Goal: Task Accomplishment & Management: Manage account settings

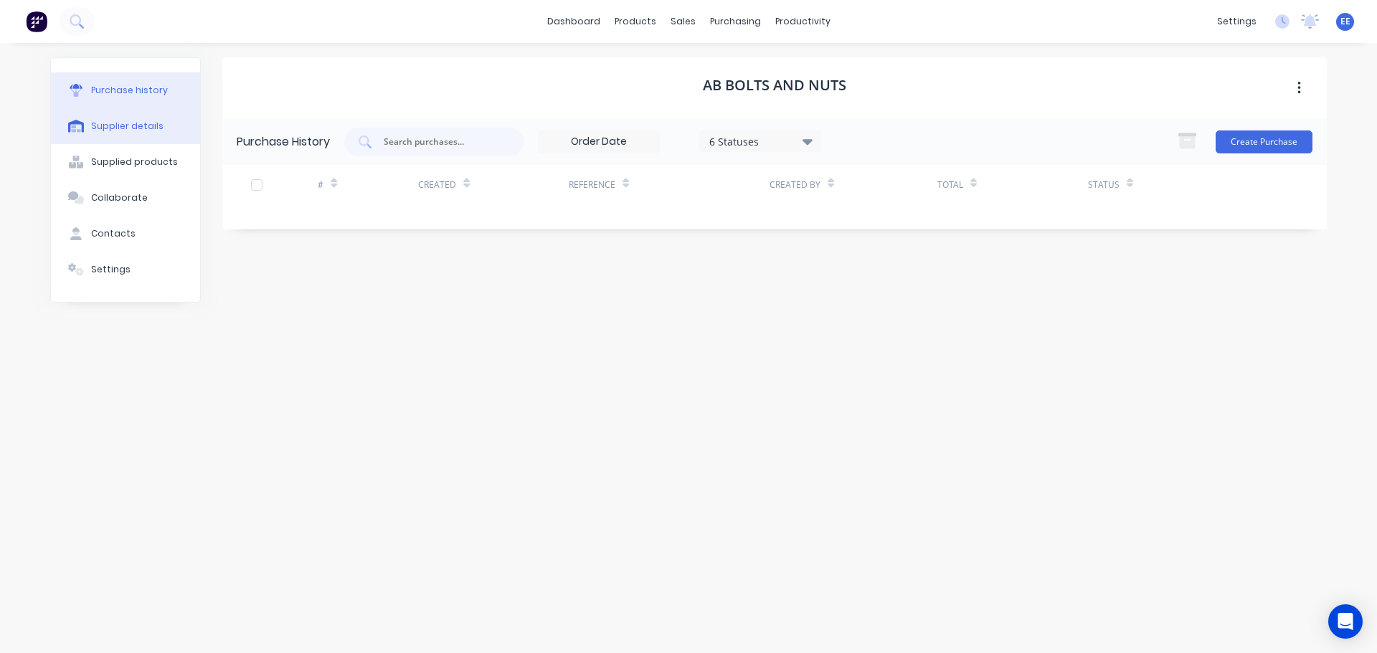
click at [142, 132] on div "Supplier details" at bounding box center [127, 126] width 72 height 13
select select "AU"
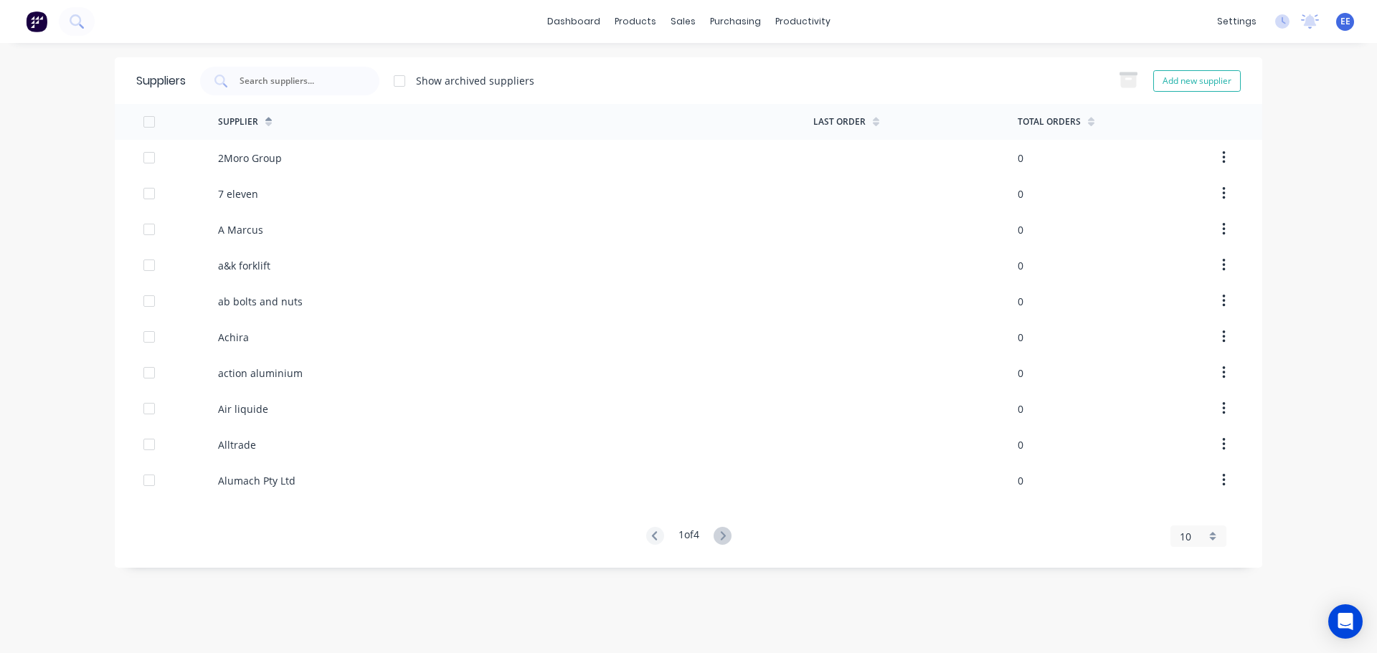
click at [1184, 534] on span "10" at bounding box center [1185, 536] width 11 height 15
click at [1188, 509] on div "35" at bounding box center [1198, 512] width 55 height 25
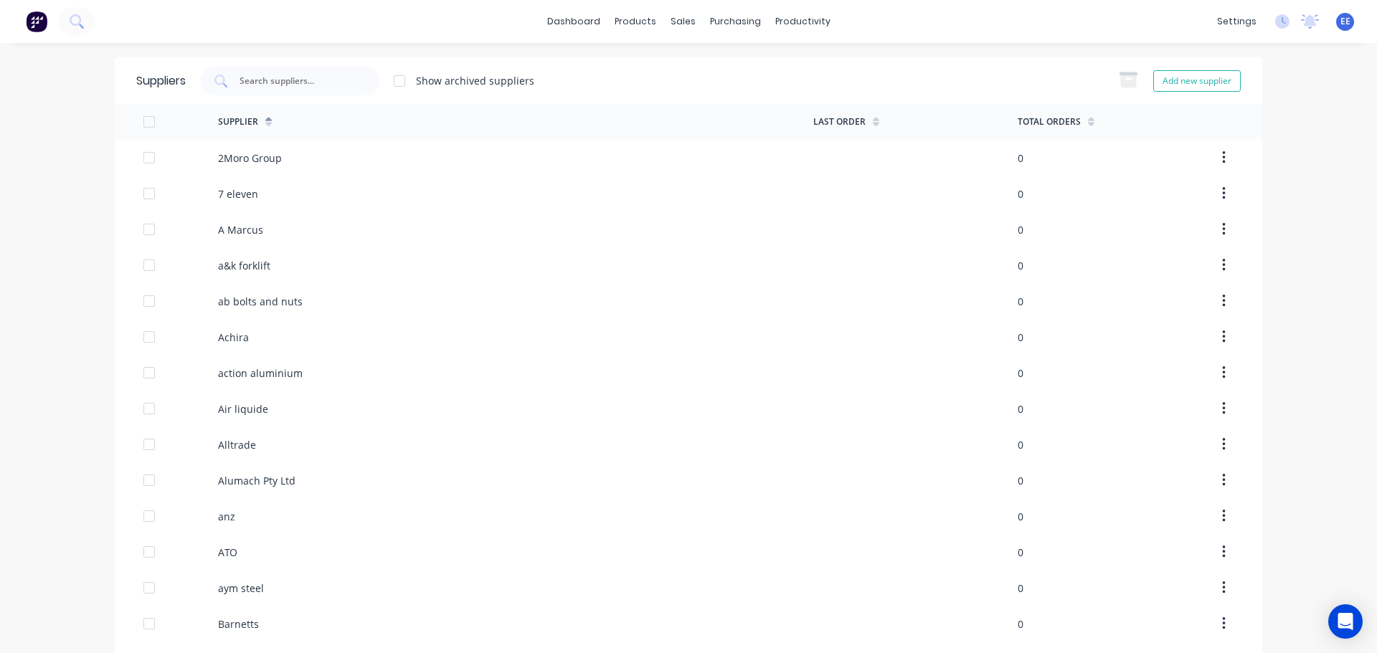
drag, startPoint x: 389, startPoint y: 84, endPoint x: 398, endPoint y: 81, distance: 9.1
click at [392, 84] on div at bounding box center [399, 81] width 29 height 29
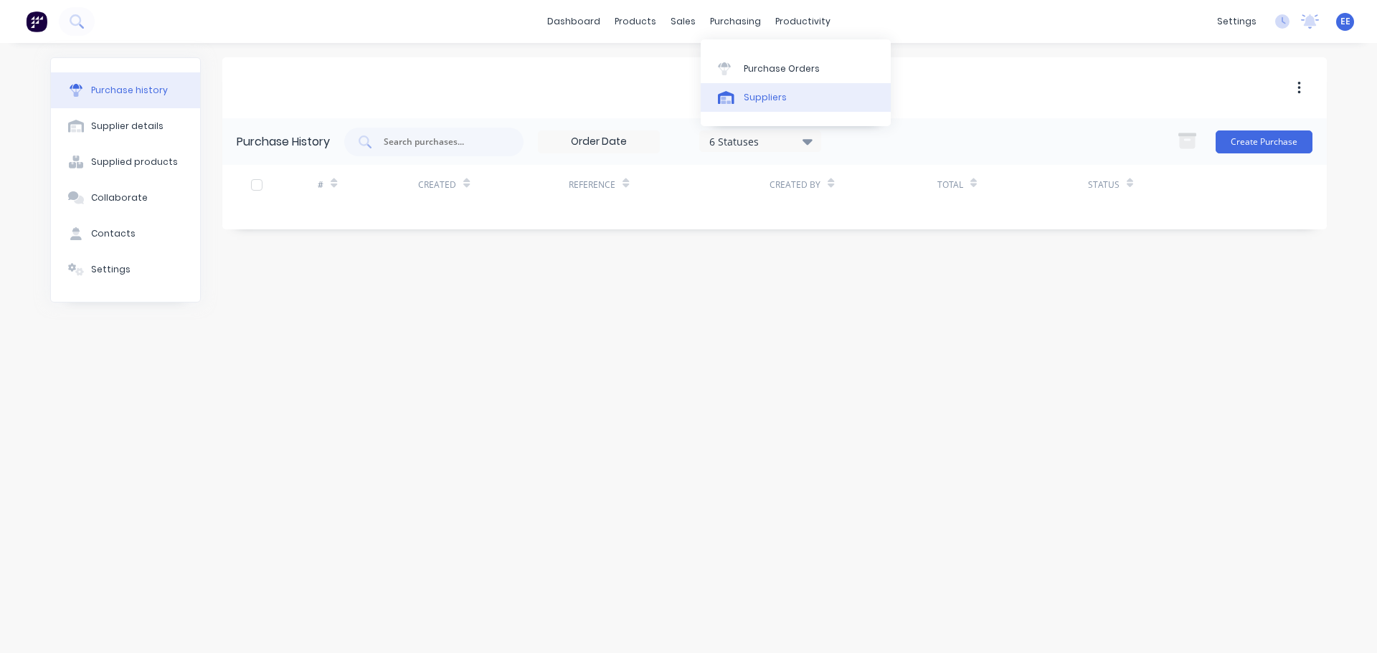
click at [722, 107] on link "Suppliers" at bounding box center [796, 97] width 190 height 29
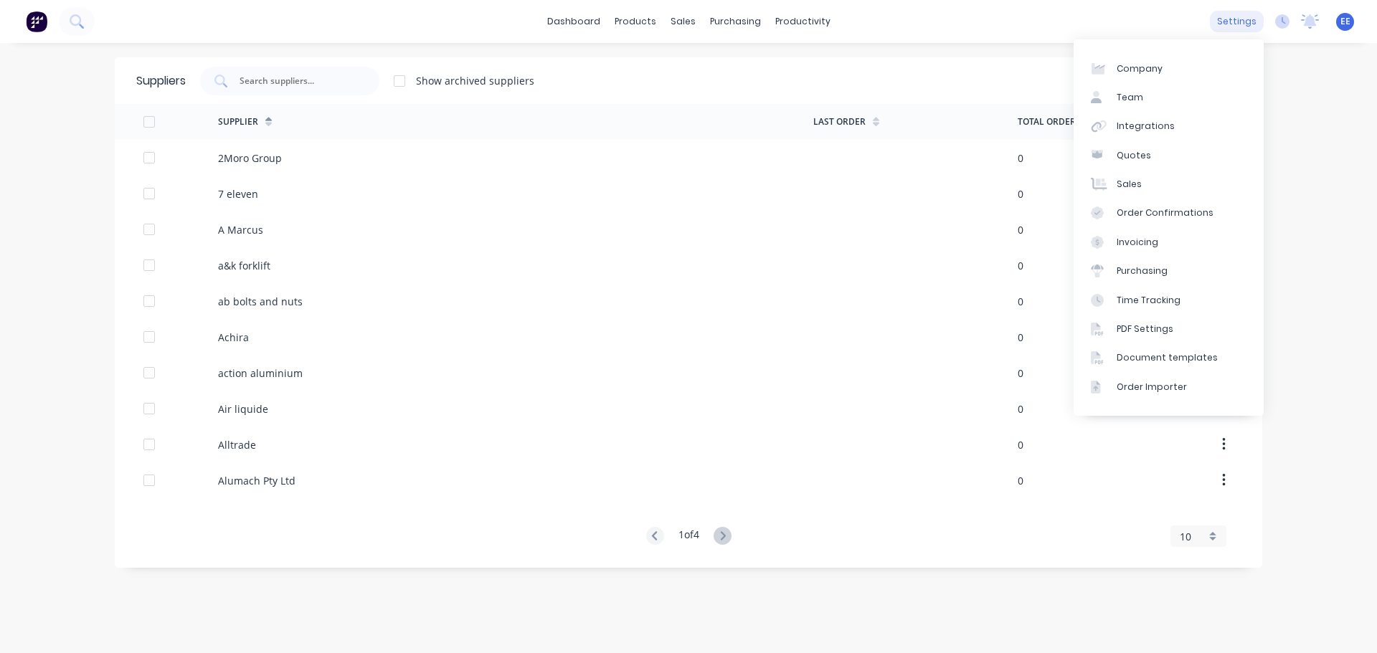
click at [1255, 22] on div "settings" at bounding box center [1237, 22] width 54 height 22
click at [1151, 134] on link "Integrations" at bounding box center [1169, 126] width 190 height 29
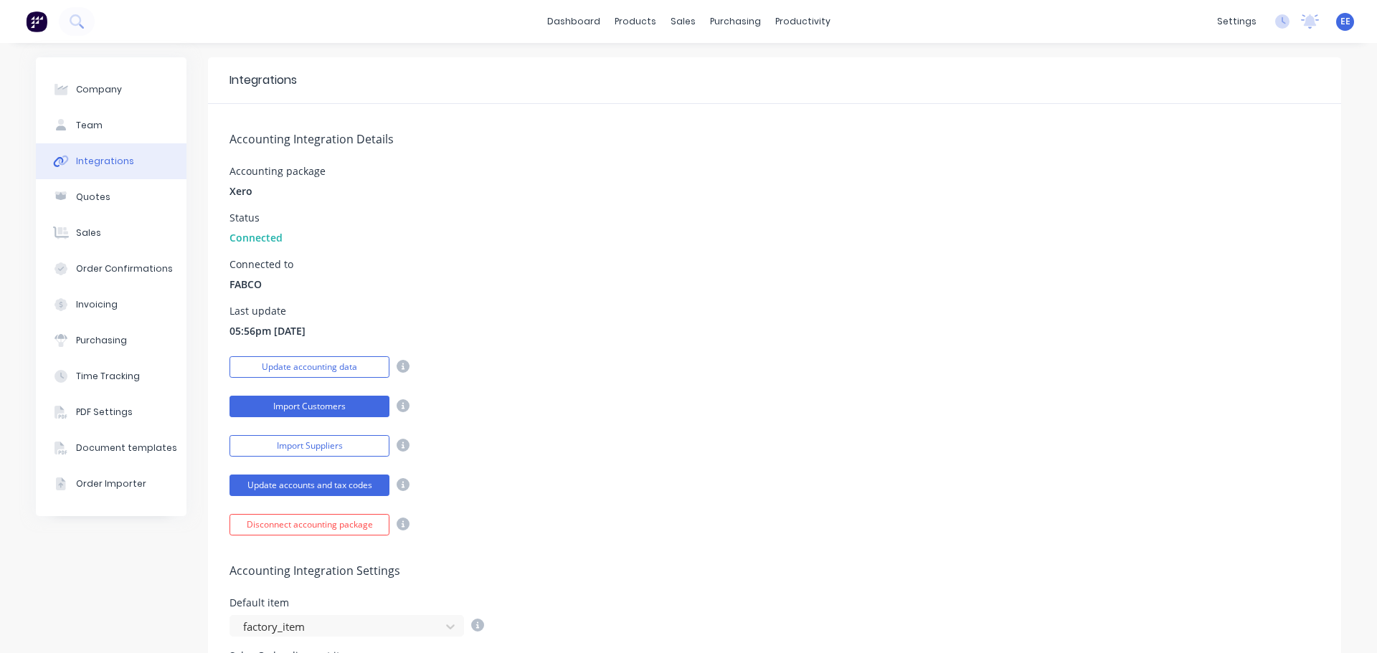
click at [316, 403] on button "Import Customers" at bounding box center [310, 407] width 160 height 22
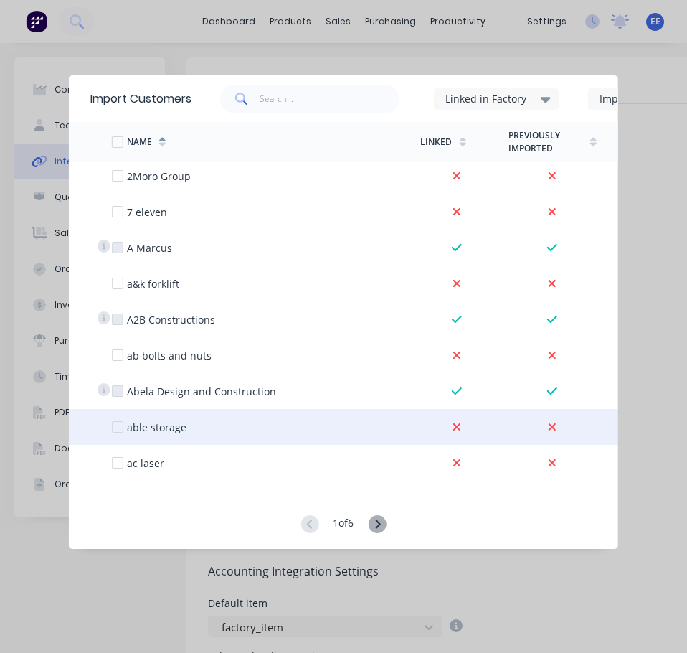
click at [116, 427] on div at bounding box center [117, 426] width 29 height 29
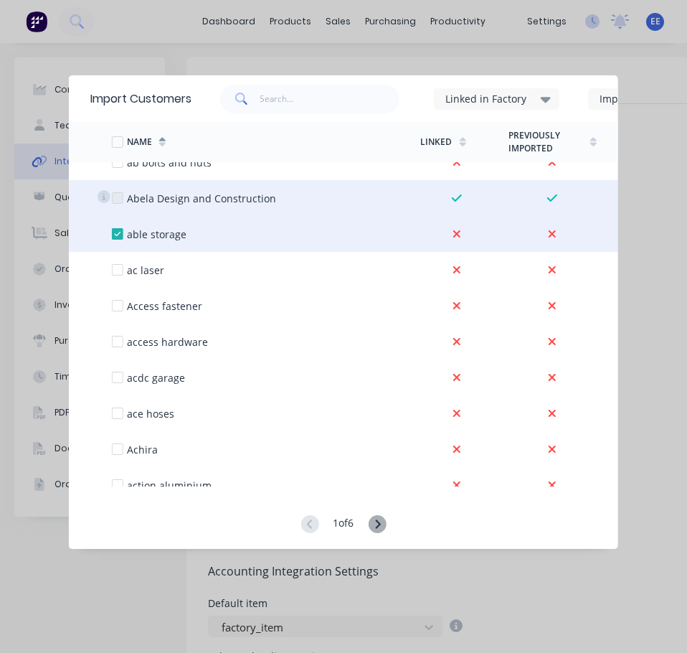
scroll to position [215, 0]
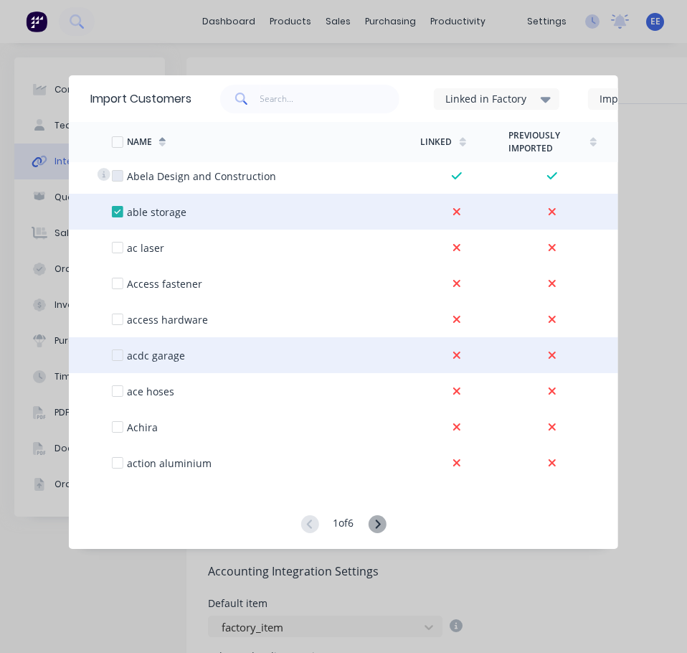
click at [116, 356] on div at bounding box center [117, 355] width 29 height 29
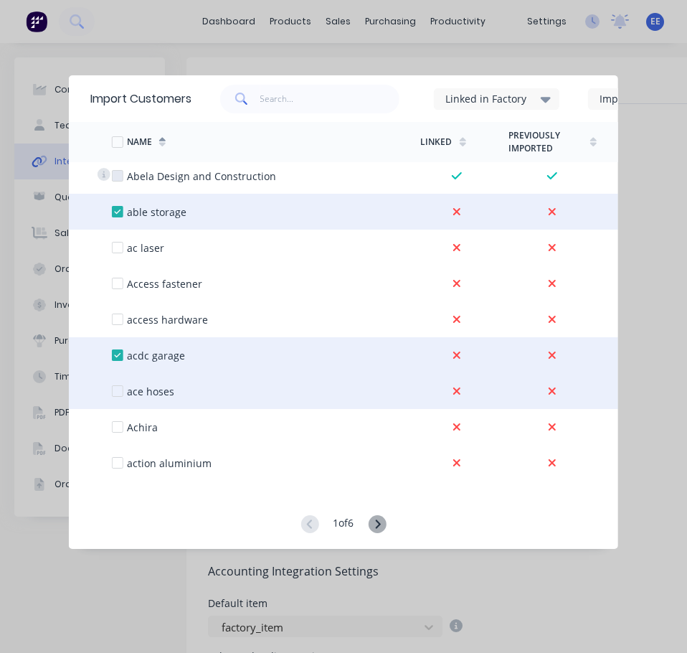
click at [113, 392] on div at bounding box center [117, 391] width 29 height 29
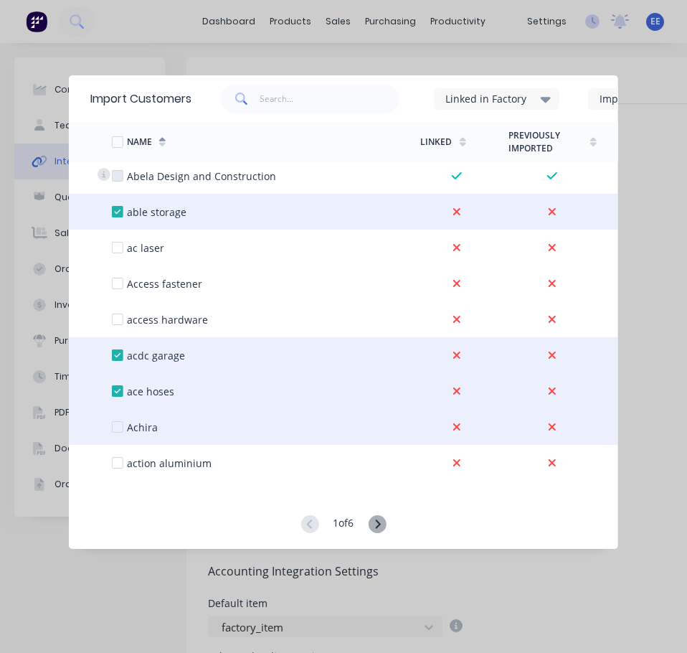
click at [117, 427] on div at bounding box center [117, 426] width 29 height 29
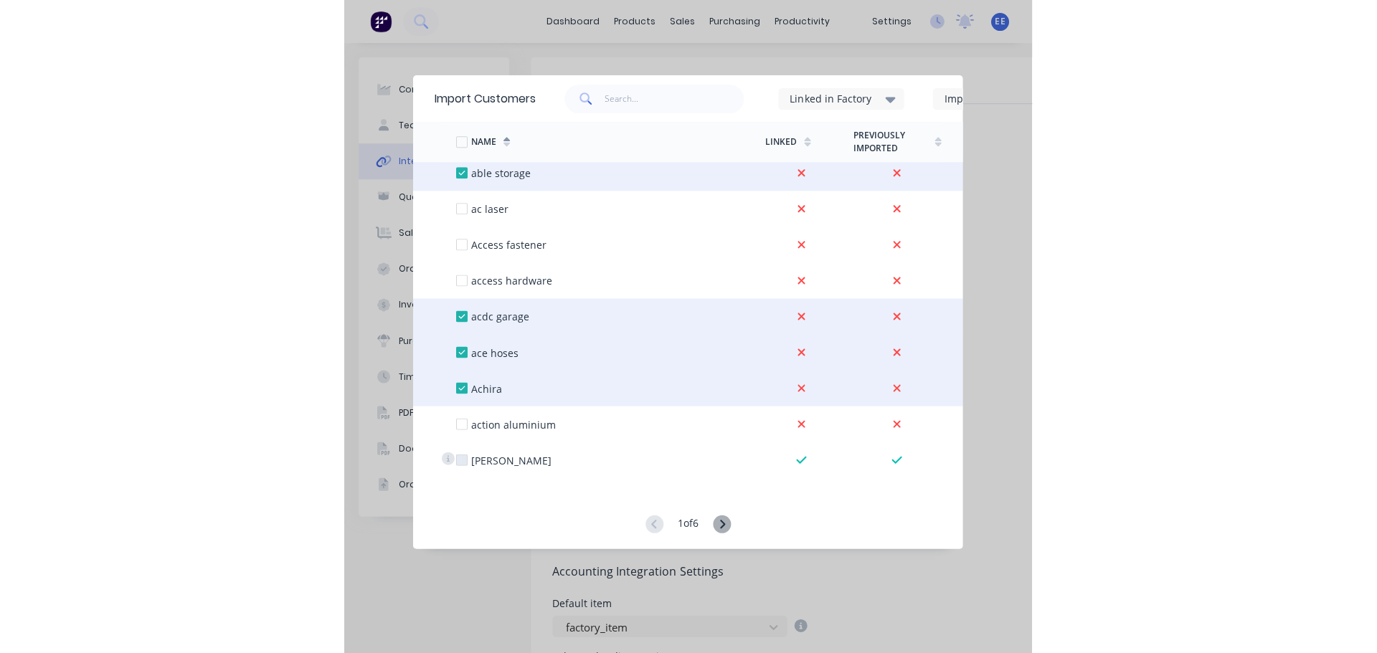
scroll to position [359, 0]
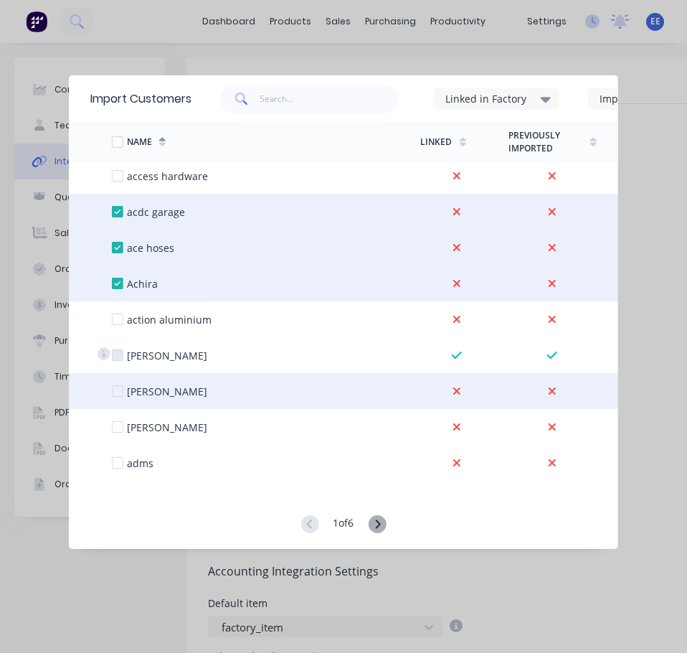
click at [116, 391] on div at bounding box center [117, 391] width 29 height 29
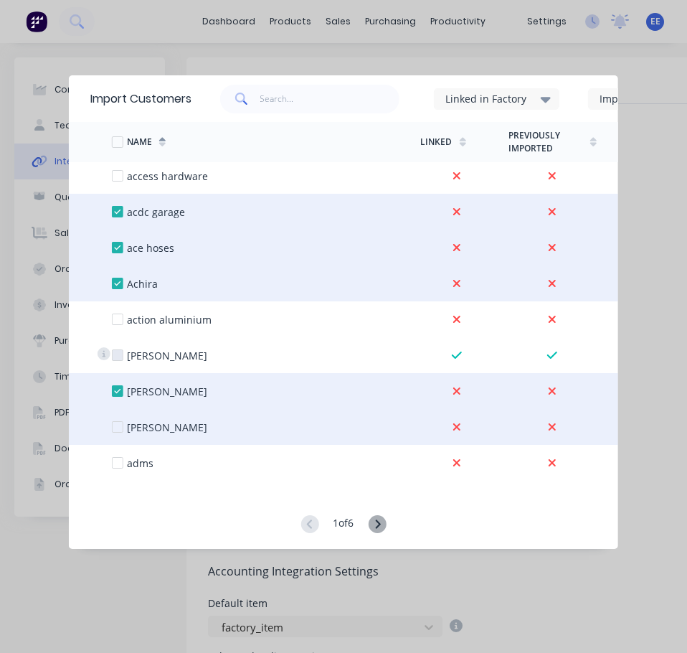
click at [122, 427] on div at bounding box center [117, 426] width 29 height 29
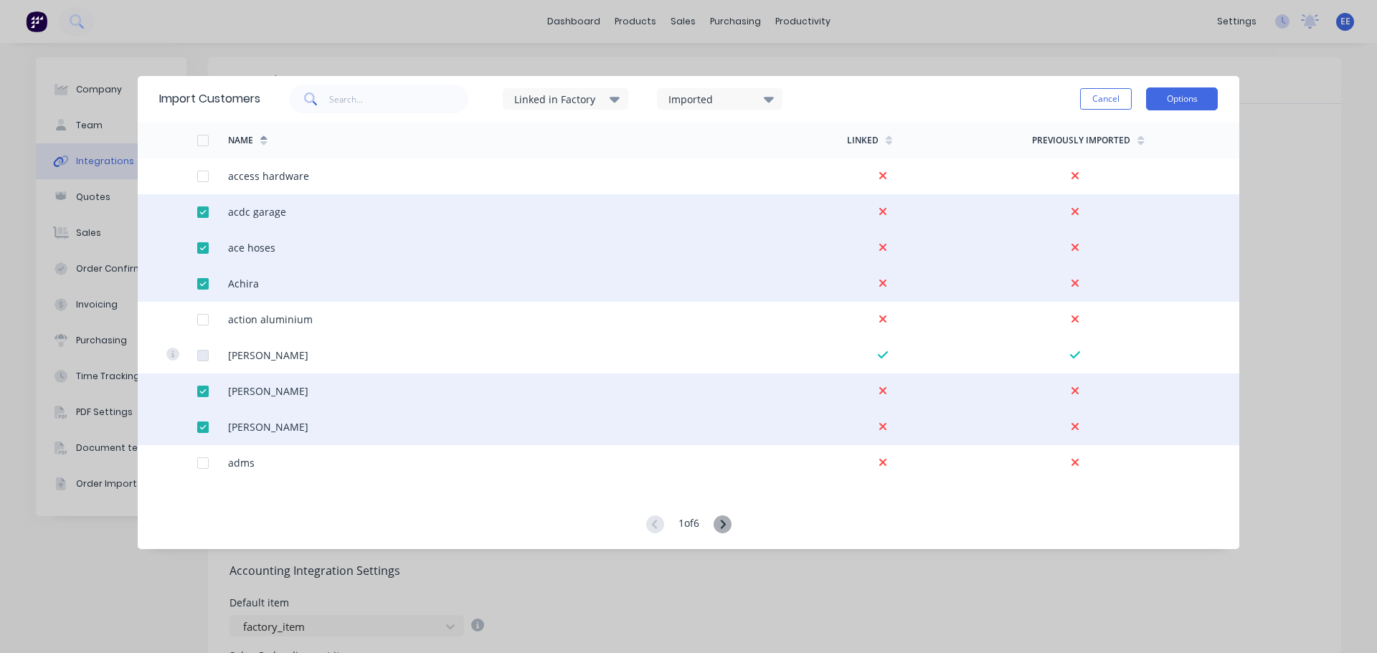
click at [1194, 103] on button "Options" at bounding box center [1182, 99] width 72 height 23
click at [1137, 137] on div "Import selected customers" at bounding box center [1150, 139] width 110 height 36
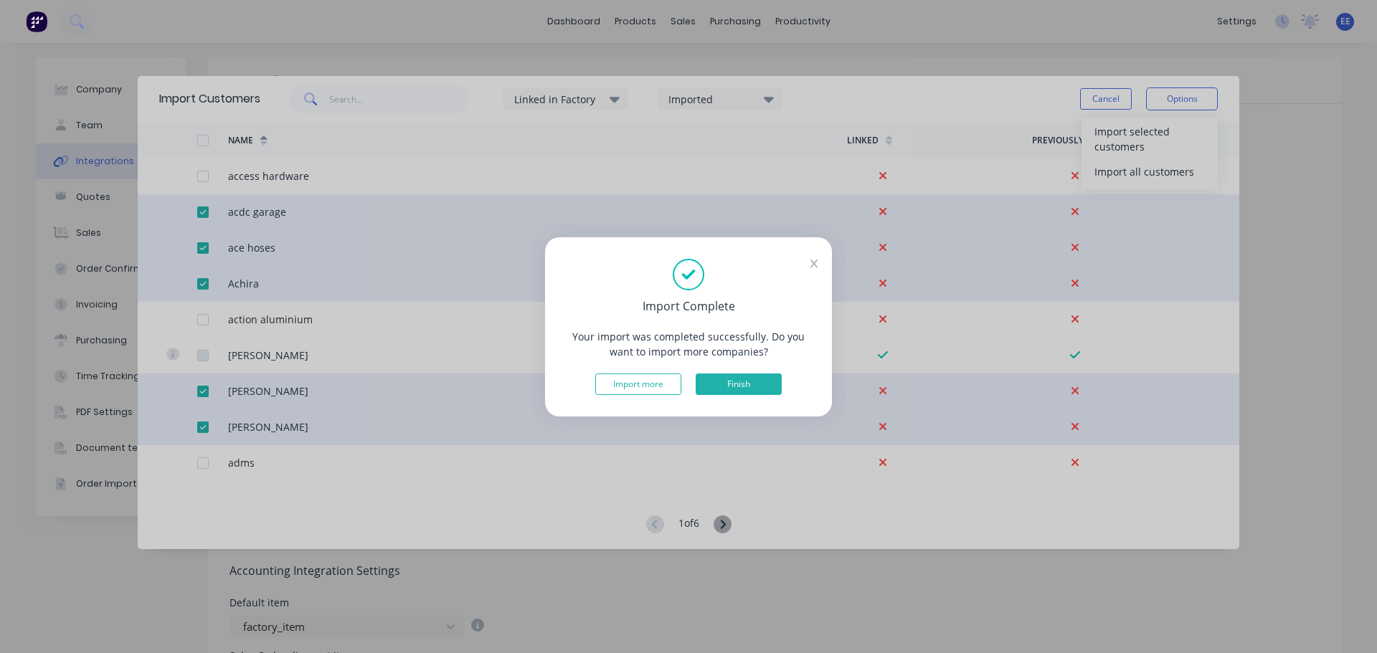
click at [739, 379] on button "Finish" at bounding box center [739, 385] width 86 height 22
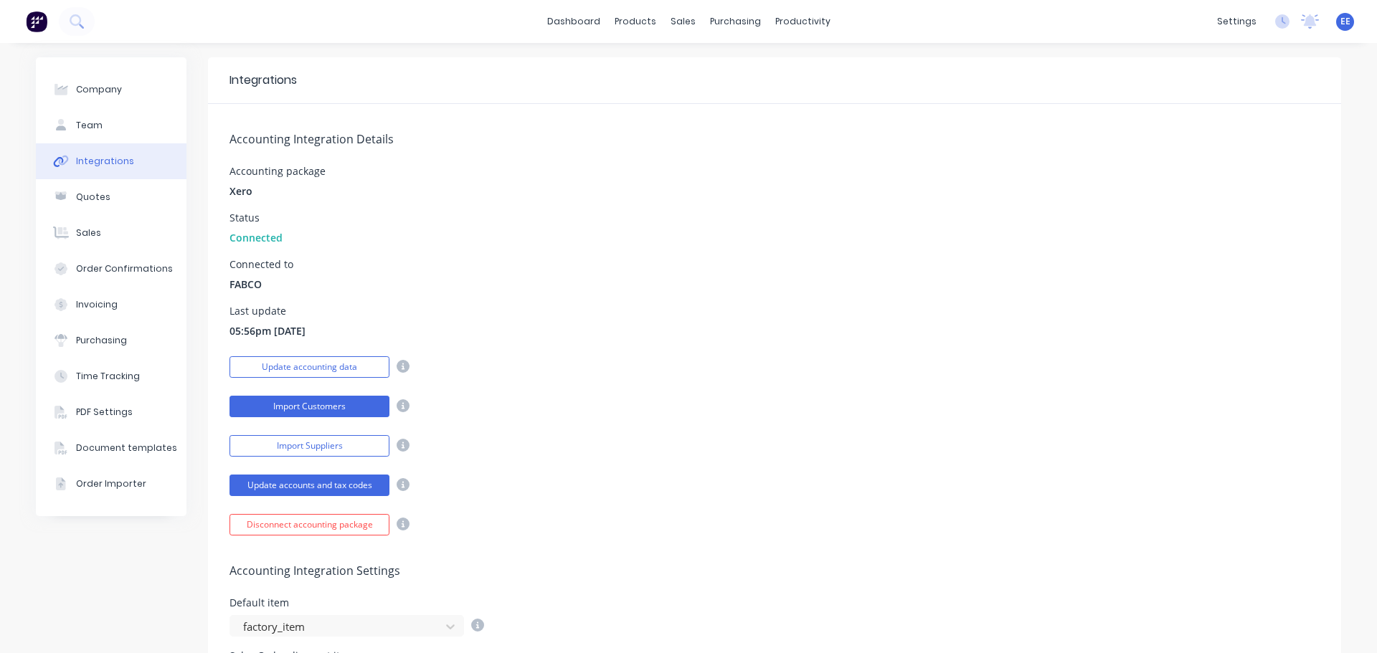
click at [269, 398] on button "Import Customers" at bounding box center [310, 407] width 160 height 22
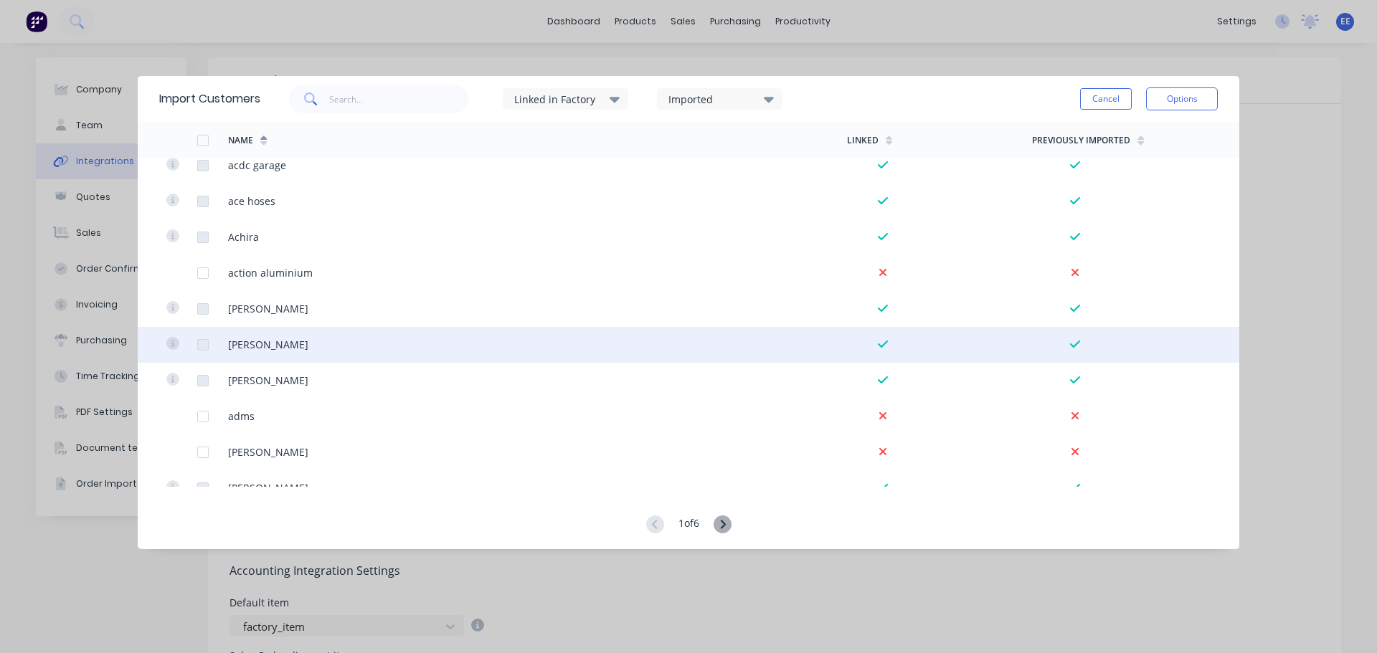
scroll to position [502, 0]
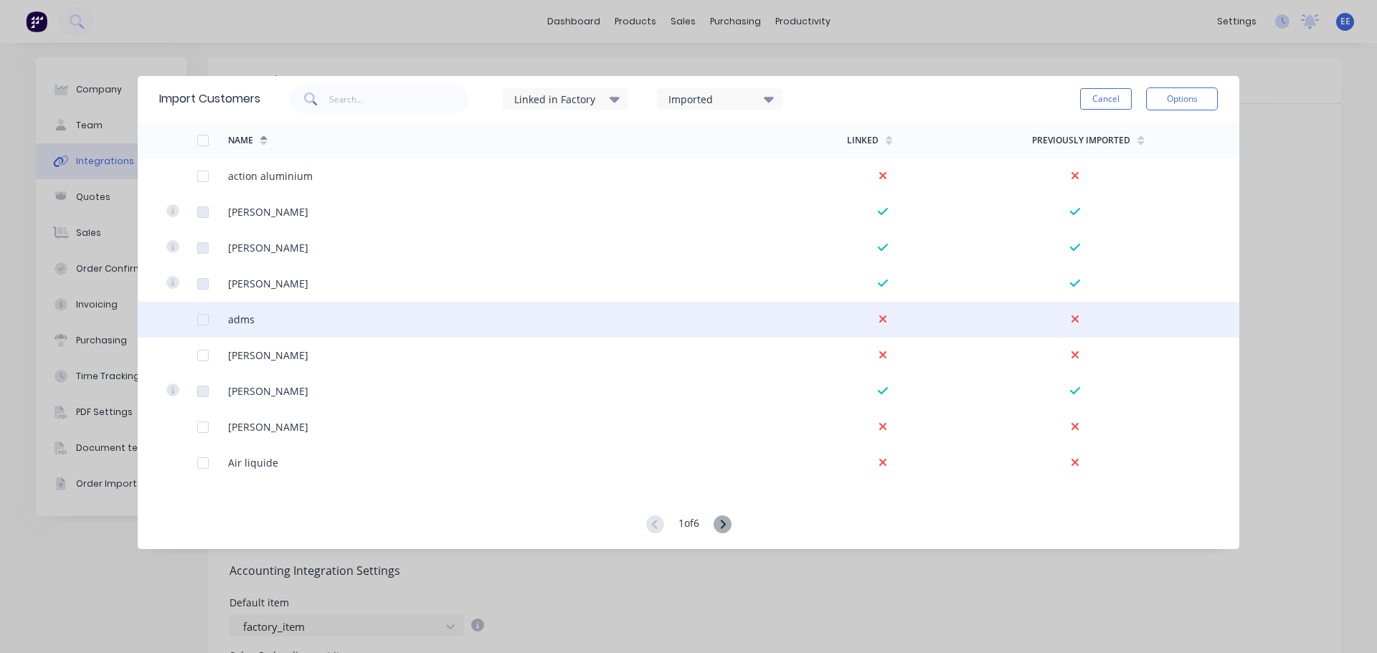
click at [207, 323] on div at bounding box center [203, 320] width 29 height 29
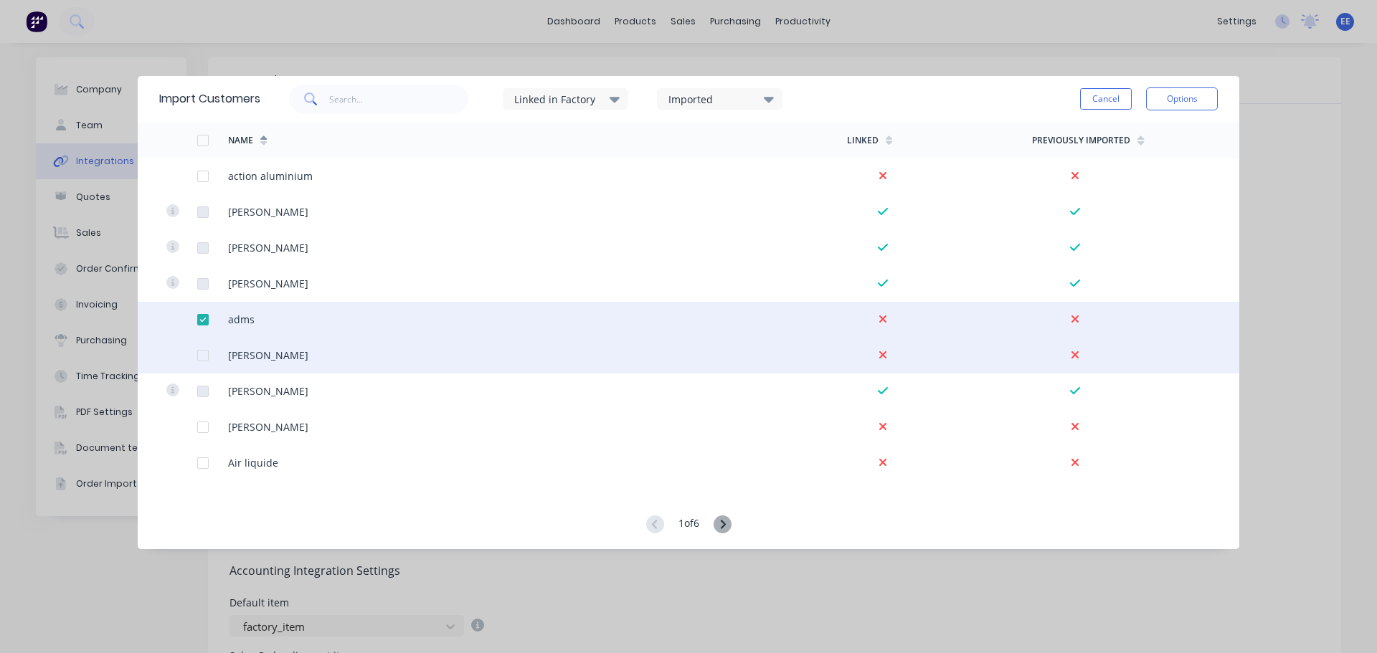
click at [204, 353] on div at bounding box center [203, 355] width 29 height 29
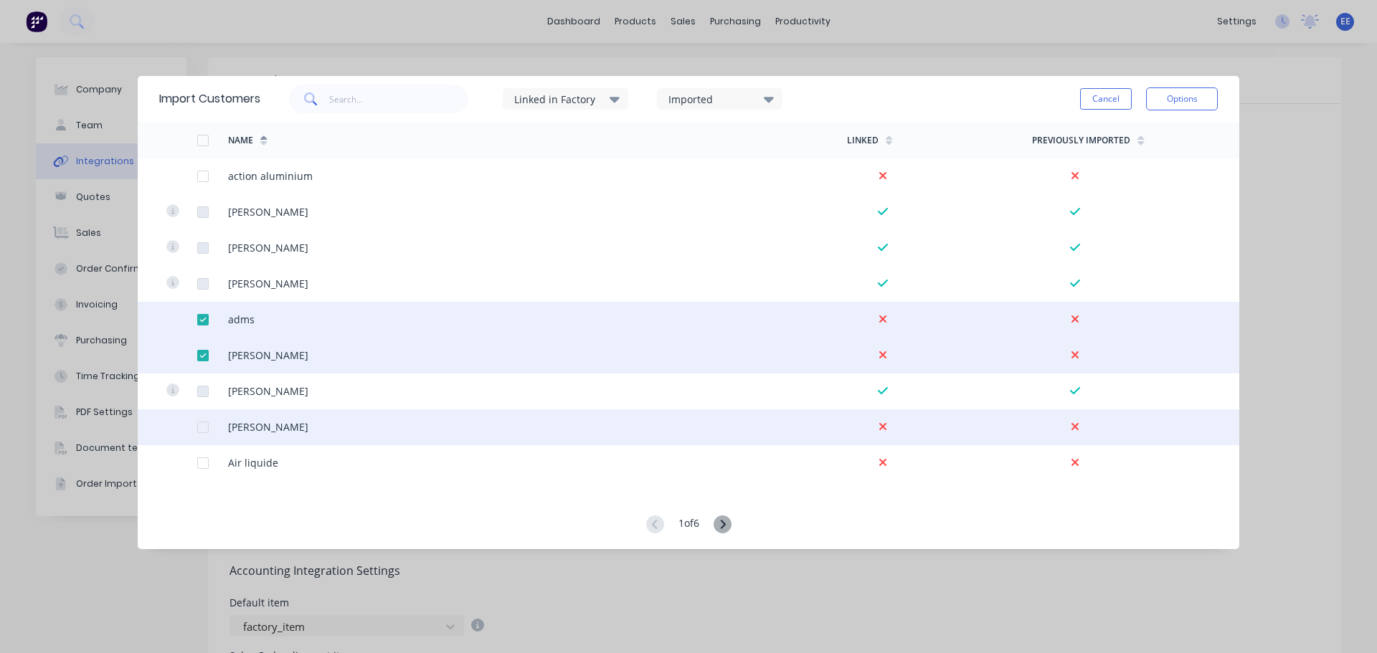
click at [200, 430] on div at bounding box center [203, 427] width 29 height 29
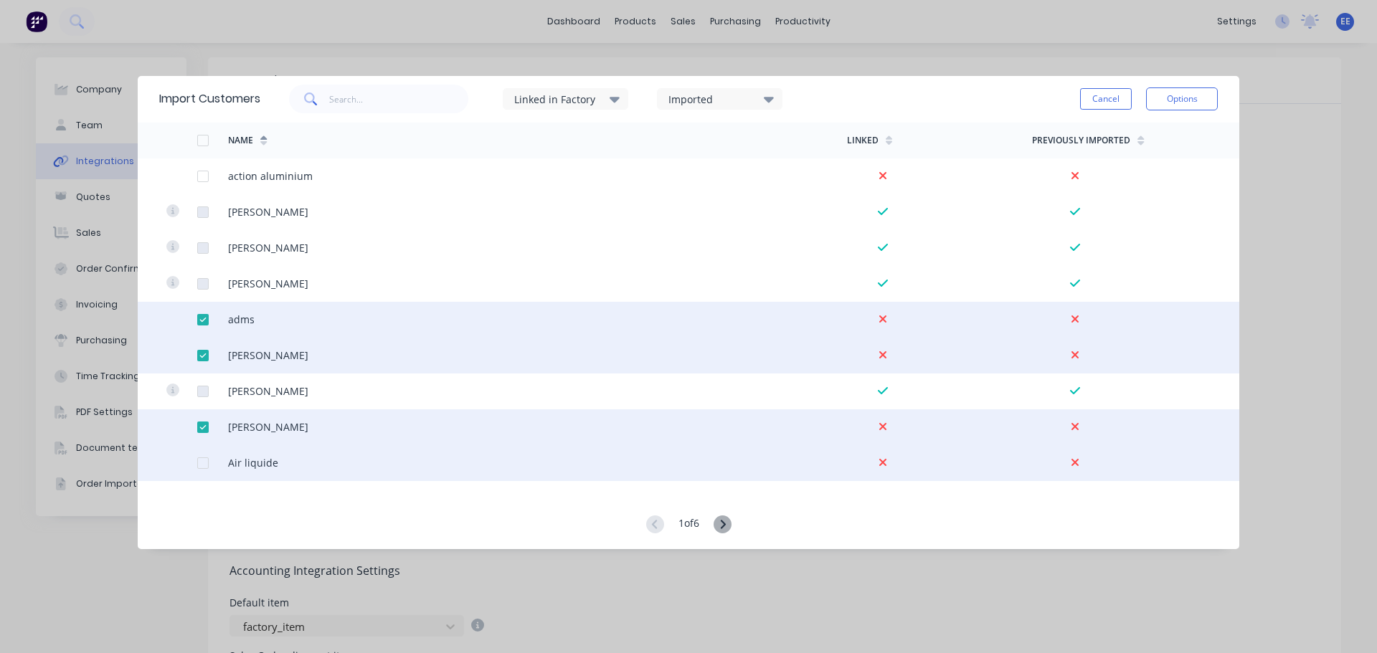
click at [204, 463] on div at bounding box center [203, 463] width 29 height 29
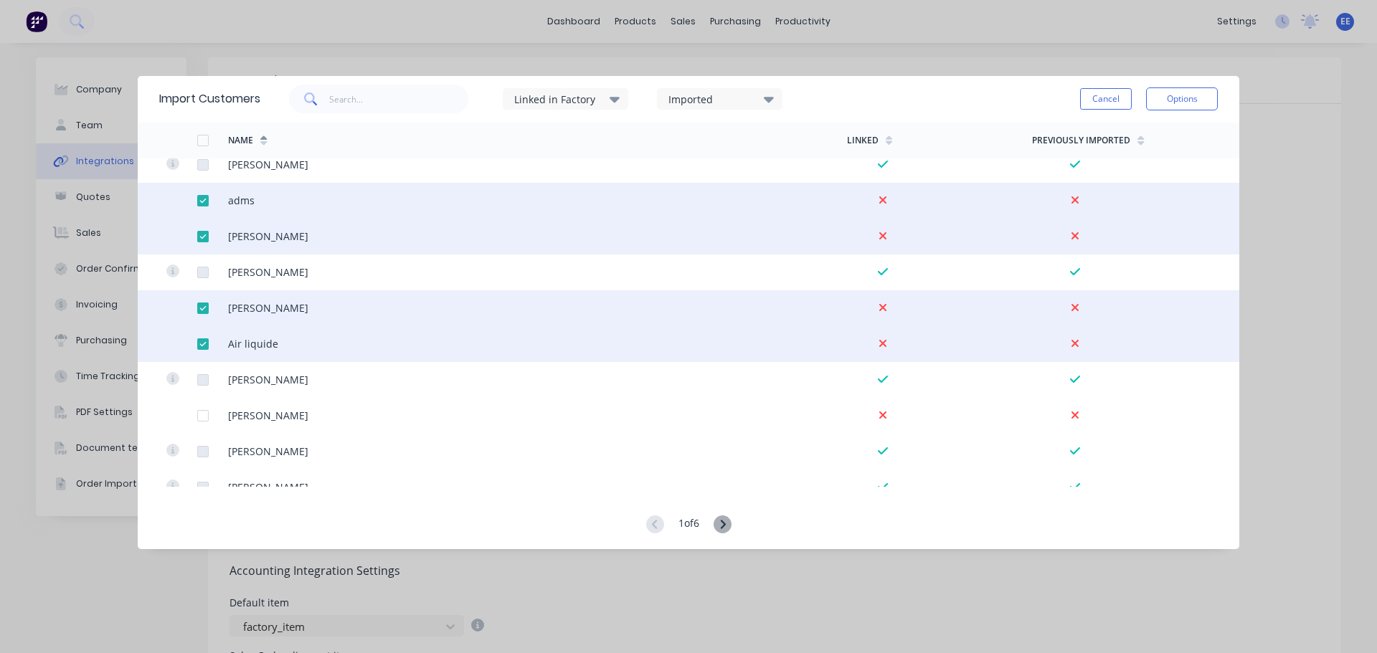
scroll to position [646, 0]
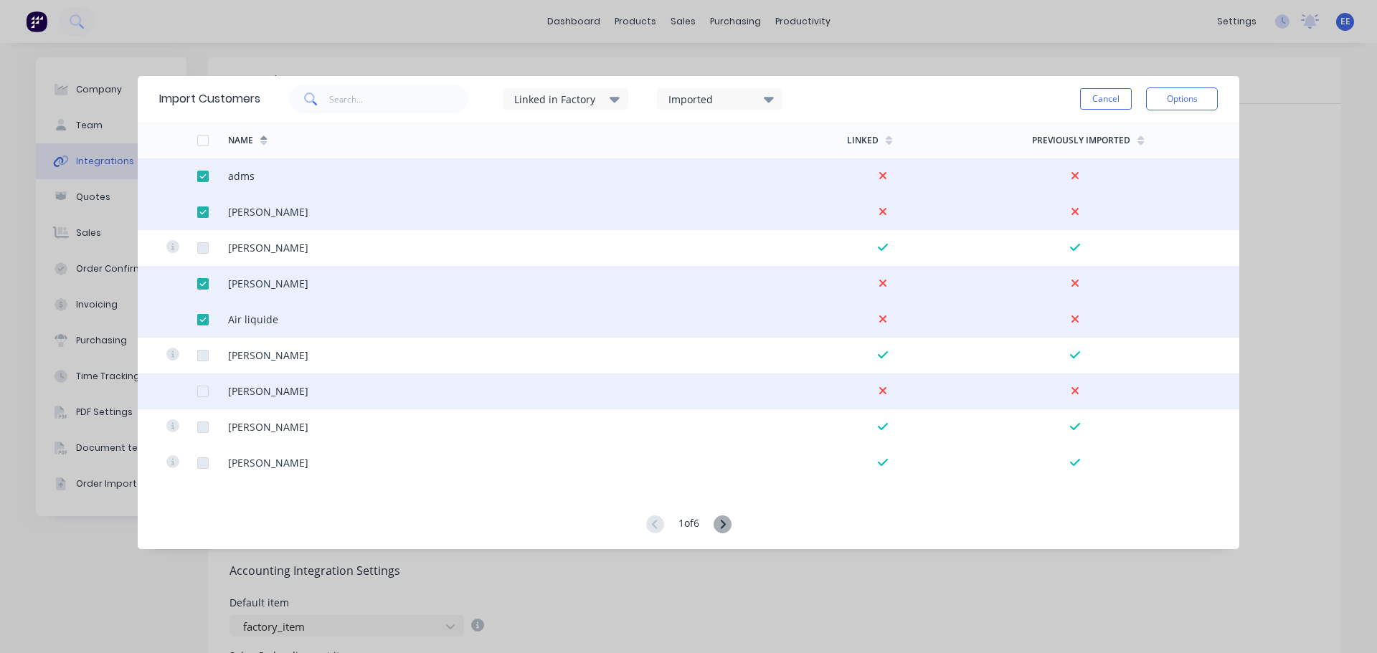
click at [204, 391] on div at bounding box center [203, 391] width 29 height 29
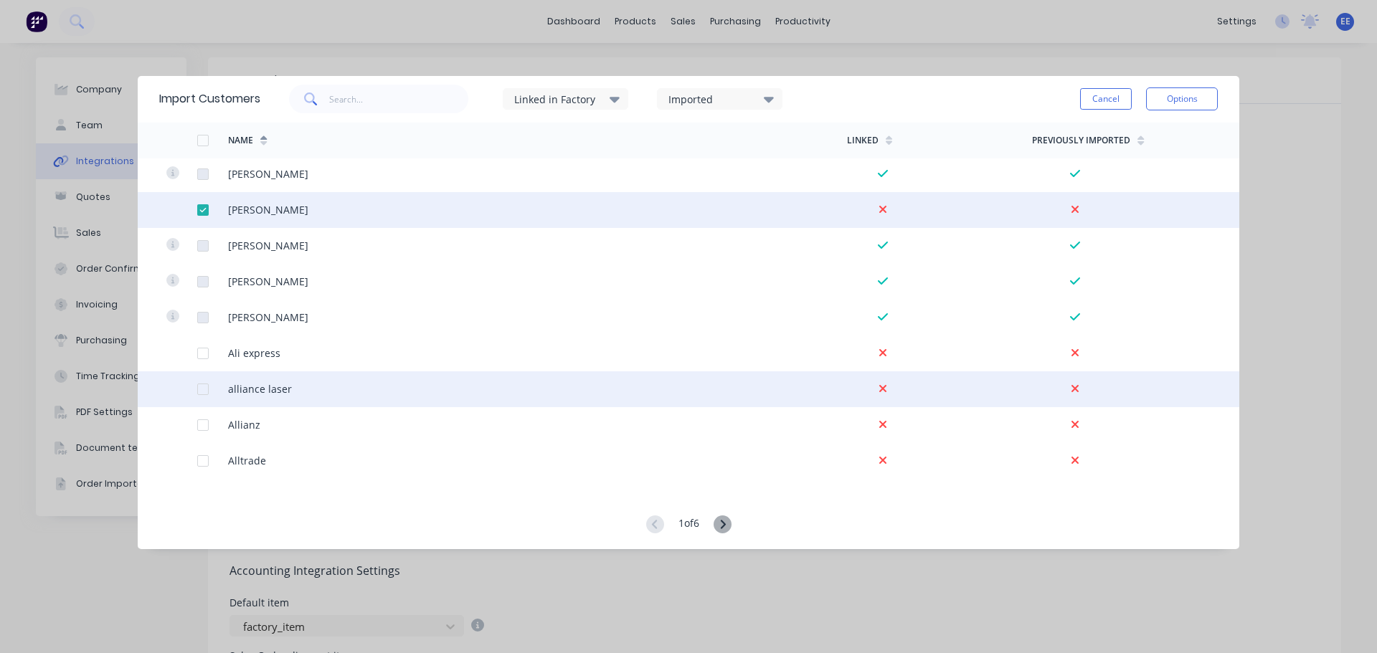
scroll to position [861, 0]
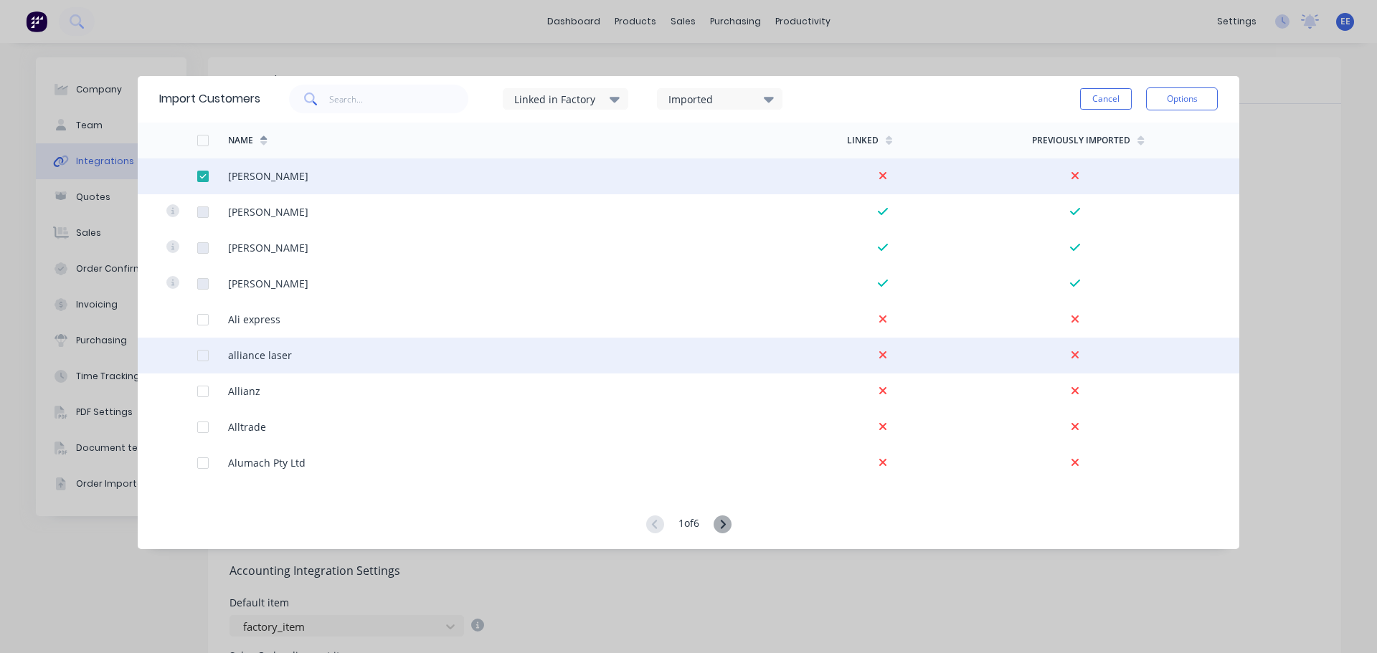
click at [203, 356] on div at bounding box center [203, 355] width 29 height 29
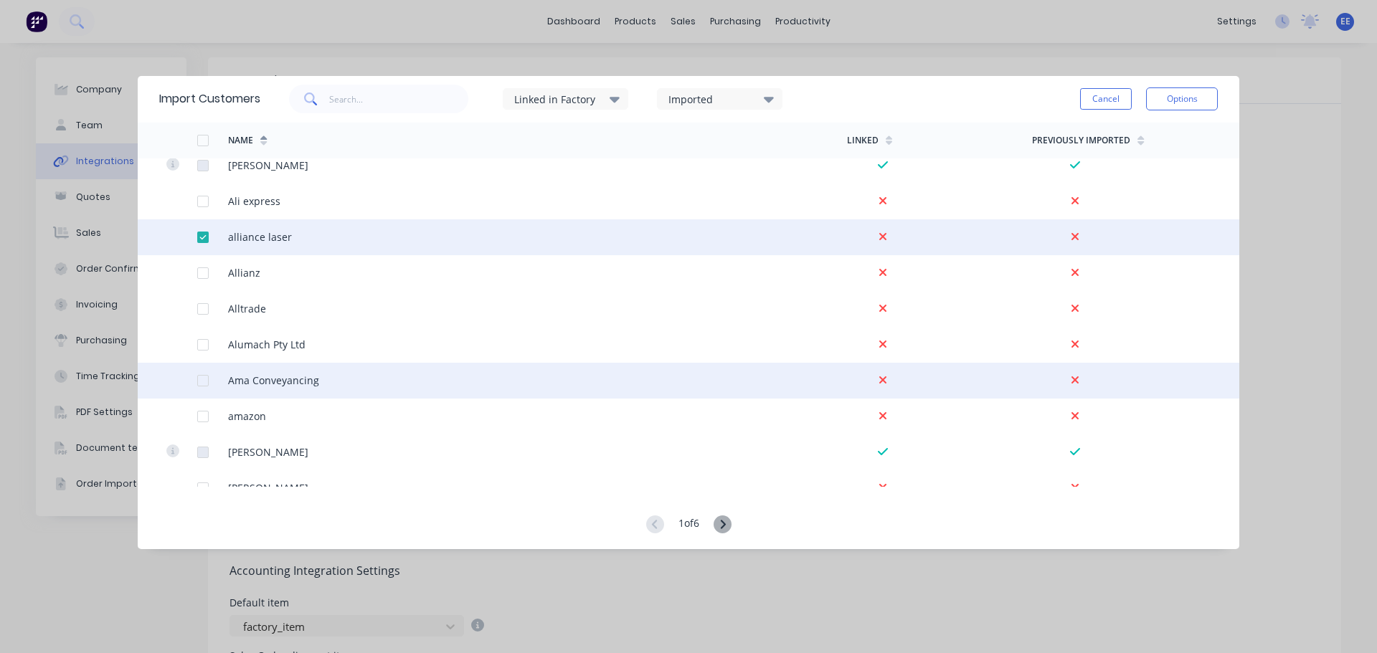
scroll to position [1004, 0]
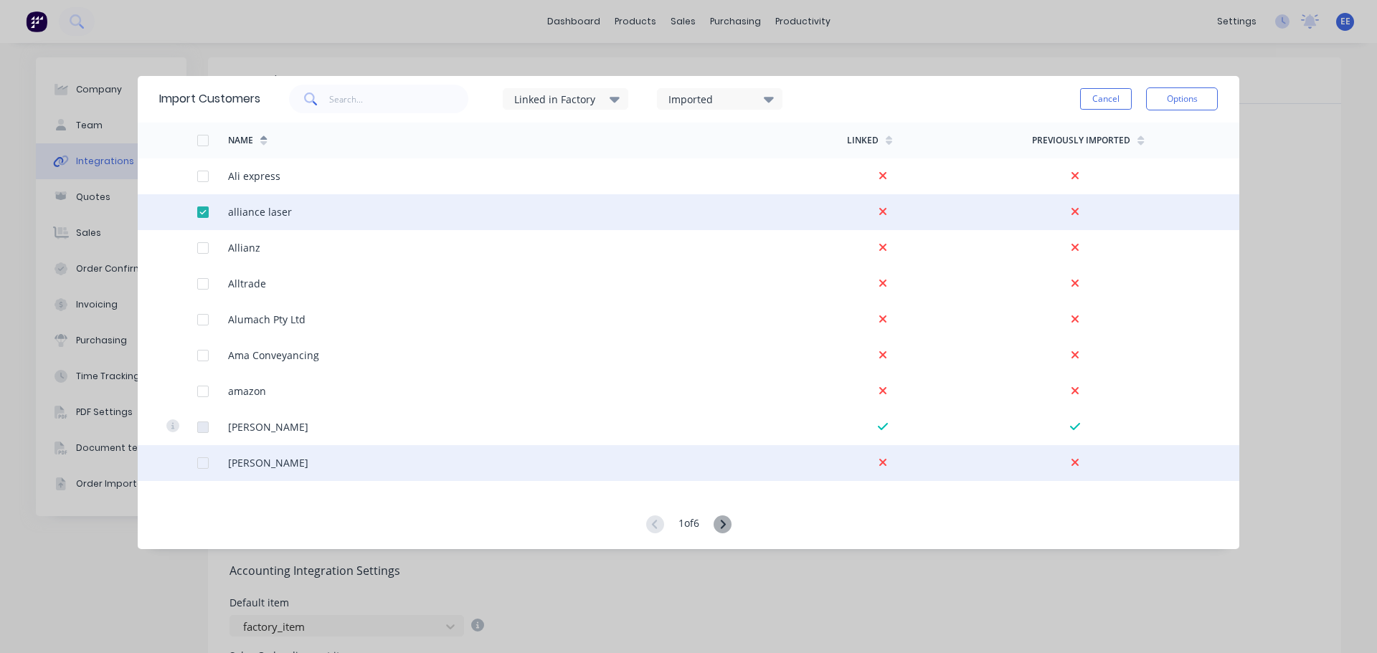
click at [202, 463] on div at bounding box center [203, 463] width 29 height 29
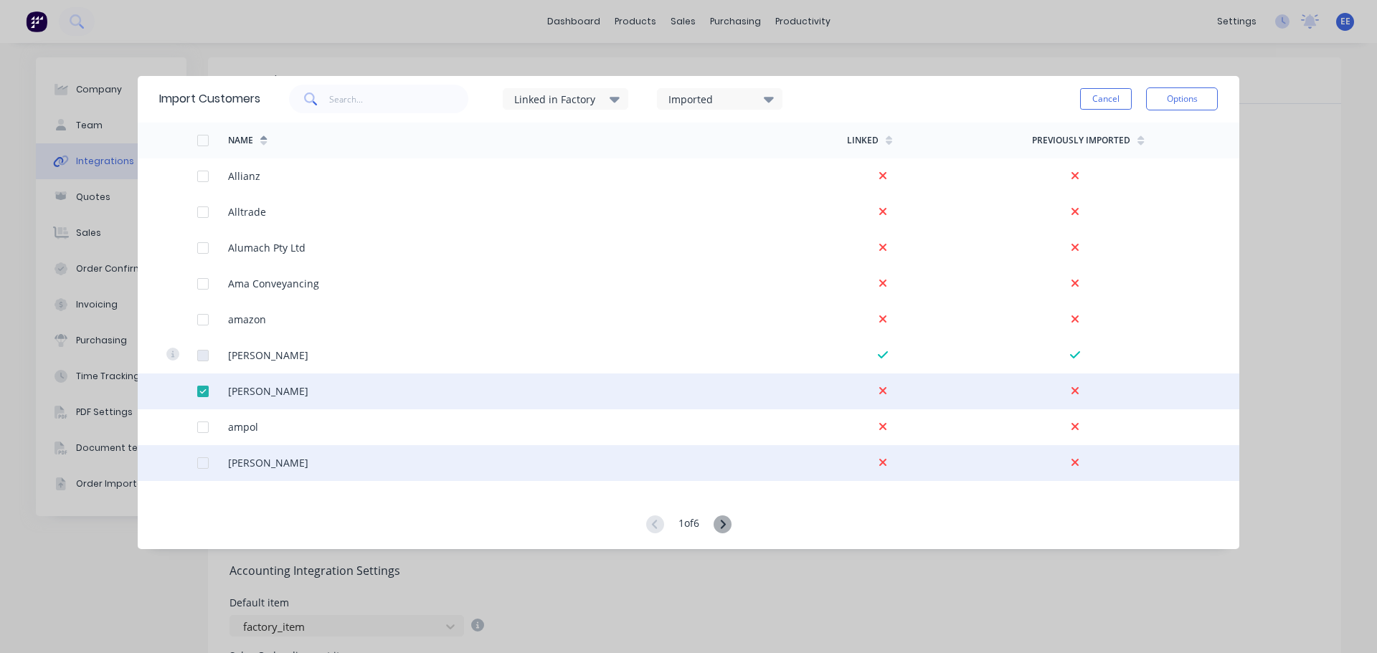
scroll to position [1148, 0]
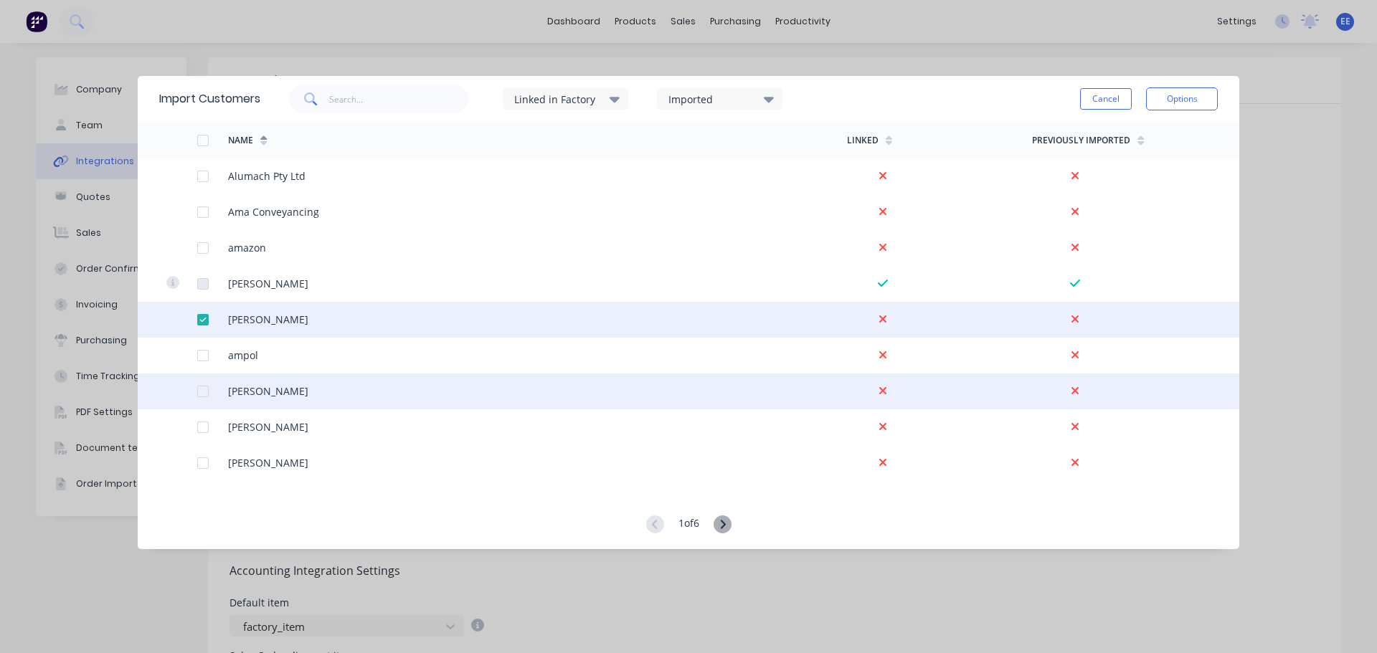
click at [200, 393] on div at bounding box center [203, 391] width 29 height 29
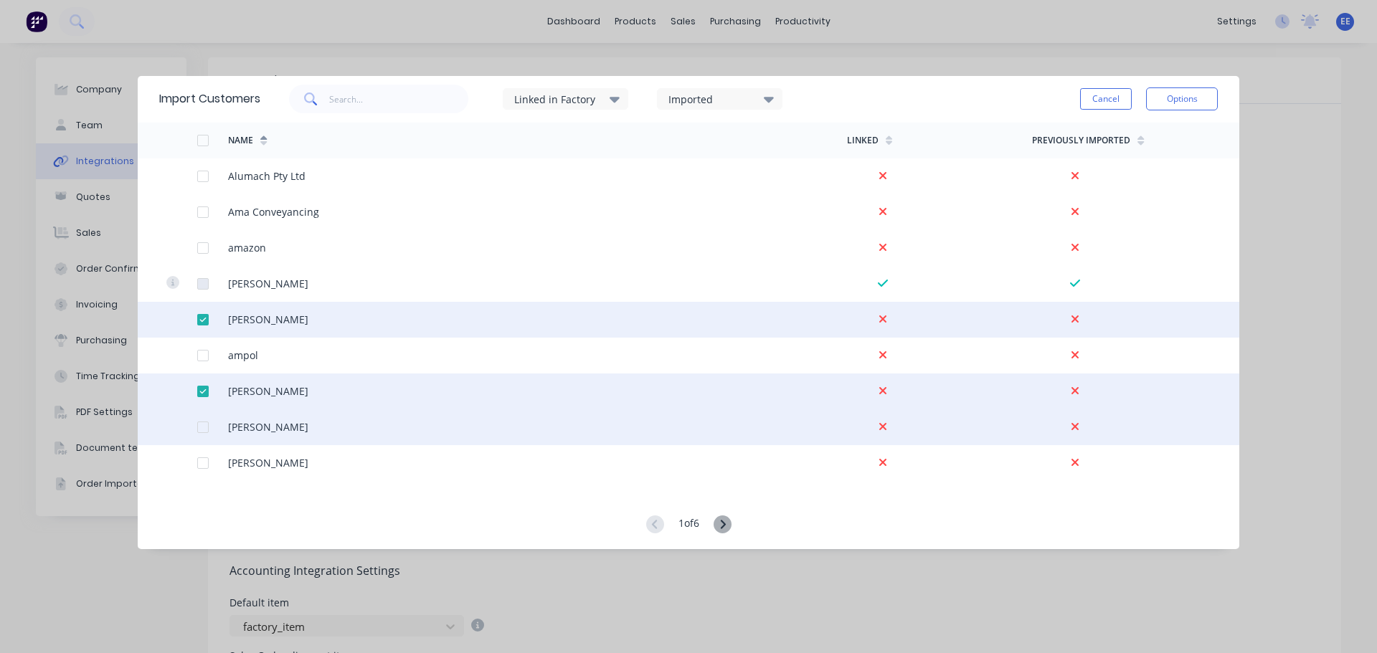
click at [202, 428] on div at bounding box center [203, 427] width 29 height 29
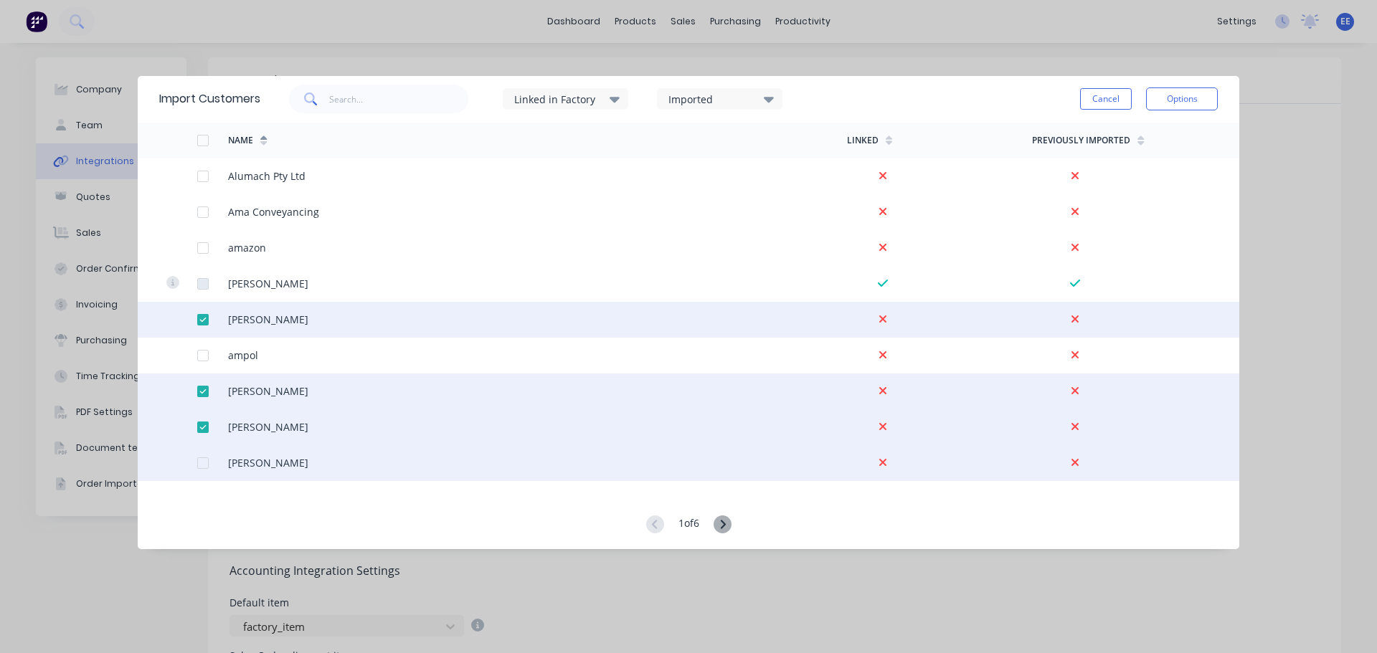
click at [204, 460] on div at bounding box center [203, 463] width 29 height 29
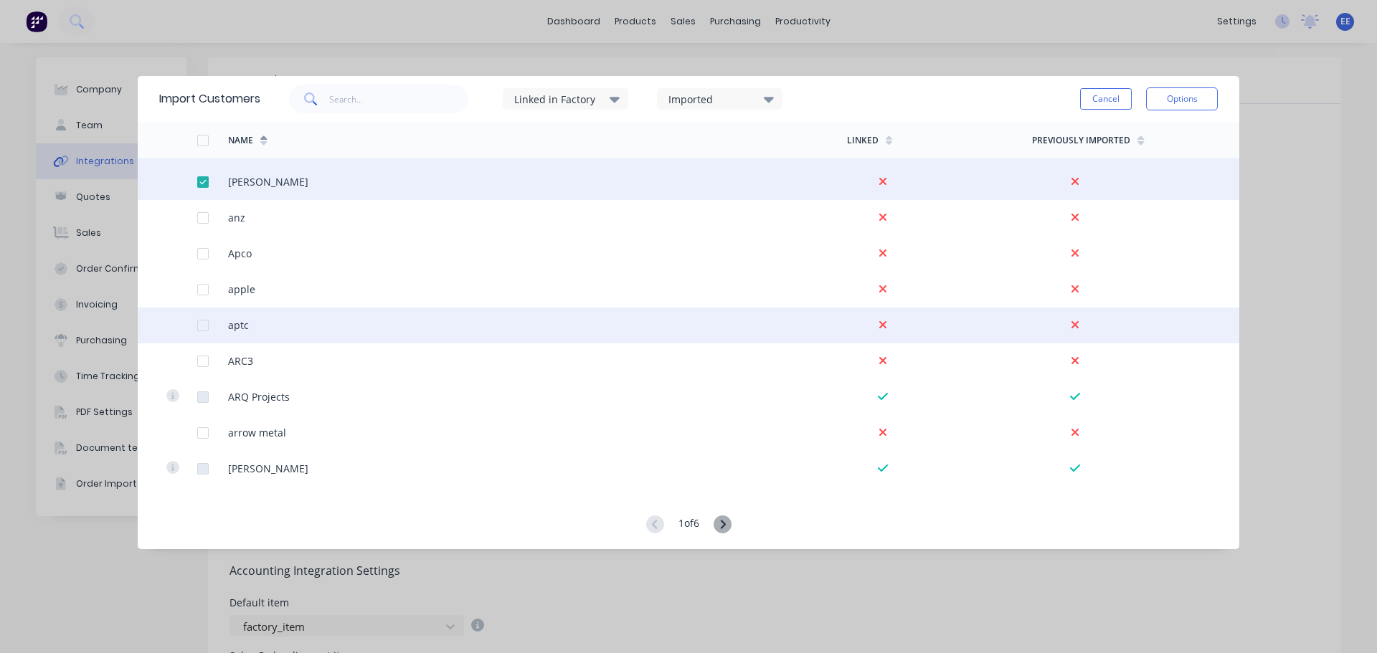
scroll to position [1435, 0]
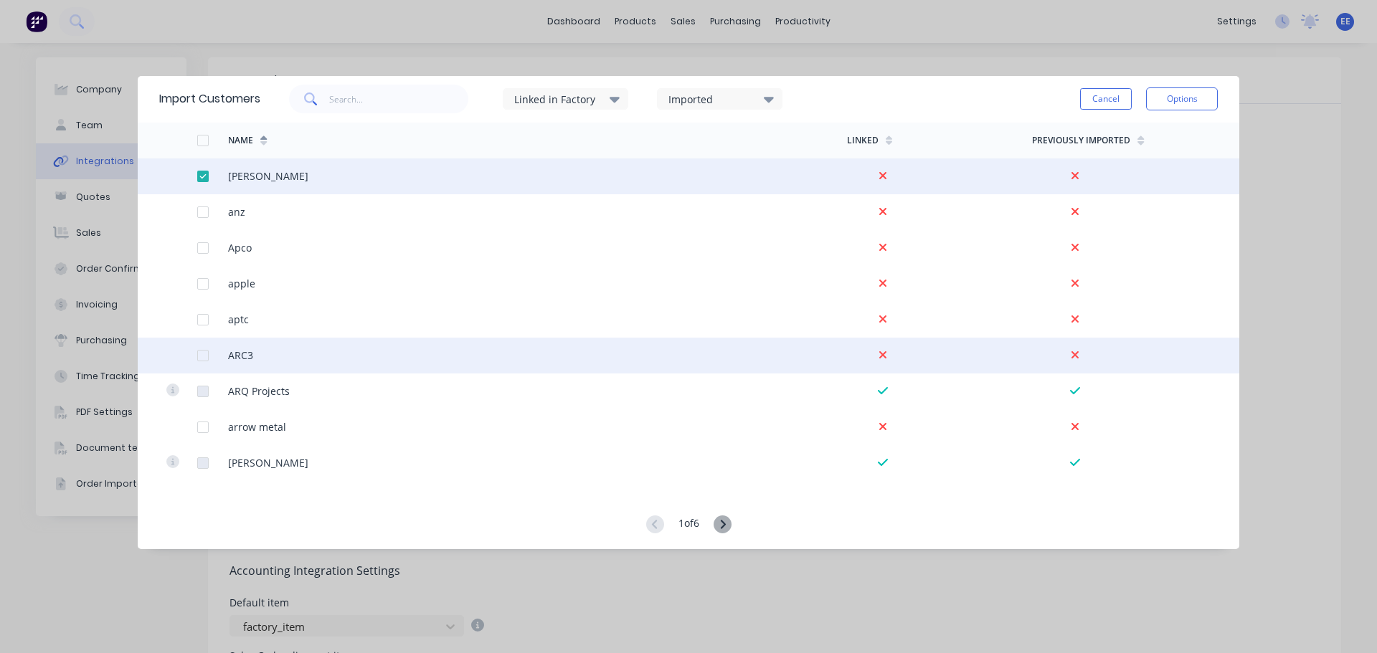
click at [203, 354] on div at bounding box center [203, 355] width 29 height 29
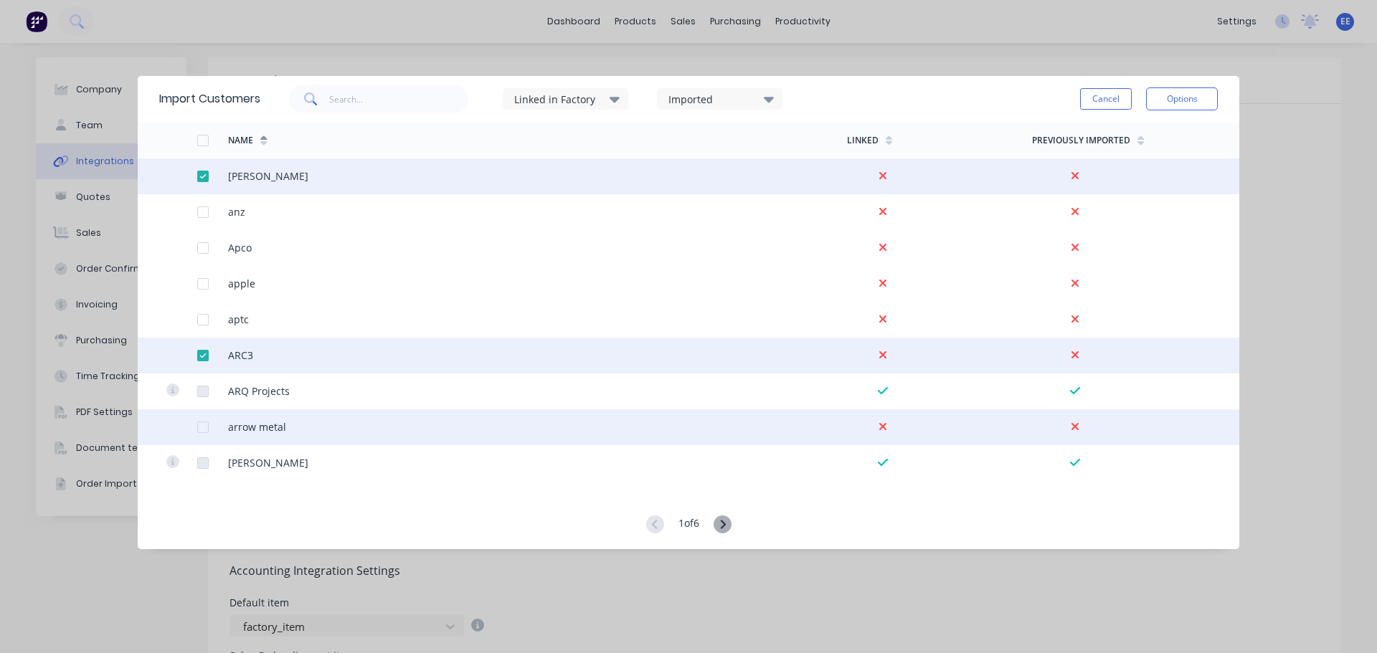
click at [204, 426] on div at bounding box center [203, 427] width 29 height 29
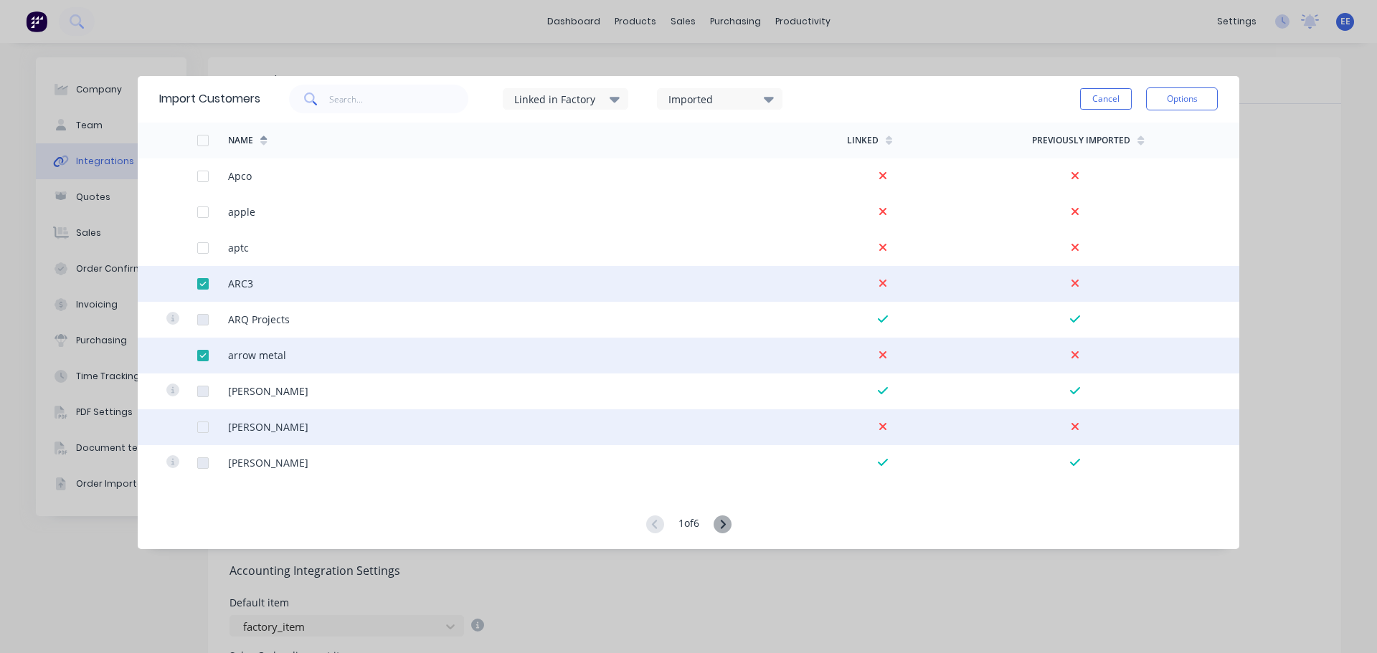
scroll to position [1578, 0]
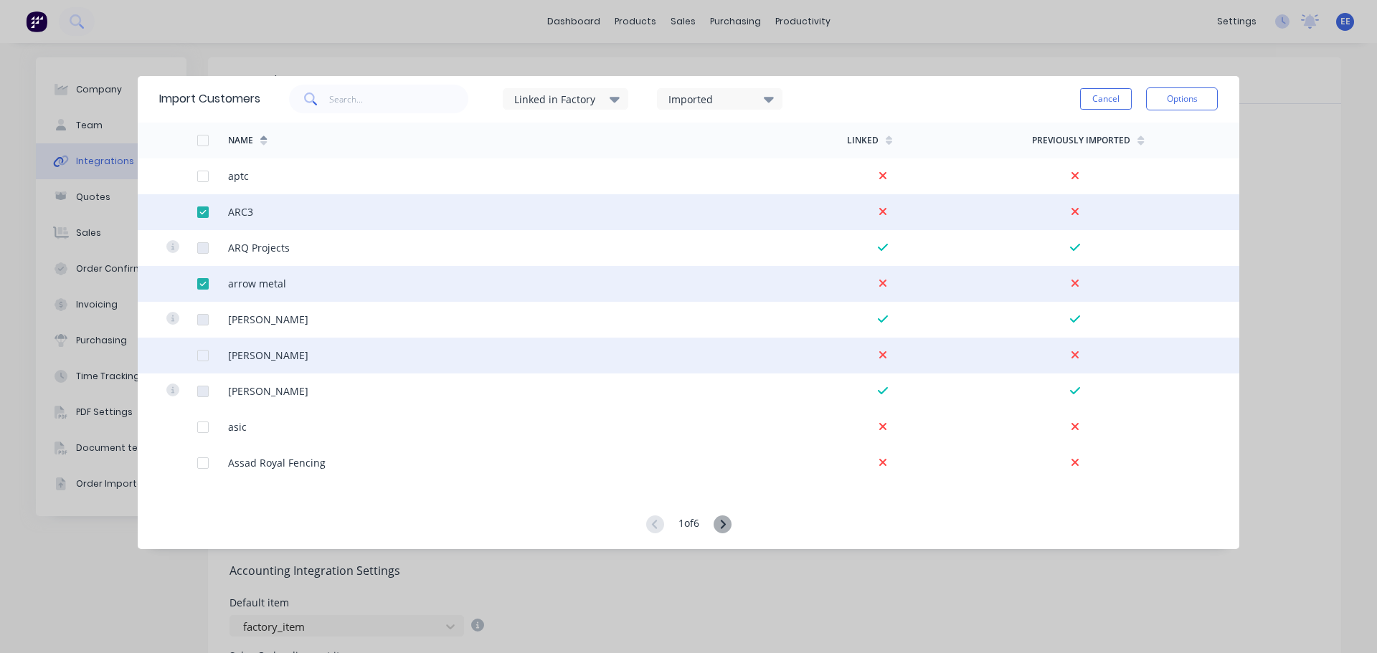
click at [205, 356] on div at bounding box center [203, 355] width 29 height 29
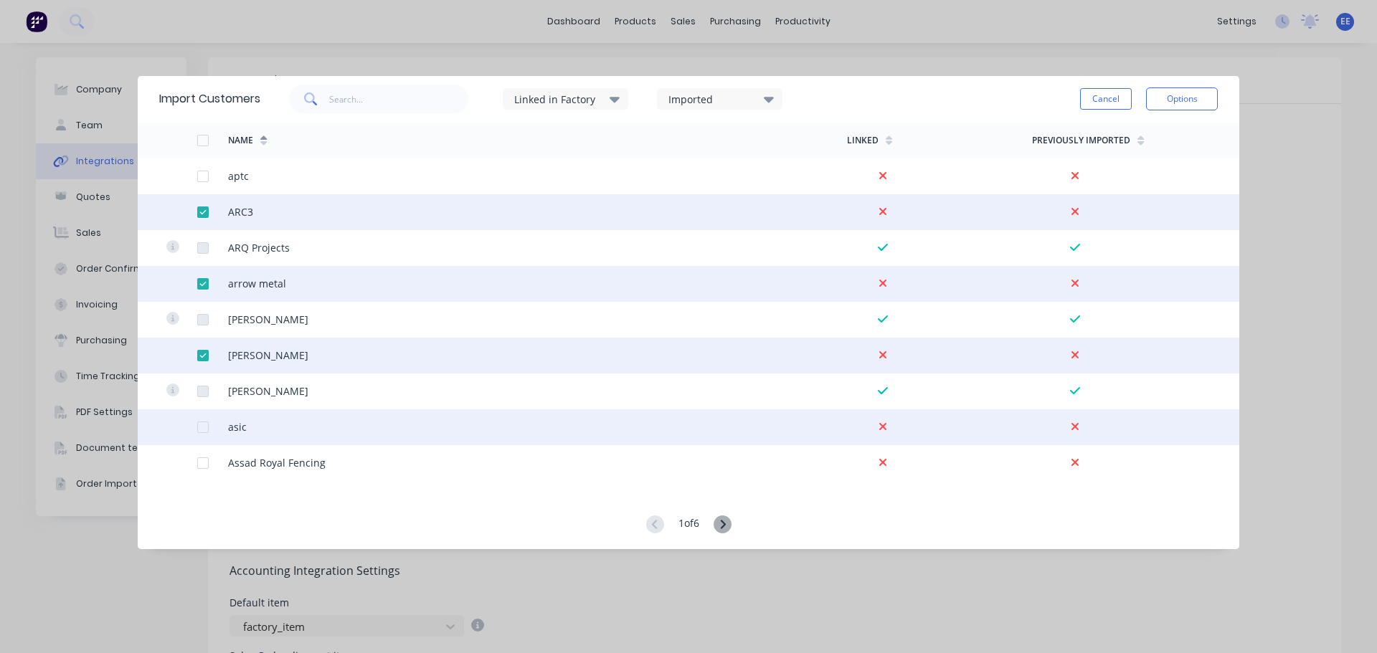
click at [204, 430] on div at bounding box center [203, 427] width 29 height 29
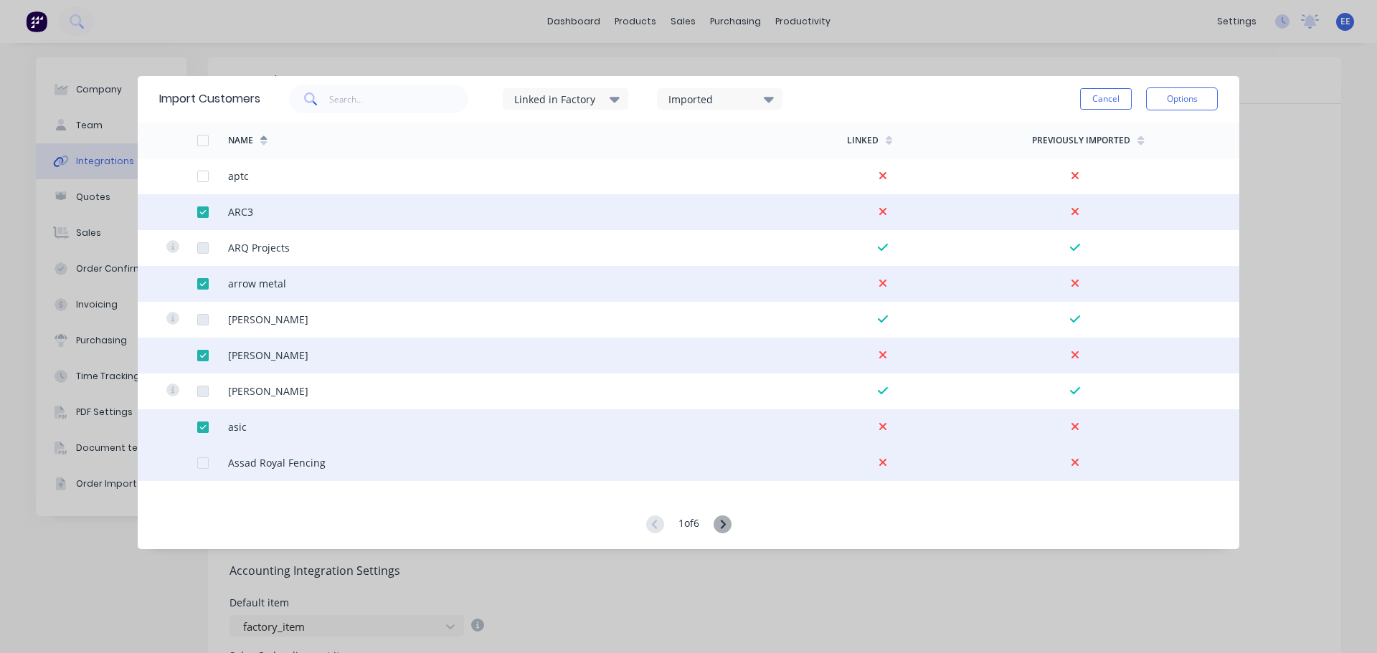
click at [202, 460] on div at bounding box center [203, 463] width 29 height 29
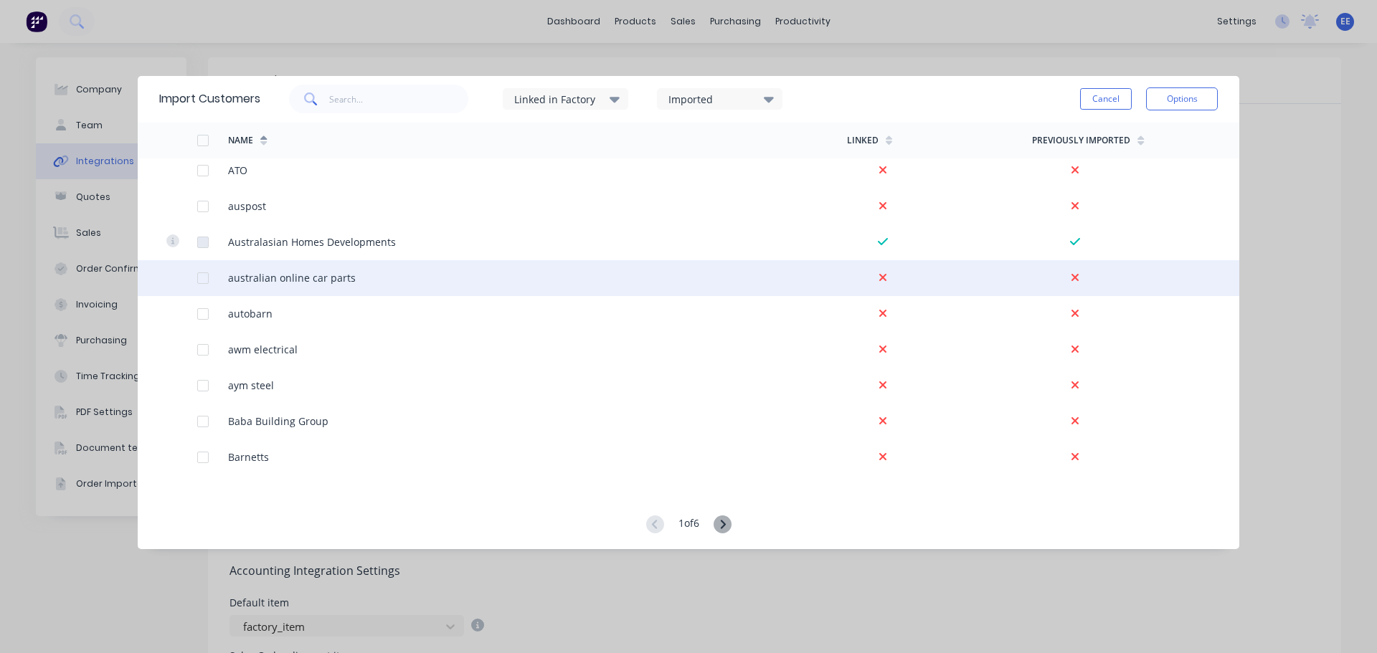
scroll to position [1937, 0]
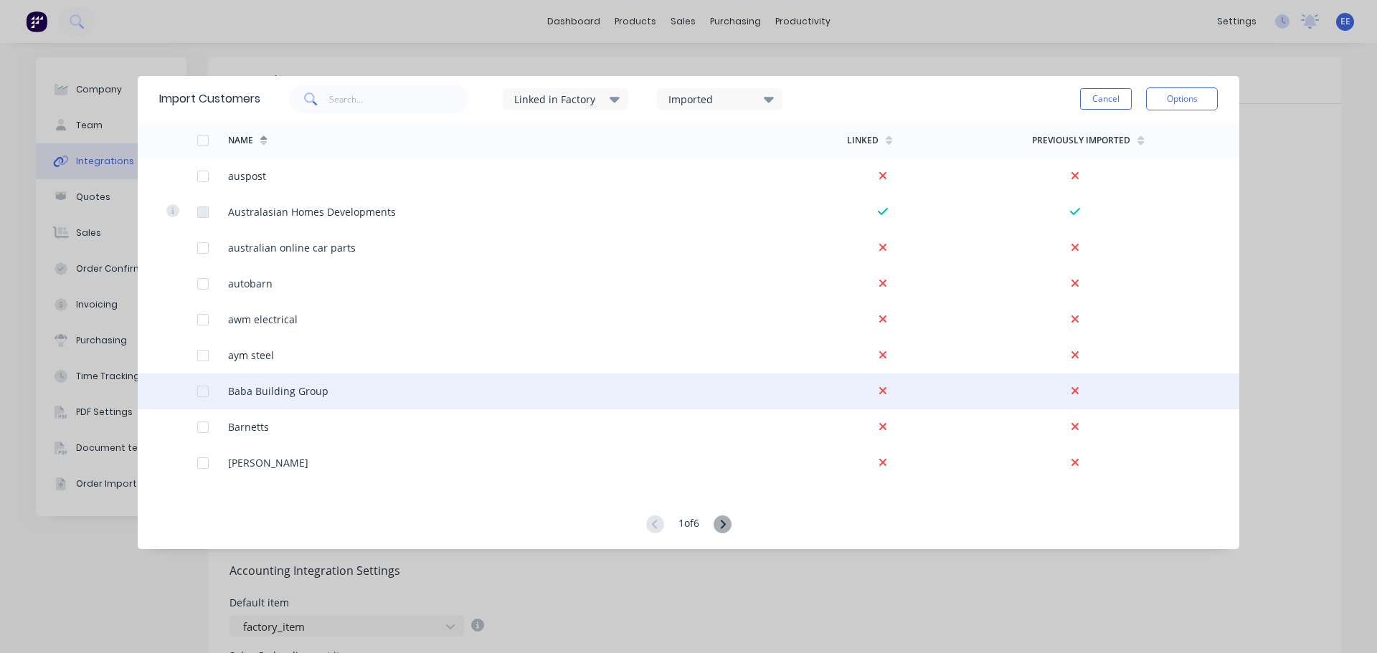
click at [204, 391] on div at bounding box center [203, 391] width 29 height 29
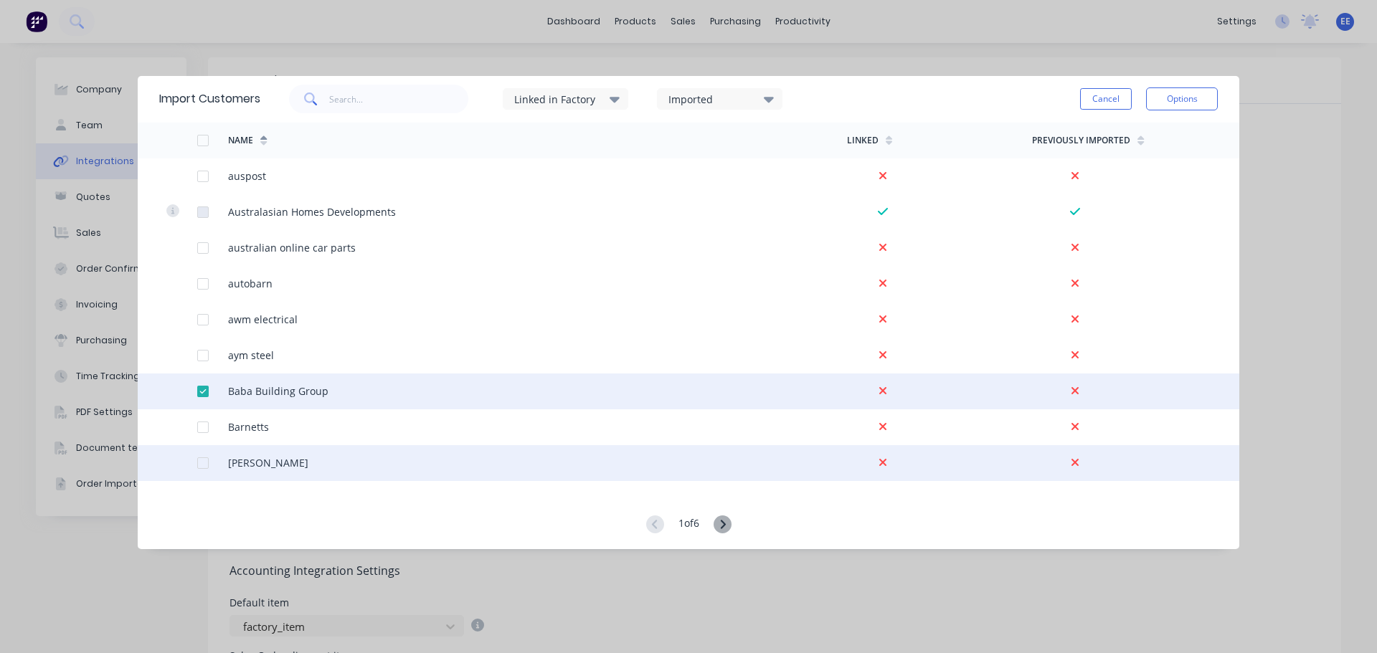
click at [202, 465] on div at bounding box center [203, 463] width 29 height 29
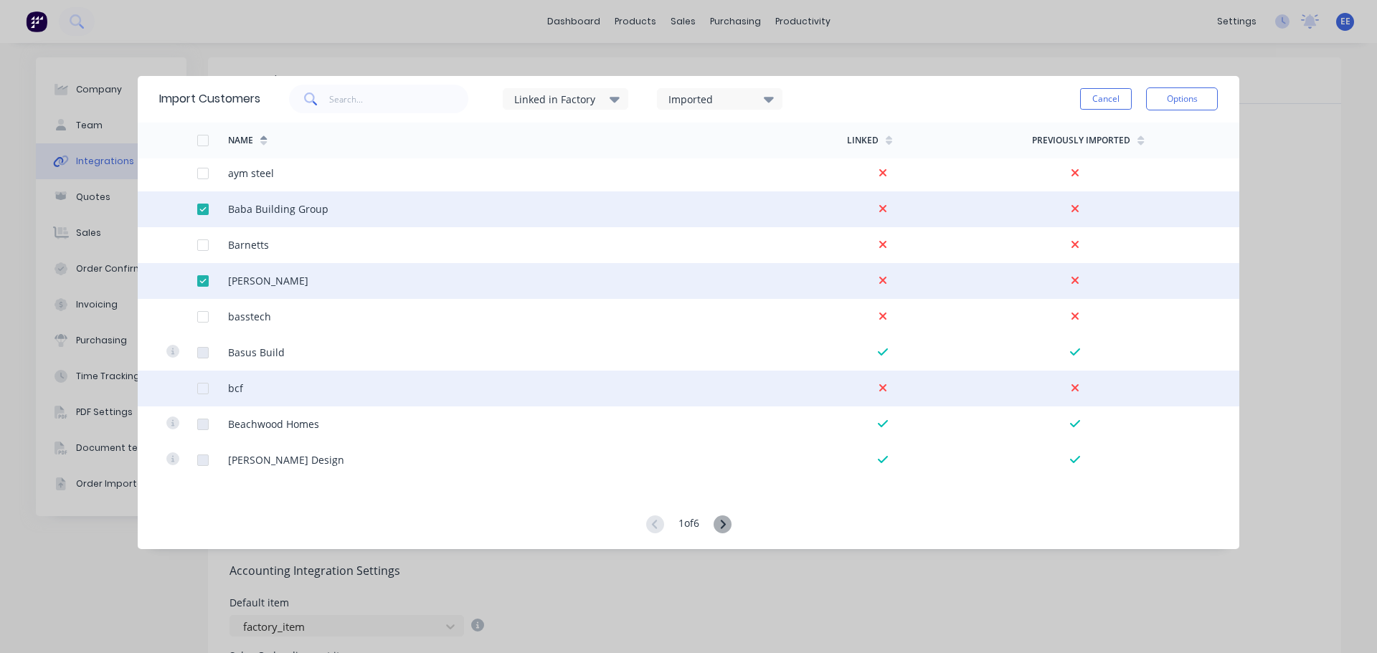
scroll to position [2152, 0]
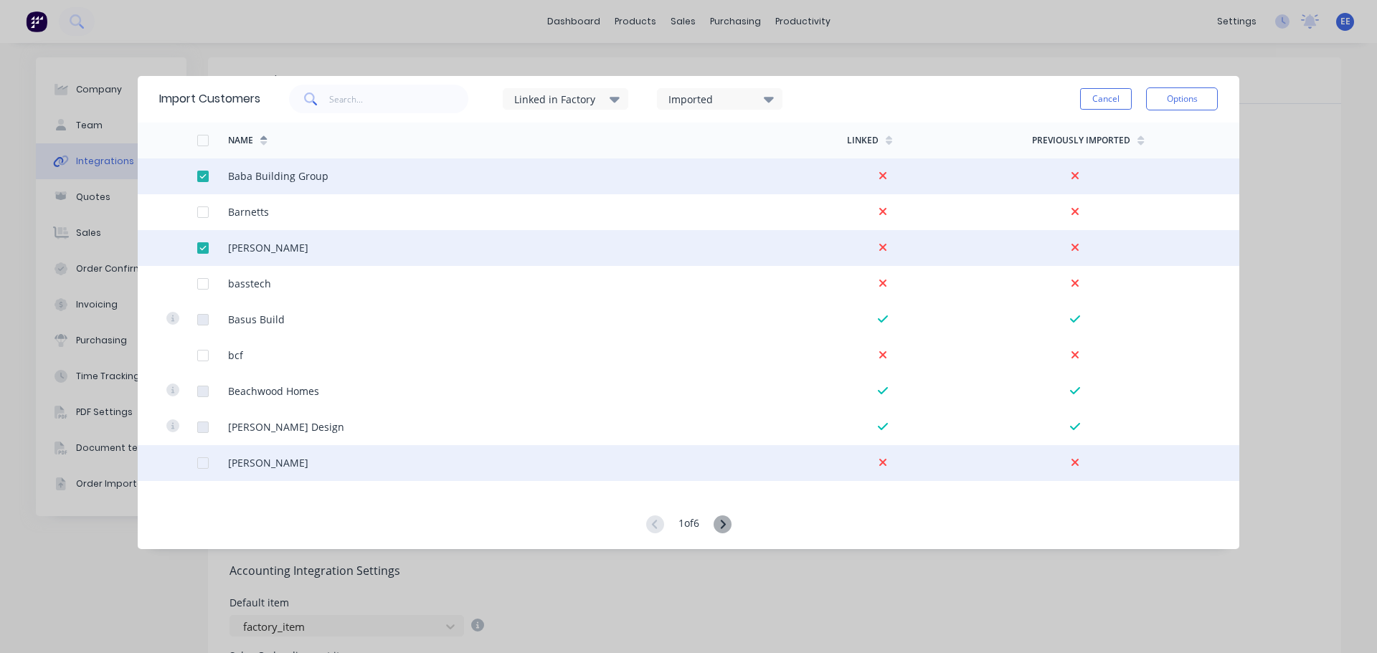
click at [201, 460] on div at bounding box center [203, 463] width 29 height 29
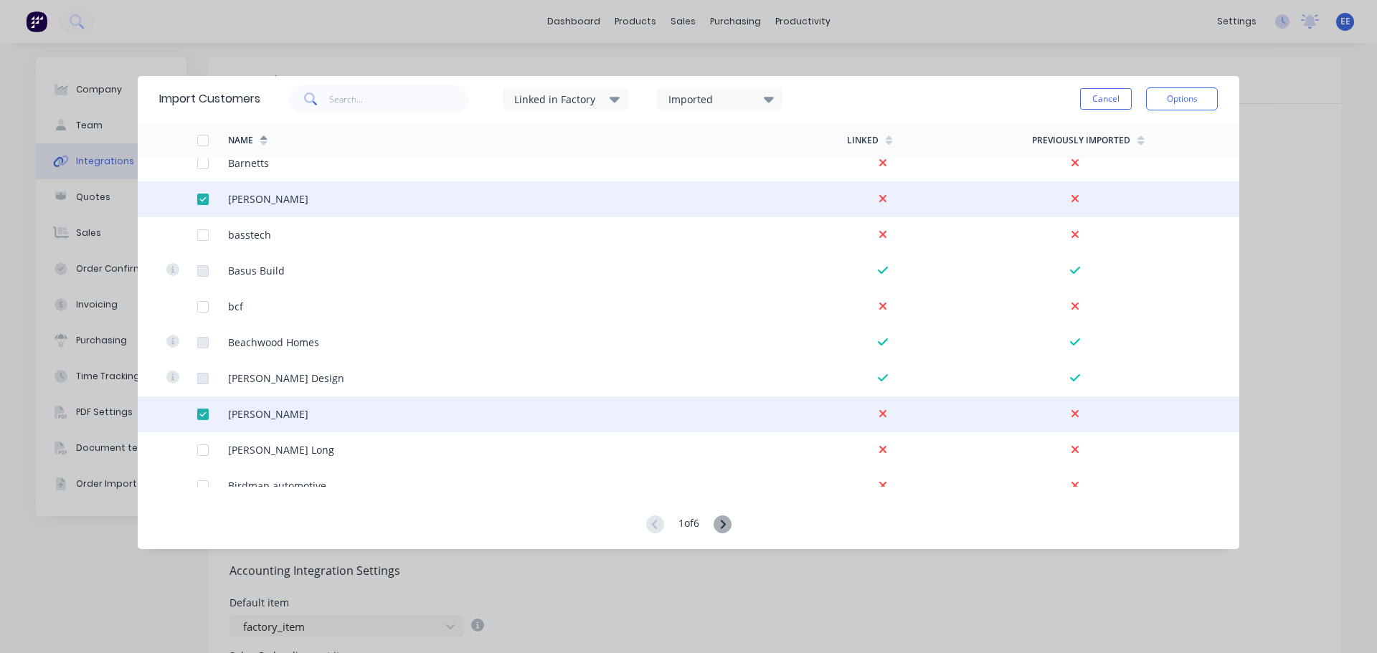
scroll to position [2295, 0]
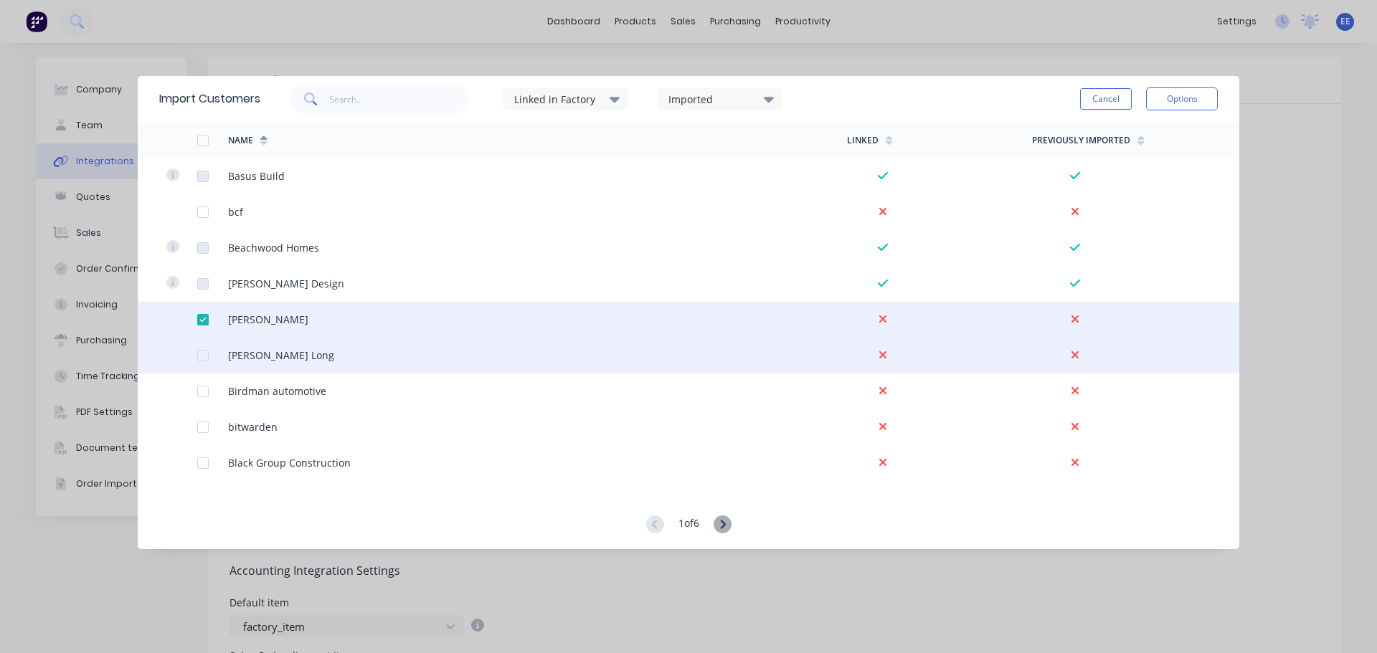
click at [203, 355] on div at bounding box center [203, 355] width 29 height 29
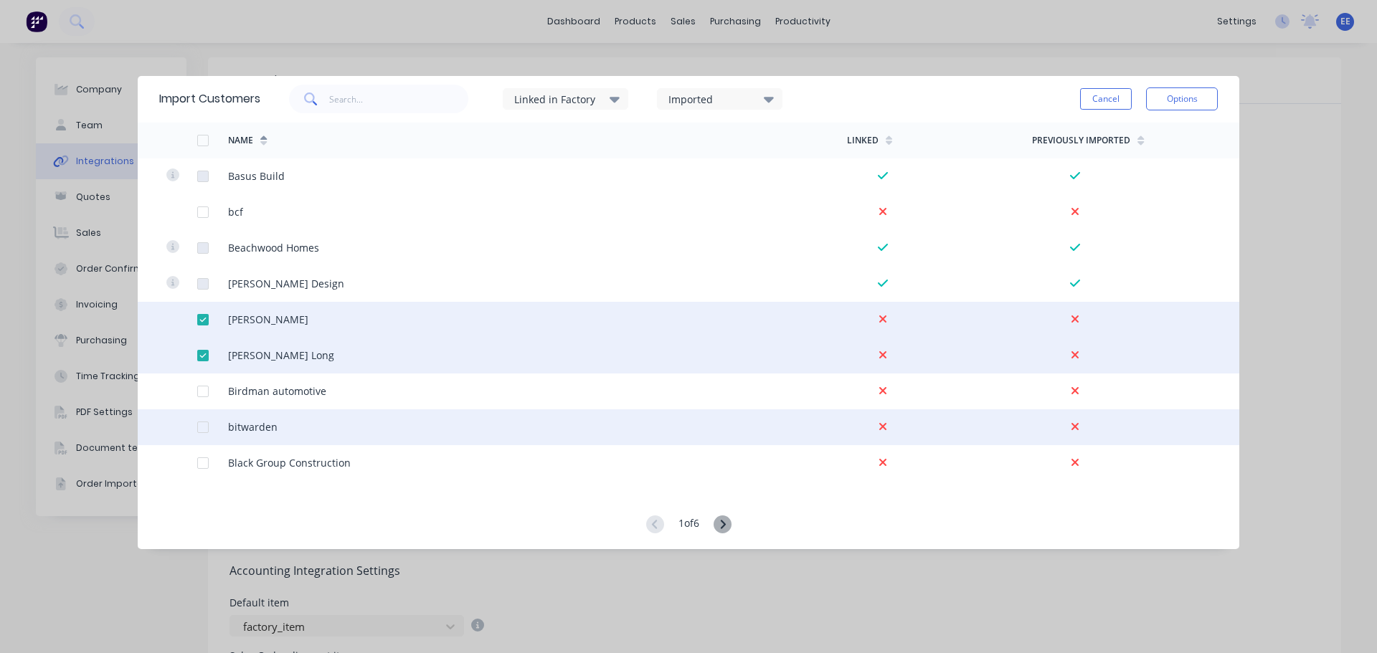
click at [202, 429] on div at bounding box center [203, 427] width 29 height 29
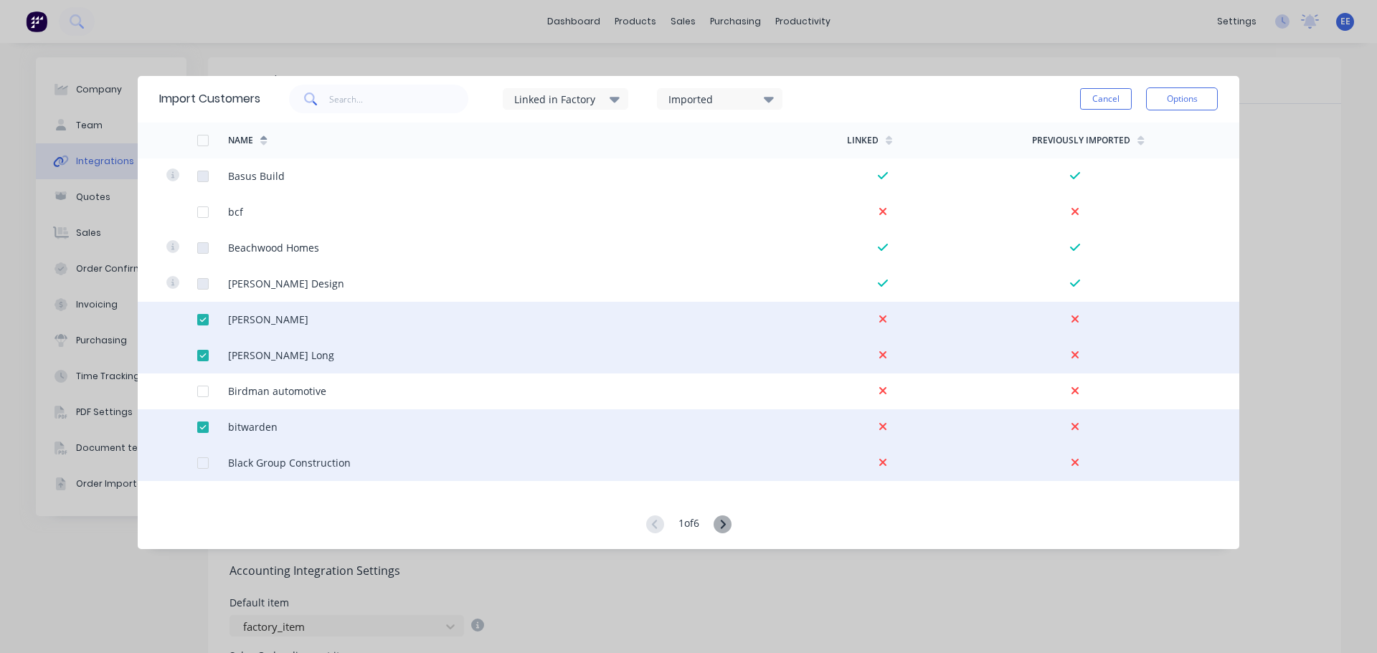
click at [202, 466] on div at bounding box center [203, 463] width 29 height 29
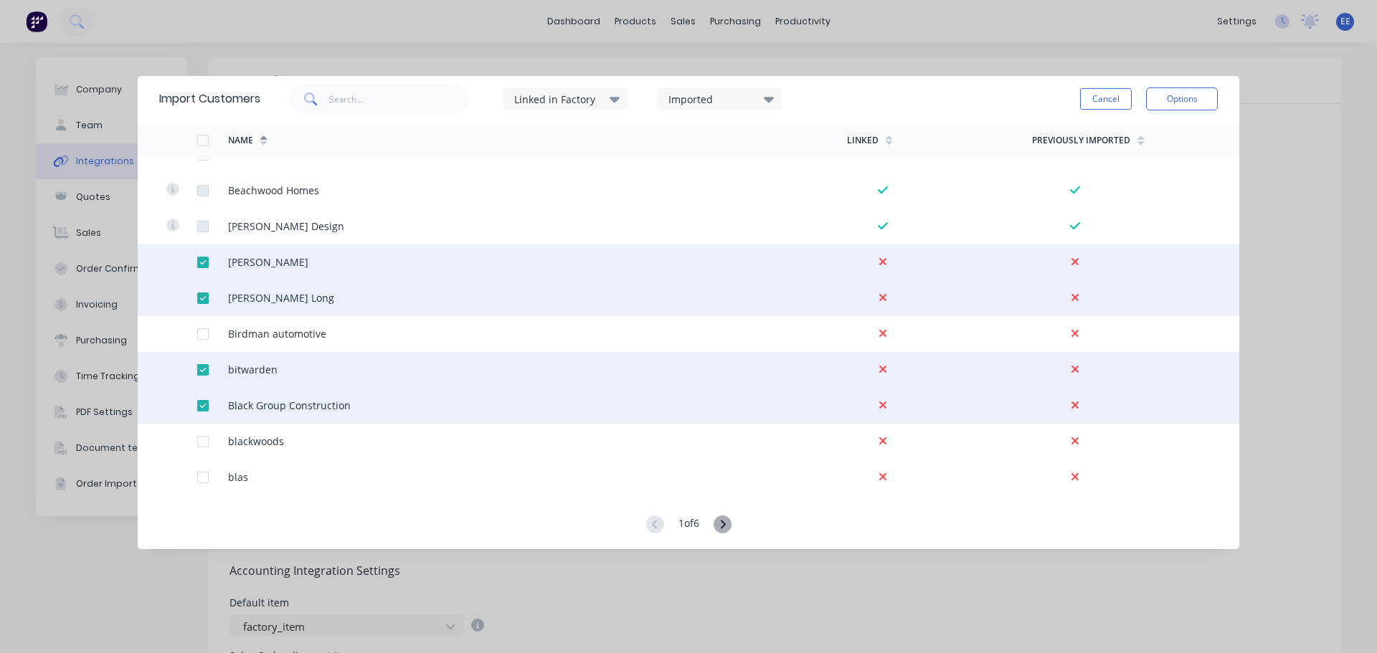
scroll to position [2439, 0]
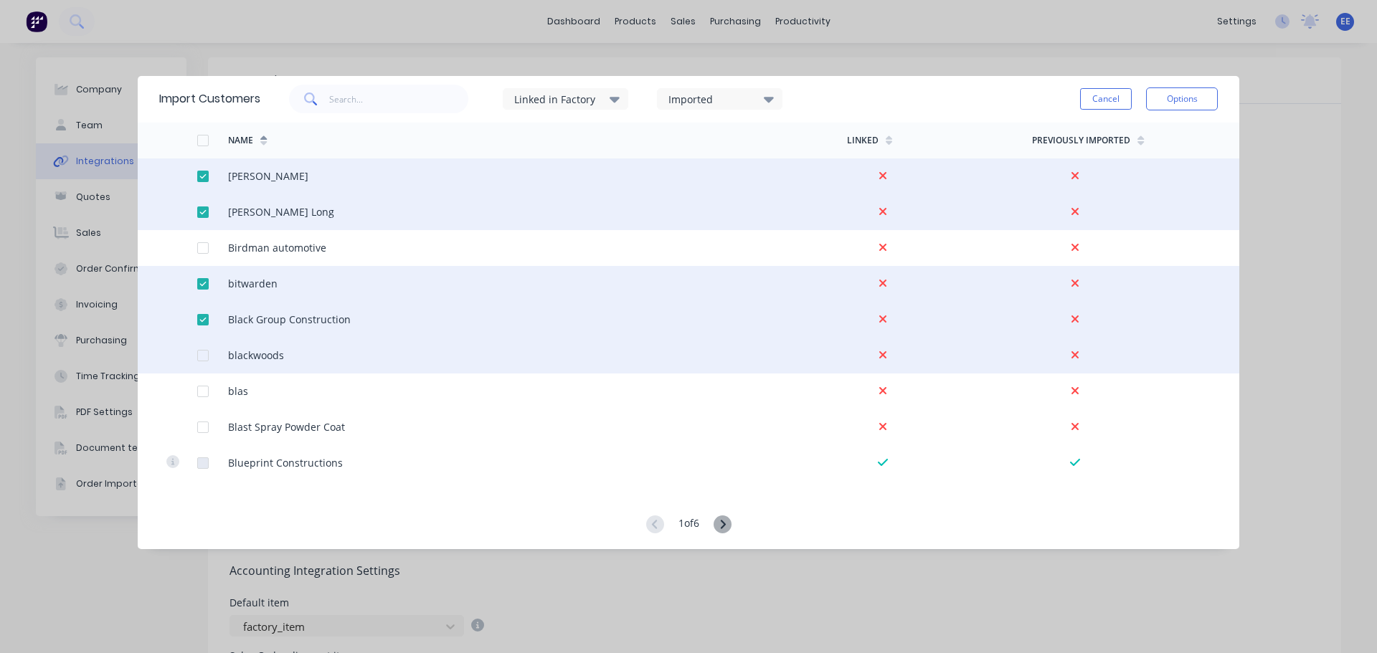
click at [200, 356] on div at bounding box center [203, 355] width 29 height 29
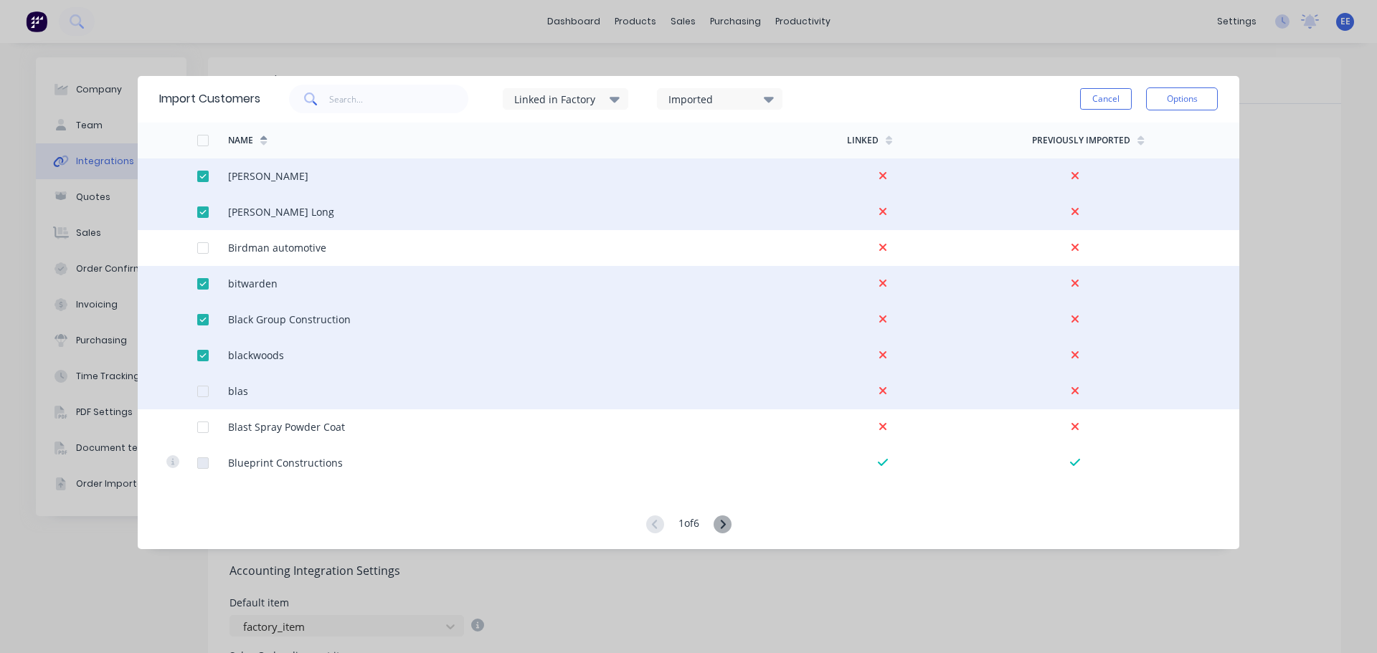
click at [196, 390] on div at bounding box center [181, 392] width 31 height 36
click at [204, 394] on div at bounding box center [203, 391] width 29 height 29
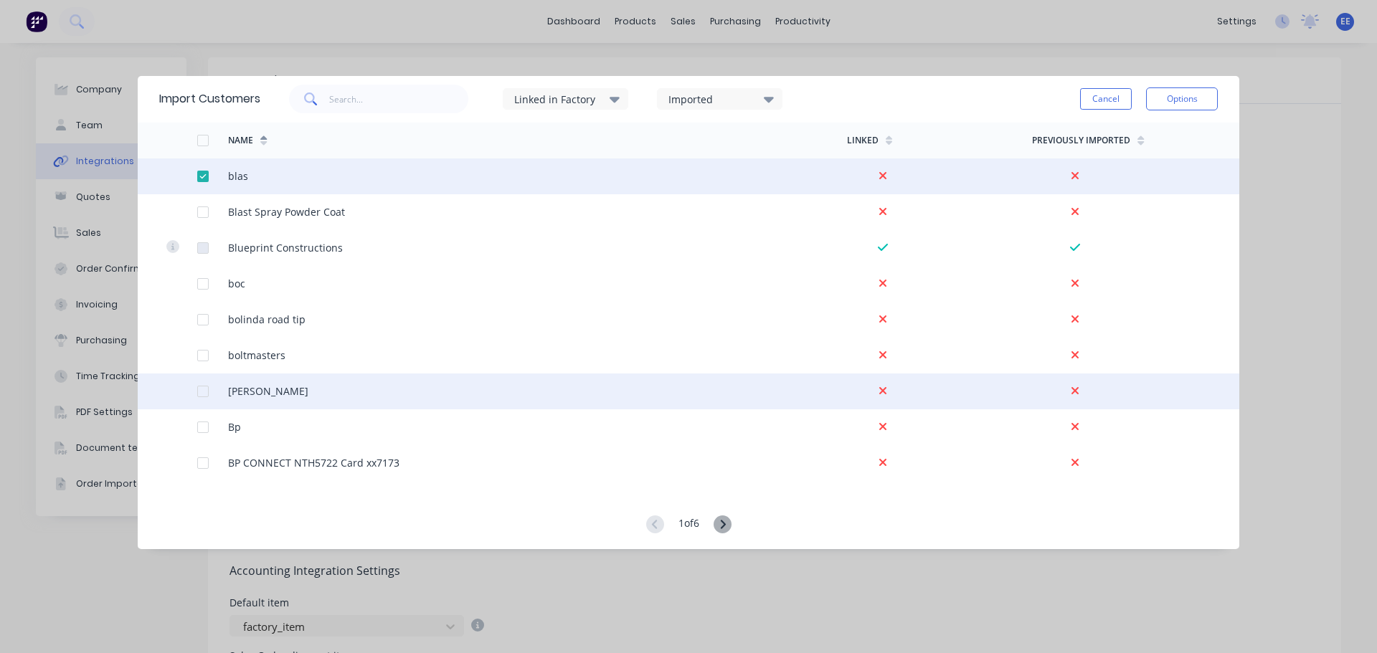
scroll to position [2582, 0]
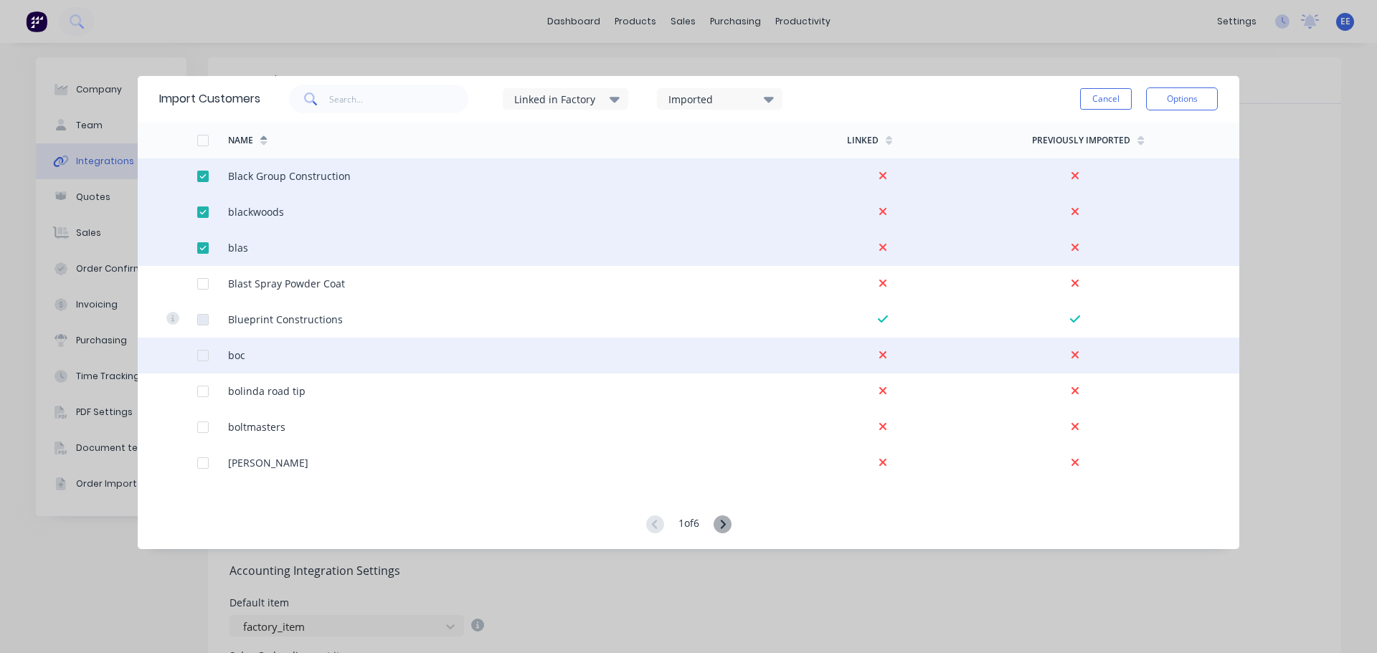
click at [203, 356] on div at bounding box center [203, 355] width 29 height 29
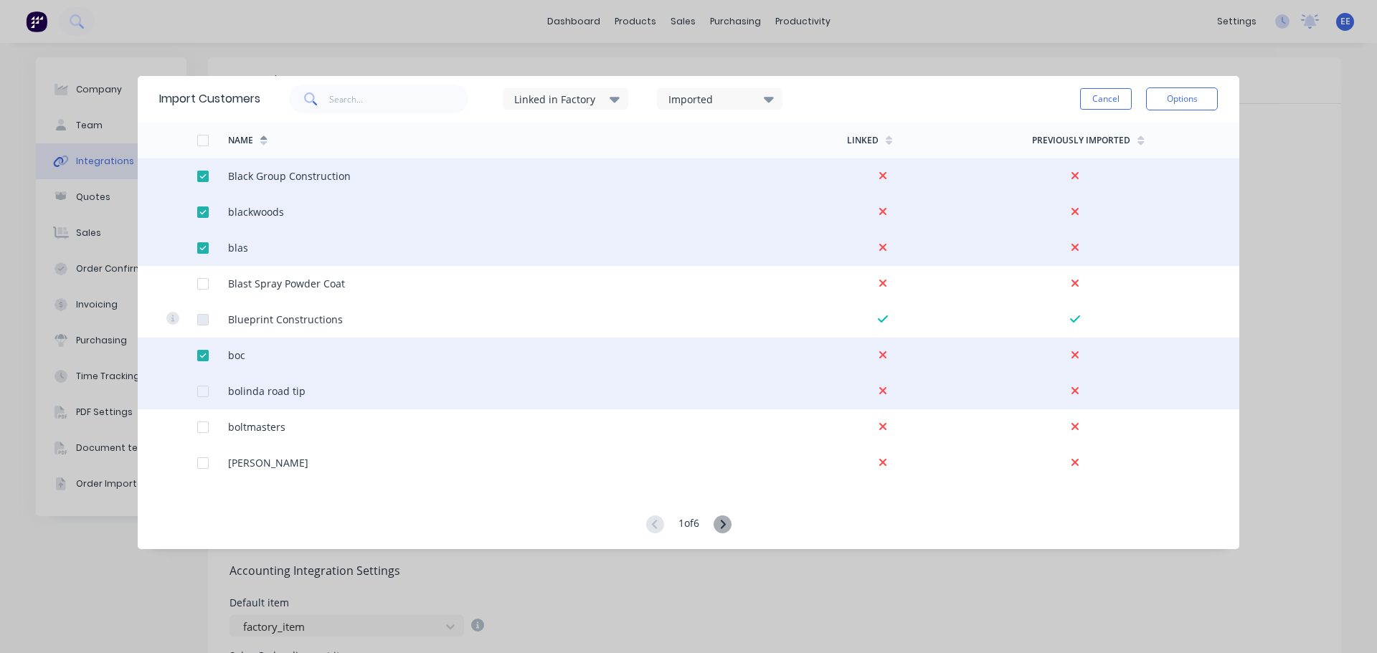
click at [204, 389] on div at bounding box center [203, 391] width 29 height 29
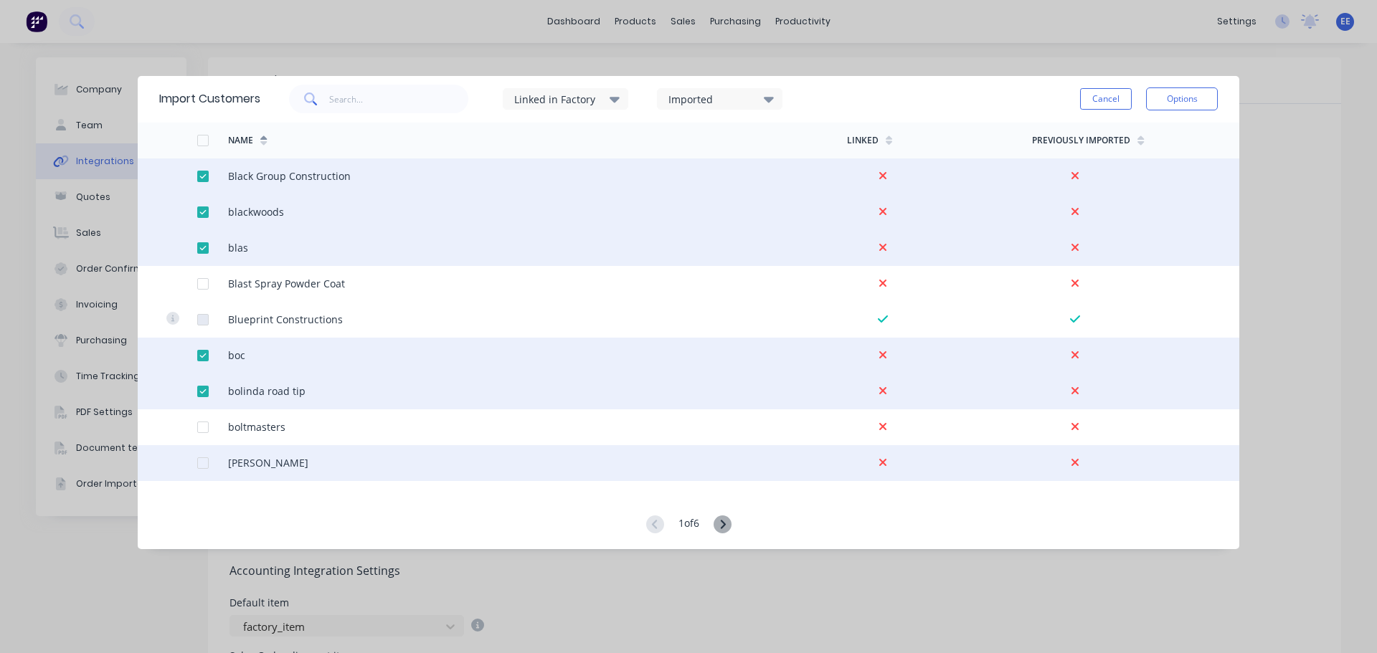
click at [199, 468] on div at bounding box center [203, 463] width 29 height 29
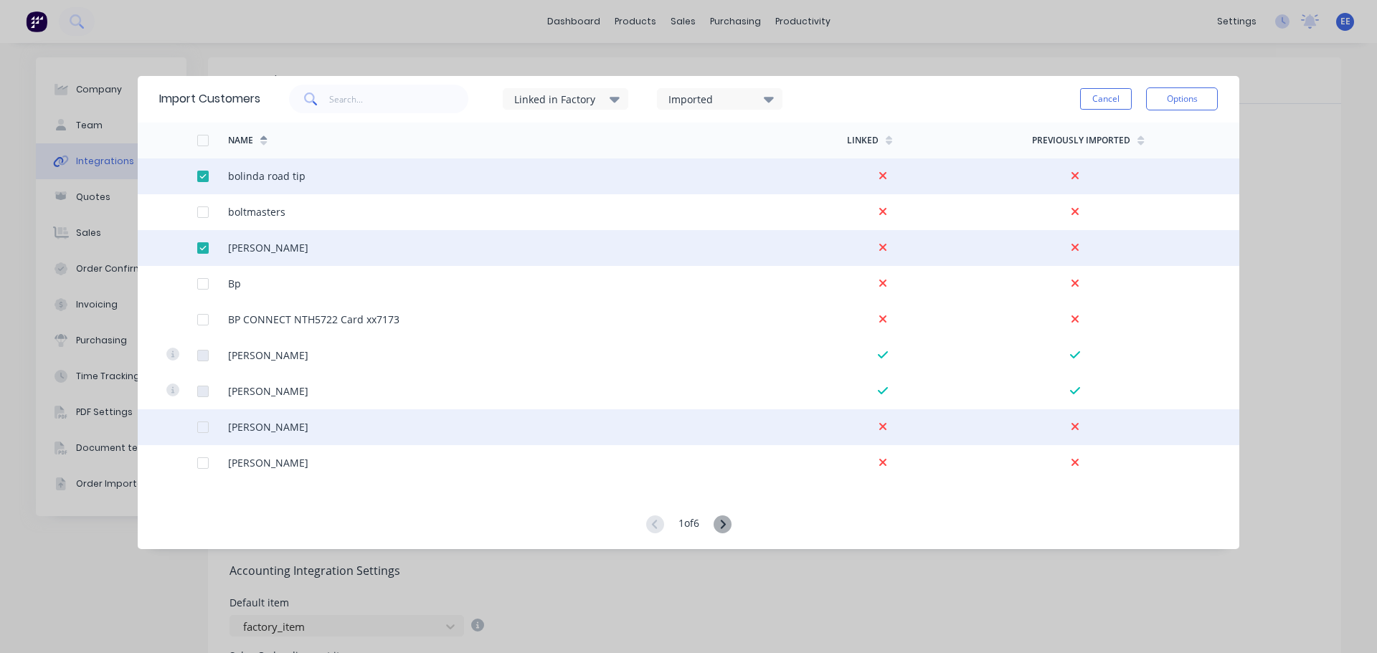
scroll to position [2869, 0]
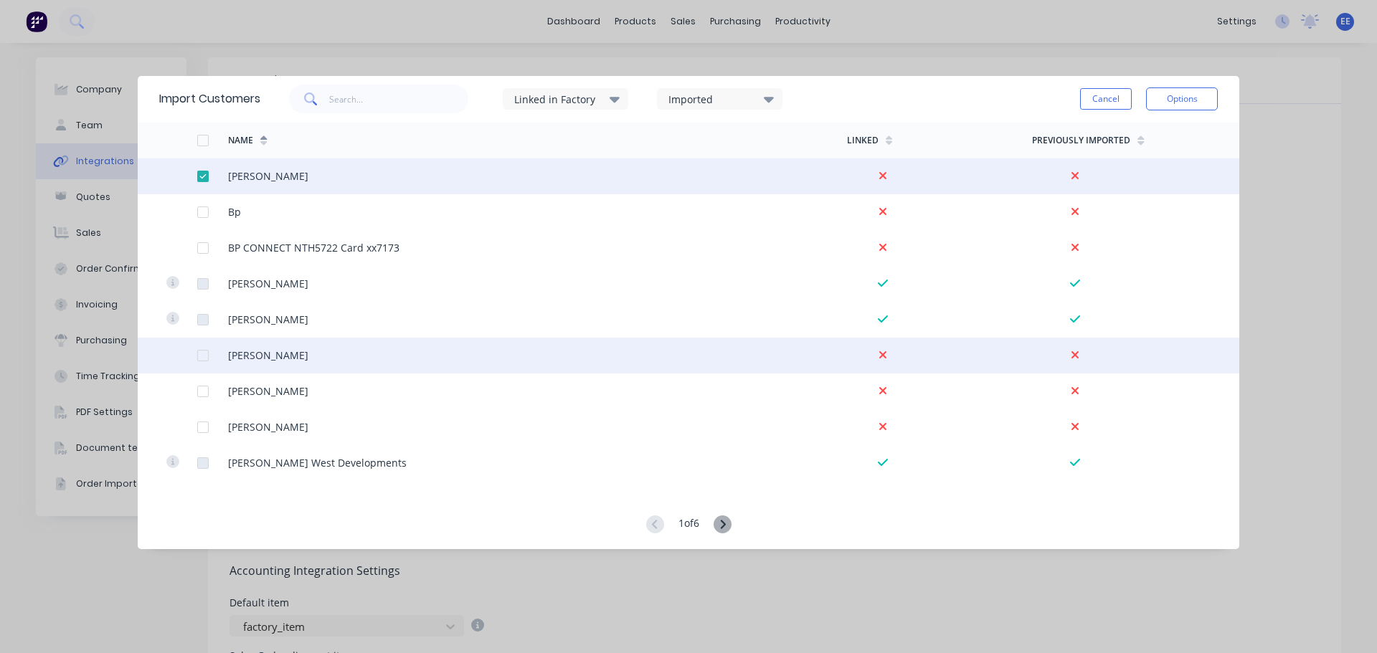
click at [201, 358] on div at bounding box center [203, 355] width 29 height 29
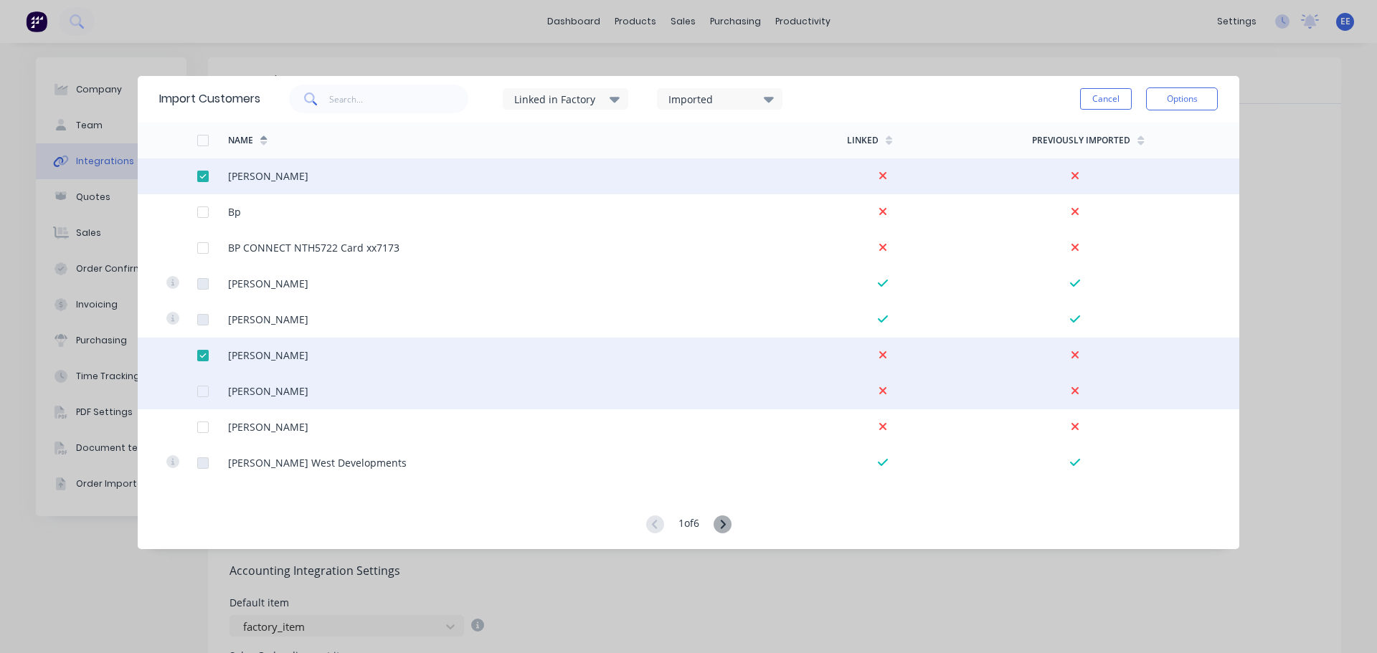
click at [197, 393] on div at bounding box center [203, 391] width 29 height 29
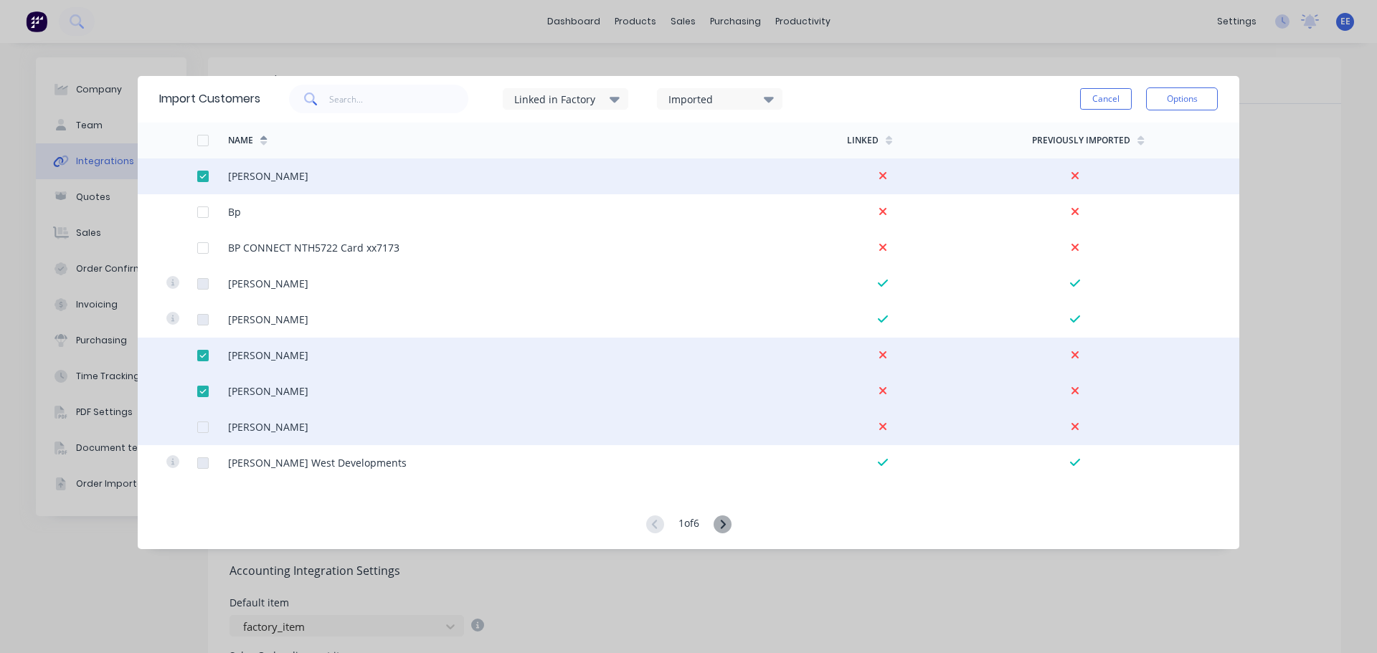
click at [203, 428] on div at bounding box center [203, 427] width 29 height 29
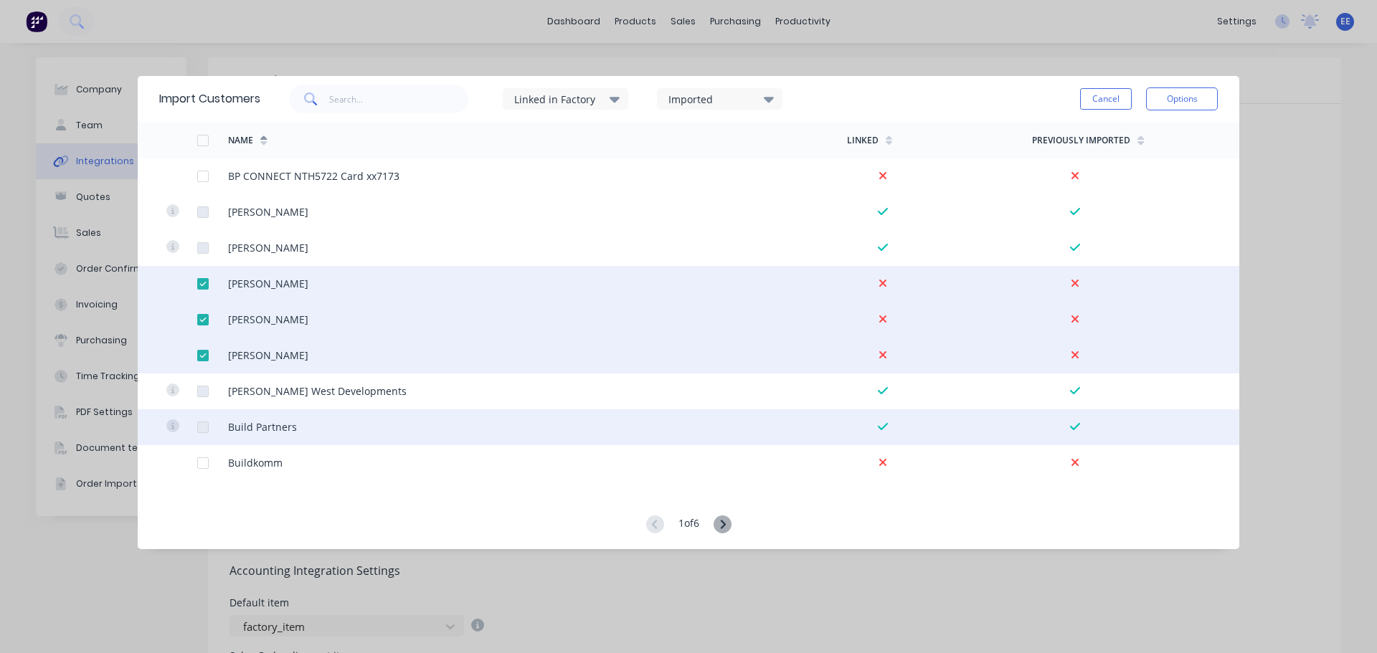
scroll to position [3012, 0]
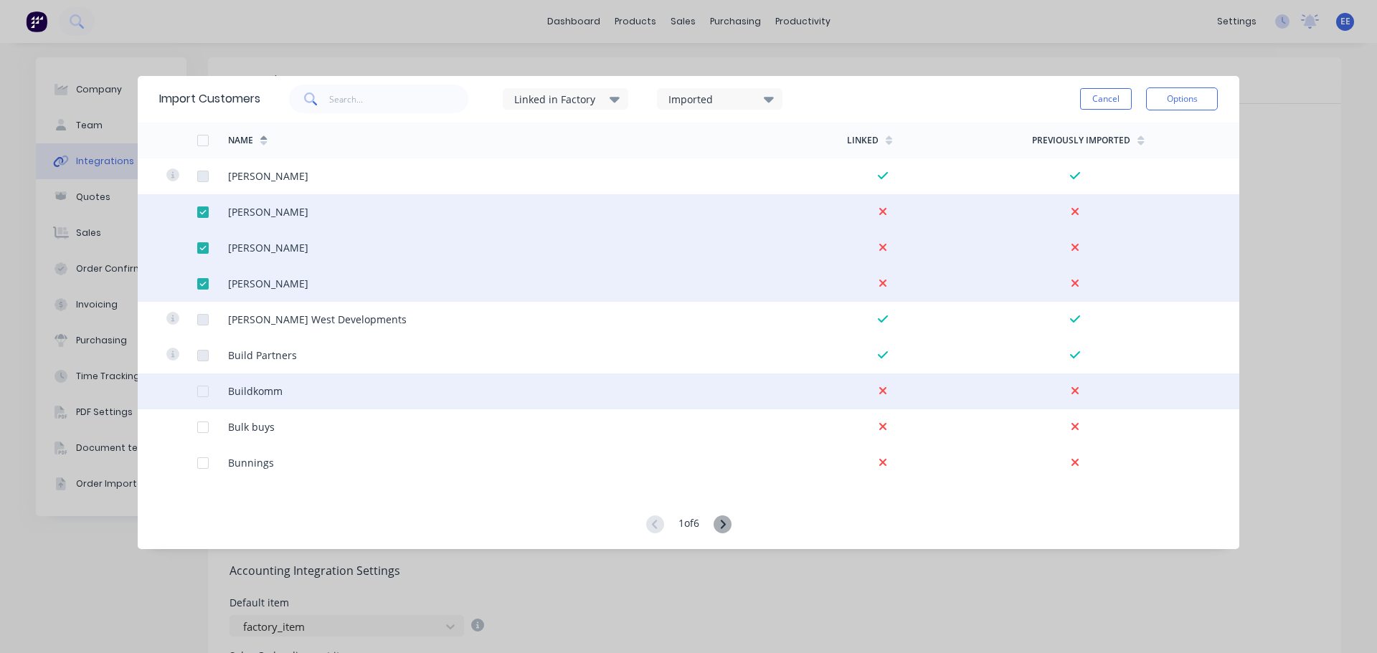
click at [203, 390] on div at bounding box center [203, 391] width 29 height 29
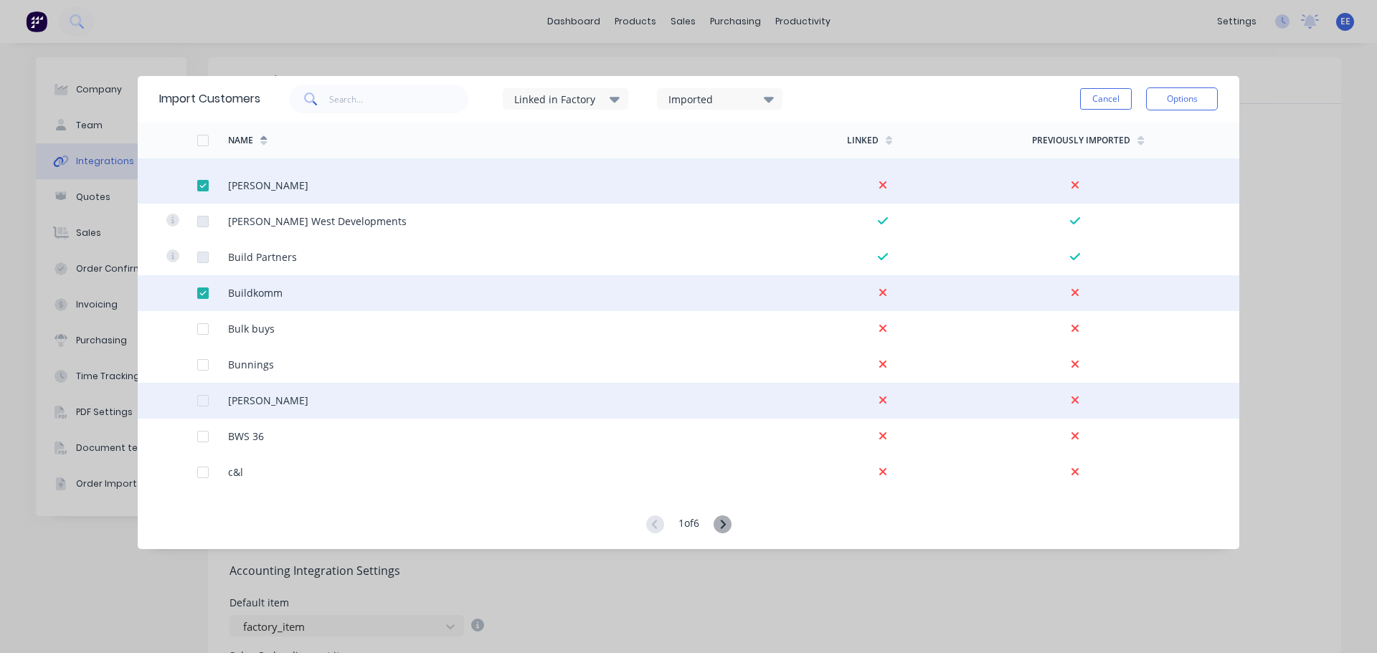
scroll to position [3156, 0]
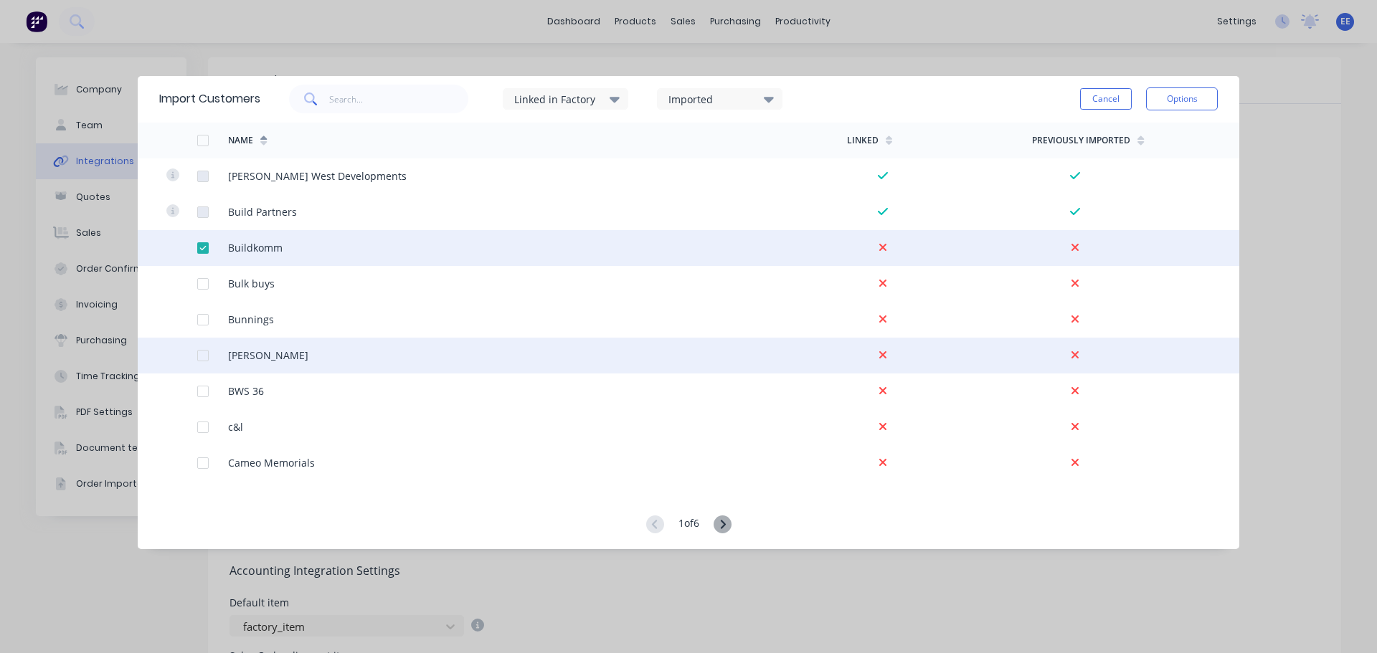
click at [202, 357] on div at bounding box center [203, 355] width 29 height 29
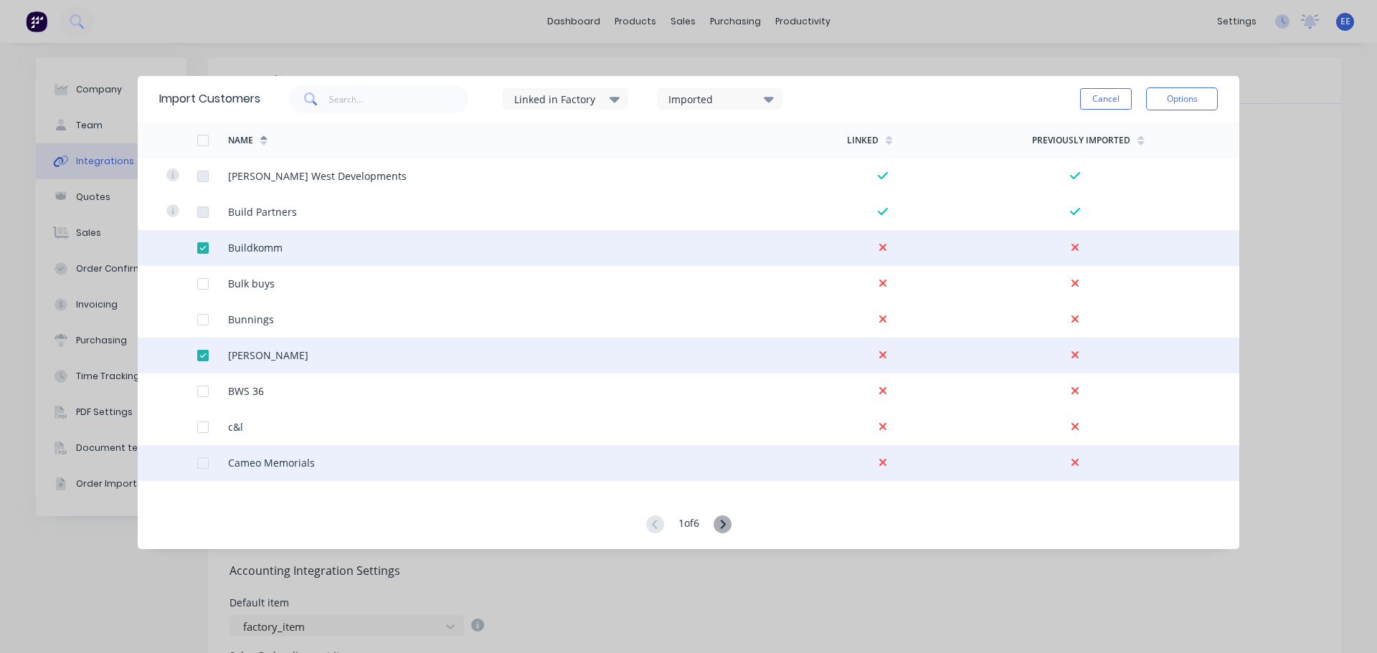
click at [196, 460] on div at bounding box center [181, 463] width 31 height 36
click at [202, 460] on div at bounding box center [203, 463] width 29 height 29
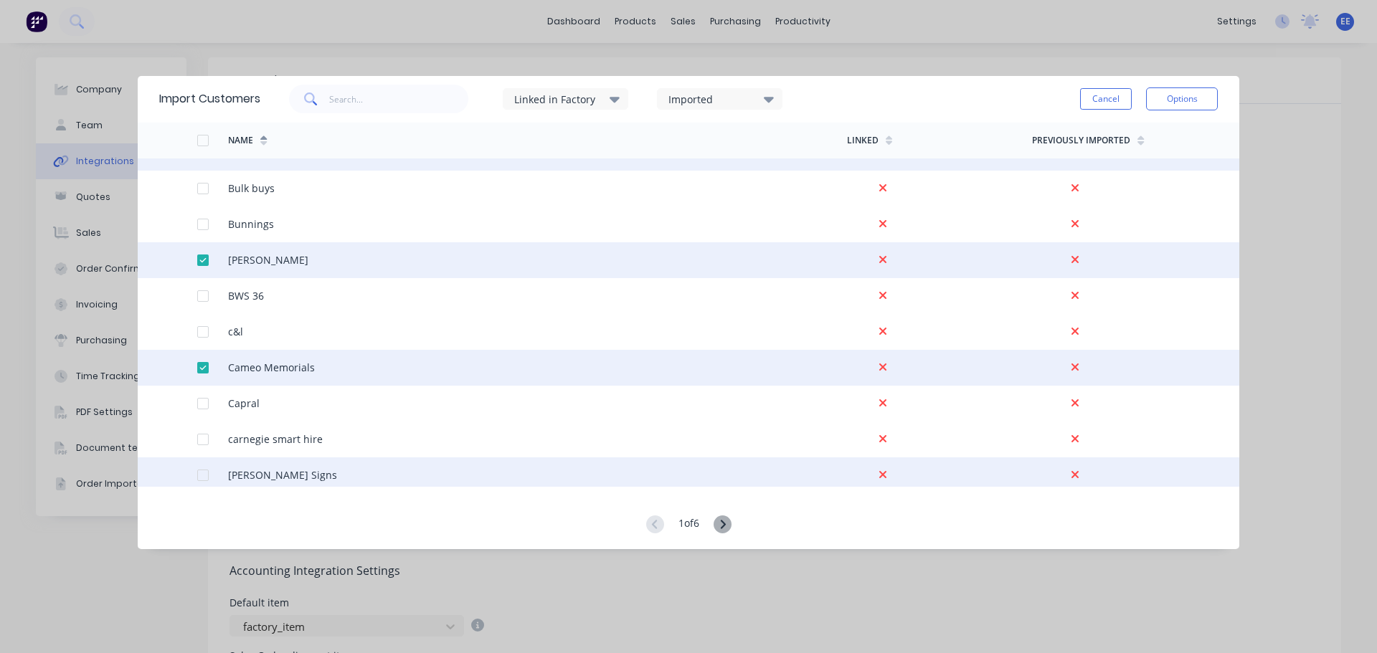
scroll to position [3258, 0]
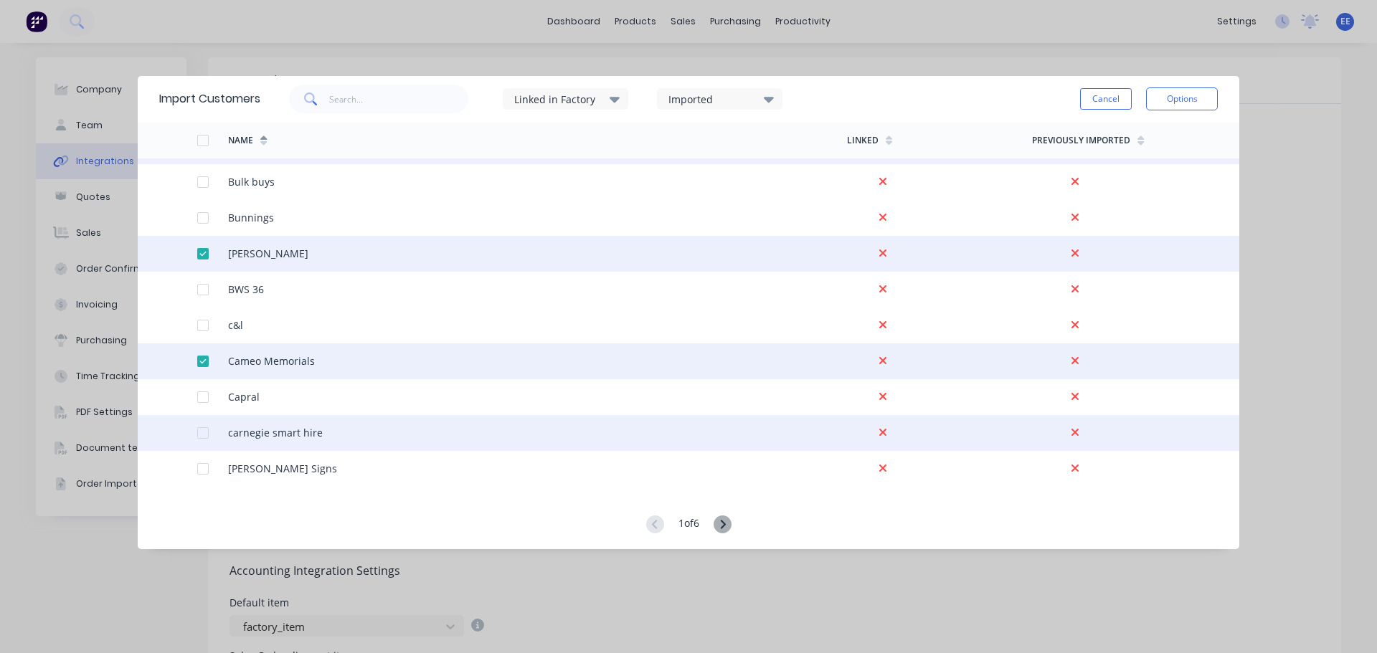
click at [202, 433] on div at bounding box center [203, 433] width 29 height 29
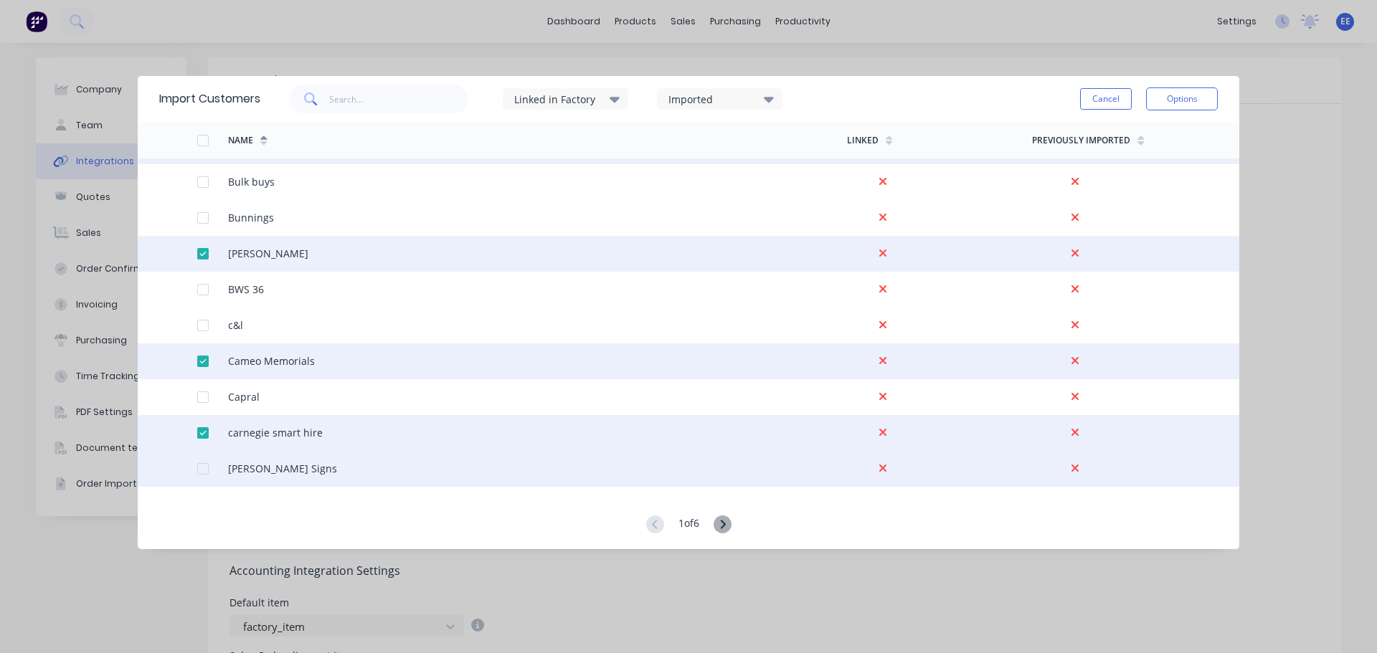
click at [199, 467] on div at bounding box center [203, 469] width 29 height 29
click at [1192, 104] on button "Options" at bounding box center [1182, 99] width 72 height 23
click at [1137, 132] on div "Import selected customers" at bounding box center [1150, 139] width 110 height 36
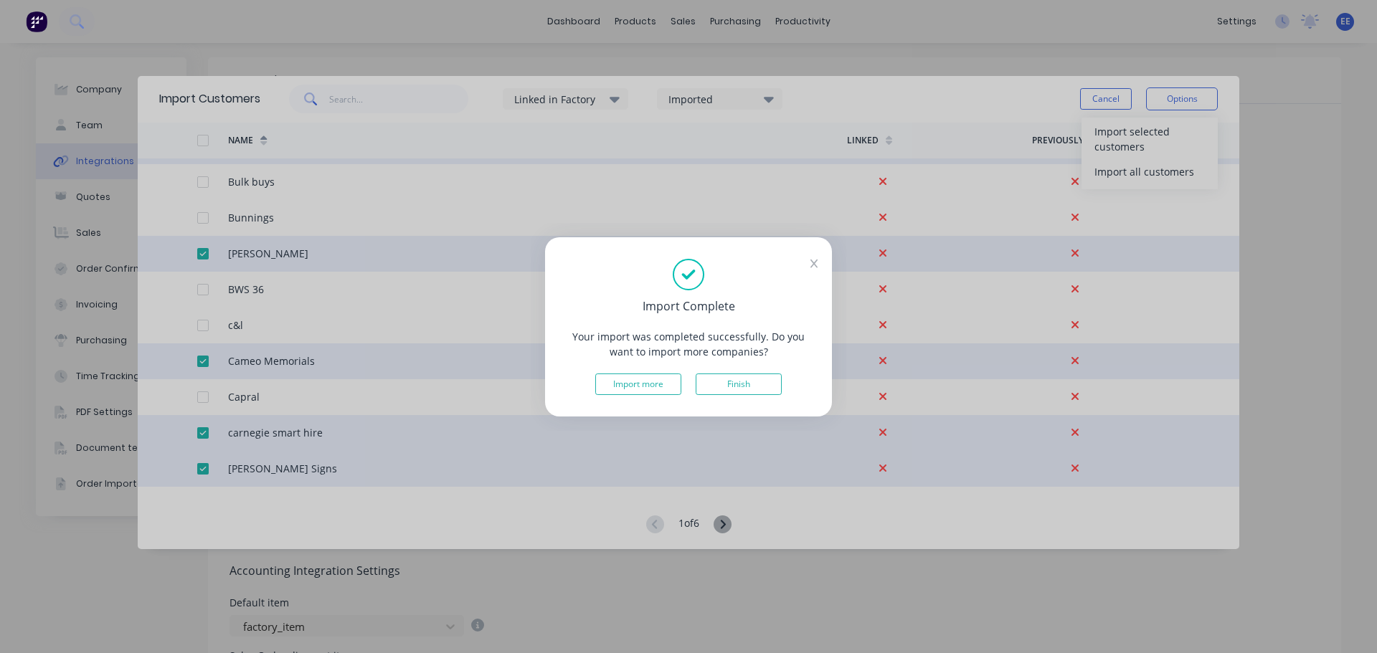
click at [742, 384] on button "Finish" at bounding box center [739, 385] width 86 height 22
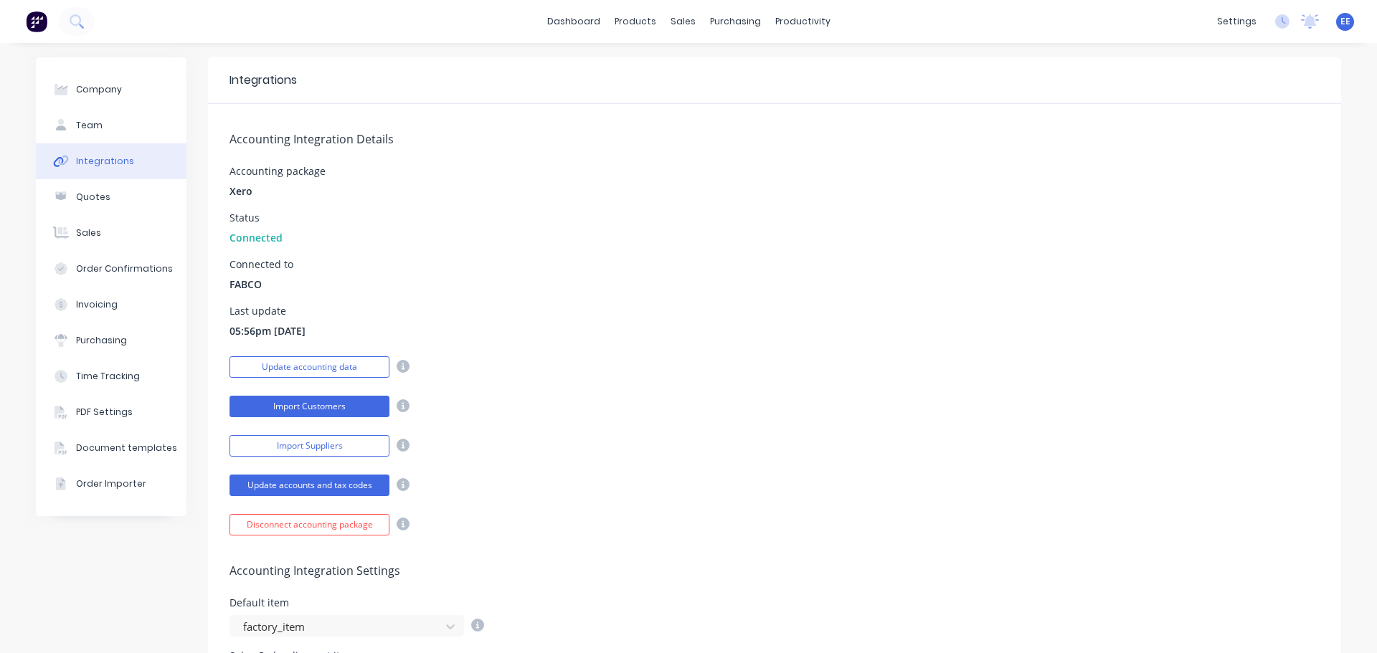
click at [265, 405] on button "Import Customers" at bounding box center [310, 407] width 160 height 22
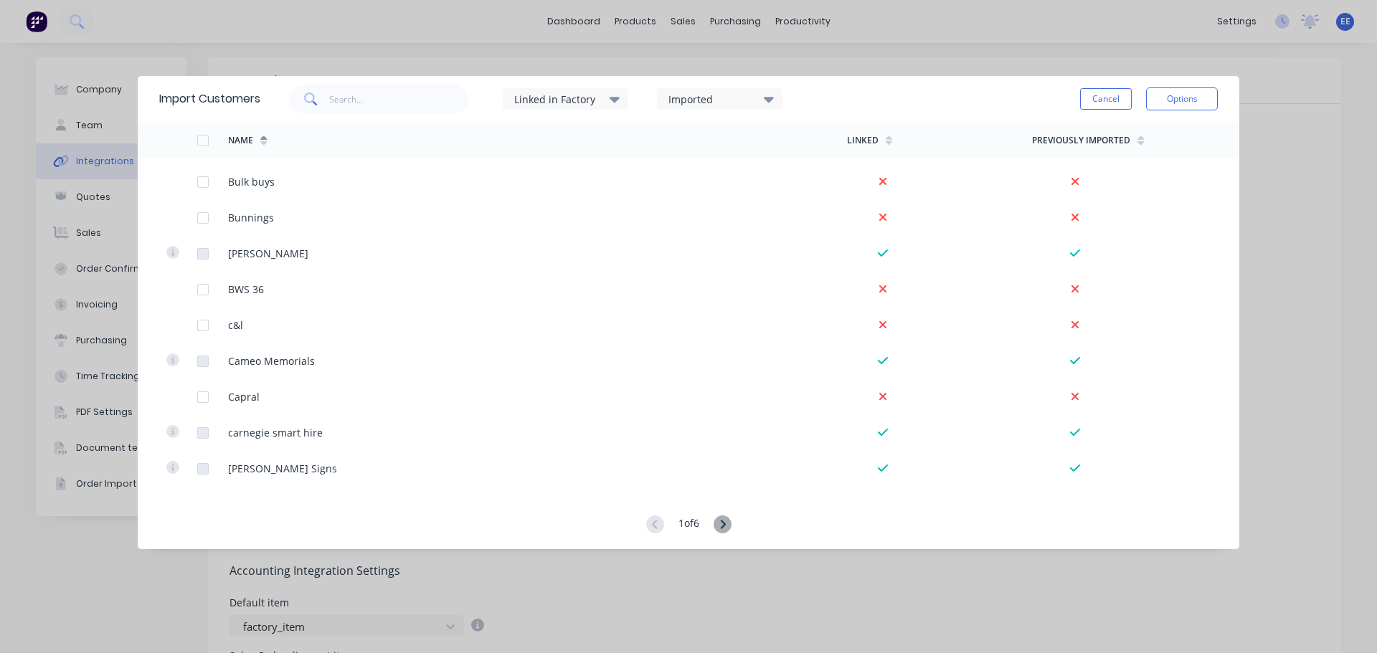
click at [723, 526] on icon at bounding box center [723, 525] width 18 height 18
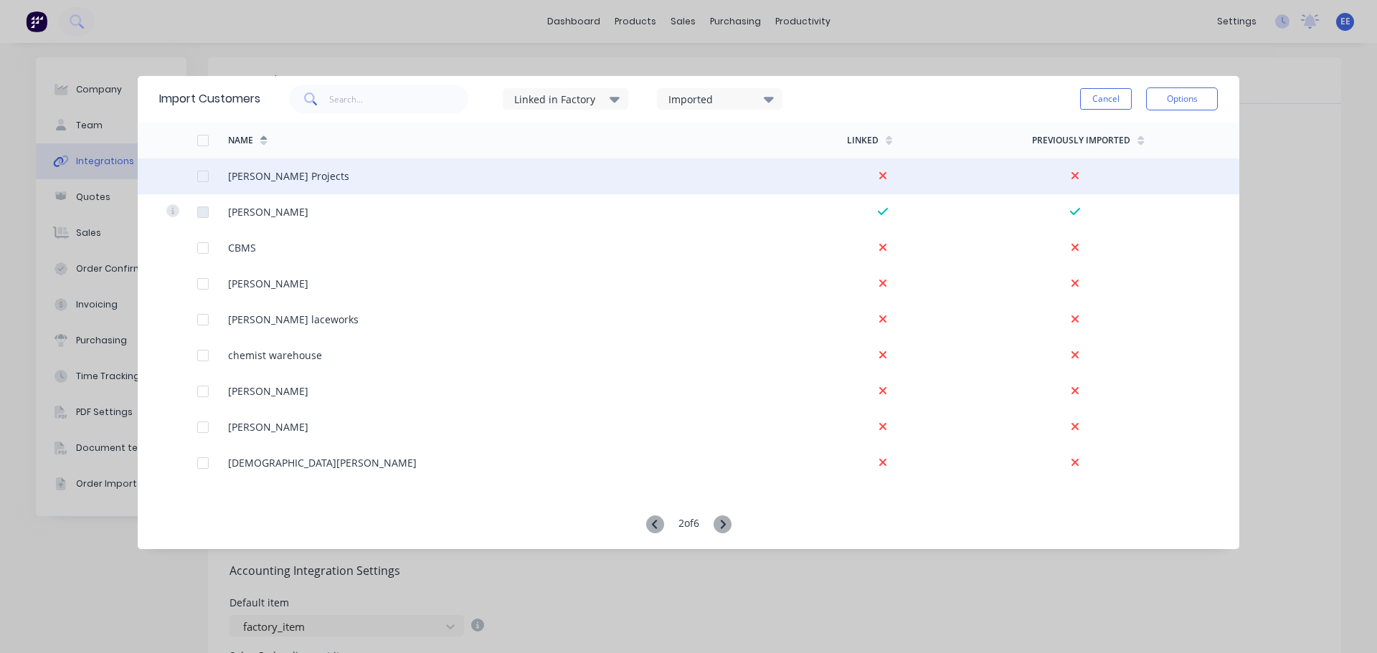
click at [203, 176] on div at bounding box center [203, 176] width 29 height 29
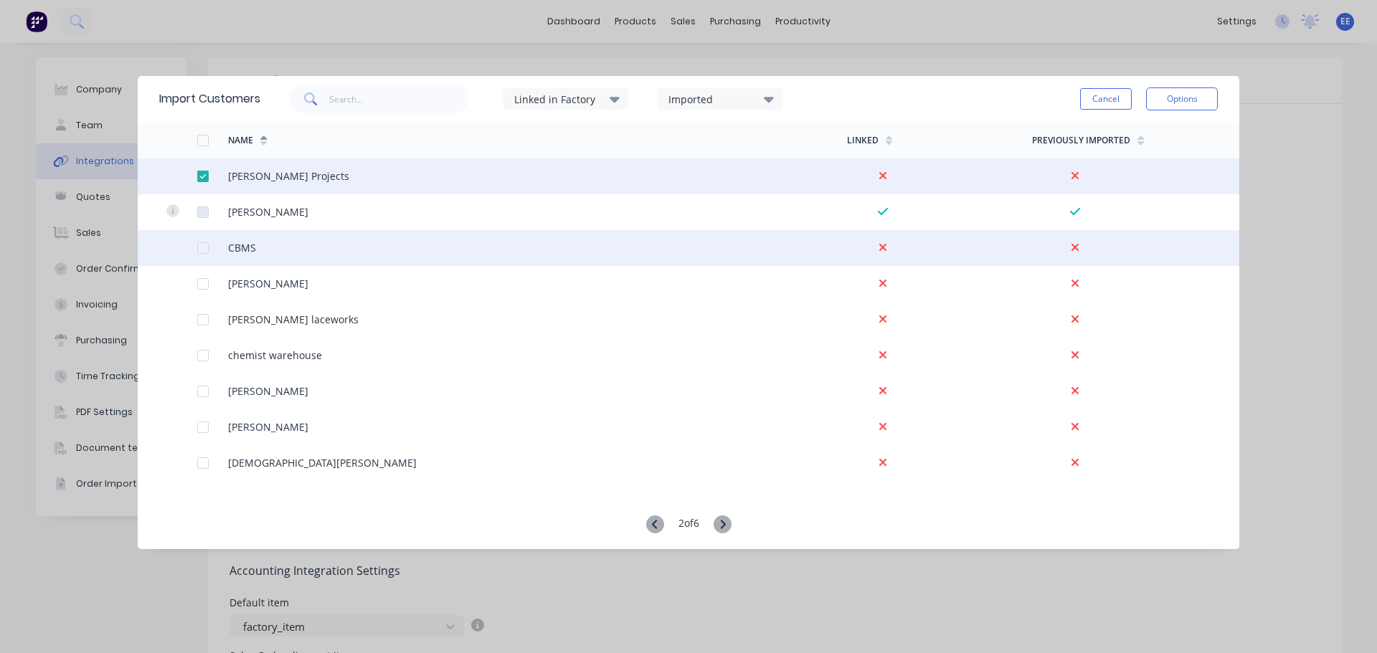
click at [205, 250] on div at bounding box center [203, 248] width 29 height 29
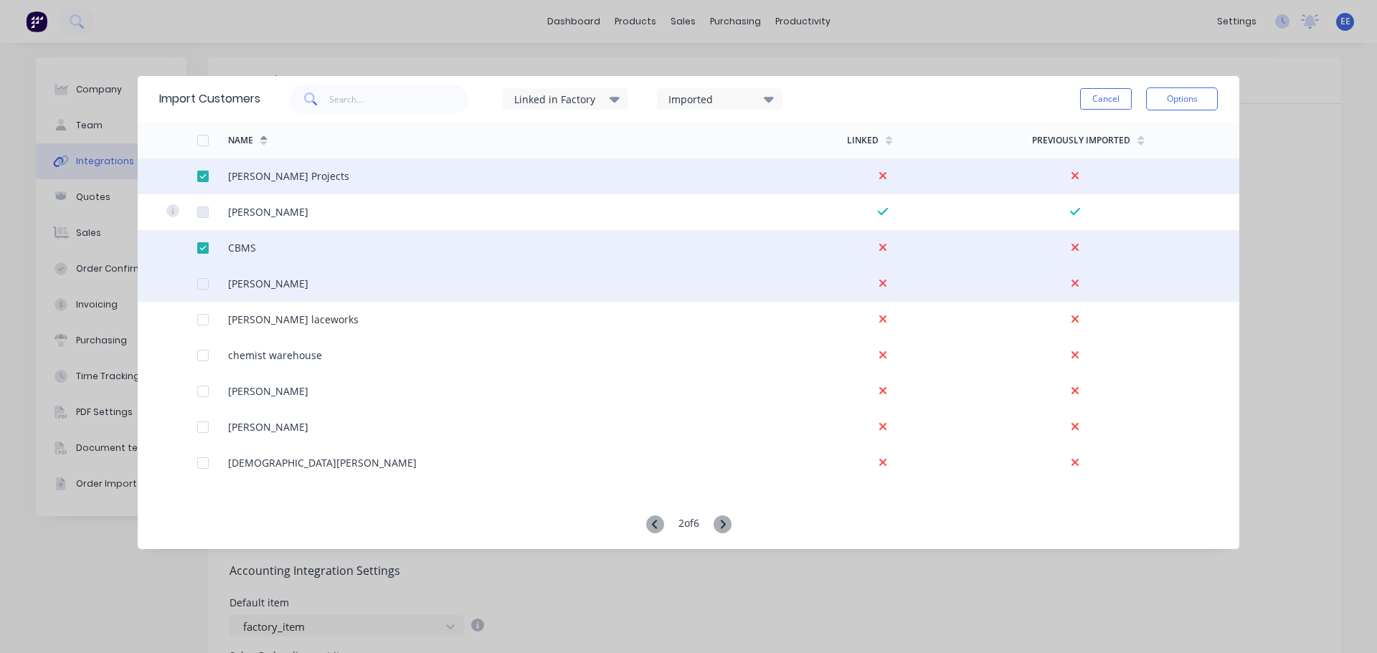
click at [204, 280] on div at bounding box center [203, 284] width 29 height 29
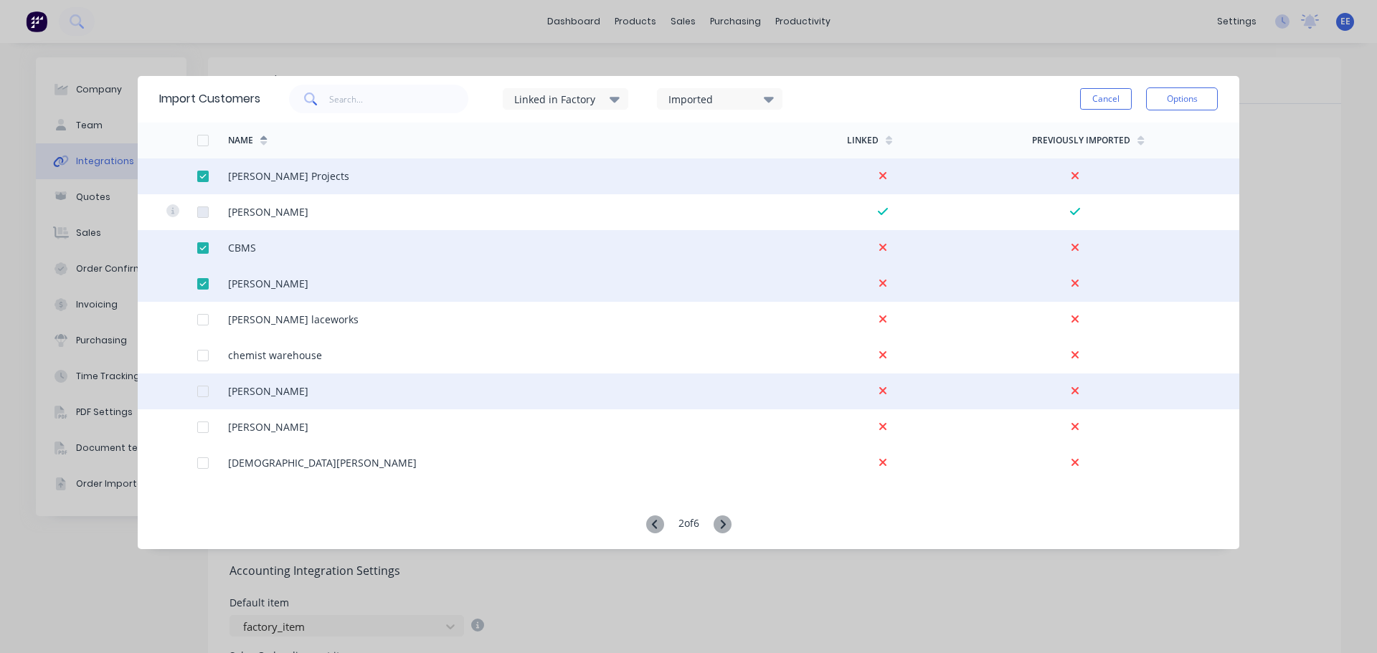
click at [201, 389] on div at bounding box center [203, 391] width 29 height 29
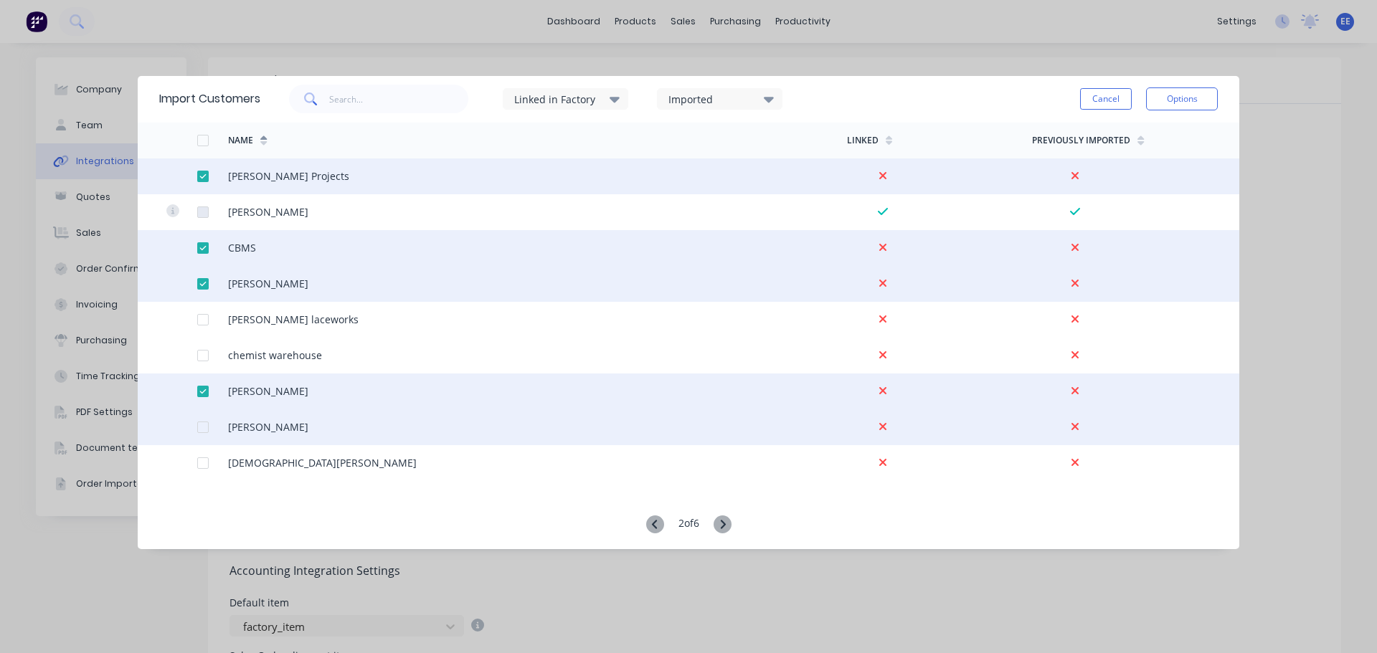
click at [200, 424] on div at bounding box center [203, 427] width 29 height 29
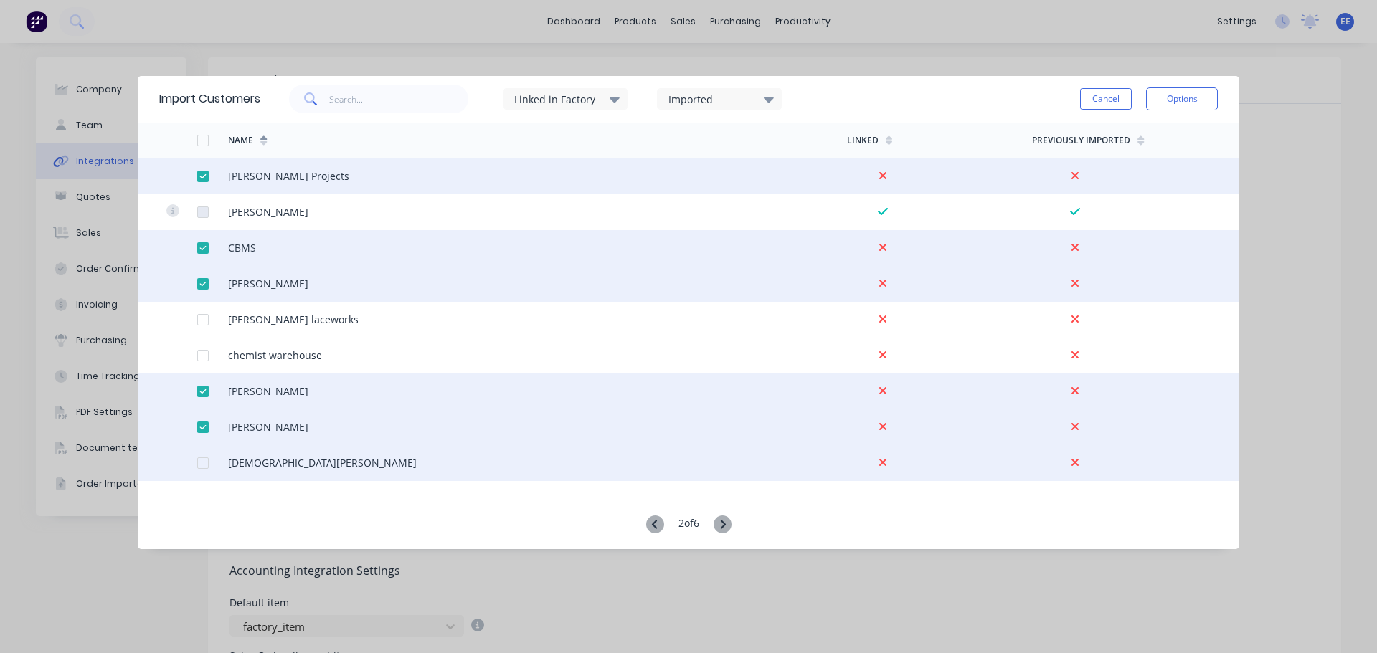
click at [199, 460] on div at bounding box center [203, 463] width 29 height 29
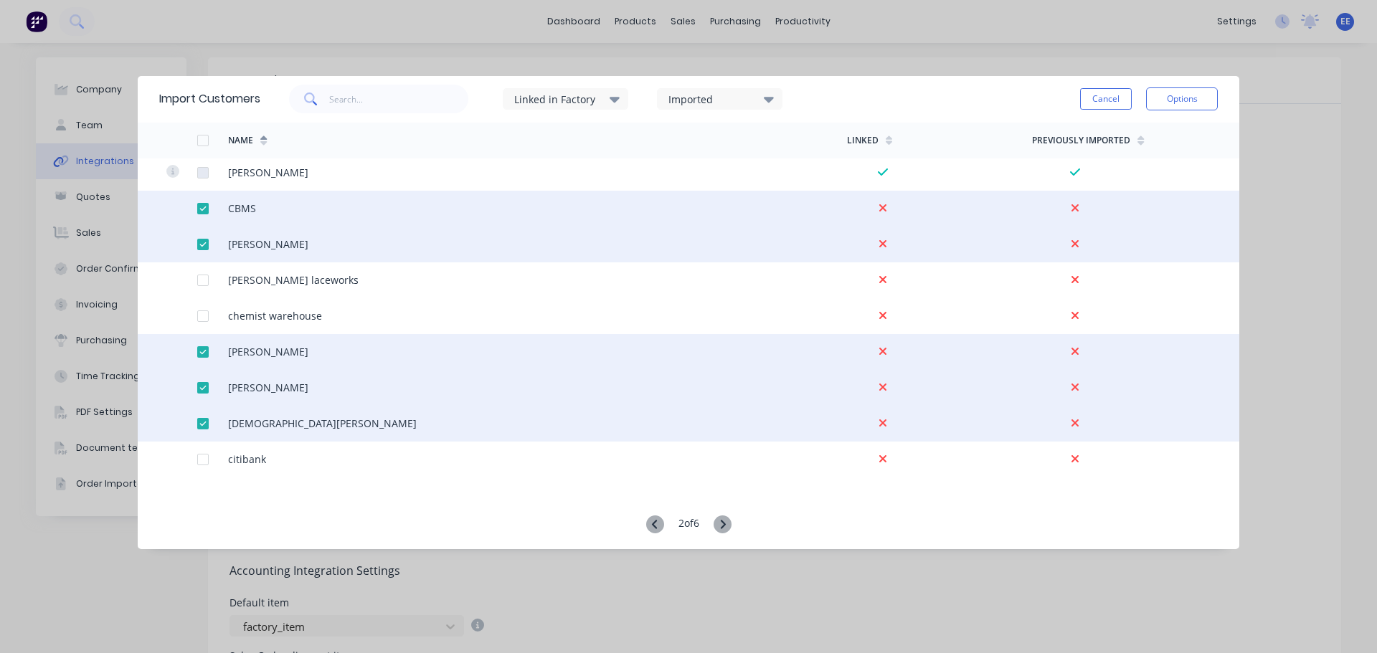
scroll to position [72, 0]
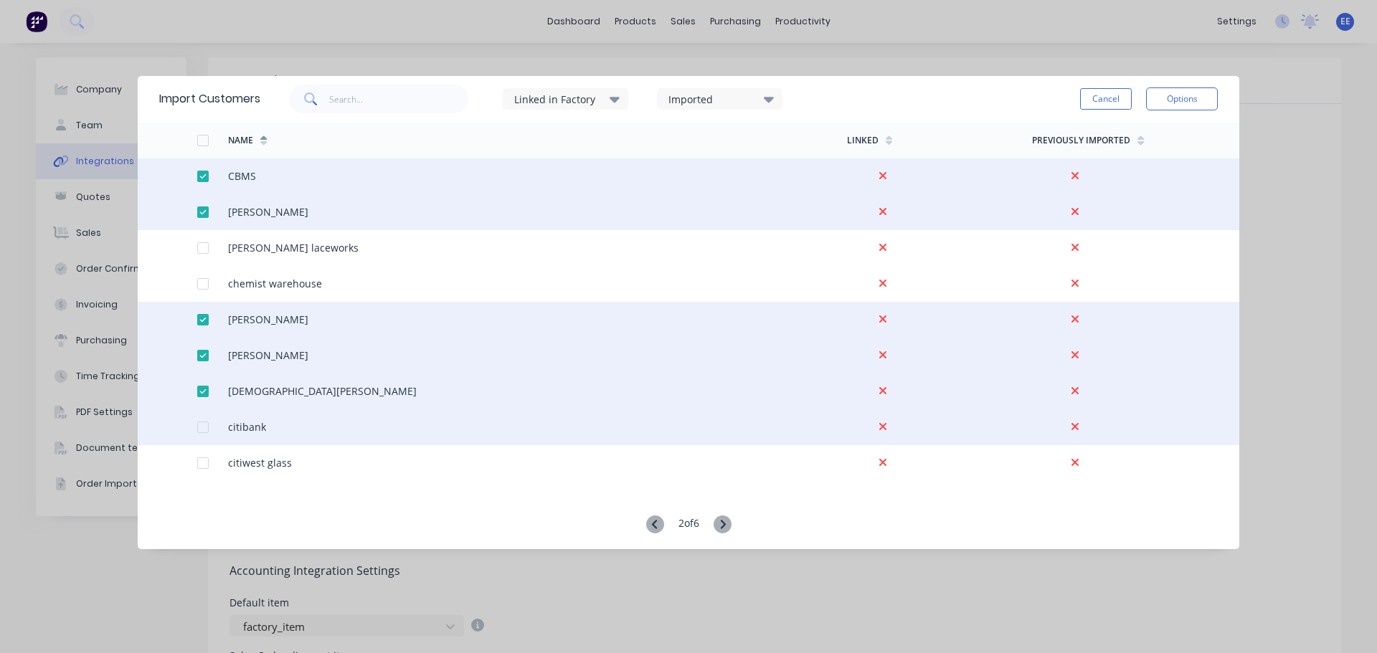
drag, startPoint x: 202, startPoint y: 427, endPoint x: 212, endPoint y: 424, distance: 10.0
click at [204, 427] on div at bounding box center [203, 427] width 29 height 29
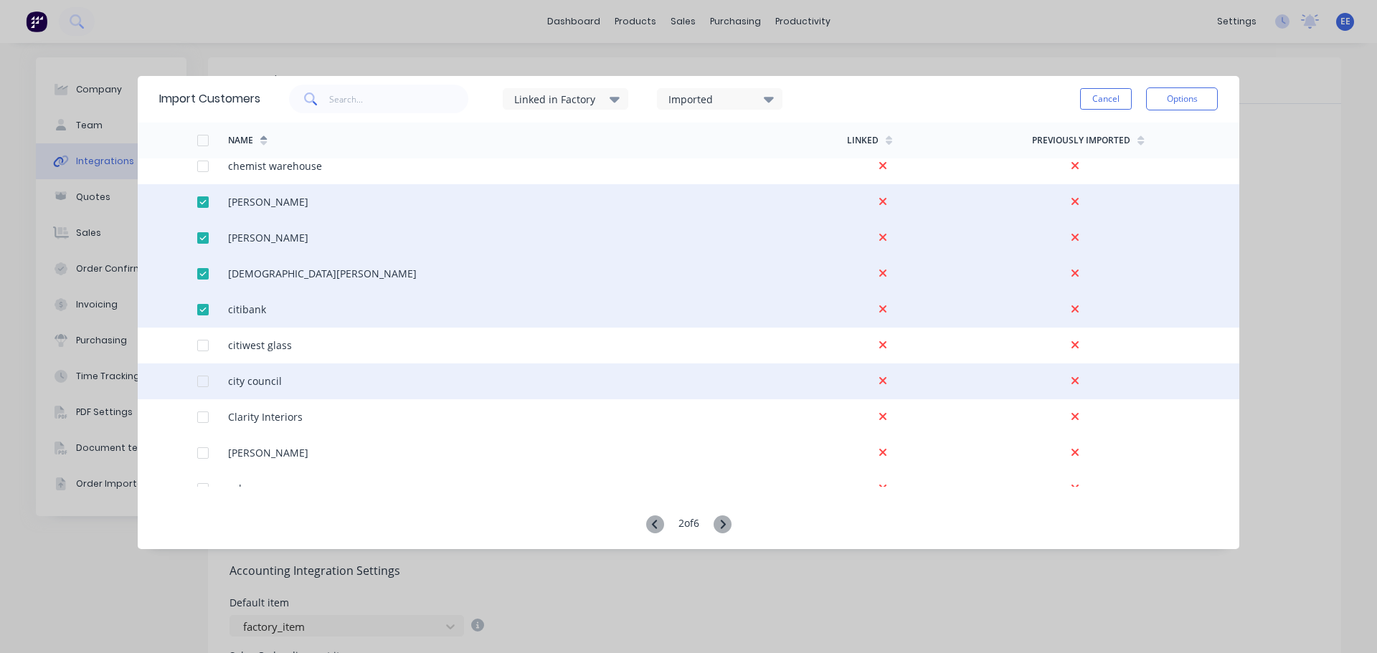
scroll to position [215, 0]
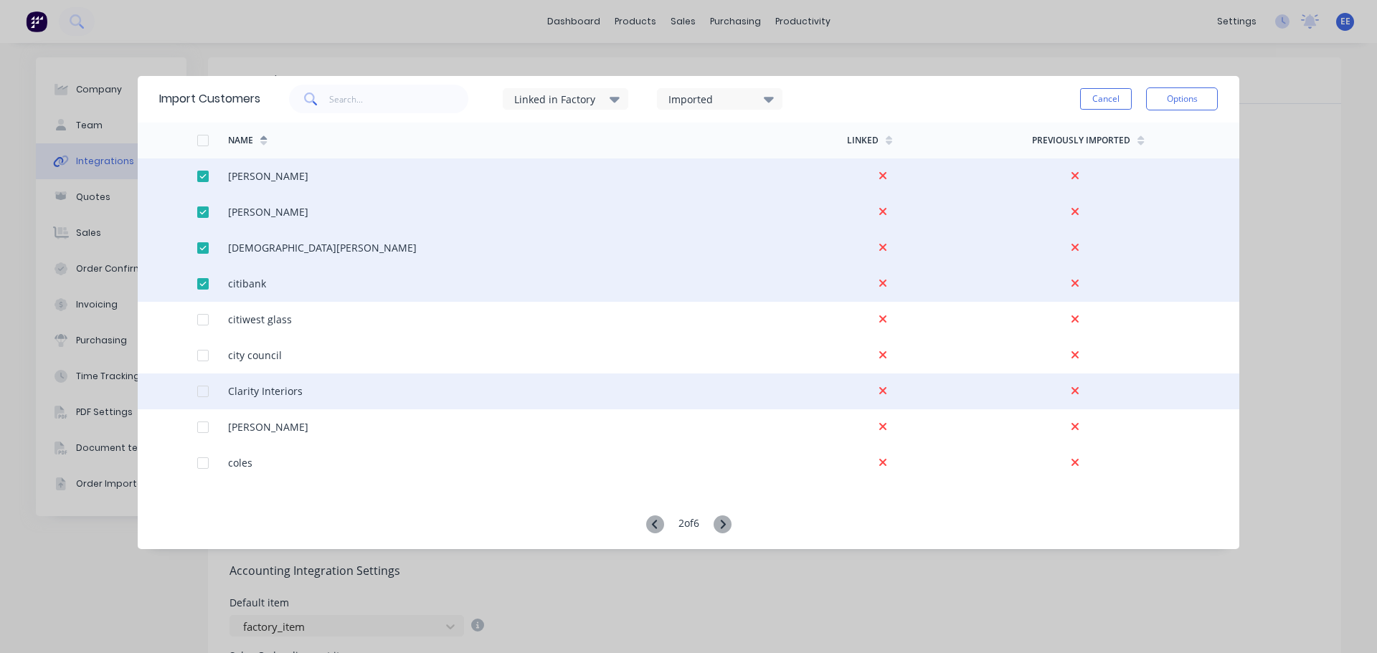
click at [199, 392] on div at bounding box center [203, 391] width 29 height 29
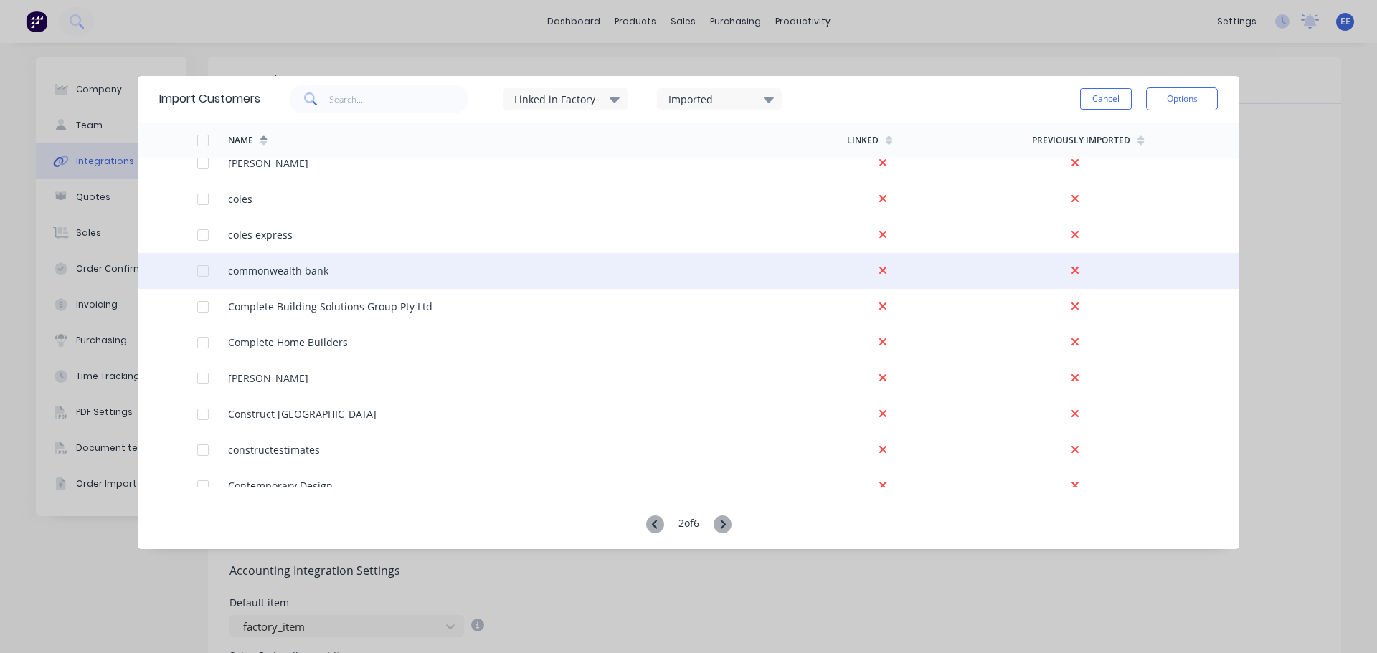
scroll to position [502, 0]
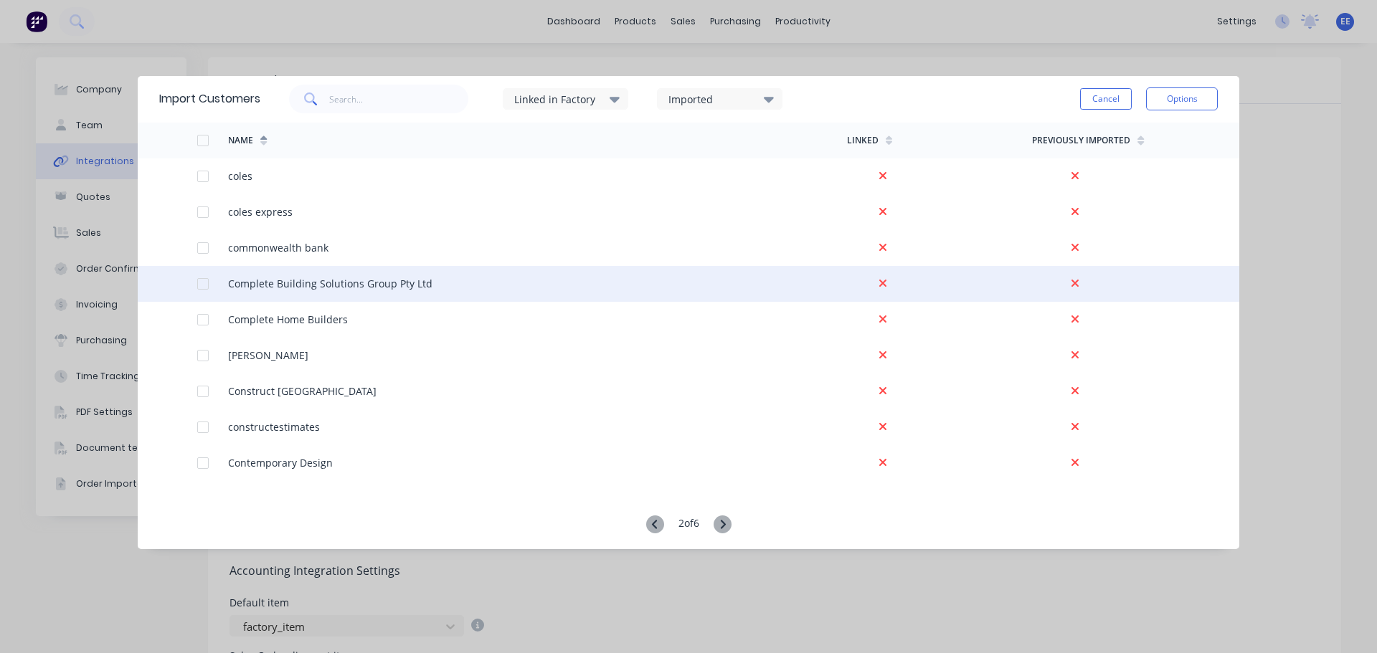
click at [197, 281] on div at bounding box center [203, 284] width 29 height 29
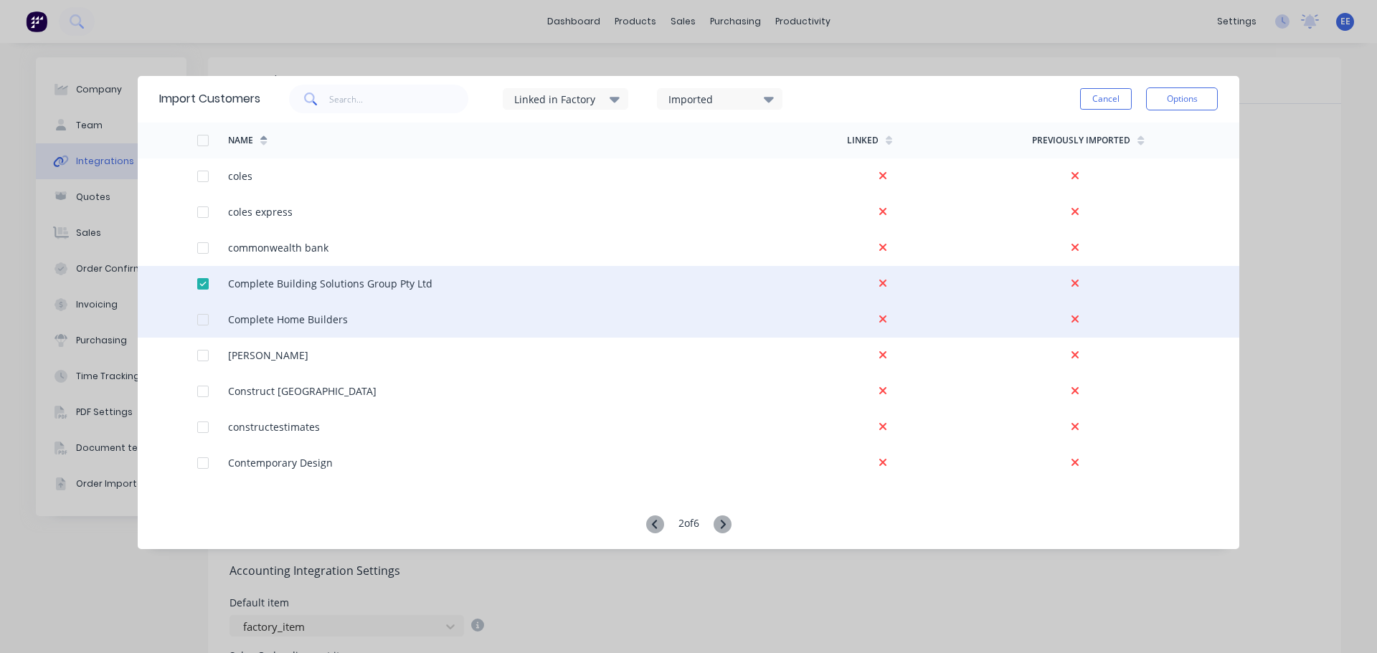
click at [197, 321] on div at bounding box center [203, 320] width 29 height 29
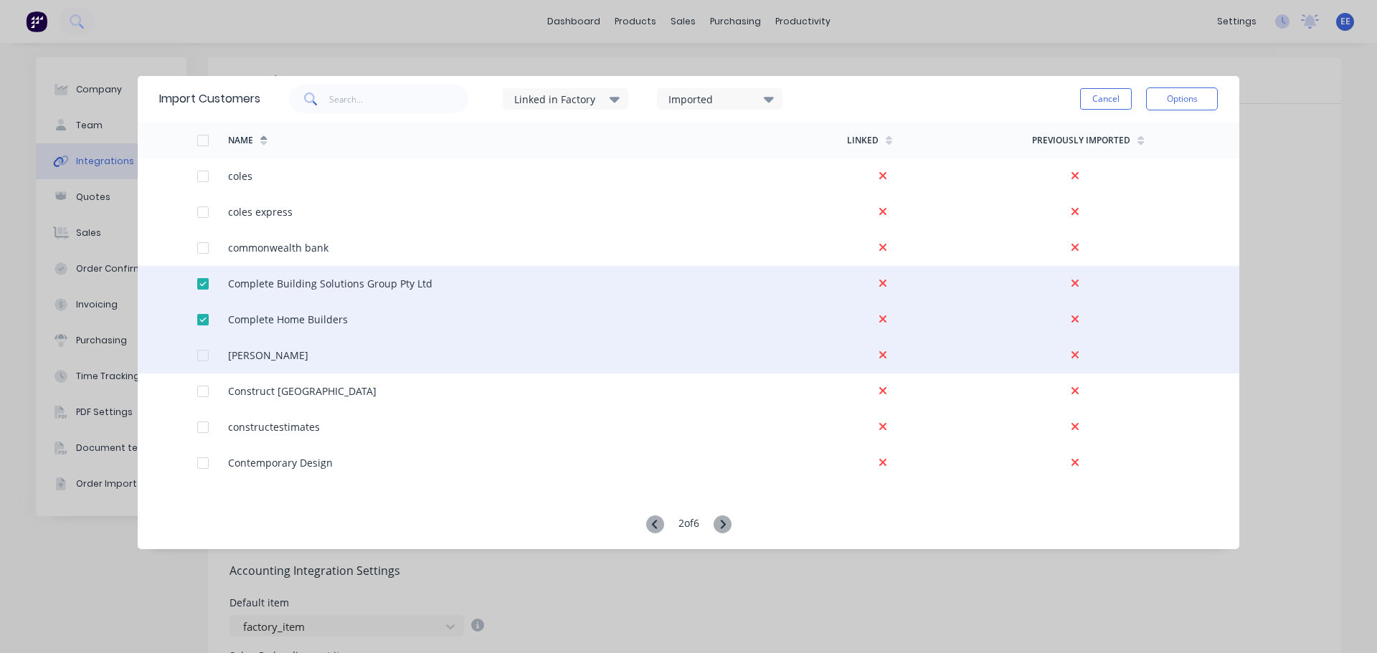
click at [202, 355] on div at bounding box center [203, 355] width 29 height 29
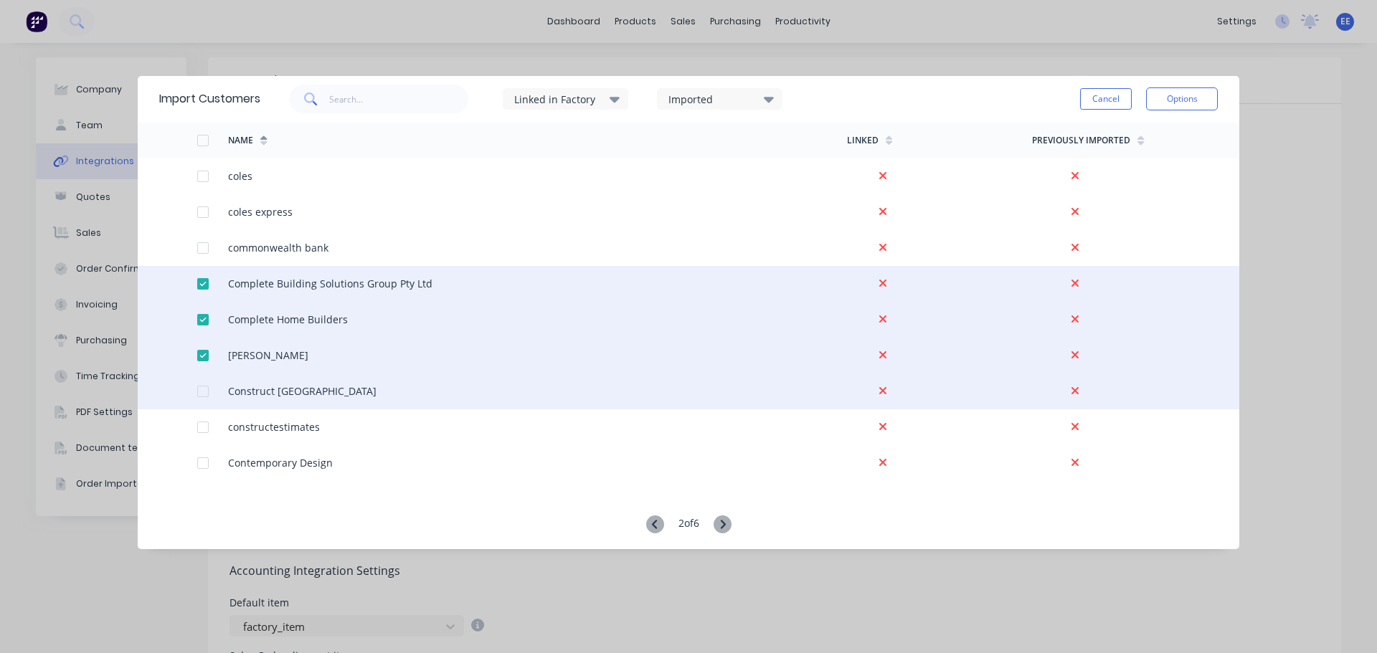
click at [201, 391] on div at bounding box center [203, 391] width 29 height 29
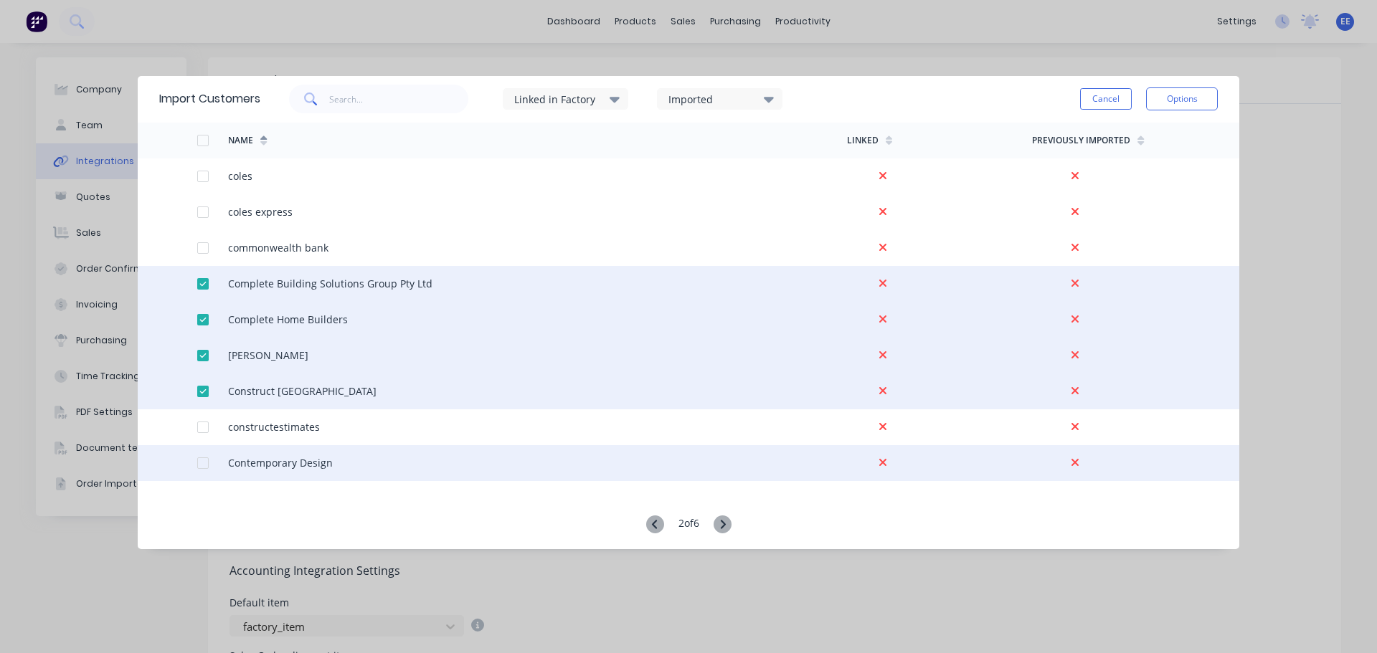
click at [203, 463] on div at bounding box center [203, 463] width 29 height 29
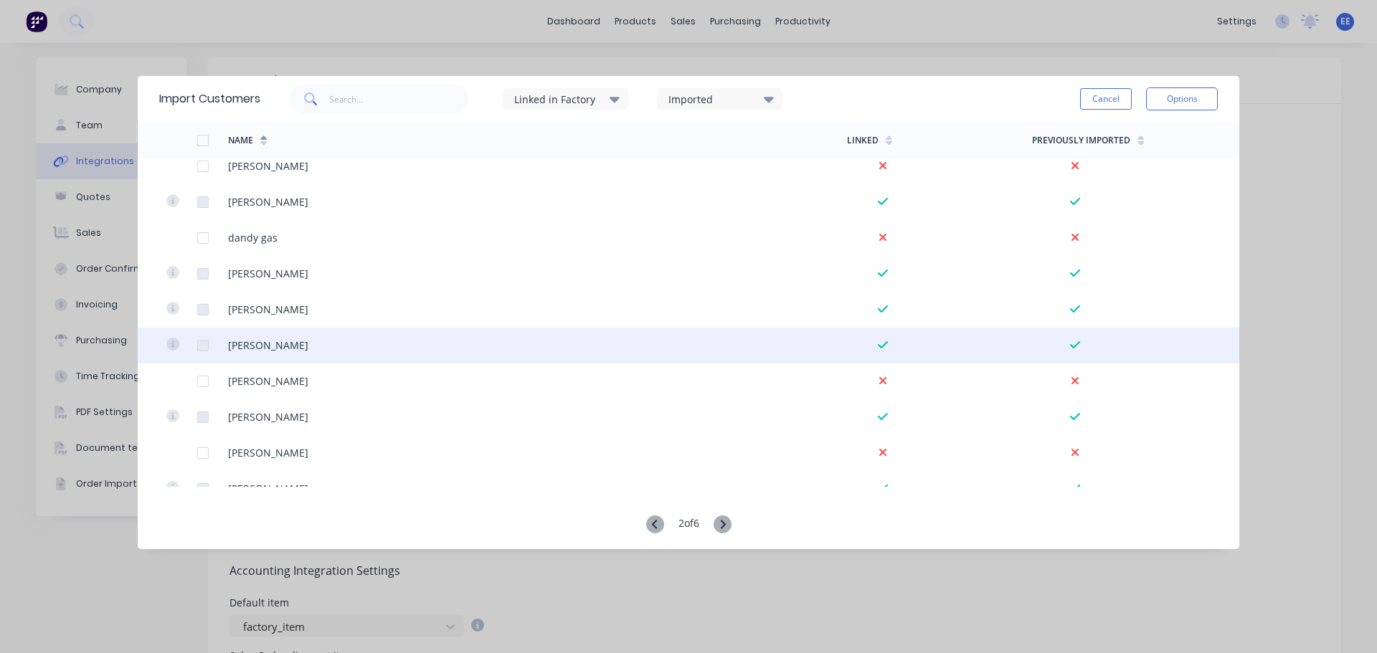
scroll to position [1004, 0]
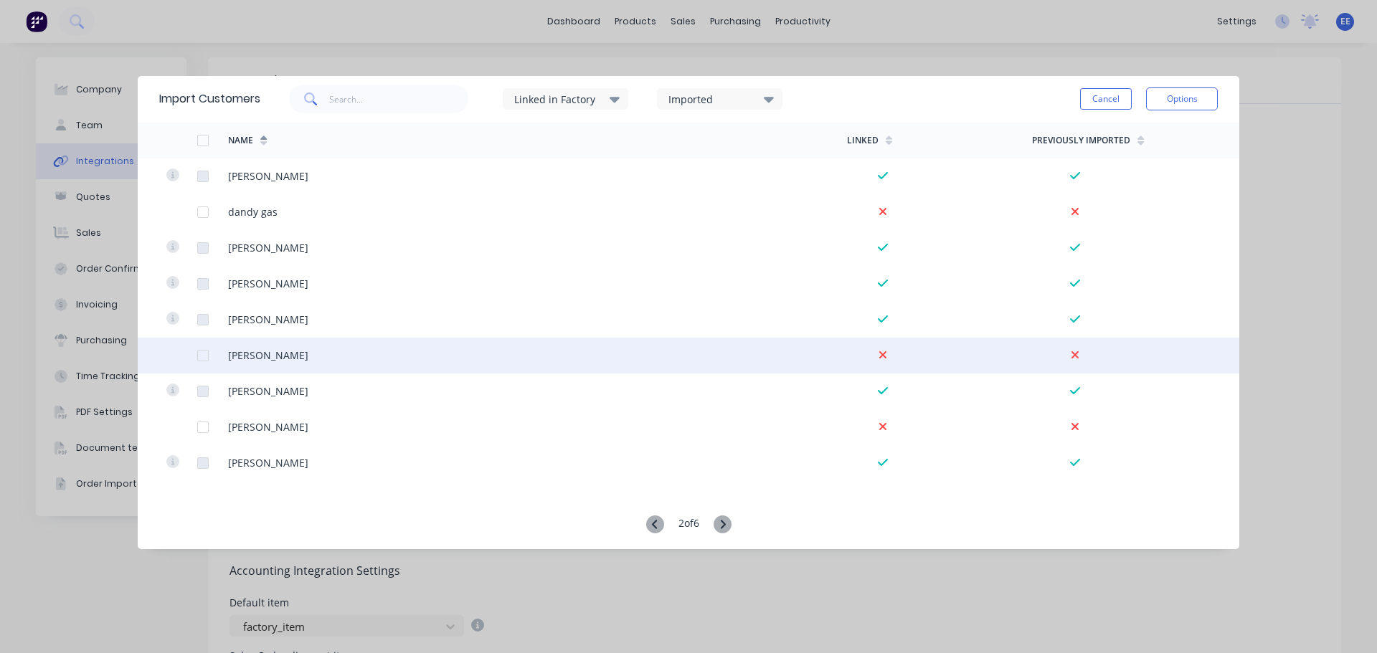
click at [201, 355] on div at bounding box center [203, 355] width 29 height 29
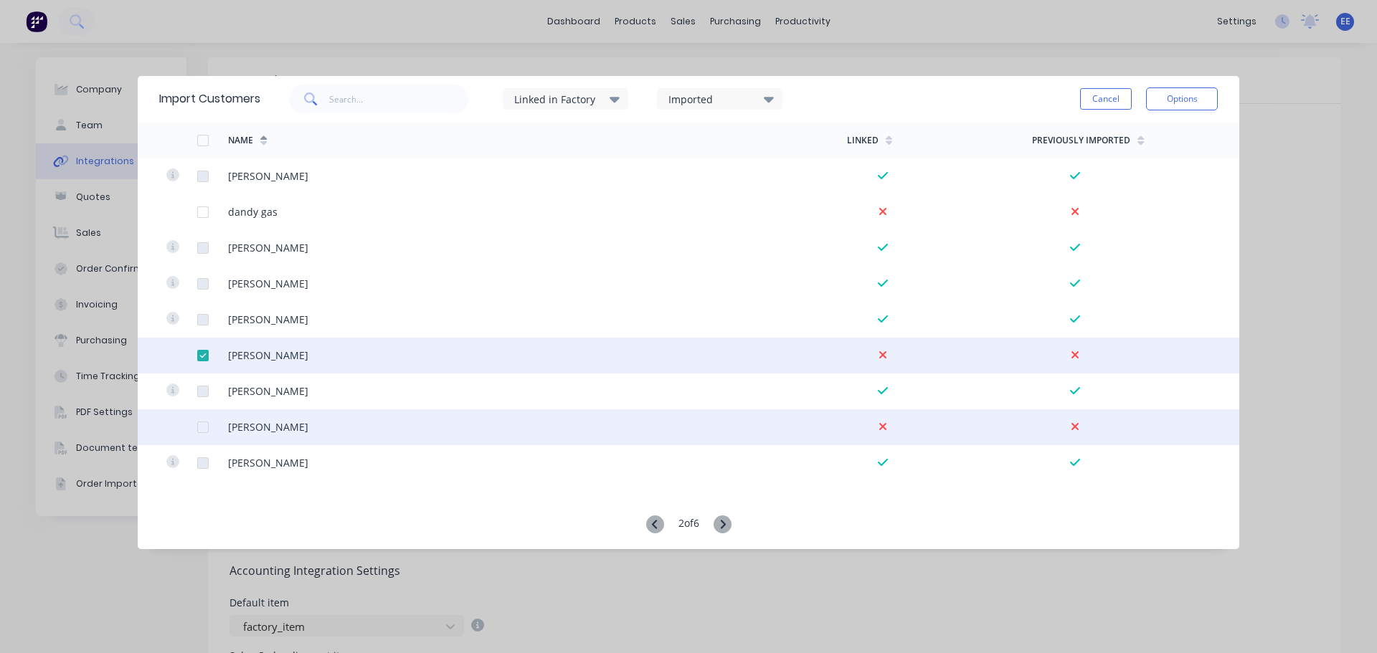
click at [203, 427] on div at bounding box center [203, 427] width 29 height 29
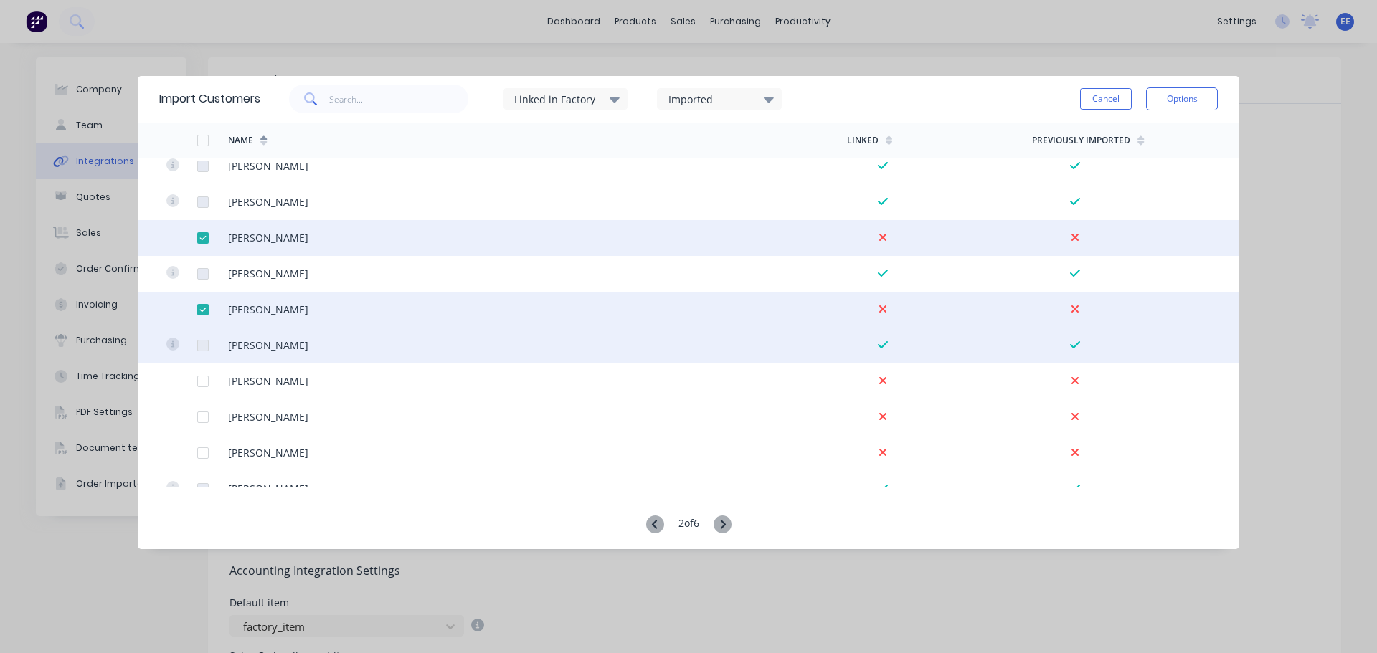
scroll to position [1219, 0]
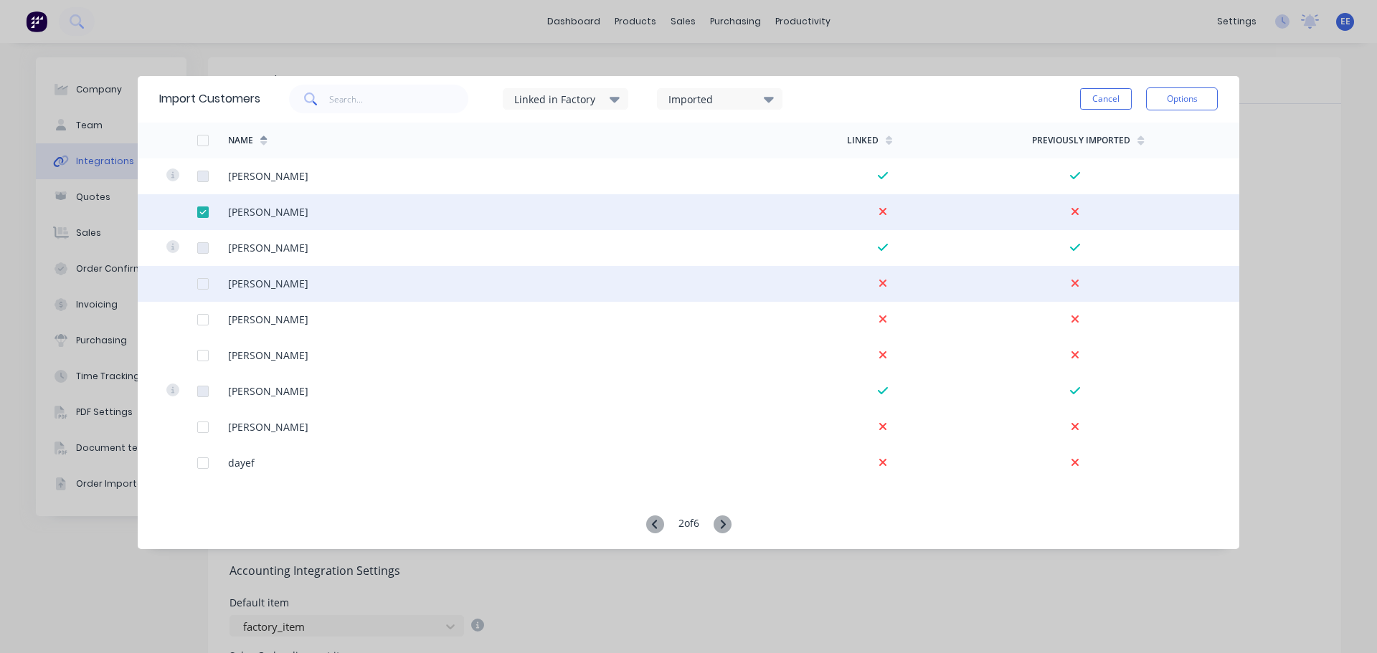
click at [204, 285] on div at bounding box center [203, 284] width 29 height 29
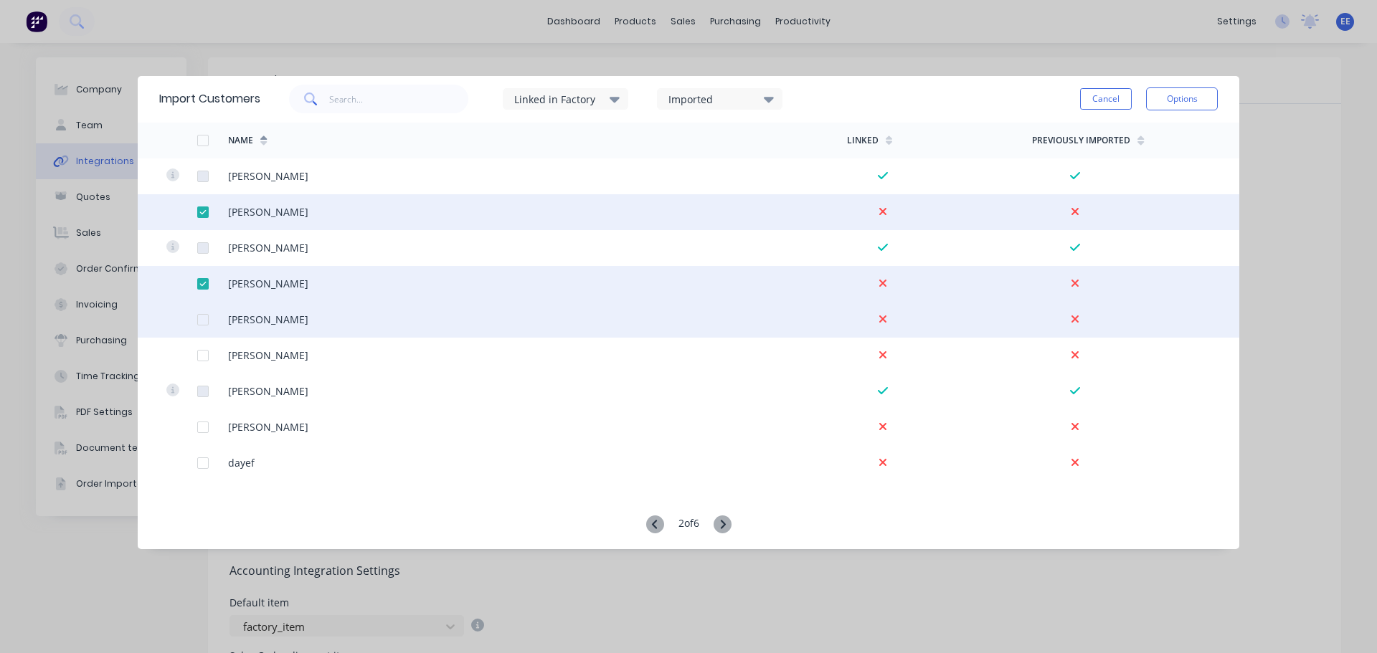
click at [206, 317] on div at bounding box center [203, 320] width 29 height 29
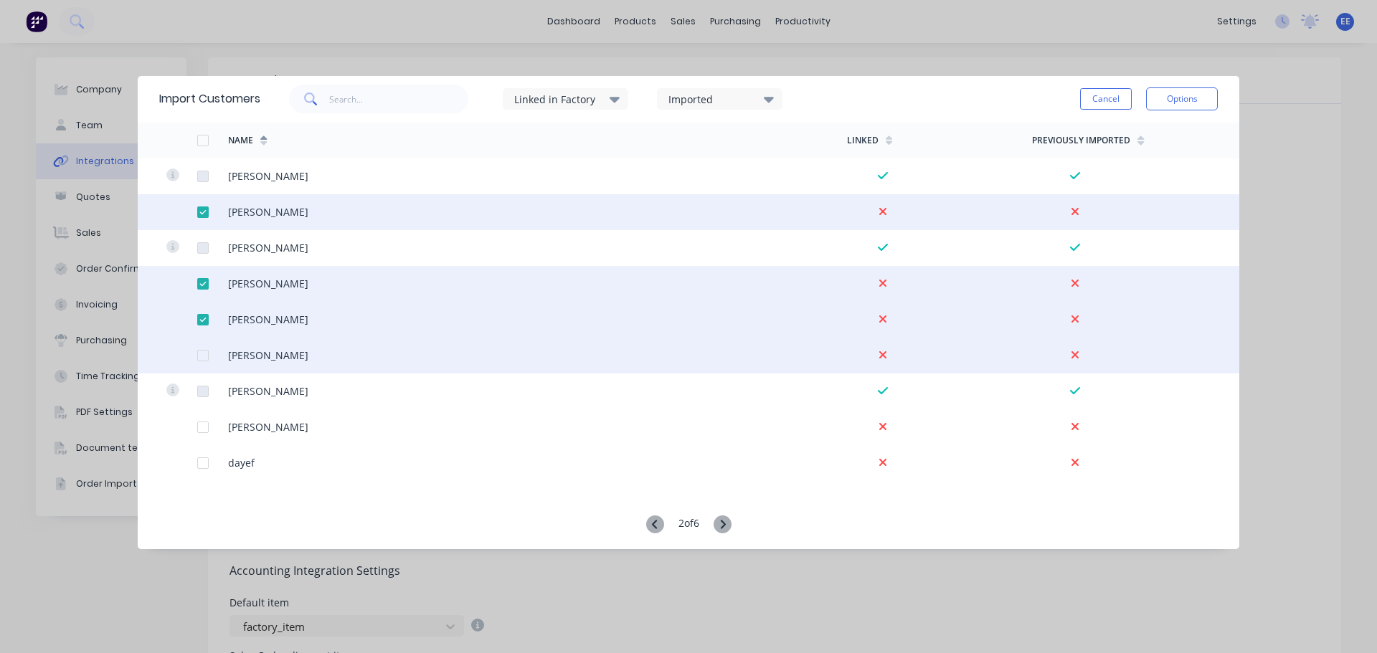
click at [206, 353] on div at bounding box center [203, 355] width 29 height 29
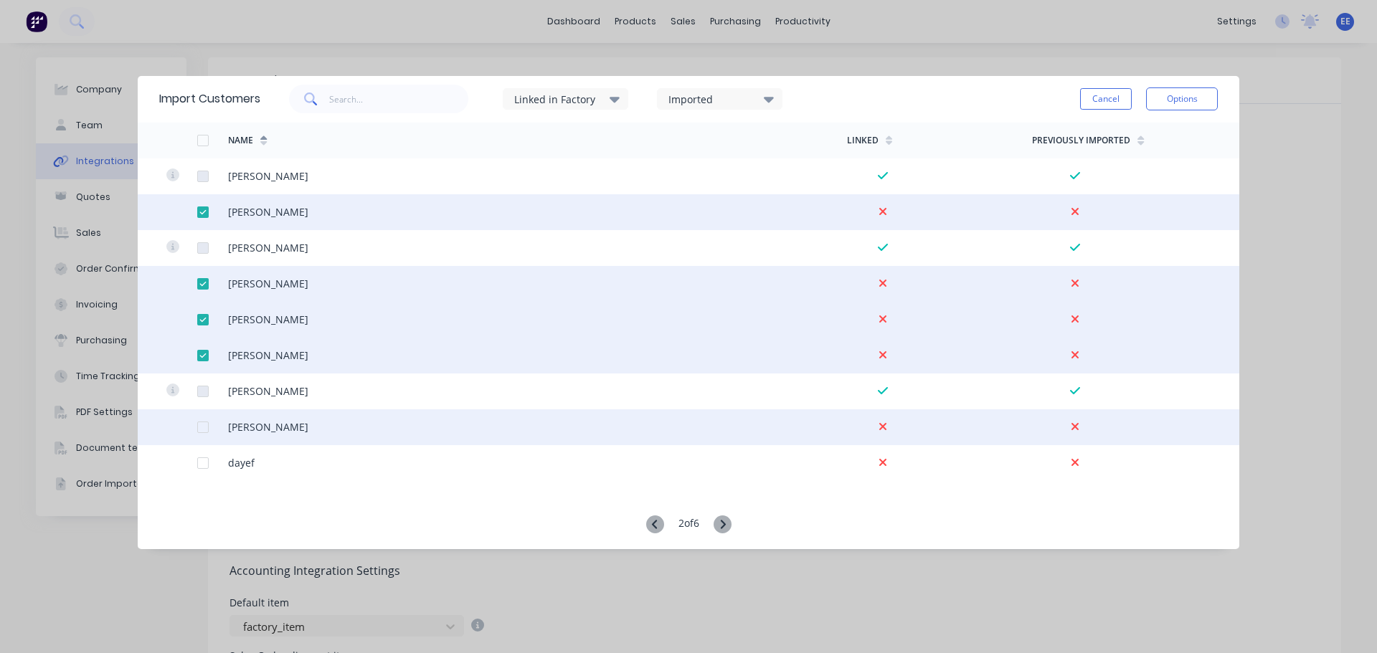
click at [203, 426] on div at bounding box center [203, 427] width 29 height 29
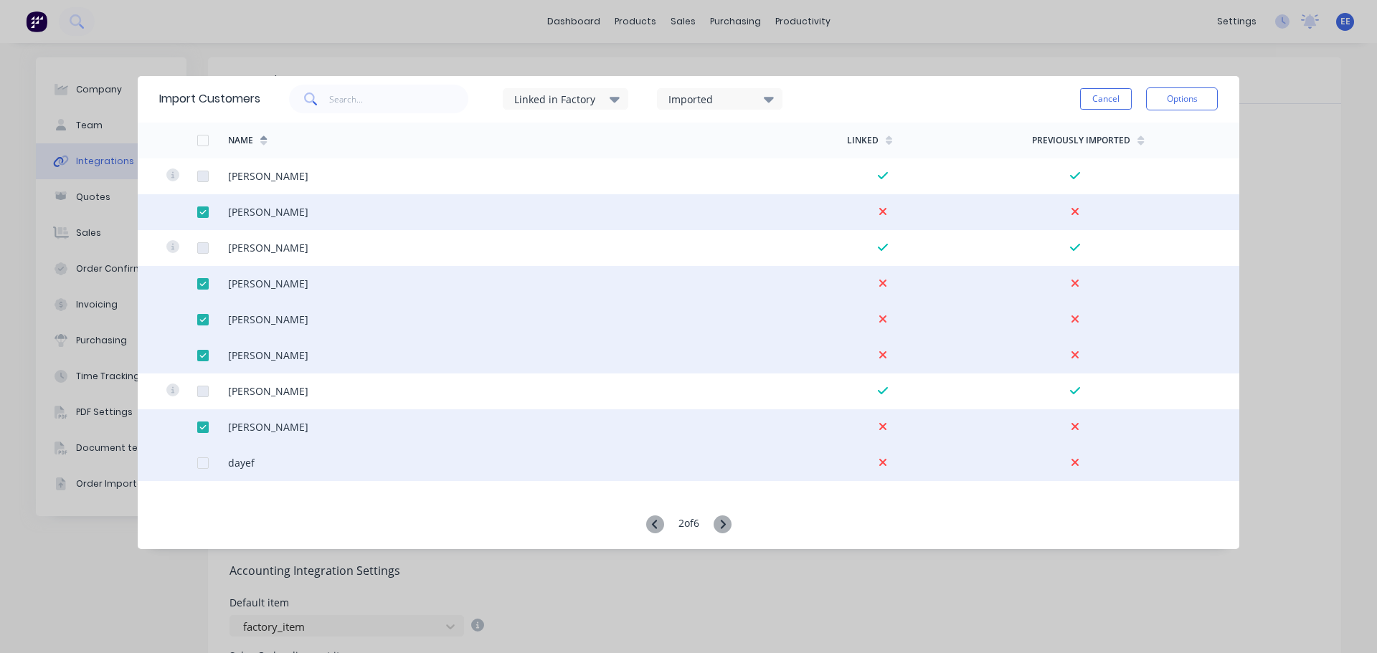
click at [204, 463] on div at bounding box center [203, 463] width 29 height 29
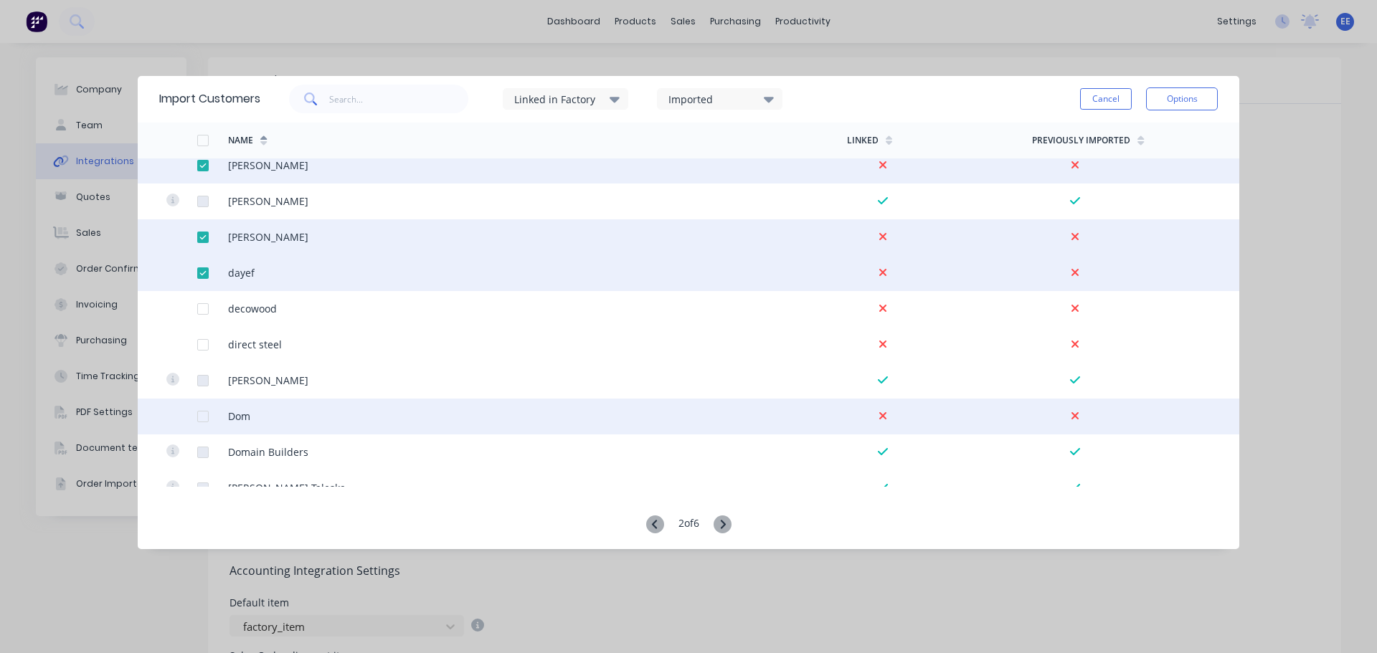
scroll to position [1435, 0]
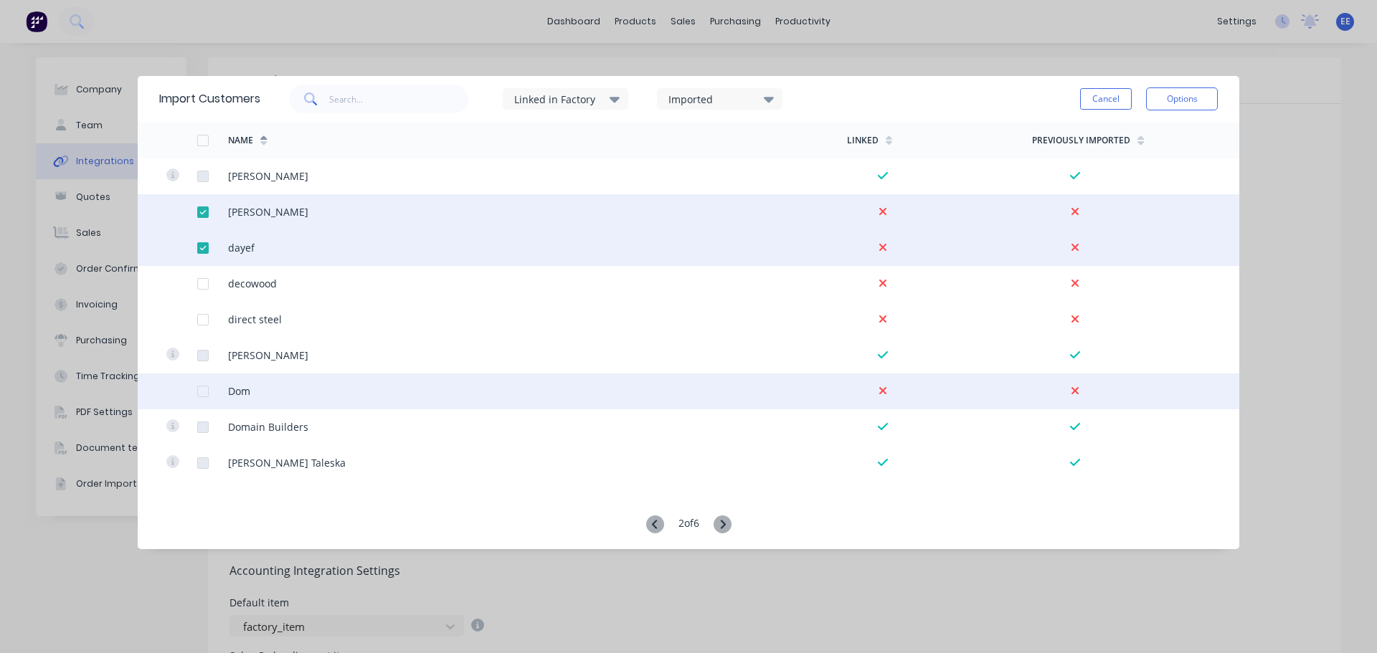
click at [204, 392] on div at bounding box center [203, 391] width 29 height 29
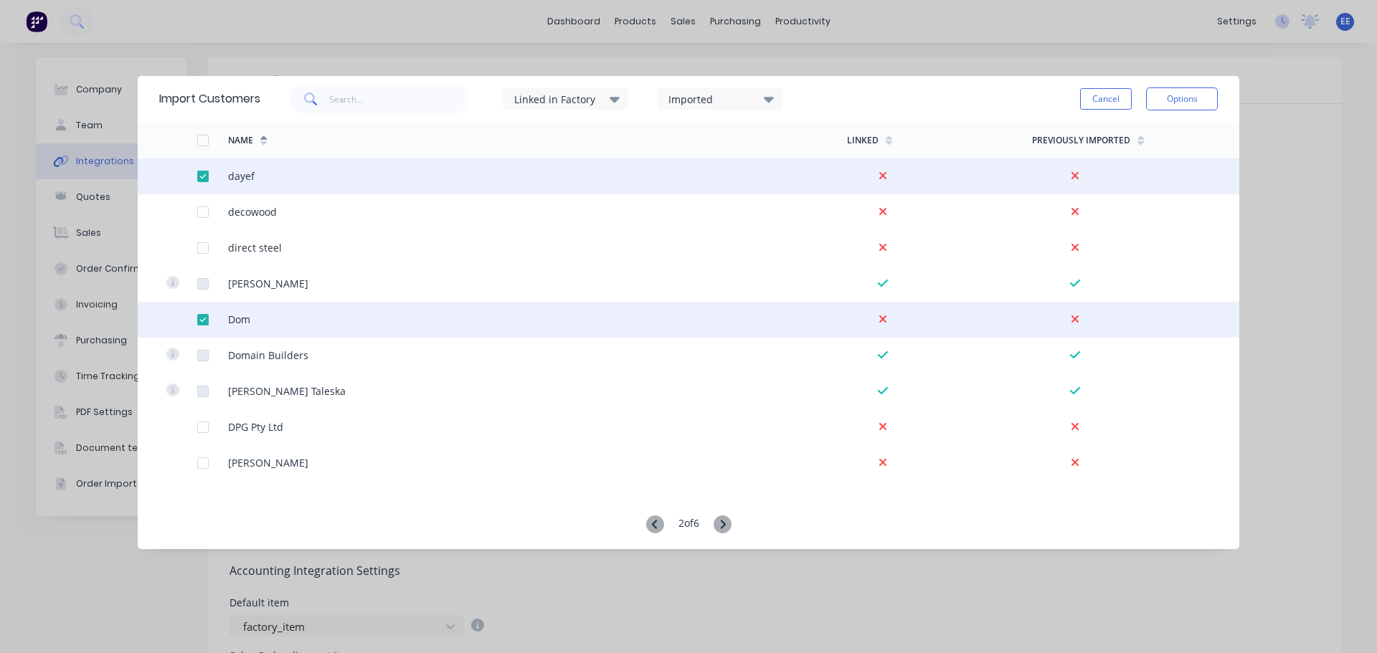
scroll to position [1578, 0]
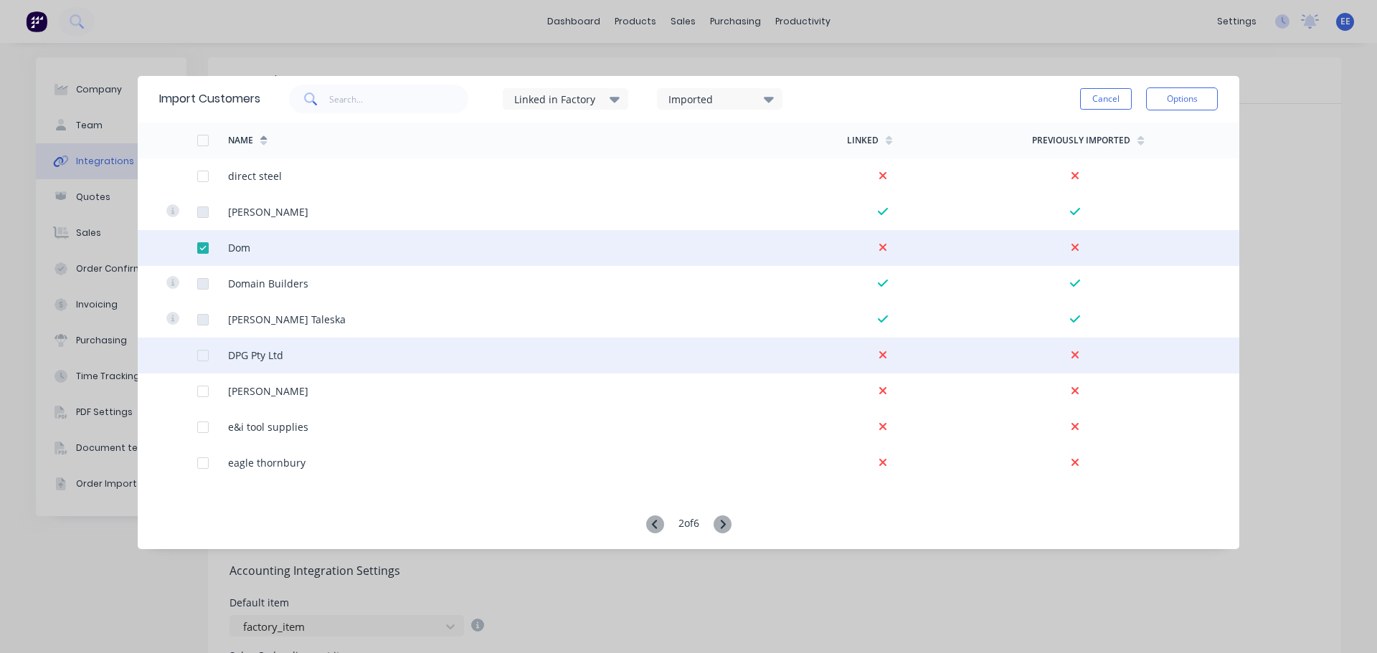
click at [205, 357] on div at bounding box center [203, 355] width 29 height 29
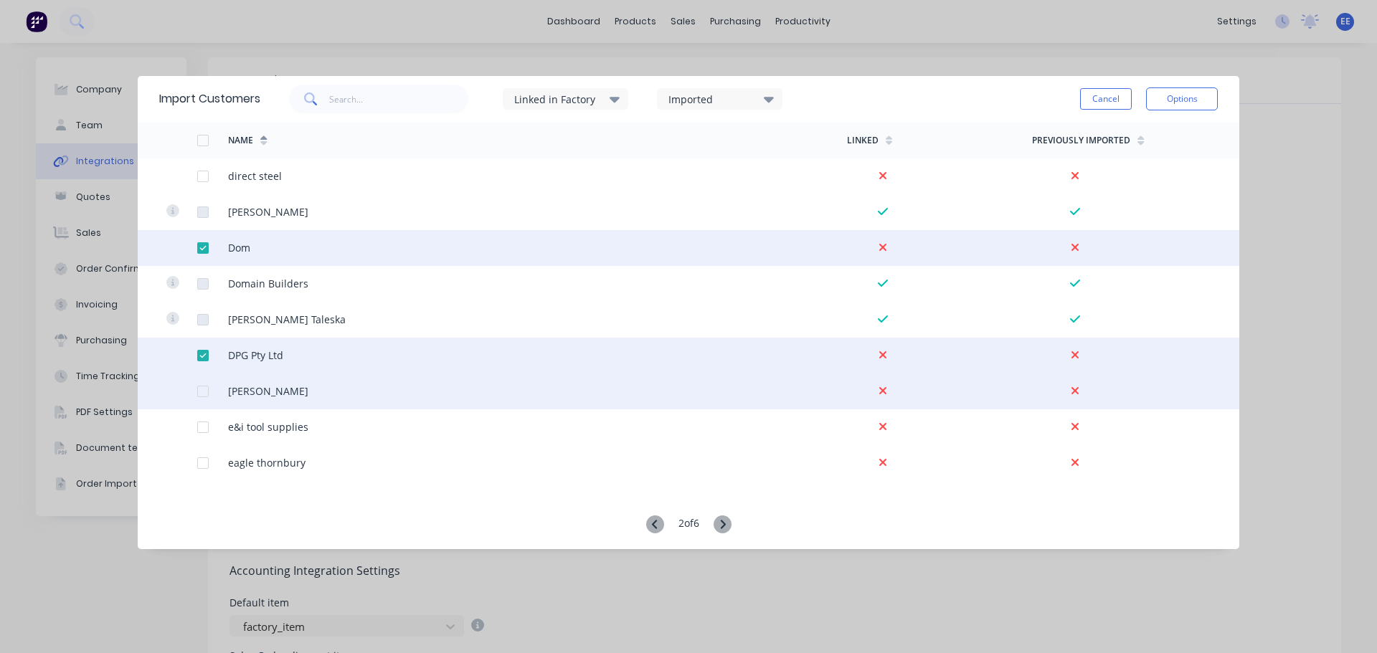
click at [204, 394] on div at bounding box center [203, 391] width 29 height 29
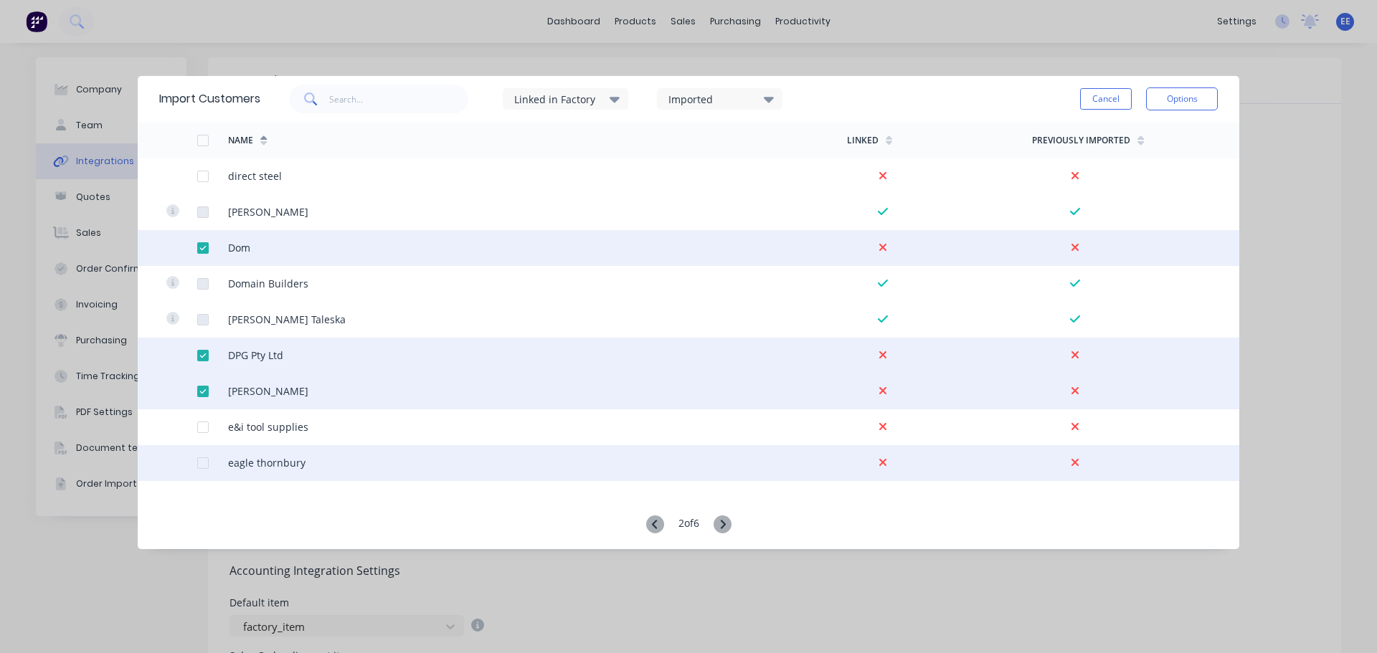
click at [204, 467] on div at bounding box center [203, 463] width 29 height 29
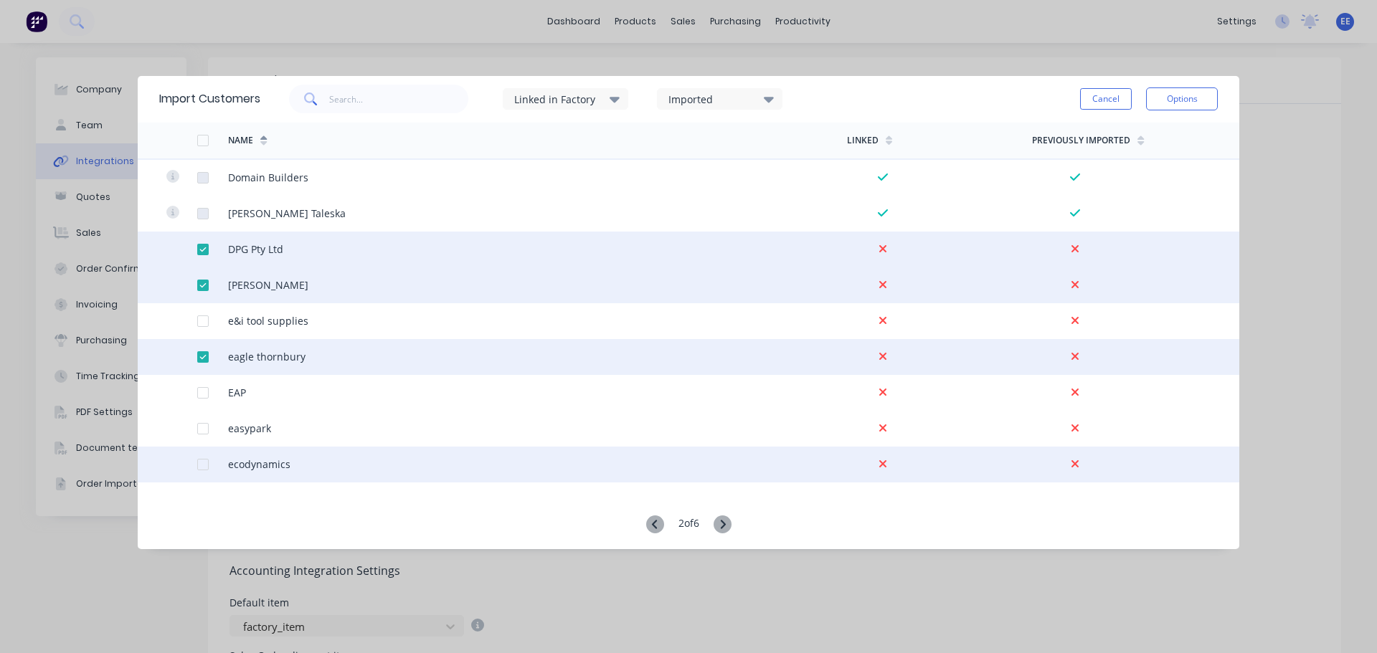
scroll to position [1721, 0]
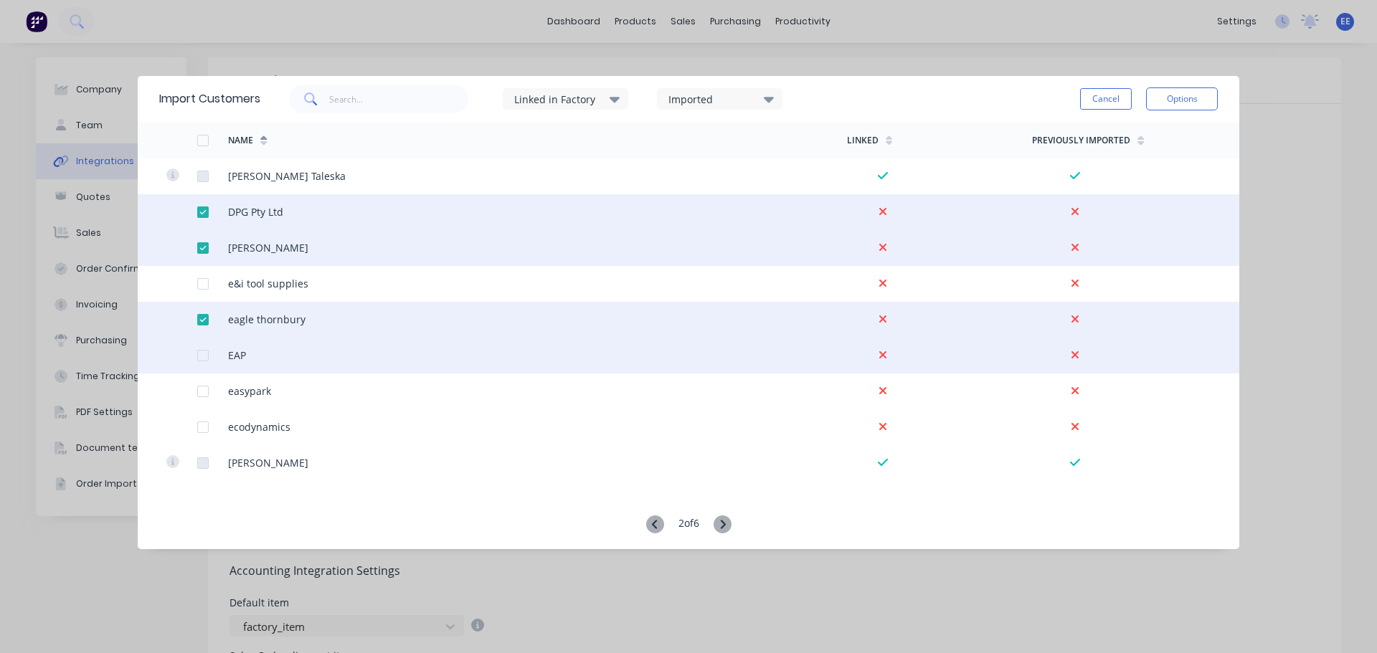
click at [204, 358] on div at bounding box center [203, 355] width 29 height 29
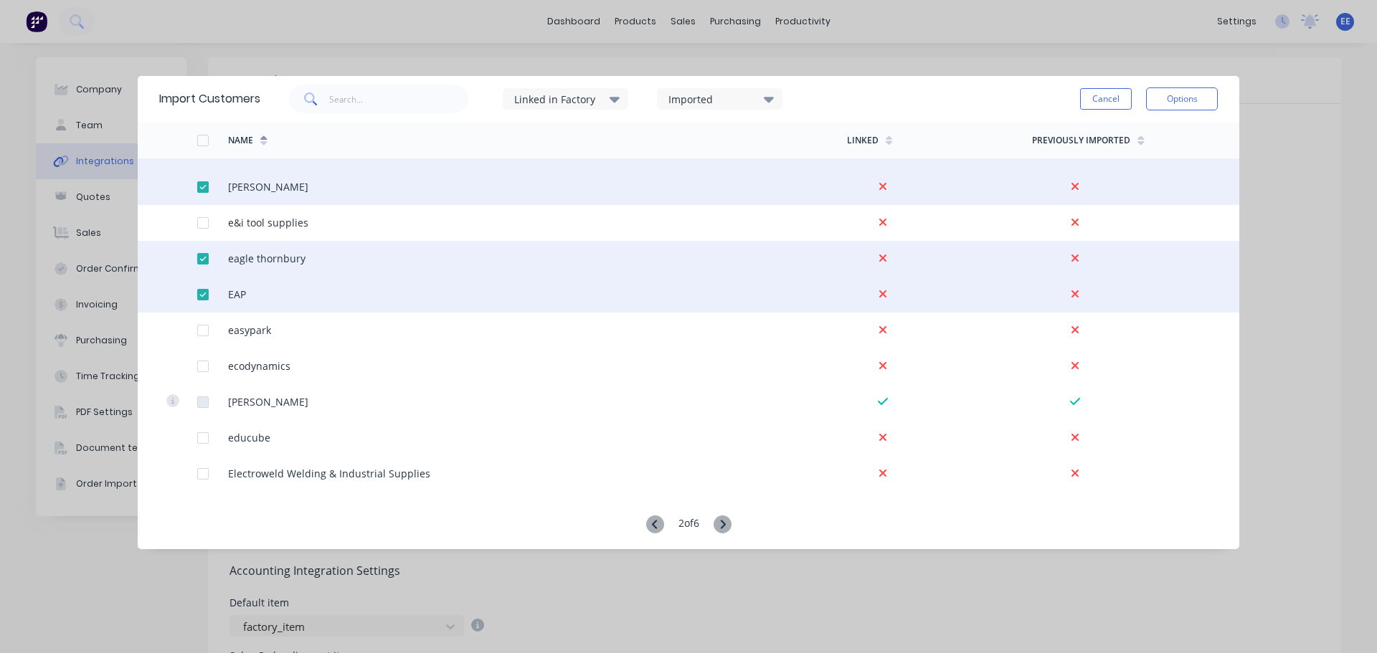
scroll to position [1865, 0]
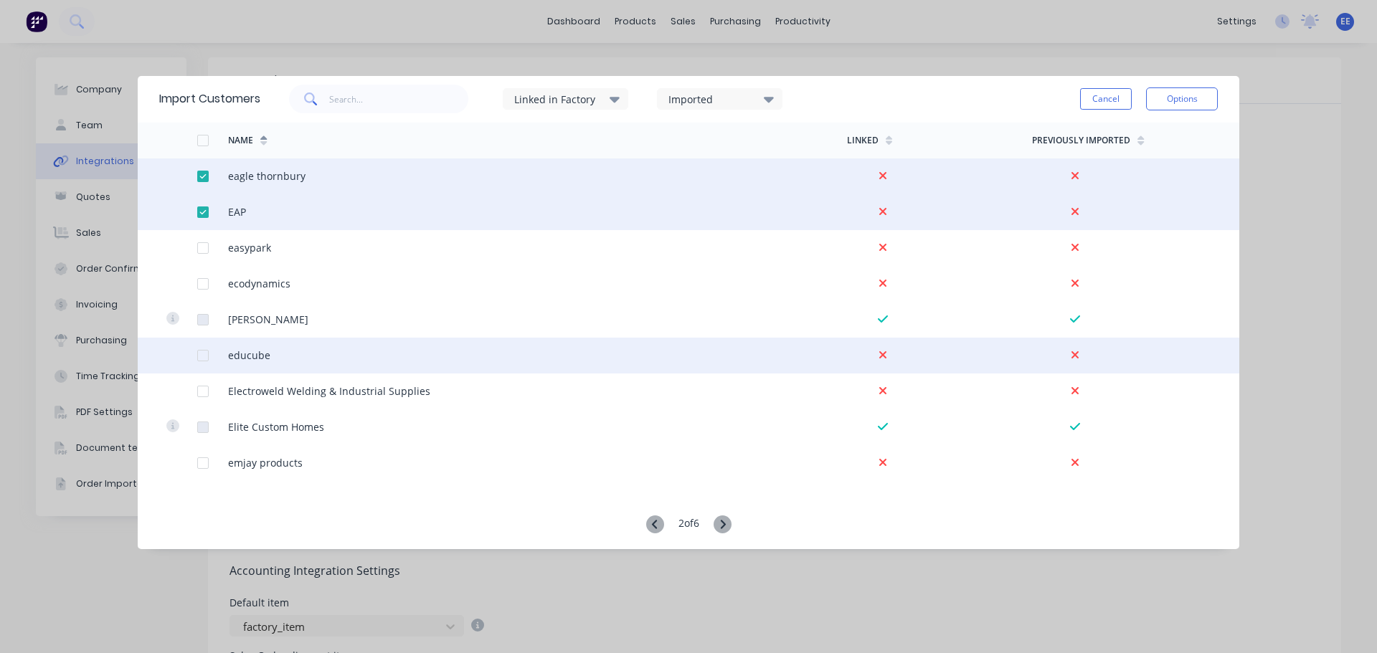
click at [204, 356] on div at bounding box center [203, 355] width 29 height 29
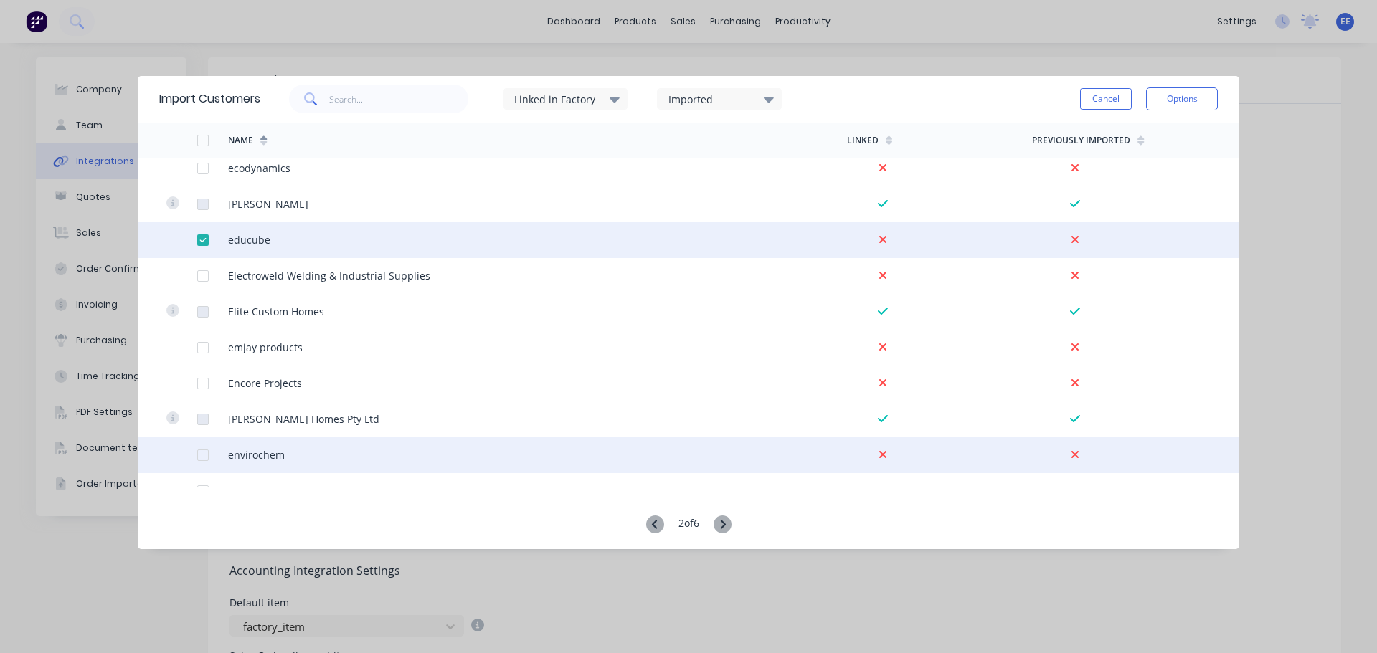
scroll to position [2008, 0]
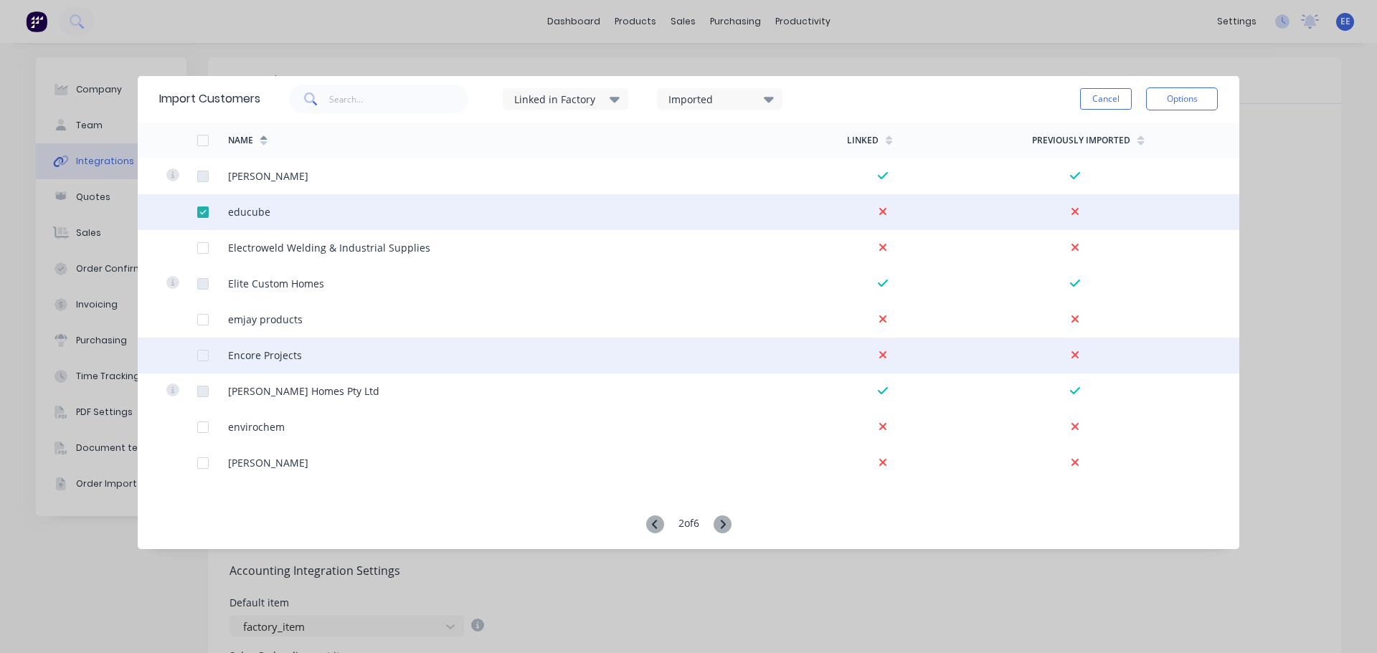
click at [199, 354] on div at bounding box center [203, 355] width 29 height 29
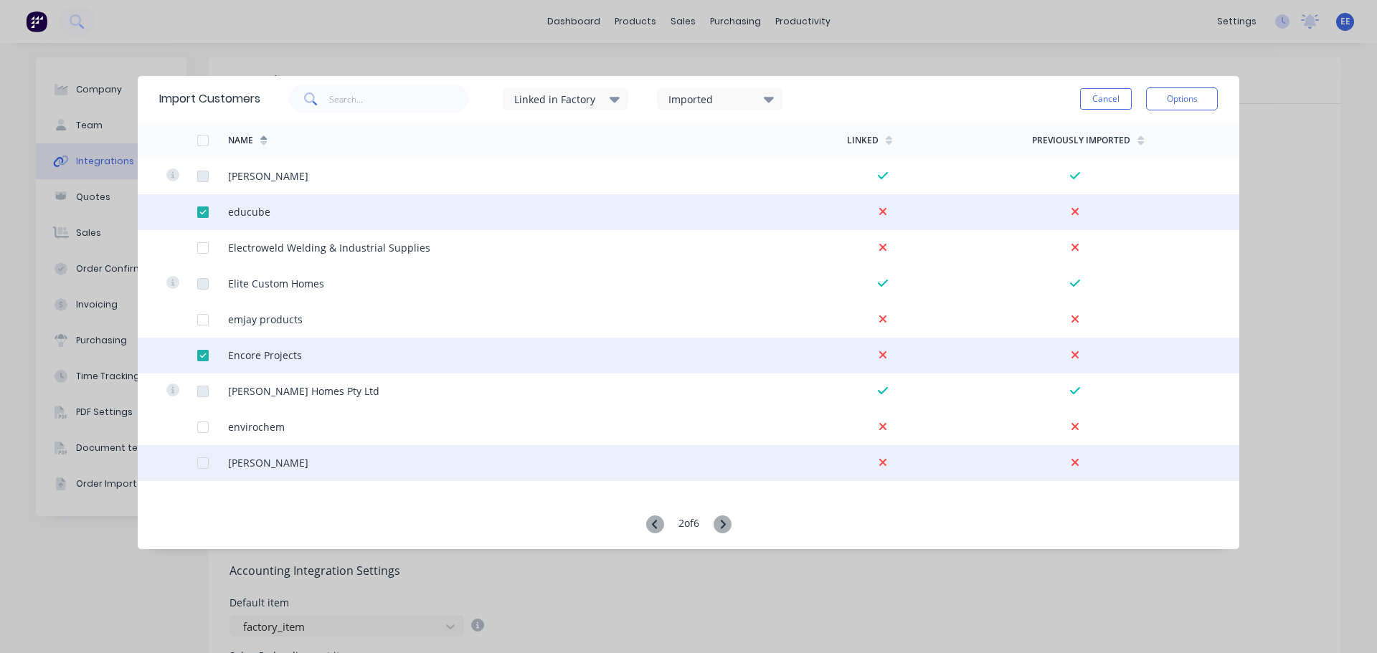
click at [206, 463] on div at bounding box center [203, 463] width 29 height 29
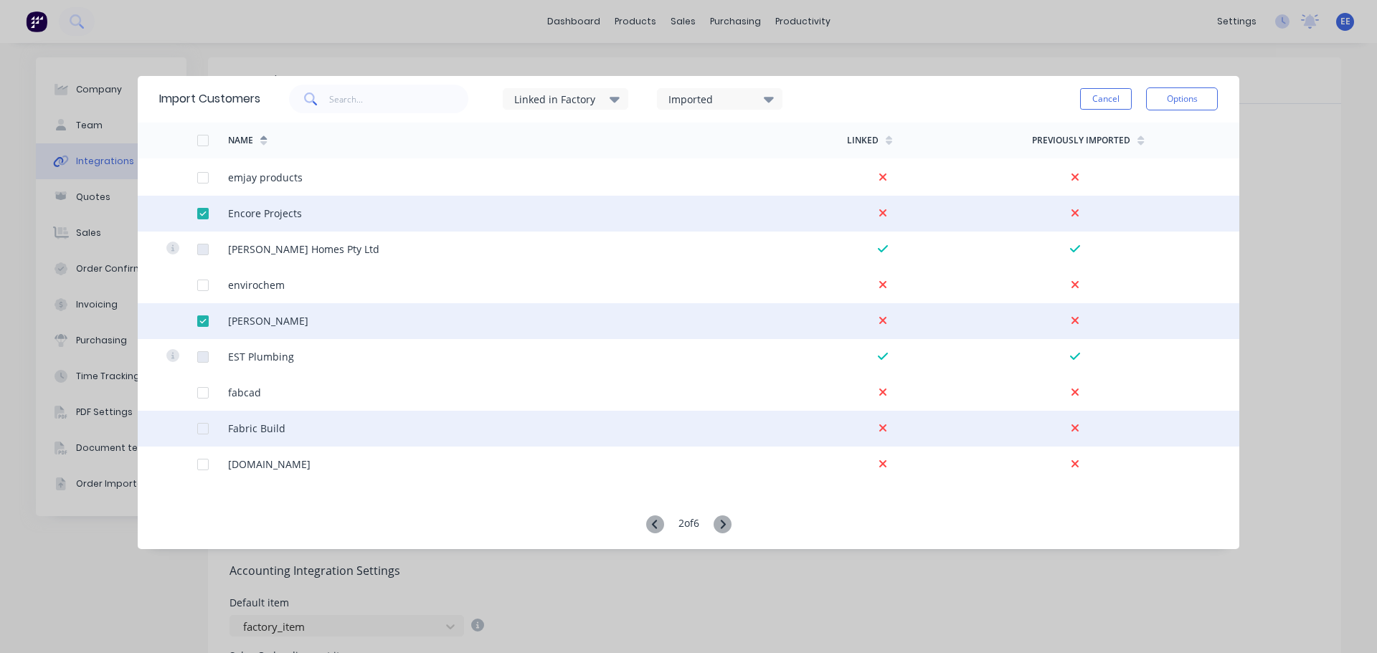
scroll to position [2152, 0]
click at [199, 427] on div at bounding box center [203, 427] width 29 height 29
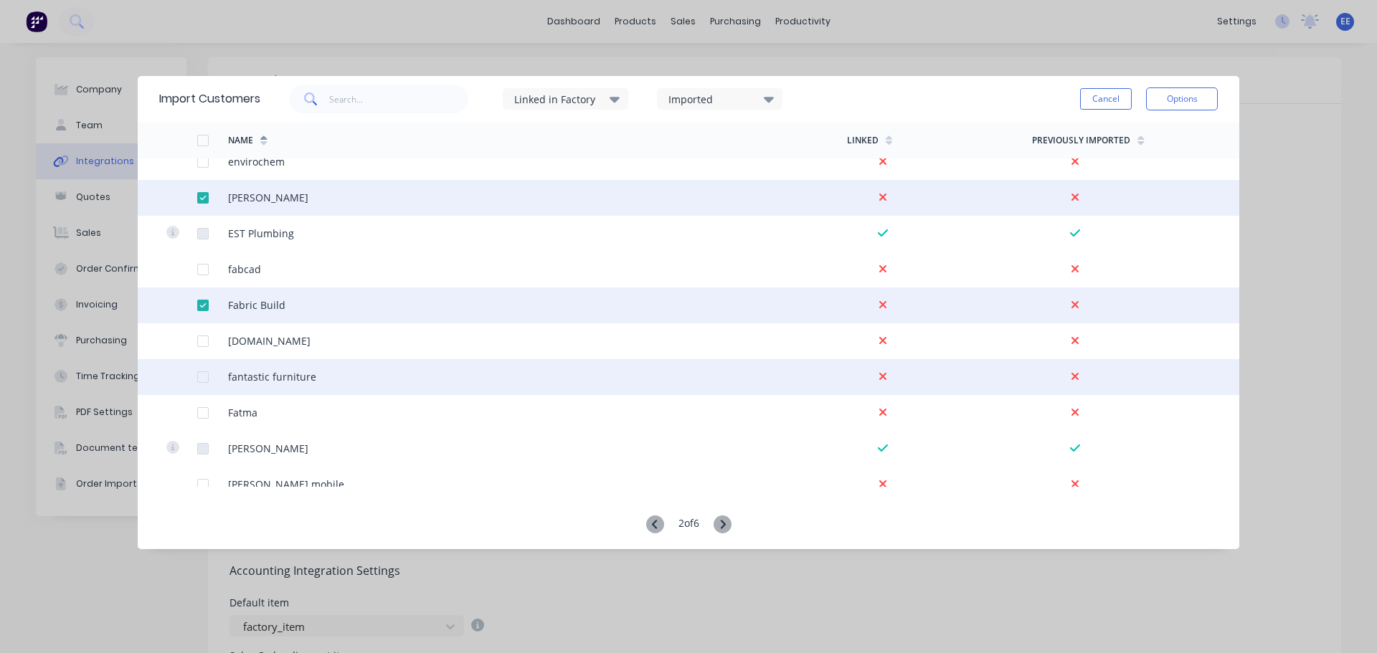
scroll to position [2295, 0]
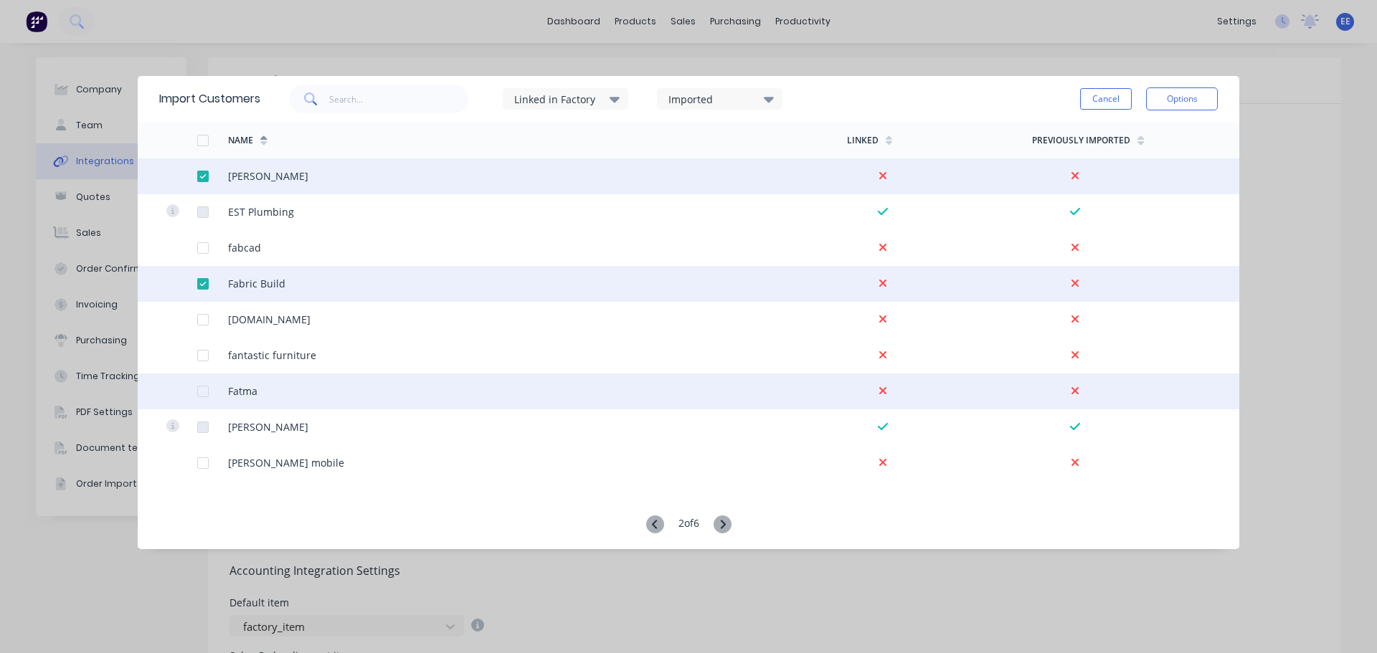
click at [205, 392] on div at bounding box center [203, 391] width 29 height 29
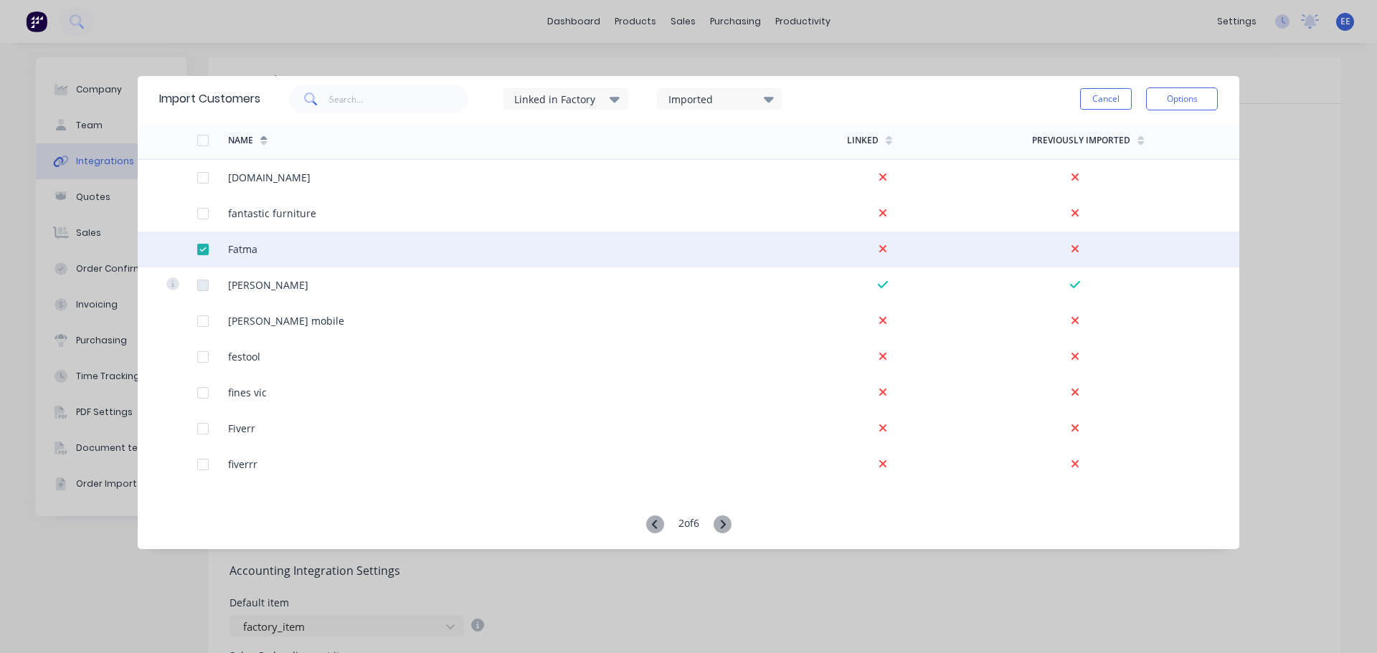
scroll to position [2439, 0]
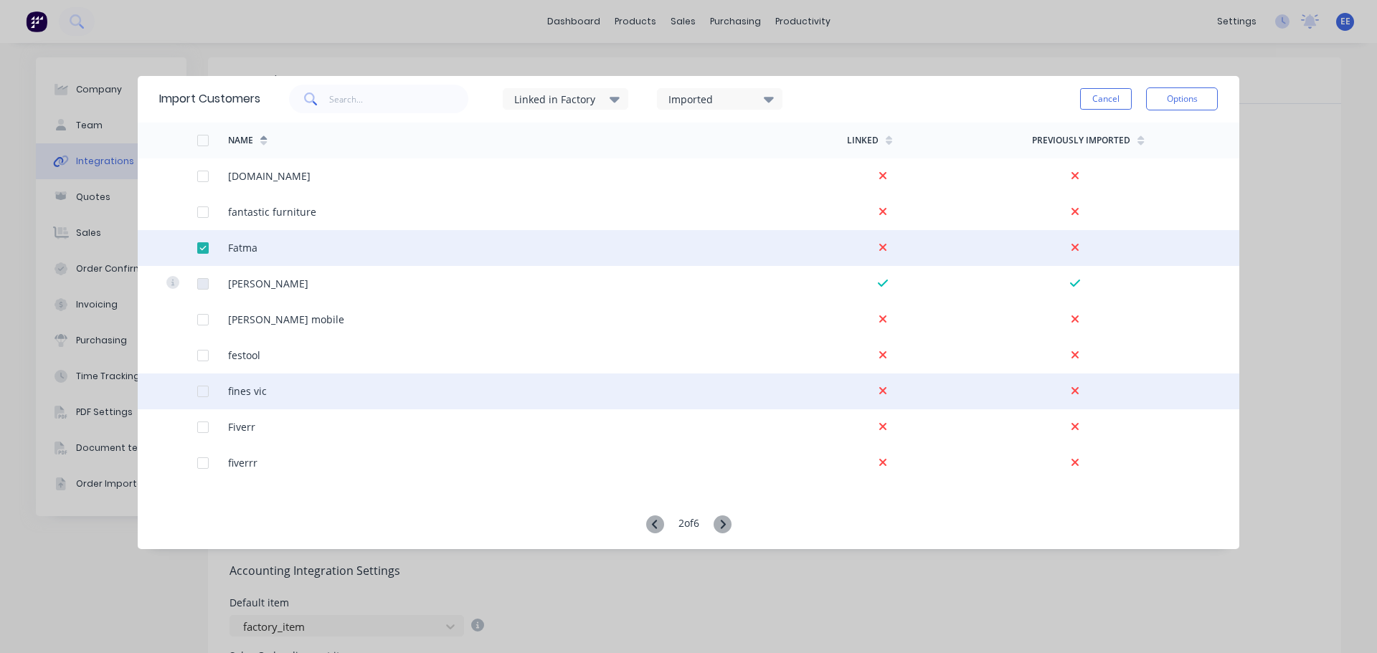
click at [201, 390] on div at bounding box center [203, 391] width 29 height 29
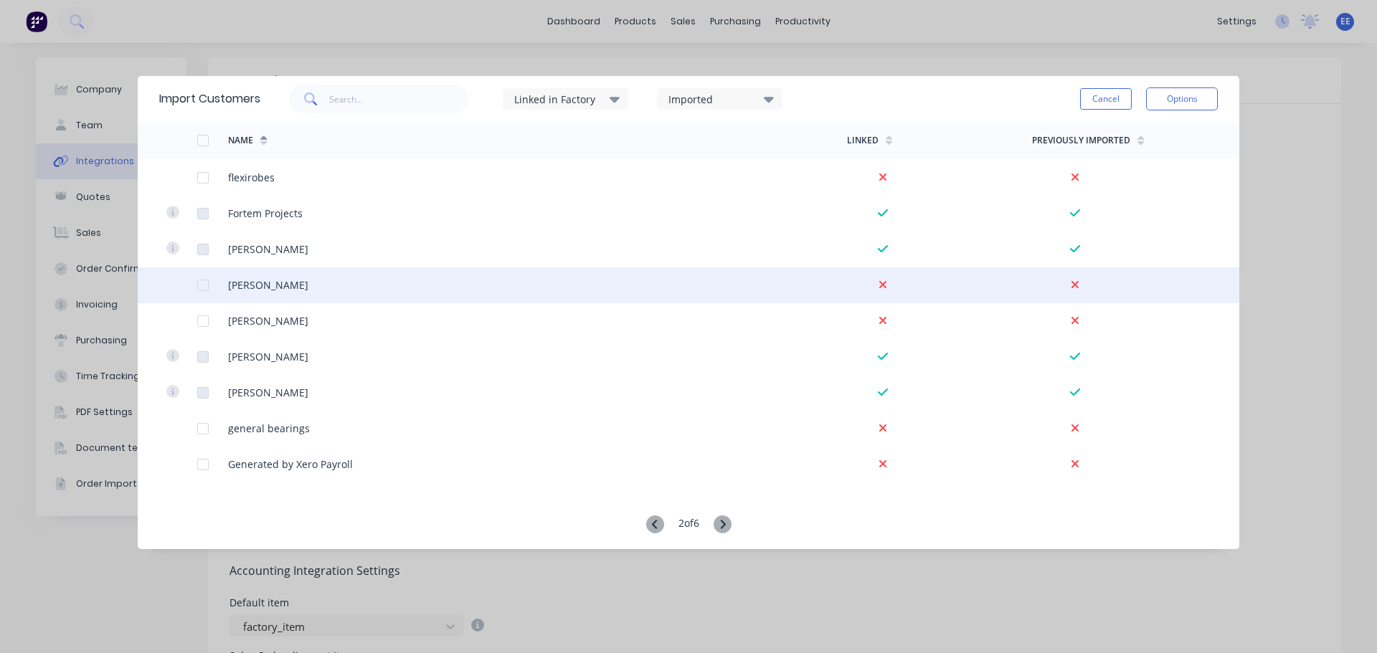
scroll to position [2797, 0]
click at [207, 286] on div at bounding box center [203, 284] width 29 height 29
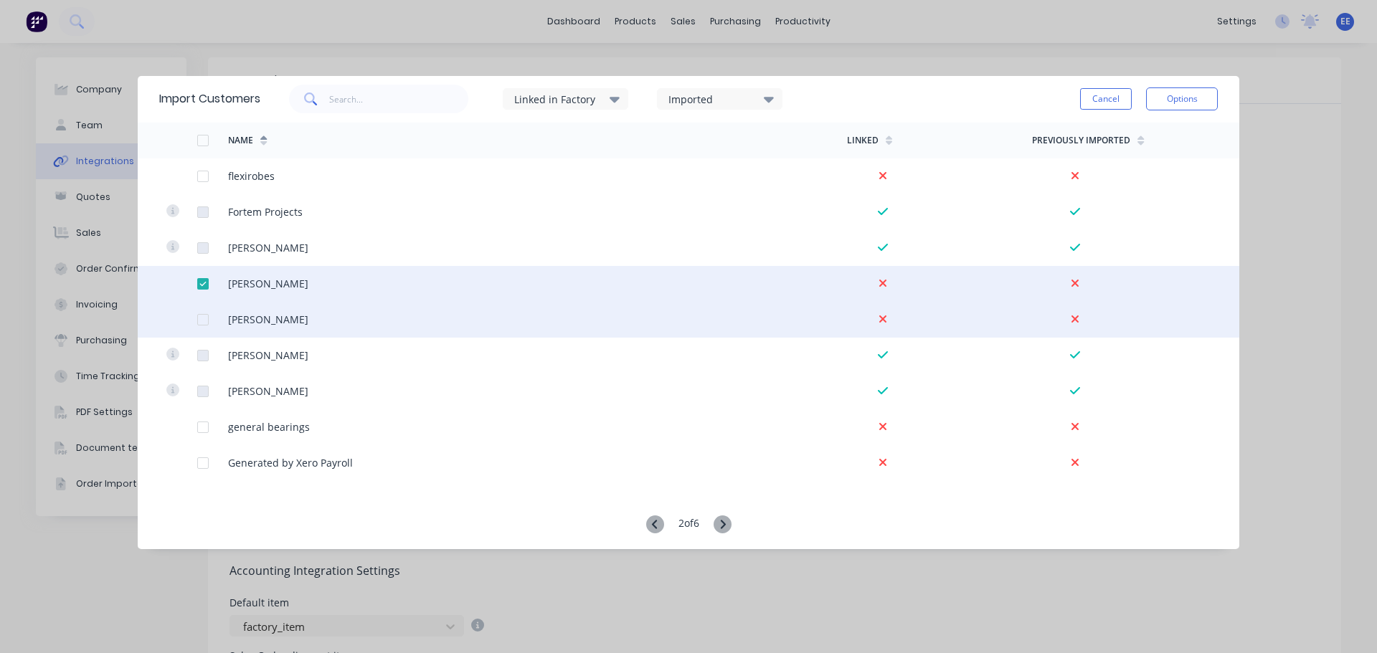
click at [207, 317] on div at bounding box center [203, 320] width 29 height 29
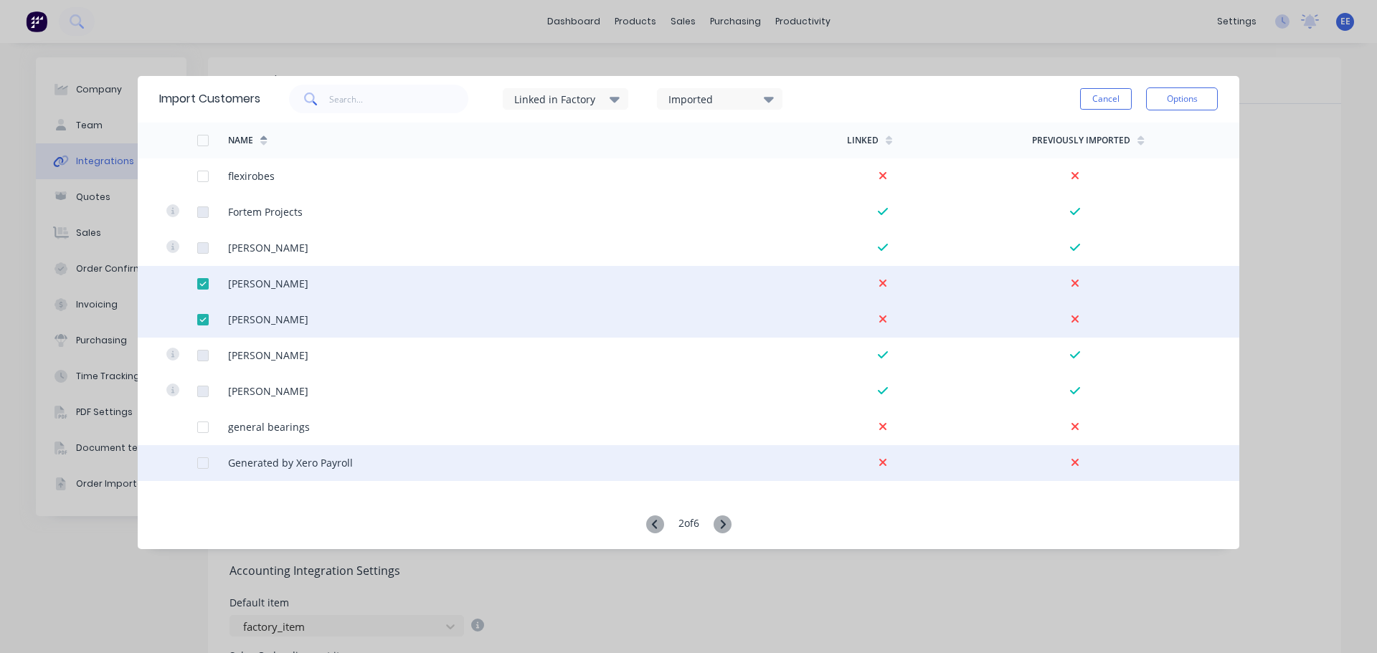
click at [204, 460] on div at bounding box center [203, 463] width 29 height 29
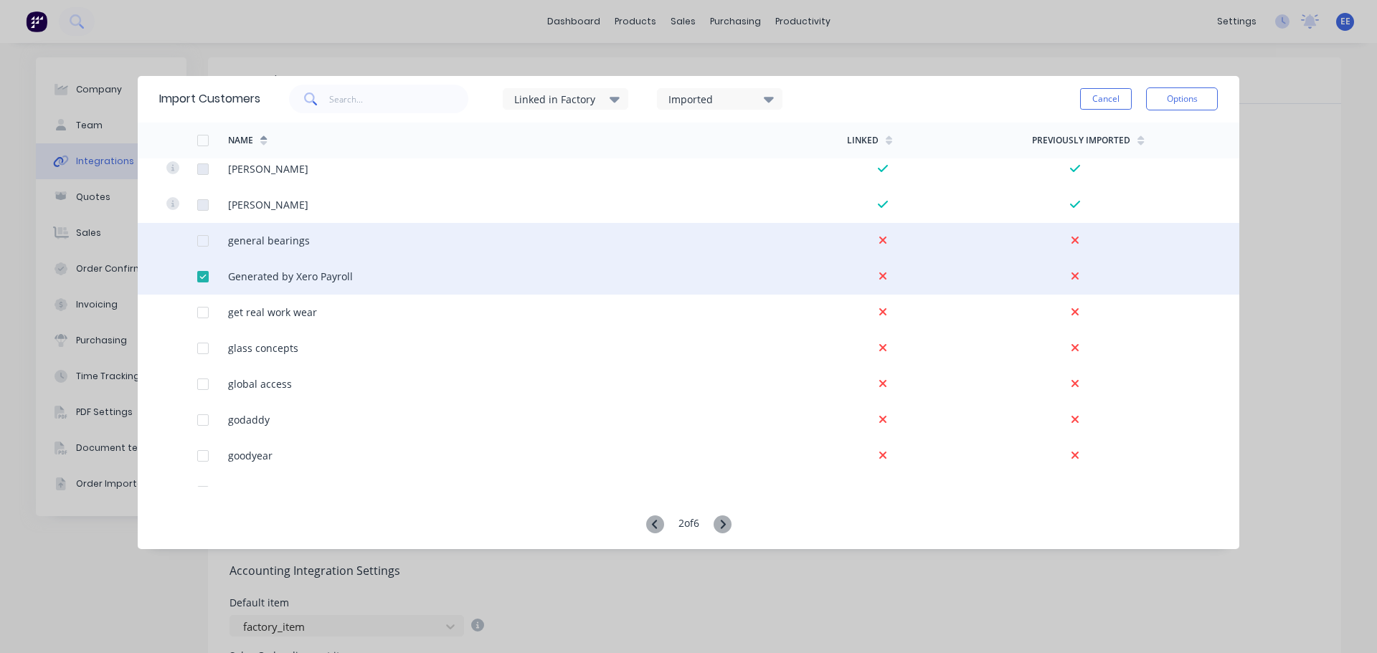
scroll to position [3012, 0]
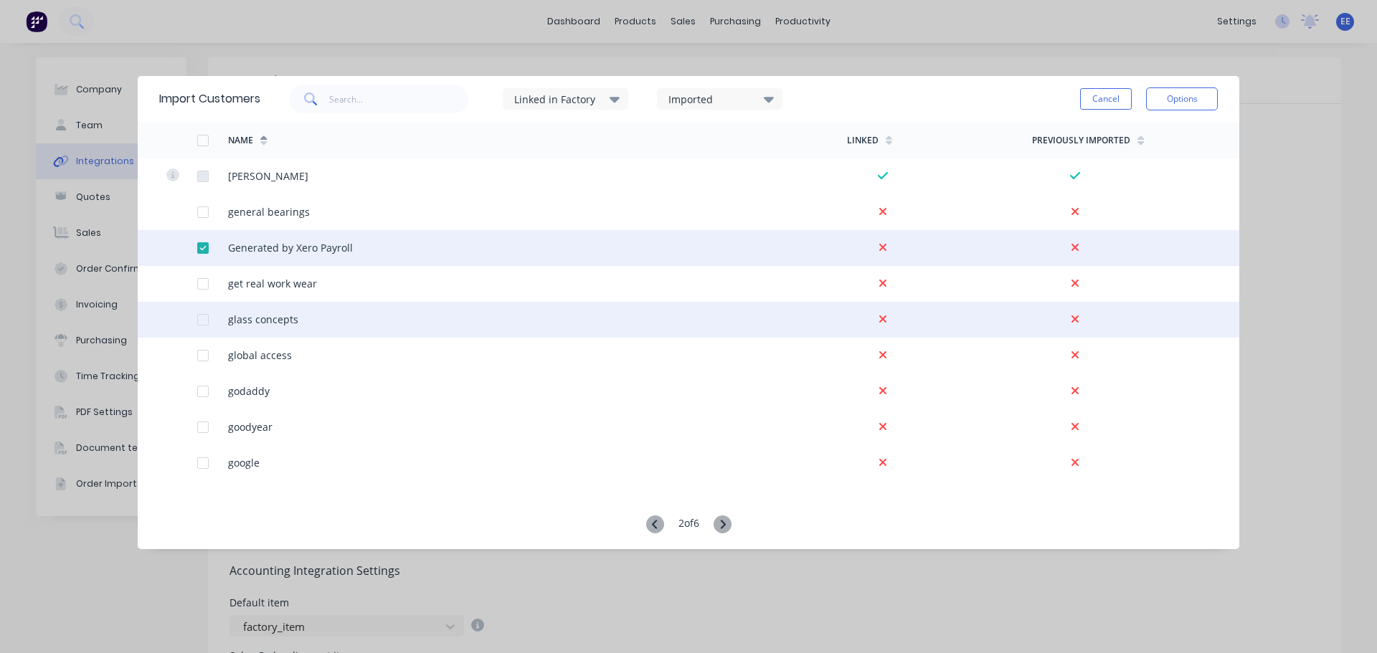
click at [201, 318] on div at bounding box center [203, 320] width 29 height 29
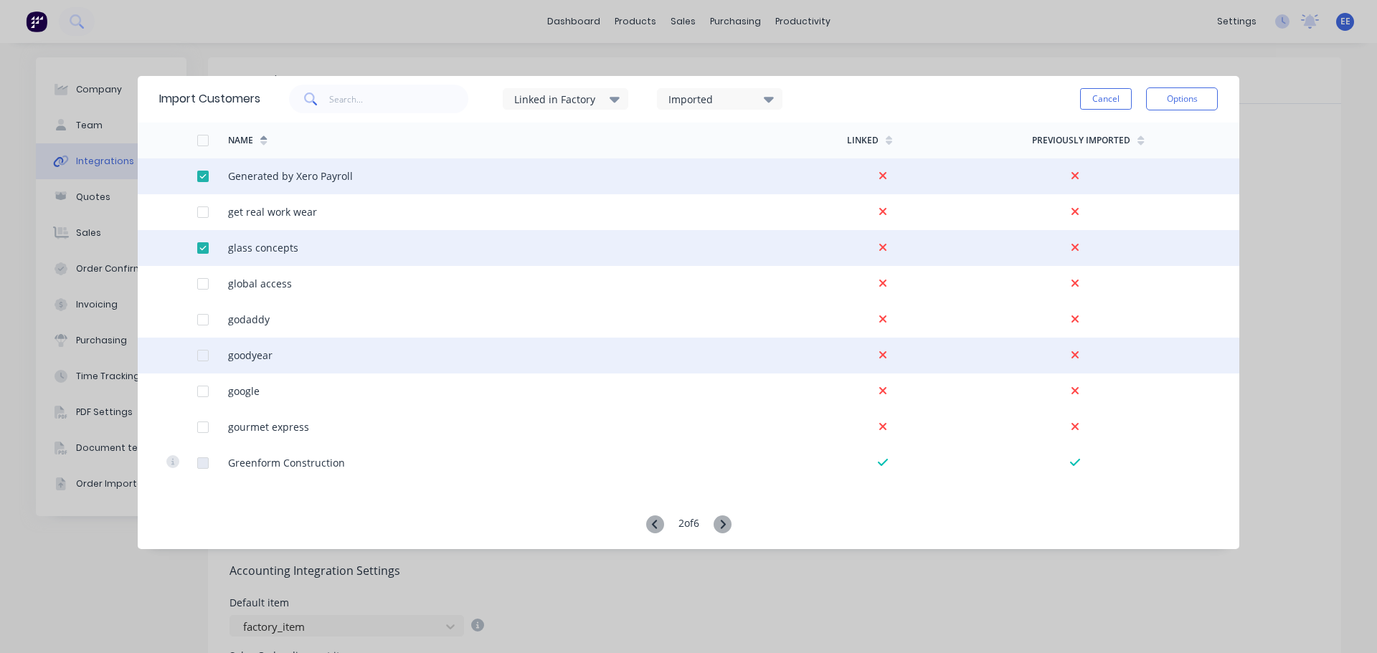
scroll to position [3156, 0]
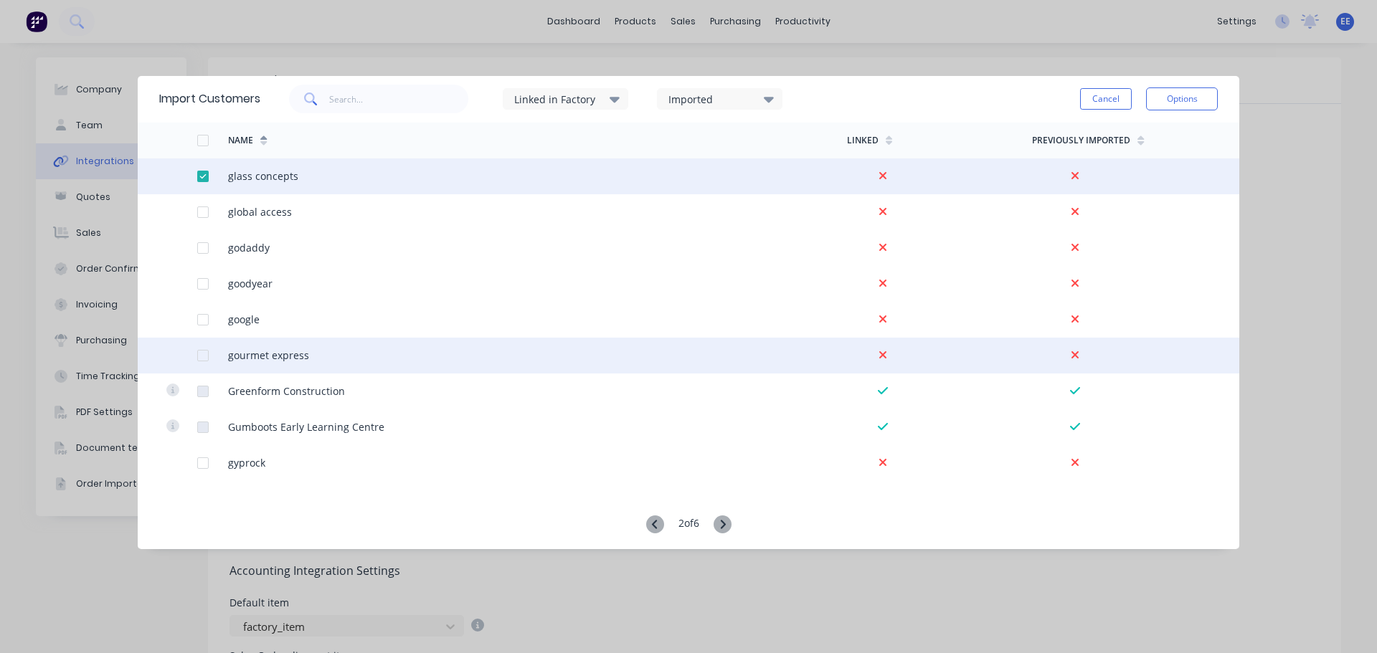
click at [203, 354] on div at bounding box center [203, 355] width 29 height 29
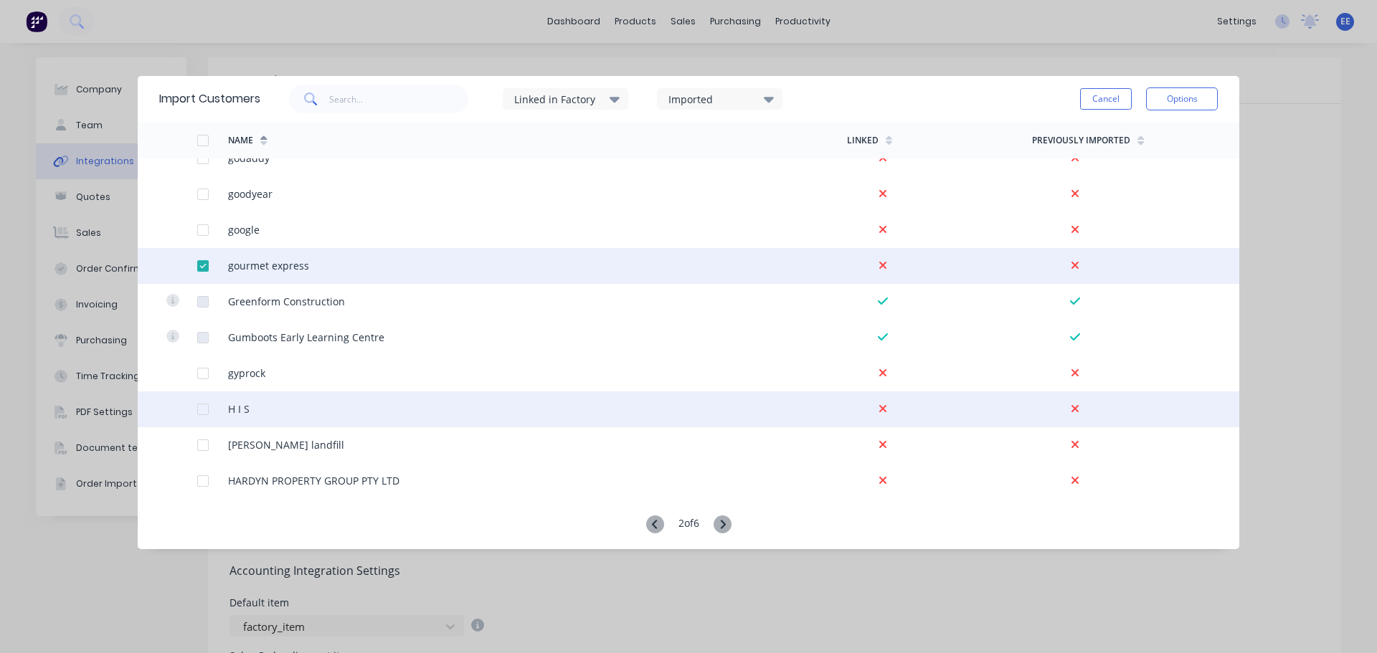
scroll to position [3258, 0]
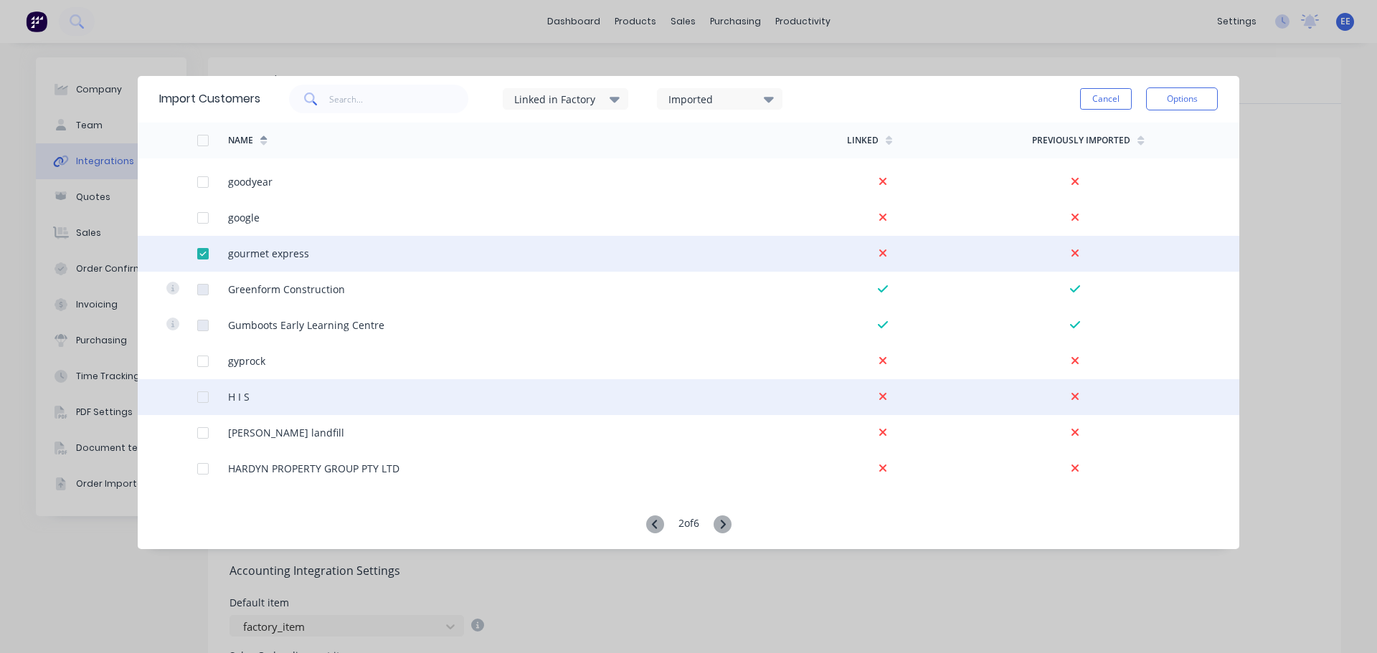
click at [204, 393] on div at bounding box center [203, 397] width 29 height 29
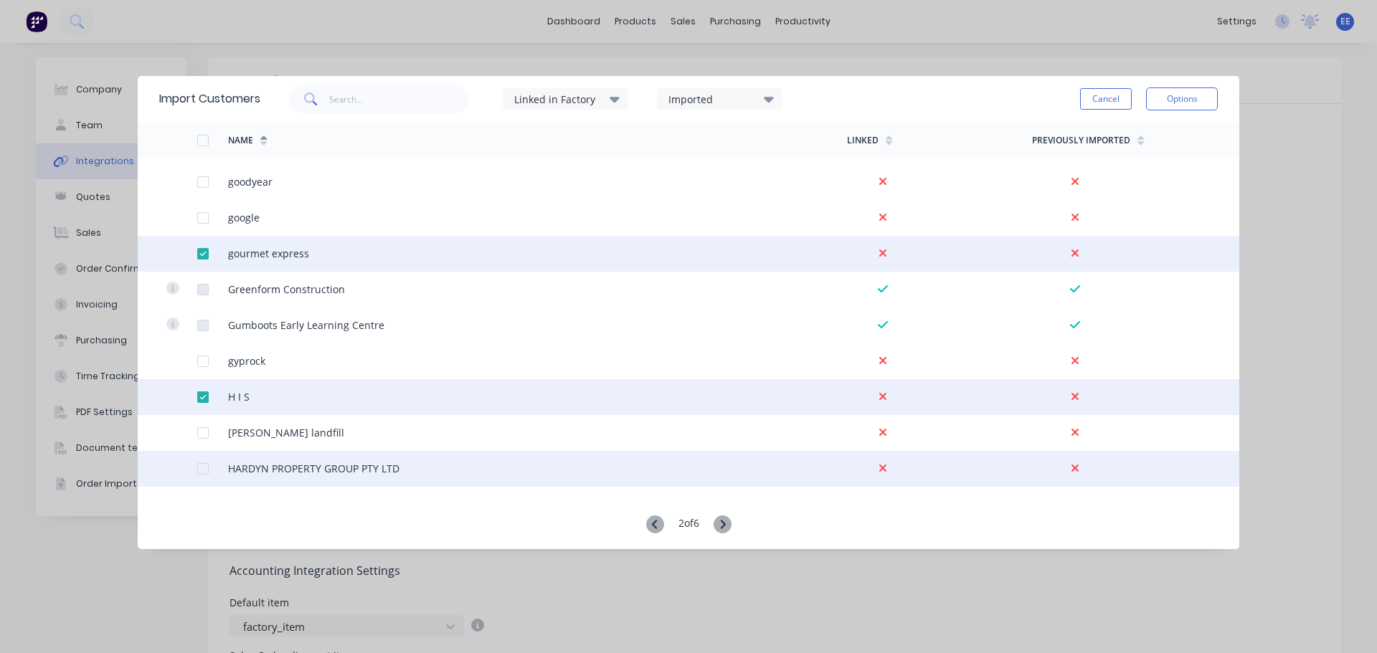
click at [204, 469] on div at bounding box center [203, 469] width 29 height 29
click at [1191, 94] on button "Options" at bounding box center [1182, 99] width 72 height 23
click at [1163, 133] on div "Import selected customers" at bounding box center [1150, 139] width 110 height 36
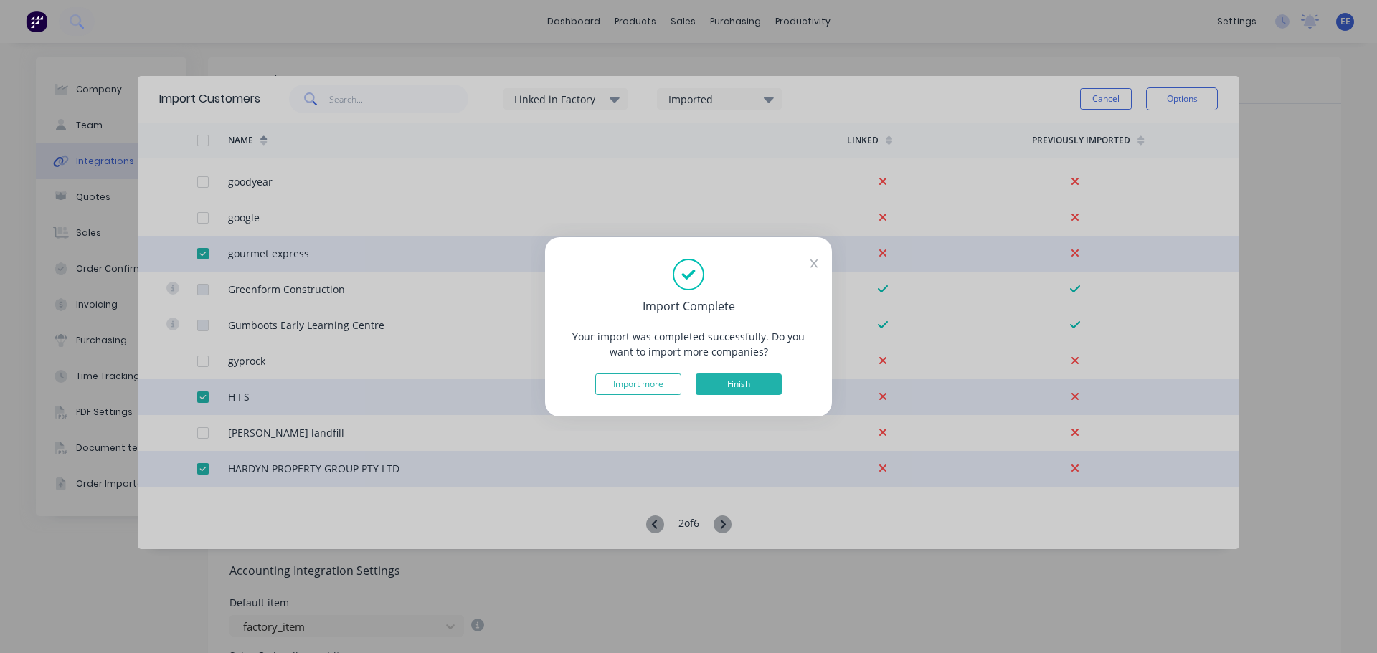
click at [747, 377] on button "Finish" at bounding box center [739, 385] width 86 height 22
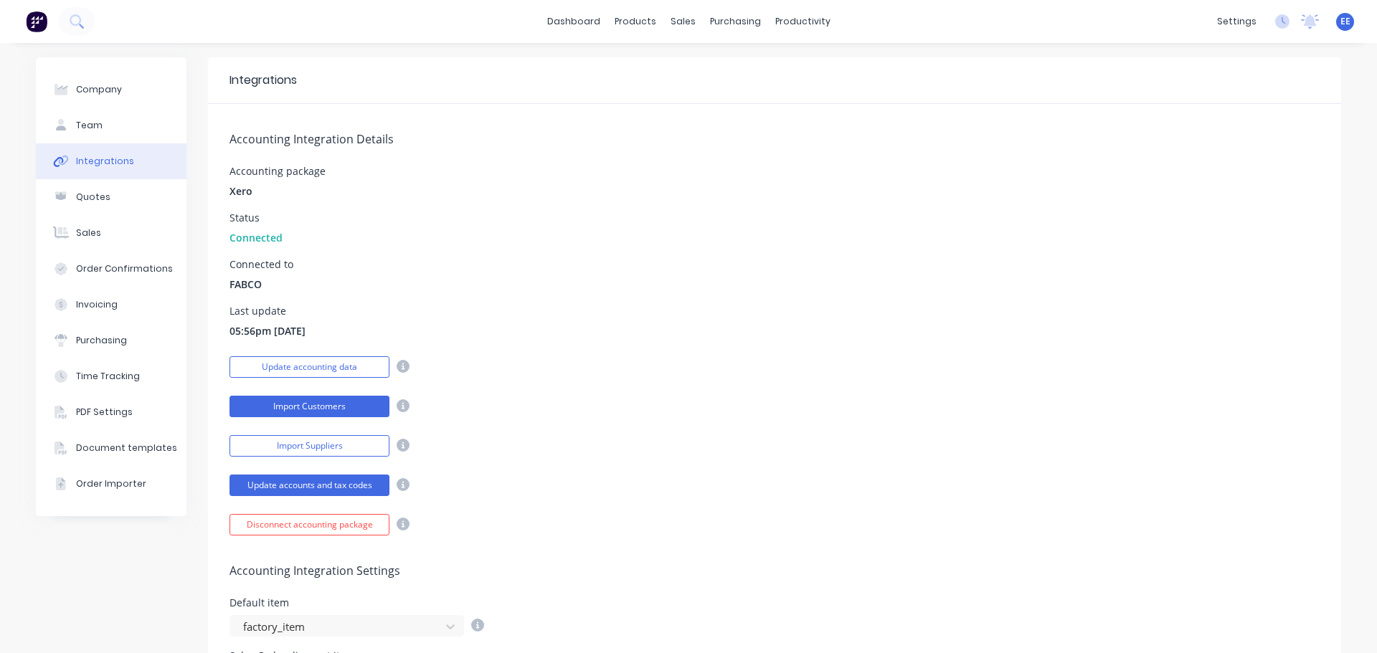
click at [288, 407] on button "Import Customers" at bounding box center [310, 407] width 160 height 22
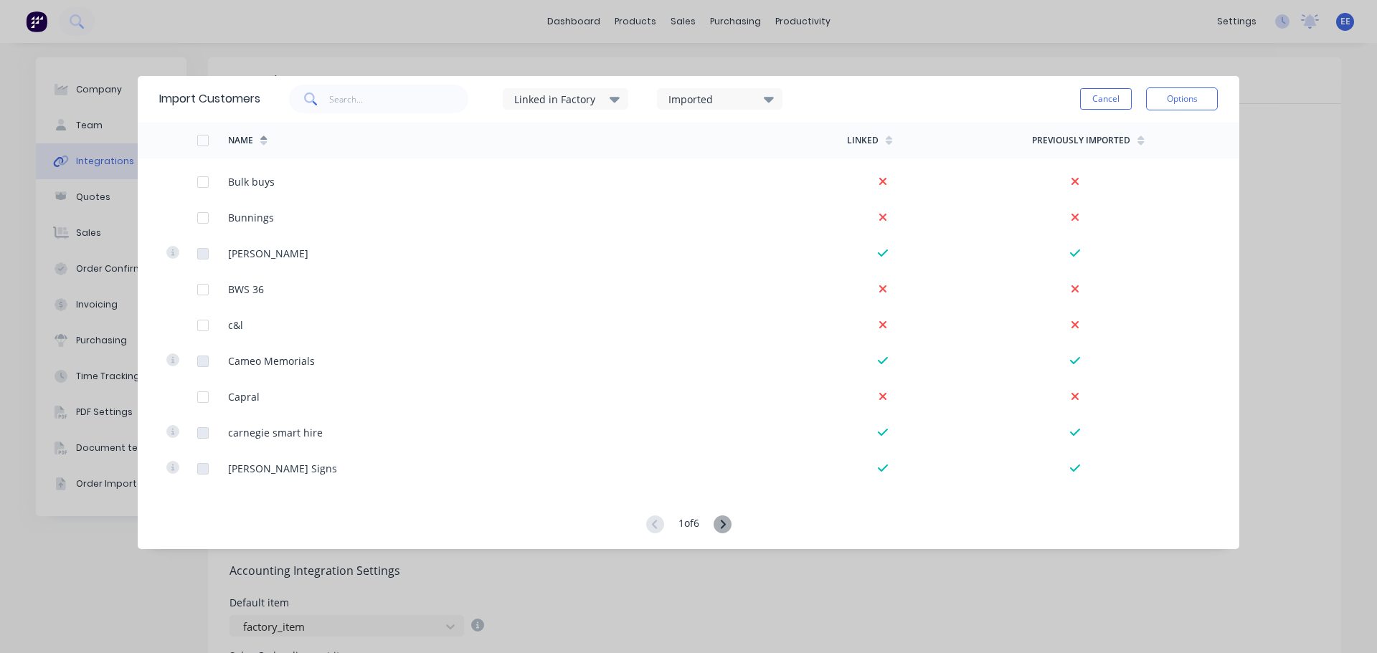
click at [719, 526] on icon at bounding box center [723, 525] width 18 height 18
click at [727, 521] on icon at bounding box center [723, 525] width 18 height 18
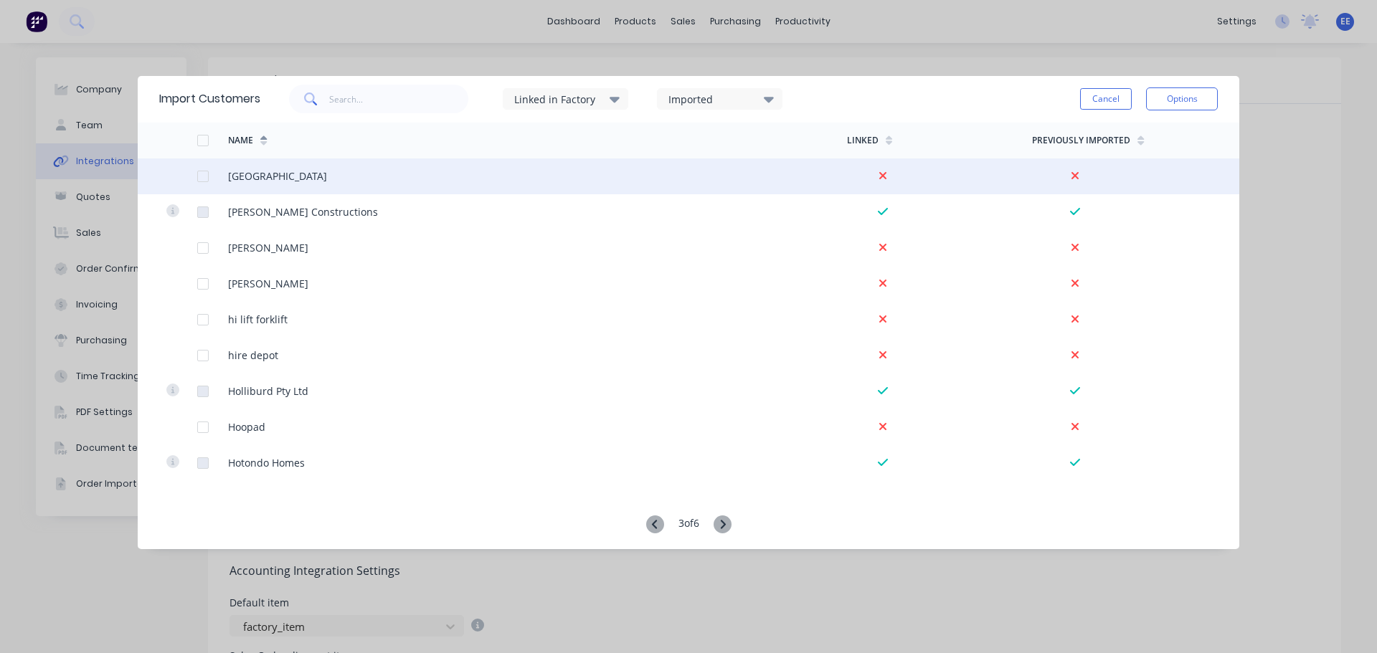
click at [202, 175] on div at bounding box center [203, 176] width 29 height 29
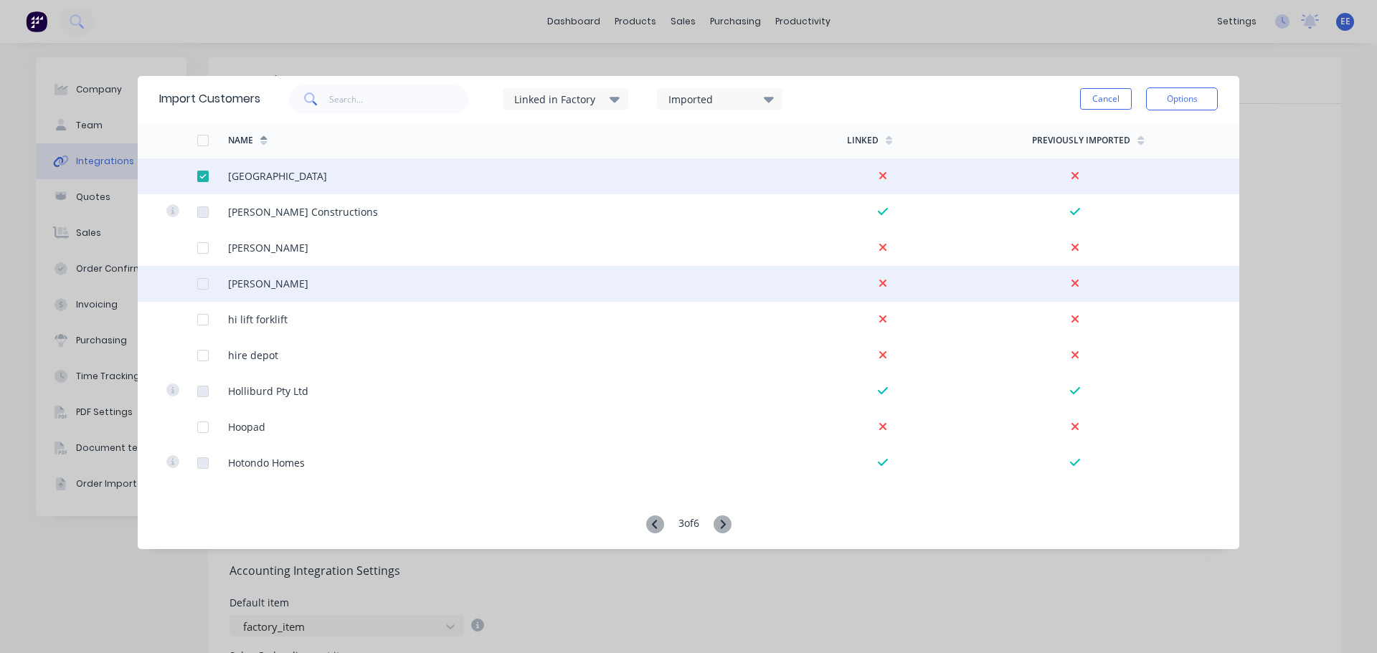
click at [205, 285] on div at bounding box center [203, 284] width 29 height 29
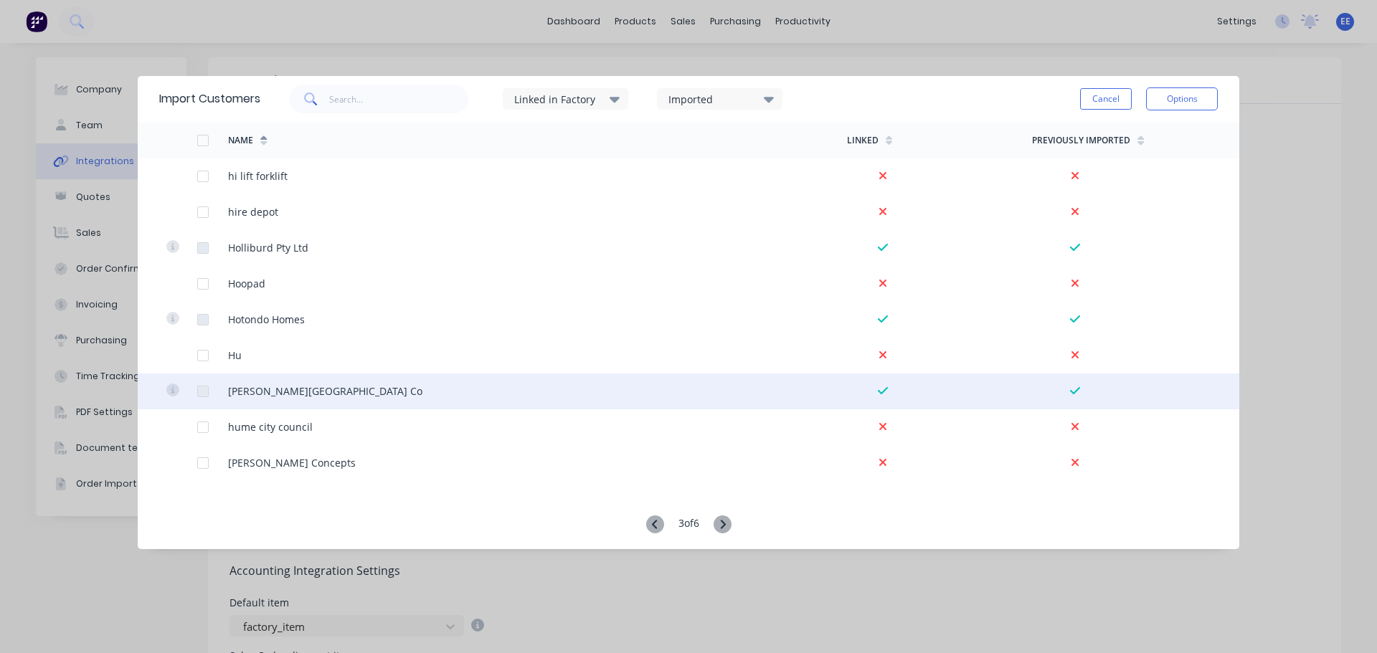
scroll to position [215, 0]
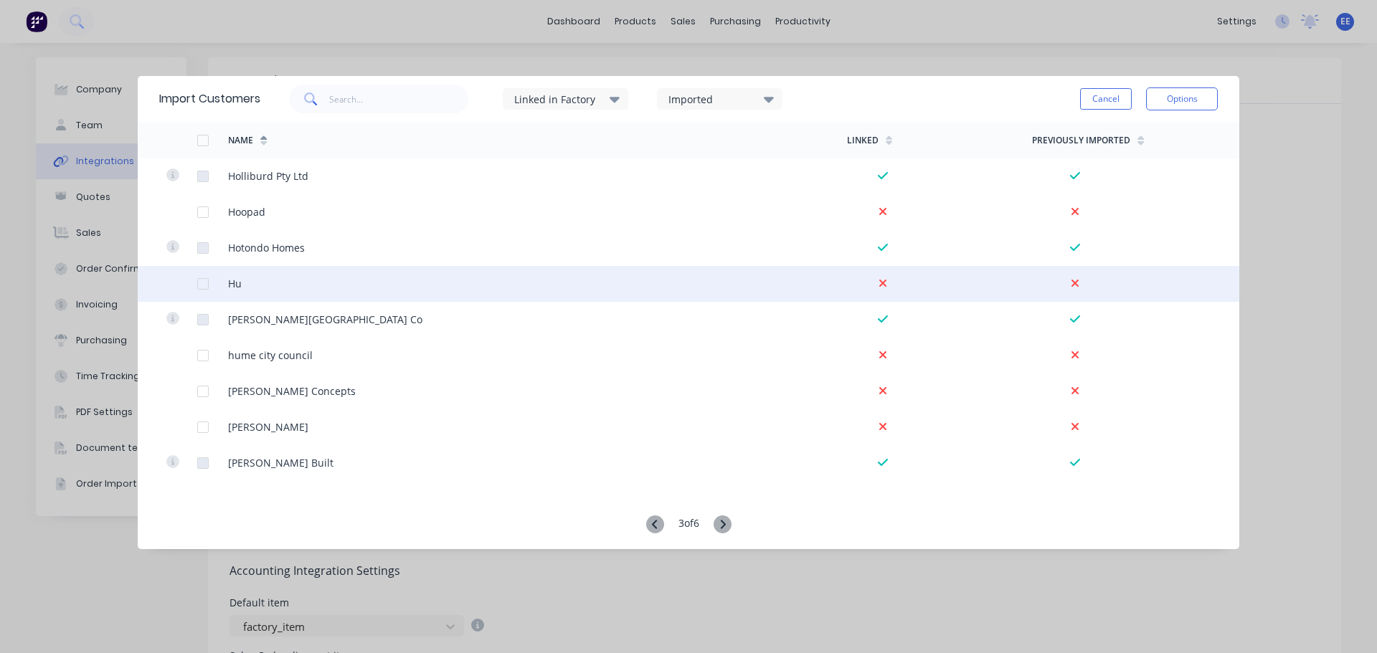
click at [202, 285] on div at bounding box center [203, 284] width 29 height 29
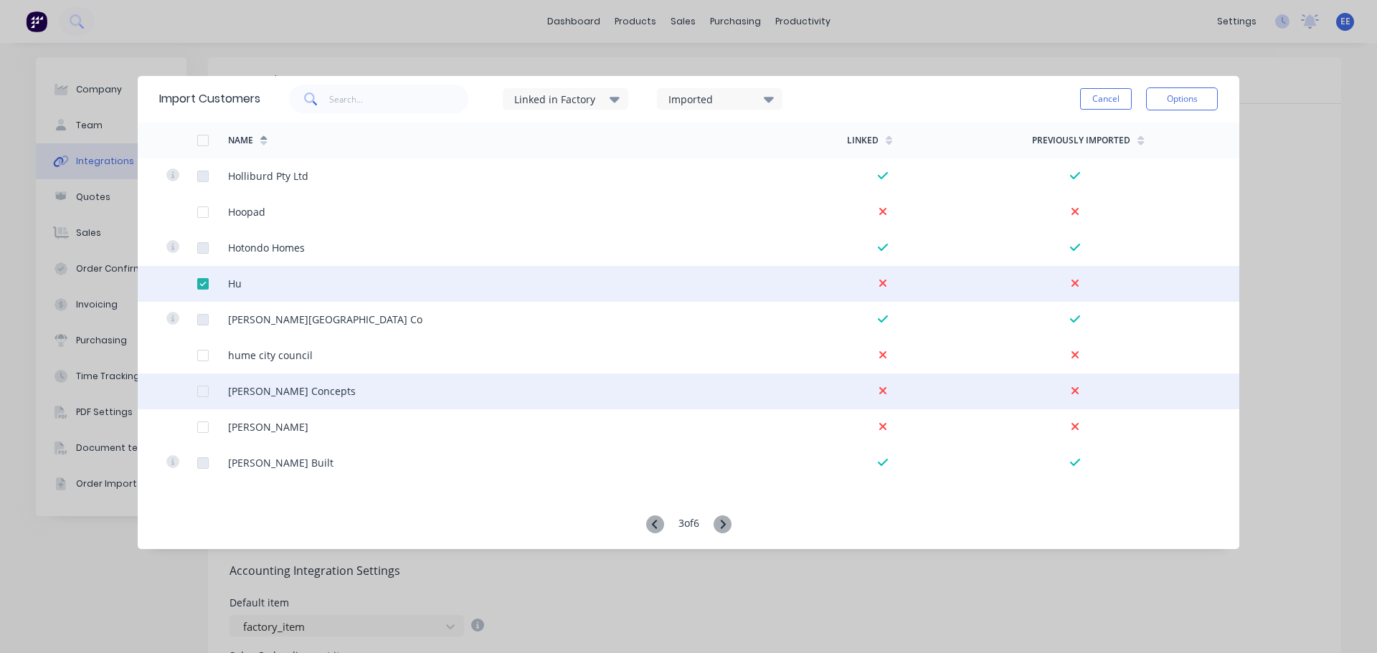
click at [204, 392] on div at bounding box center [203, 391] width 29 height 29
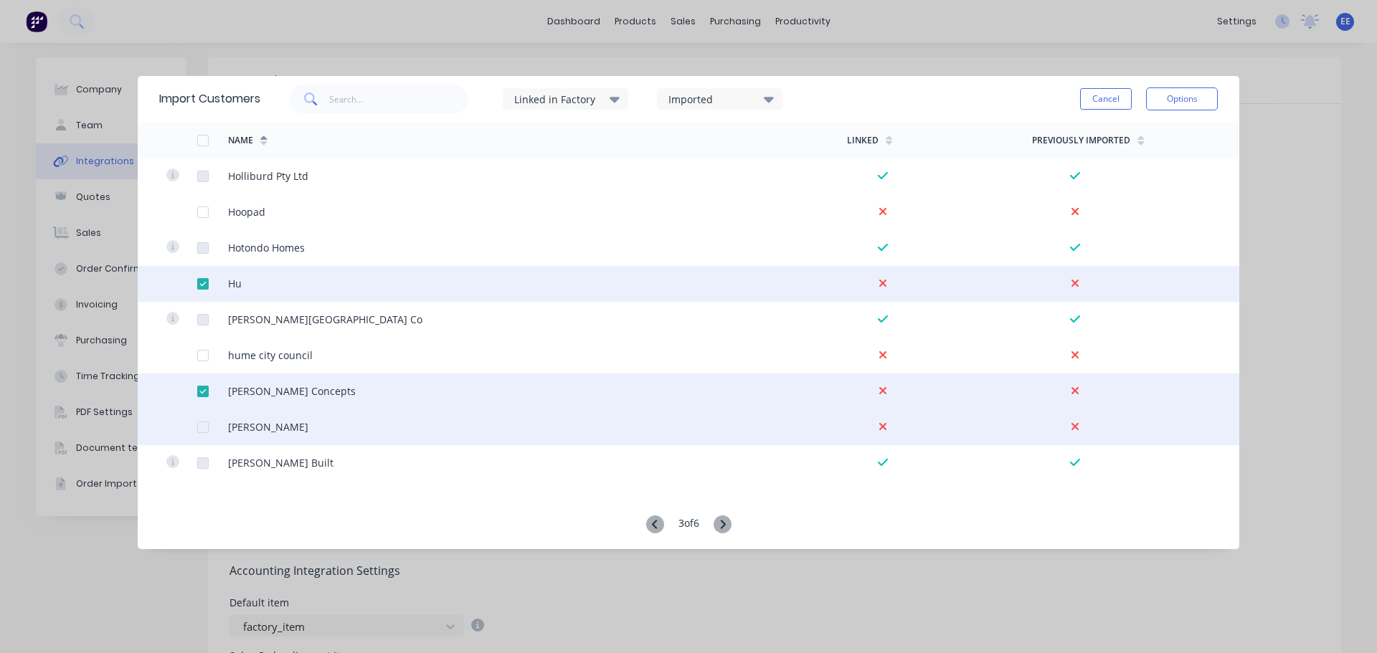
click at [207, 431] on div at bounding box center [203, 427] width 29 height 29
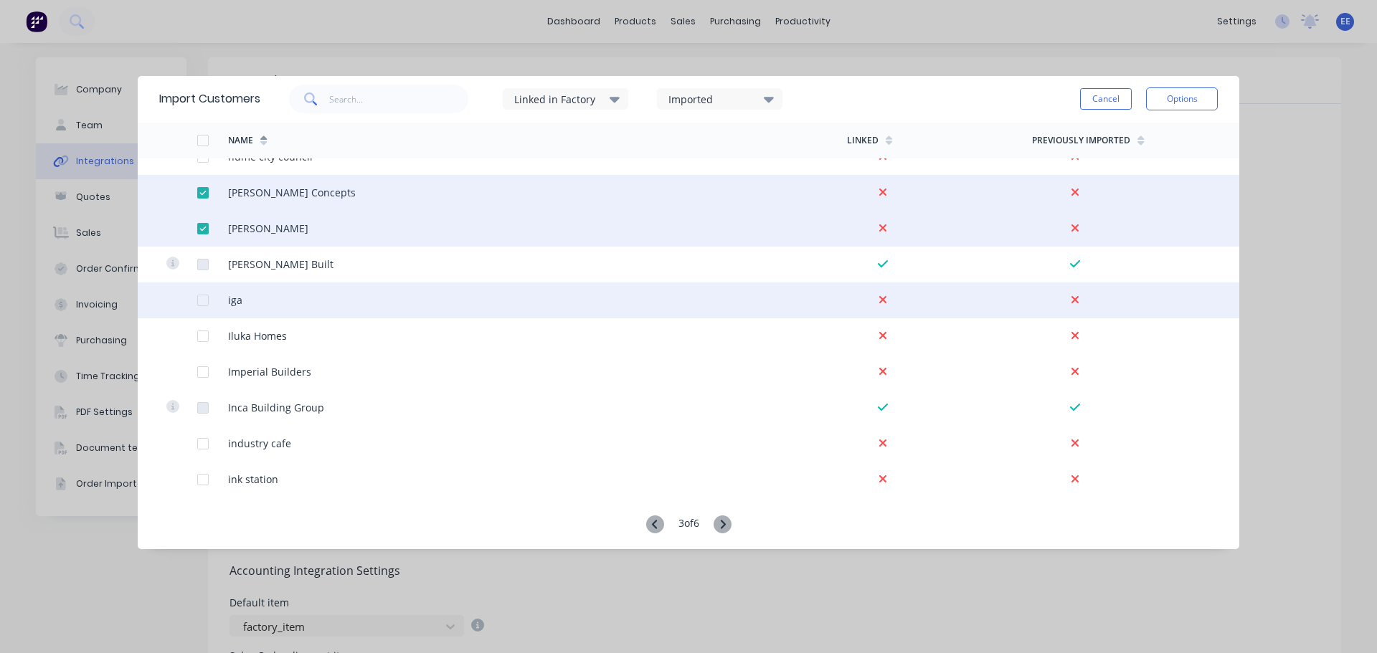
scroll to position [430, 0]
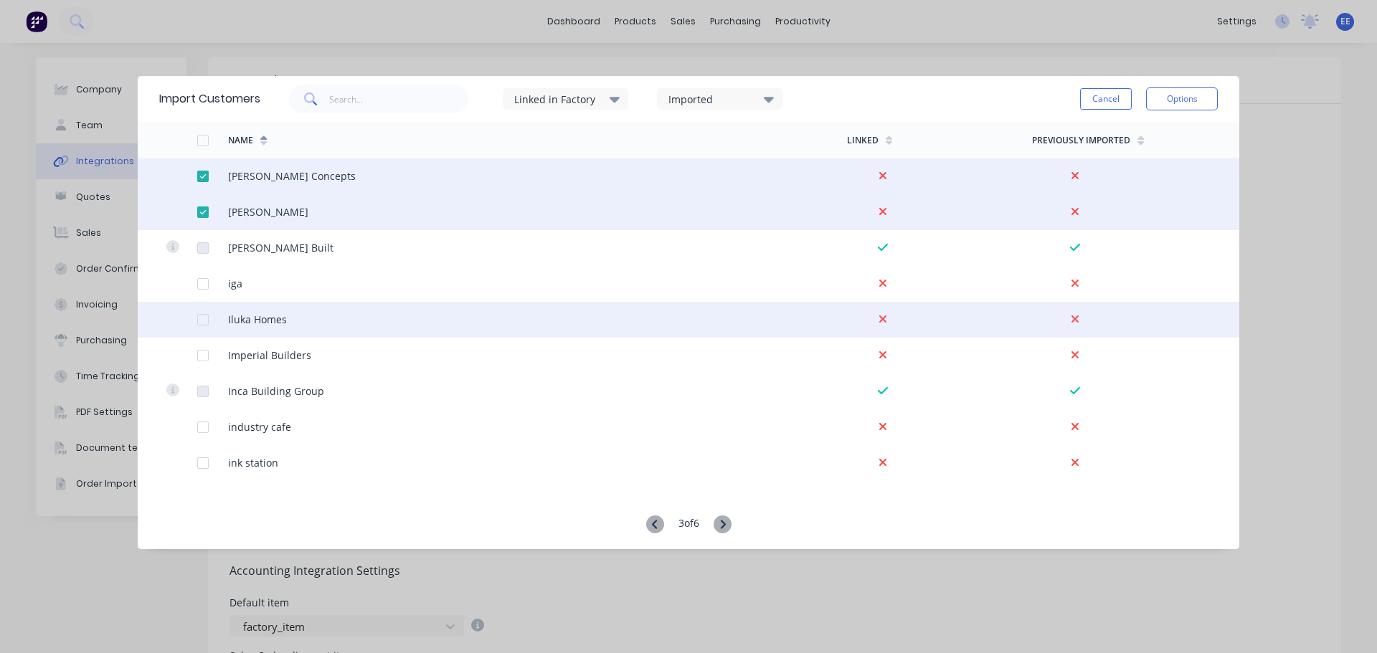
click at [199, 318] on div at bounding box center [203, 320] width 29 height 29
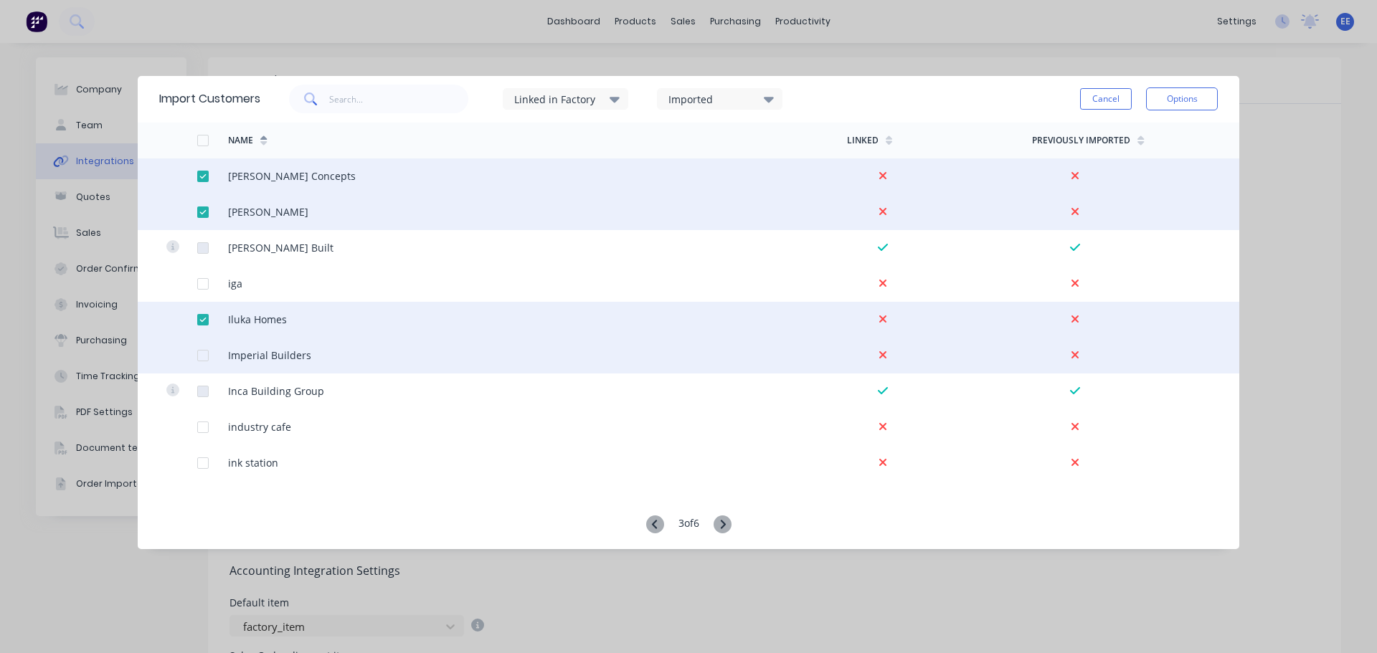
click at [203, 357] on div at bounding box center [203, 355] width 29 height 29
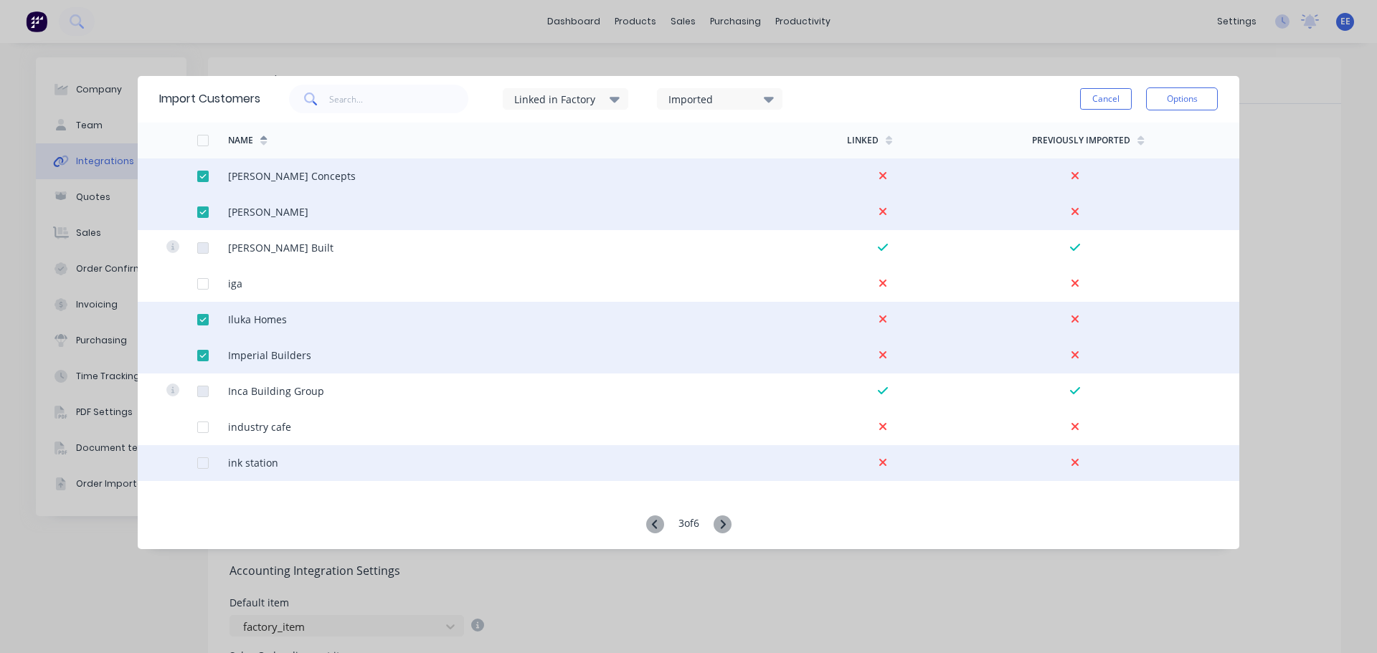
click at [198, 465] on div at bounding box center [203, 463] width 29 height 29
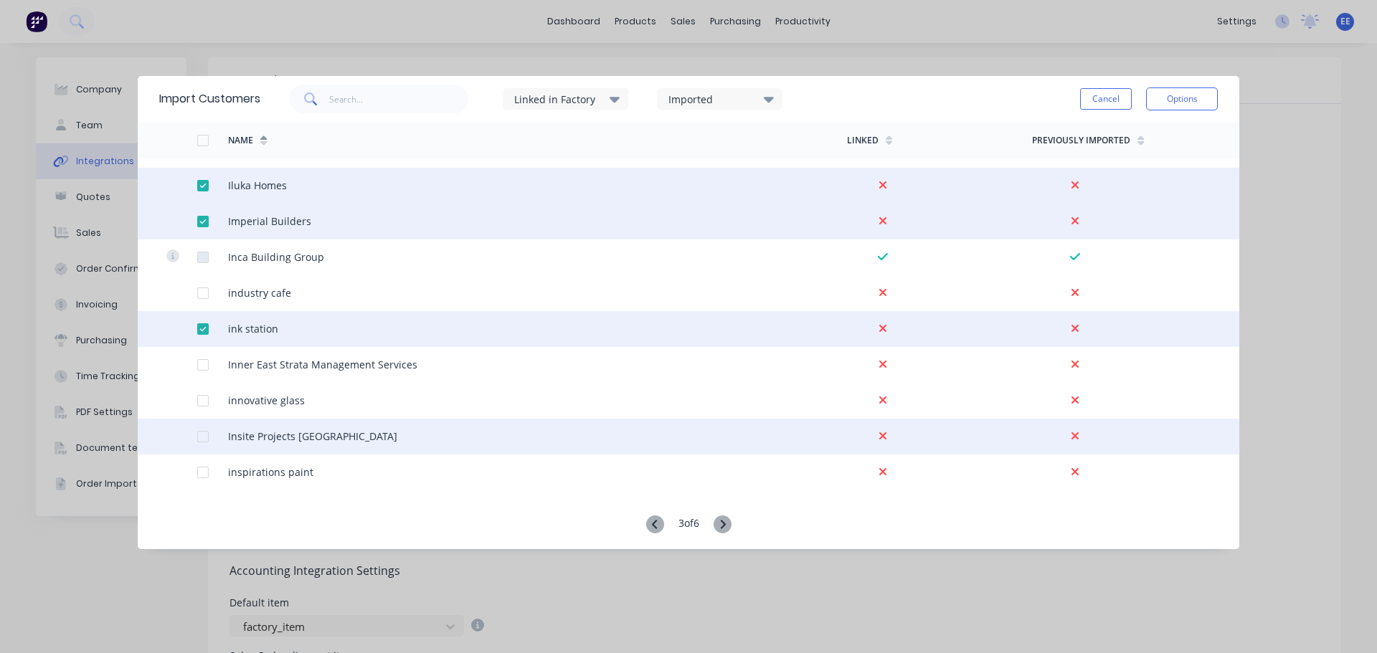
scroll to position [574, 0]
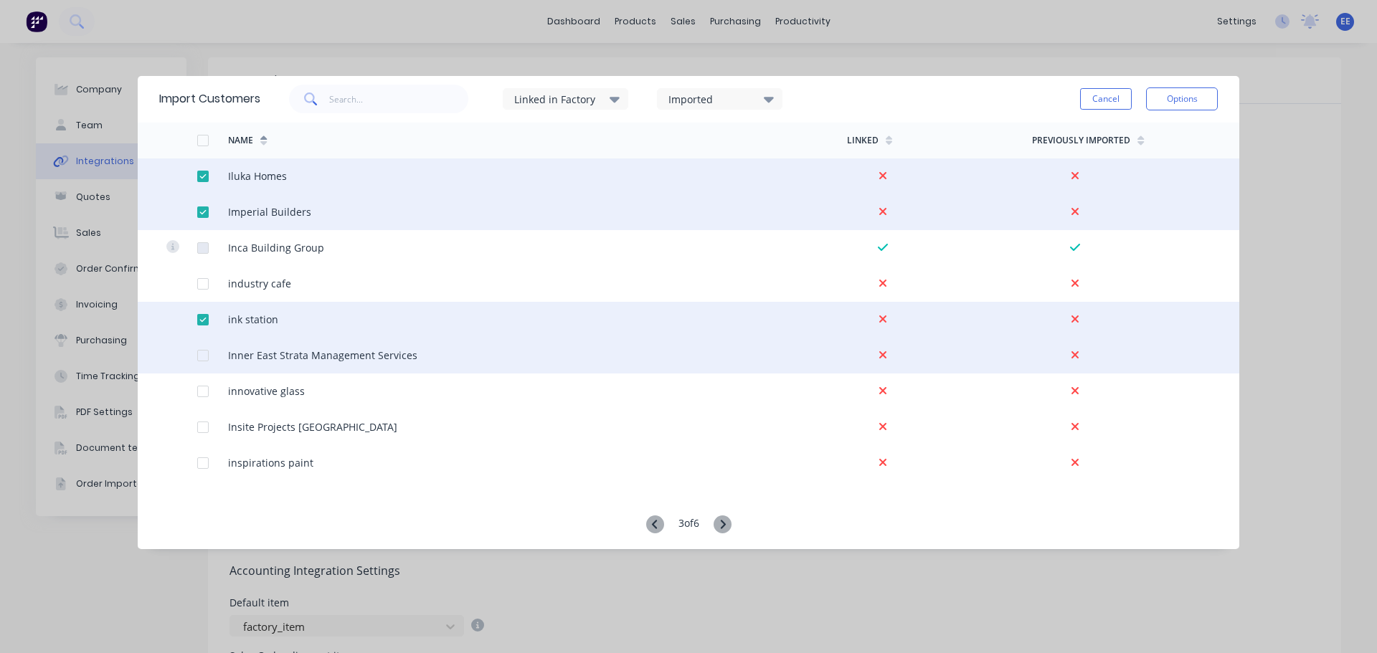
click at [199, 357] on div at bounding box center [203, 355] width 29 height 29
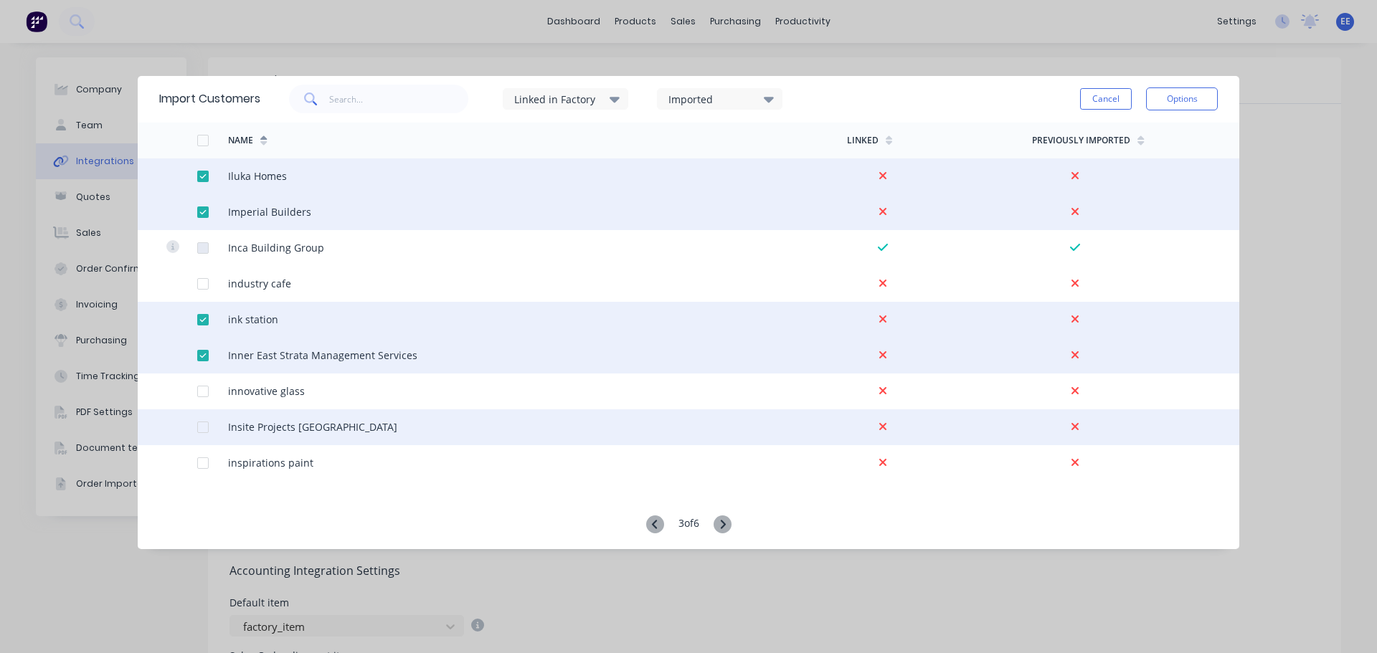
click at [204, 426] on div at bounding box center [203, 427] width 29 height 29
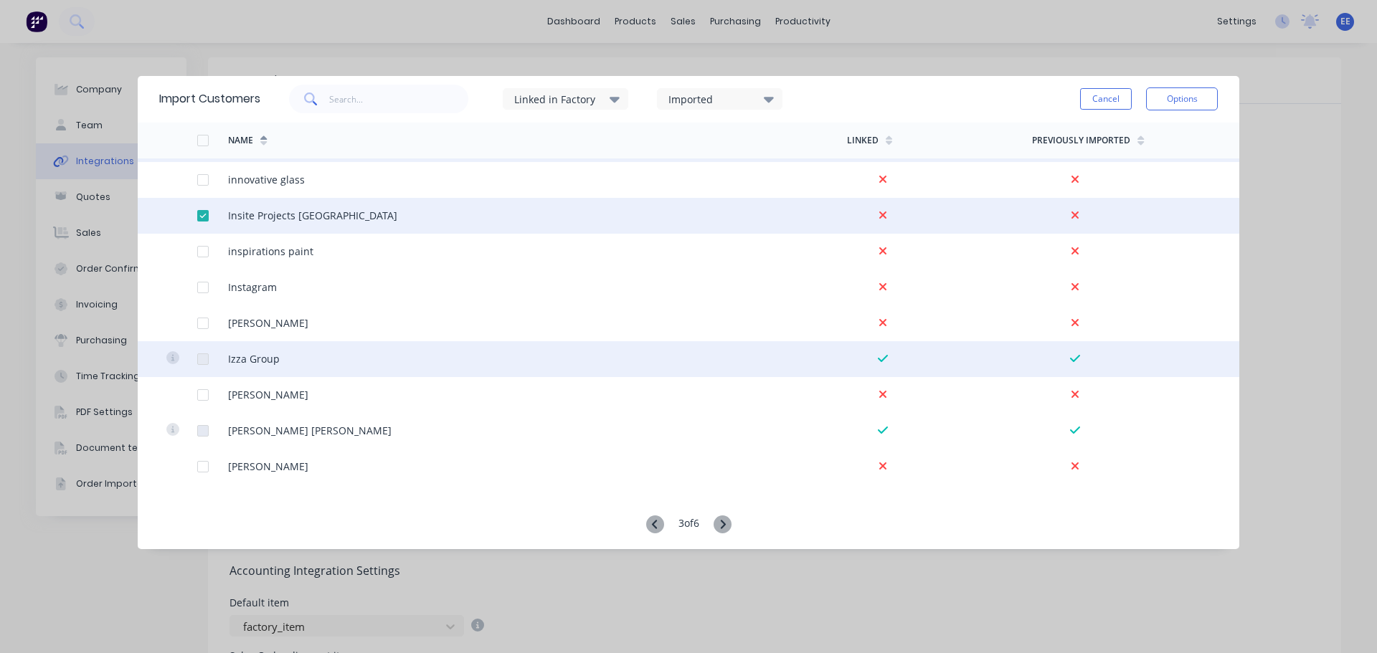
scroll to position [789, 0]
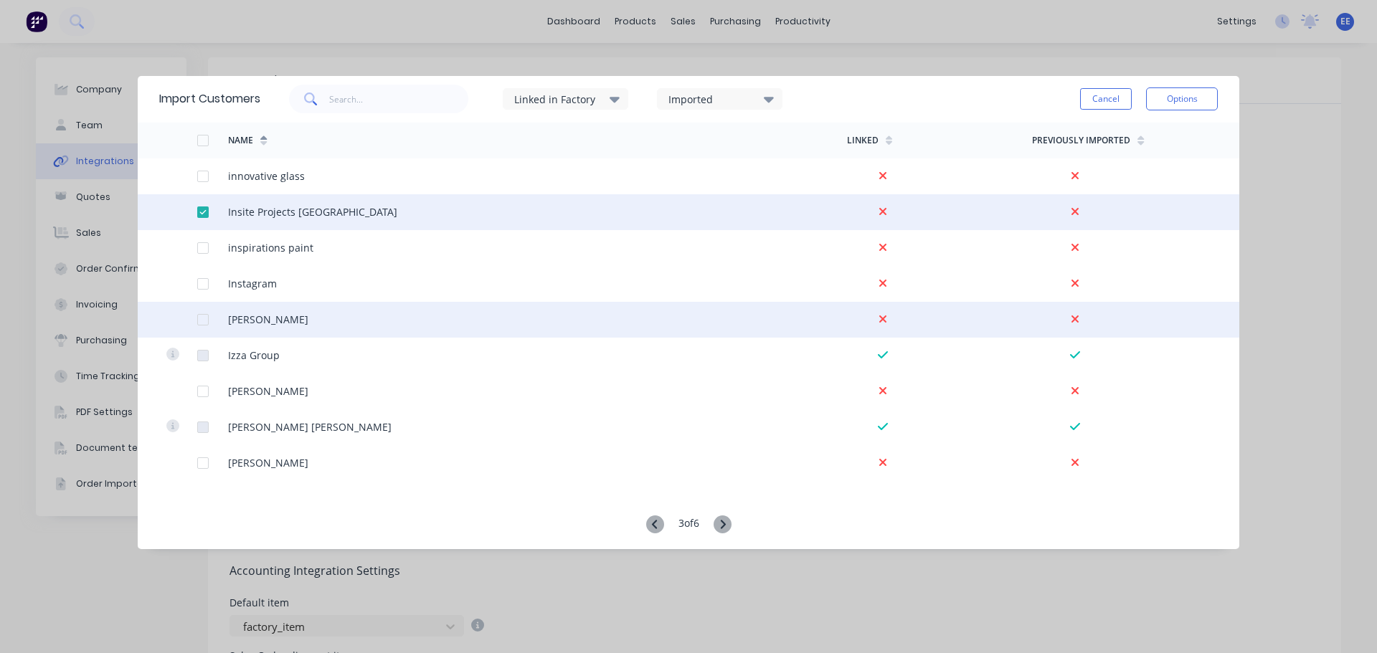
click at [207, 318] on div at bounding box center [203, 320] width 29 height 29
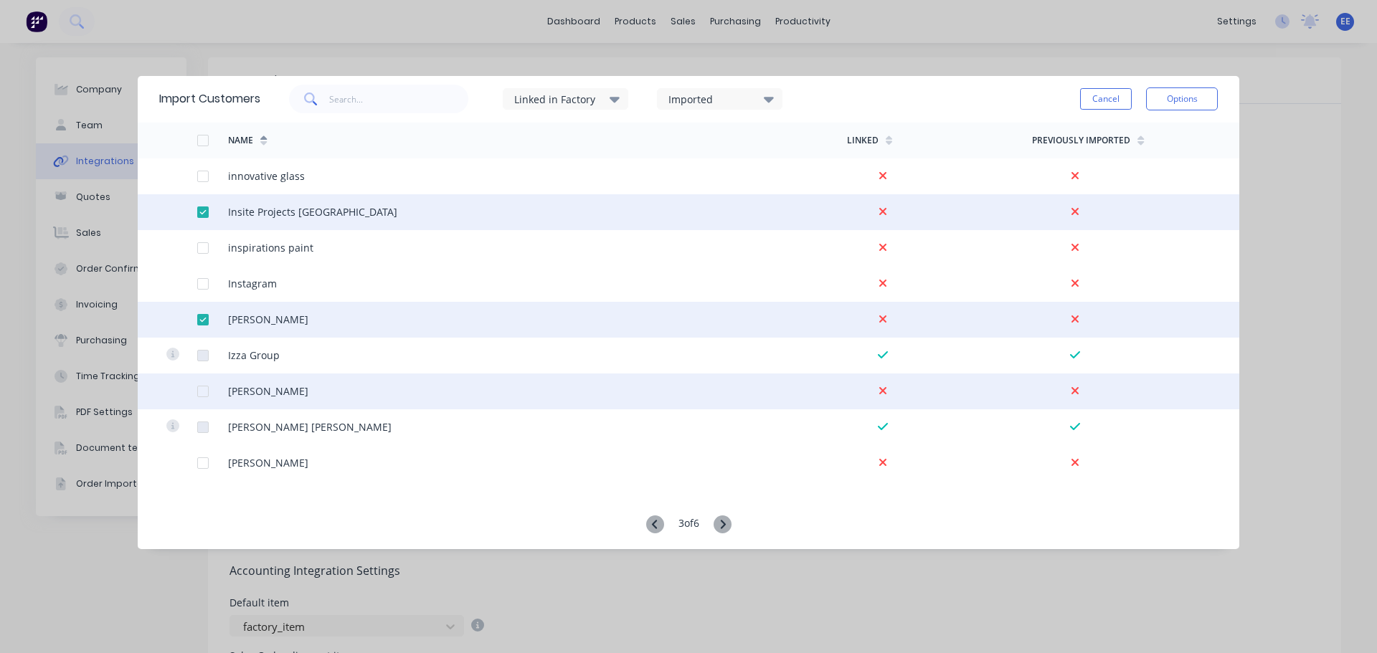
click at [204, 394] on div at bounding box center [203, 391] width 29 height 29
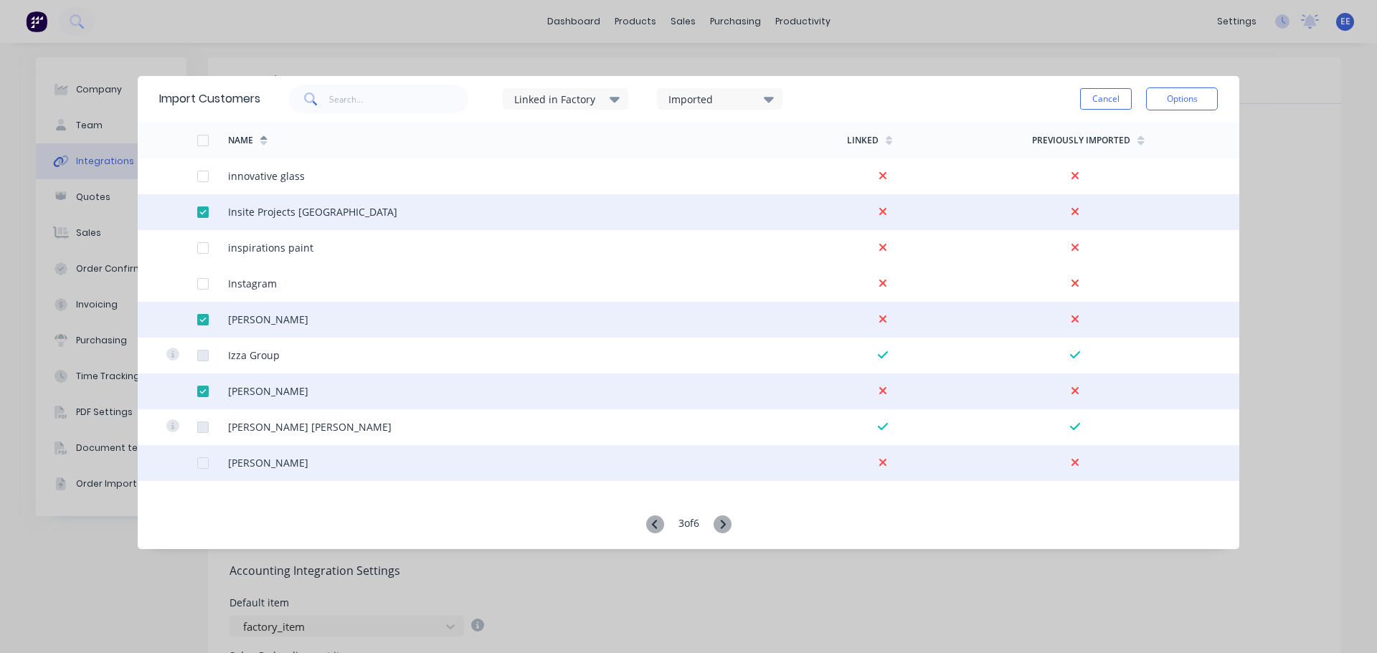
click at [198, 463] on div at bounding box center [203, 463] width 29 height 29
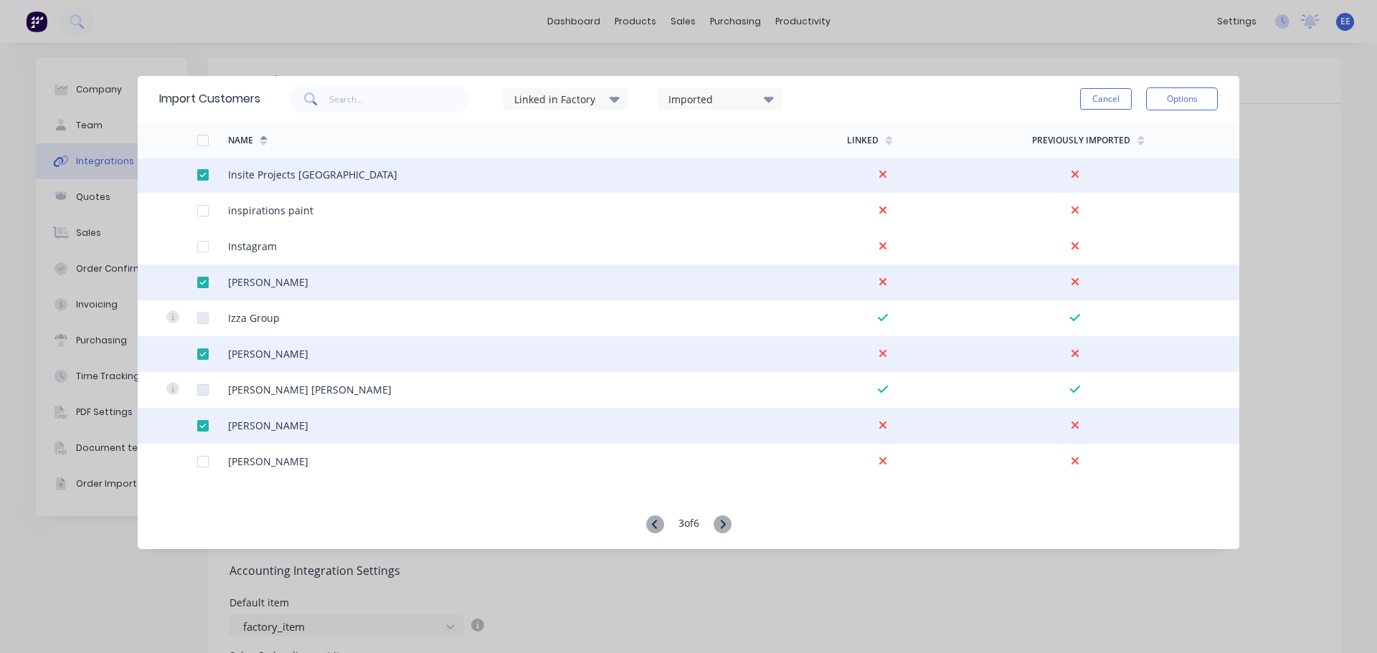
scroll to position [932, 0]
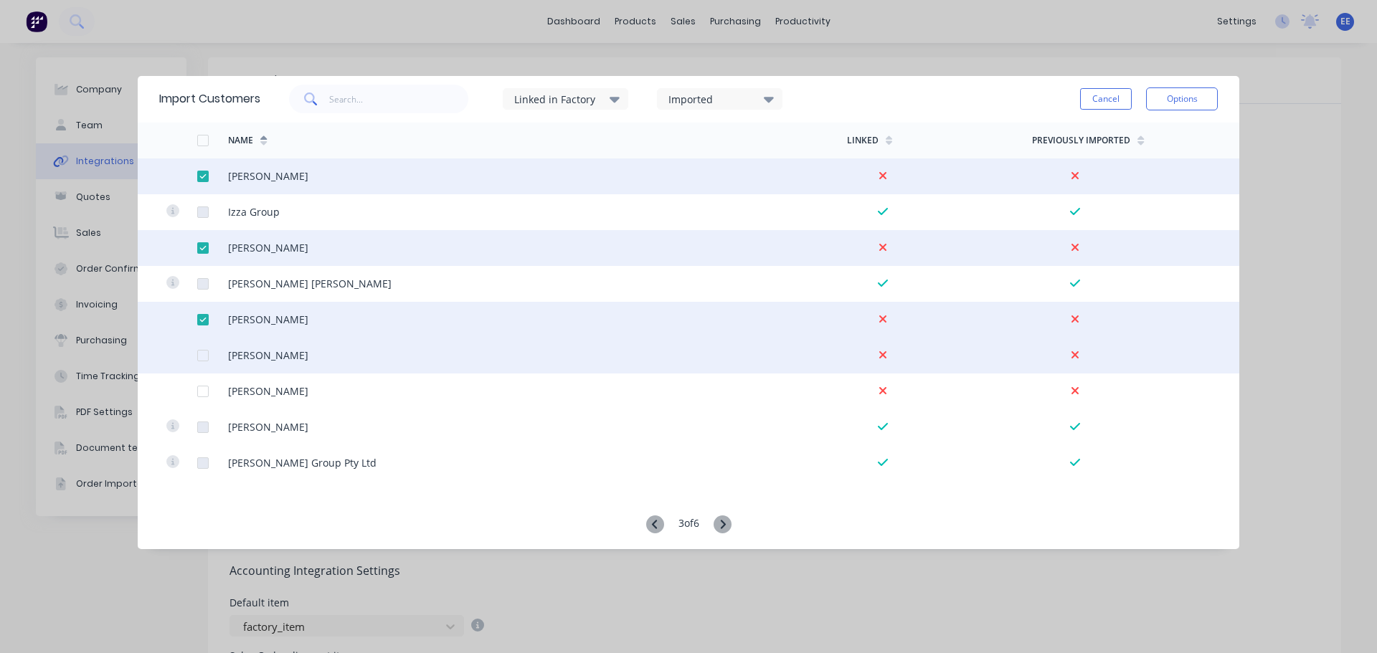
click at [202, 353] on div at bounding box center [203, 355] width 29 height 29
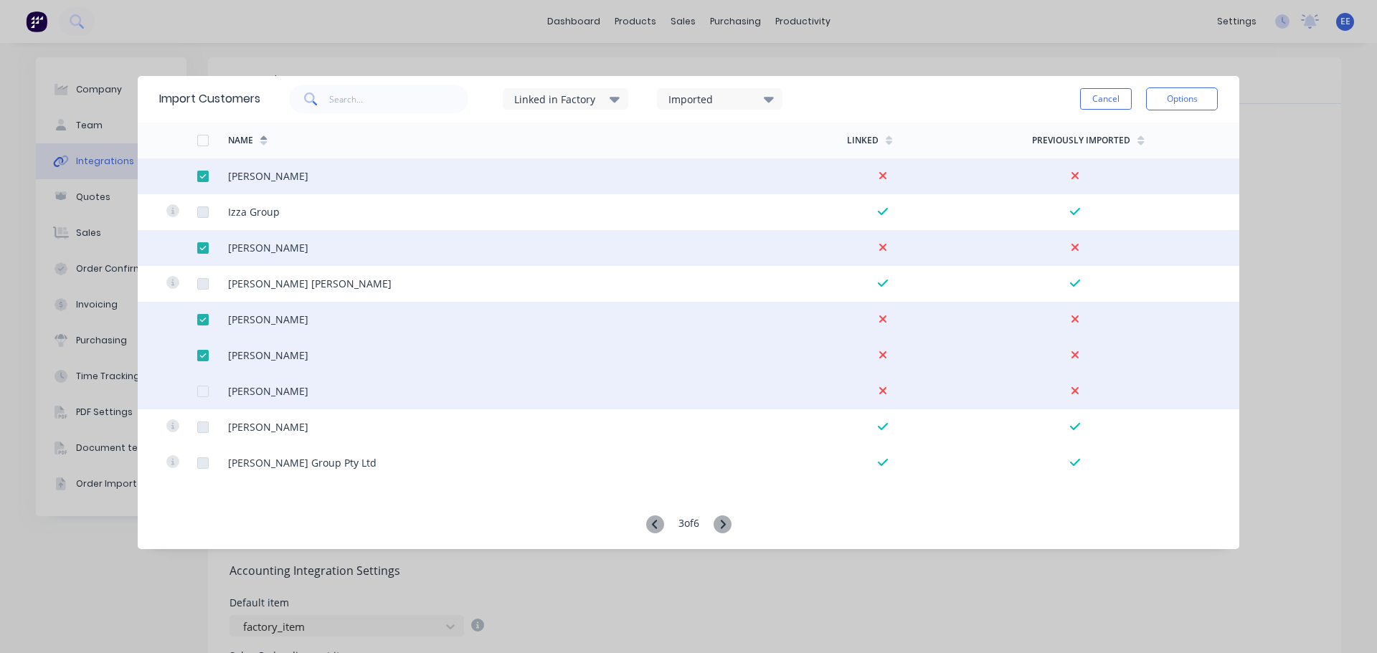
click at [202, 385] on div at bounding box center [203, 391] width 29 height 29
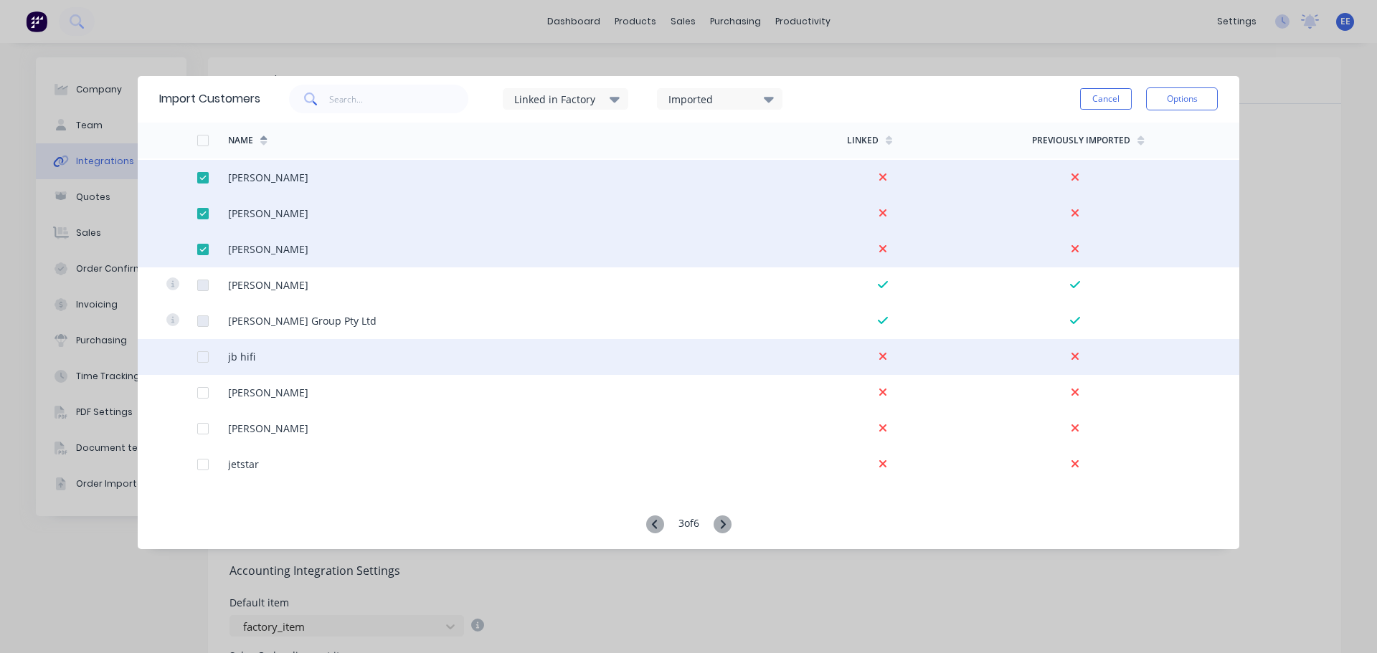
scroll to position [1076, 0]
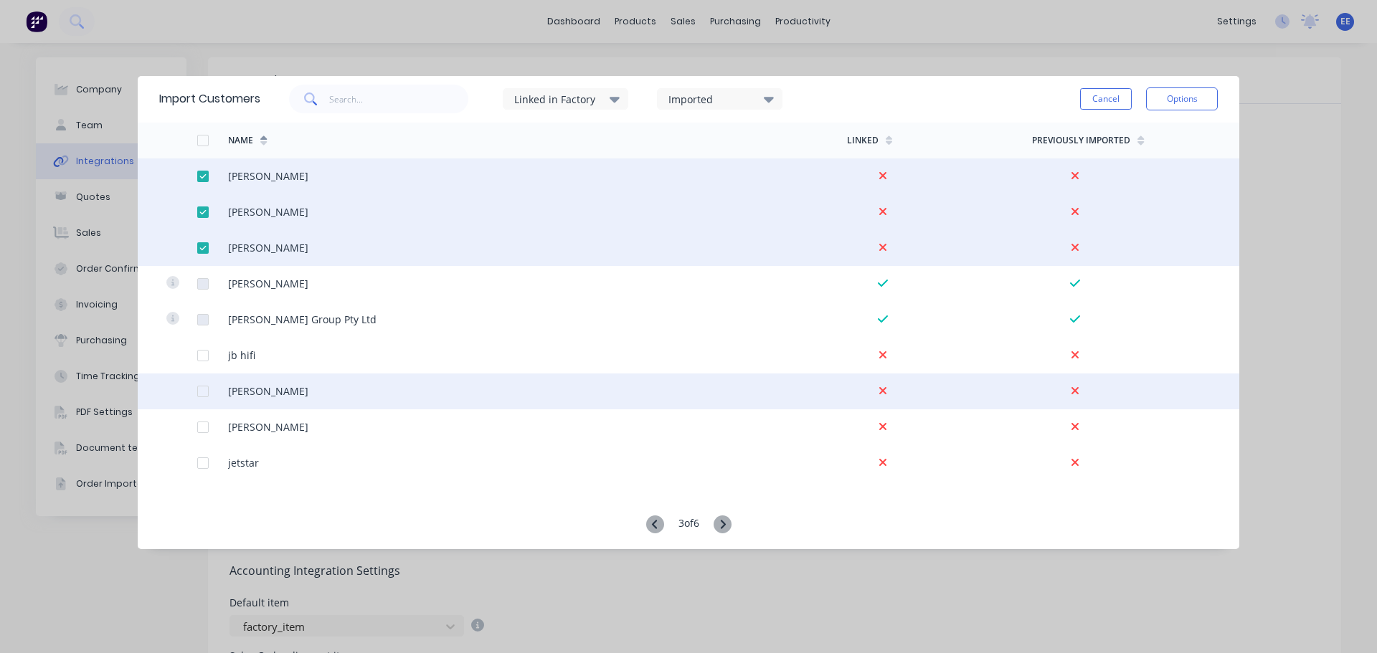
click at [204, 391] on div at bounding box center [203, 391] width 29 height 29
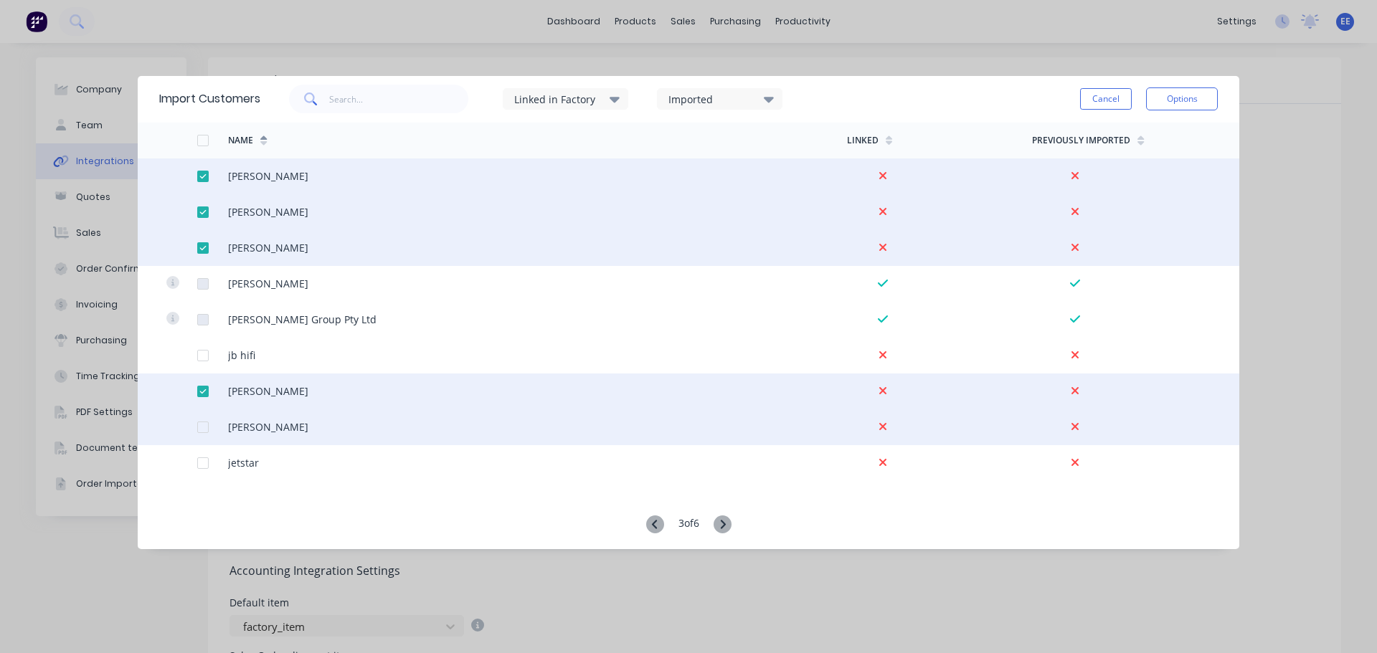
click at [201, 426] on div at bounding box center [203, 427] width 29 height 29
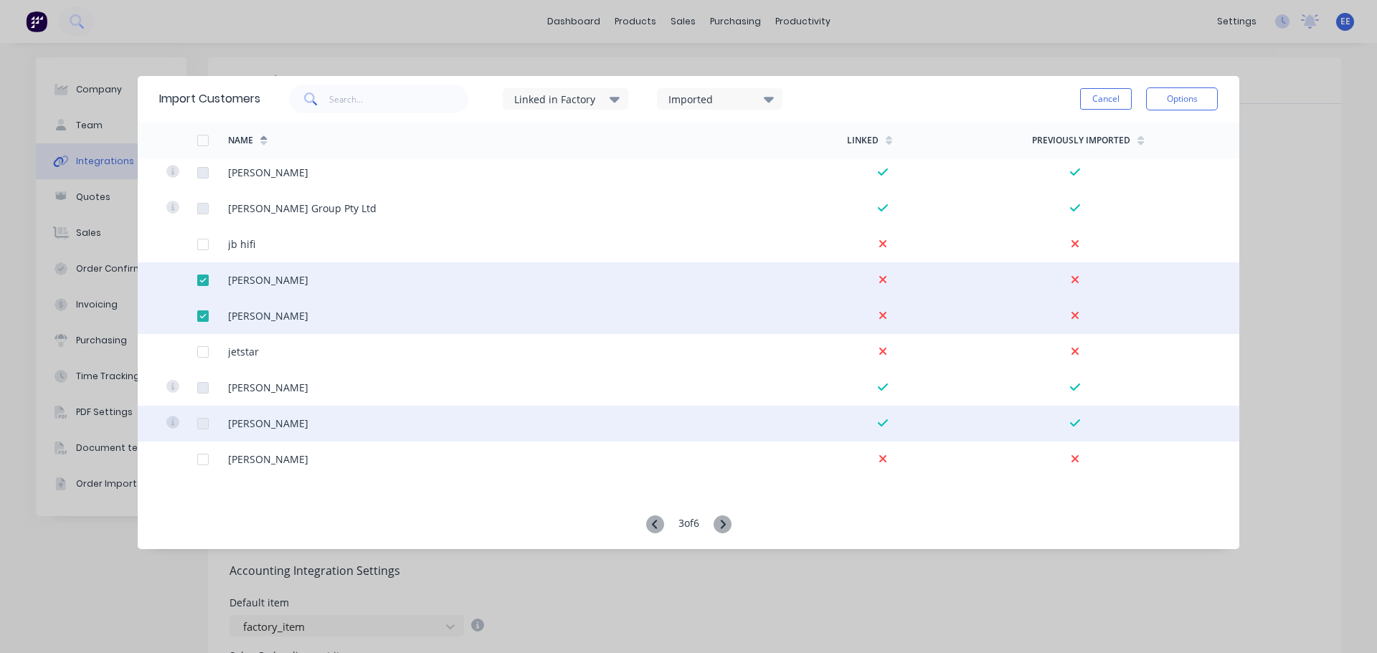
scroll to position [1291, 0]
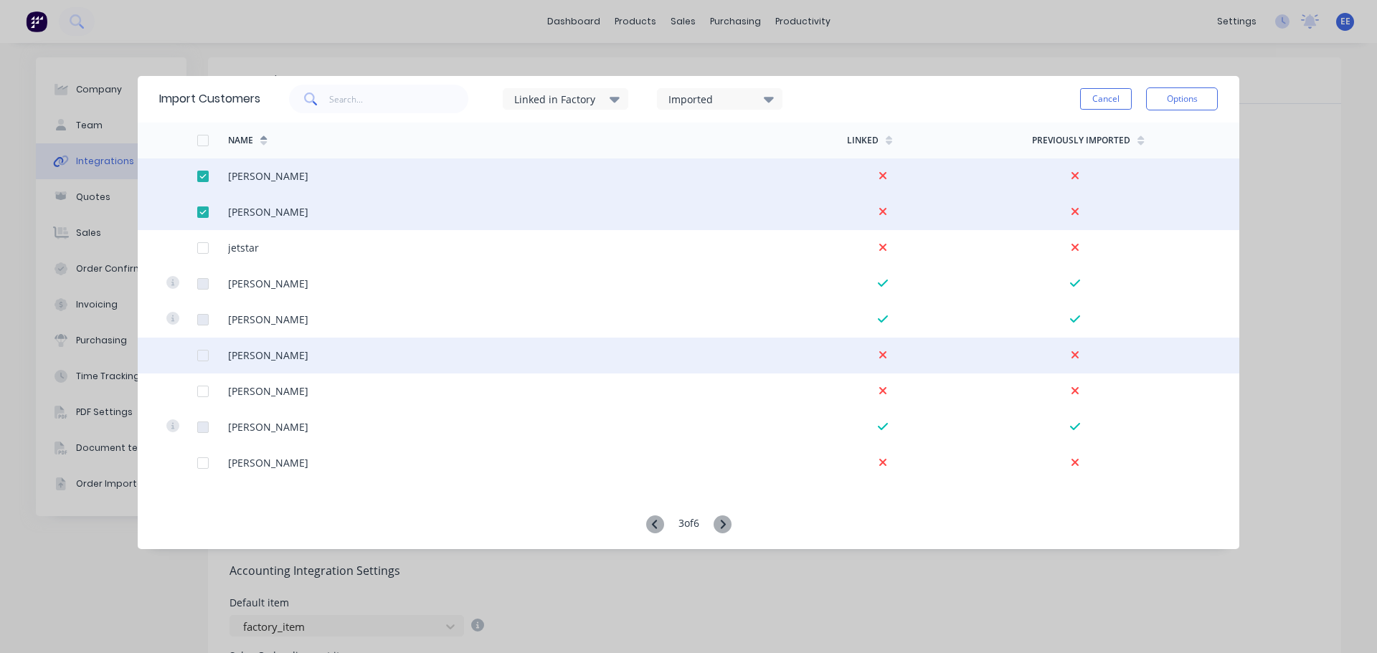
click at [198, 352] on div at bounding box center [203, 355] width 29 height 29
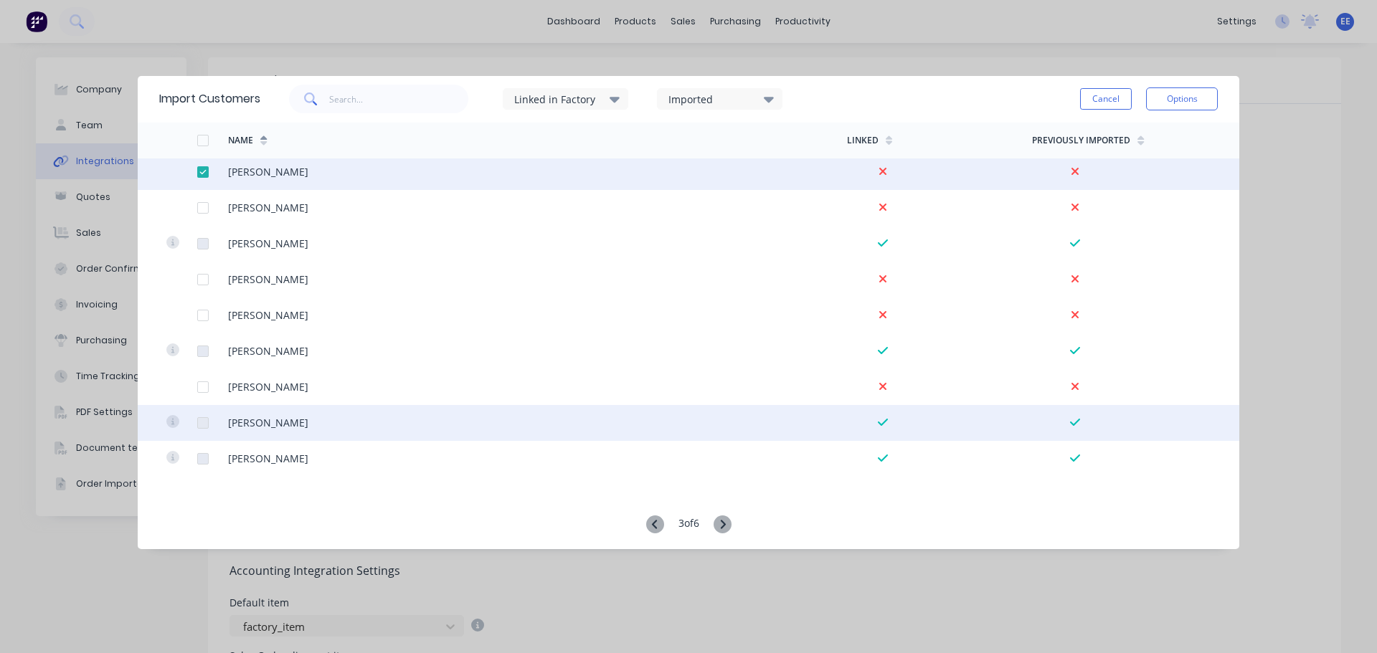
scroll to position [1506, 0]
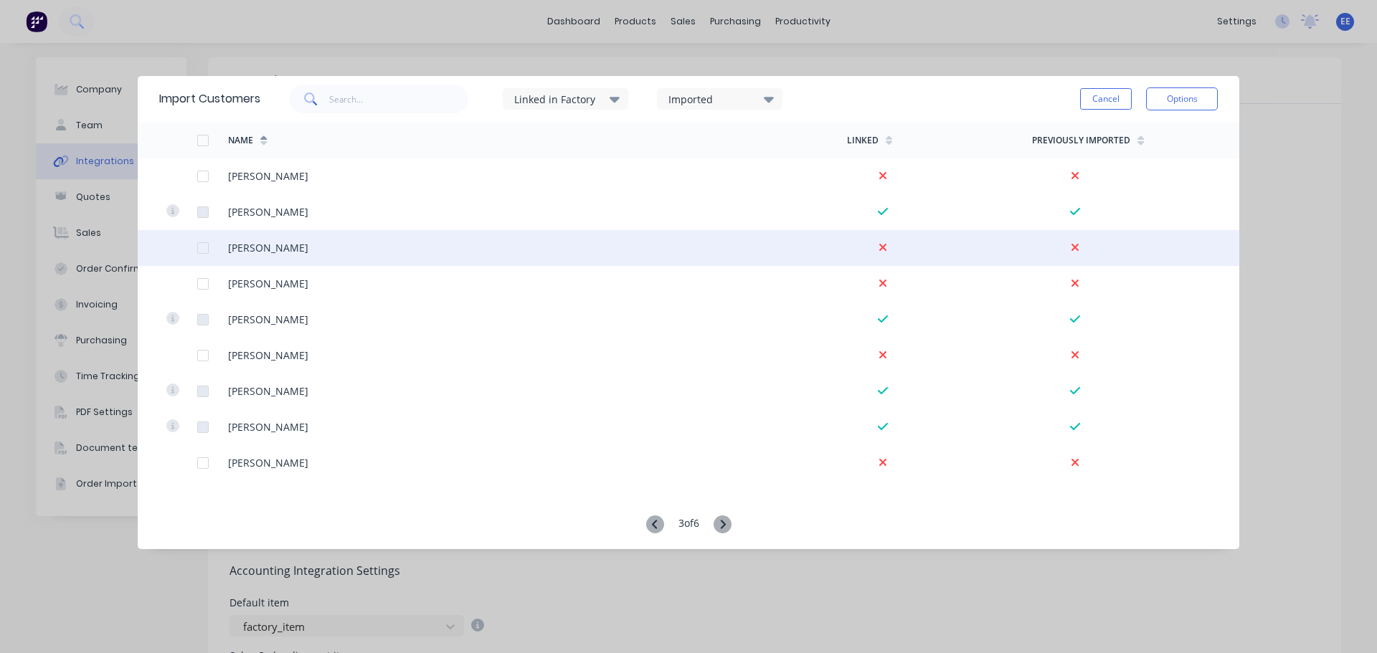
click at [202, 247] on div at bounding box center [203, 248] width 29 height 29
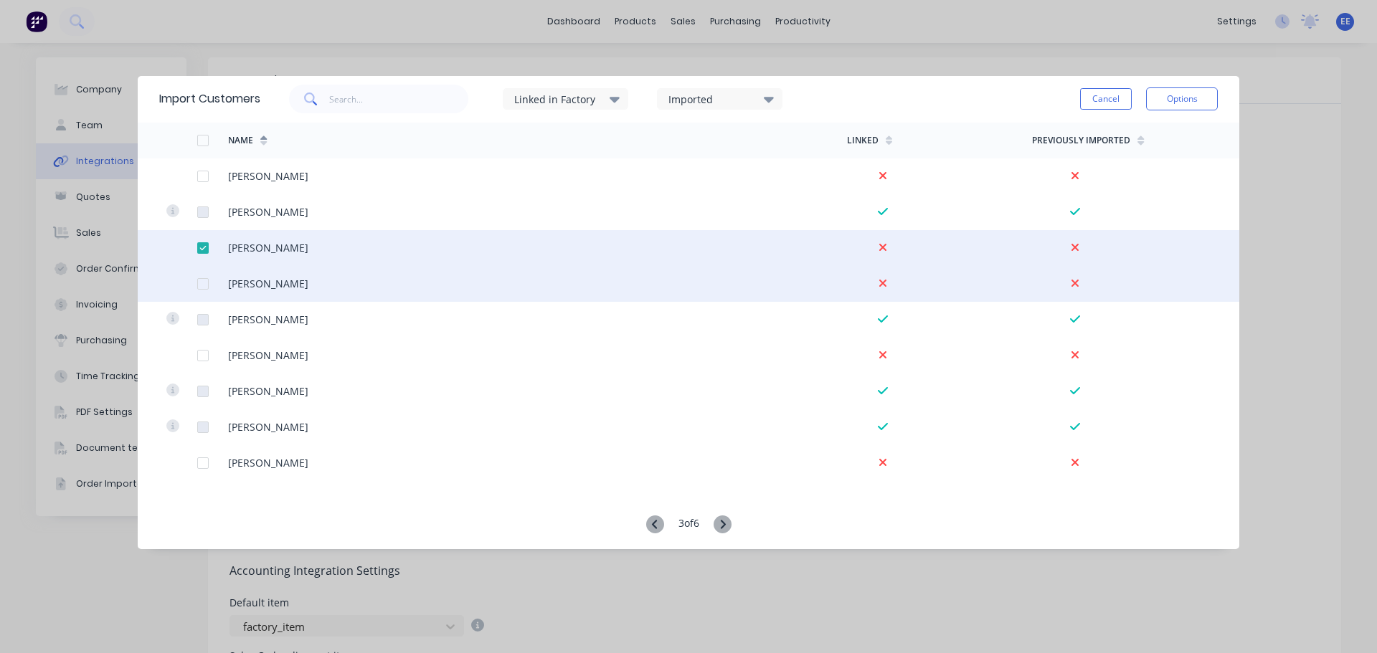
click at [208, 283] on div at bounding box center [203, 284] width 29 height 29
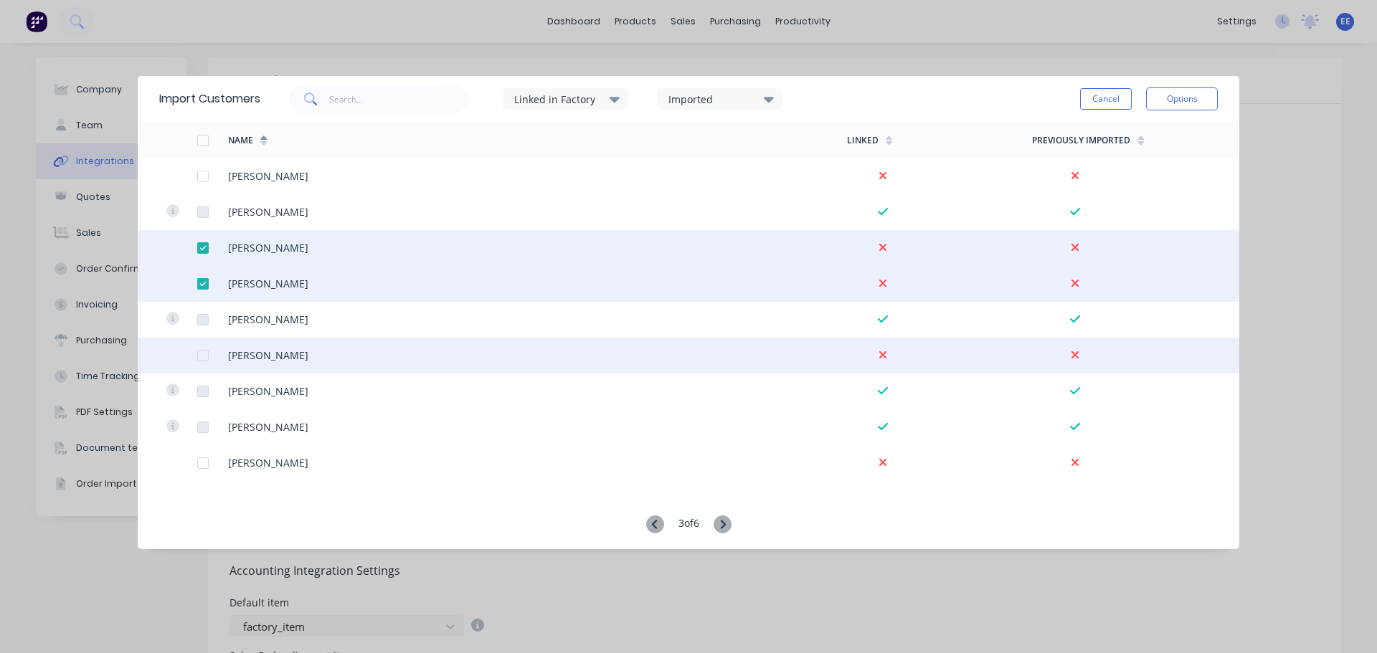
click at [196, 355] on div at bounding box center [181, 356] width 31 height 36
click at [200, 355] on div at bounding box center [203, 355] width 29 height 29
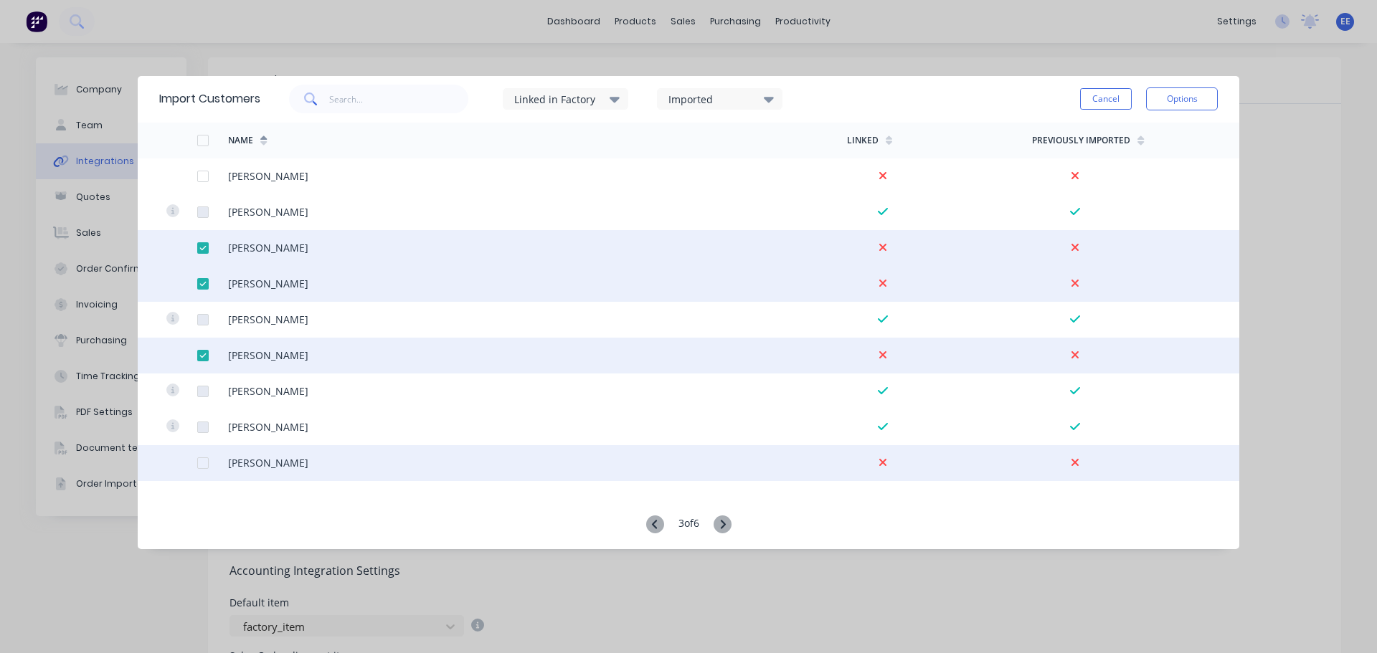
click at [199, 463] on div at bounding box center [203, 463] width 29 height 29
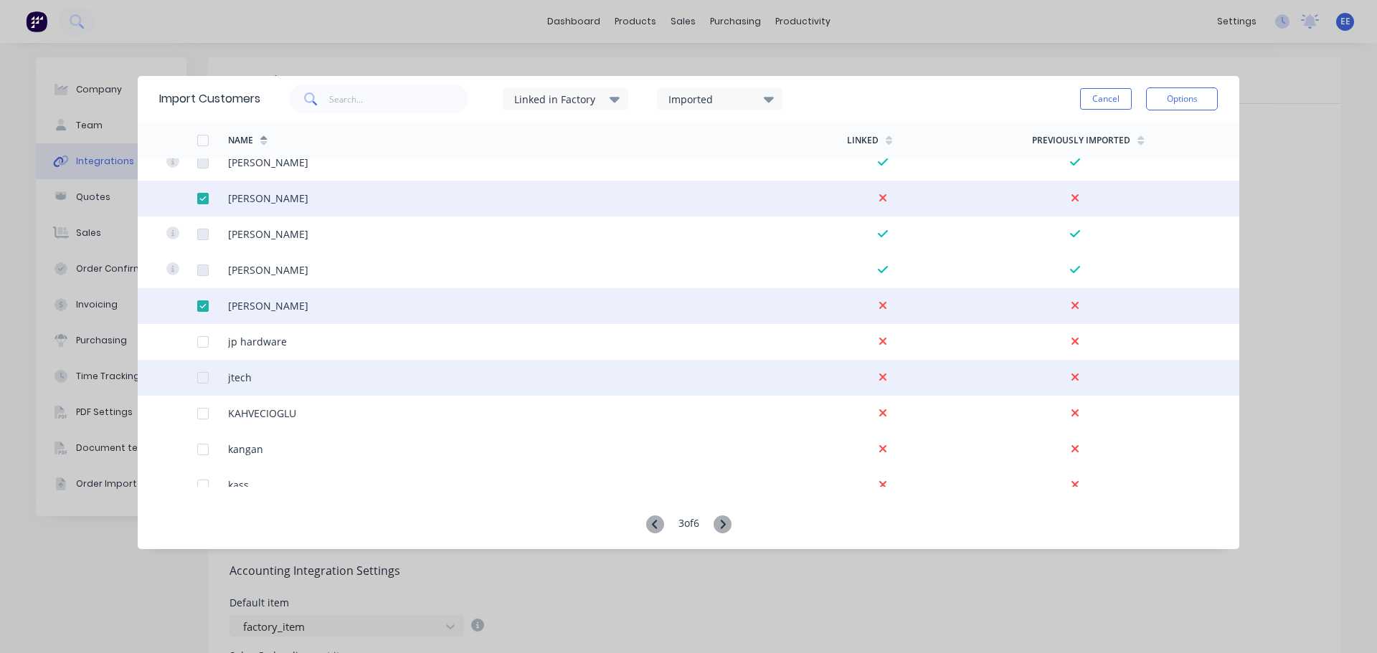
scroll to position [1721, 0]
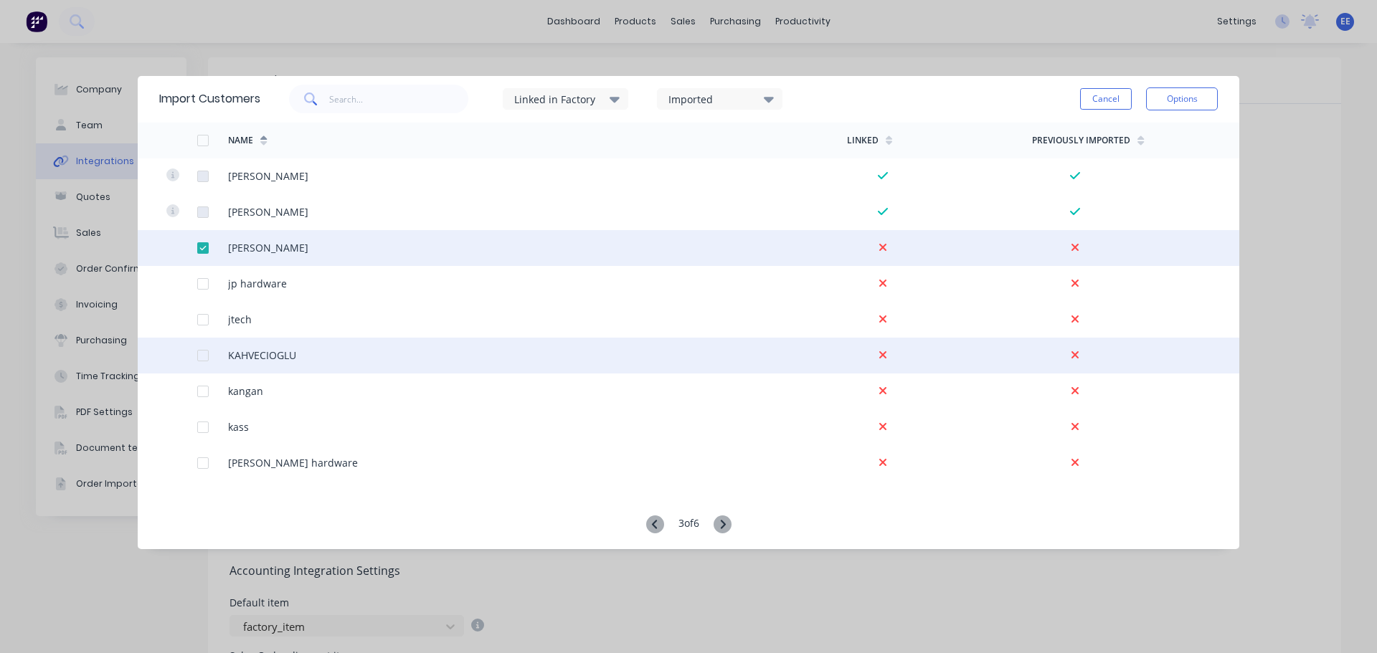
click at [202, 357] on div at bounding box center [203, 355] width 29 height 29
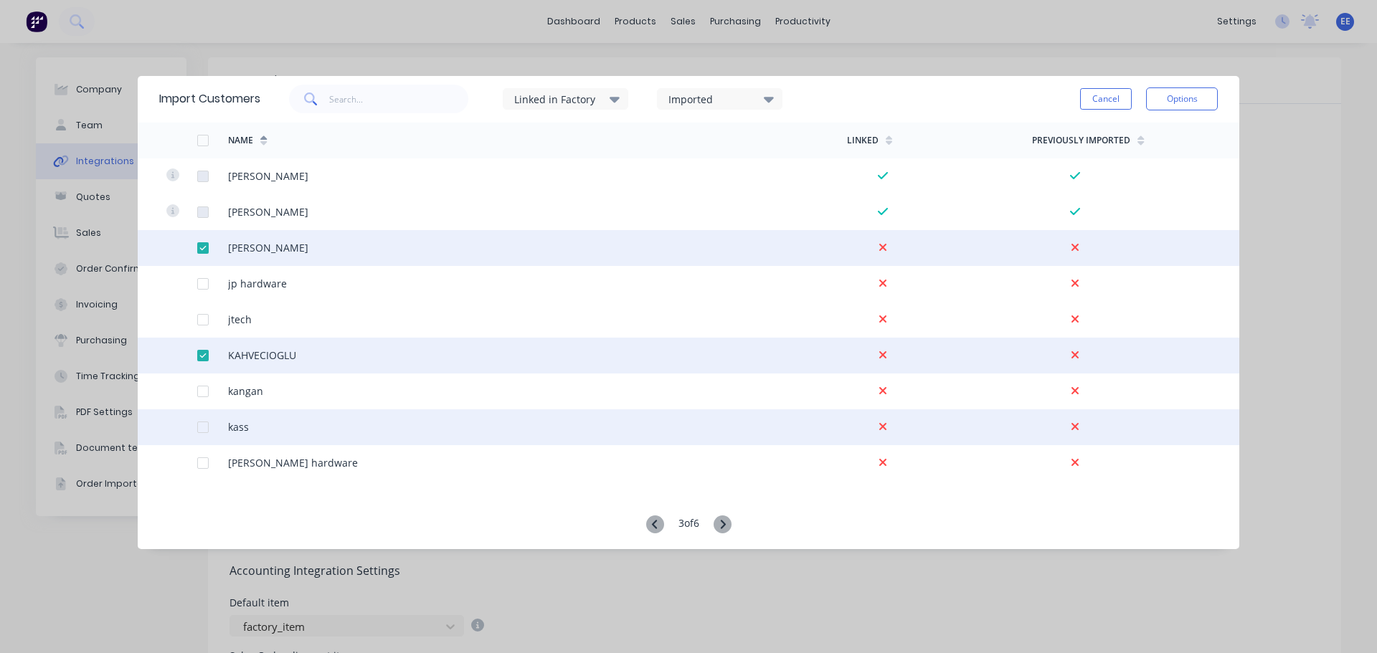
click at [202, 426] on div at bounding box center [203, 427] width 29 height 29
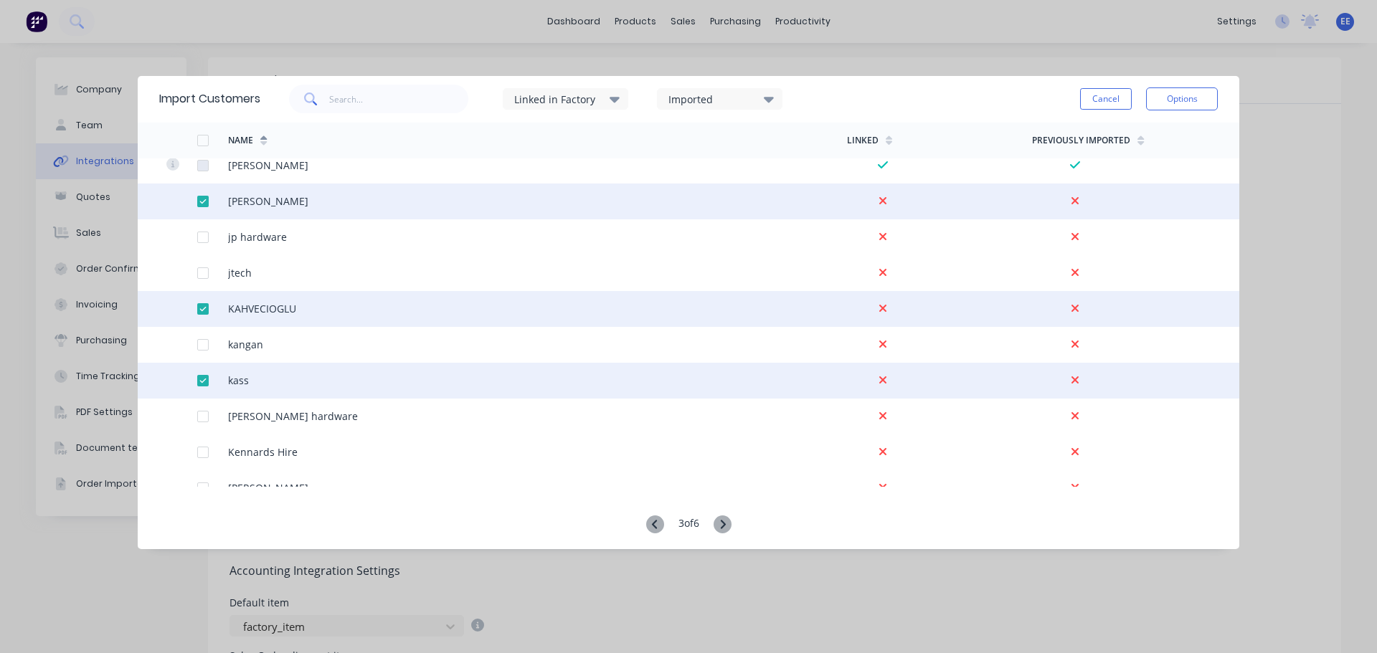
scroll to position [1793, 0]
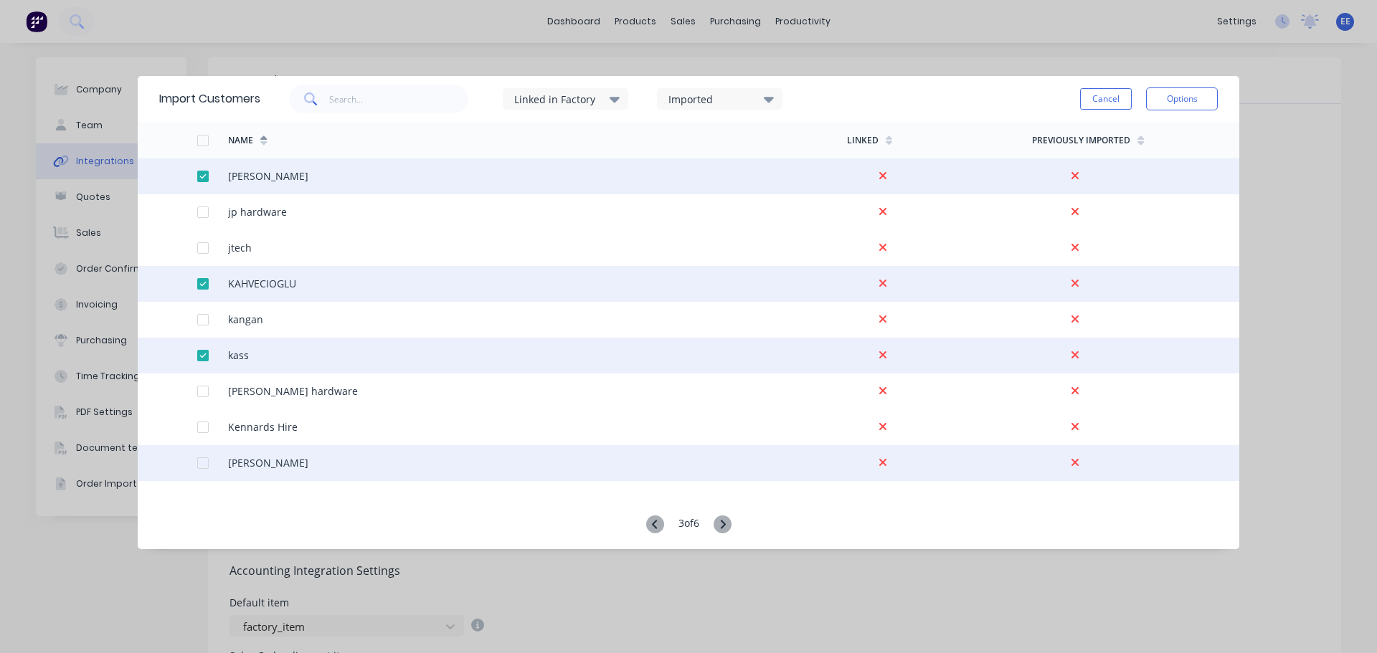
click at [204, 461] on div at bounding box center [203, 463] width 29 height 29
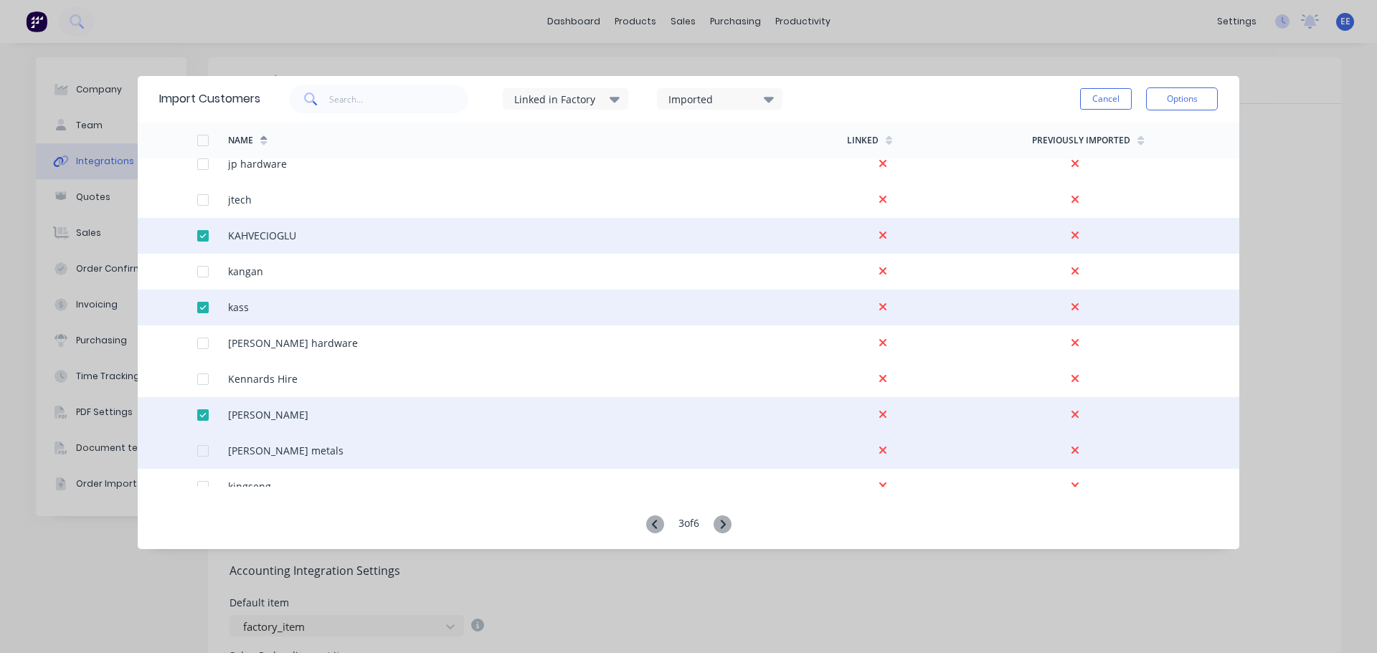
scroll to position [1865, 0]
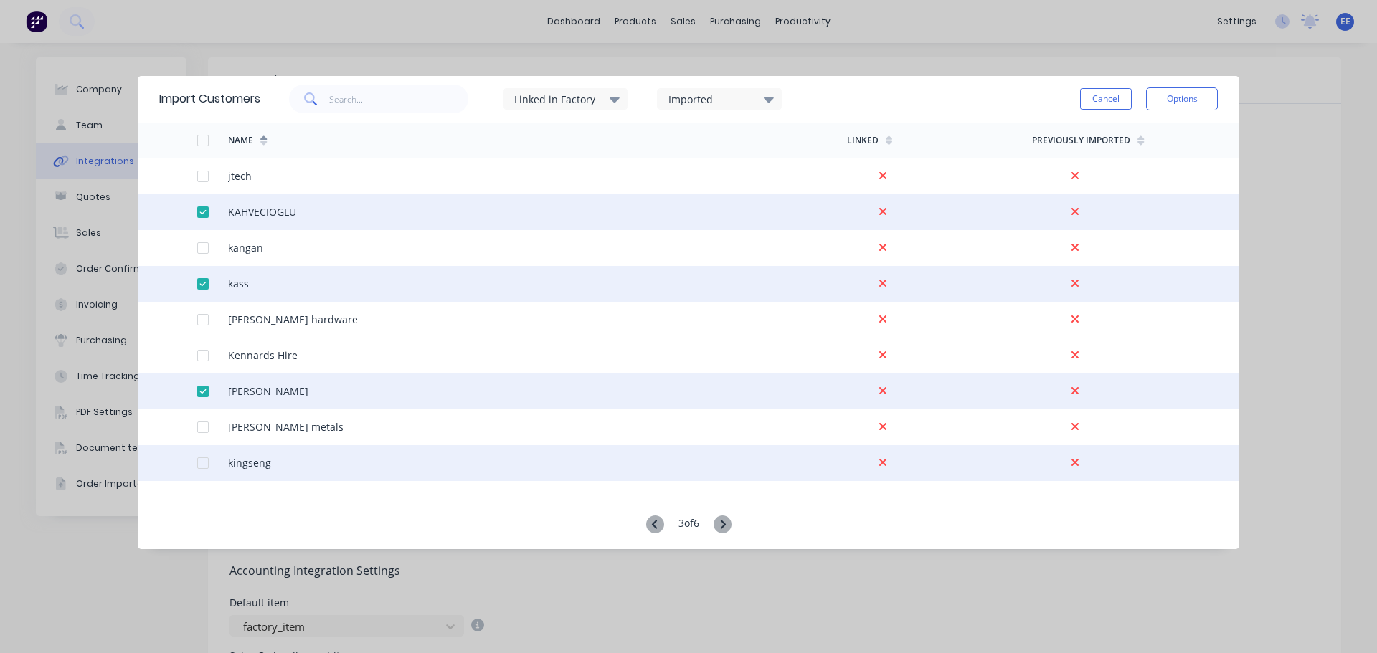
click at [199, 461] on div at bounding box center [203, 463] width 29 height 29
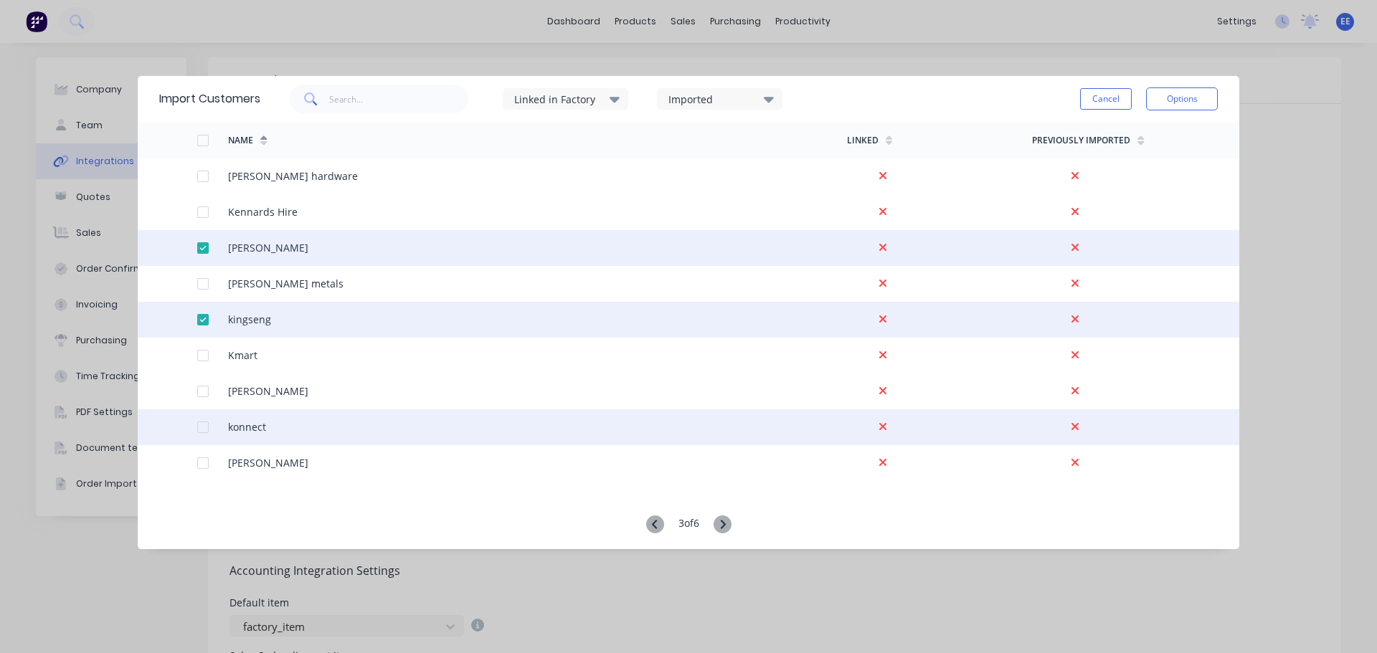
scroll to position [2080, 0]
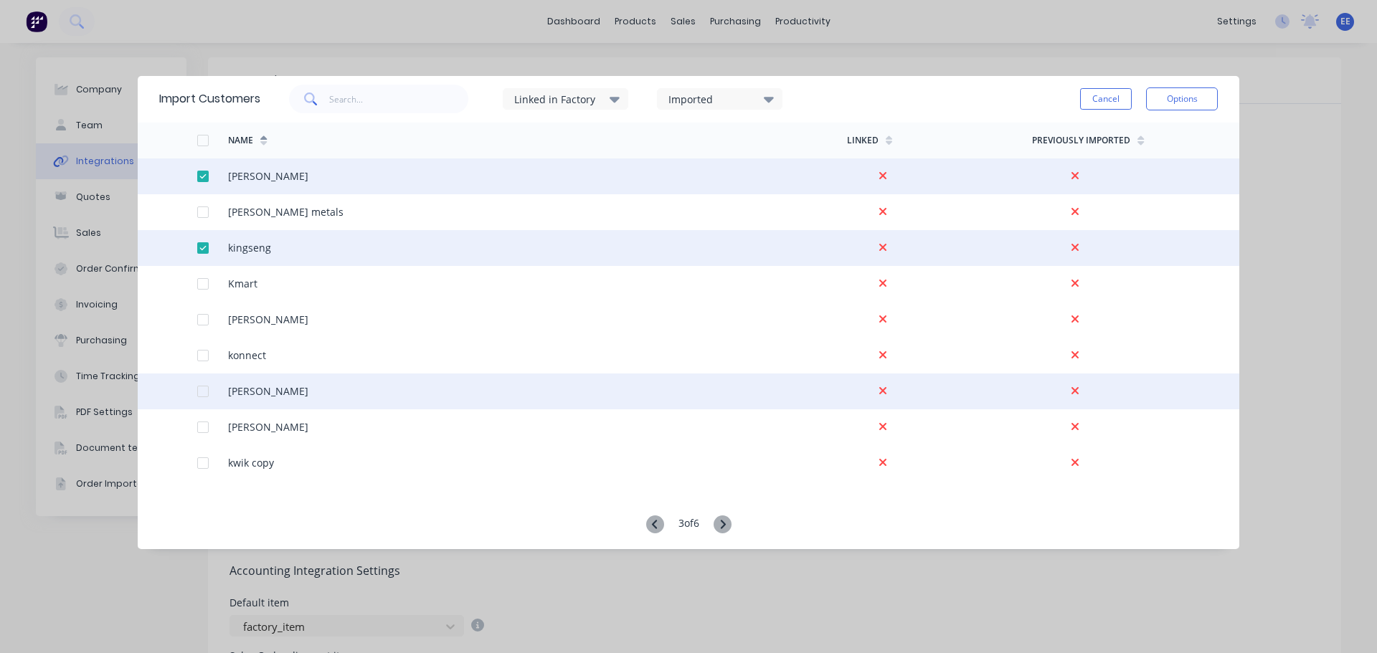
click at [204, 392] on div at bounding box center [203, 391] width 29 height 29
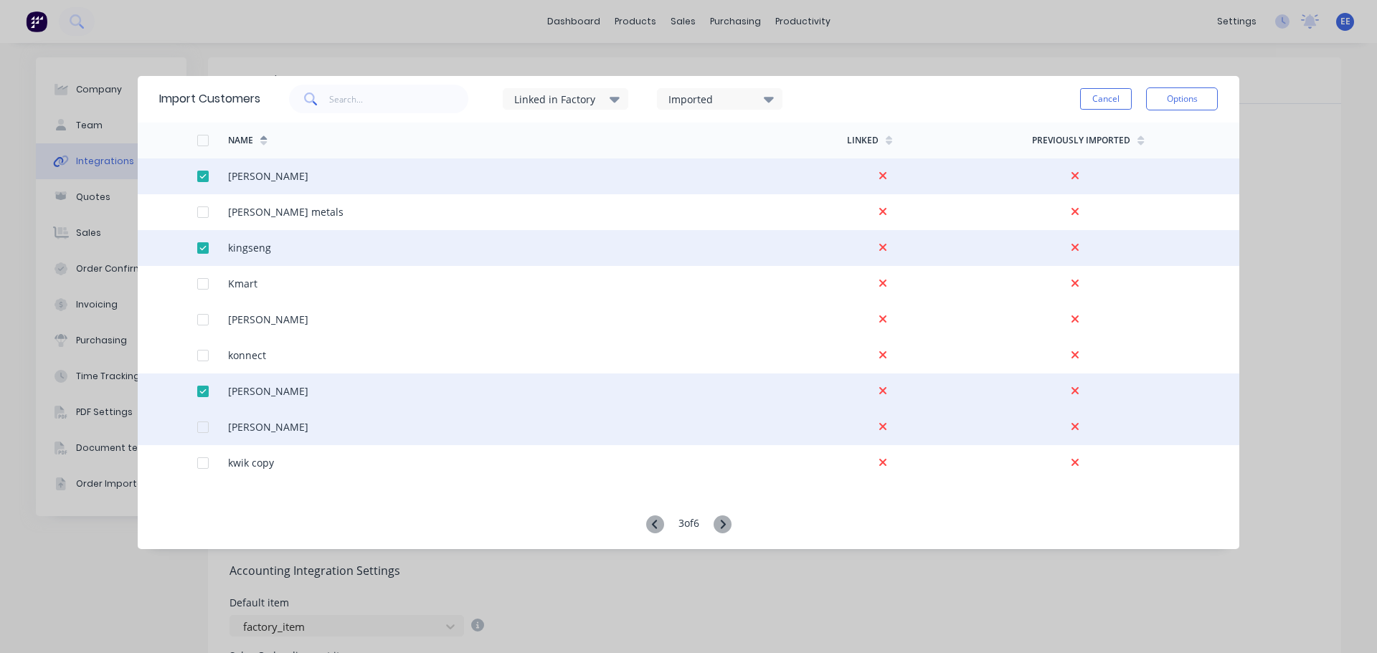
click at [199, 425] on div at bounding box center [203, 427] width 29 height 29
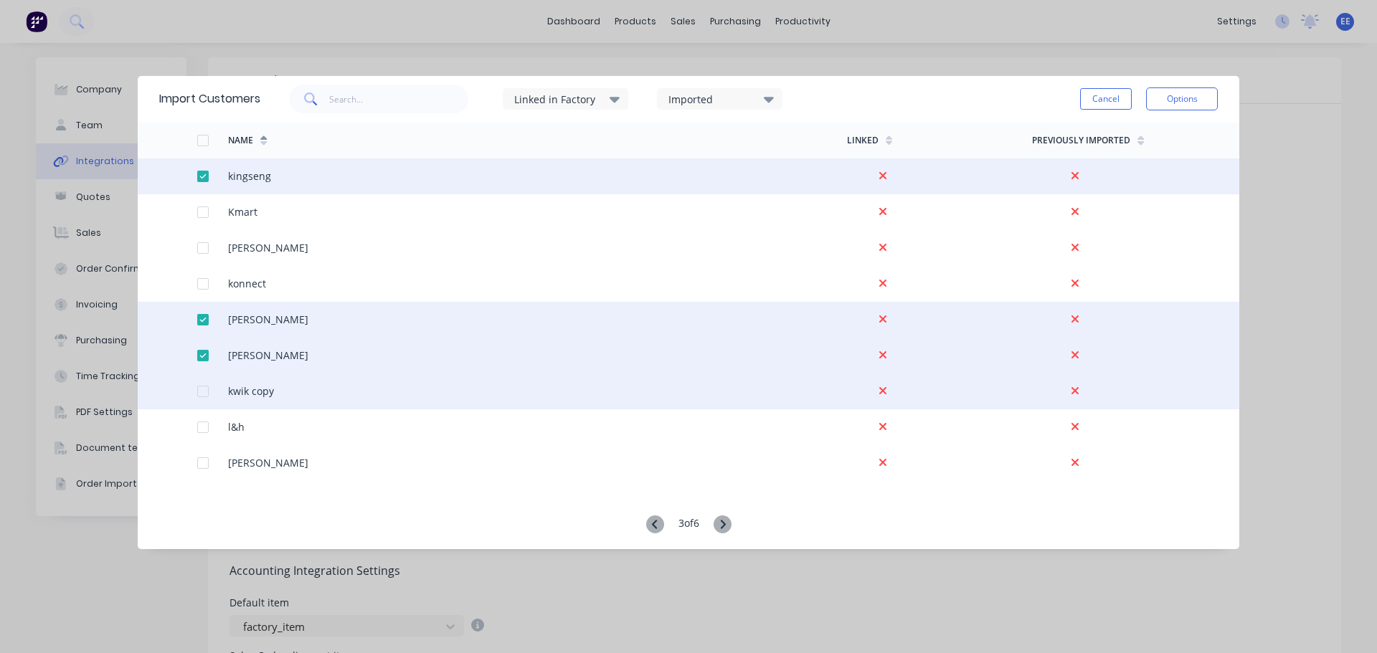
scroll to position [2223, 0]
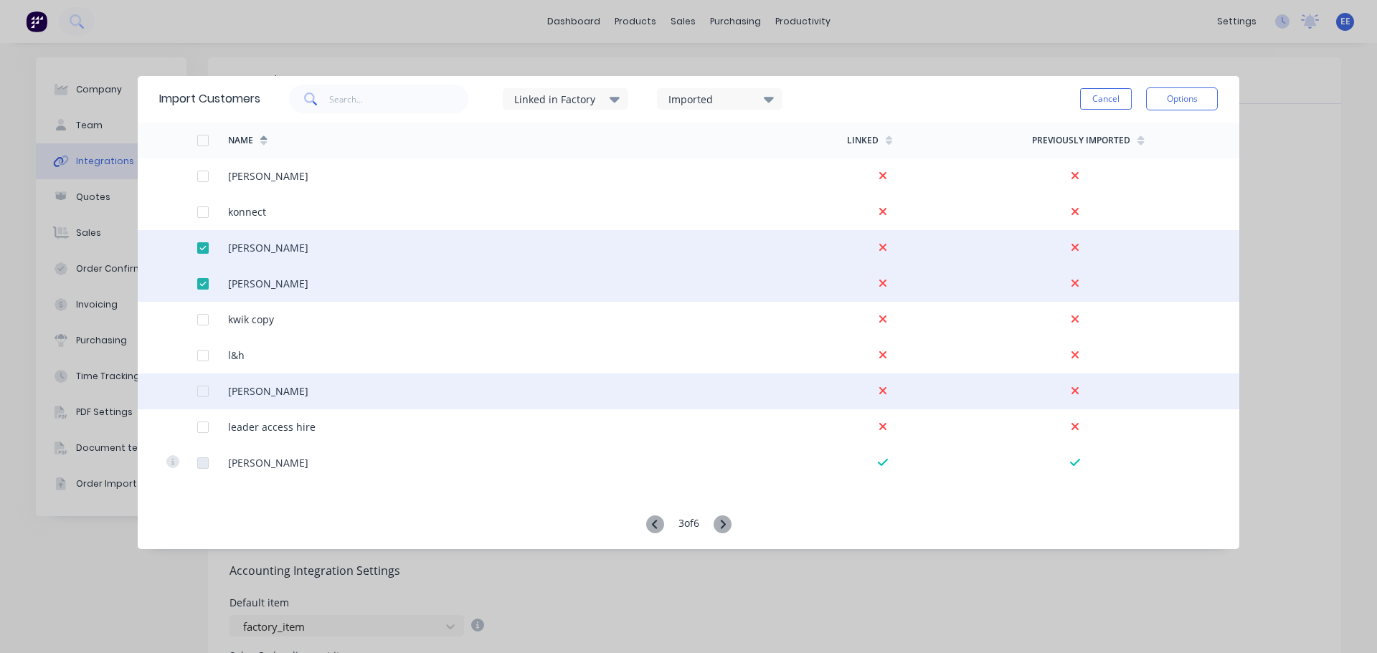
click at [205, 391] on div at bounding box center [203, 391] width 29 height 29
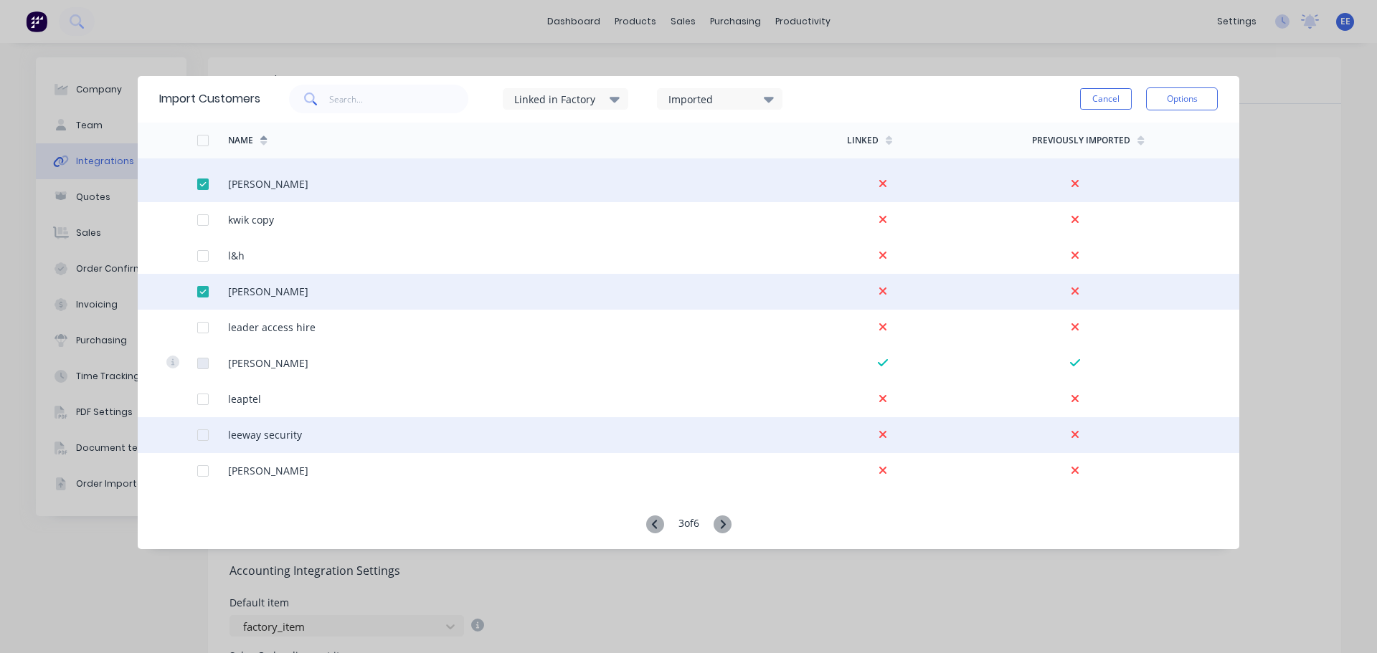
scroll to position [2367, 0]
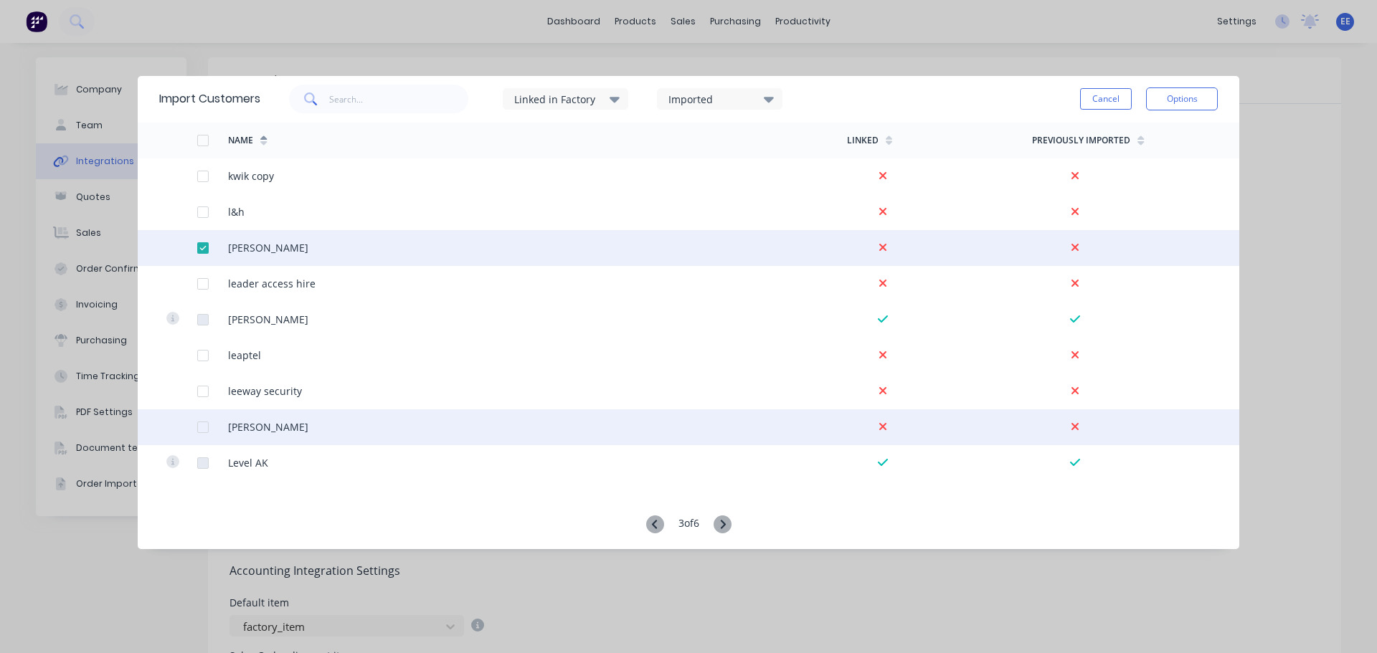
click at [210, 422] on div at bounding box center [212, 428] width 31 height 36
click at [209, 428] on div at bounding box center [212, 428] width 31 height 36
click at [202, 428] on div at bounding box center [203, 427] width 29 height 29
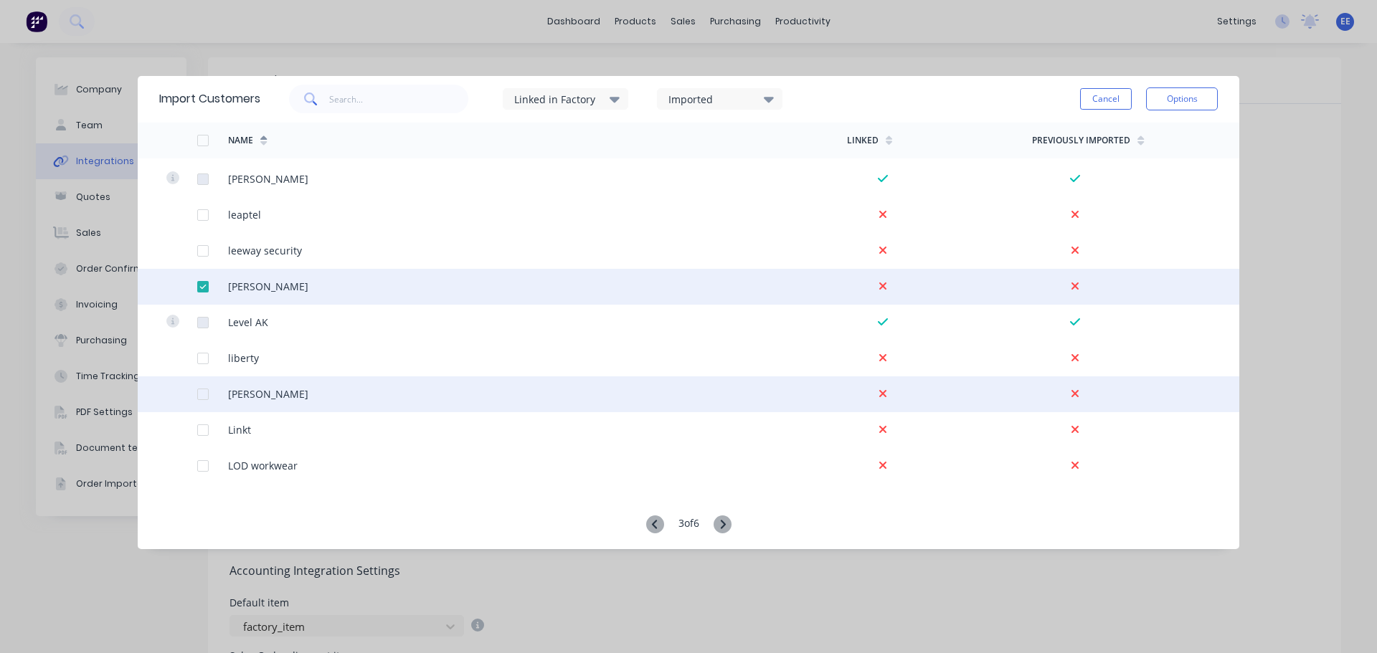
scroll to position [2510, 0]
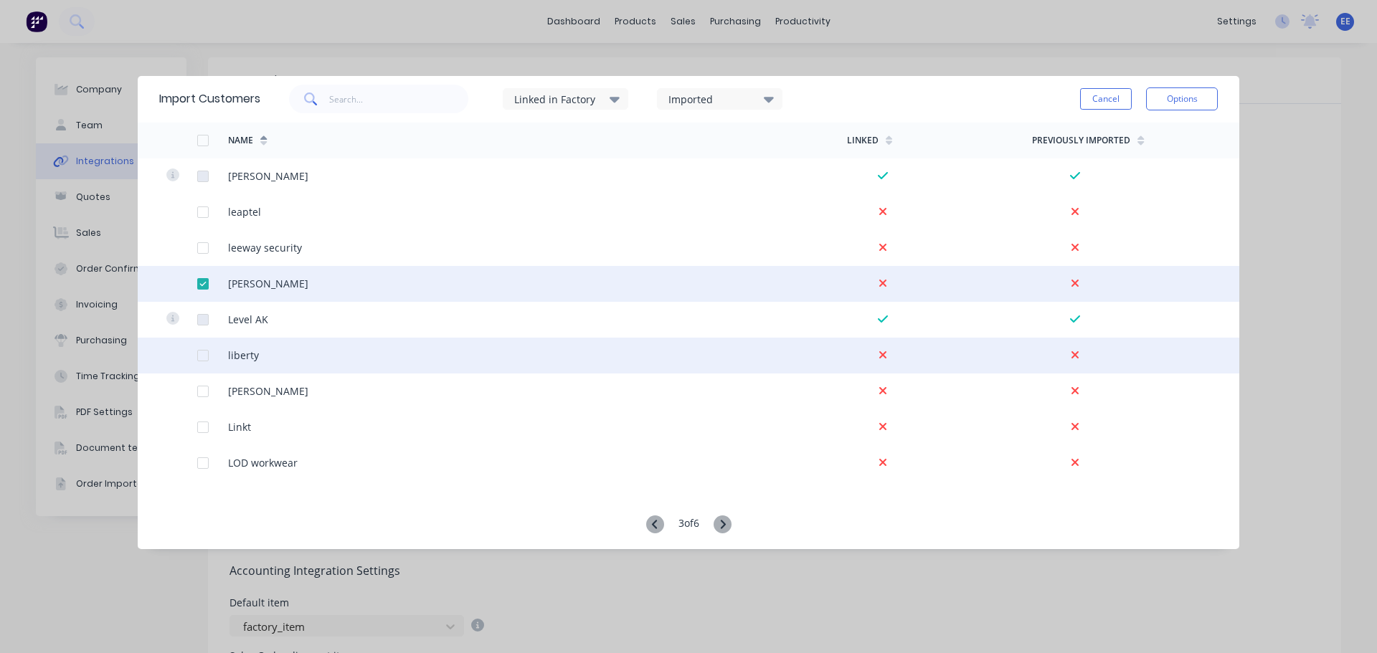
click at [200, 356] on div at bounding box center [203, 355] width 29 height 29
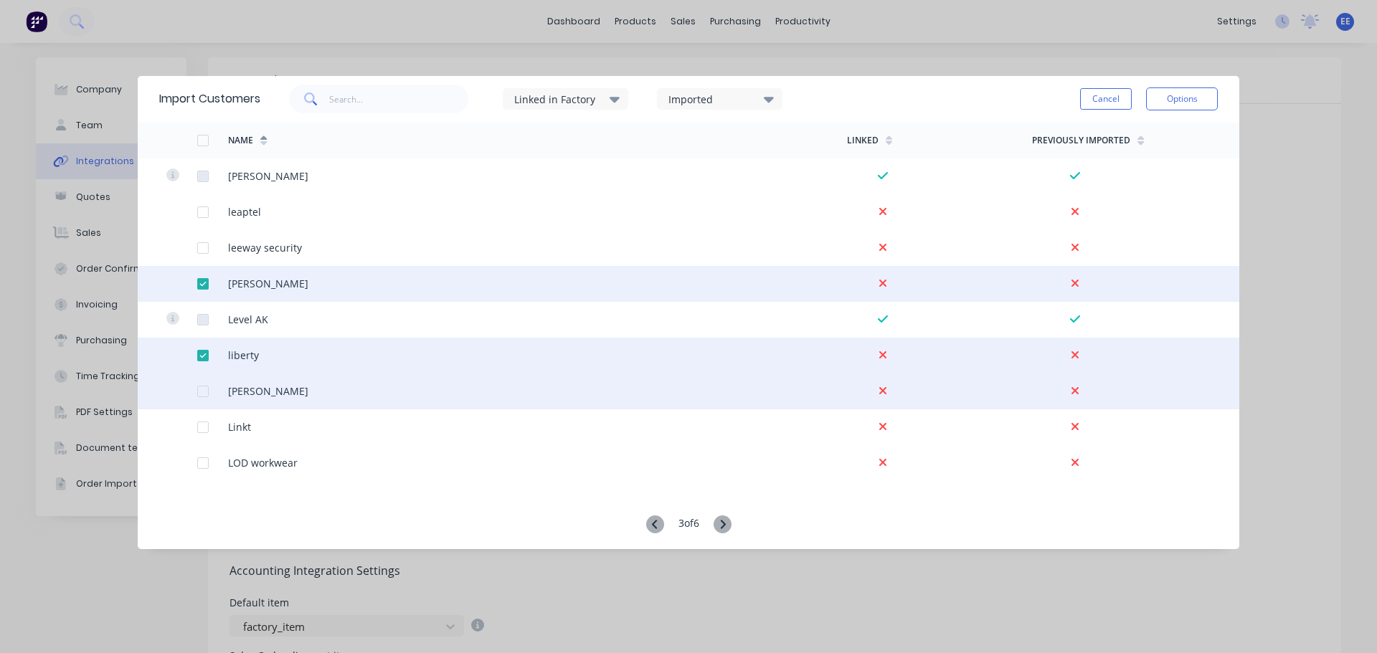
click at [204, 391] on div at bounding box center [203, 391] width 29 height 29
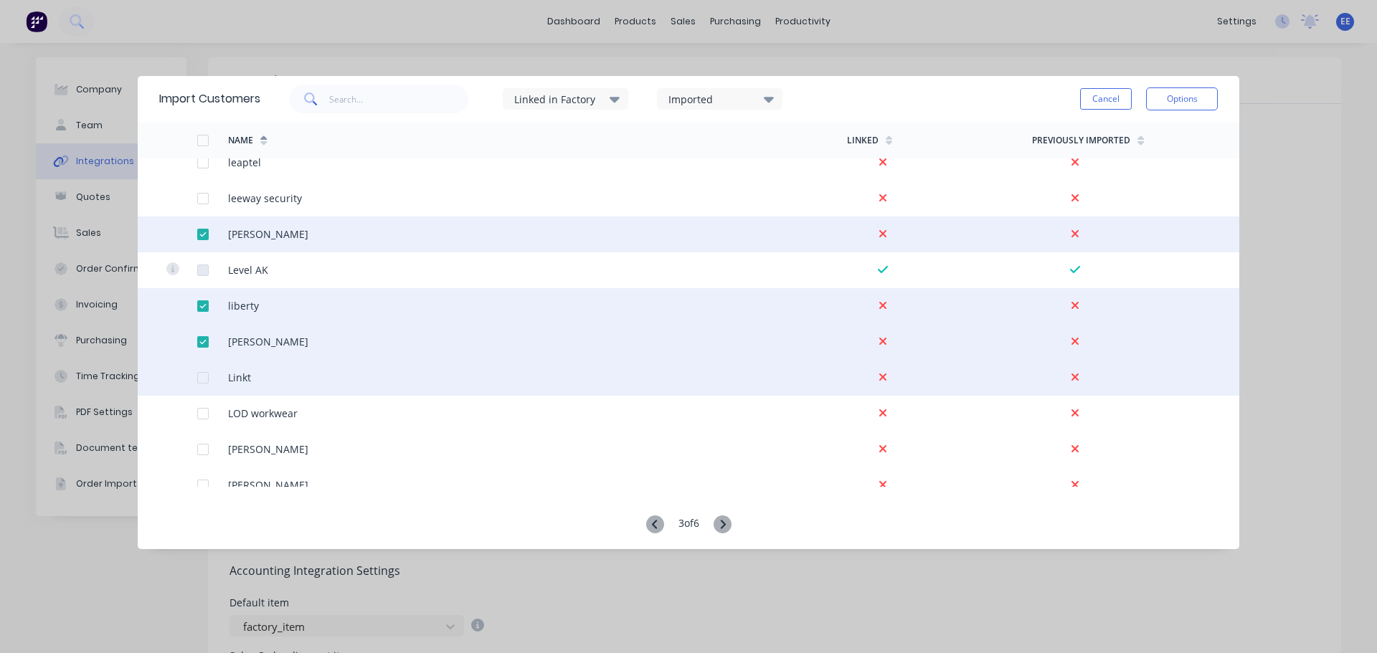
scroll to position [2654, 0]
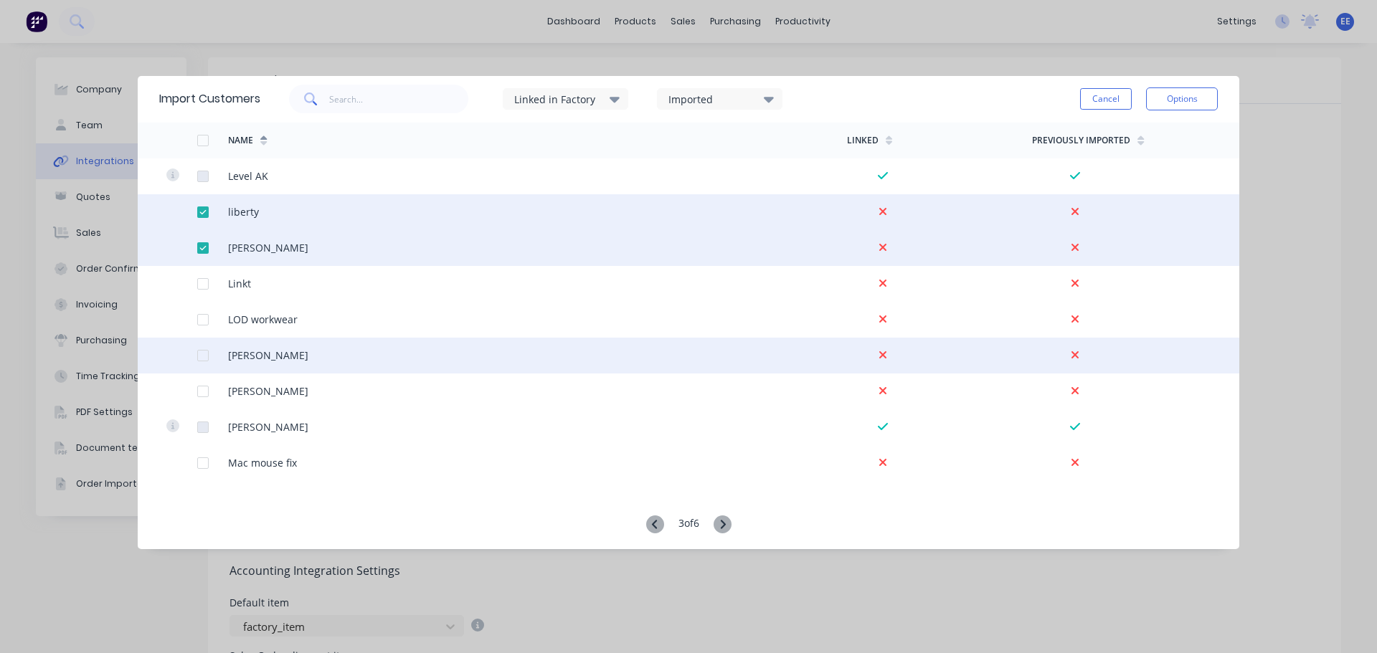
click at [198, 358] on div at bounding box center [203, 355] width 29 height 29
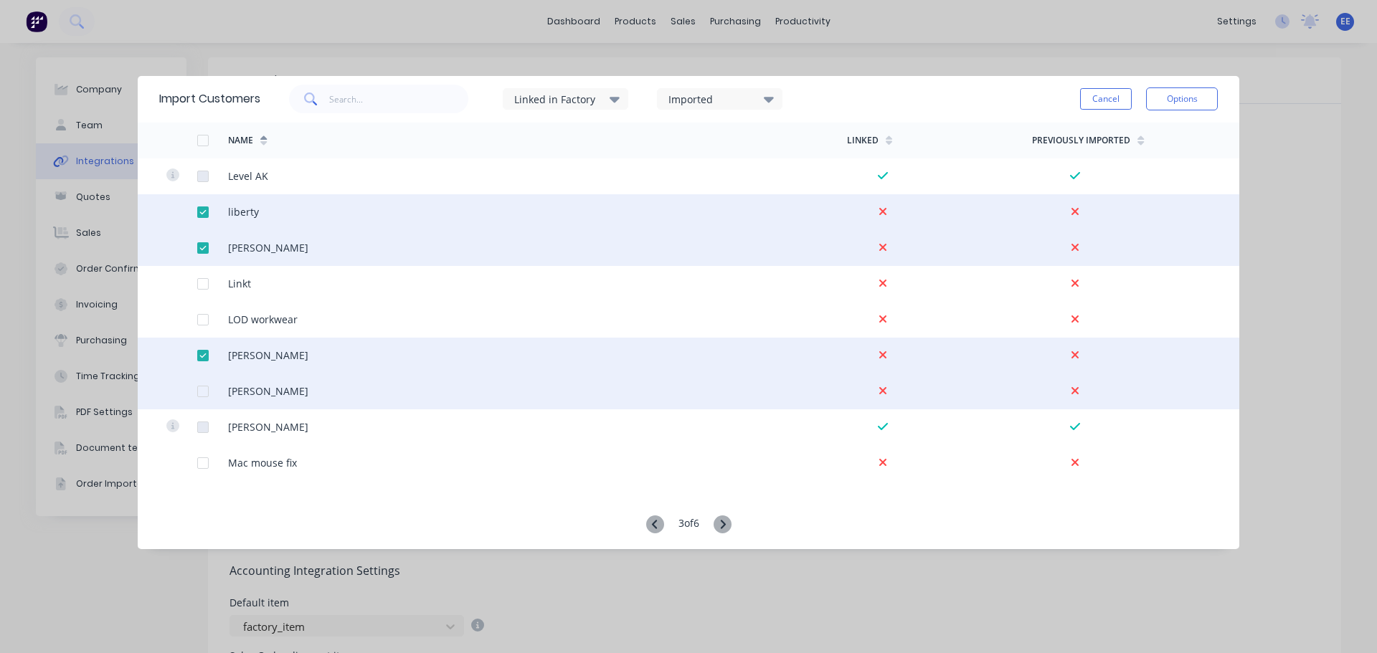
click at [202, 387] on div at bounding box center [203, 391] width 29 height 29
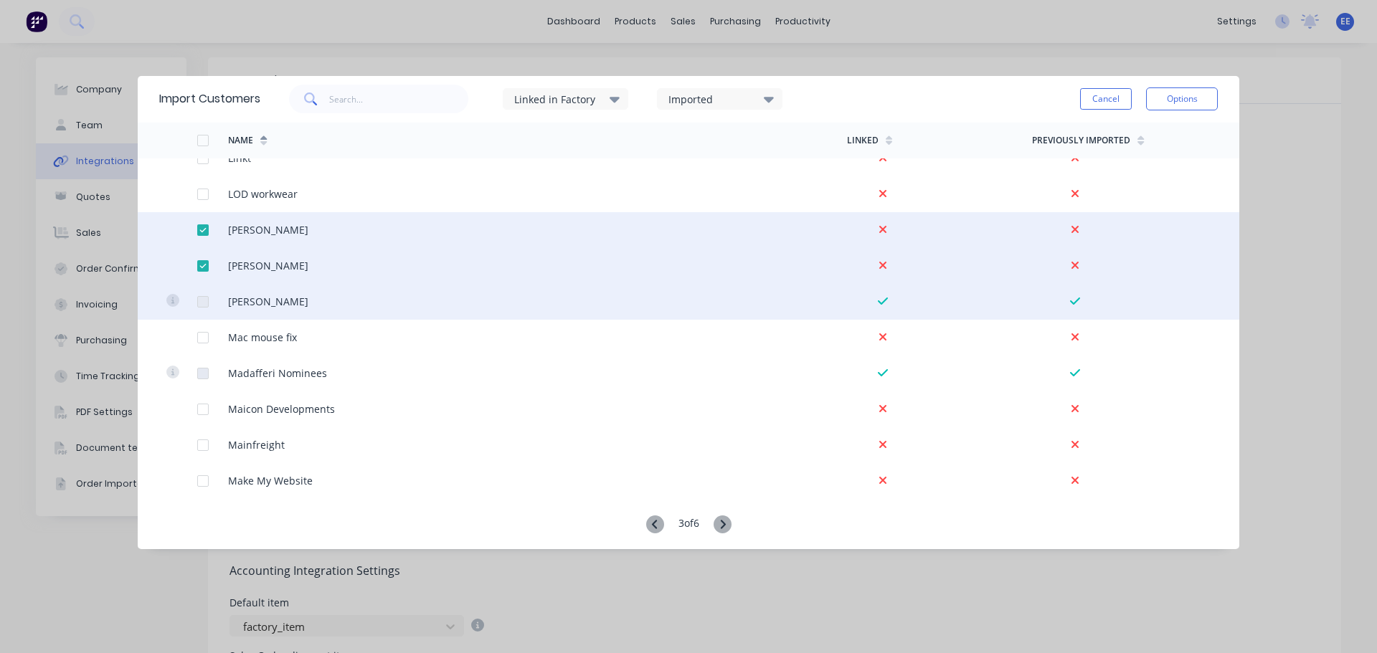
scroll to position [2797, 0]
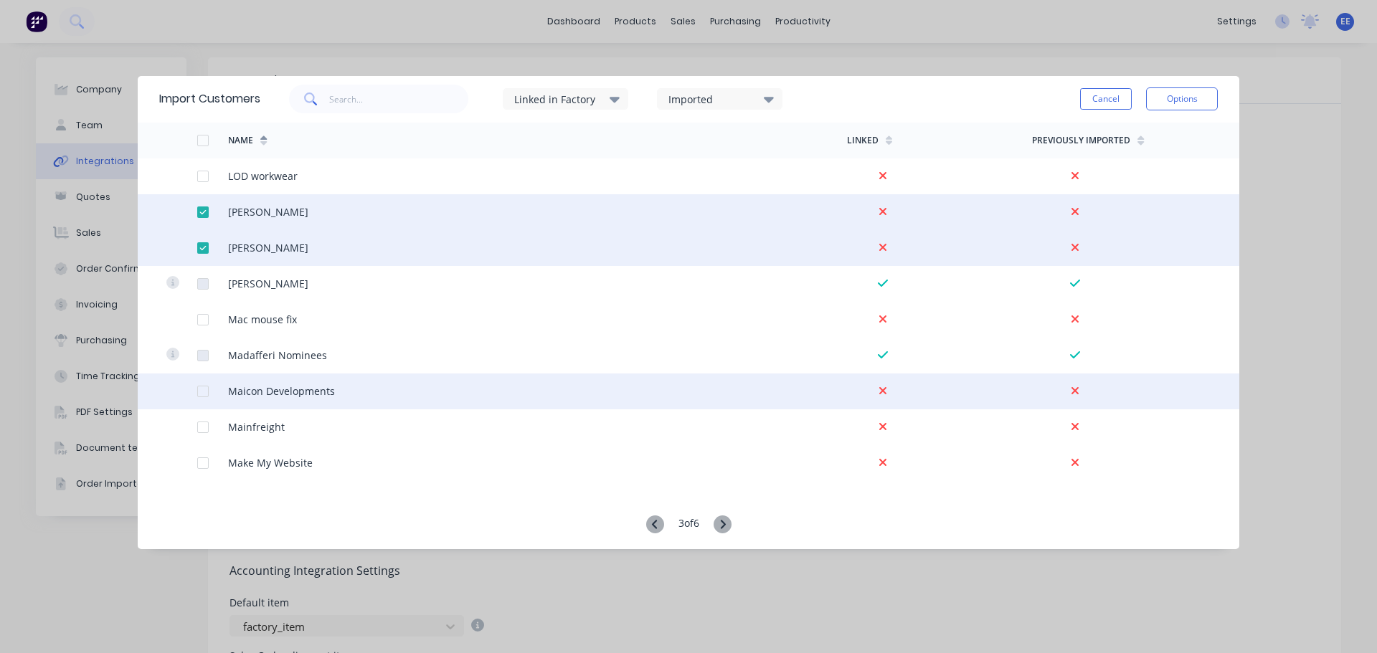
click at [202, 389] on div at bounding box center [203, 391] width 29 height 29
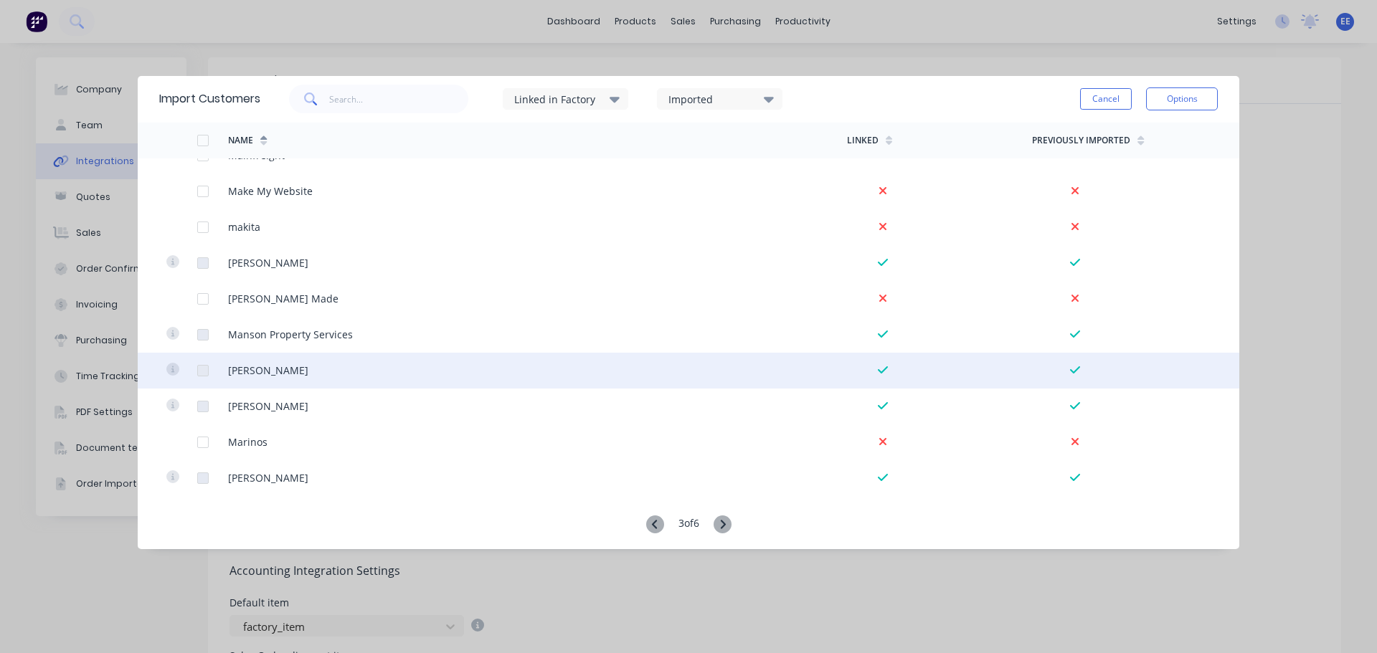
scroll to position [3084, 0]
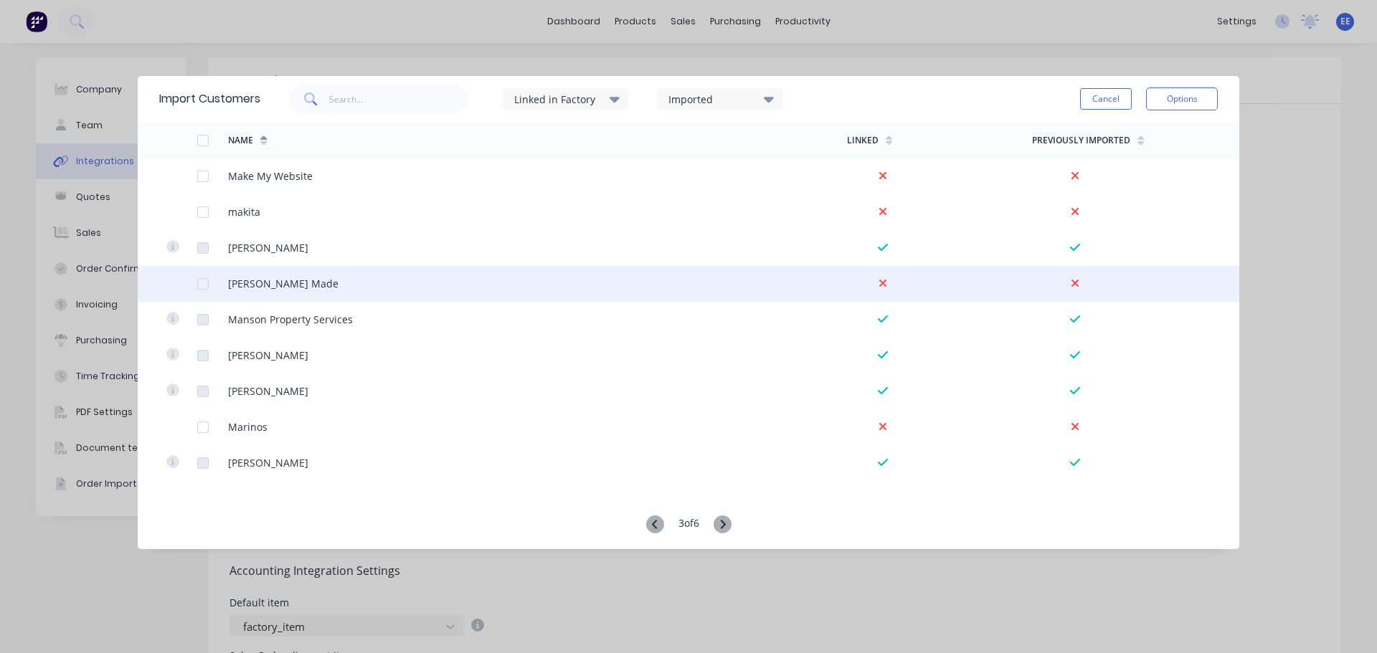
click at [204, 282] on div at bounding box center [203, 284] width 29 height 29
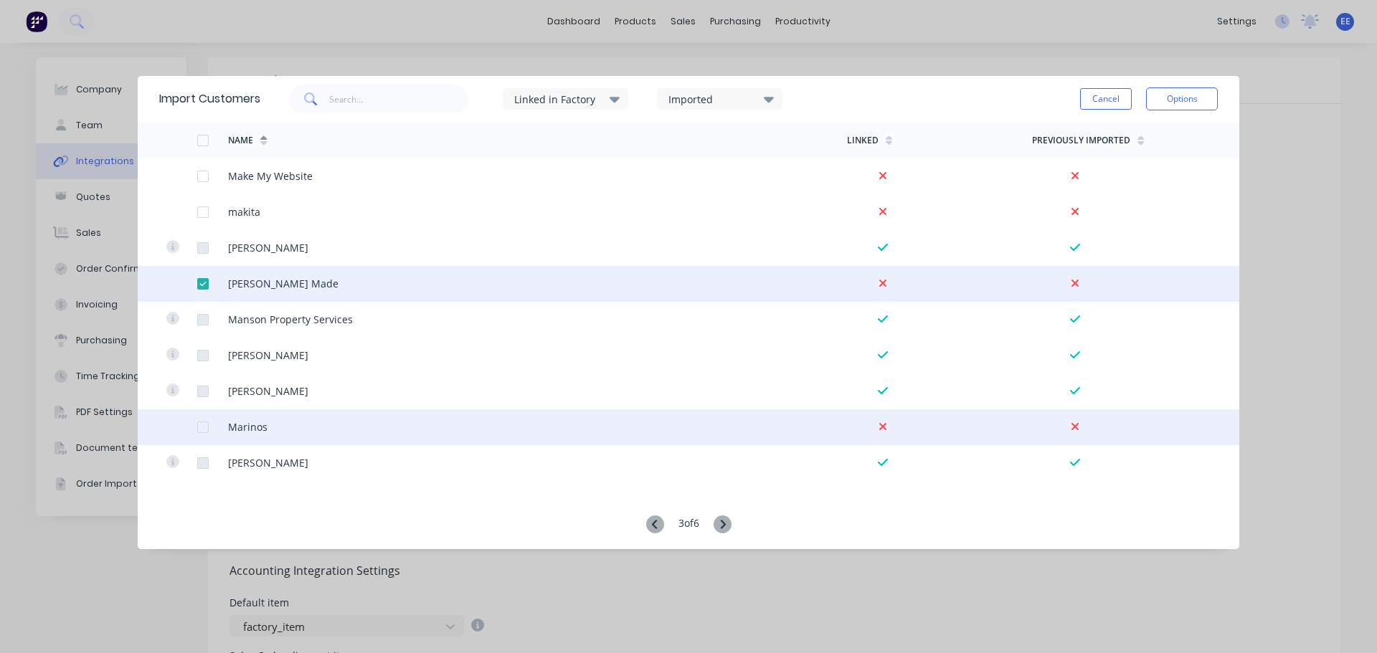
click at [202, 427] on div at bounding box center [203, 427] width 29 height 29
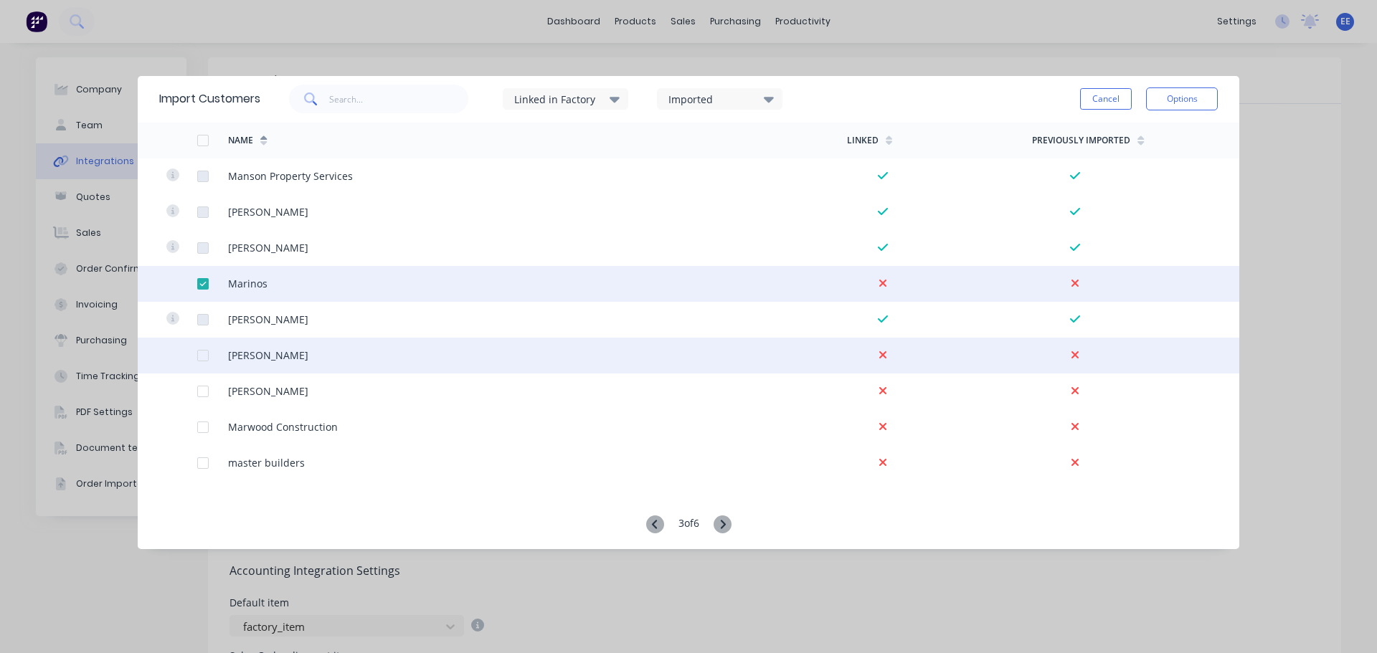
scroll to position [3258, 0]
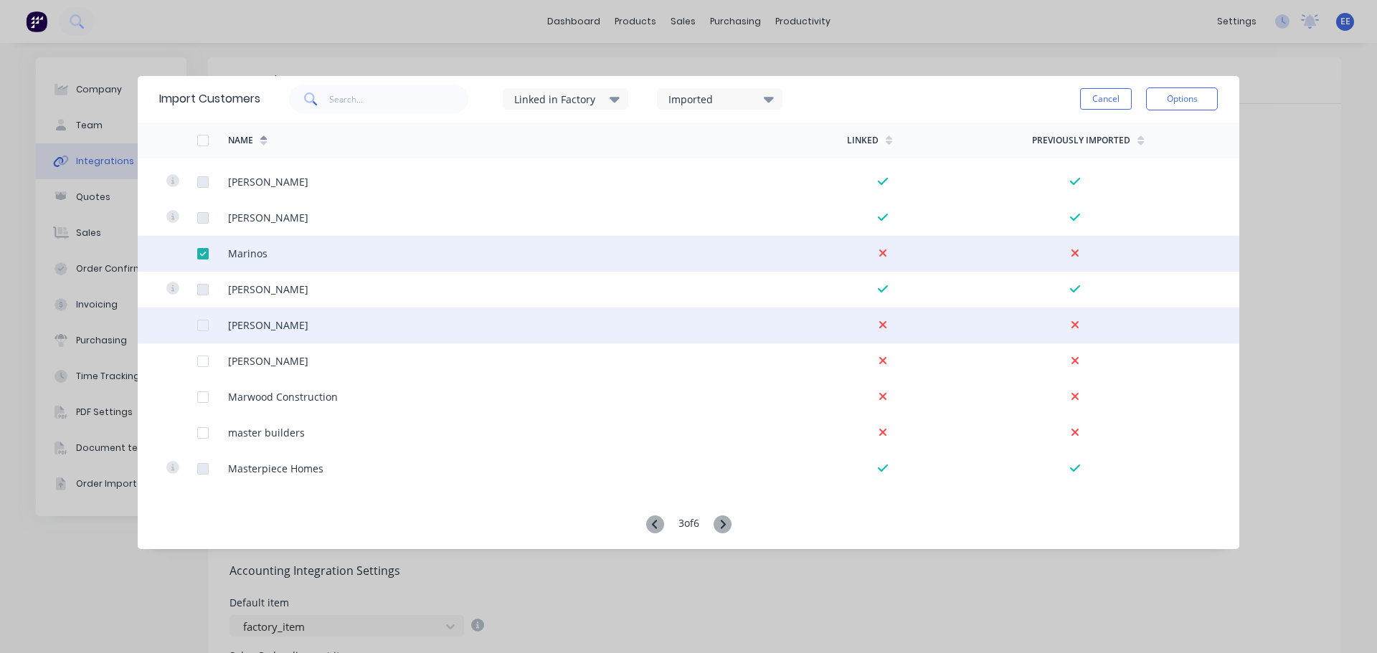
drag, startPoint x: 198, startPoint y: 324, endPoint x: 197, endPoint y: 338, distance: 13.7
click at [198, 324] on div at bounding box center [203, 325] width 29 height 29
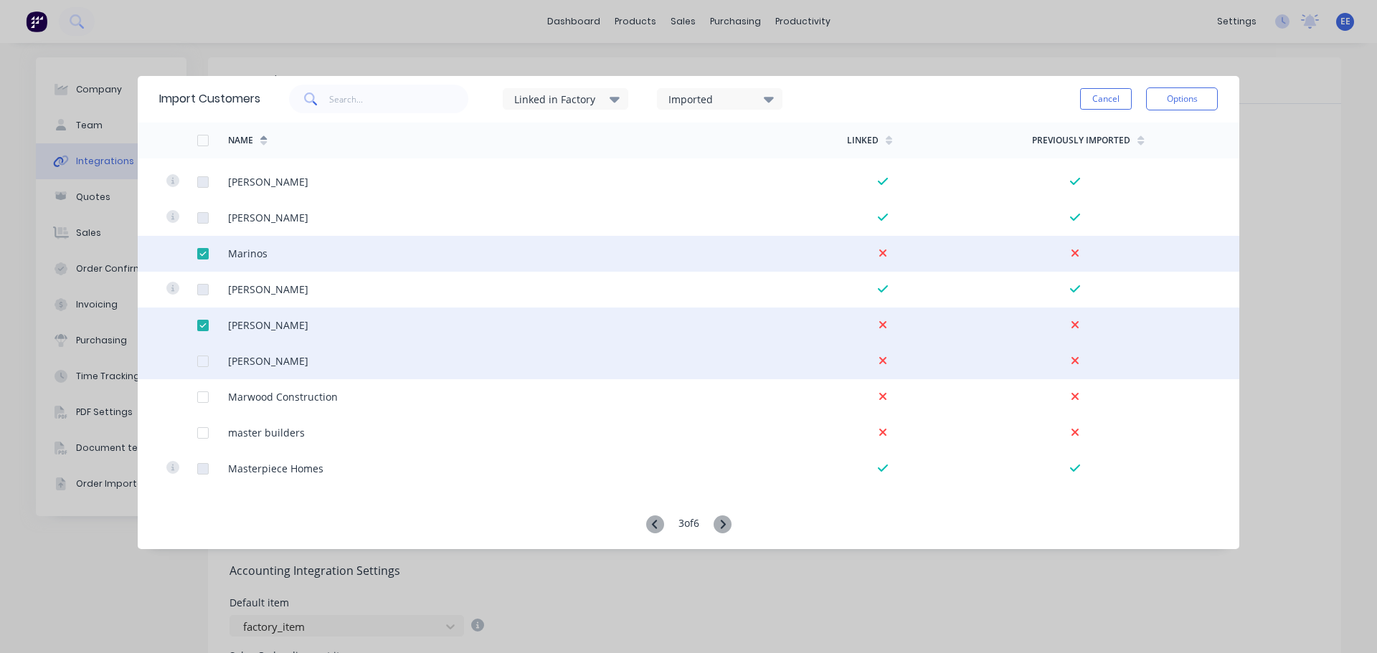
click at [200, 361] on div at bounding box center [203, 361] width 29 height 29
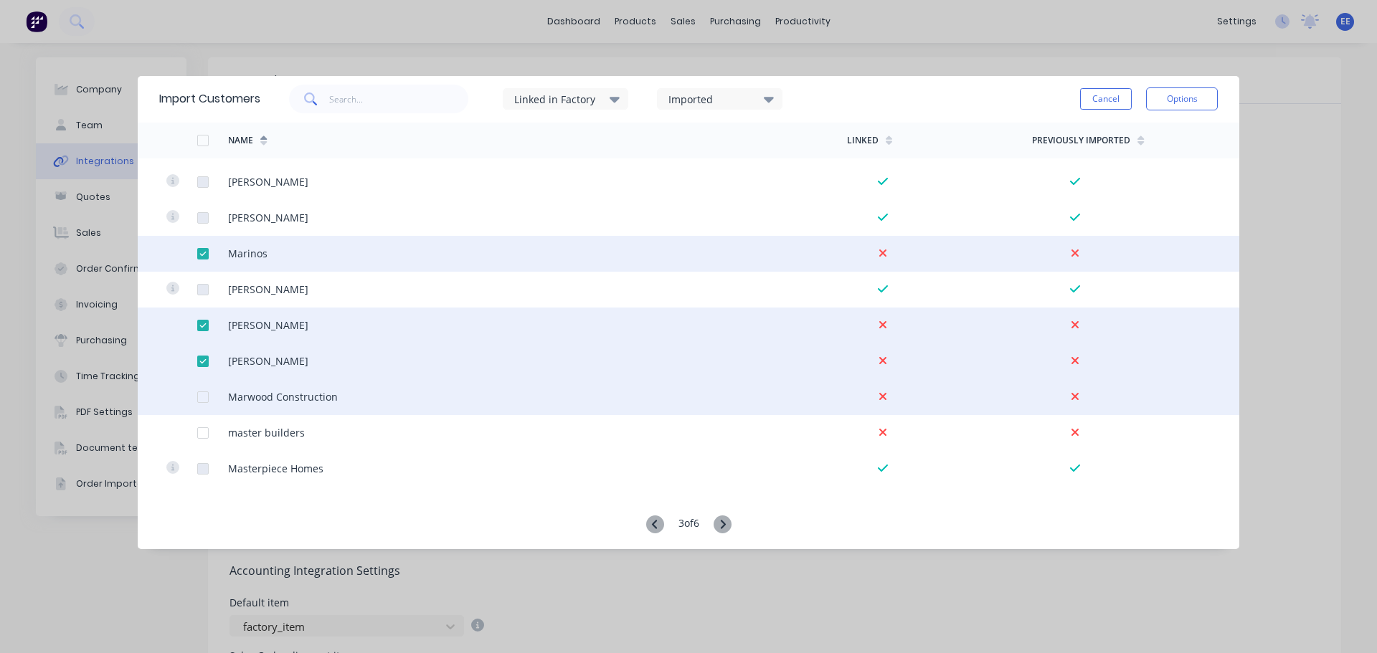
click at [201, 397] on div at bounding box center [203, 397] width 29 height 29
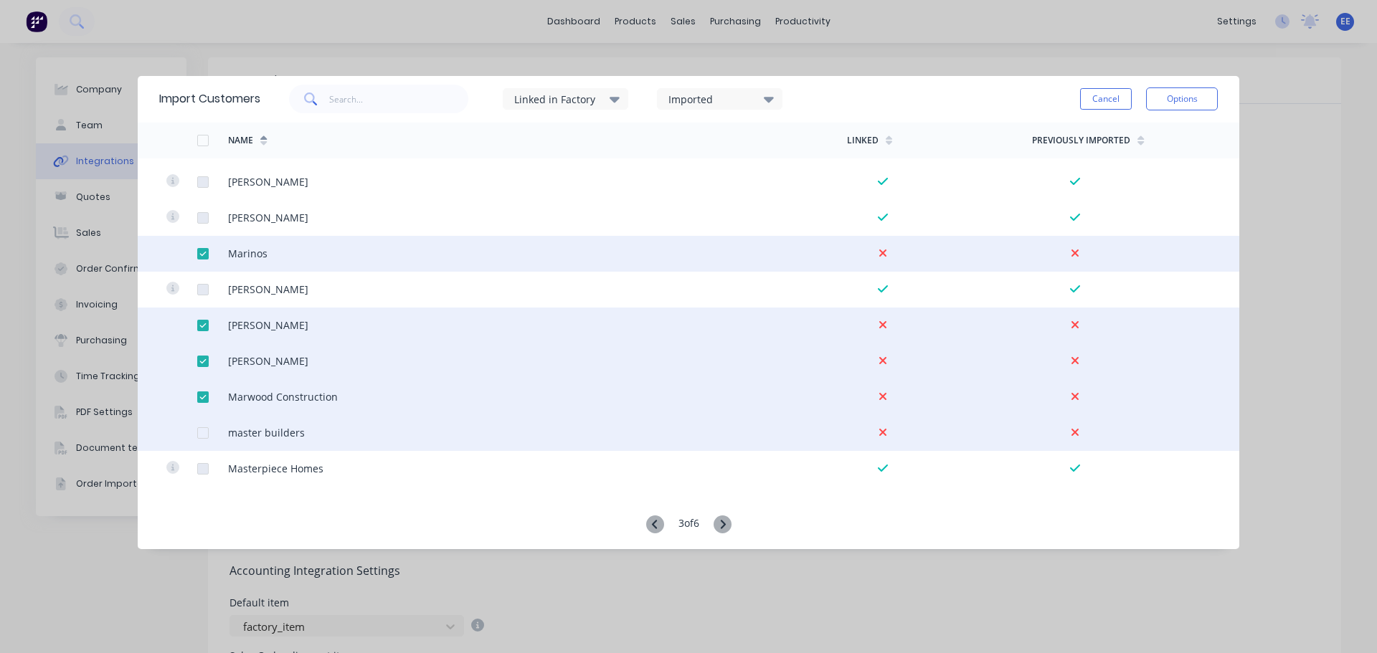
click at [200, 434] on div at bounding box center [203, 433] width 29 height 29
click at [1167, 99] on button "Options" at bounding box center [1182, 99] width 72 height 23
click at [1138, 127] on div "Import selected customers" at bounding box center [1150, 139] width 110 height 36
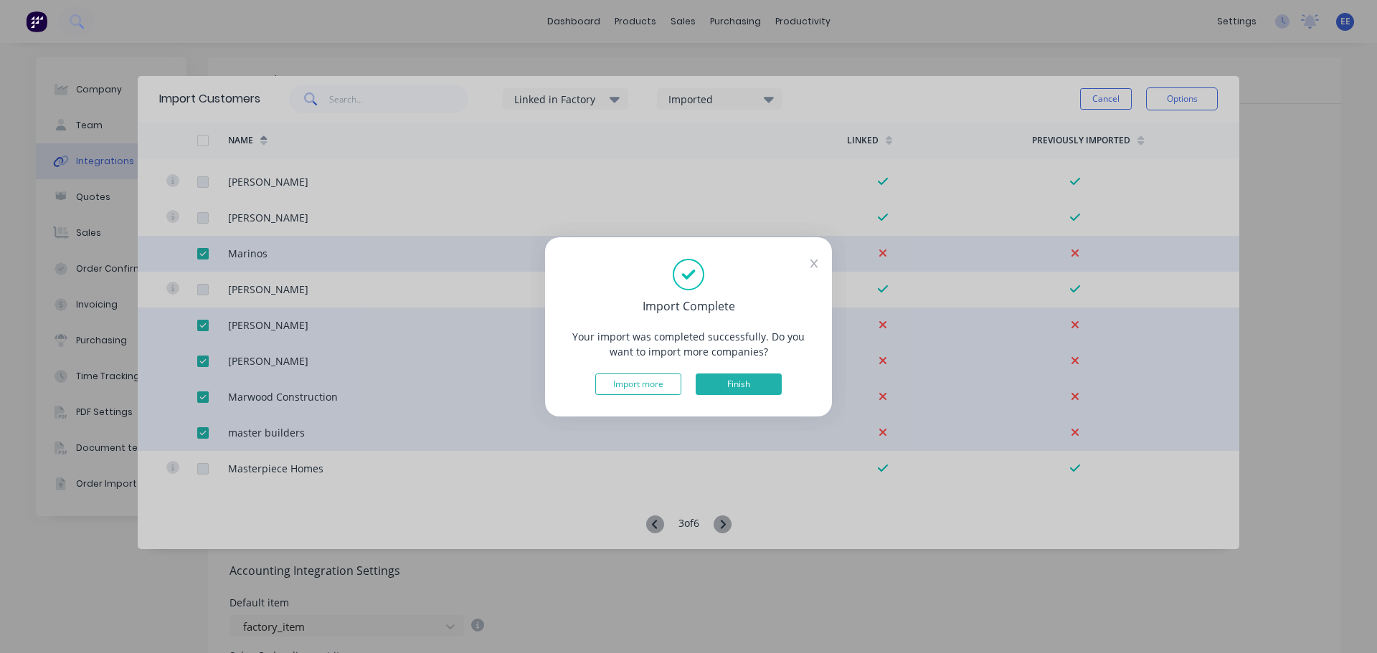
click at [737, 387] on button "Finish" at bounding box center [739, 385] width 86 height 22
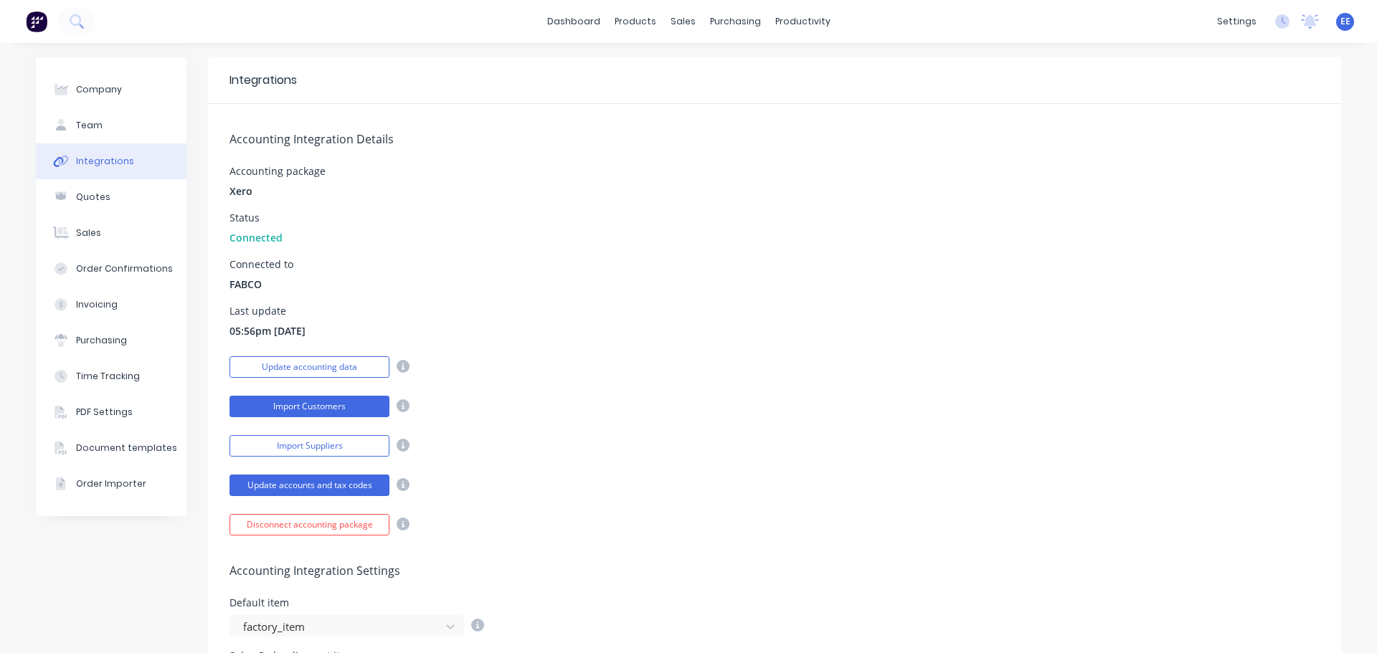
click at [333, 401] on button "Import Customers" at bounding box center [310, 407] width 160 height 22
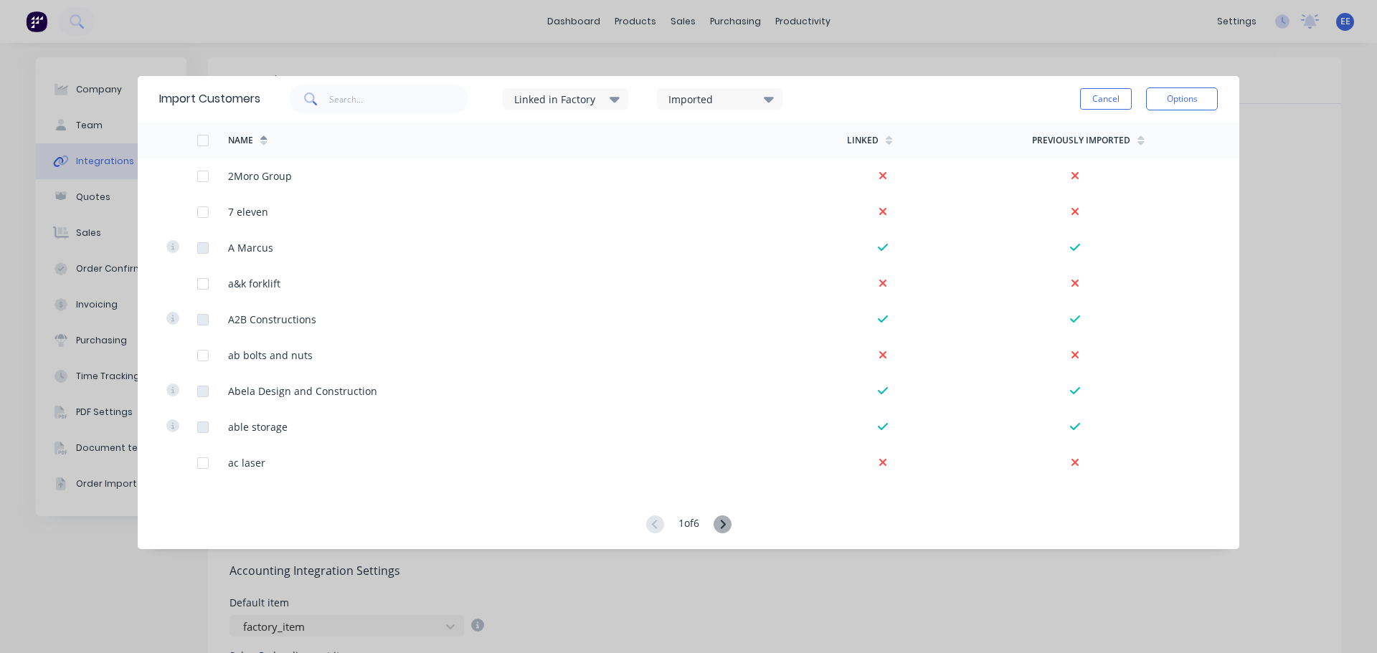
click at [720, 525] on icon at bounding box center [723, 525] width 18 height 18
click at [719, 531] on icon at bounding box center [723, 525] width 18 height 18
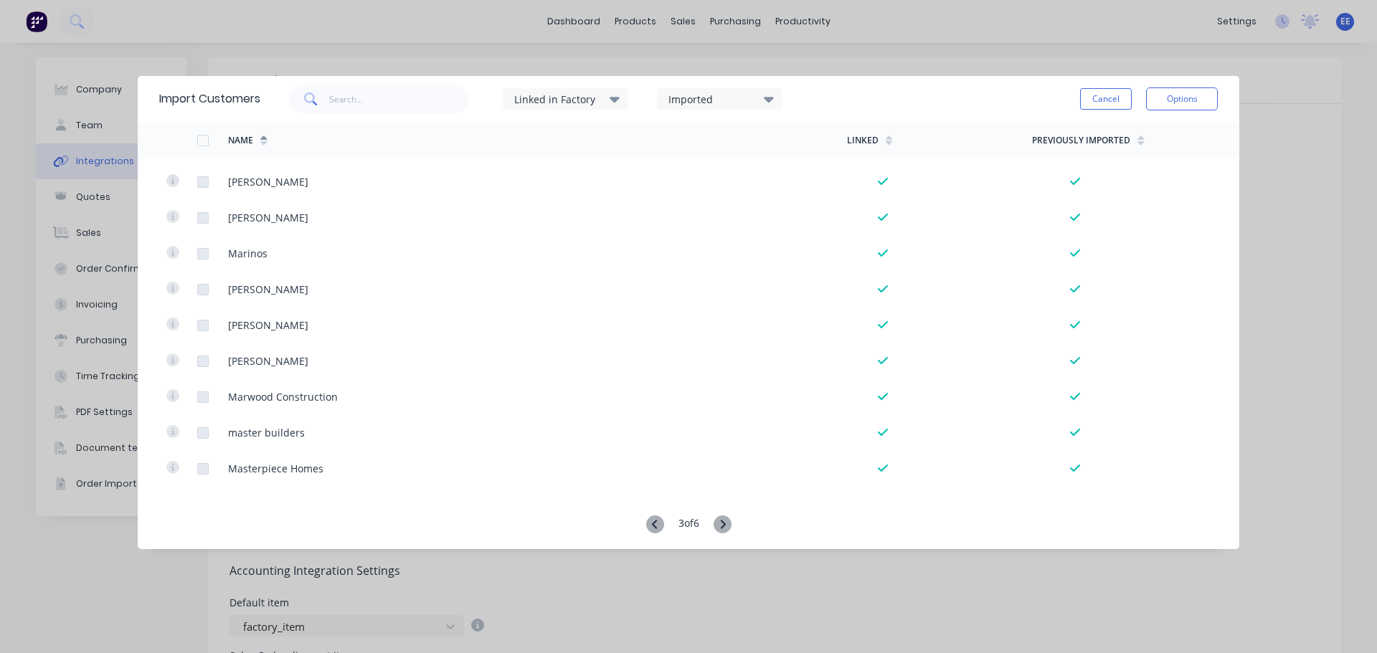
click at [717, 524] on icon at bounding box center [723, 525] width 18 height 18
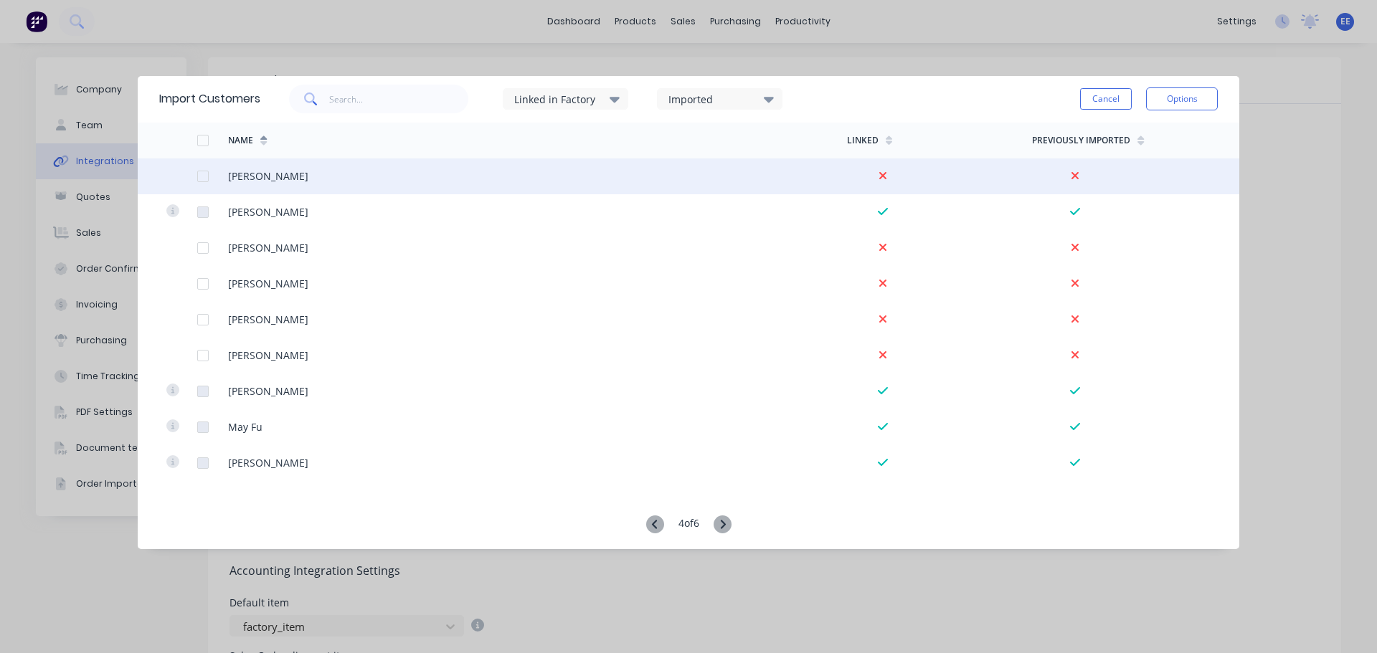
click at [202, 175] on div at bounding box center [203, 176] width 29 height 29
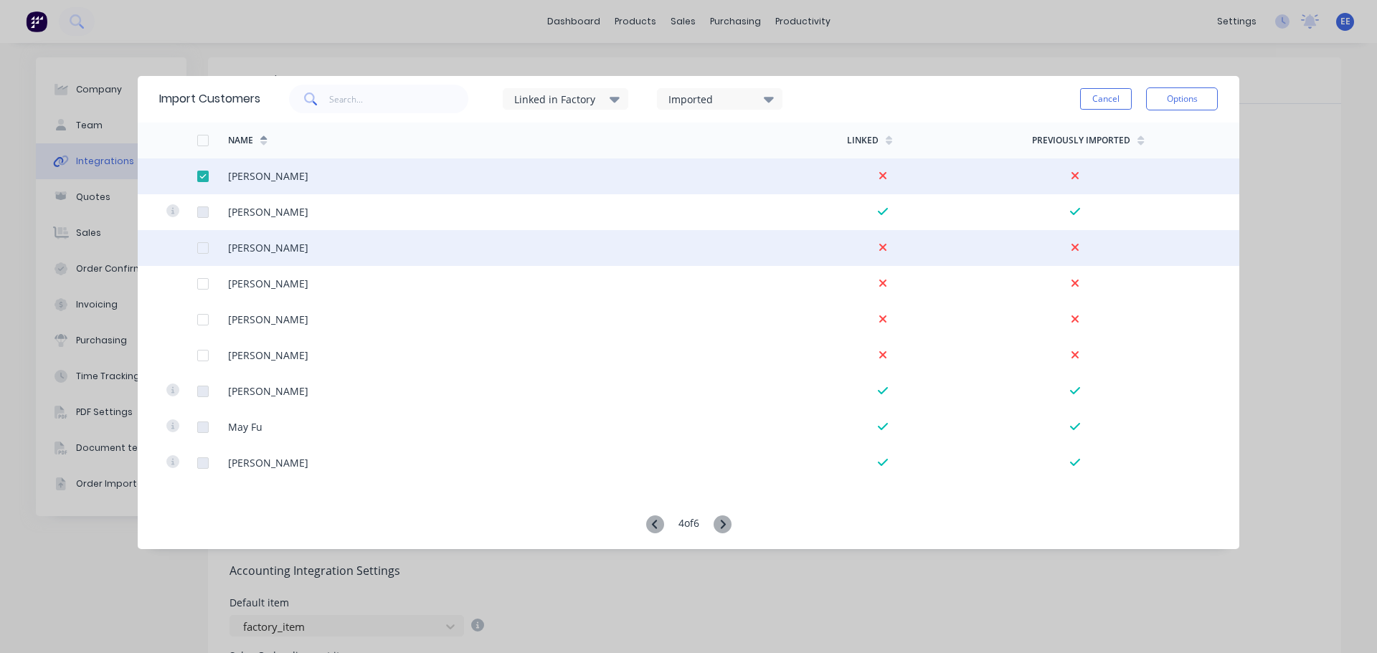
click at [198, 247] on div at bounding box center [203, 248] width 29 height 29
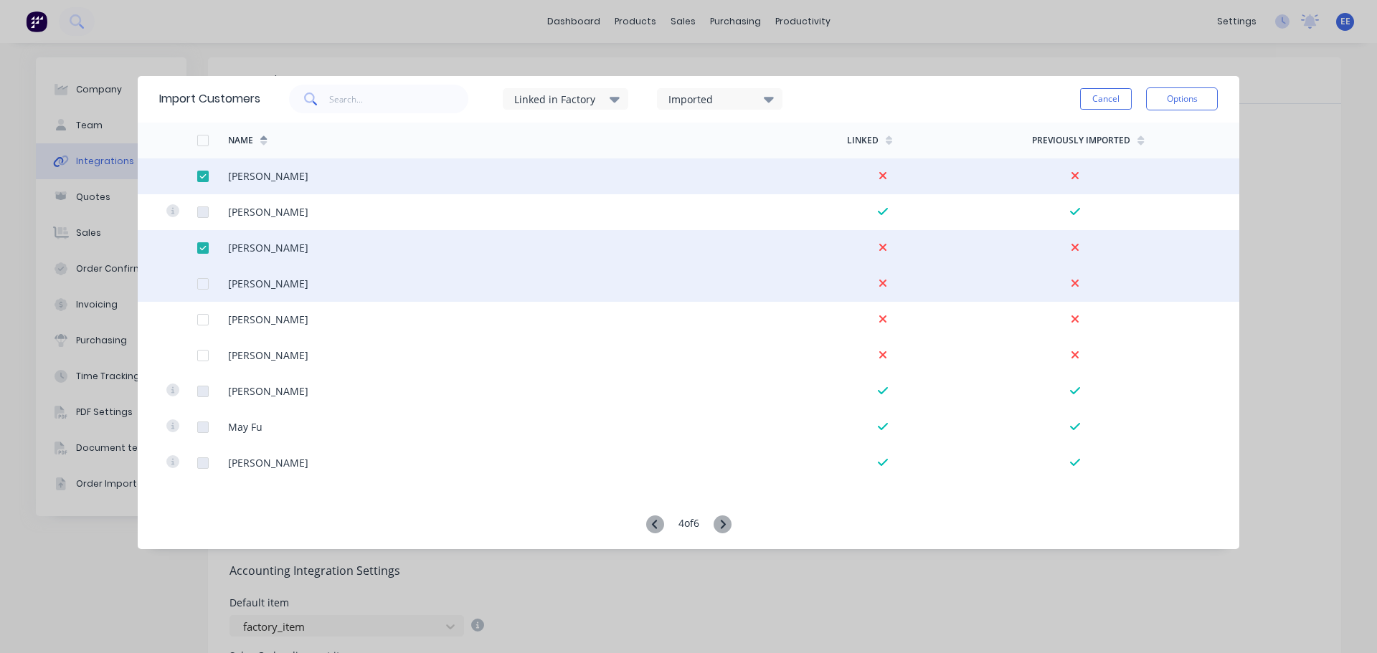
click at [202, 281] on div at bounding box center [203, 284] width 29 height 29
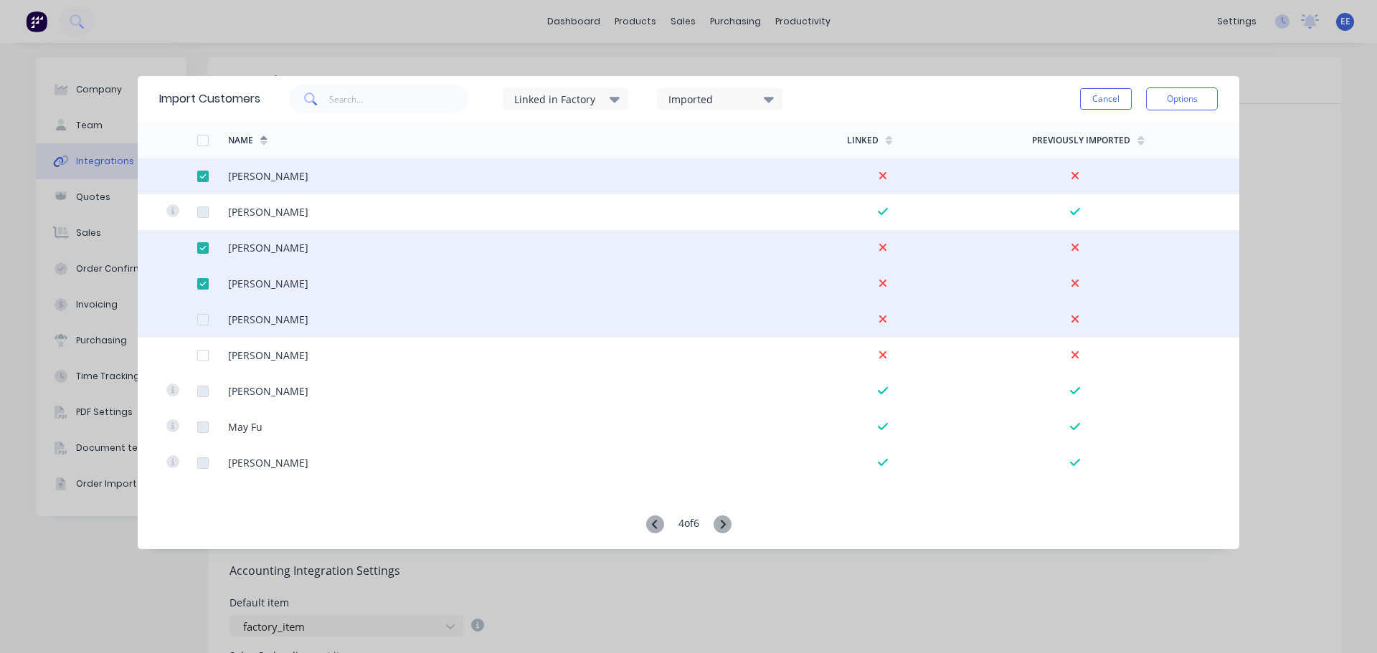
click at [202, 318] on div at bounding box center [203, 320] width 29 height 29
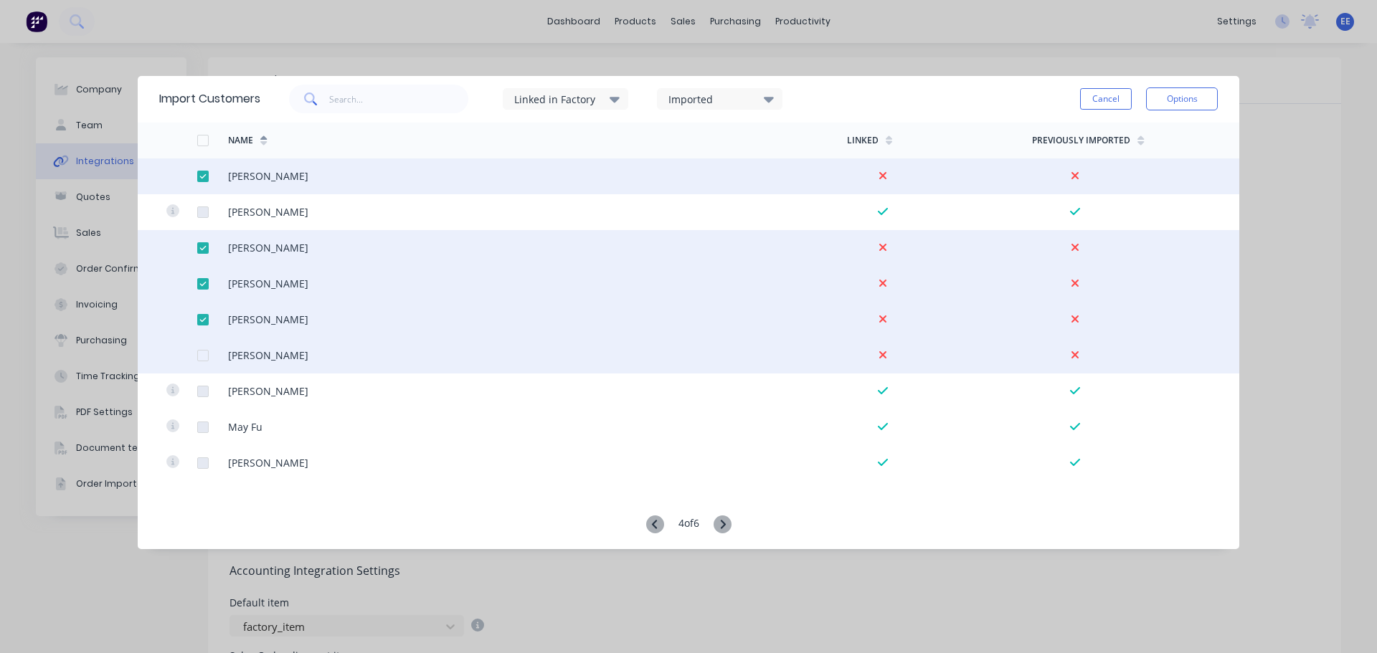
click at [207, 356] on div at bounding box center [203, 355] width 29 height 29
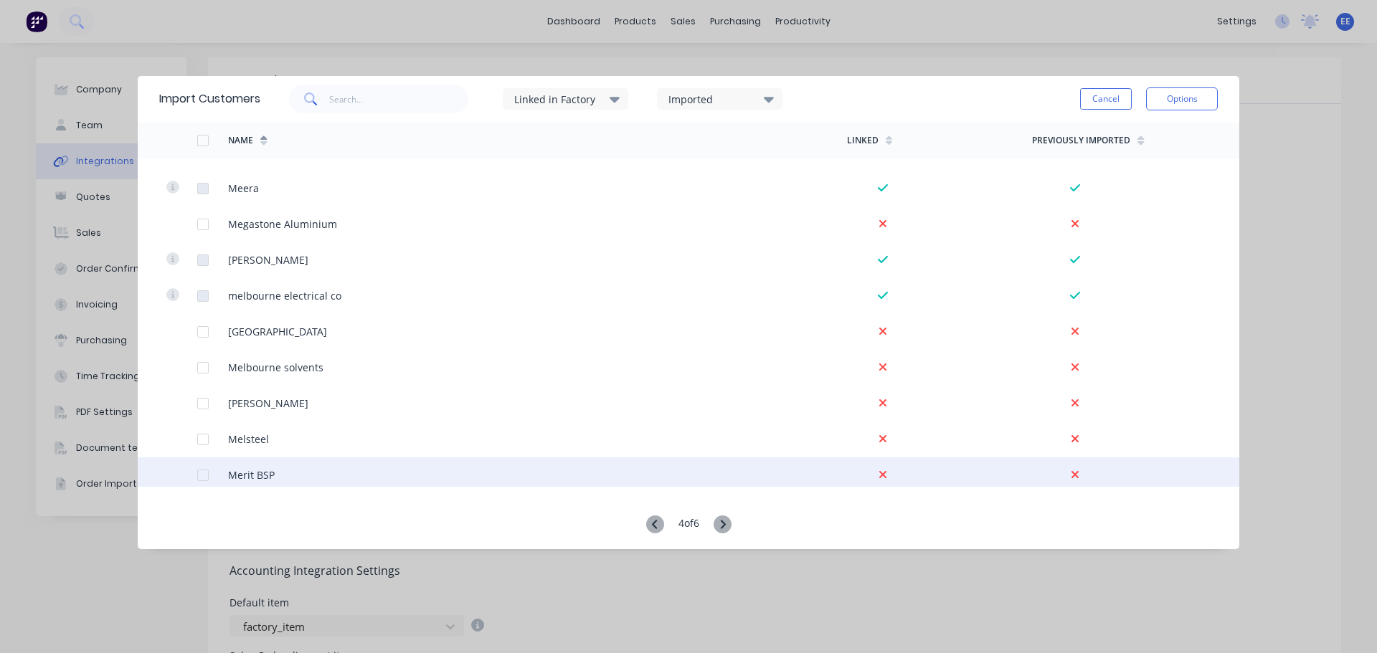
scroll to position [430, 0]
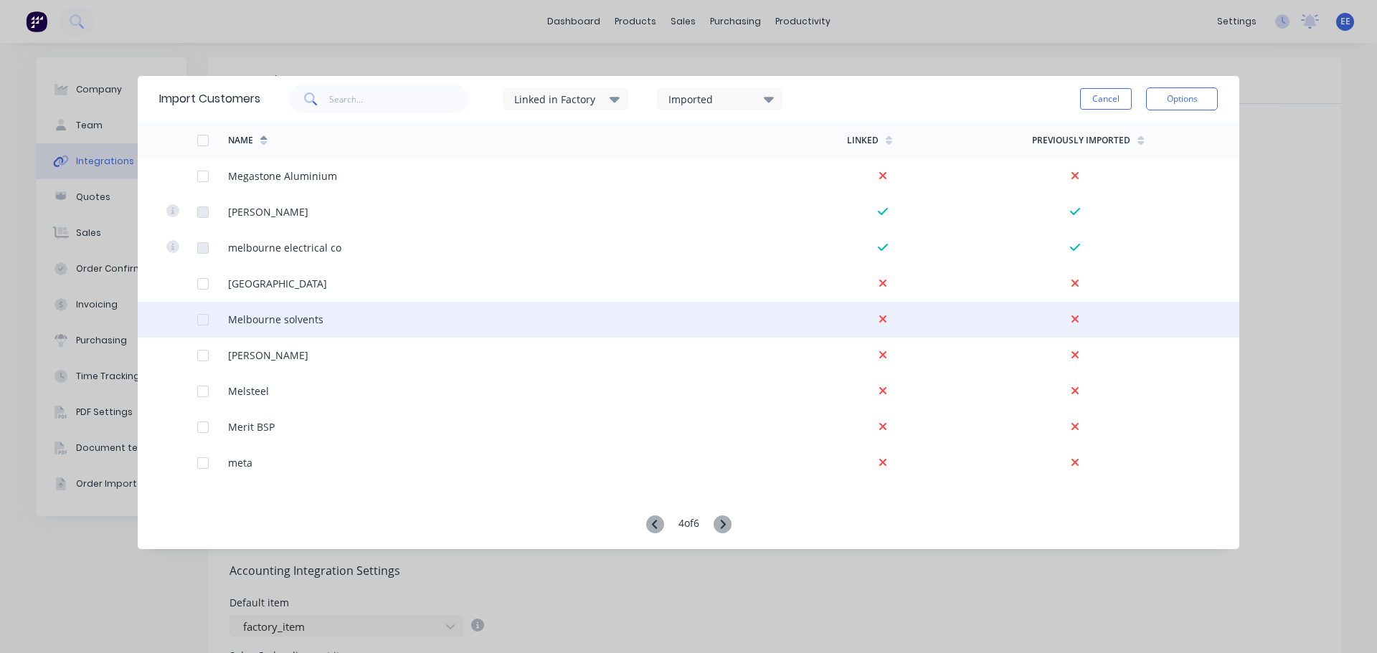
click at [202, 318] on div at bounding box center [203, 320] width 29 height 29
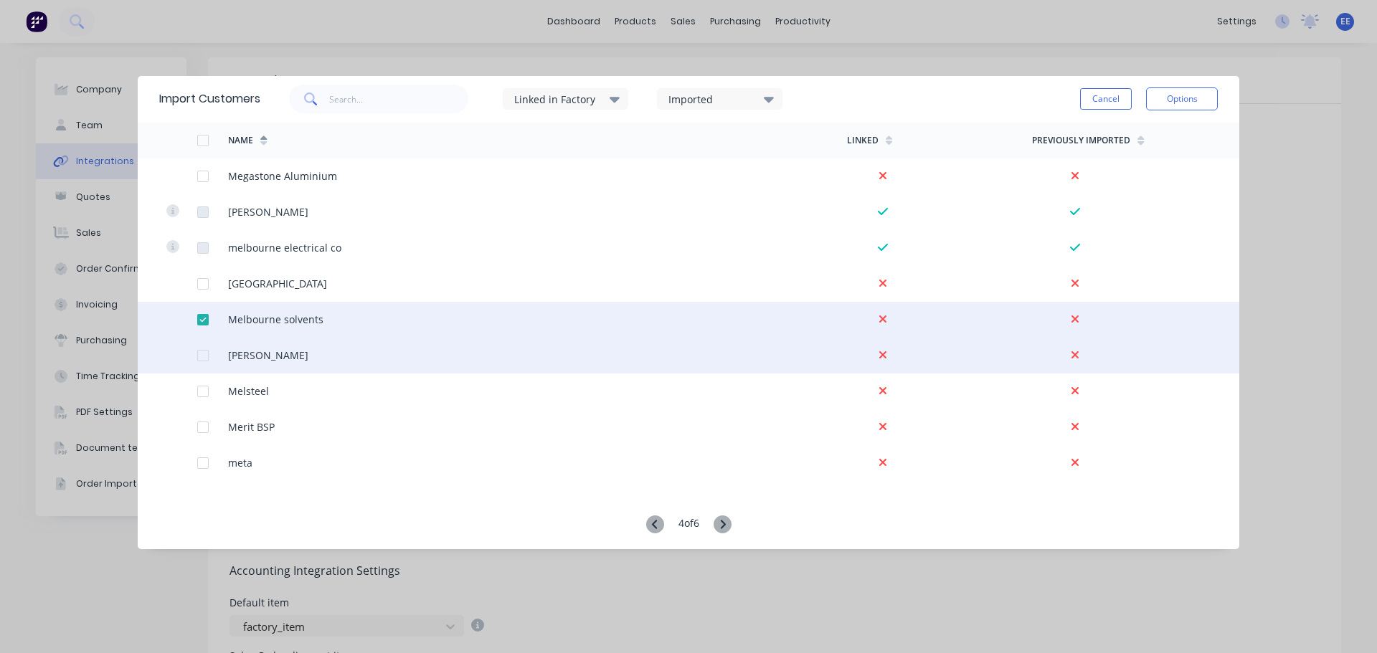
click at [199, 351] on div at bounding box center [203, 355] width 29 height 29
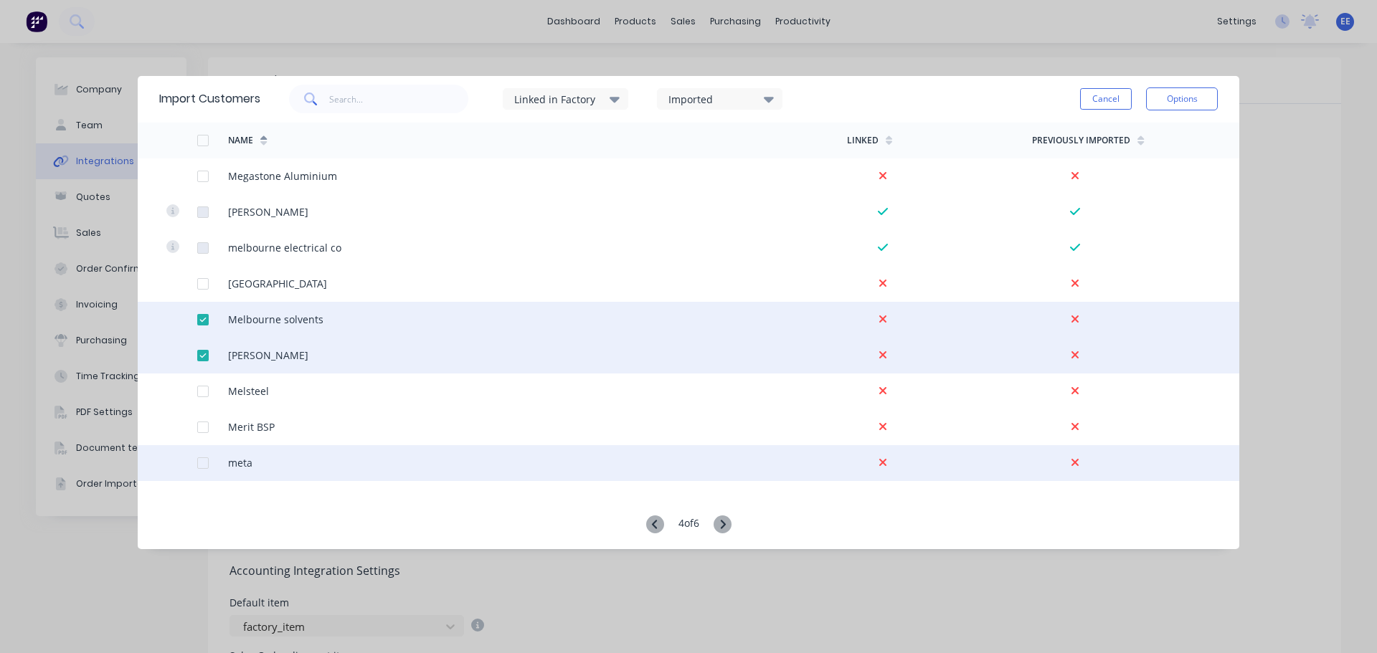
click at [202, 460] on div at bounding box center [203, 463] width 29 height 29
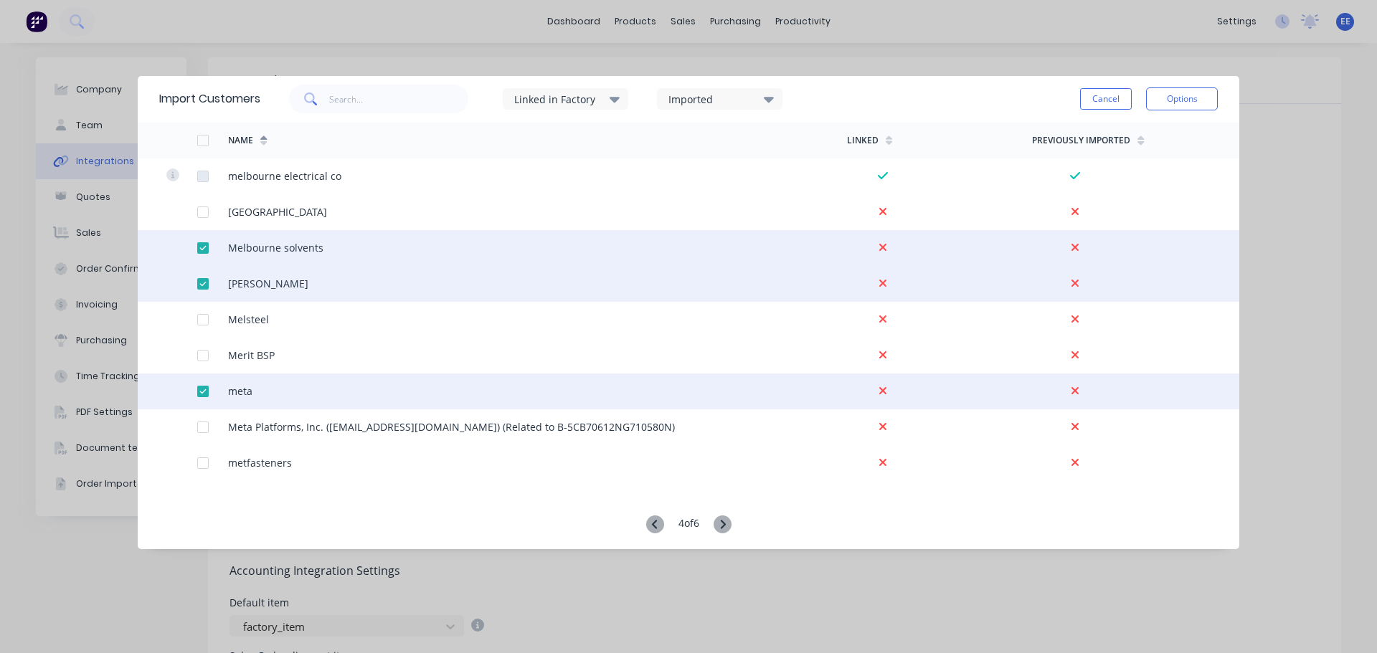
scroll to position [574, 0]
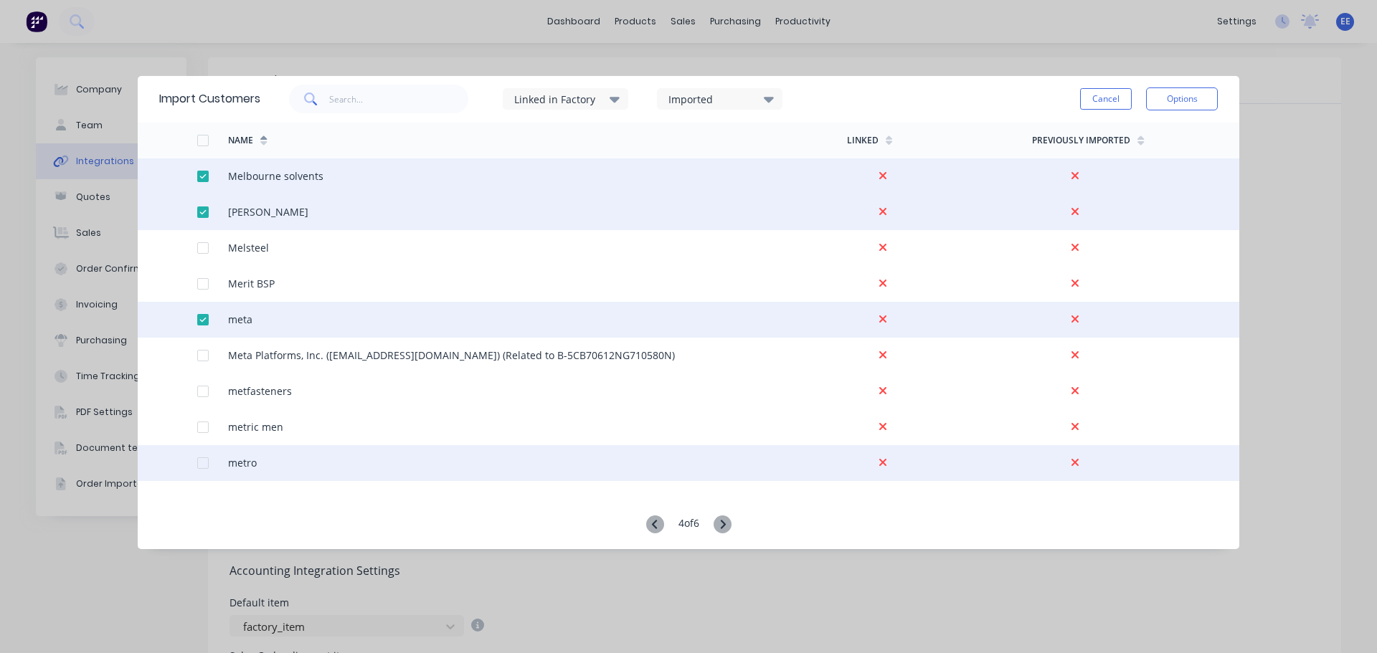
click at [207, 465] on div at bounding box center [203, 463] width 29 height 29
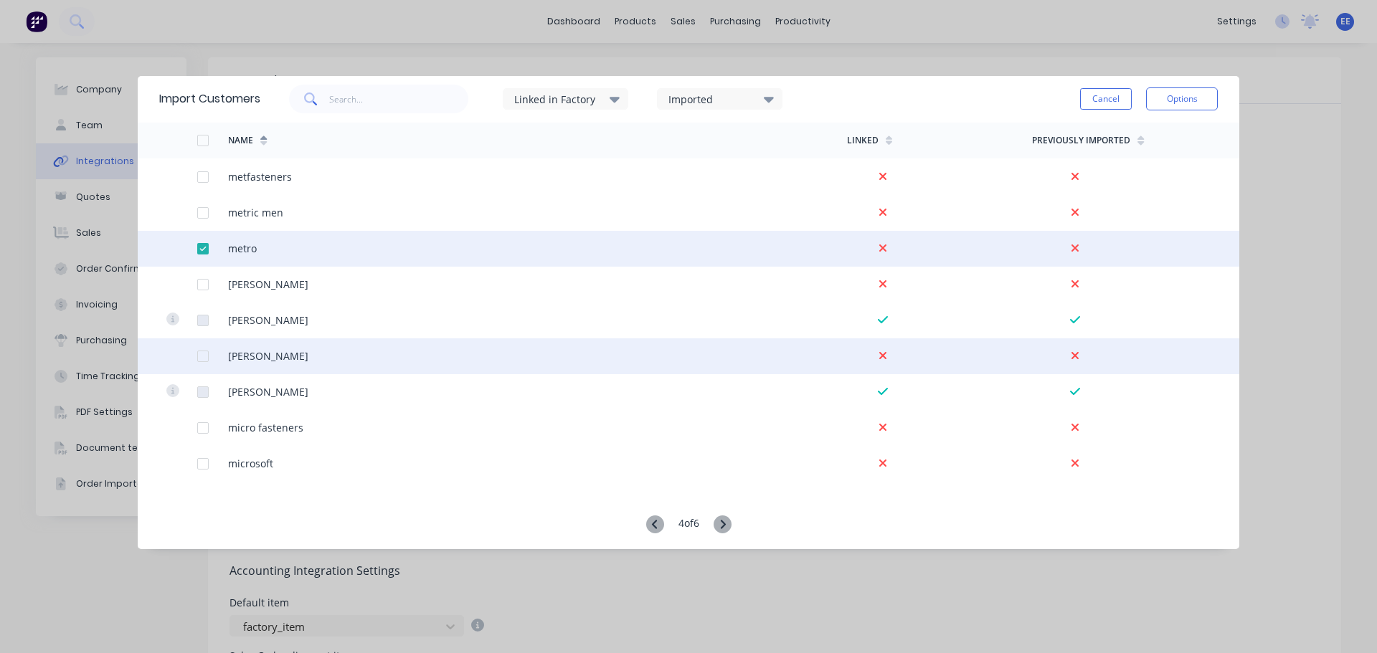
scroll to position [789, 0]
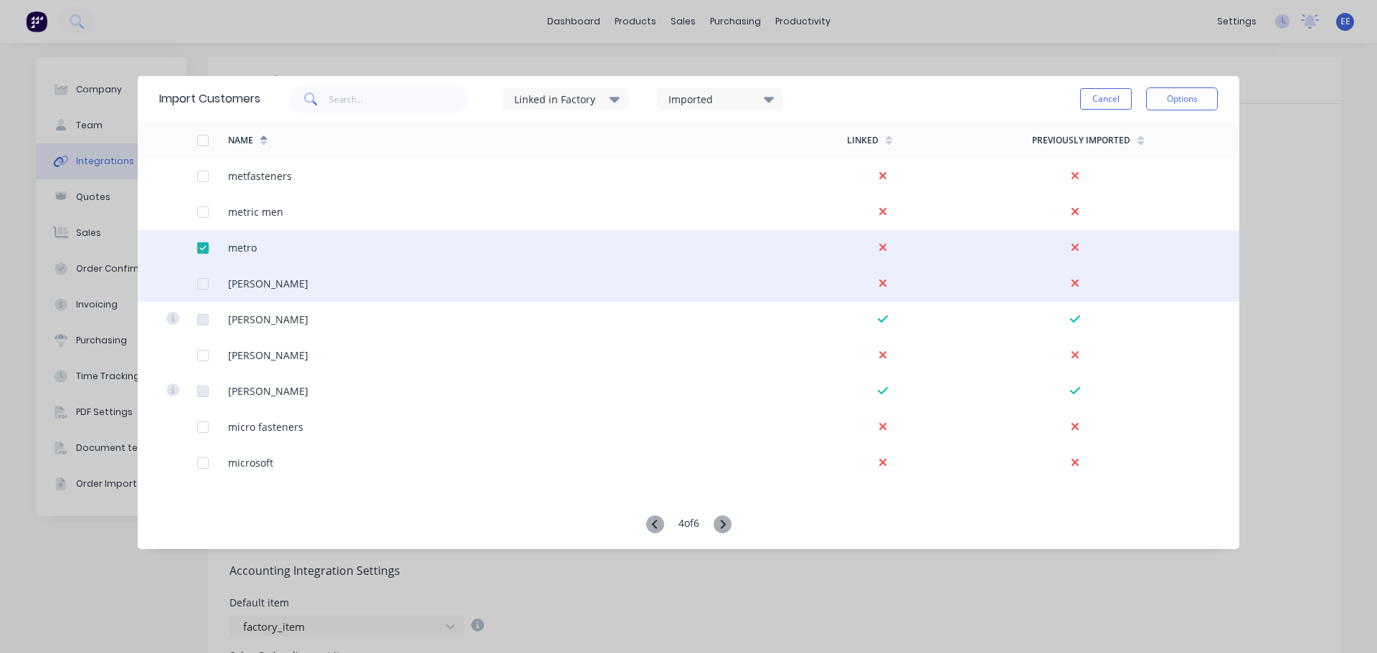
click at [202, 283] on div at bounding box center [203, 284] width 29 height 29
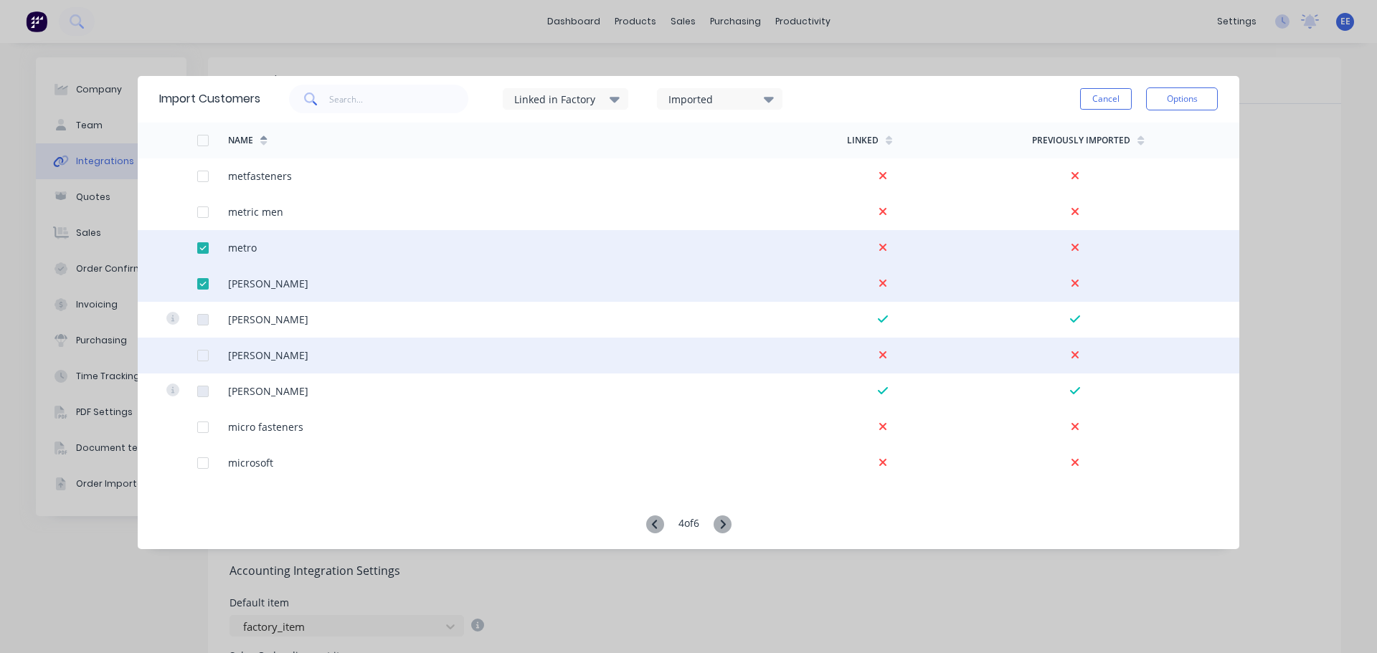
click at [194, 354] on div at bounding box center [181, 356] width 31 height 36
click at [202, 354] on div at bounding box center [203, 355] width 29 height 29
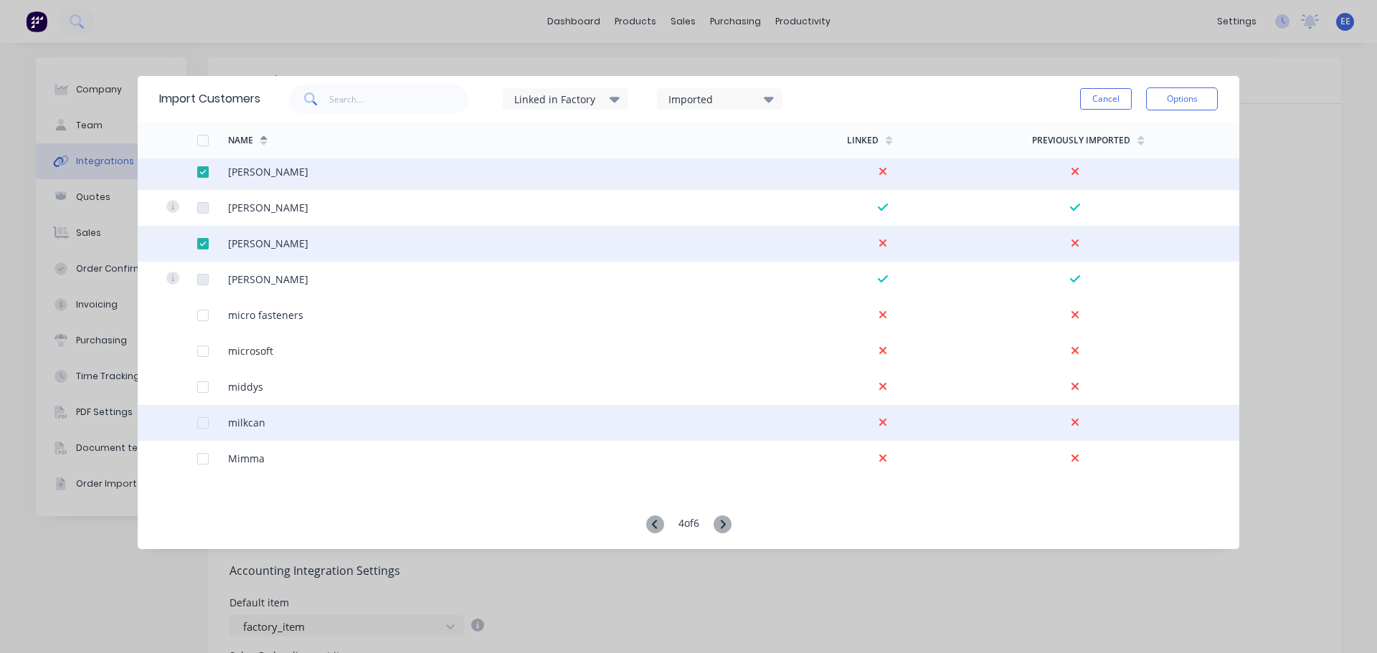
scroll to position [932, 0]
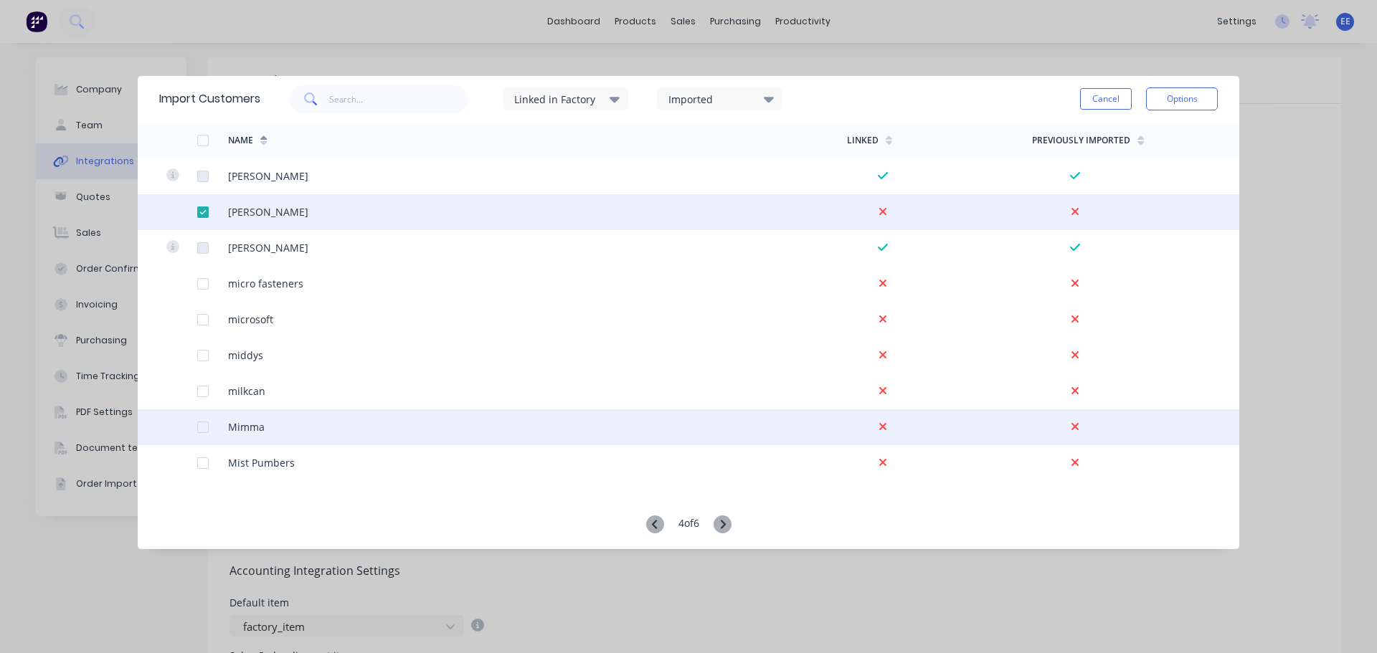
click at [207, 428] on div at bounding box center [203, 427] width 29 height 29
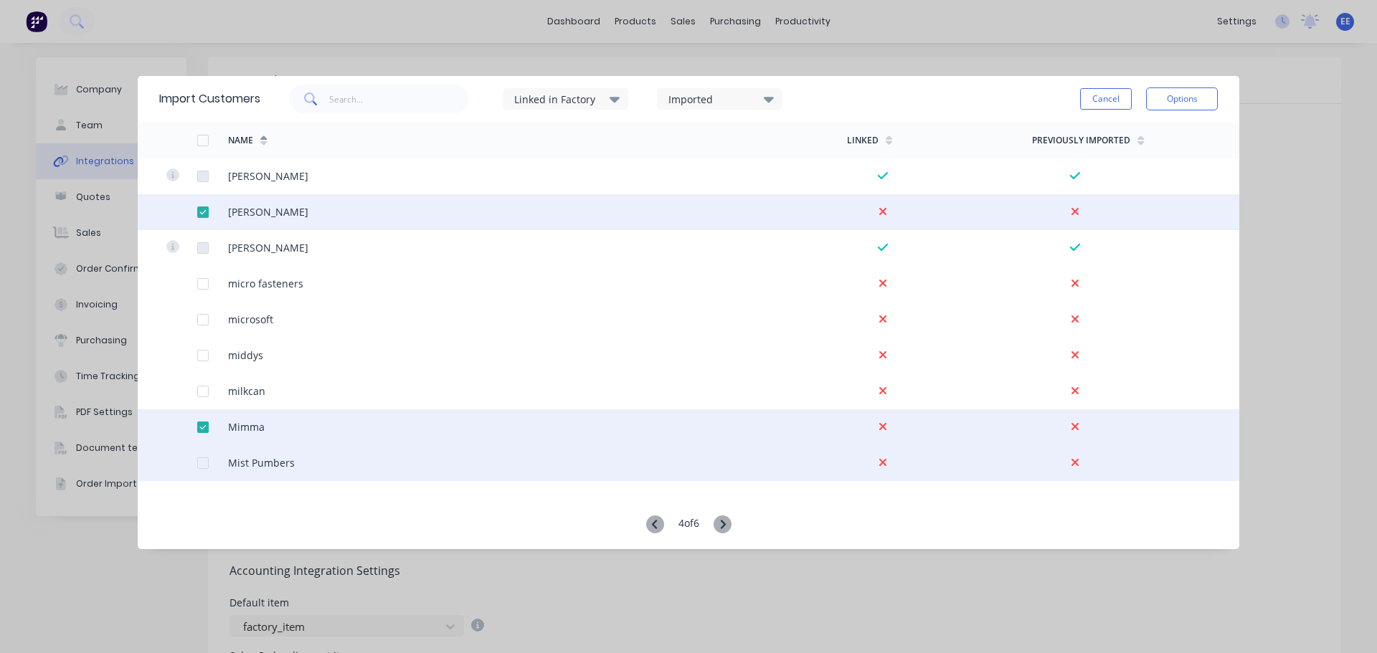
click at [203, 464] on div at bounding box center [203, 463] width 29 height 29
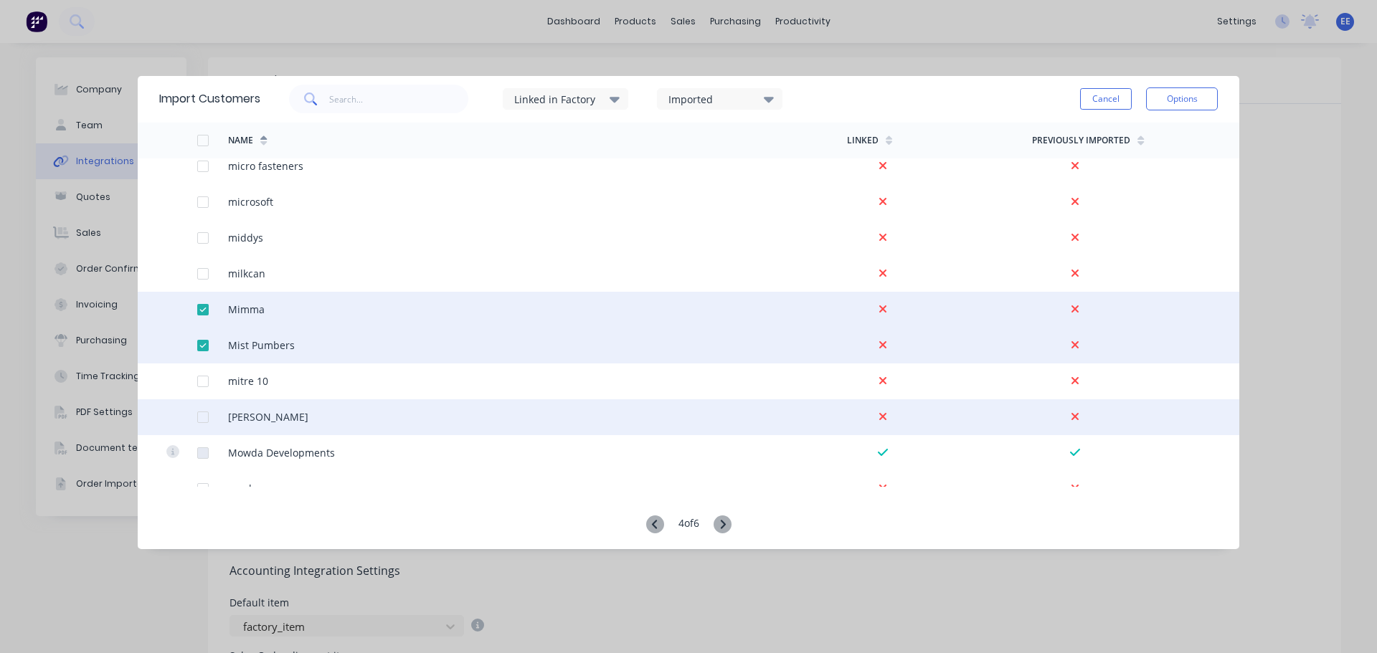
scroll to position [1076, 0]
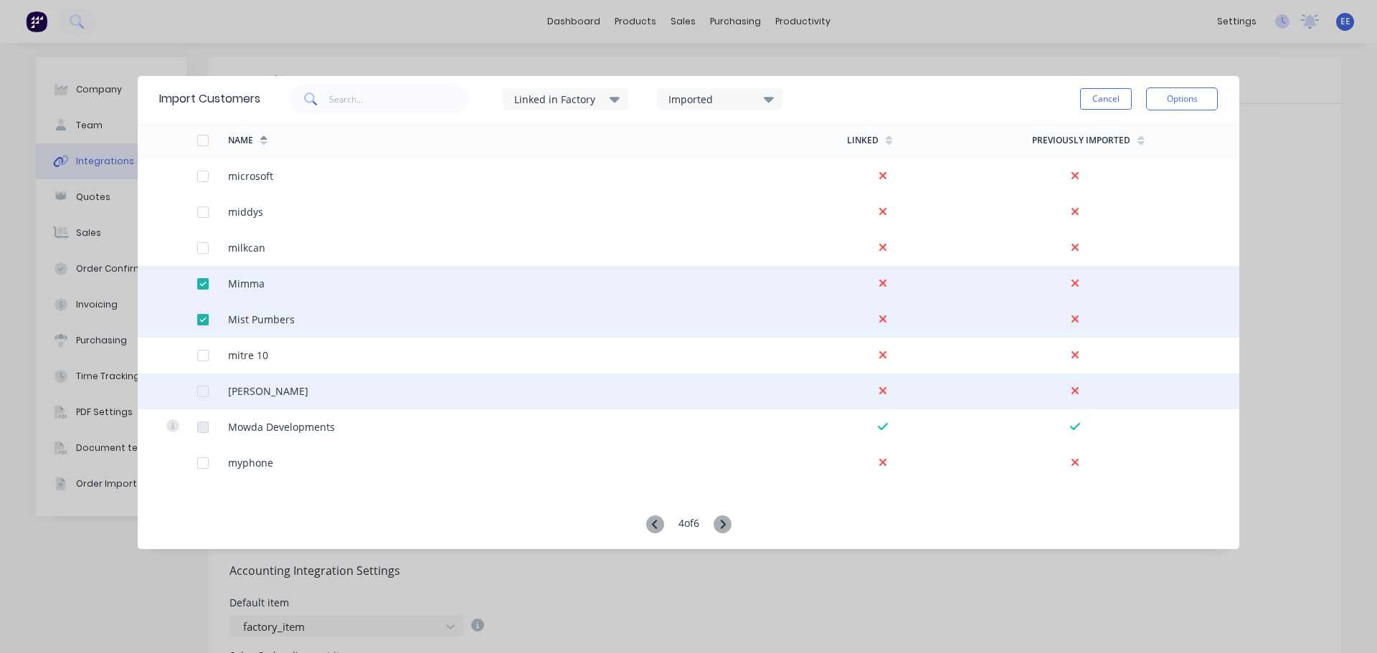
click at [207, 392] on div at bounding box center [203, 391] width 29 height 29
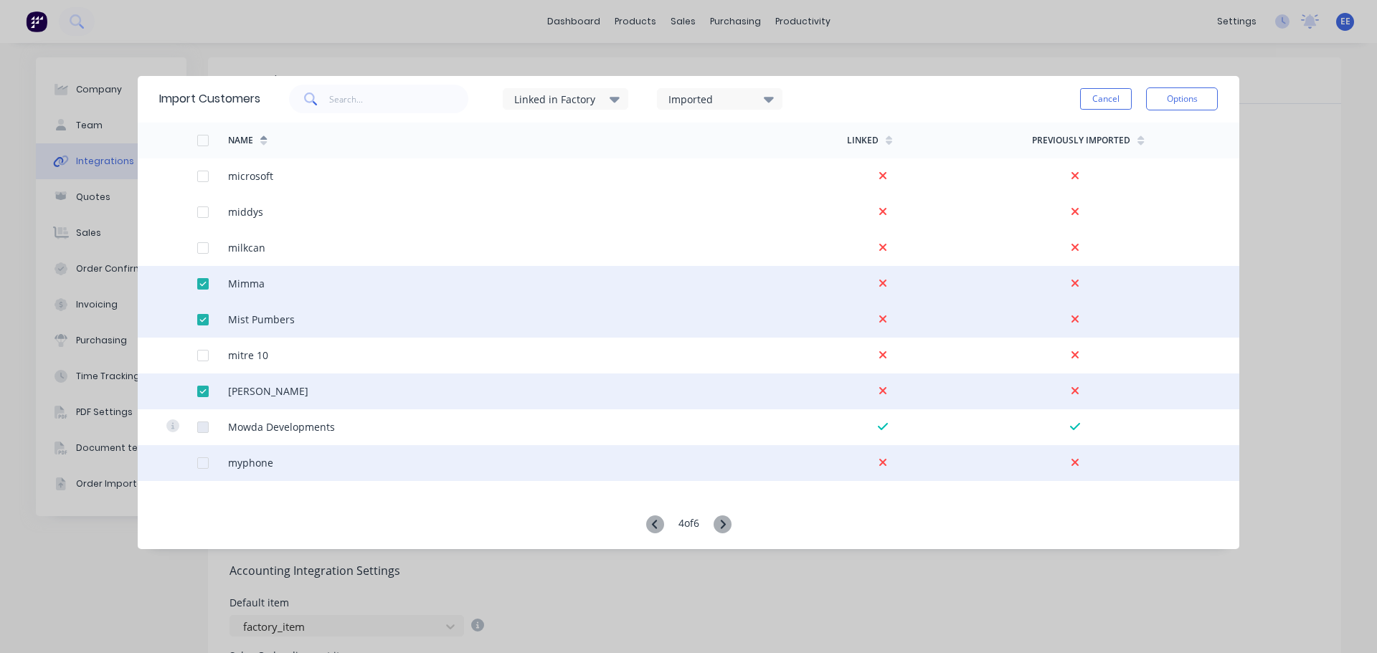
click at [204, 465] on div at bounding box center [203, 463] width 29 height 29
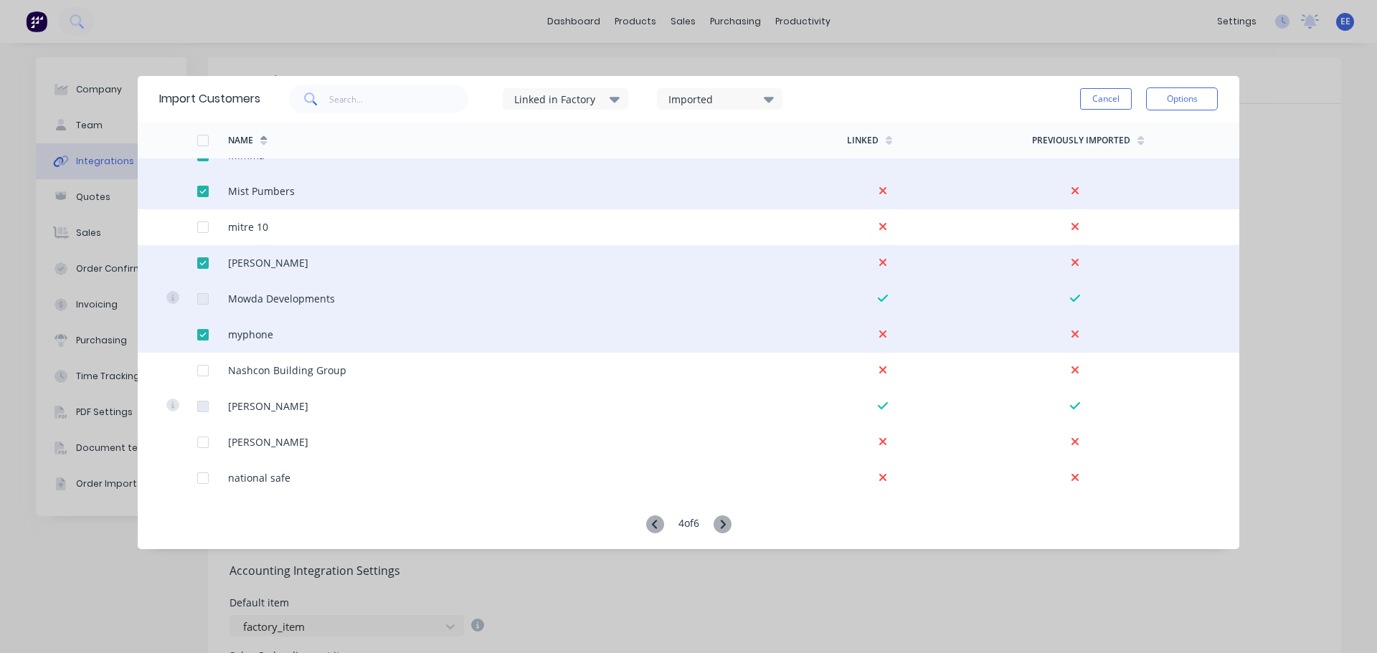
scroll to position [1219, 0]
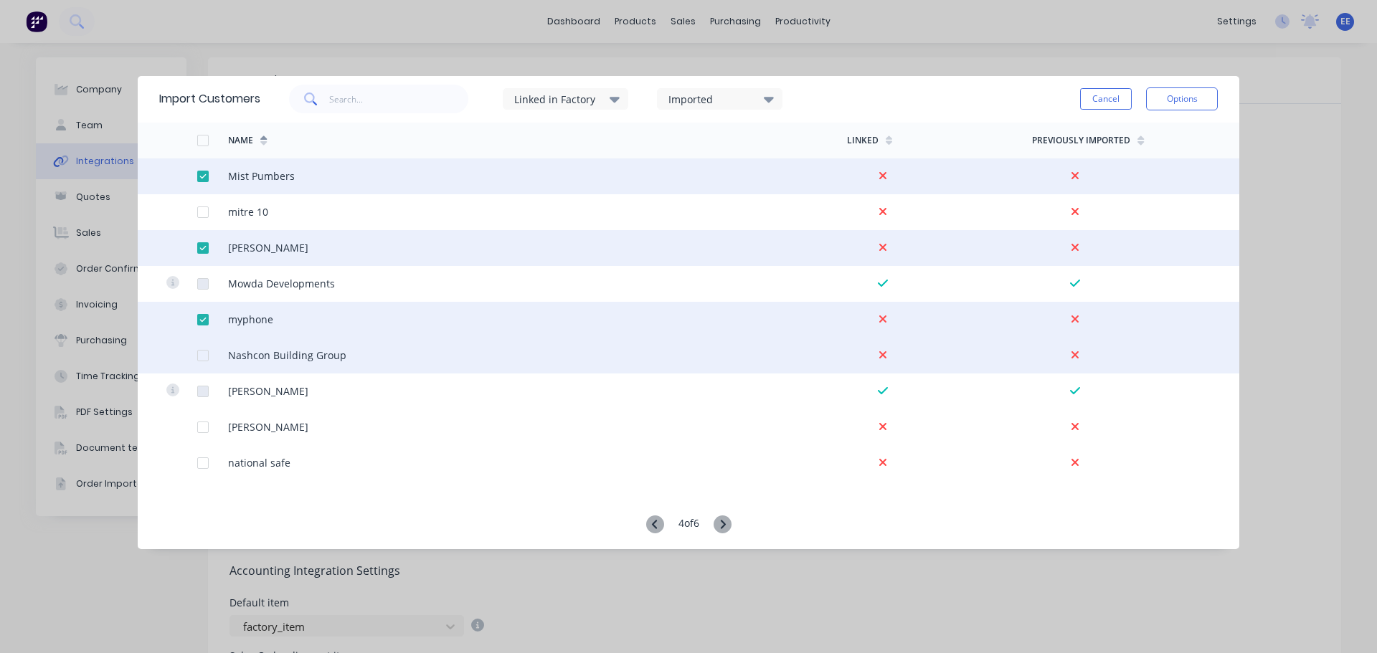
click at [202, 357] on div at bounding box center [203, 355] width 29 height 29
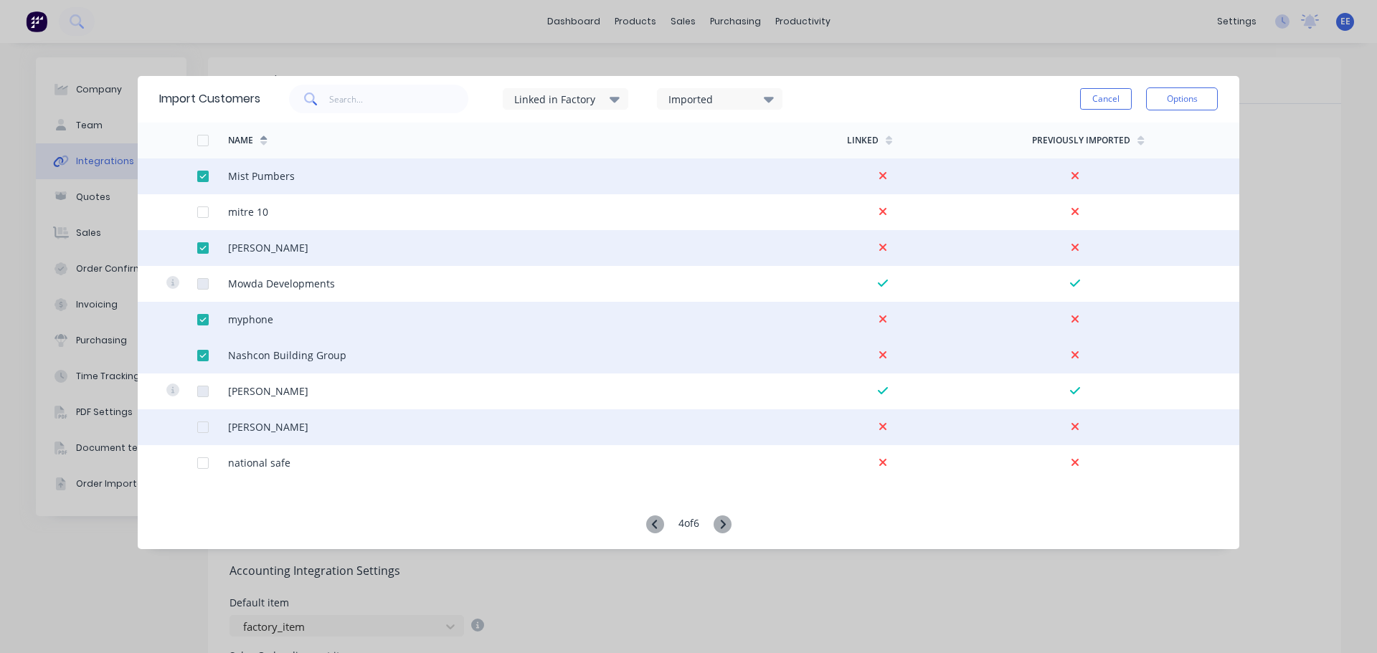
click at [198, 423] on div at bounding box center [203, 427] width 29 height 29
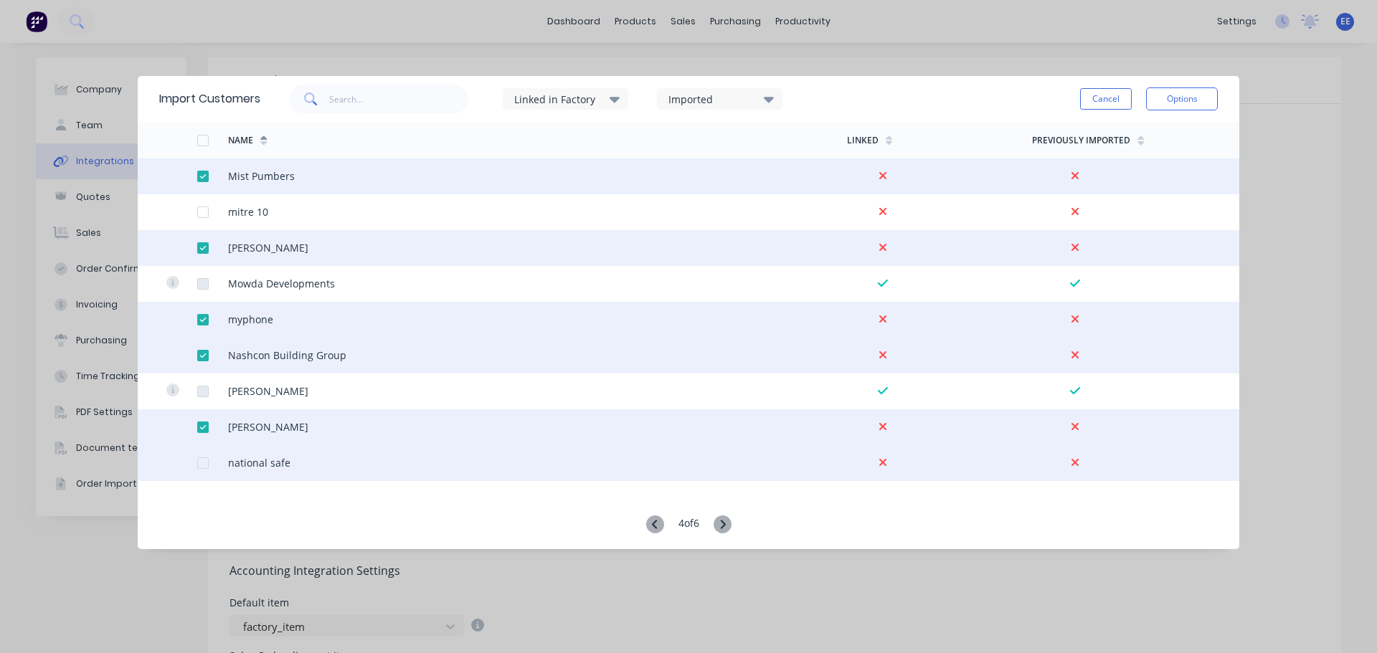
click at [202, 462] on div at bounding box center [203, 463] width 29 height 29
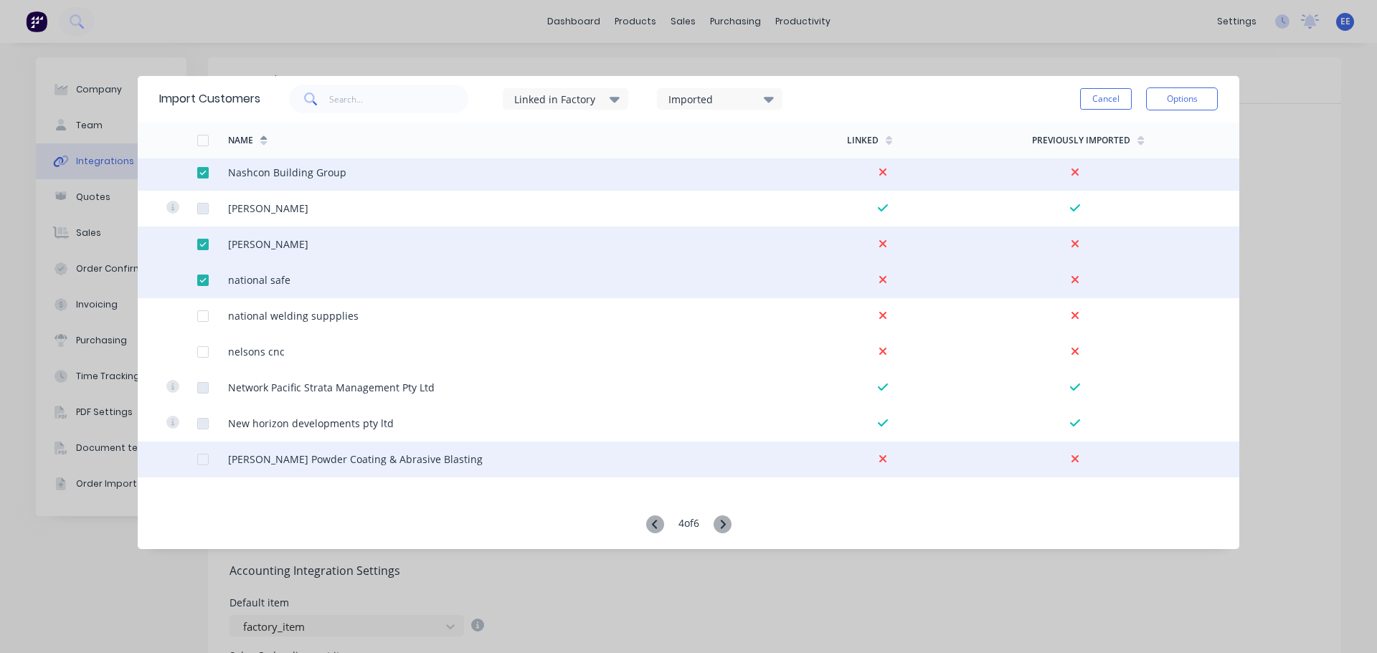
scroll to position [1506, 0]
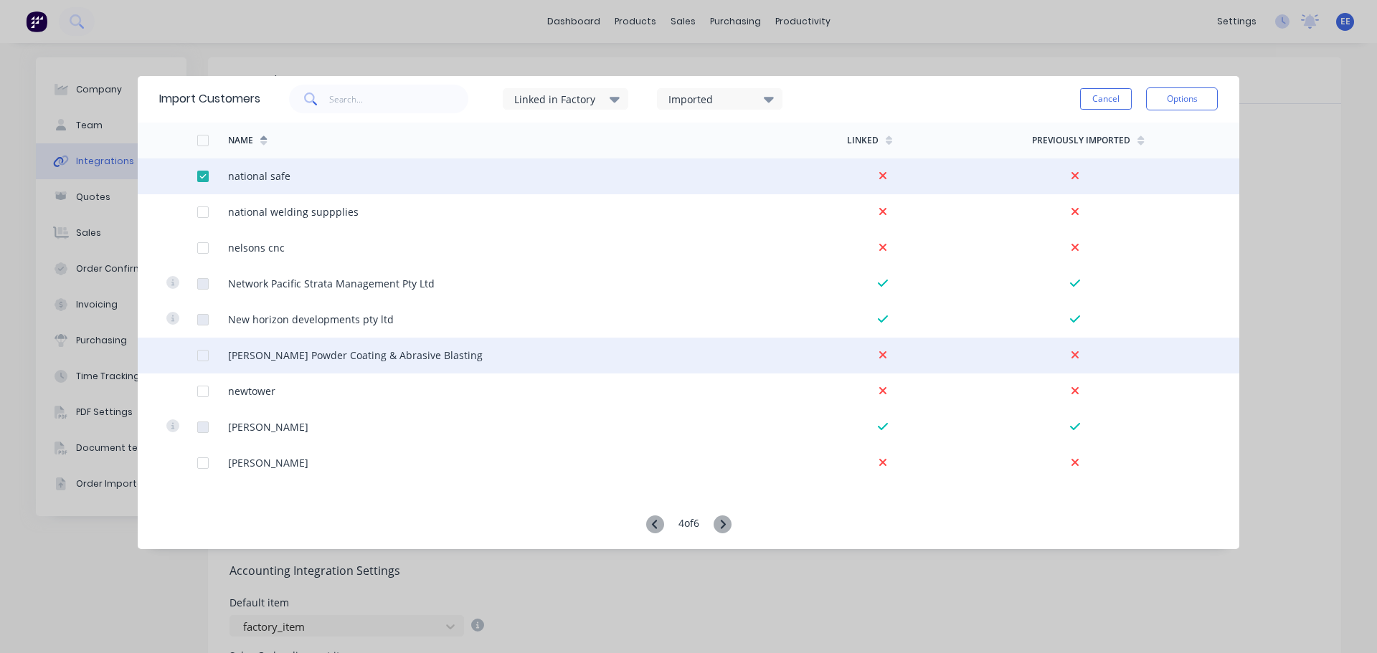
click at [208, 357] on div at bounding box center [203, 355] width 29 height 29
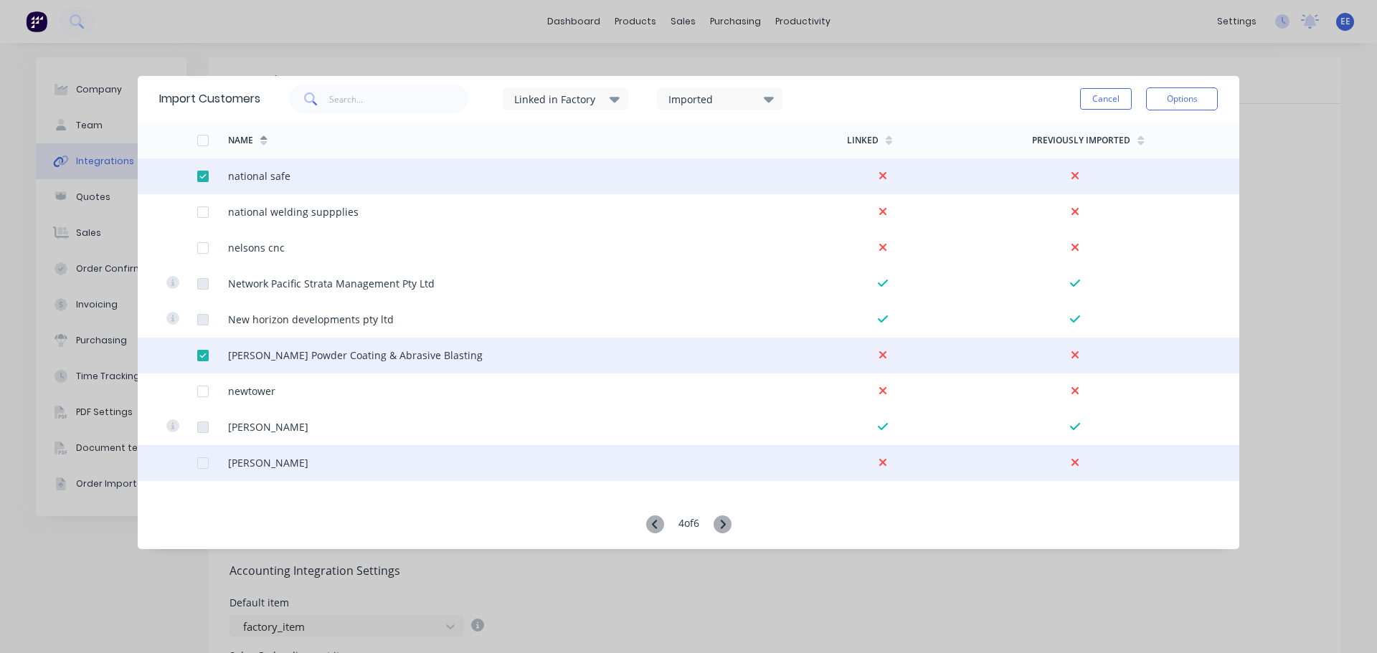
click at [205, 463] on div at bounding box center [203, 463] width 29 height 29
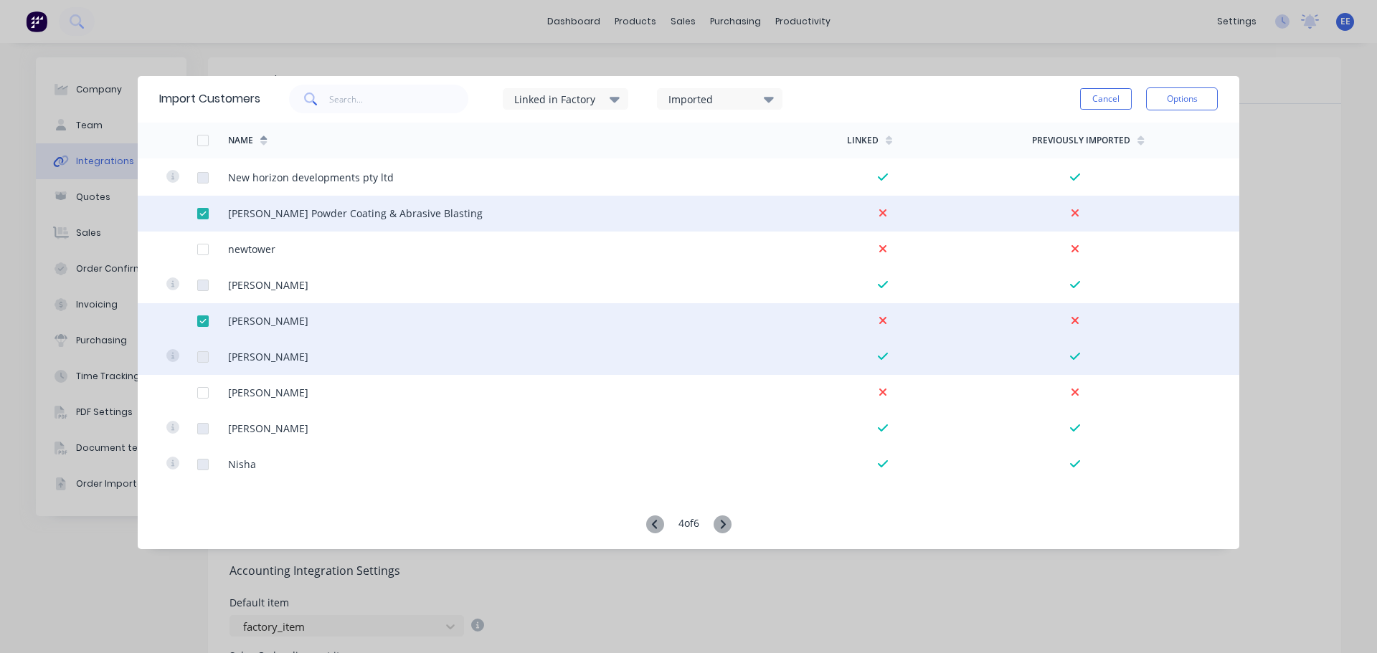
scroll to position [1650, 0]
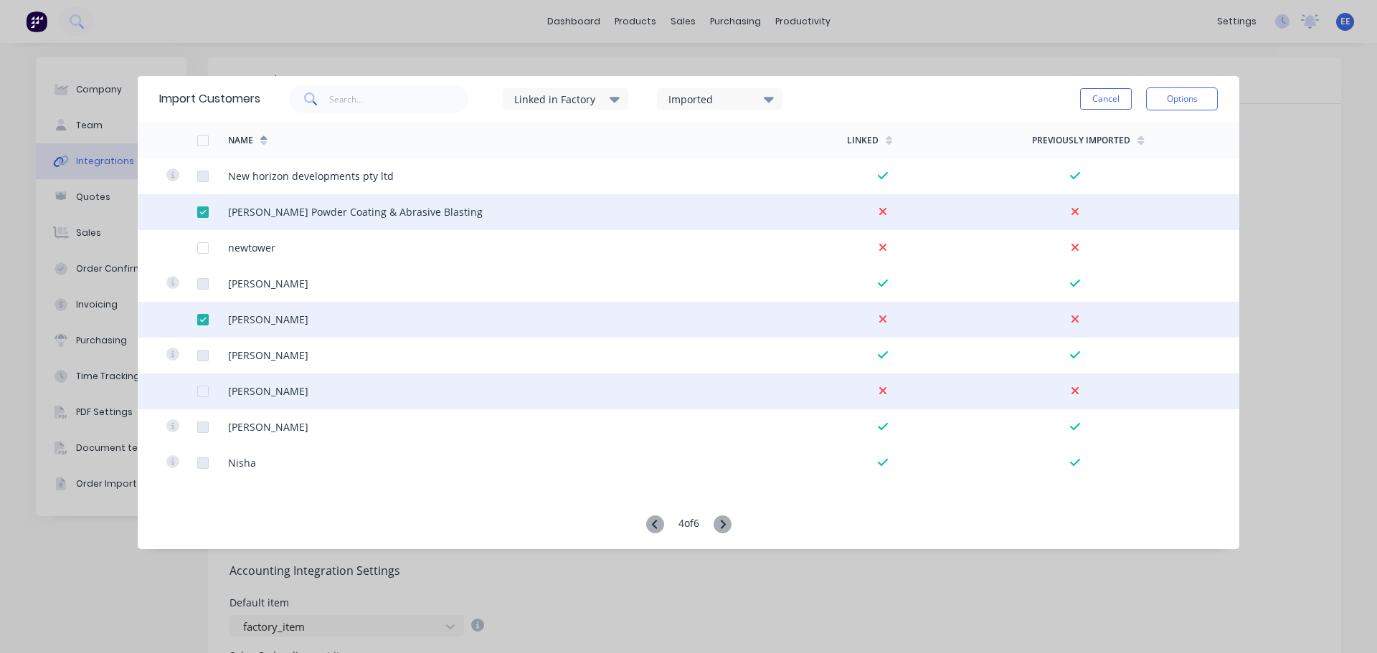
click at [203, 394] on div at bounding box center [203, 391] width 29 height 29
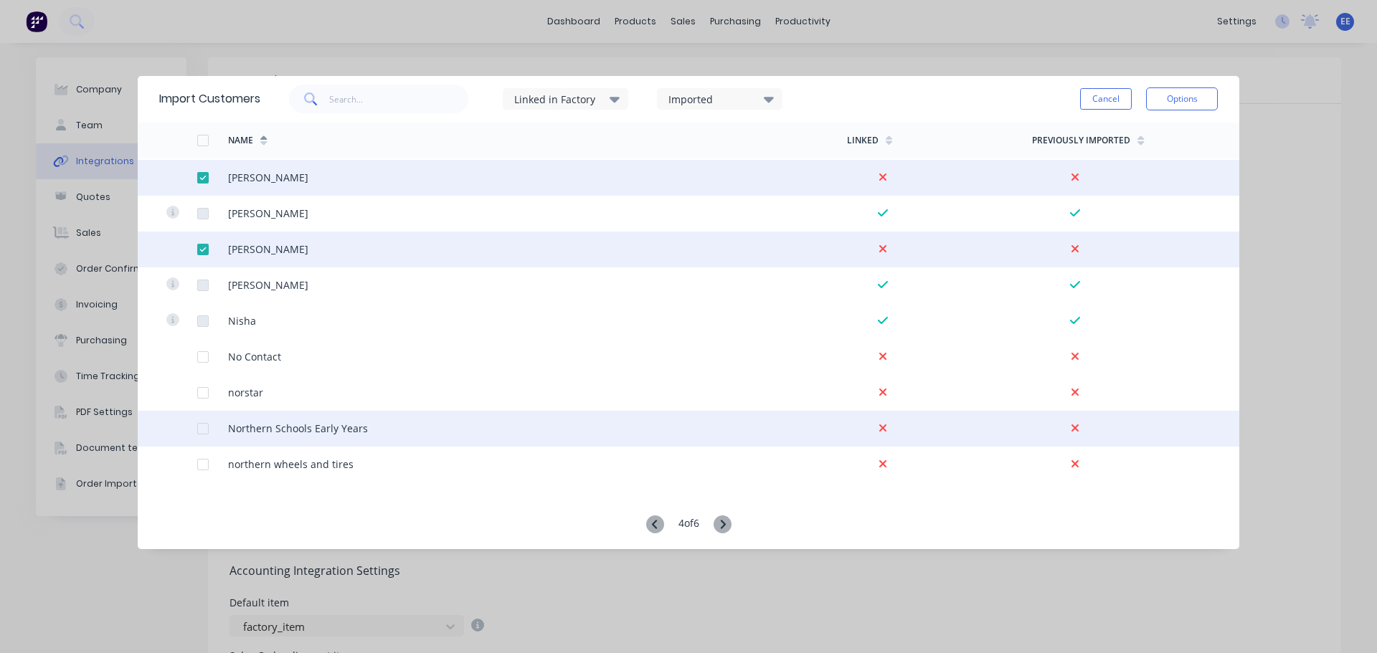
scroll to position [1793, 0]
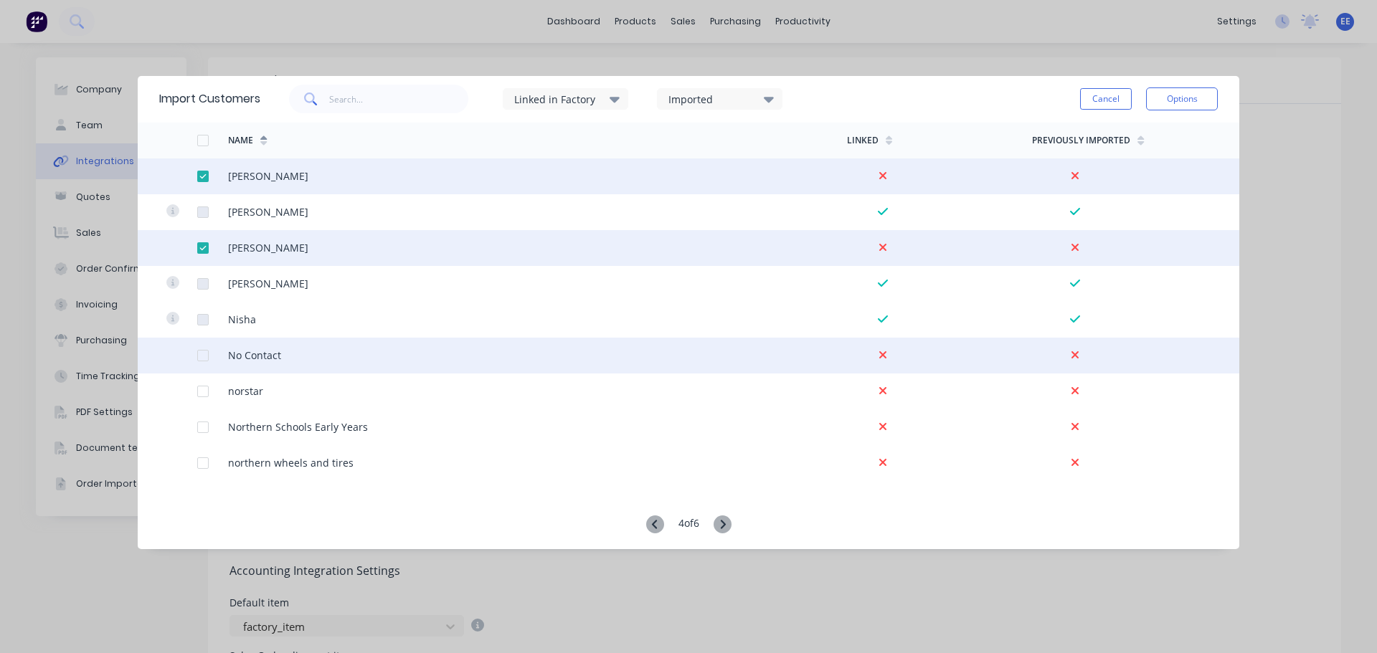
click at [202, 357] on div at bounding box center [203, 355] width 29 height 29
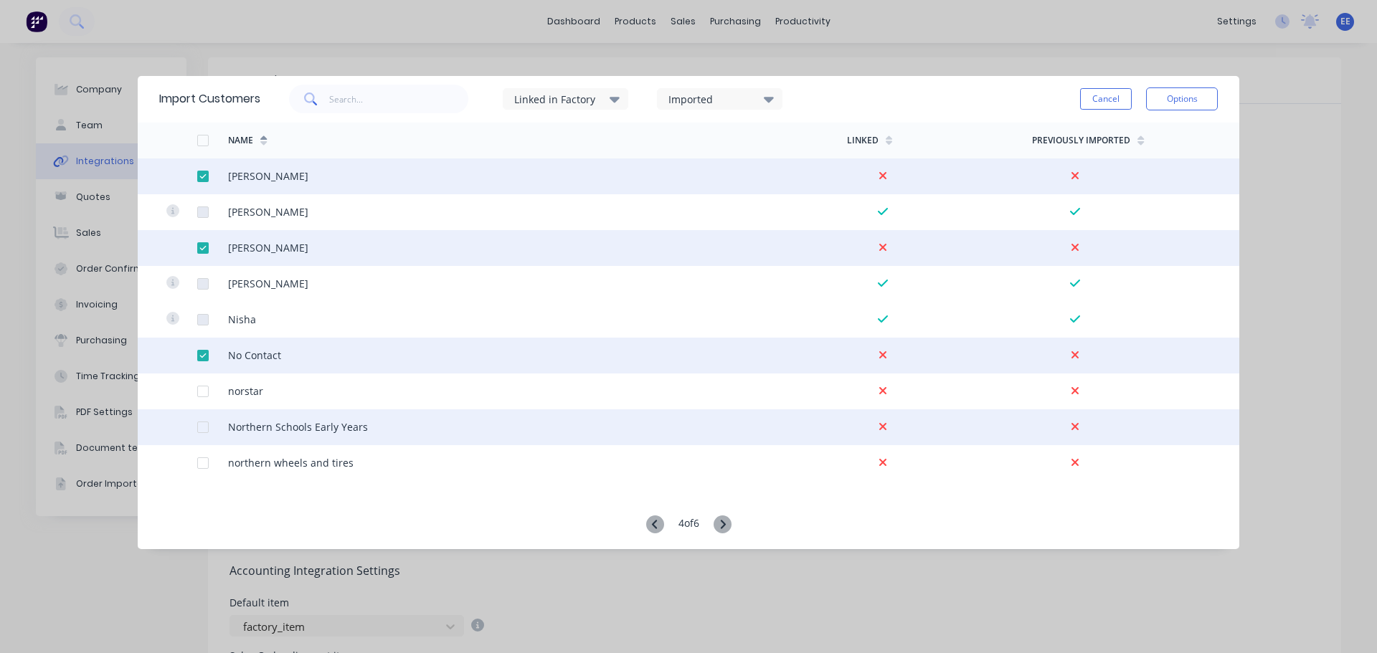
click at [202, 426] on div at bounding box center [203, 427] width 29 height 29
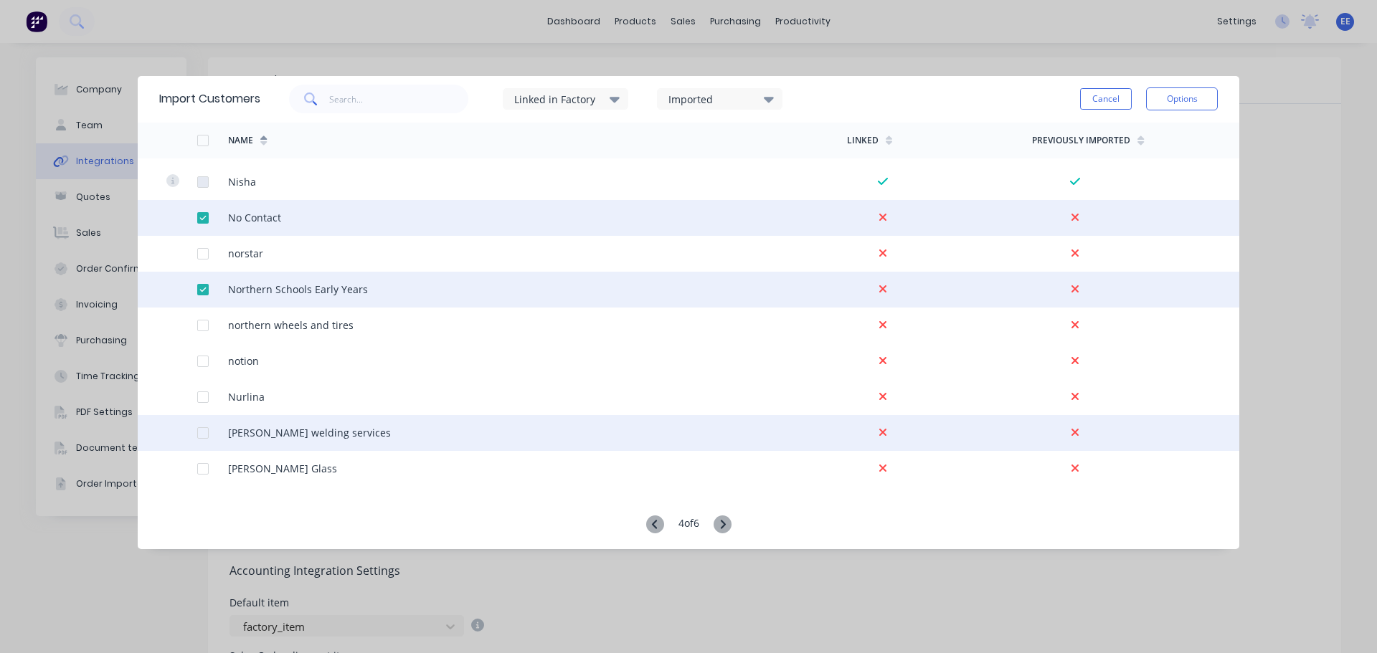
scroll to position [1937, 0]
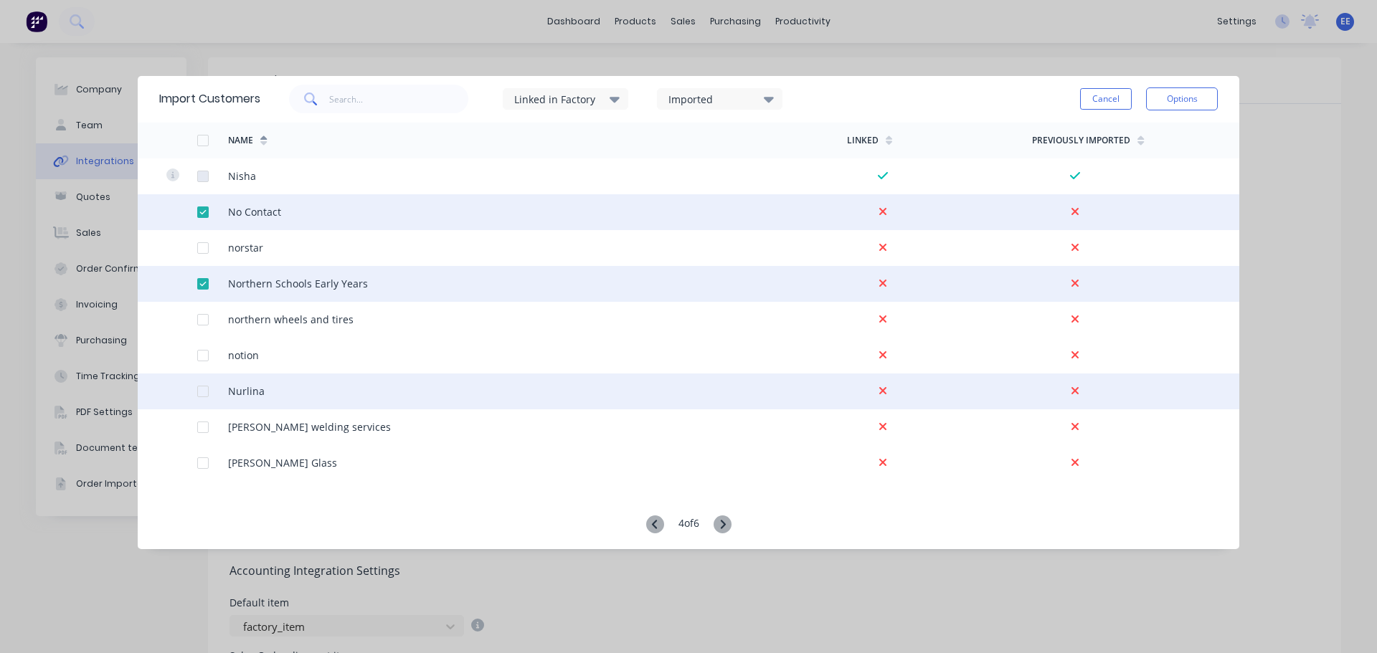
click at [201, 393] on div at bounding box center [203, 391] width 29 height 29
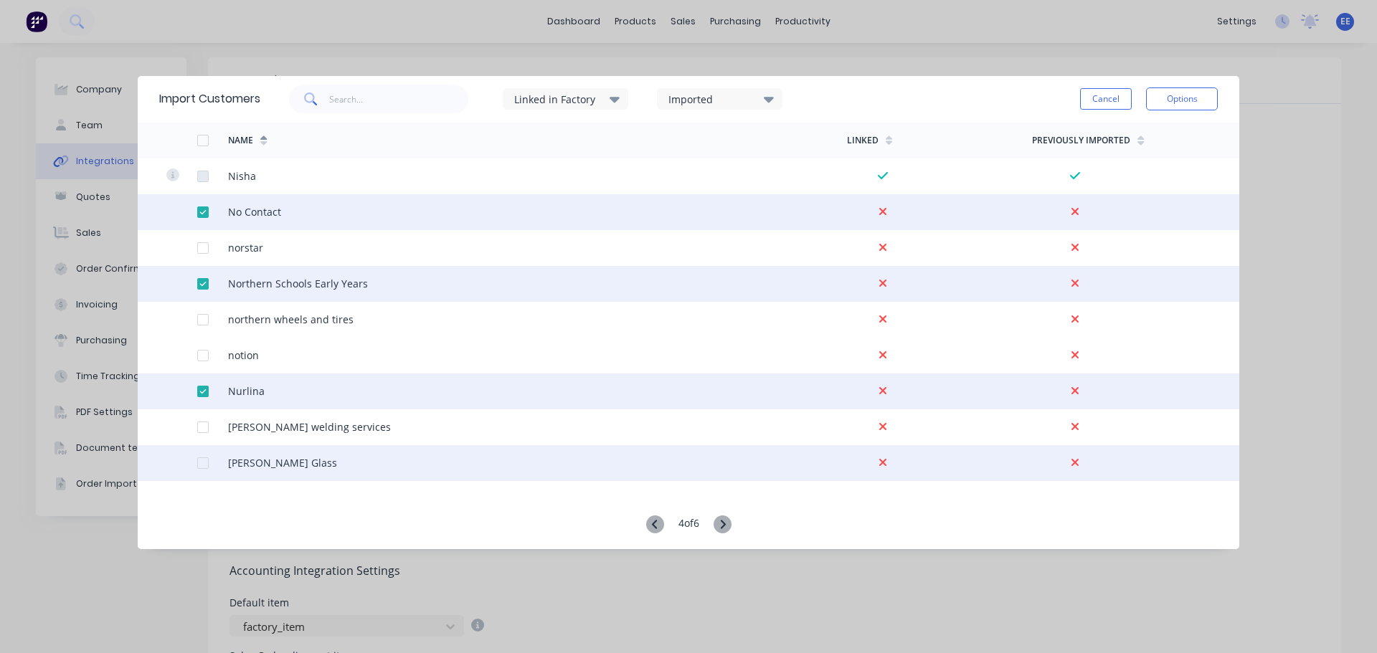
click at [197, 464] on div at bounding box center [203, 463] width 29 height 29
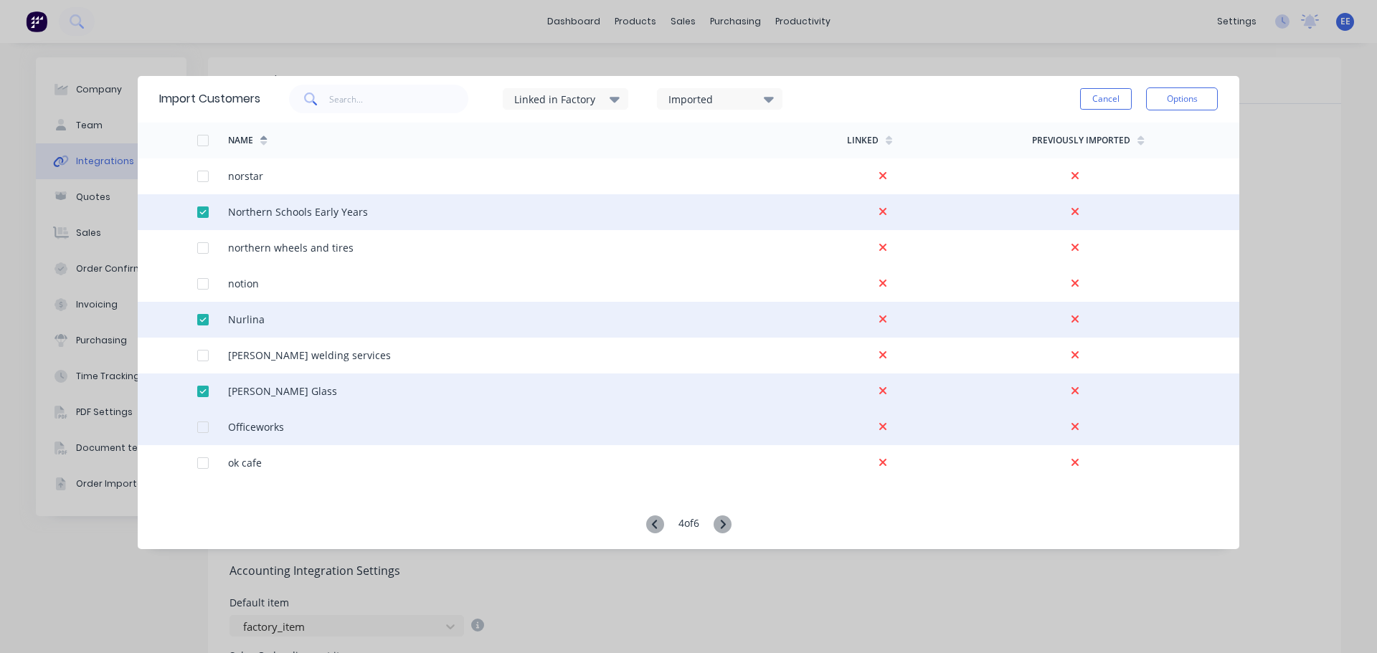
scroll to position [2080, 0]
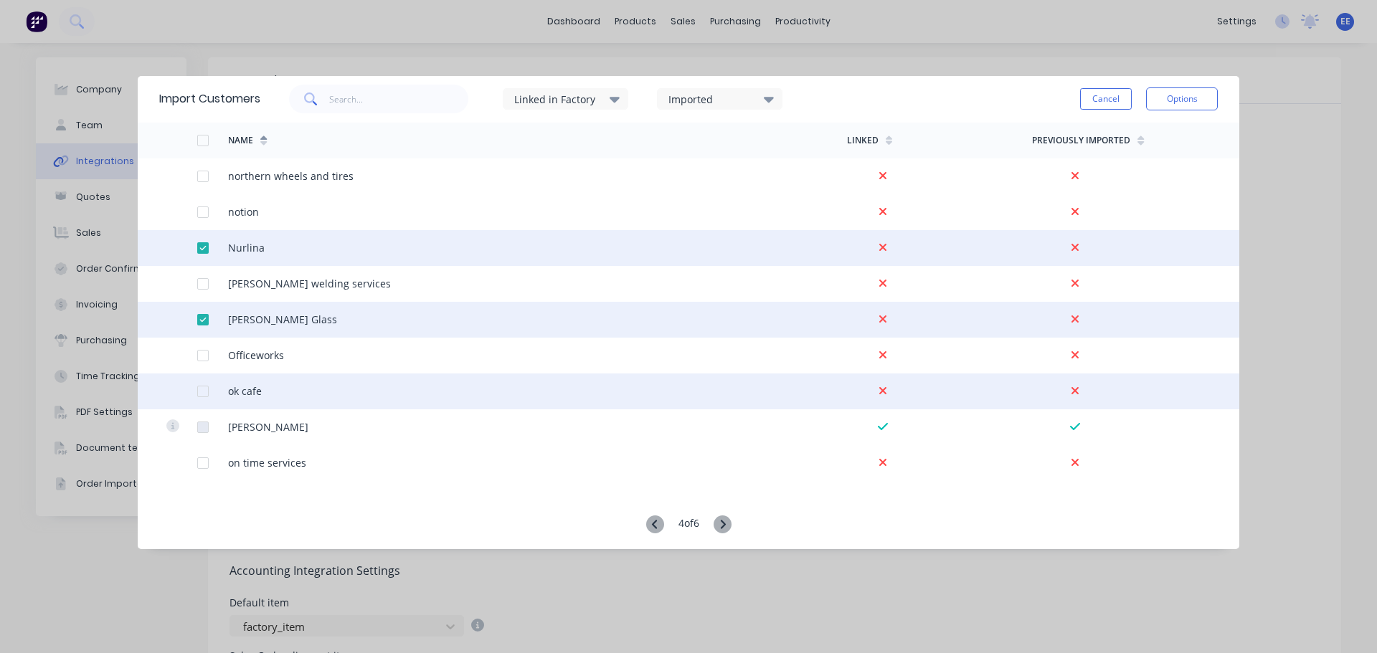
click at [202, 389] on div at bounding box center [203, 391] width 29 height 29
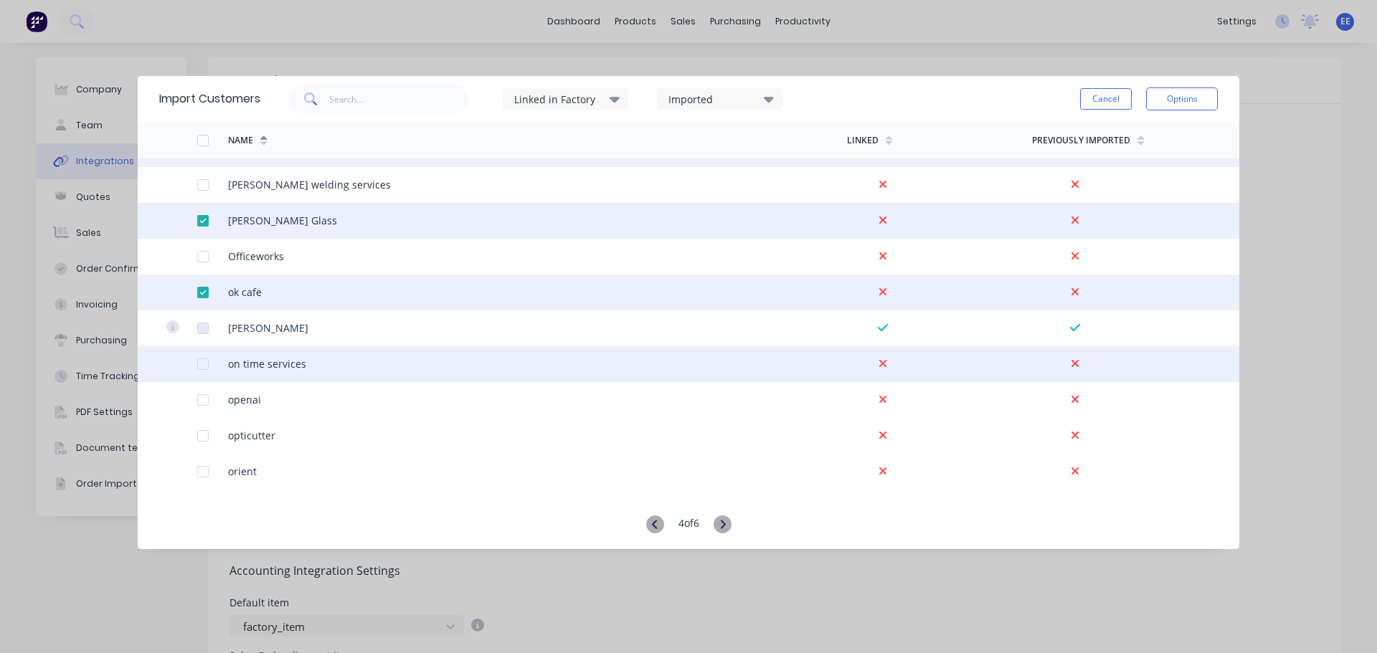
scroll to position [2223, 0]
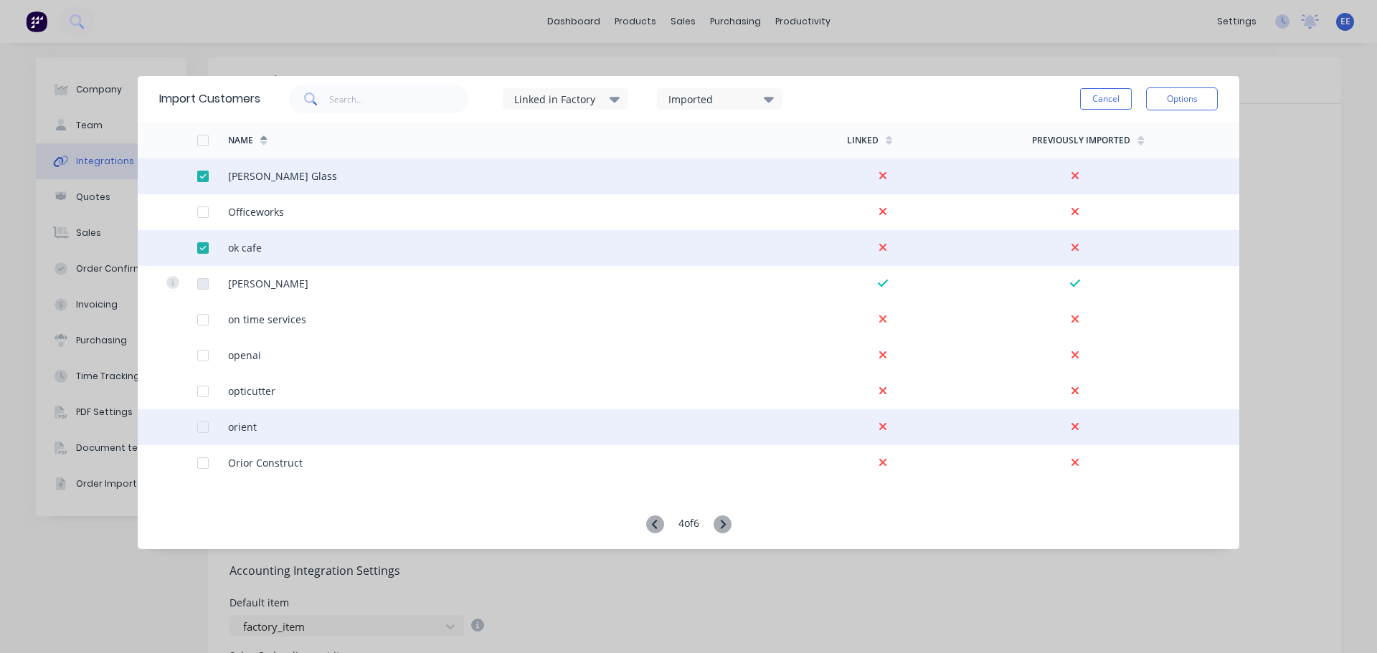
click at [202, 425] on div at bounding box center [203, 427] width 29 height 29
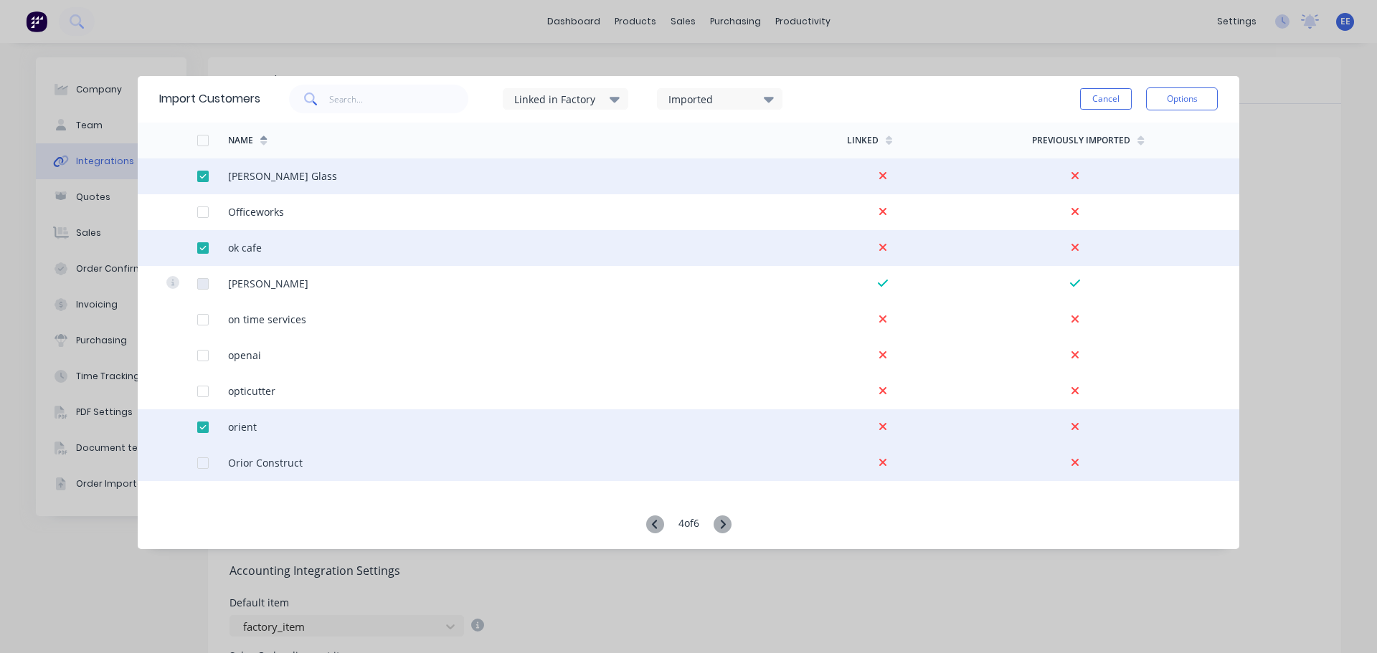
drag, startPoint x: 203, startPoint y: 463, endPoint x: 211, endPoint y: 455, distance: 11.2
click at [202, 463] on div at bounding box center [203, 463] width 29 height 29
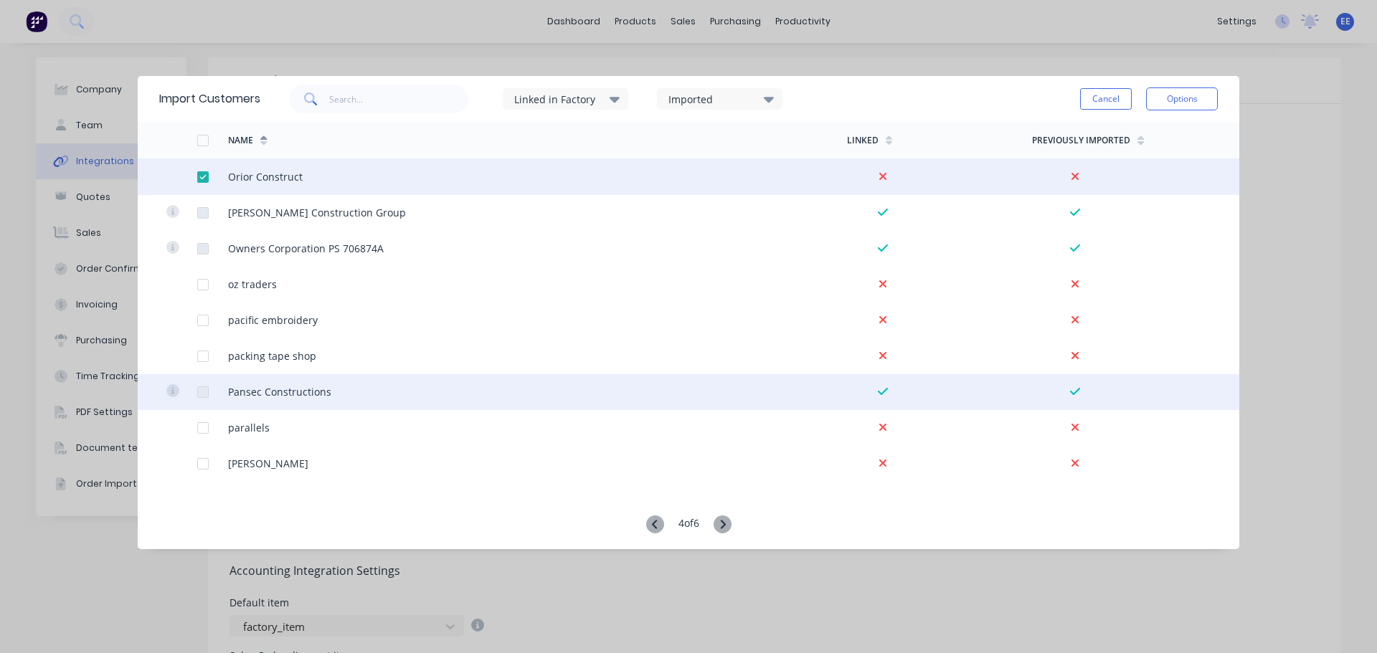
scroll to position [2510, 0]
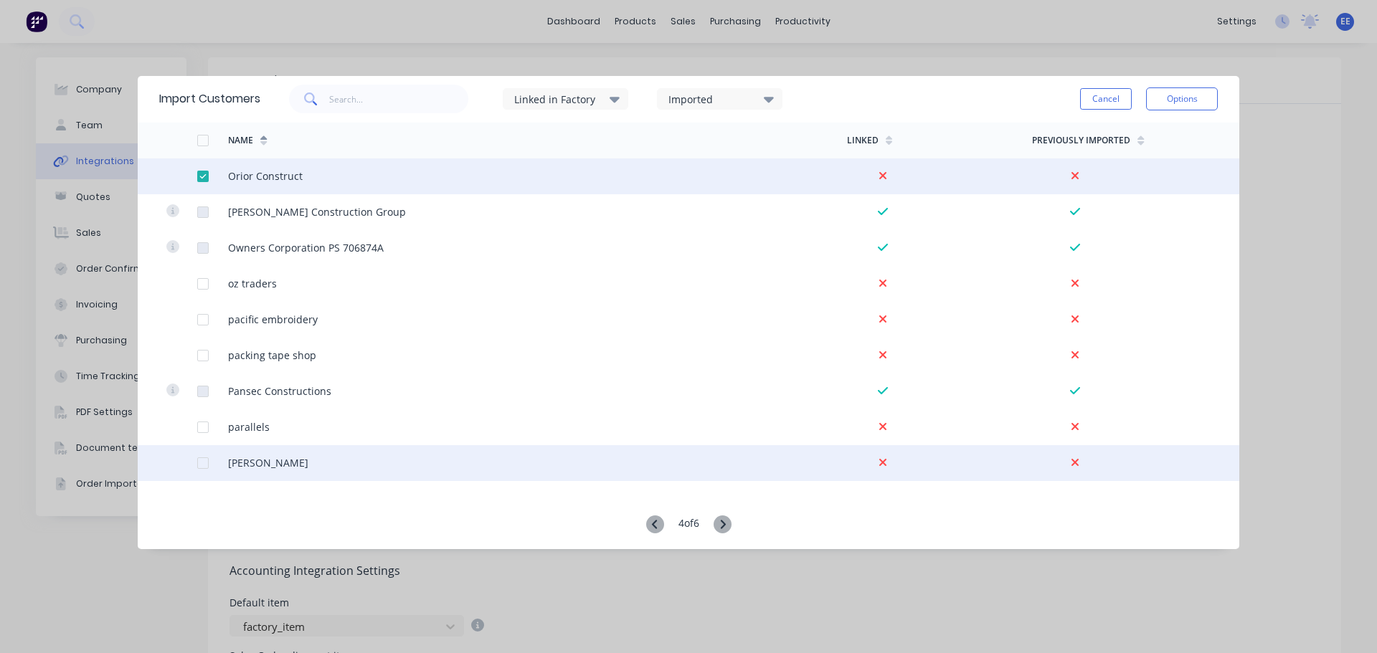
click at [190, 457] on div at bounding box center [181, 463] width 31 height 36
click at [198, 463] on div at bounding box center [203, 463] width 29 height 29
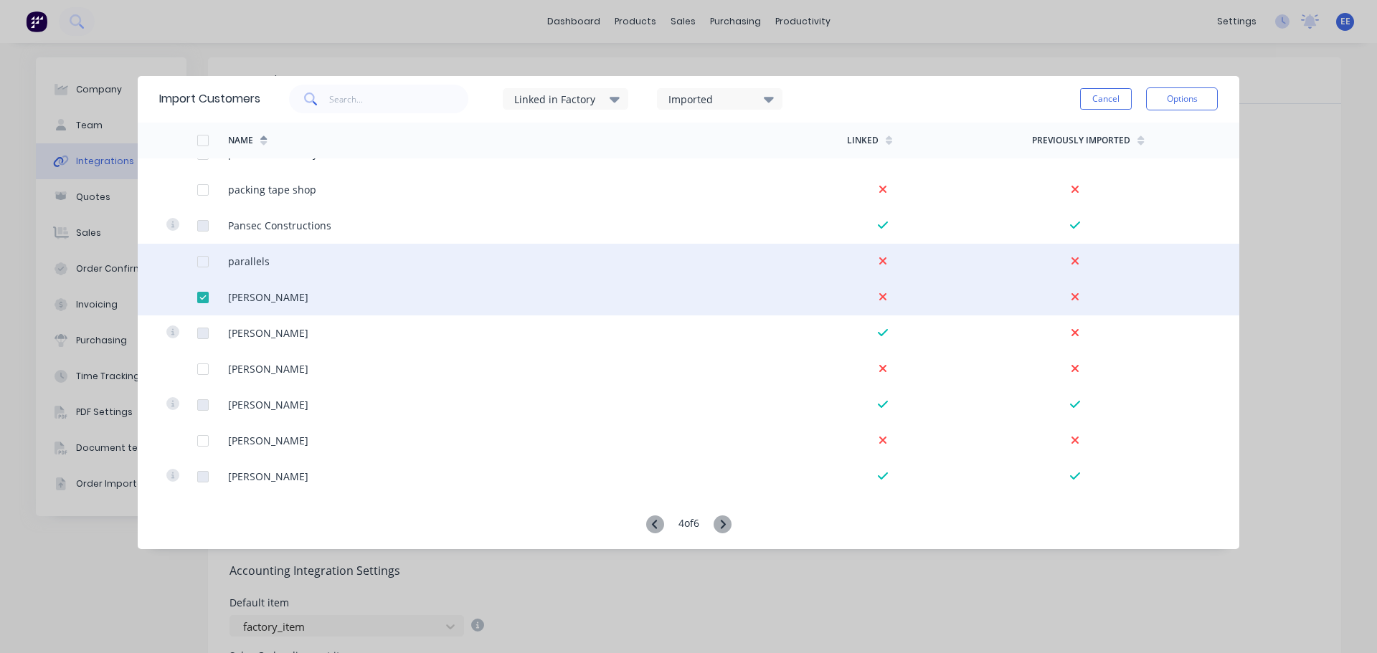
scroll to position [2726, 0]
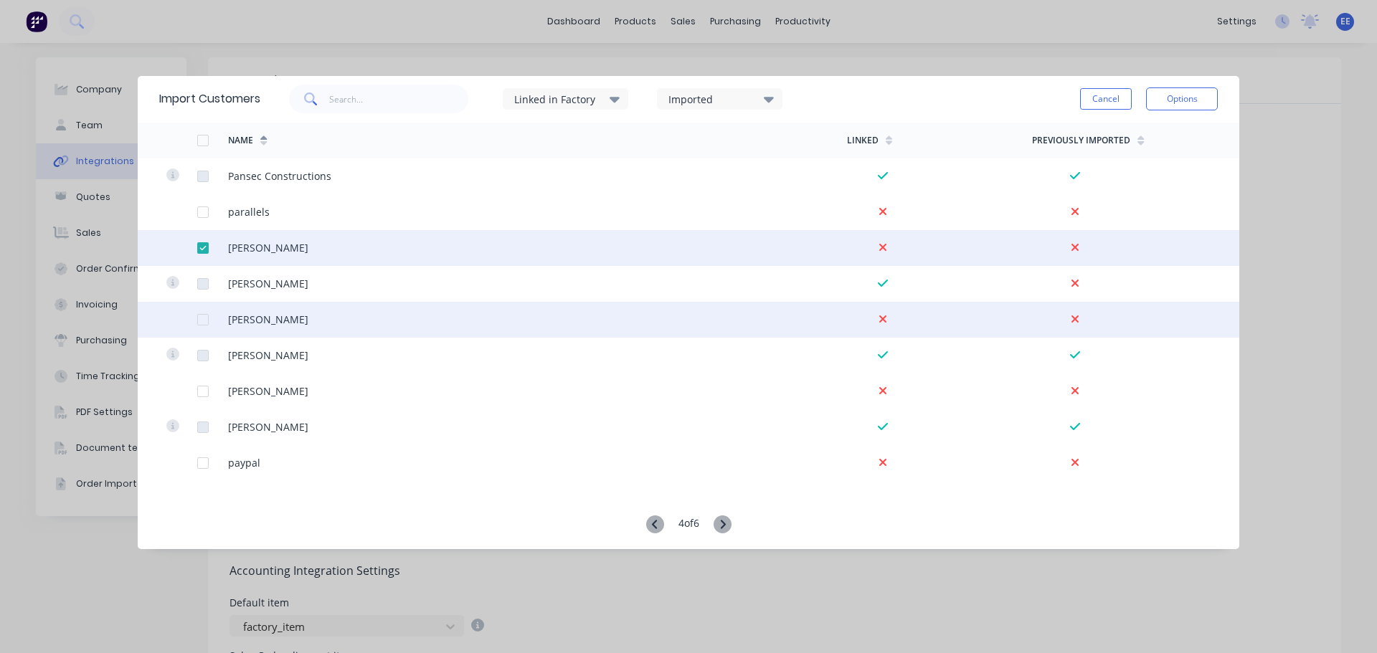
click at [202, 318] on div at bounding box center [203, 320] width 29 height 29
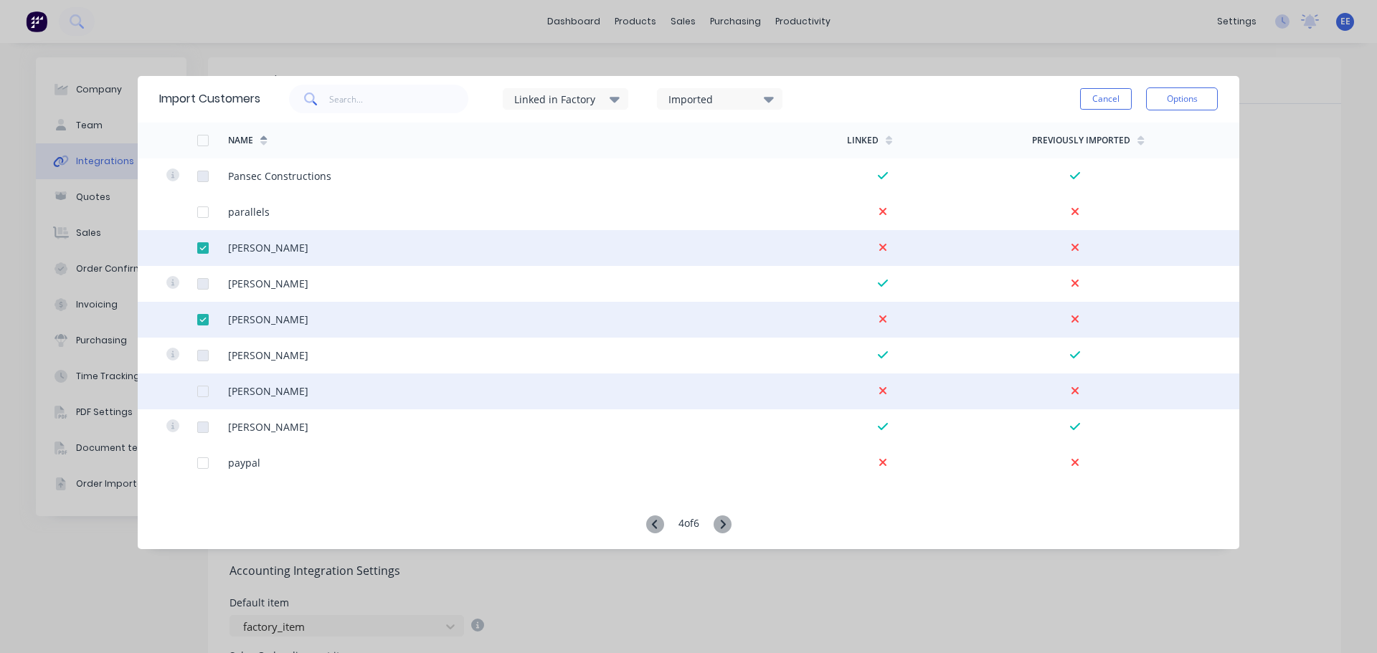
click at [197, 391] on div at bounding box center [203, 391] width 29 height 29
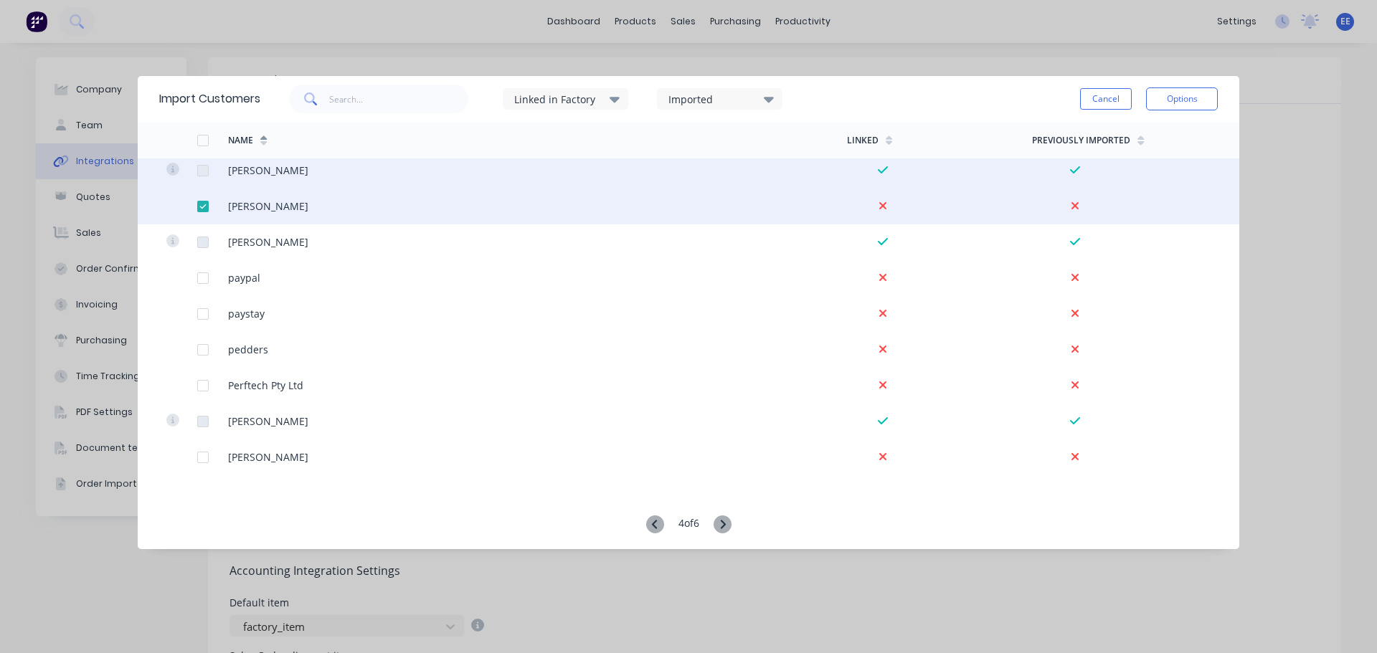
scroll to position [2941, 0]
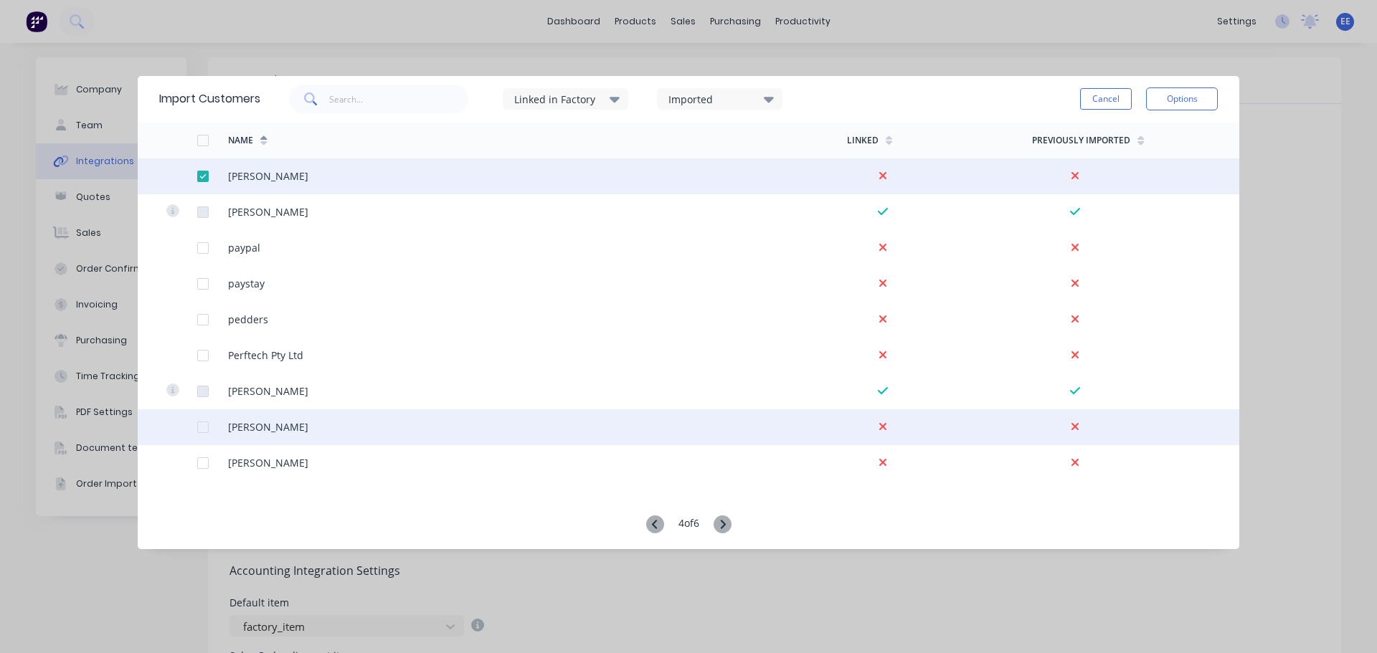
click at [197, 425] on div at bounding box center [203, 427] width 29 height 29
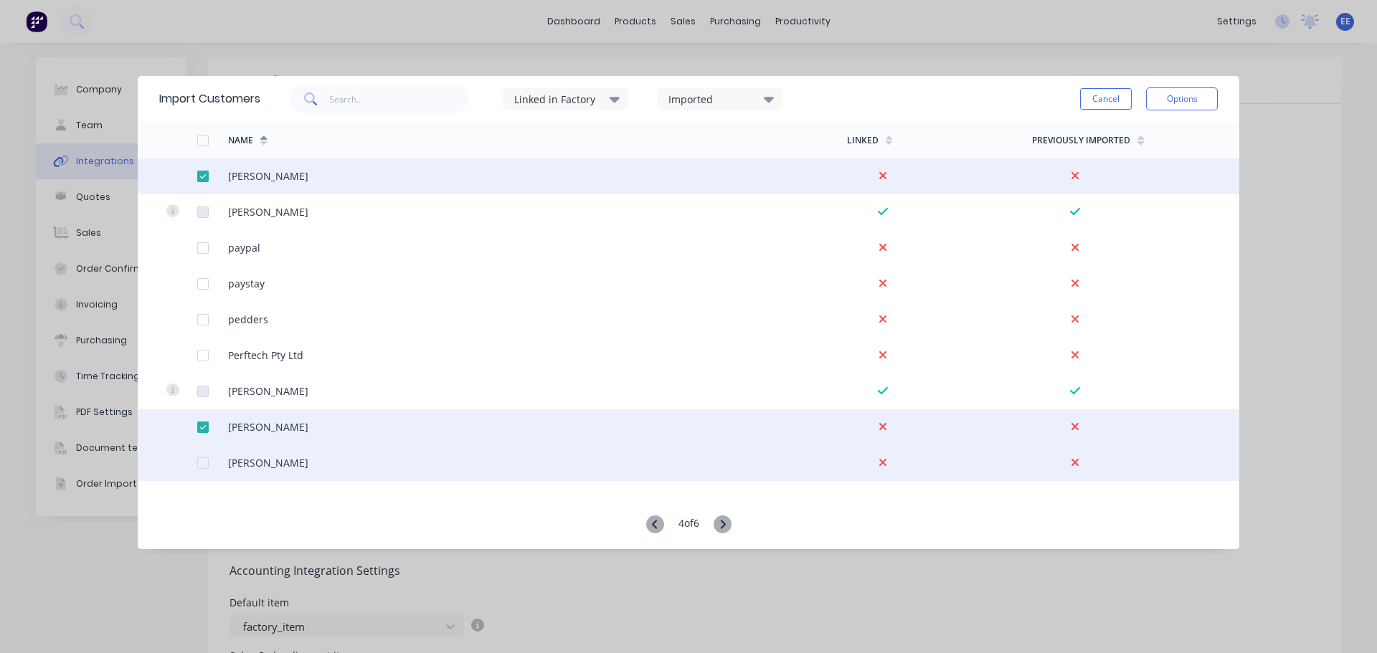
click at [202, 462] on div at bounding box center [203, 463] width 29 height 29
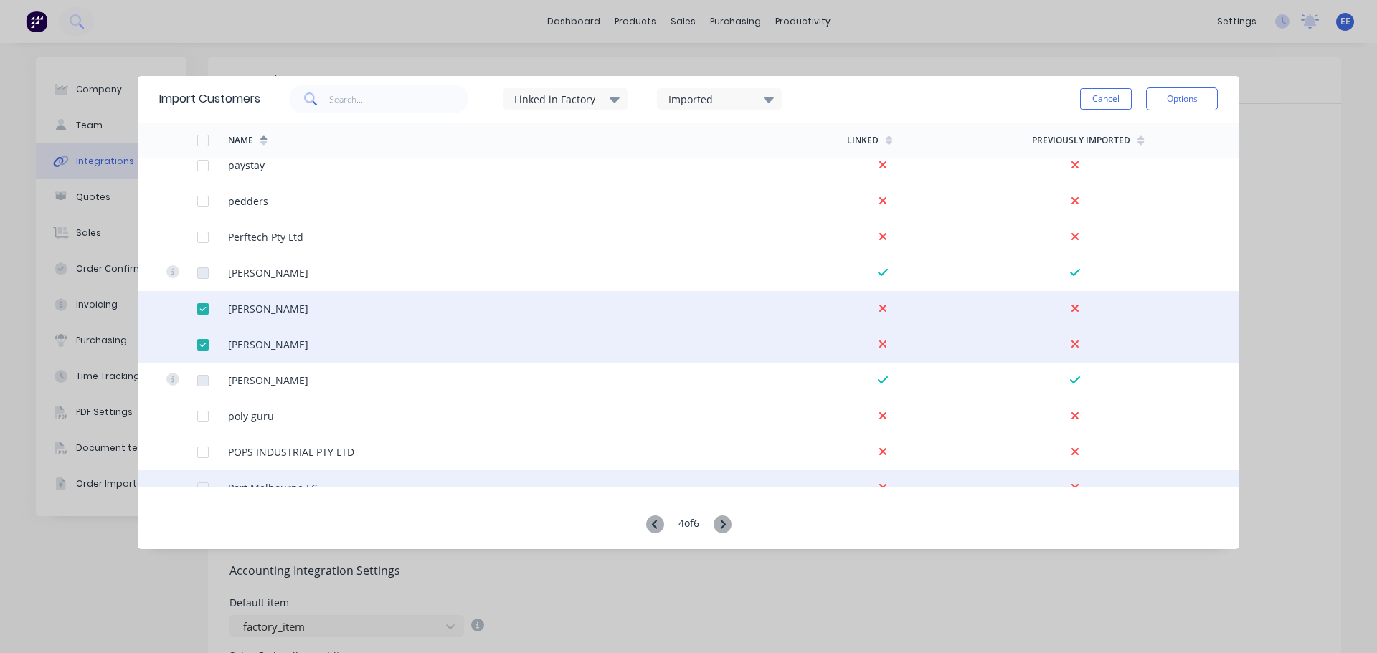
scroll to position [3084, 0]
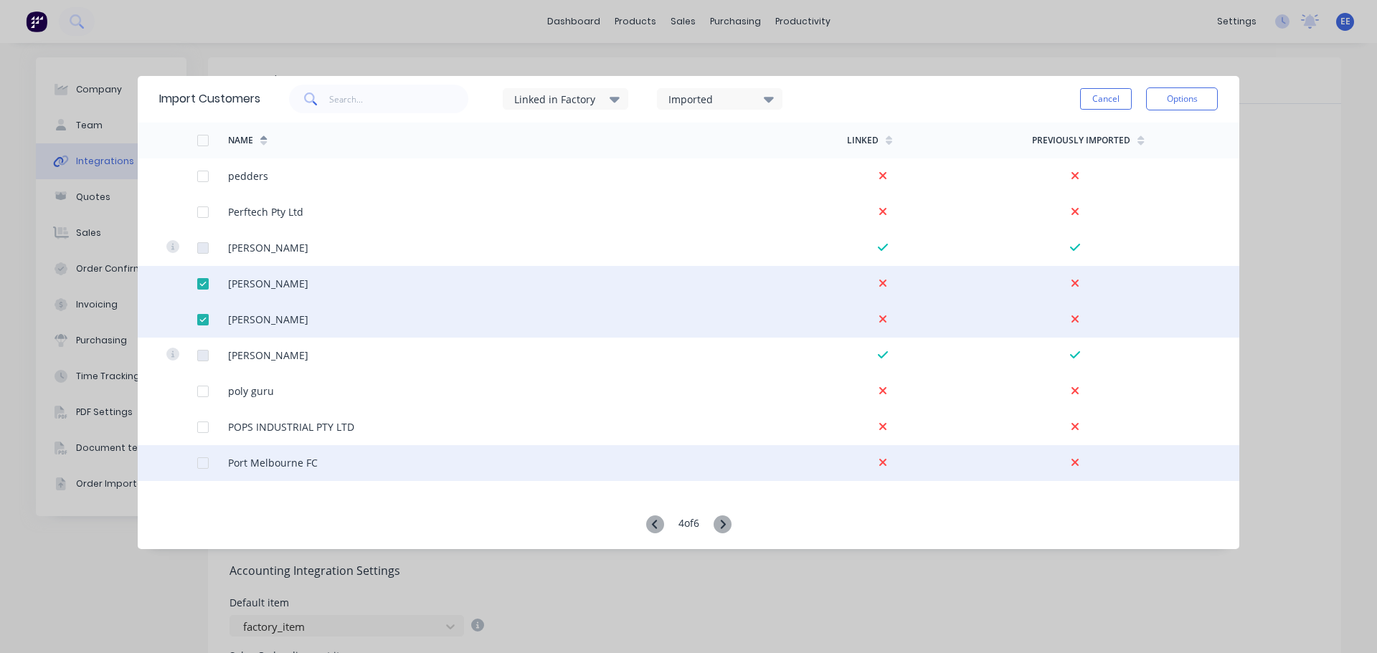
click at [201, 465] on div at bounding box center [203, 463] width 29 height 29
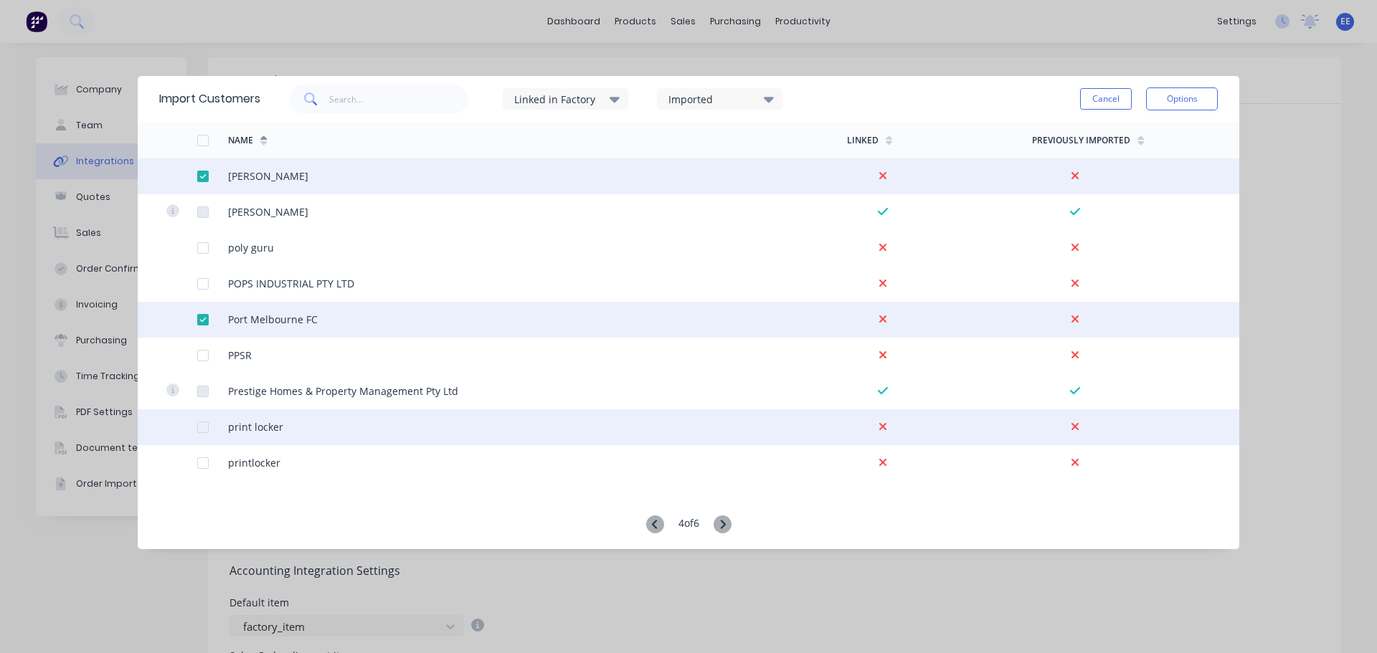
scroll to position [3258, 0]
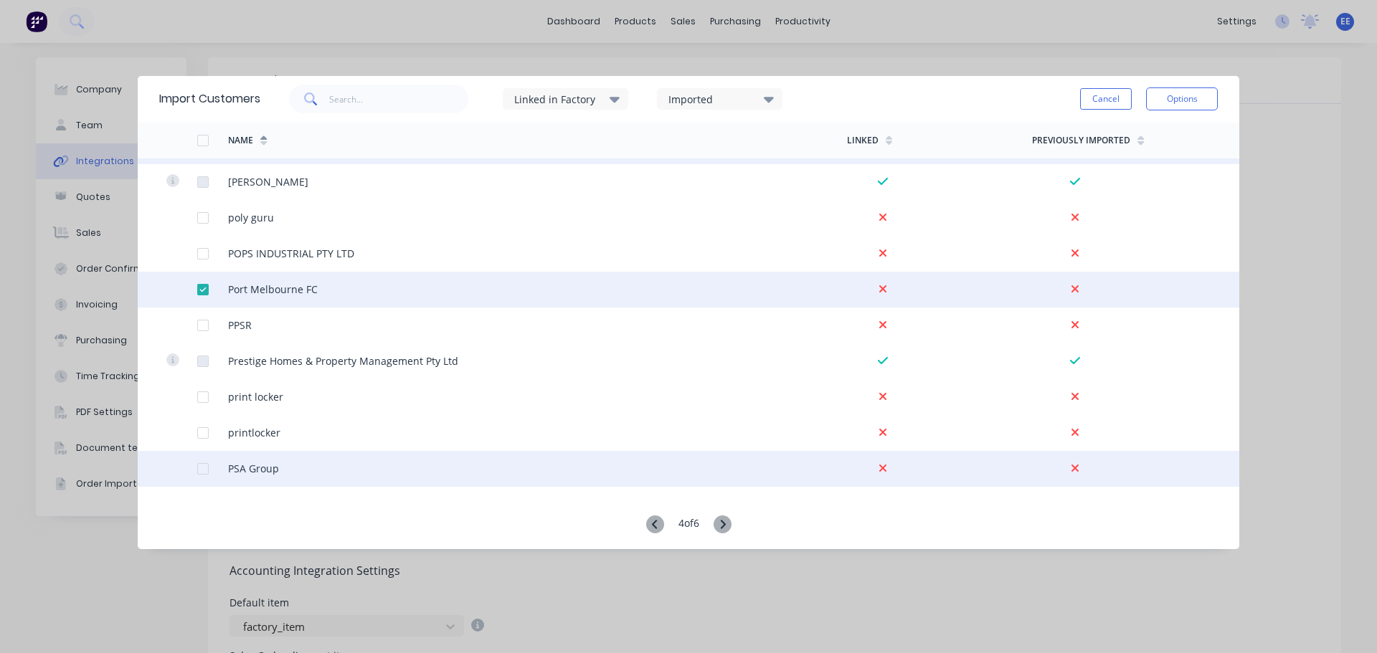
click at [204, 467] on div at bounding box center [203, 469] width 29 height 29
click at [1189, 100] on button "Options" at bounding box center [1182, 99] width 72 height 23
click at [1134, 139] on div "Import selected customers" at bounding box center [1150, 139] width 110 height 36
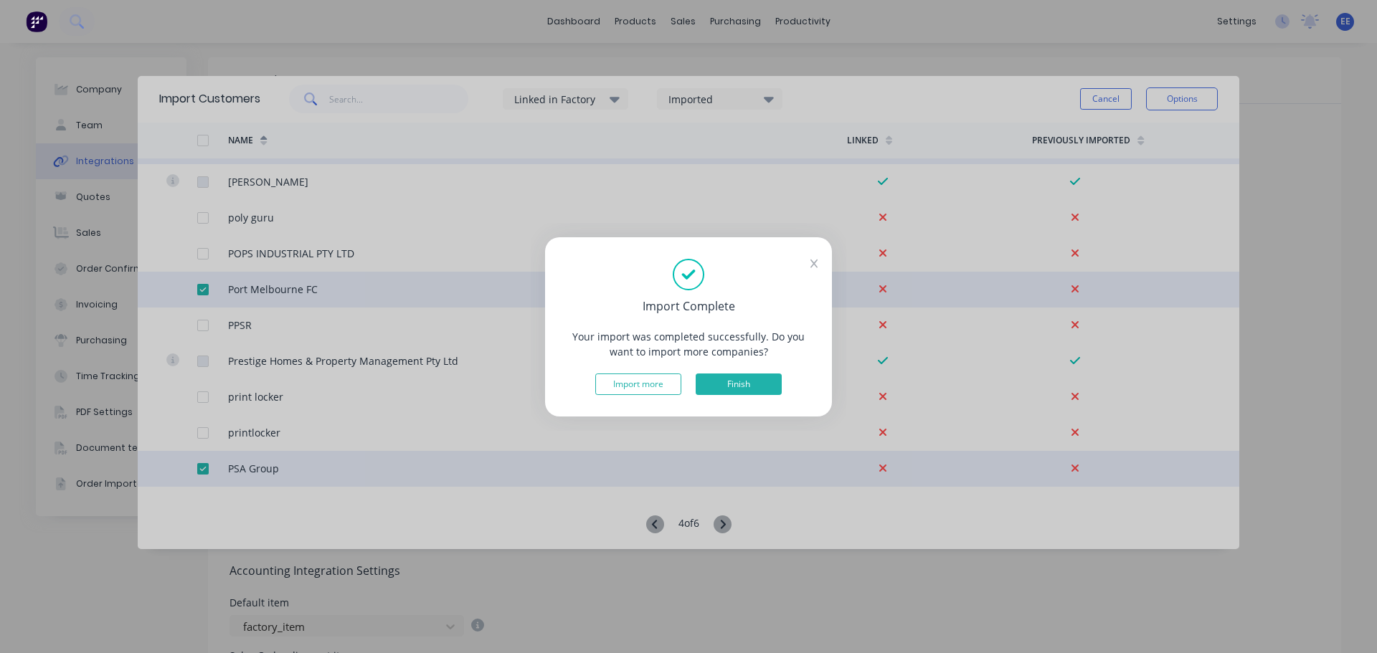
click at [752, 378] on button "Finish" at bounding box center [739, 385] width 86 height 22
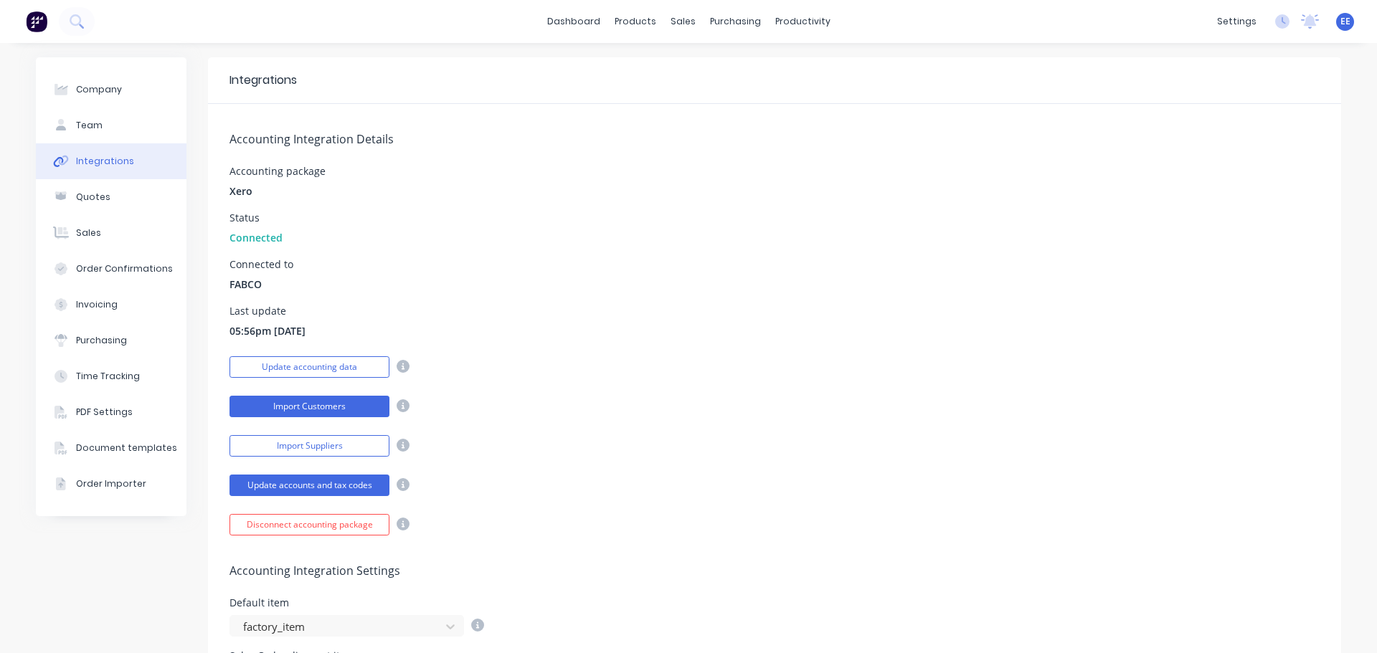
click at [267, 400] on button "Import Customers" at bounding box center [310, 407] width 160 height 22
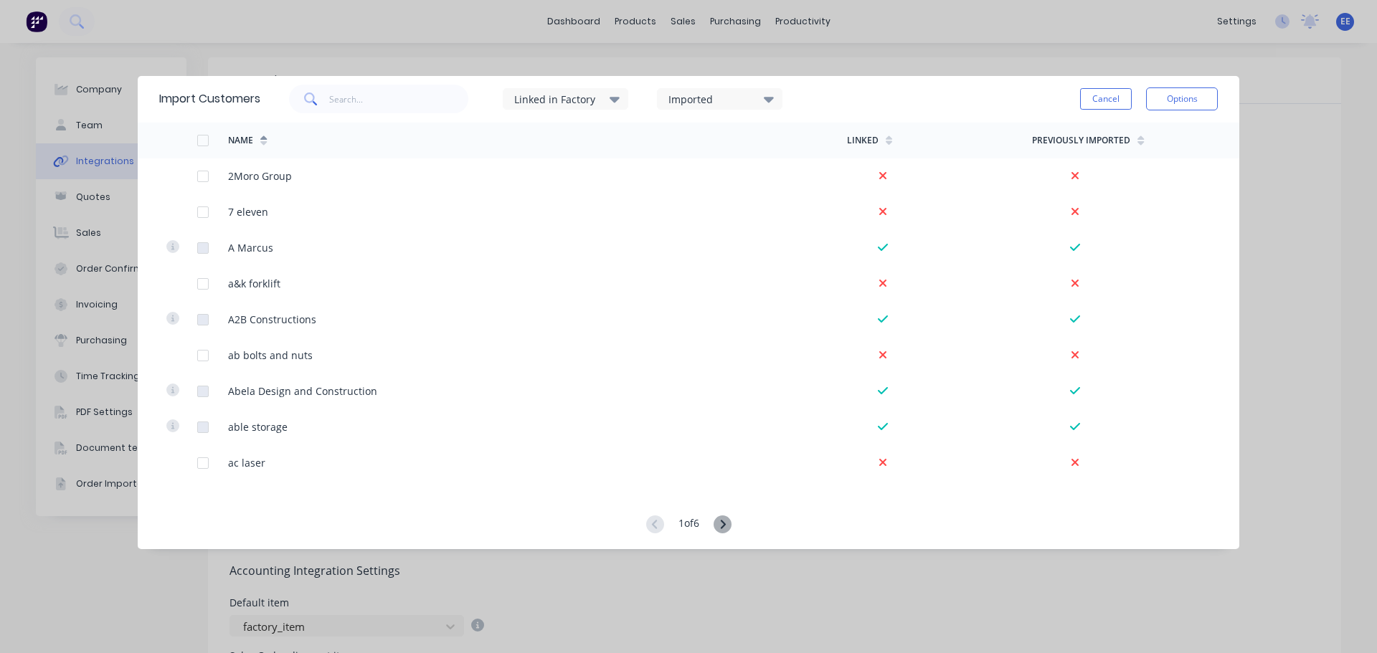
click at [724, 524] on icon at bounding box center [723, 525] width 18 height 18
click at [721, 524] on icon at bounding box center [723, 525] width 18 height 18
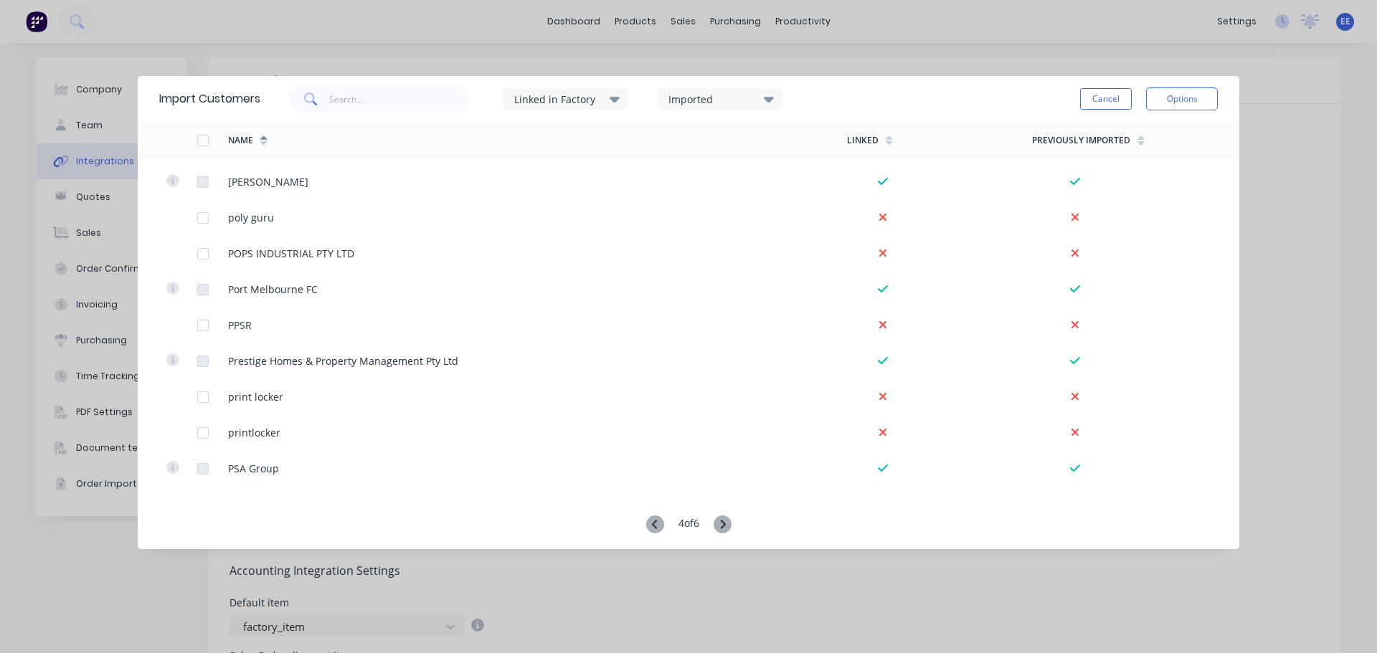
click at [724, 525] on icon at bounding box center [723, 525] width 18 height 18
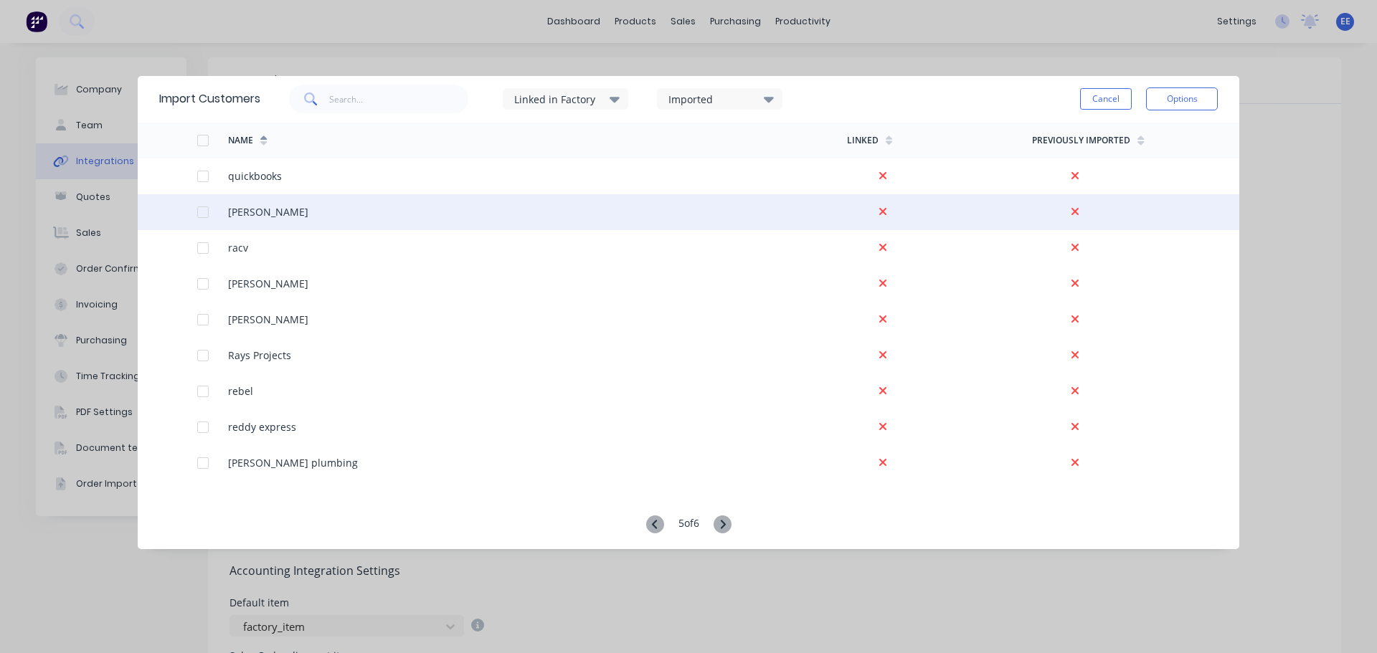
click at [205, 212] on div at bounding box center [203, 212] width 29 height 29
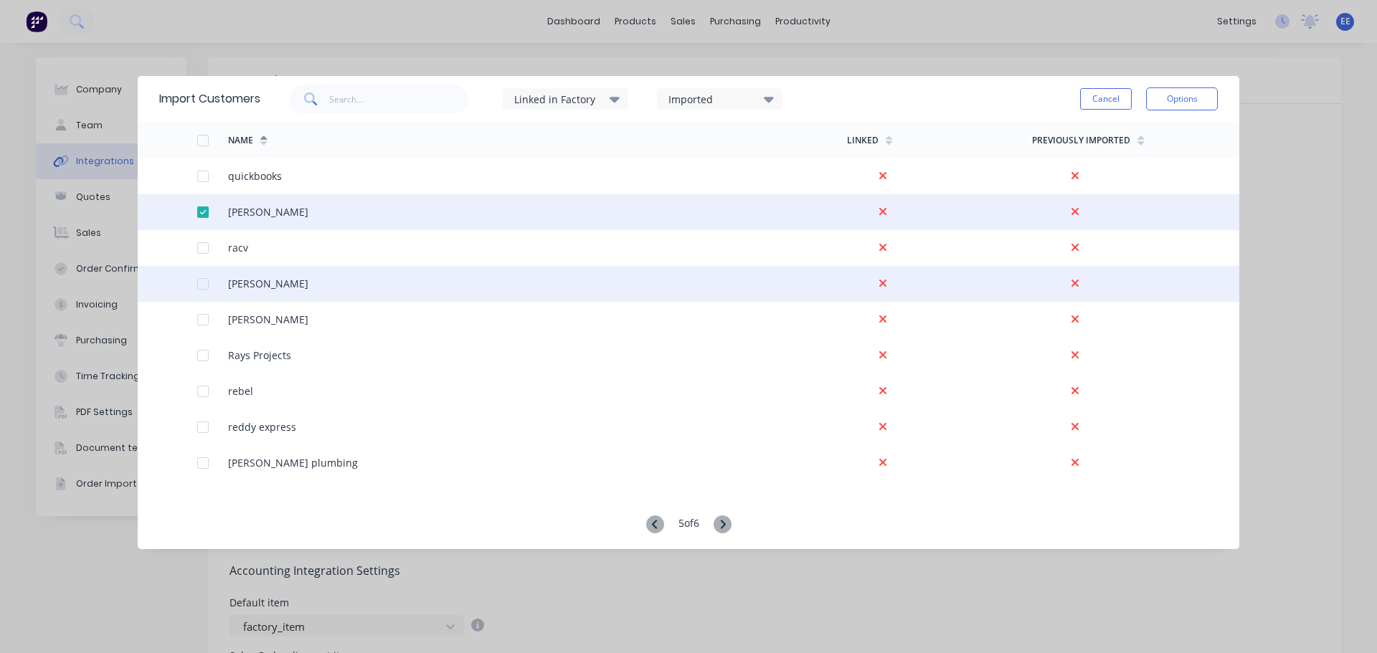
click at [201, 285] on div at bounding box center [203, 284] width 29 height 29
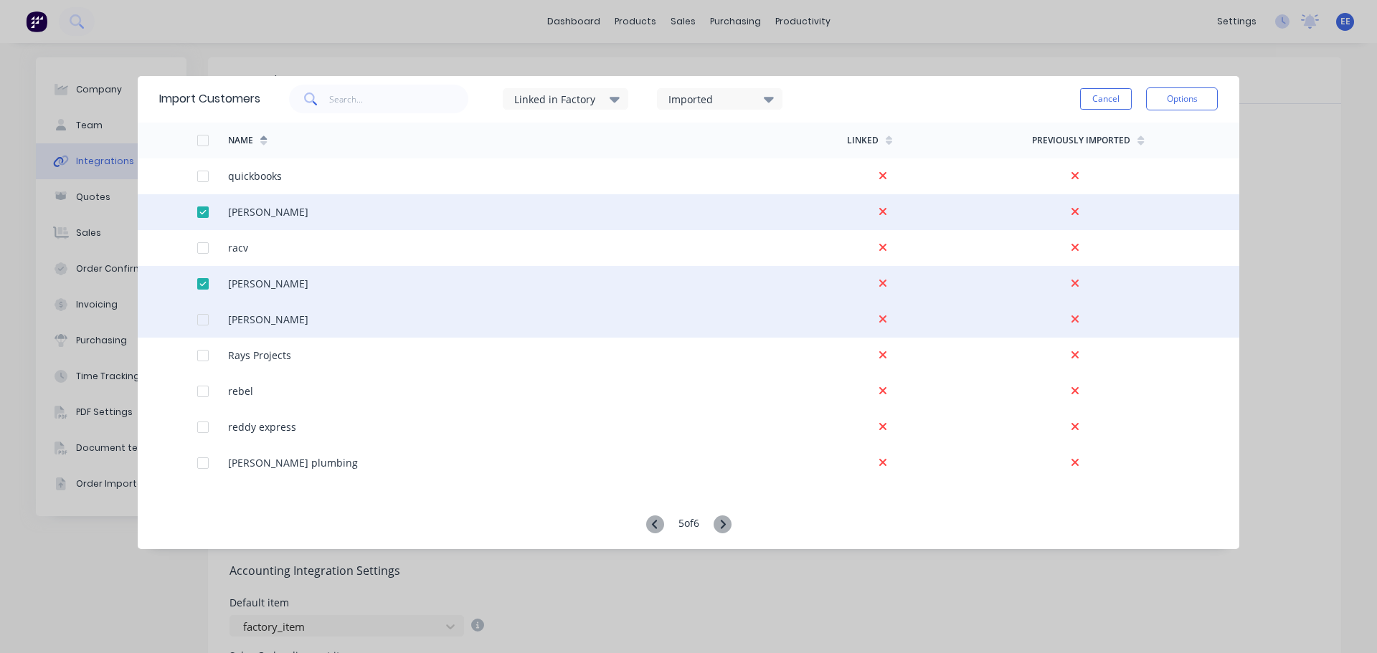
click at [204, 318] on div at bounding box center [203, 320] width 29 height 29
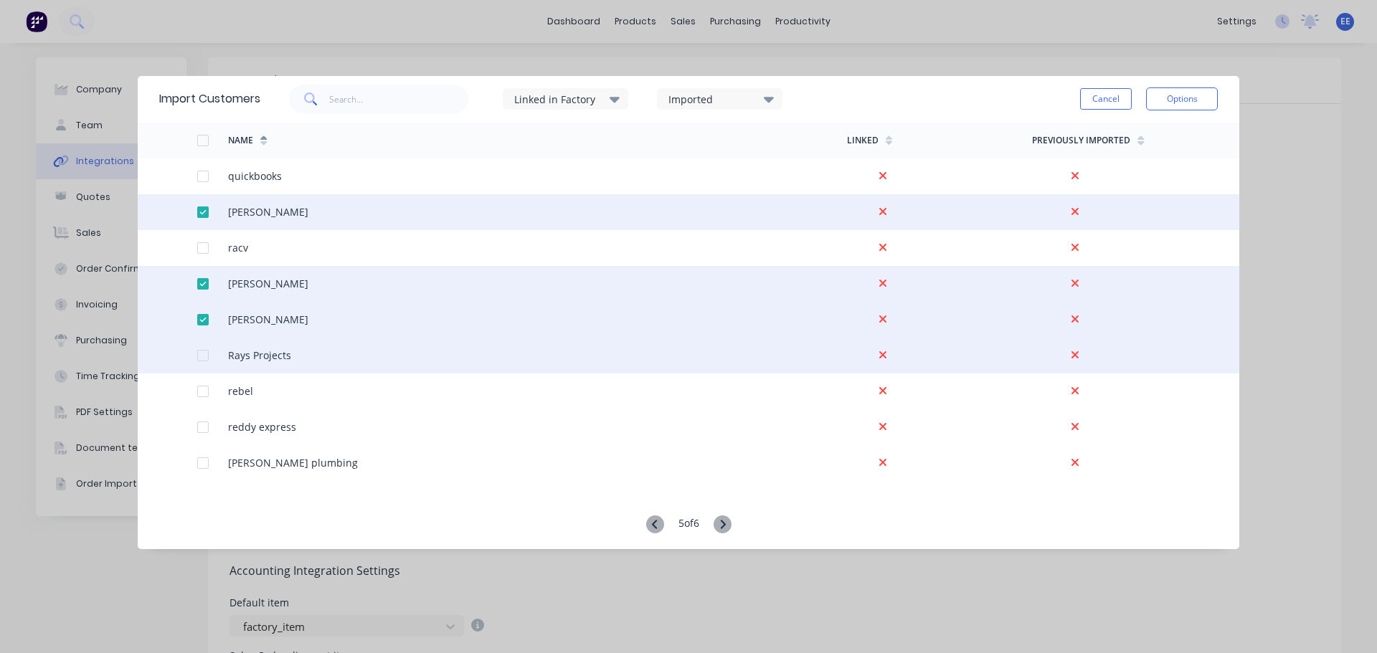
click at [197, 349] on div at bounding box center [203, 355] width 29 height 29
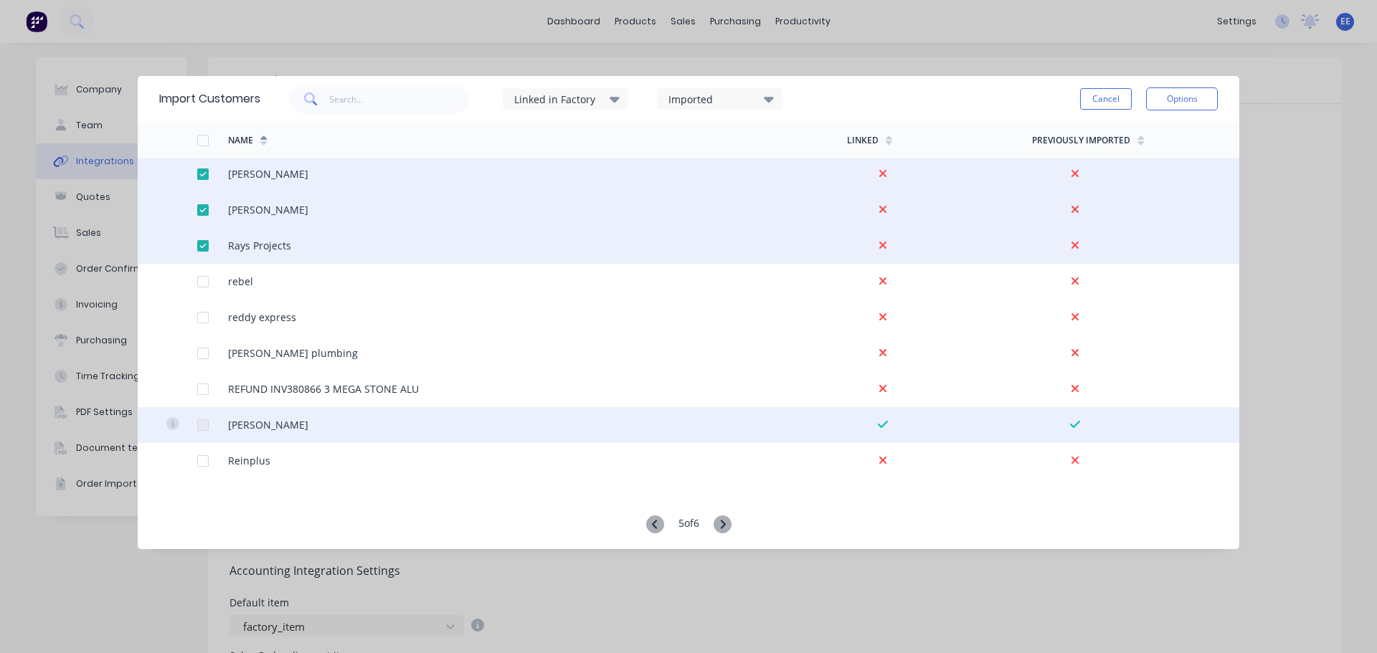
scroll to position [143, 0]
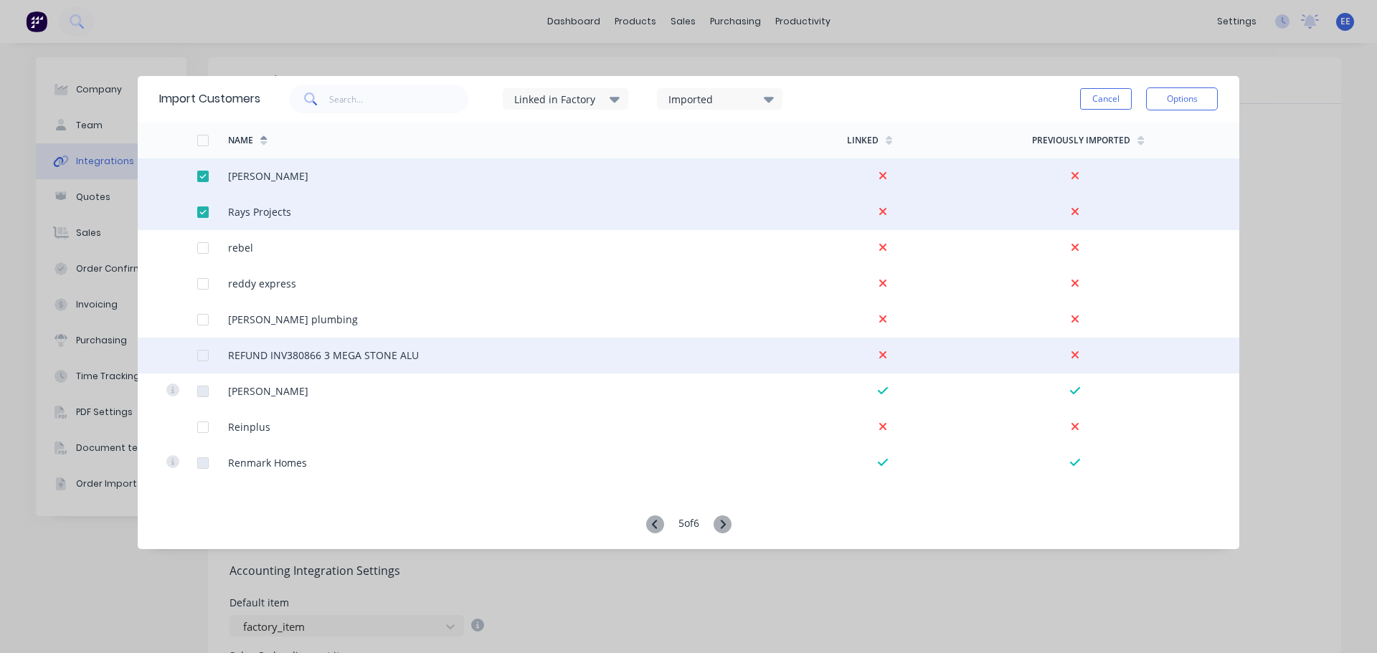
click at [200, 355] on div at bounding box center [203, 355] width 29 height 29
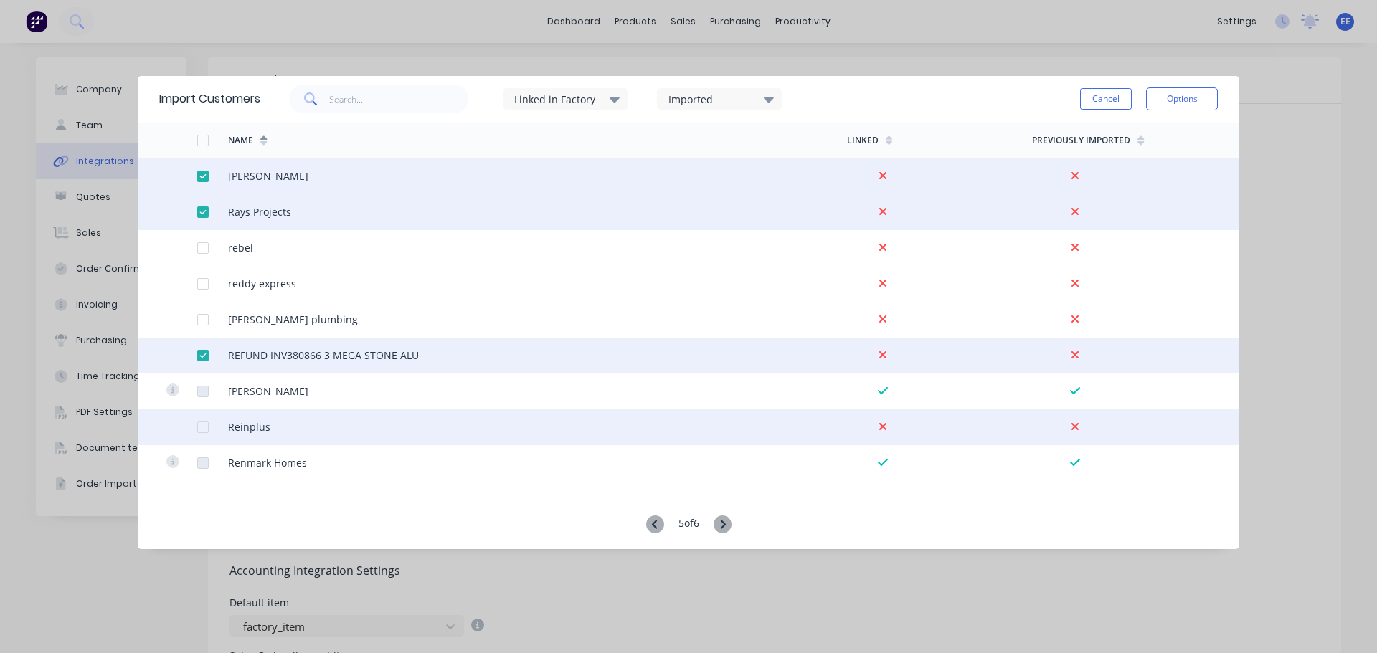
click at [199, 424] on div at bounding box center [203, 427] width 29 height 29
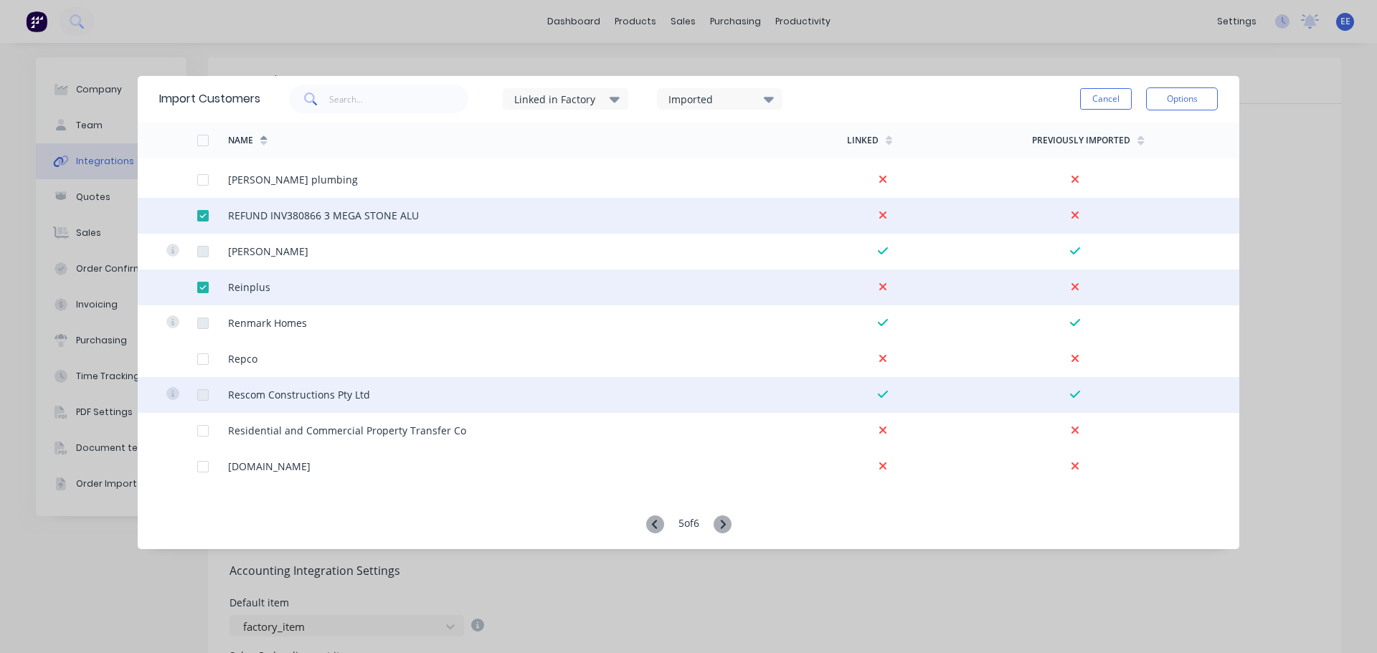
scroll to position [287, 0]
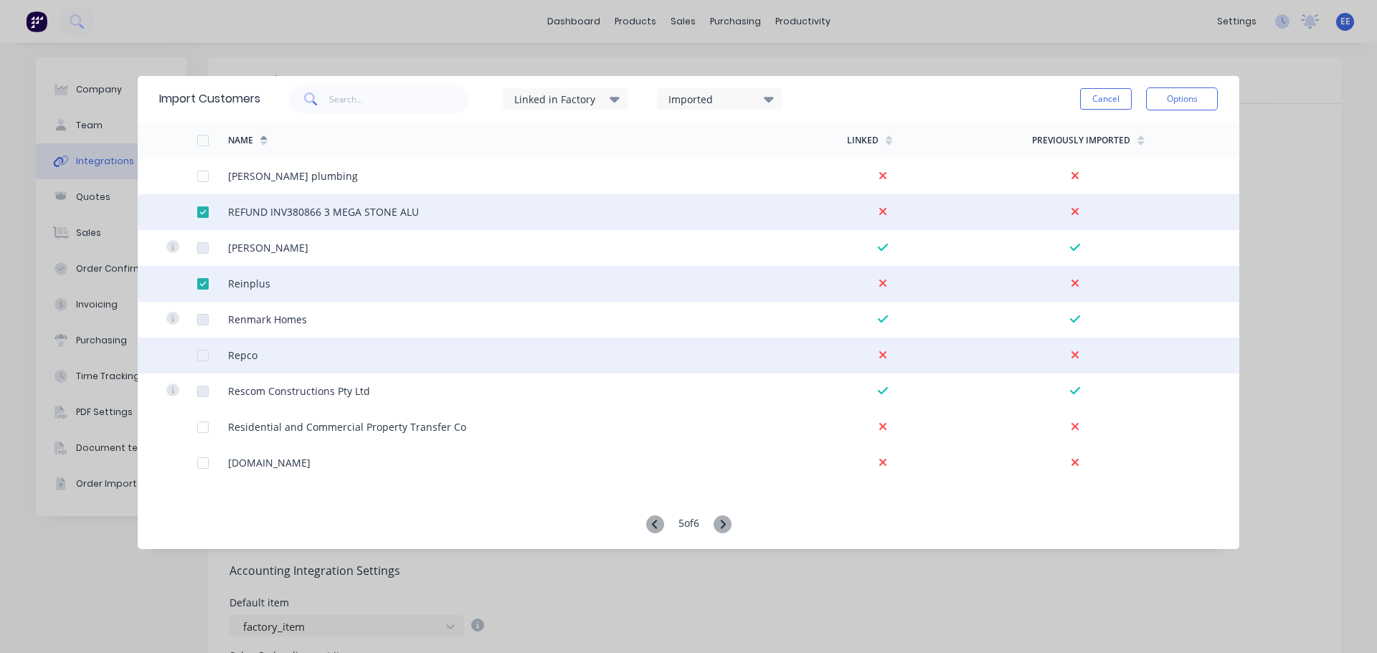
click at [202, 354] on div at bounding box center [203, 355] width 29 height 29
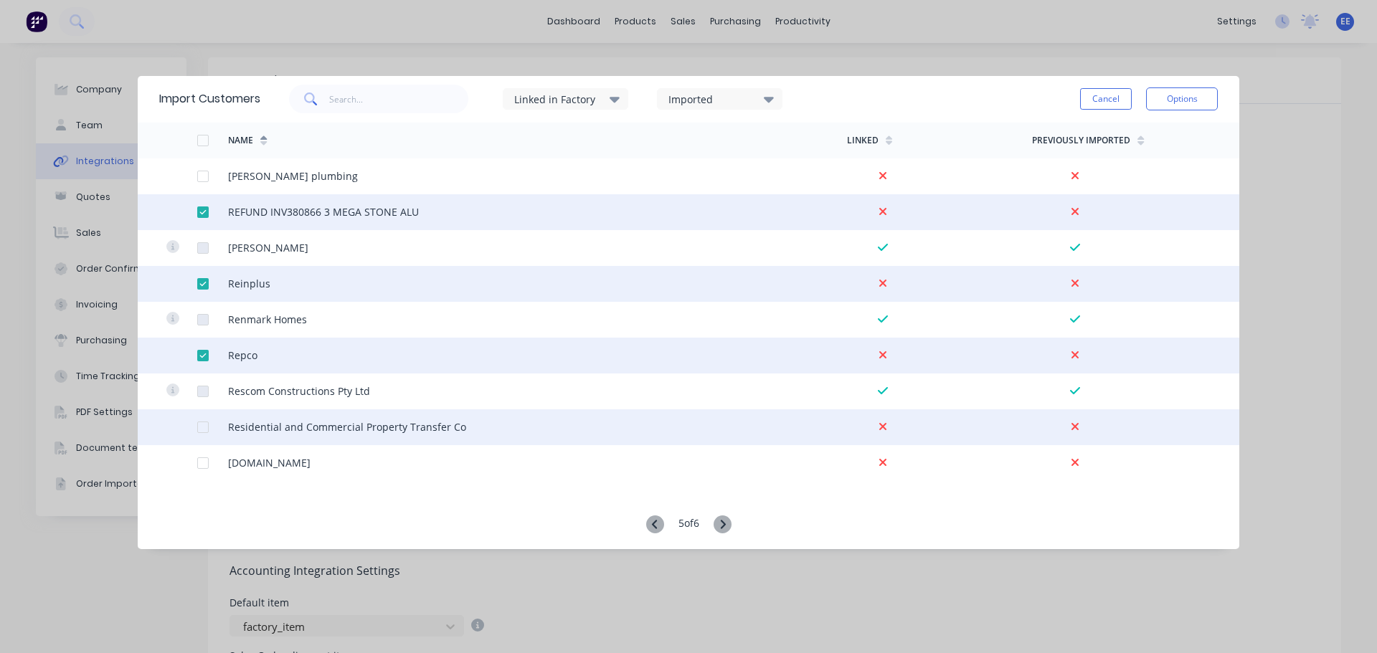
click at [203, 425] on div at bounding box center [203, 427] width 29 height 29
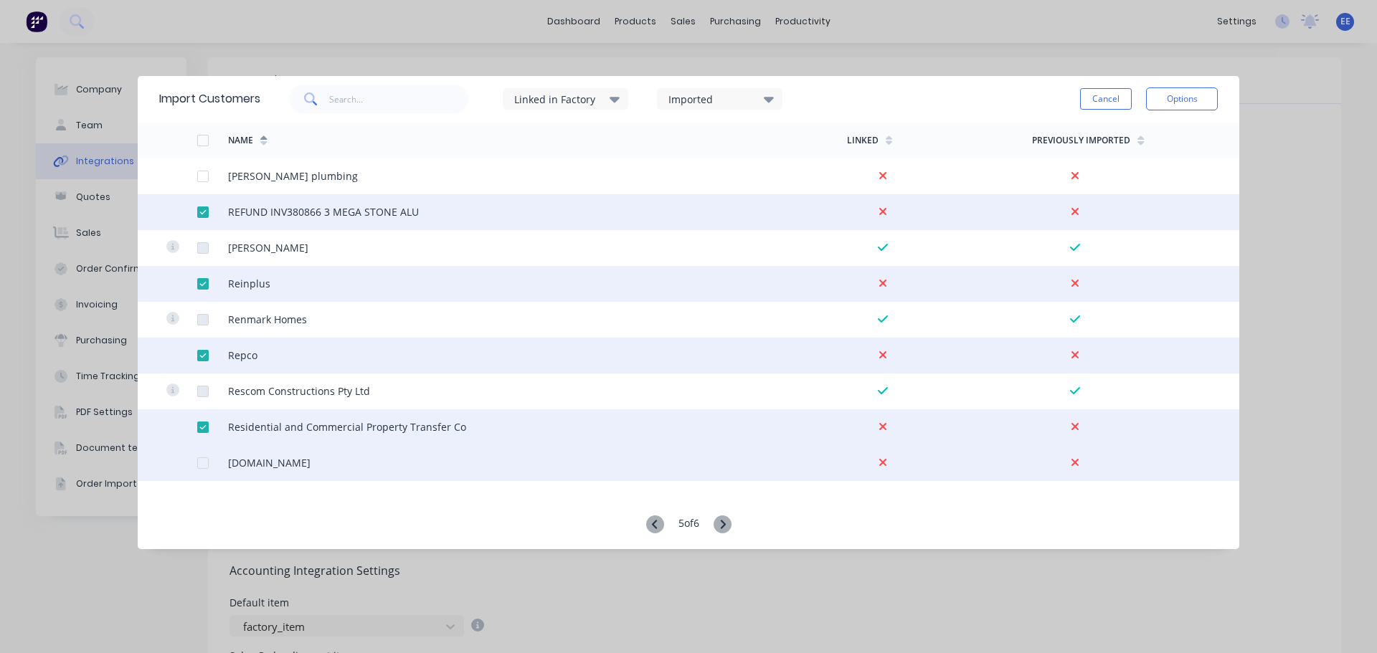
click at [204, 460] on div at bounding box center [203, 463] width 29 height 29
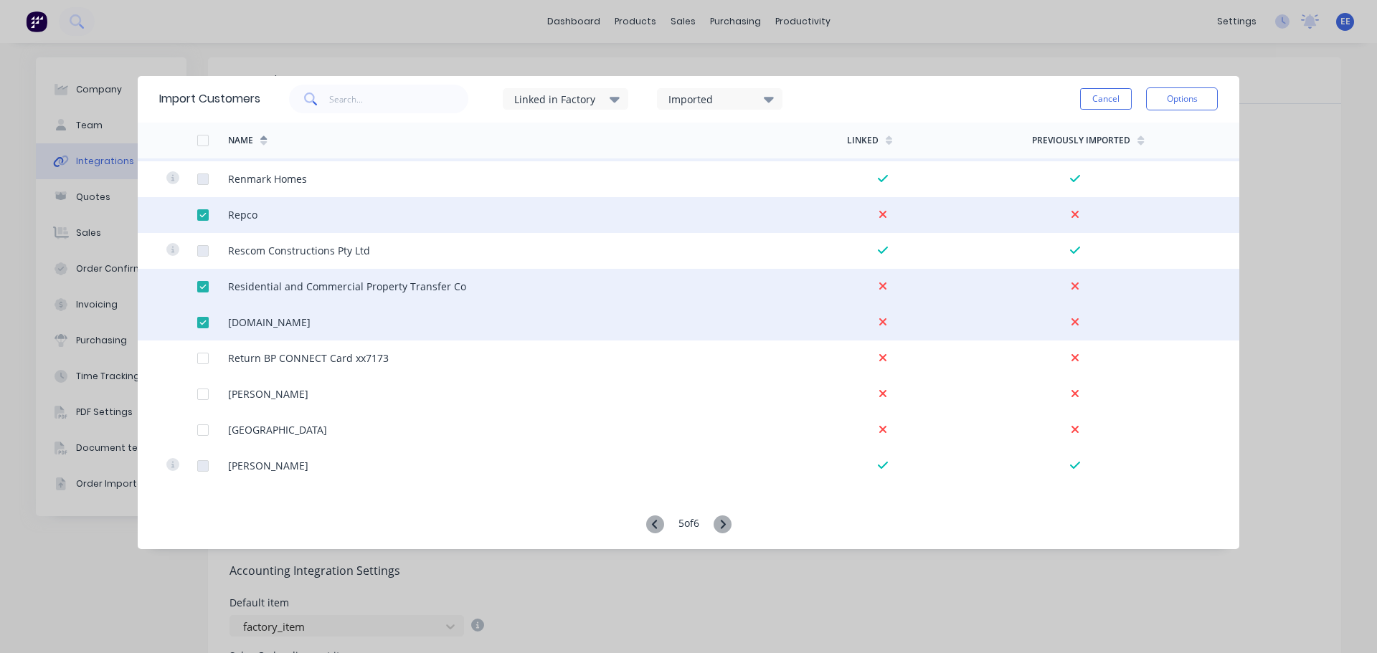
scroll to position [430, 0]
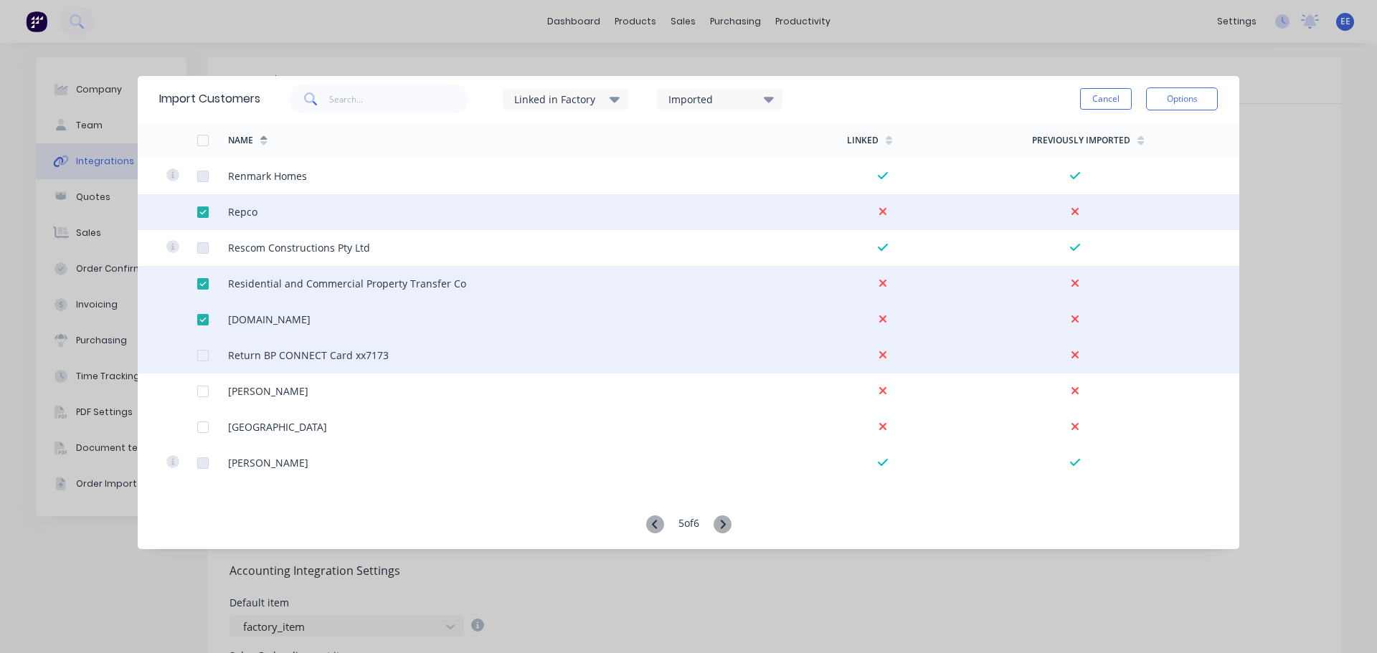
click at [204, 361] on div at bounding box center [203, 355] width 29 height 29
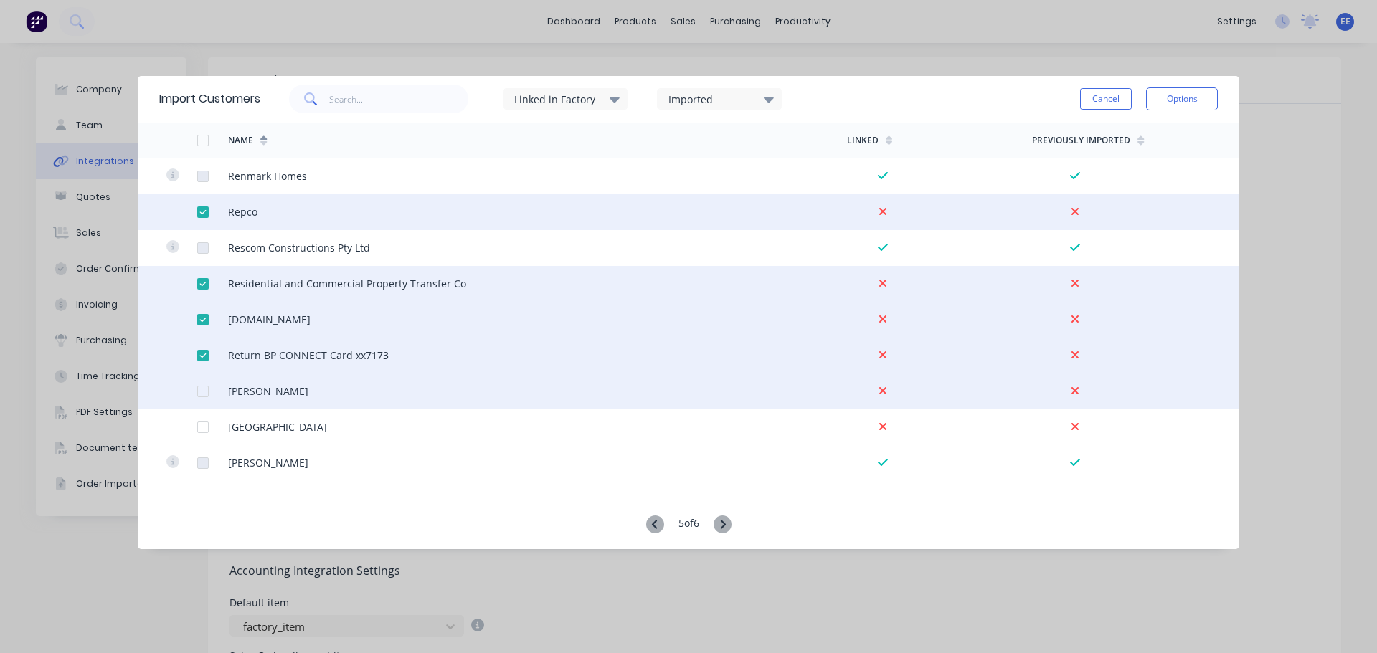
click at [204, 393] on div at bounding box center [203, 391] width 29 height 29
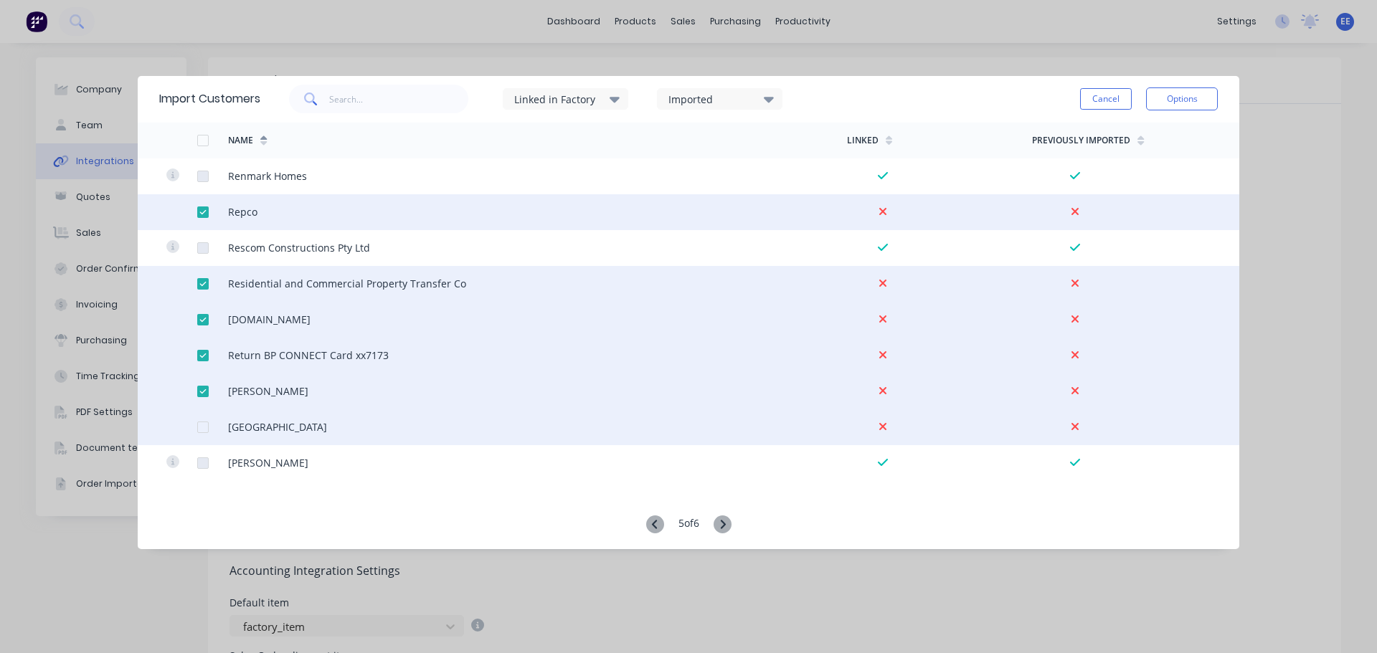
click at [203, 427] on div at bounding box center [203, 427] width 29 height 29
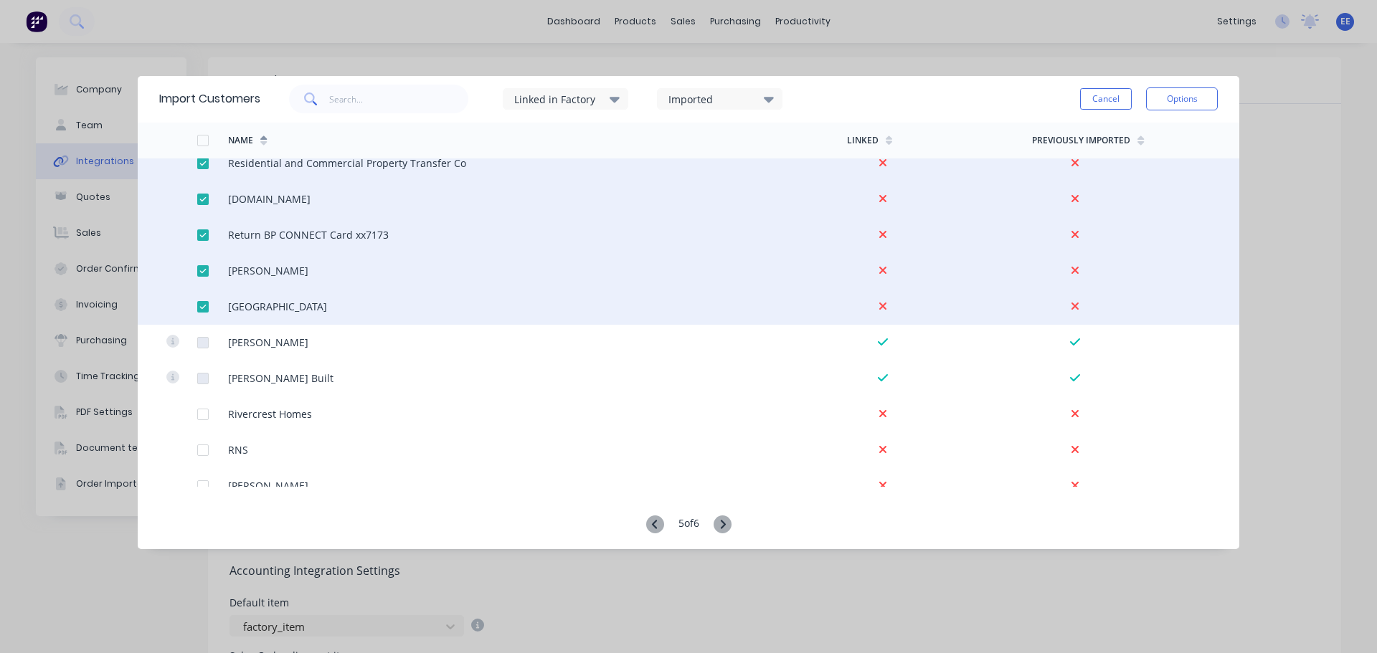
scroll to position [574, 0]
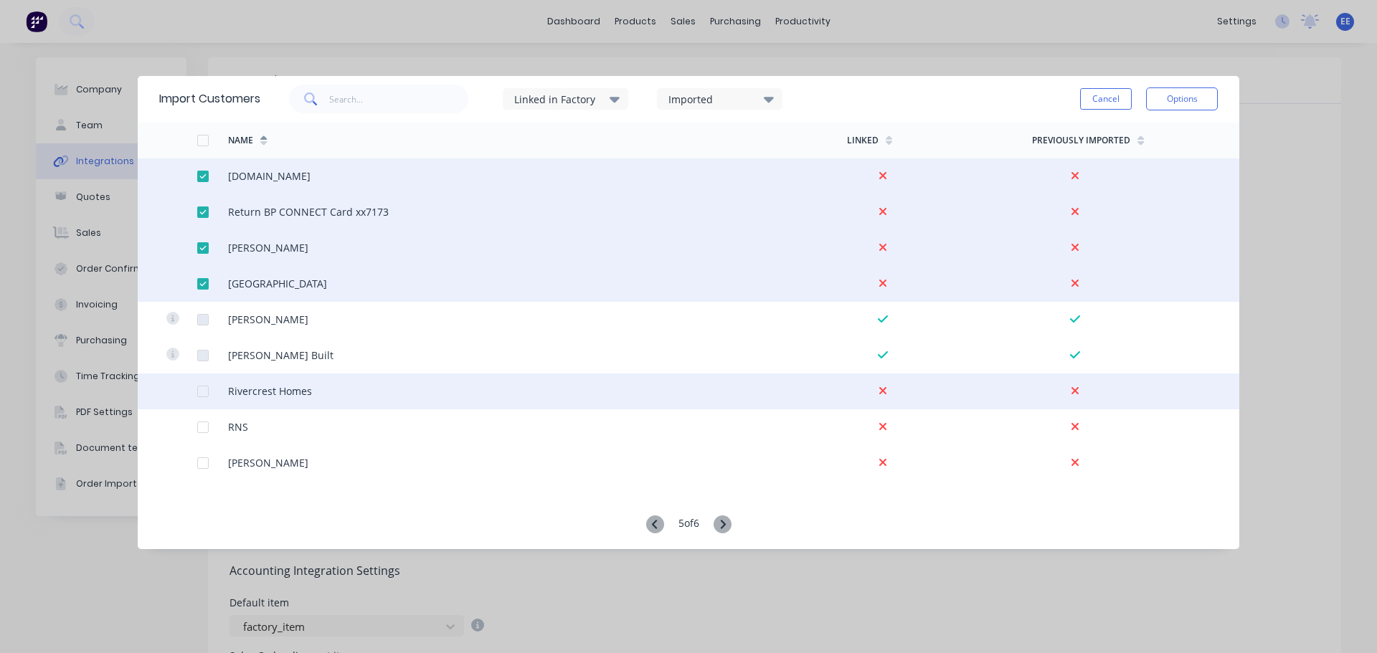
click at [209, 389] on div at bounding box center [212, 392] width 31 height 36
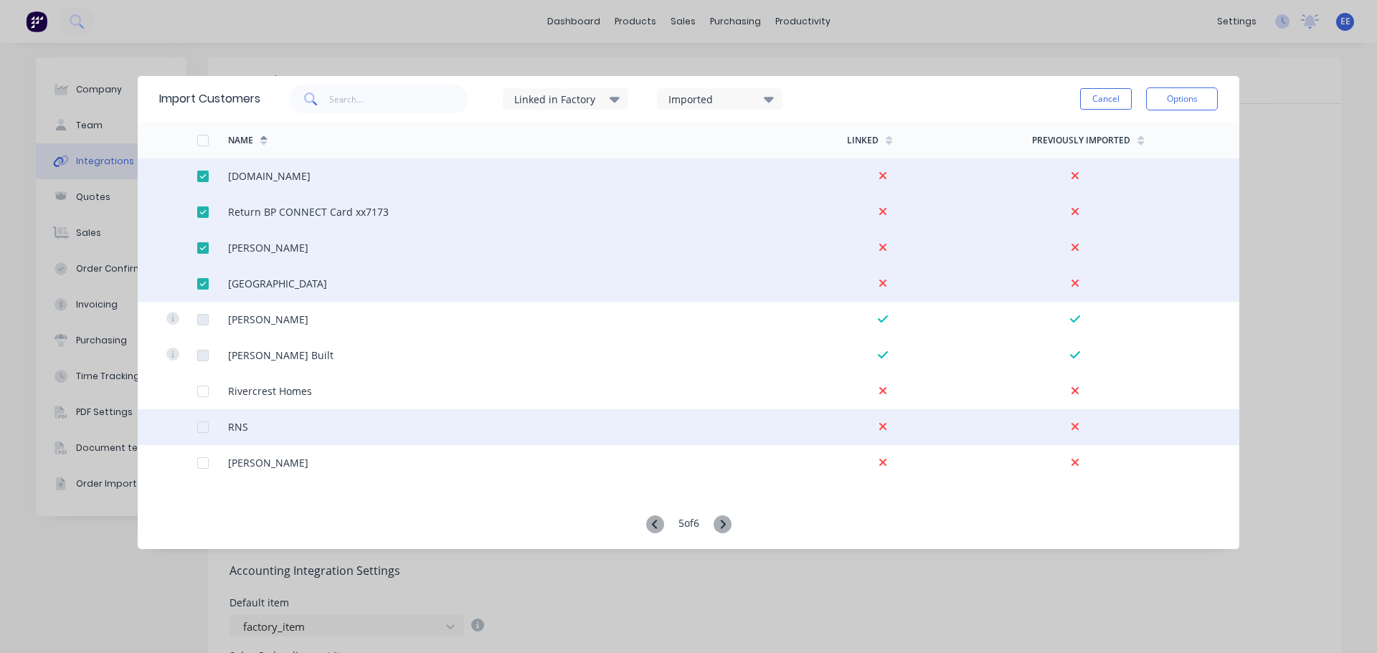
click at [206, 392] on div at bounding box center [203, 391] width 29 height 29
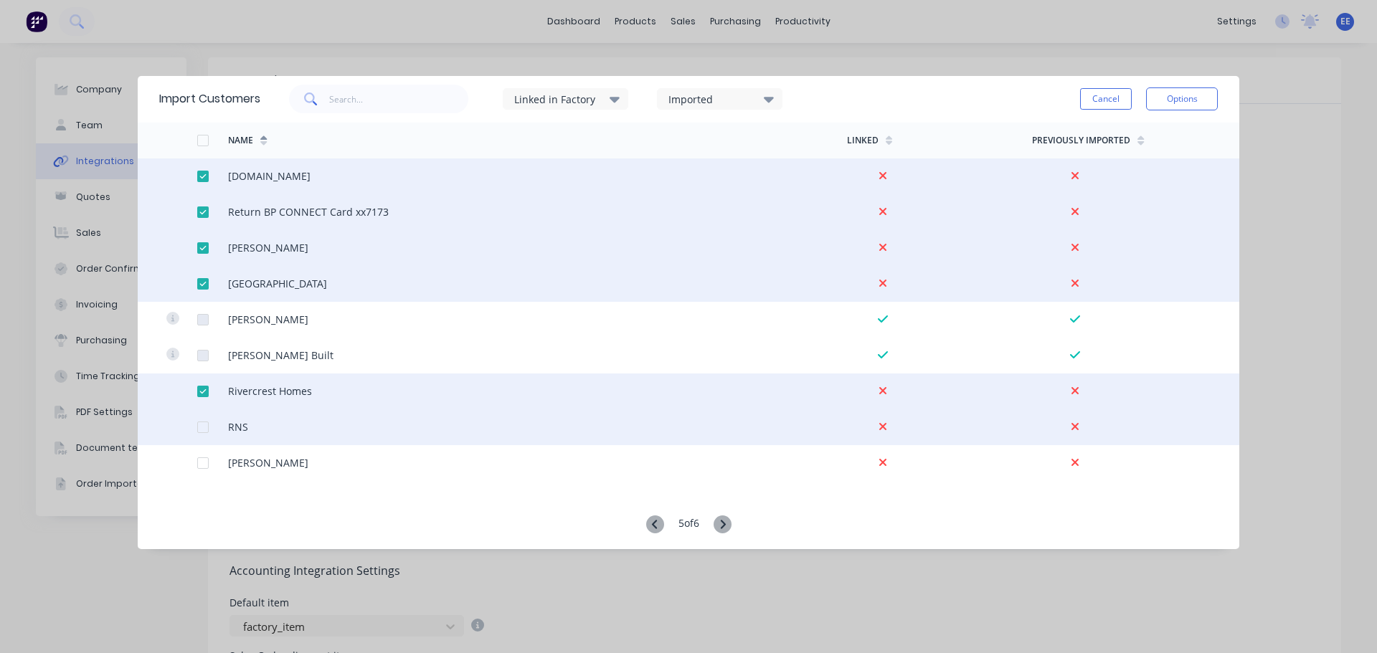
click at [199, 429] on div at bounding box center [203, 427] width 29 height 29
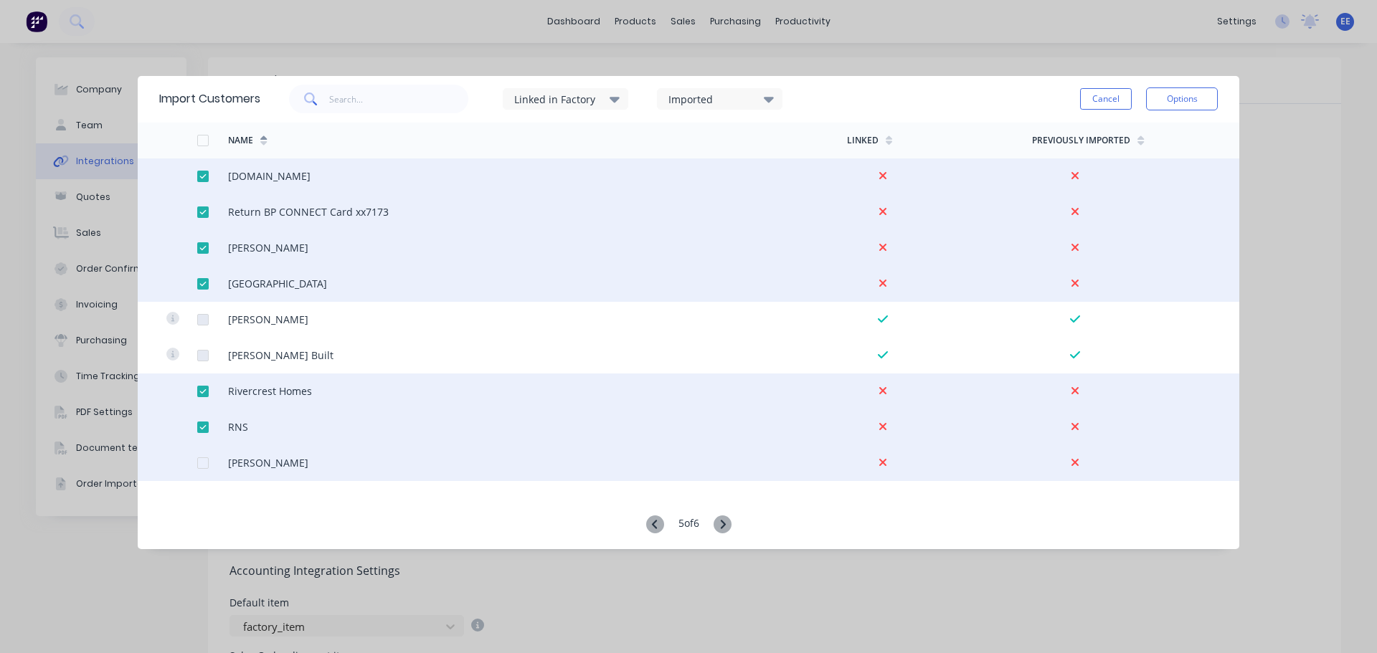
click at [204, 460] on div at bounding box center [203, 463] width 29 height 29
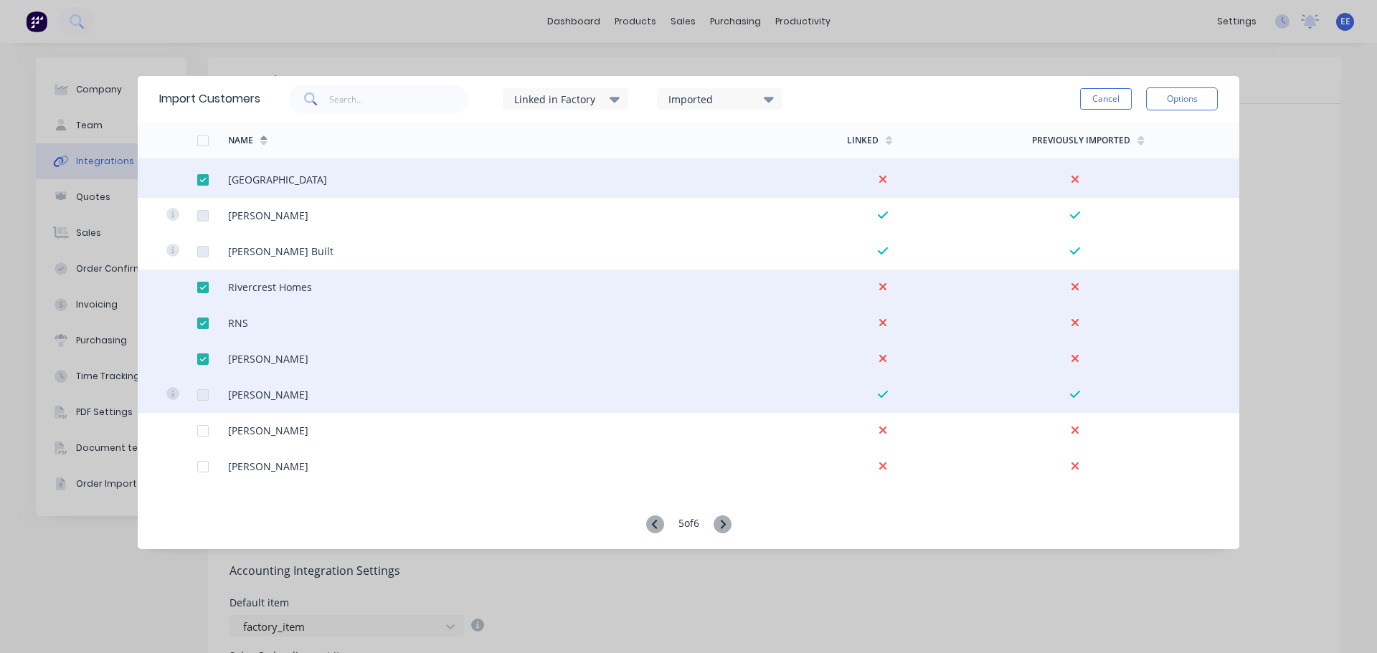
scroll to position [717, 0]
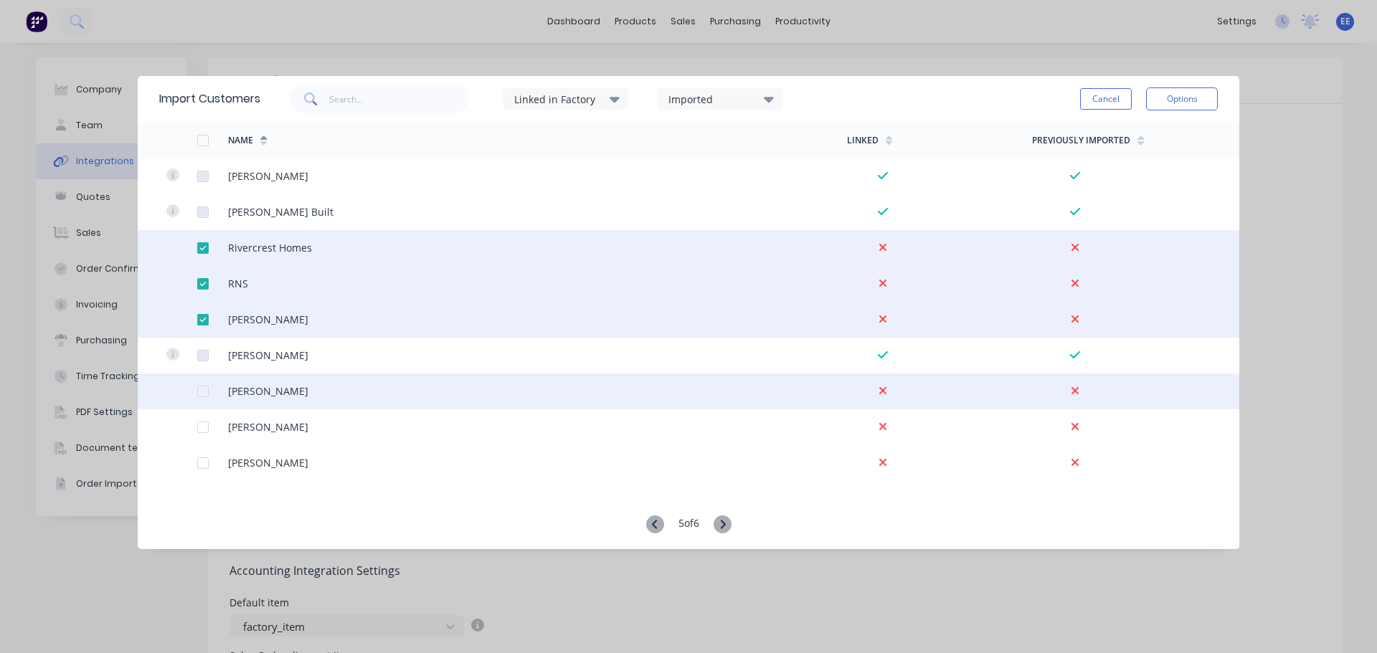
click at [206, 392] on div at bounding box center [203, 391] width 29 height 29
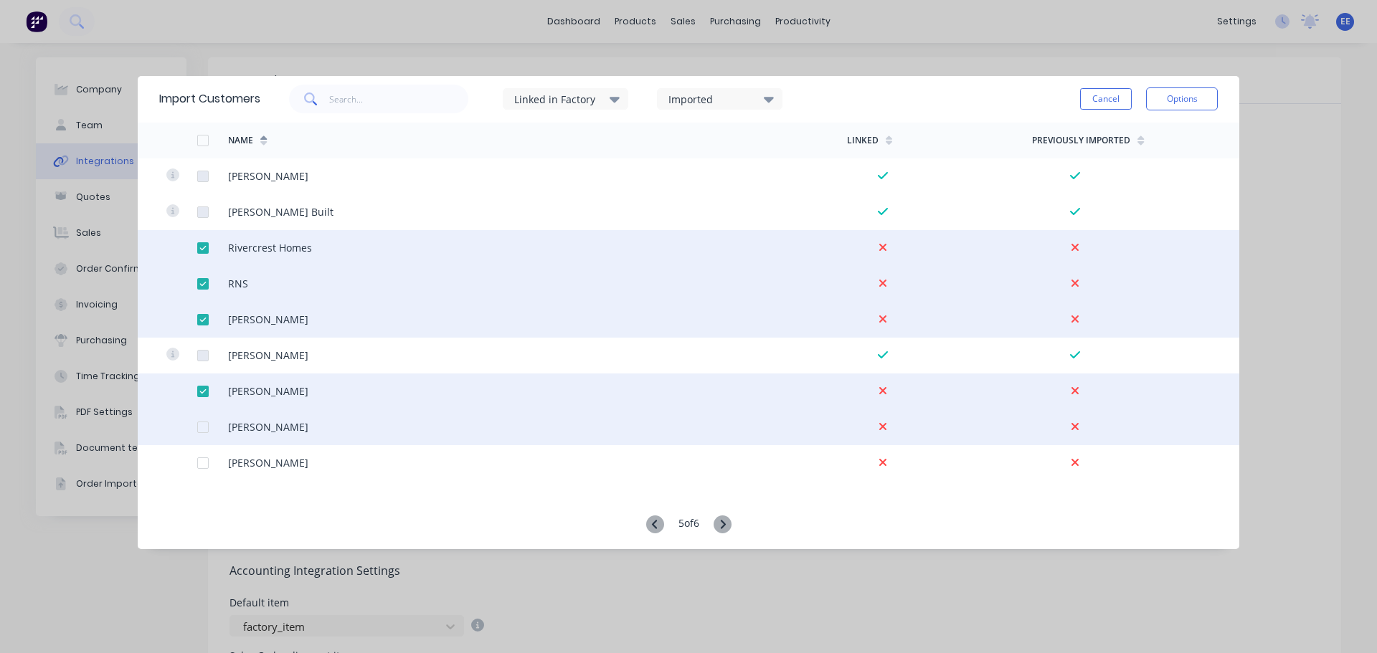
click at [204, 428] on div at bounding box center [203, 427] width 29 height 29
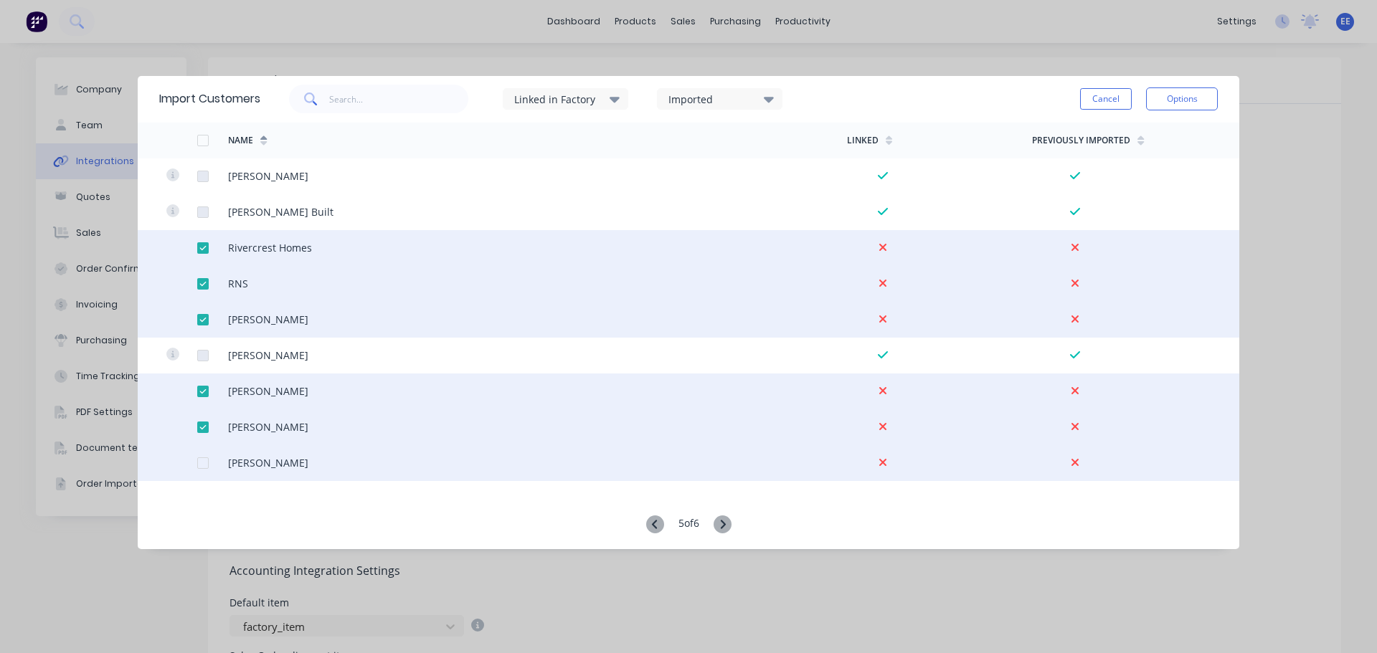
click at [199, 464] on div at bounding box center [203, 463] width 29 height 29
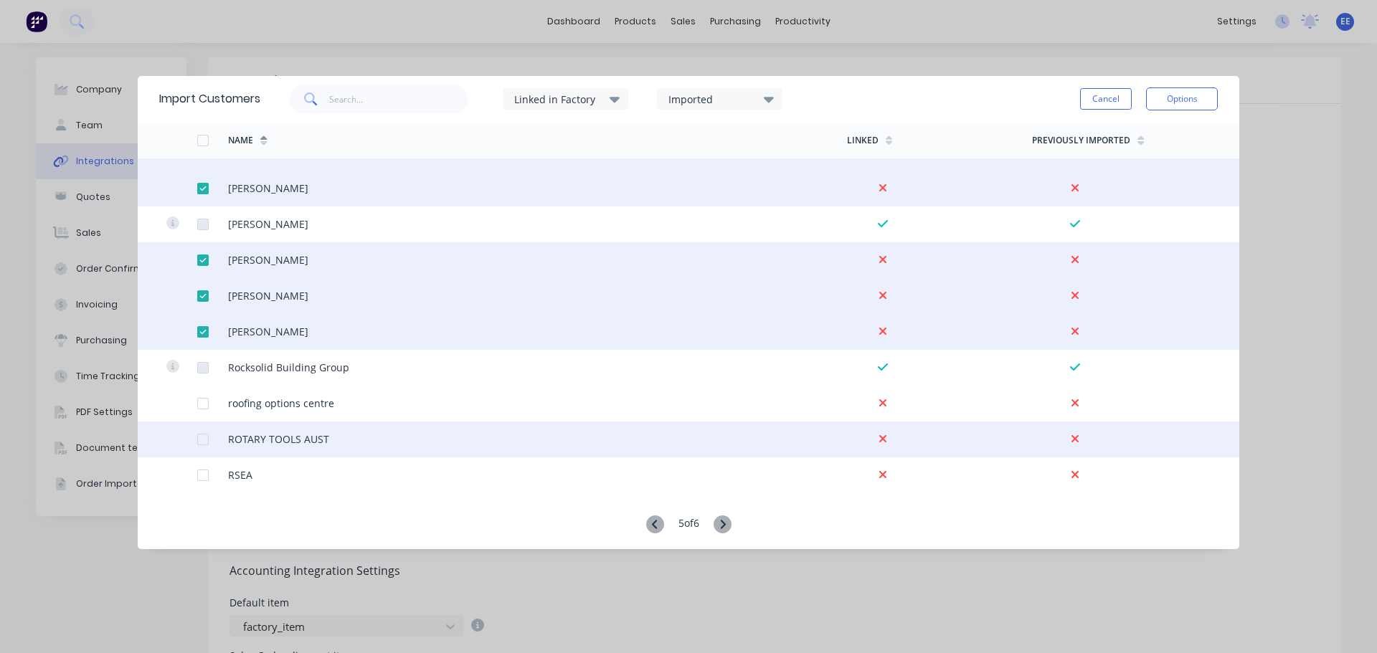
scroll to position [861, 0]
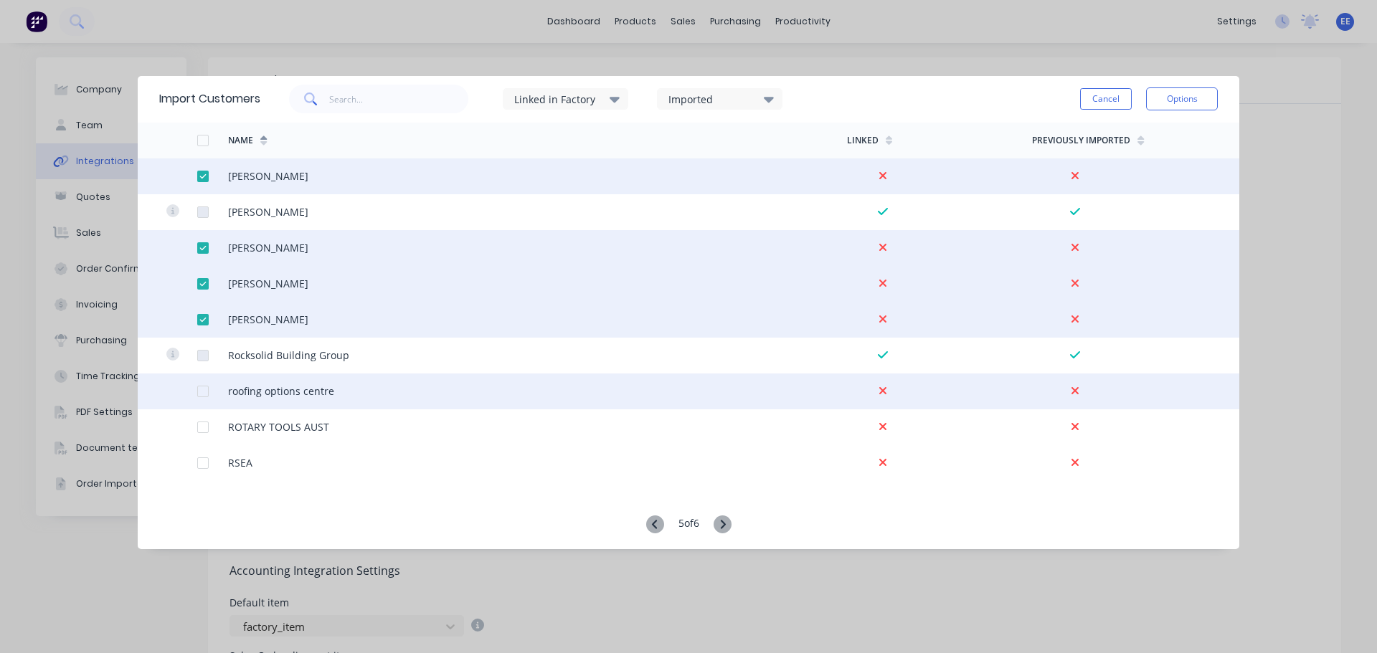
click at [203, 389] on div at bounding box center [203, 391] width 29 height 29
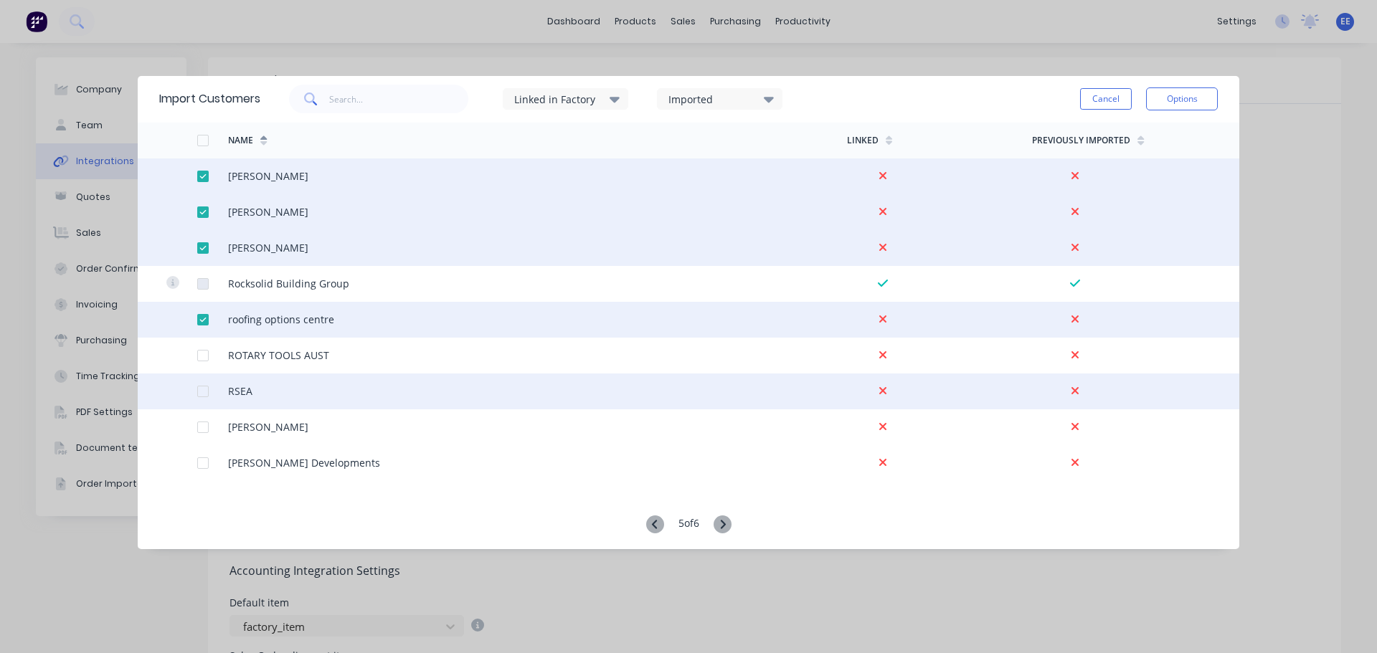
scroll to position [1004, 0]
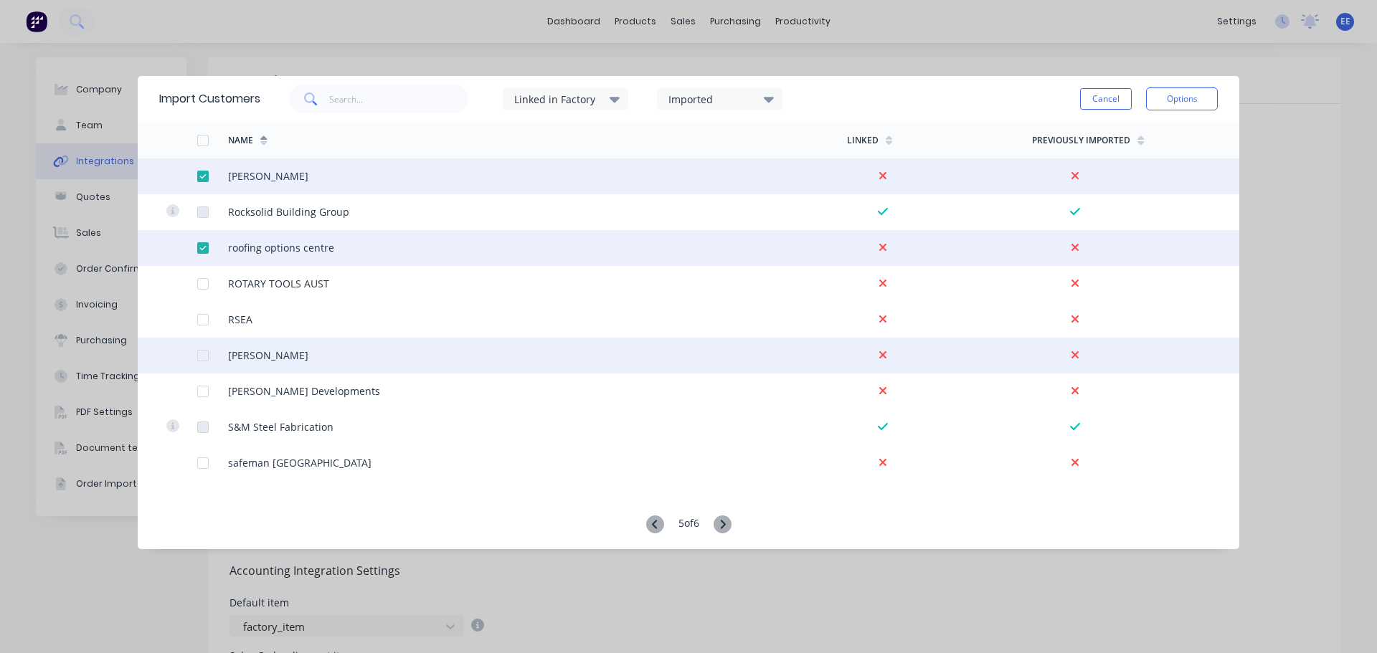
click at [202, 356] on div at bounding box center [203, 355] width 29 height 29
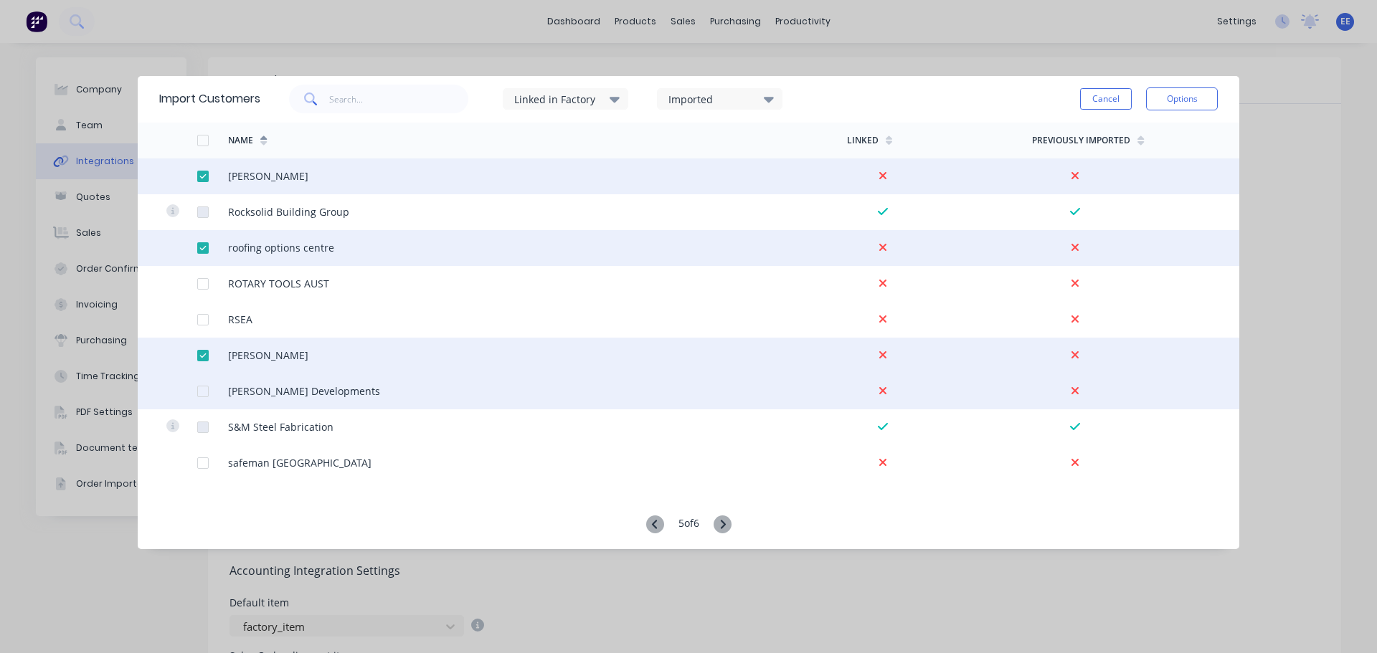
click at [202, 392] on div at bounding box center [203, 391] width 29 height 29
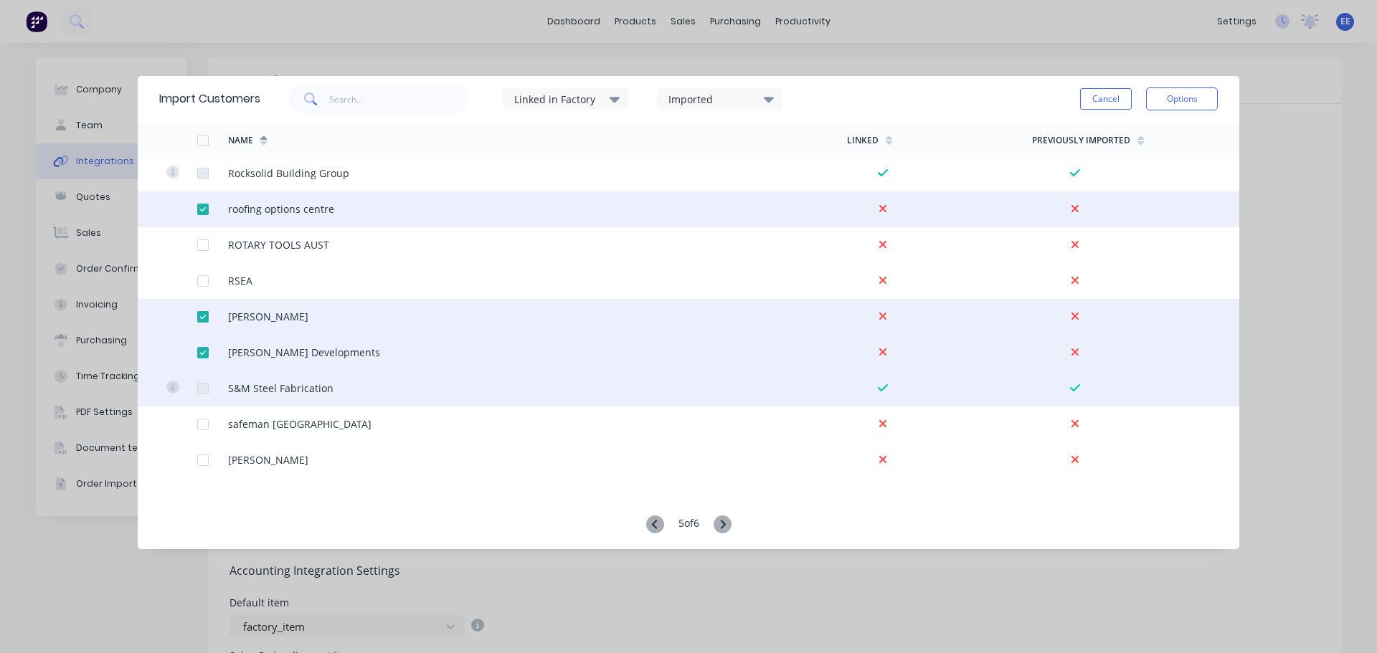
scroll to position [1076, 0]
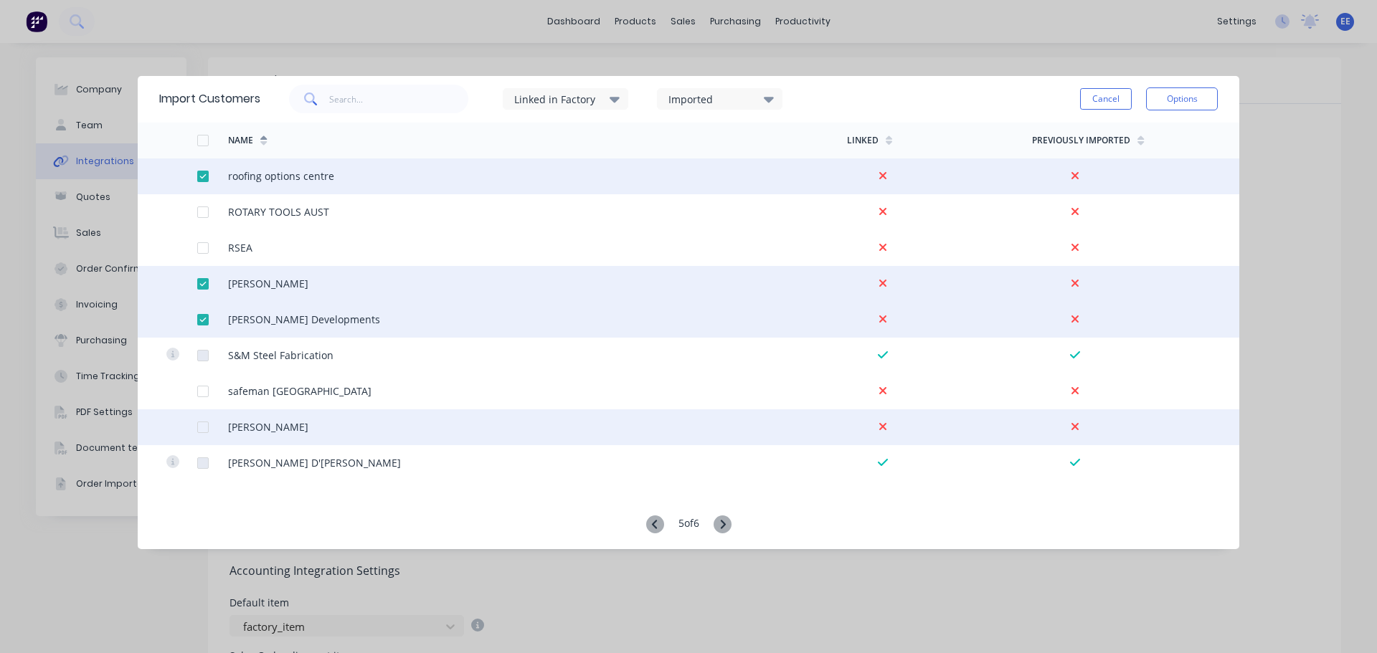
click at [205, 427] on div at bounding box center [203, 427] width 29 height 29
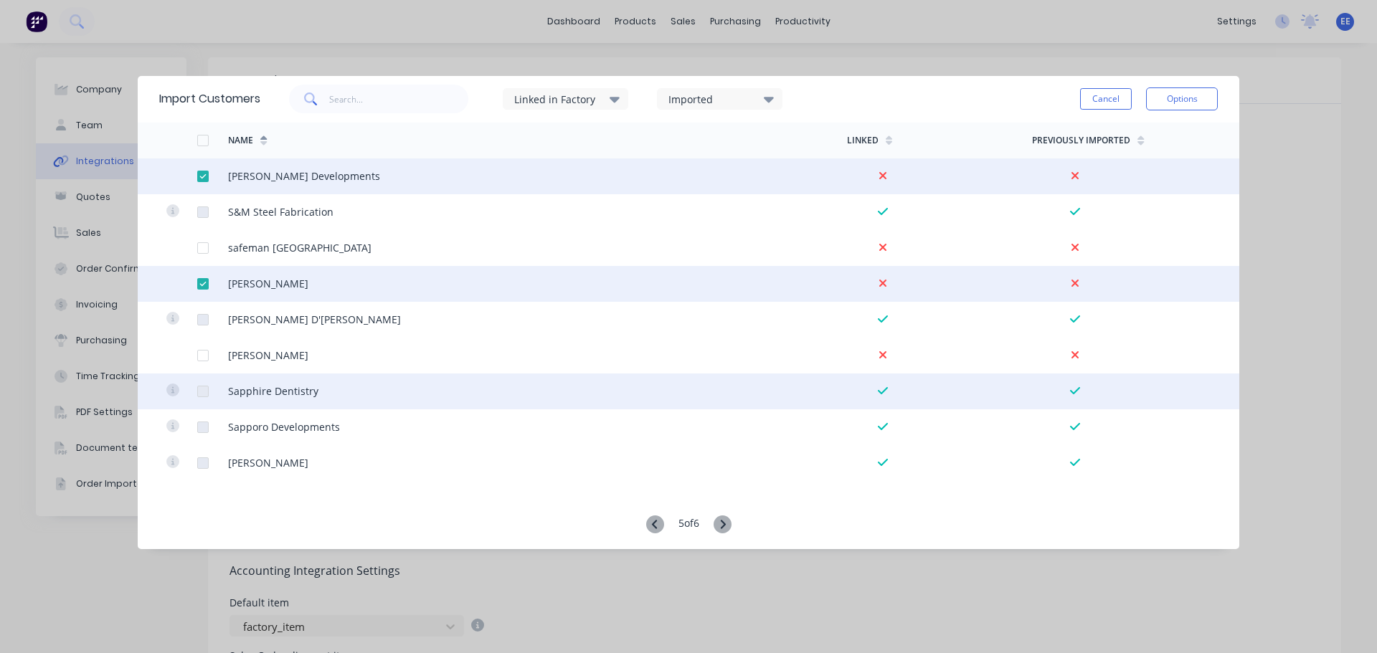
scroll to position [1291, 0]
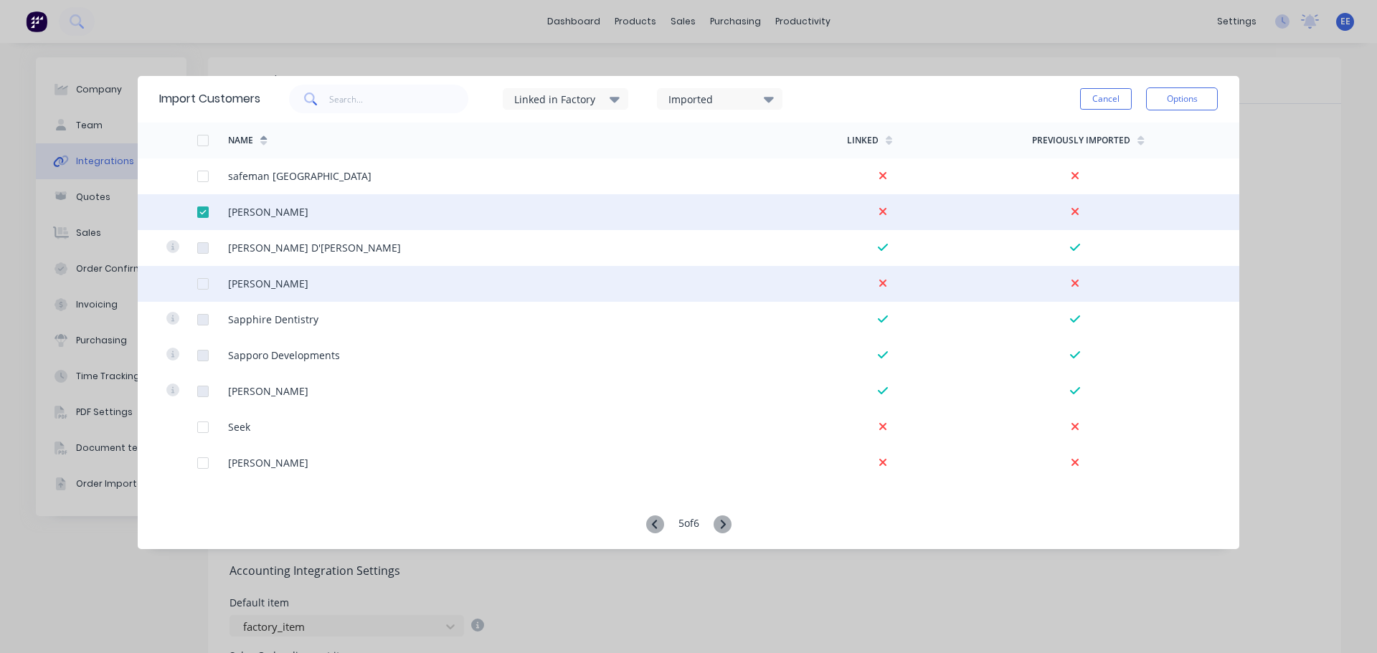
click at [199, 284] on div at bounding box center [203, 284] width 29 height 29
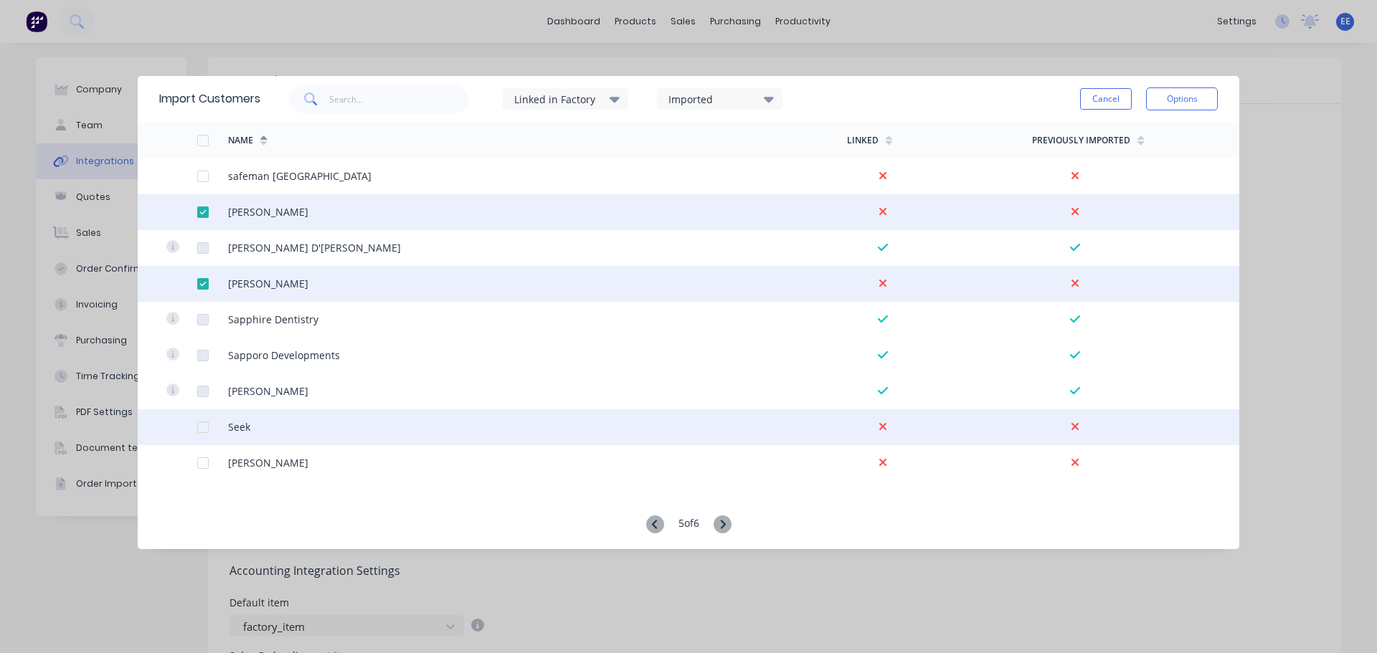
drag, startPoint x: 202, startPoint y: 424, endPoint x: 199, endPoint y: 431, distance: 7.7
click at [202, 424] on div at bounding box center [203, 427] width 29 height 29
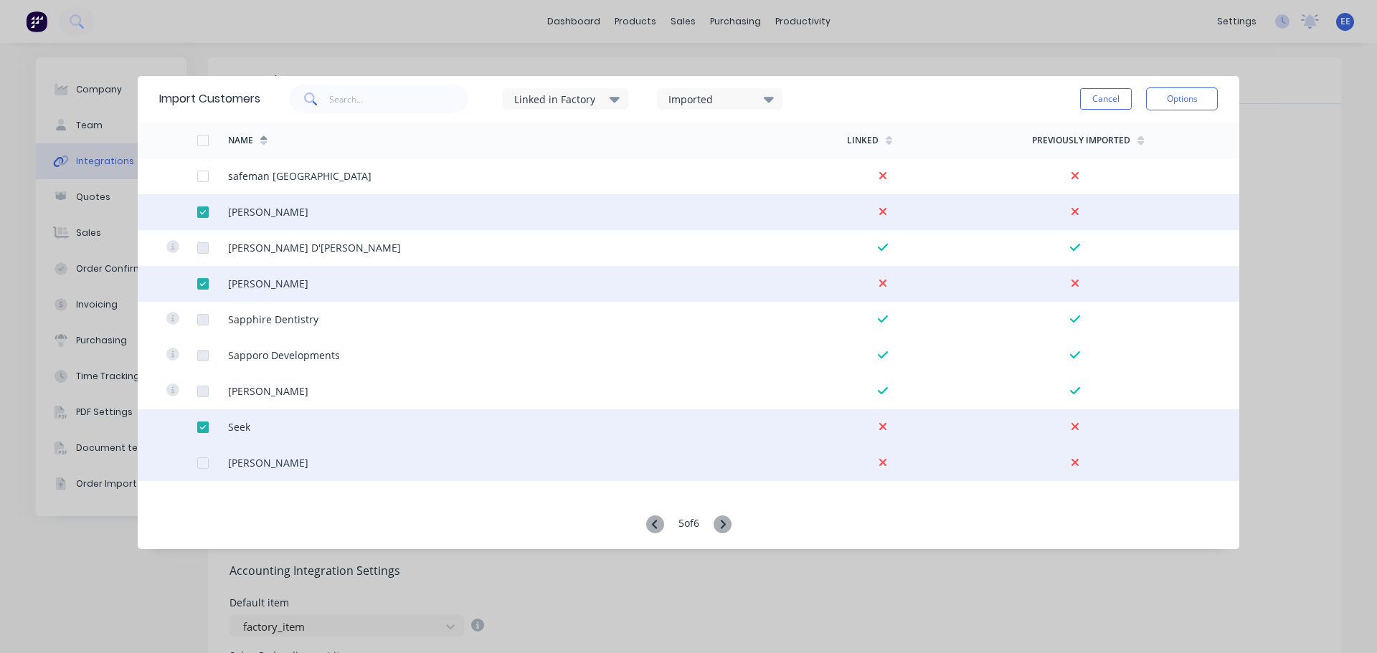
click at [205, 463] on div at bounding box center [203, 463] width 29 height 29
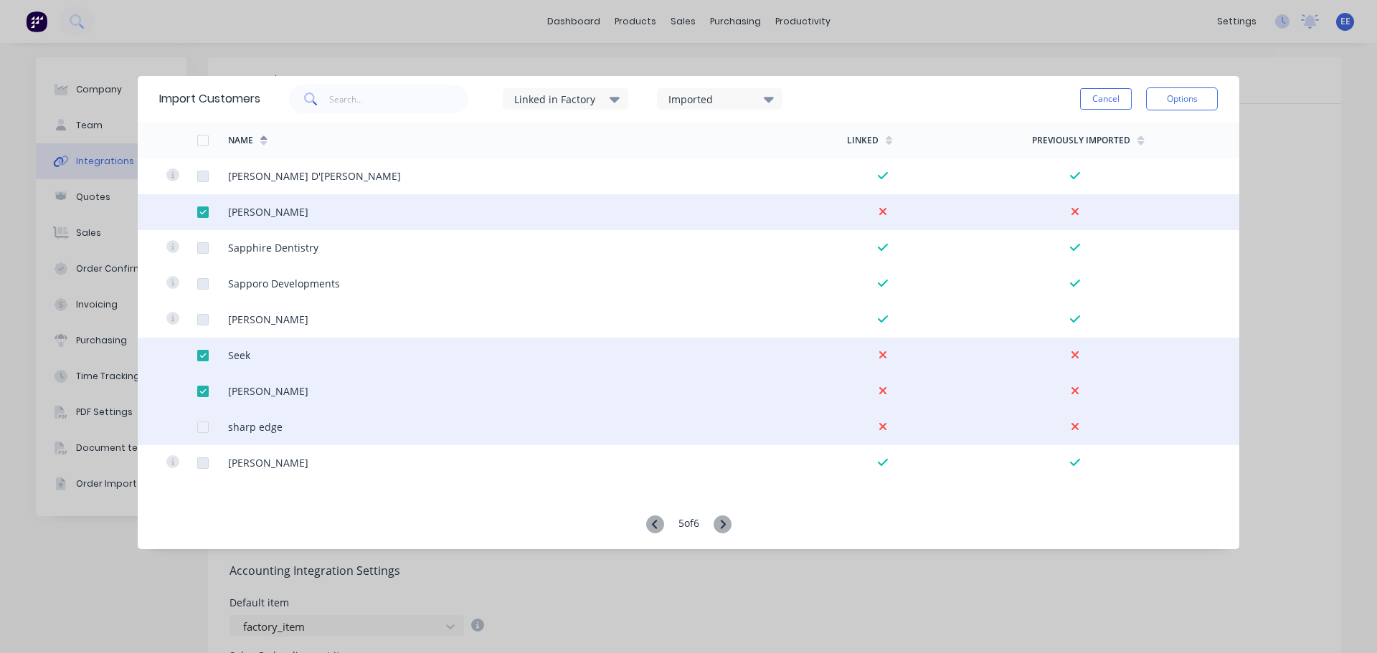
click at [198, 431] on div at bounding box center [203, 427] width 29 height 29
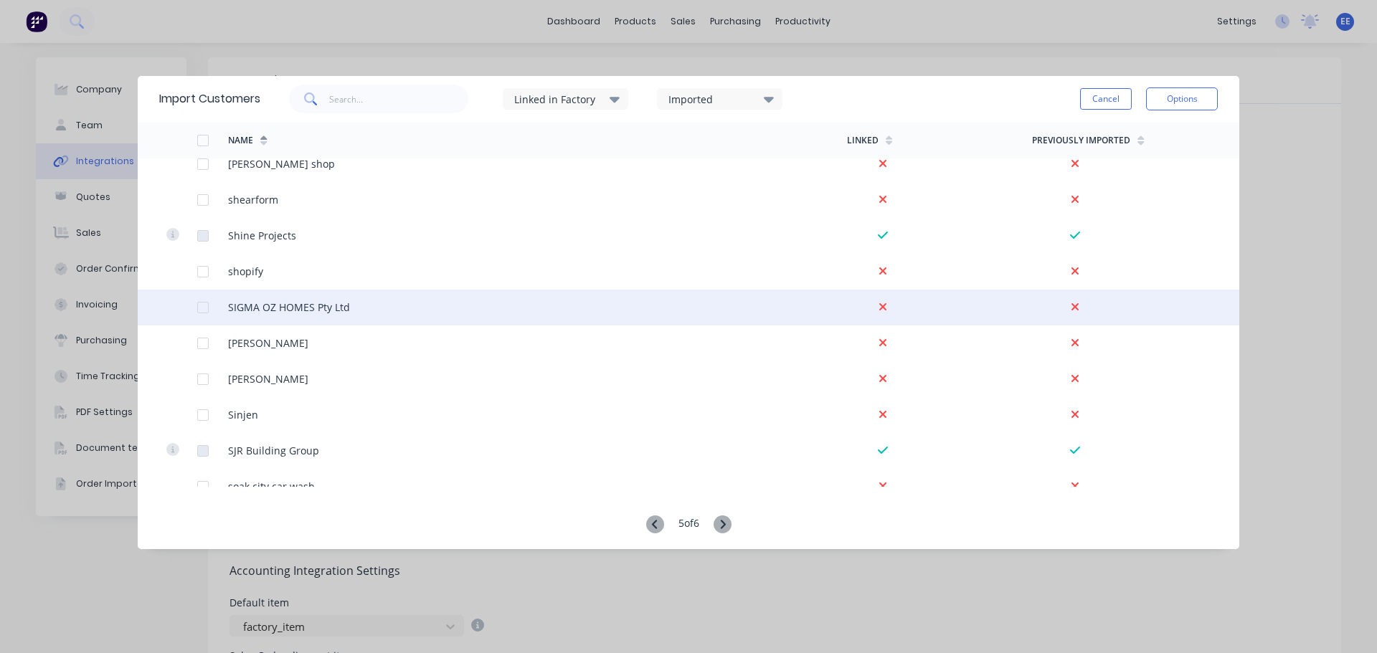
scroll to position [1721, 0]
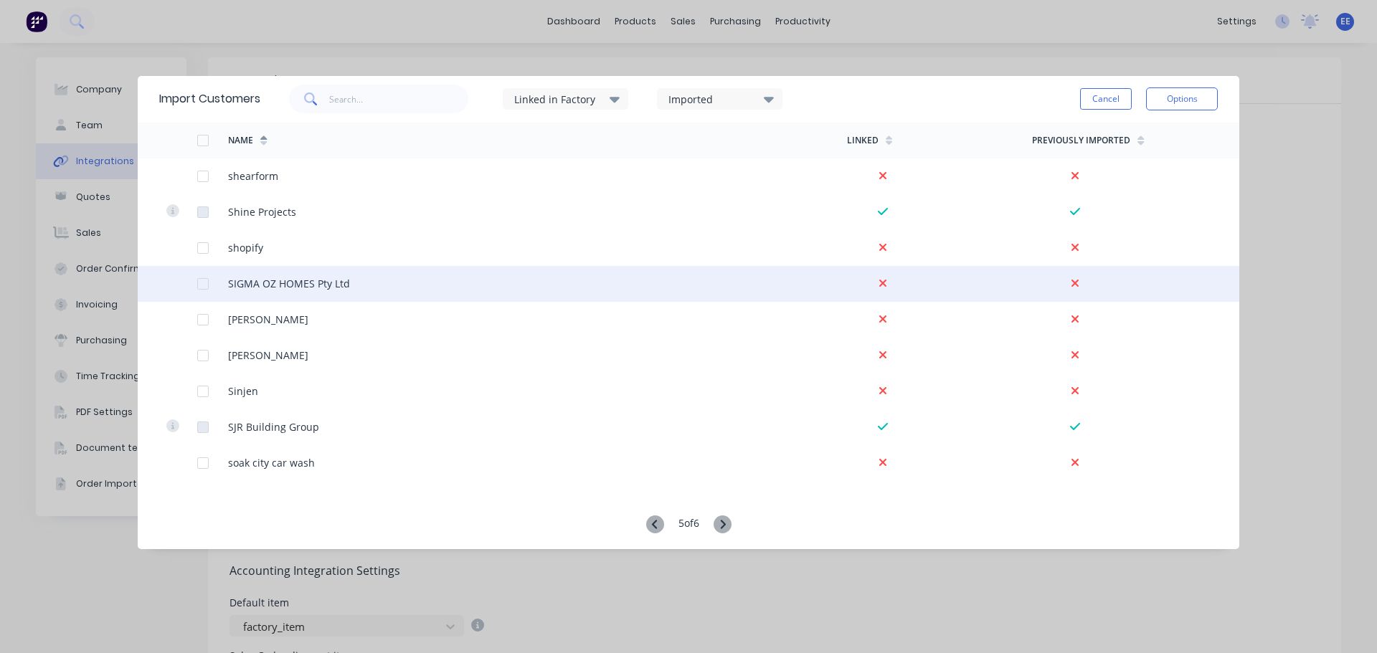
drag, startPoint x: 201, startPoint y: 282, endPoint x: 199, endPoint y: 290, distance: 8.7
click at [201, 282] on div at bounding box center [203, 284] width 29 height 29
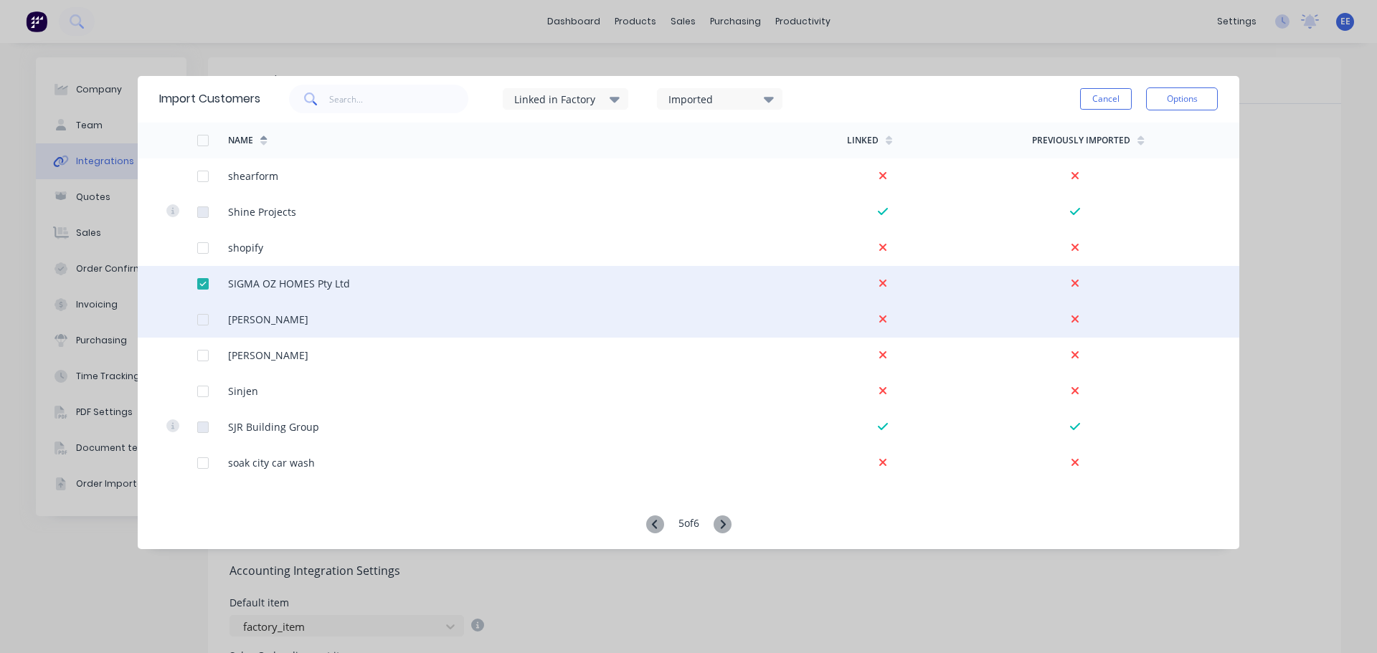
click at [202, 316] on div at bounding box center [203, 320] width 29 height 29
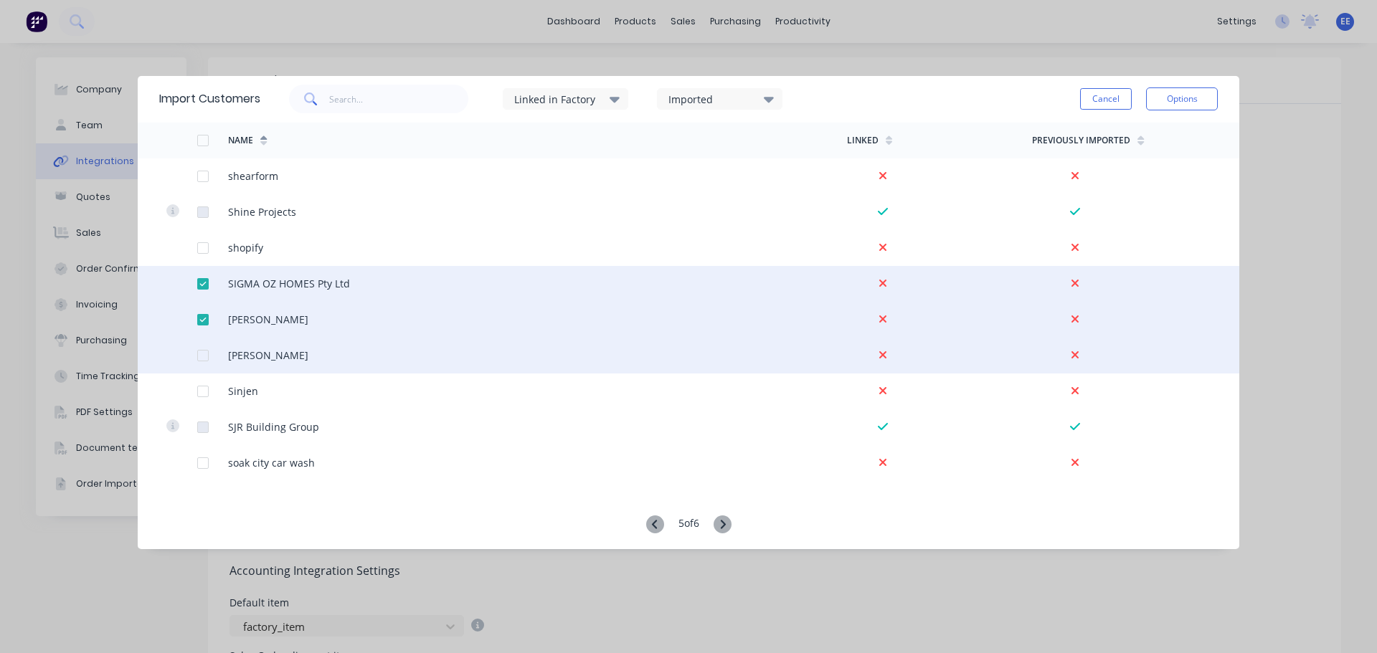
click at [202, 349] on div at bounding box center [203, 355] width 29 height 29
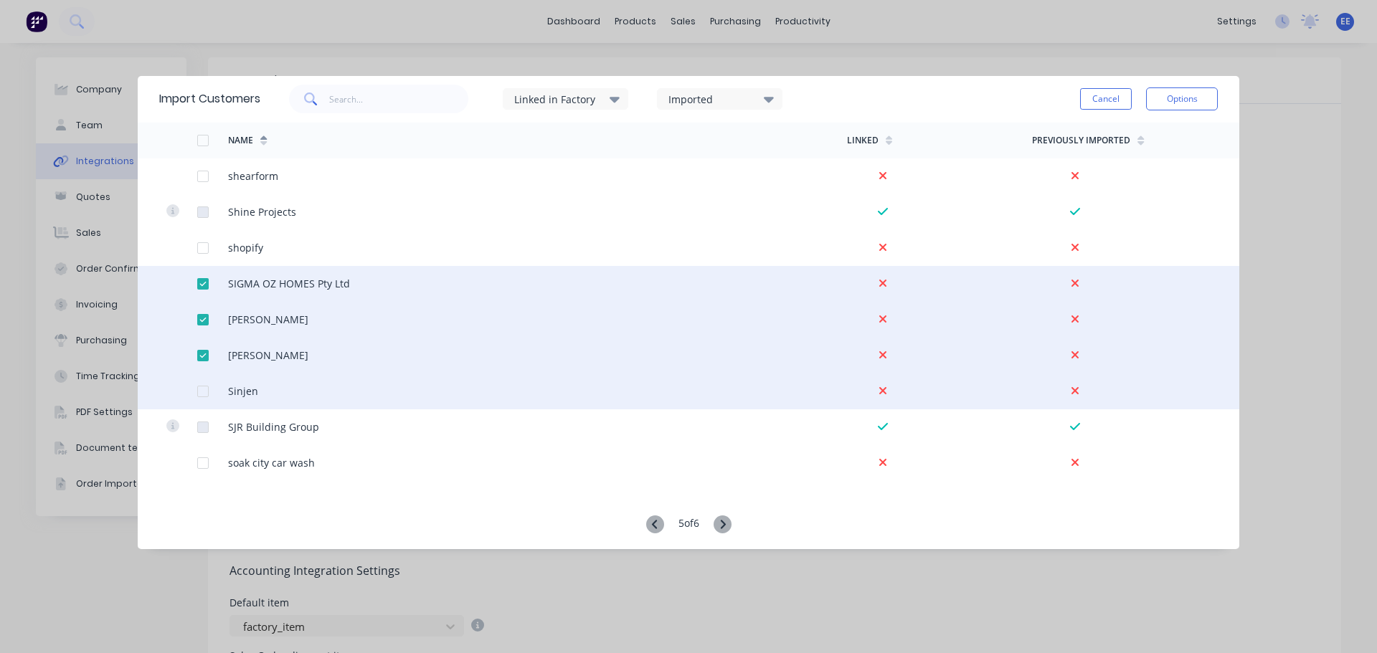
click at [203, 393] on div at bounding box center [203, 391] width 29 height 29
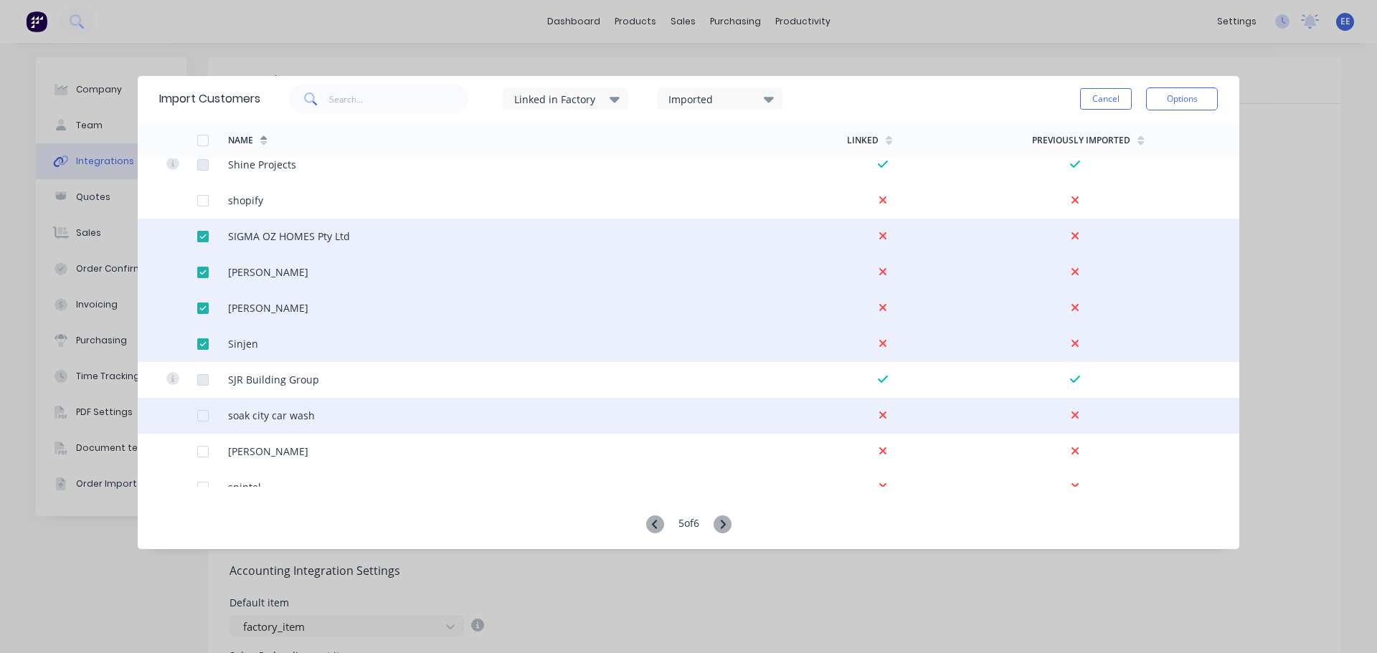
scroll to position [1793, 0]
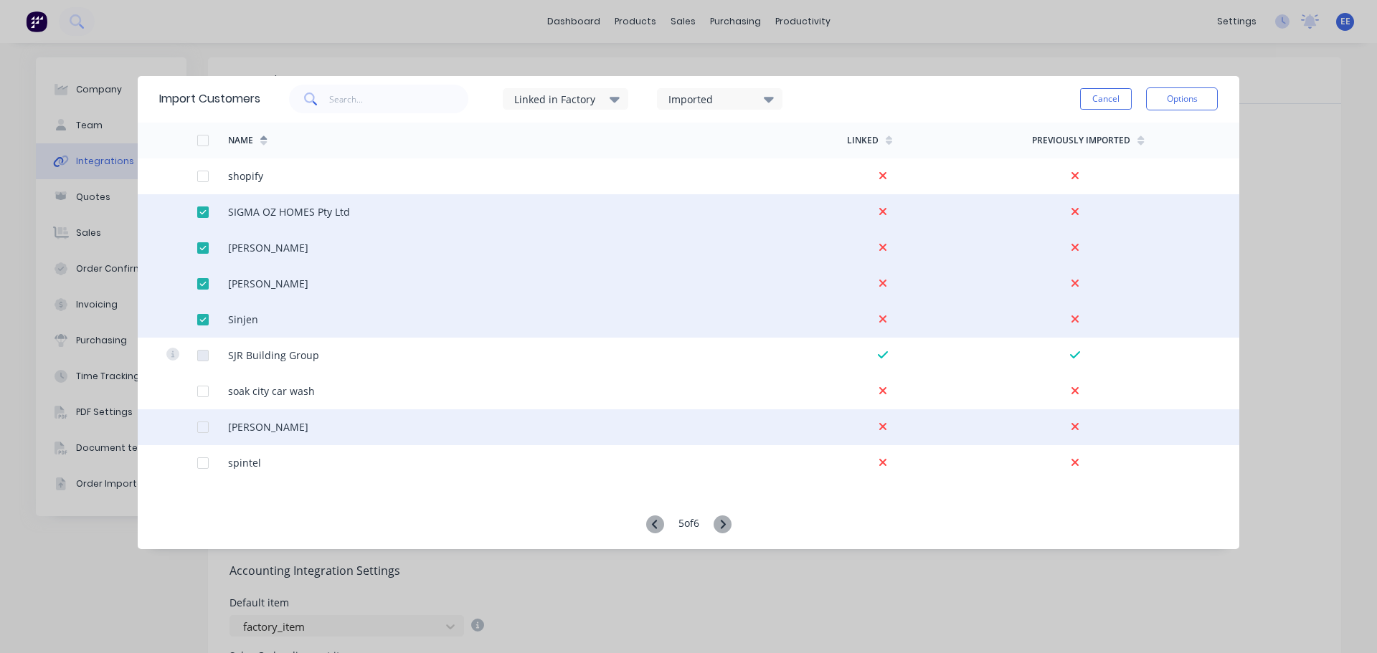
click at [205, 427] on div at bounding box center [203, 427] width 29 height 29
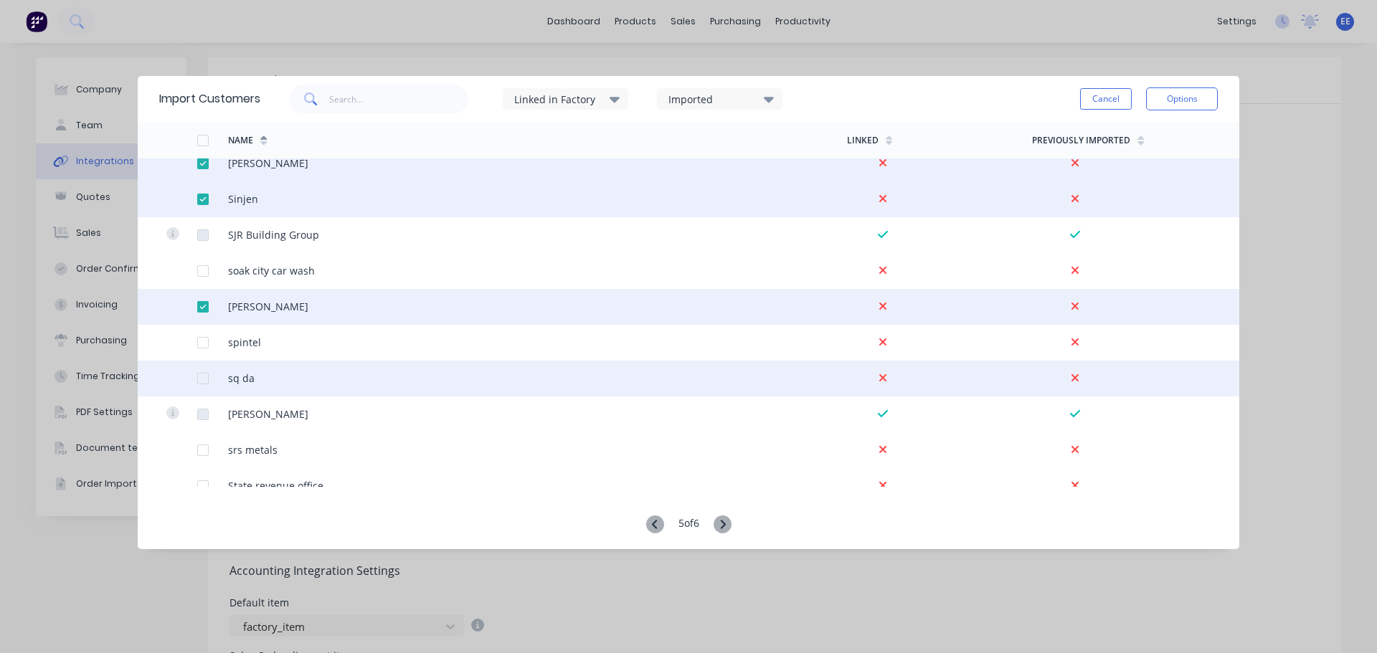
scroll to position [1937, 0]
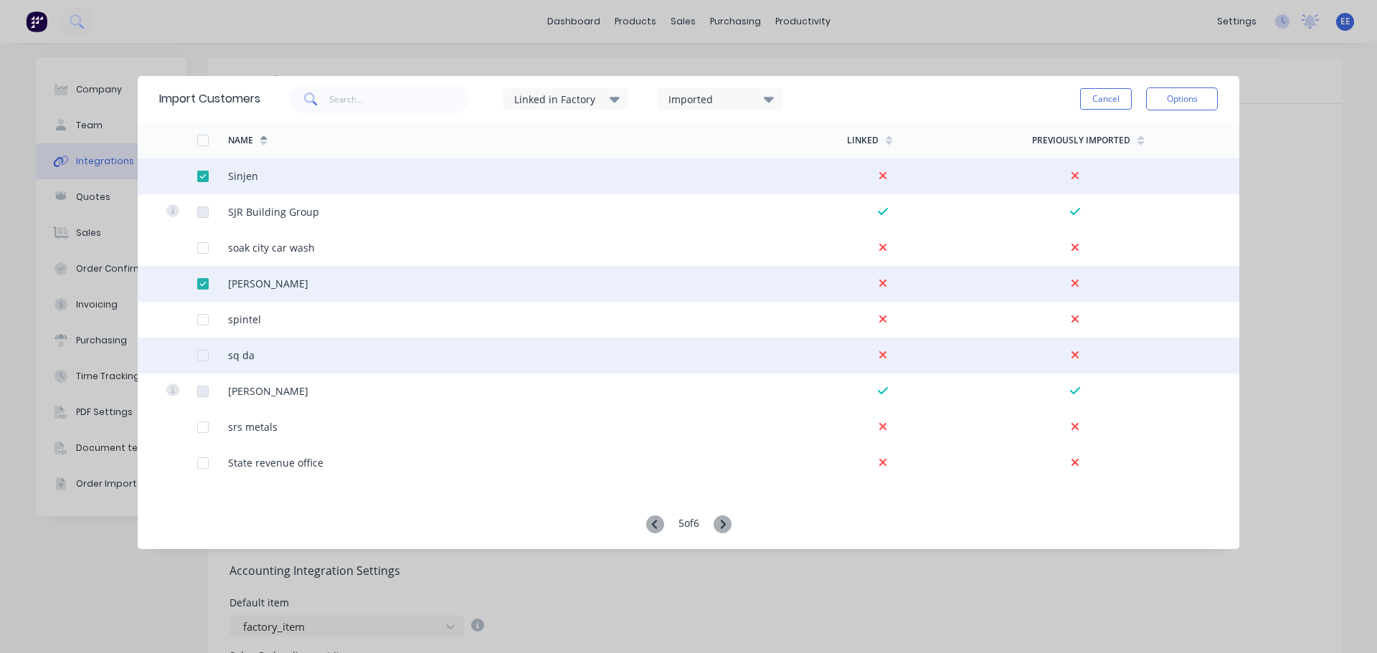
click at [197, 351] on div at bounding box center [203, 355] width 29 height 29
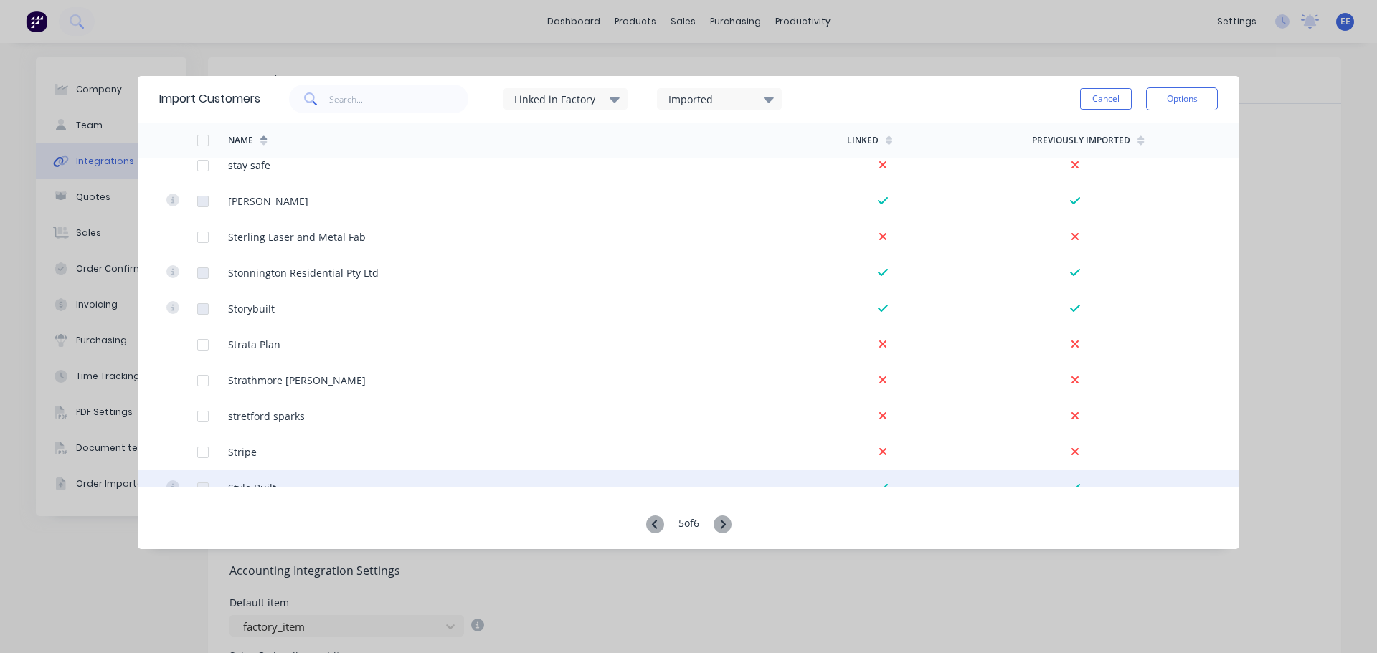
scroll to position [2295, 0]
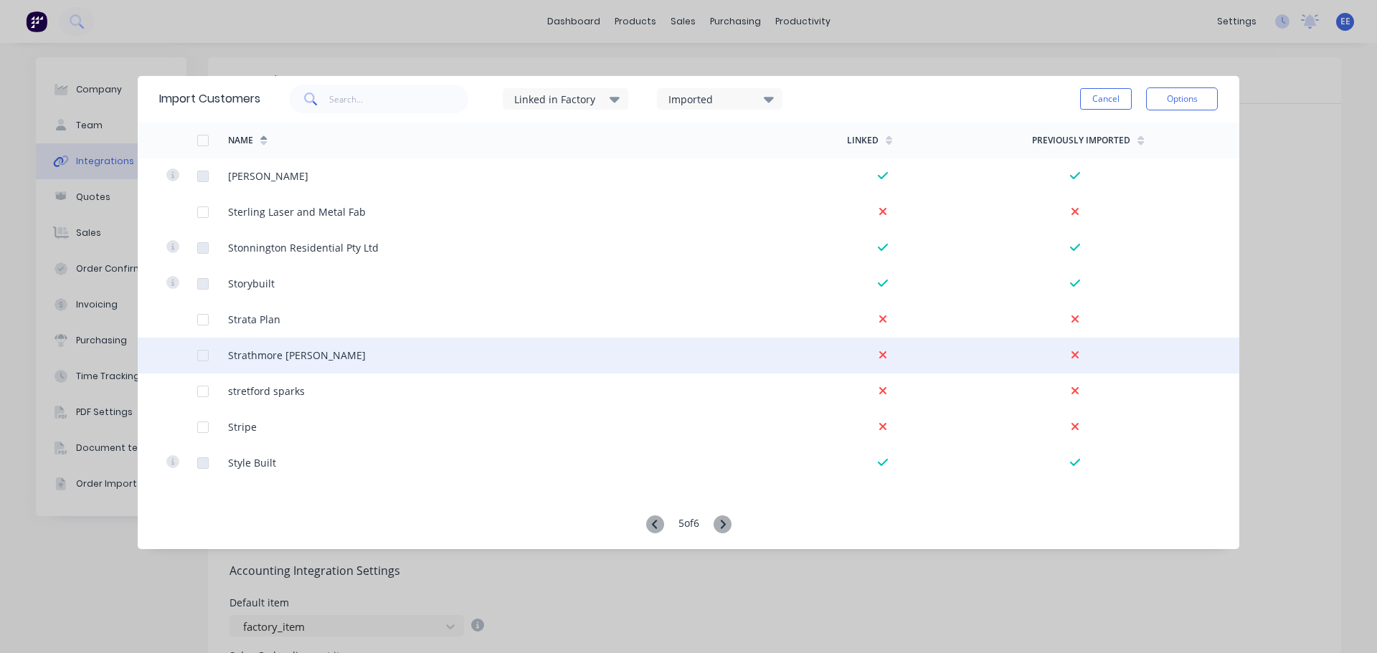
drag, startPoint x: 200, startPoint y: 319, endPoint x: 202, endPoint y: 347, distance: 28.1
click at [200, 319] on div at bounding box center [203, 320] width 29 height 29
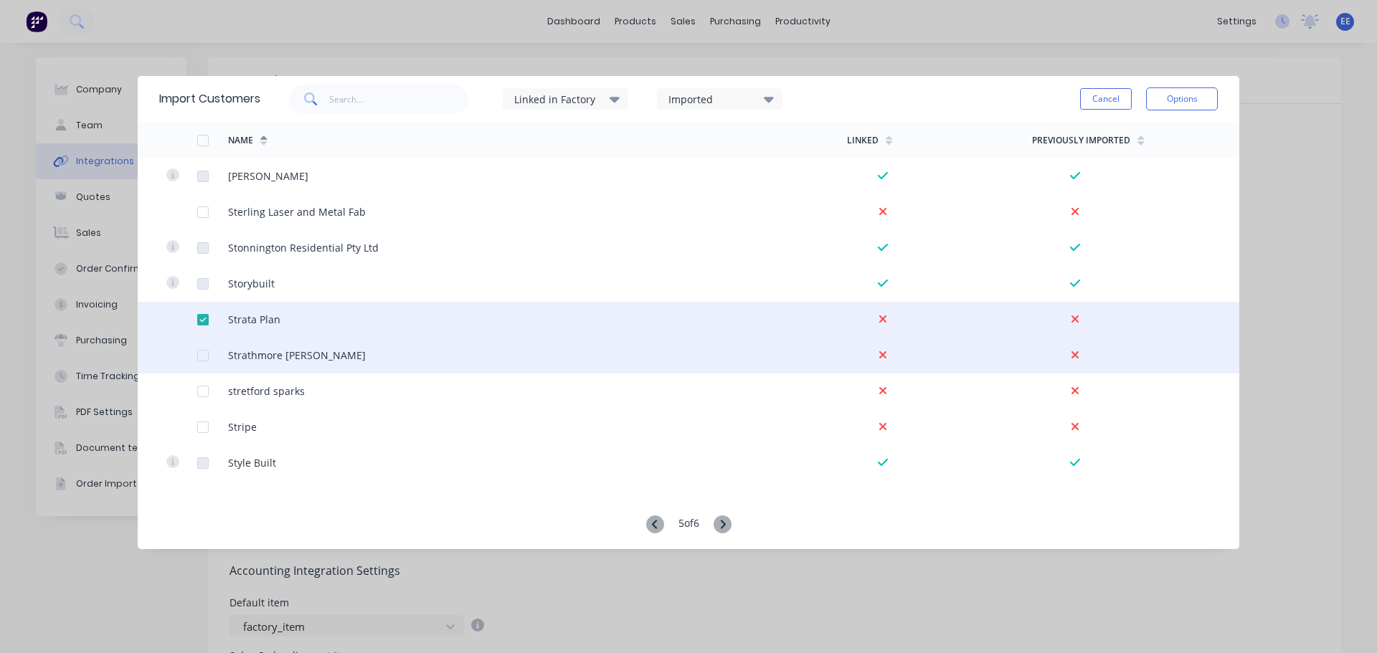
click at [205, 359] on div at bounding box center [203, 355] width 29 height 29
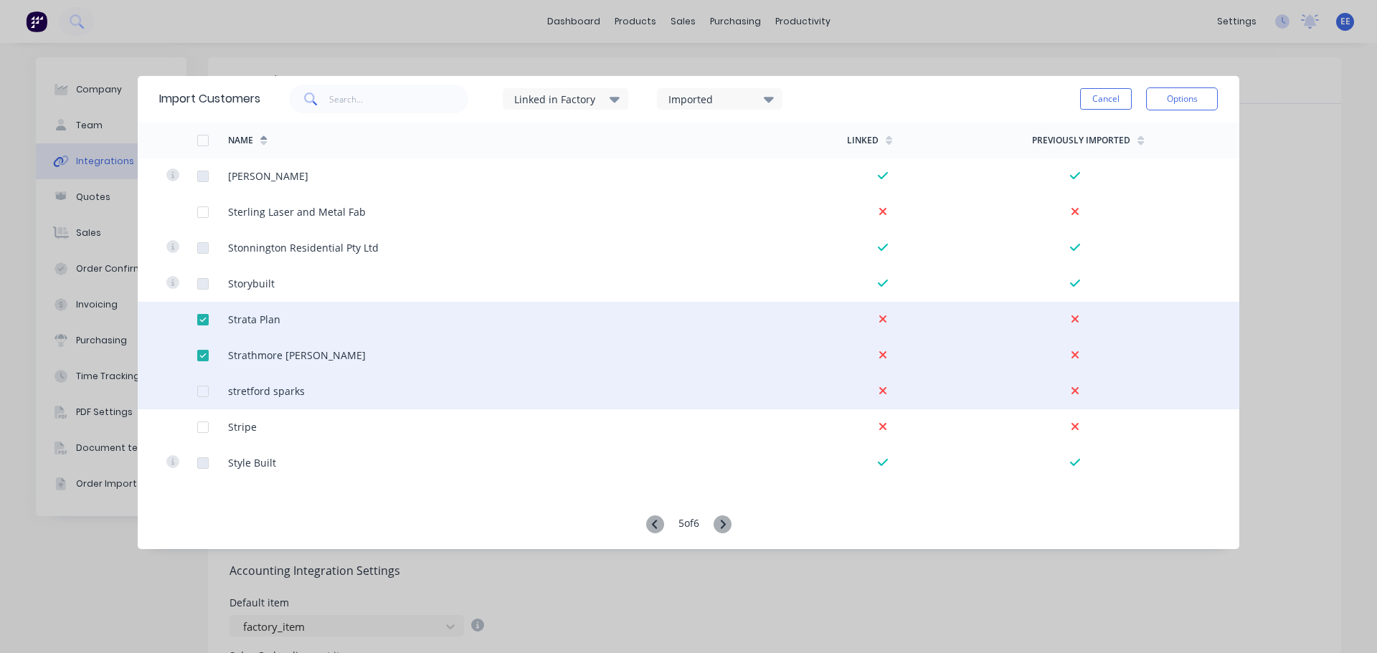
click at [196, 390] on div at bounding box center [181, 392] width 31 height 36
click at [206, 398] on div at bounding box center [212, 392] width 31 height 36
click at [202, 394] on div at bounding box center [203, 391] width 29 height 29
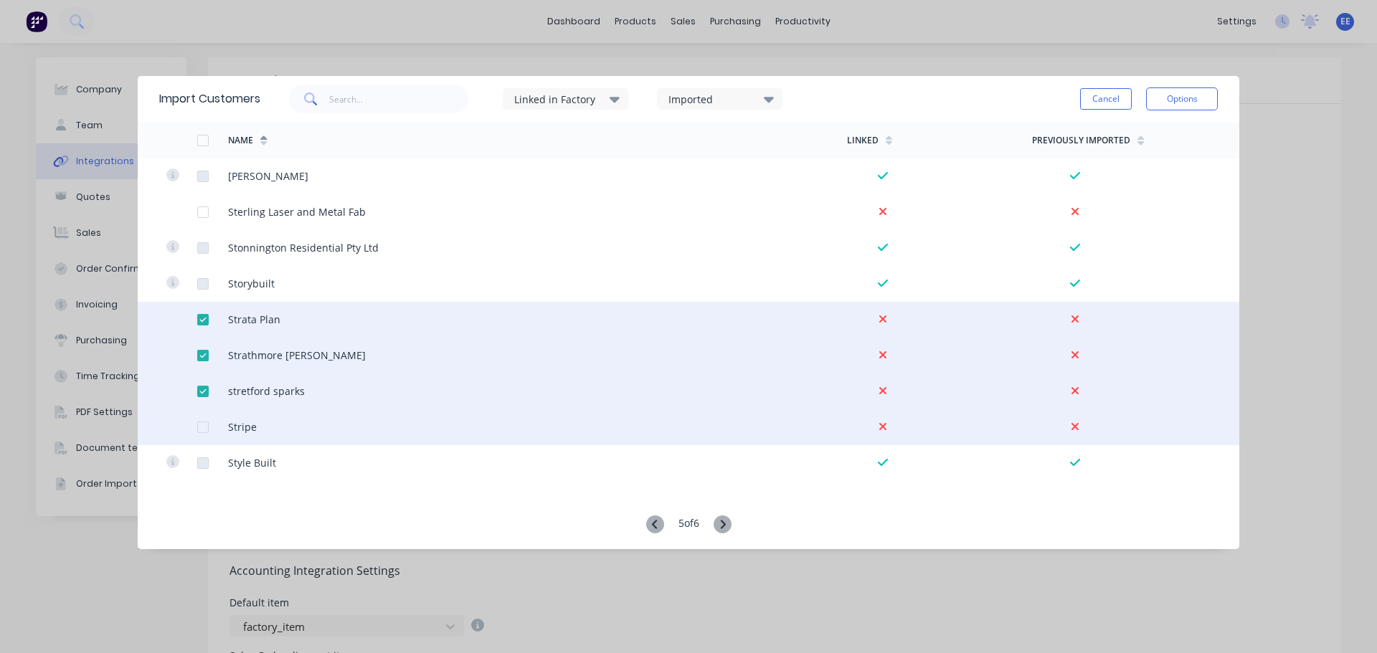
click at [199, 424] on div at bounding box center [203, 427] width 29 height 29
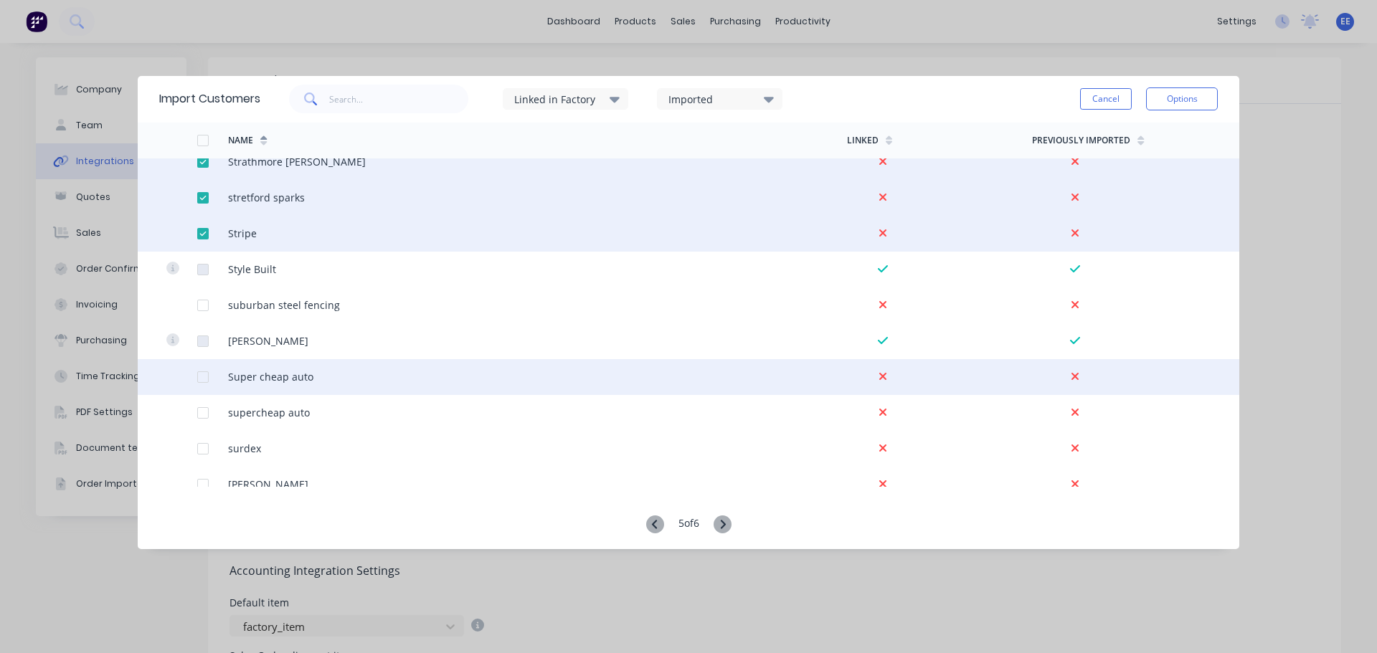
scroll to position [2510, 0]
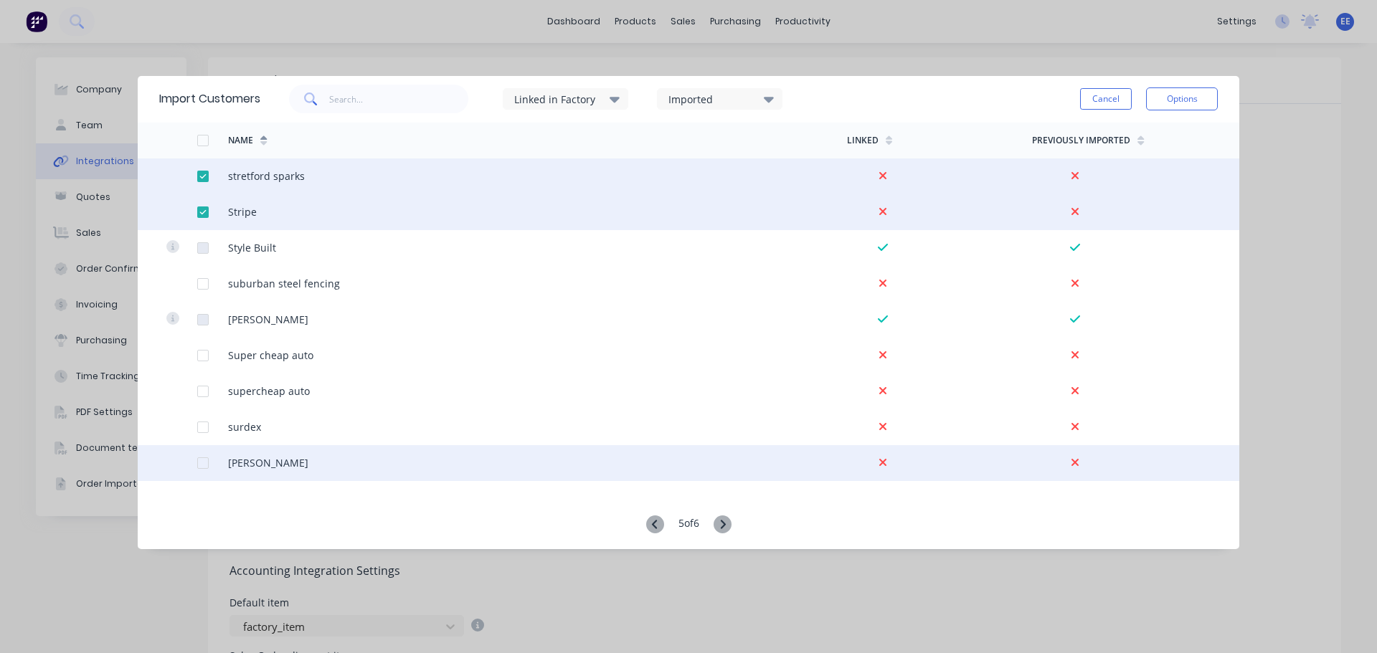
click at [200, 465] on div at bounding box center [203, 463] width 29 height 29
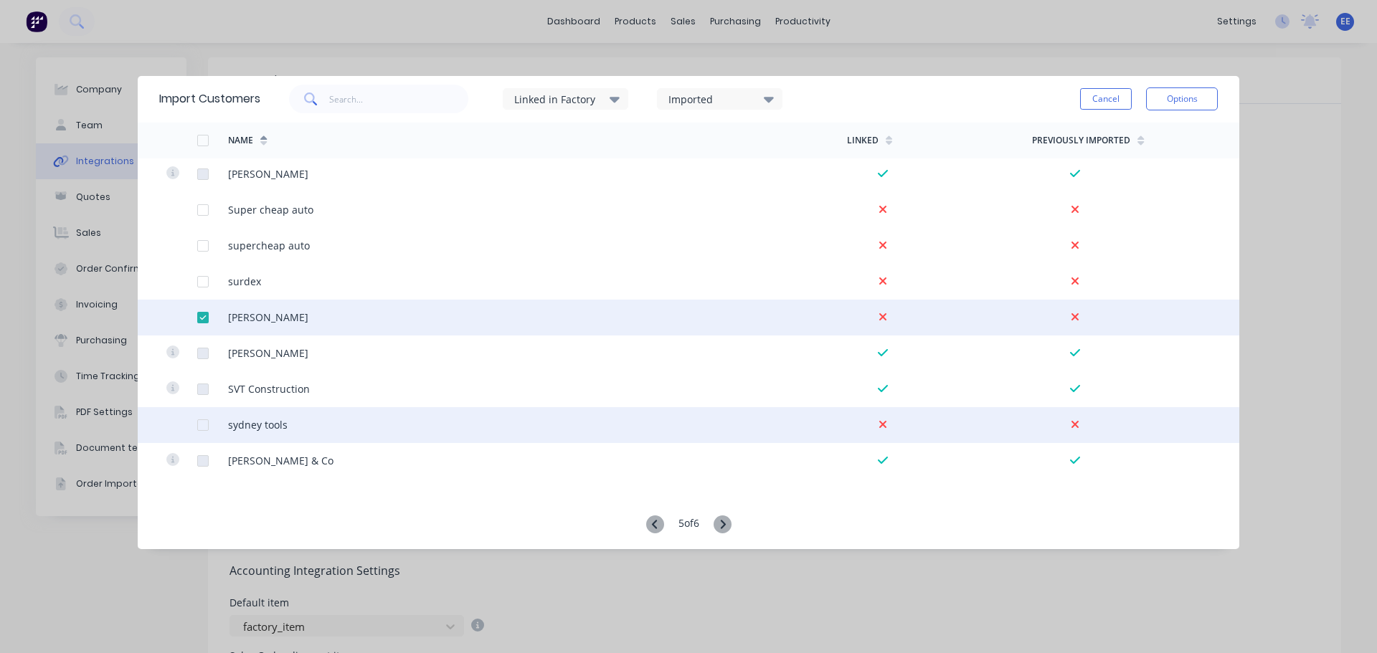
scroll to position [2726, 0]
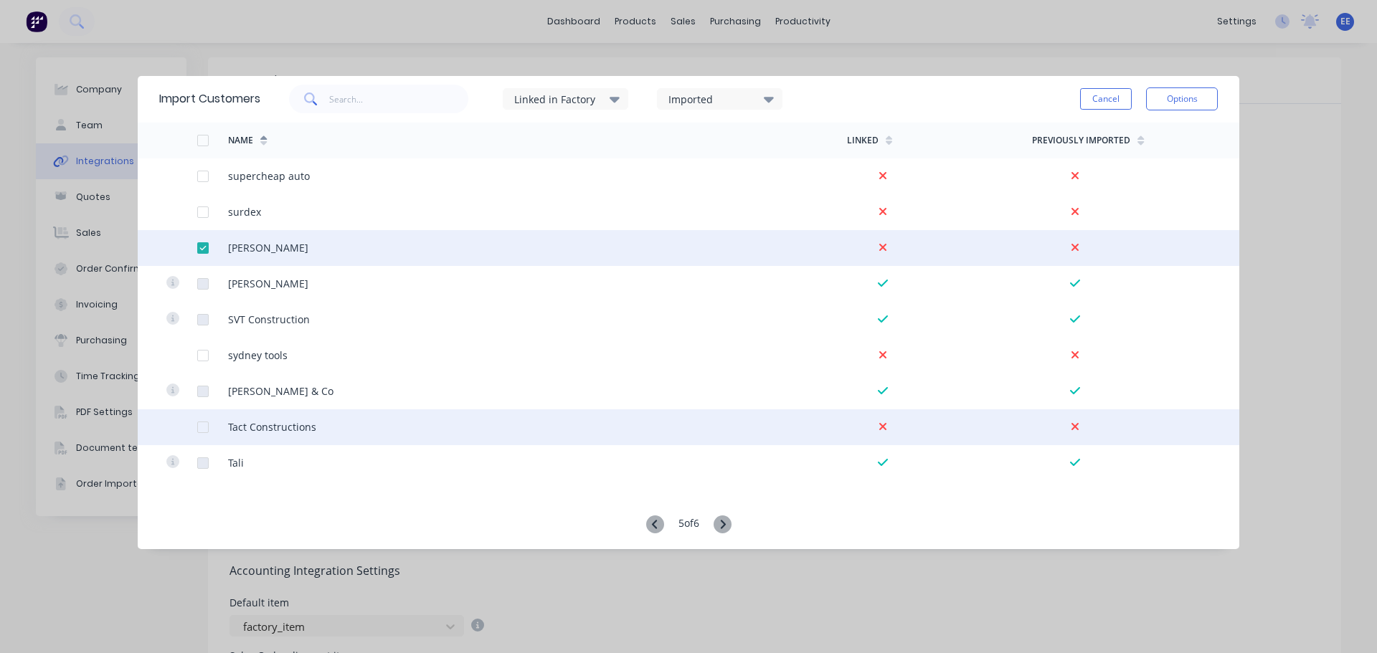
click at [206, 426] on div at bounding box center [203, 427] width 29 height 29
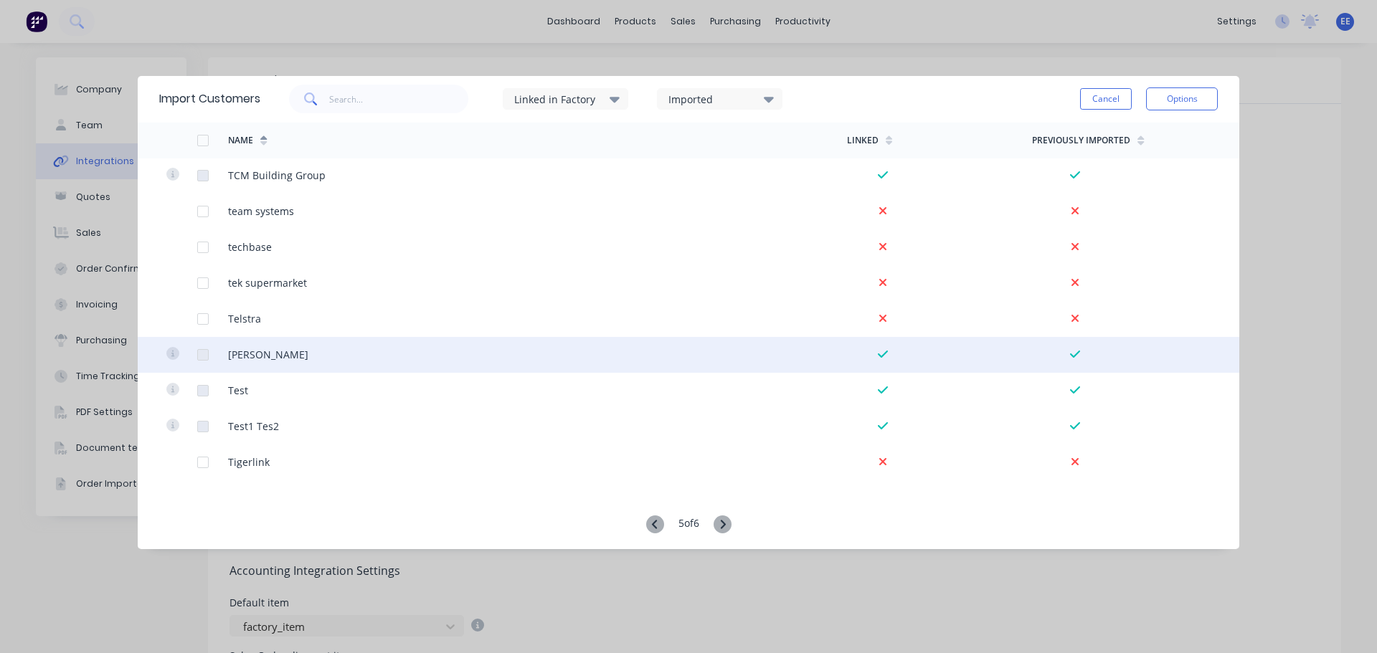
scroll to position [3156, 0]
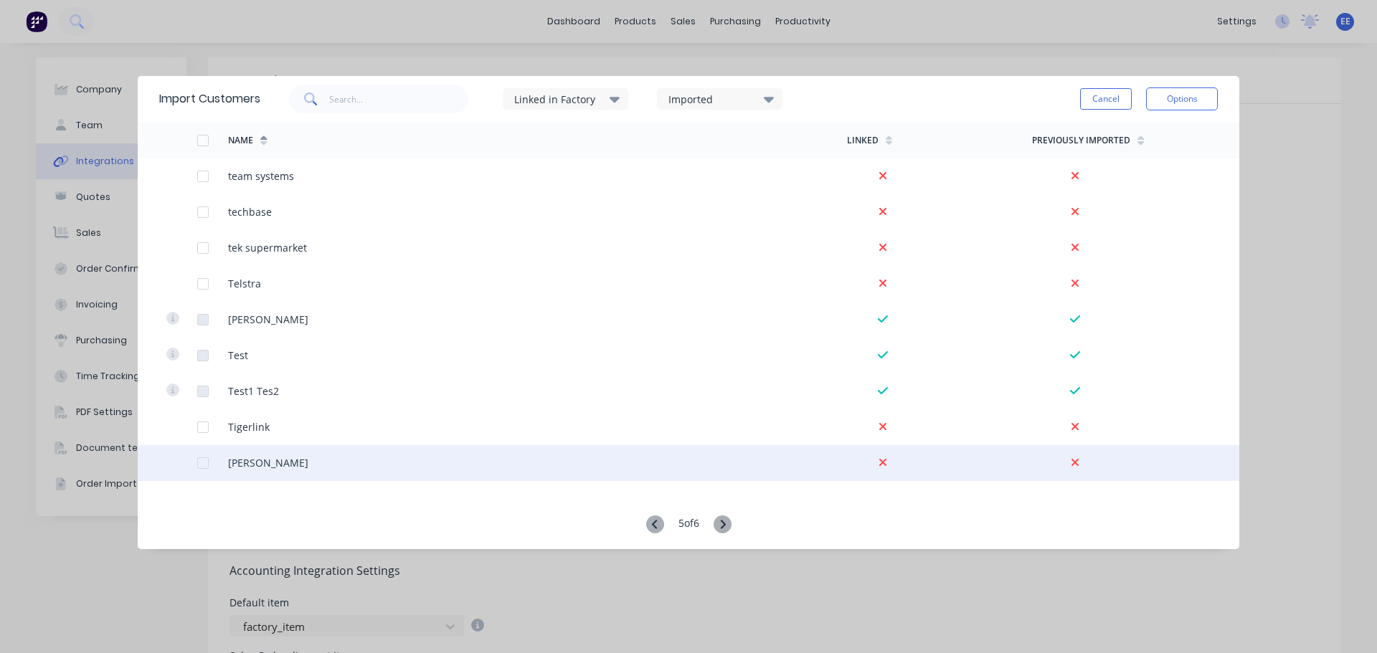
click at [200, 465] on div at bounding box center [203, 463] width 29 height 29
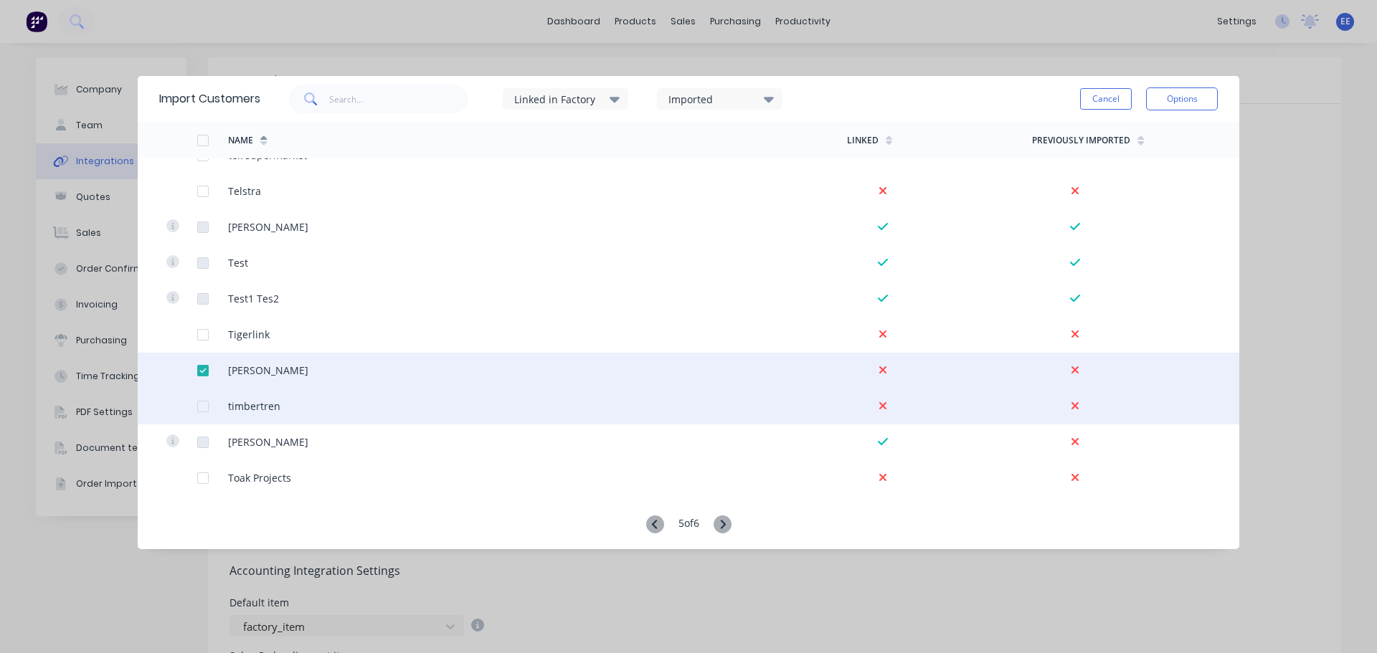
scroll to position [3258, 0]
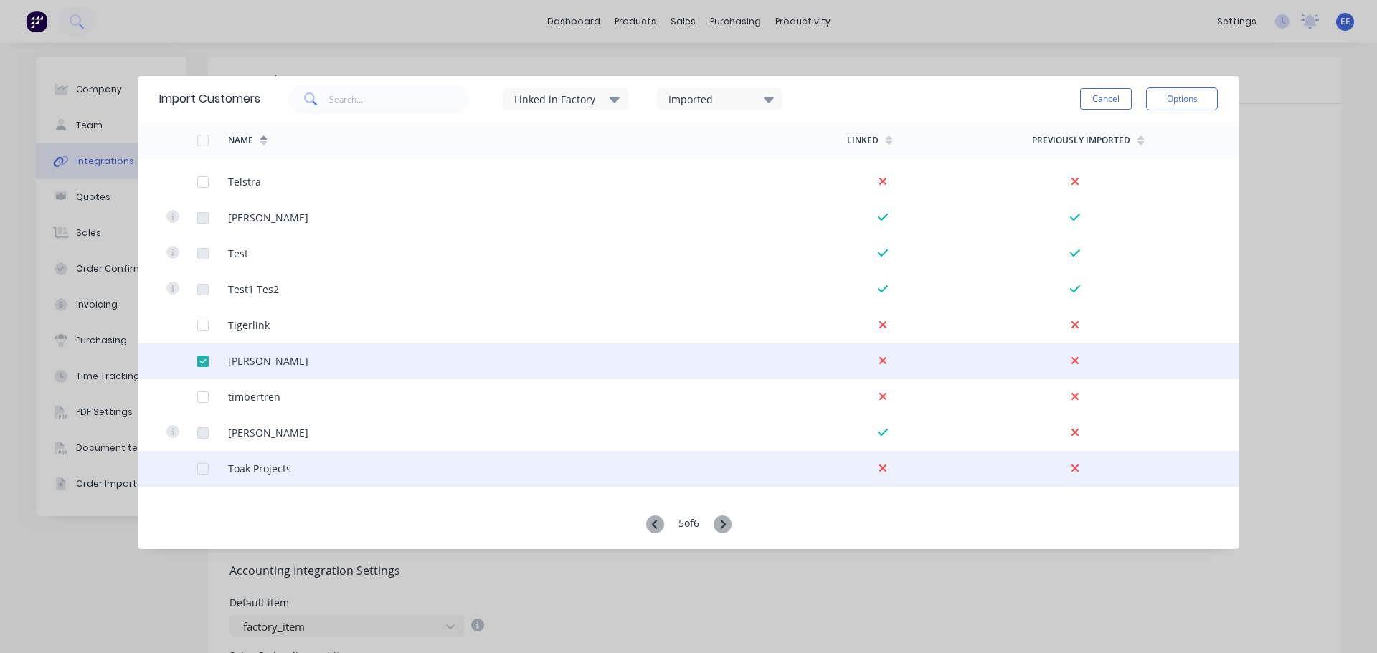
click at [204, 471] on div at bounding box center [203, 469] width 29 height 29
click at [1183, 103] on button "Options" at bounding box center [1182, 99] width 72 height 23
click at [1148, 133] on div "Import selected customers" at bounding box center [1150, 139] width 110 height 36
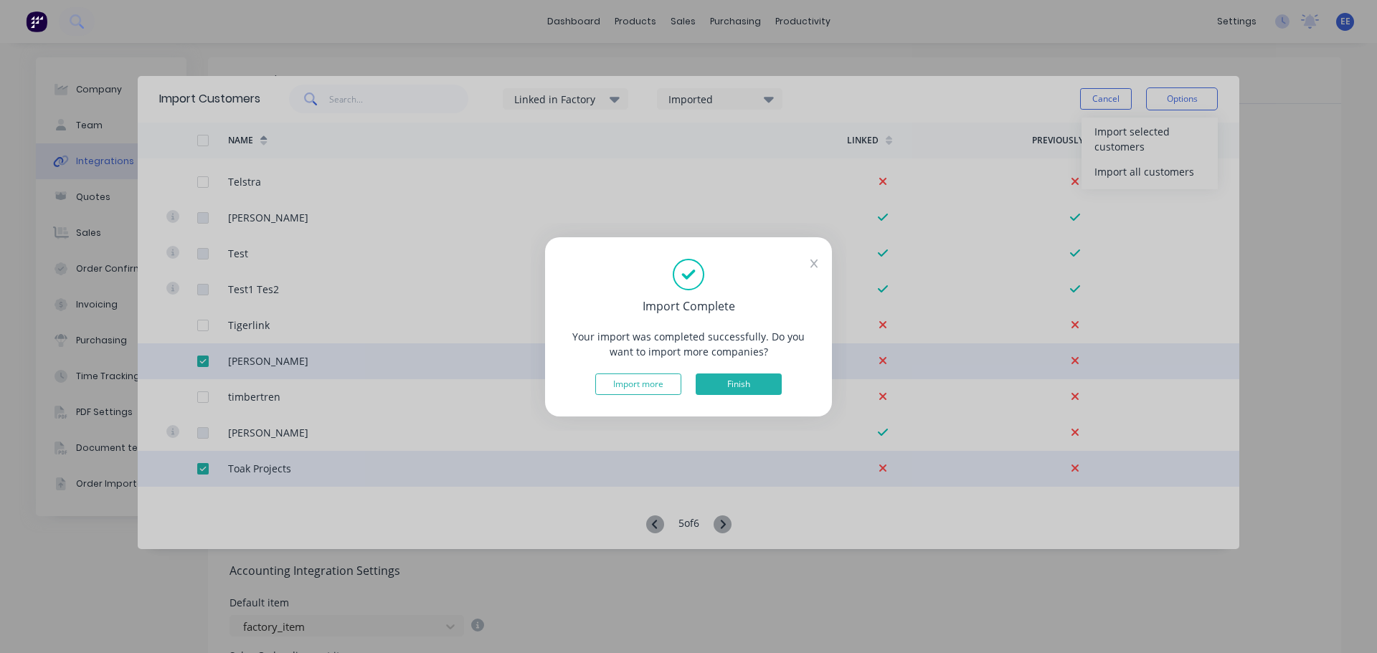
click at [722, 382] on button "Finish" at bounding box center [739, 385] width 86 height 22
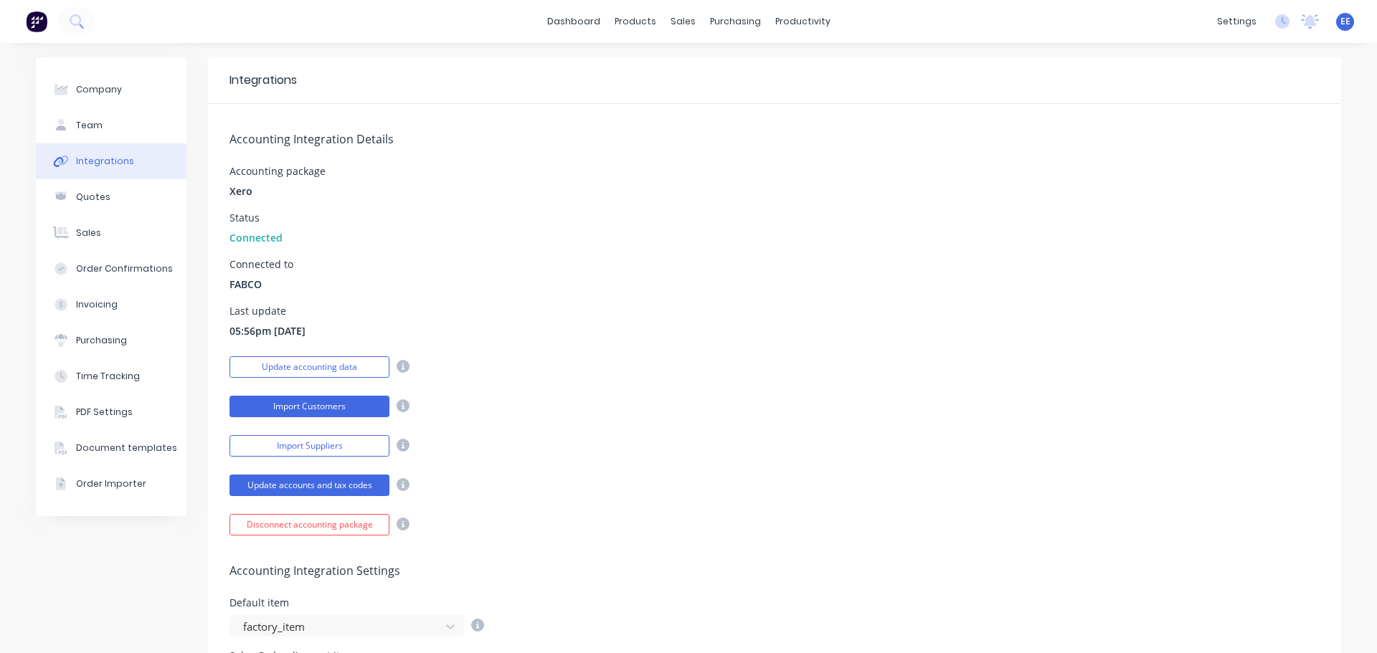
click at [323, 402] on button "Import Customers" at bounding box center [310, 407] width 160 height 22
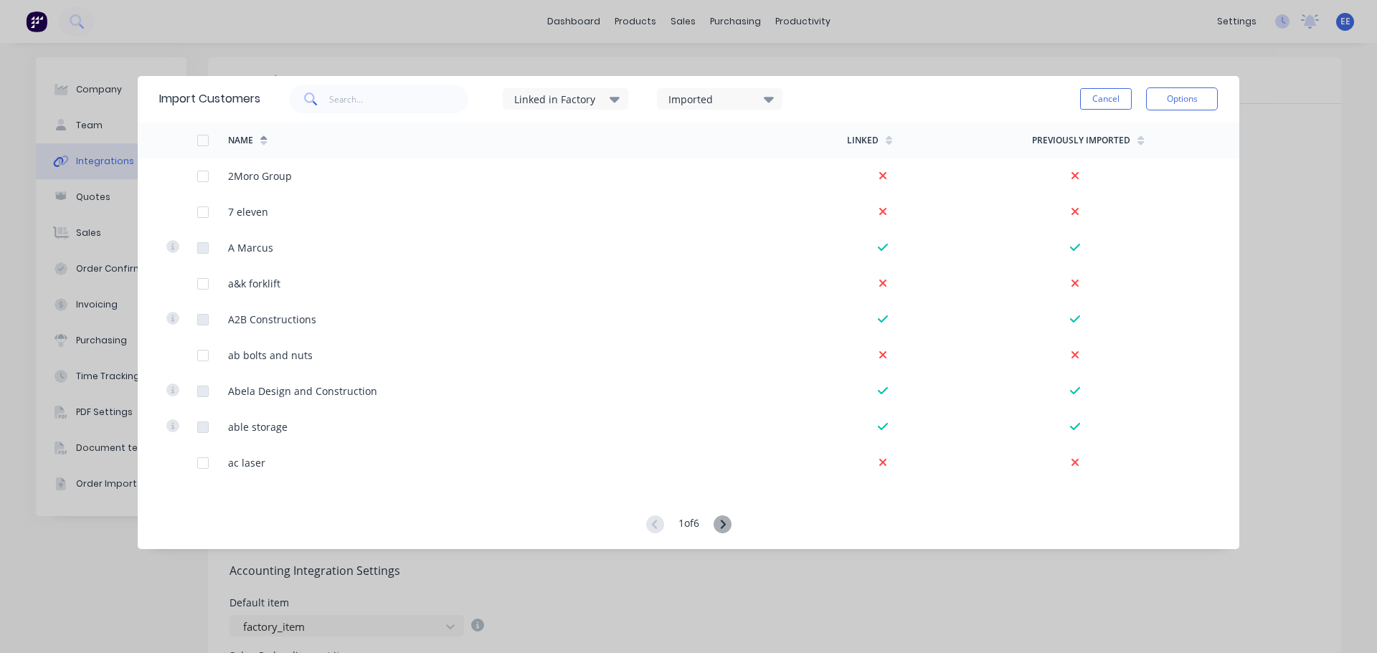
click at [717, 524] on icon at bounding box center [723, 525] width 18 height 18
click at [716, 522] on icon at bounding box center [723, 525] width 18 height 18
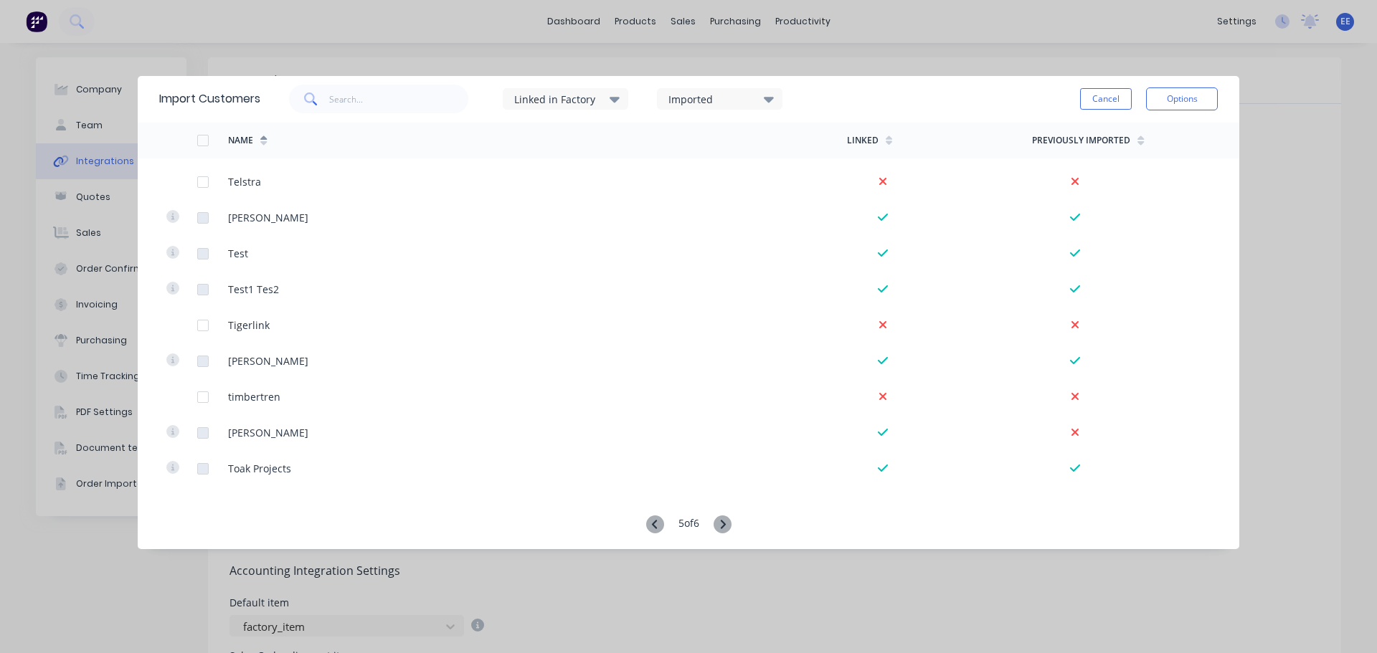
click at [725, 523] on icon at bounding box center [722, 524] width 5 height 9
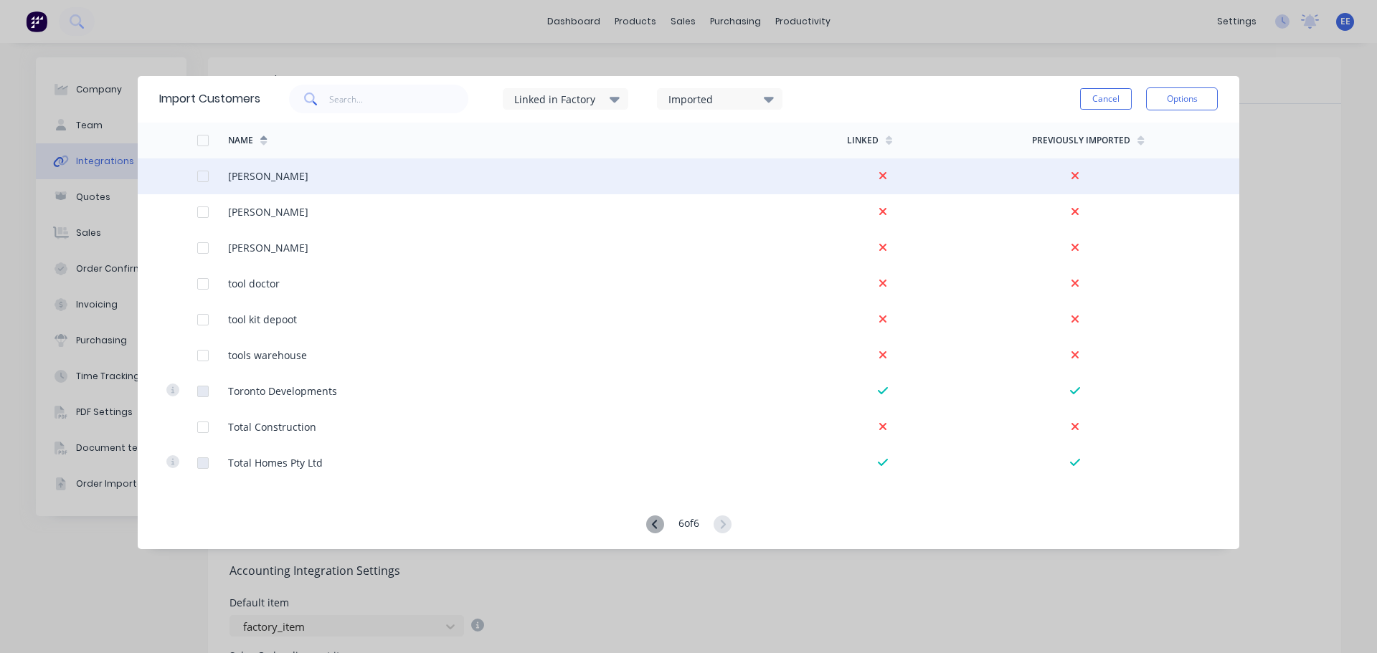
click at [199, 179] on div at bounding box center [203, 176] width 29 height 29
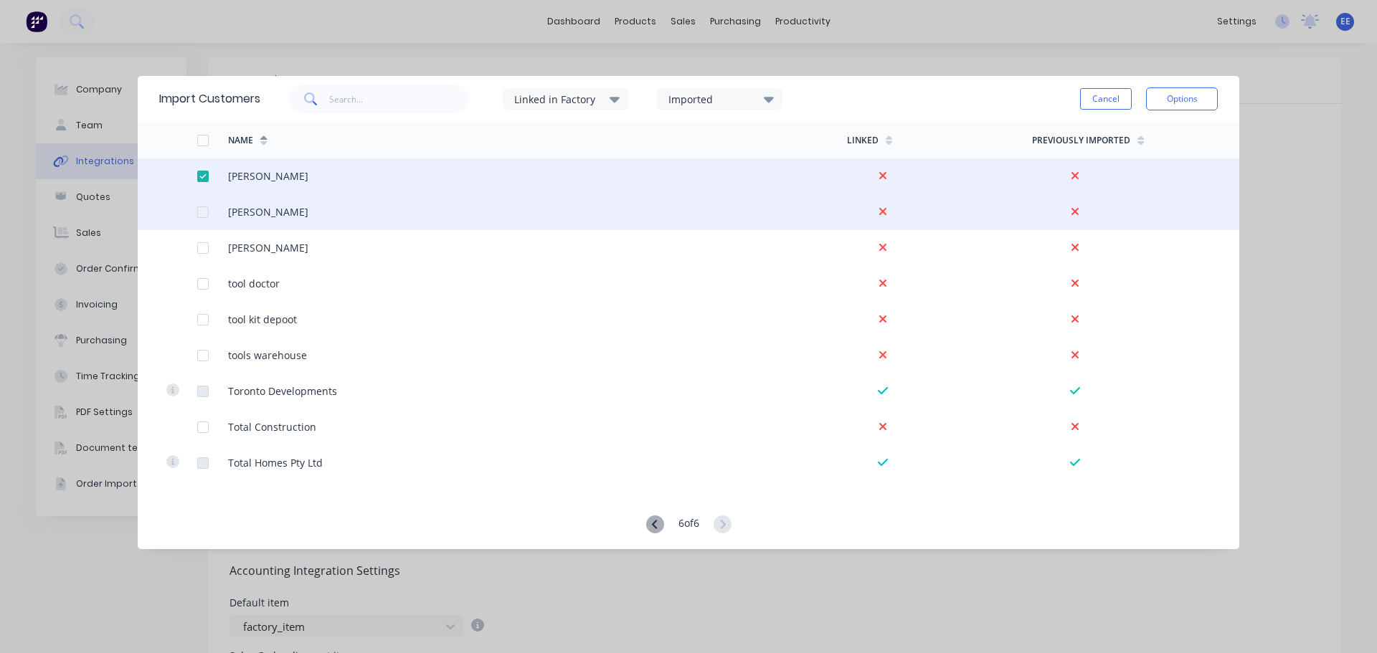
click at [204, 211] on div at bounding box center [203, 212] width 29 height 29
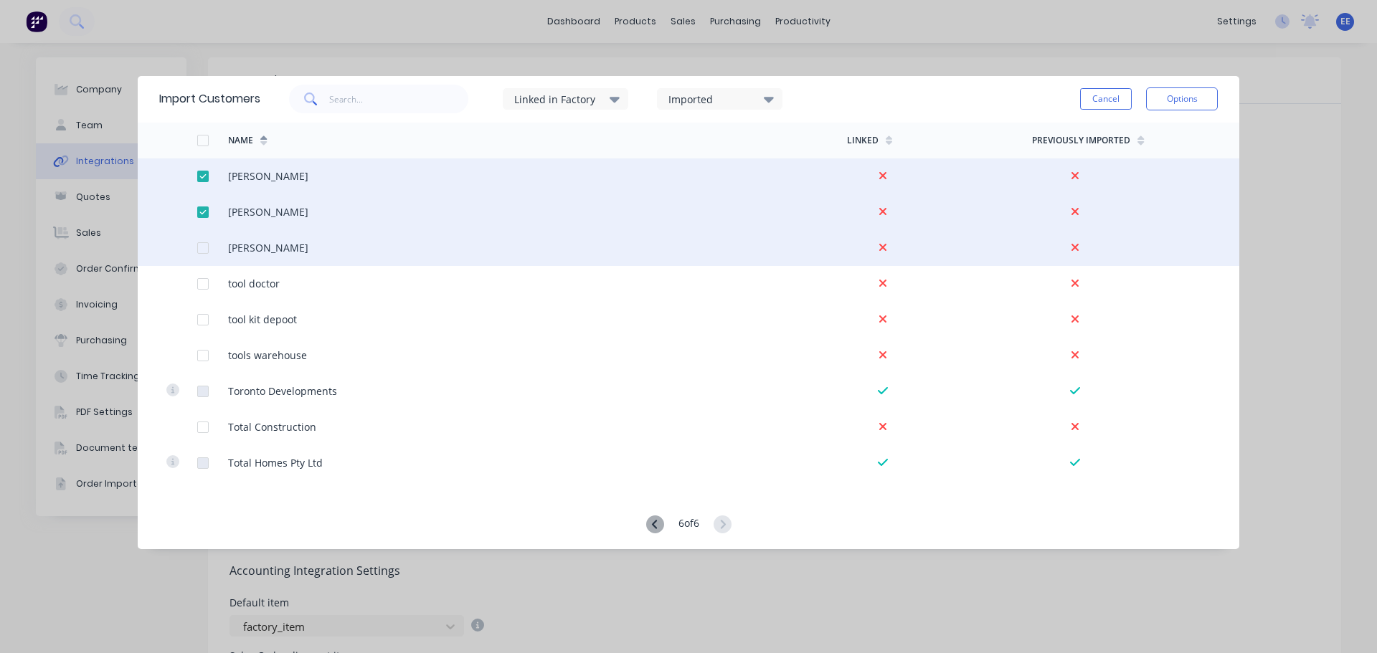
click at [202, 247] on div at bounding box center [203, 248] width 29 height 29
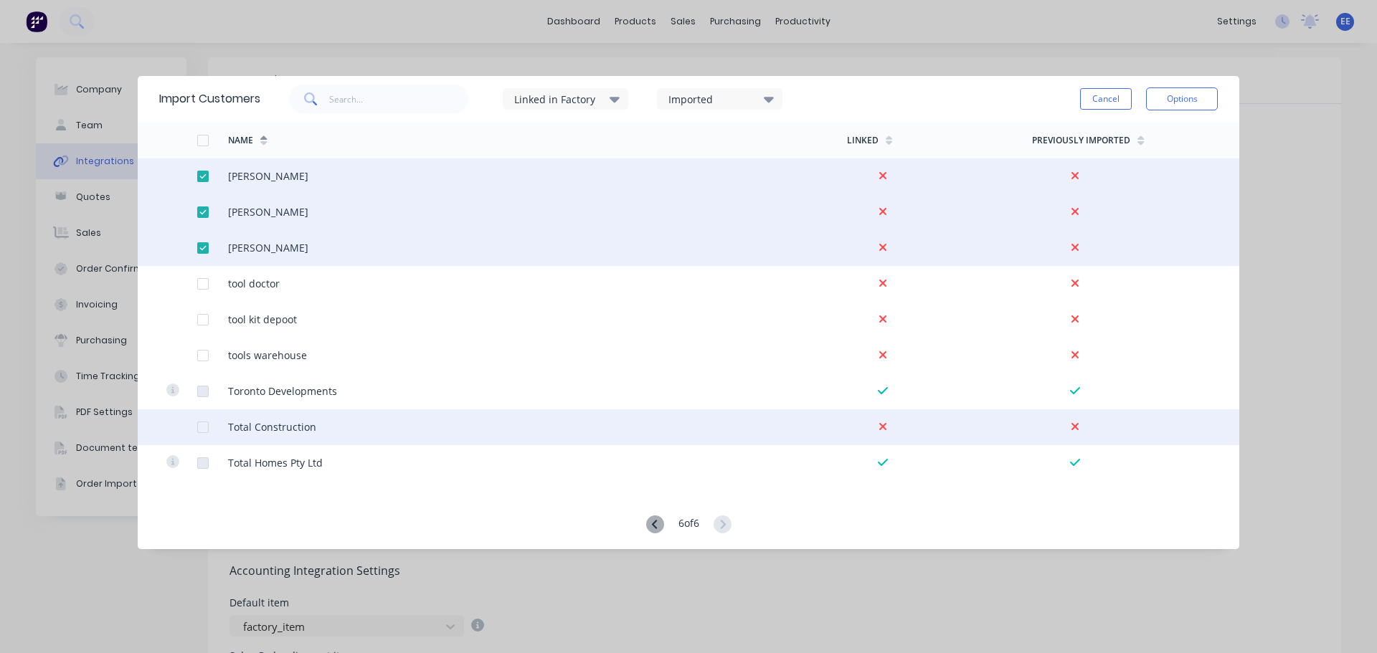
click at [199, 427] on div at bounding box center [203, 427] width 29 height 29
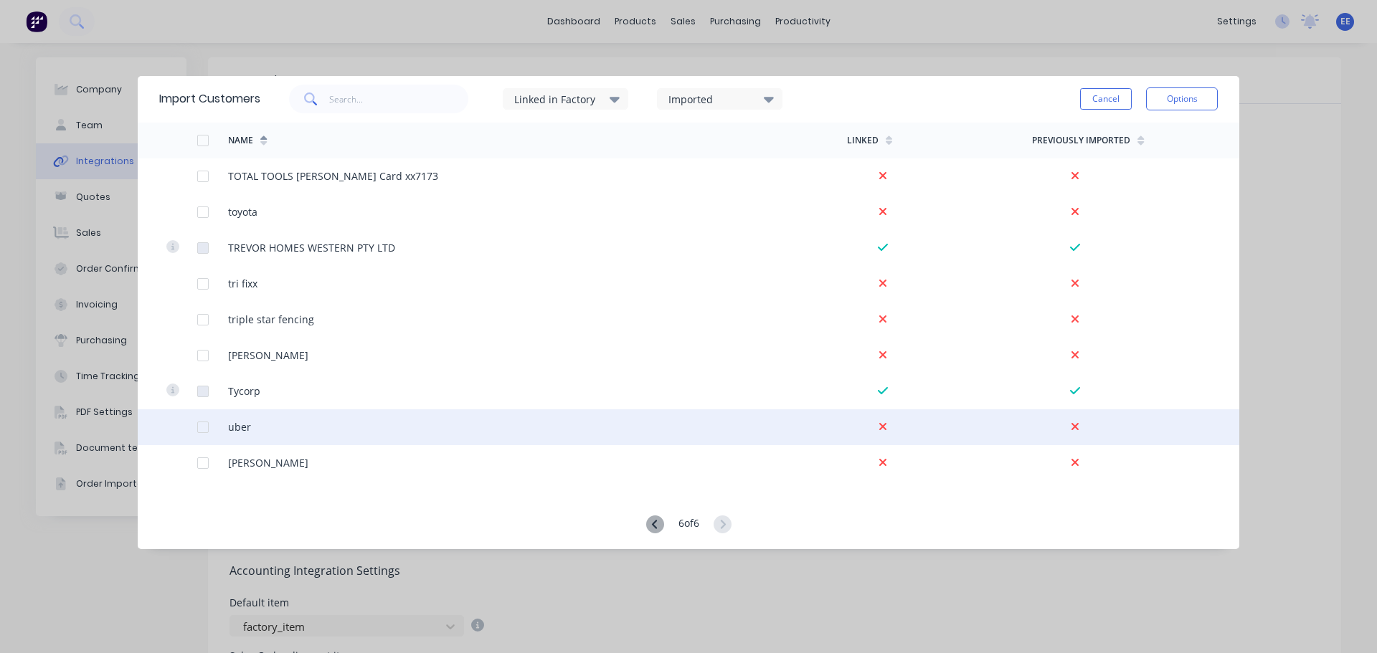
scroll to position [430, 0]
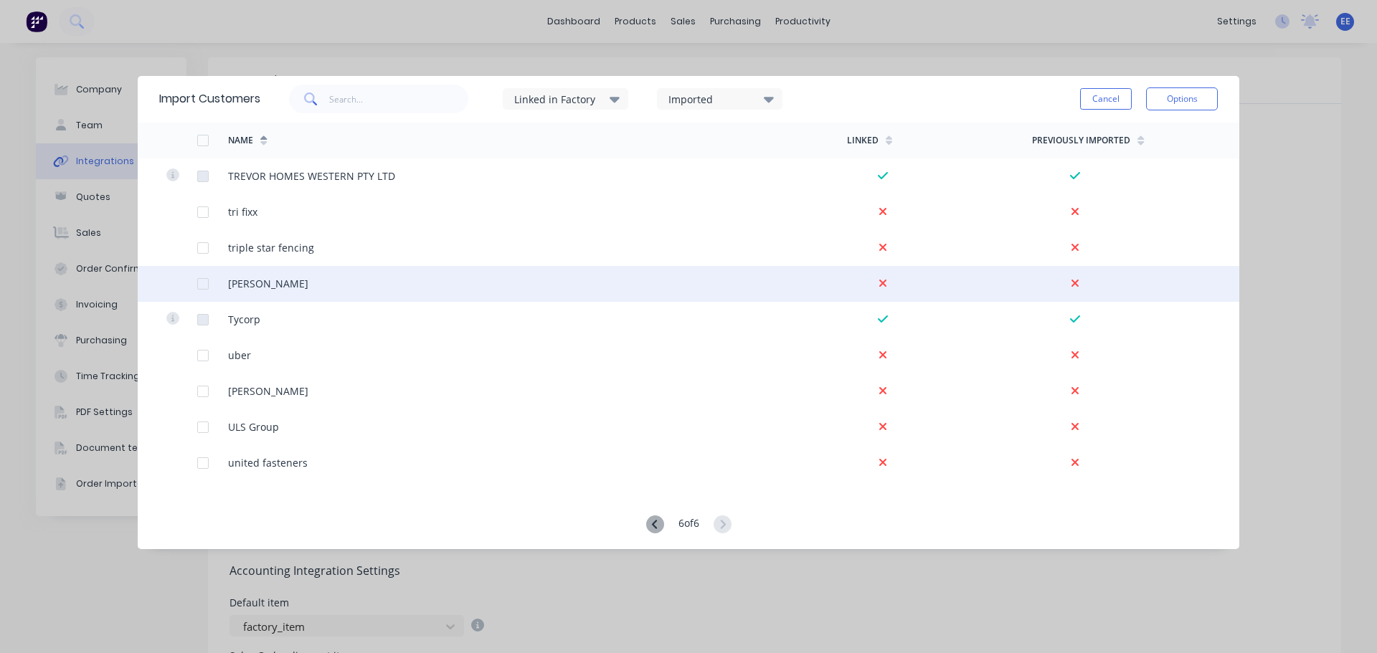
click at [204, 285] on div at bounding box center [203, 284] width 29 height 29
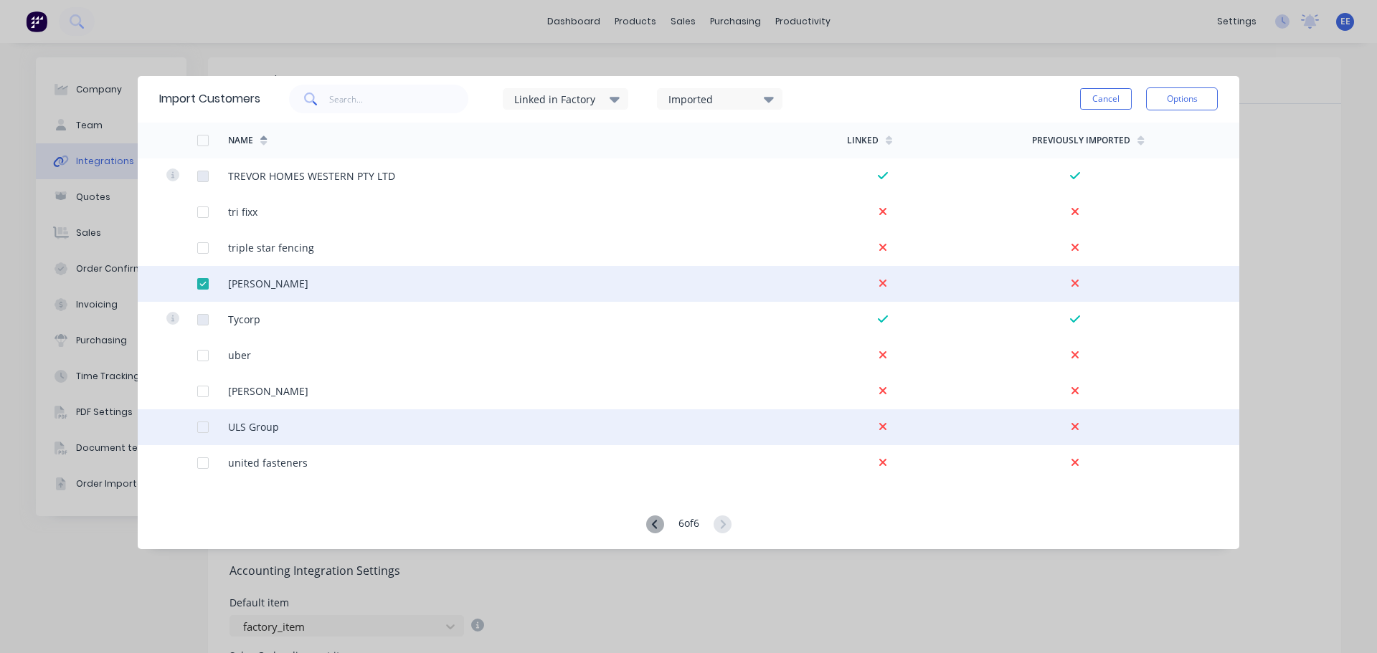
click at [200, 425] on div at bounding box center [203, 427] width 29 height 29
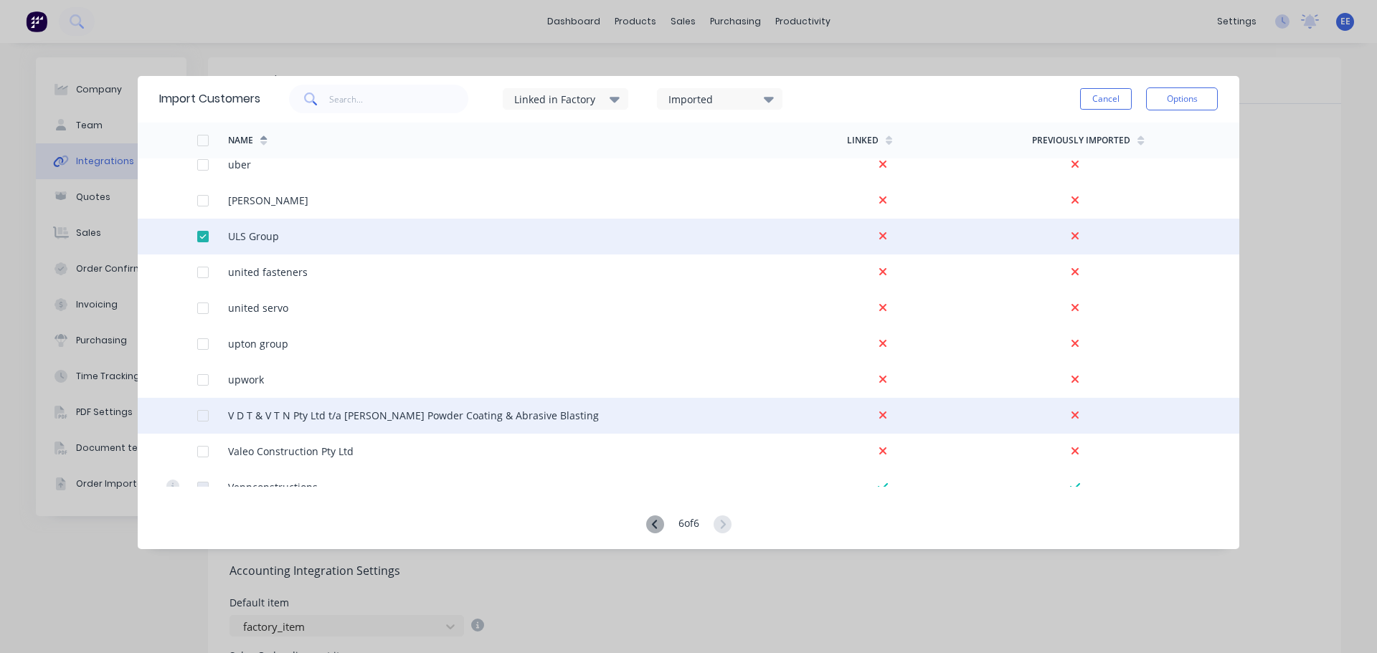
scroll to position [646, 0]
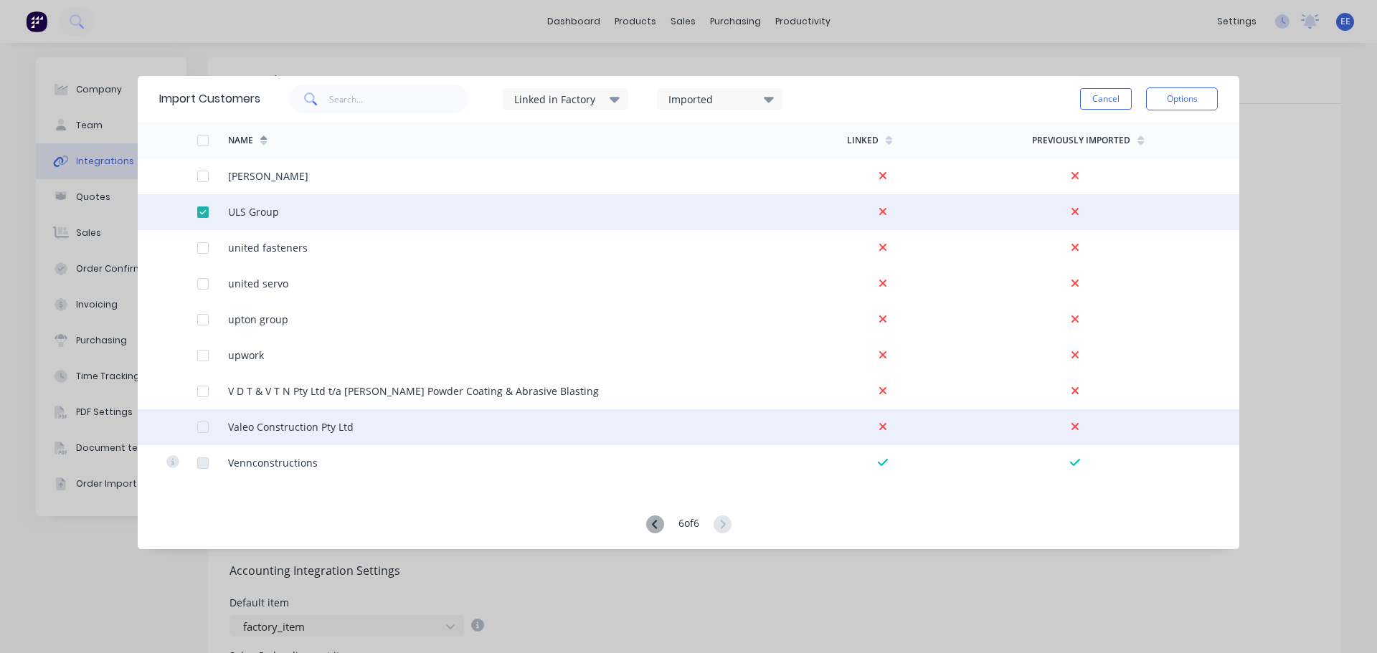
click at [204, 427] on div at bounding box center [203, 427] width 29 height 29
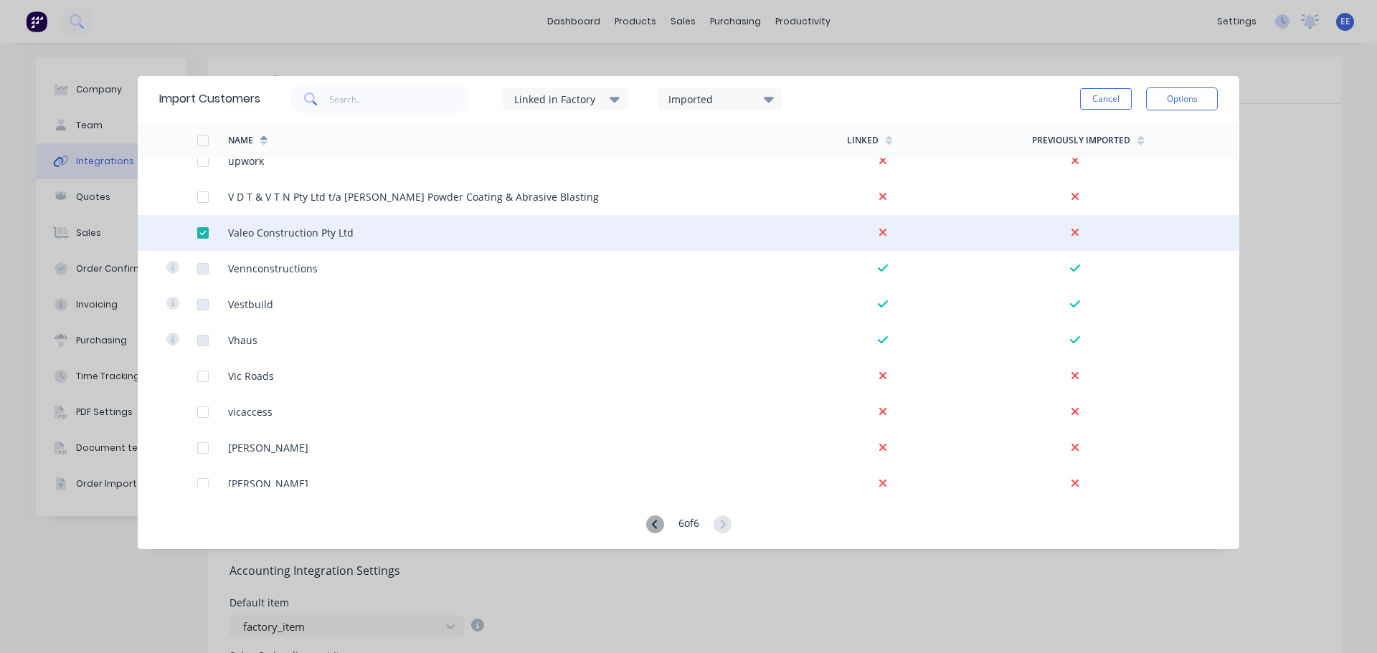
scroll to position [932, 0]
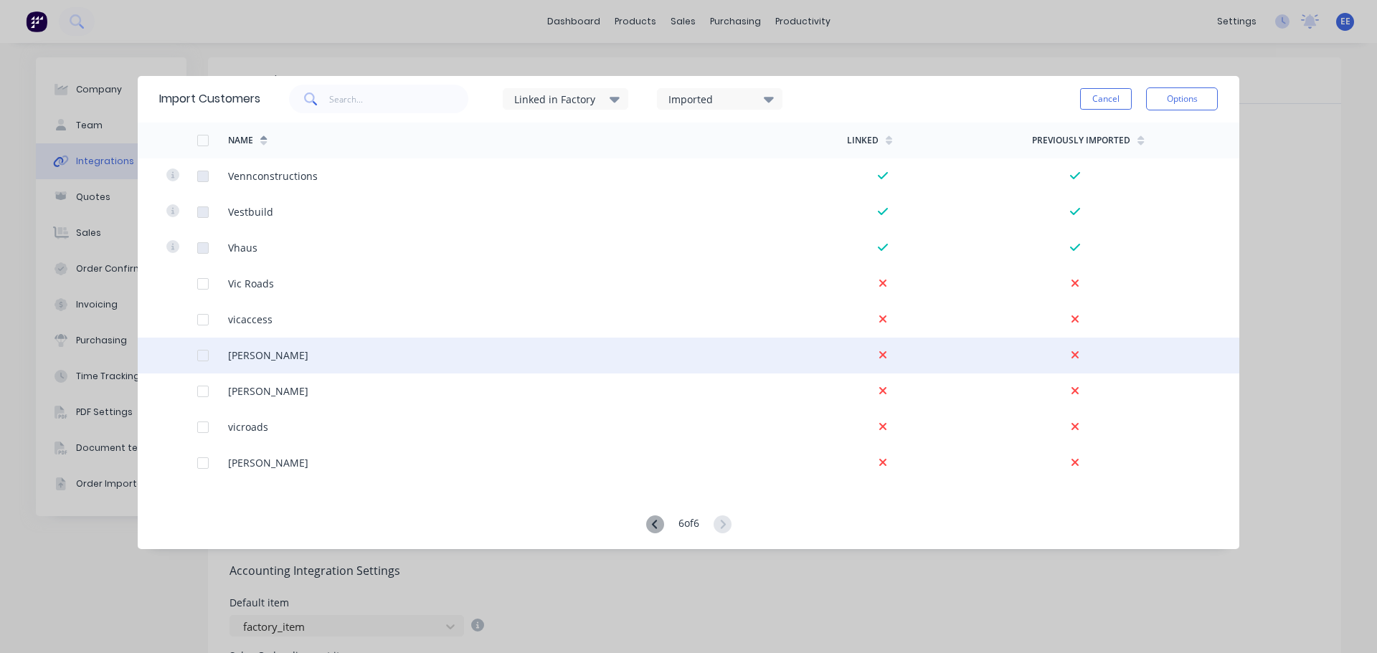
click at [199, 357] on div at bounding box center [203, 355] width 29 height 29
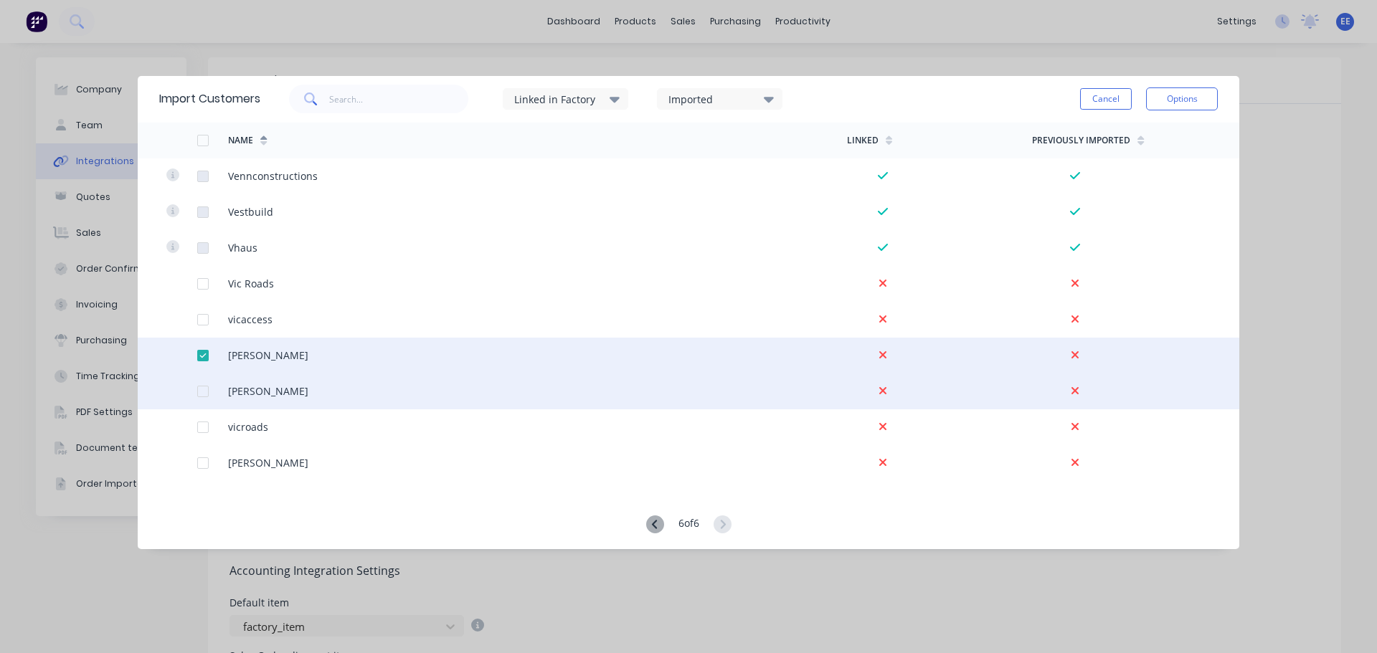
click at [204, 391] on div at bounding box center [203, 391] width 29 height 29
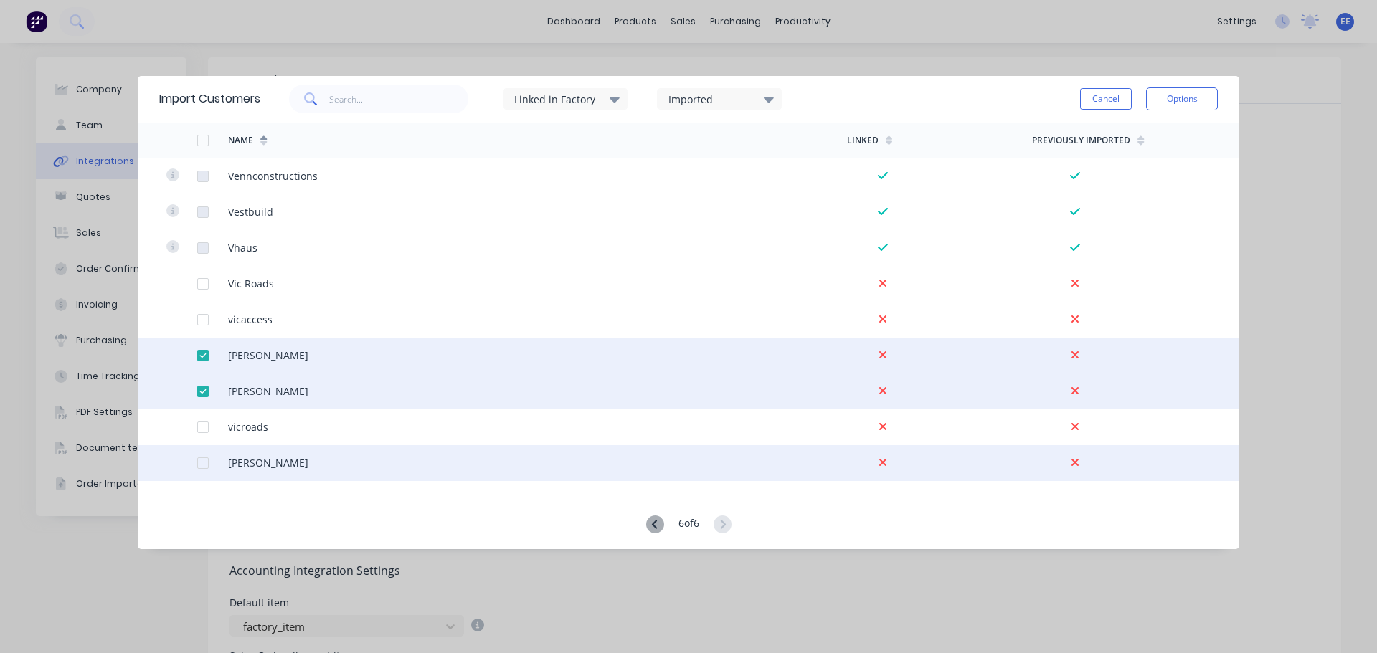
click at [204, 465] on div at bounding box center [203, 463] width 29 height 29
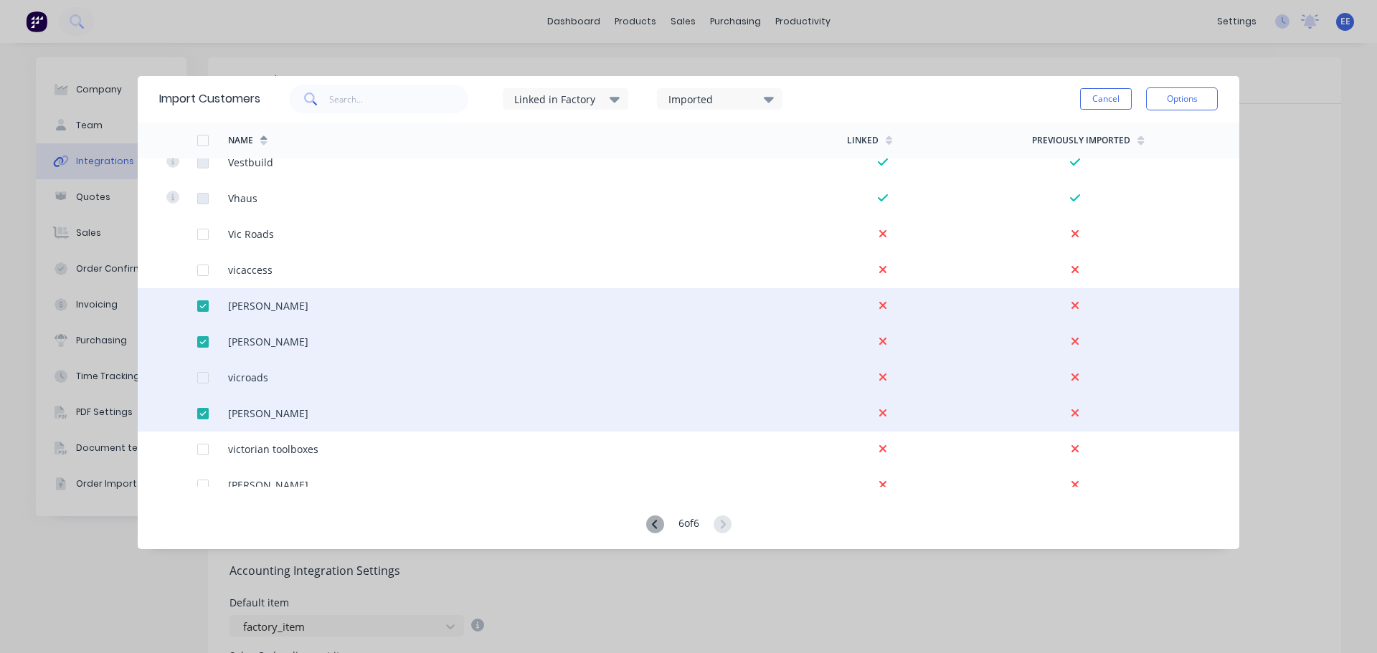
scroll to position [1004, 0]
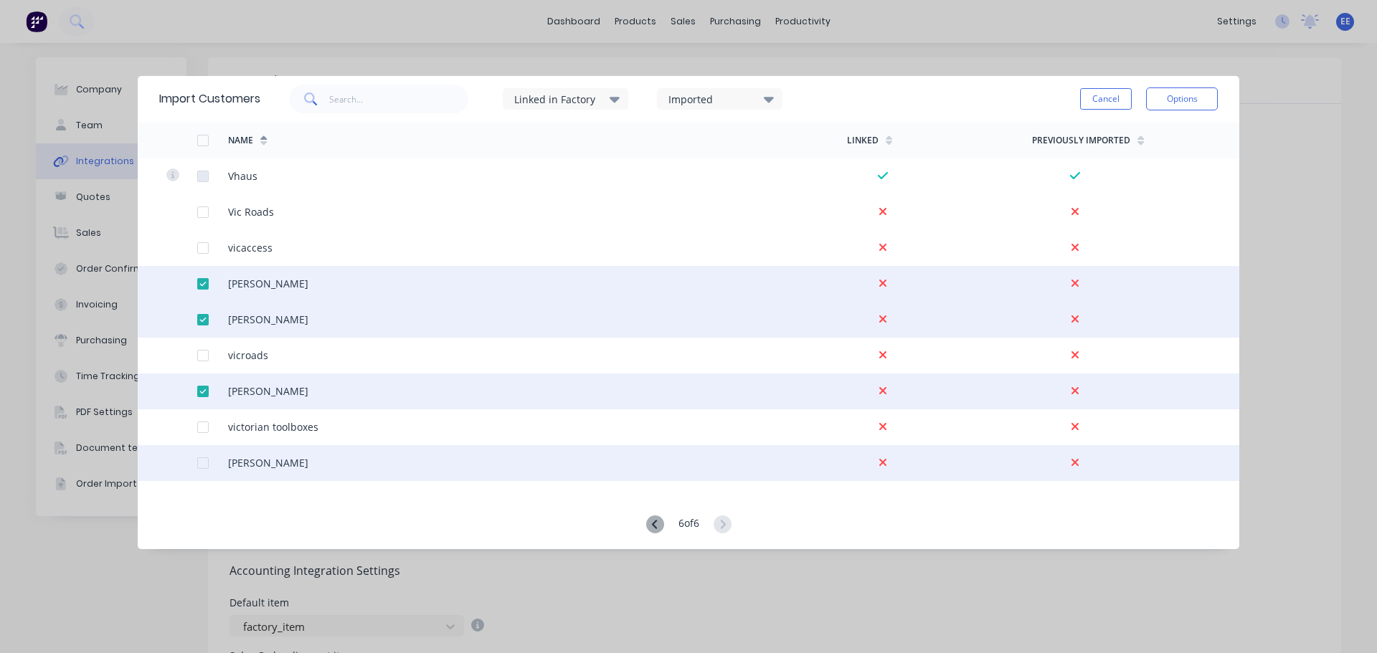
click at [203, 463] on div at bounding box center [203, 463] width 29 height 29
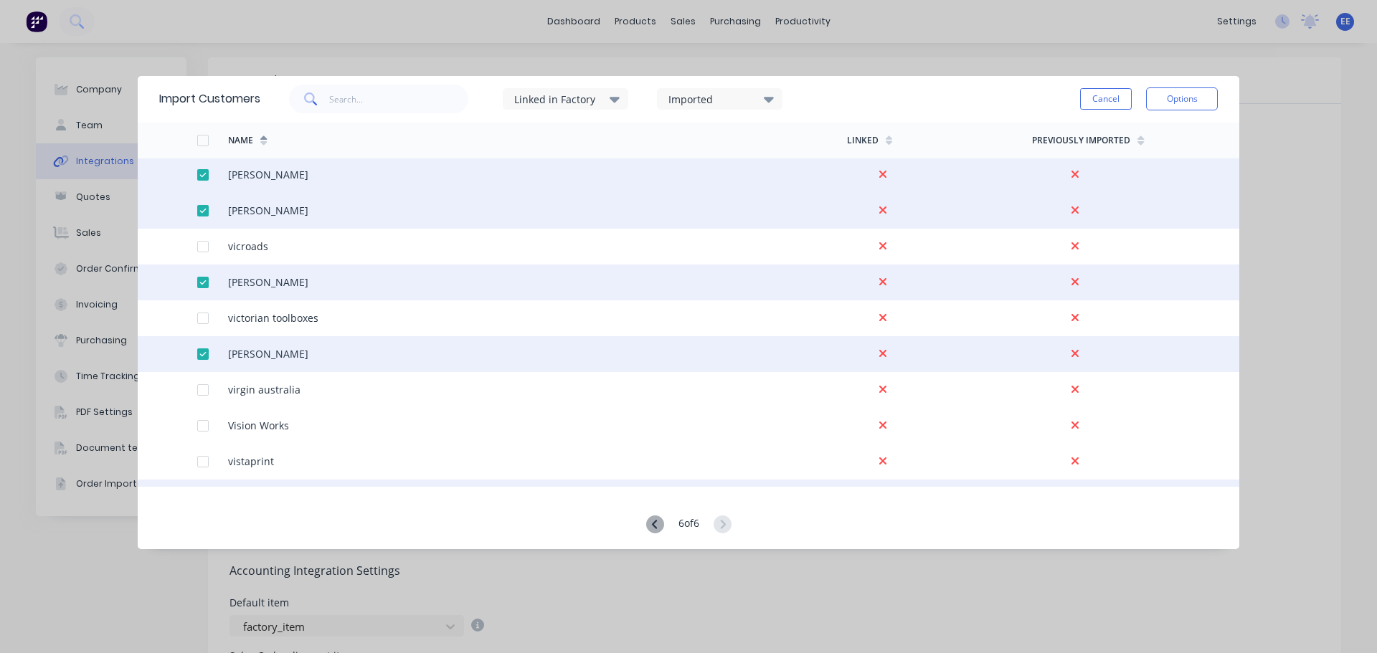
scroll to position [1148, 0]
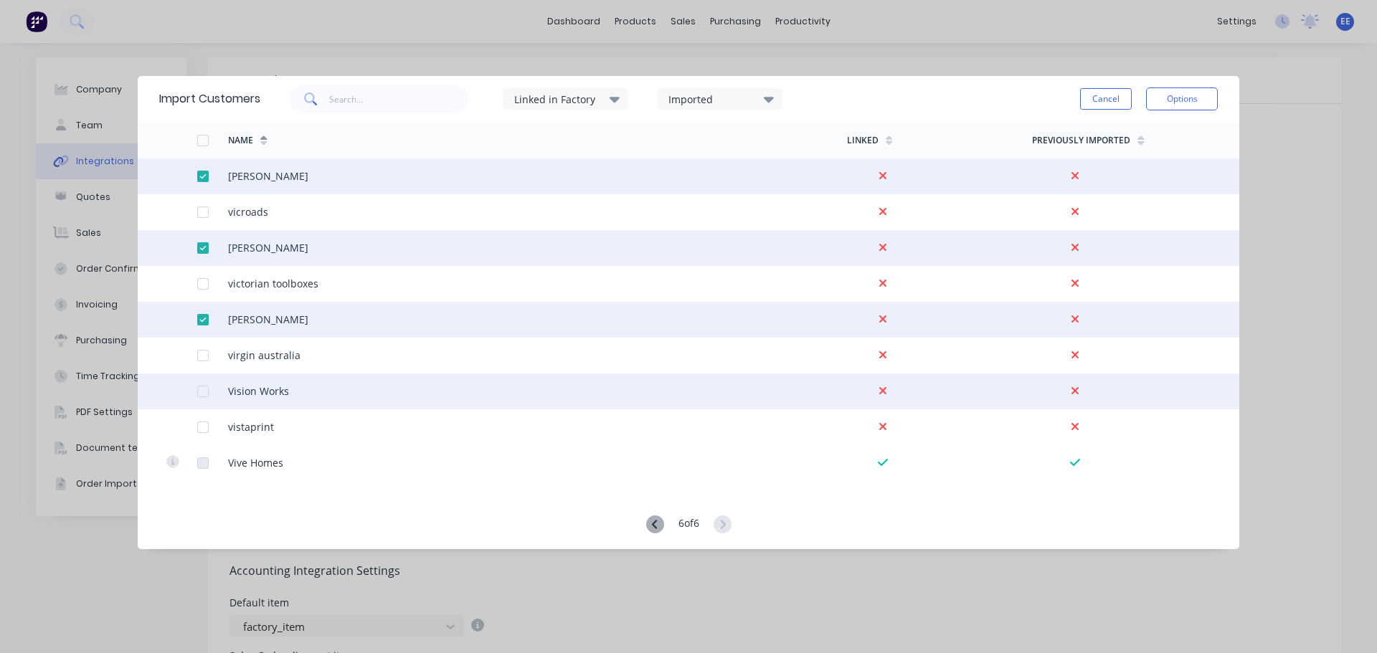
click at [202, 392] on div at bounding box center [203, 391] width 29 height 29
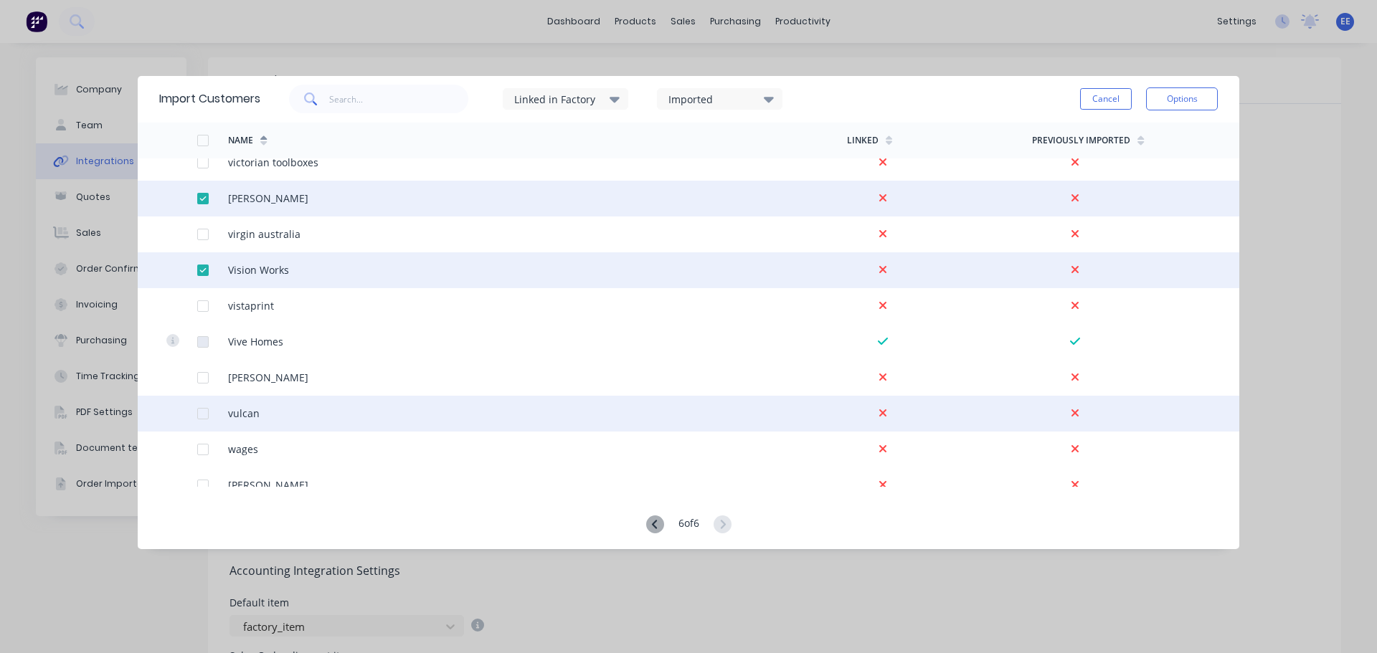
scroll to position [1291, 0]
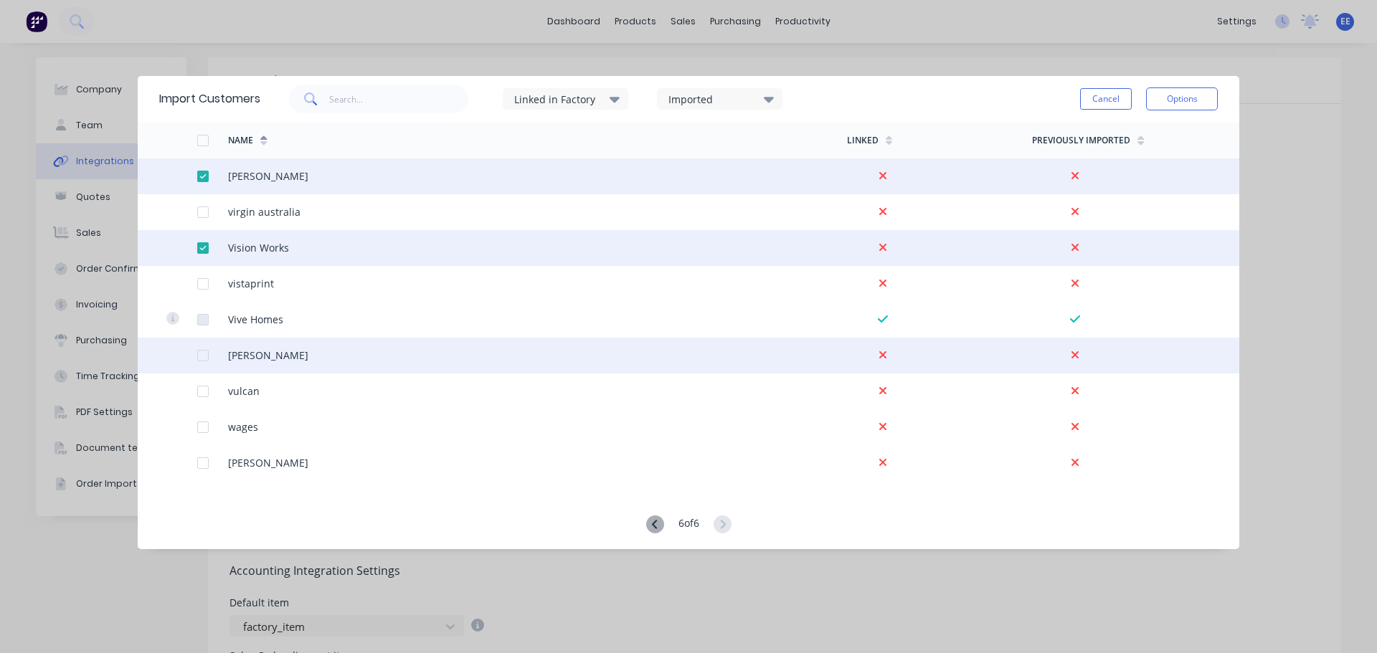
click at [202, 357] on div at bounding box center [203, 355] width 29 height 29
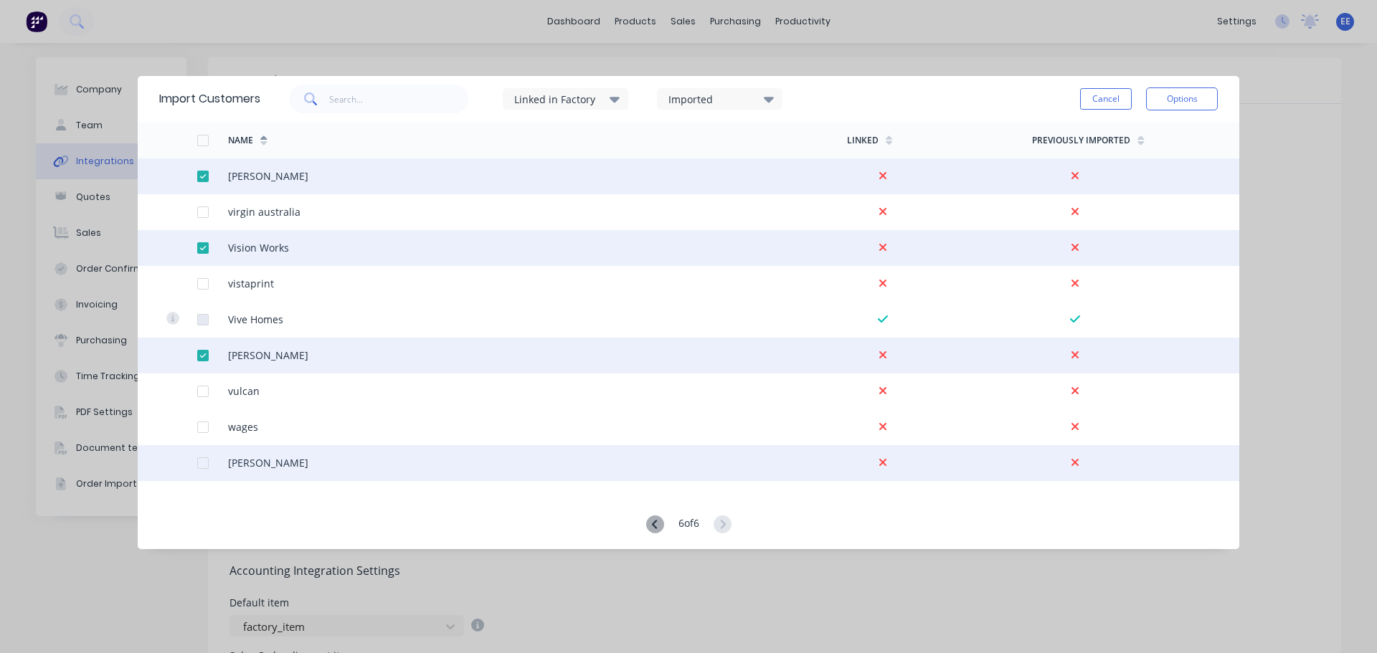
click at [209, 462] on div at bounding box center [212, 463] width 31 height 36
click at [197, 462] on div at bounding box center [203, 463] width 29 height 29
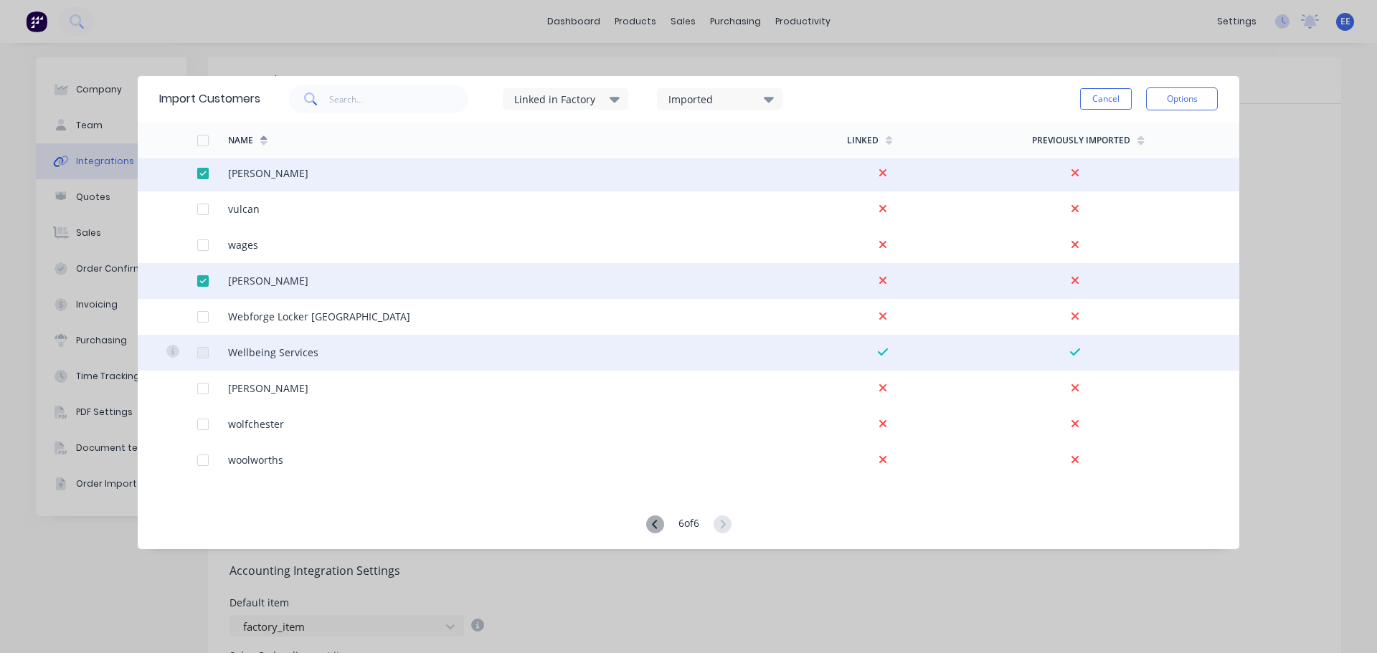
scroll to position [1506, 0]
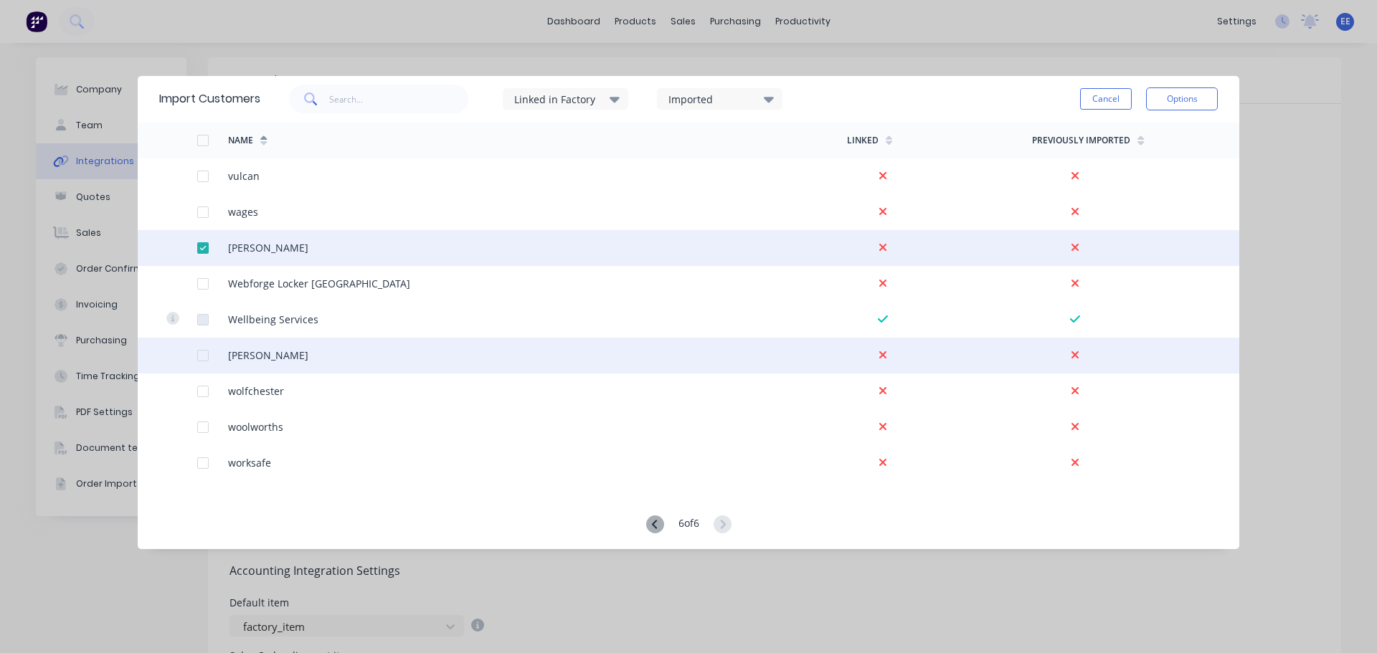
click at [198, 356] on div at bounding box center [203, 355] width 29 height 29
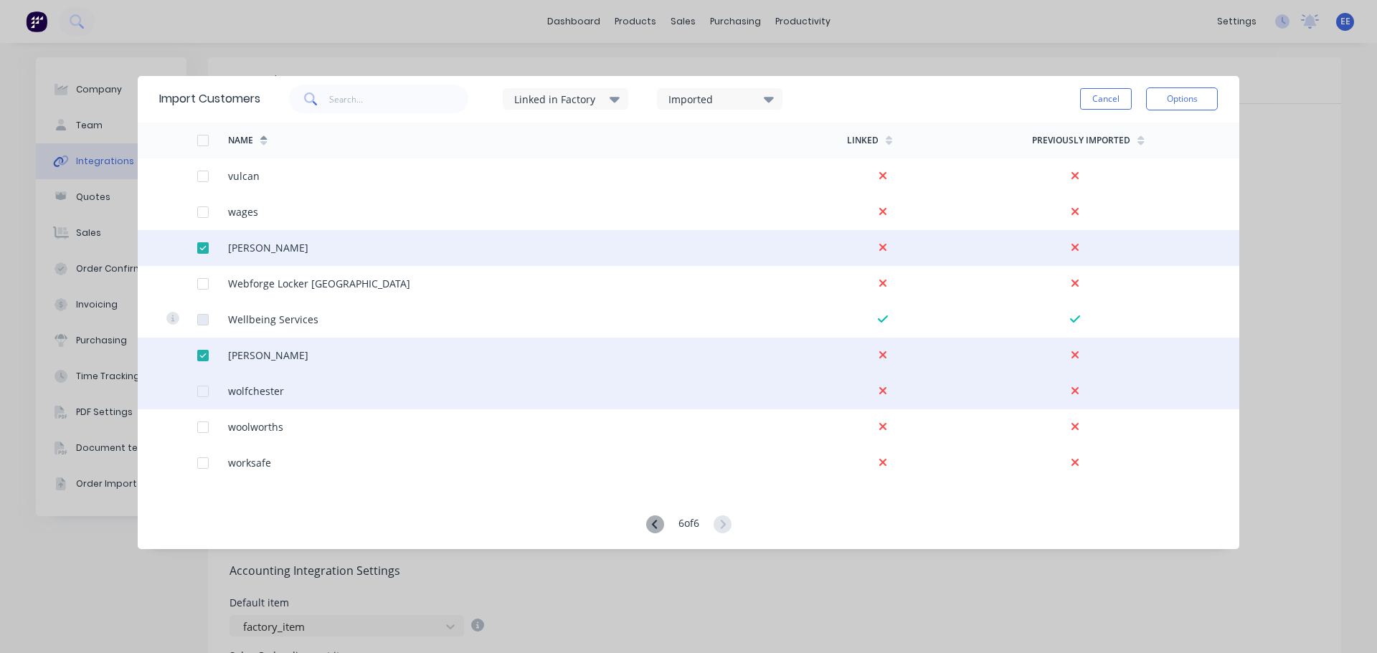
click at [202, 391] on div at bounding box center [203, 391] width 29 height 29
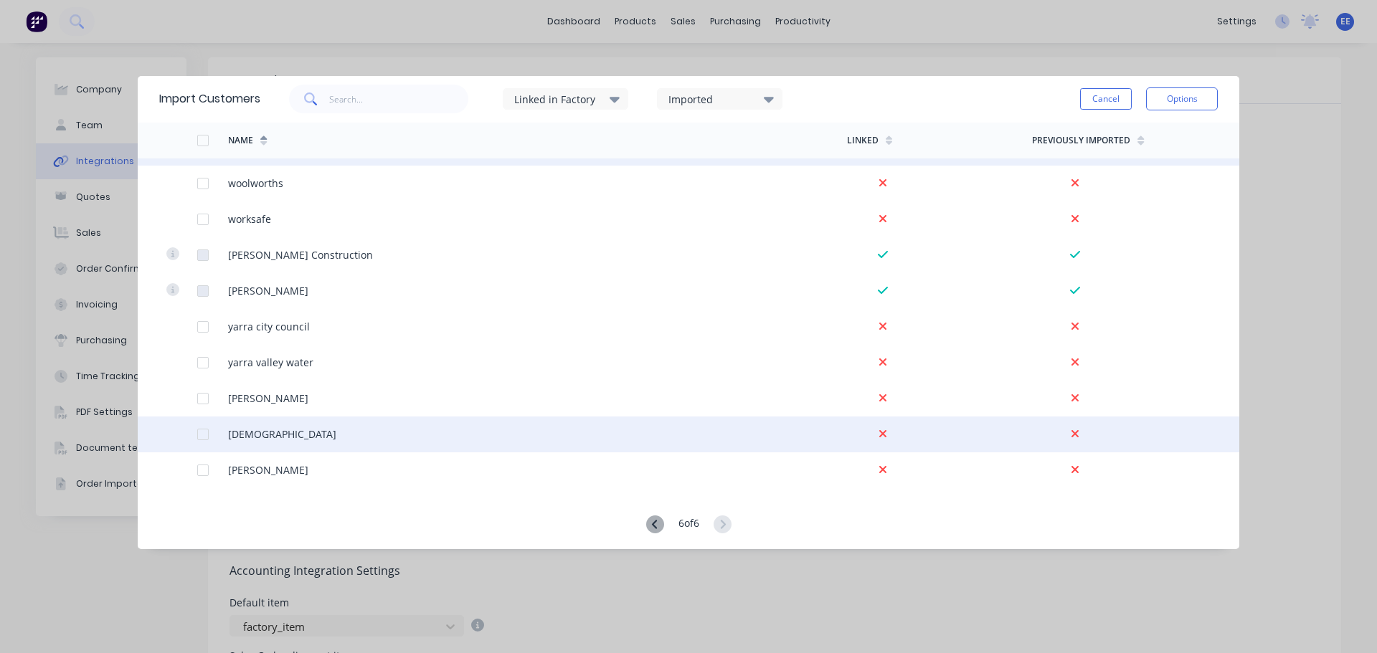
scroll to position [1752, 0]
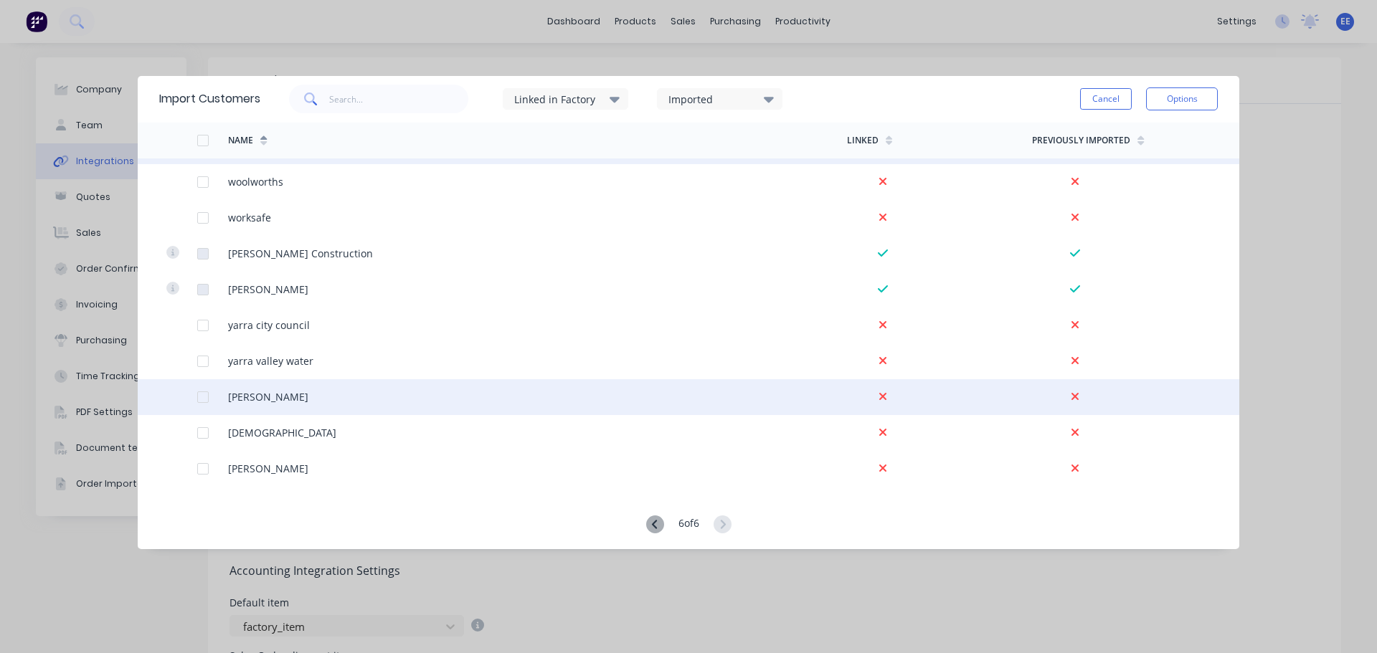
click at [198, 394] on div at bounding box center [203, 397] width 29 height 29
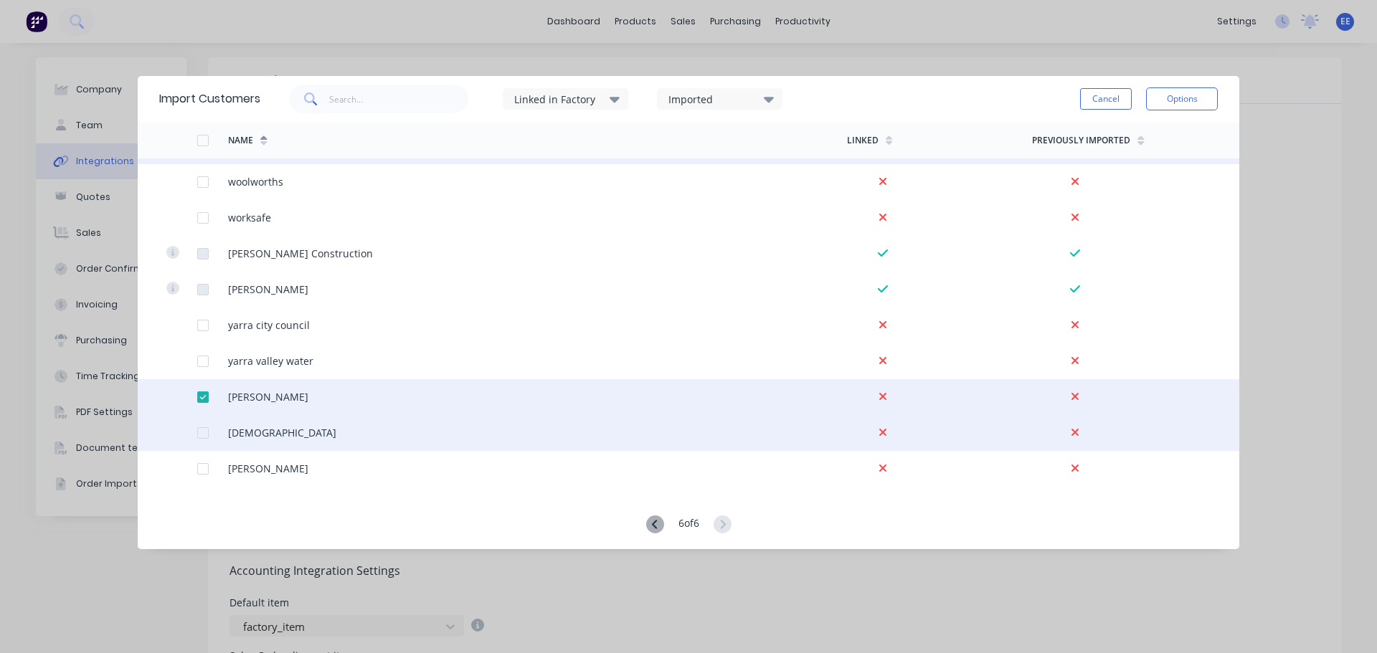
click at [201, 424] on div at bounding box center [212, 433] width 31 height 36
click at [189, 430] on div at bounding box center [181, 433] width 31 height 36
click at [204, 434] on div at bounding box center [203, 433] width 29 height 29
click at [1192, 100] on button "Options" at bounding box center [1182, 99] width 72 height 23
click at [1161, 130] on div "Import selected customers" at bounding box center [1150, 139] width 110 height 36
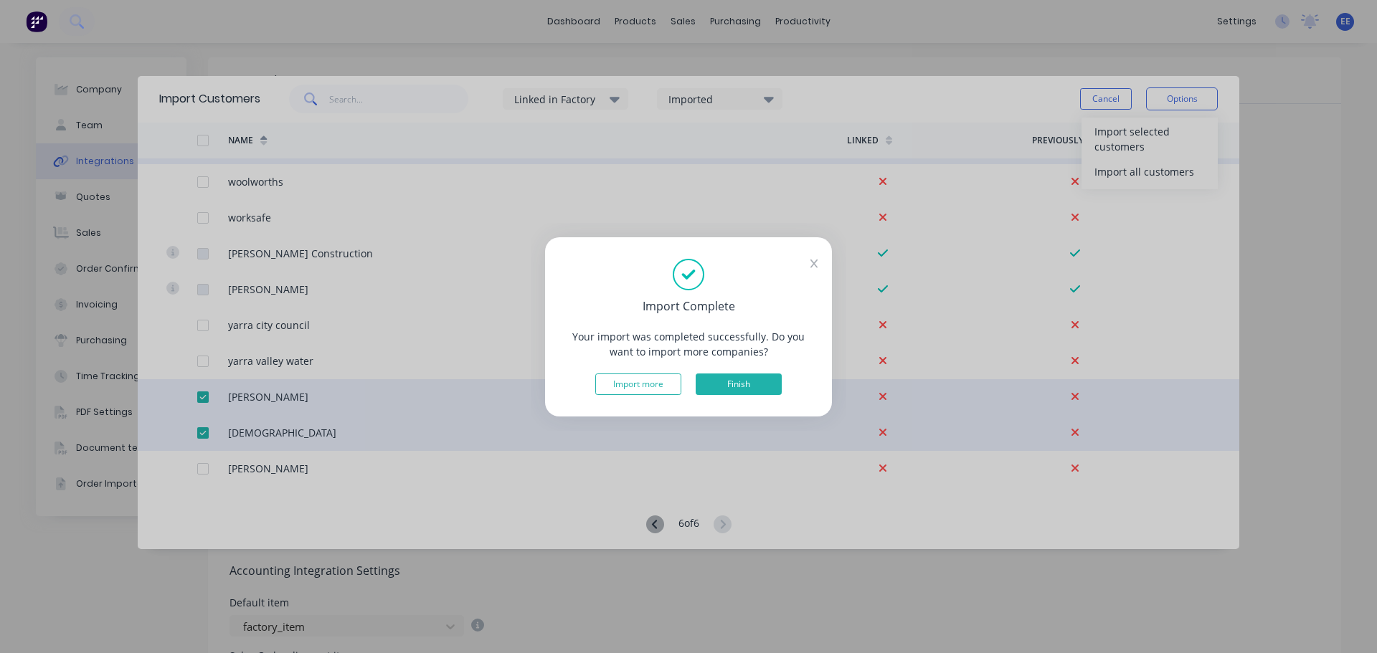
click at [744, 381] on button "Finish" at bounding box center [739, 385] width 86 height 22
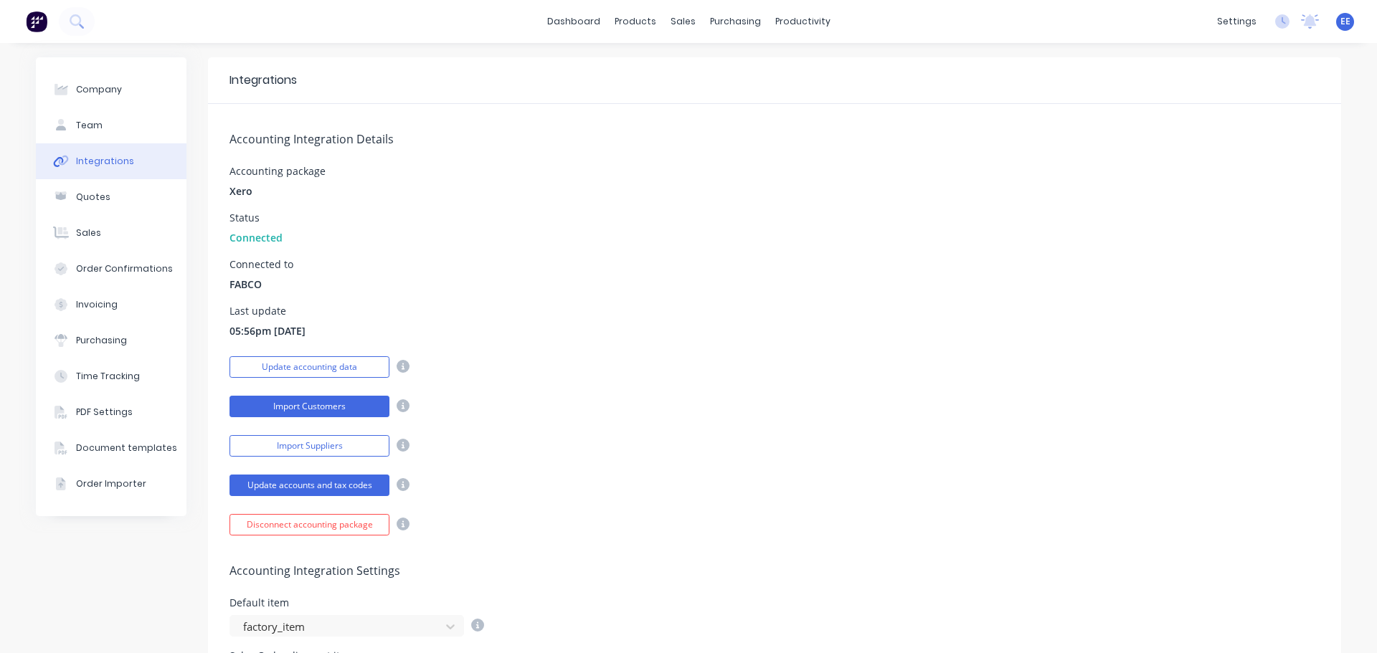
click at [328, 409] on button "Import Customers" at bounding box center [310, 407] width 160 height 22
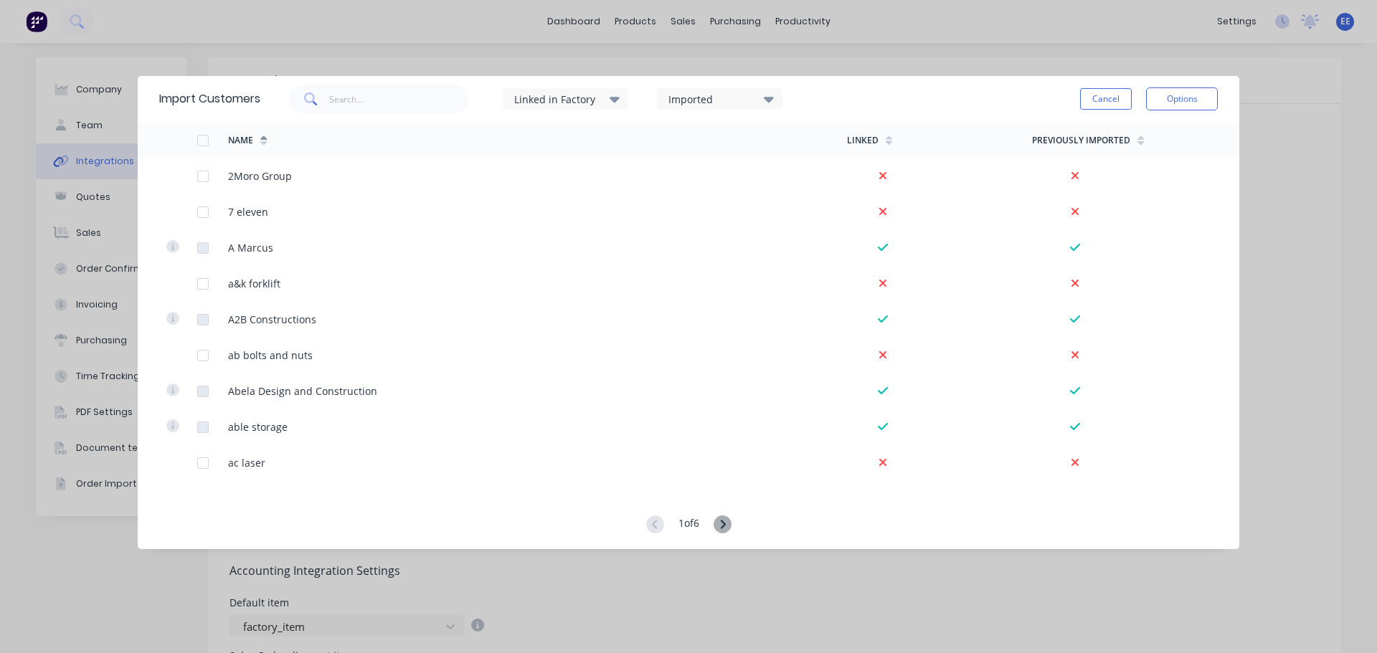
click at [729, 521] on icon at bounding box center [723, 525] width 18 height 18
click at [721, 523] on icon at bounding box center [723, 525] width 18 height 18
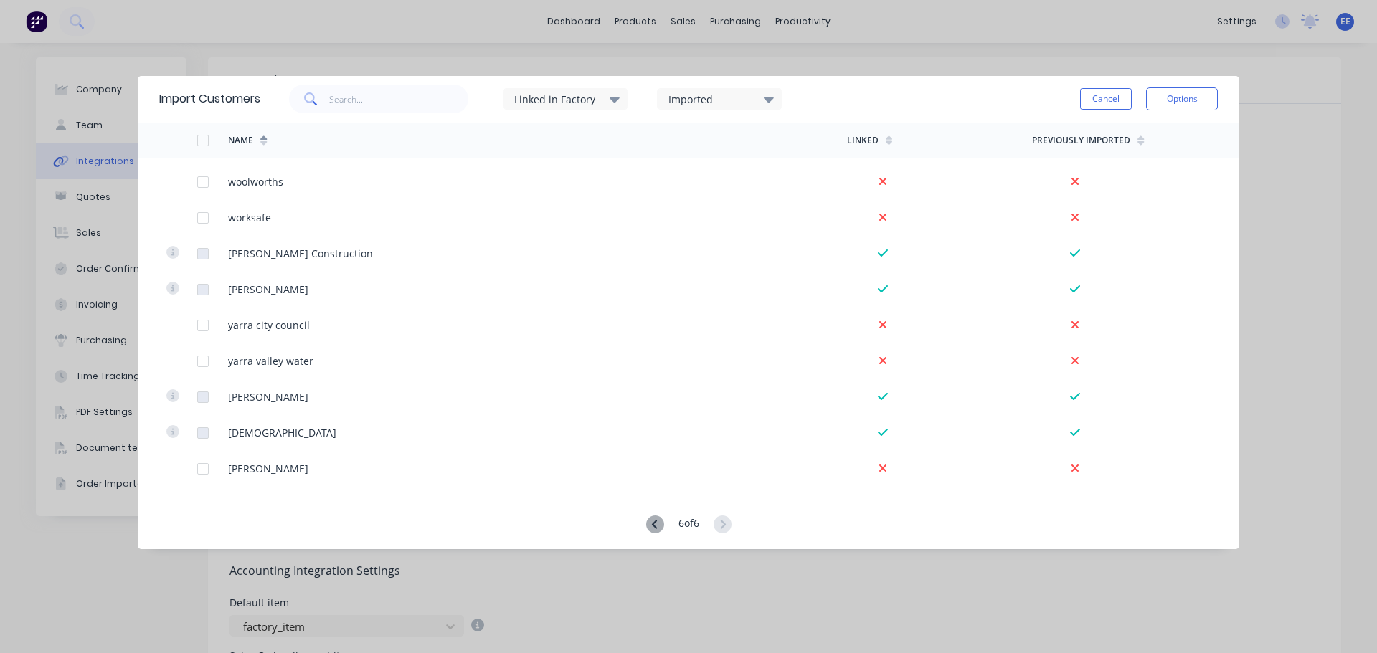
click at [1104, 100] on button "Cancel" at bounding box center [1106, 99] width 52 height 22
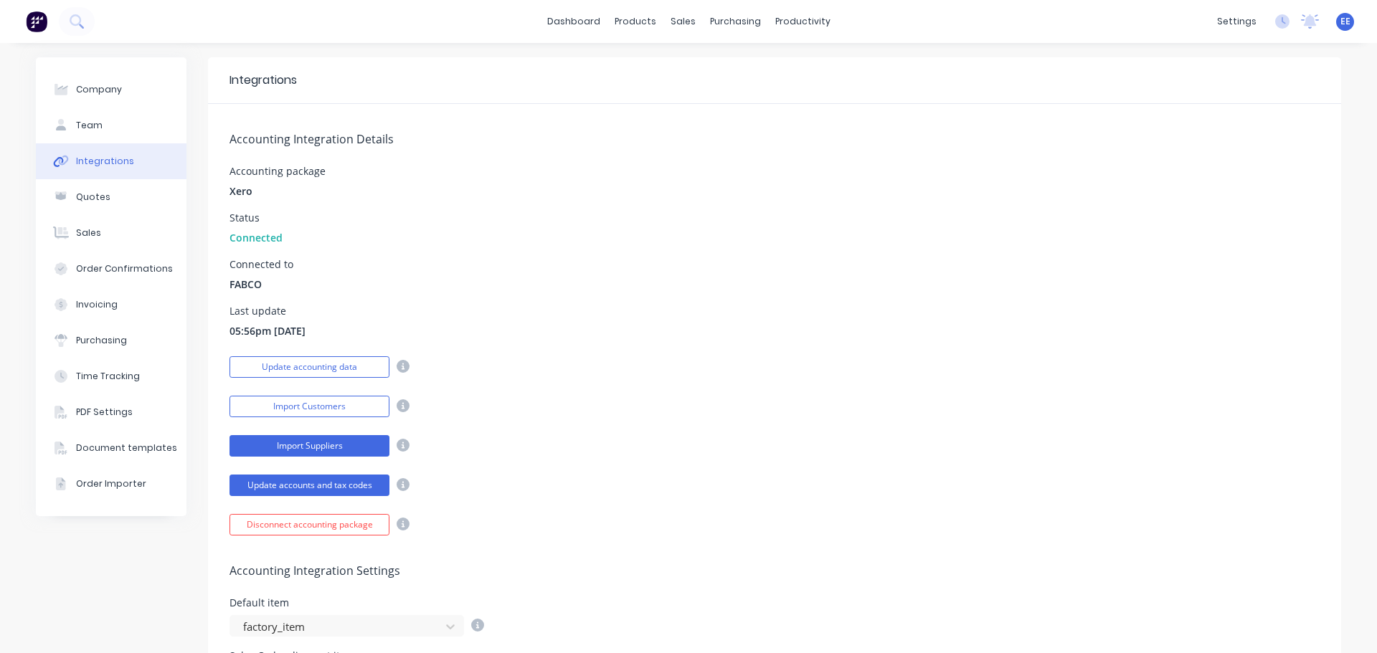
click at [282, 451] on button "Import Suppliers" at bounding box center [310, 446] width 160 height 22
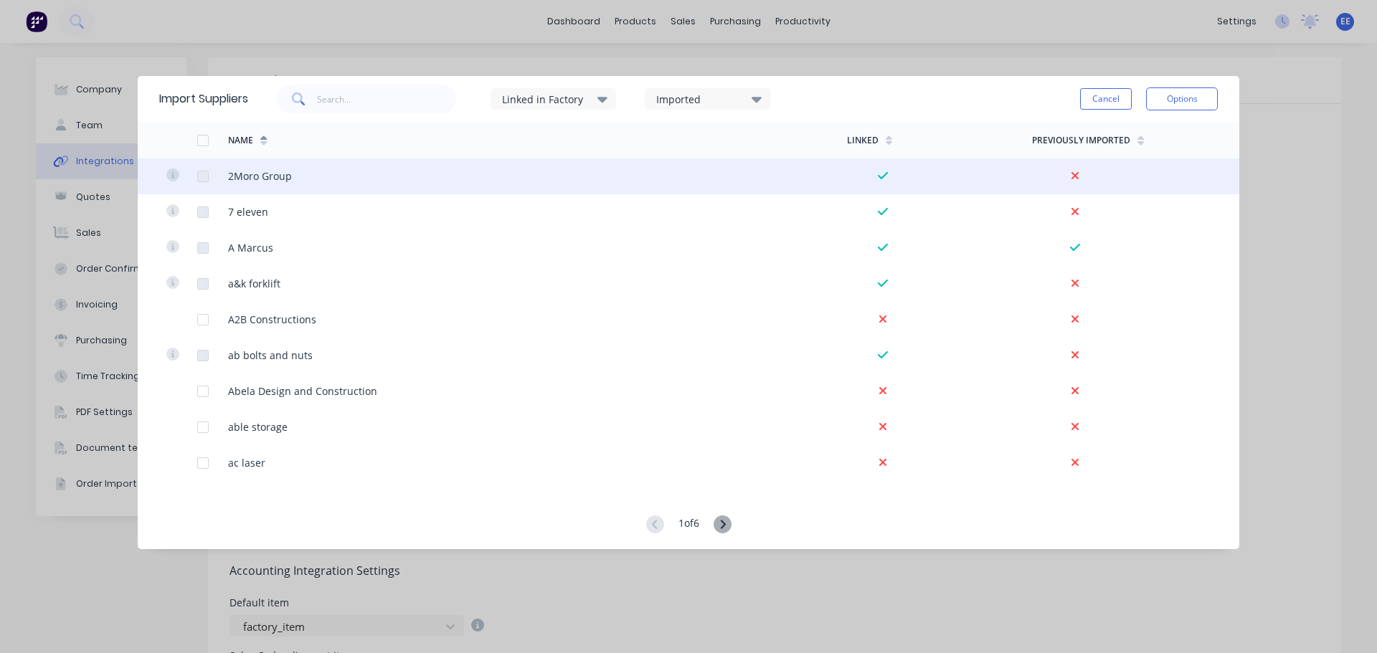
click at [203, 176] on div at bounding box center [203, 176] width 29 height 29
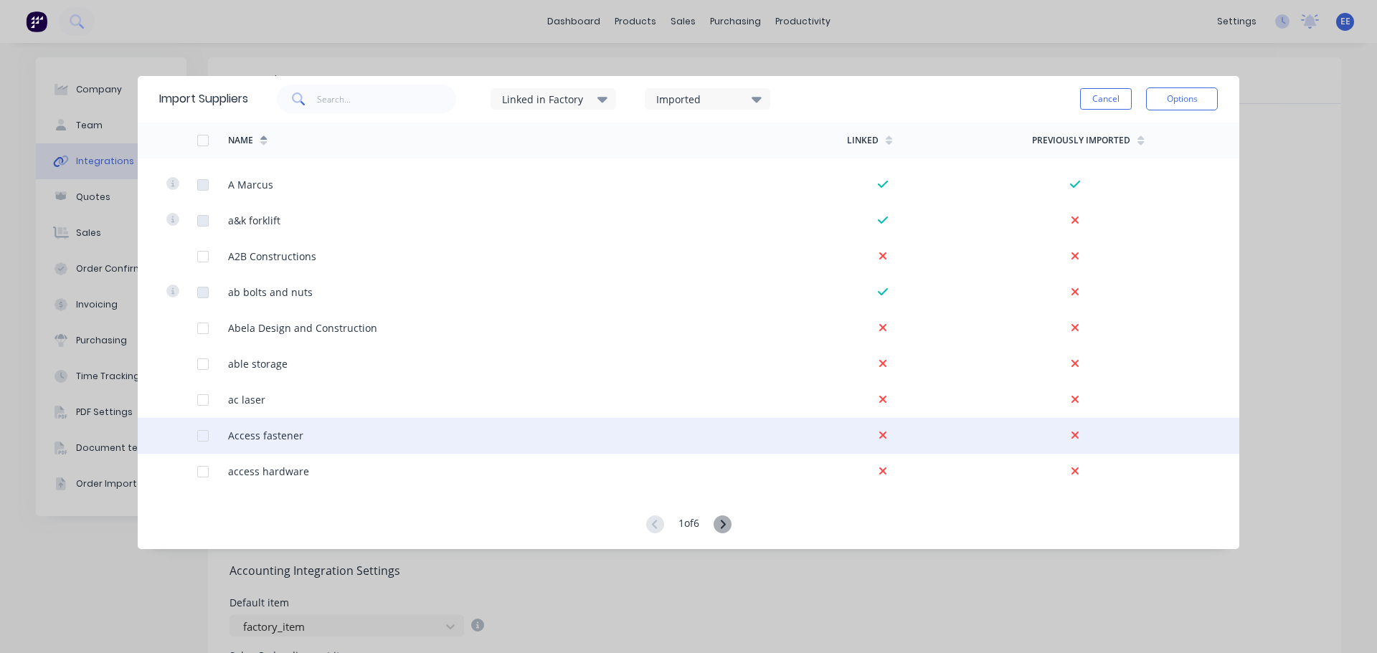
scroll to position [0, 0]
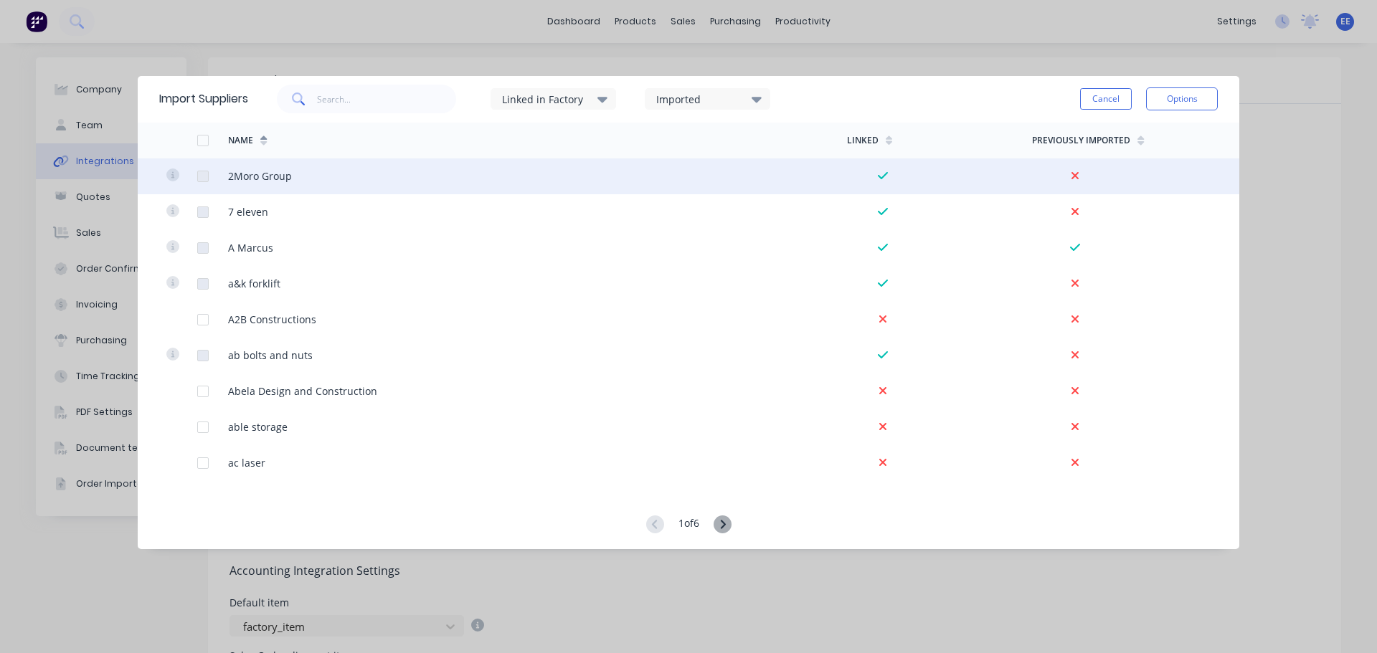
click at [203, 176] on div at bounding box center [203, 176] width 29 height 29
click at [920, 175] on div at bounding box center [940, 177] width 186 height 36
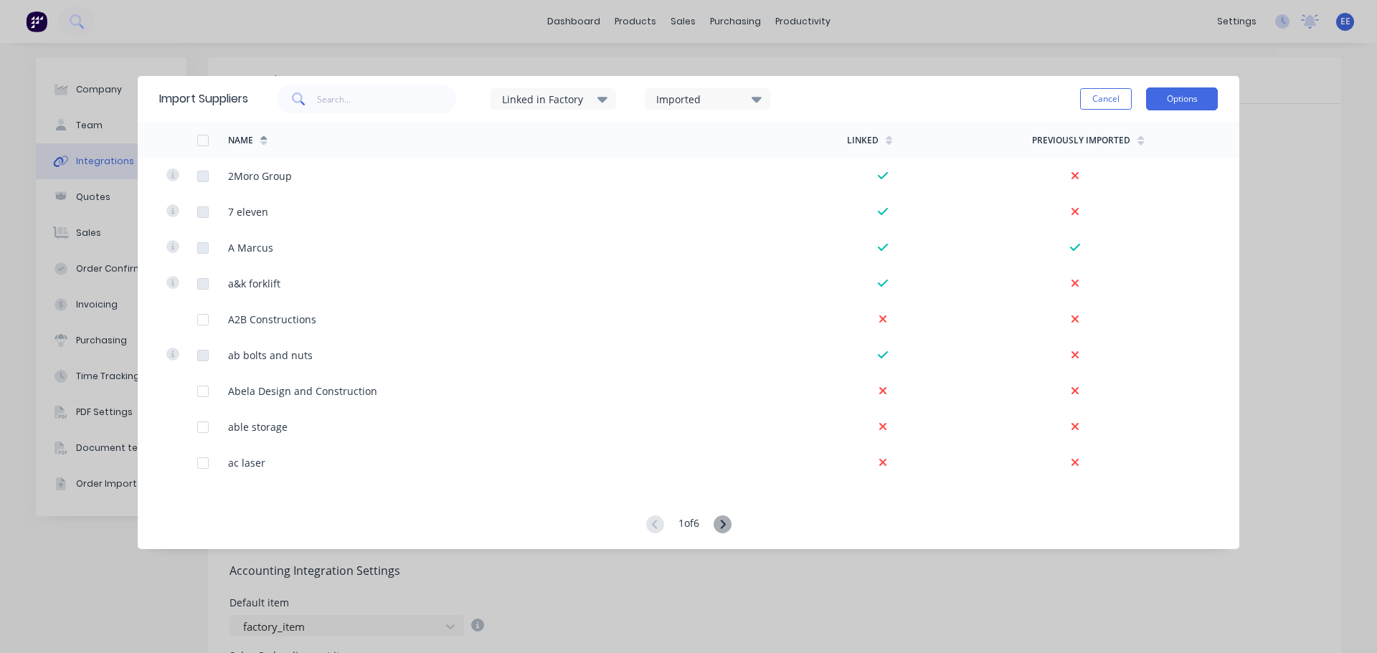
click at [1171, 105] on button "Options" at bounding box center [1182, 99] width 72 height 23
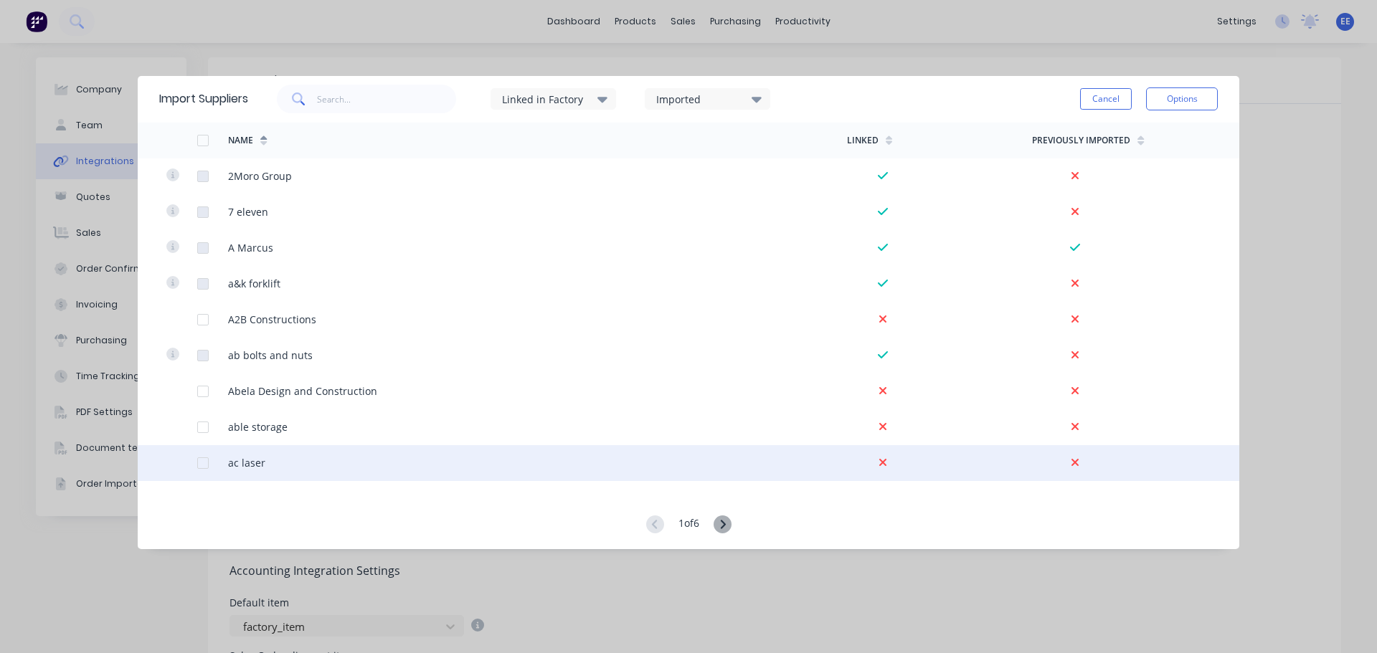
click at [207, 464] on div at bounding box center [203, 463] width 29 height 29
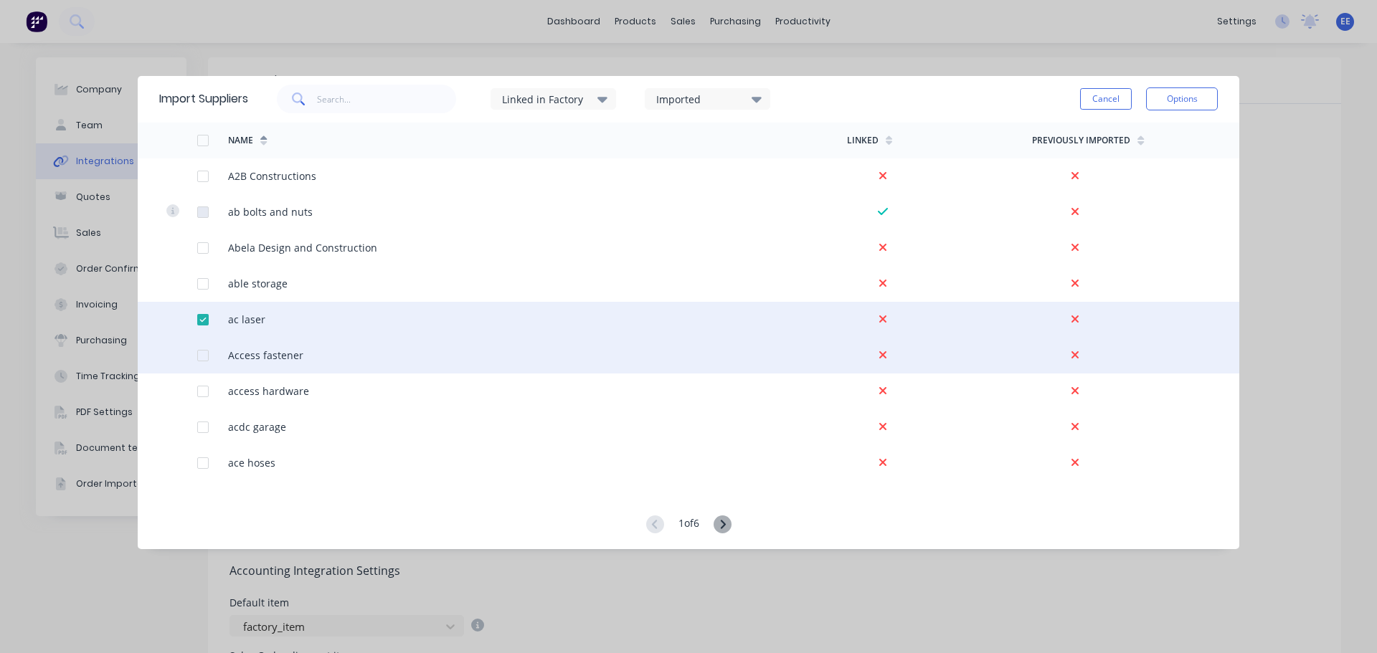
click at [203, 356] on div at bounding box center [203, 355] width 29 height 29
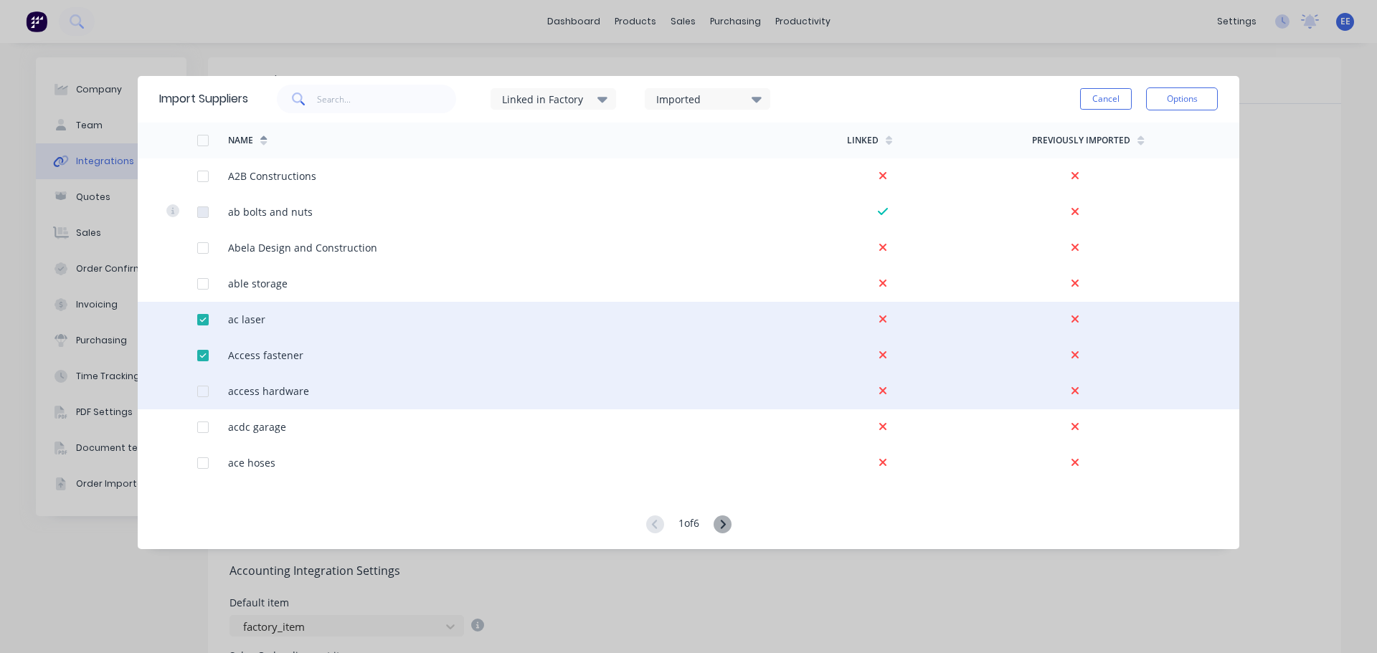
click at [196, 394] on div at bounding box center [181, 392] width 31 height 36
click at [204, 392] on div at bounding box center [203, 391] width 29 height 29
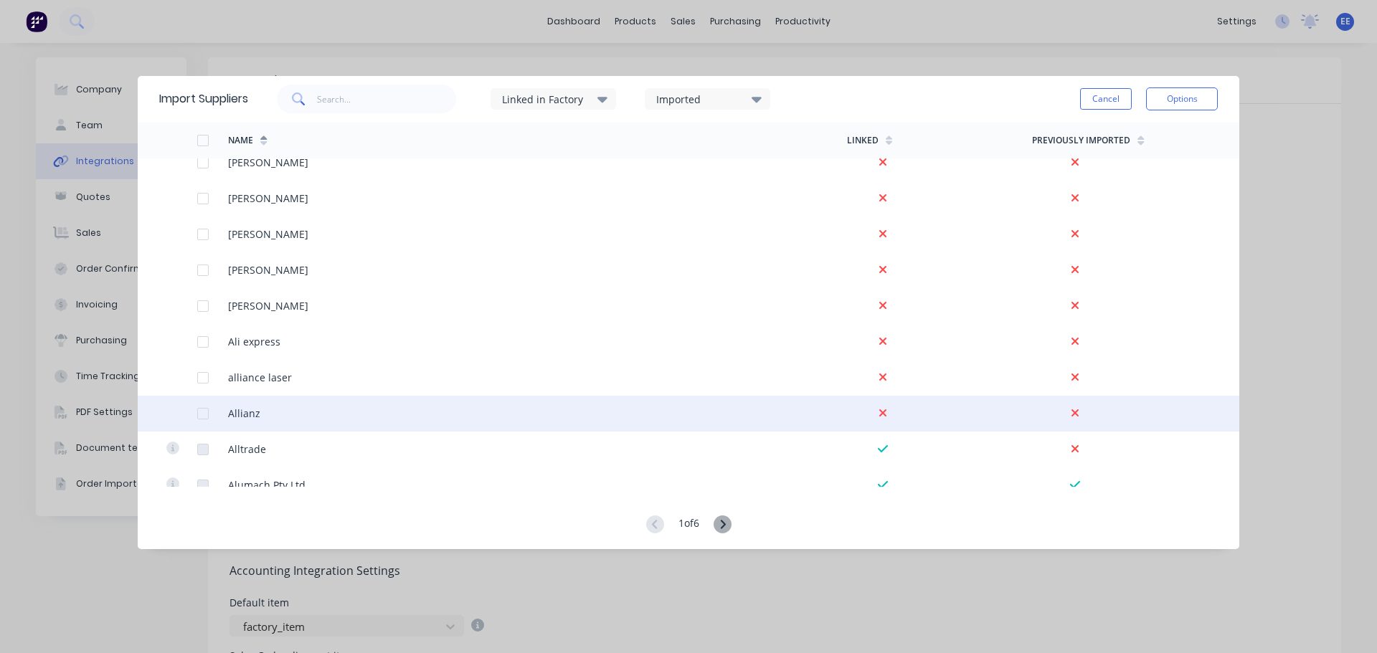
scroll to position [861, 0]
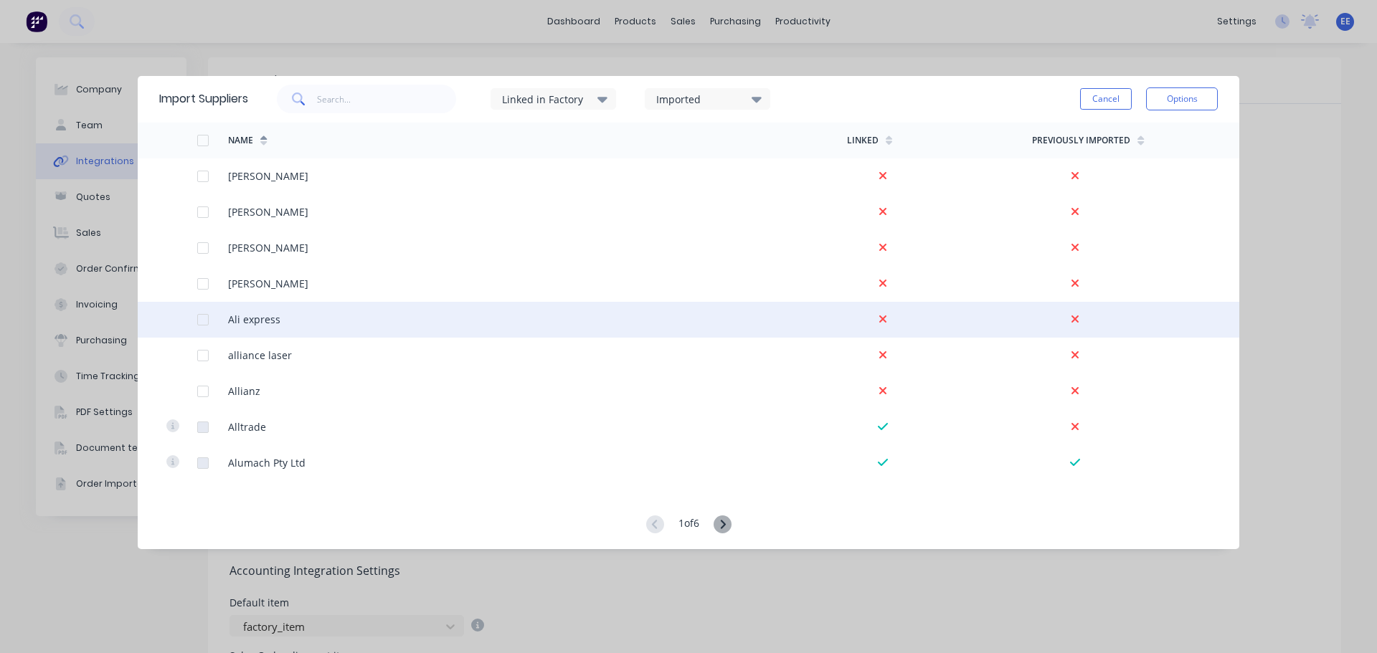
click at [207, 318] on div at bounding box center [203, 320] width 29 height 29
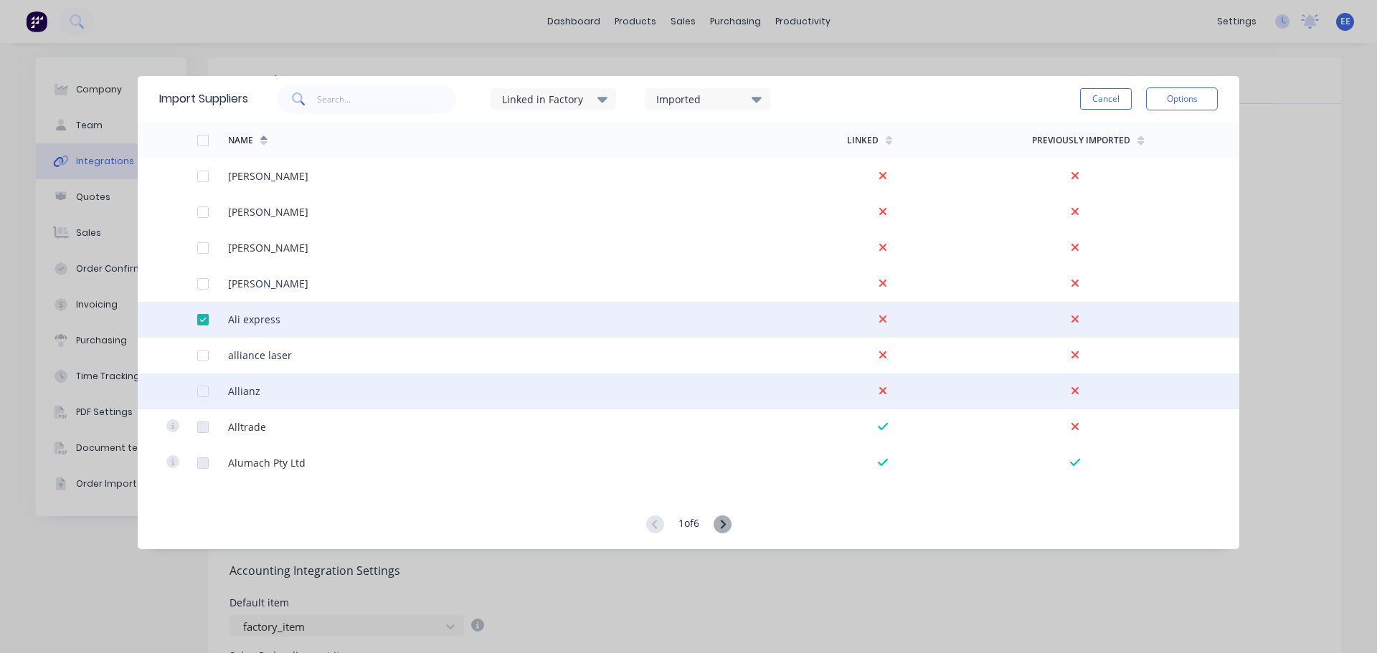
click at [197, 392] on div at bounding box center [203, 391] width 29 height 29
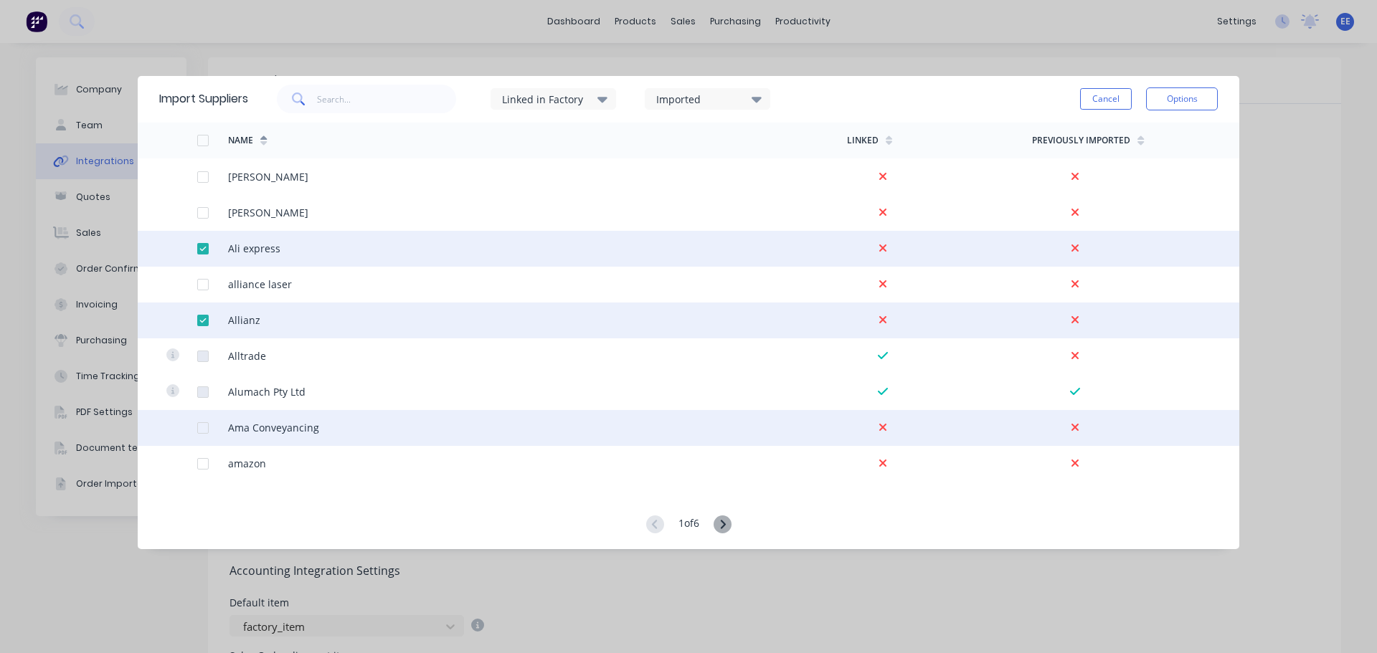
scroll to position [932, 0]
click at [202, 426] on div at bounding box center [203, 427] width 29 height 29
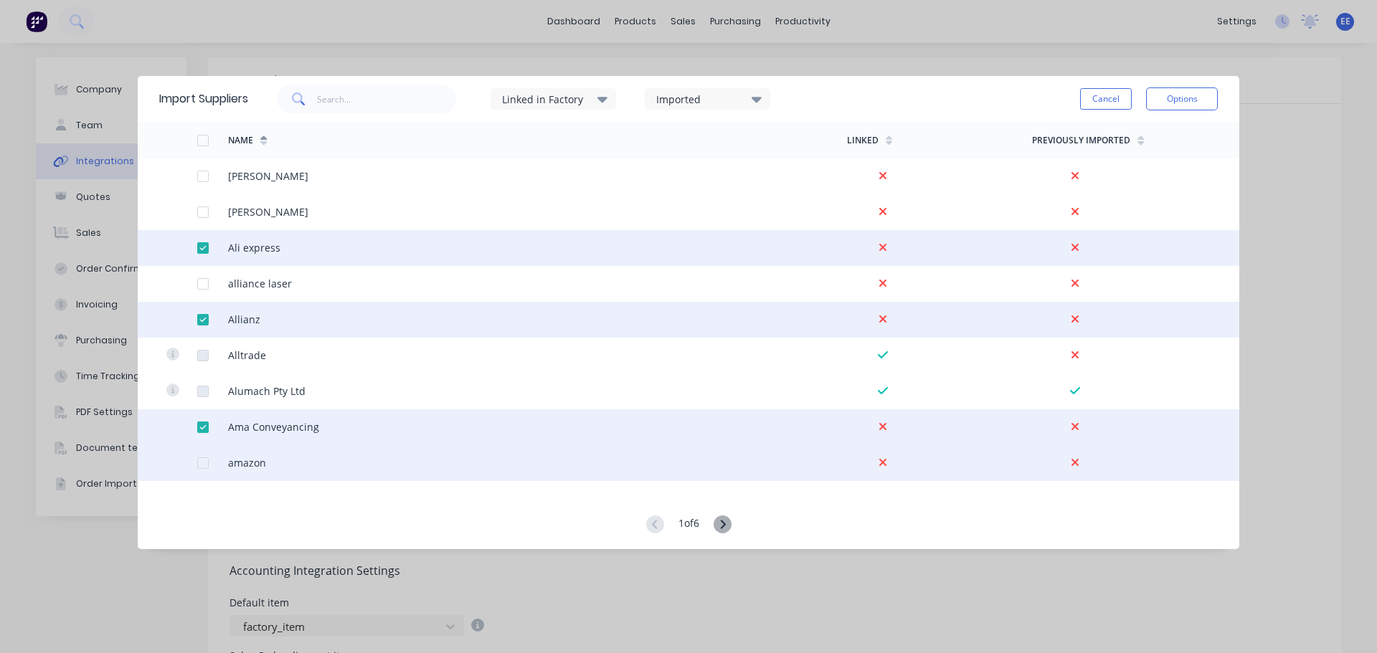
click at [204, 463] on div at bounding box center [203, 463] width 29 height 29
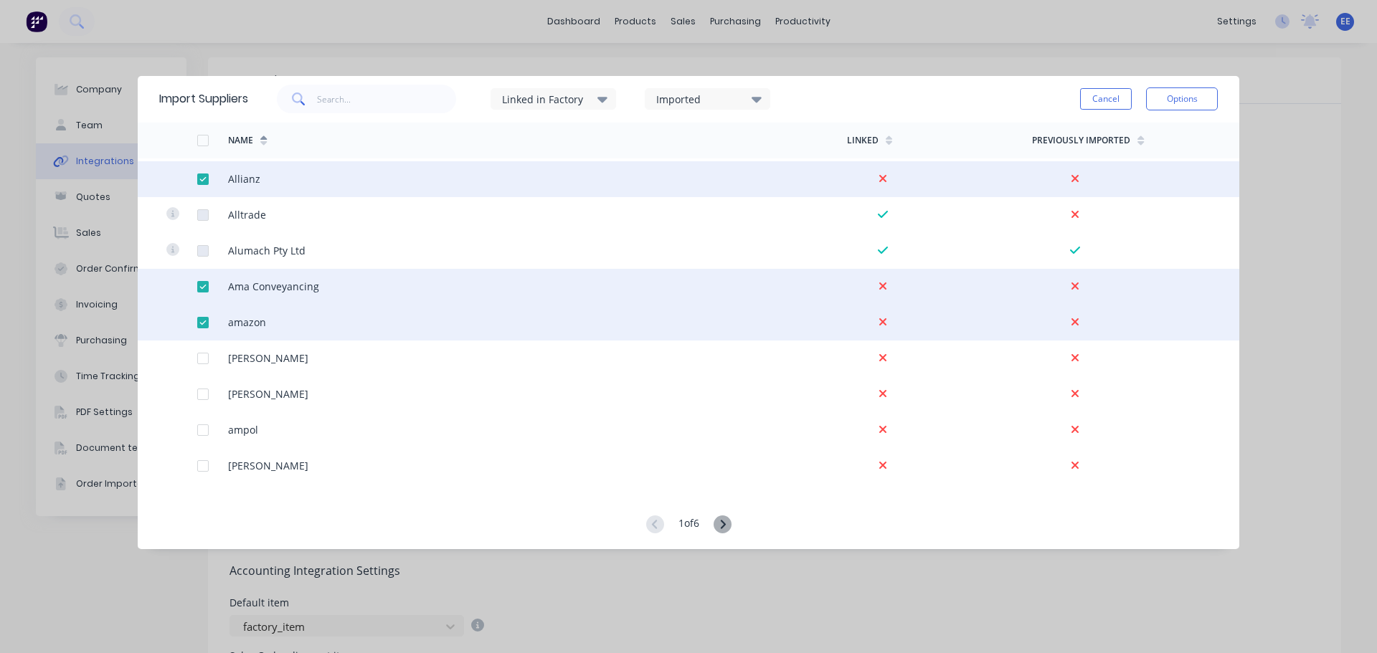
scroll to position [1076, 0]
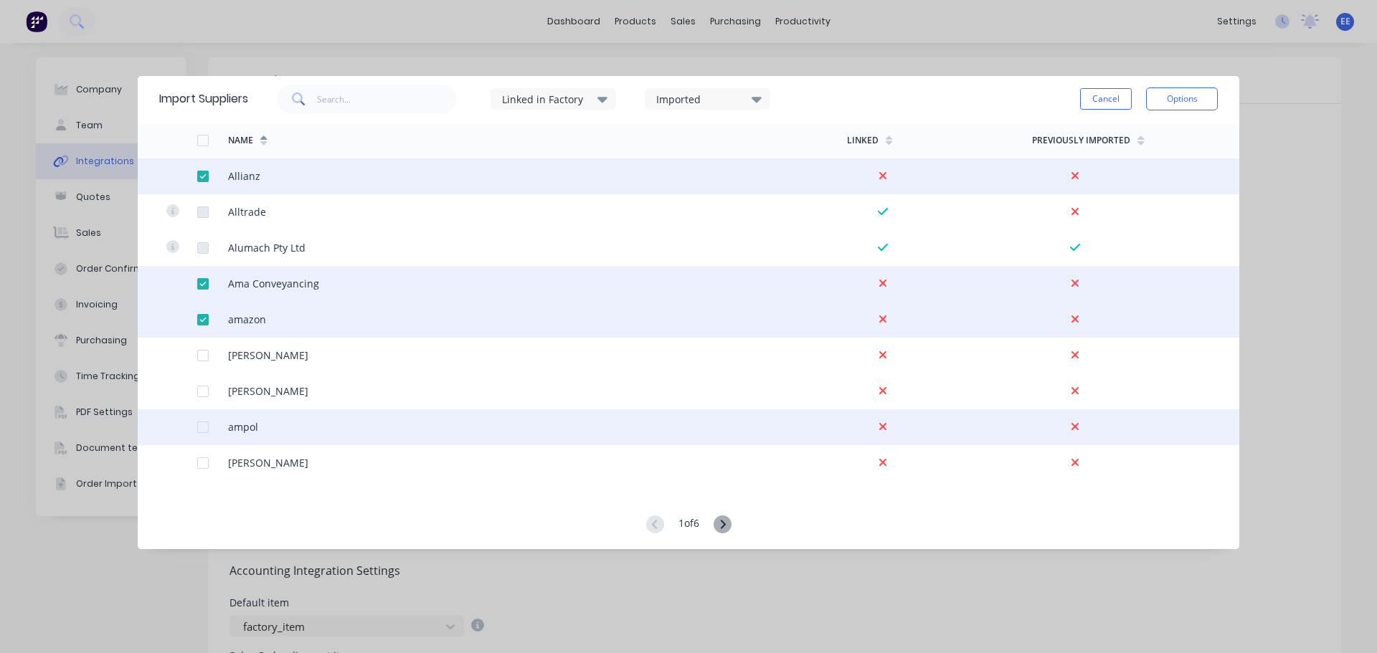
click at [201, 427] on div at bounding box center [203, 427] width 29 height 29
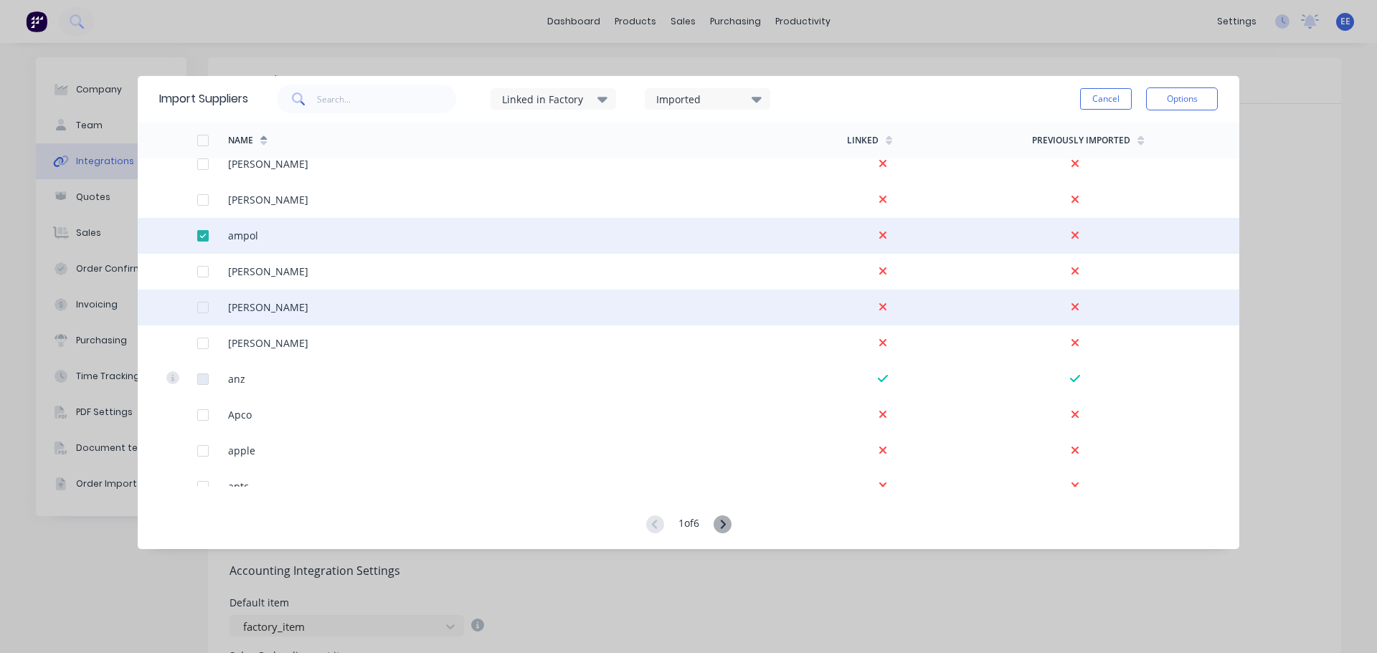
scroll to position [1291, 0]
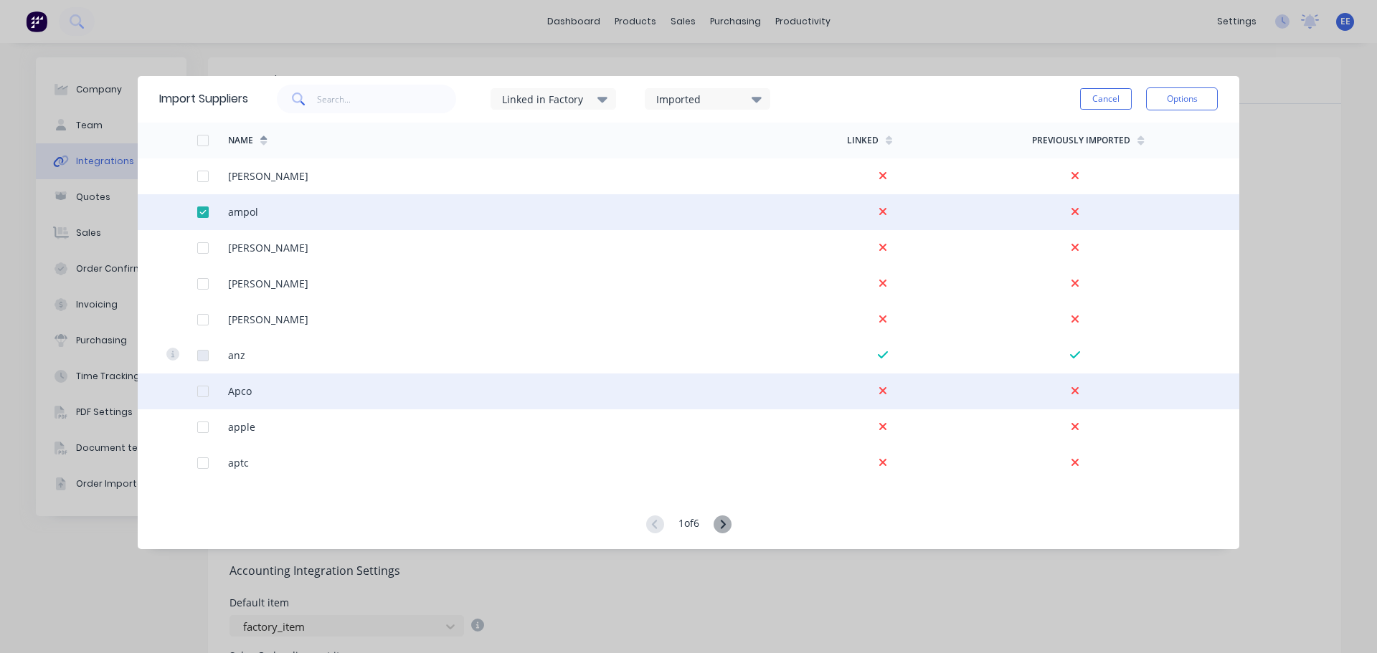
click at [202, 390] on div at bounding box center [203, 391] width 29 height 29
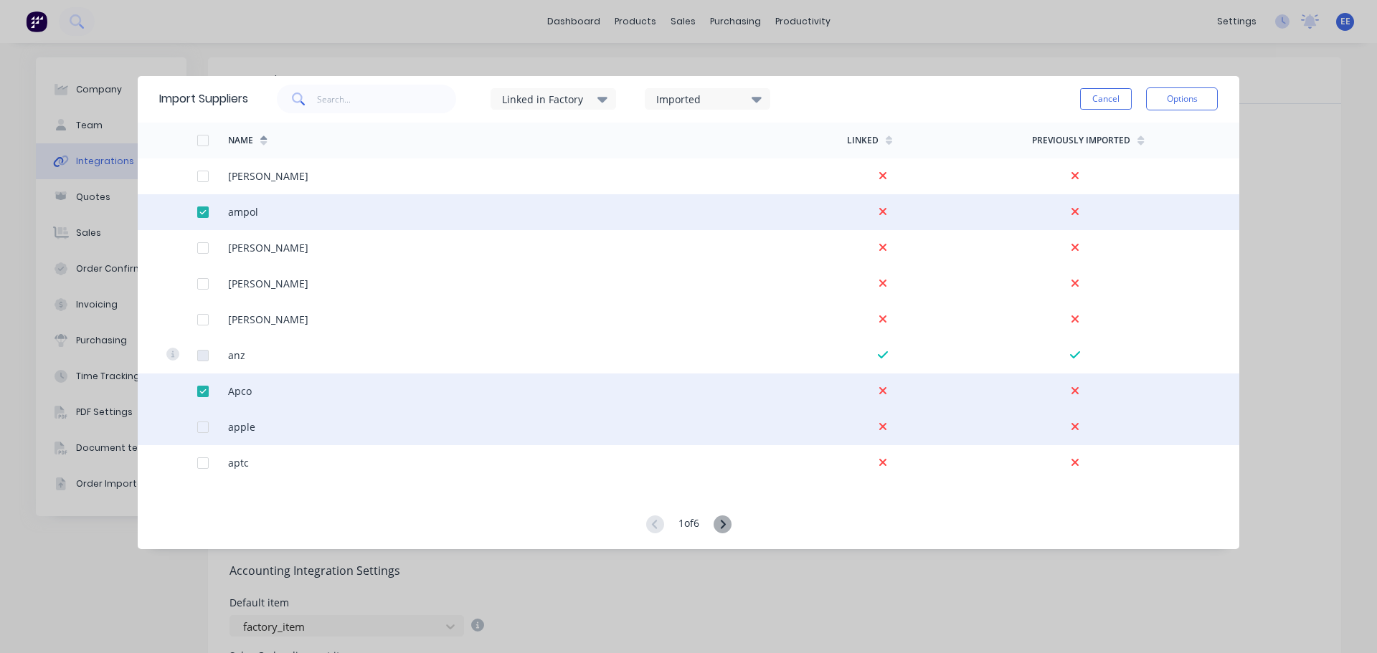
click at [203, 425] on div at bounding box center [203, 427] width 29 height 29
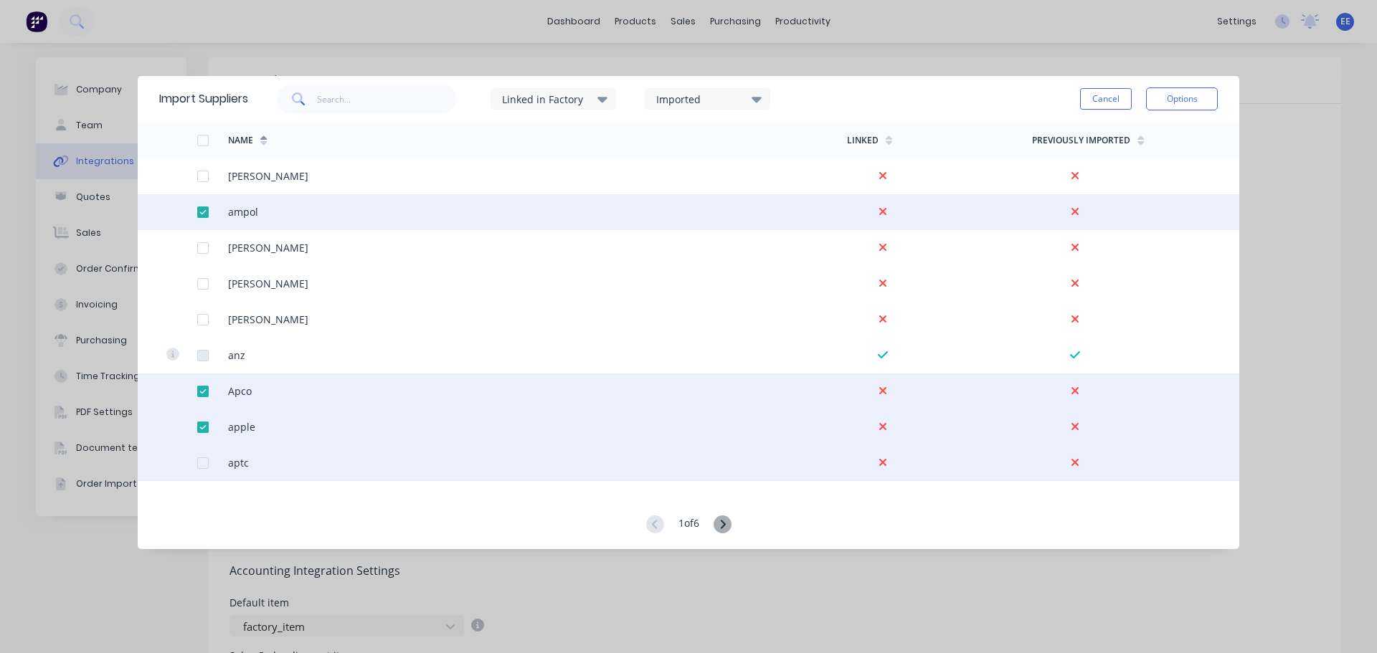
click at [205, 463] on div at bounding box center [203, 463] width 29 height 29
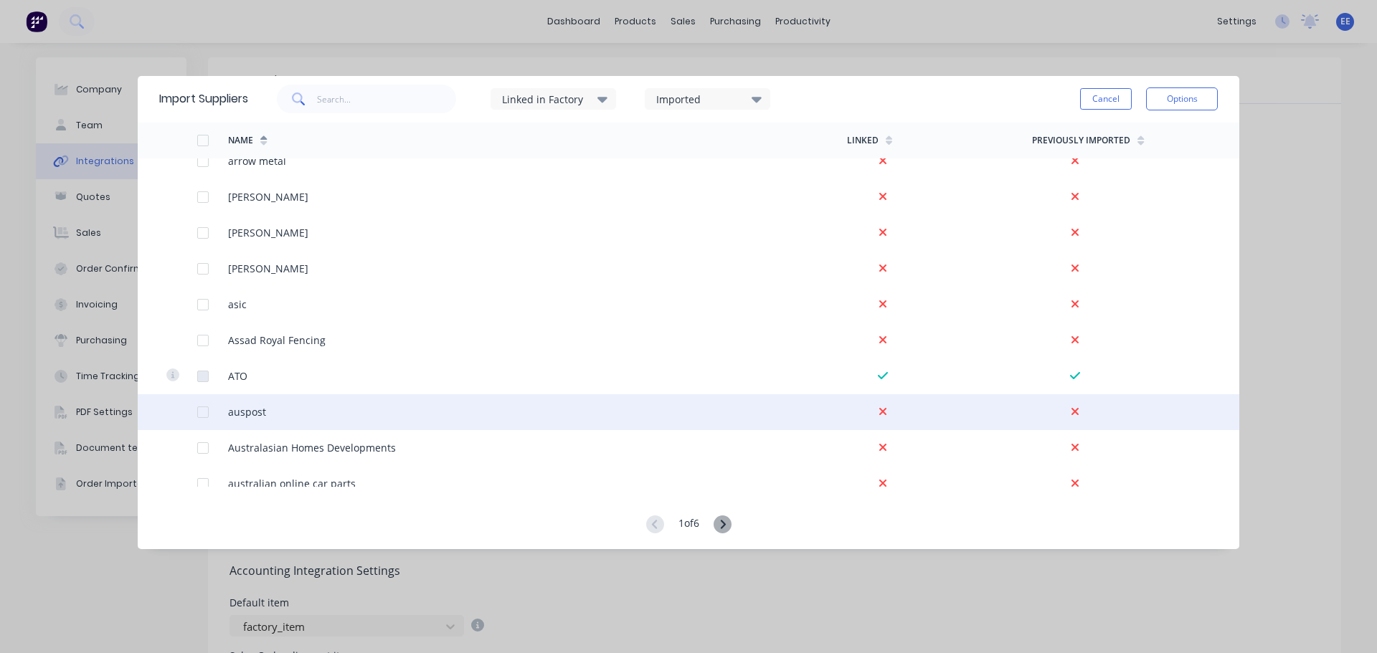
scroll to position [1721, 0]
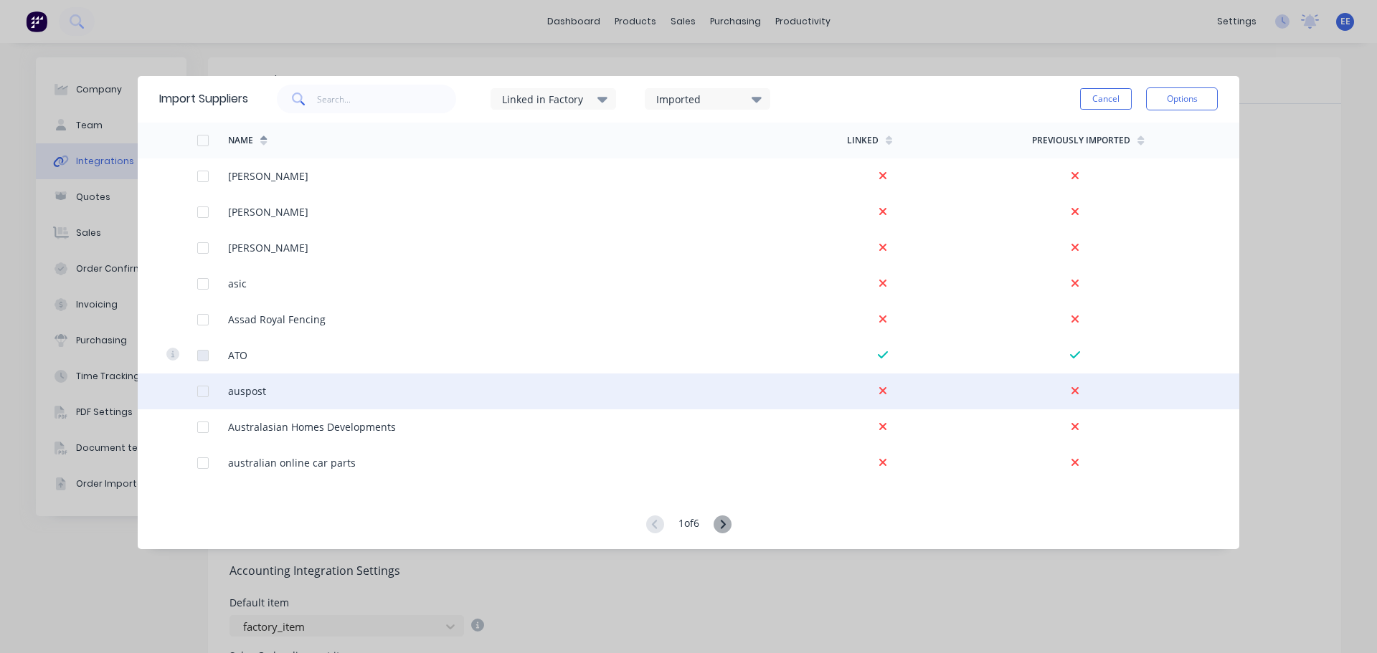
click at [199, 388] on div at bounding box center [203, 391] width 29 height 29
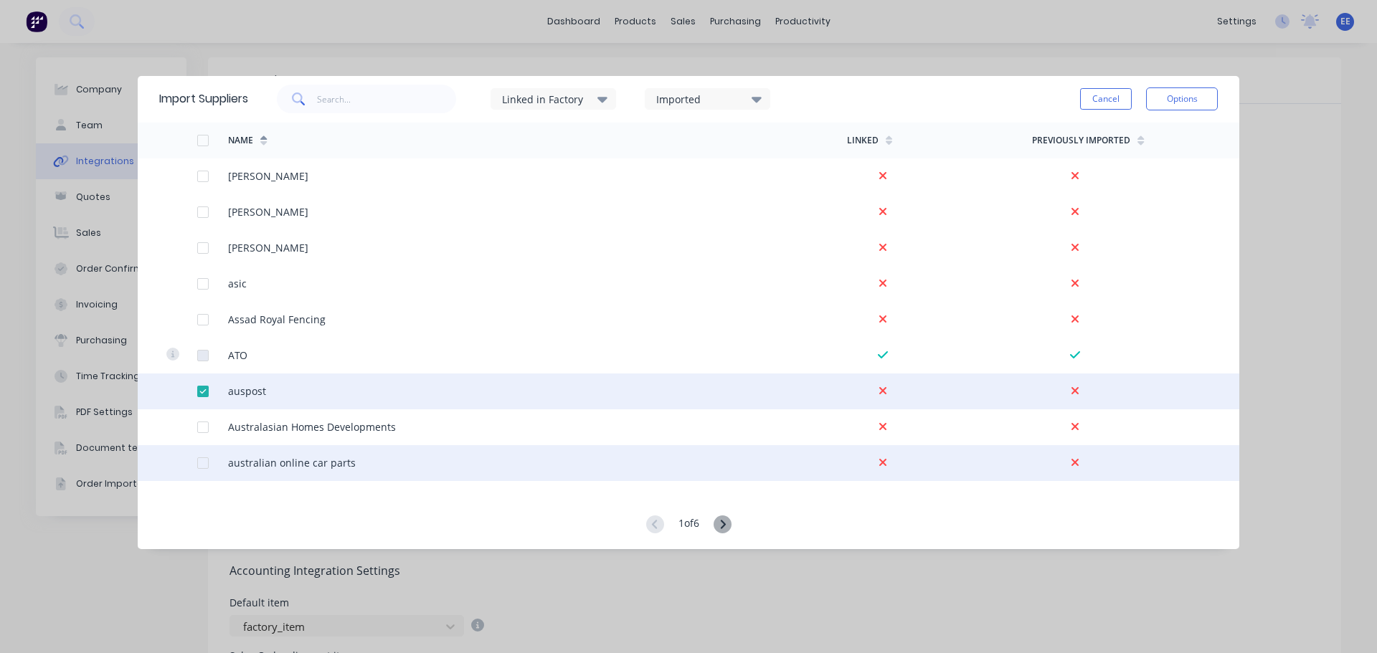
click at [199, 465] on div at bounding box center [203, 463] width 29 height 29
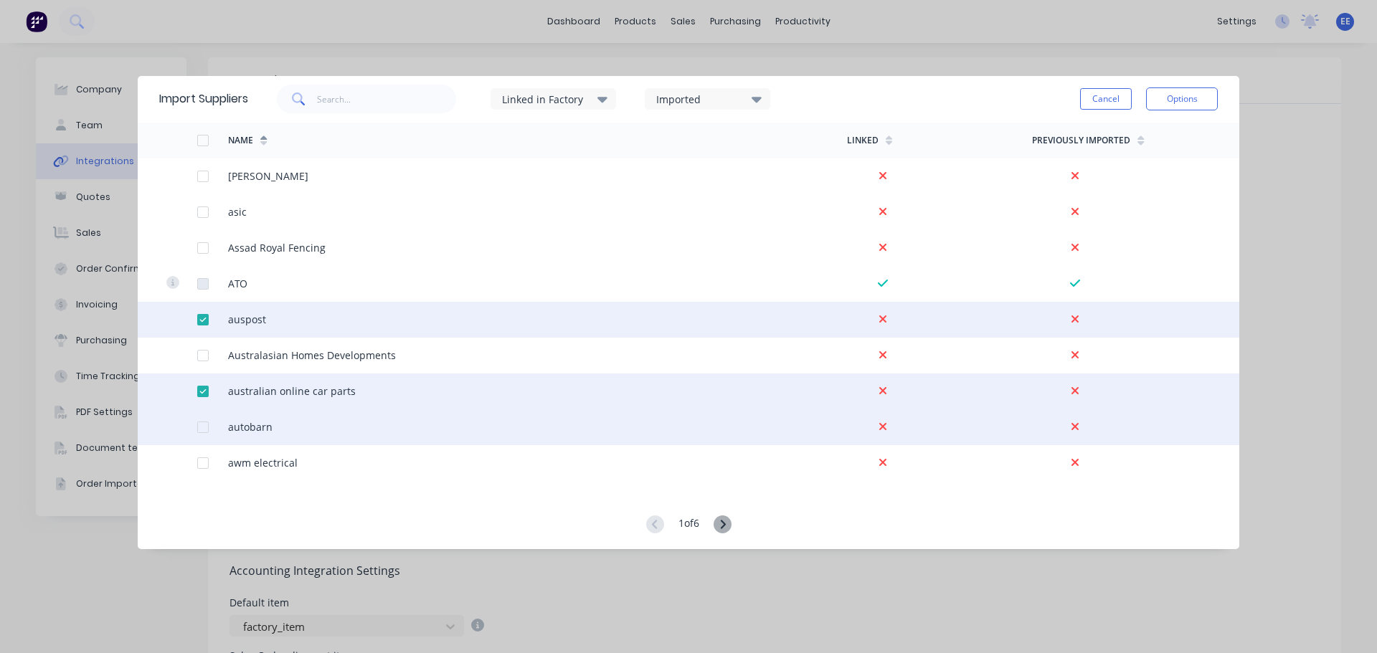
scroll to position [1865, 0]
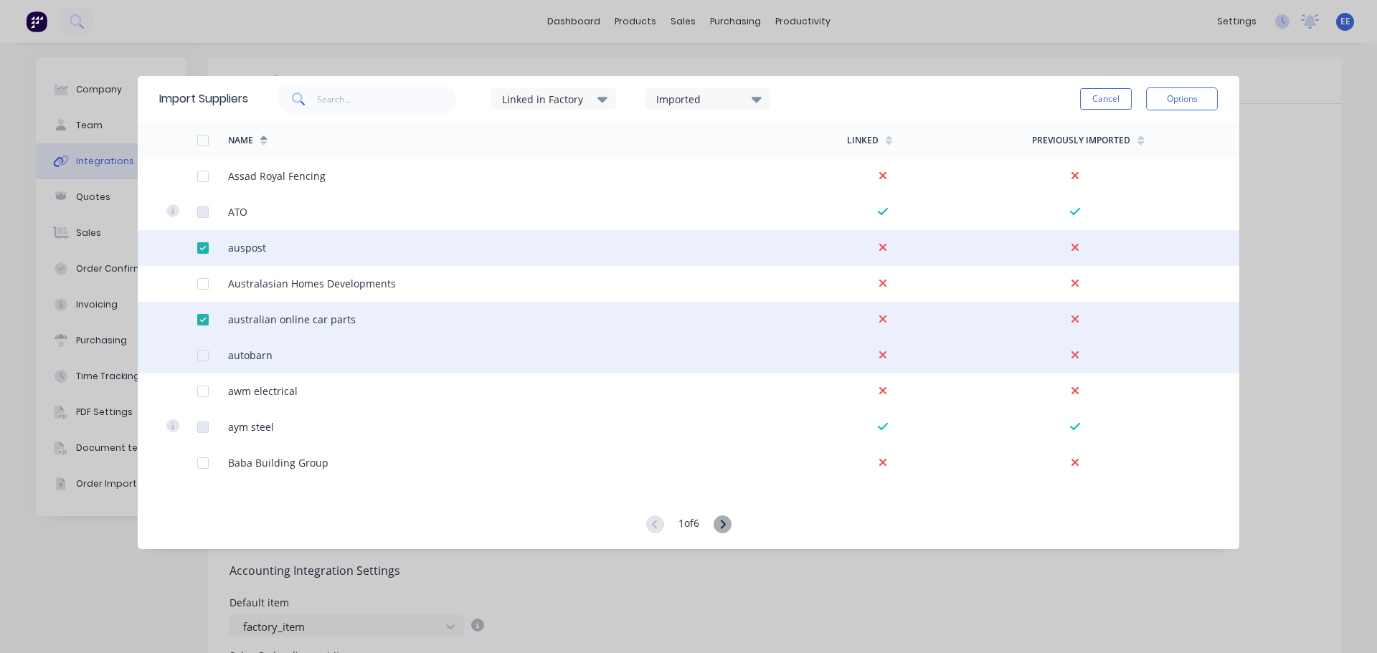
click at [199, 355] on div at bounding box center [203, 355] width 29 height 29
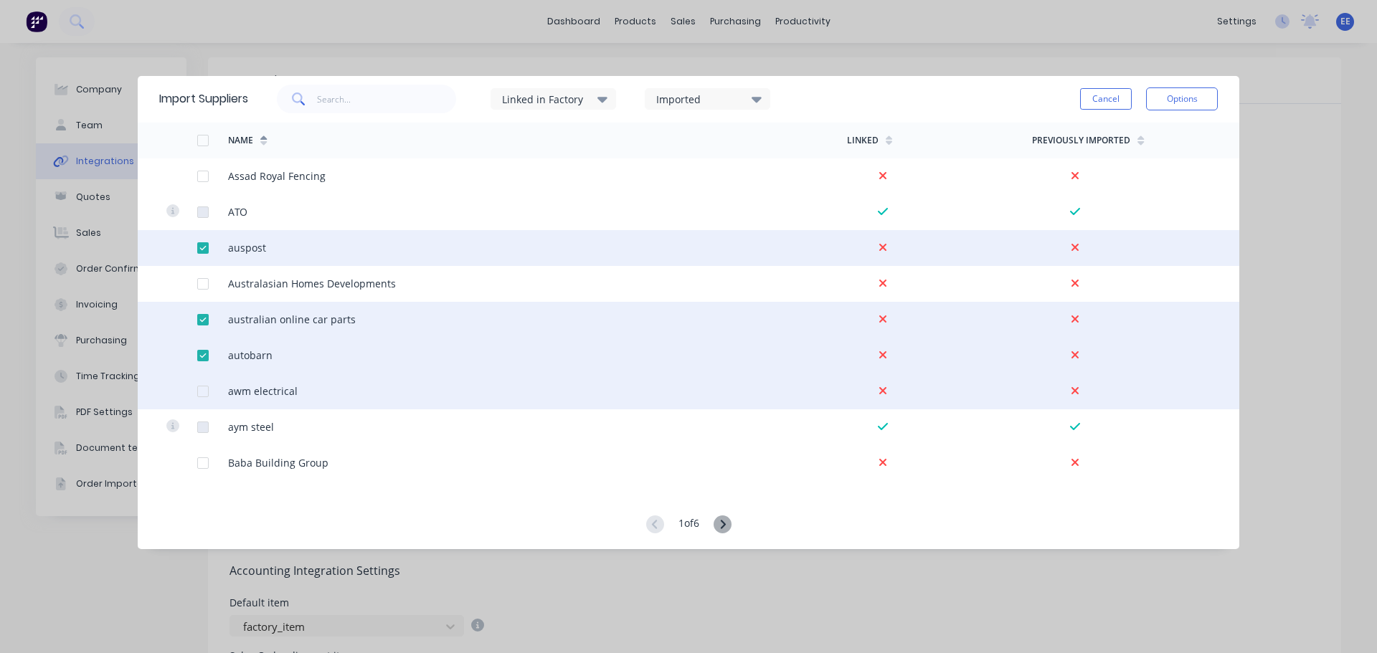
click at [204, 392] on div at bounding box center [203, 391] width 29 height 29
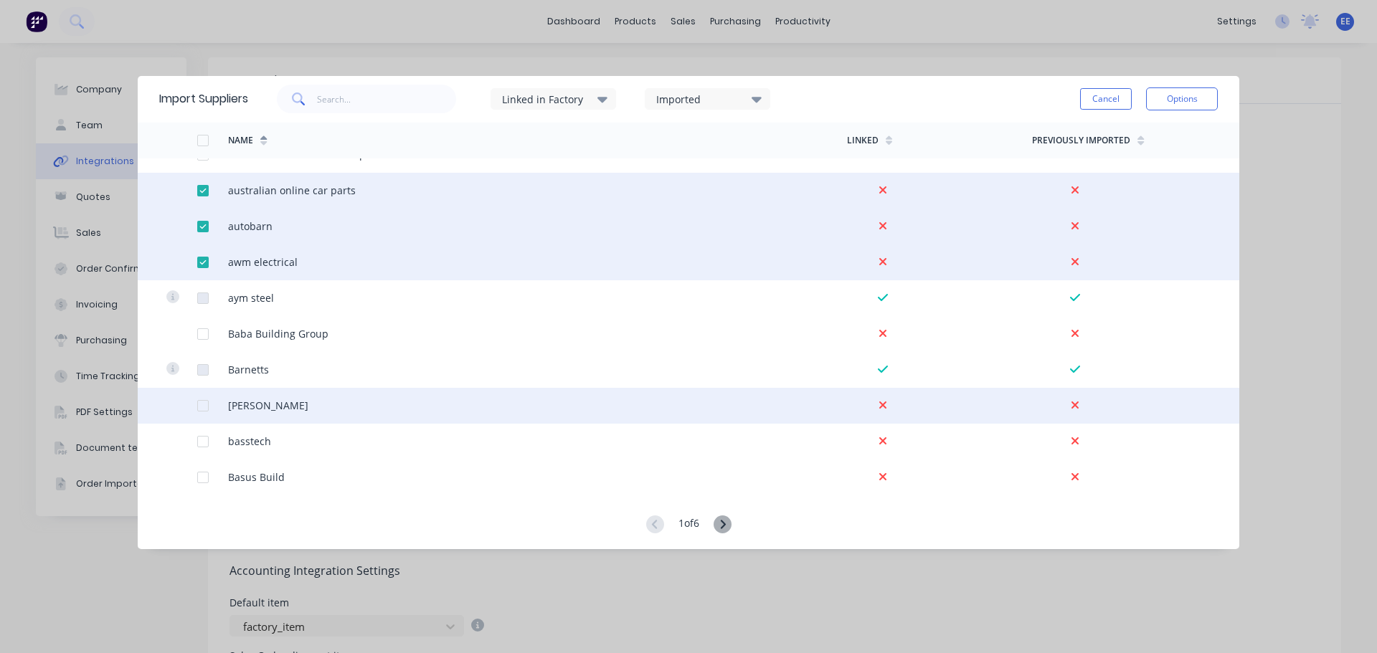
scroll to position [2008, 0]
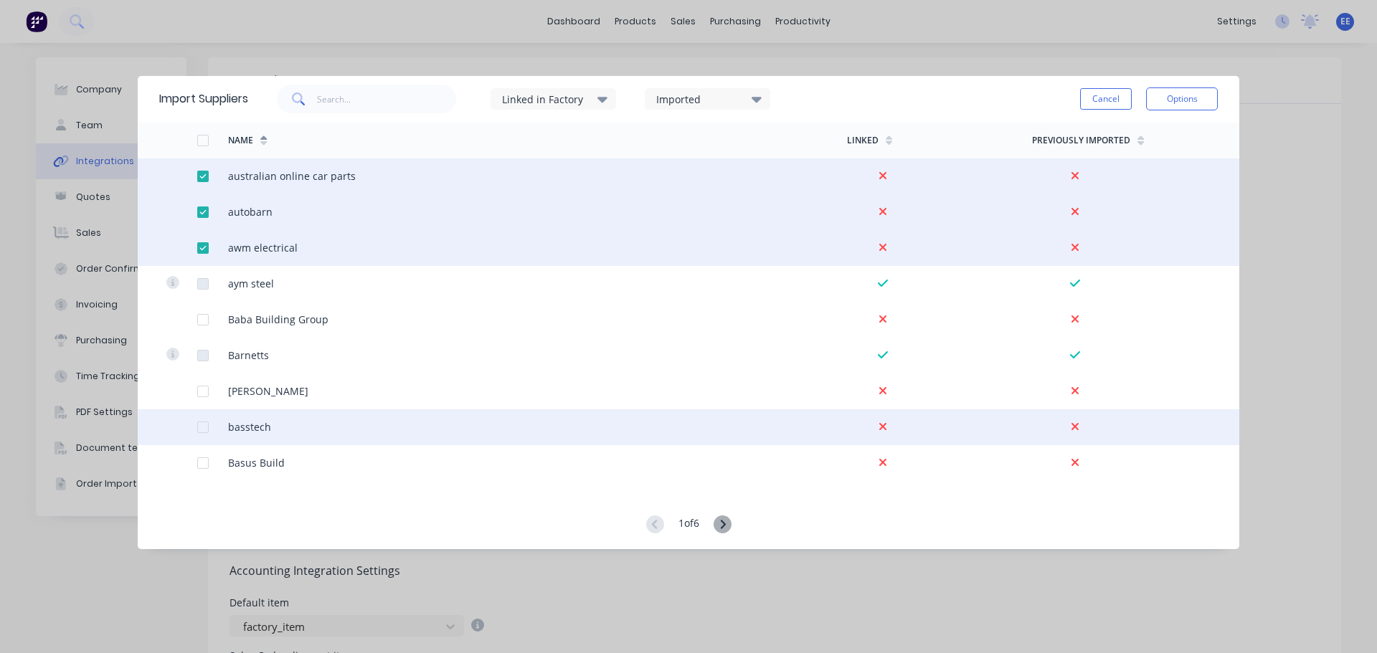
click at [201, 427] on div at bounding box center [203, 427] width 29 height 29
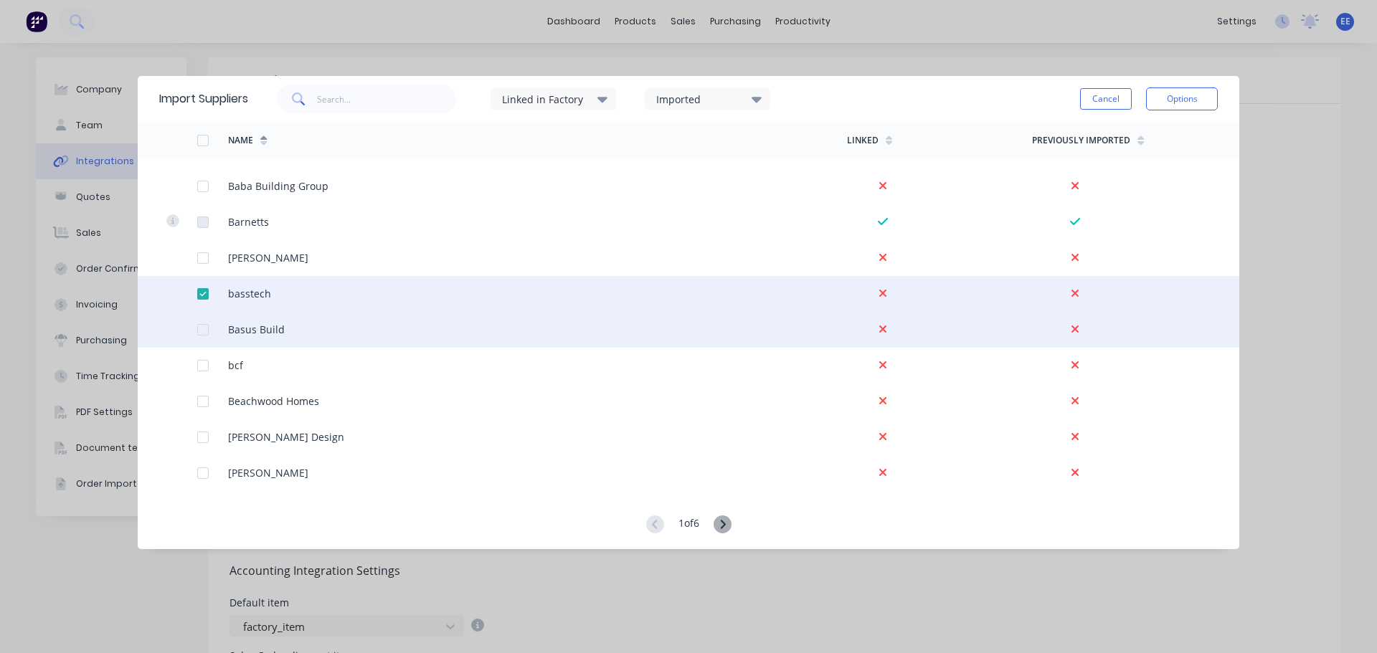
scroll to position [2152, 0]
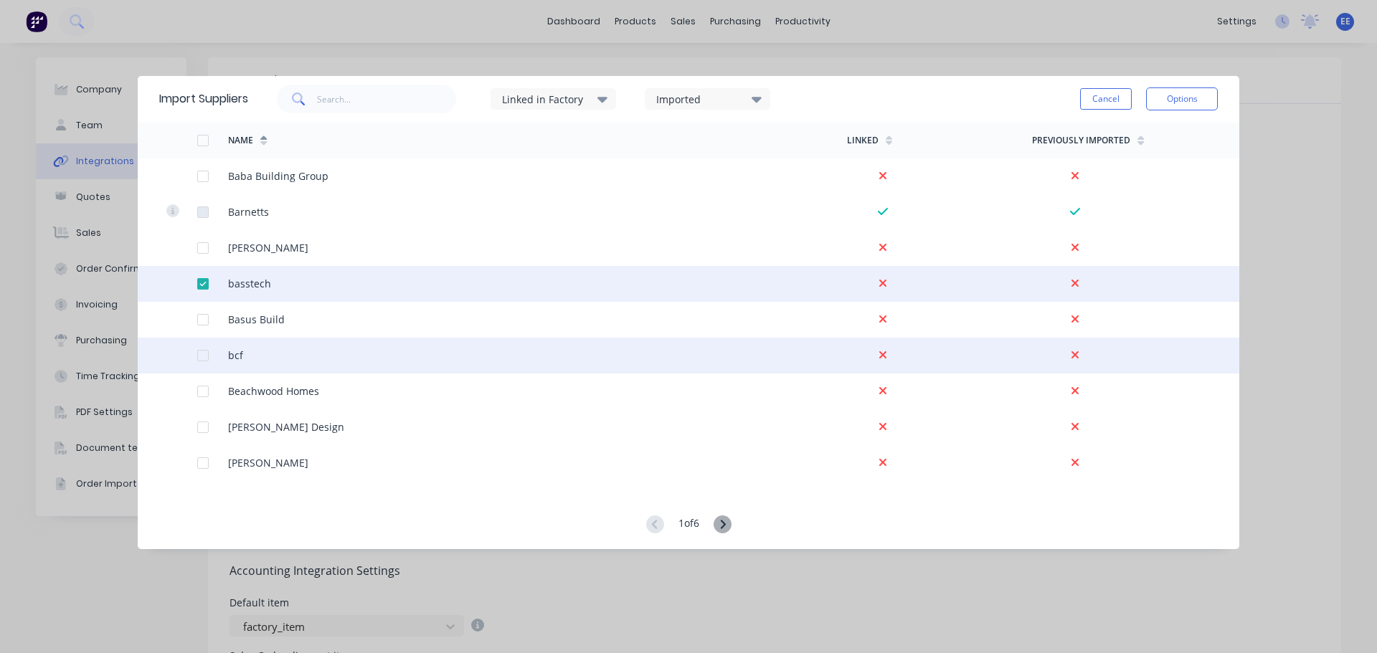
click at [202, 353] on div at bounding box center [203, 355] width 29 height 29
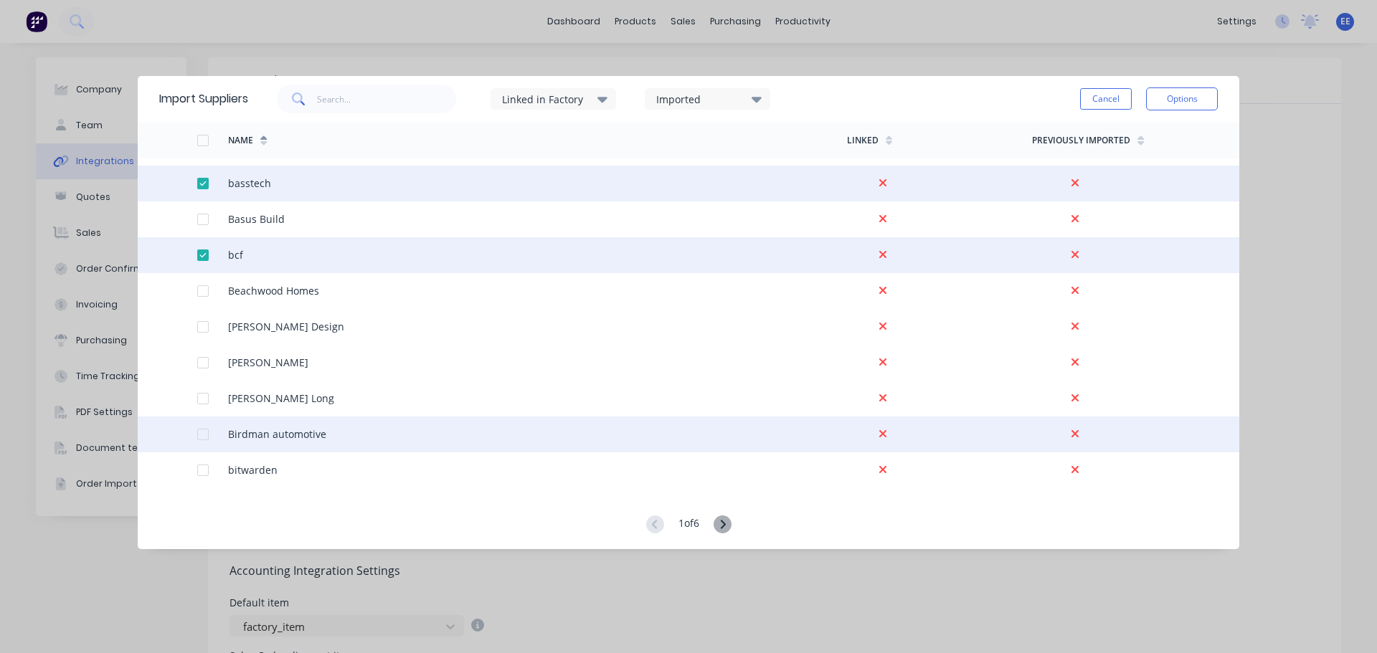
scroll to position [2295, 0]
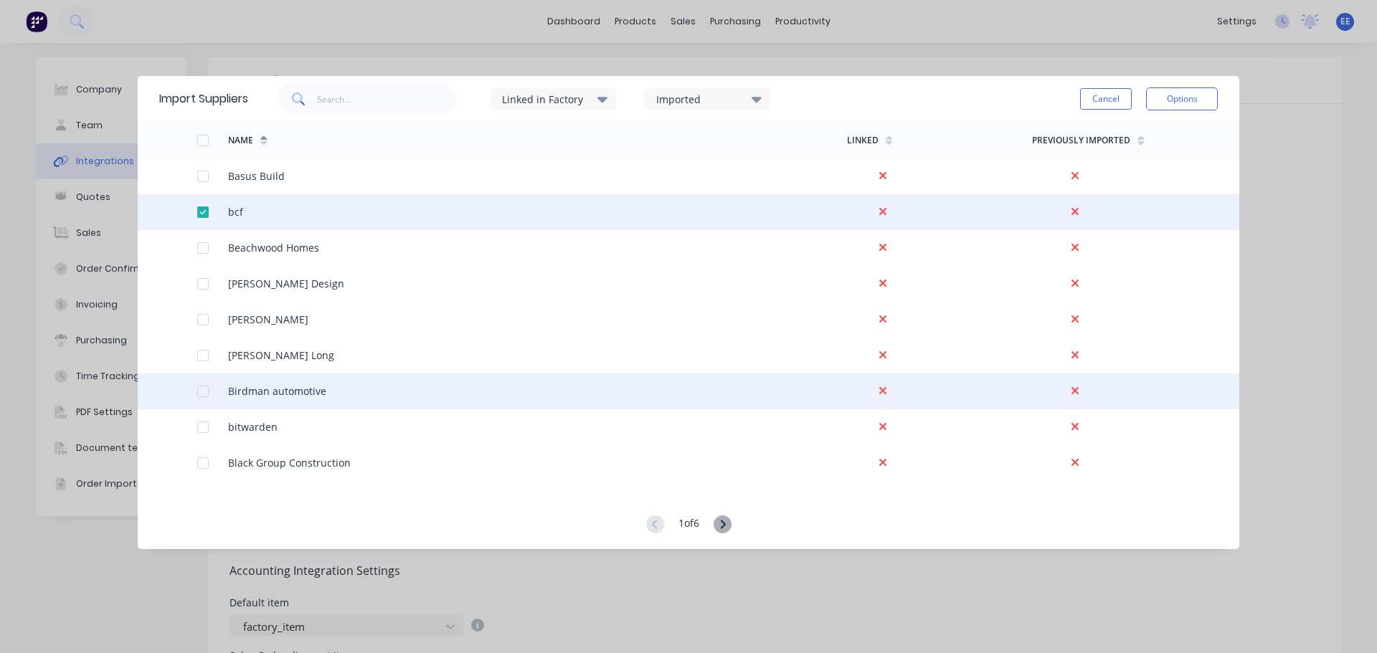
click at [202, 392] on div at bounding box center [203, 391] width 29 height 29
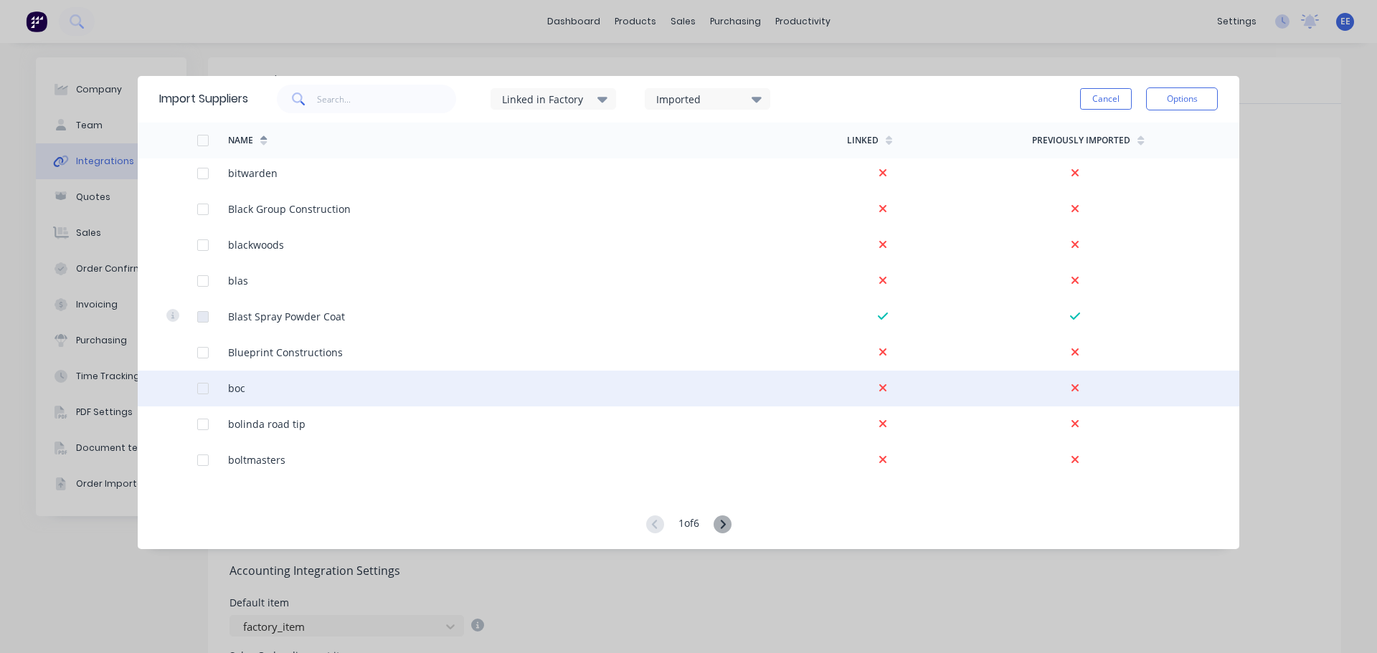
scroll to position [2582, 0]
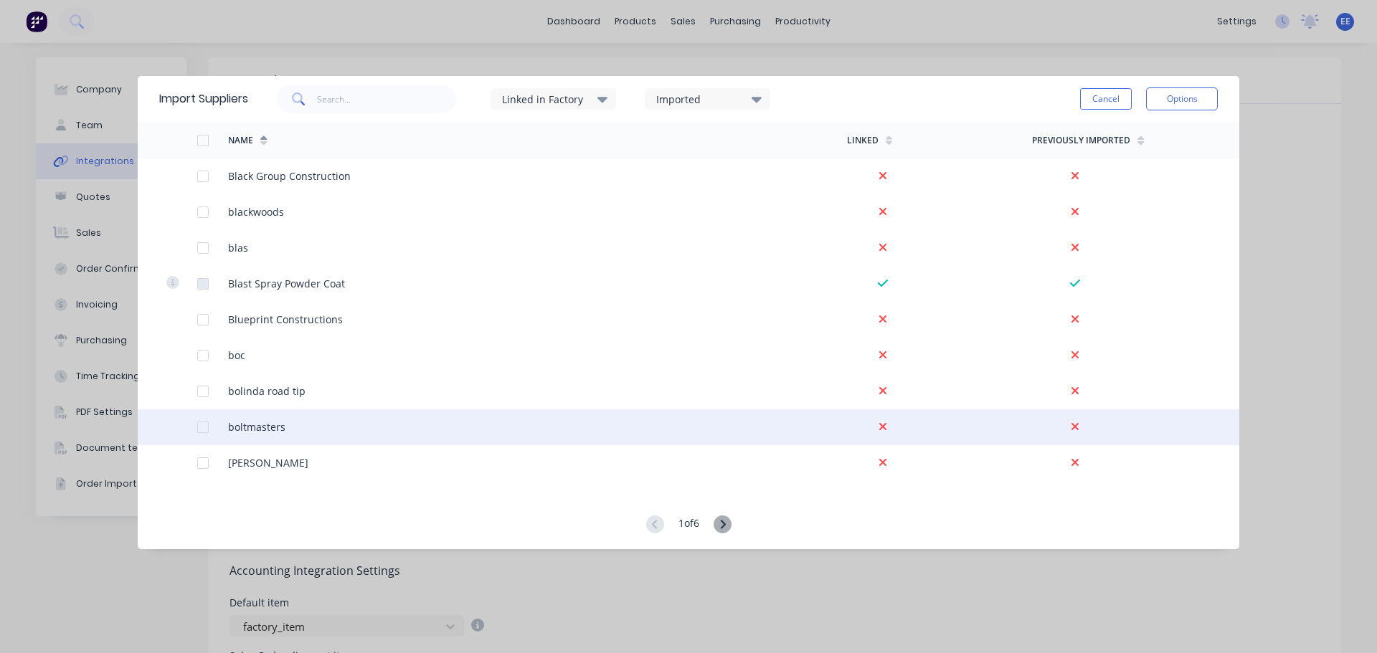
click at [204, 427] on div at bounding box center [203, 427] width 29 height 29
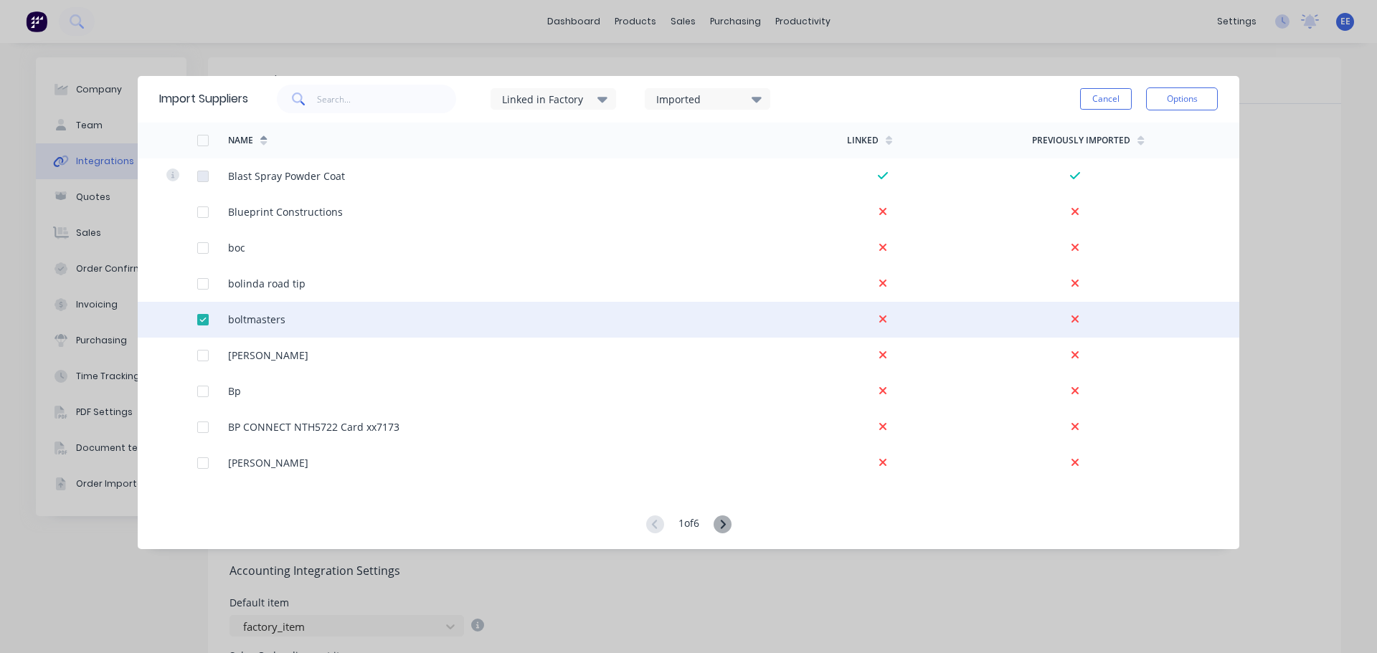
scroll to position [2726, 0]
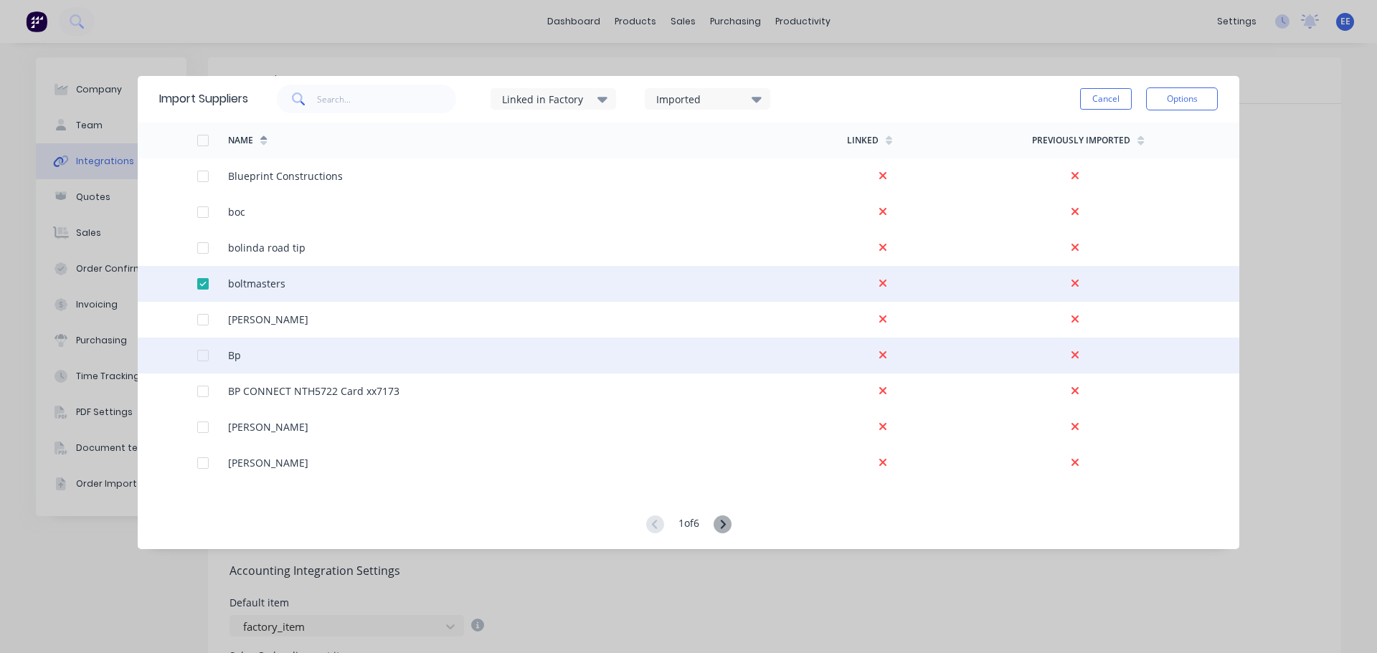
click at [200, 358] on div at bounding box center [203, 355] width 29 height 29
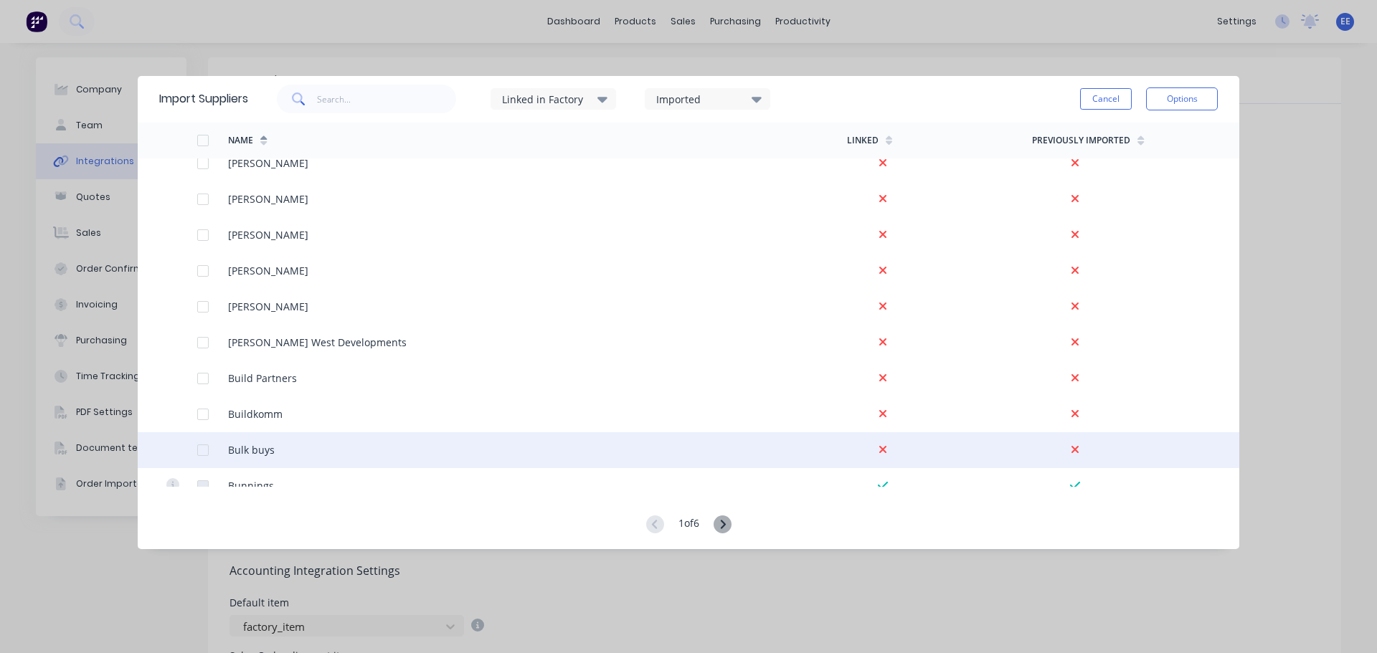
scroll to position [3012, 0]
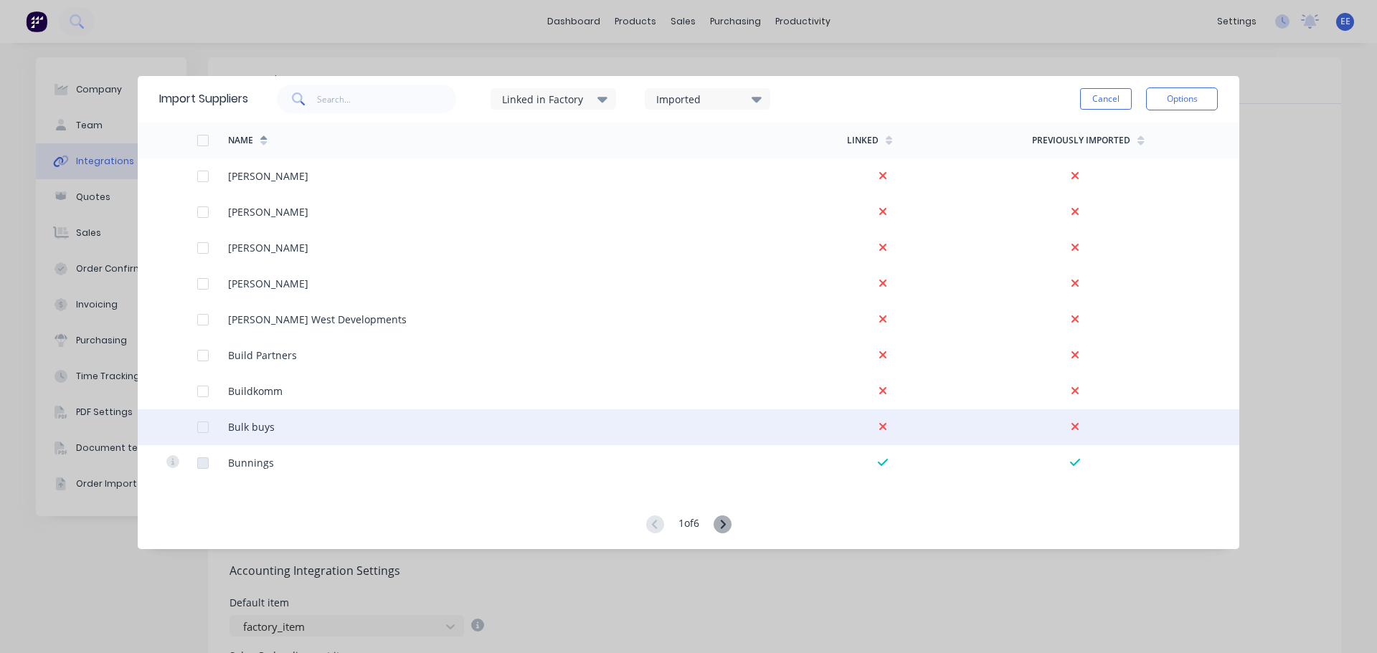
click at [202, 429] on div at bounding box center [203, 427] width 29 height 29
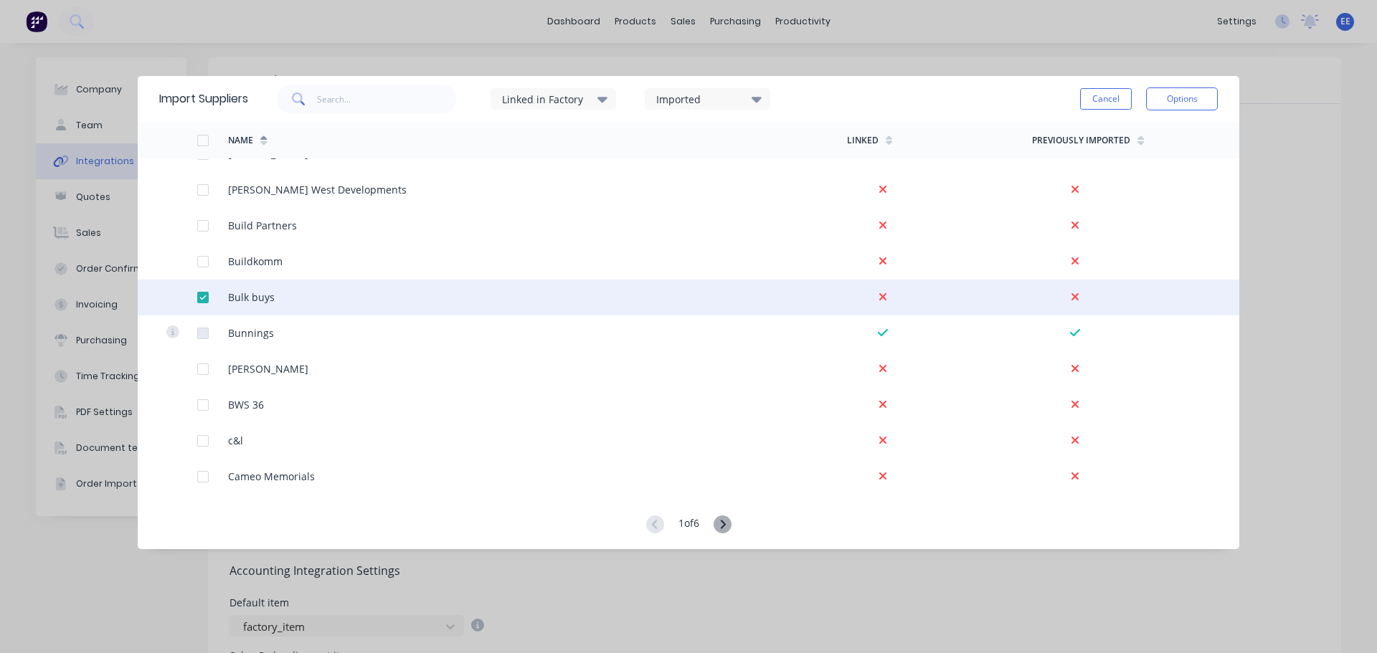
scroll to position [3156, 0]
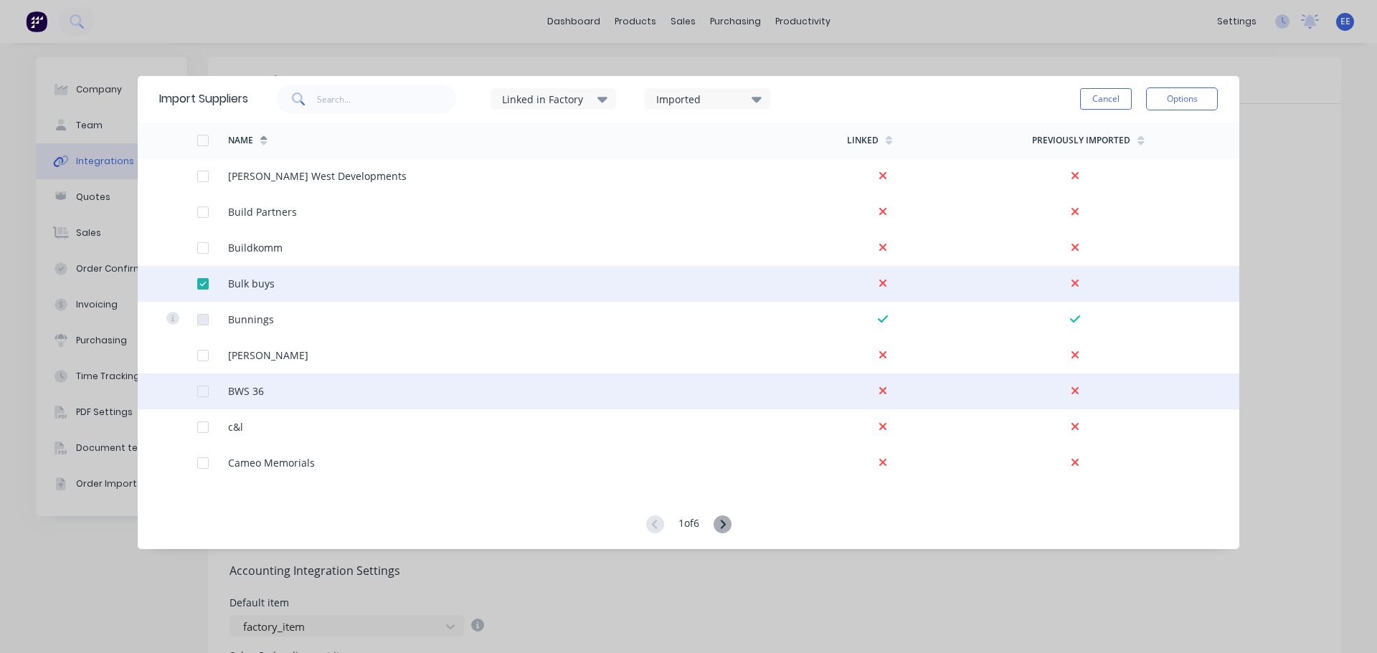
click at [202, 393] on div at bounding box center [203, 391] width 29 height 29
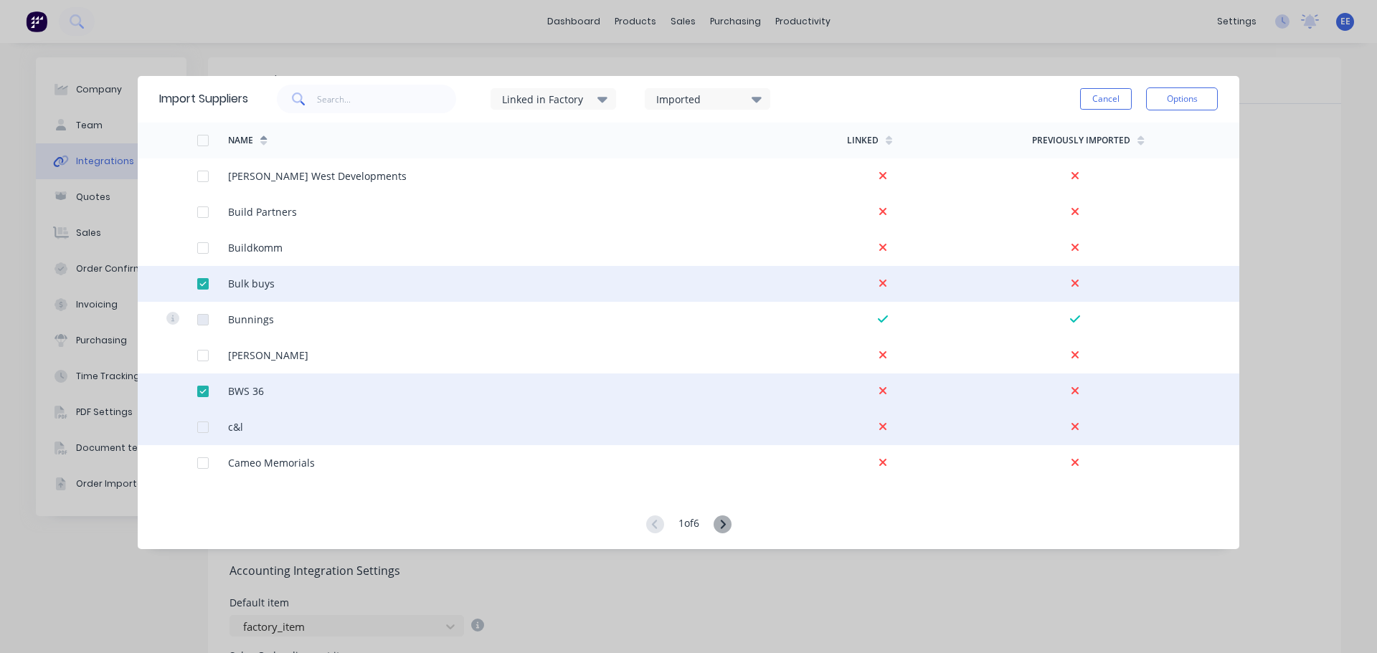
click at [202, 429] on div at bounding box center [203, 427] width 29 height 29
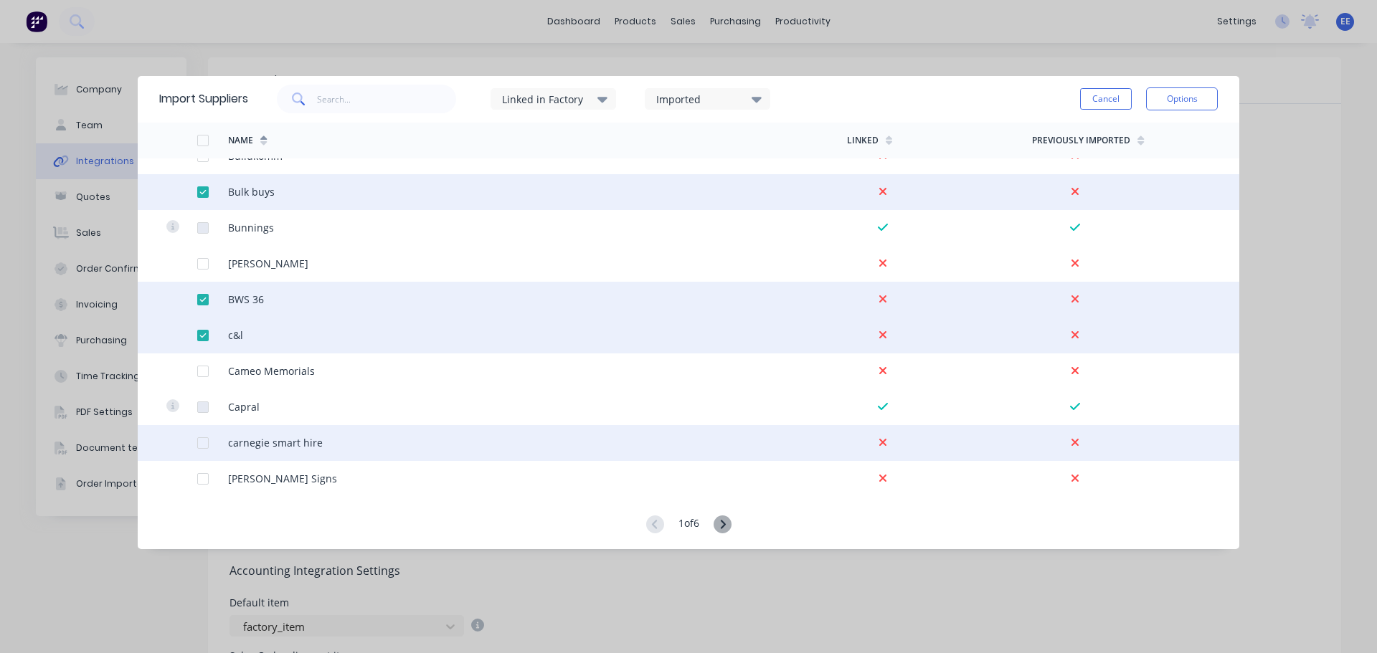
scroll to position [3258, 0]
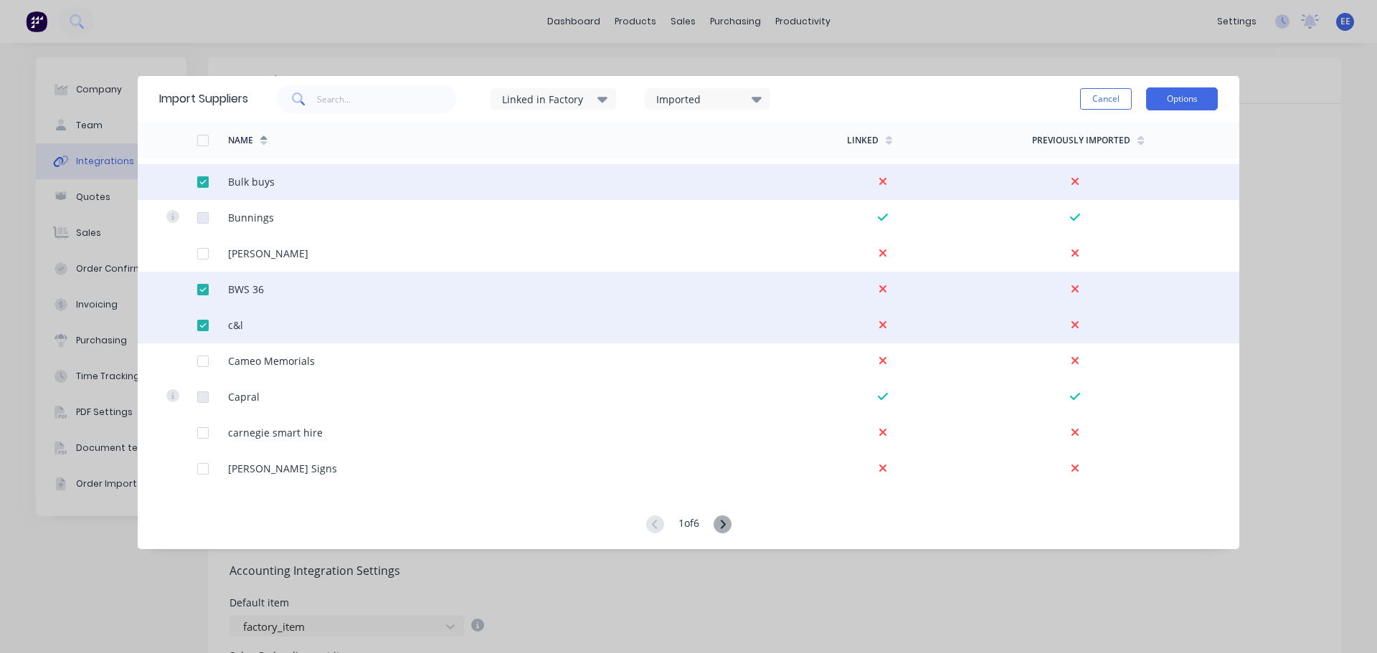
click at [1170, 98] on button "Options" at bounding box center [1182, 99] width 72 height 23
click at [1132, 134] on div "Import selected suppliers" at bounding box center [1150, 139] width 110 height 36
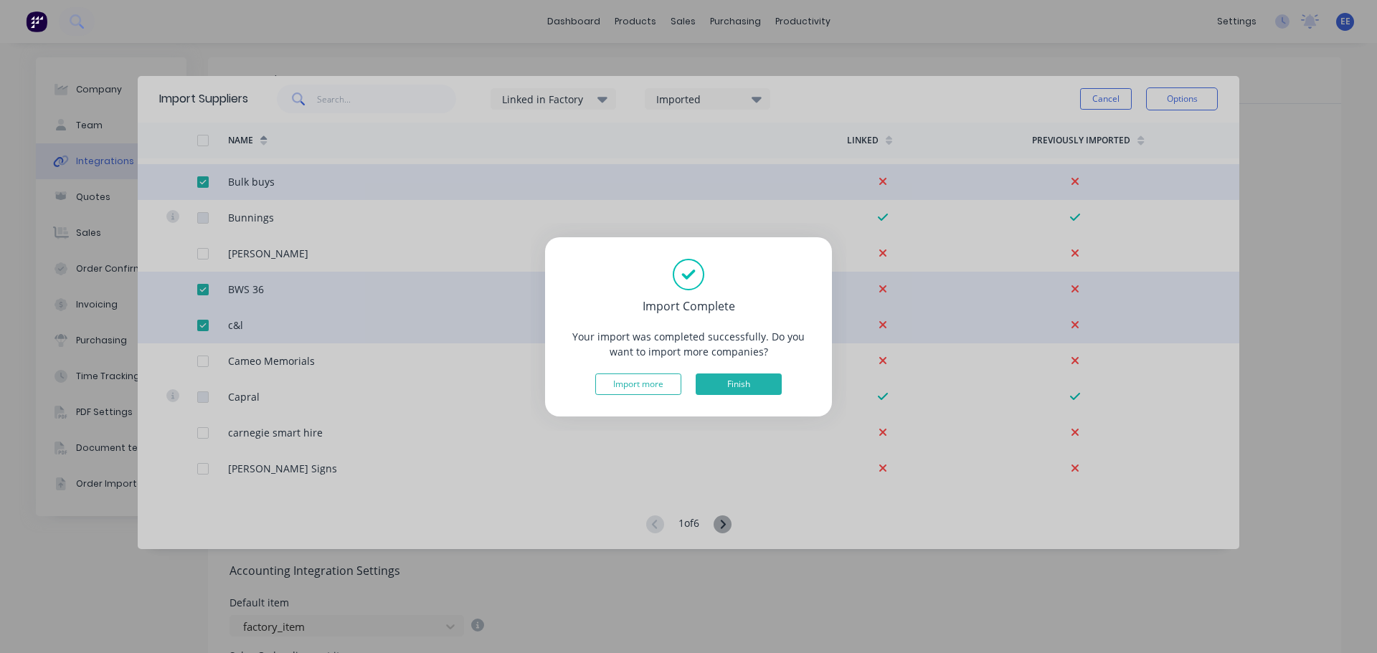
click at [739, 384] on button "Finish" at bounding box center [739, 385] width 86 height 22
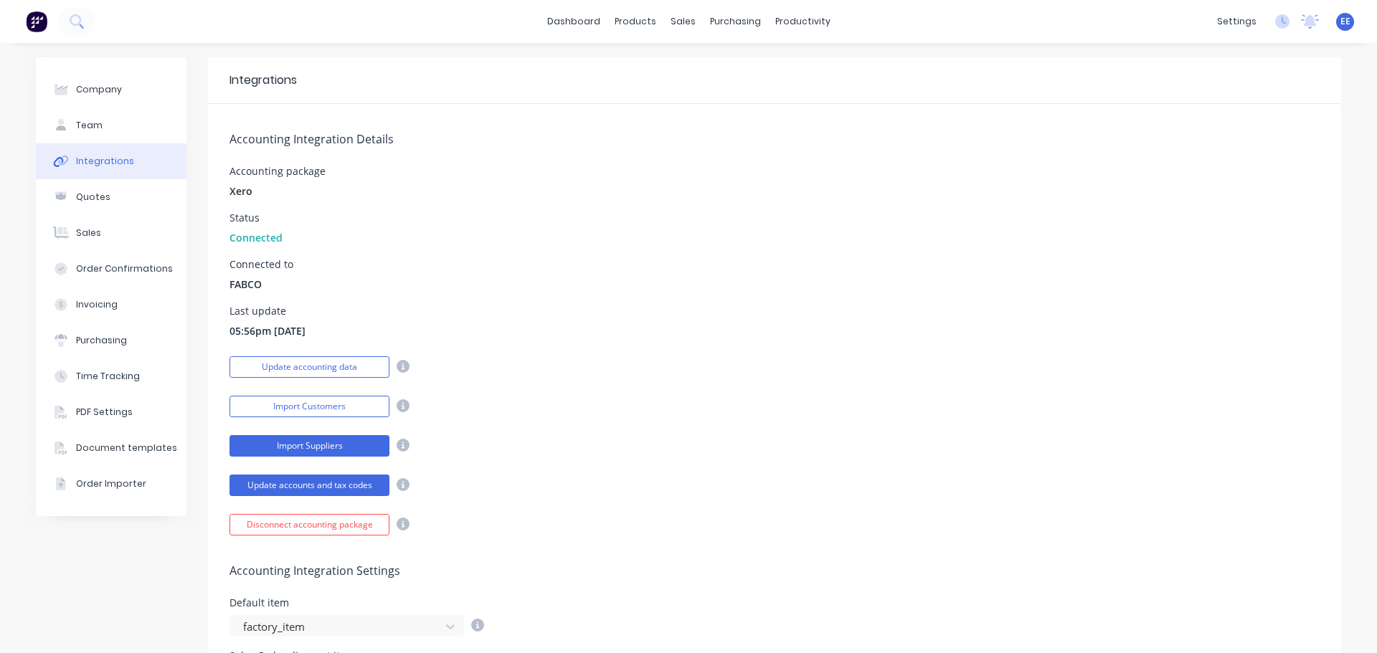
click at [301, 444] on button "Import Suppliers" at bounding box center [310, 446] width 160 height 22
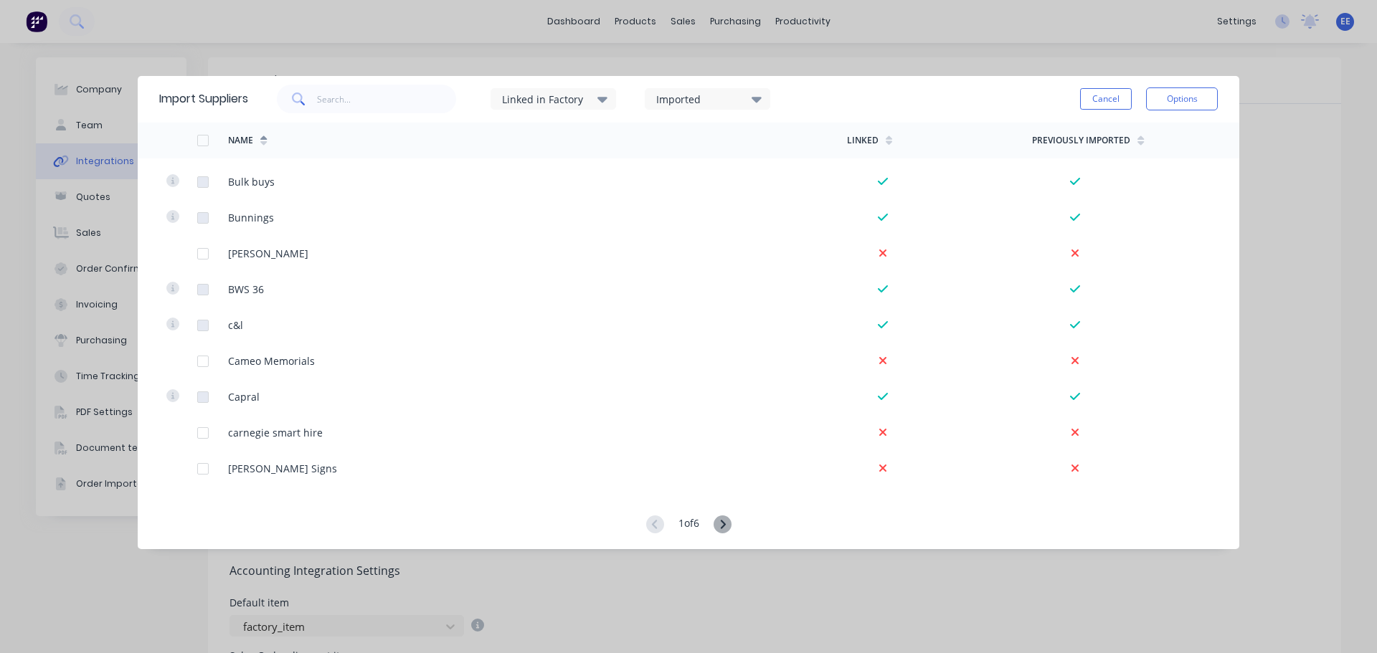
click at [721, 521] on icon at bounding box center [723, 525] width 18 height 18
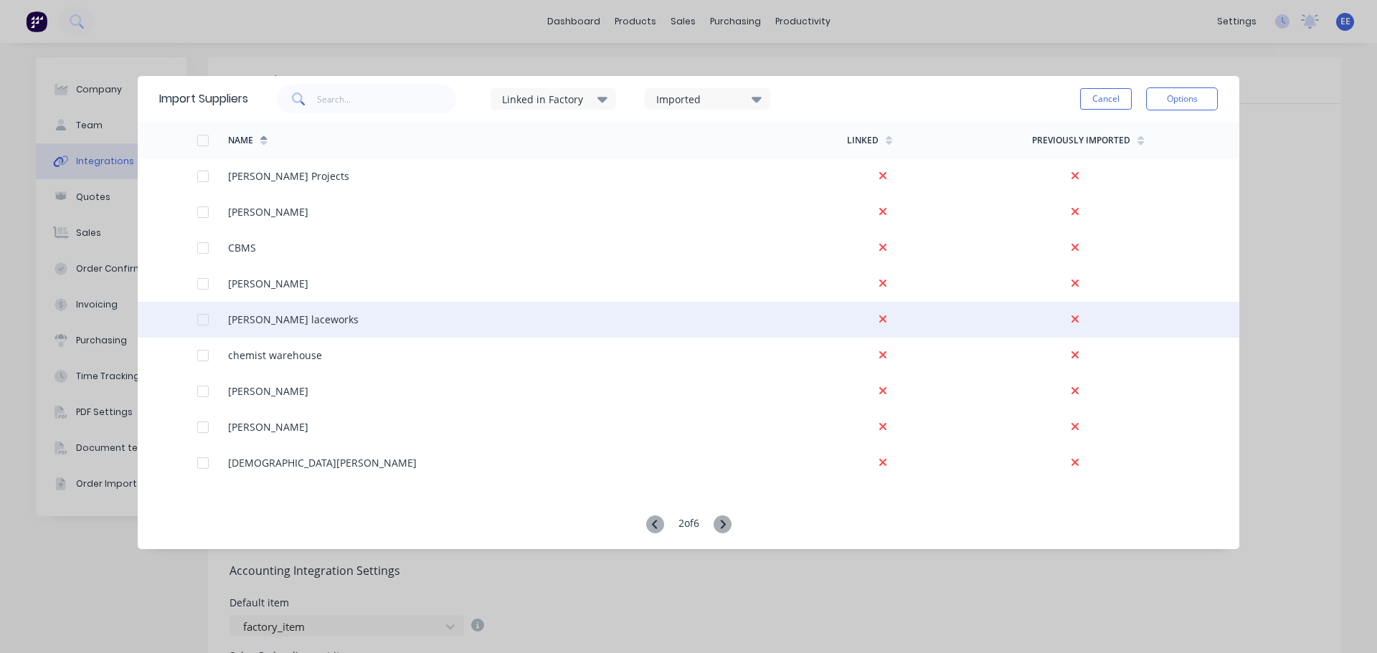
click at [197, 321] on div at bounding box center [203, 320] width 29 height 29
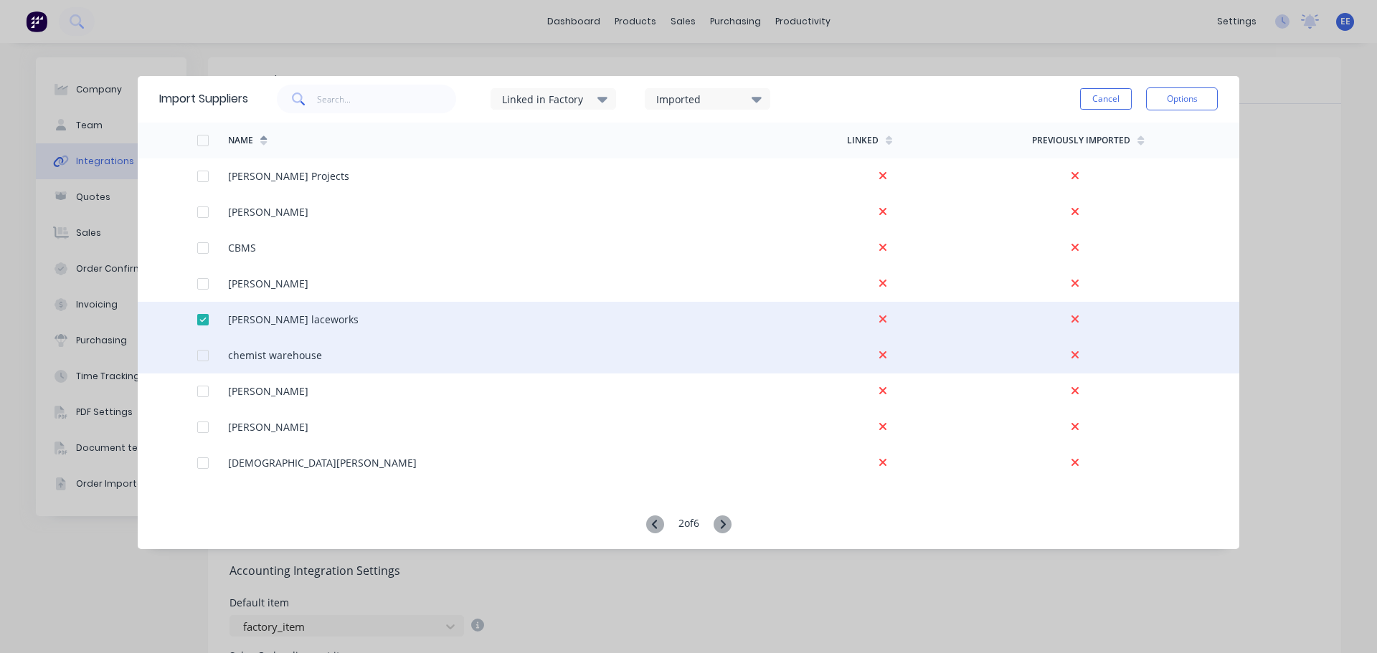
click at [197, 354] on div at bounding box center [203, 355] width 29 height 29
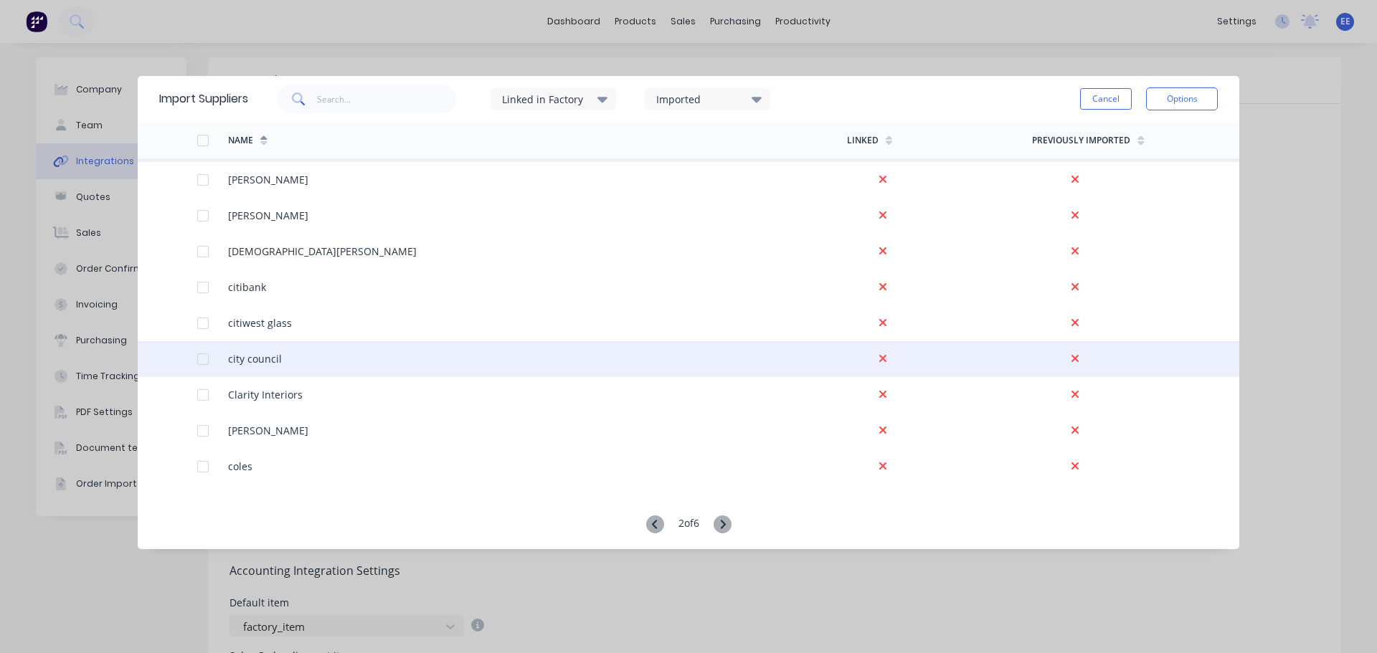
scroll to position [215, 0]
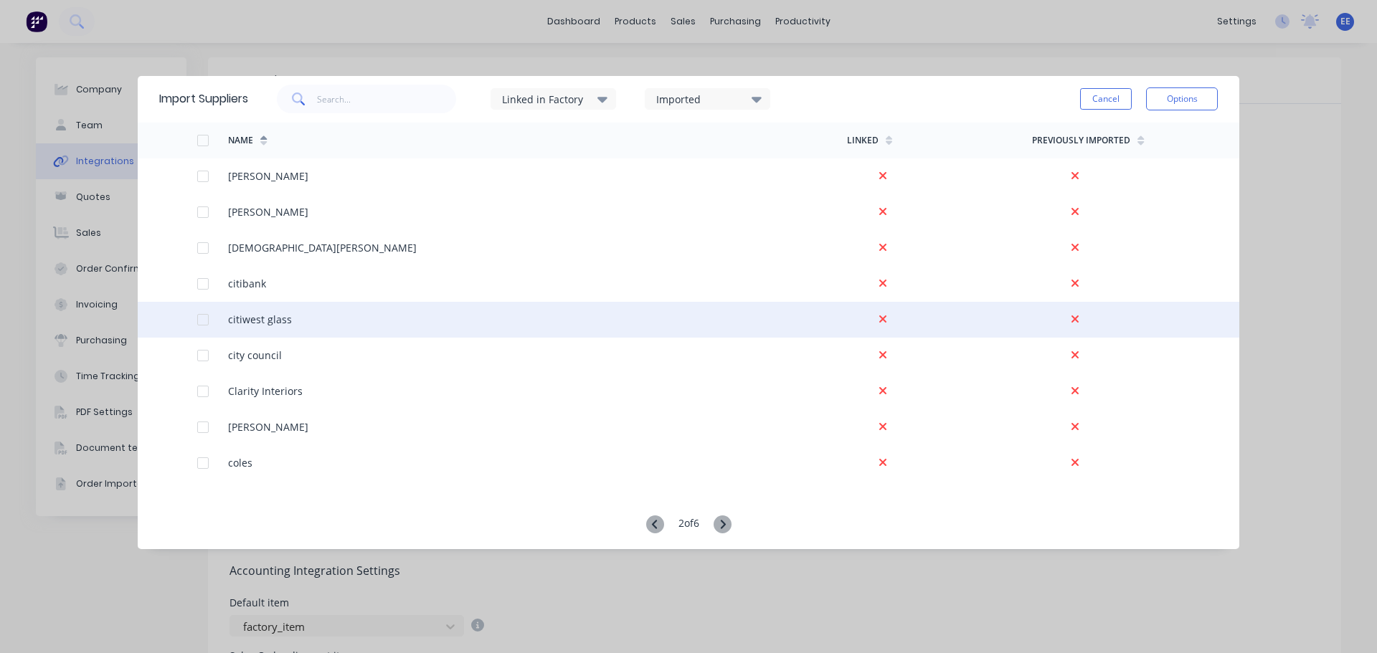
click at [202, 323] on div at bounding box center [203, 320] width 29 height 29
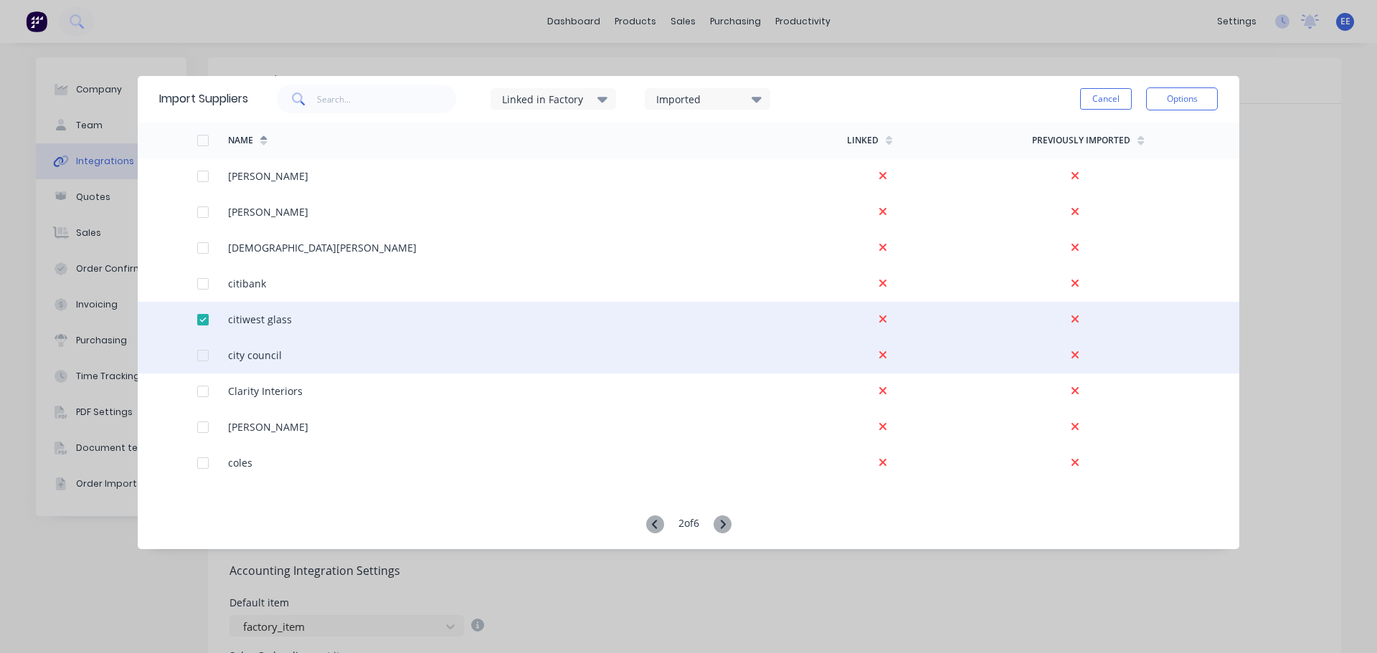
click at [205, 353] on div at bounding box center [203, 355] width 29 height 29
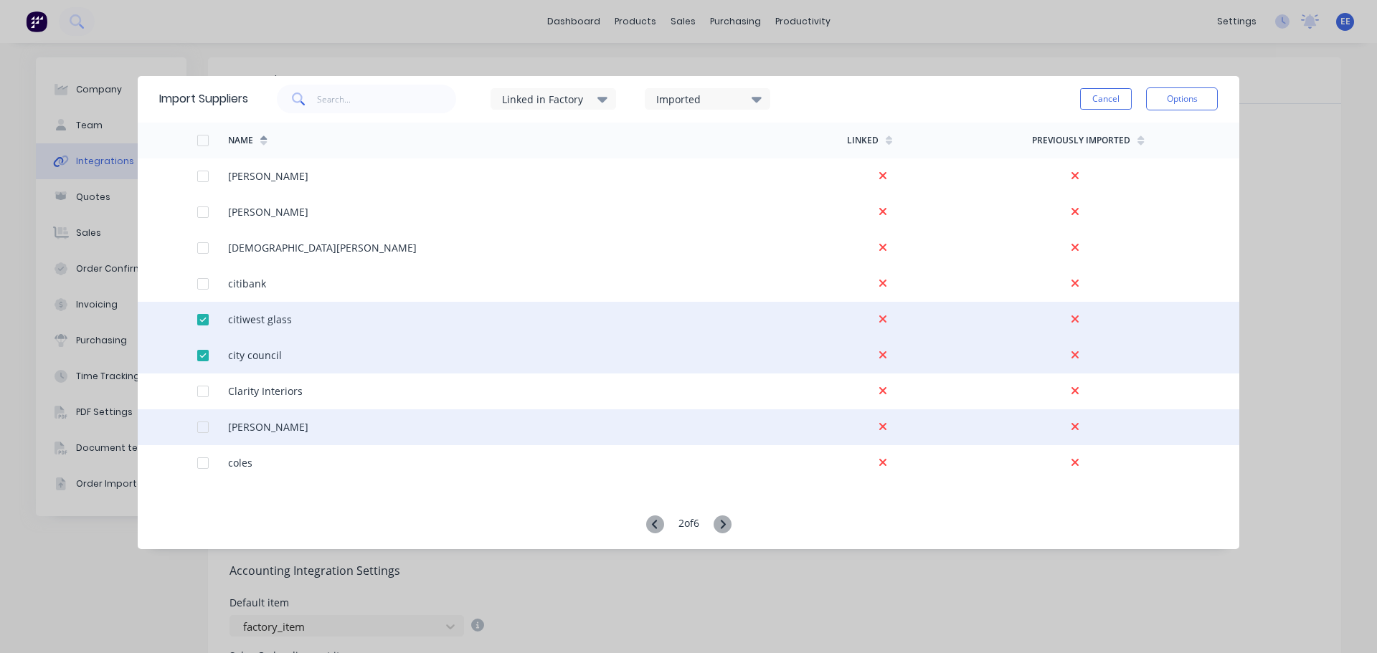
click at [199, 425] on div at bounding box center [203, 427] width 29 height 29
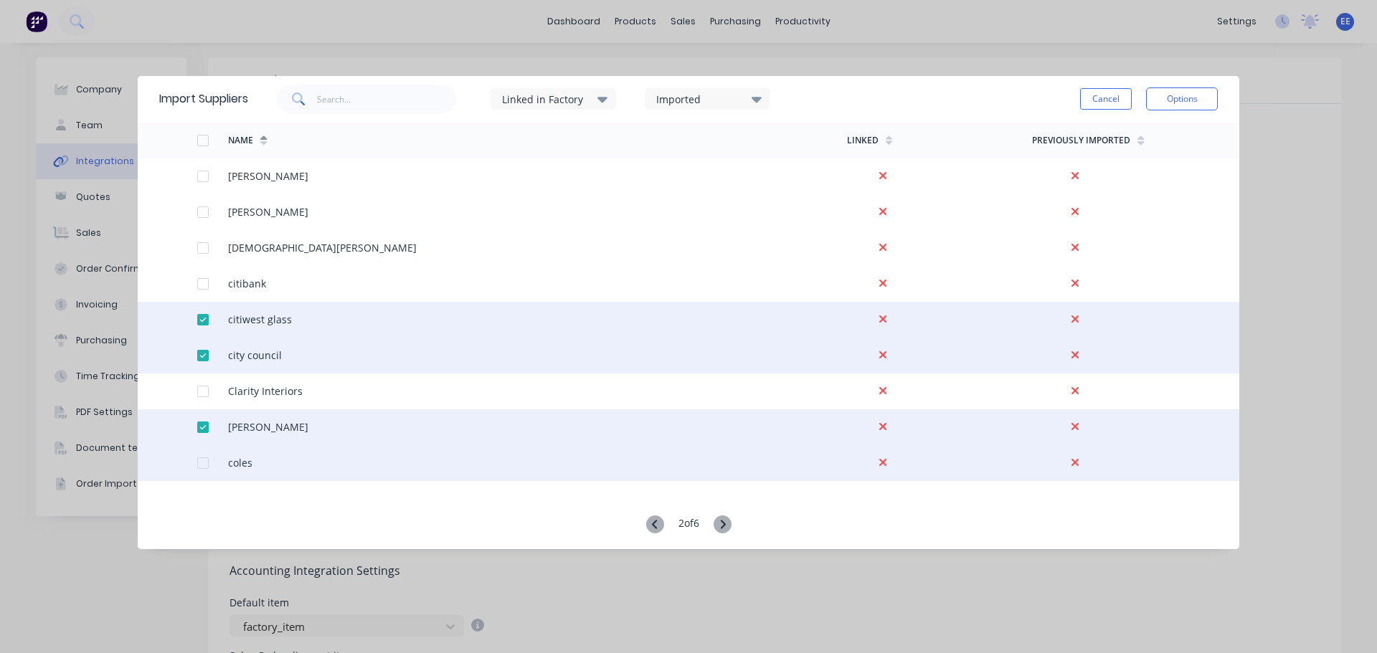
click at [211, 465] on div at bounding box center [212, 463] width 31 height 36
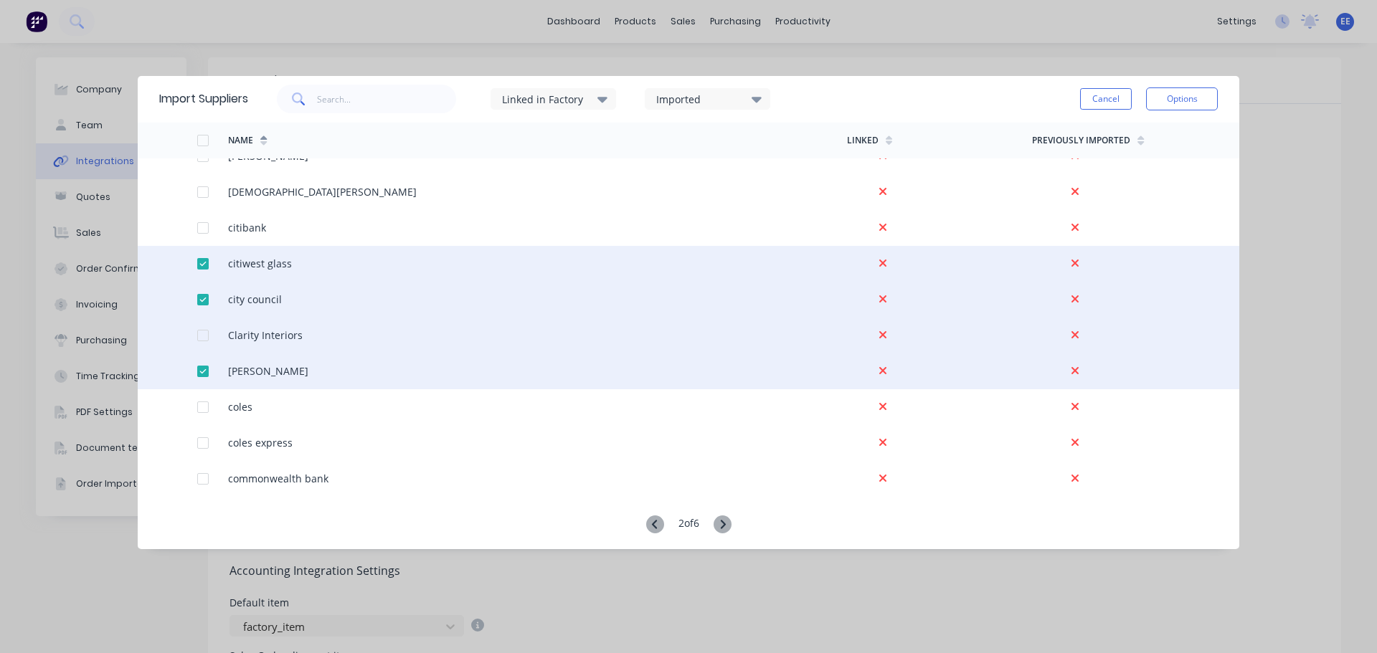
scroll to position [359, 0]
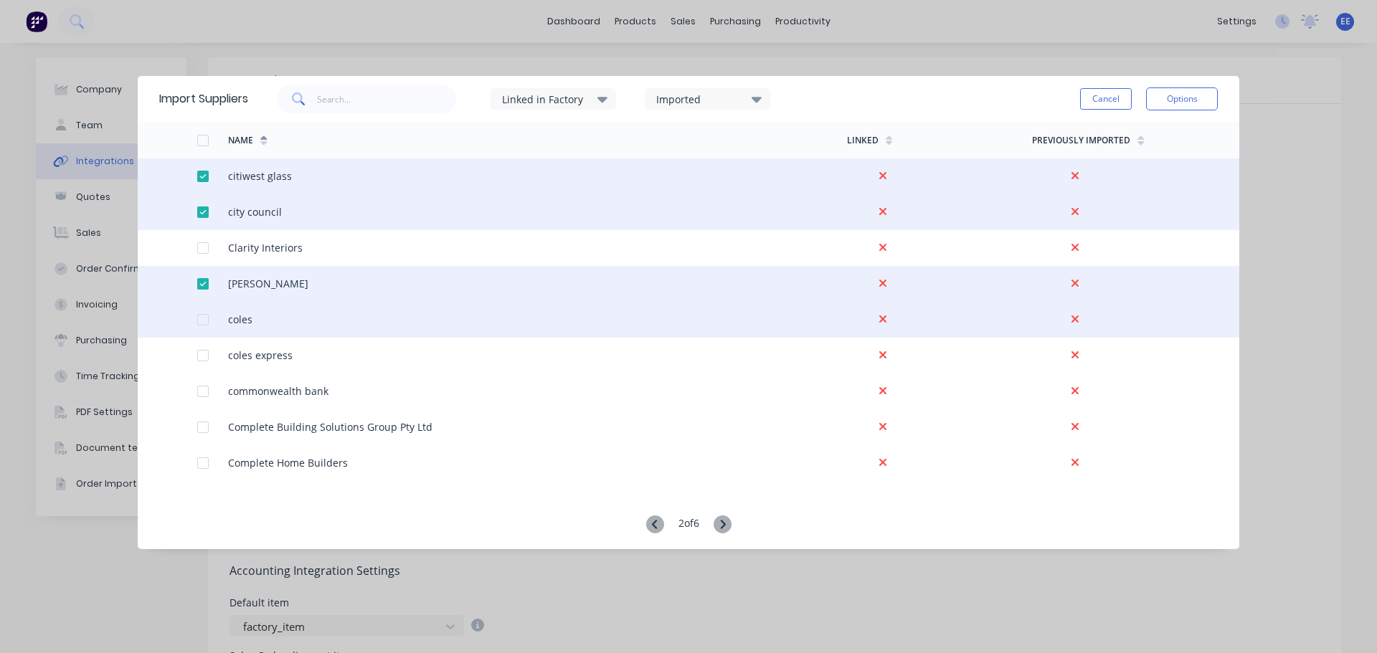
click at [205, 322] on div at bounding box center [203, 320] width 29 height 29
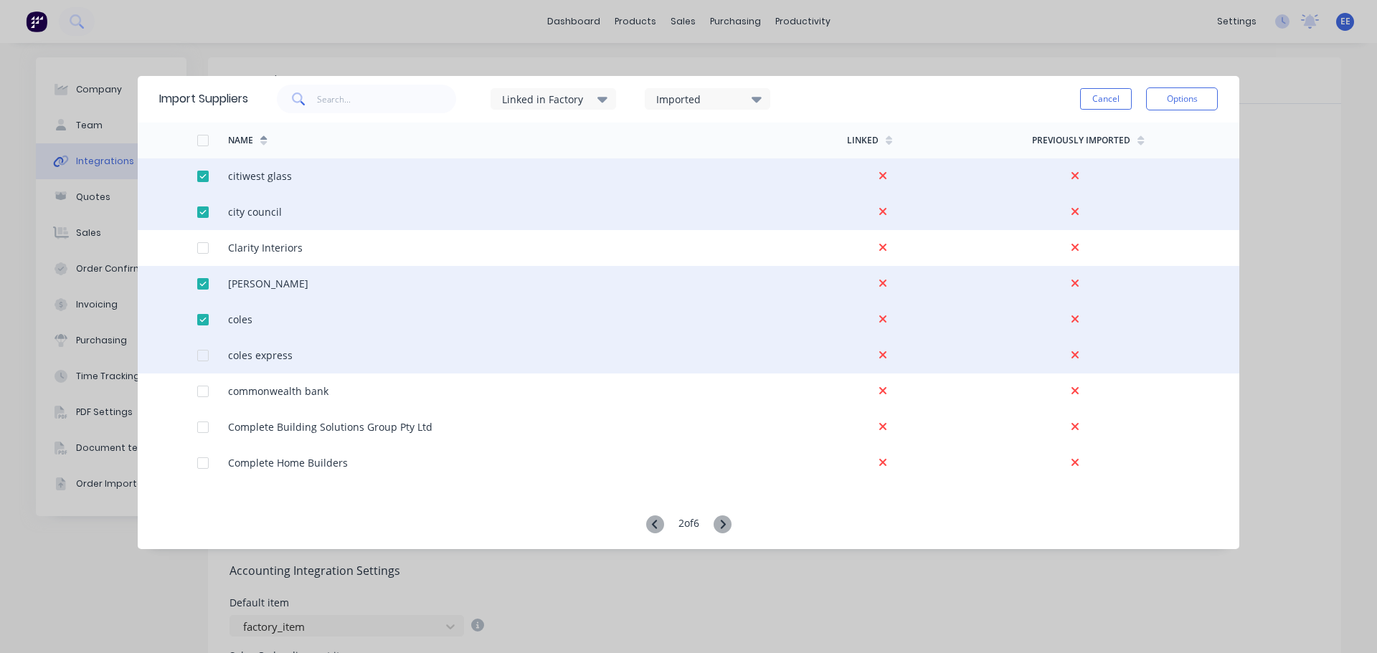
click at [201, 354] on div at bounding box center [203, 355] width 29 height 29
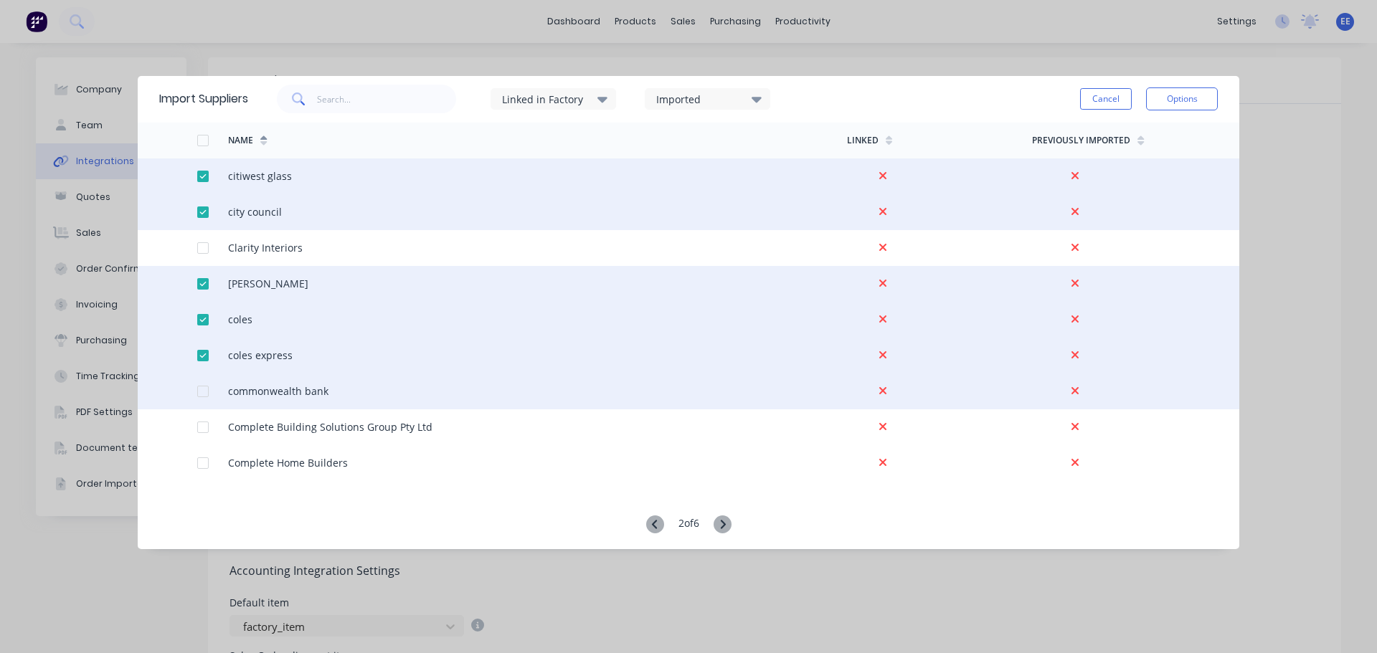
click at [204, 388] on div at bounding box center [203, 391] width 29 height 29
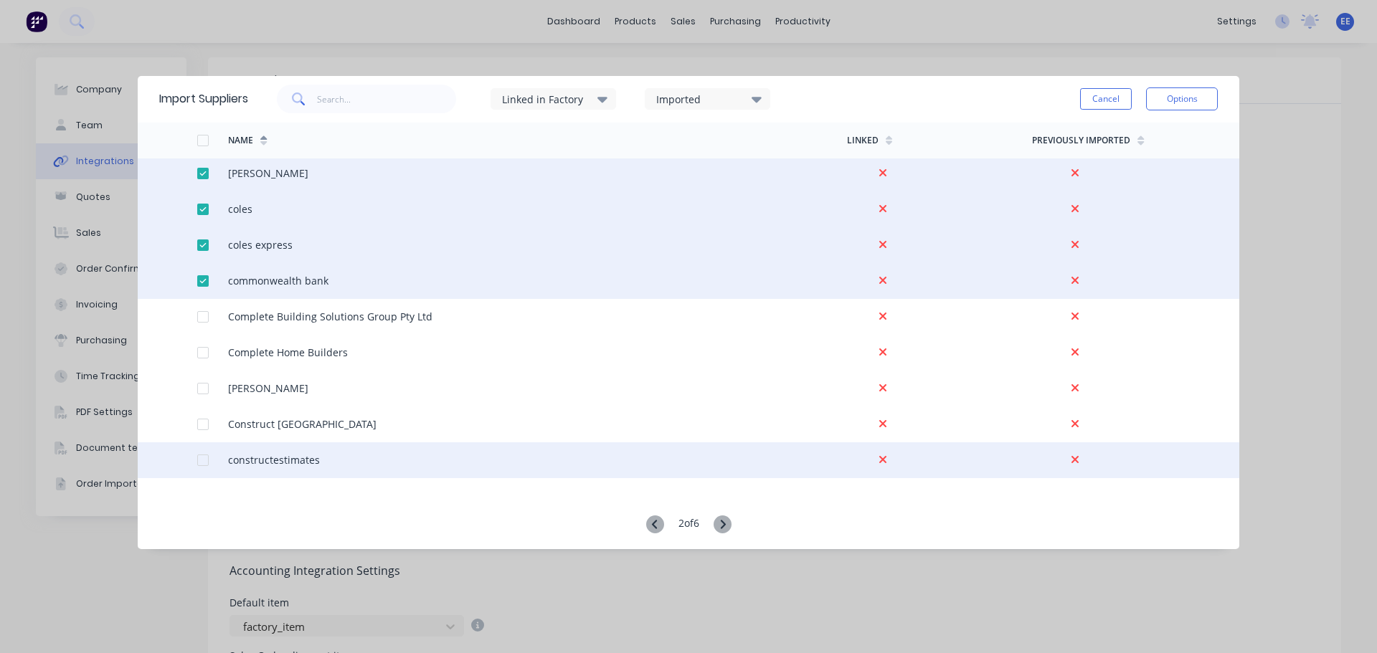
scroll to position [502, 0]
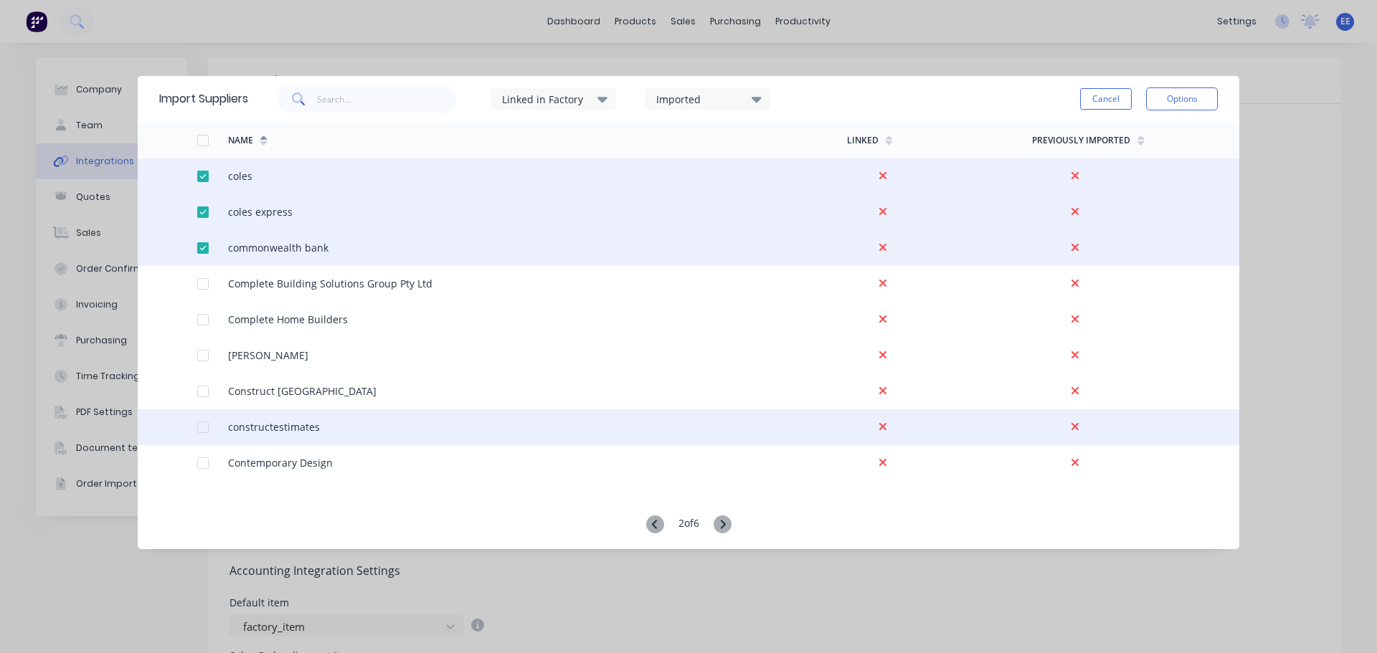
click at [204, 425] on div at bounding box center [203, 427] width 29 height 29
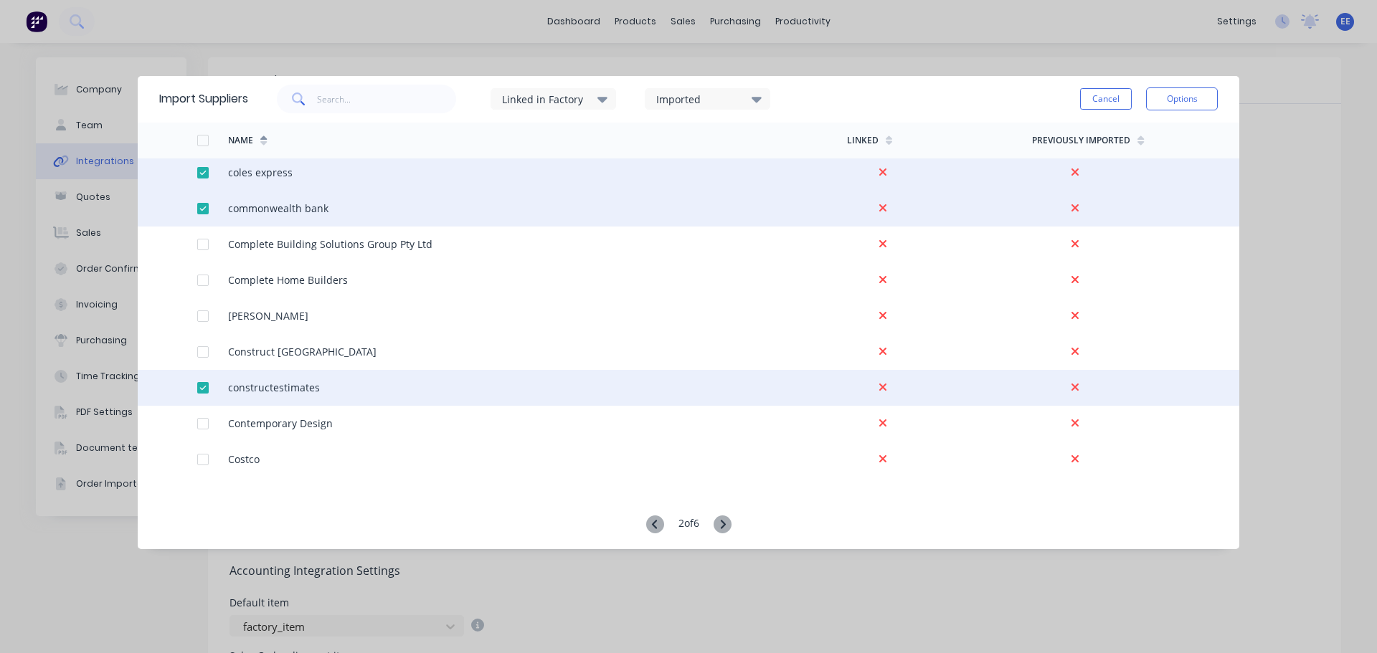
scroll to position [646, 0]
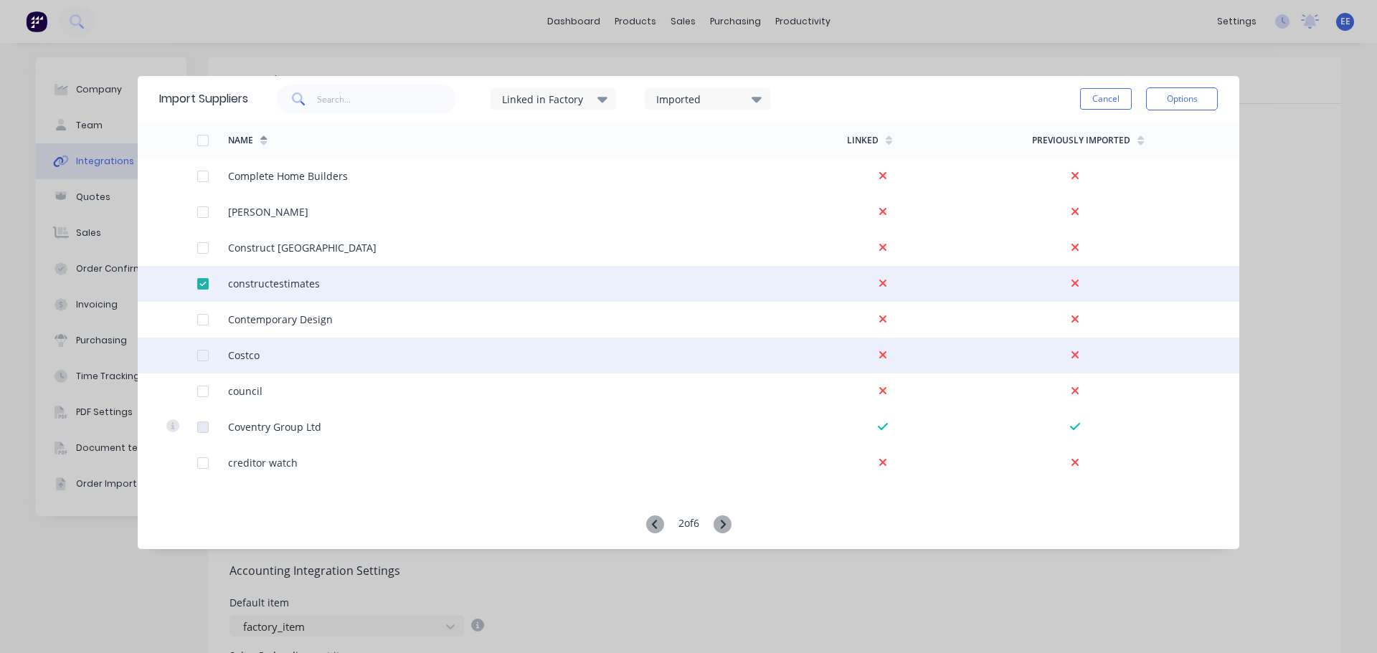
click at [206, 359] on div at bounding box center [203, 355] width 29 height 29
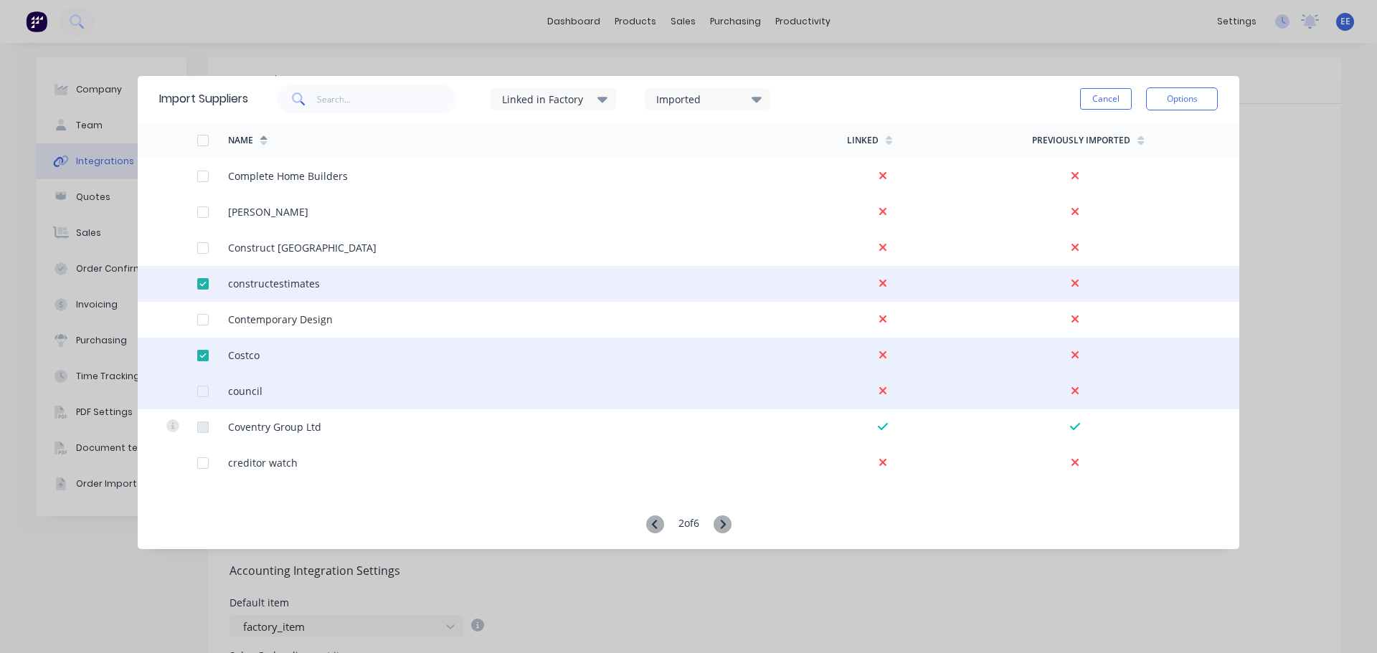
click at [205, 389] on div at bounding box center [203, 391] width 29 height 29
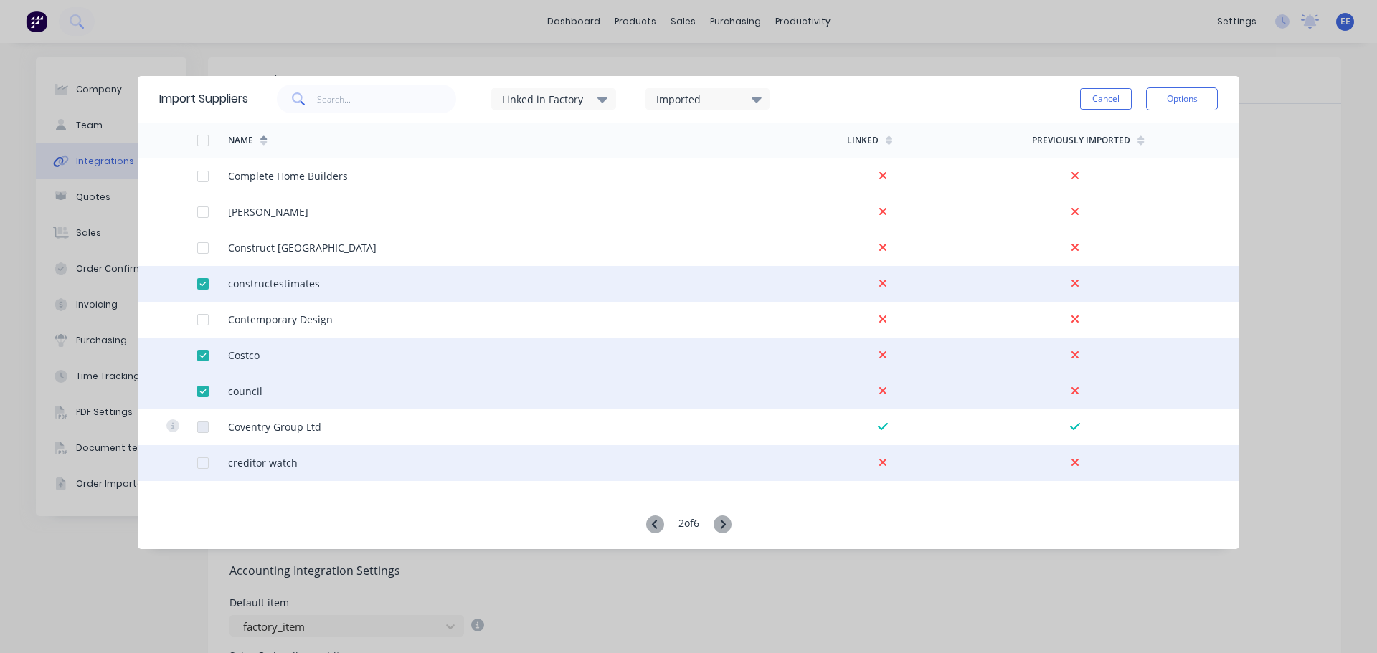
click at [208, 463] on div at bounding box center [203, 463] width 29 height 29
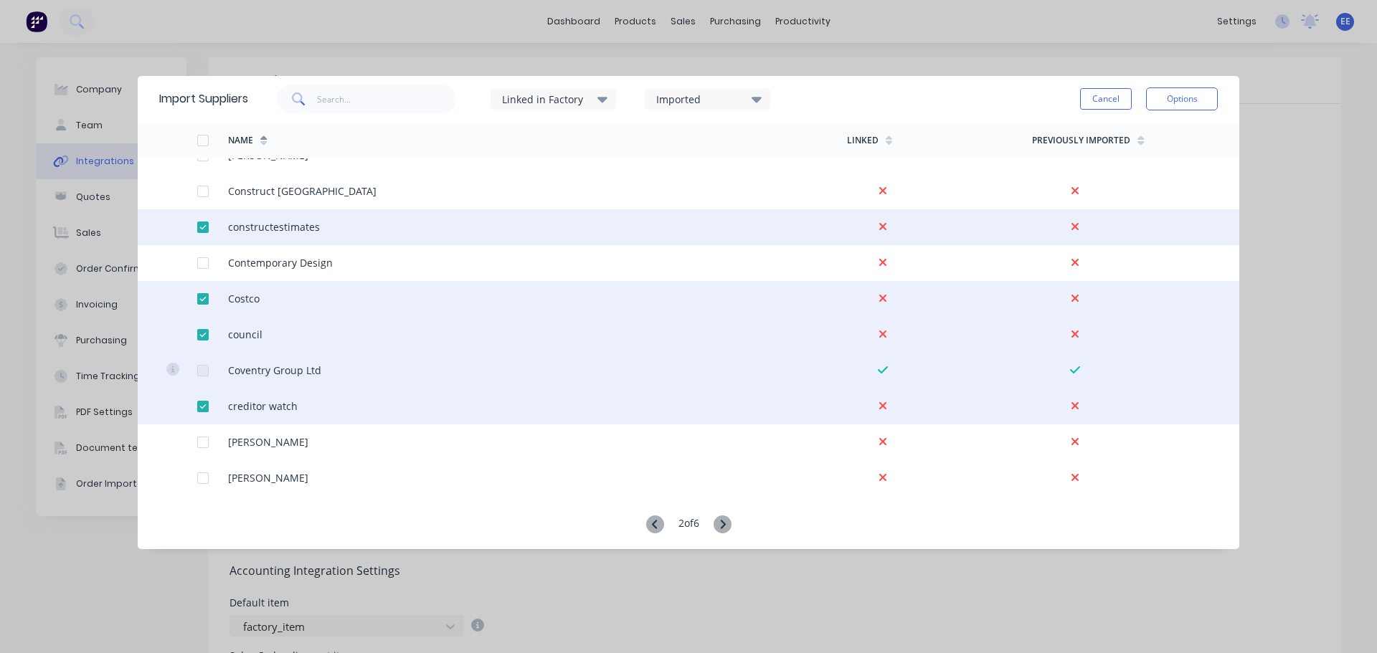
scroll to position [789, 0]
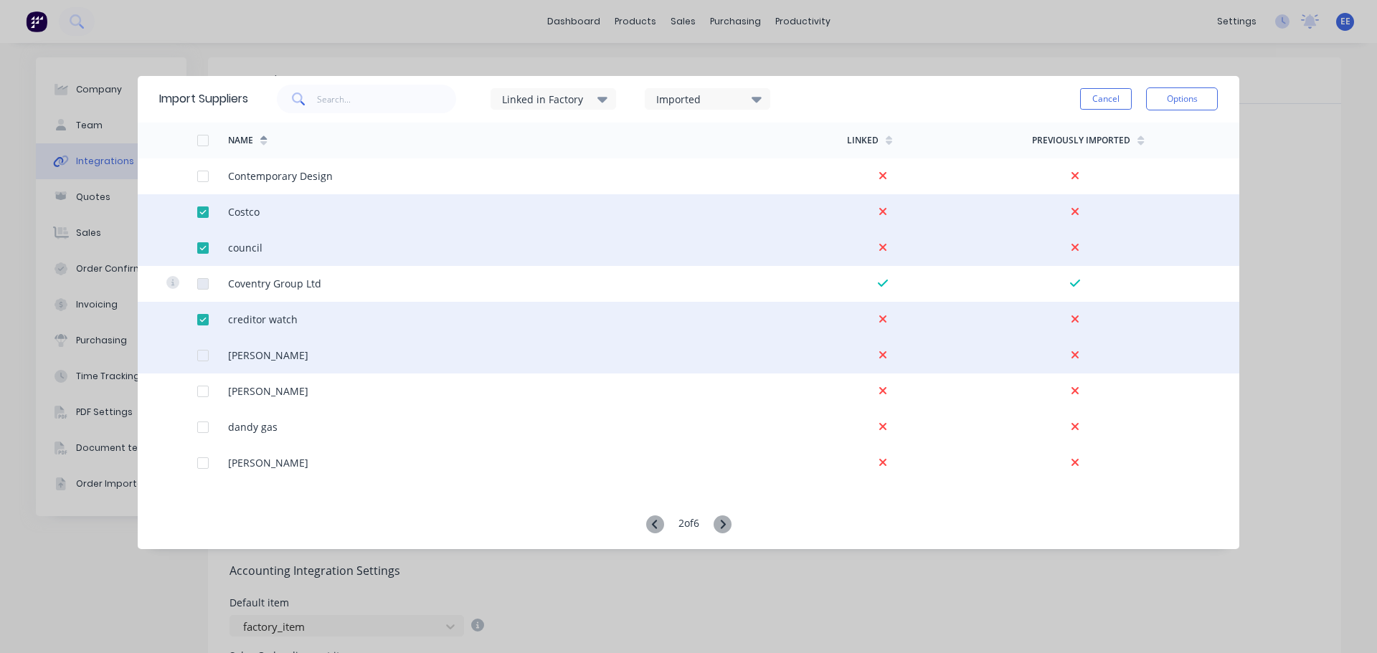
click at [204, 357] on div at bounding box center [203, 355] width 29 height 29
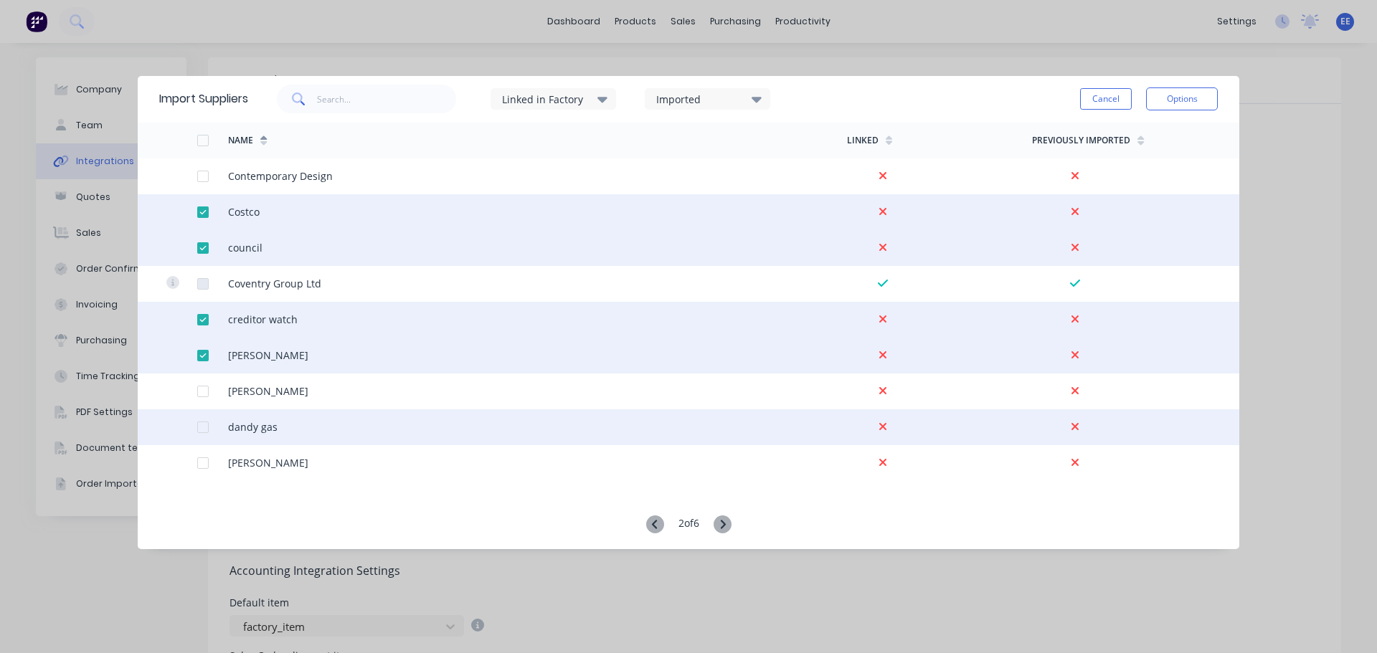
click at [204, 429] on div at bounding box center [203, 427] width 29 height 29
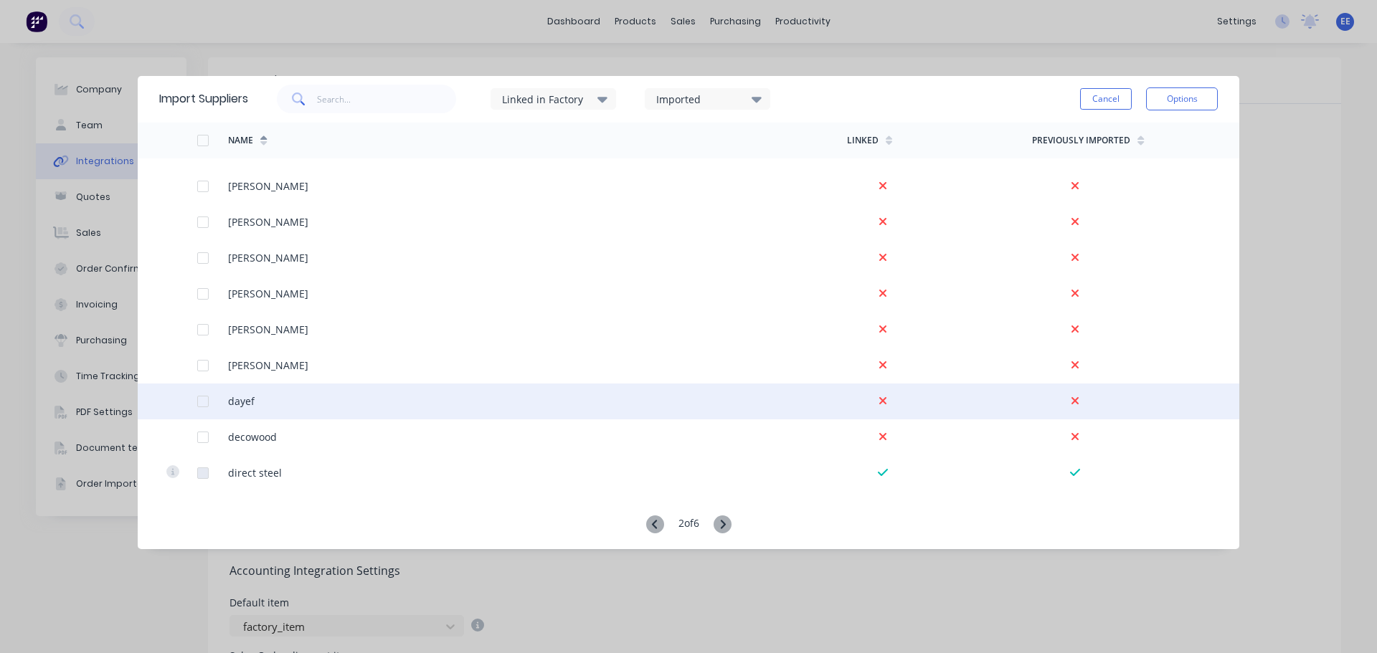
scroll to position [1291, 0]
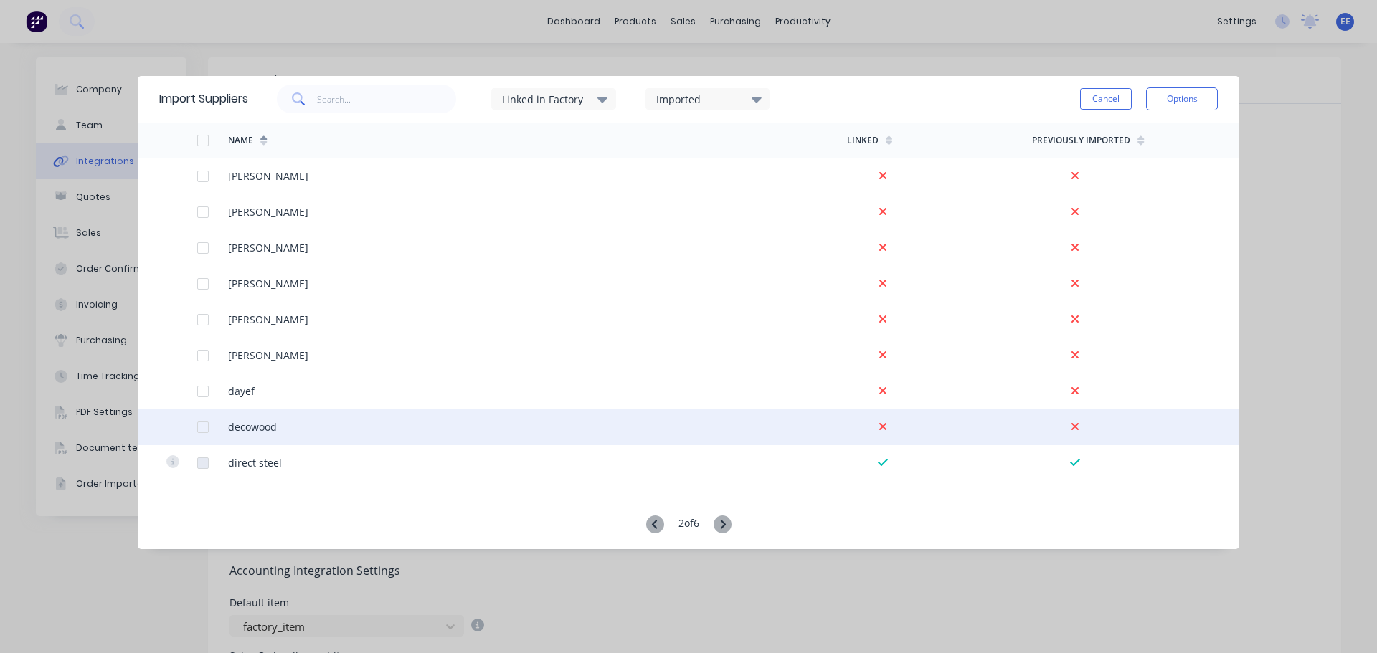
click at [201, 422] on div at bounding box center [203, 427] width 29 height 29
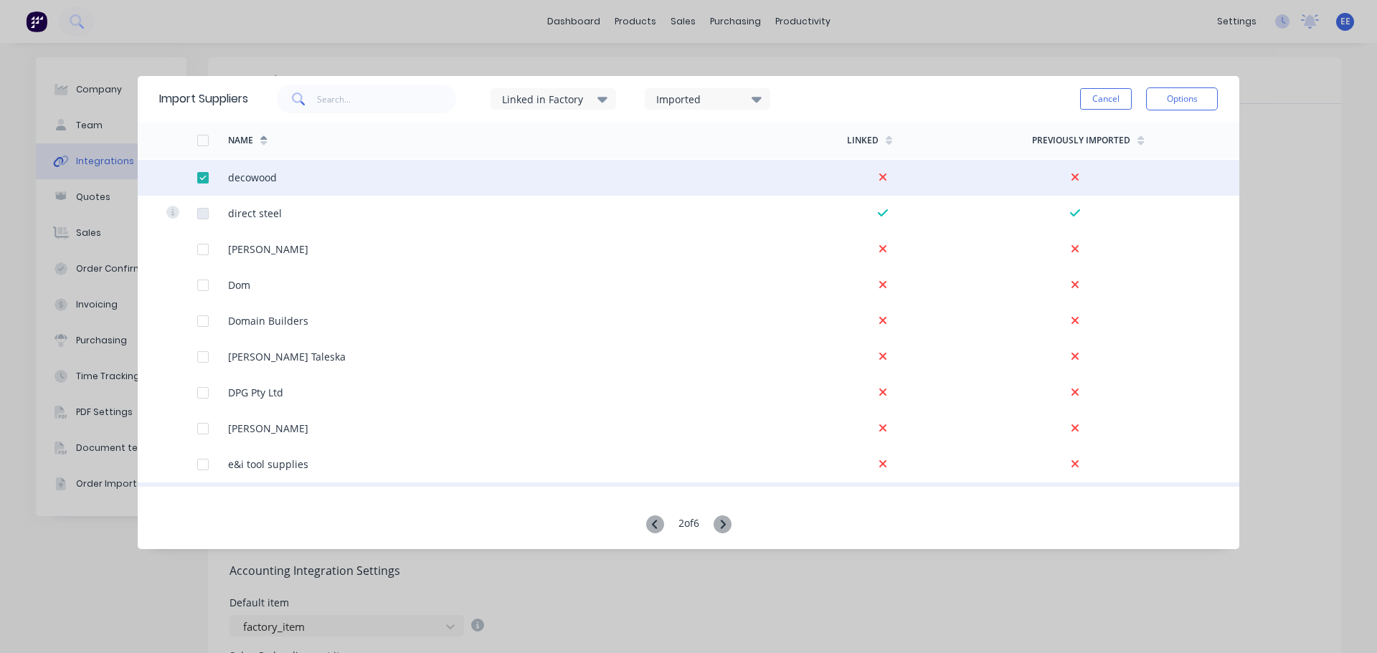
scroll to position [1578, 0]
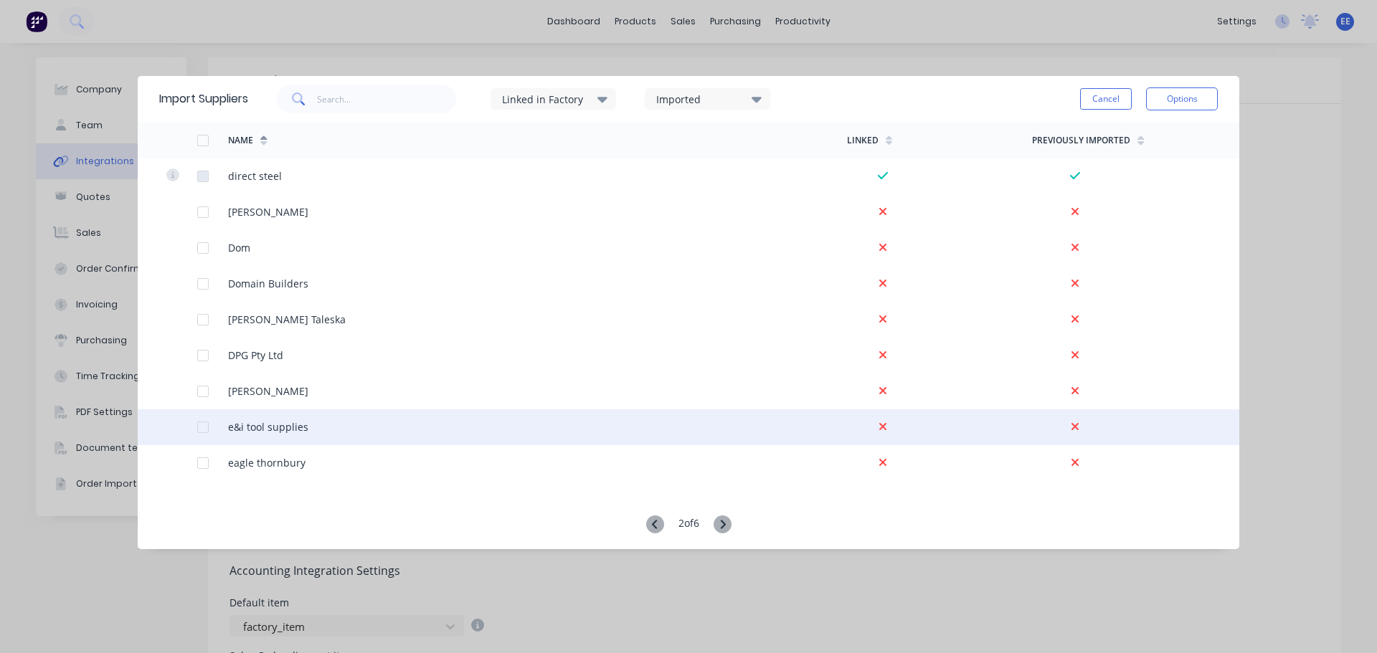
click at [200, 425] on div at bounding box center [203, 427] width 29 height 29
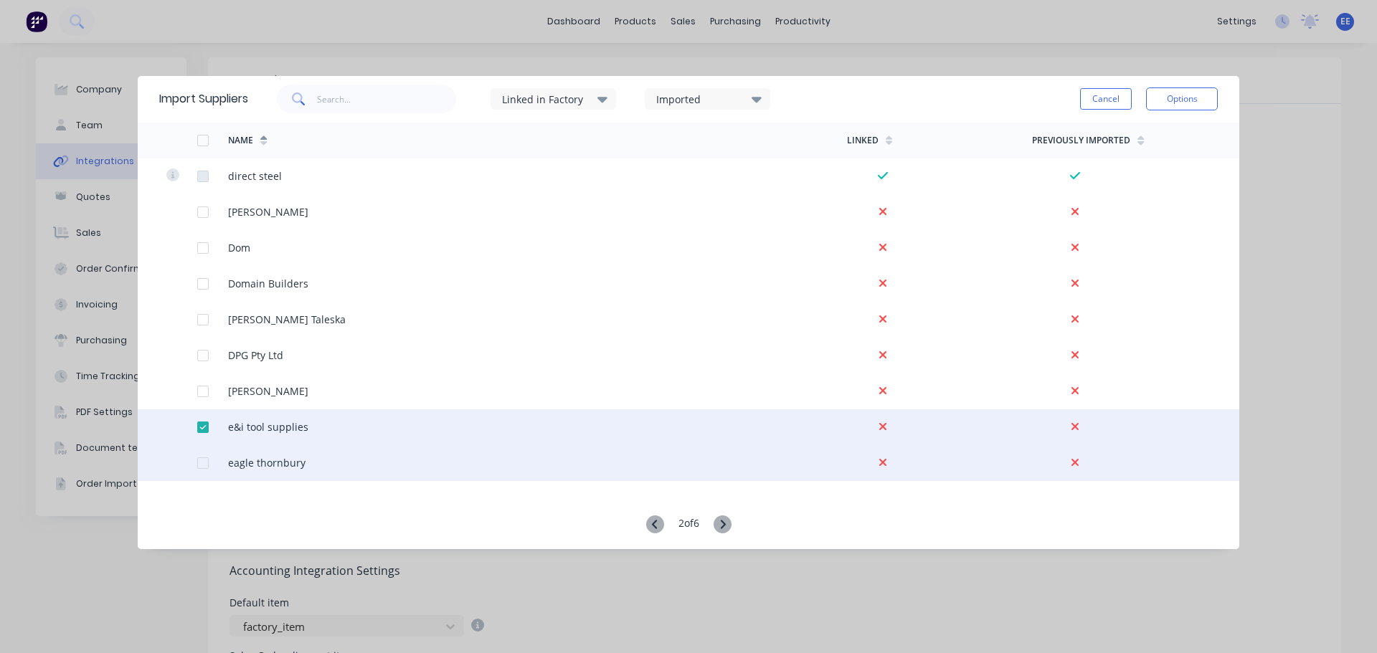
scroll to position [1650, 0]
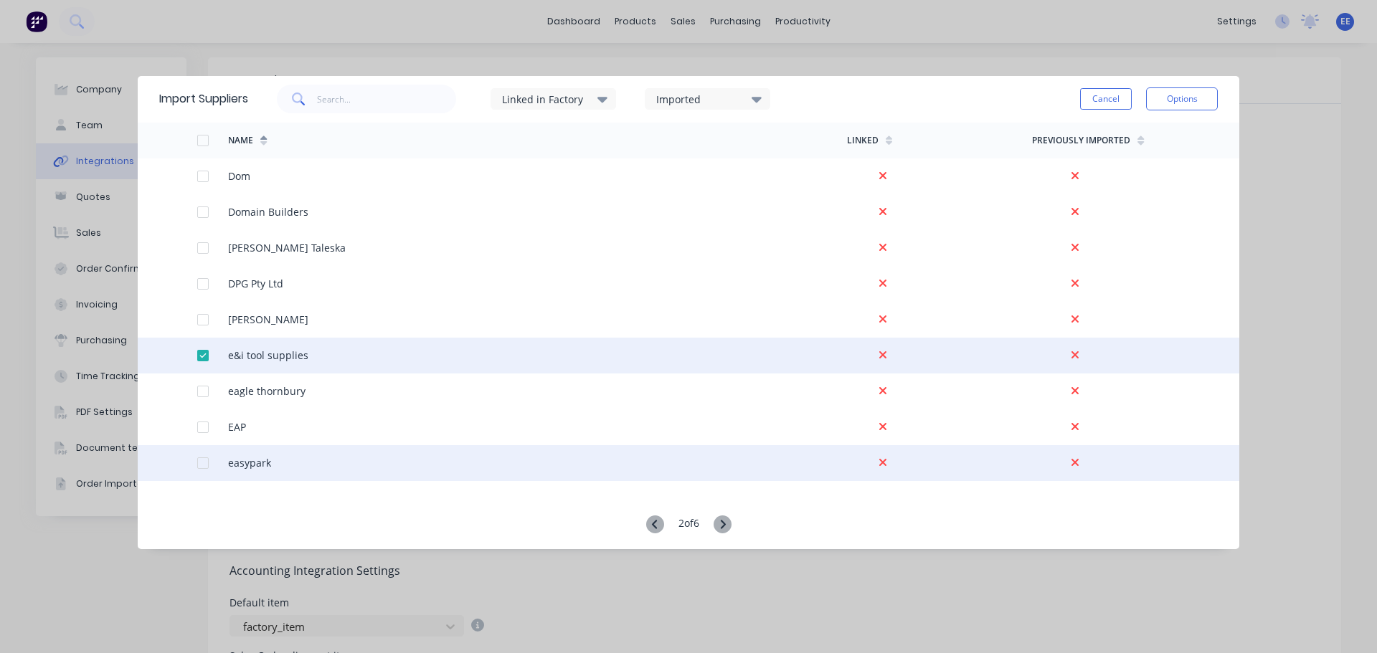
click at [199, 462] on div at bounding box center [203, 463] width 29 height 29
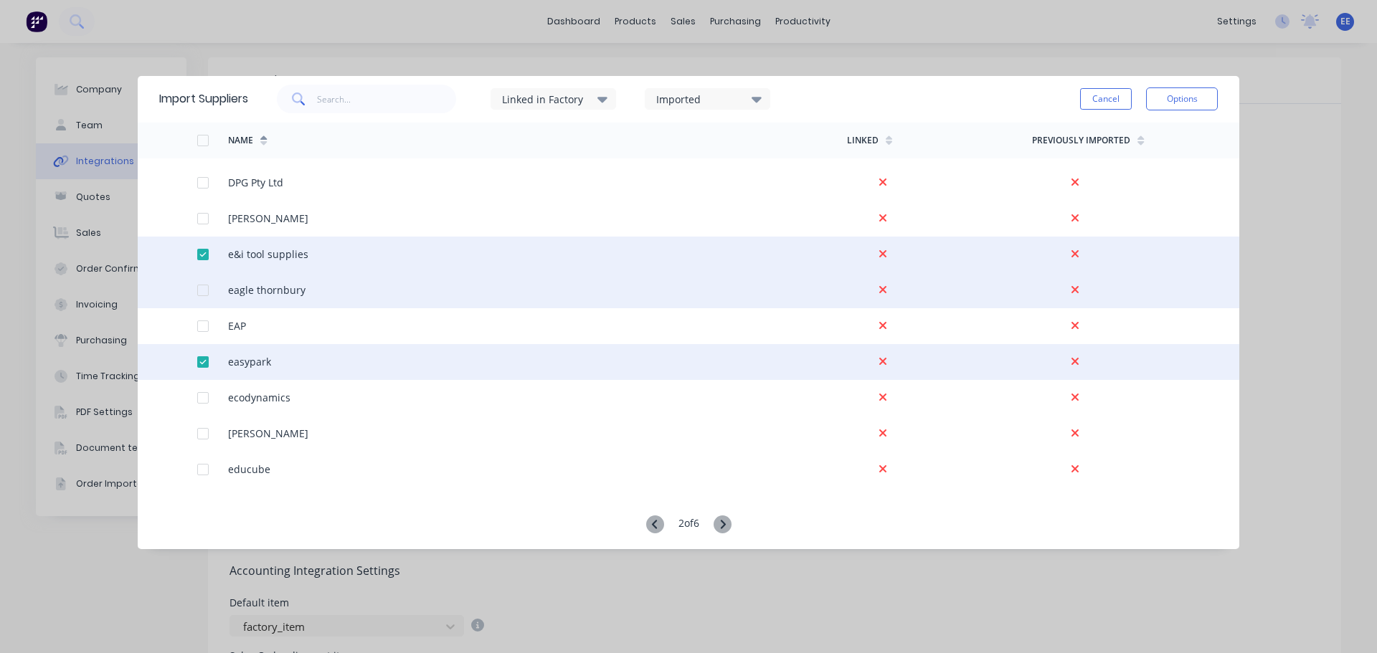
scroll to position [1793, 0]
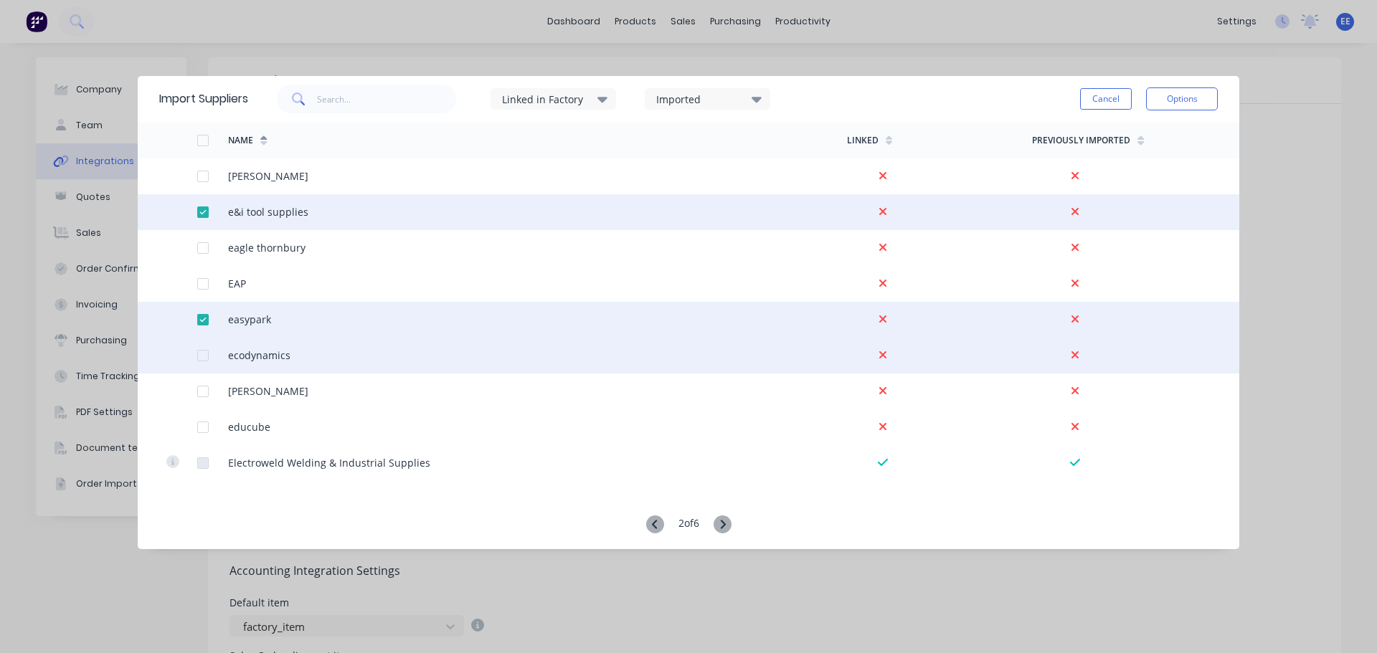
click at [202, 356] on div at bounding box center [203, 355] width 29 height 29
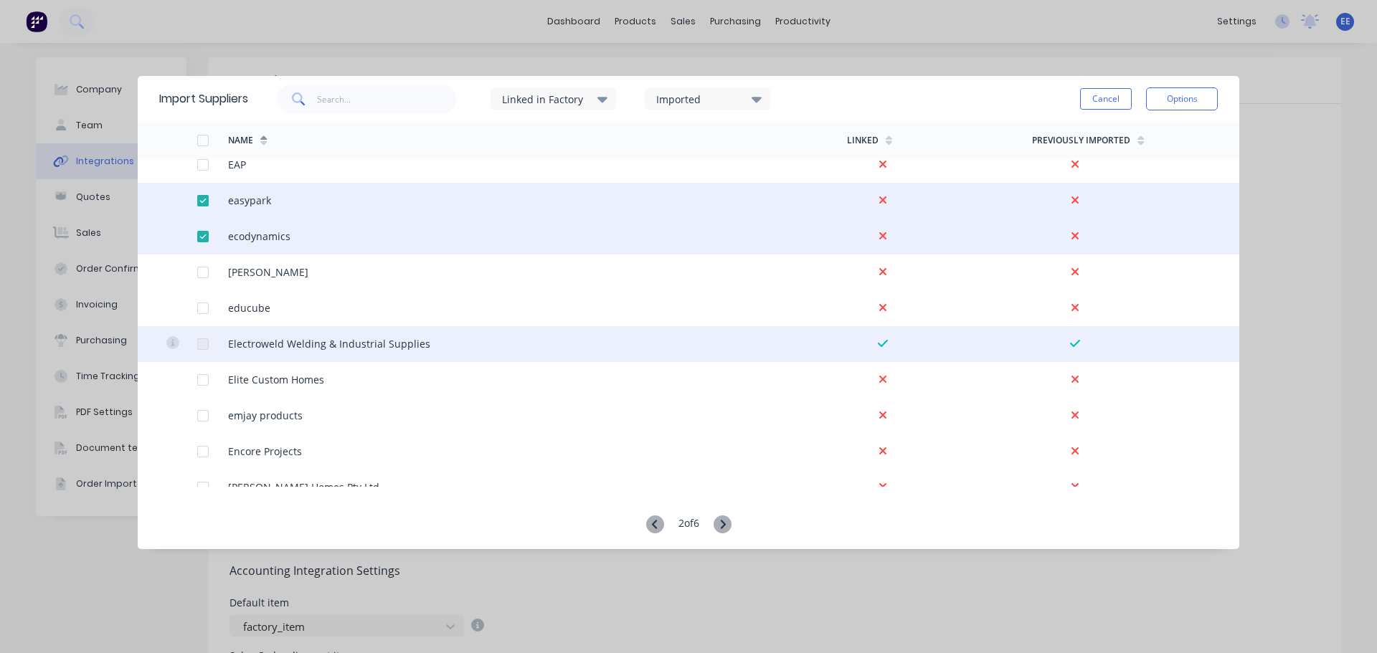
scroll to position [1937, 0]
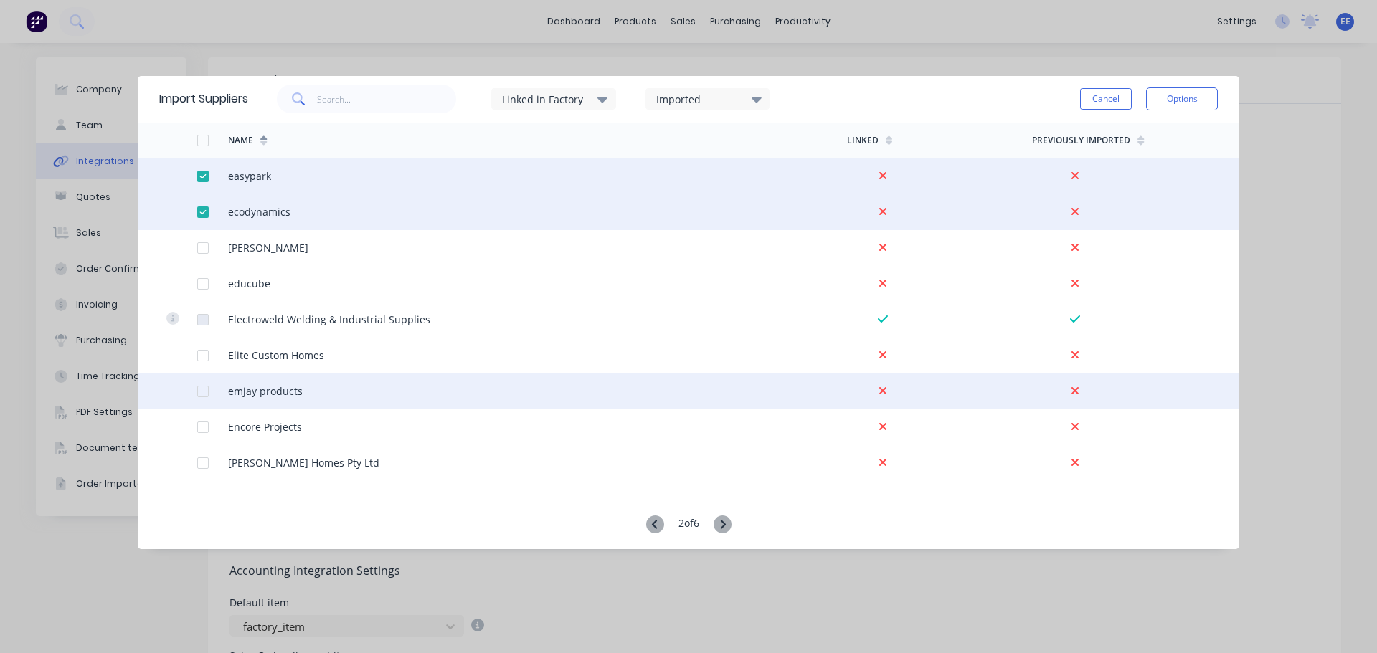
drag, startPoint x: 204, startPoint y: 389, endPoint x: 214, endPoint y: 393, distance: 11.6
click at [204, 389] on div at bounding box center [203, 391] width 29 height 29
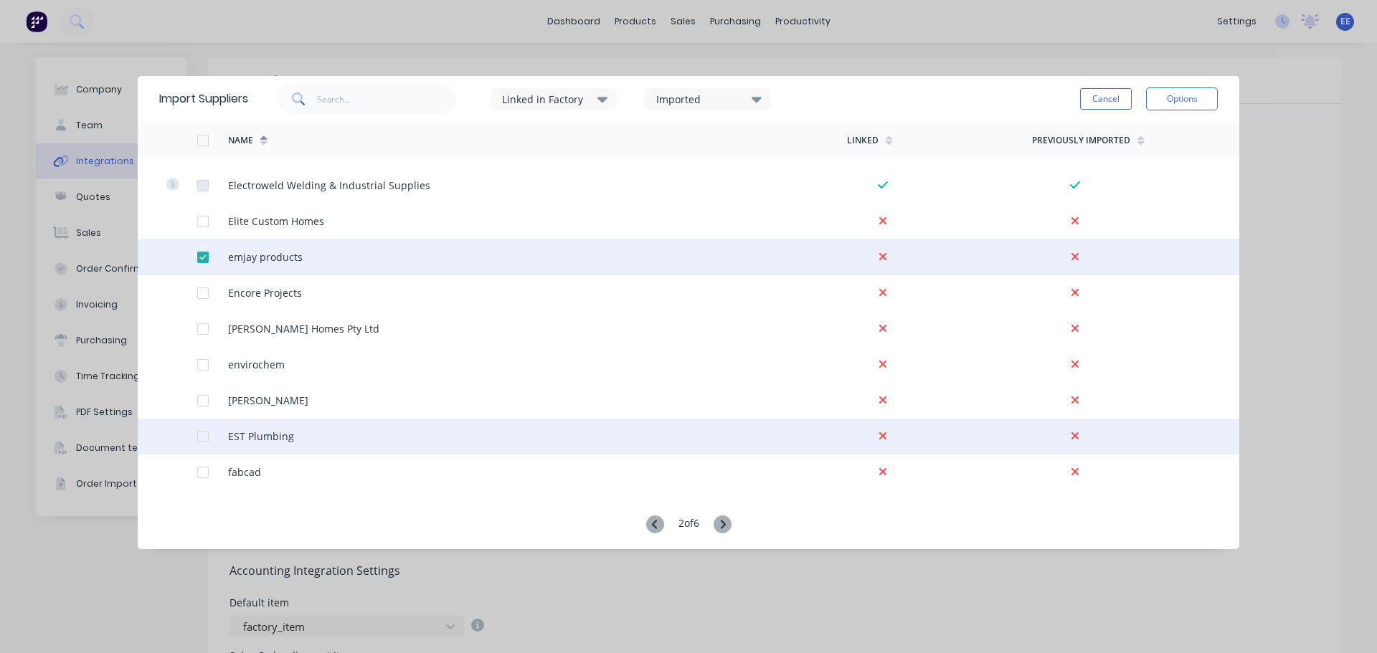
scroll to position [2080, 0]
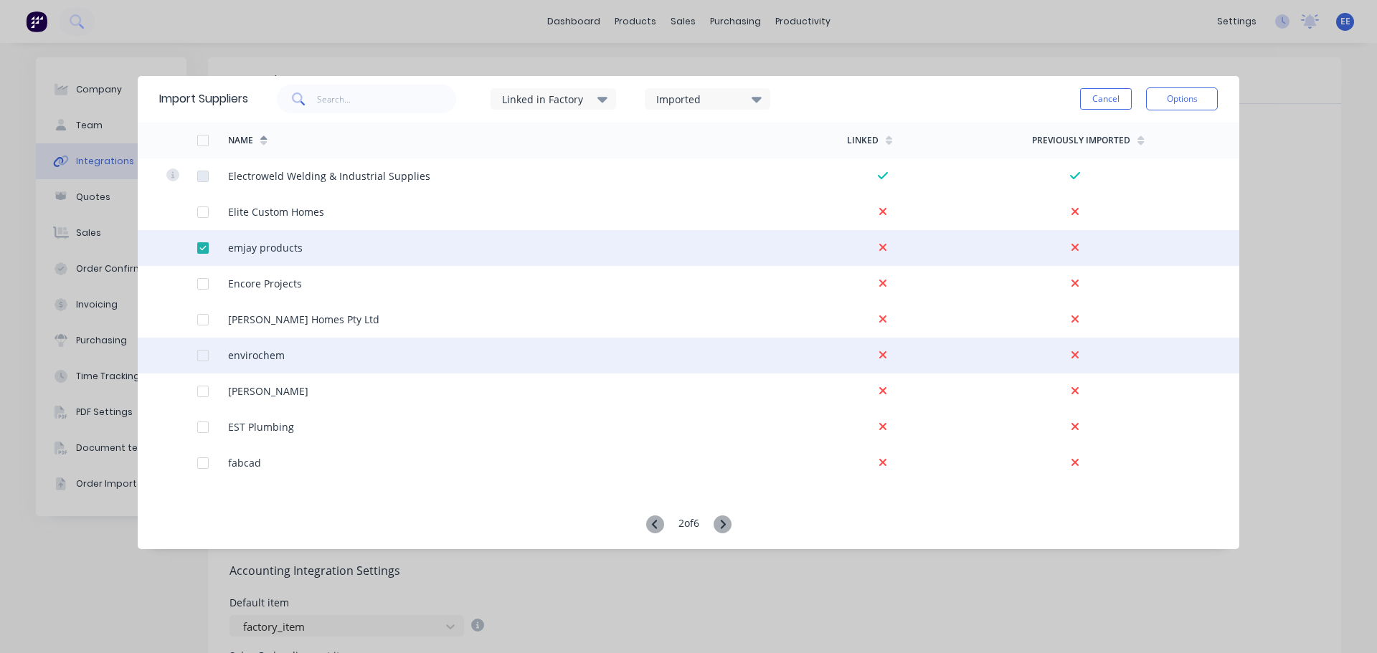
click at [207, 356] on div at bounding box center [203, 355] width 29 height 29
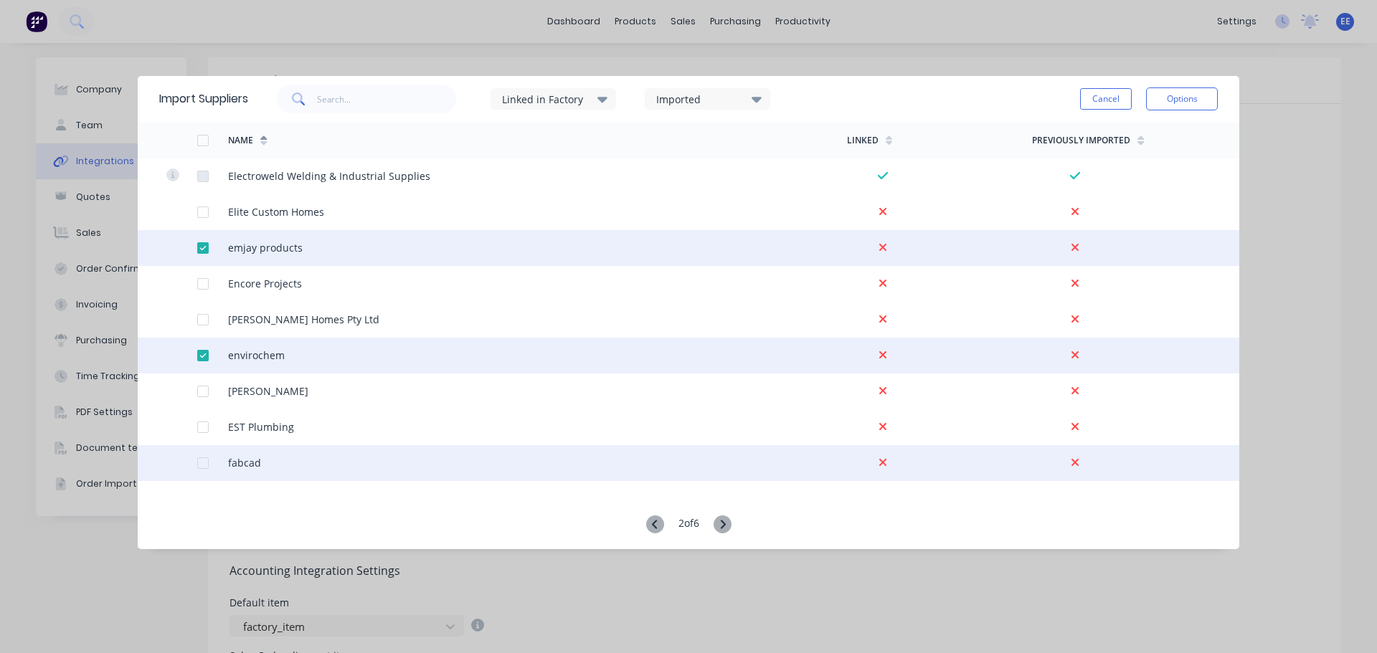
click at [204, 464] on div at bounding box center [203, 463] width 29 height 29
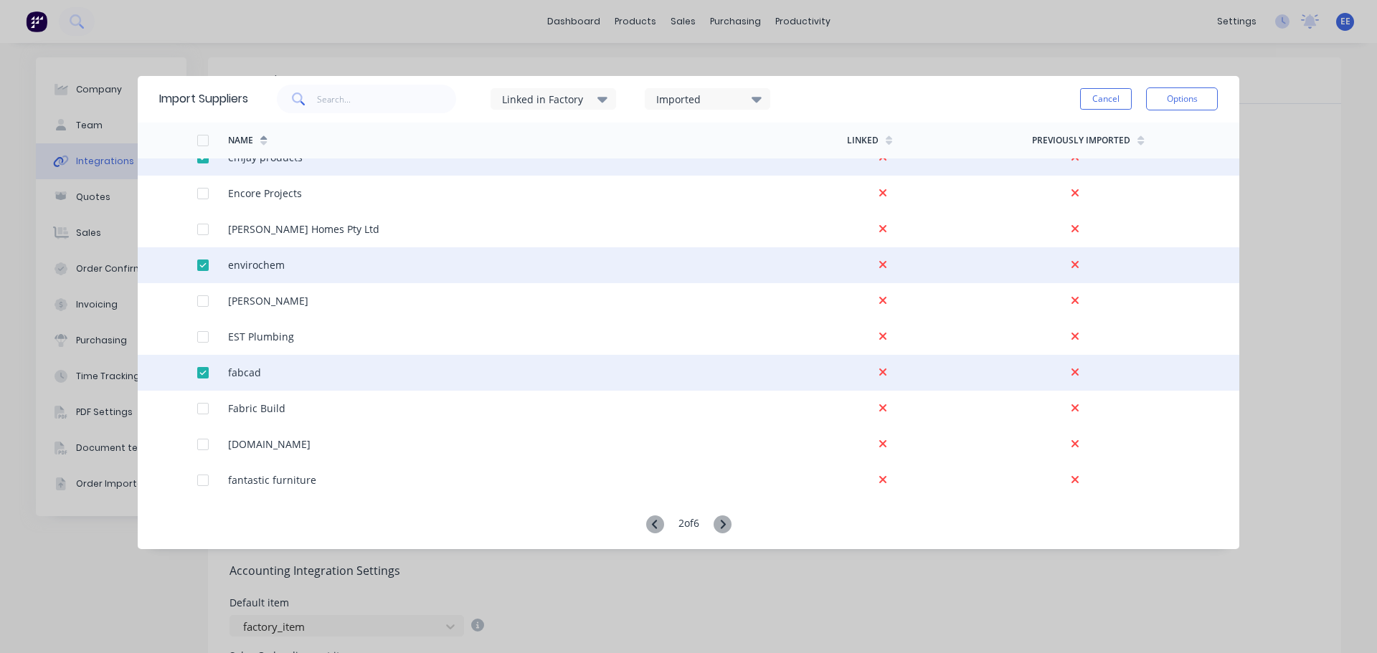
scroll to position [2223, 0]
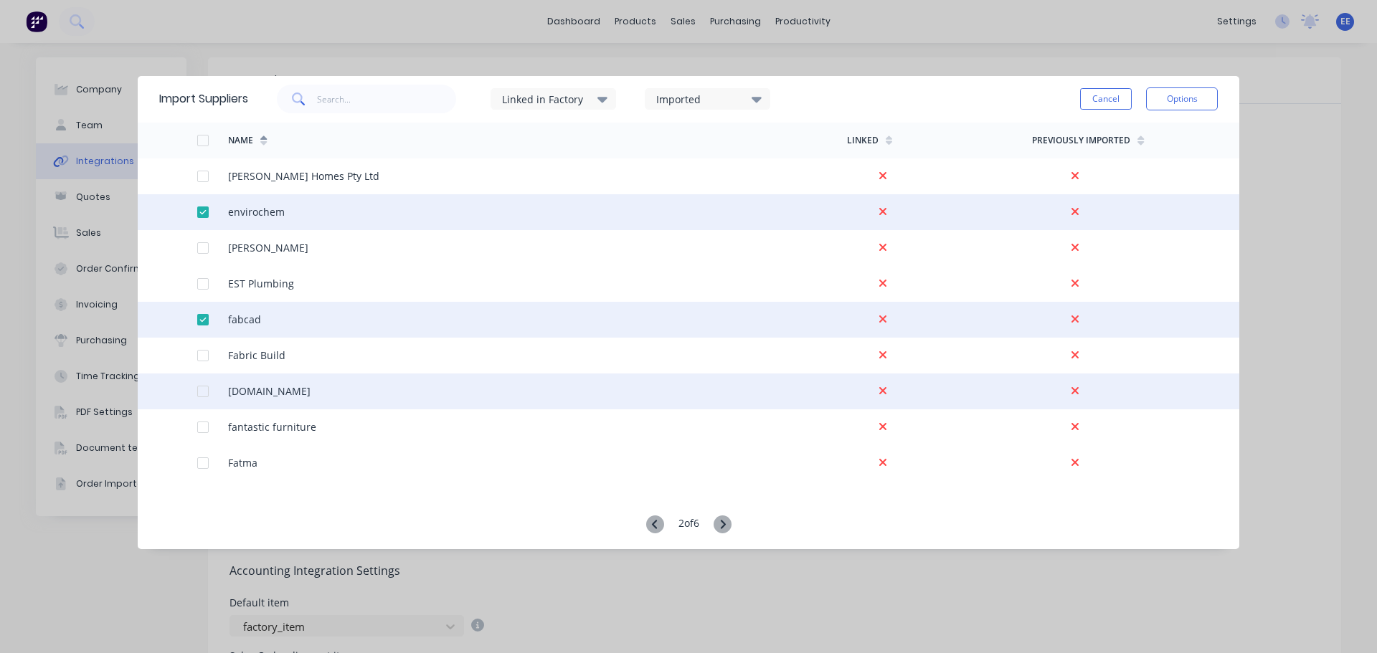
click at [203, 391] on div at bounding box center [203, 391] width 29 height 29
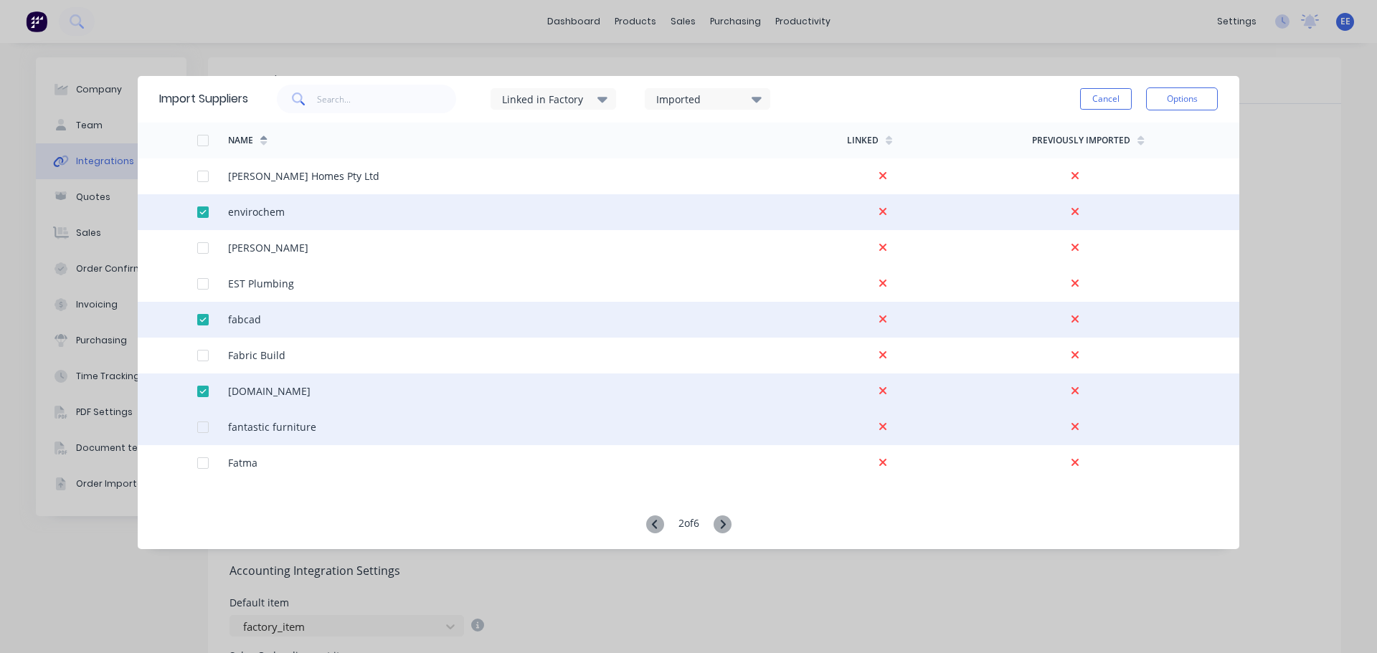
click at [202, 427] on div at bounding box center [203, 427] width 29 height 29
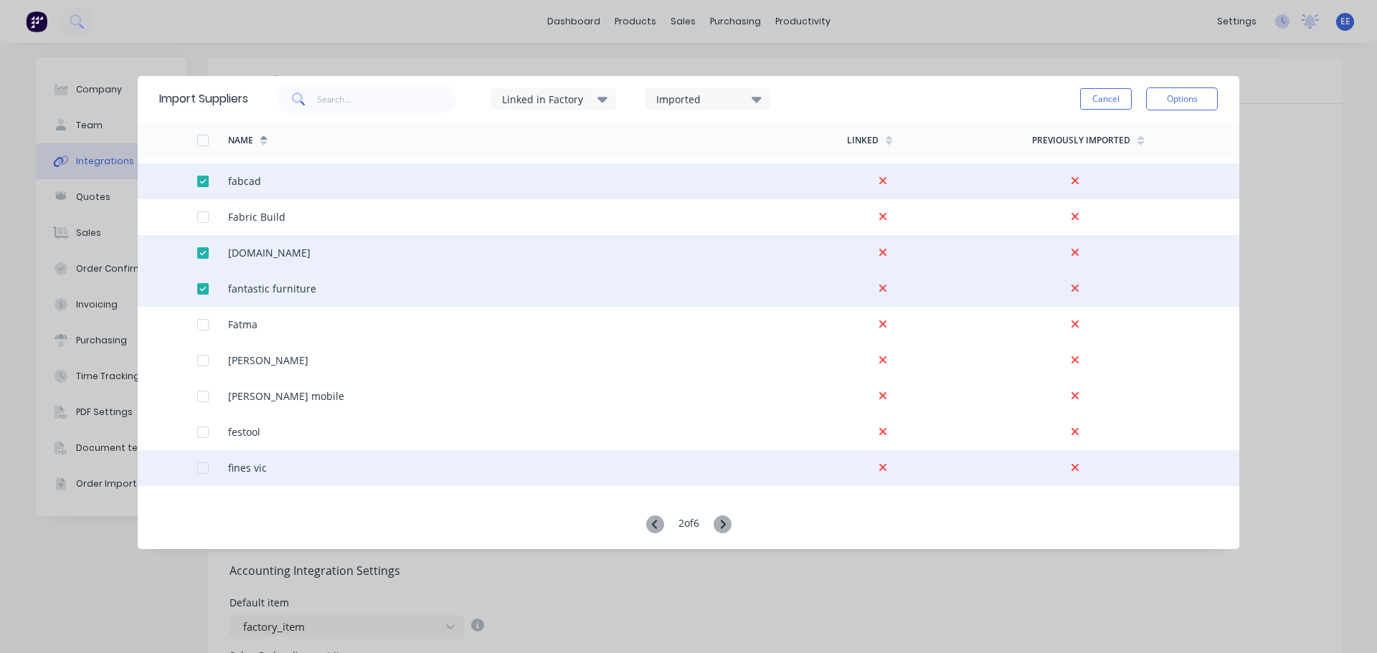
scroll to position [2367, 0]
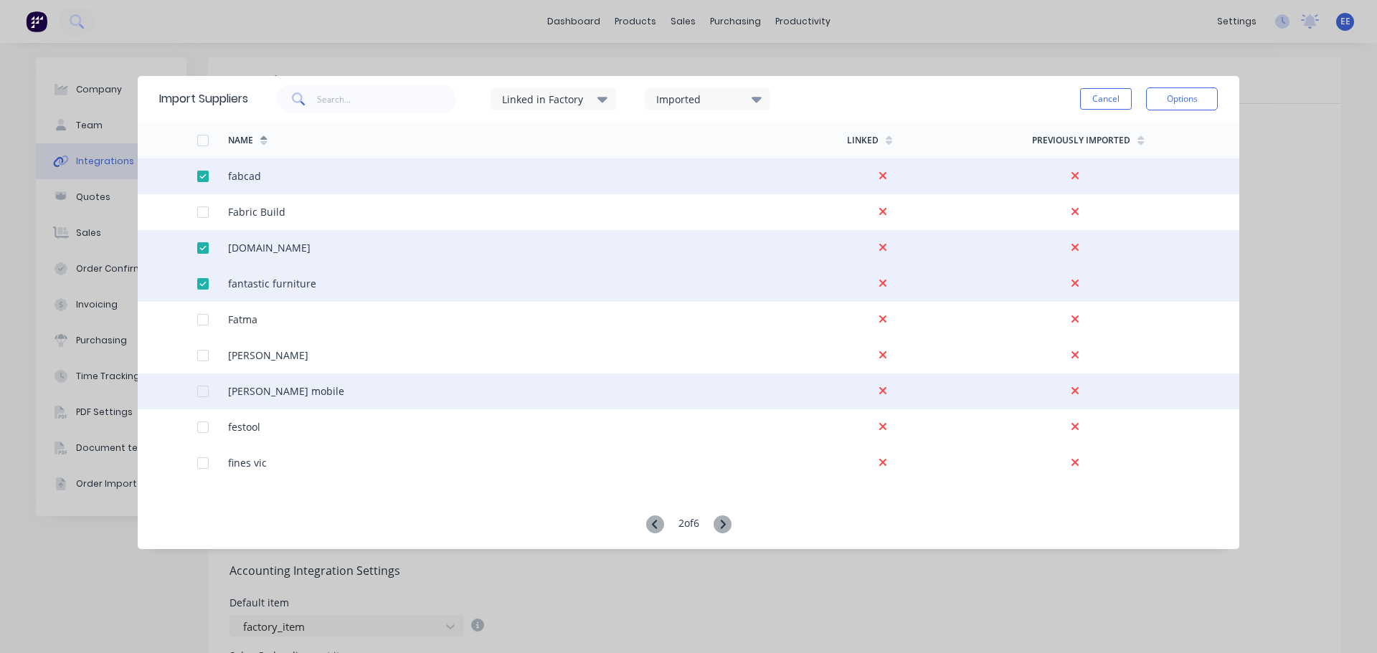
click at [199, 388] on div at bounding box center [203, 391] width 29 height 29
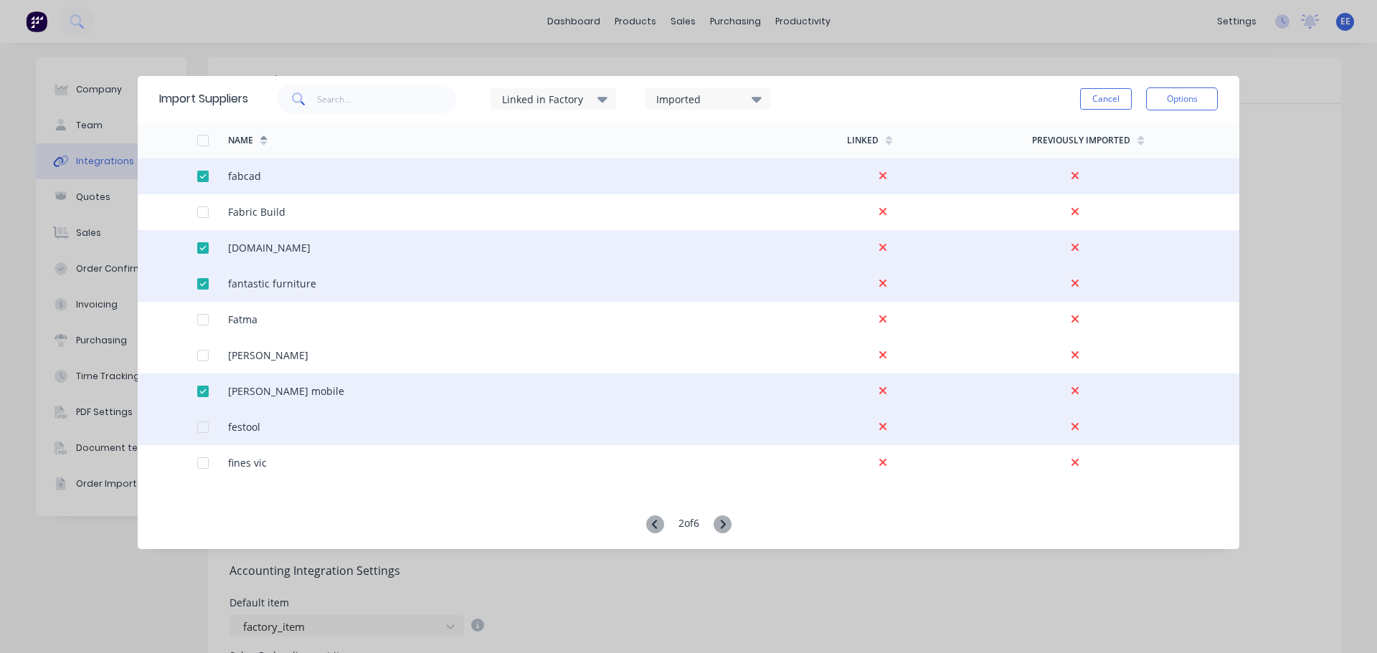
click at [201, 422] on div at bounding box center [203, 427] width 29 height 29
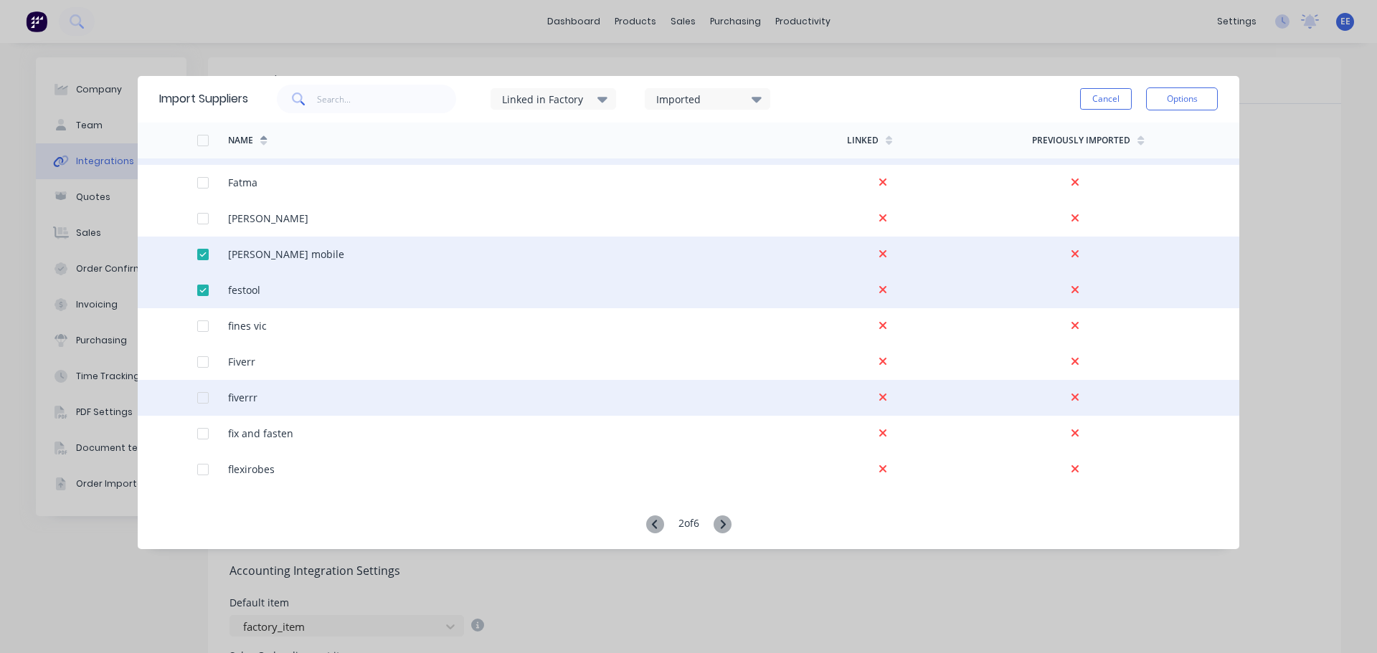
scroll to position [2510, 0]
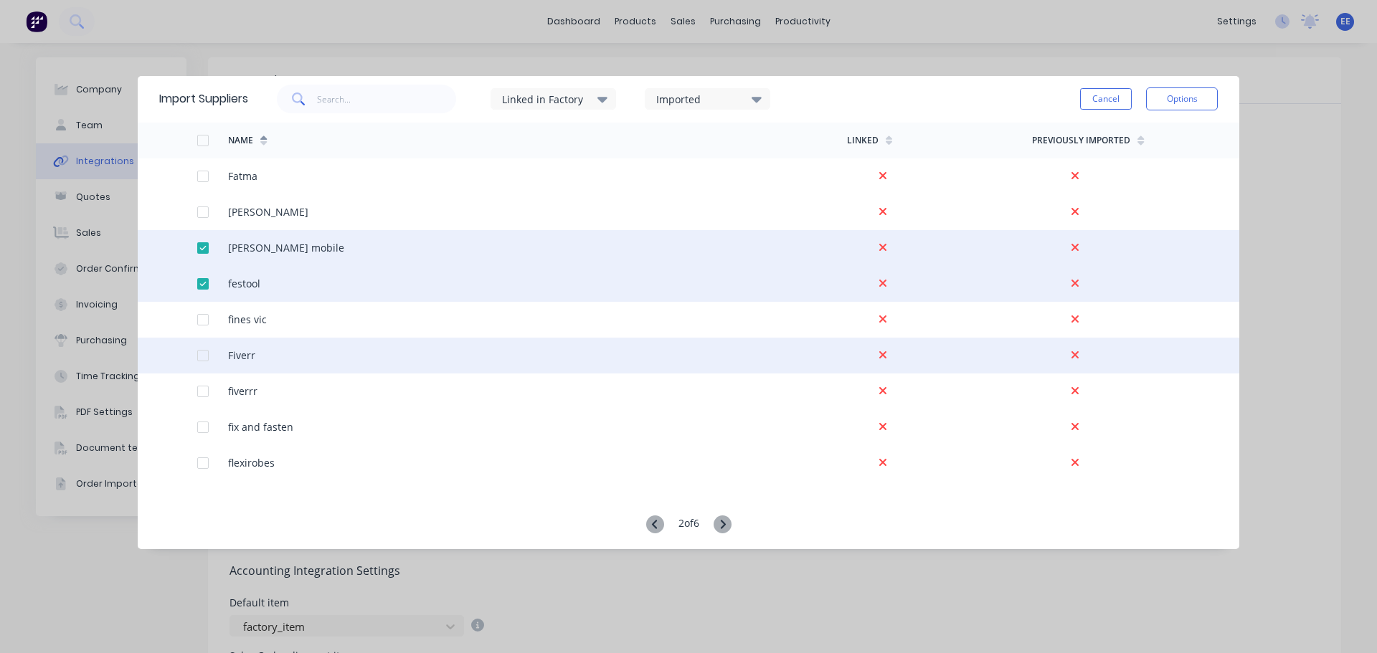
click at [201, 357] on div at bounding box center [203, 355] width 29 height 29
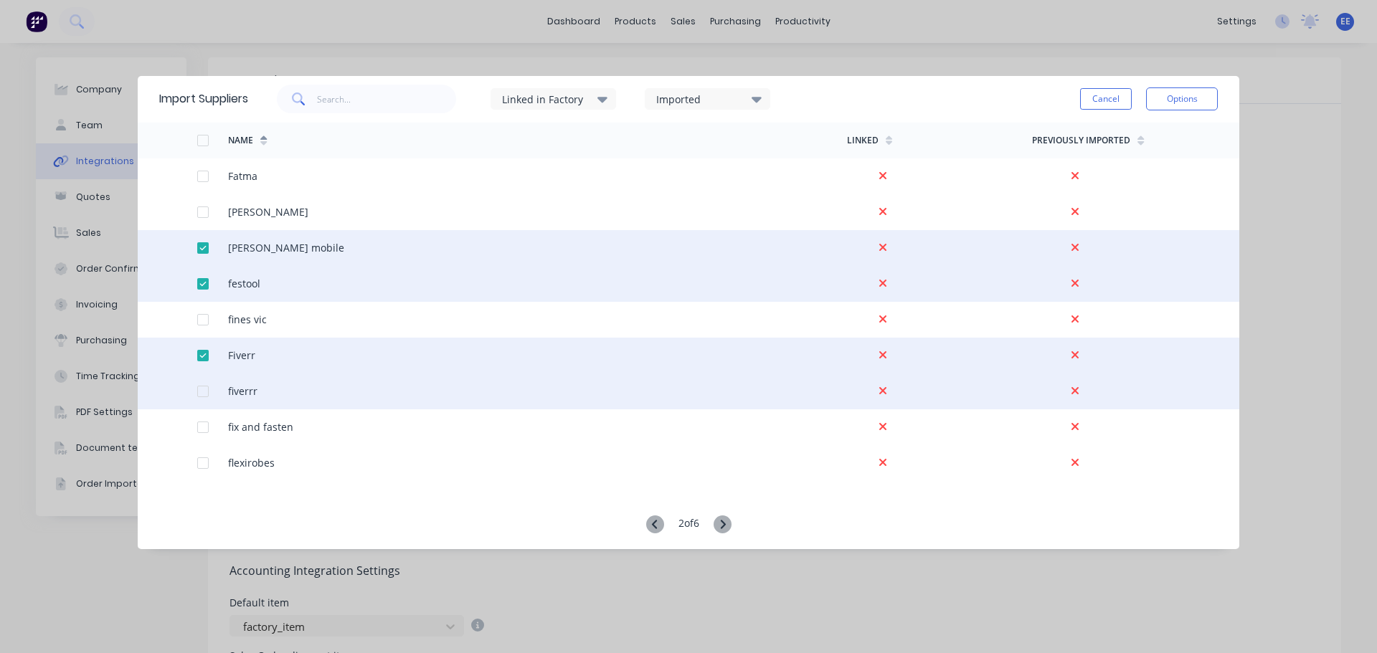
click at [199, 387] on div at bounding box center [203, 391] width 29 height 29
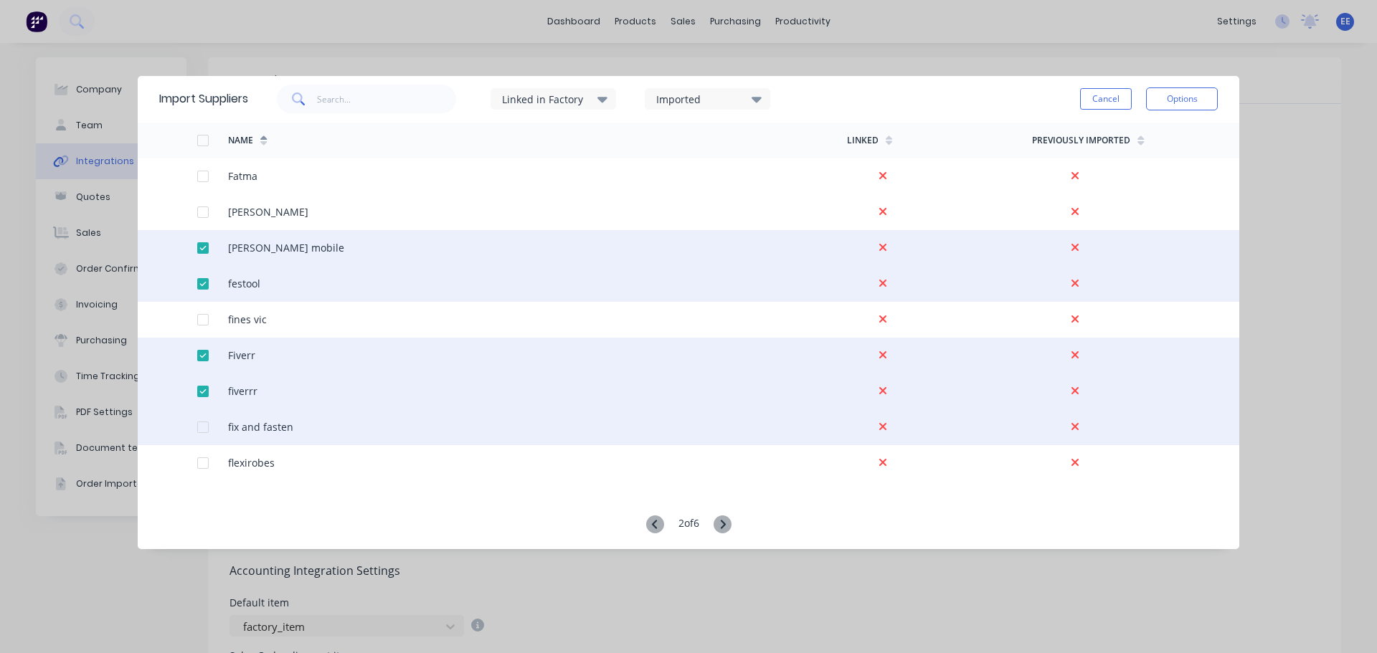
click at [204, 423] on div at bounding box center [203, 427] width 29 height 29
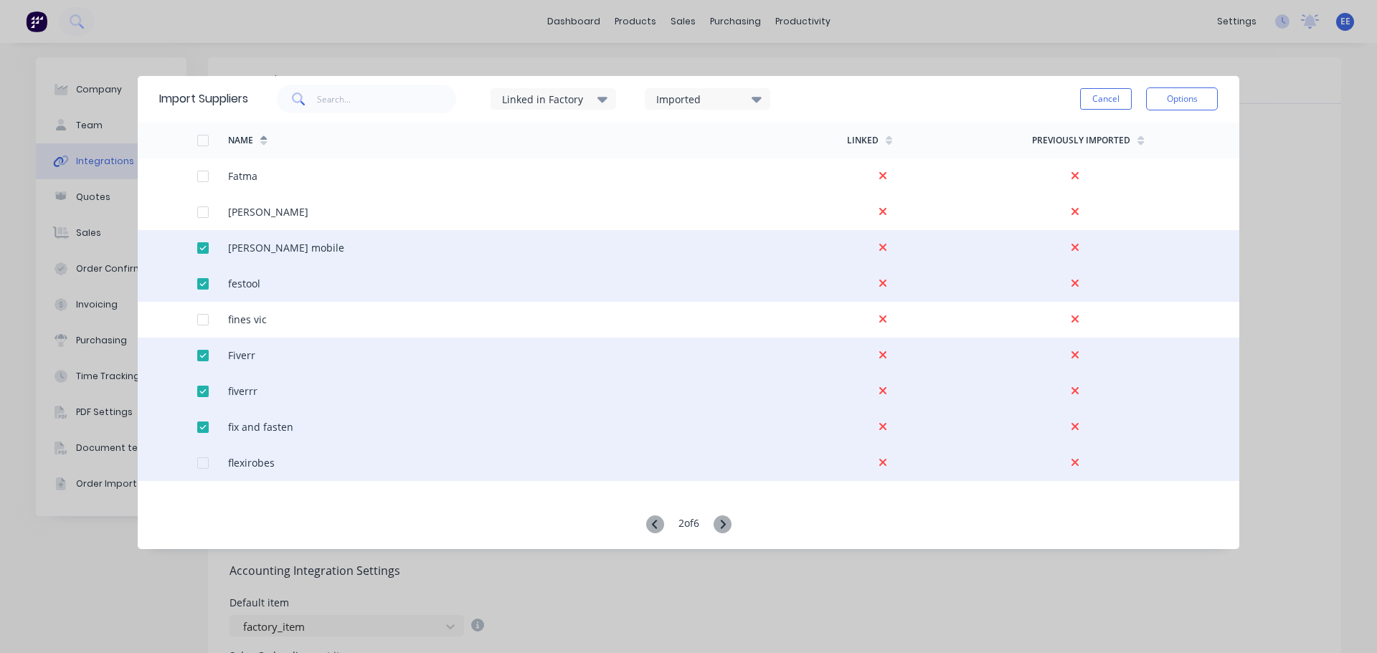
click at [207, 466] on div at bounding box center [203, 463] width 29 height 29
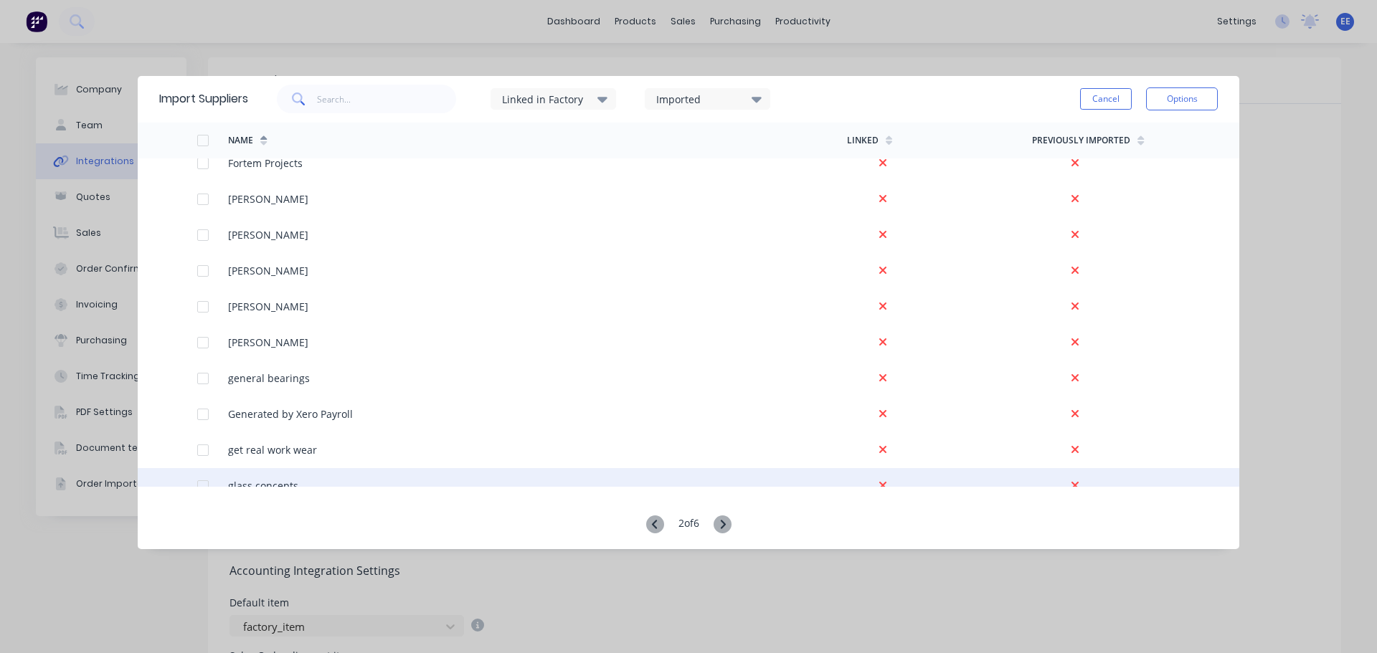
scroll to position [2869, 0]
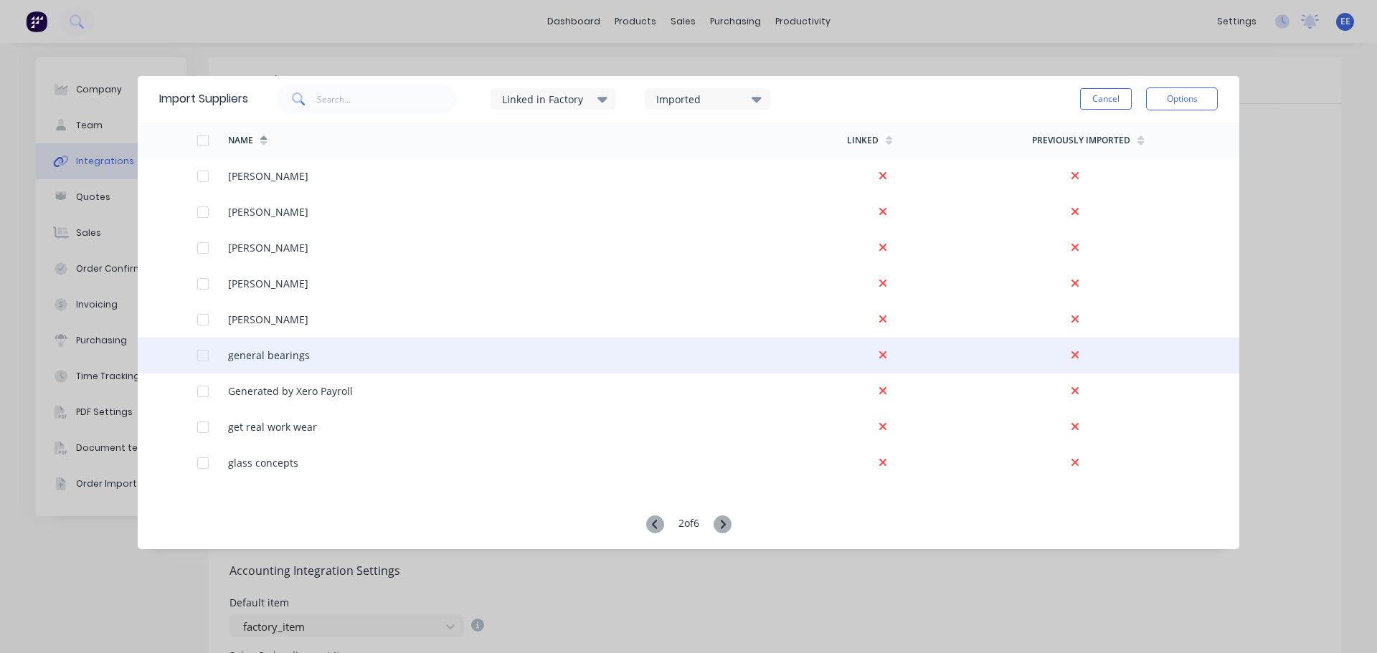
click at [208, 358] on div at bounding box center [203, 355] width 29 height 29
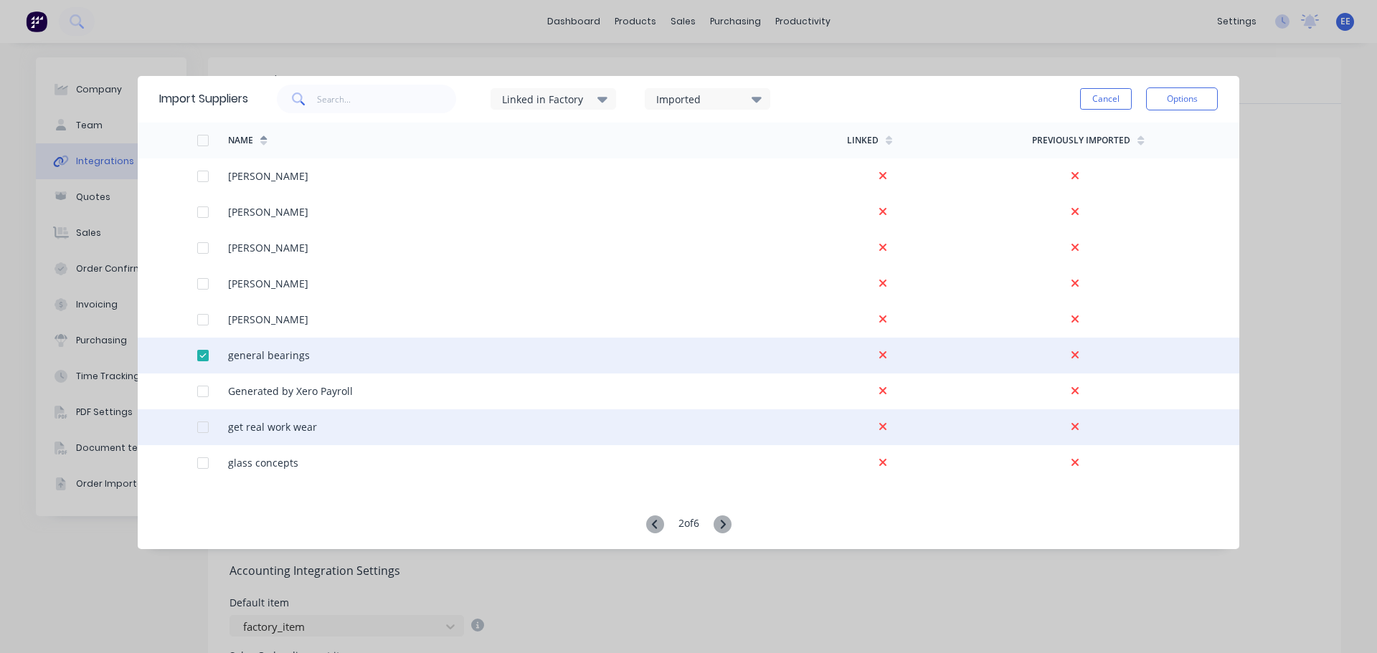
click at [200, 421] on div at bounding box center [203, 427] width 29 height 29
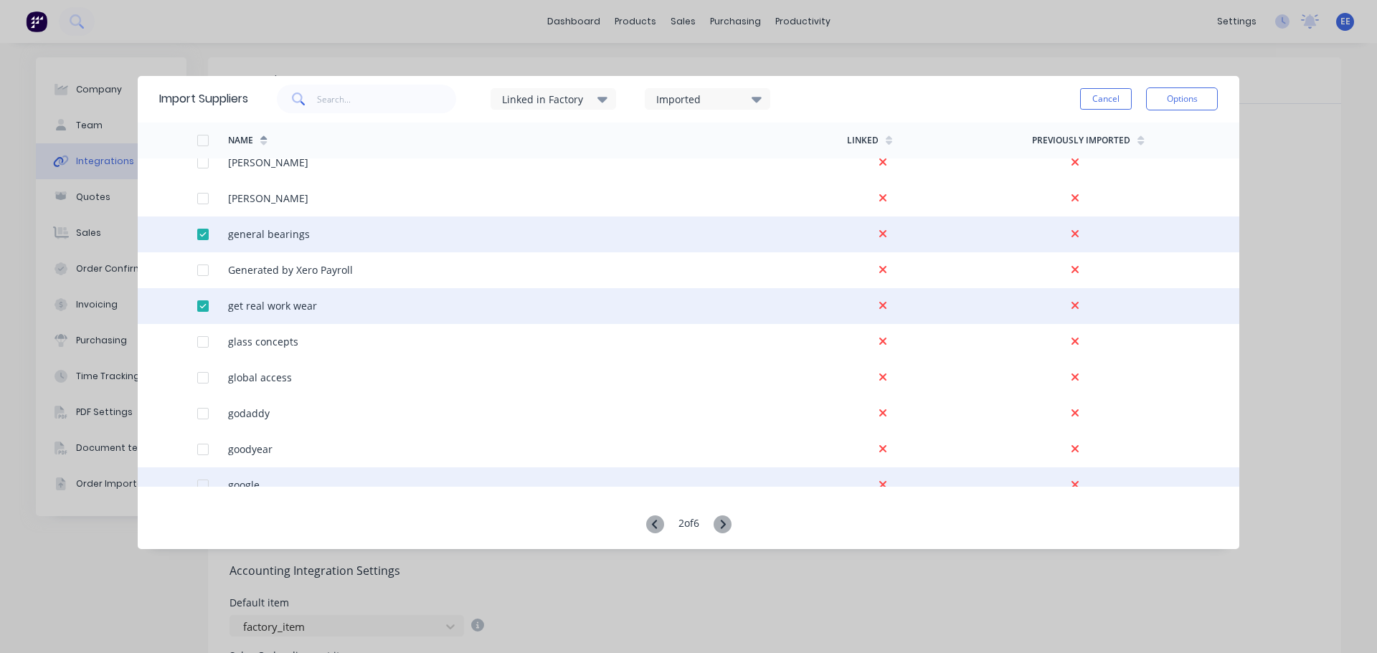
scroll to position [3012, 0]
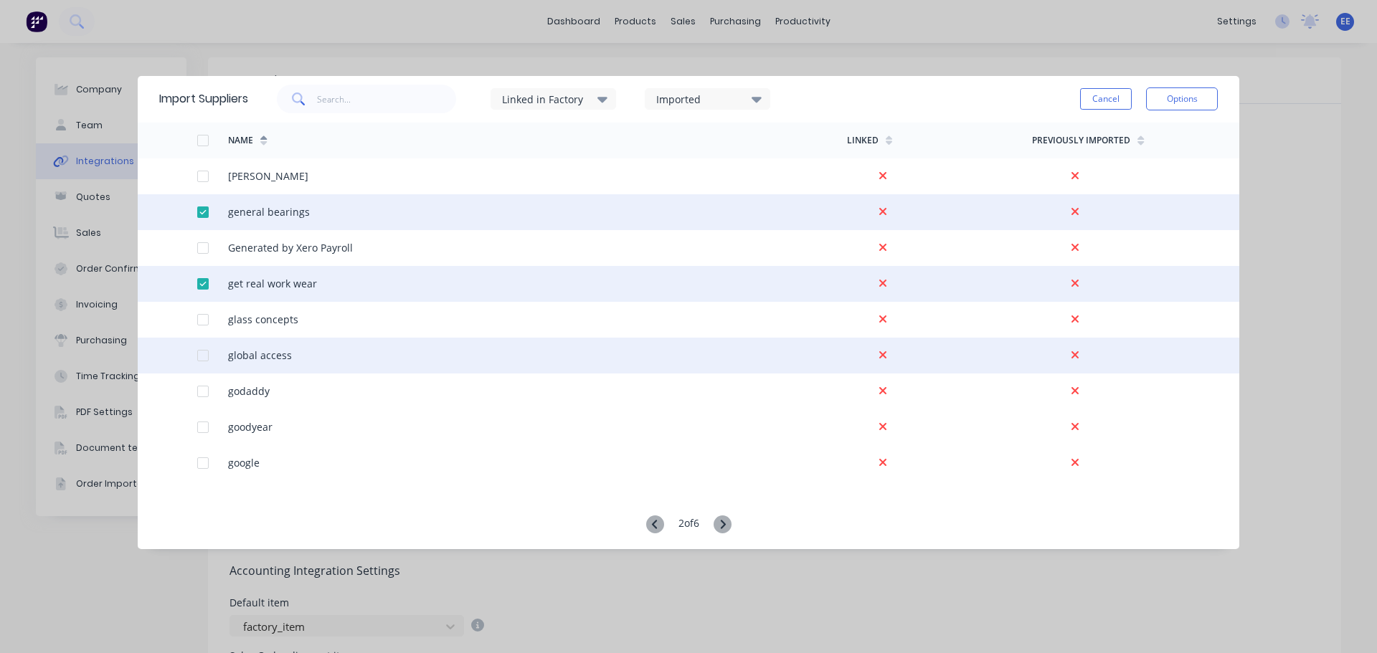
click at [206, 356] on div at bounding box center [203, 355] width 29 height 29
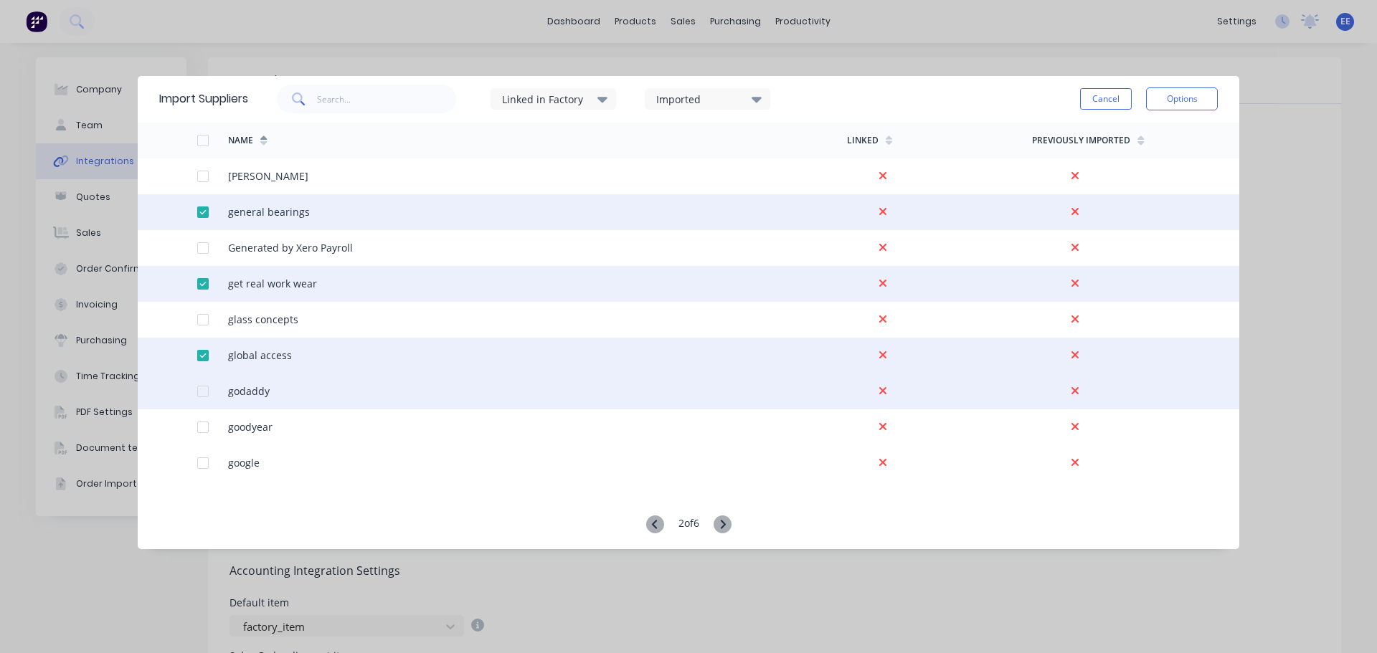
click at [205, 387] on div at bounding box center [203, 391] width 29 height 29
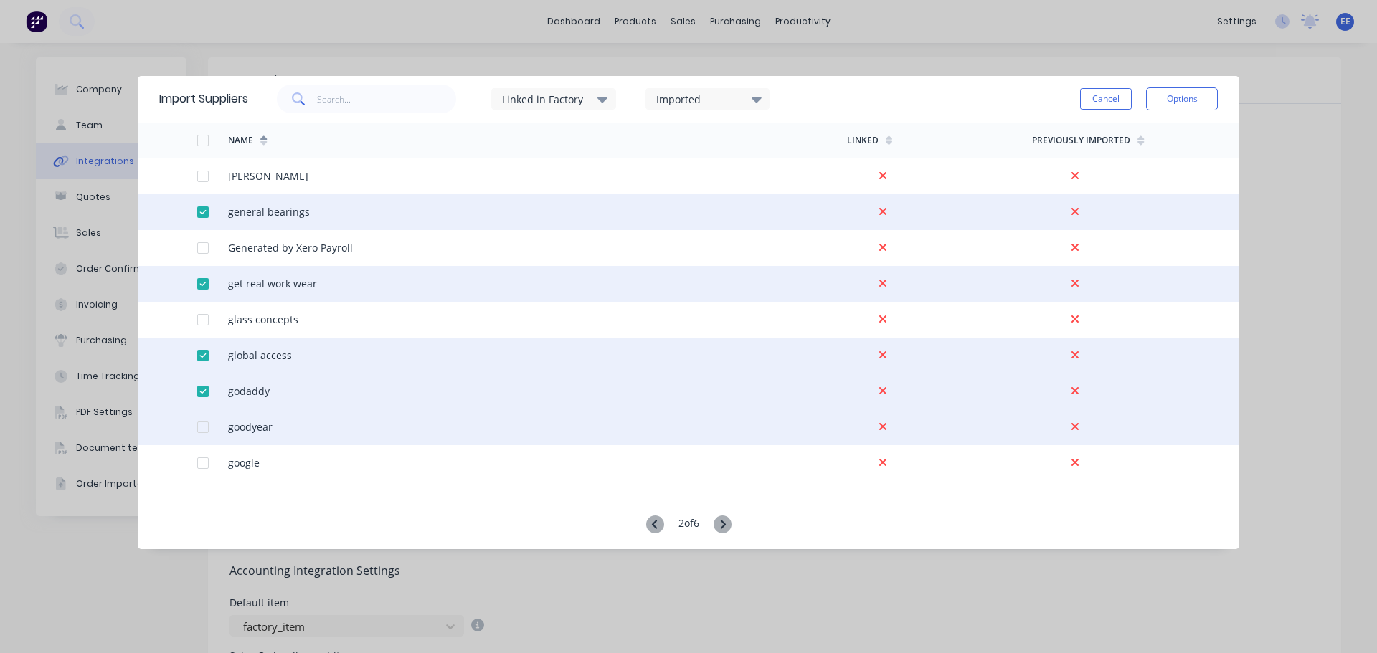
click at [199, 427] on div at bounding box center [203, 427] width 29 height 29
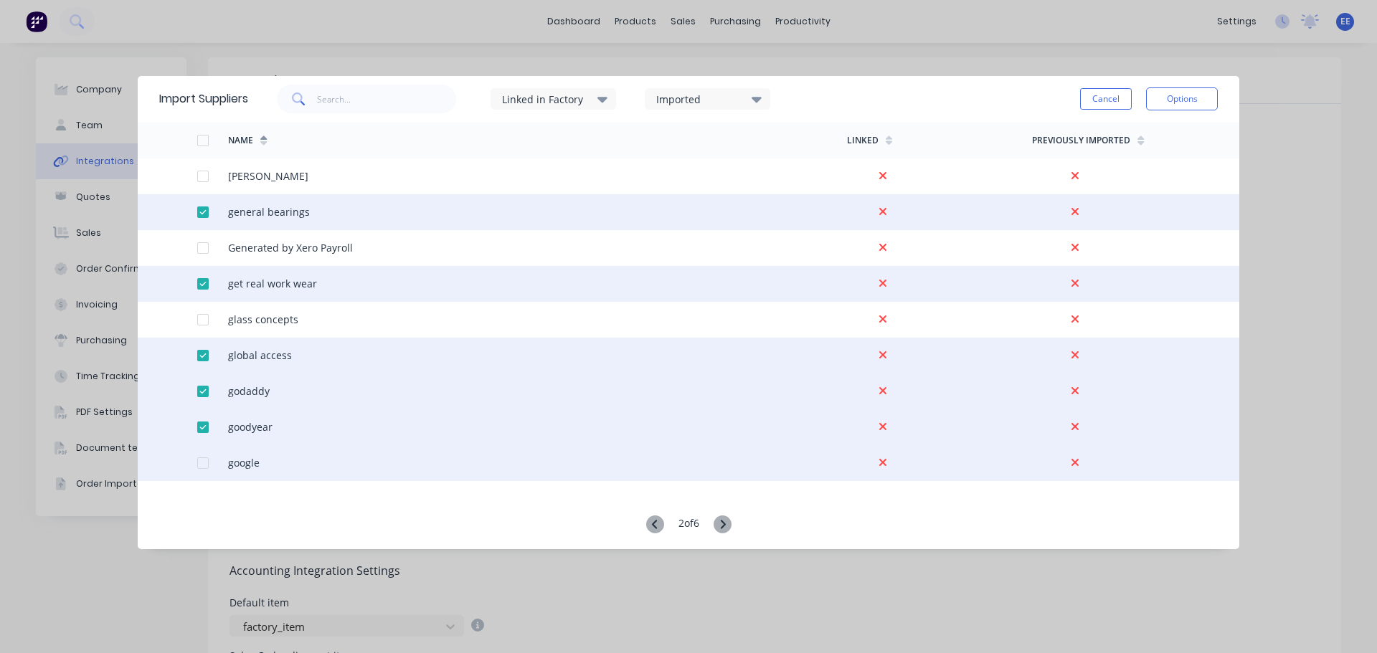
click at [198, 456] on div at bounding box center [212, 463] width 31 height 36
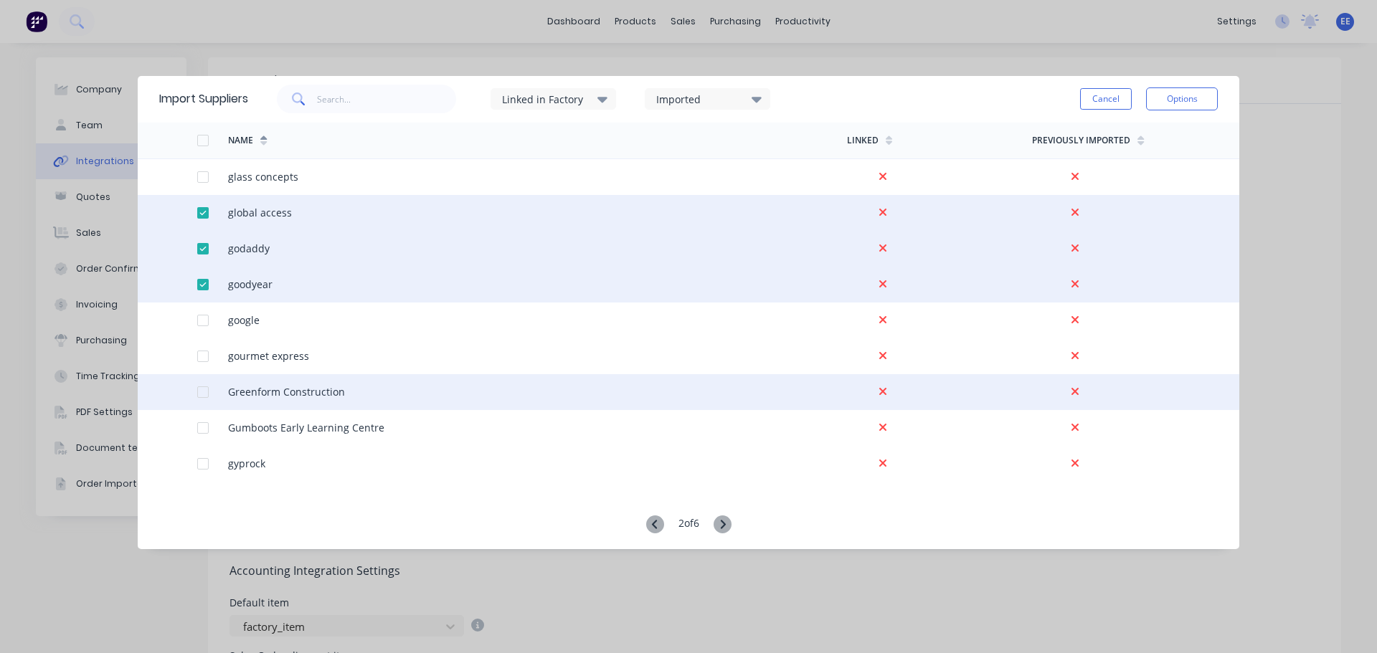
scroll to position [3156, 0]
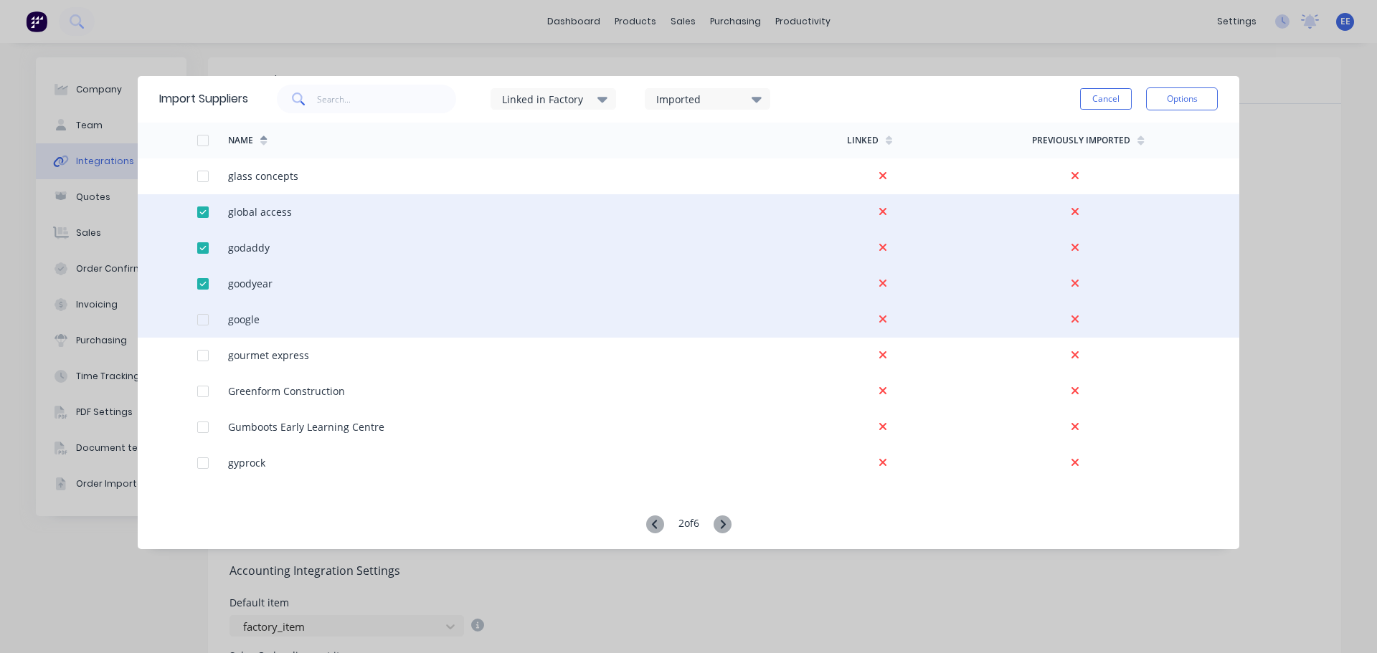
click at [201, 320] on div at bounding box center [203, 320] width 29 height 29
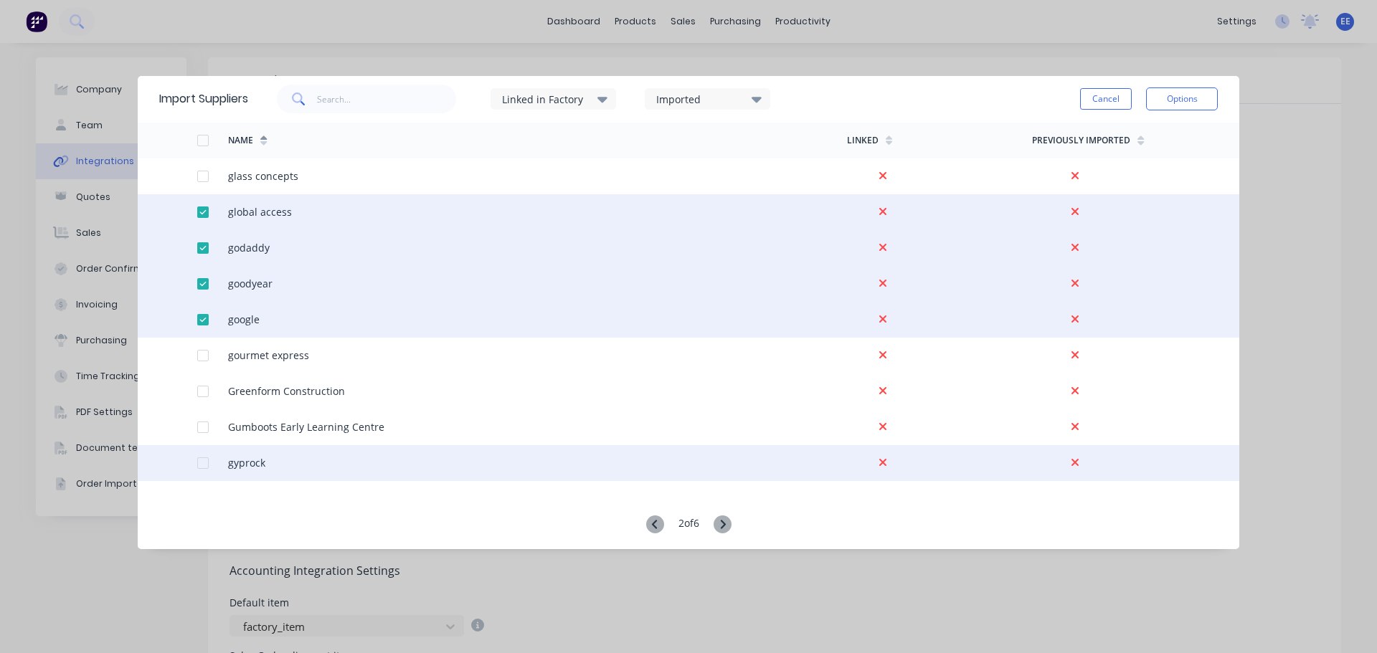
click at [209, 462] on div at bounding box center [212, 463] width 31 height 36
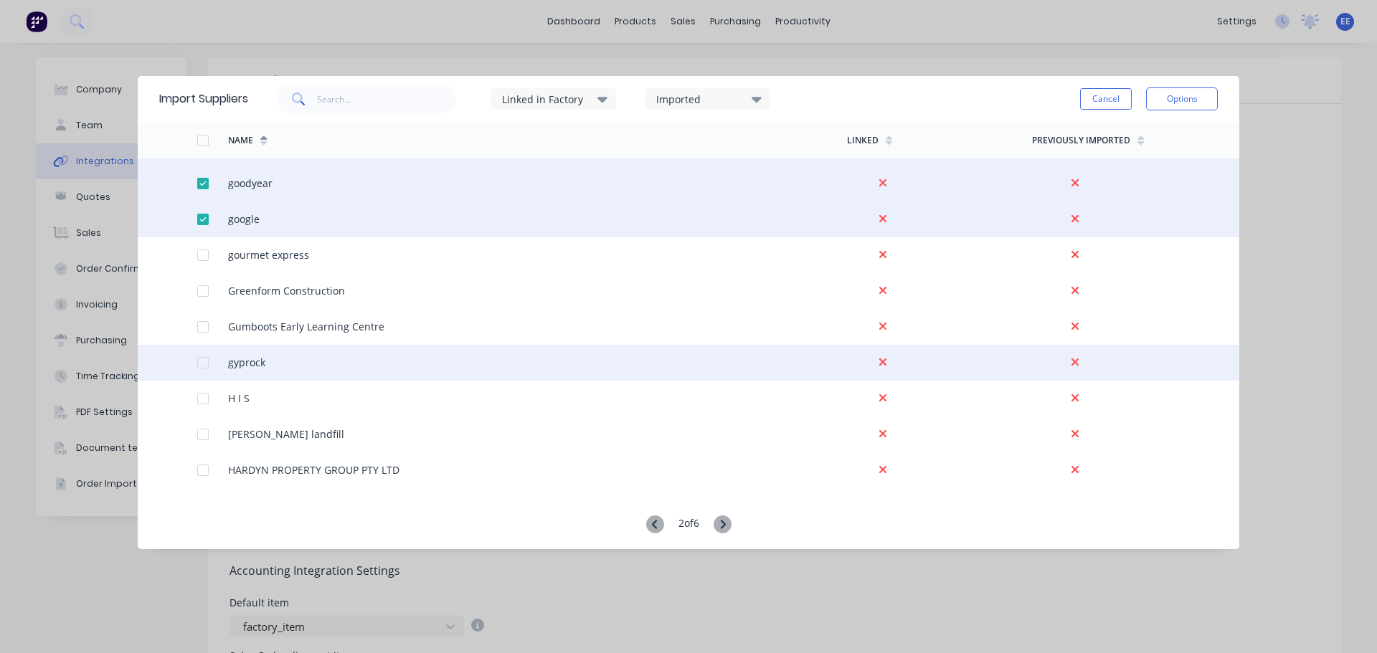
scroll to position [3258, 0]
click at [204, 361] on div at bounding box center [203, 361] width 29 height 29
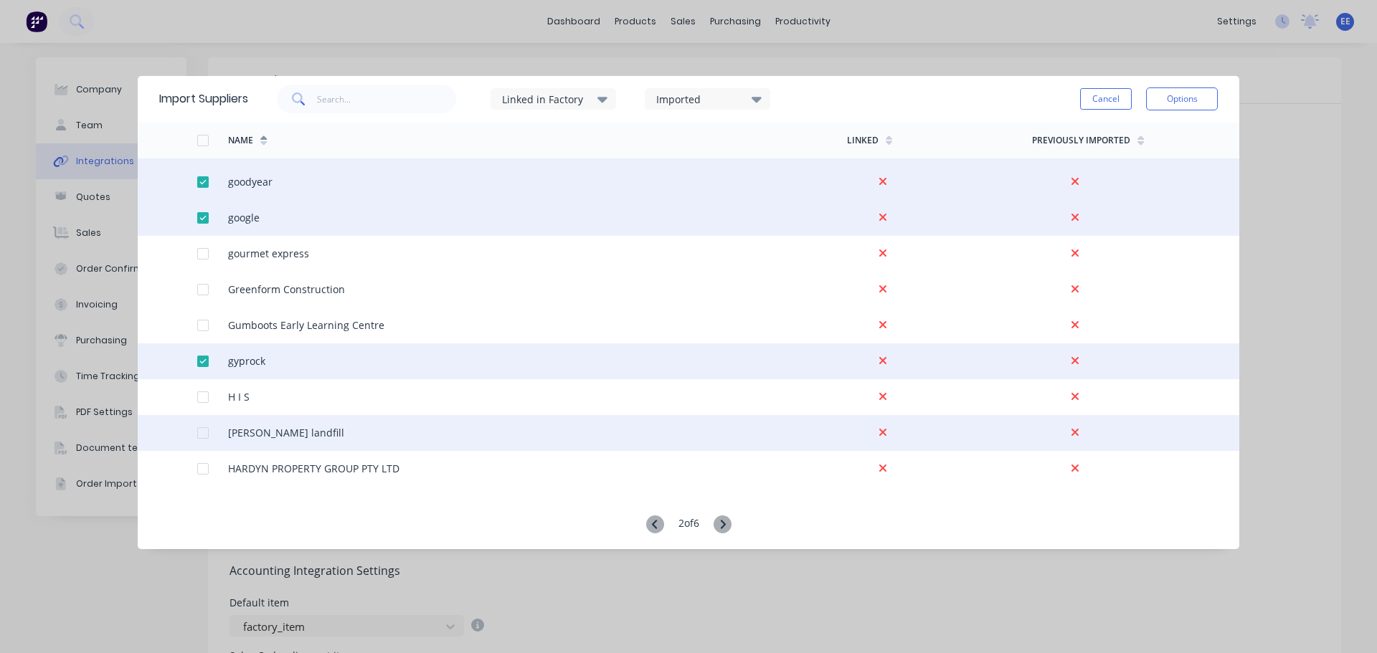
click at [206, 433] on div at bounding box center [203, 433] width 29 height 29
click at [1183, 100] on button "Options" at bounding box center [1182, 99] width 72 height 23
click at [1148, 132] on div "Import selected suppliers" at bounding box center [1150, 139] width 110 height 36
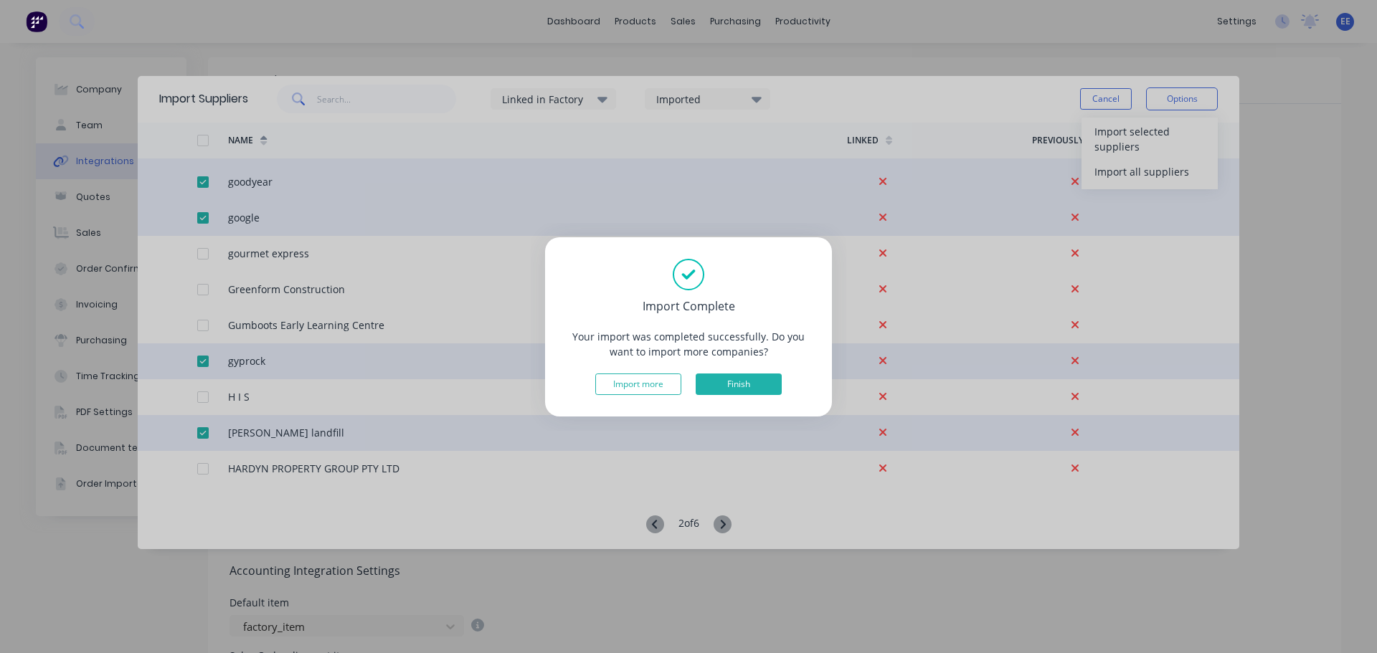
click at [746, 384] on button "Finish" at bounding box center [739, 385] width 86 height 22
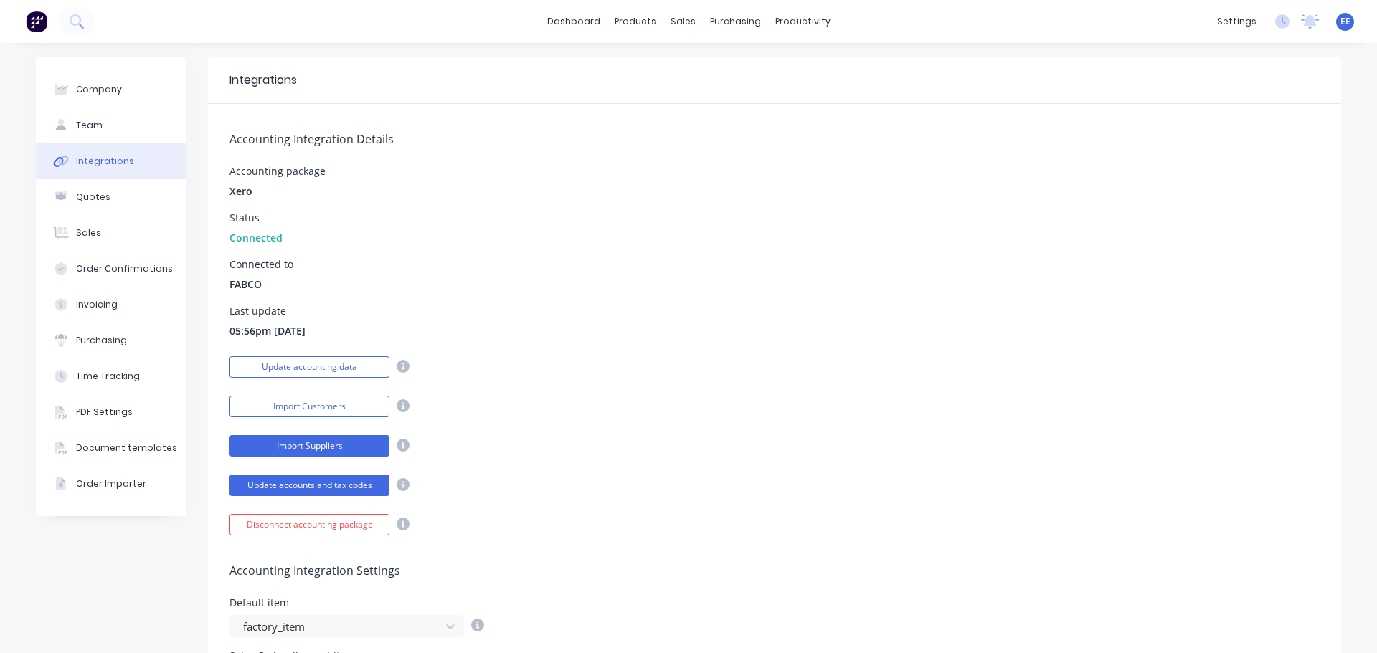
click at [318, 445] on button "Import Suppliers" at bounding box center [310, 446] width 160 height 22
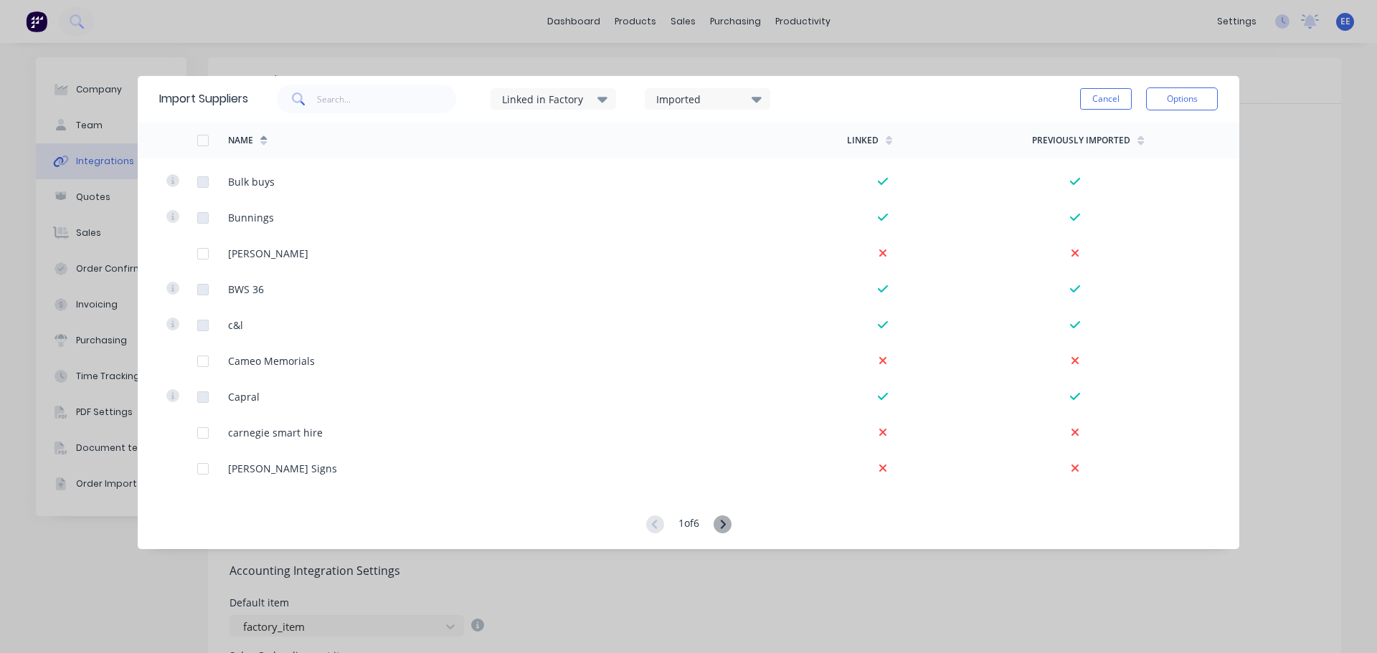
click at [726, 520] on icon at bounding box center [723, 525] width 18 height 18
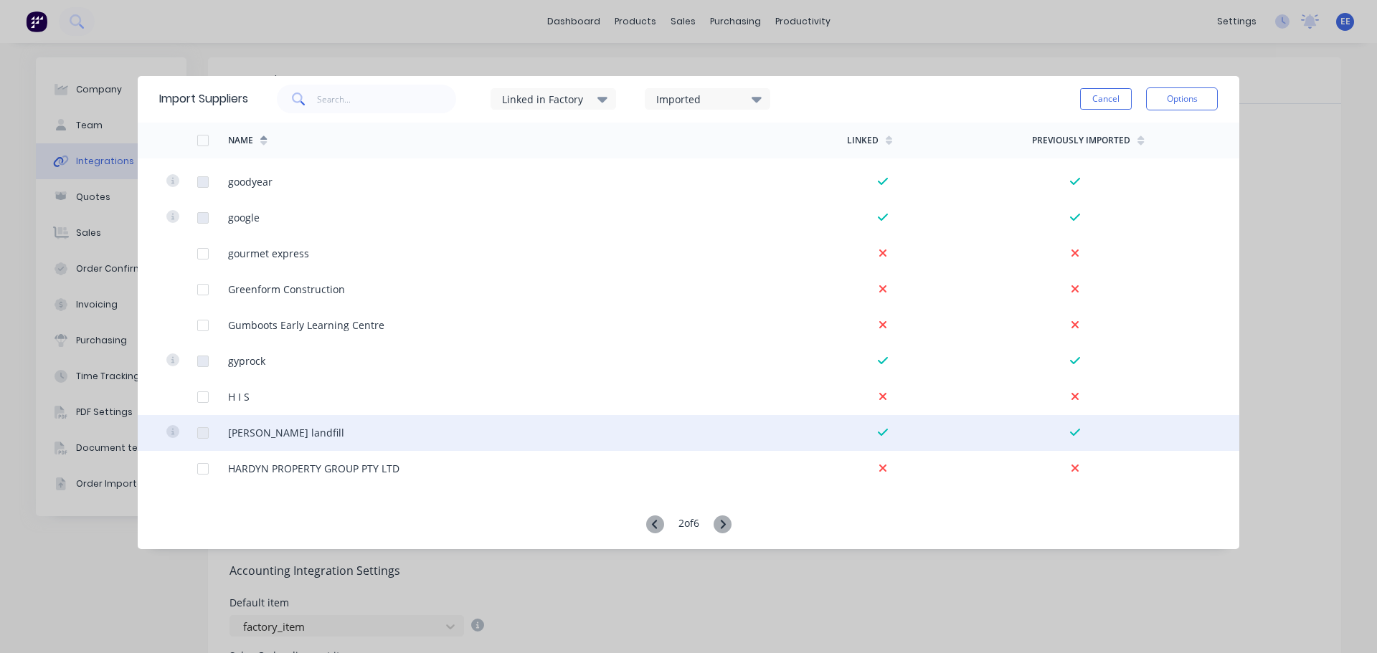
click at [660, 421] on div "hanson landfill" at bounding box center [537, 433] width 618 height 36
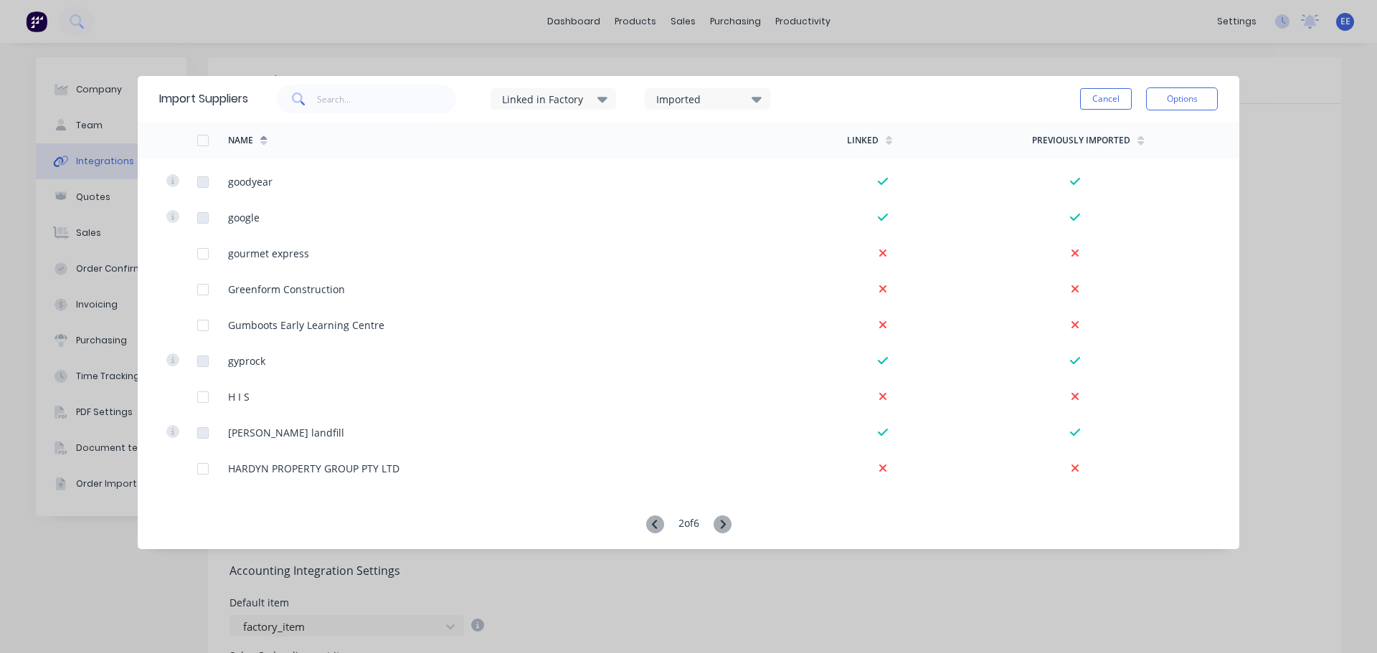
click at [726, 521] on icon at bounding box center [723, 525] width 18 height 18
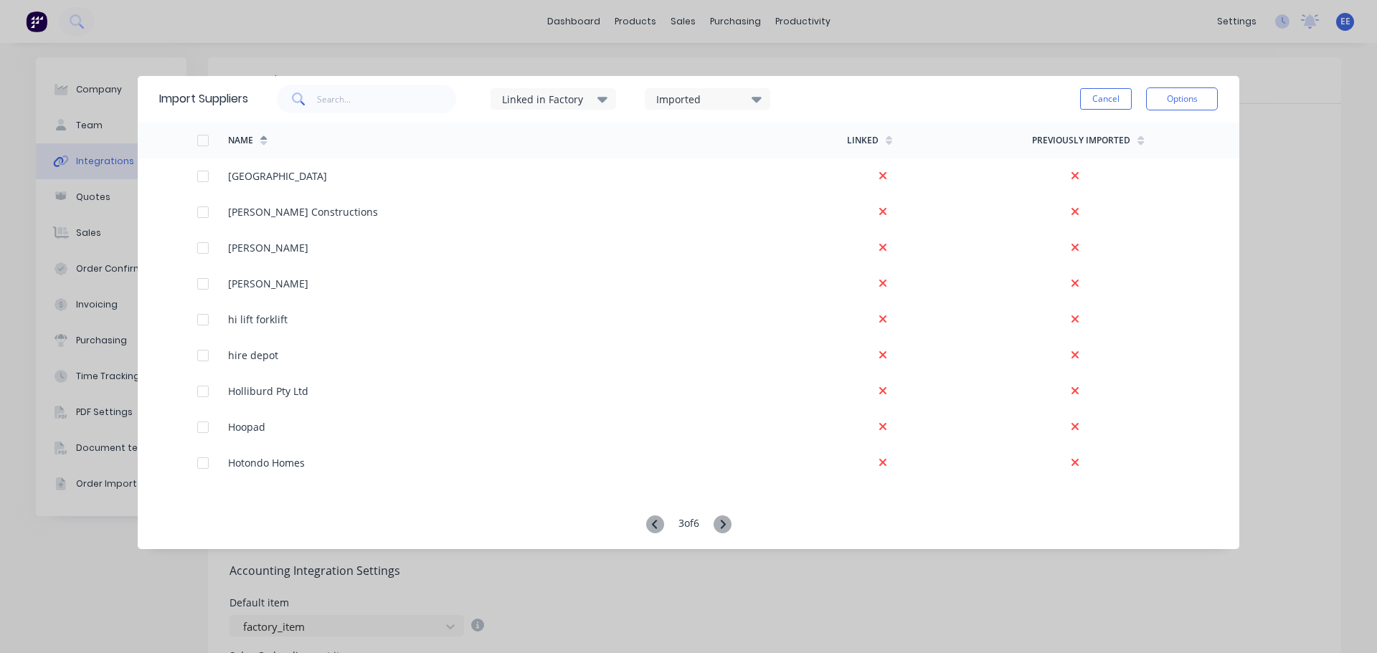
click at [608, 98] on icon at bounding box center [602, 100] width 10 height 6
click at [760, 98] on icon at bounding box center [757, 100] width 10 height 6
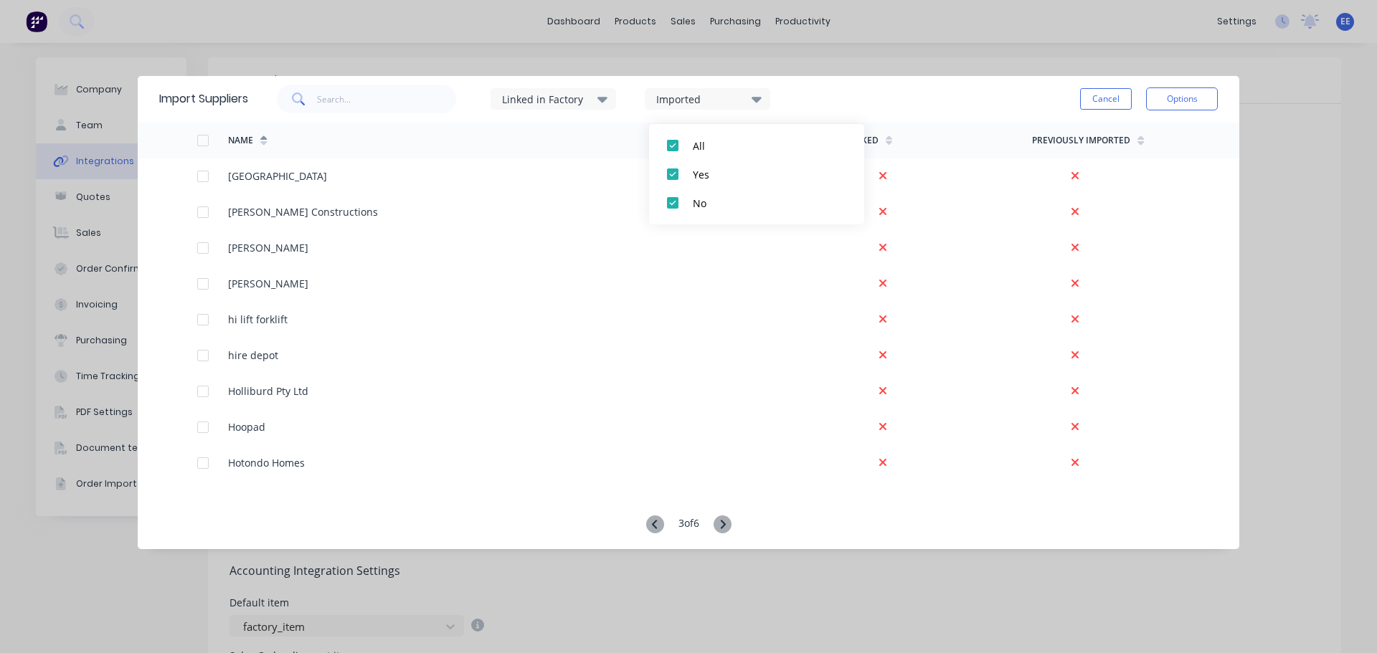
click at [760, 98] on icon at bounding box center [757, 100] width 10 height 6
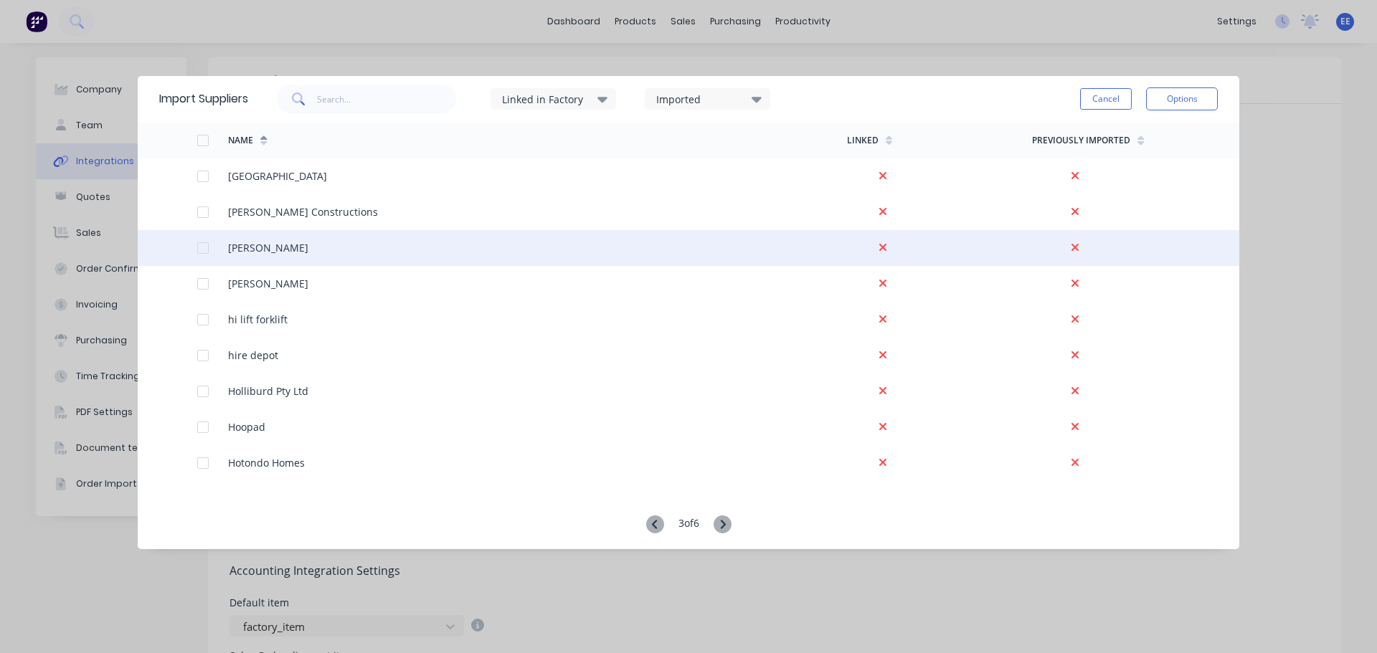
click at [204, 247] on div at bounding box center [203, 248] width 29 height 29
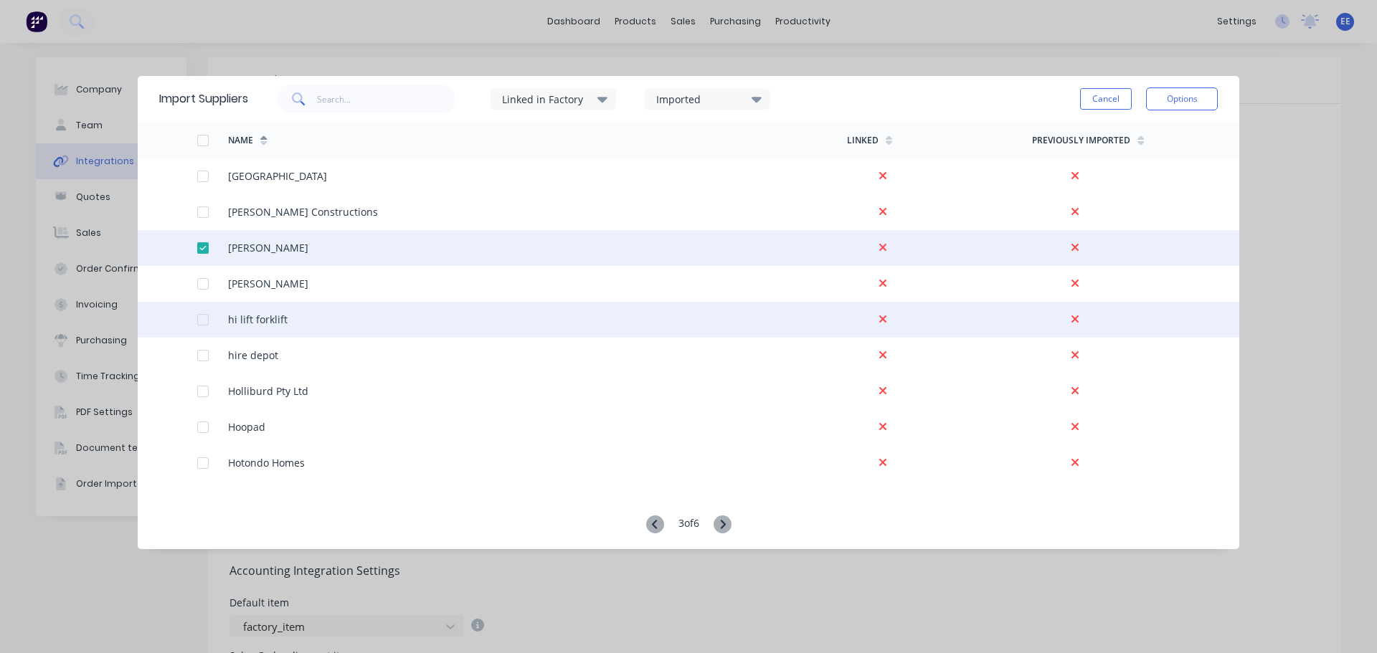
click at [203, 314] on div at bounding box center [203, 320] width 29 height 29
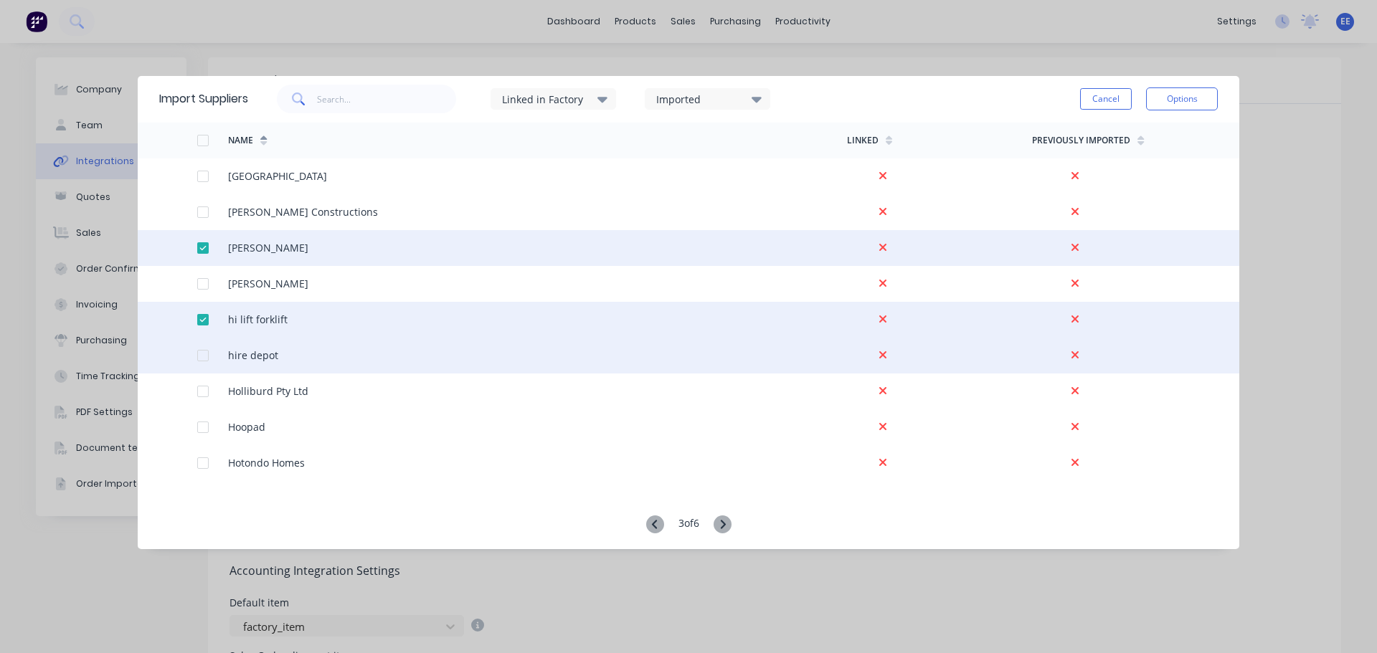
click at [202, 357] on div at bounding box center [203, 355] width 29 height 29
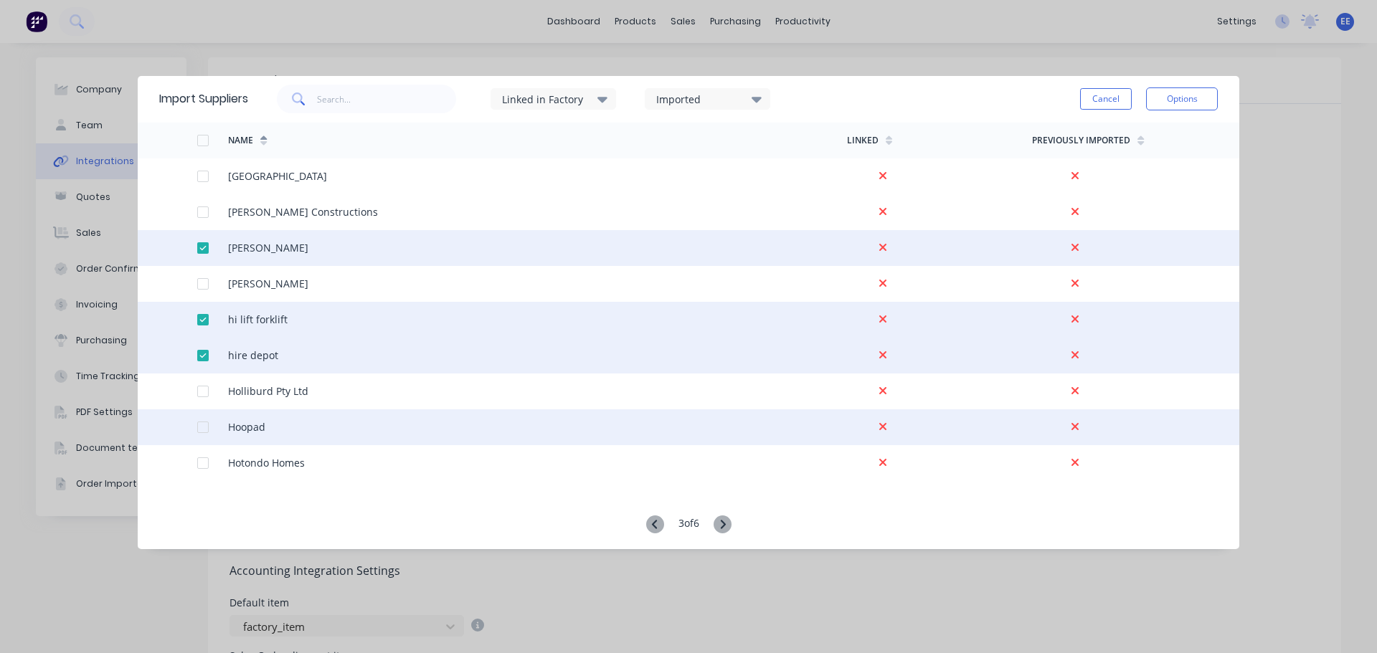
click at [201, 425] on div at bounding box center [203, 427] width 29 height 29
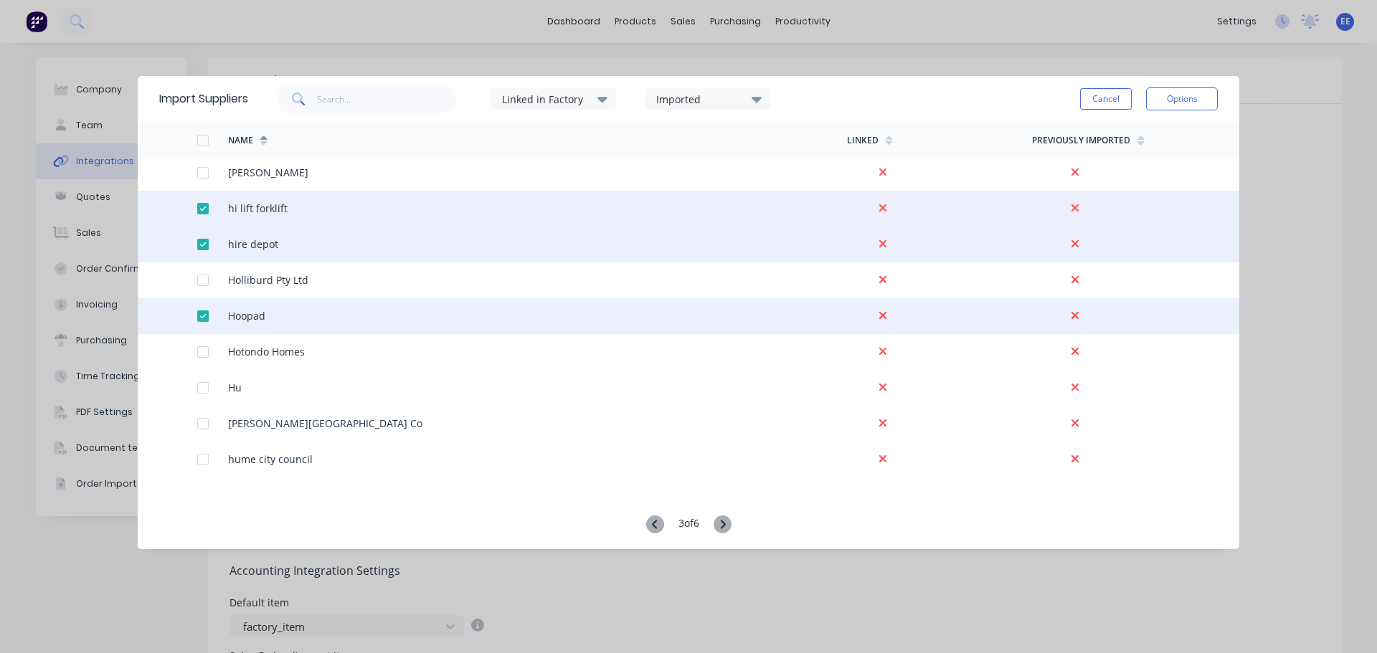
scroll to position [143, 0]
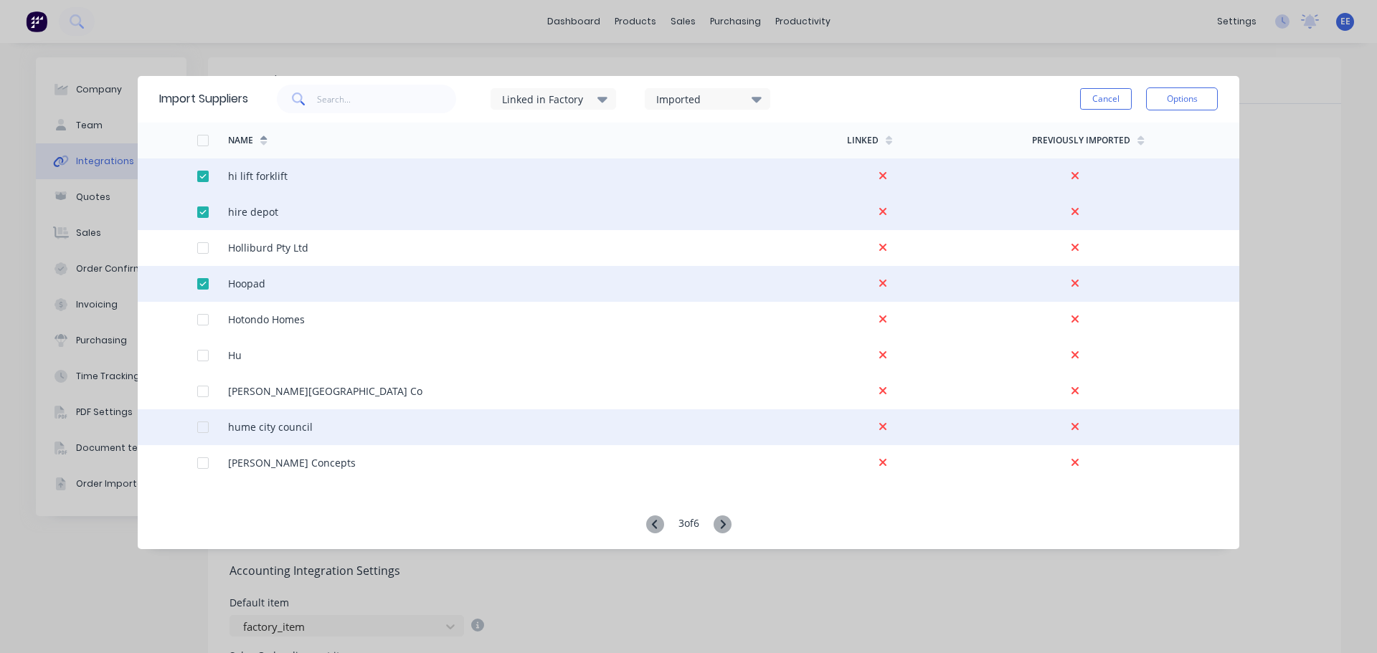
click at [202, 424] on div at bounding box center [203, 427] width 29 height 29
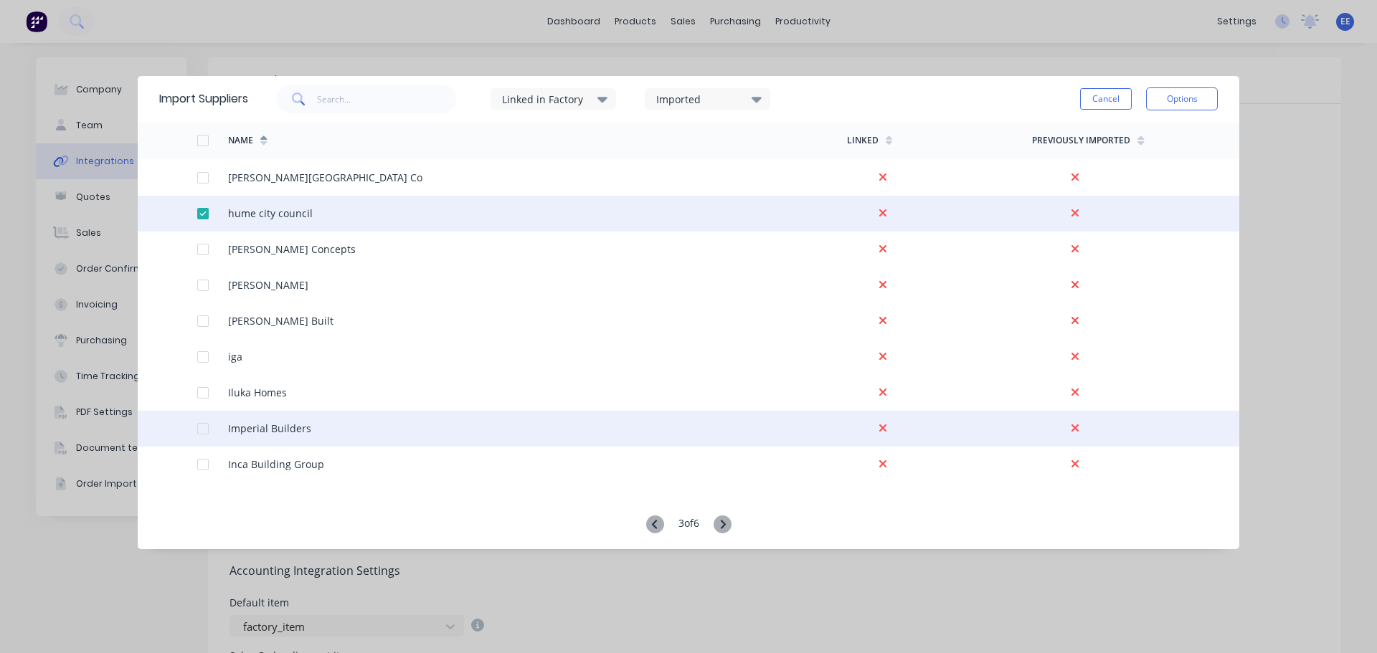
scroll to position [359, 0]
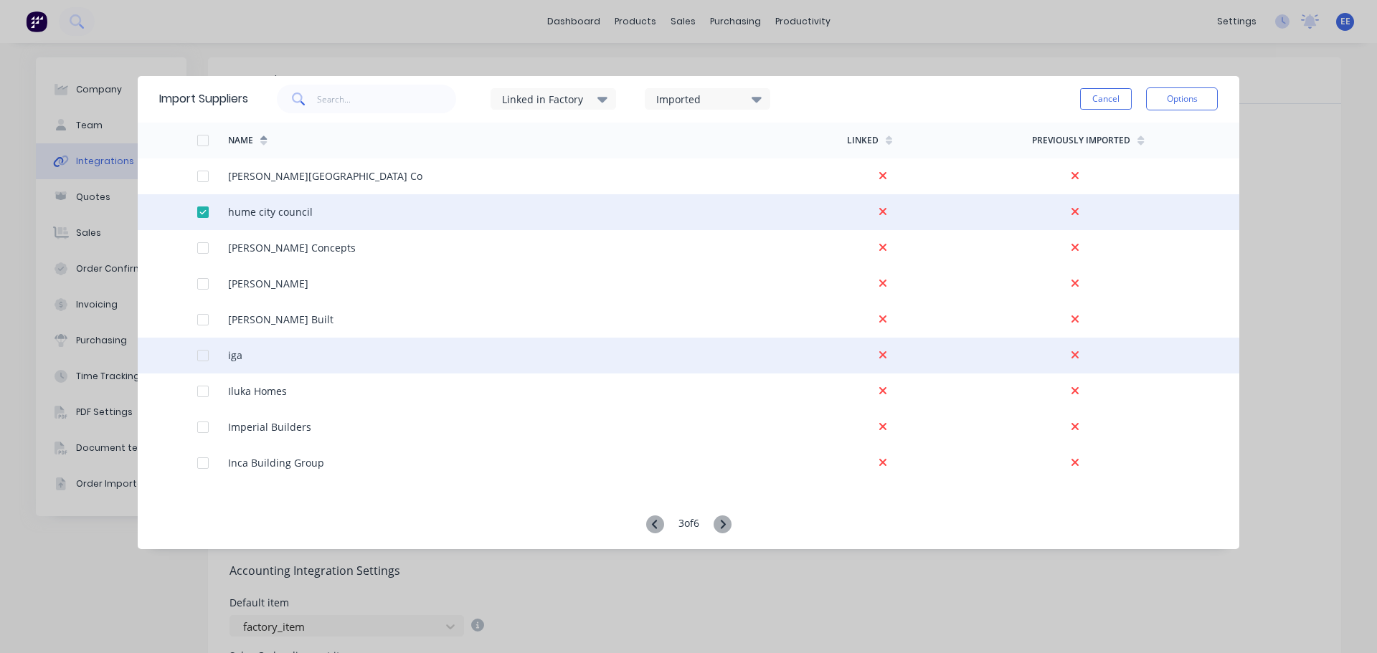
click at [204, 357] on div at bounding box center [203, 355] width 29 height 29
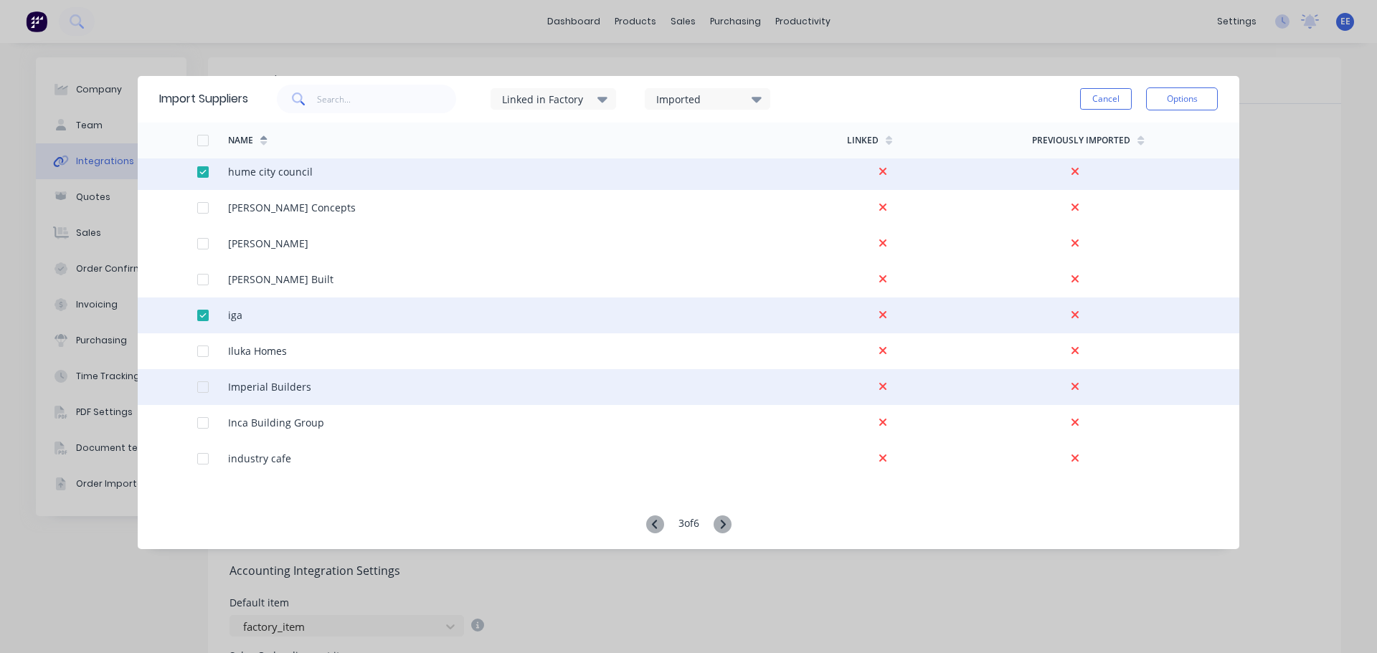
scroll to position [430, 0]
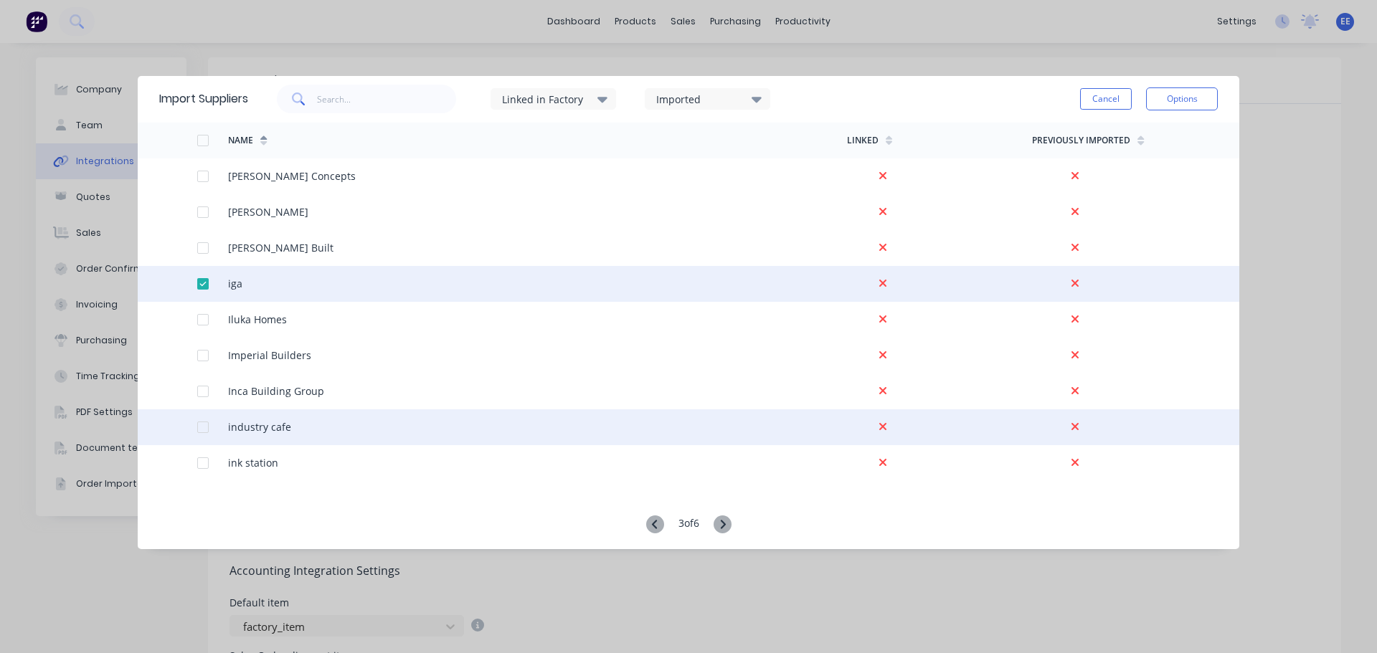
click at [199, 423] on div at bounding box center [203, 427] width 29 height 29
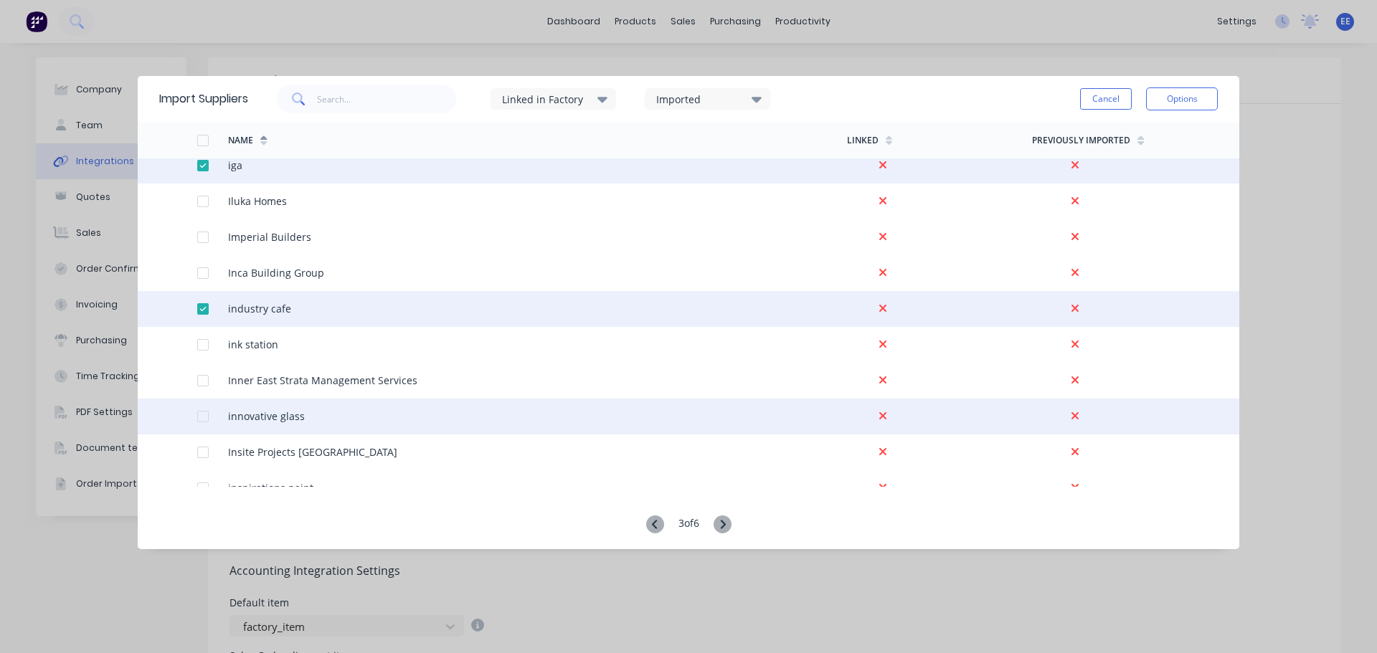
scroll to position [574, 0]
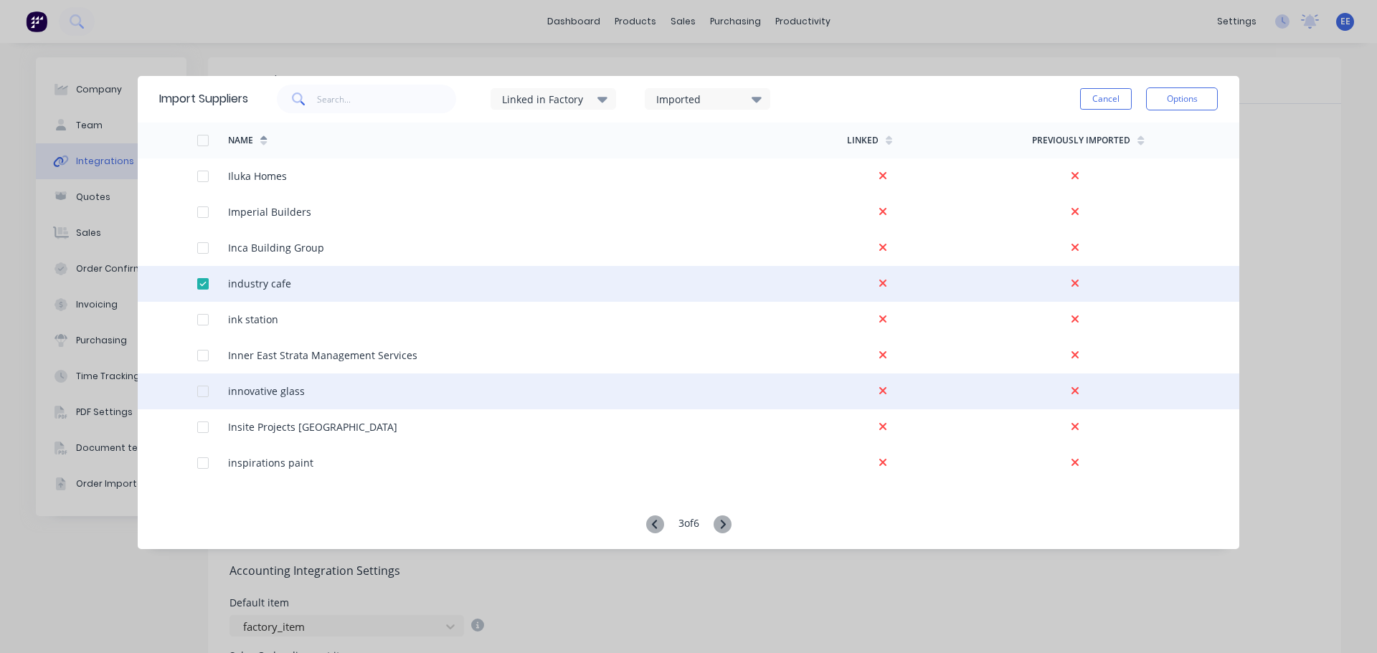
click at [197, 392] on div at bounding box center [203, 391] width 29 height 29
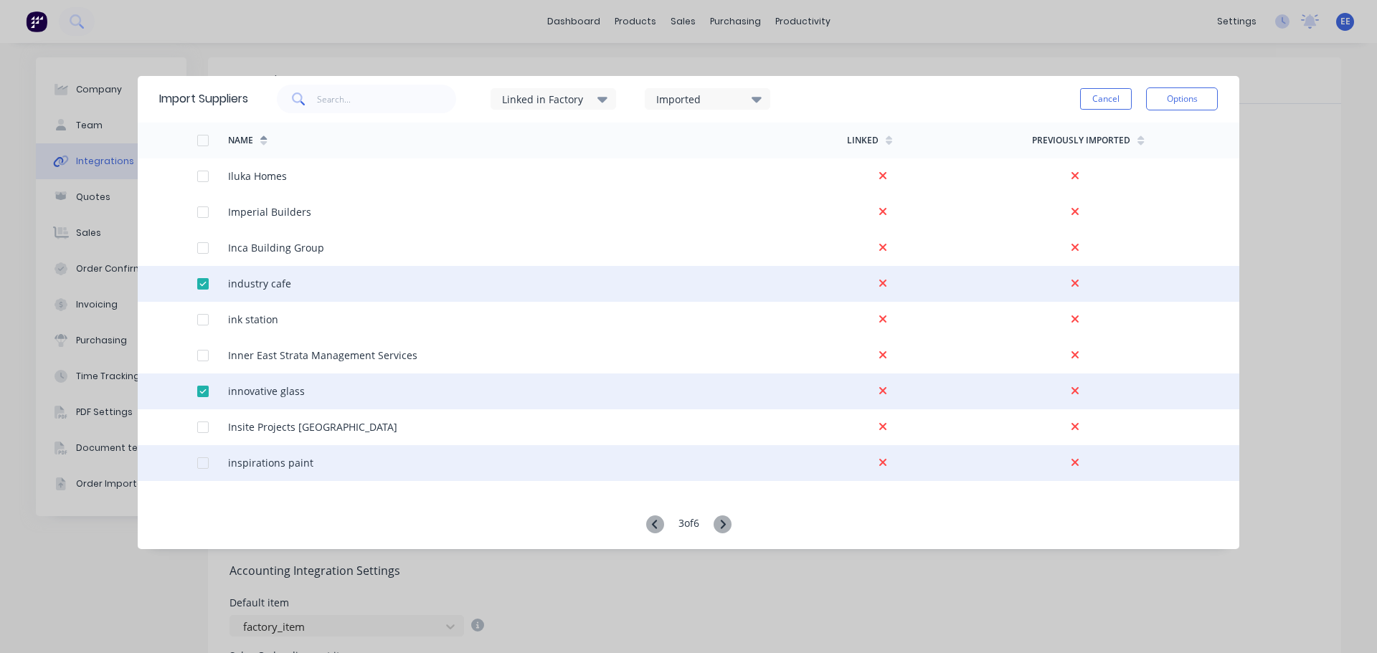
click at [198, 463] on div at bounding box center [203, 463] width 29 height 29
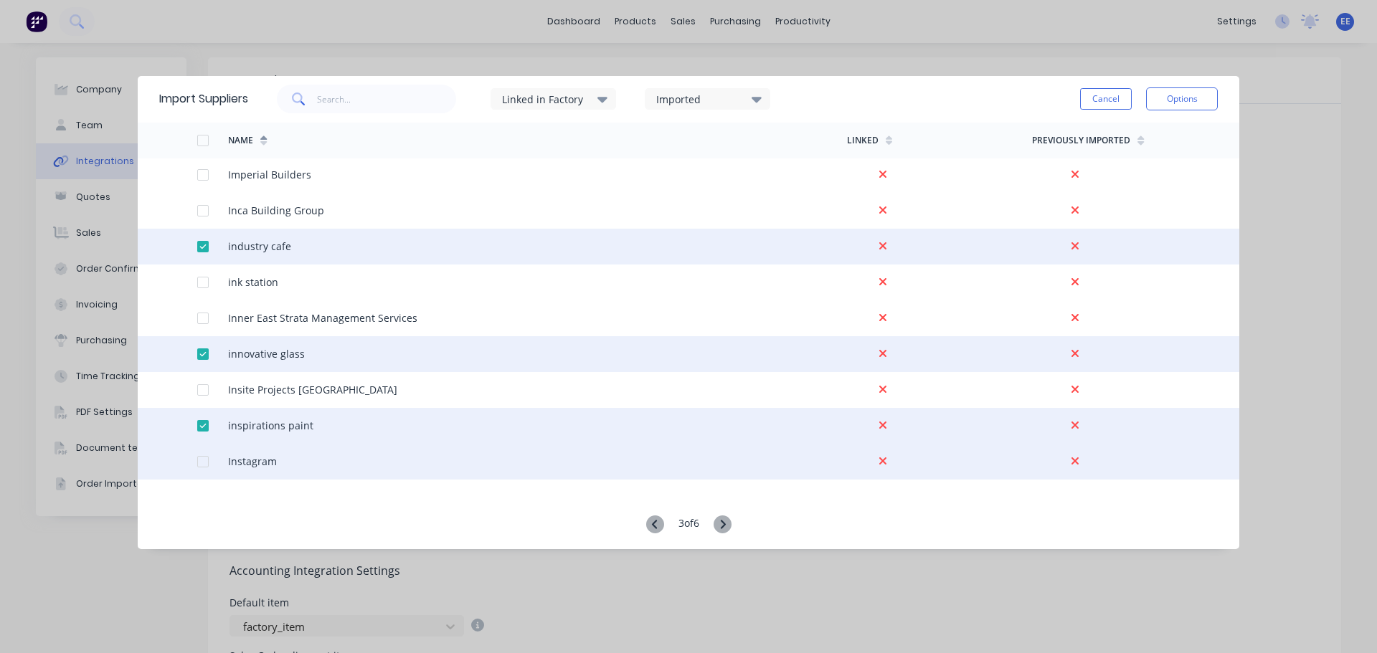
scroll to position [646, 0]
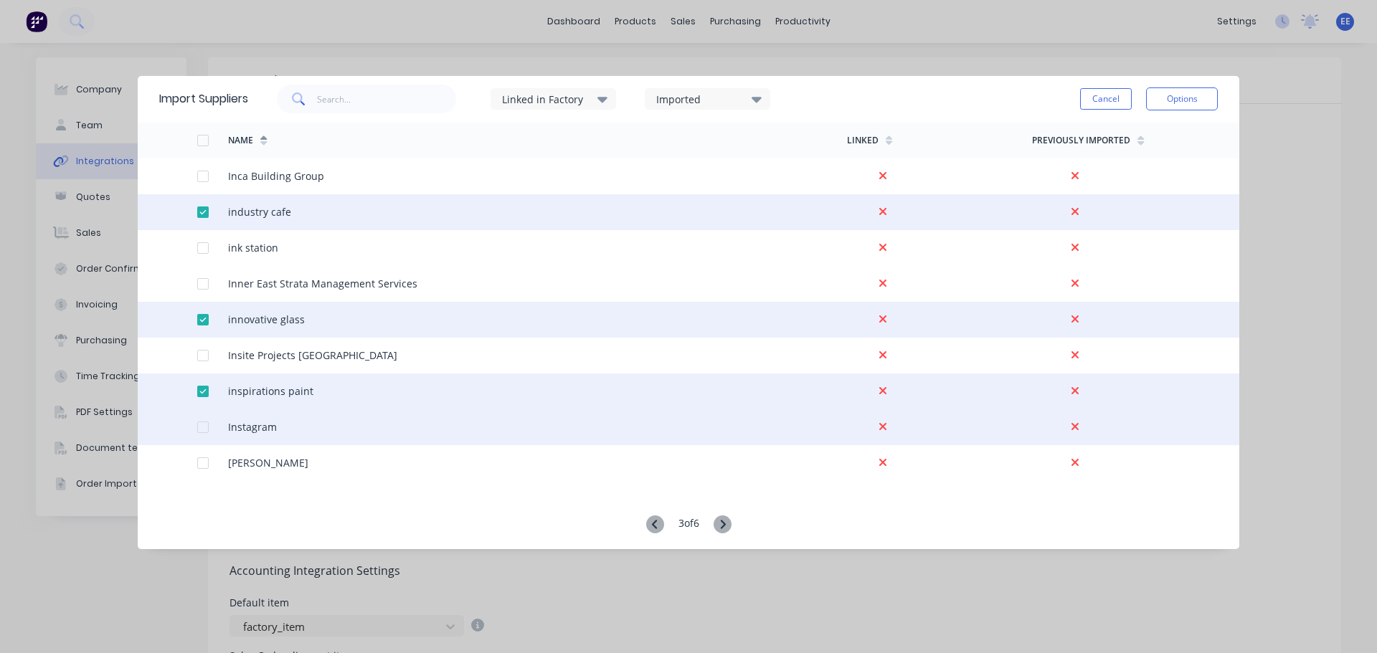
click at [203, 426] on div at bounding box center [203, 427] width 29 height 29
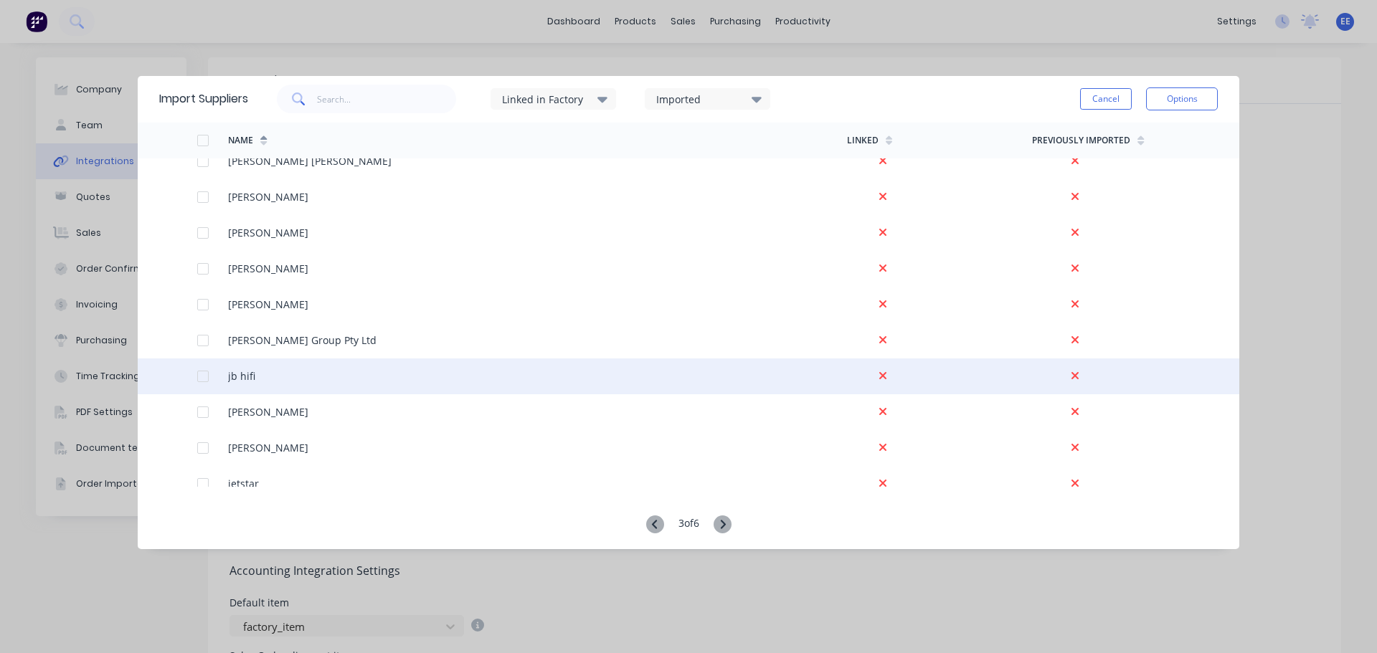
scroll to position [1076, 0]
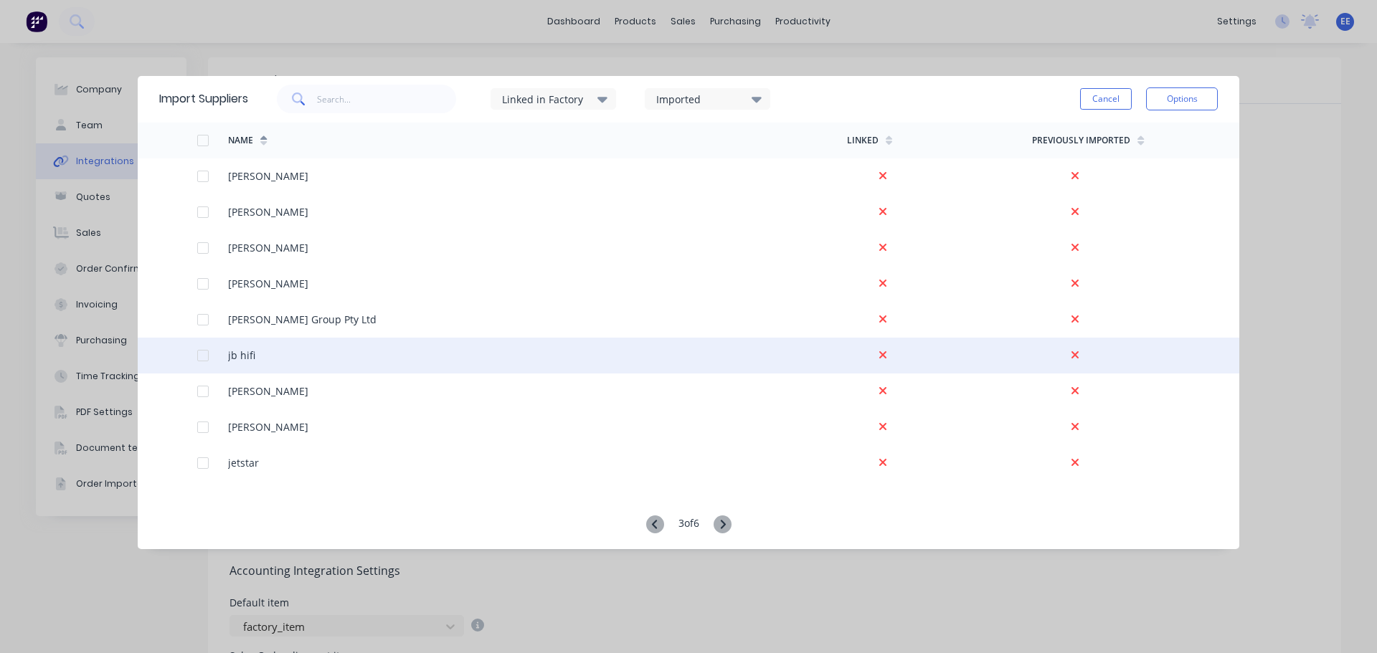
click at [200, 355] on div at bounding box center [203, 355] width 29 height 29
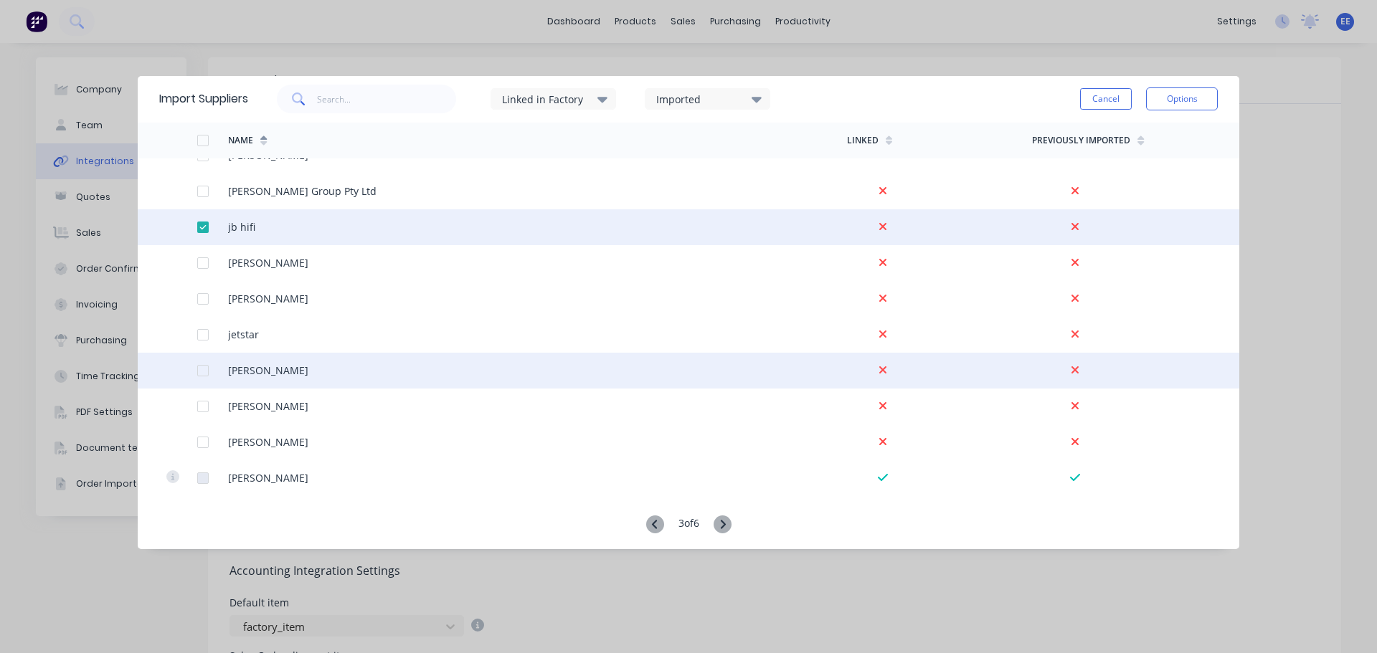
scroll to position [1219, 0]
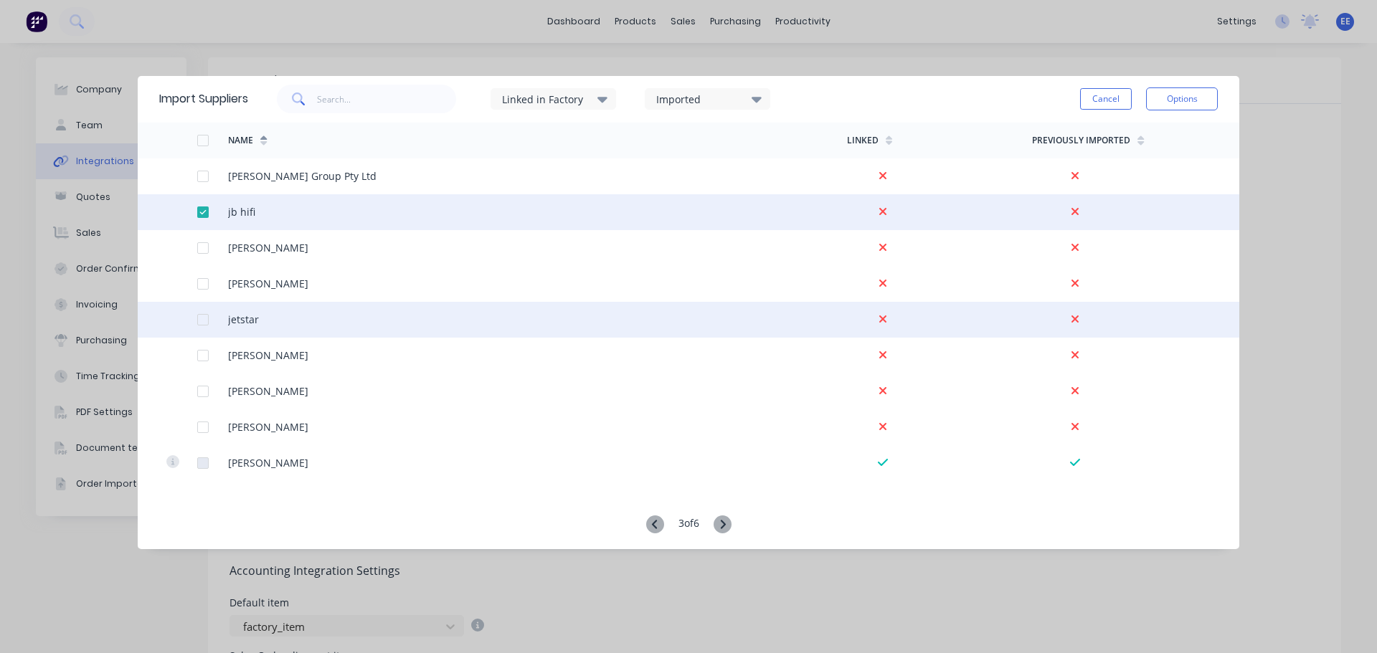
click at [199, 323] on div at bounding box center [203, 320] width 29 height 29
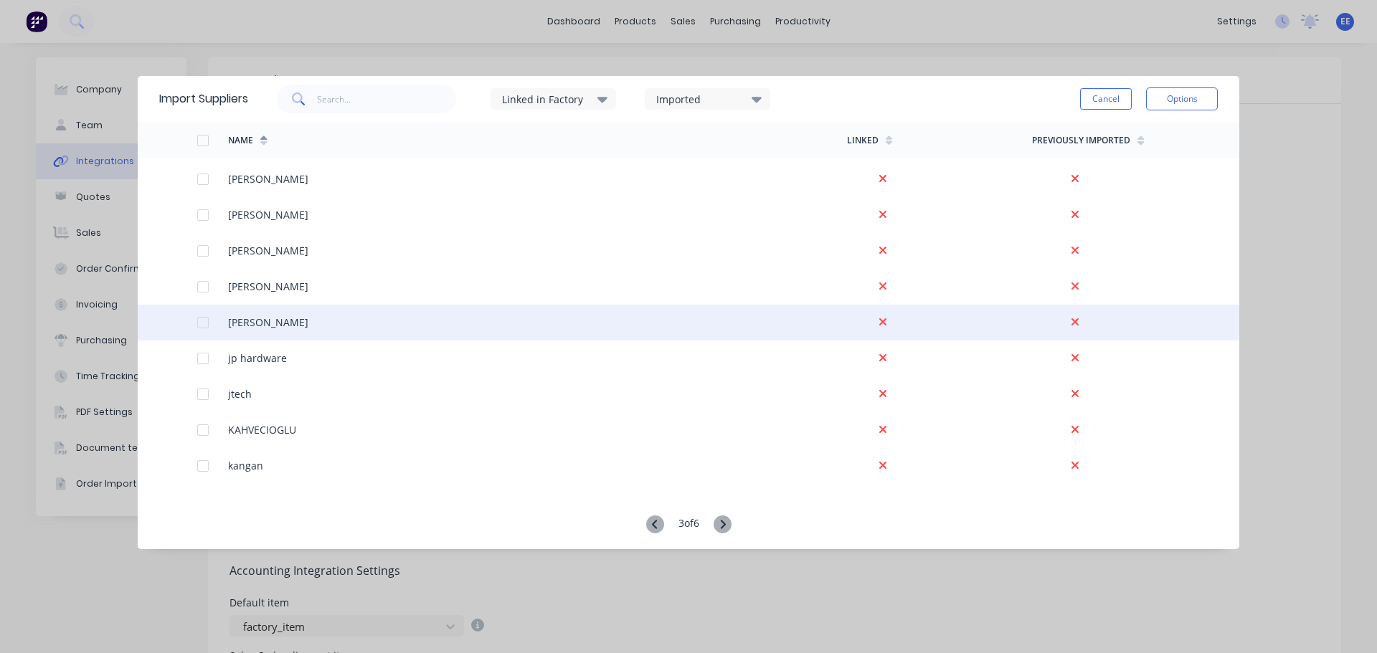
scroll to position [1721, 0]
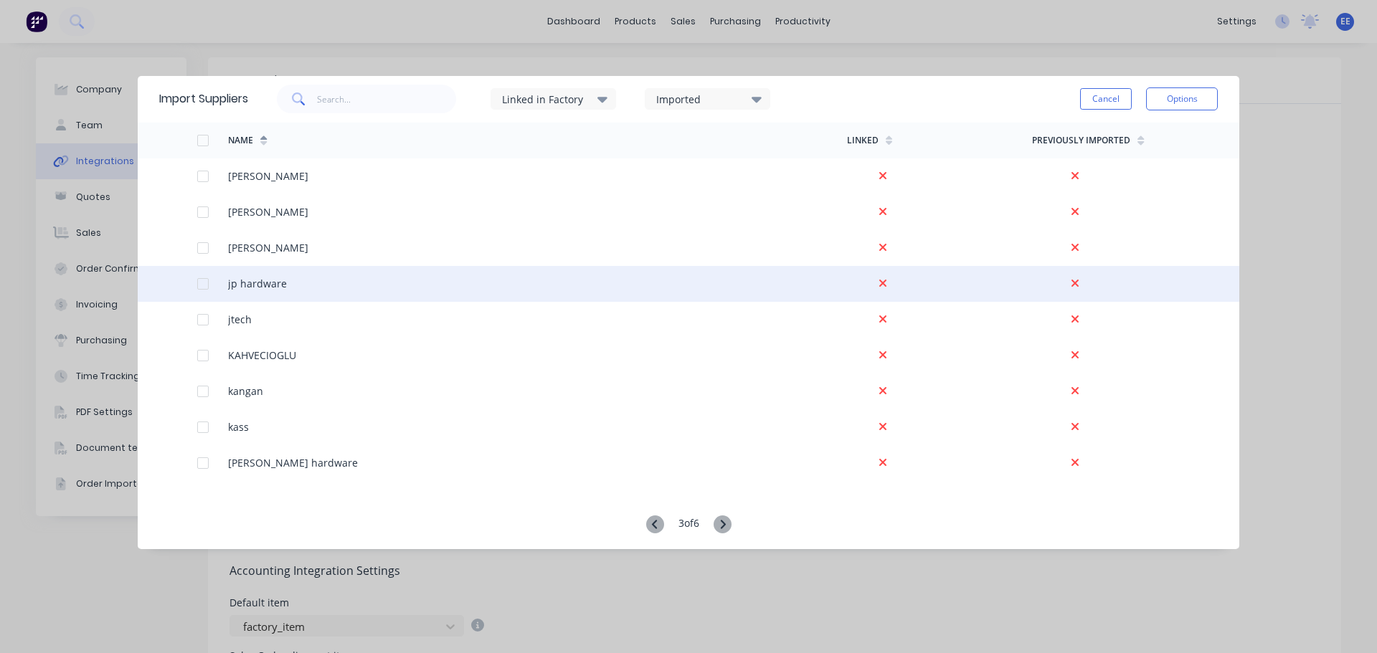
drag, startPoint x: 199, startPoint y: 281, endPoint x: 198, endPoint y: 295, distance: 13.7
click at [199, 281] on div at bounding box center [203, 284] width 29 height 29
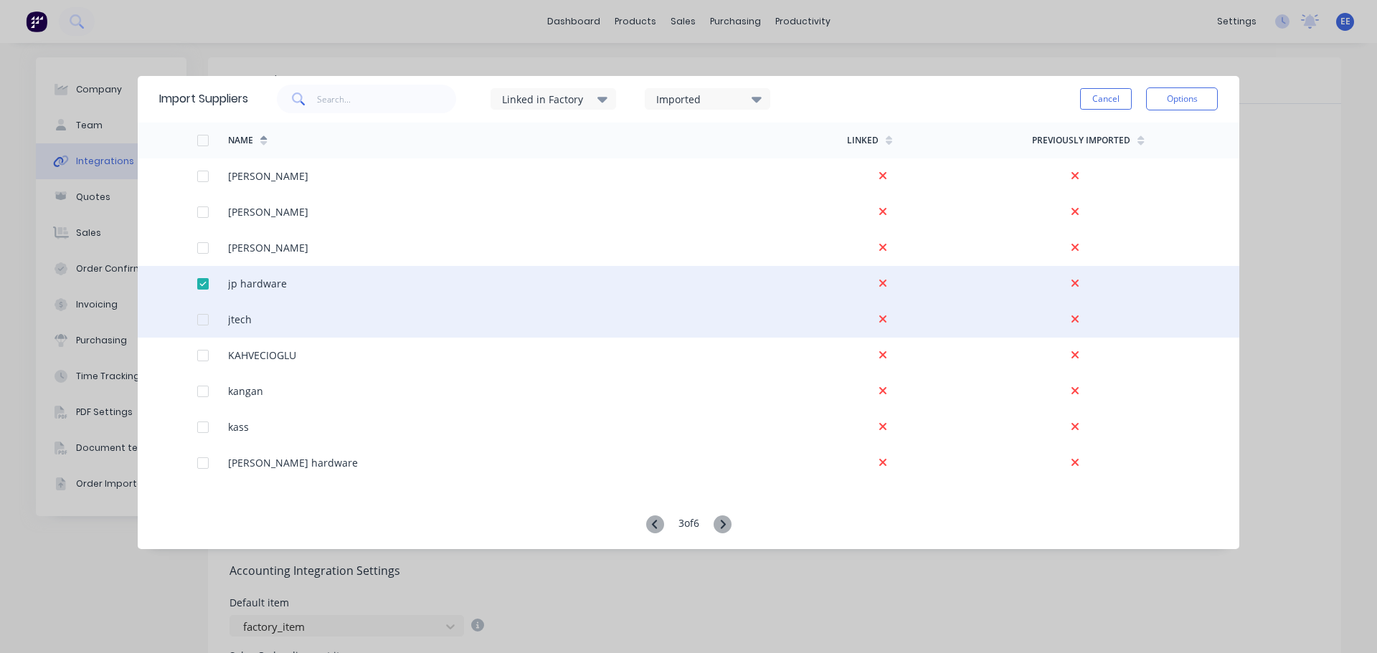
click at [199, 319] on div at bounding box center [203, 320] width 29 height 29
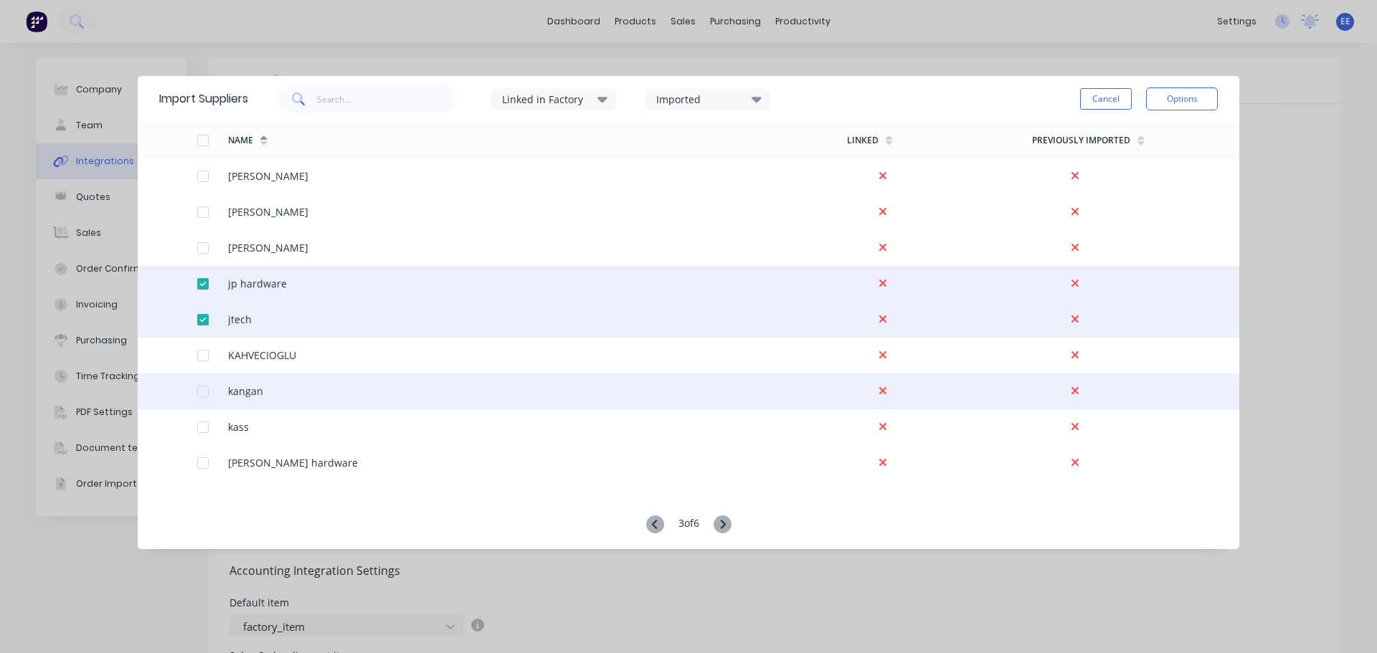
click at [201, 388] on div at bounding box center [203, 391] width 29 height 29
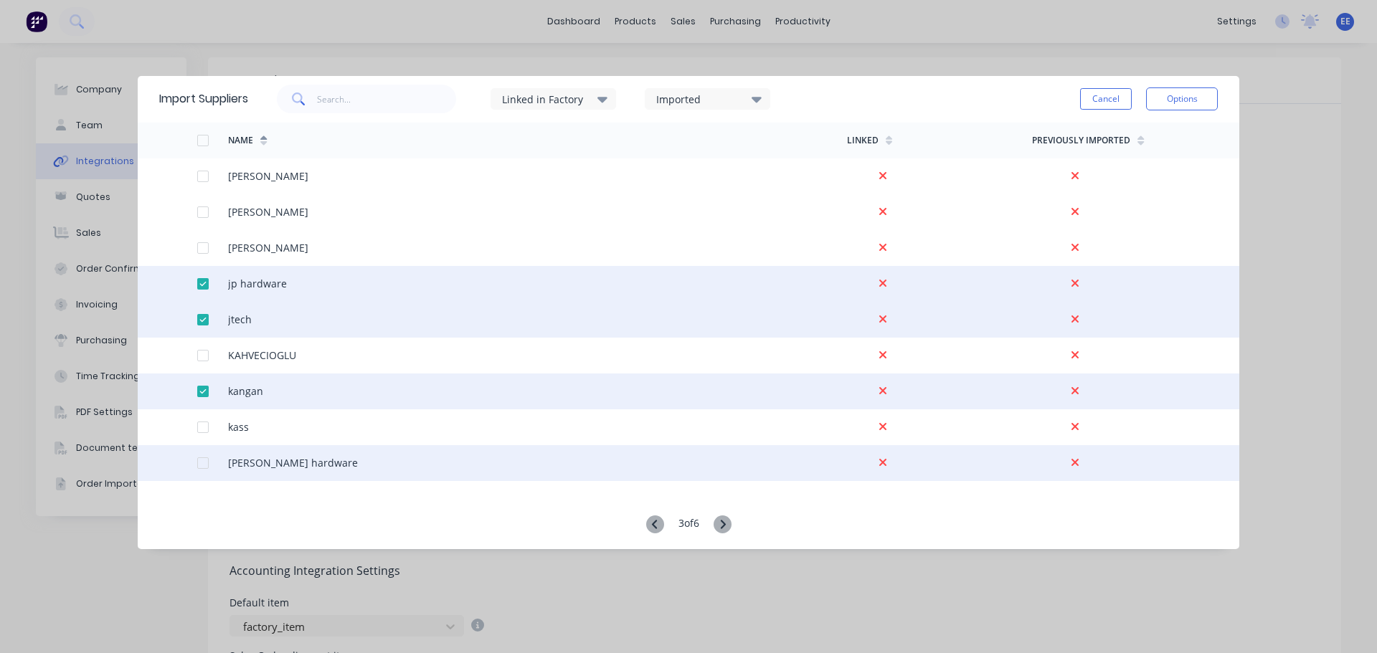
click at [202, 468] on div at bounding box center [203, 463] width 29 height 29
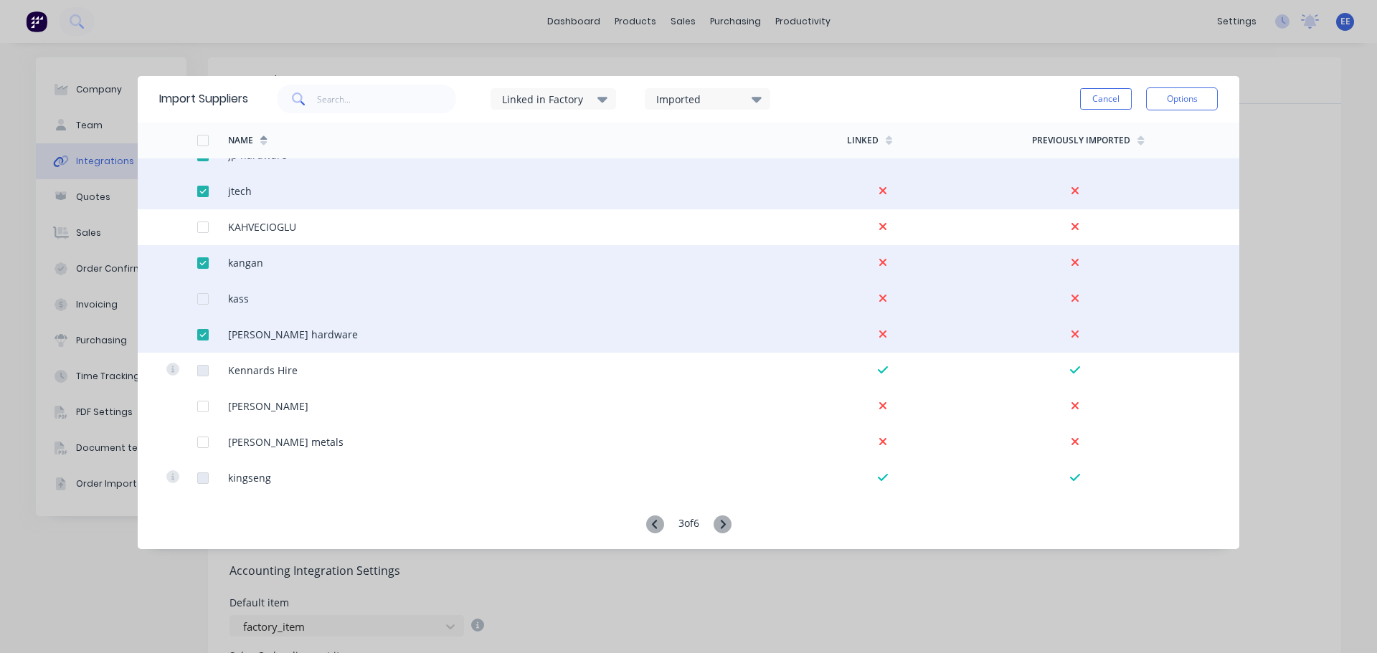
scroll to position [1865, 0]
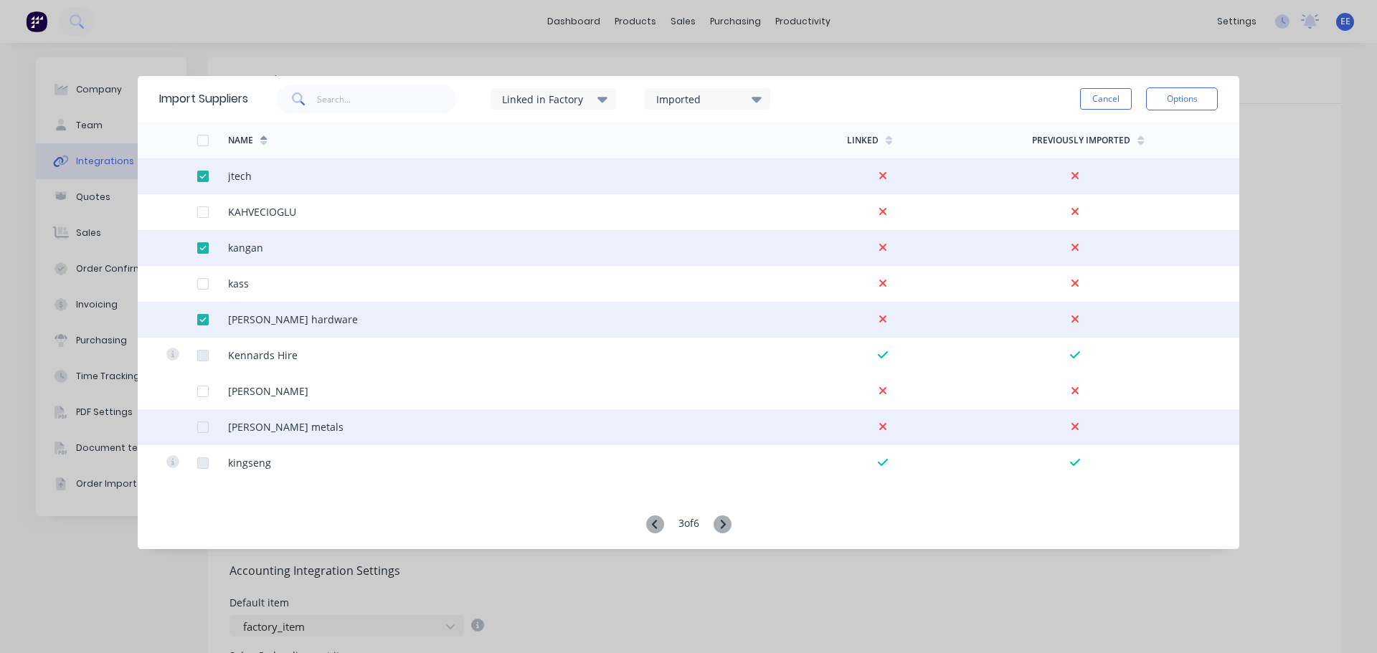
click at [203, 427] on div at bounding box center [203, 427] width 29 height 29
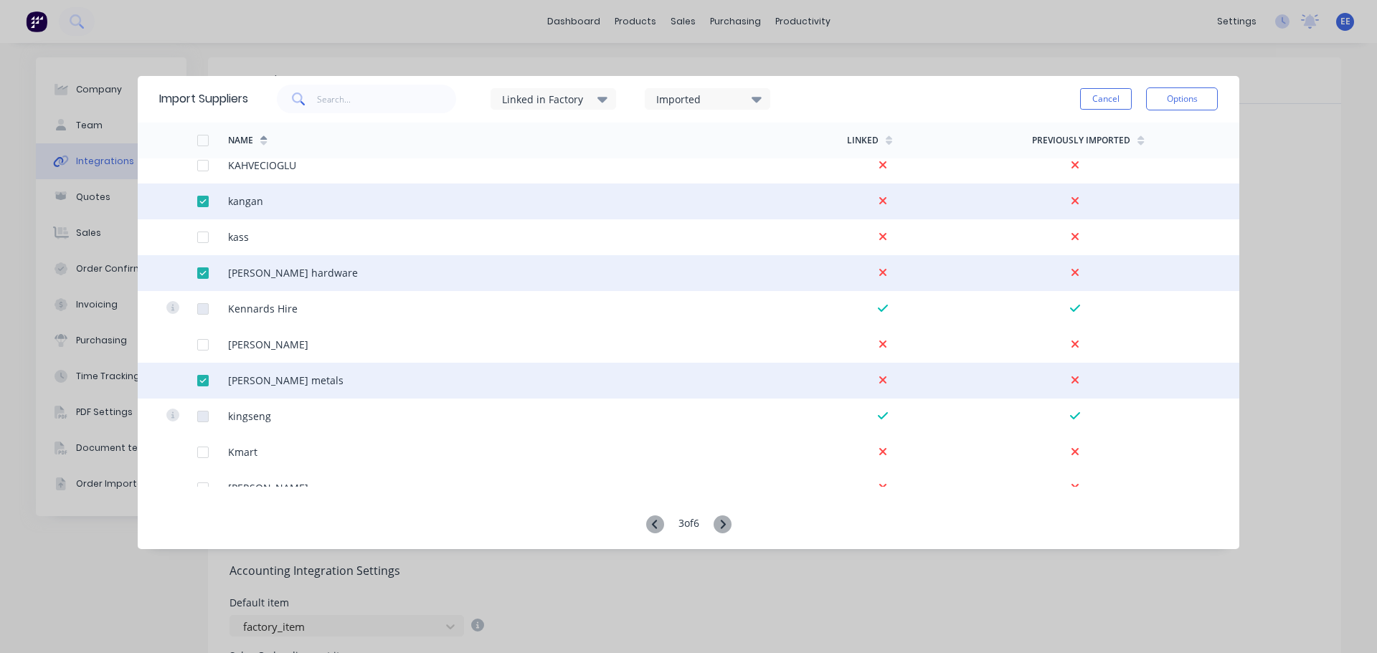
scroll to position [1937, 0]
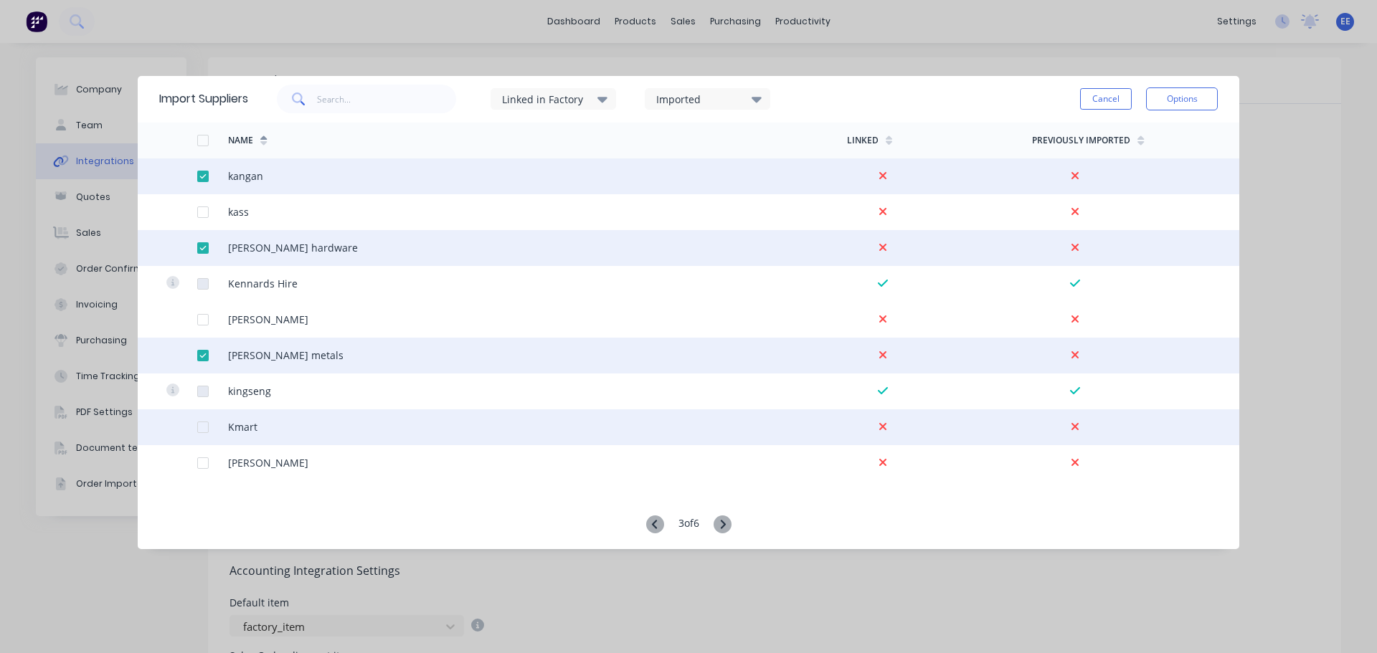
click at [197, 425] on div at bounding box center [203, 427] width 29 height 29
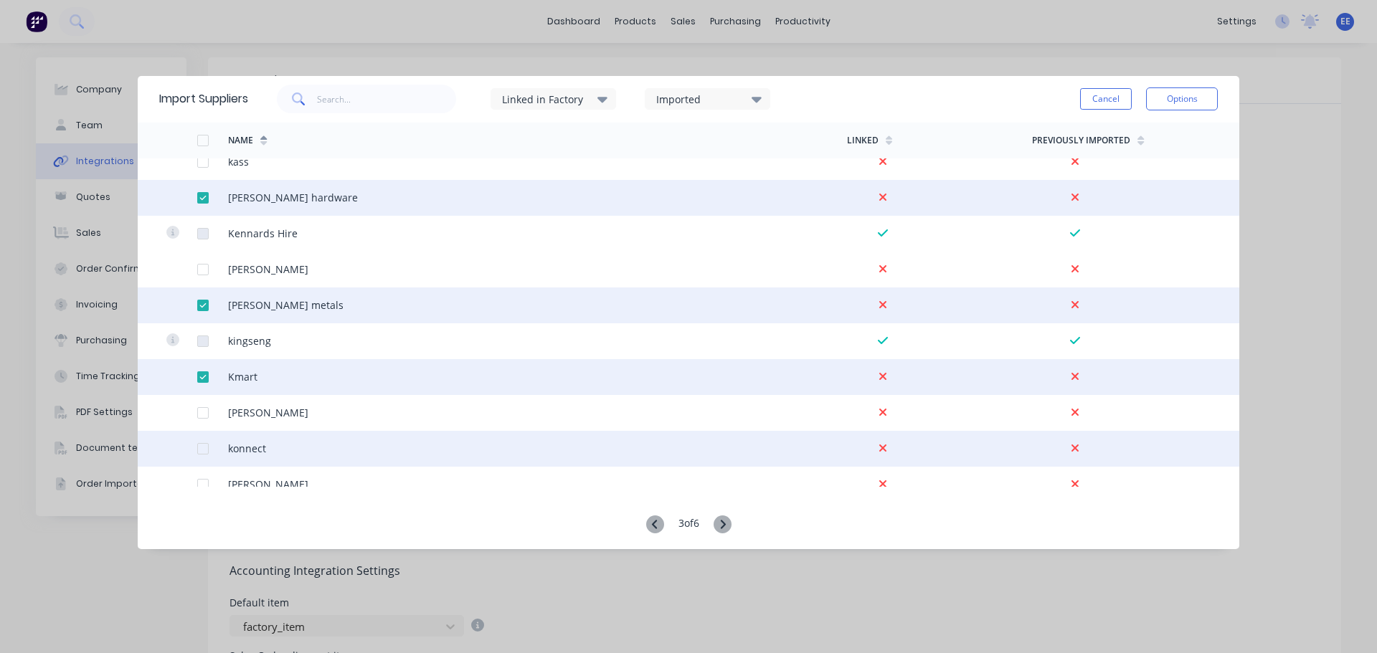
scroll to position [2008, 0]
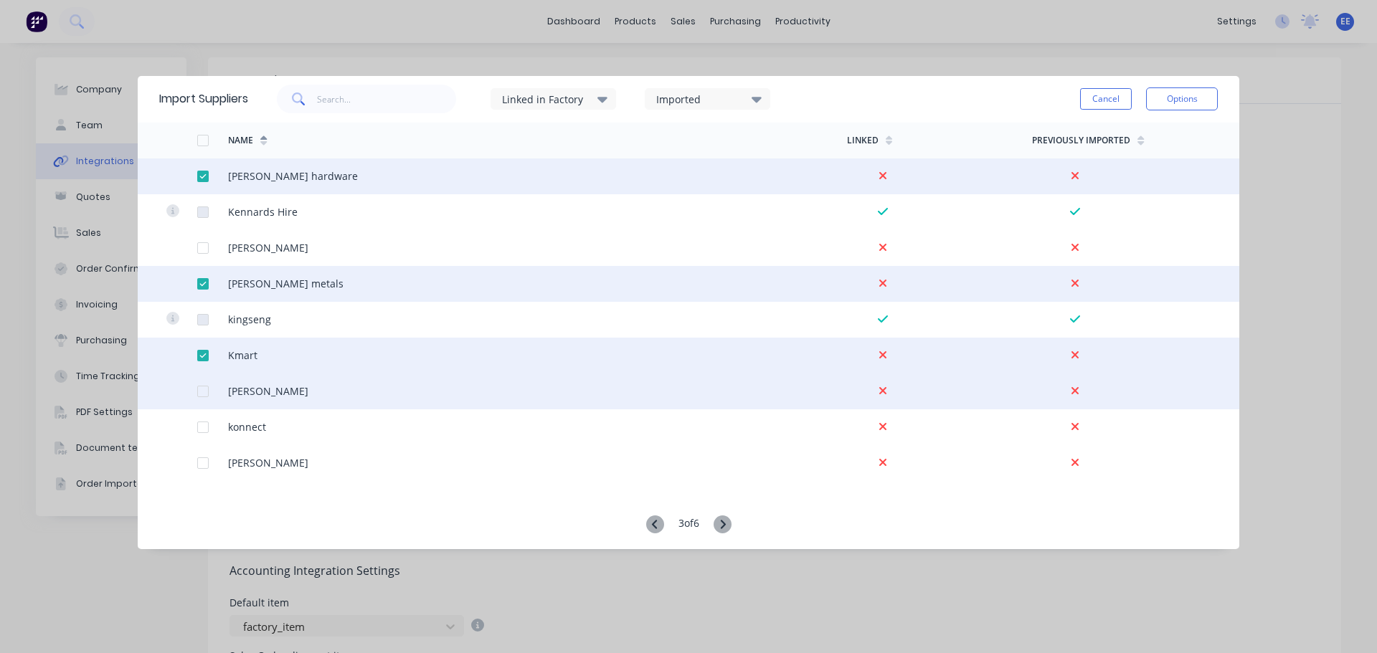
click at [199, 392] on div at bounding box center [203, 391] width 29 height 29
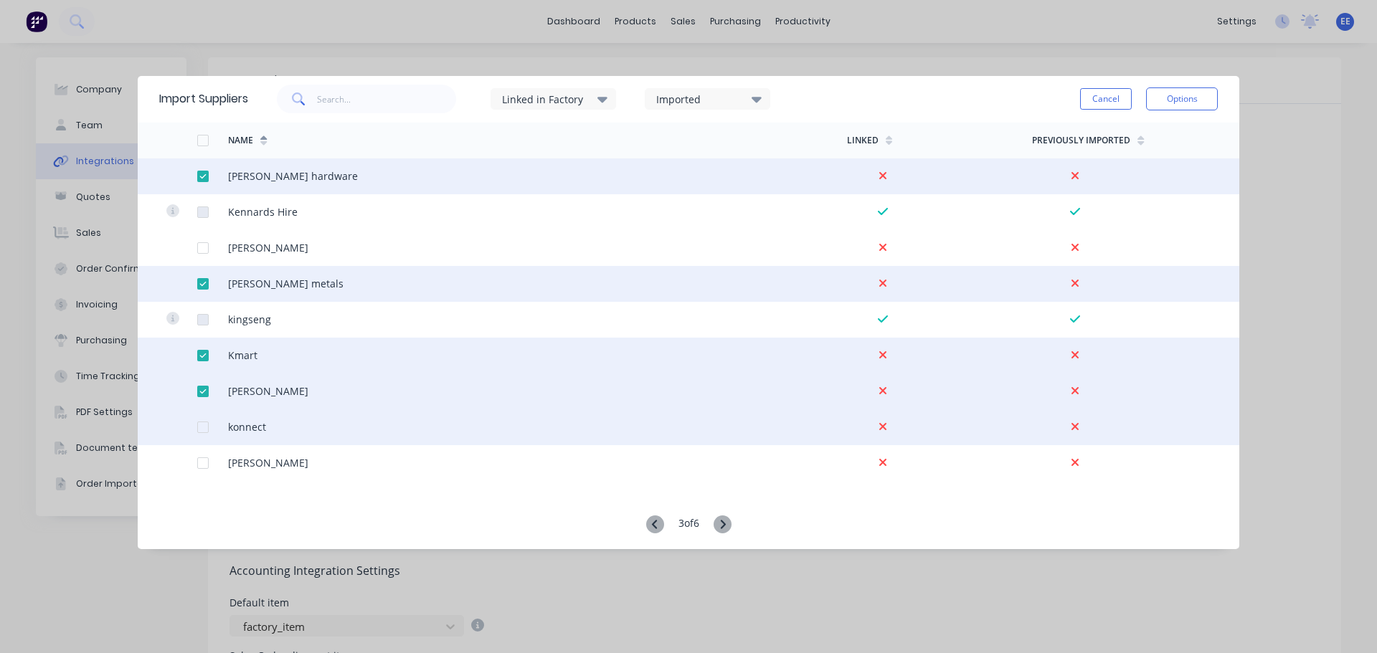
click at [202, 425] on div at bounding box center [203, 427] width 29 height 29
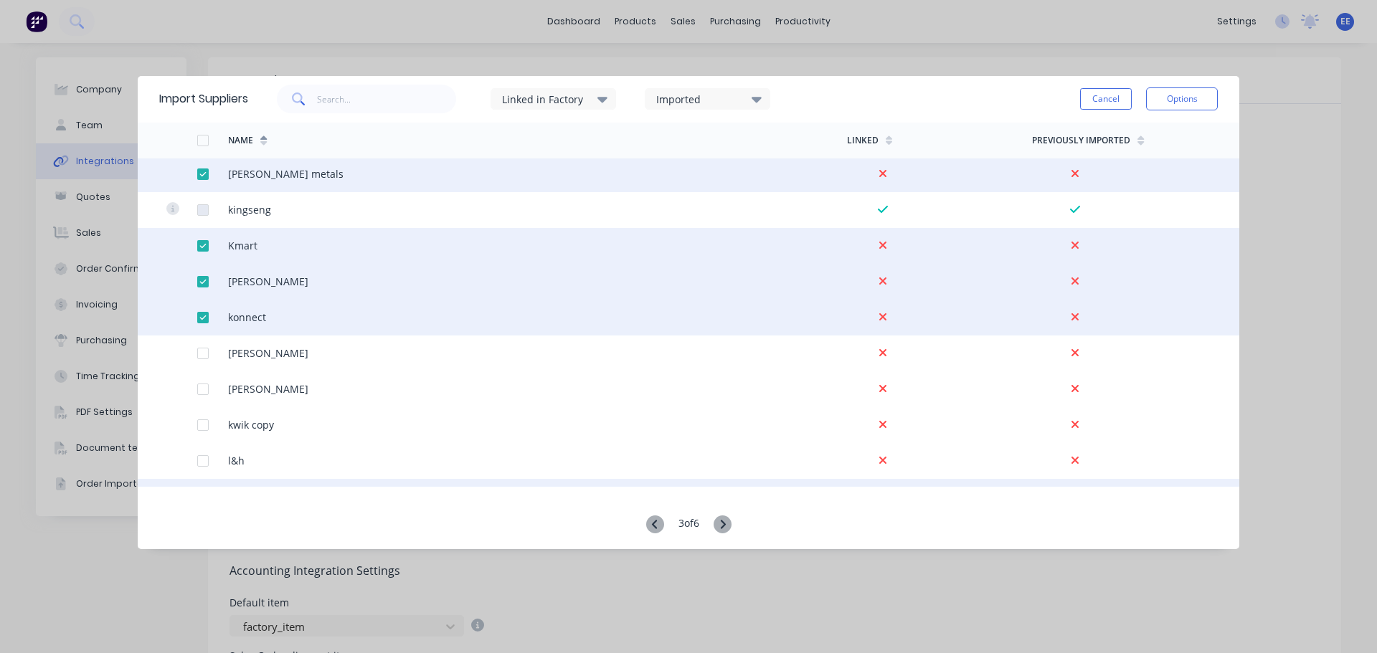
scroll to position [2152, 0]
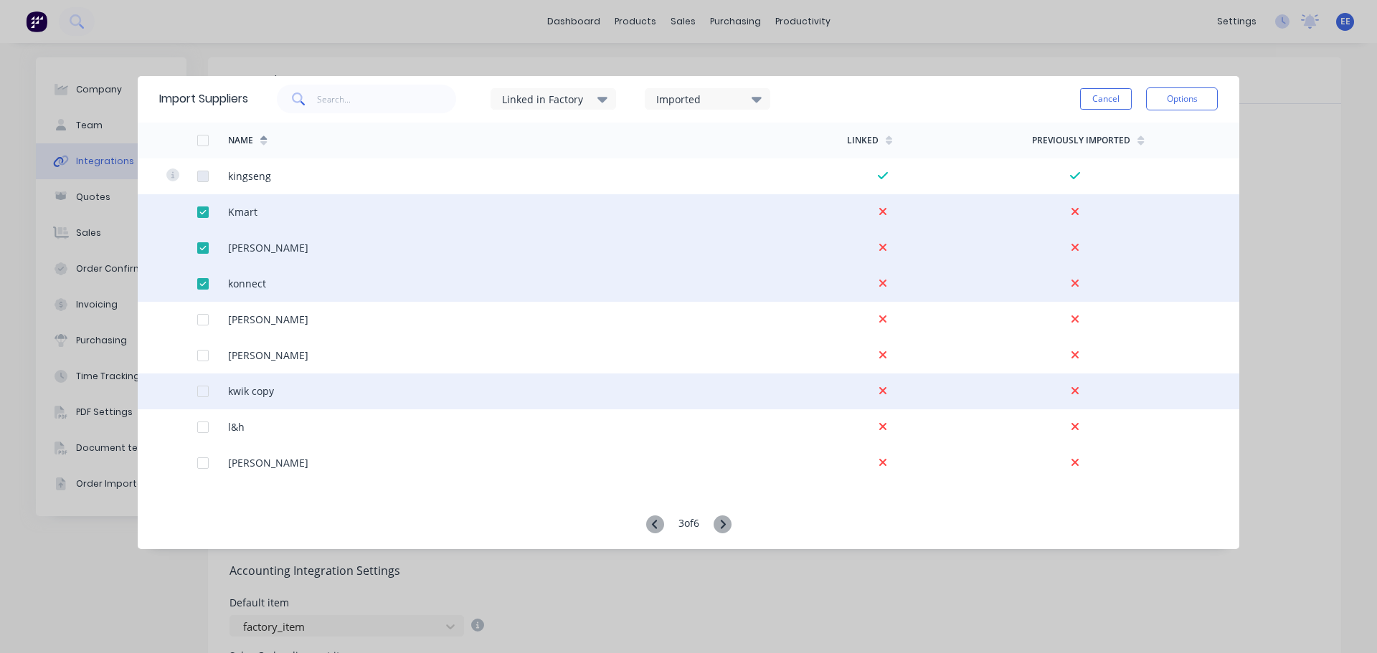
click at [197, 391] on div at bounding box center [203, 391] width 29 height 29
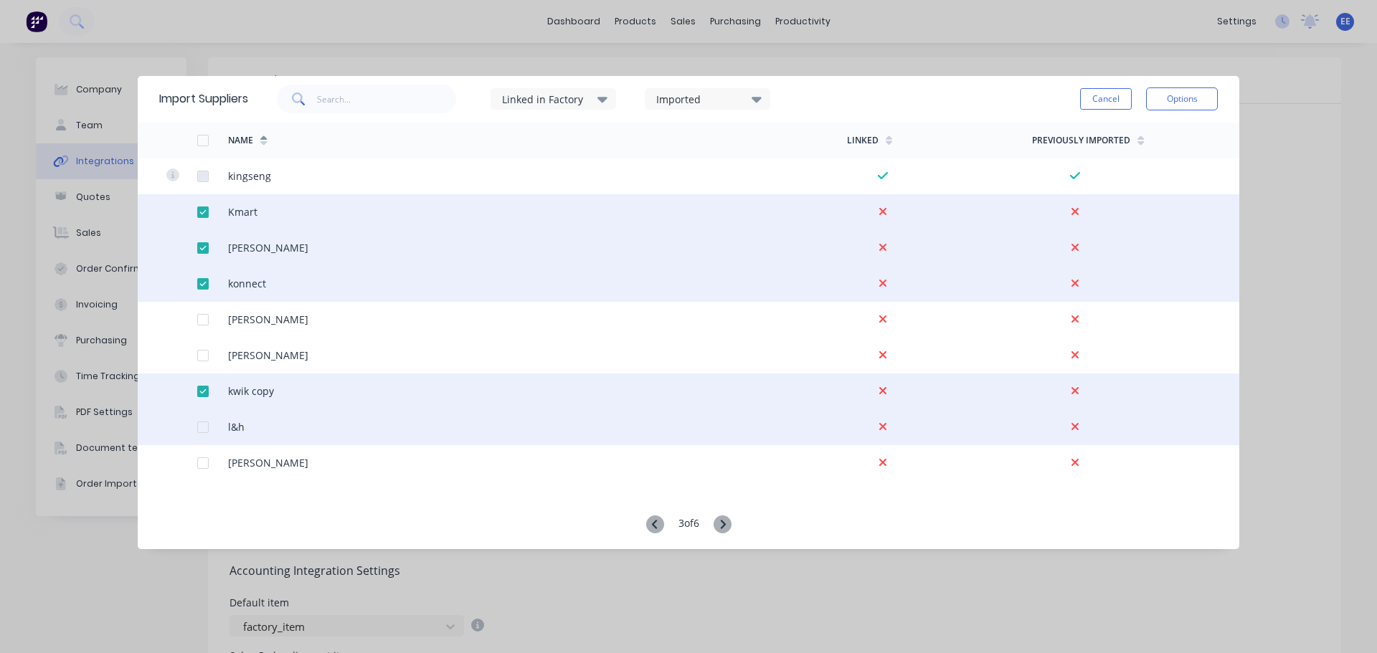
click at [197, 431] on div at bounding box center [203, 427] width 29 height 29
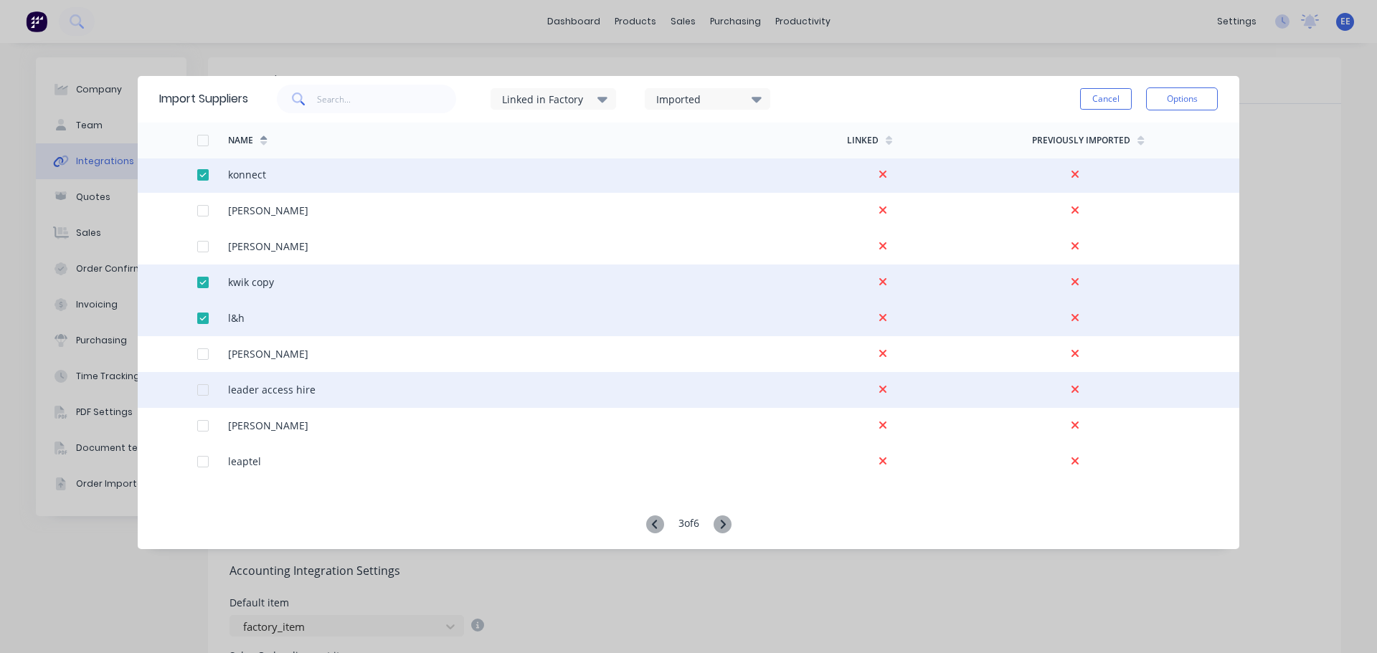
scroll to position [2295, 0]
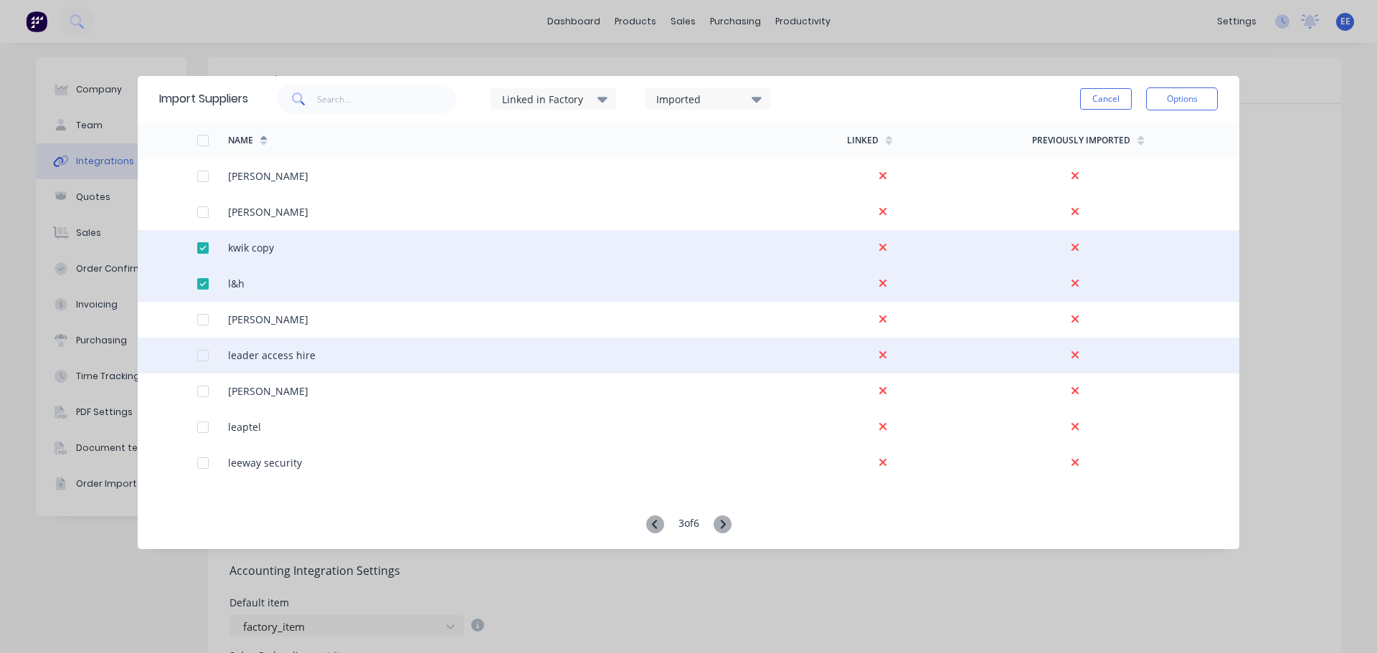
click at [204, 354] on div at bounding box center [203, 355] width 29 height 29
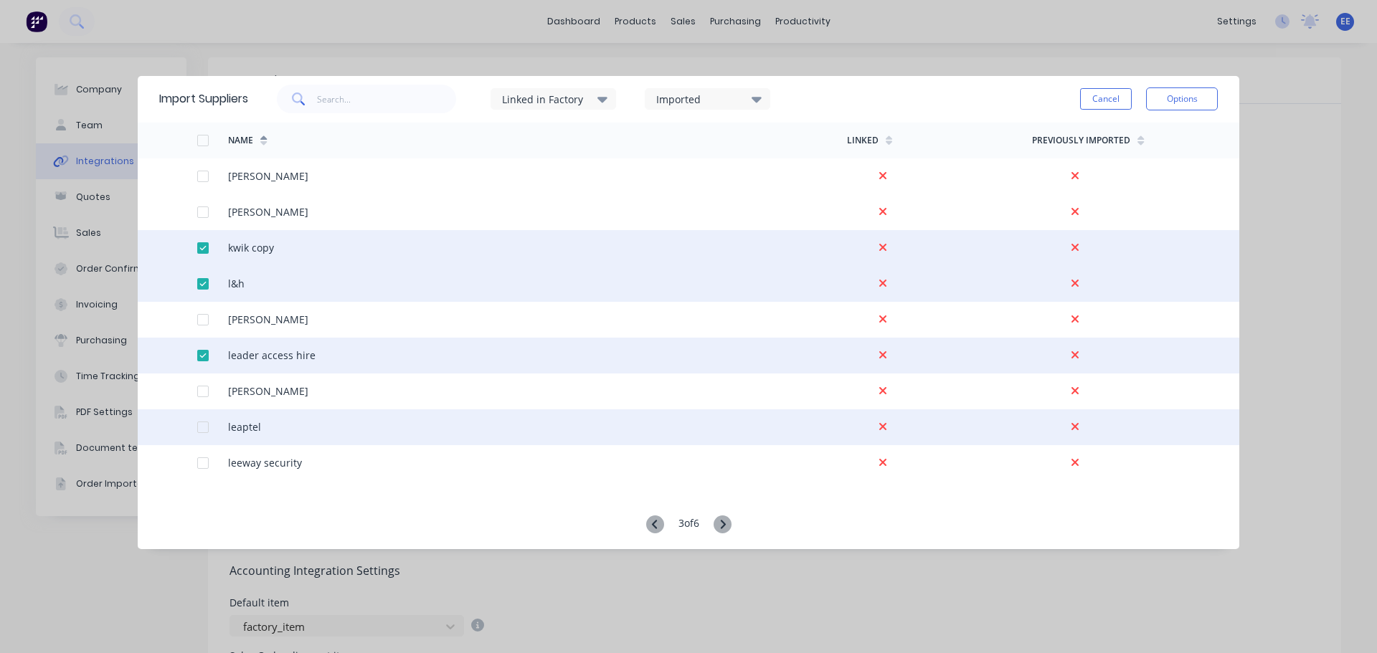
click at [202, 427] on div at bounding box center [203, 427] width 29 height 29
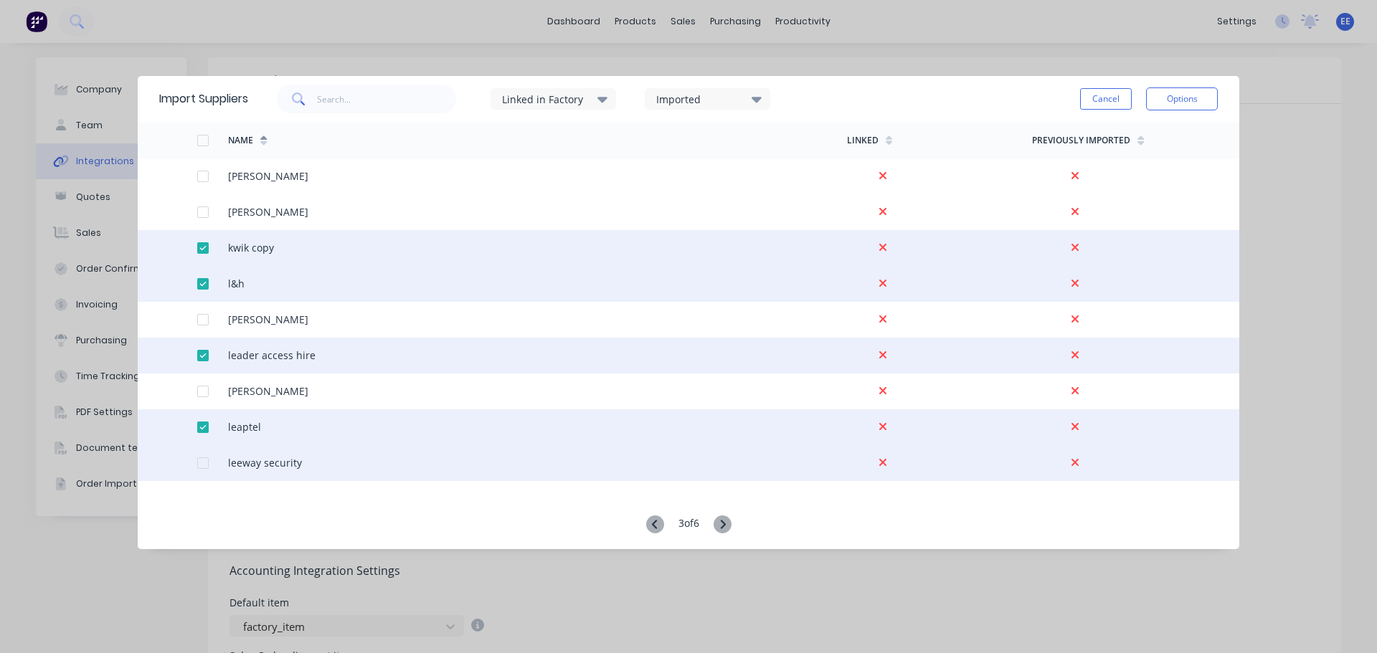
click at [204, 465] on div at bounding box center [203, 463] width 29 height 29
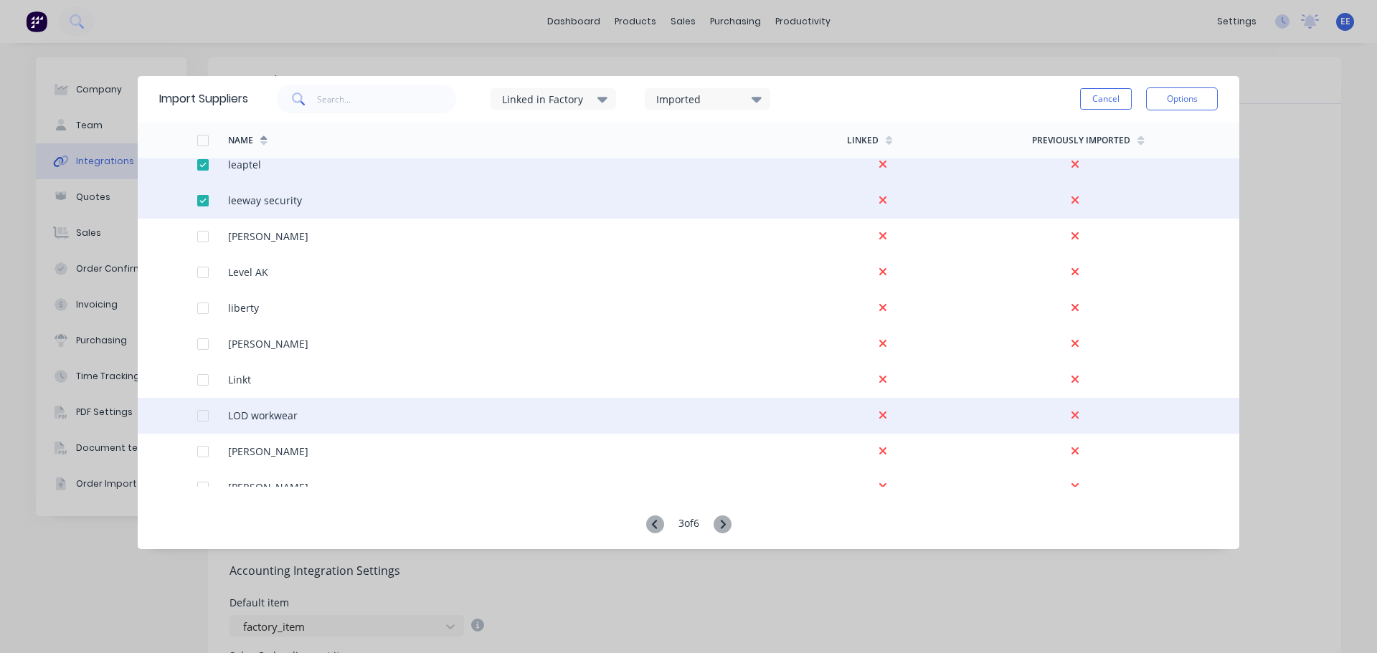
scroll to position [2582, 0]
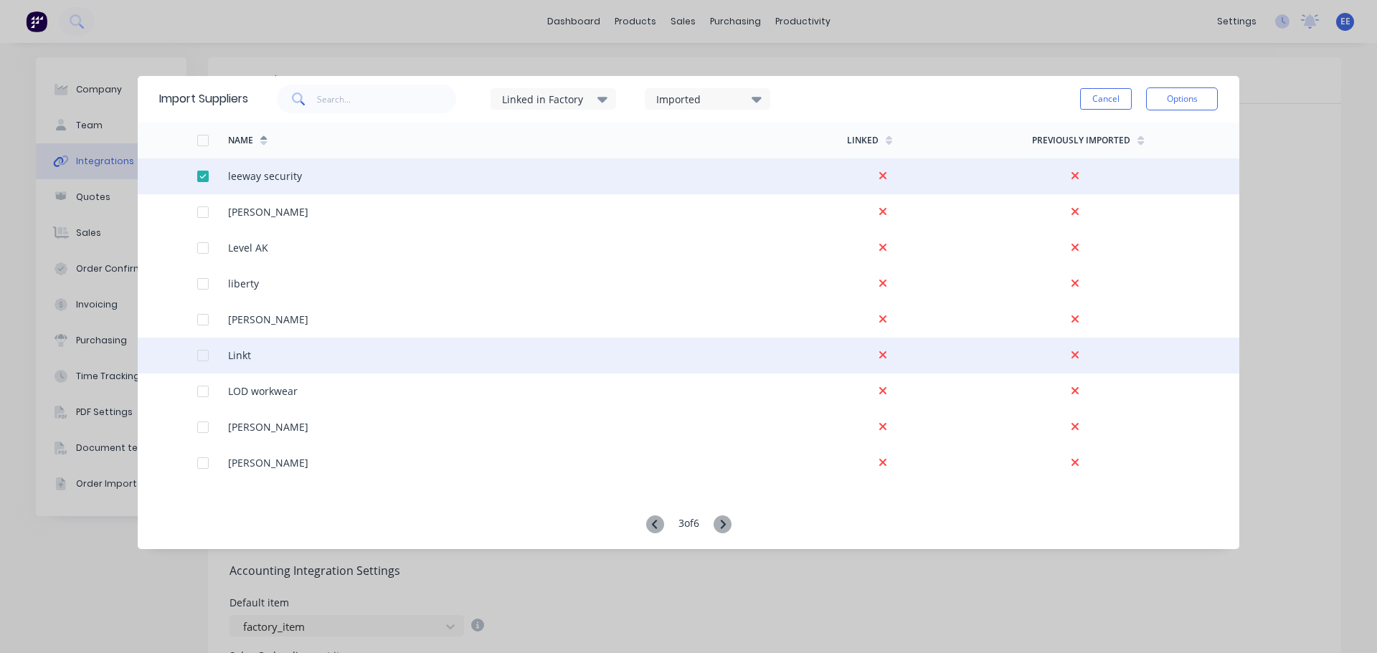
click at [203, 359] on div at bounding box center [203, 355] width 29 height 29
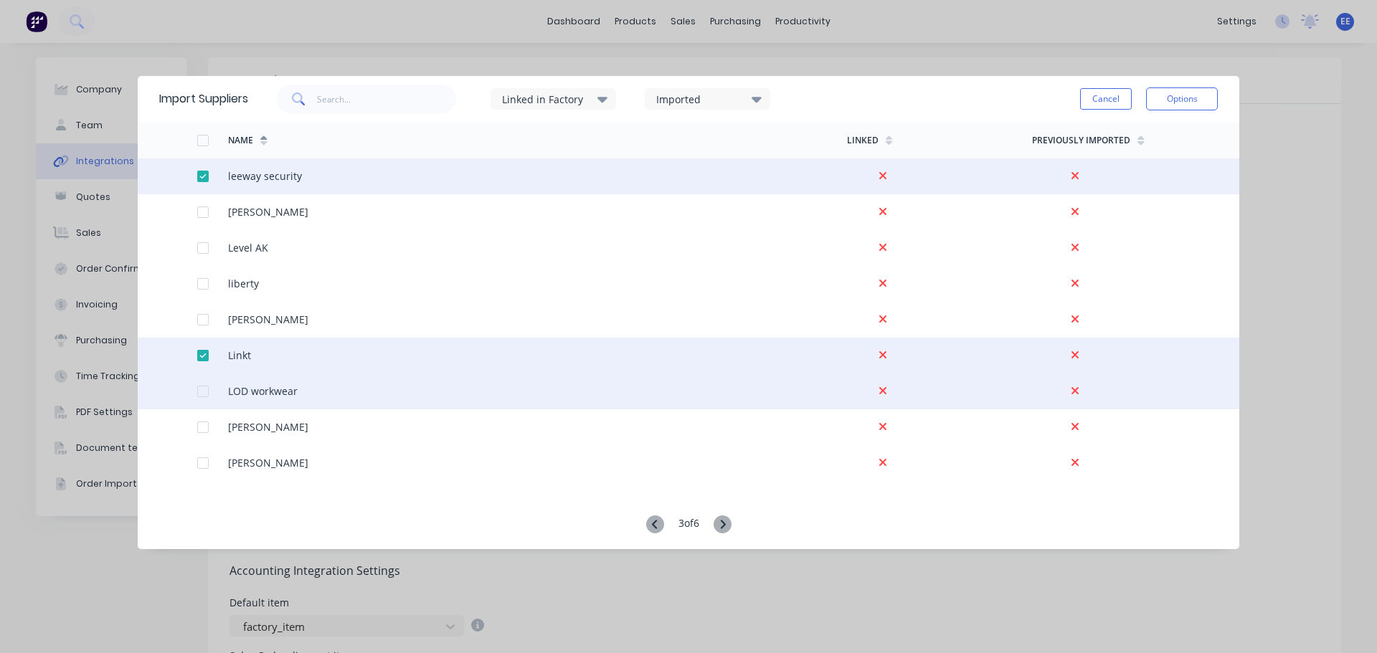
click at [204, 390] on div at bounding box center [203, 391] width 29 height 29
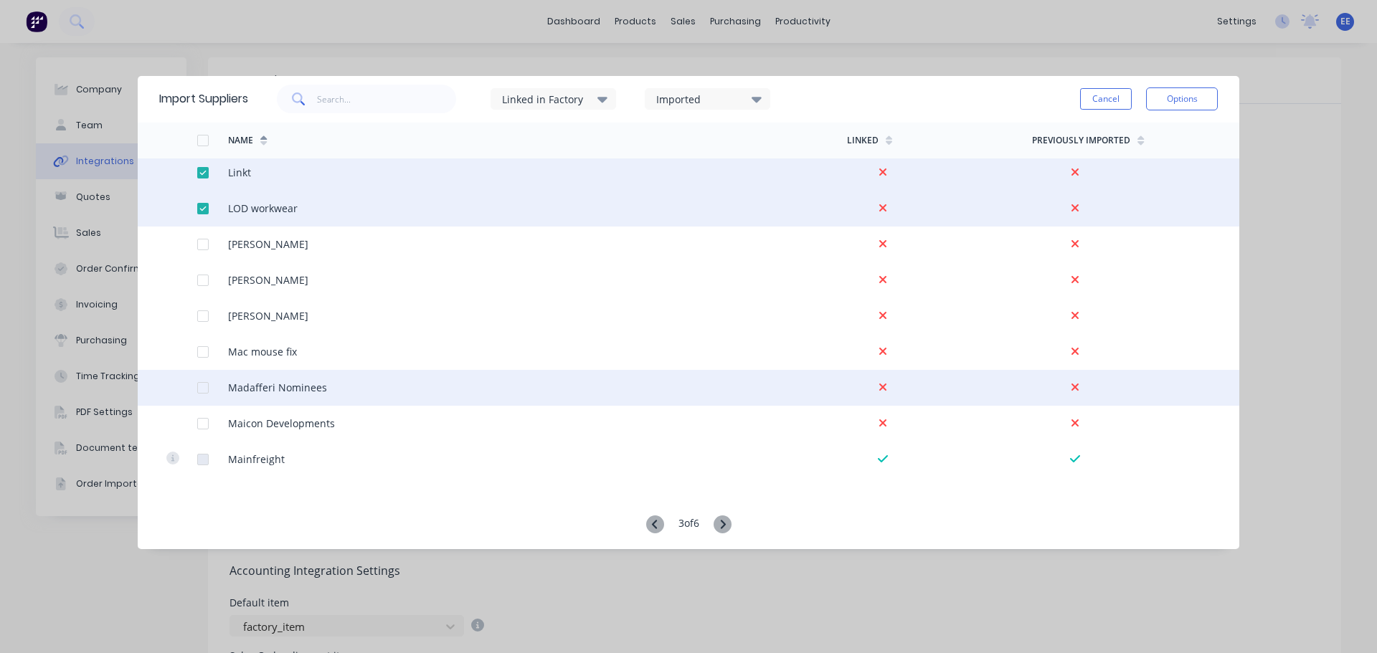
scroll to position [2797, 0]
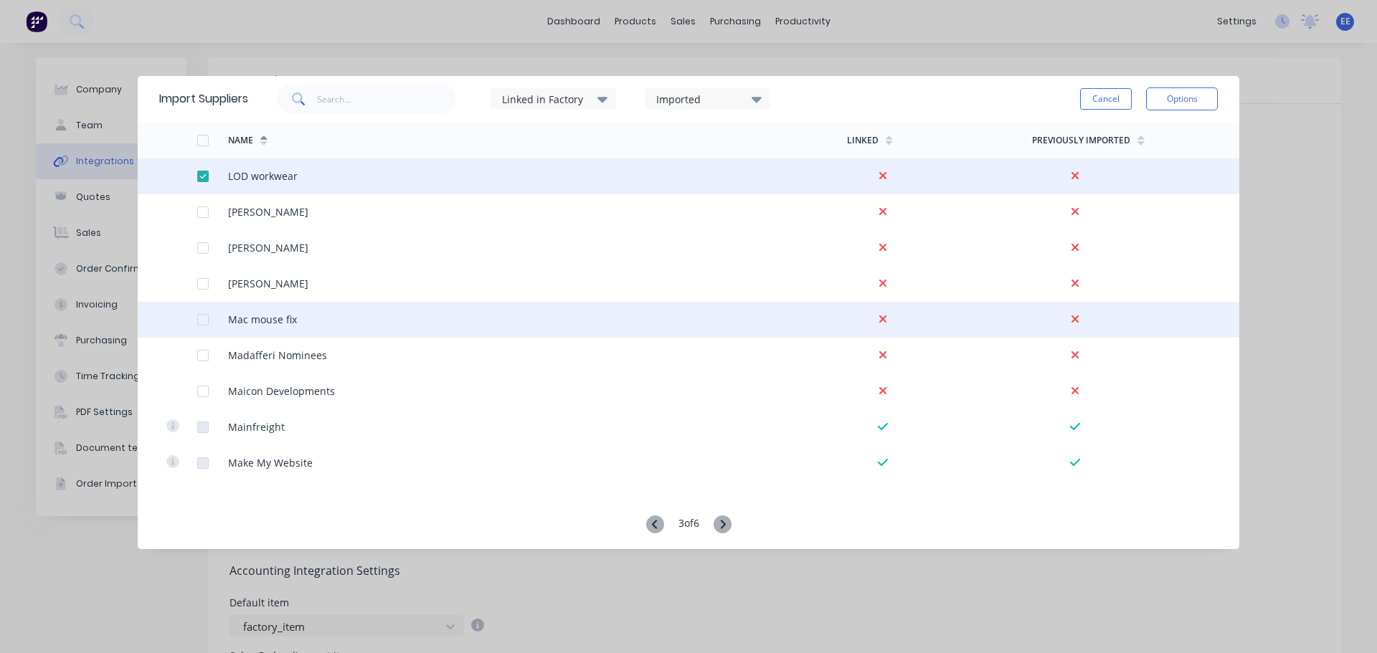
click at [203, 323] on div at bounding box center [203, 320] width 29 height 29
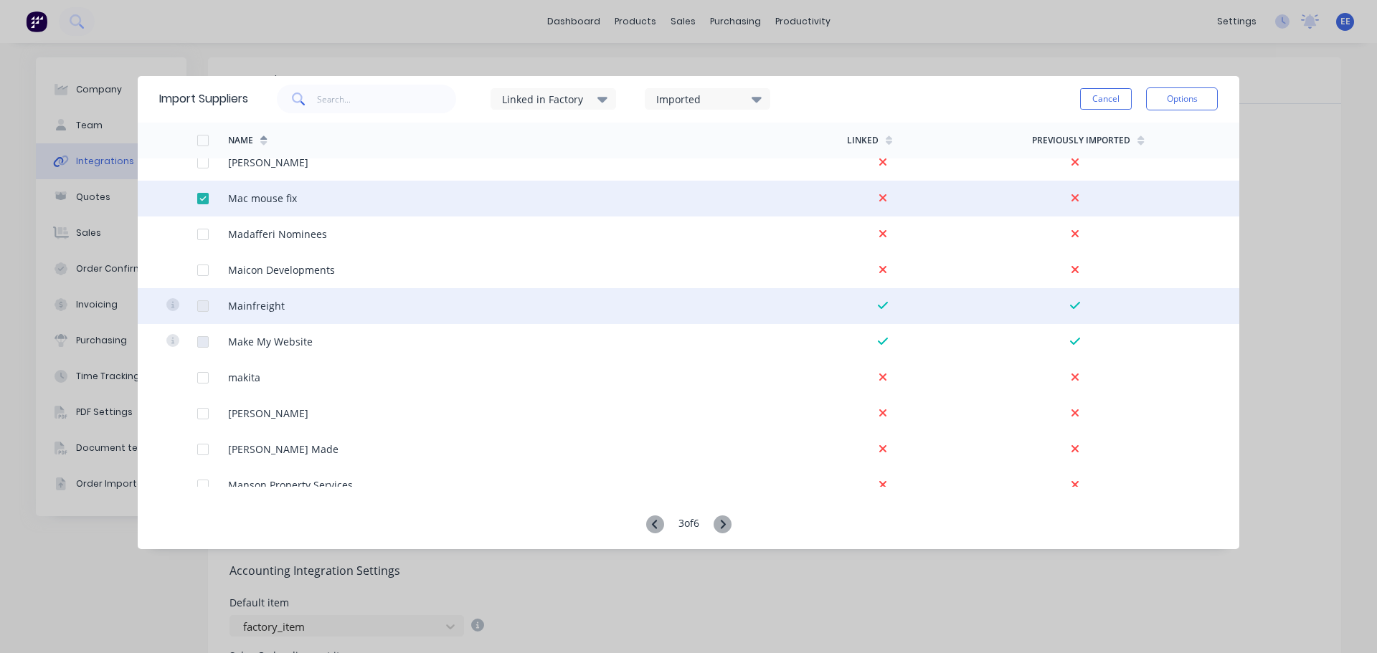
scroll to position [2941, 0]
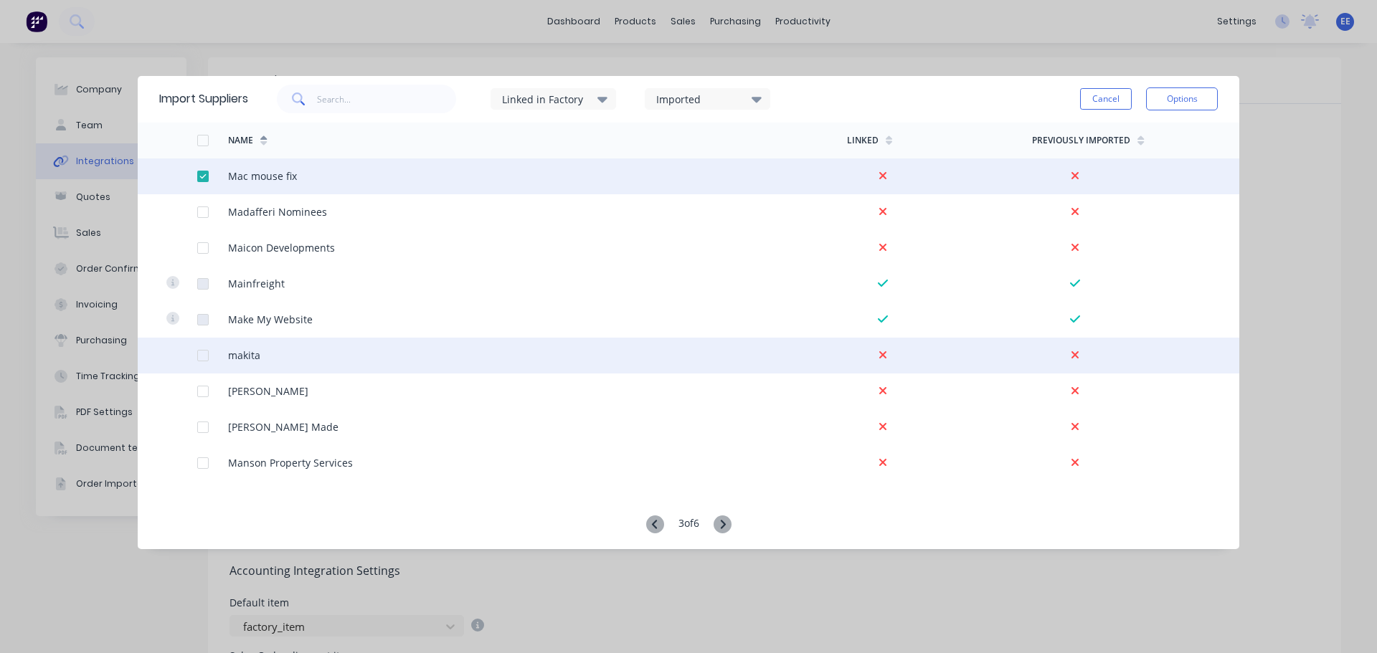
click at [198, 355] on div at bounding box center [203, 355] width 29 height 29
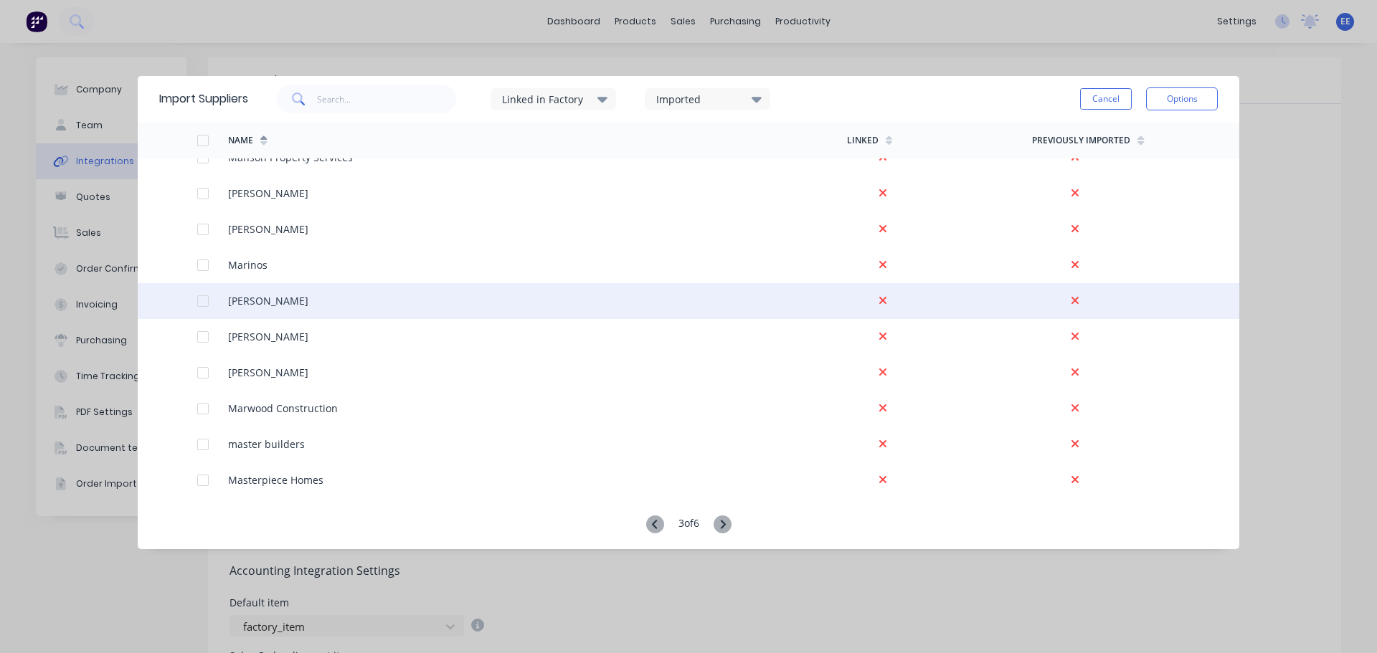
scroll to position [3258, 0]
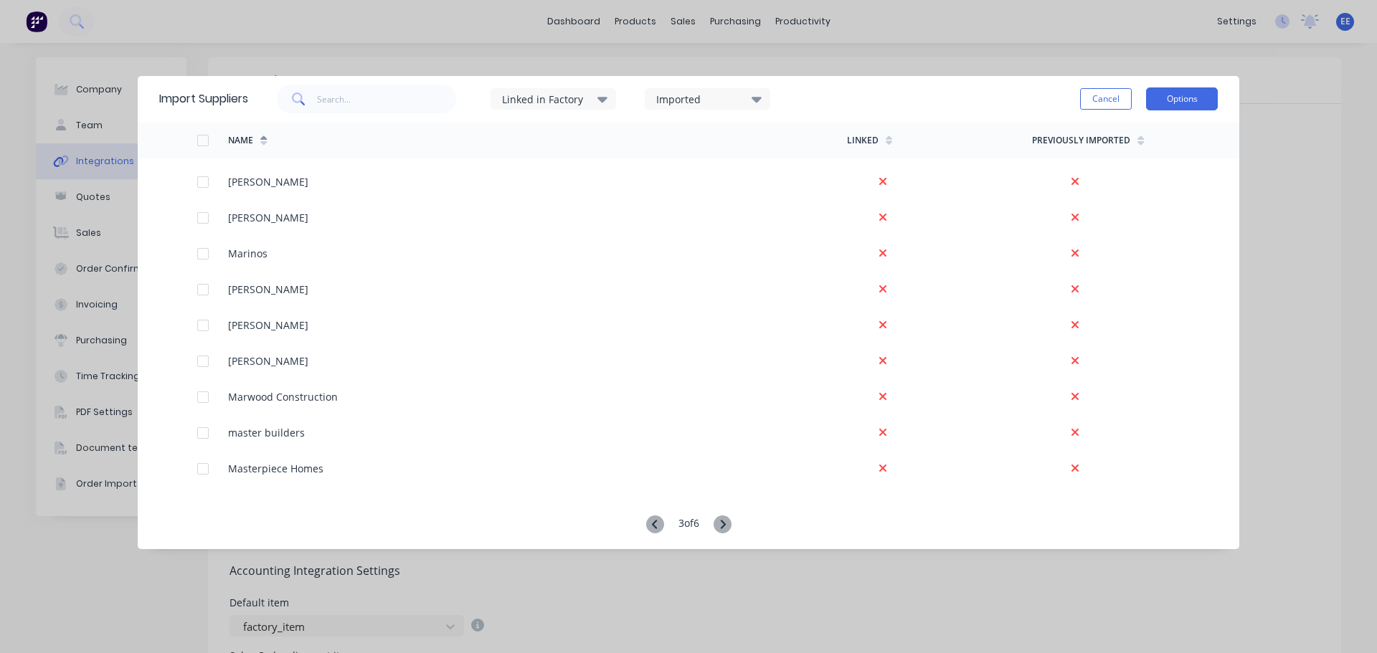
click at [1186, 98] on button "Options" at bounding box center [1182, 99] width 72 height 23
click at [1143, 131] on div "Import selected suppliers" at bounding box center [1150, 139] width 110 height 36
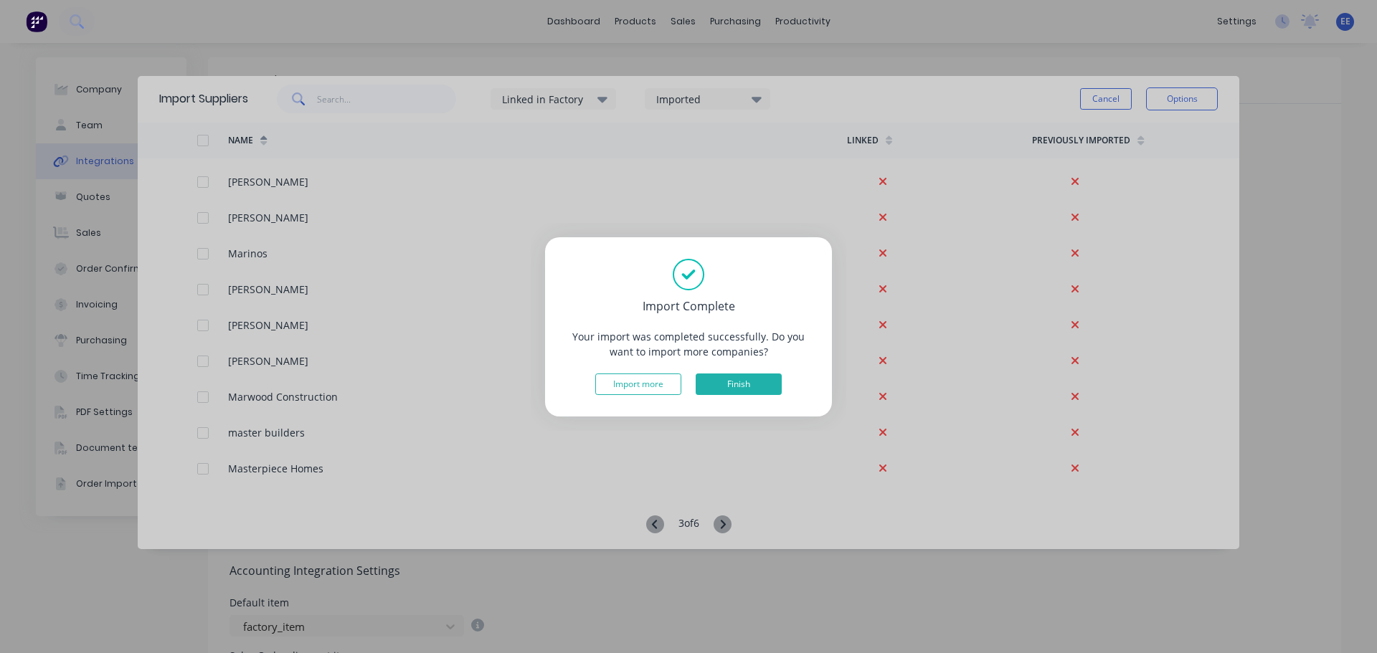
click at [726, 390] on button "Finish" at bounding box center [739, 385] width 86 height 22
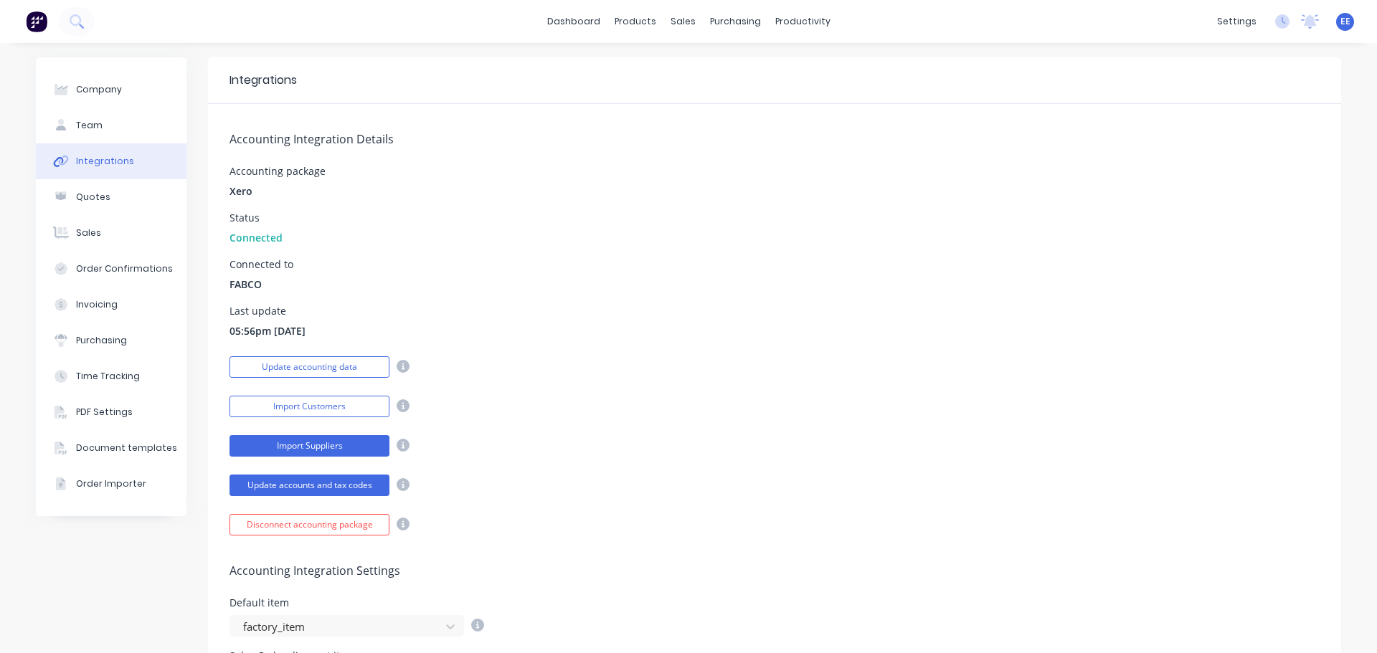
click at [334, 451] on button "Import Suppliers" at bounding box center [310, 446] width 160 height 22
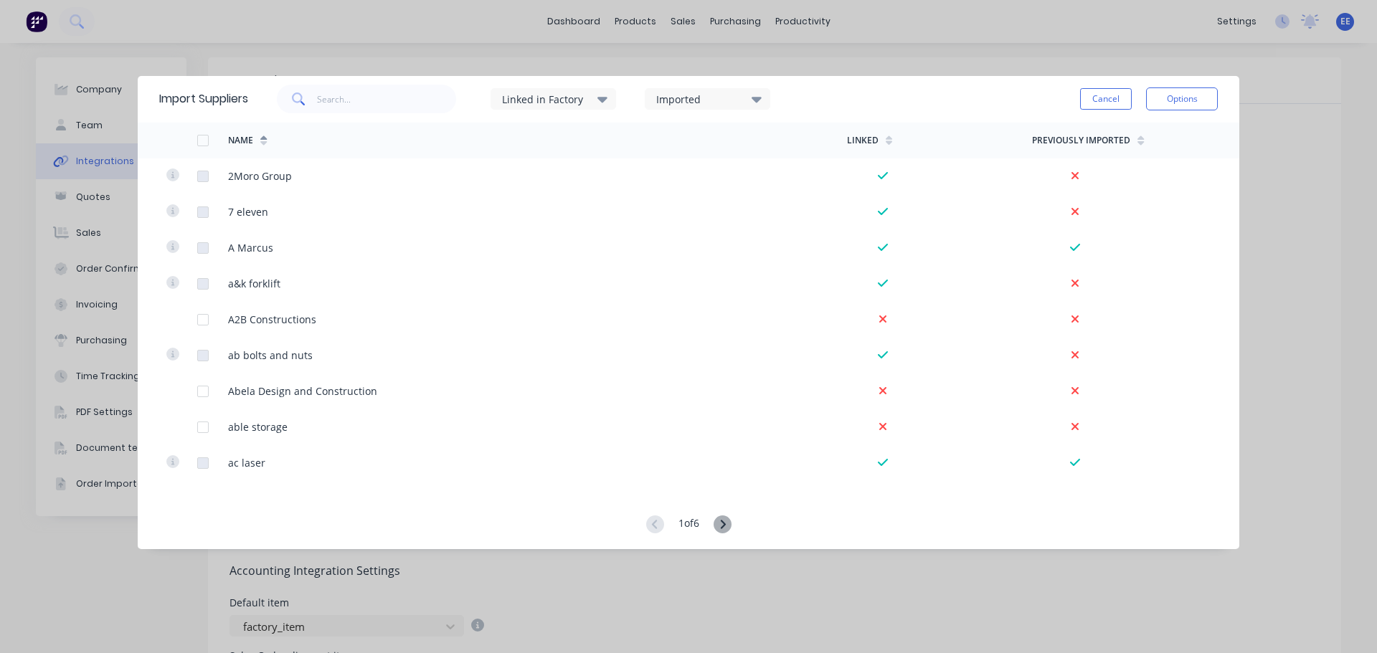
click at [729, 523] on icon at bounding box center [723, 525] width 18 height 18
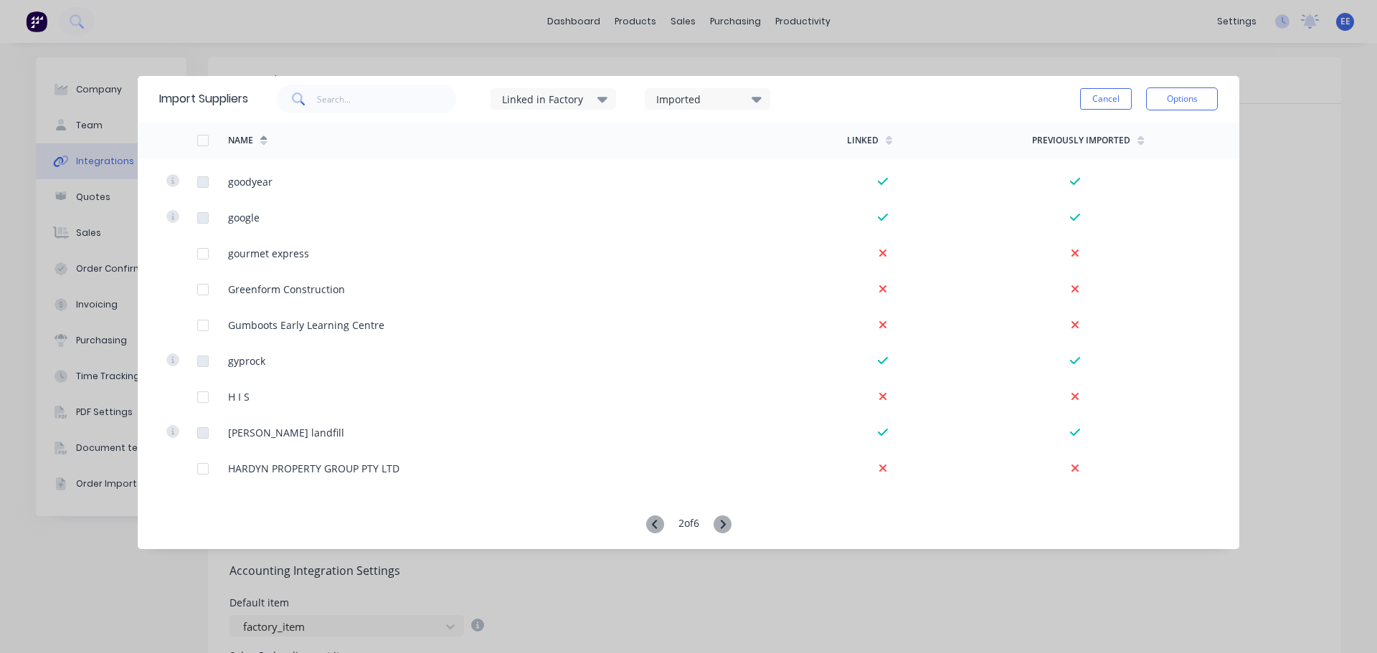
click at [723, 526] on icon at bounding box center [723, 525] width 18 height 18
click at [725, 517] on icon at bounding box center [723, 525] width 18 height 18
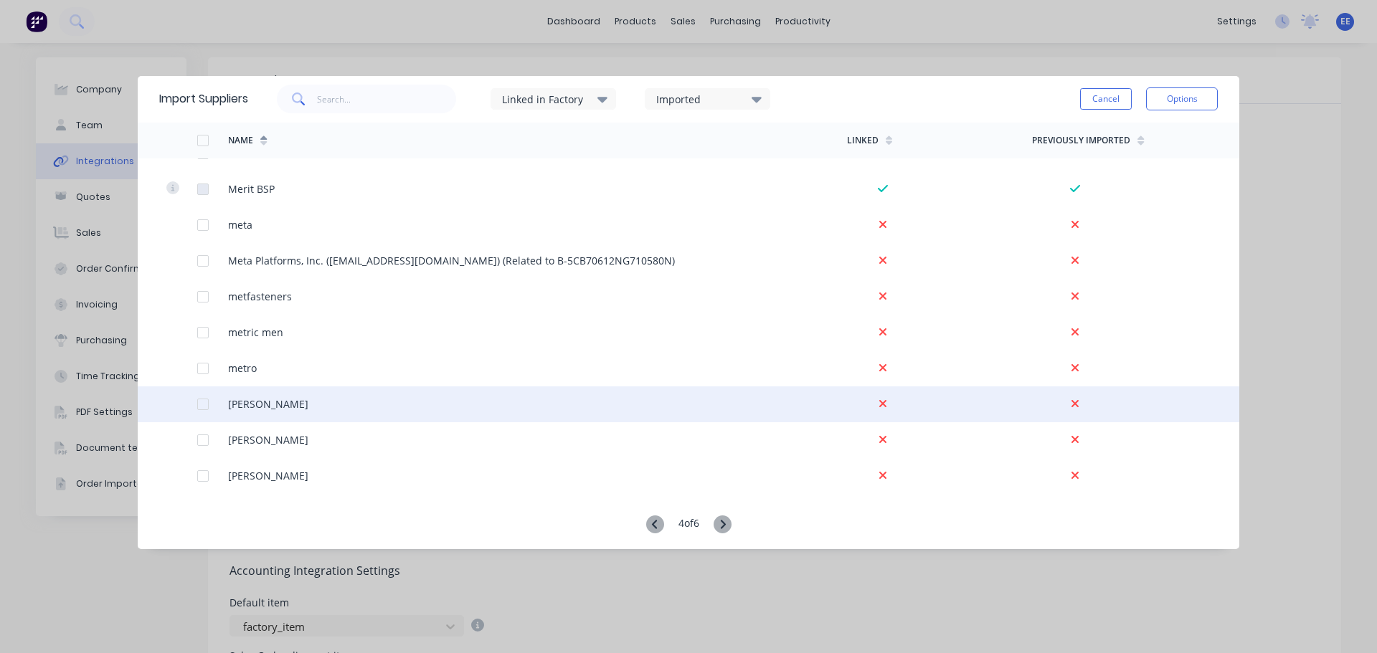
scroll to position [646, 0]
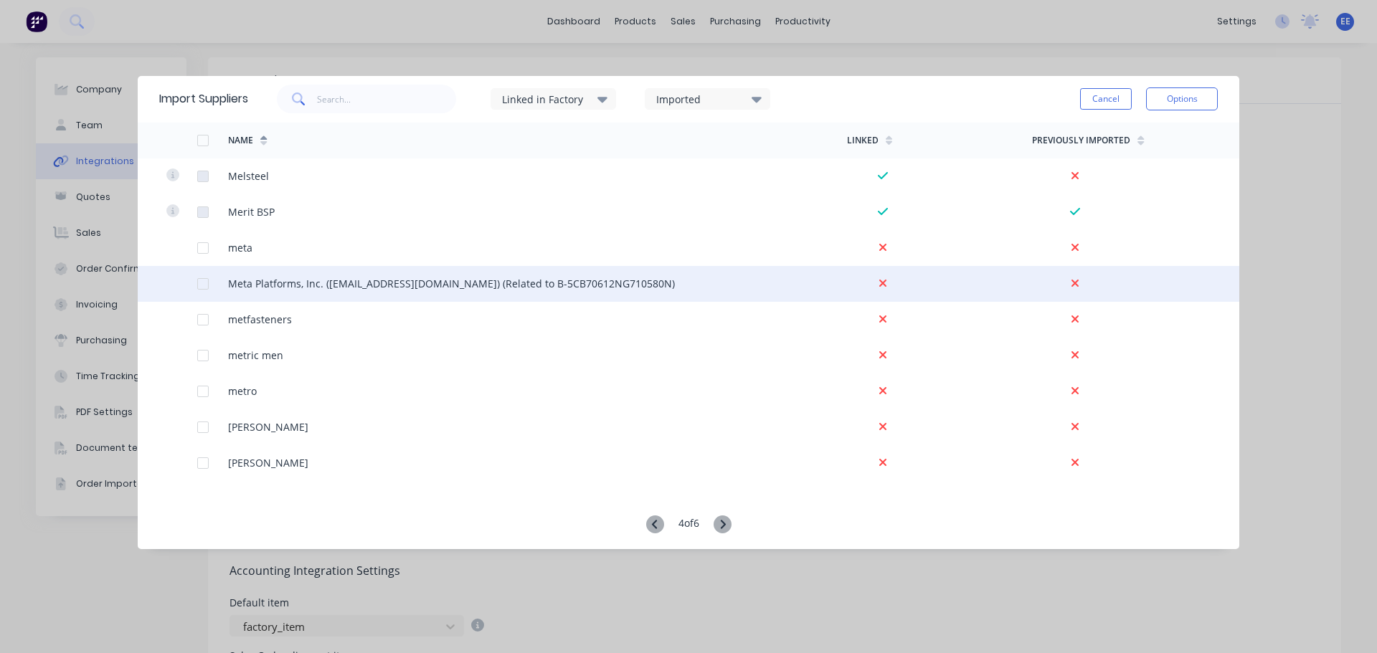
click at [204, 280] on div at bounding box center [203, 284] width 29 height 29
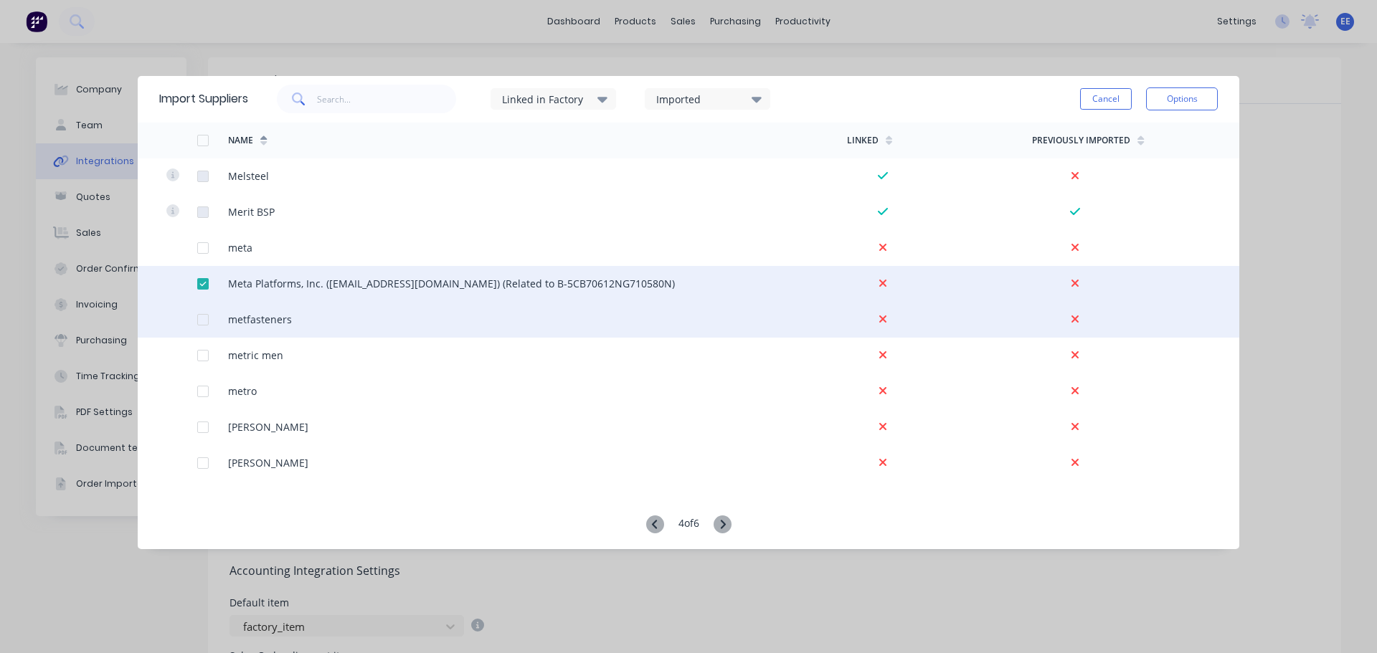
click at [204, 318] on div at bounding box center [203, 320] width 29 height 29
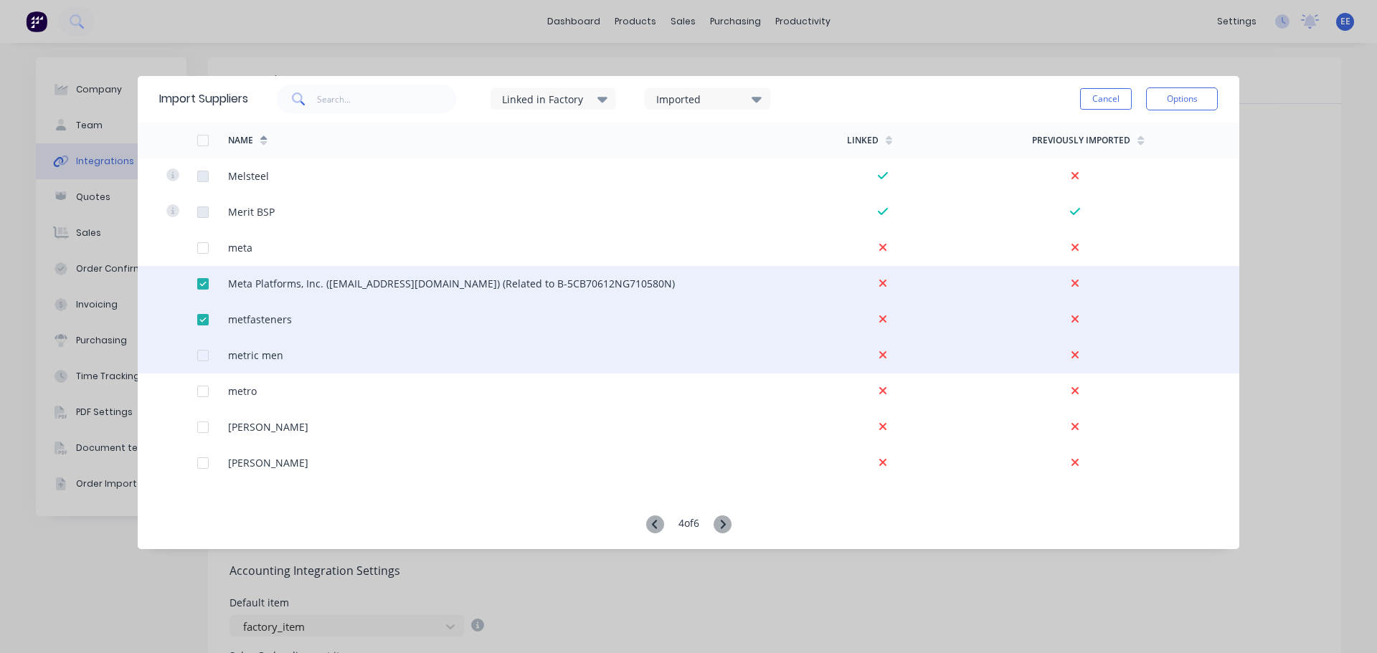
click at [201, 355] on div at bounding box center [203, 355] width 29 height 29
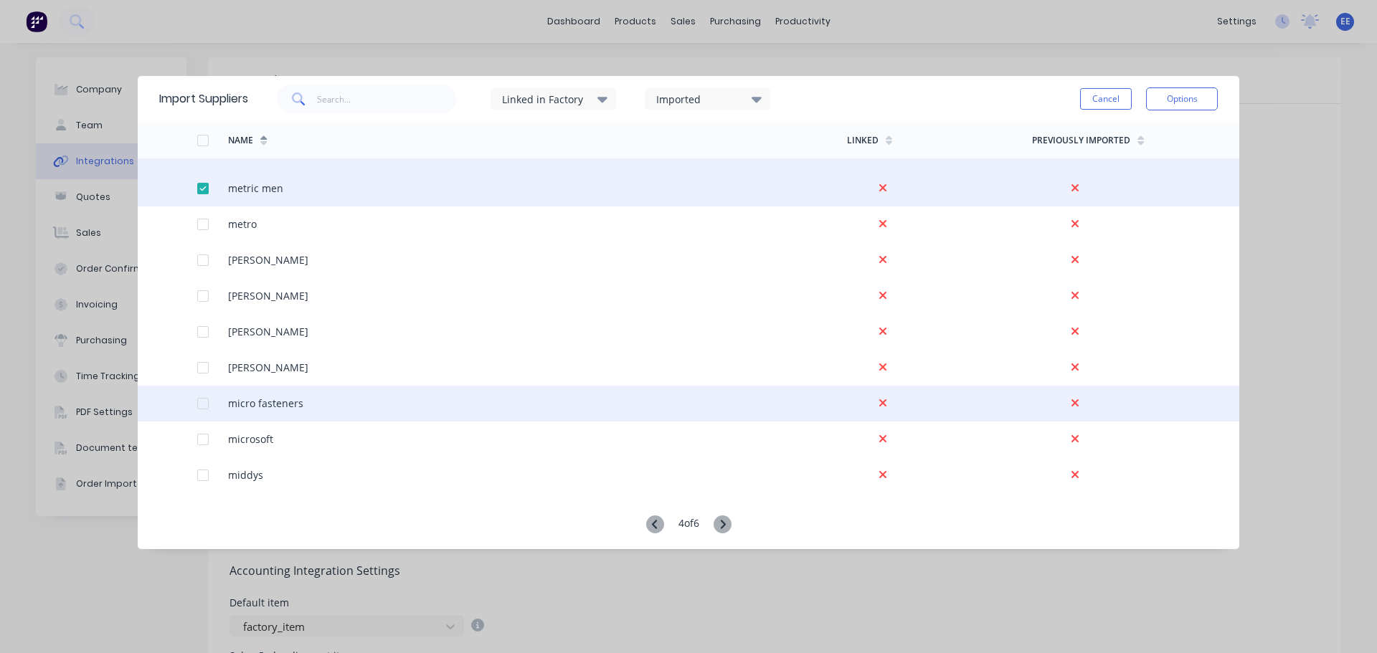
scroll to position [861, 0]
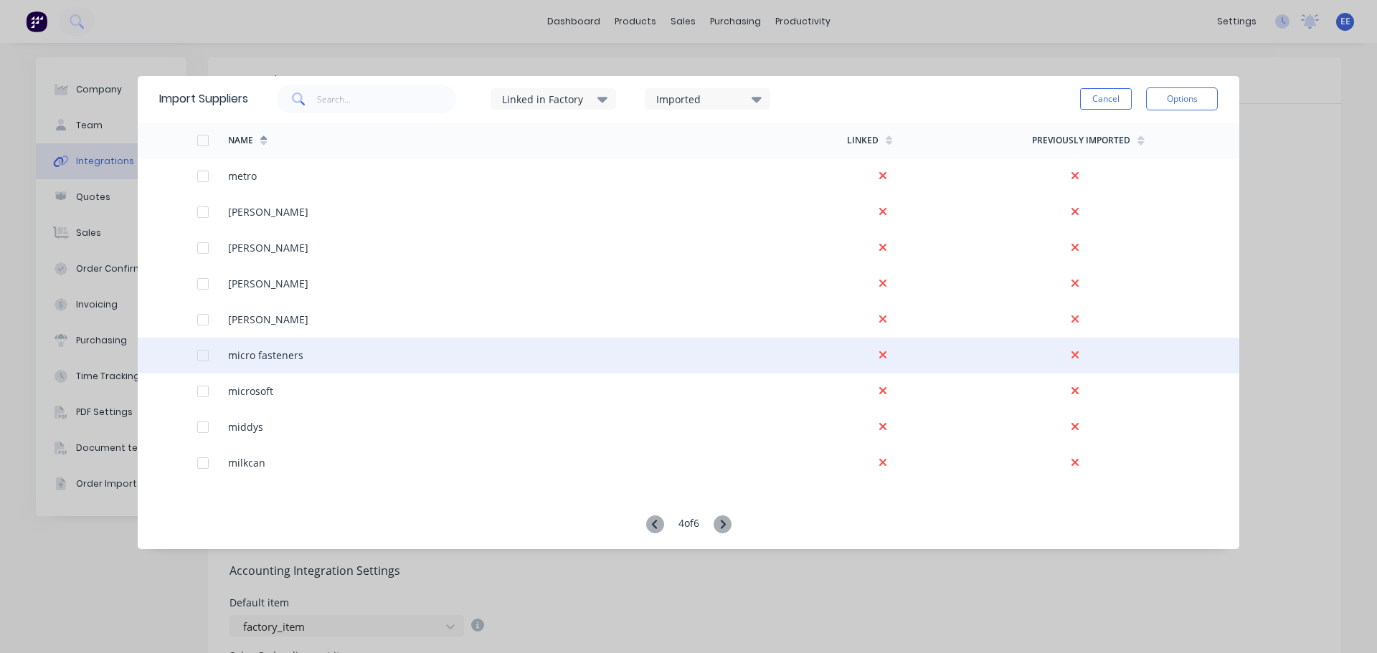
click at [204, 355] on div at bounding box center [203, 355] width 29 height 29
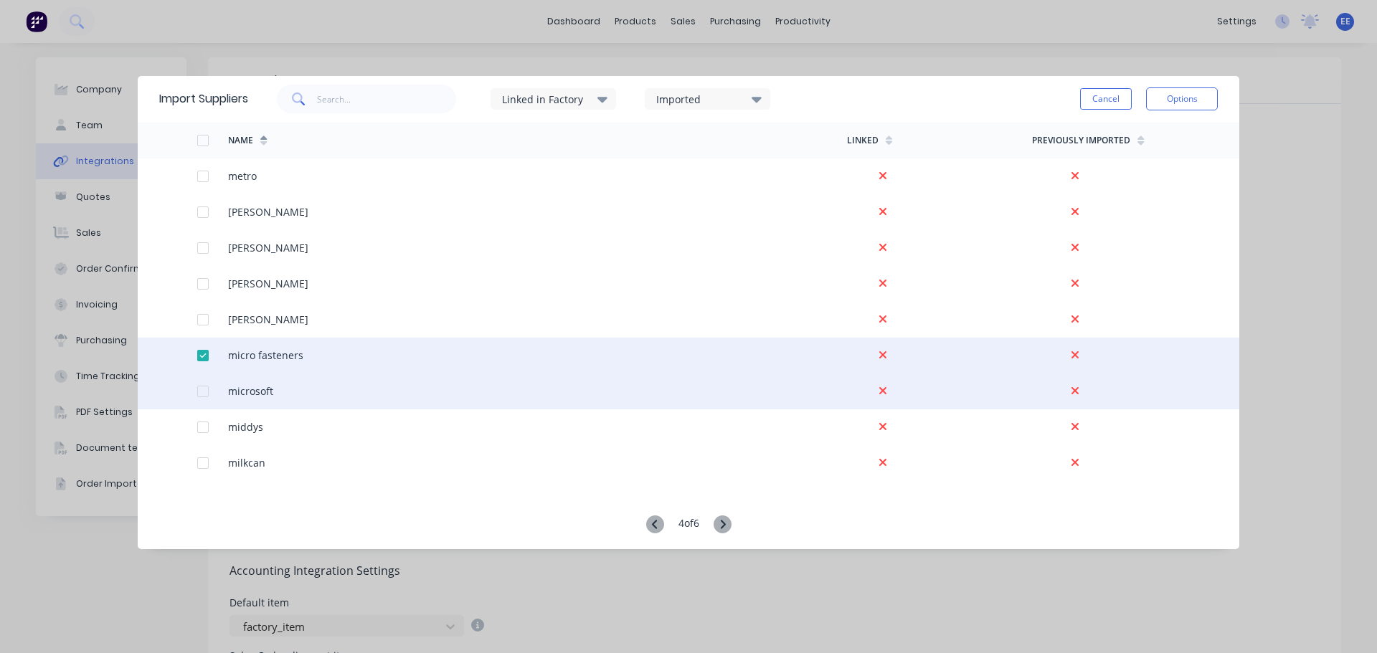
click at [202, 394] on div at bounding box center [203, 391] width 29 height 29
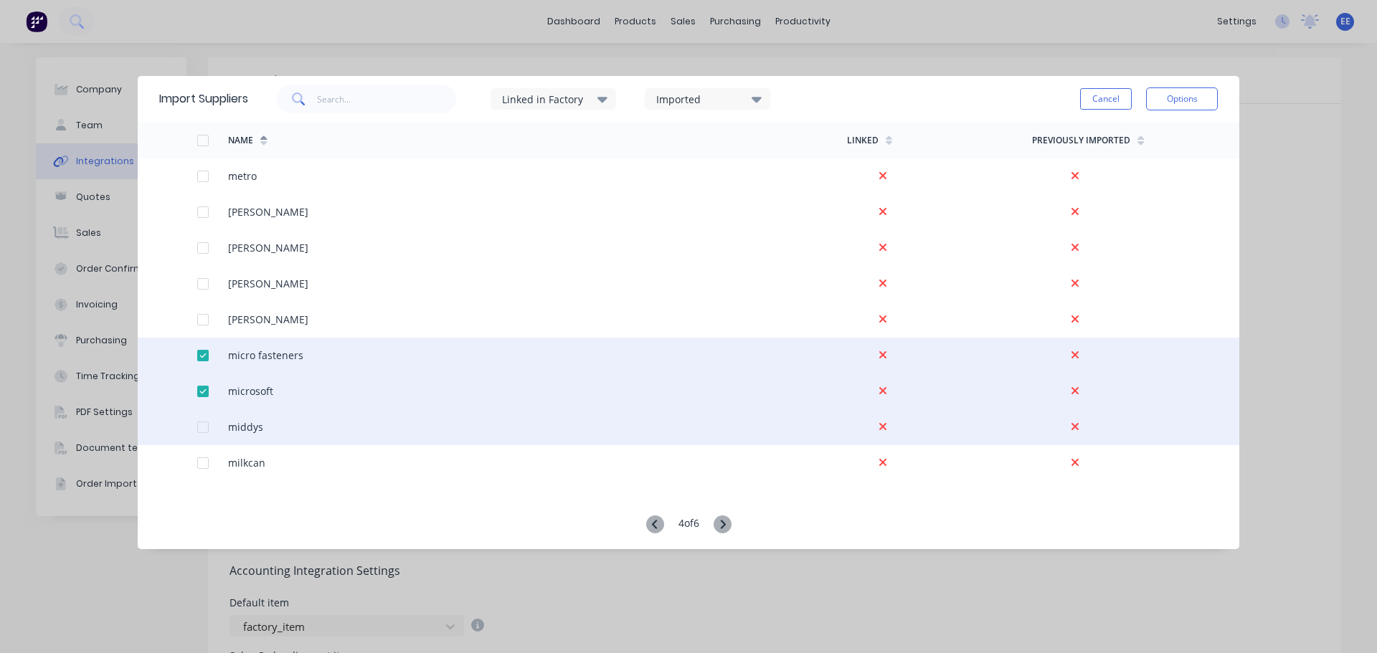
click at [203, 427] on div at bounding box center [203, 427] width 29 height 29
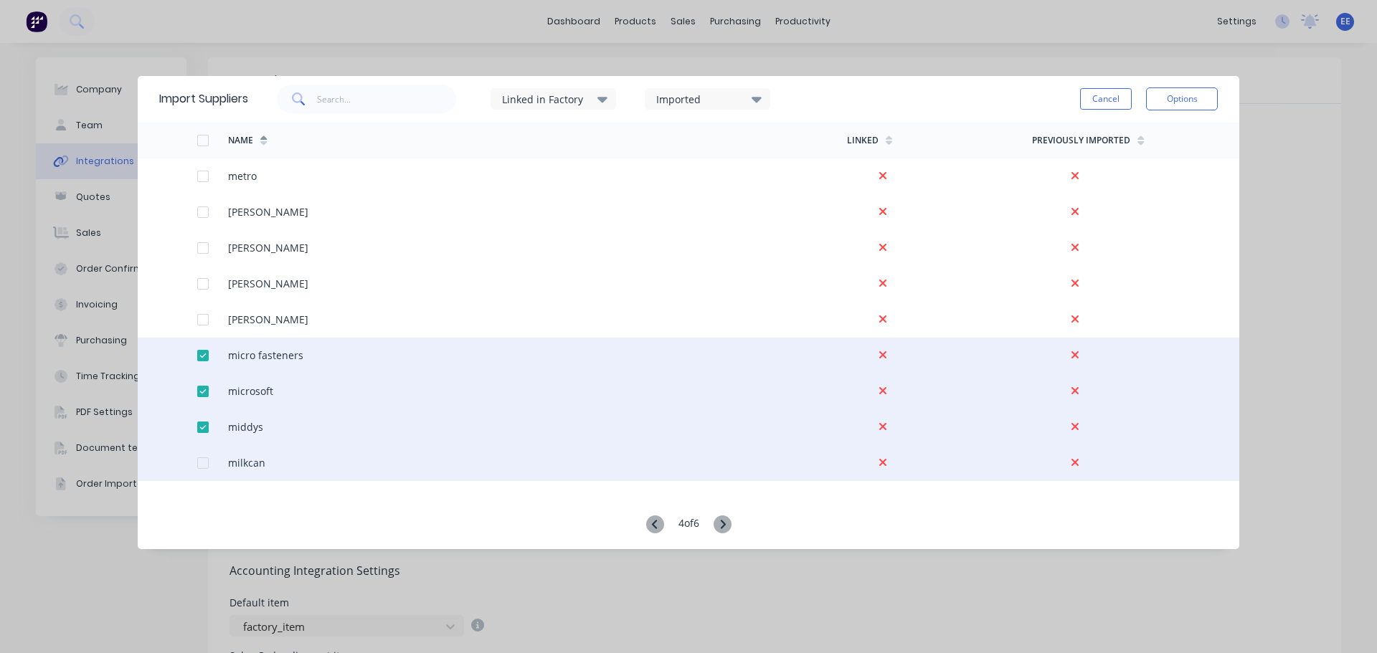
click at [205, 460] on div at bounding box center [203, 463] width 29 height 29
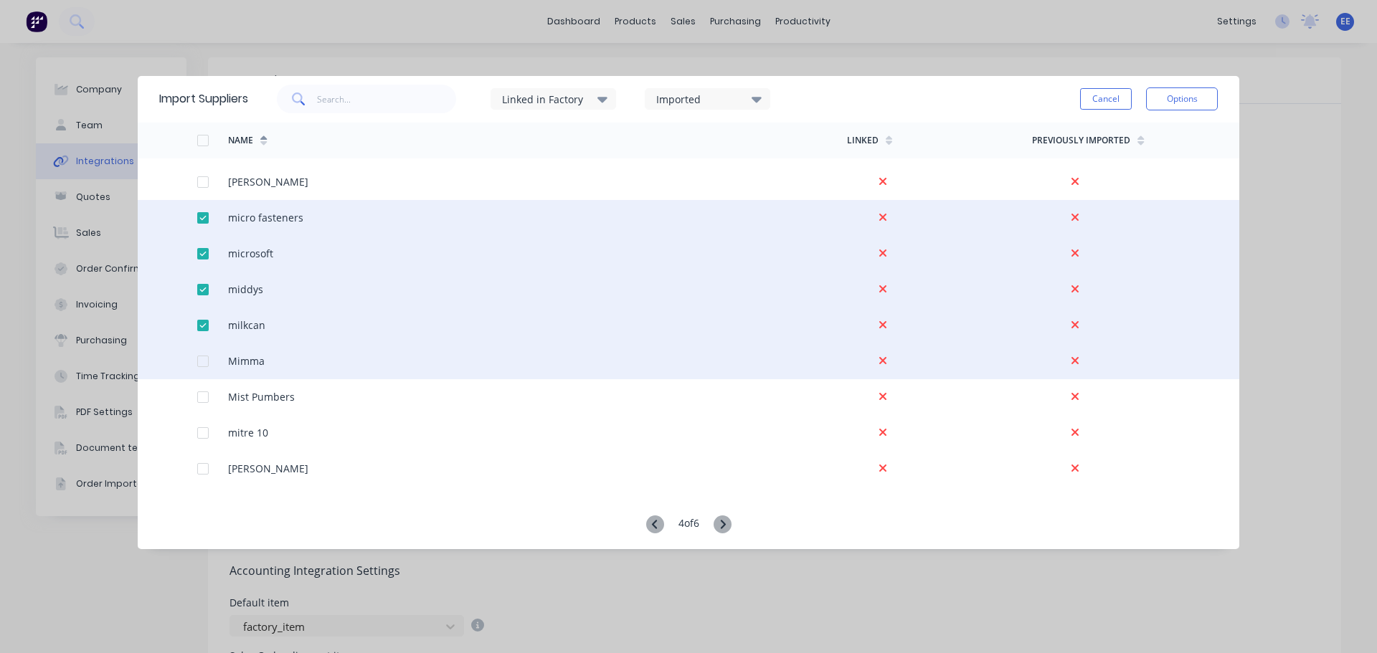
scroll to position [1004, 0]
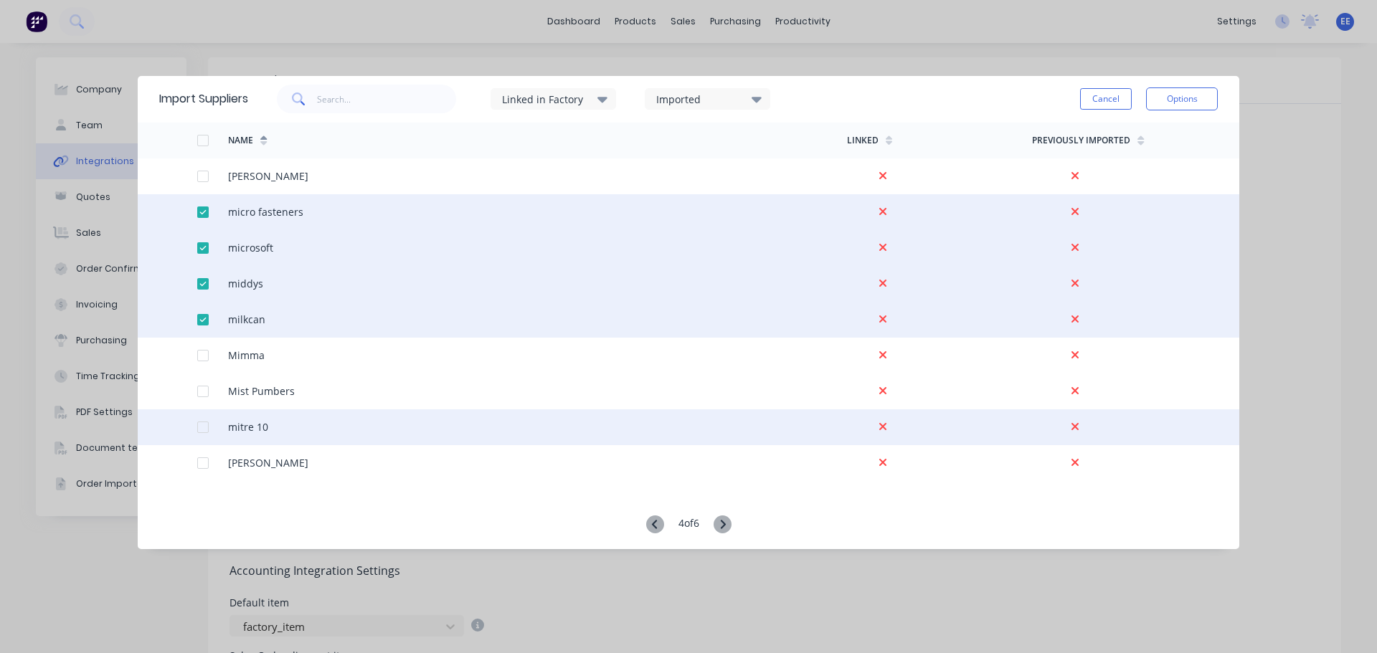
click at [204, 430] on div at bounding box center [203, 427] width 29 height 29
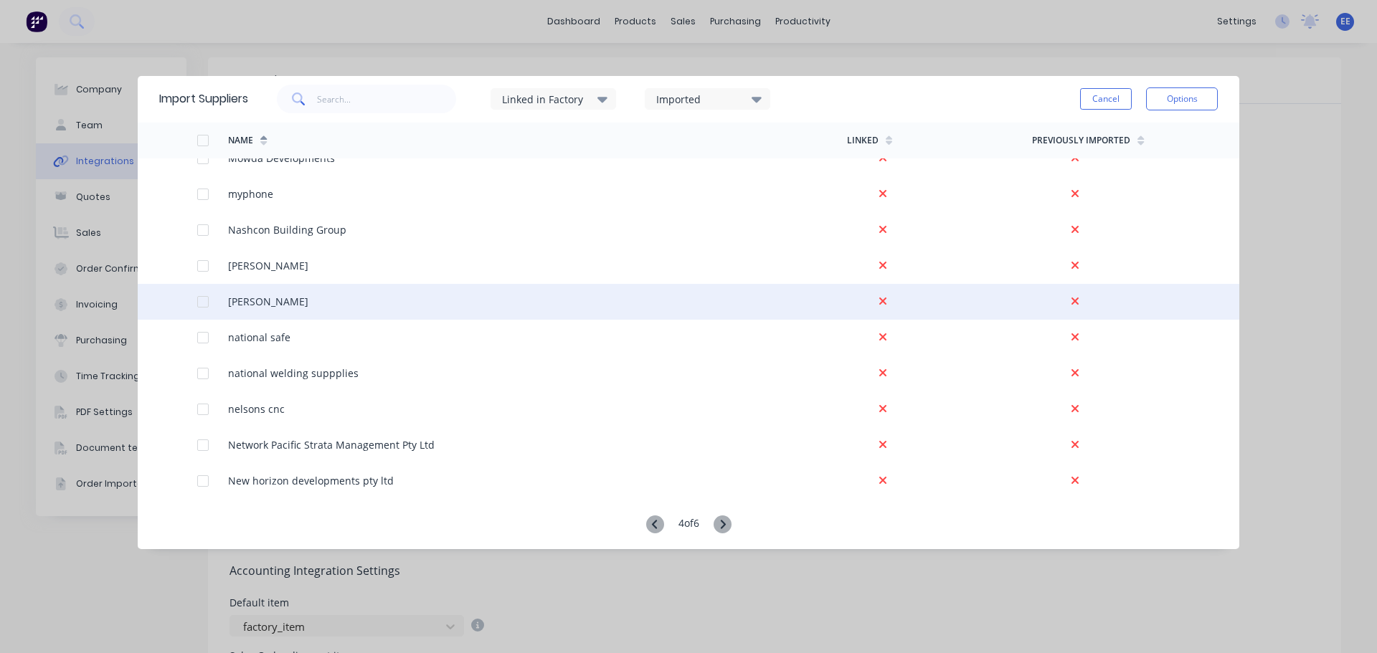
scroll to position [1363, 0]
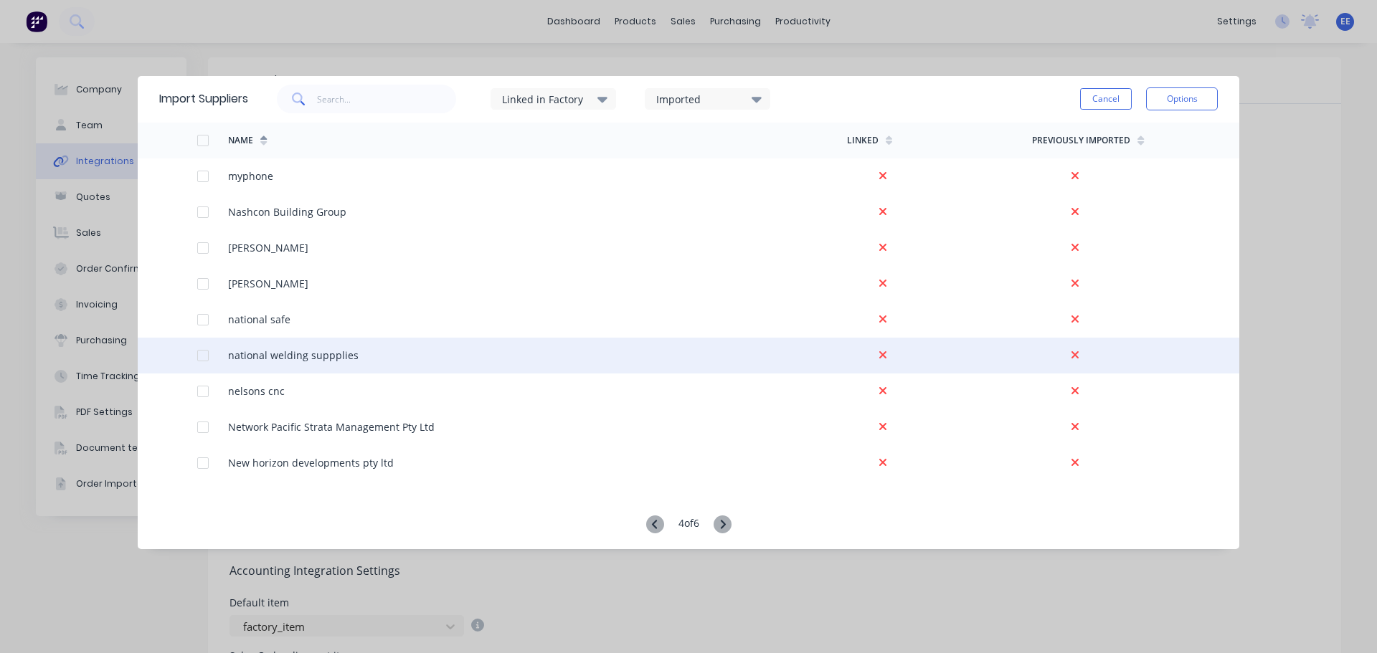
click at [198, 358] on div at bounding box center [203, 355] width 29 height 29
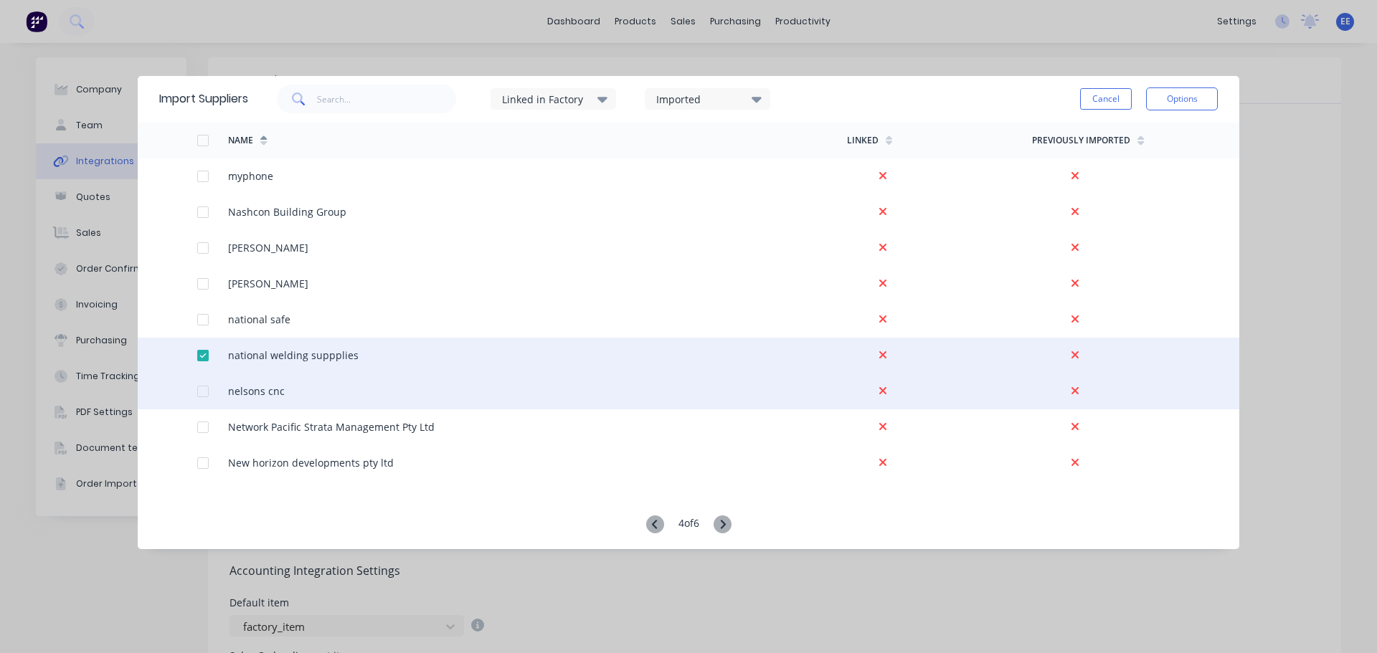
click at [201, 391] on div at bounding box center [203, 391] width 29 height 29
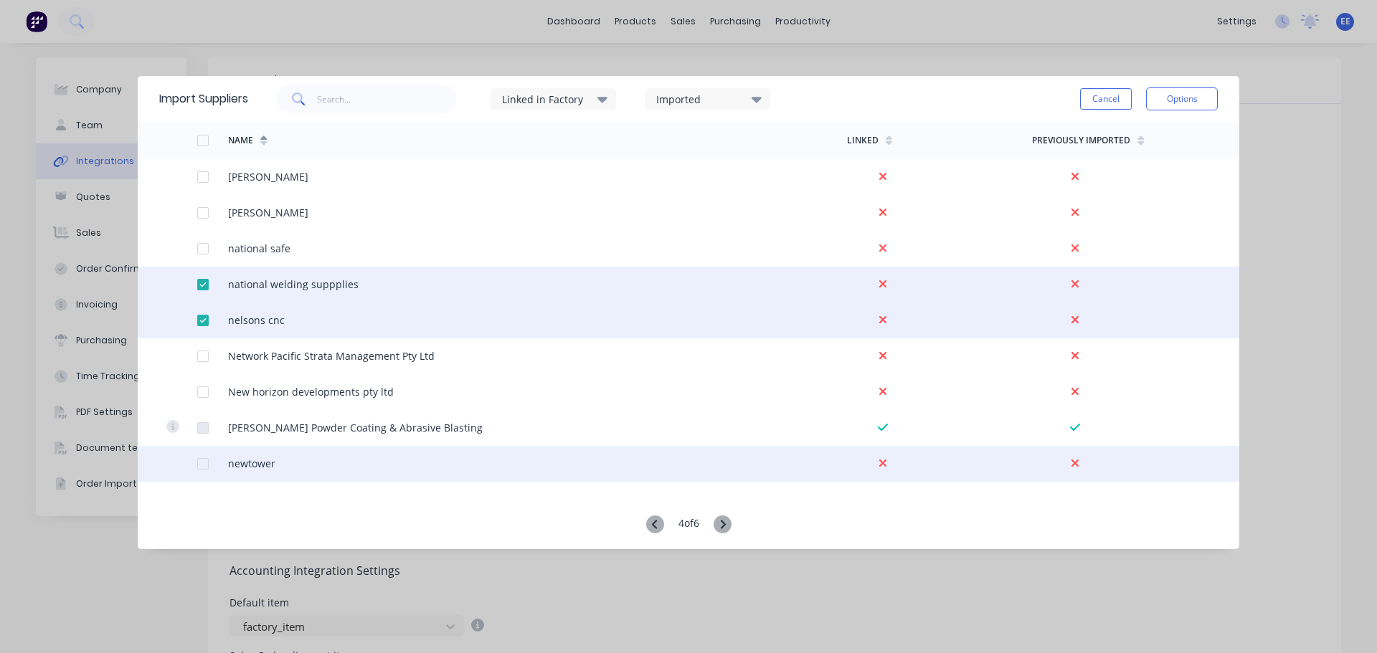
scroll to position [1435, 0]
click at [204, 463] on div at bounding box center [203, 463] width 29 height 29
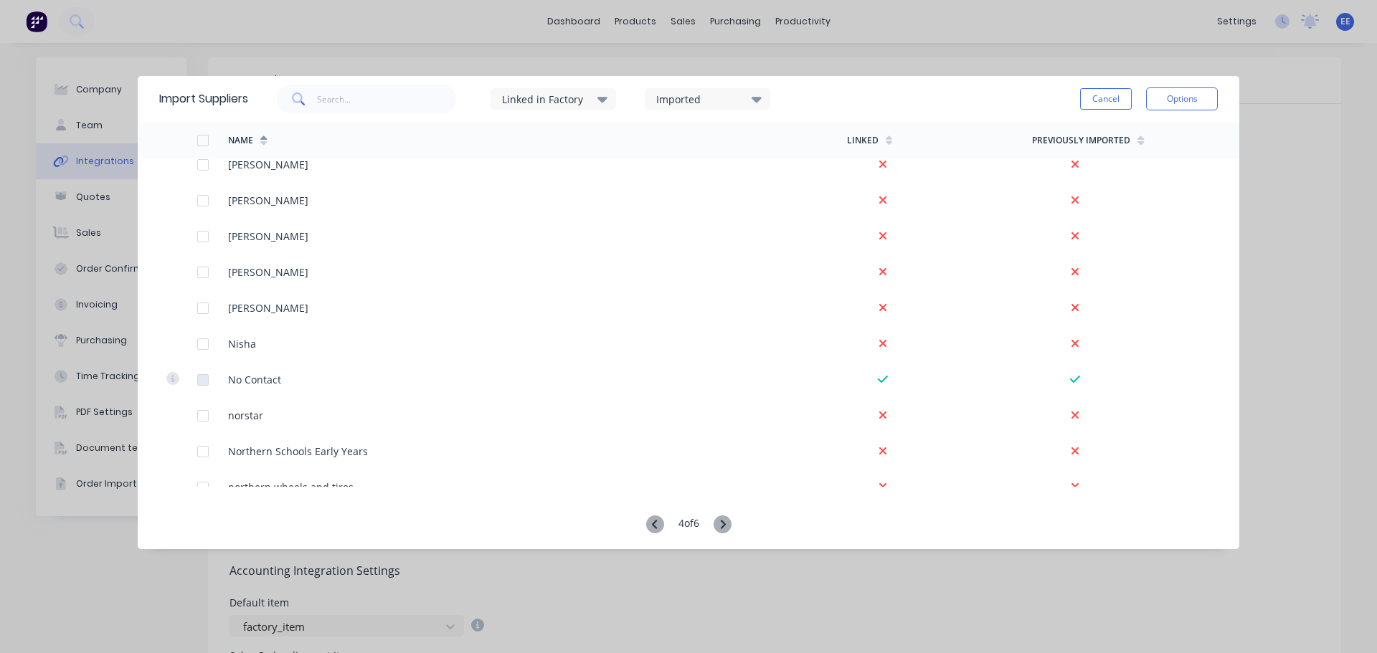
scroll to position [1793, 0]
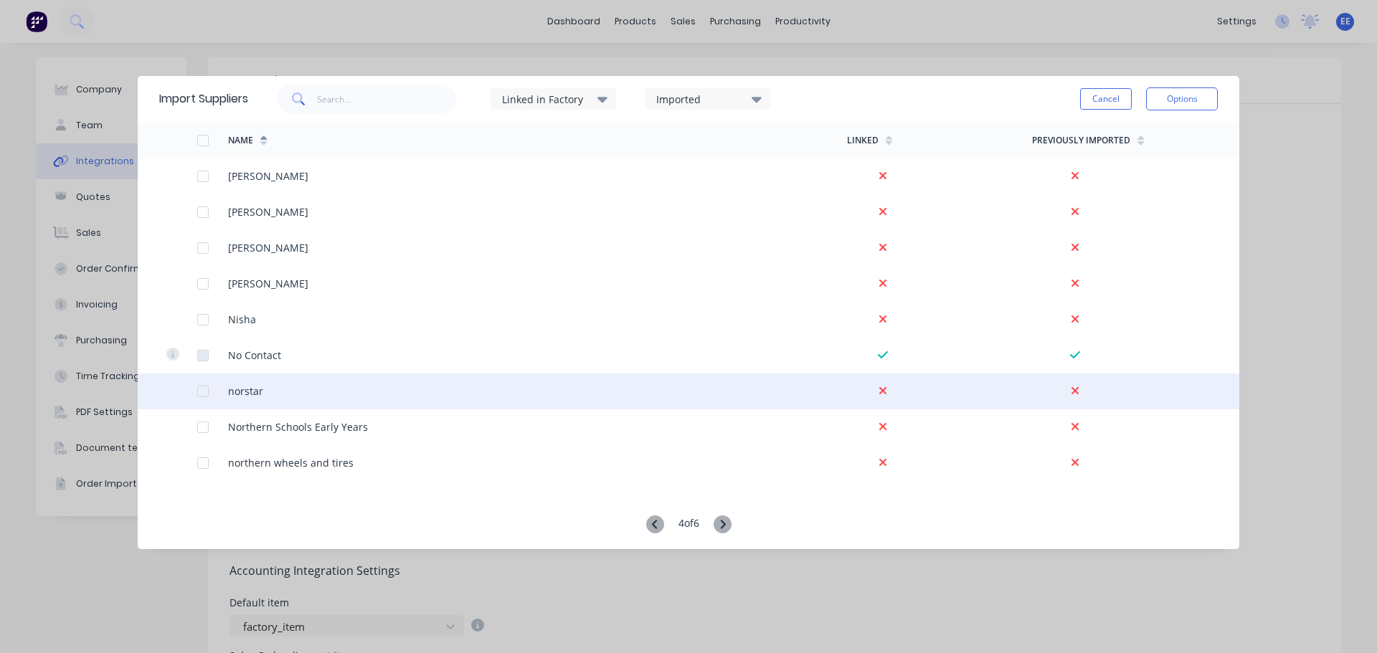
click at [205, 392] on div at bounding box center [203, 391] width 29 height 29
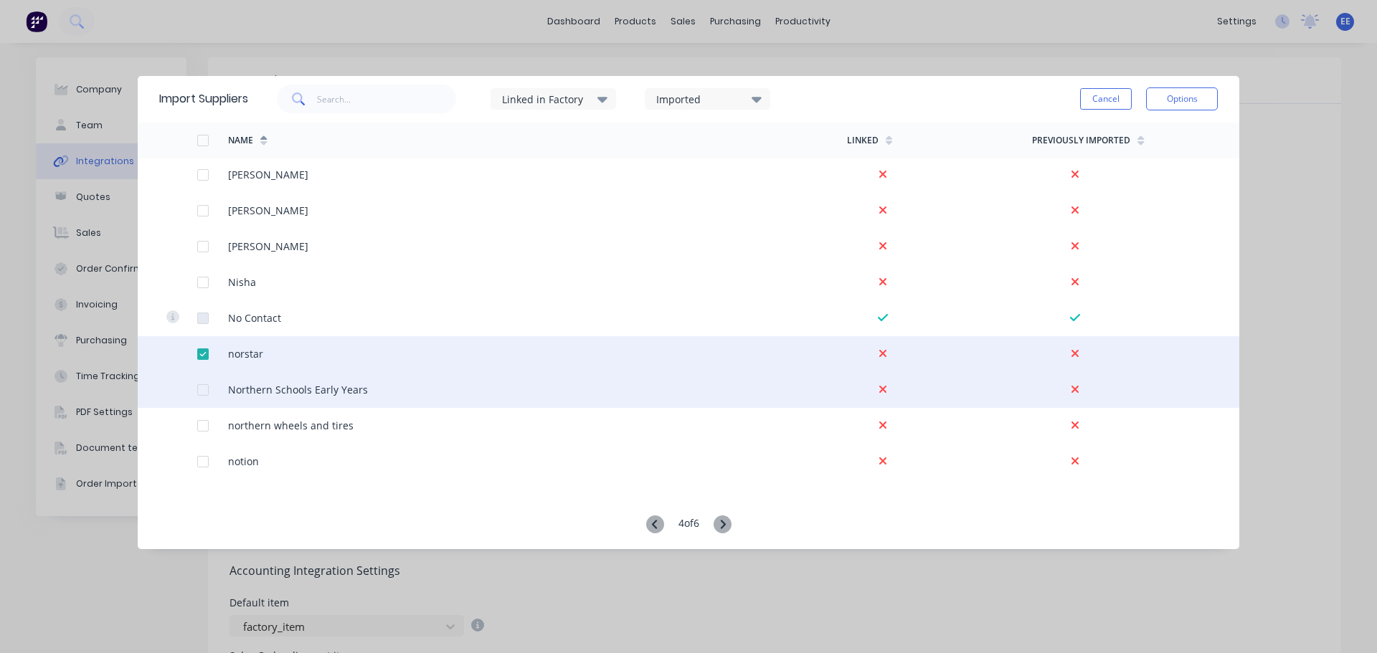
scroll to position [1937, 0]
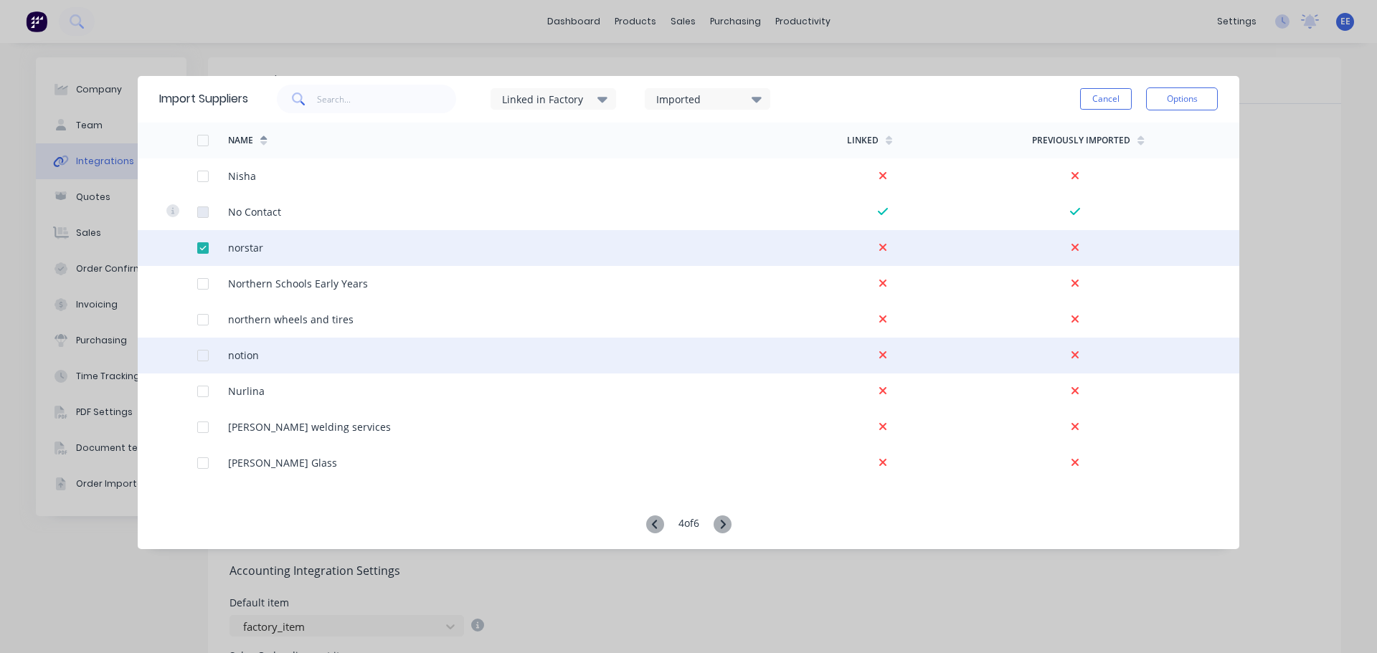
click at [201, 354] on div at bounding box center [203, 355] width 29 height 29
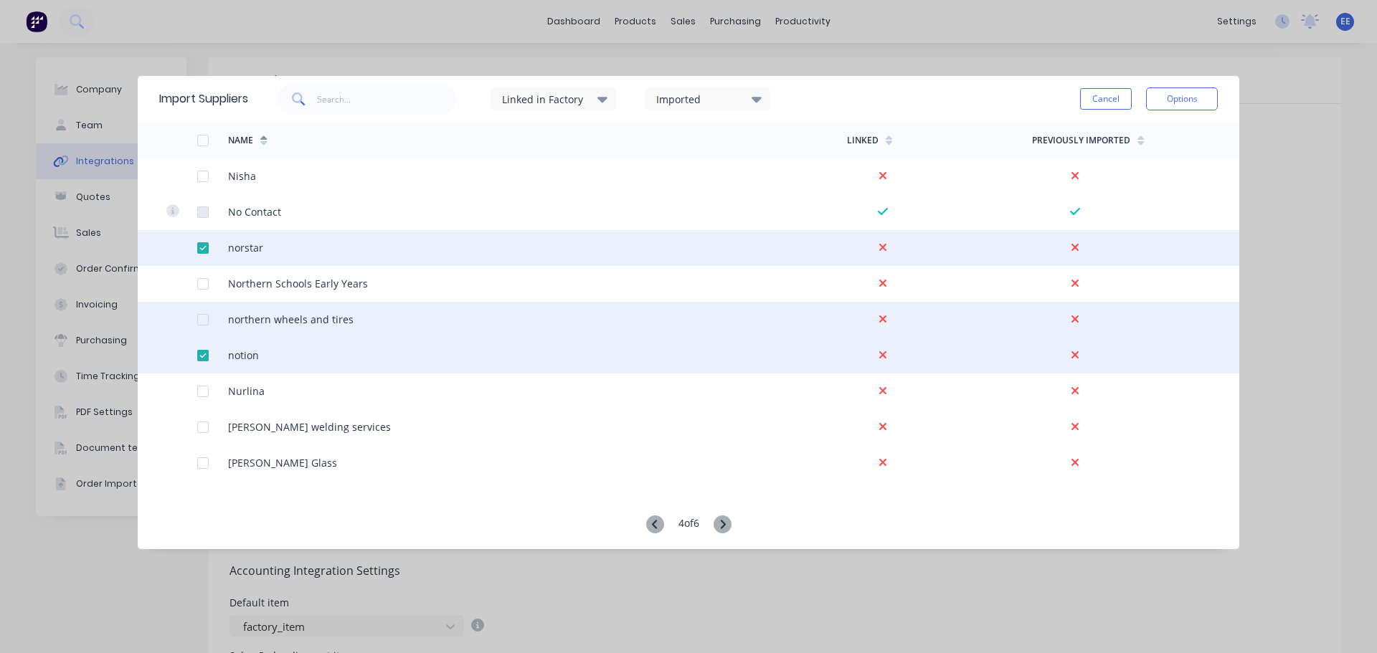
click at [202, 320] on div at bounding box center [203, 320] width 29 height 29
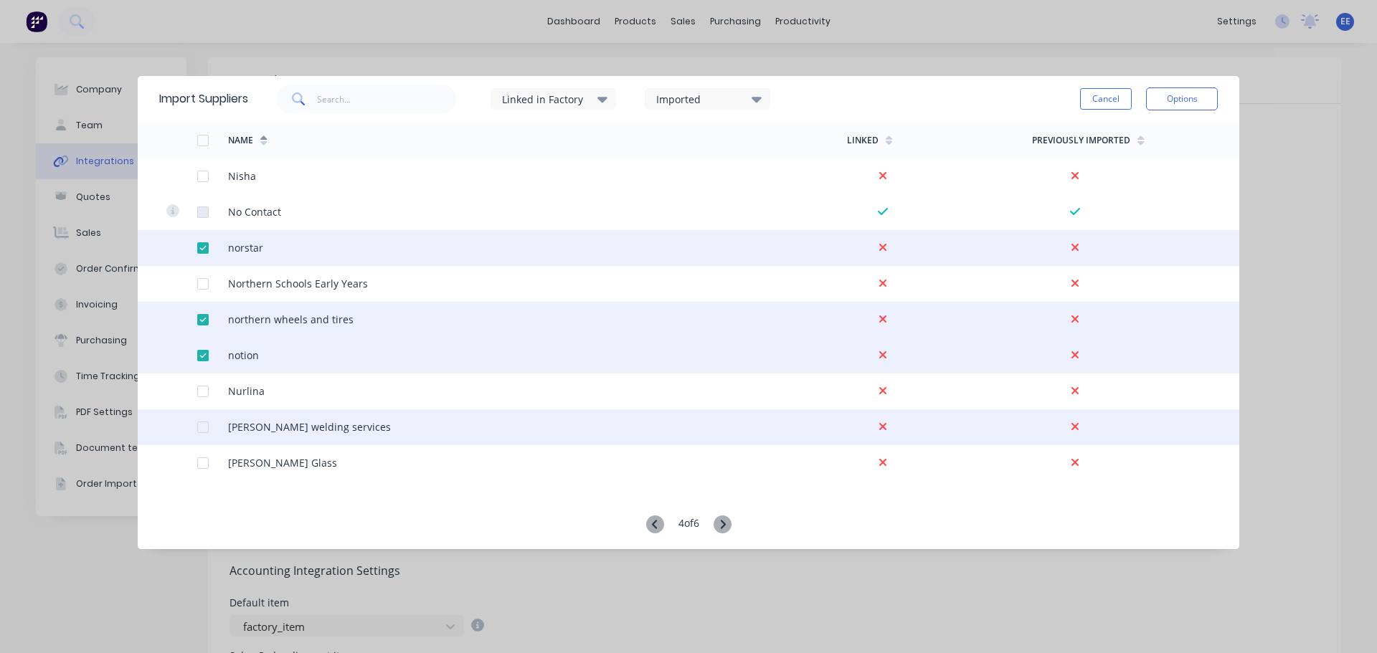
click at [207, 430] on div at bounding box center [203, 427] width 29 height 29
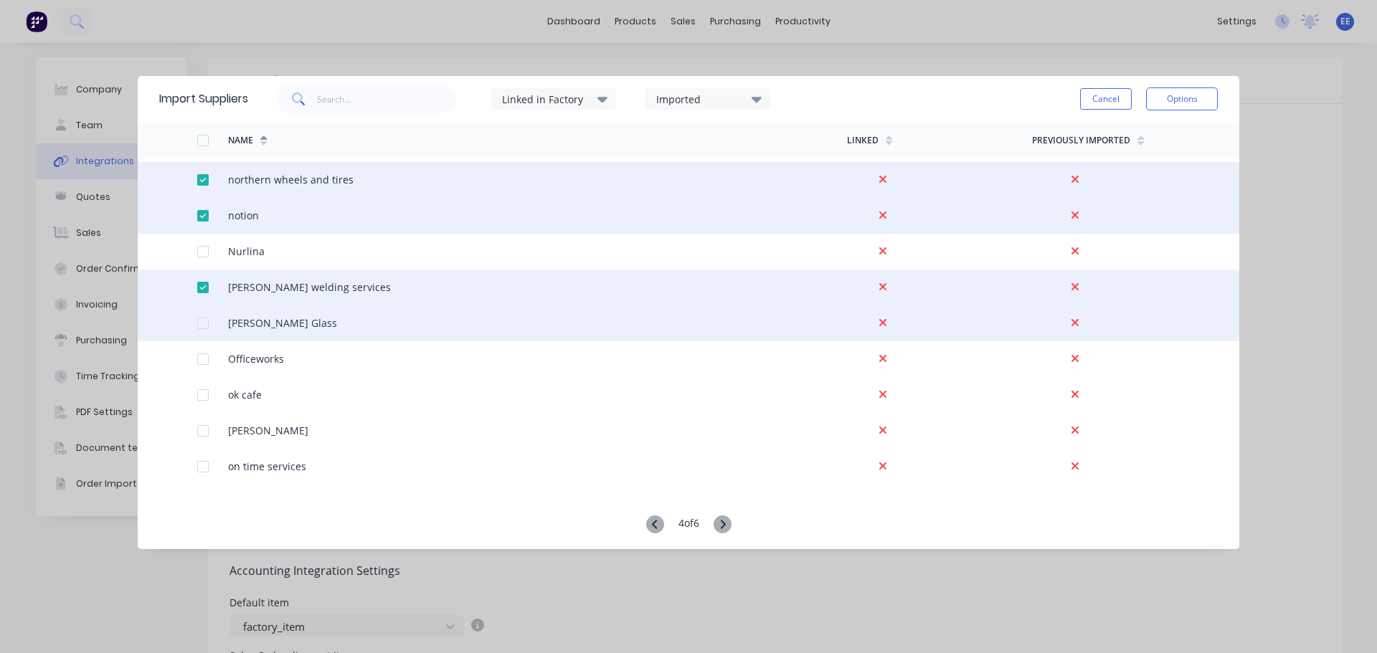
scroll to position [2080, 0]
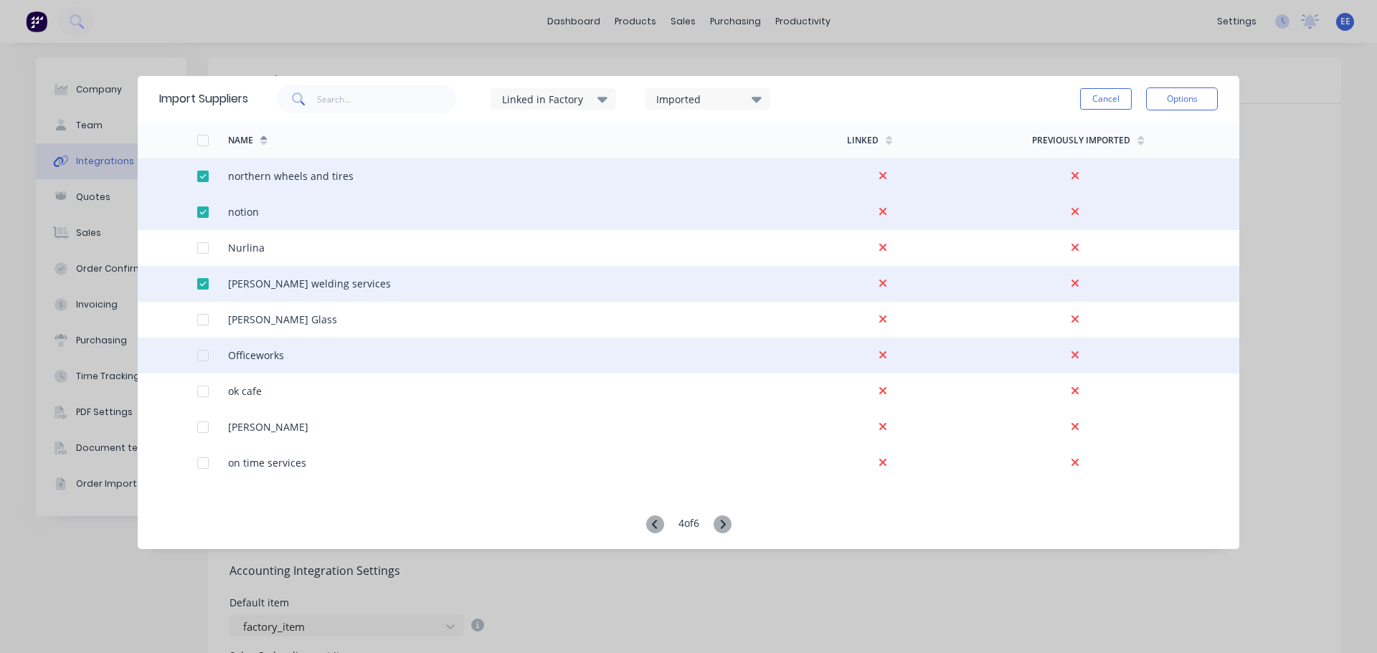
click at [198, 355] on div at bounding box center [203, 355] width 29 height 29
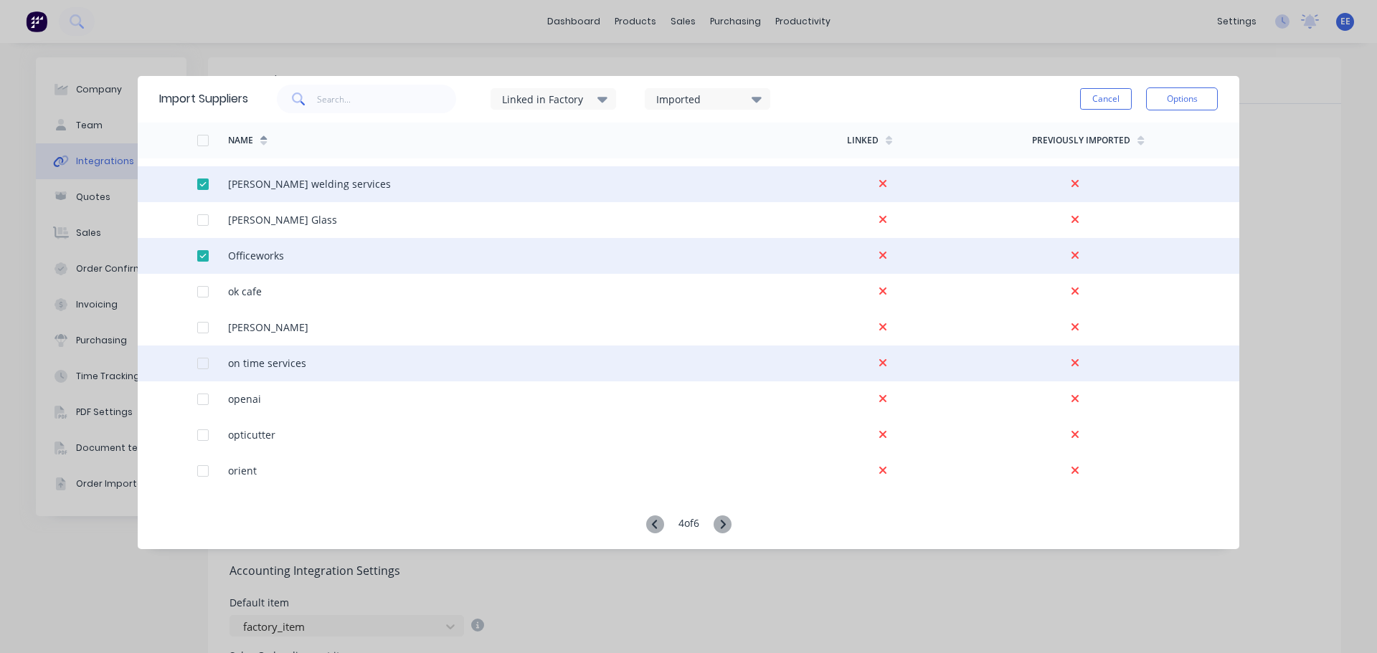
scroll to position [2223, 0]
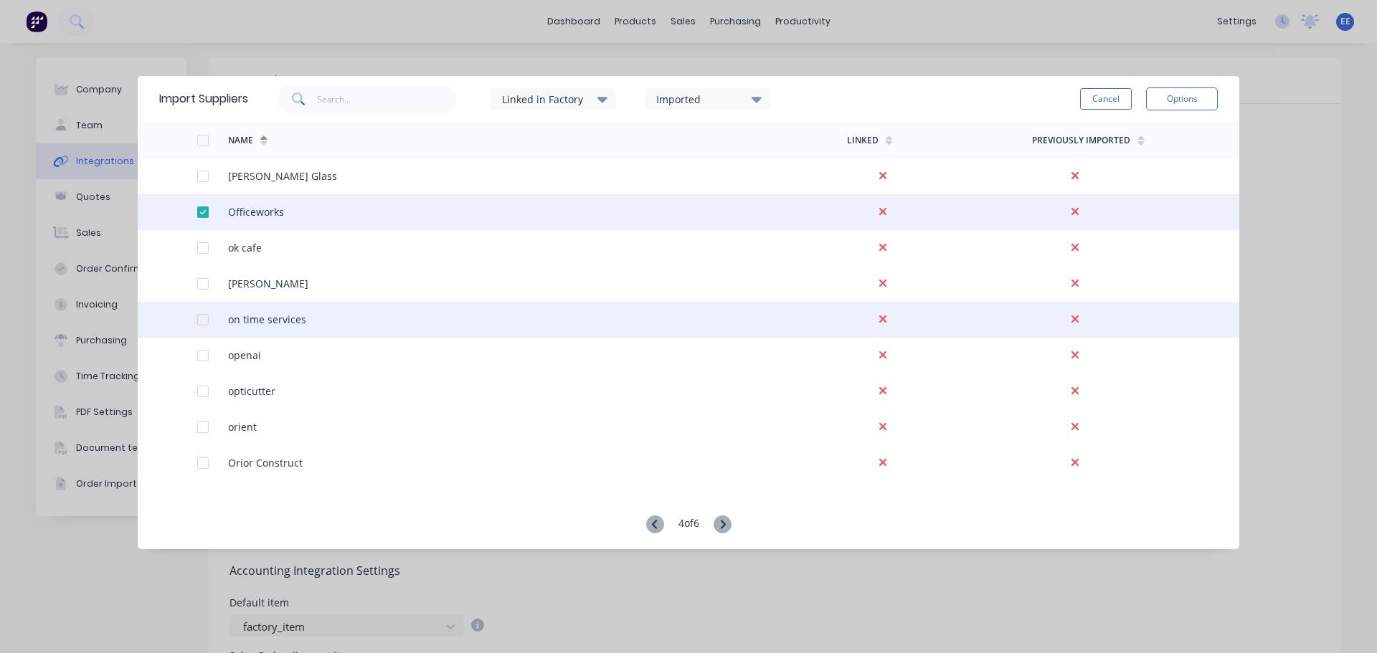
click at [200, 321] on div at bounding box center [203, 320] width 29 height 29
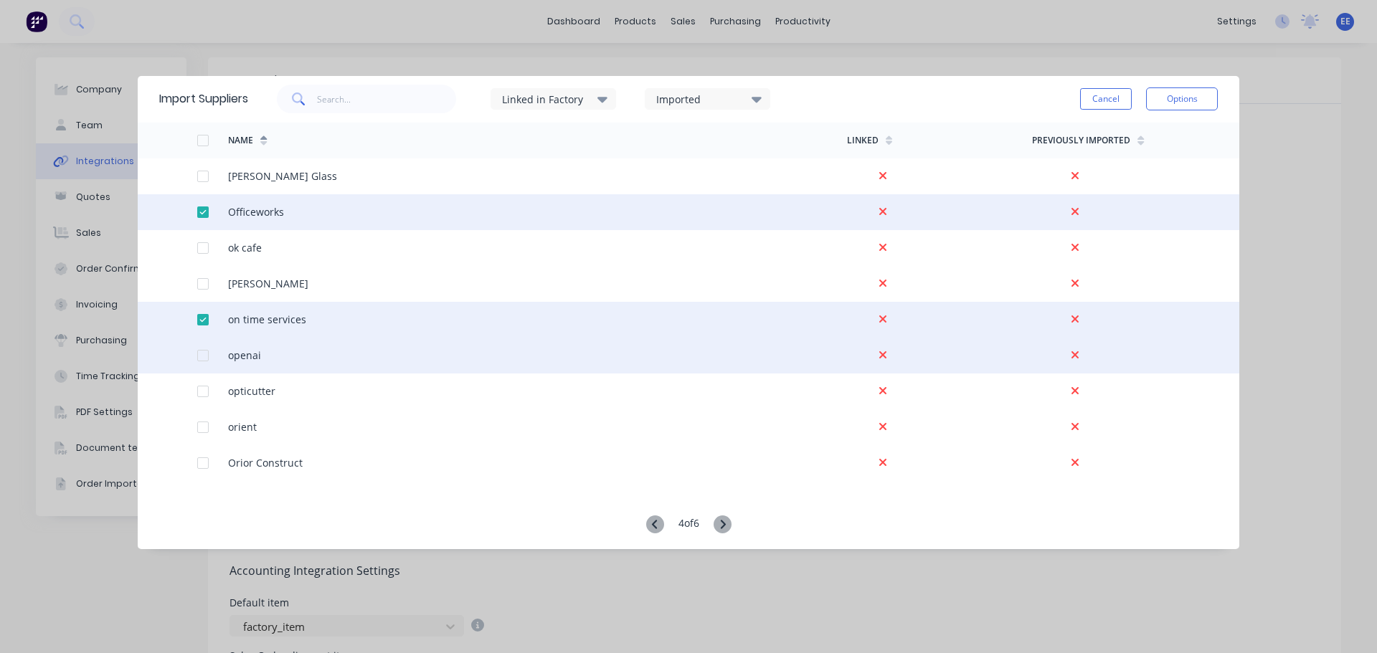
click at [205, 351] on div at bounding box center [203, 355] width 29 height 29
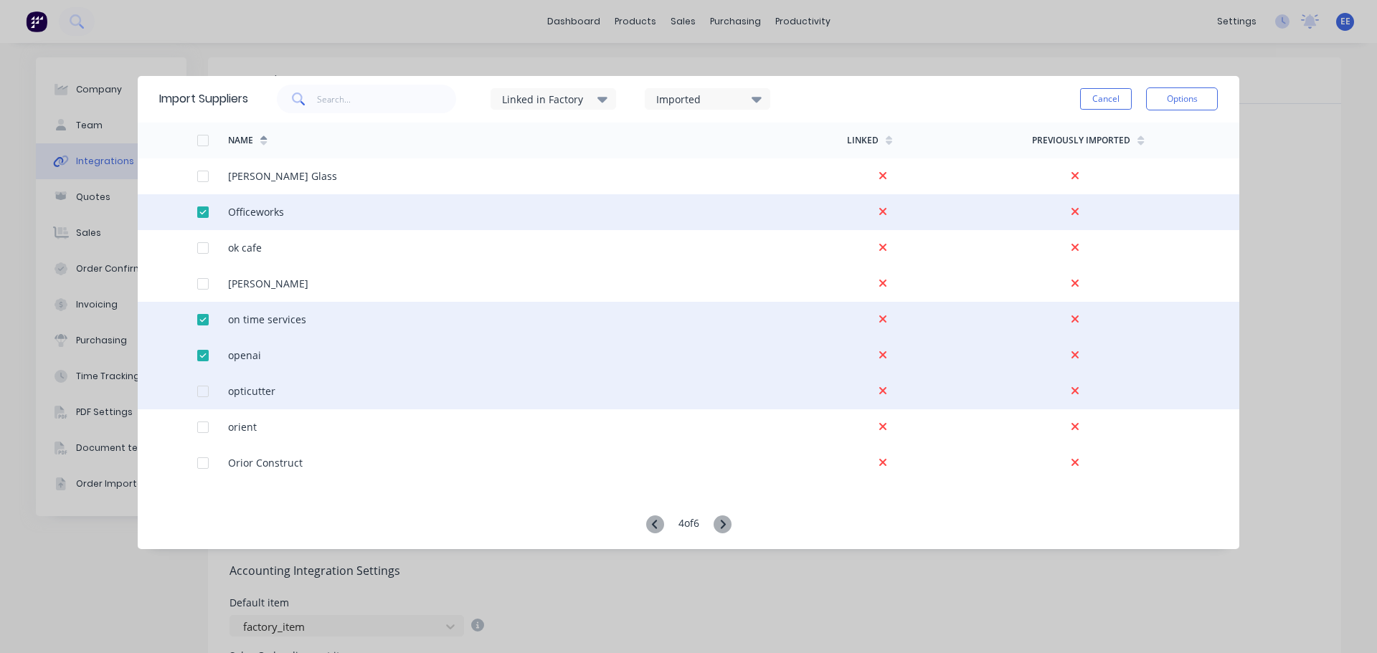
click at [201, 394] on div at bounding box center [203, 391] width 29 height 29
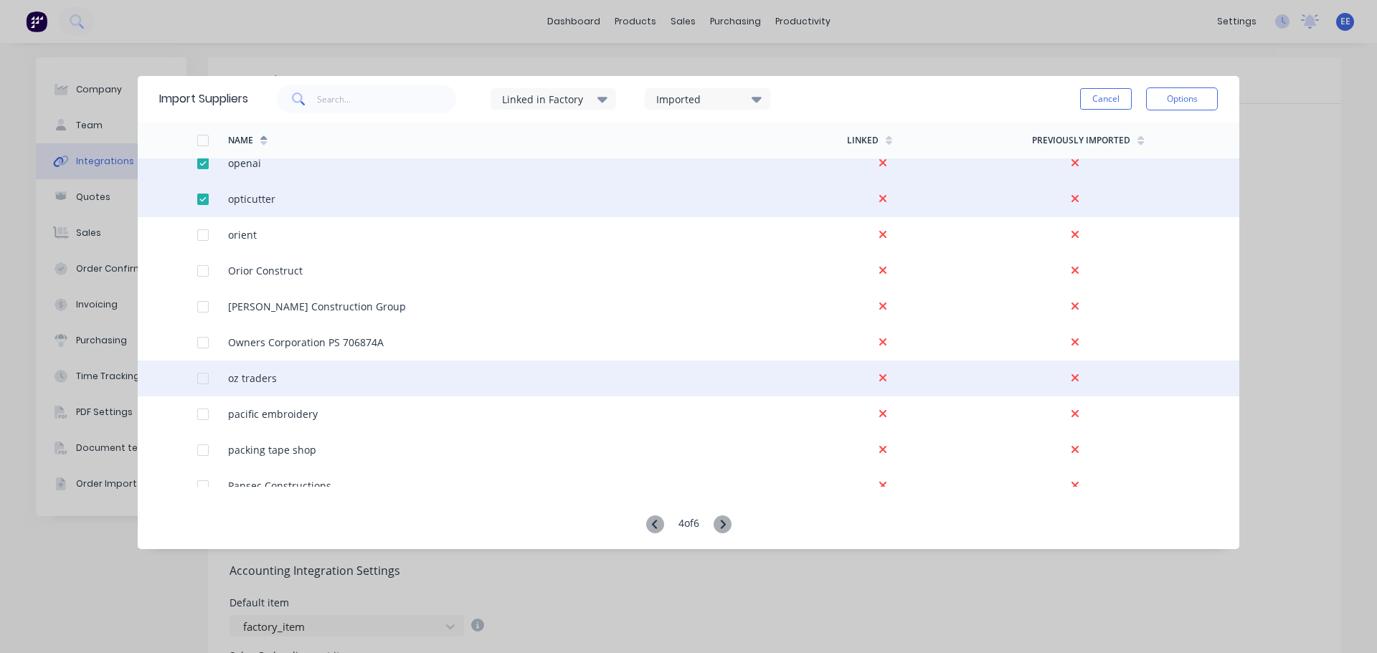
scroll to position [2439, 0]
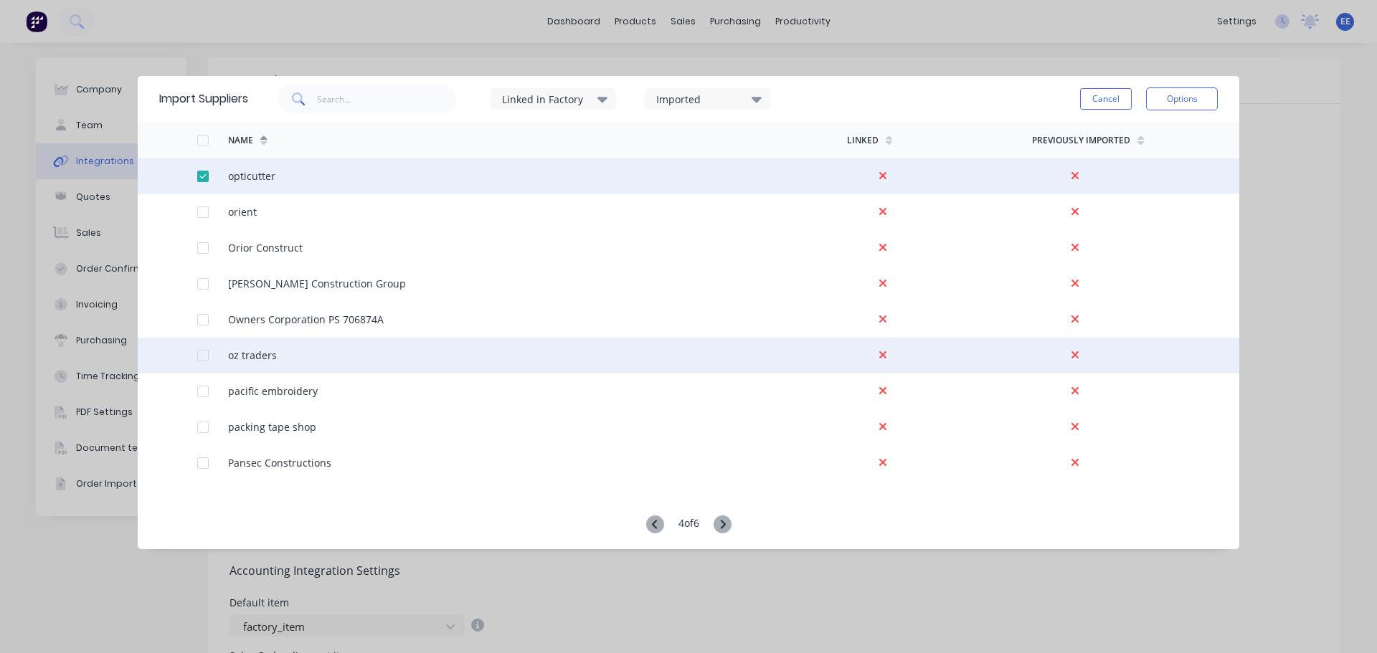
click at [207, 356] on div at bounding box center [203, 355] width 29 height 29
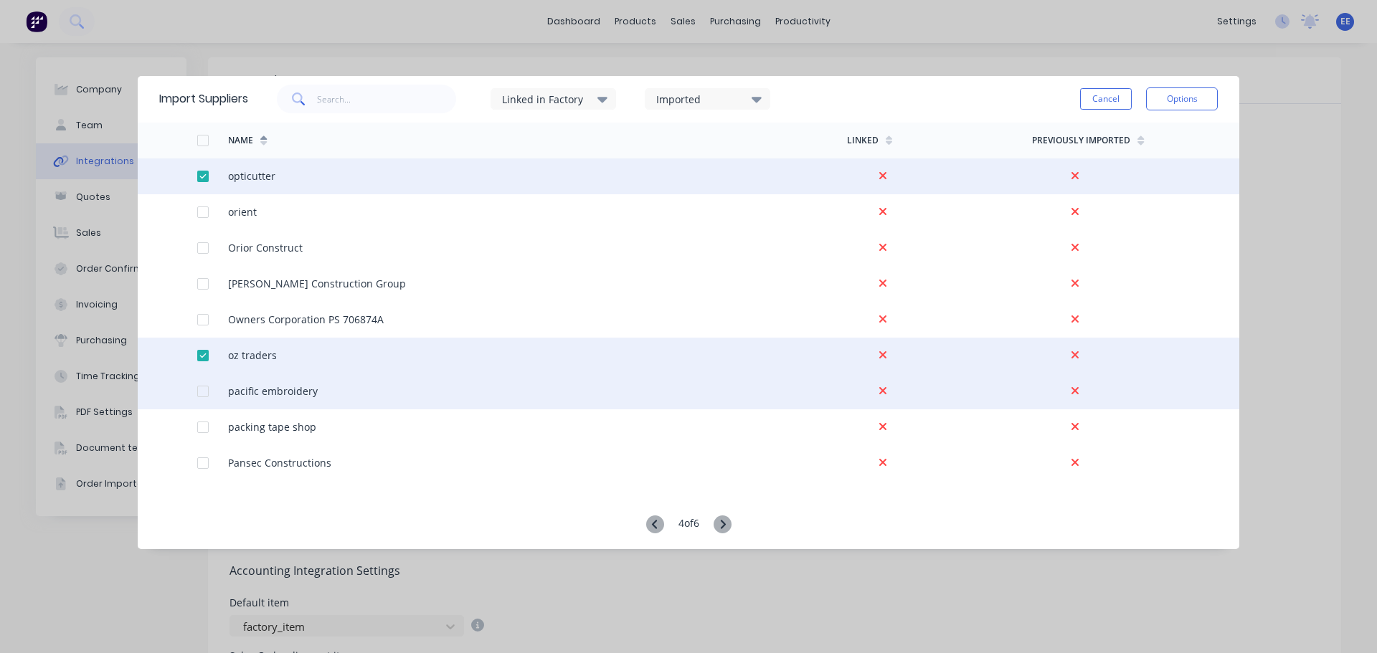
click at [204, 393] on div at bounding box center [203, 391] width 29 height 29
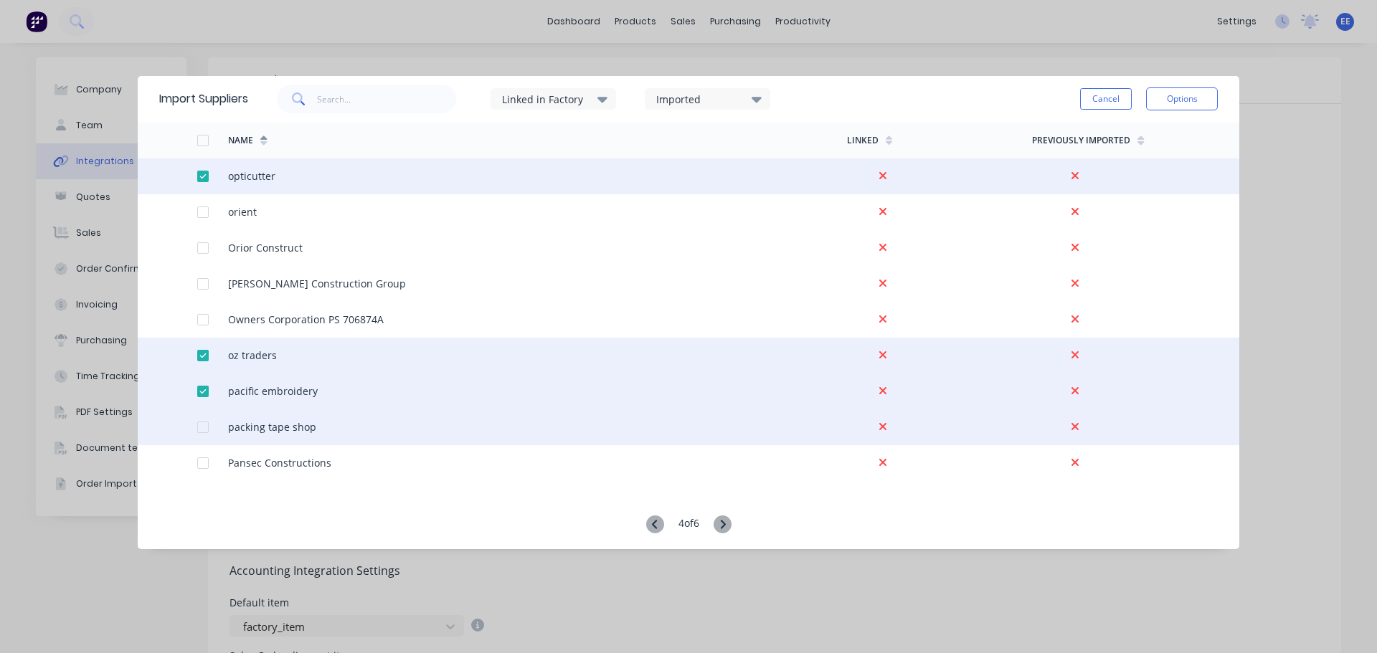
click at [205, 429] on div at bounding box center [203, 427] width 29 height 29
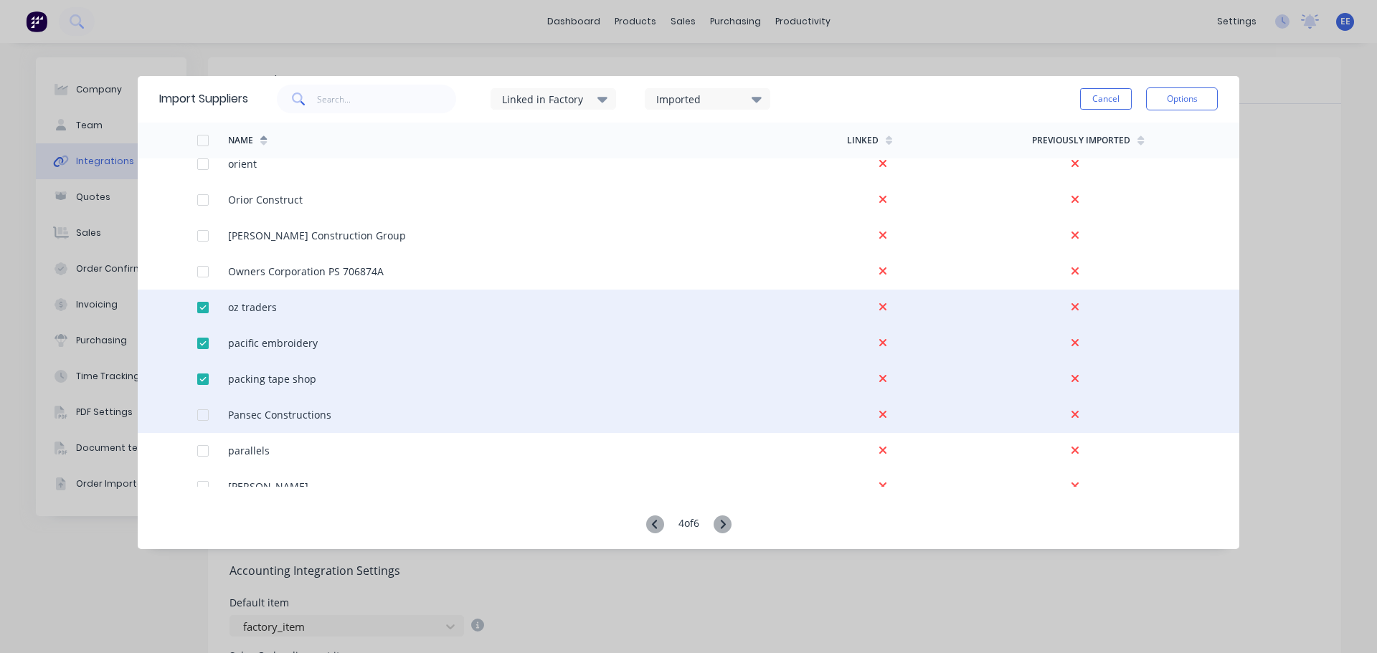
scroll to position [2510, 0]
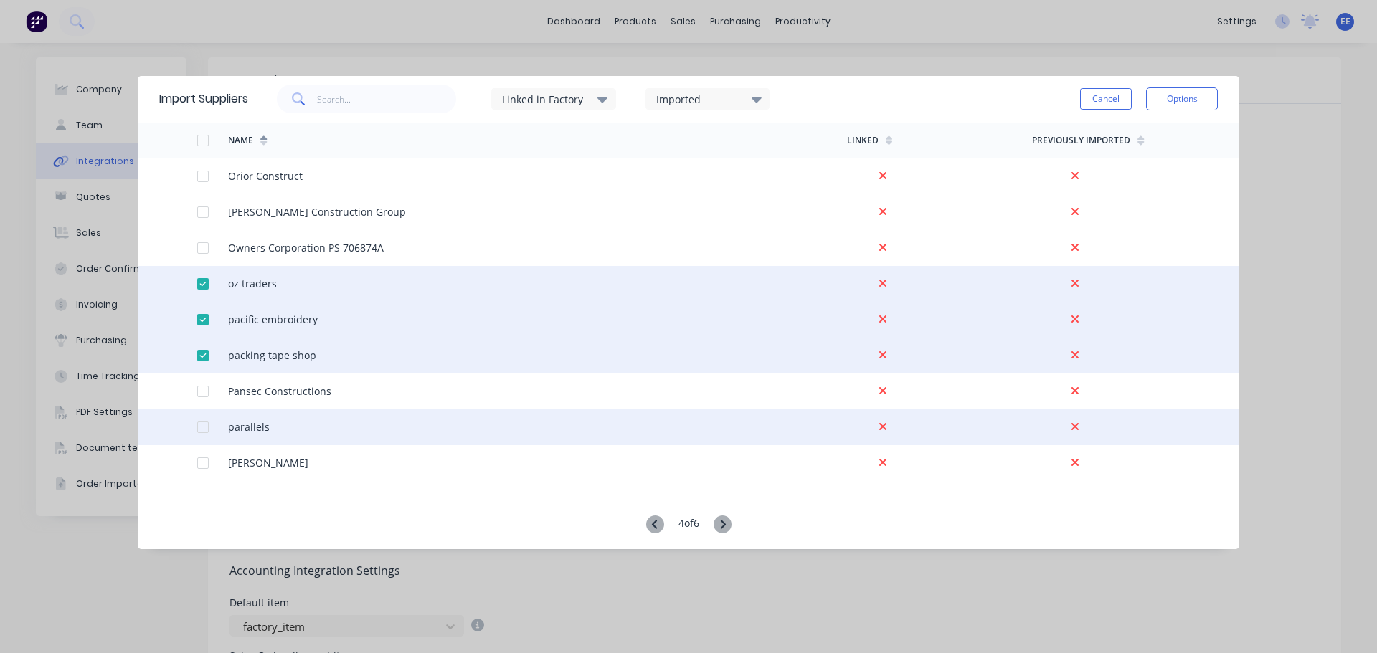
click at [207, 430] on div at bounding box center [203, 427] width 29 height 29
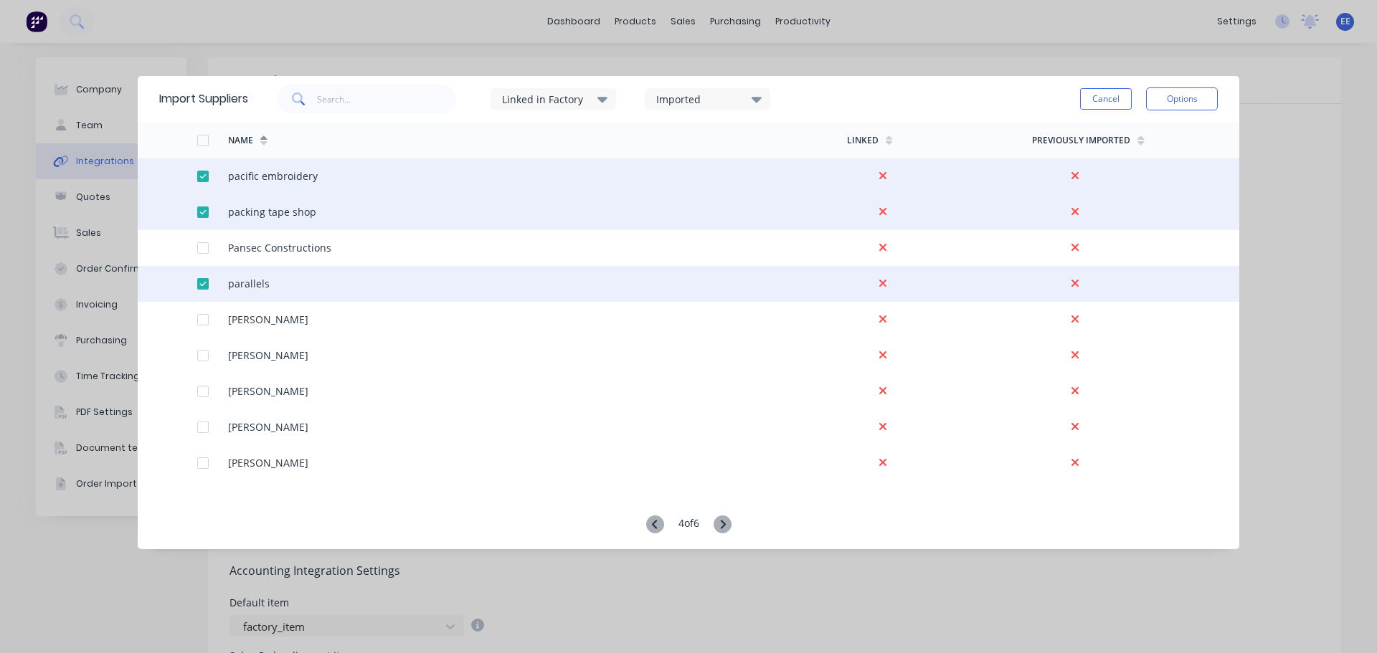
scroll to position [2726, 0]
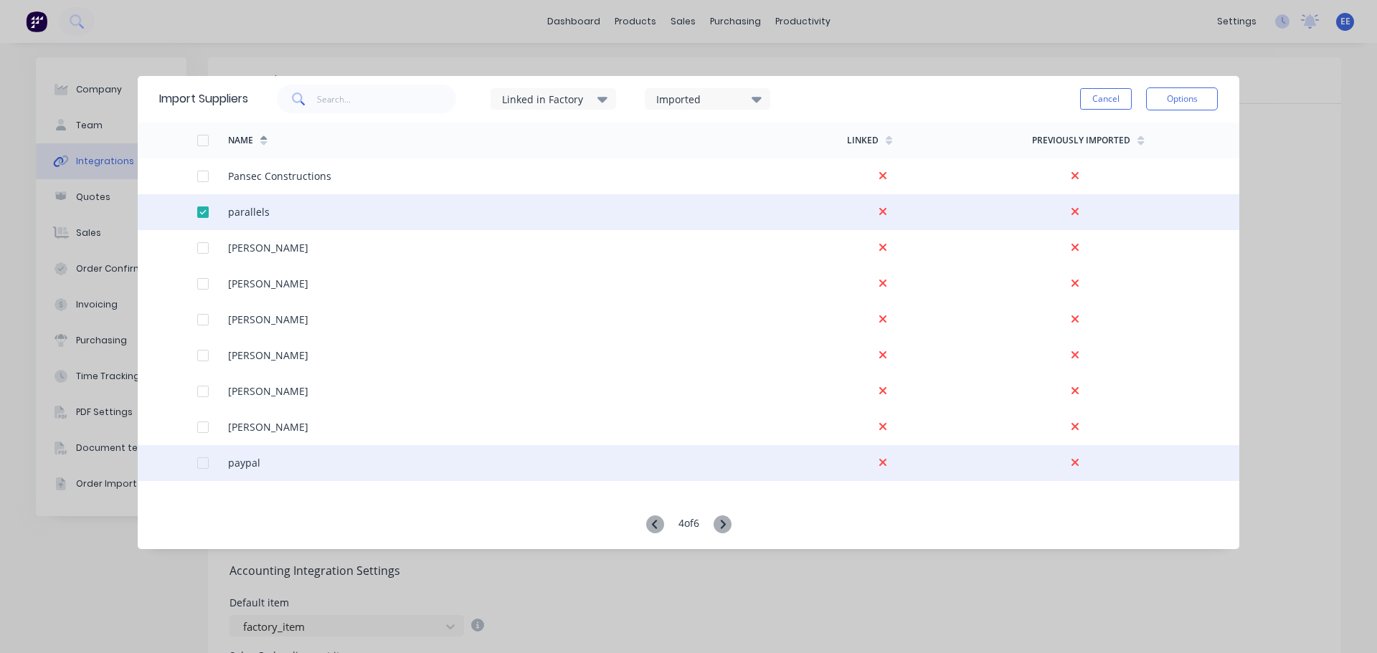
click at [195, 462] on div at bounding box center [181, 463] width 31 height 36
click at [203, 461] on div at bounding box center [203, 463] width 29 height 29
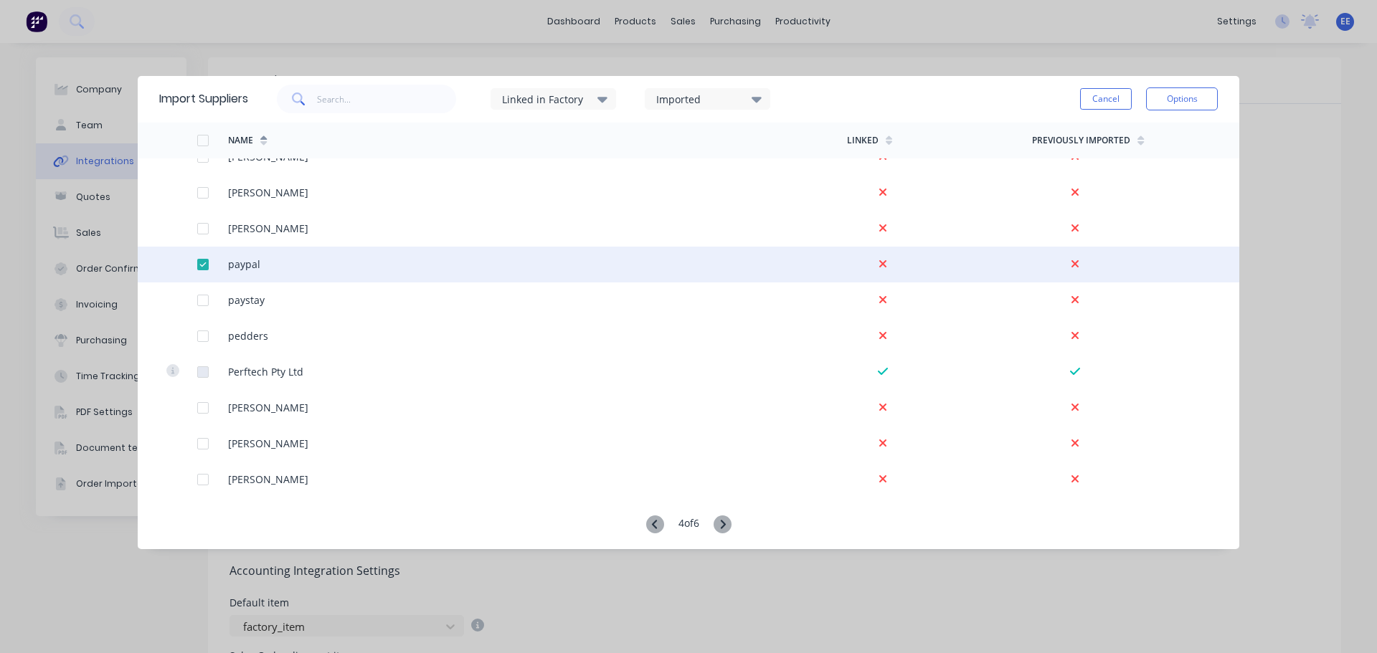
scroll to position [2941, 0]
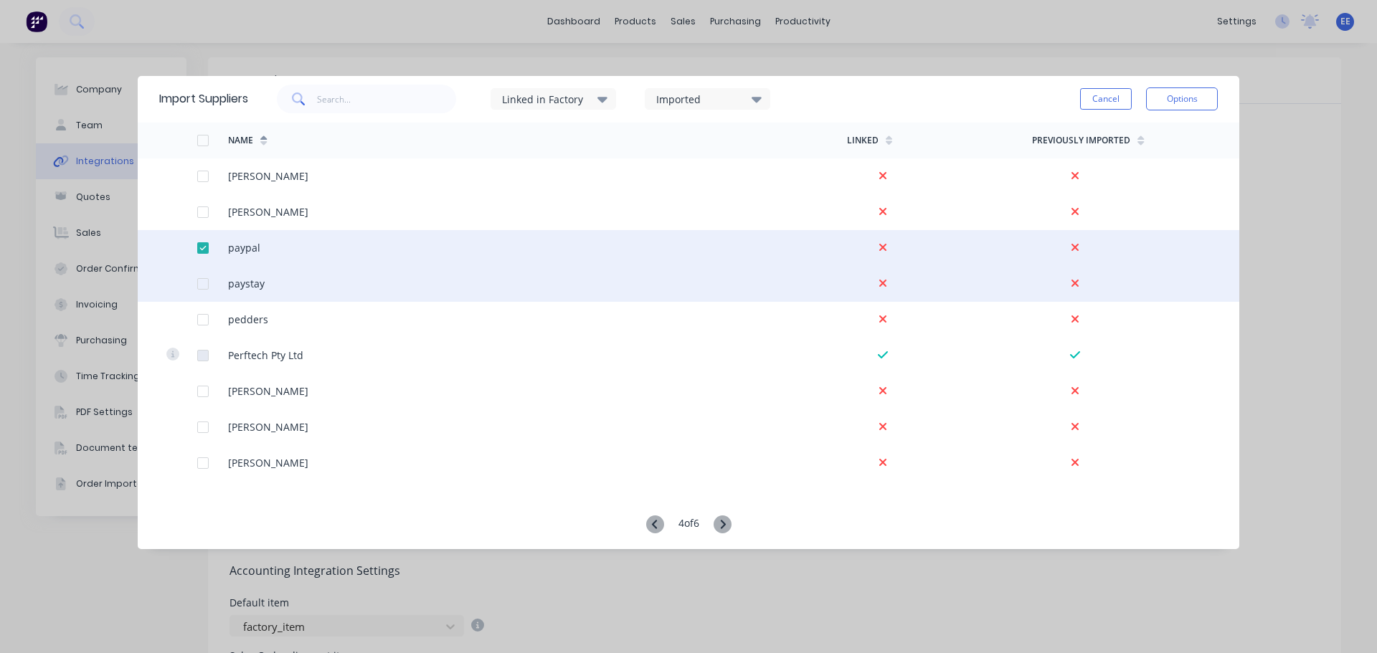
click at [203, 284] on div at bounding box center [203, 284] width 29 height 29
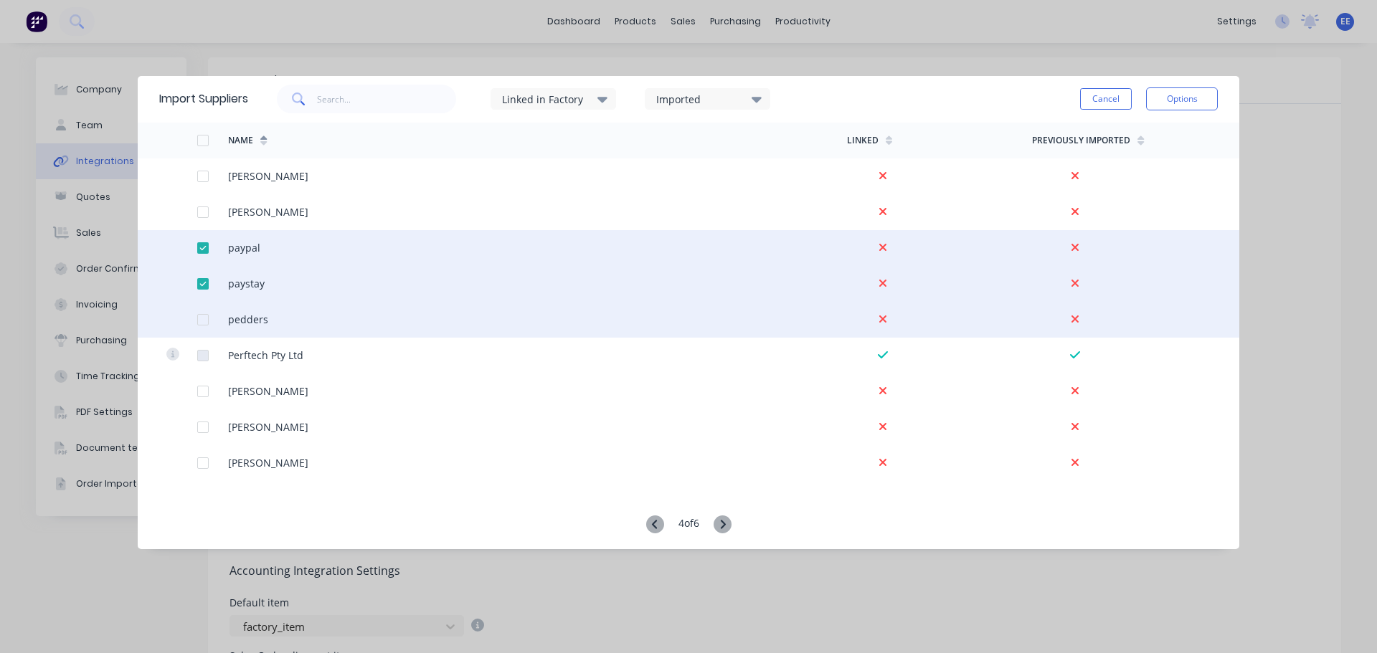
click at [208, 322] on div at bounding box center [203, 320] width 29 height 29
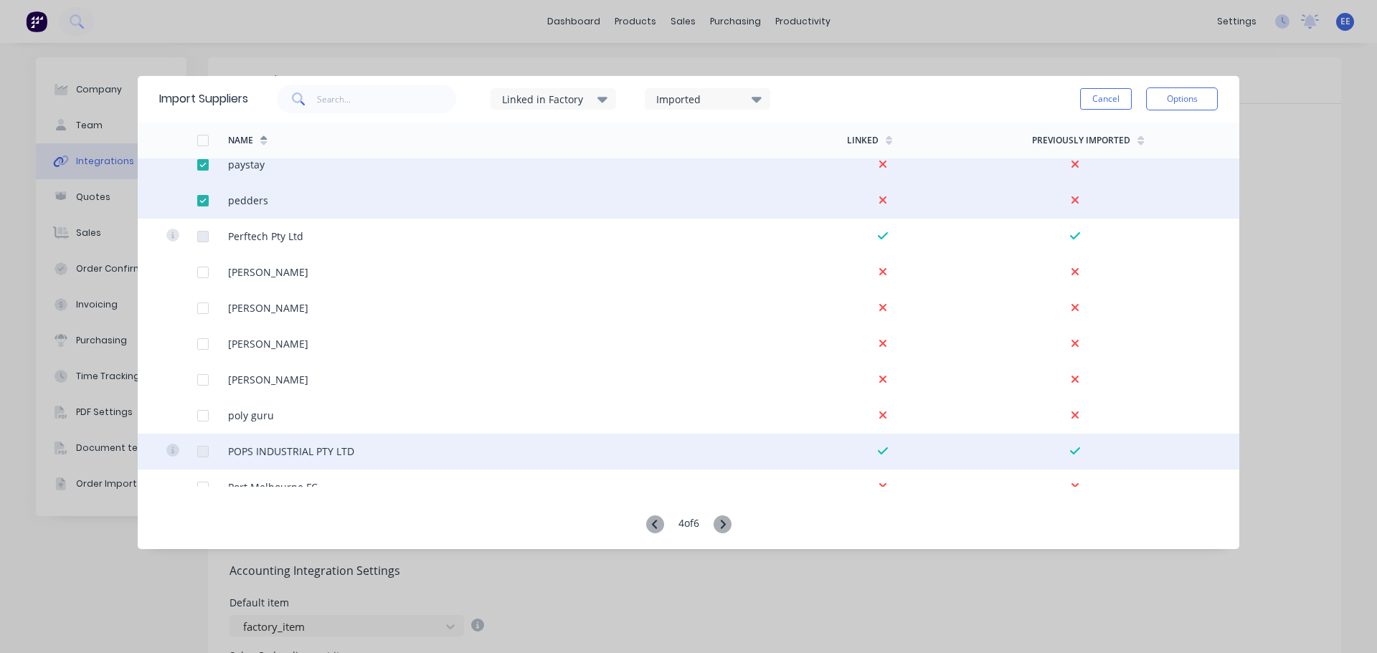
scroll to position [3084, 0]
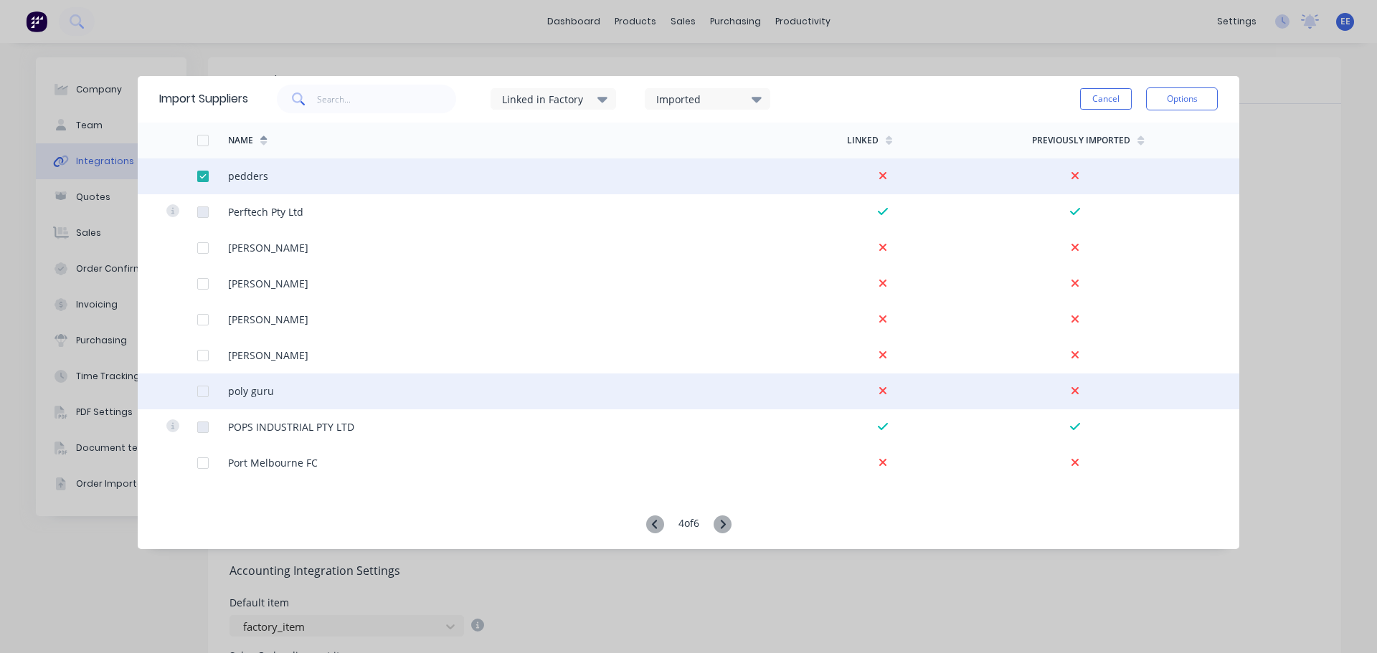
click at [203, 389] on div at bounding box center [203, 391] width 29 height 29
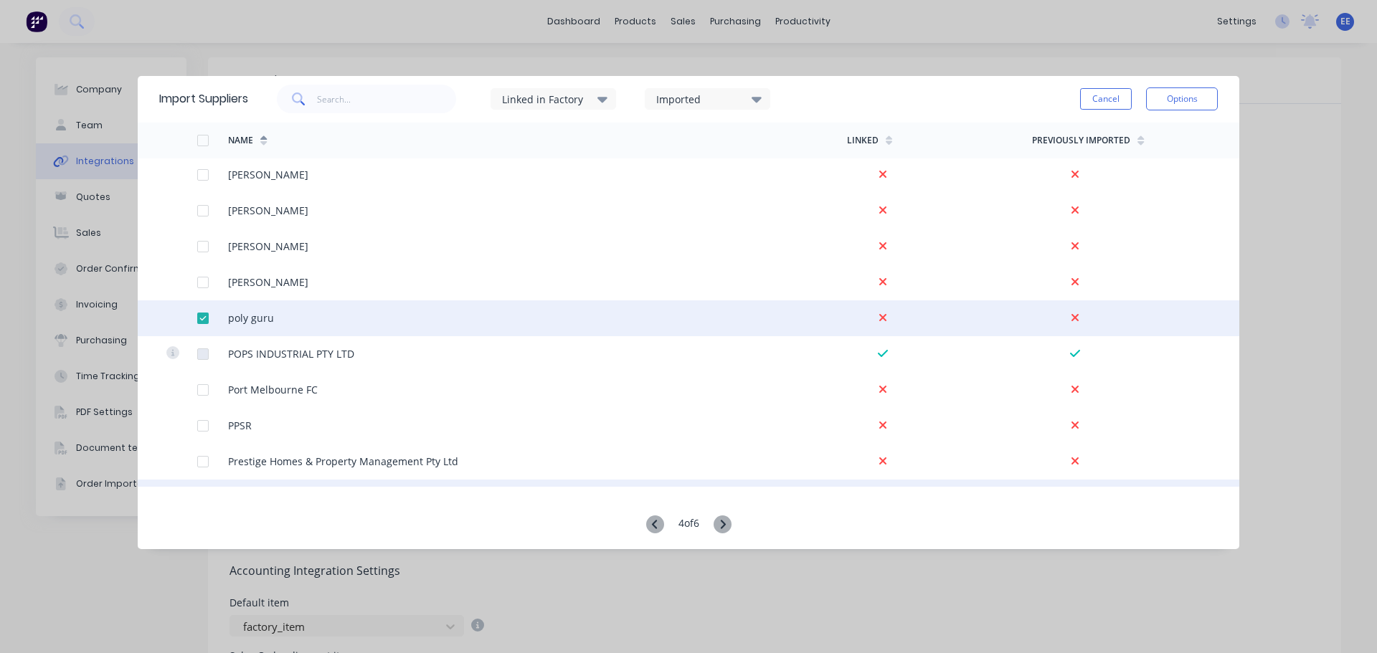
scroll to position [3258, 0]
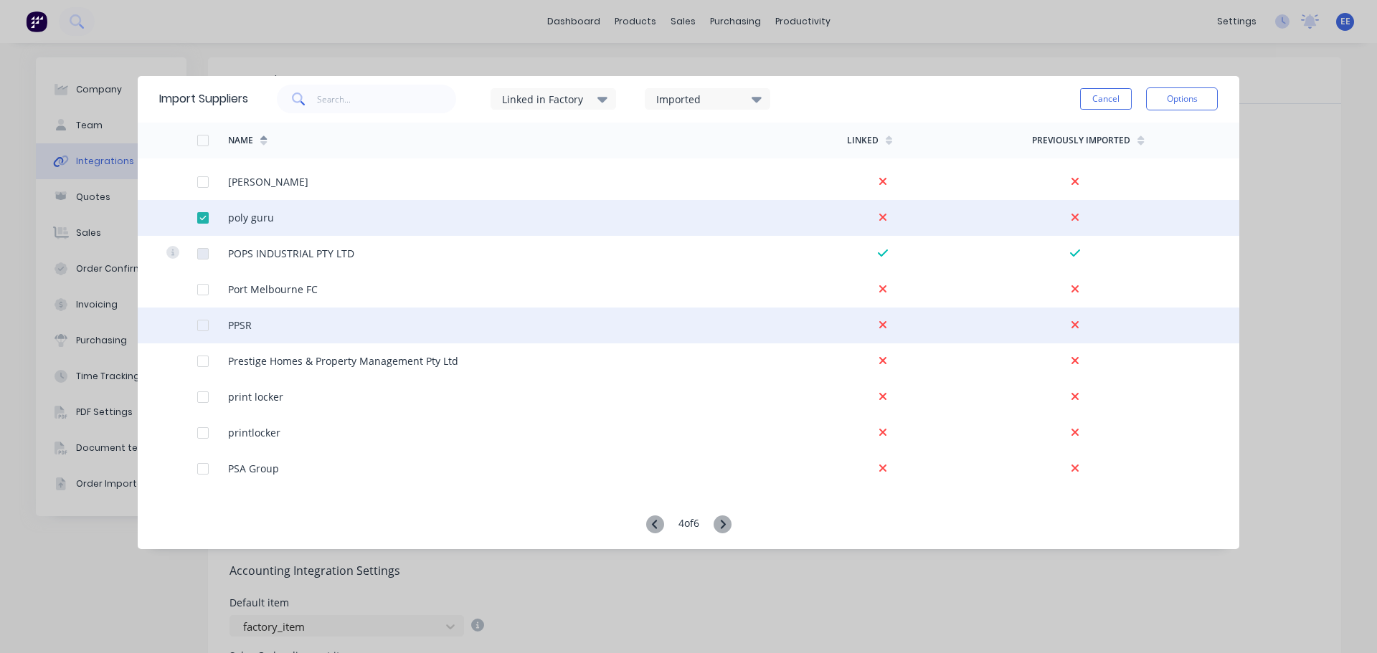
click at [202, 323] on div at bounding box center [203, 325] width 29 height 29
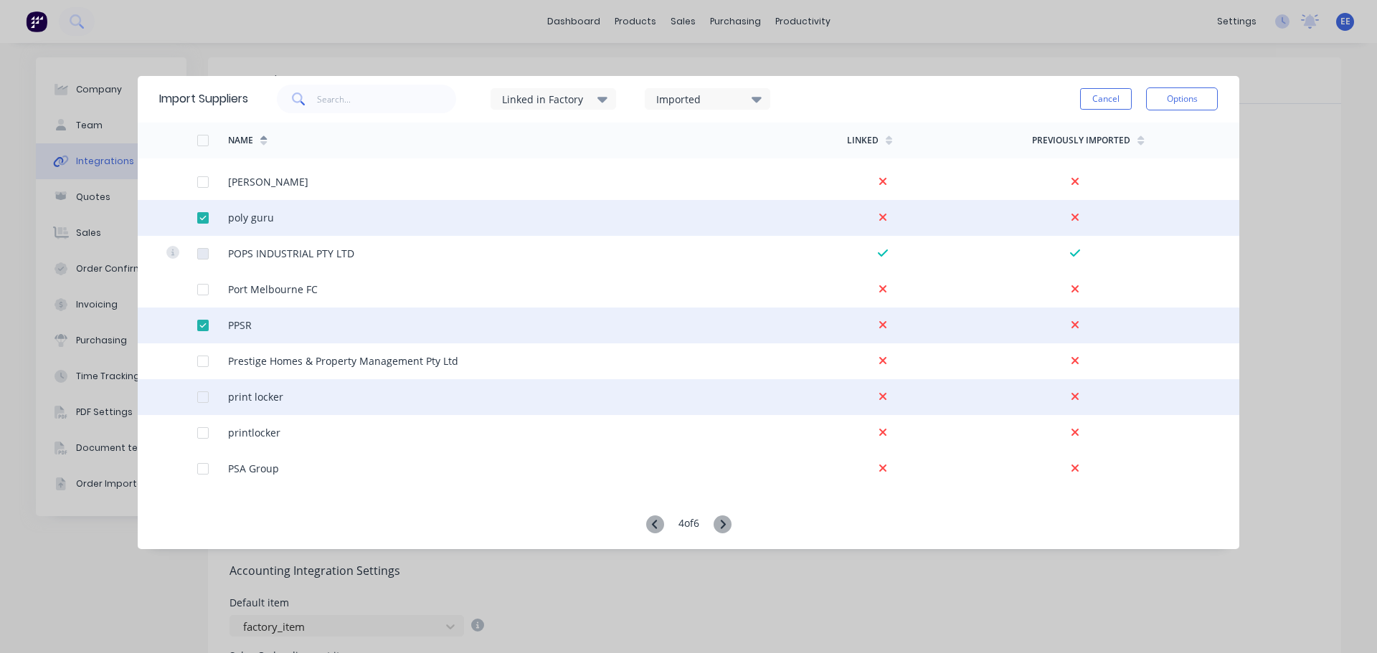
click at [196, 400] on div at bounding box center [181, 397] width 31 height 36
click at [199, 400] on div at bounding box center [203, 397] width 29 height 29
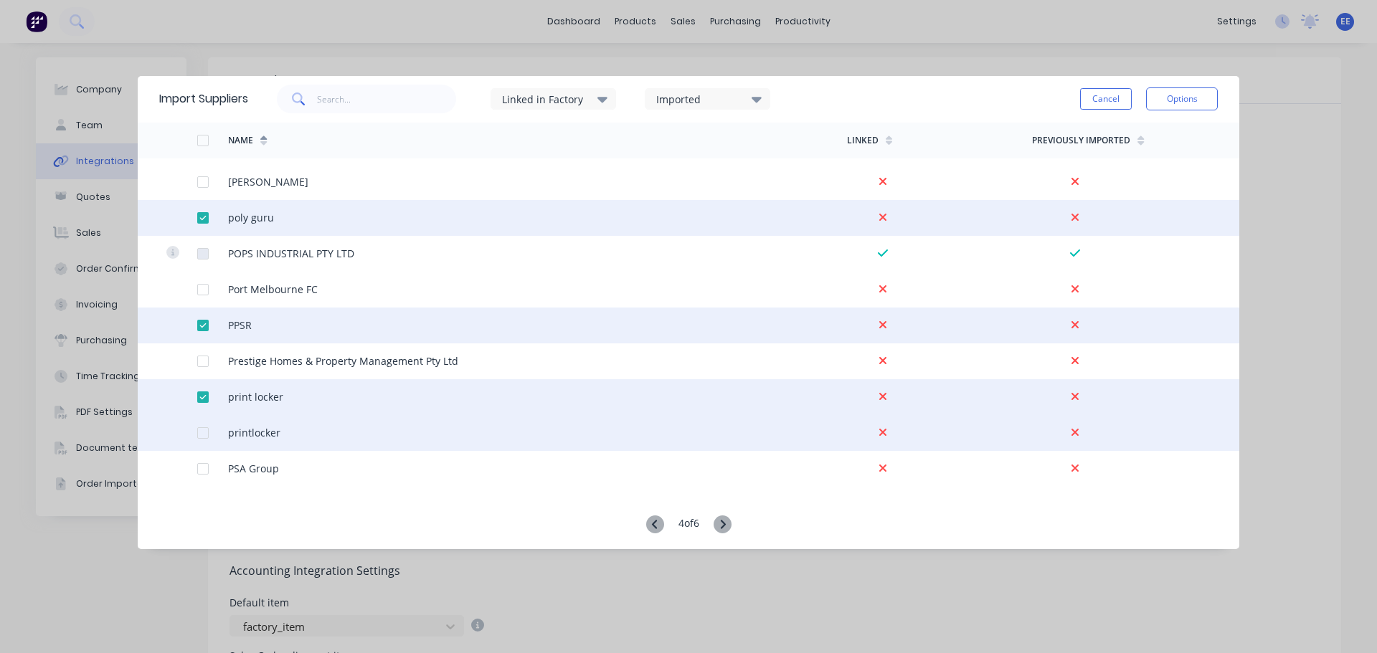
click at [203, 429] on div at bounding box center [203, 433] width 29 height 29
click at [1189, 103] on button "Options" at bounding box center [1182, 99] width 72 height 23
click at [1163, 131] on div "Import selected suppliers" at bounding box center [1150, 139] width 110 height 36
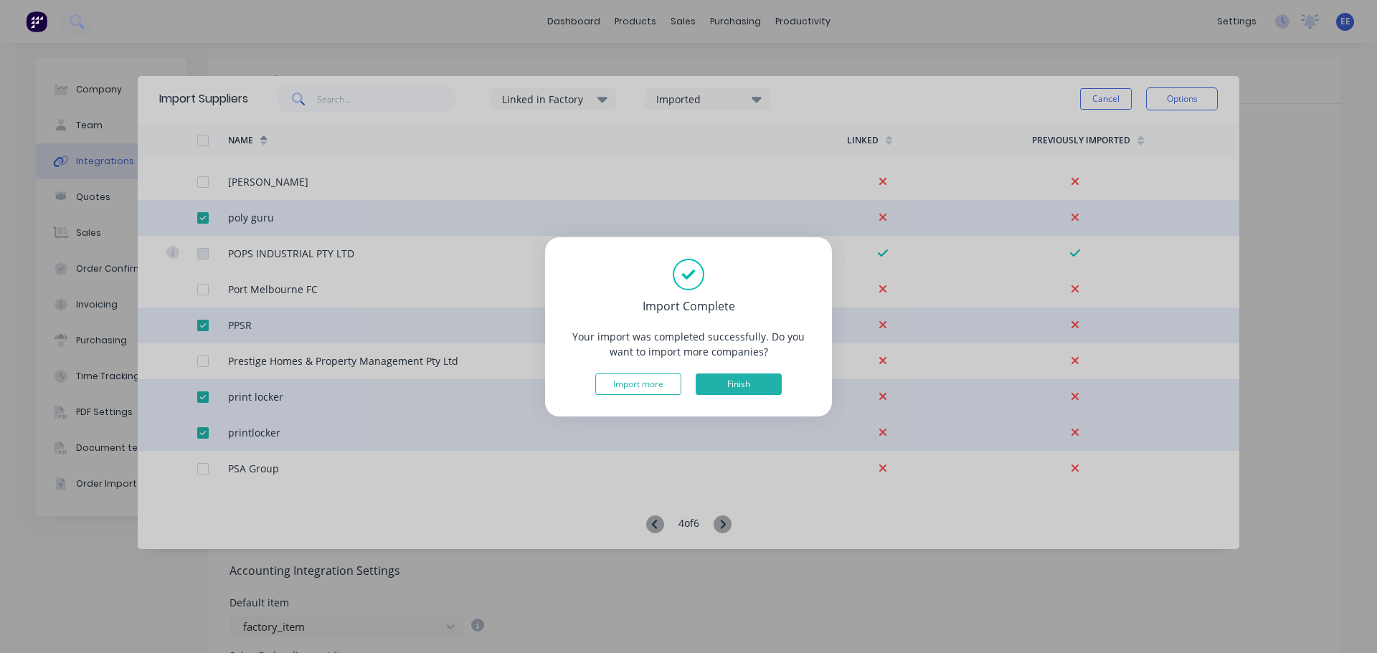
click at [752, 386] on button "Finish" at bounding box center [739, 385] width 86 height 22
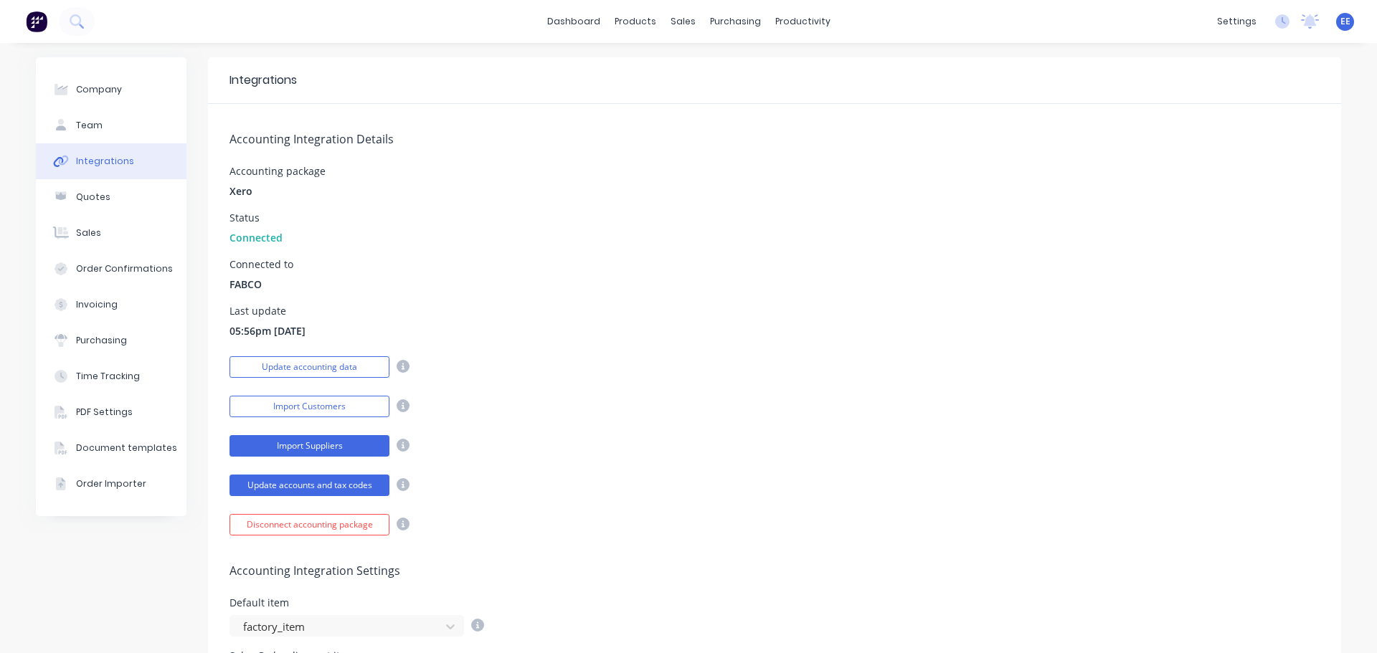
click at [296, 449] on button "Import Suppliers" at bounding box center [310, 446] width 160 height 22
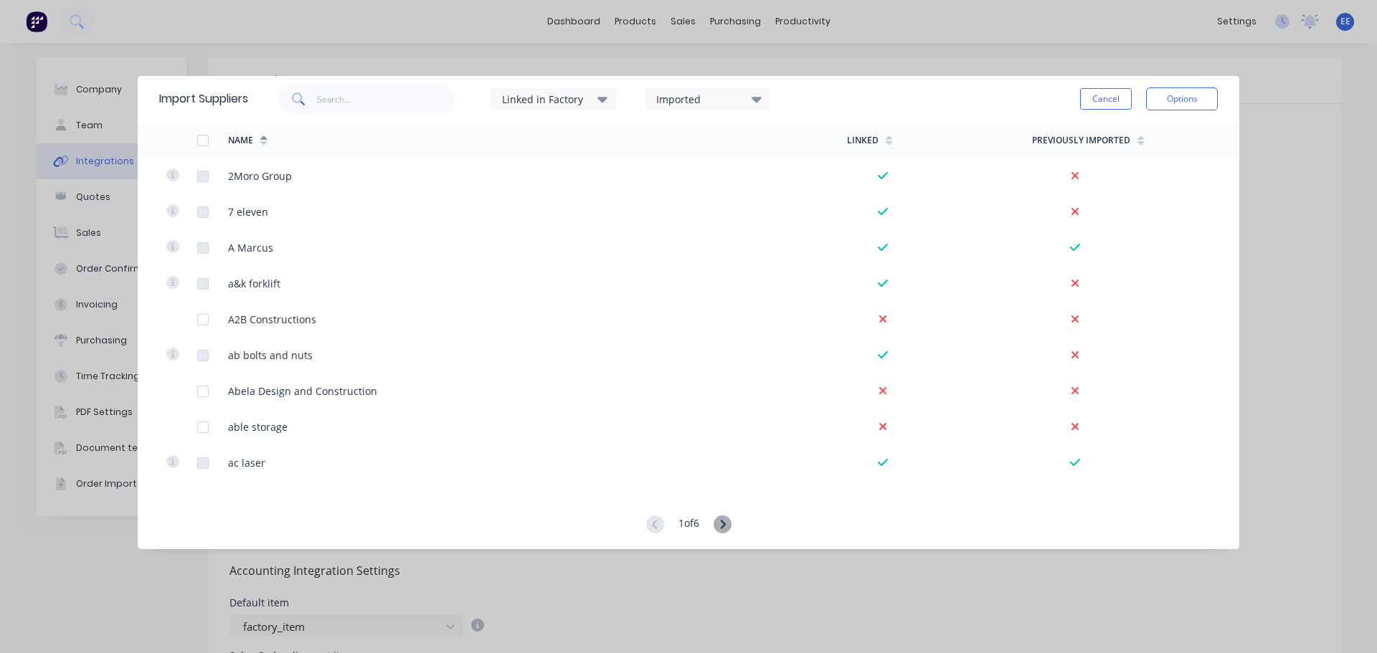
click at [727, 529] on icon at bounding box center [723, 525] width 18 height 18
click at [724, 524] on icon at bounding box center [723, 525] width 18 height 18
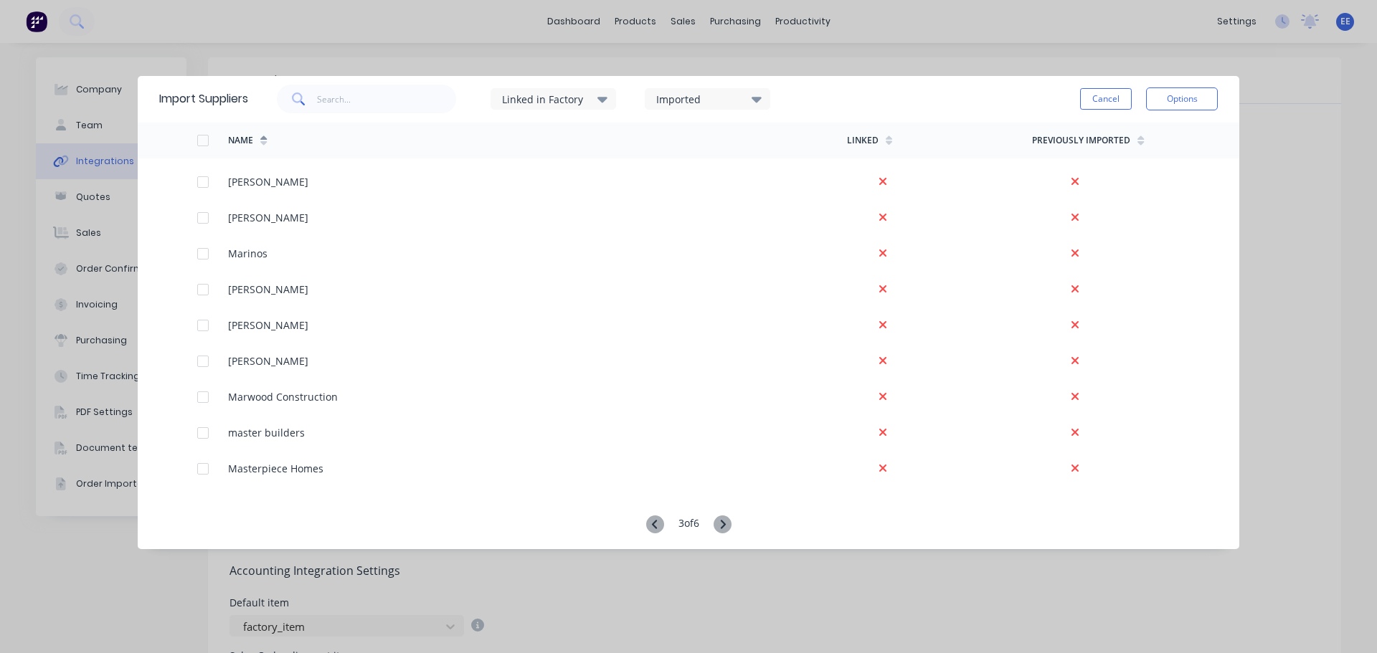
click at [731, 524] on icon at bounding box center [723, 525] width 18 height 18
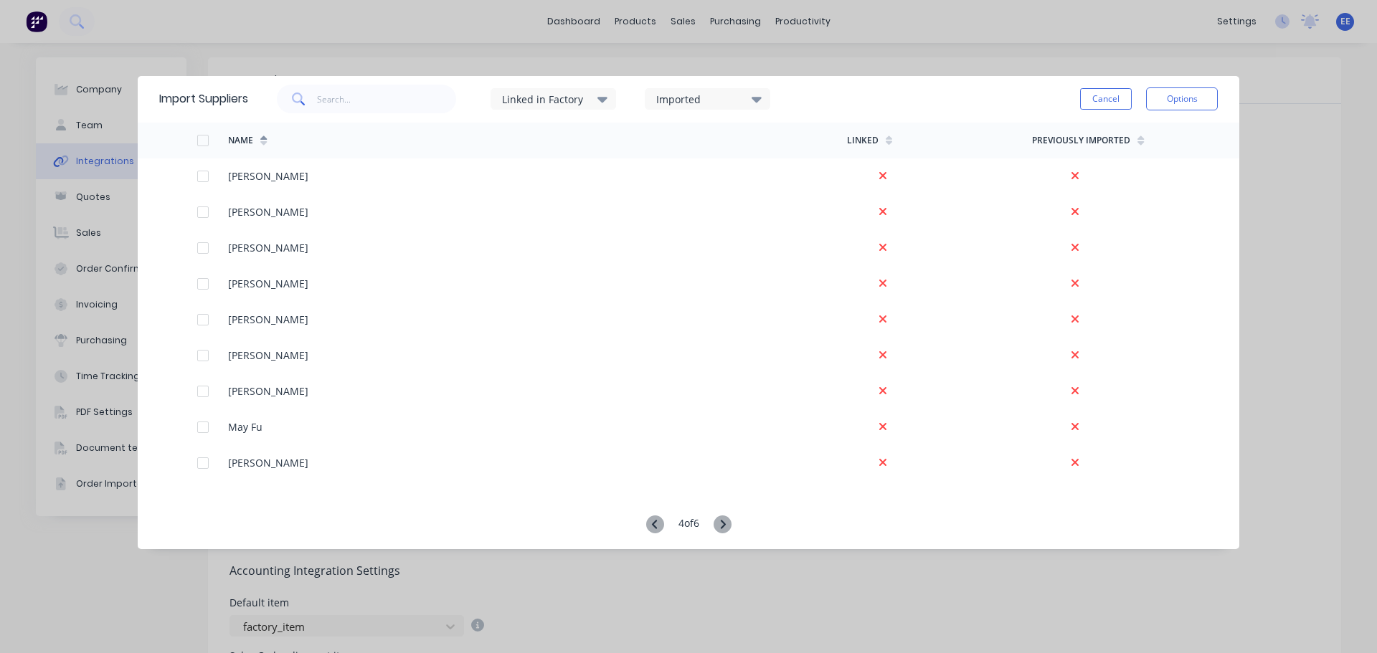
click at [722, 526] on icon at bounding box center [723, 525] width 18 height 18
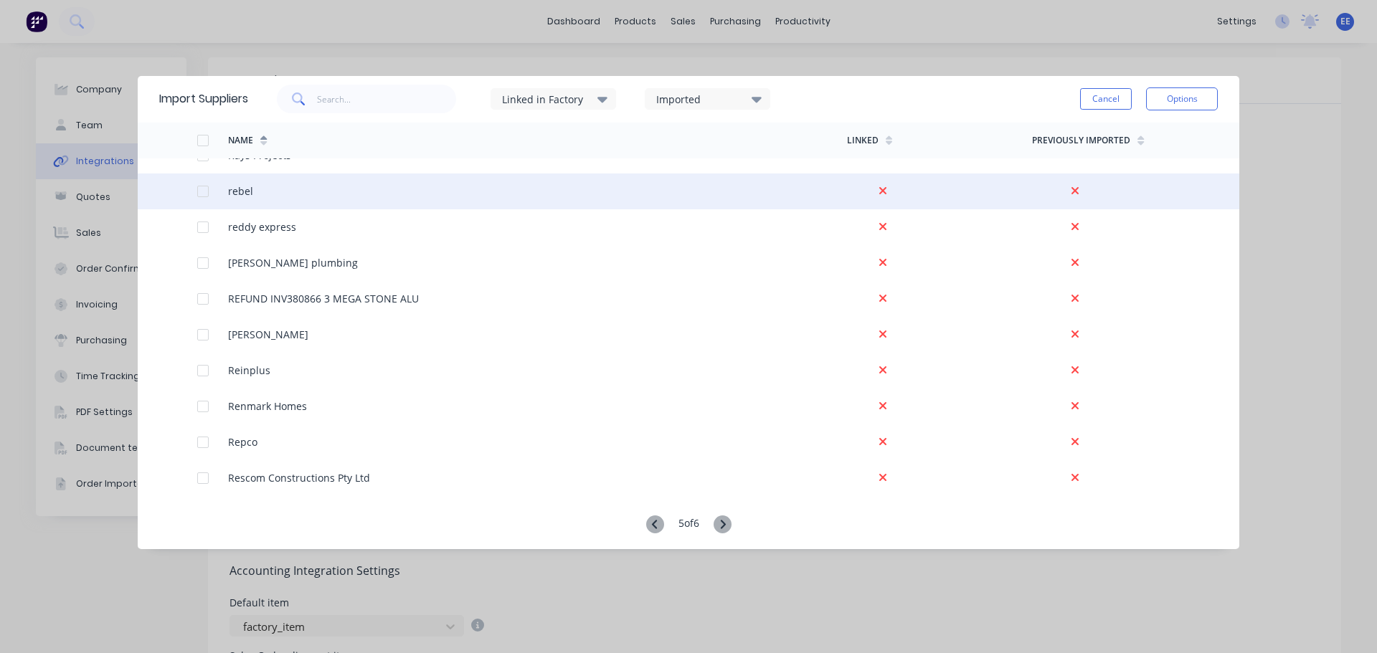
scroll to position [0, 0]
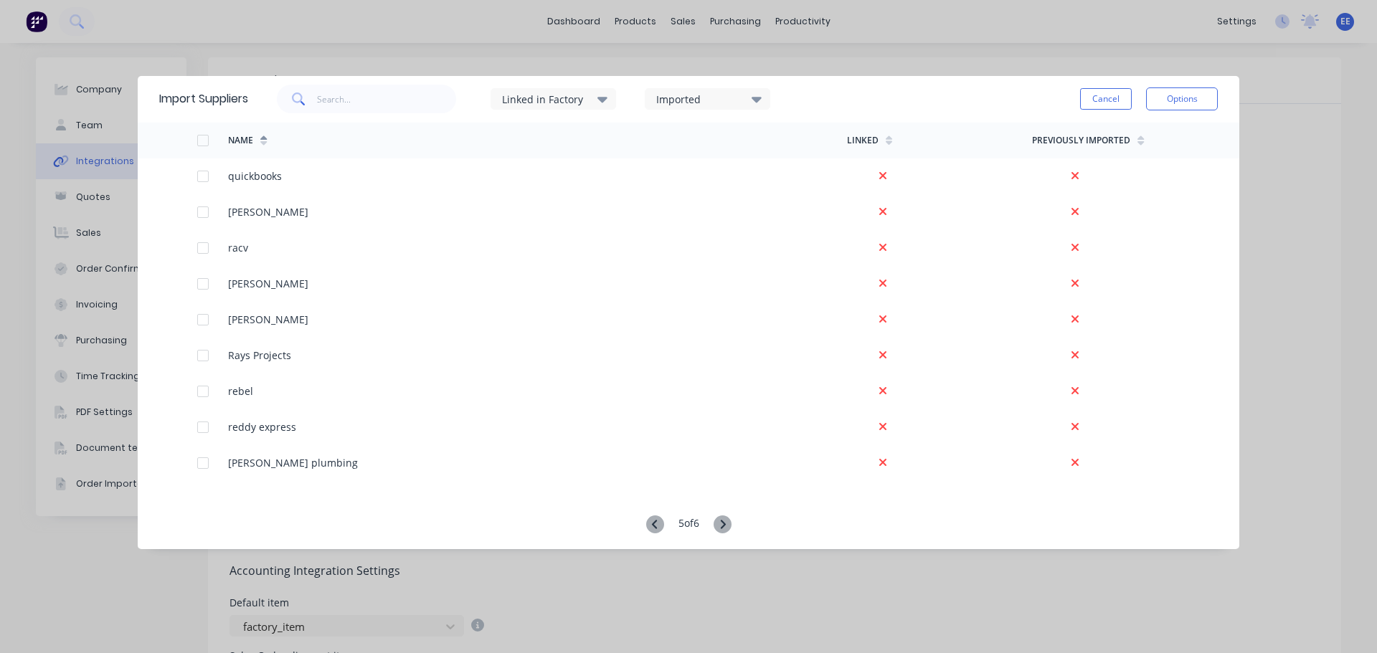
click at [651, 521] on icon at bounding box center [655, 525] width 18 height 18
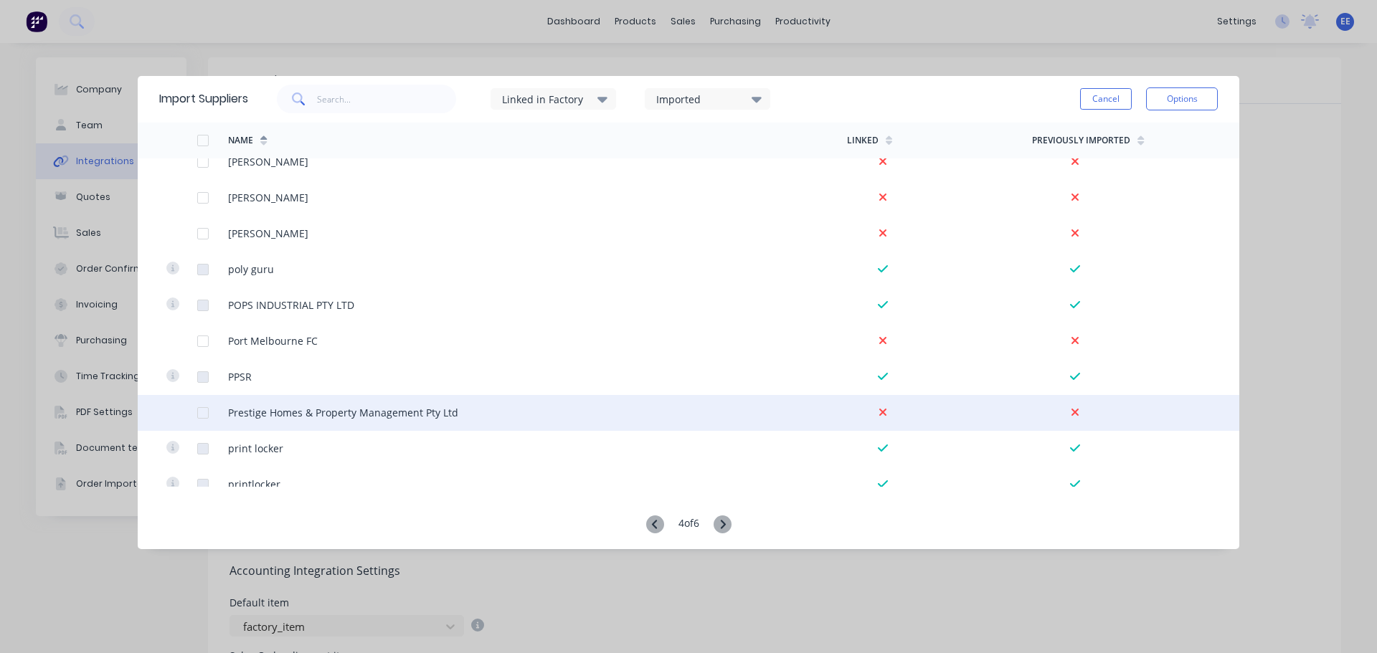
scroll to position [3258, 0]
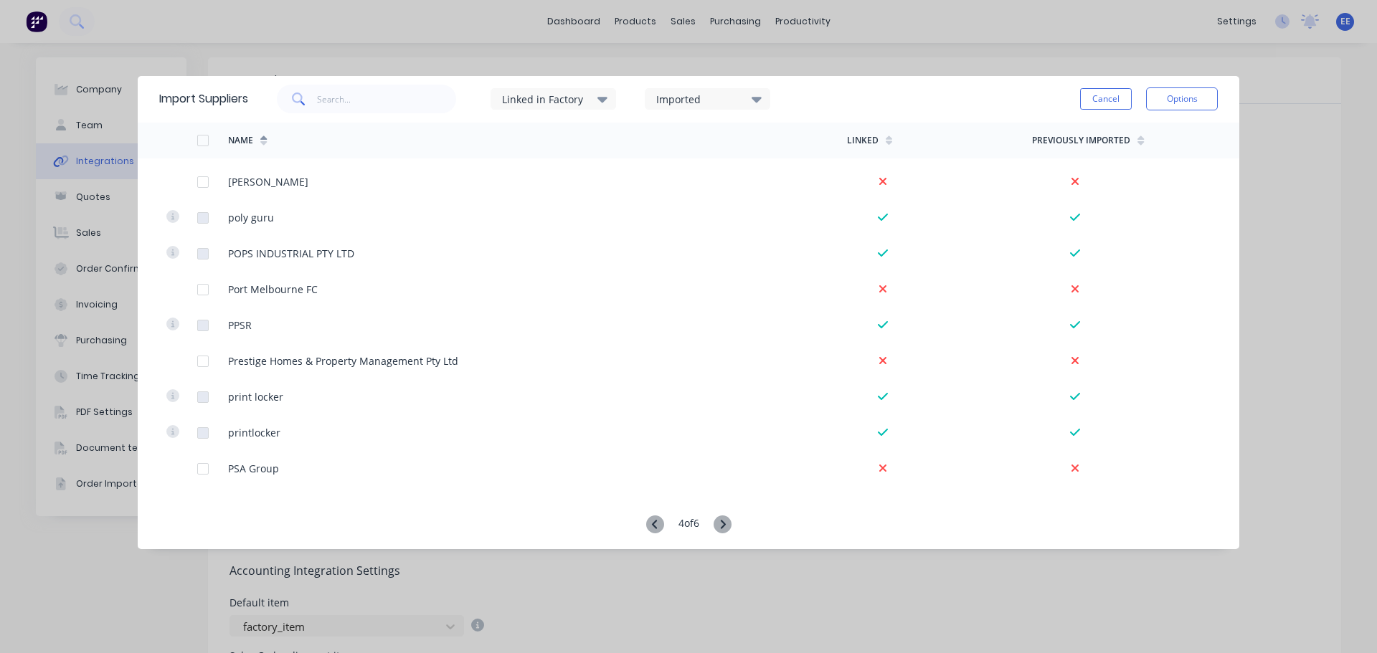
click at [721, 525] on icon at bounding box center [723, 525] width 18 height 18
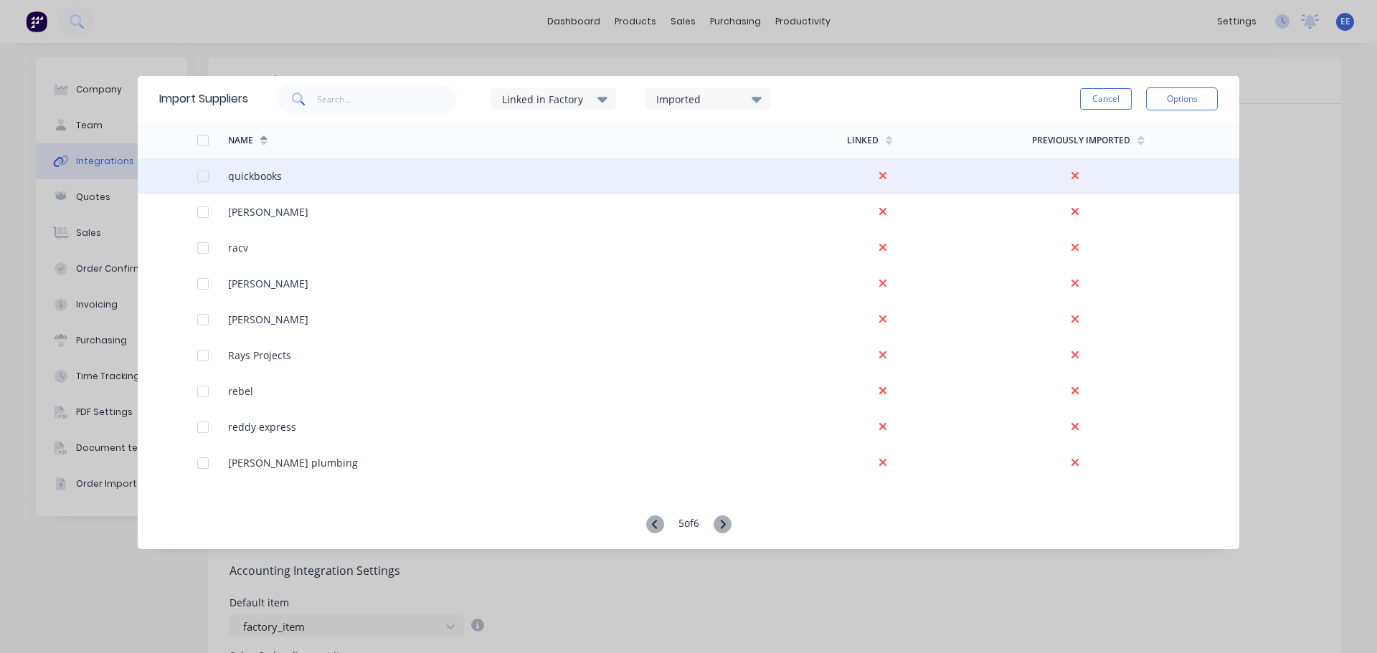
click at [200, 175] on div at bounding box center [203, 176] width 29 height 29
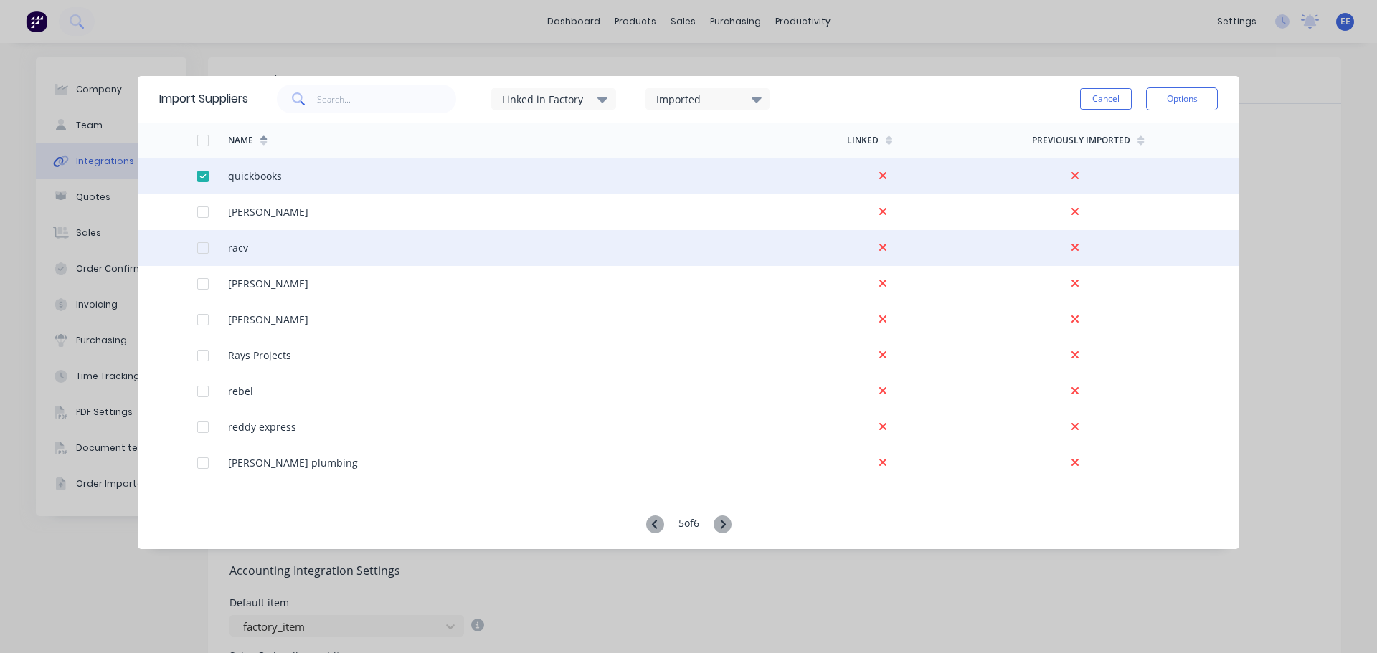
click at [197, 245] on div at bounding box center [203, 248] width 29 height 29
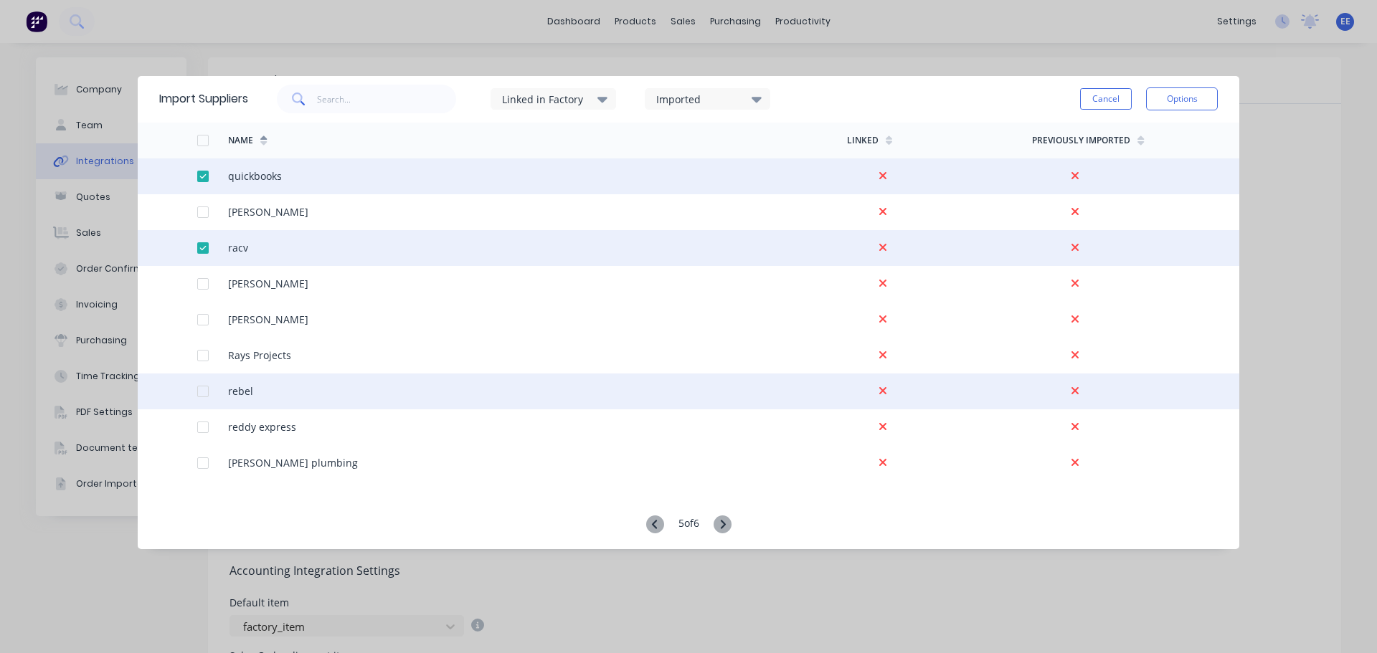
click at [198, 392] on div at bounding box center [203, 391] width 29 height 29
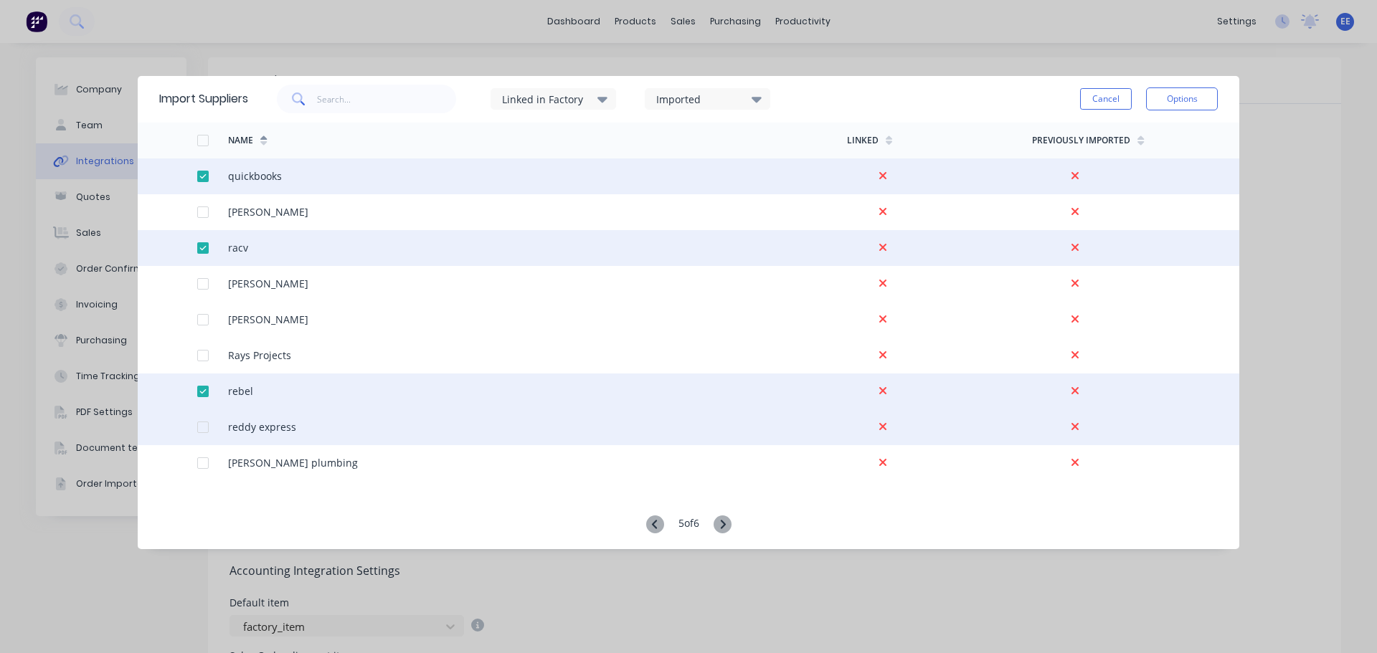
click at [204, 426] on div at bounding box center [203, 427] width 29 height 29
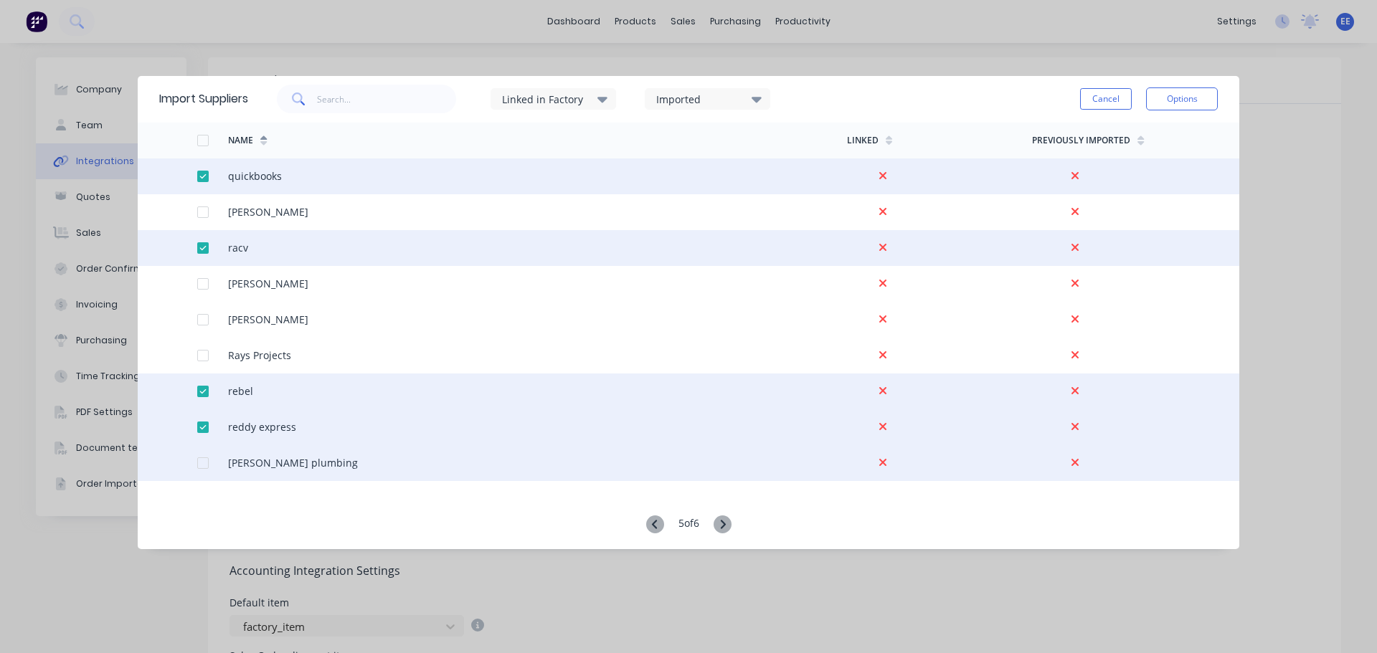
click at [197, 458] on div at bounding box center [203, 463] width 29 height 29
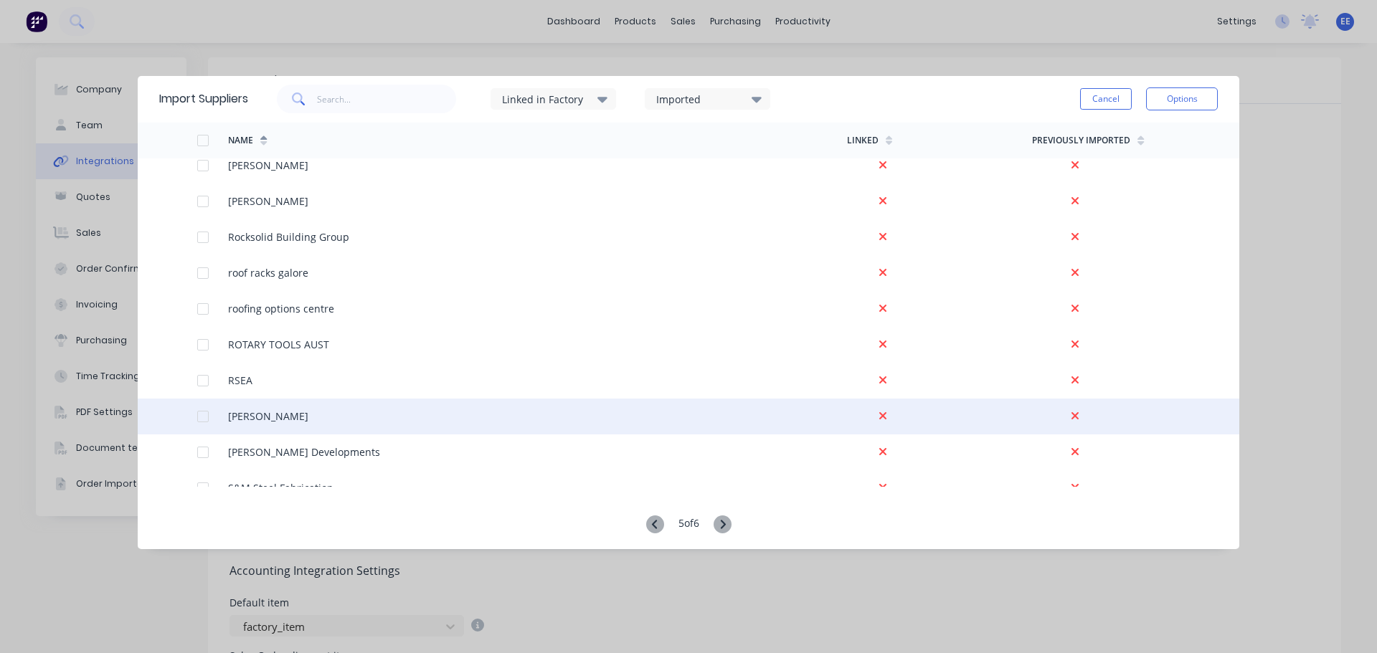
scroll to position [1004, 0]
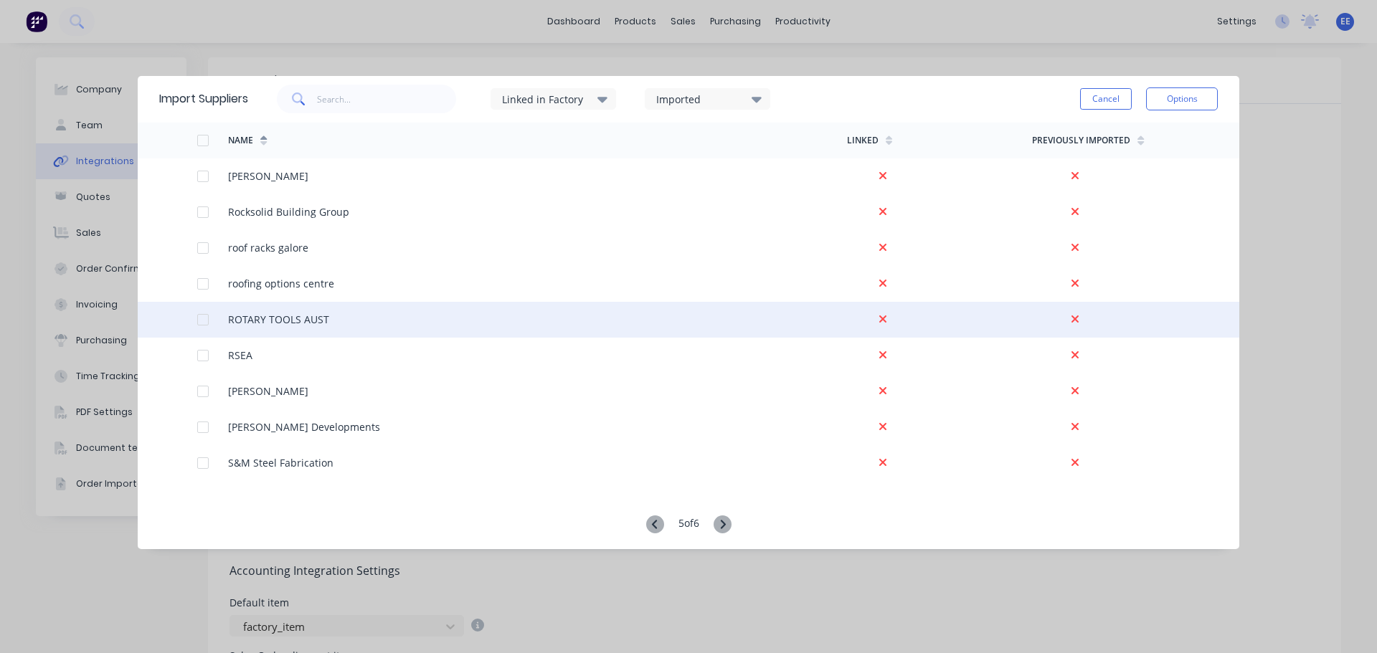
click at [201, 319] on div at bounding box center [203, 320] width 29 height 29
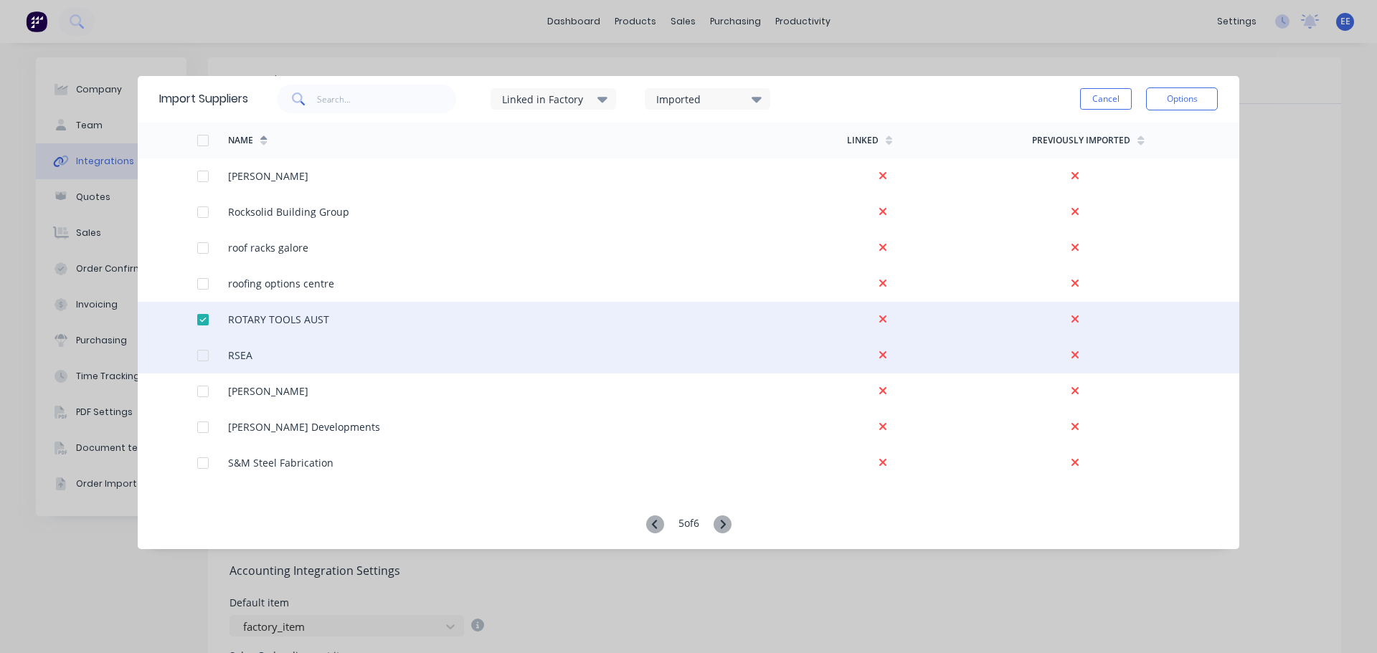
click at [199, 355] on div at bounding box center [203, 355] width 29 height 29
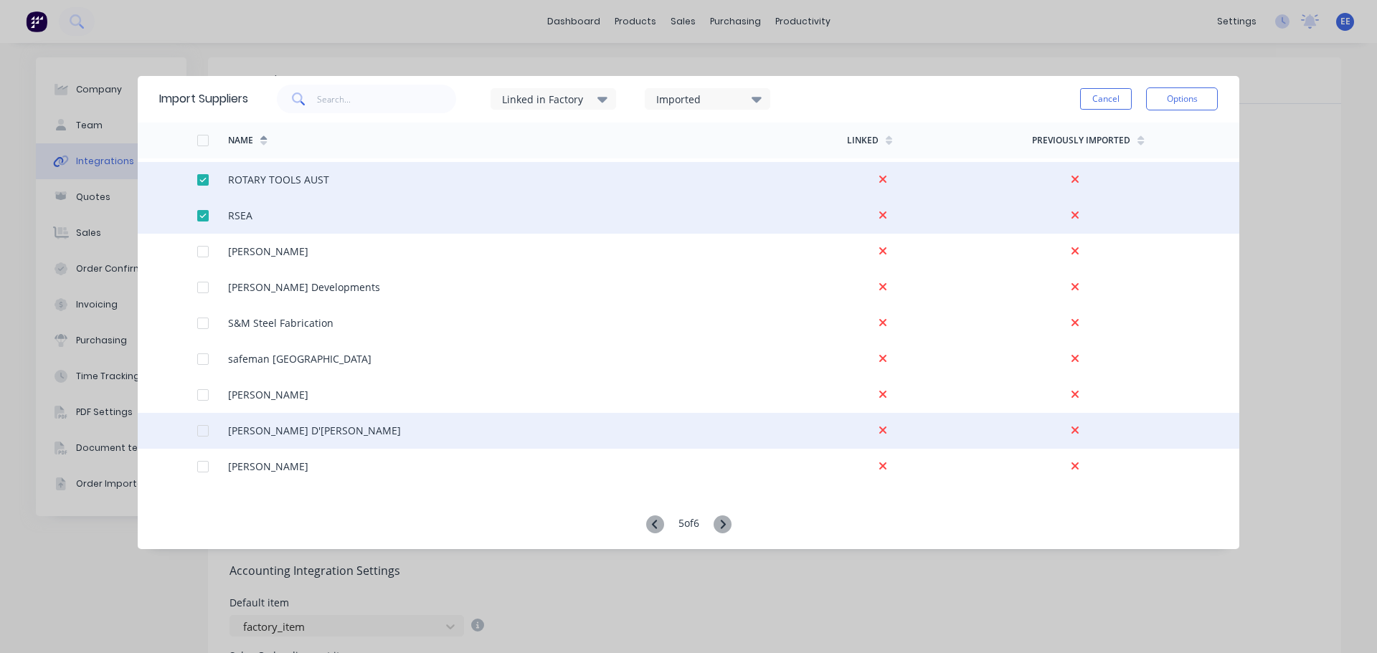
scroll to position [1148, 0]
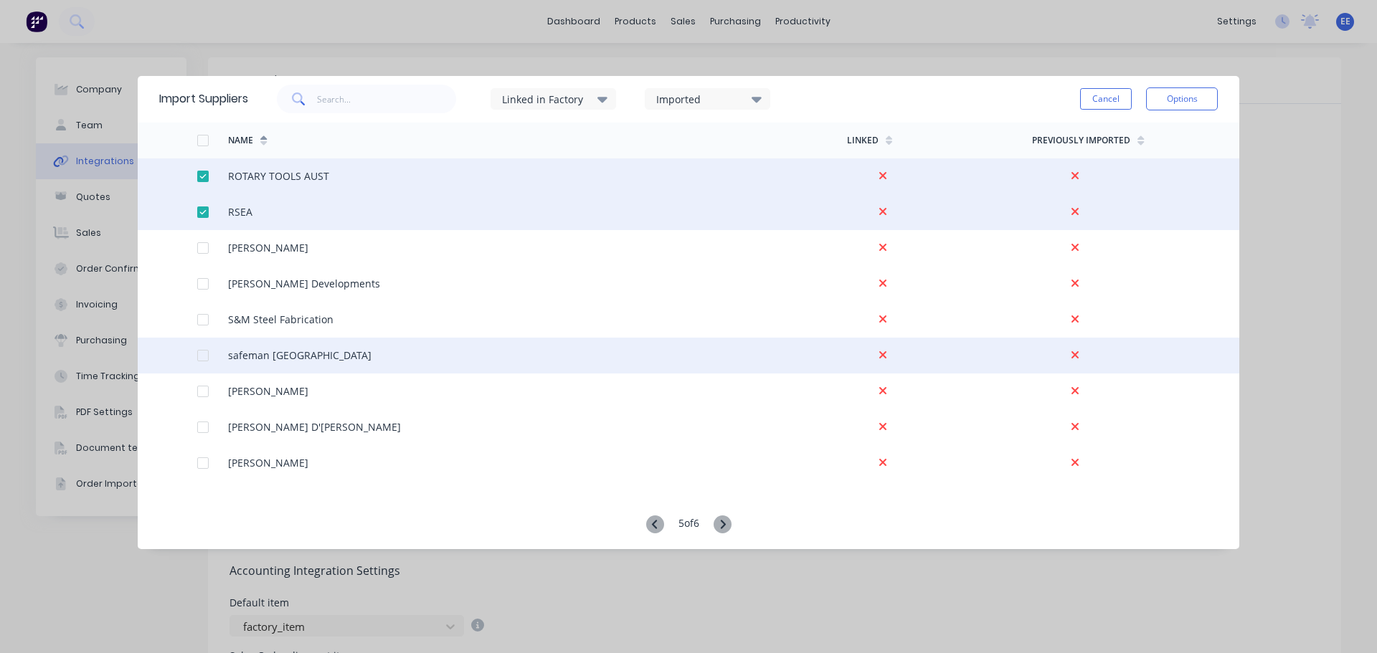
click at [204, 352] on div at bounding box center [203, 355] width 29 height 29
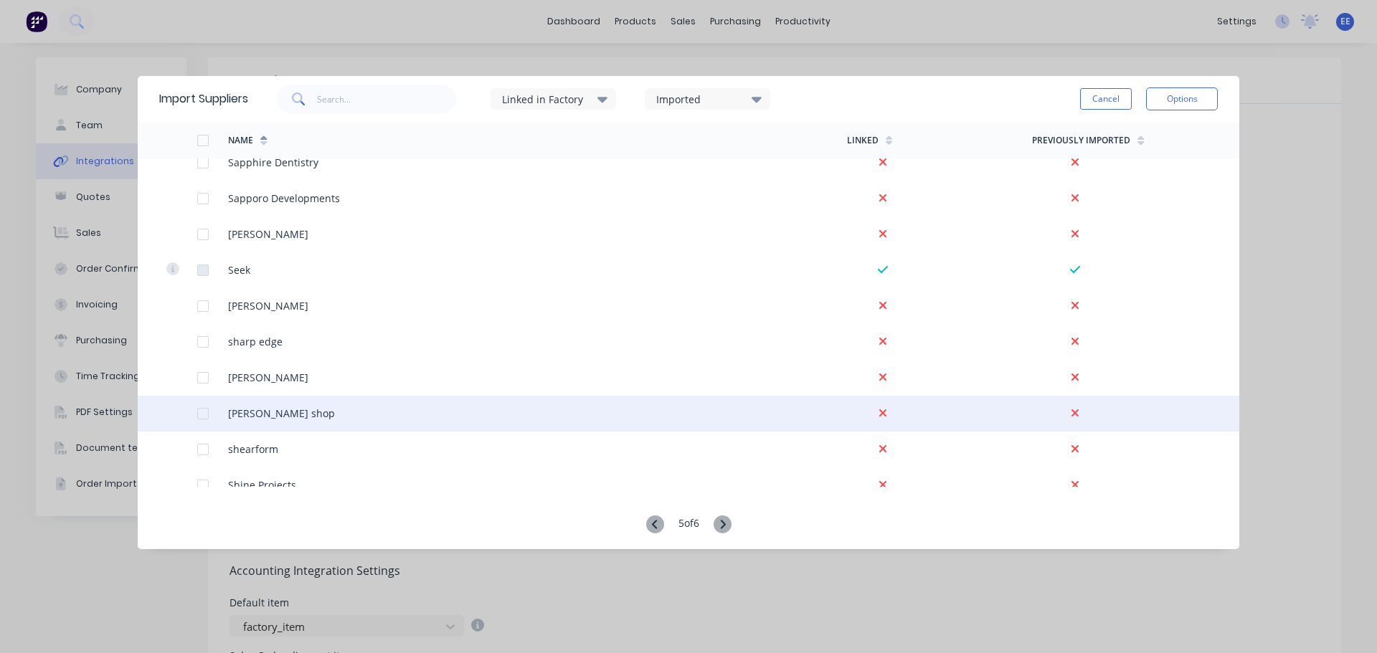
scroll to position [1506, 0]
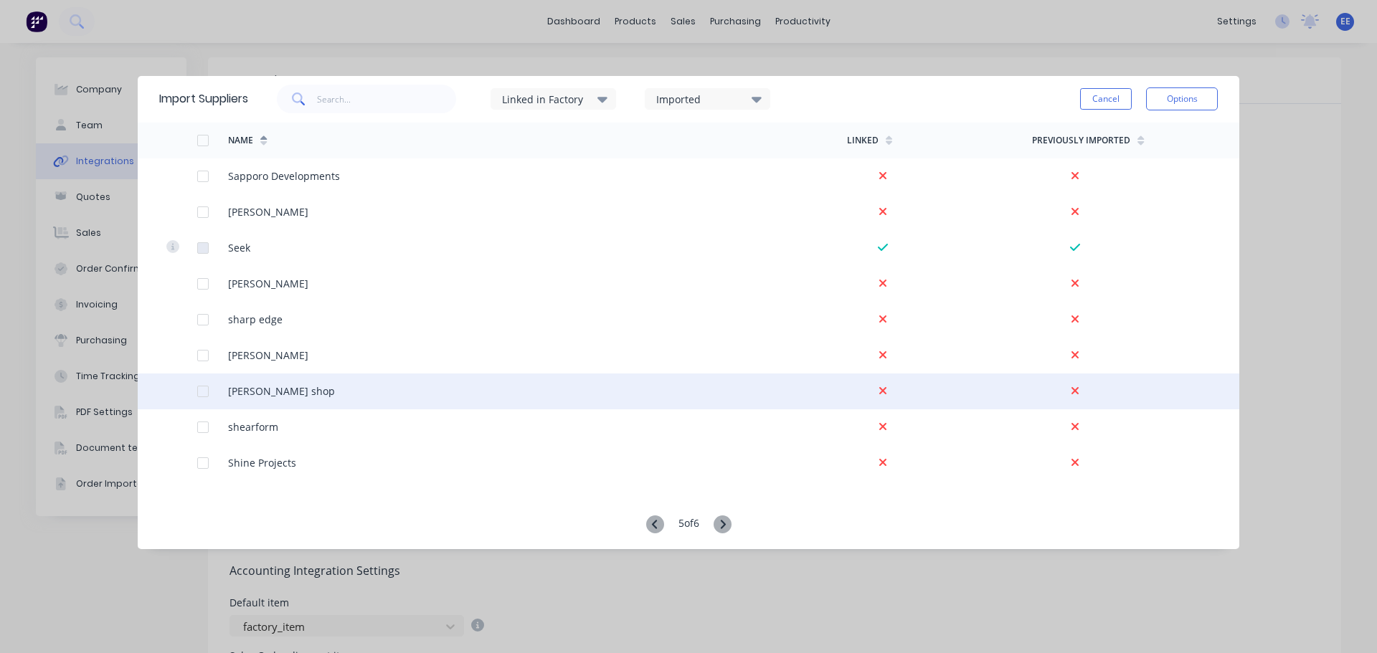
click at [199, 392] on div at bounding box center [203, 391] width 29 height 29
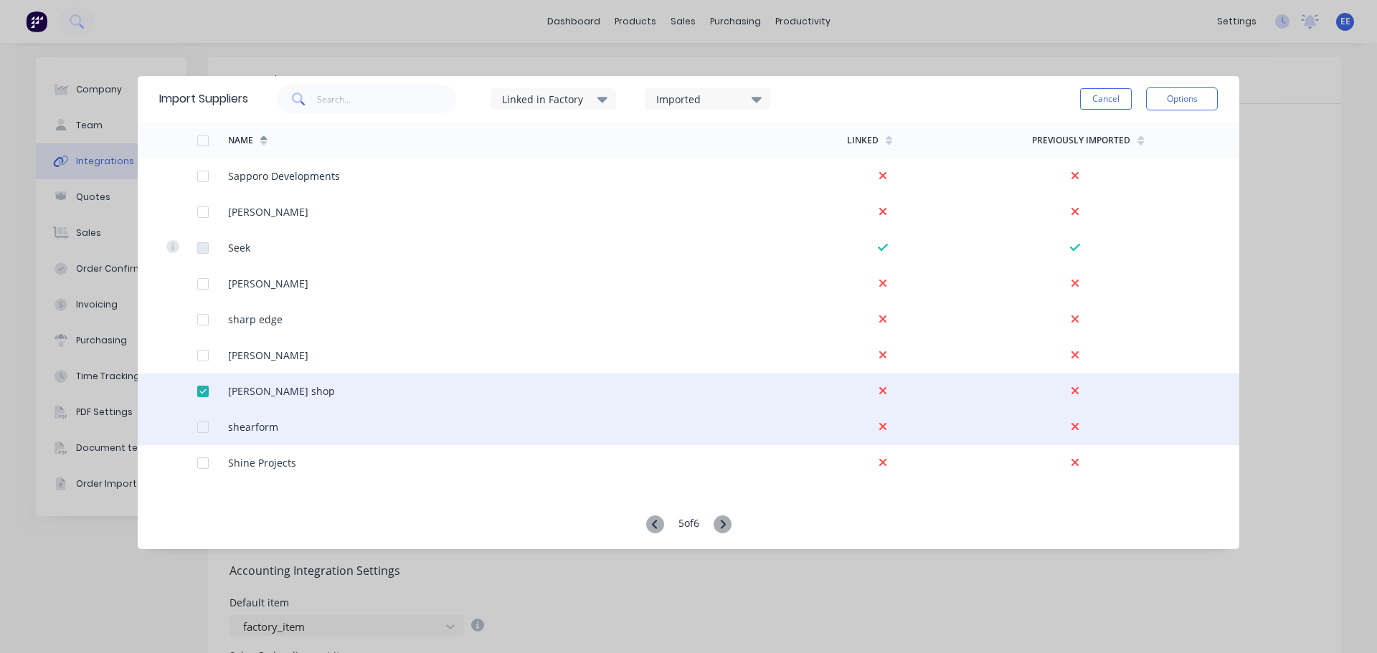
click at [204, 429] on div at bounding box center [203, 427] width 29 height 29
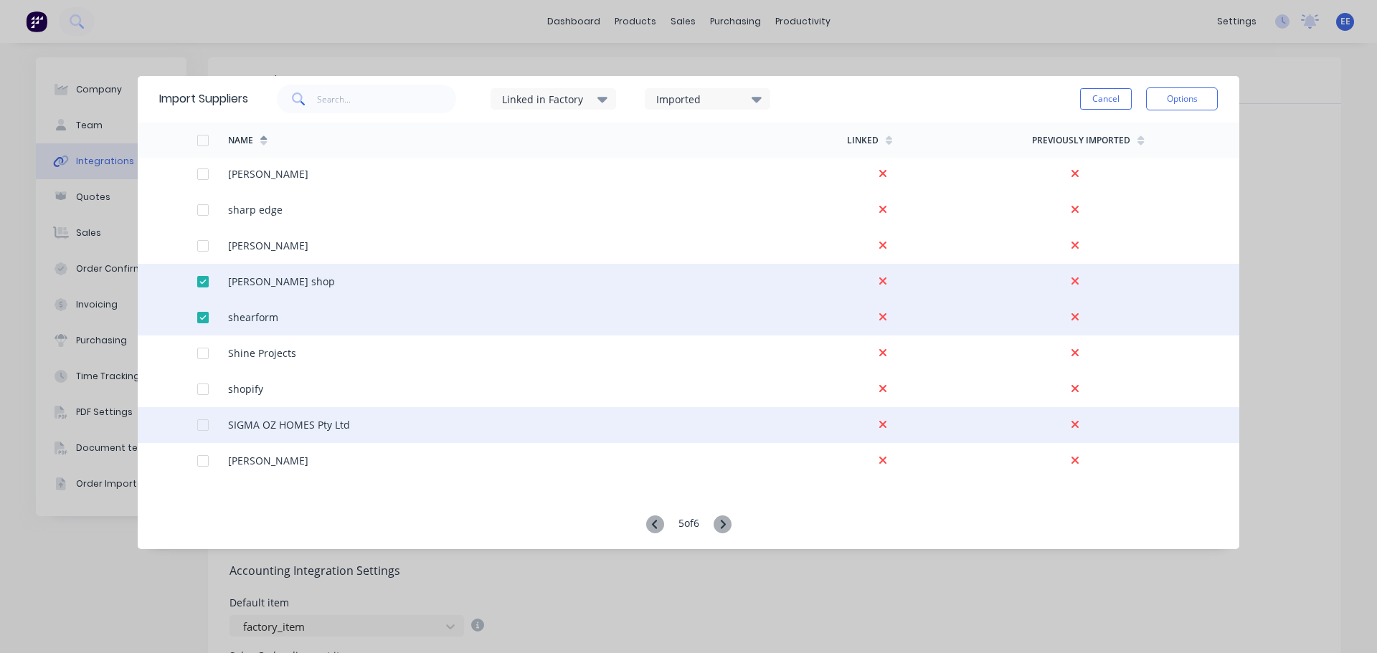
scroll to position [1650, 0]
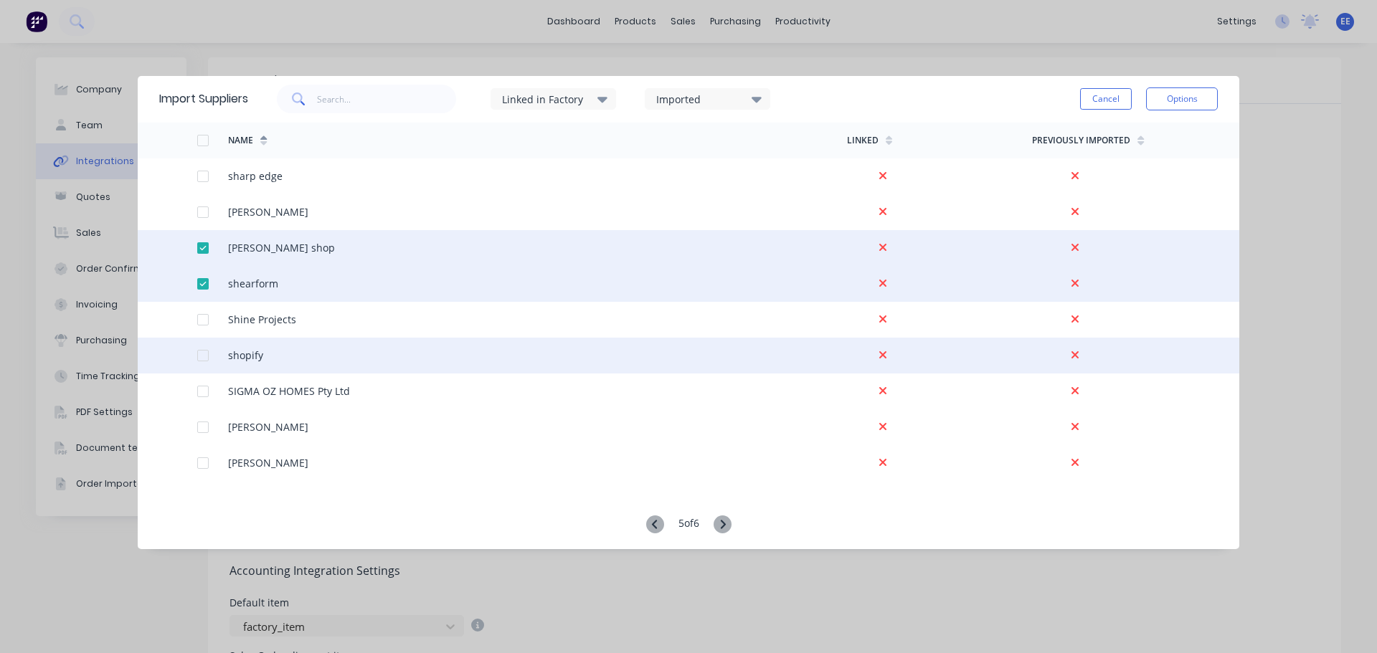
click at [200, 354] on div at bounding box center [203, 355] width 29 height 29
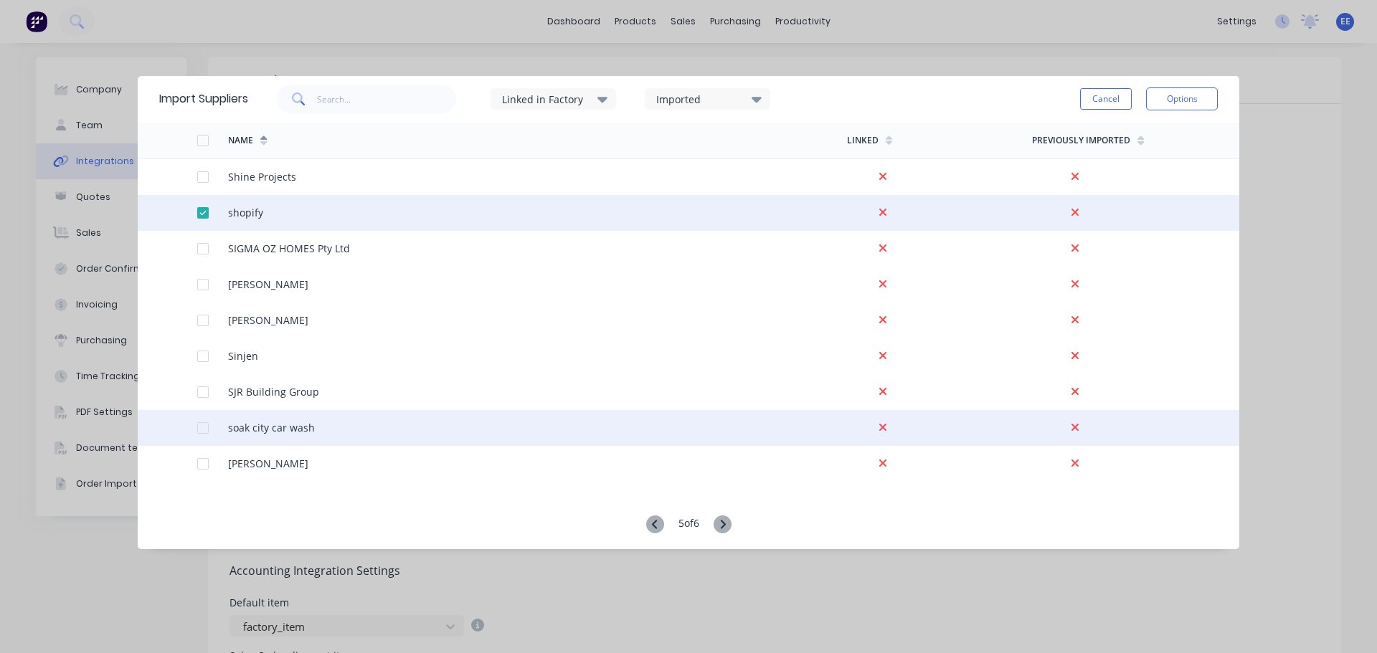
scroll to position [1793, 0]
click at [208, 428] on div at bounding box center [203, 427] width 29 height 29
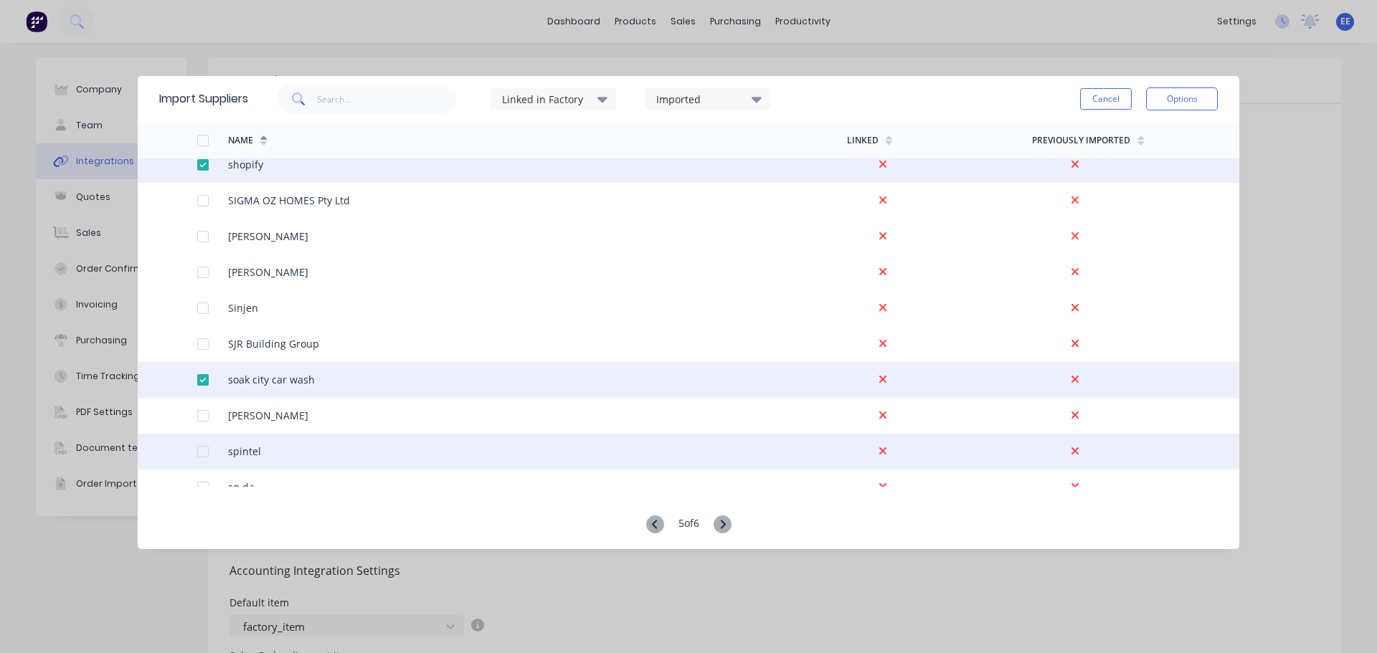
scroll to position [1865, 0]
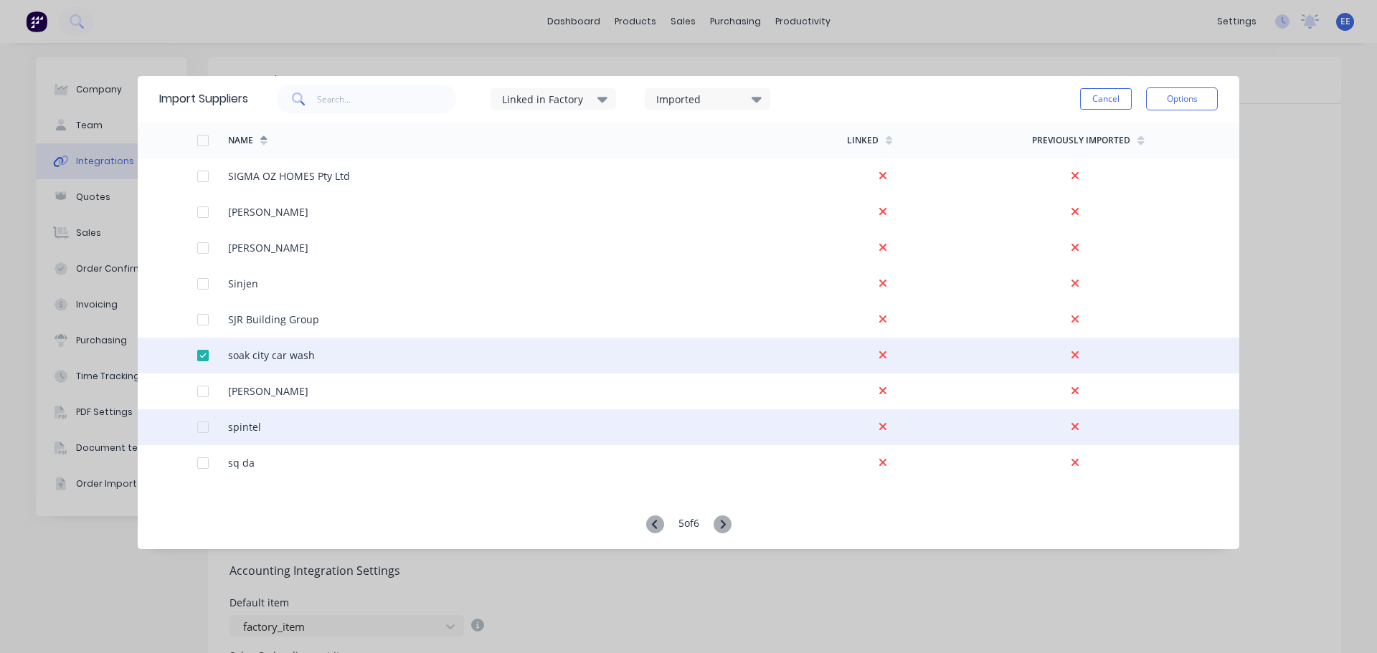
click at [195, 427] on div at bounding box center [181, 428] width 31 height 36
click at [215, 428] on div at bounding box center [212, 428] width 31 height 36
click at [204, 428] on div at bounding box center [203, 427] width 29 height 29
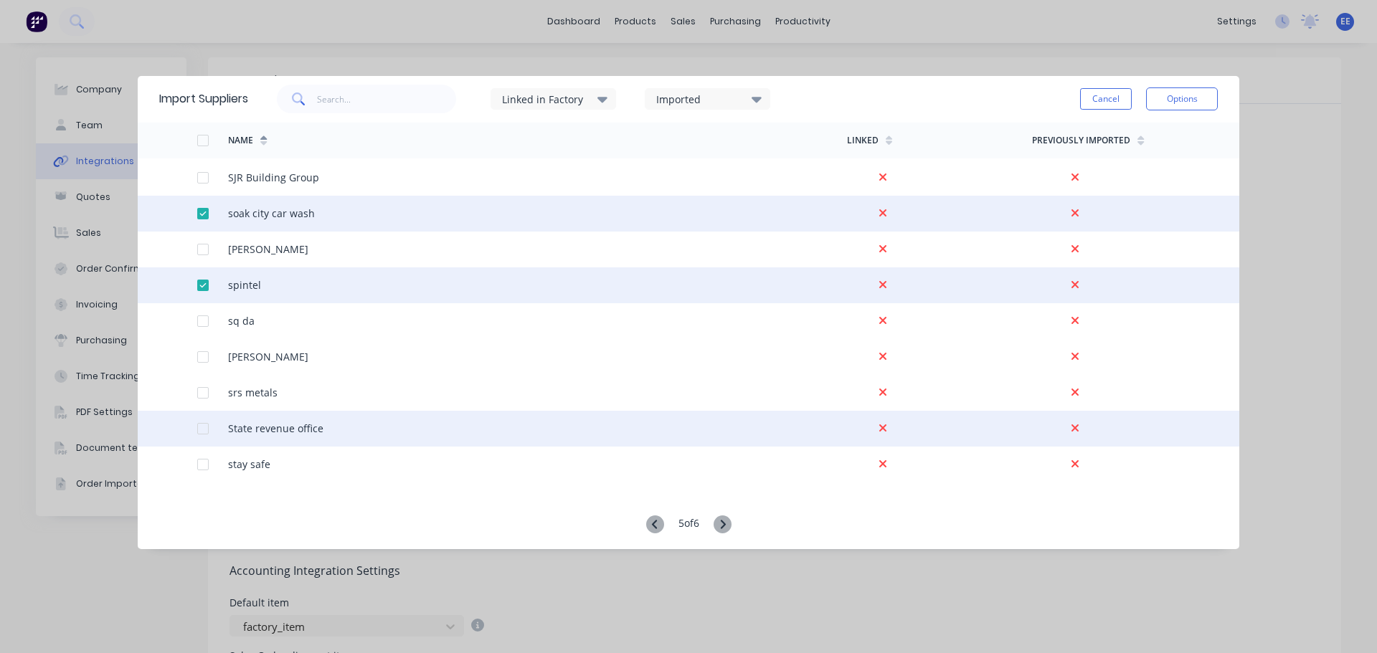
scroll to position [2008, 0]
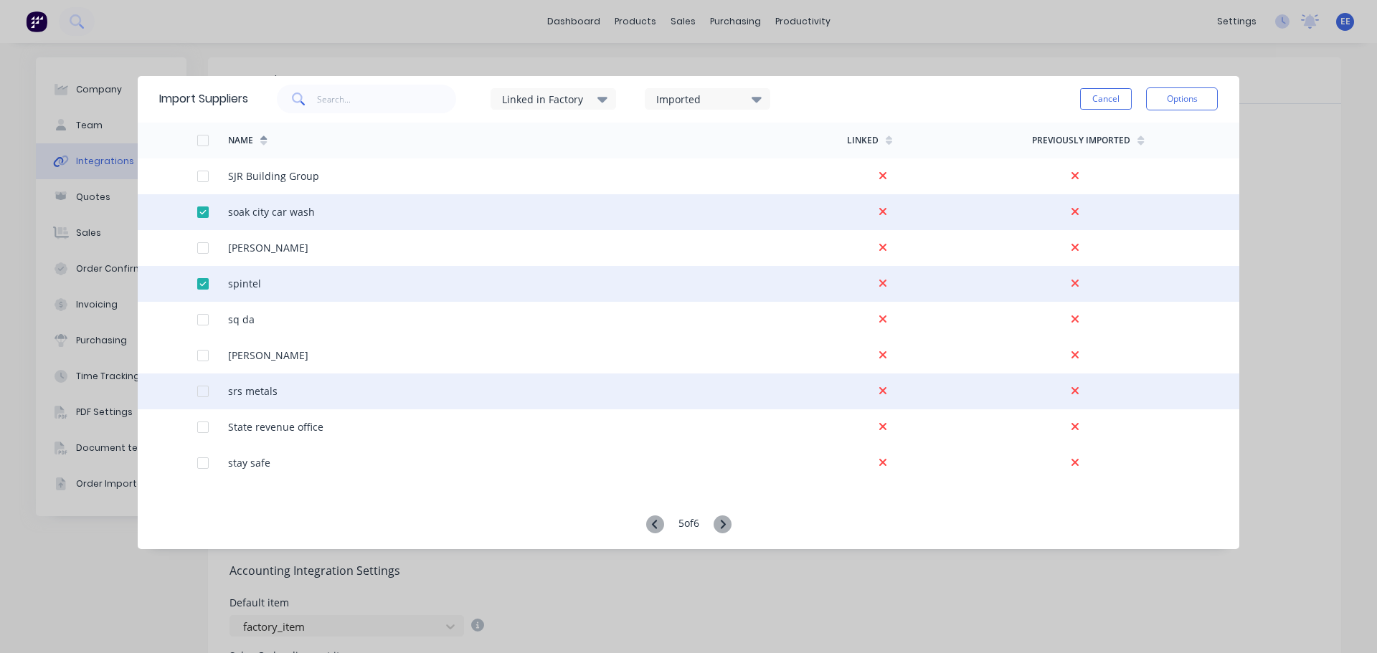
click at [204, 391] on div at bounding box center [203, 391] width 29 height 29
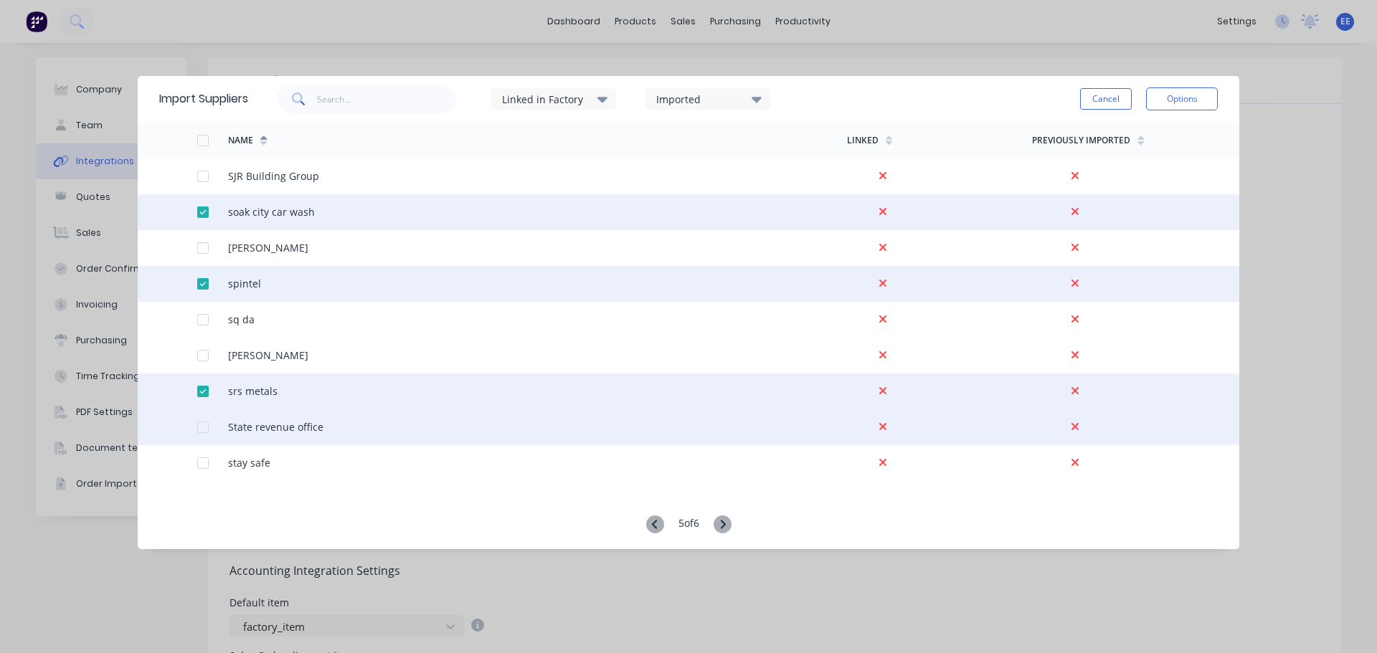
click at [203, 428] on div at bounding box center [203, 427] width 29 height 29
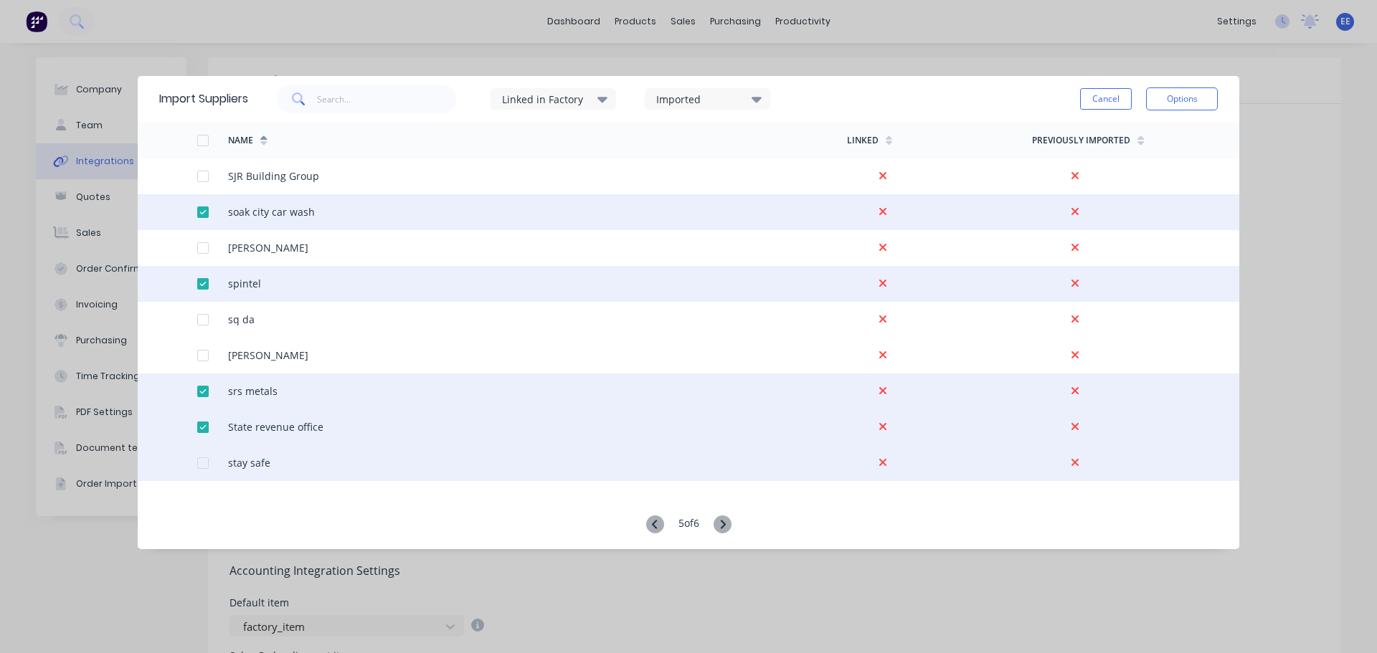
click at [202, 460] on div at bounding box center [203, 463] width 29 height 29
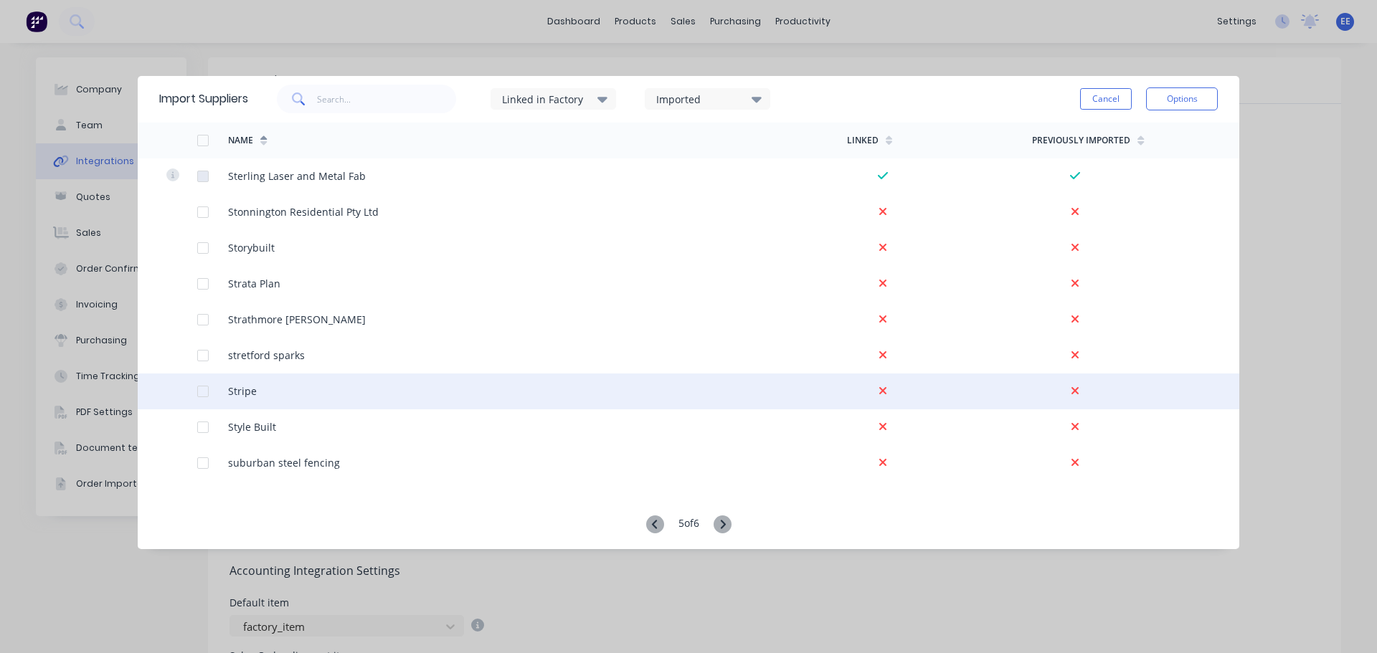
scroll to position [2439, 0]
click at [202, 395] on div at bounding box center [203, 391] width 29 height 29
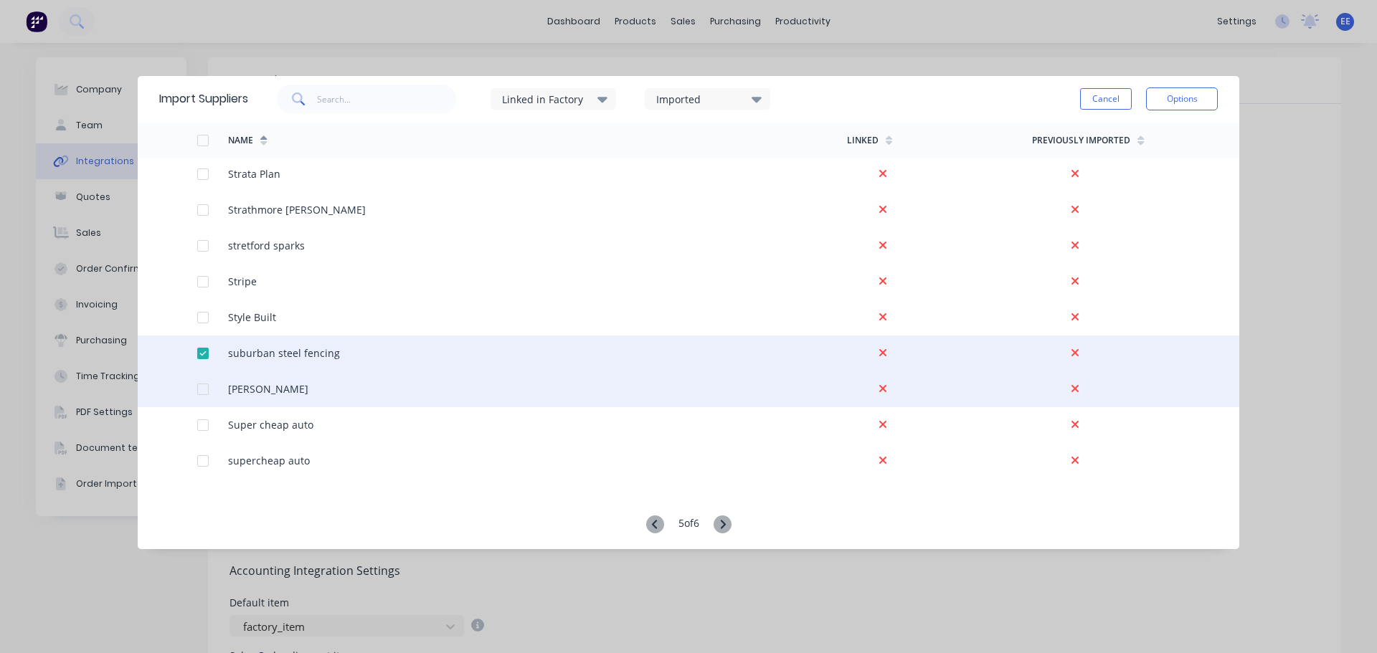
scroll to position [2510, 0]
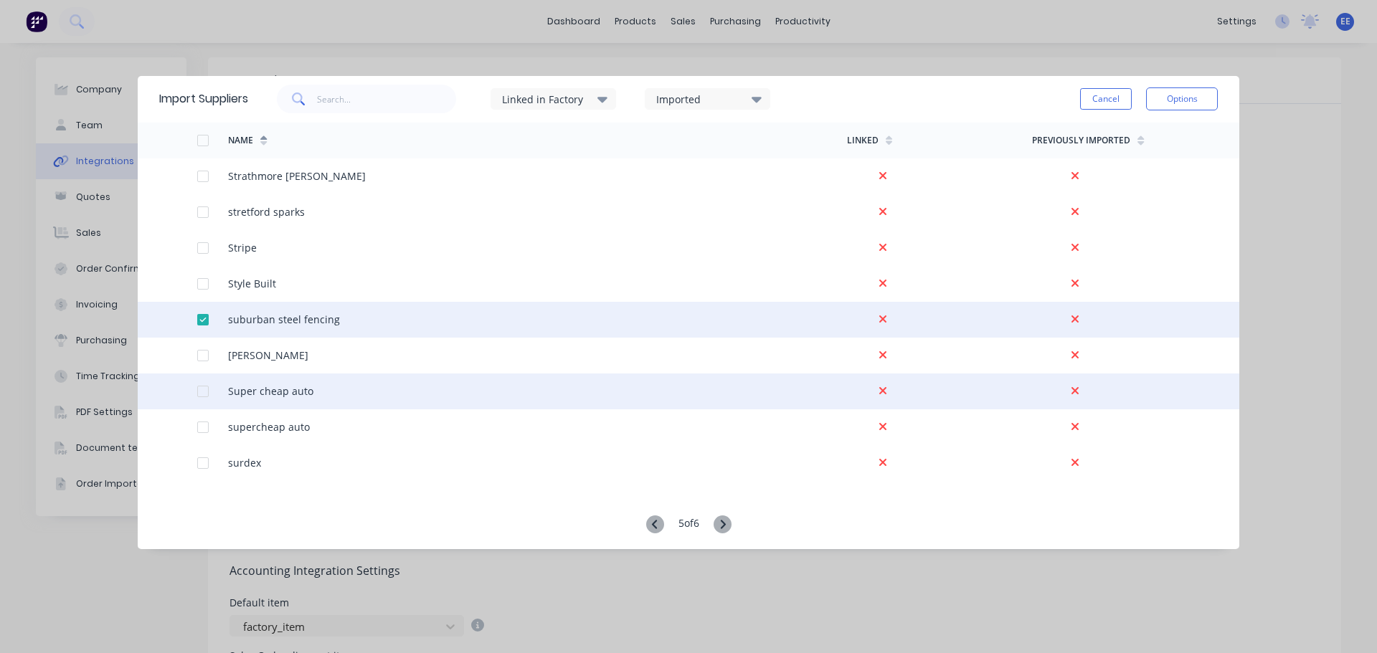
click at [200, 390] on div at bounding box center [203, 391] width 29 height 29
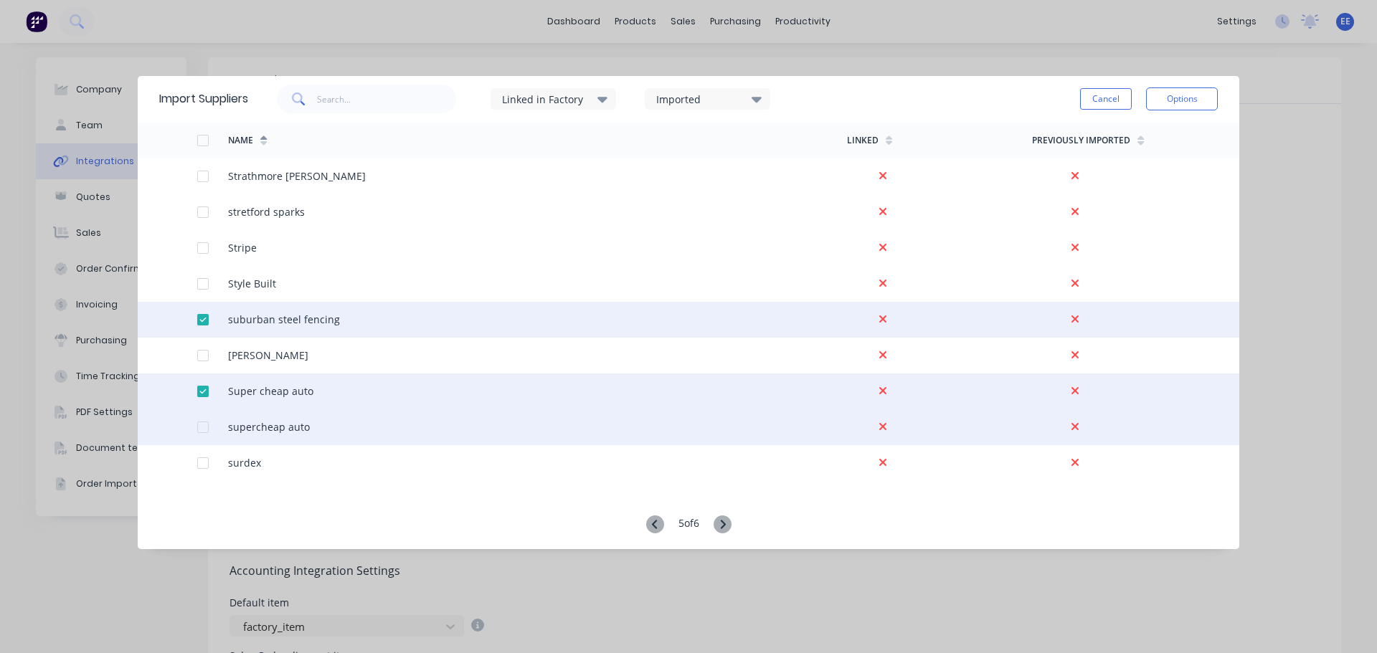
click at [204, 428] on div at bounding box center [203, 427] width 29 height 29
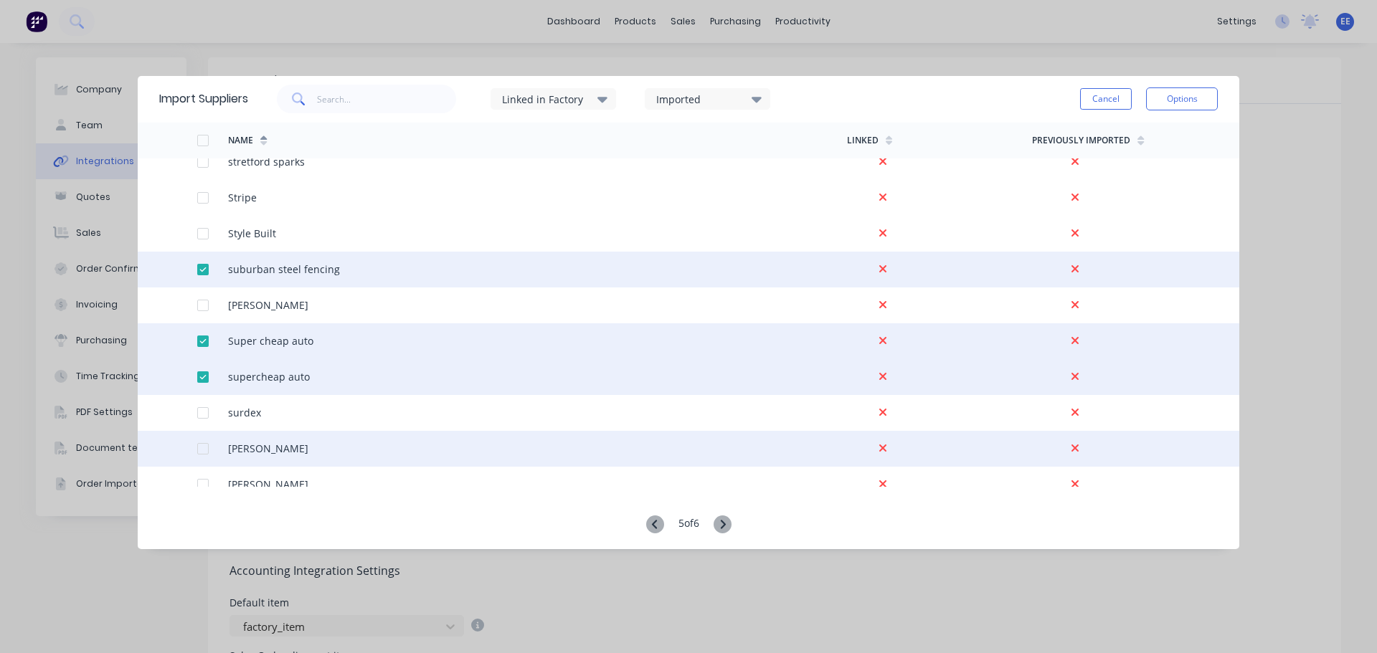
scroll to position [2654, 0]
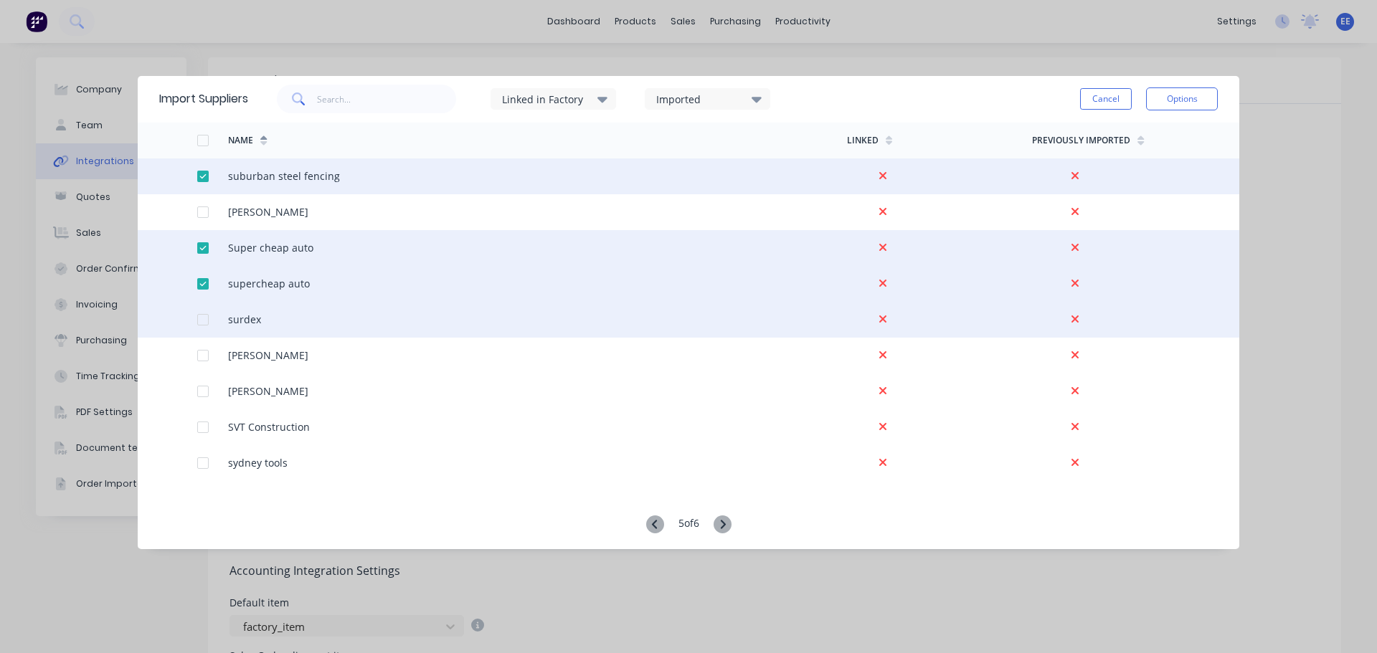
click at [205, 320] on div at bounding box center [203, 320] width 29 height 29
click at [1054, 587] on div "Import Suppliers Linked in Factory Imported Cancel Options Name Linked Previous…" at bounding box center [688, 326] width 1377 height 653
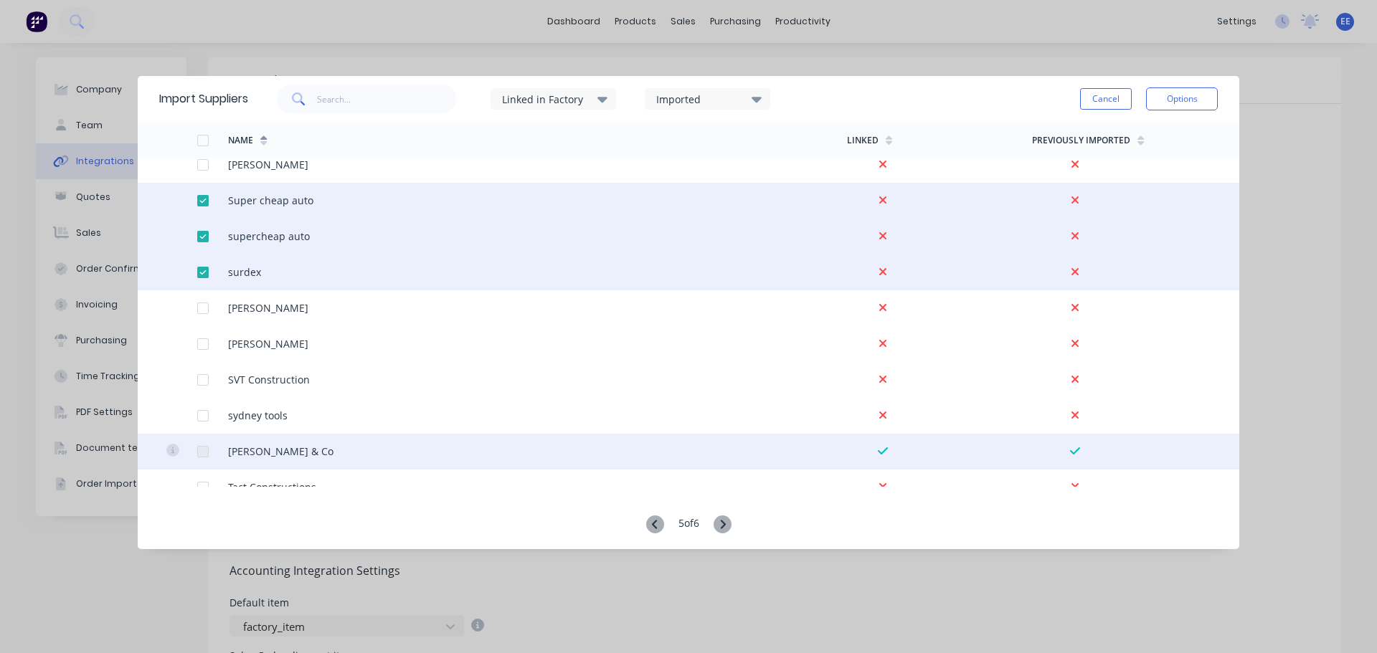
scroll to position [2726, 0]
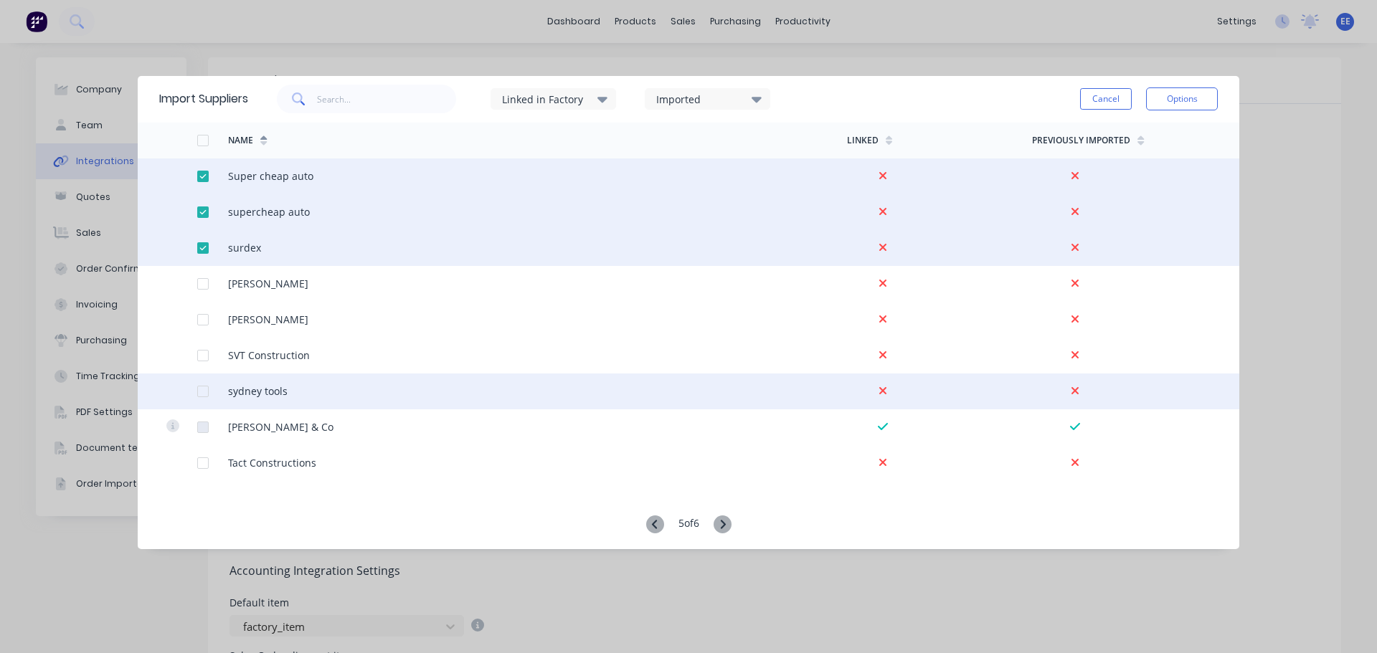
drag, startPoint x: 204, startPoint y: 392, endPoint x: 187, endPoint y: 392, distance: 16.5
click at [204, 392] on div at bounding box center [203, 391] width 29 height 29
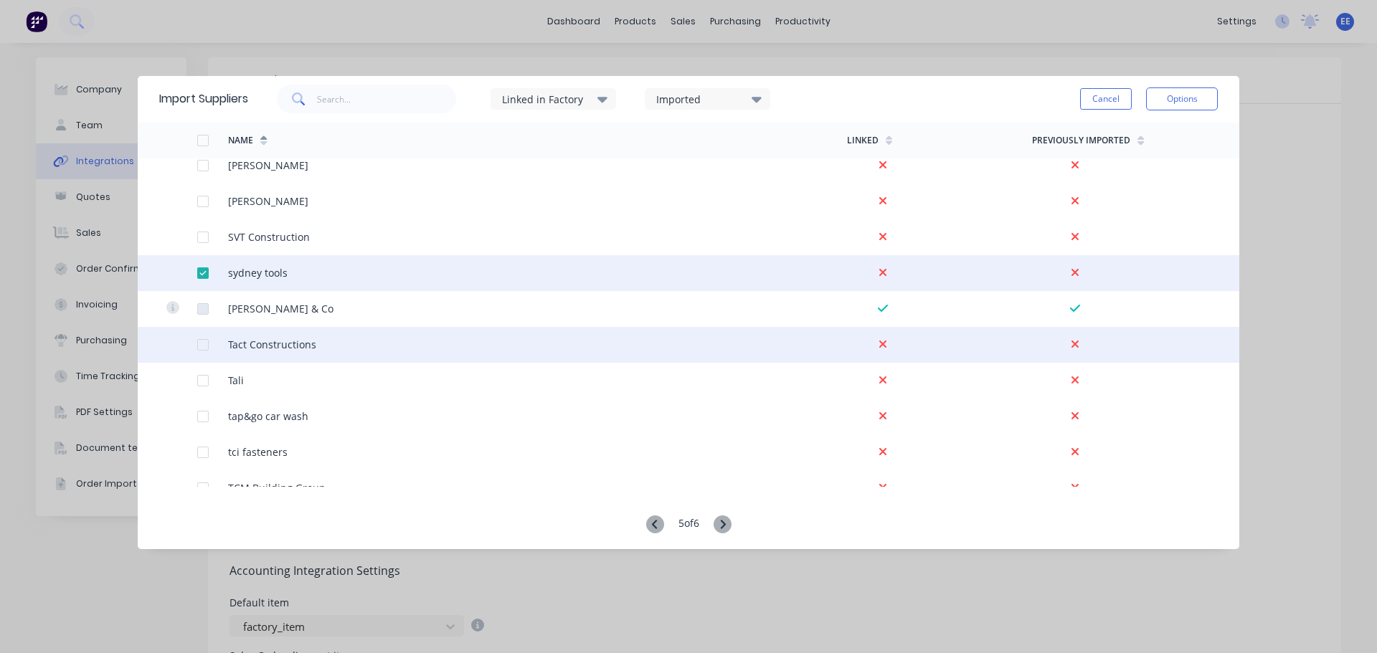
scroll to position [2869, 0]
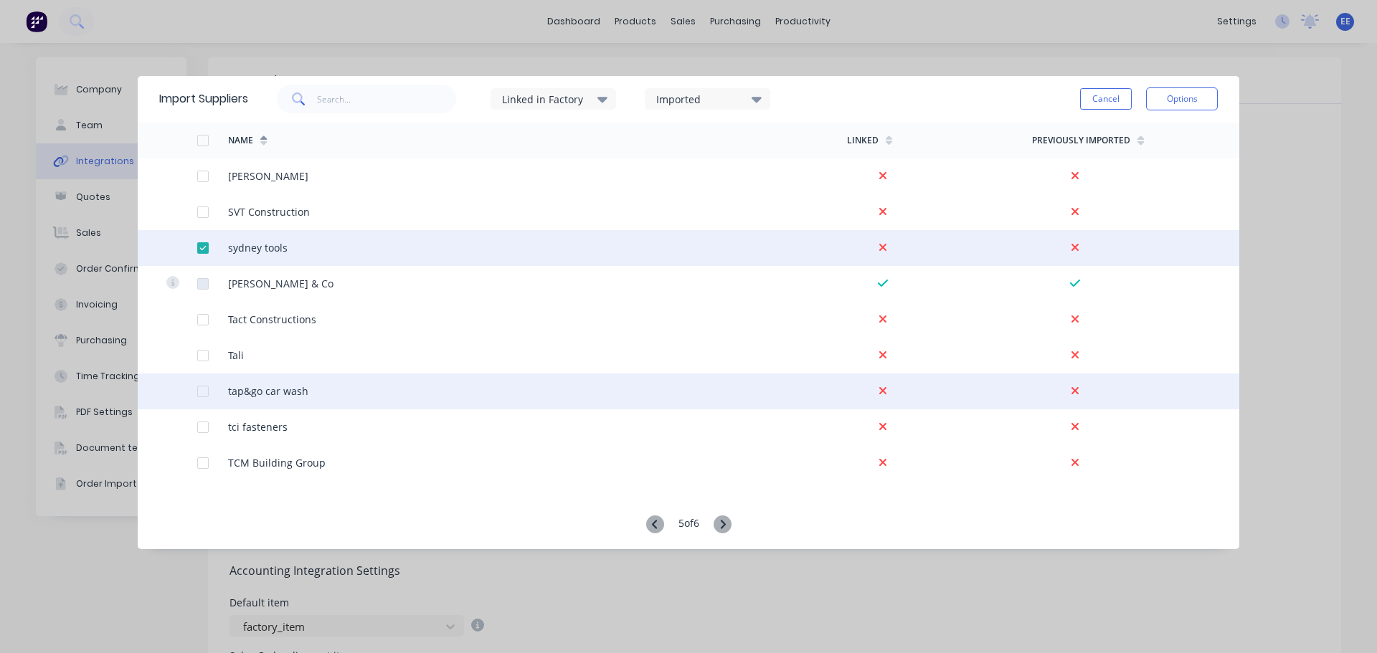
click at [204, 389] on div at bounding box center [203, 391] width 29 height 29
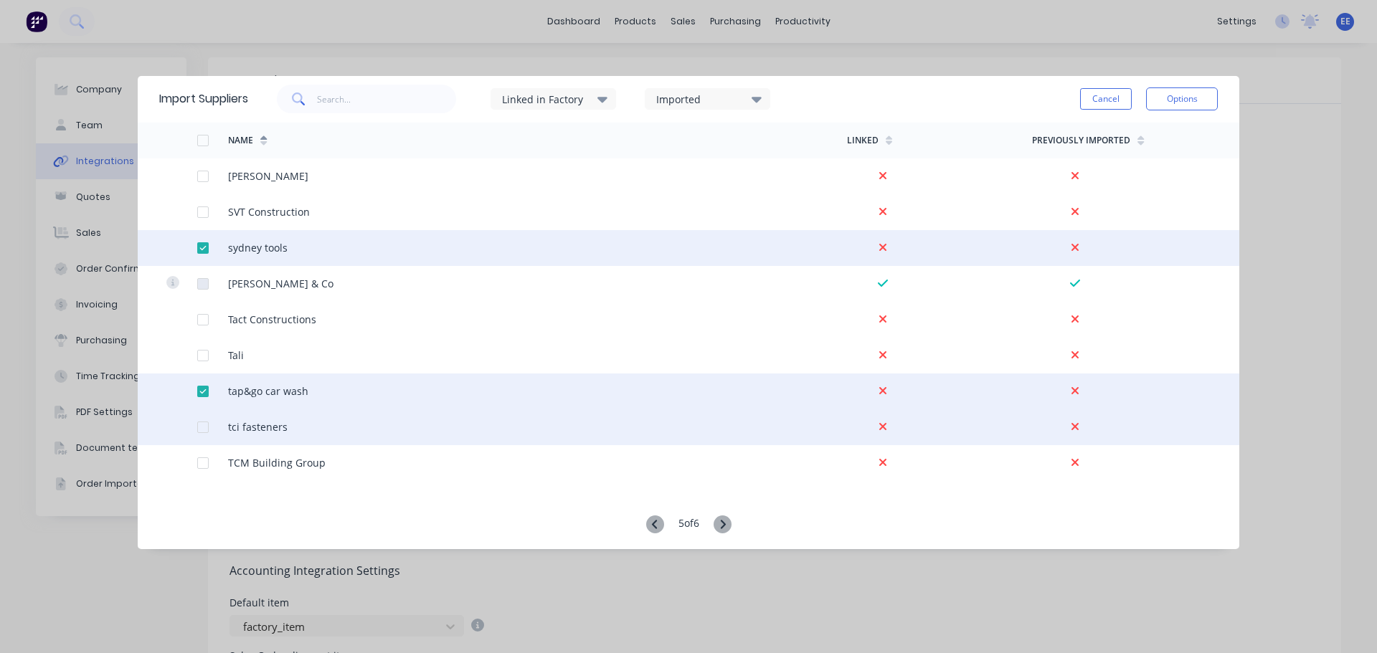
click at [204, 429] on div at bounding box center [203, 427] width 29 height 29
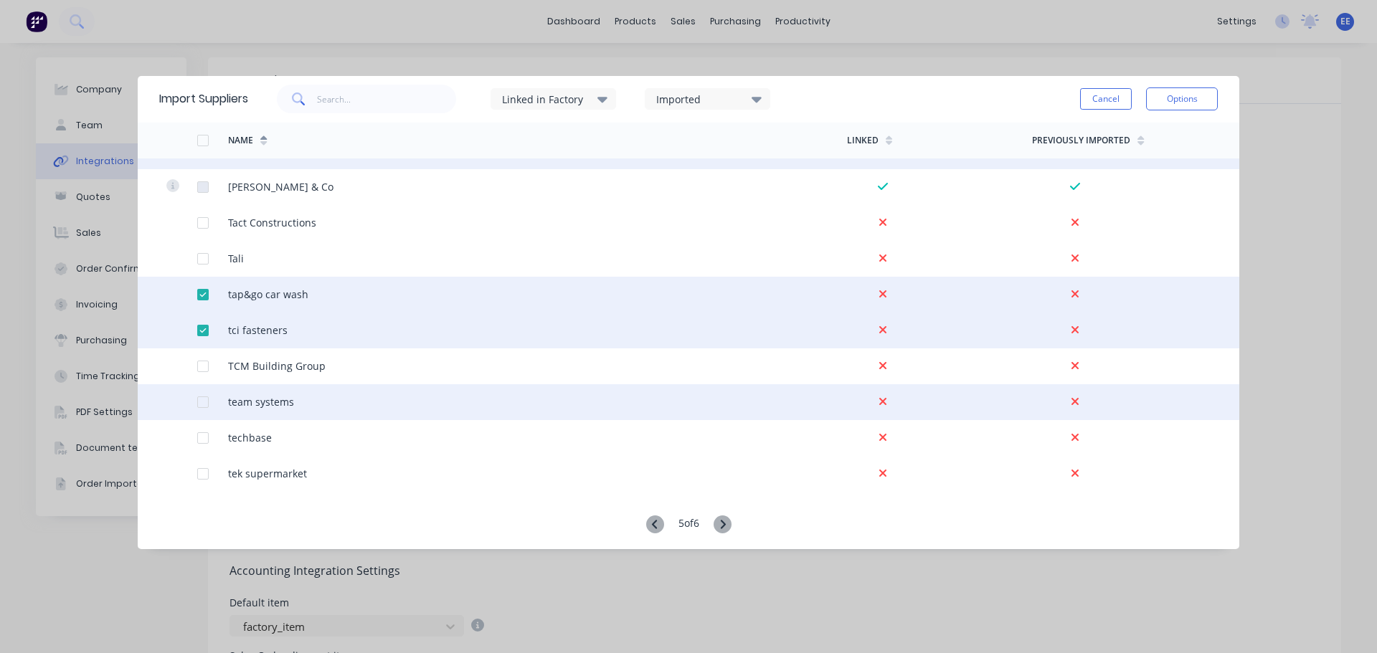
scroll to position [3012, 0]
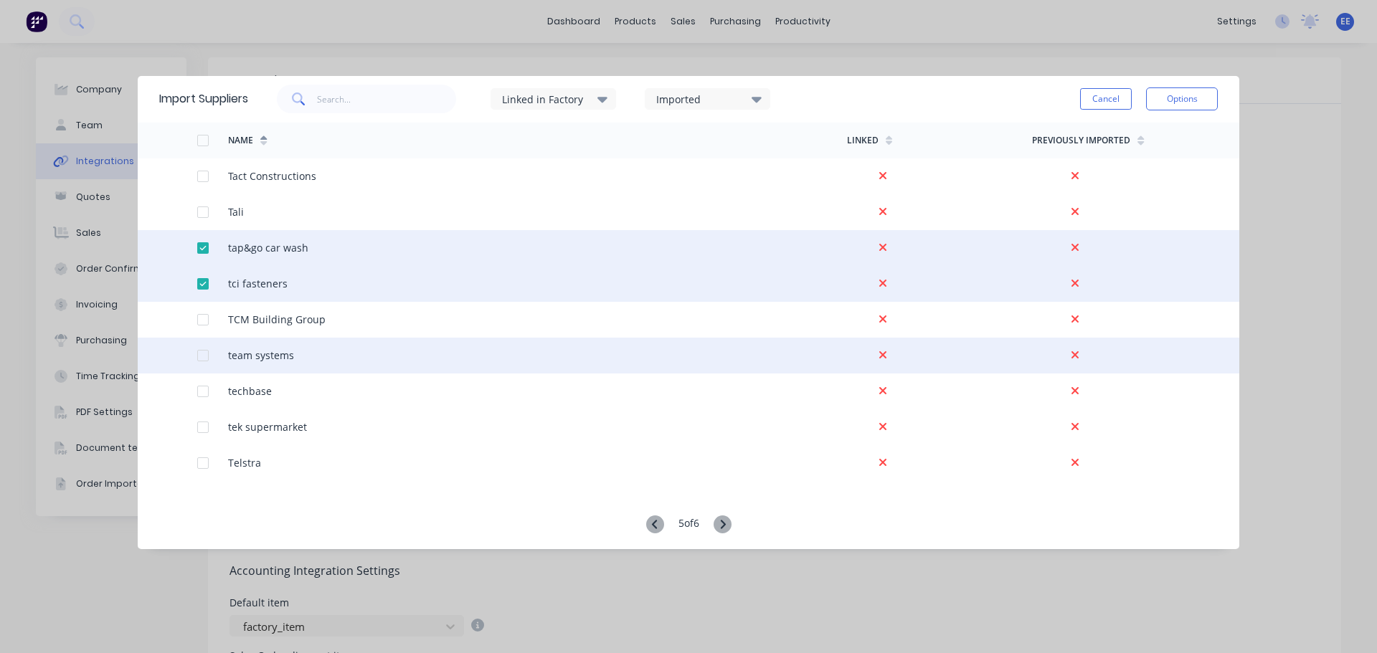
click at [201, 354] on div at bounding box center [203, 355] width 29 height 29
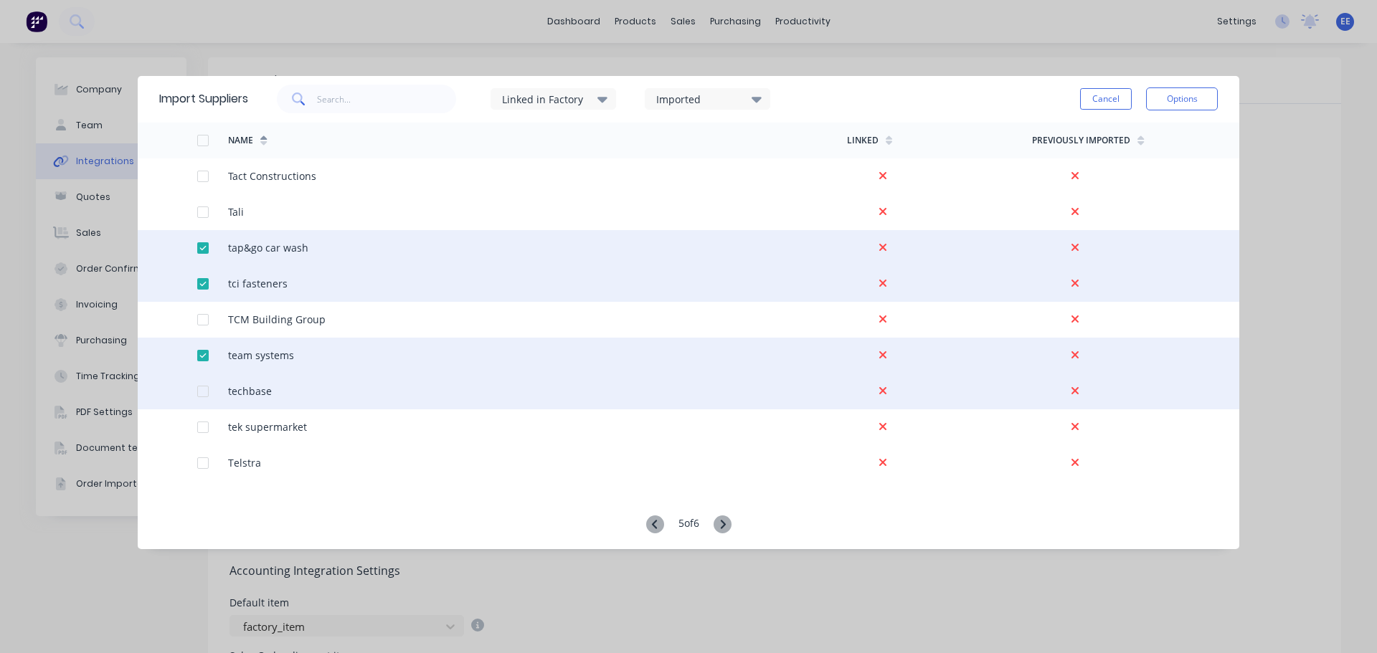
click at [202, 386] on div at bounding box center [203, 391] width 29 height 29
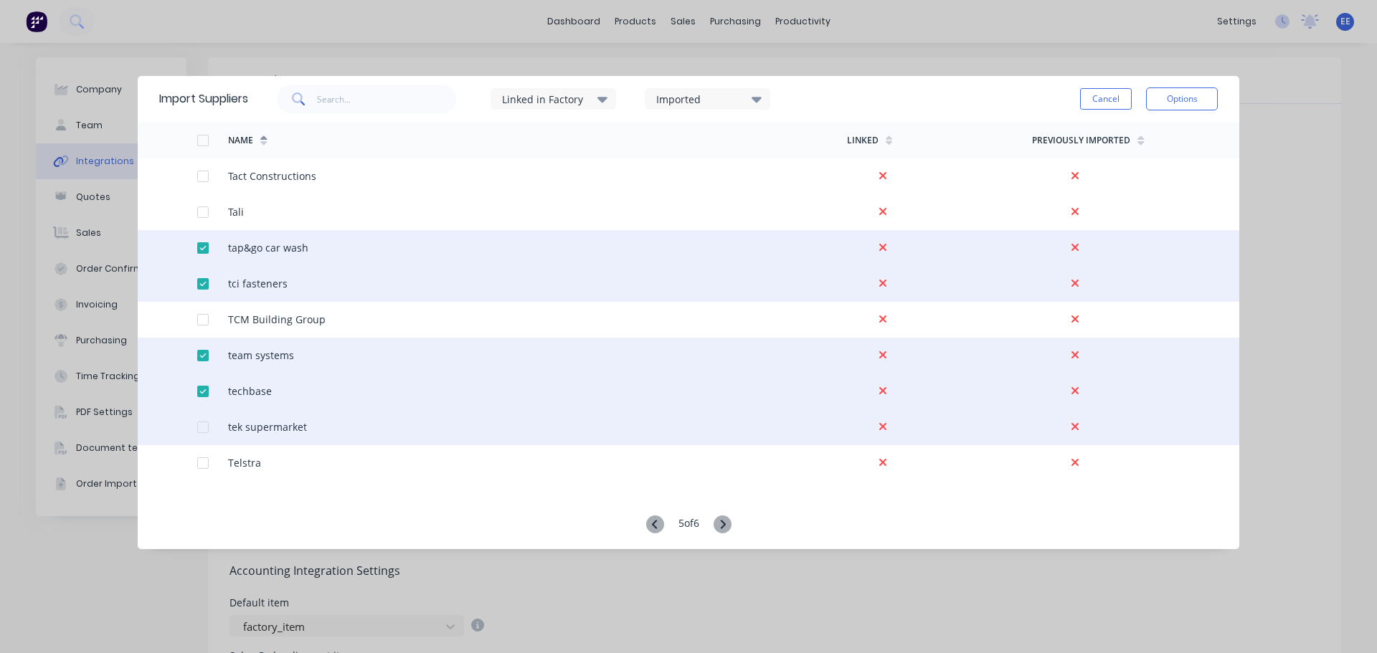
click at [202, 425] on div at bounding box center [203, 427] width 29 height 29
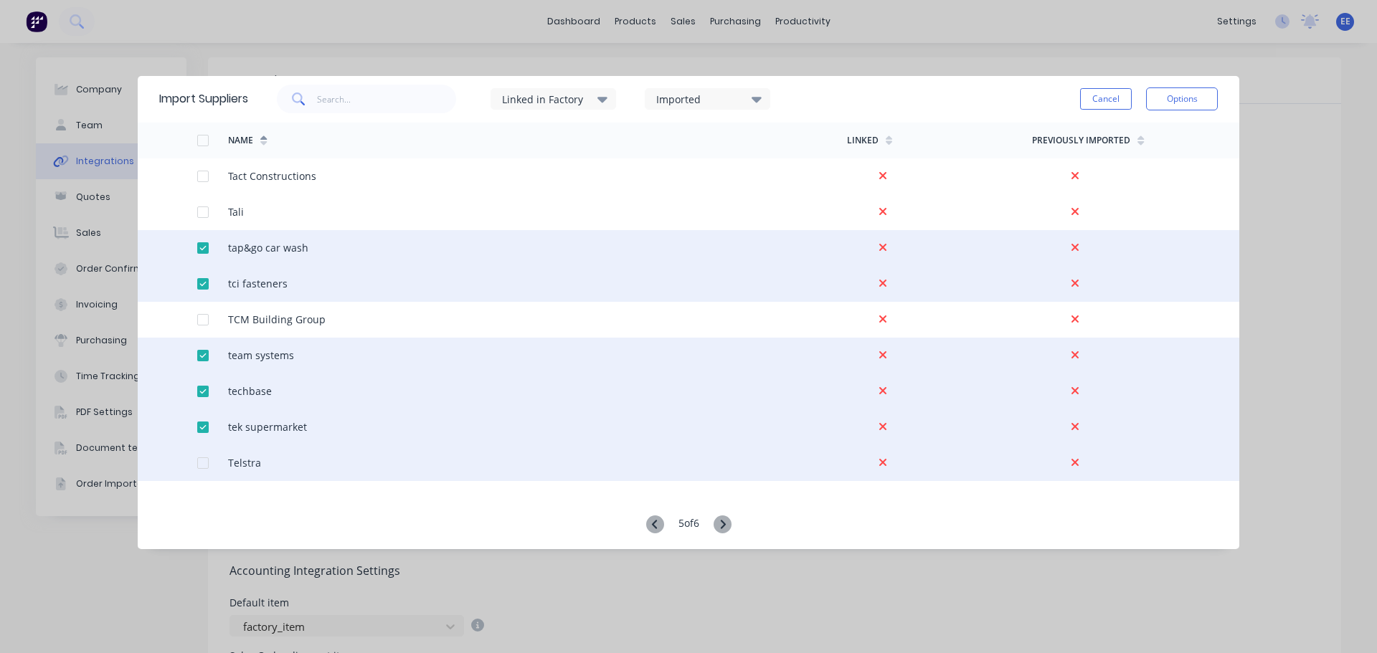
click at [202, 462] on div at bounding box center [203, 463] width 29 height 29
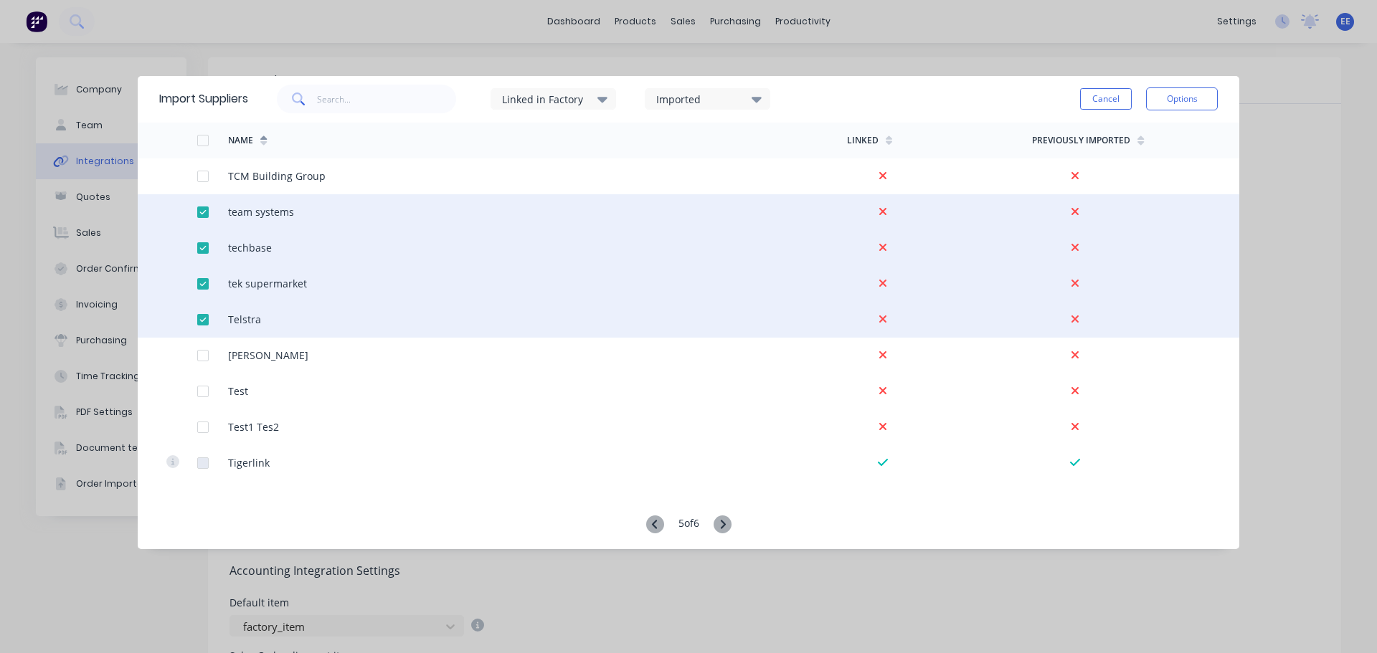
scroll to position [3228, 0]
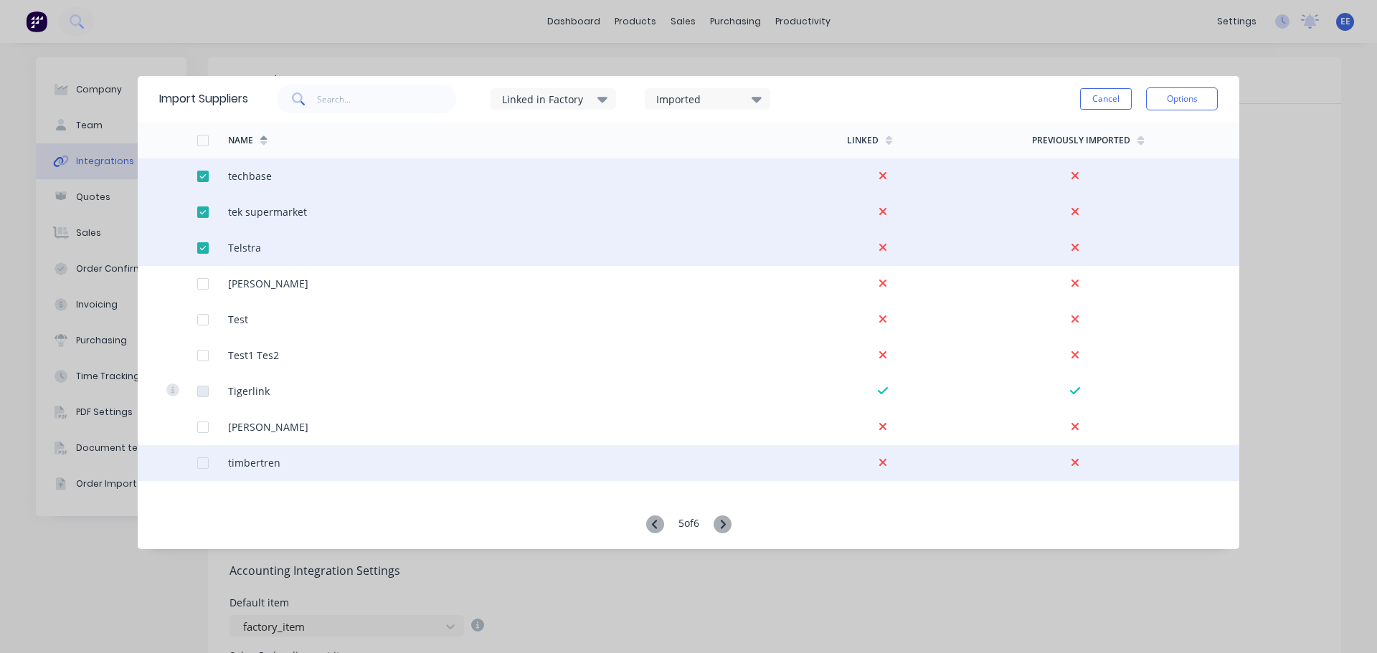
click at [197, 462] on div at bounding box center [203, 463] width 29 height 29
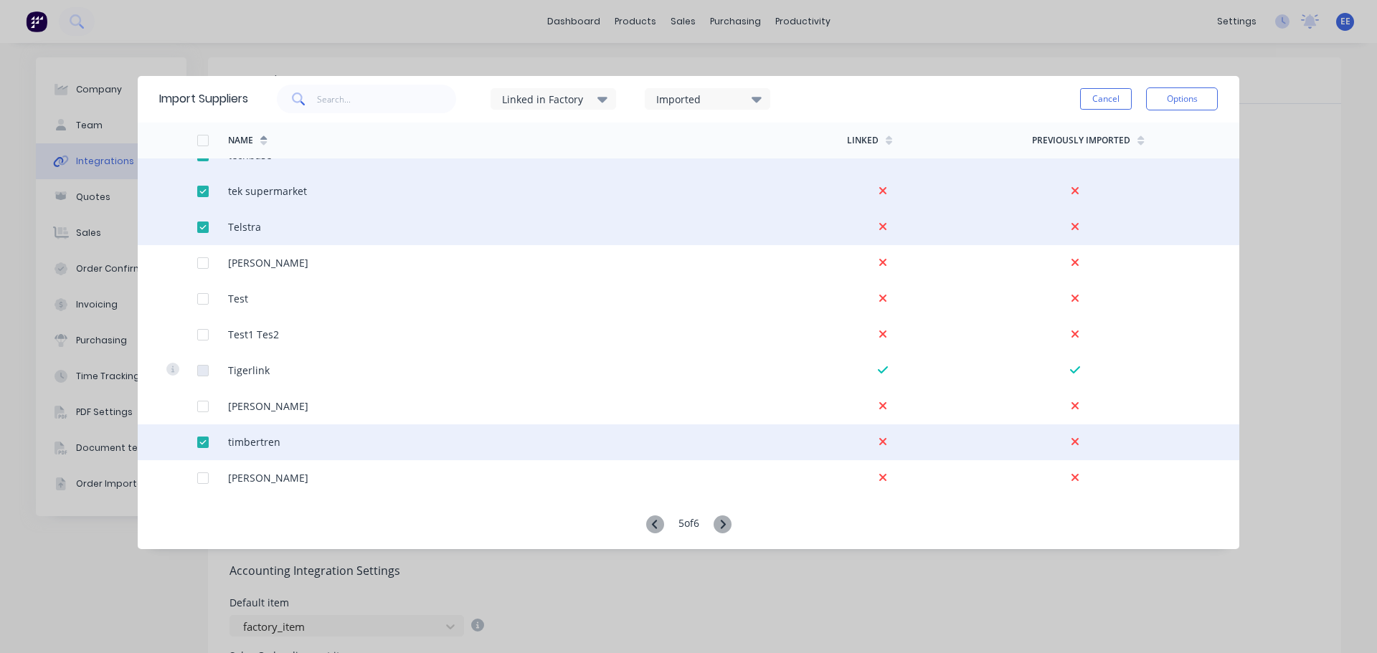
scroll to position [3258, 0]
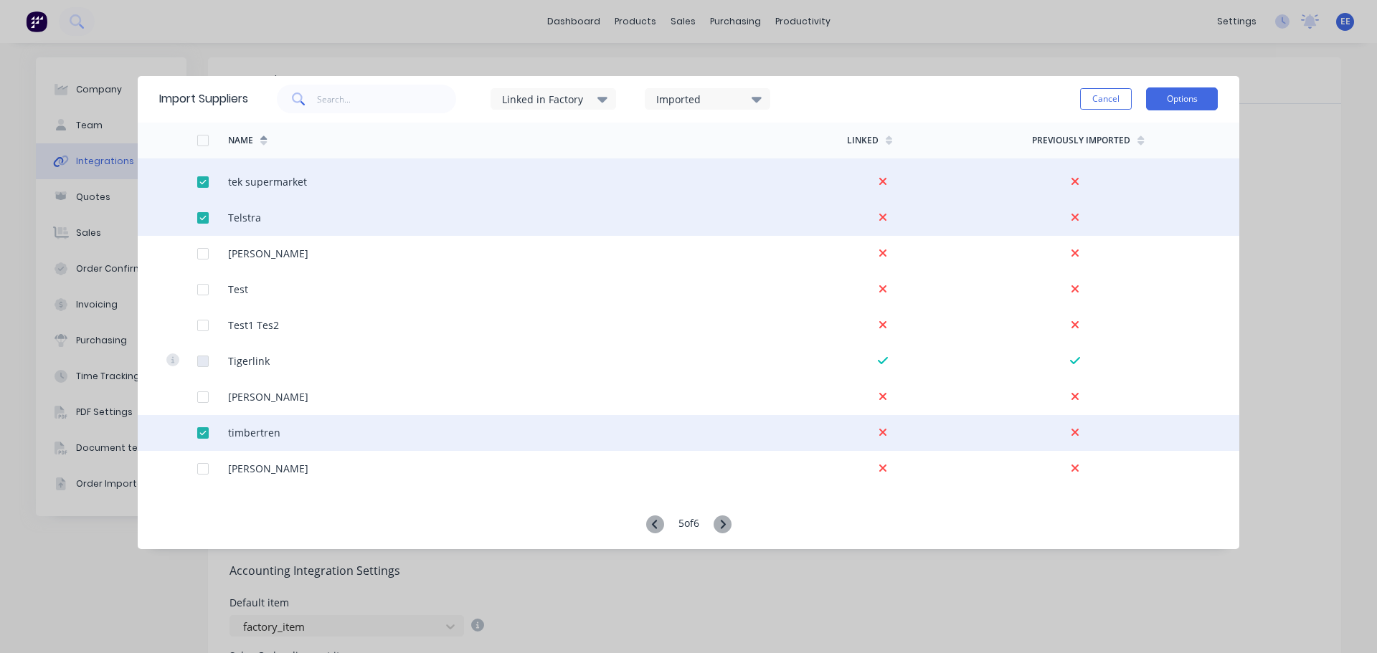
click at [1176, 104] on button "Options" at bounding box center [1182, 99] width 72 height 23
click at [1148, 128] on div "Import selected suppliers" at bounding box center [1150, 139] width 110 height 36
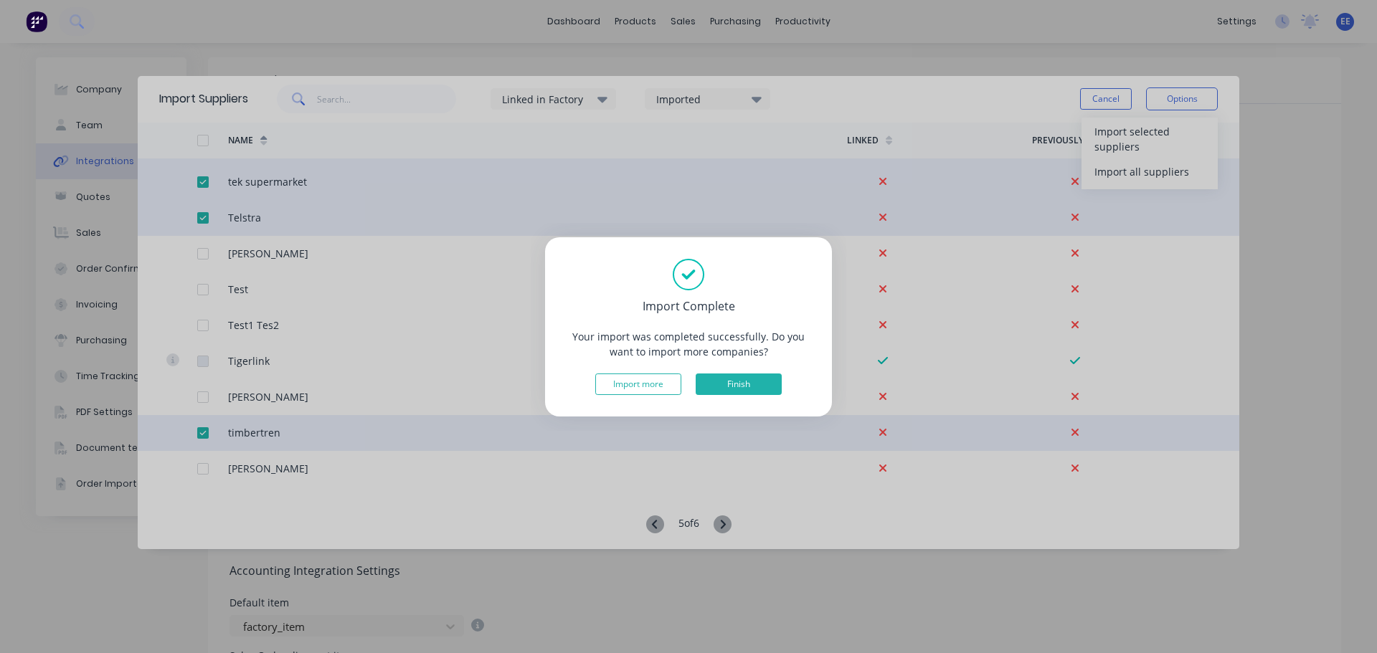
click at [746, 390] on button "Finish" at bounding box center [739, 385] width 86 height 22
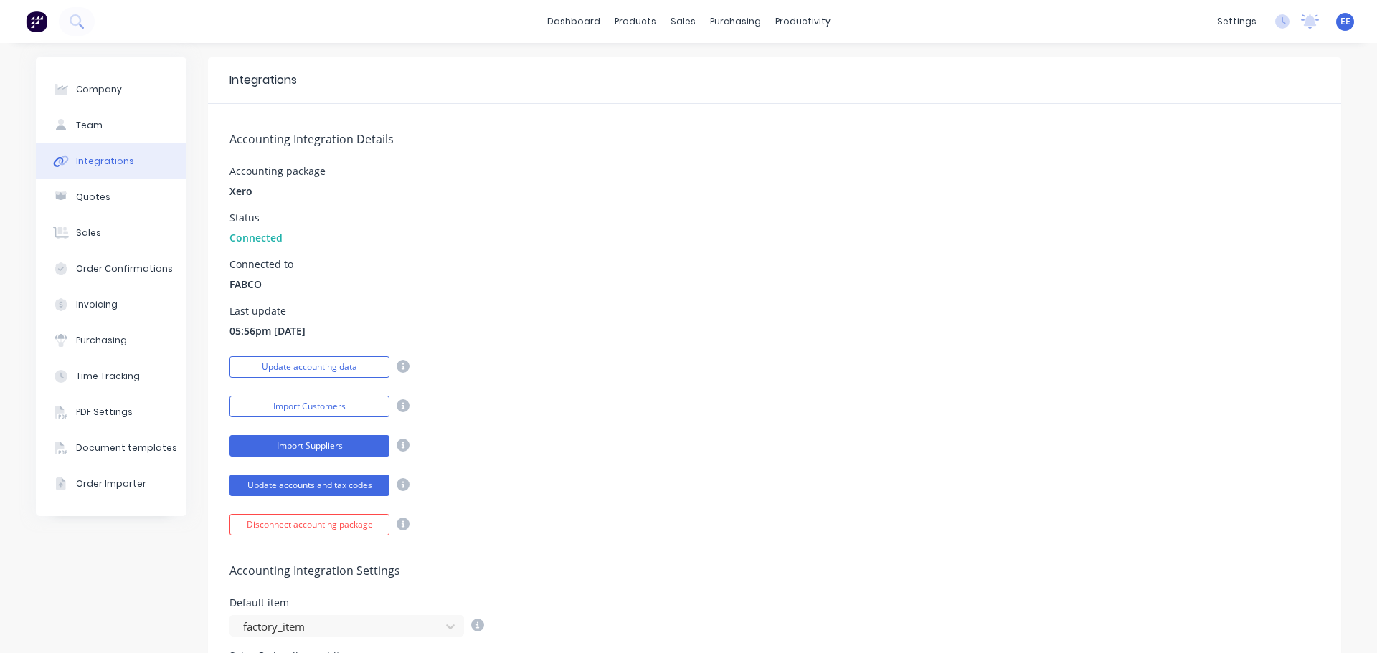
click at [279, 442] on button "Import Suppliers" at bounding box center [310, 446] width 160 height 22
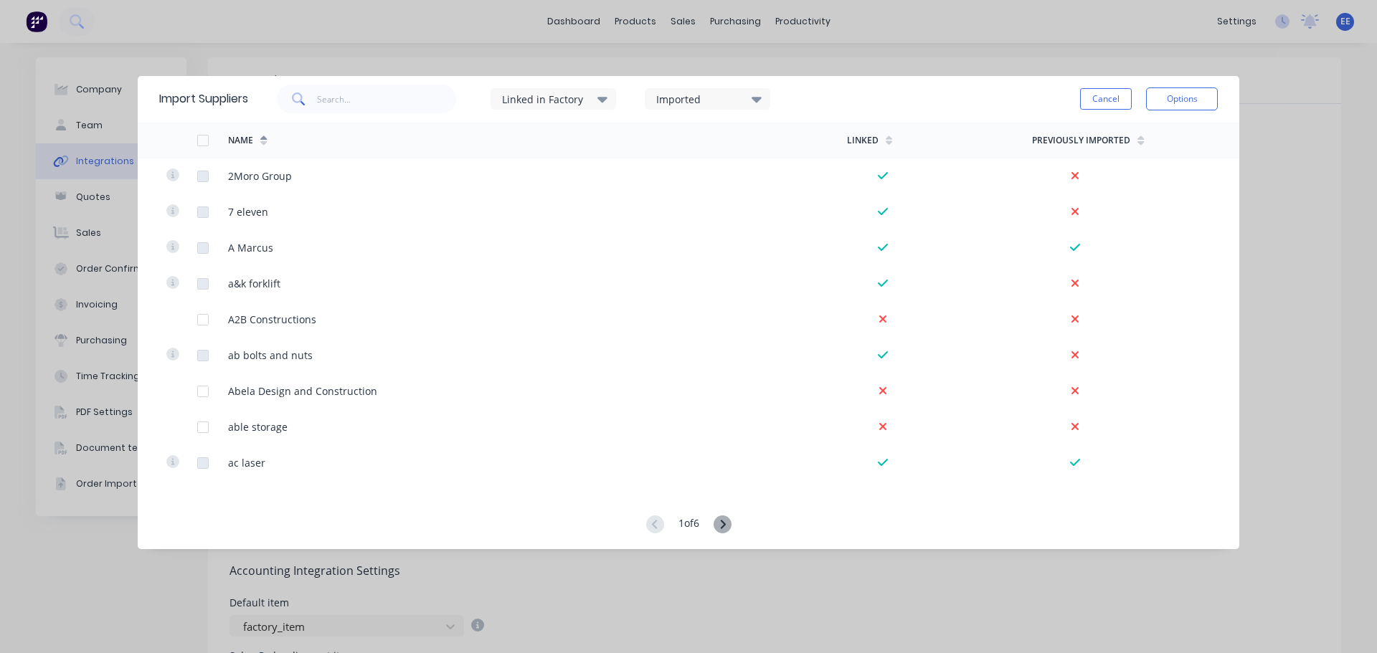
click at [722, 521] on icon at bounding box center [723, 525] width 18 height 18
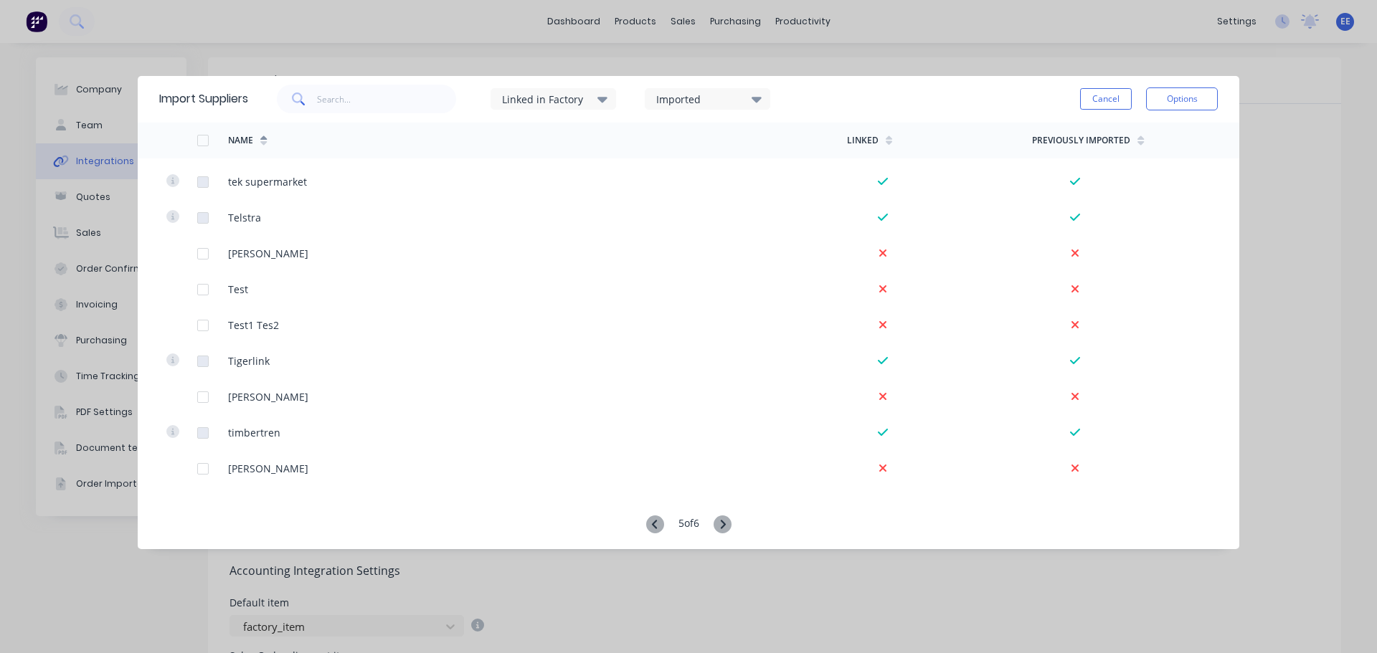
click at [725, 530] on icon at bounding box center [723, 525] width 18 height 18
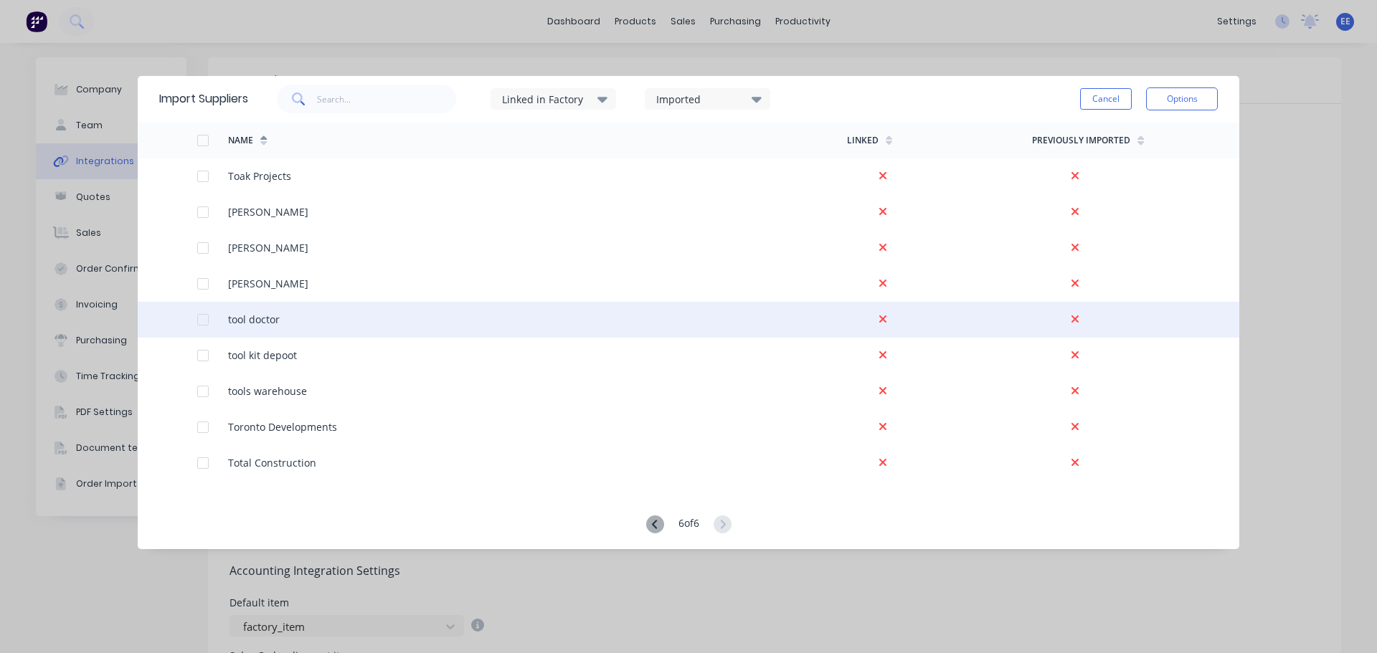
click at [199, 321] on div at bounding box center [203, 320] width 29 height 29
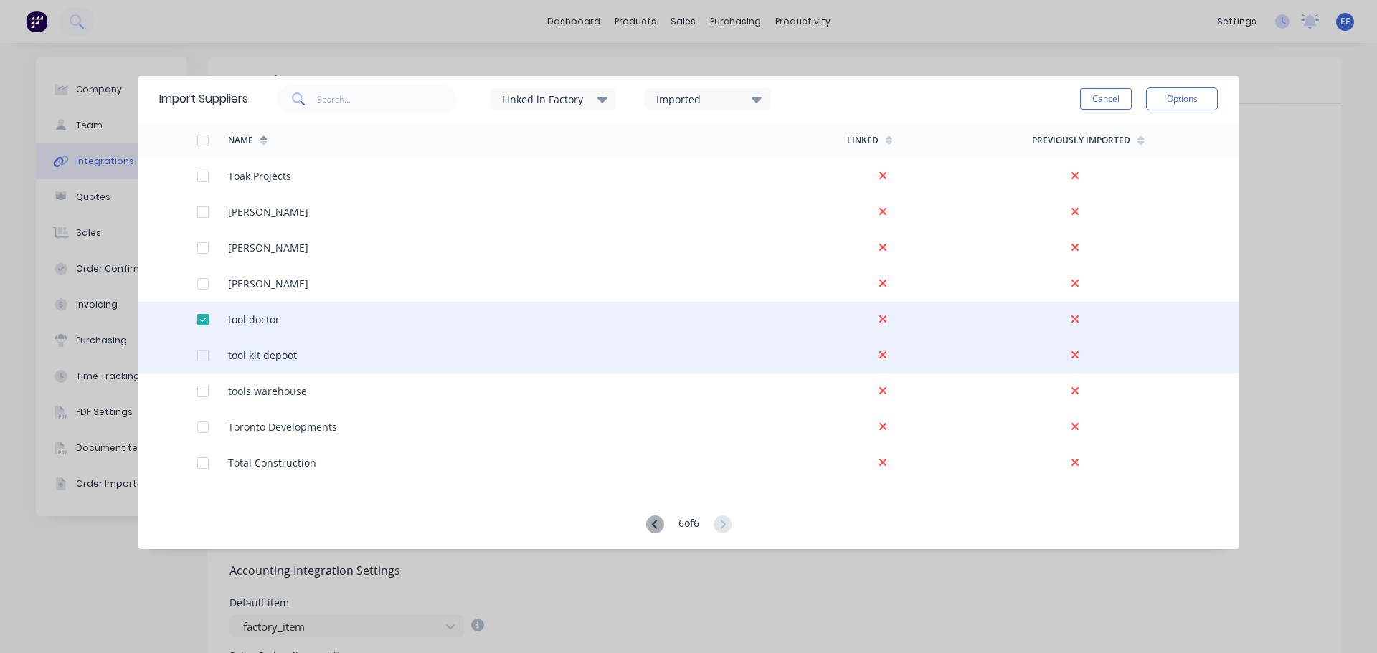
click at [203, 358] on div at bounding box center [203, 355] width 29 height 29
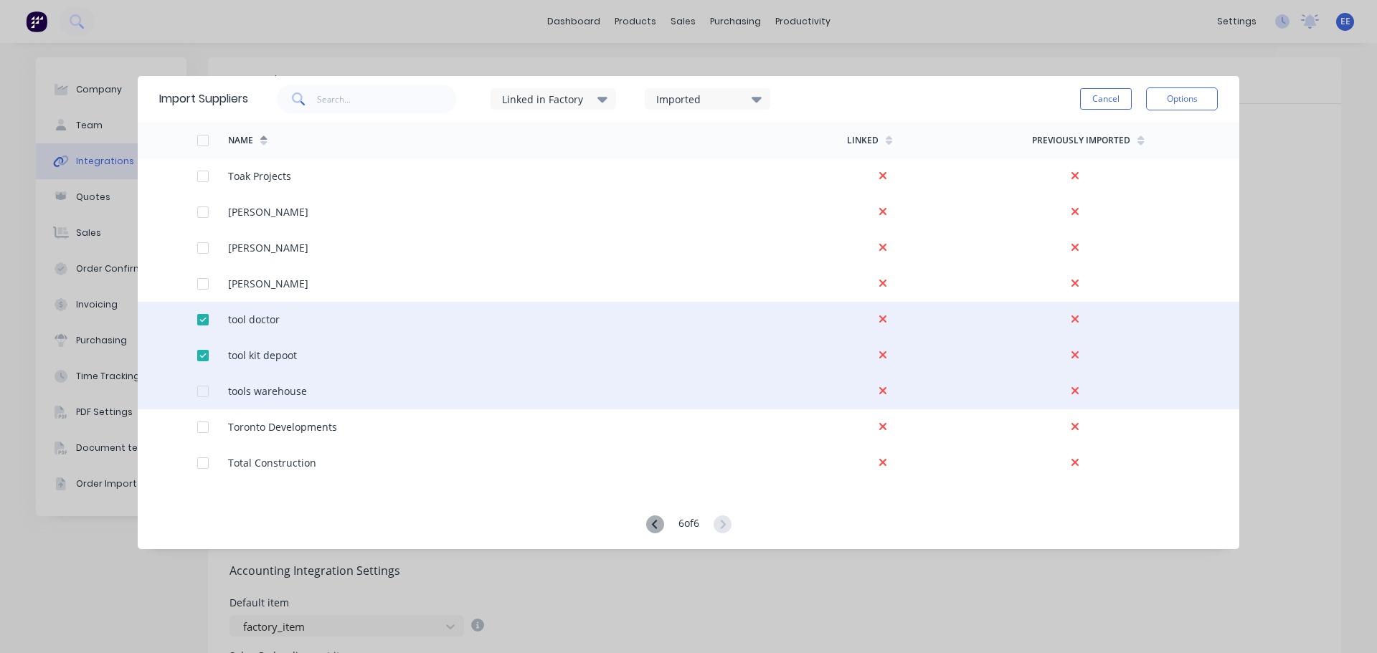
click at [204, 392] on div at bounding box center [203, 391] width 29 height 29
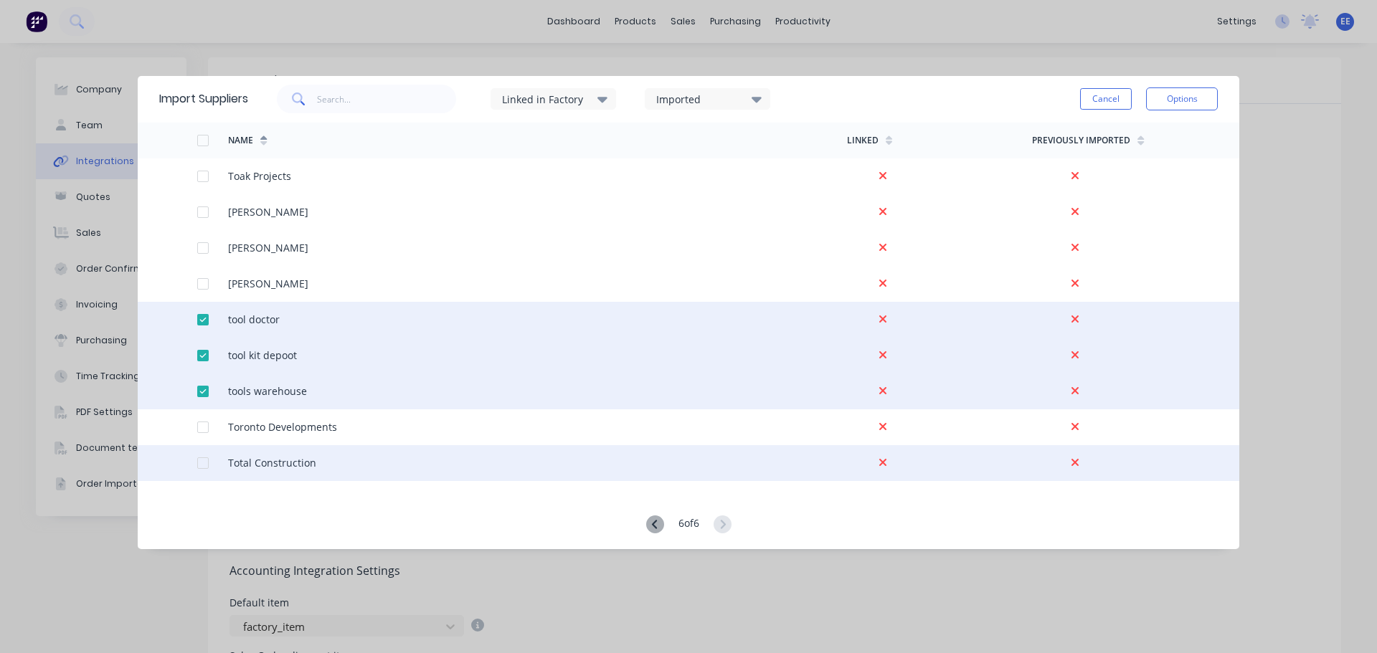
click at [202, 463] on div at bounding box center [203, 463] width 29 height 29
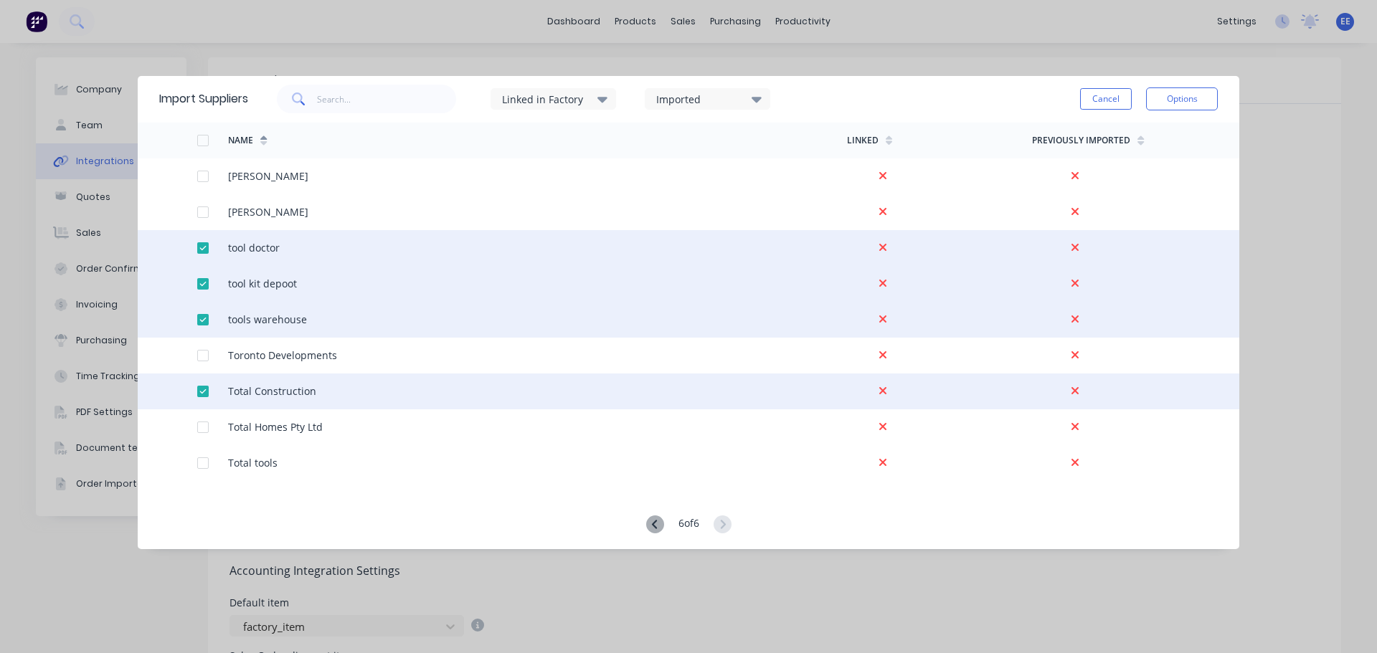
scroll to position [143, 0]
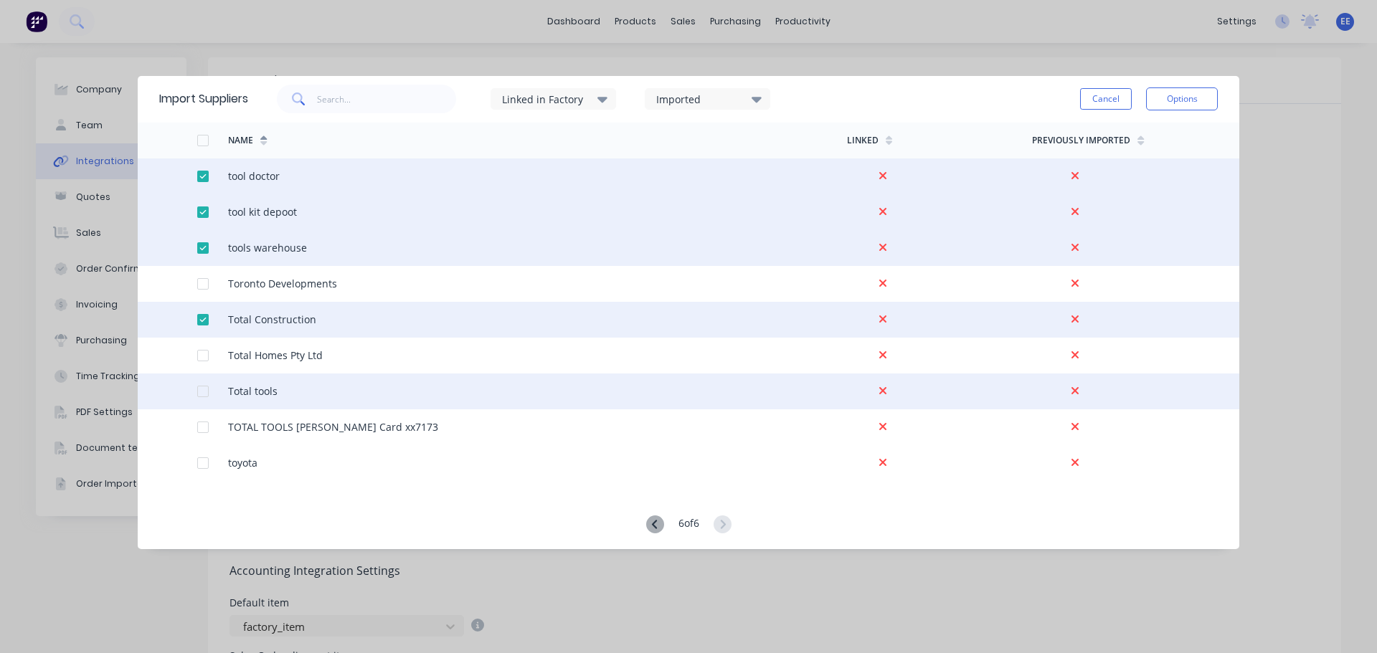
click at [205, 389] on div at bounding box center [203, 391] width 29 height 29
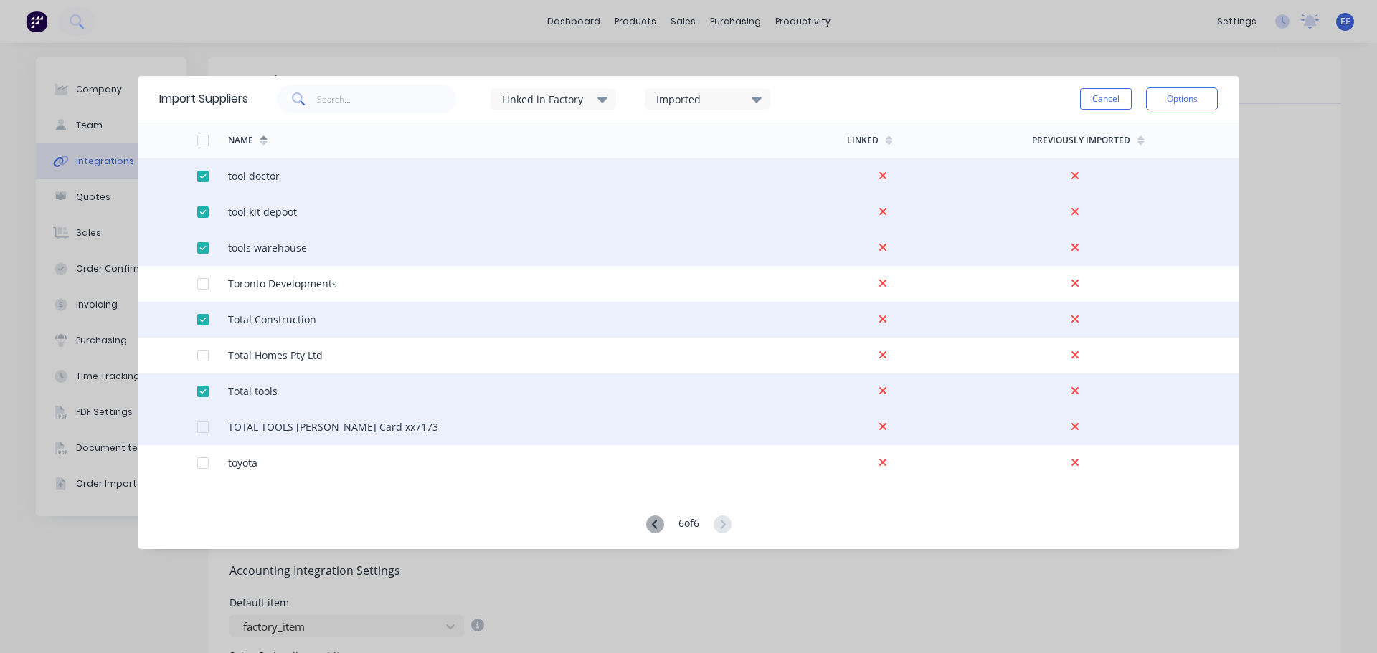
click at [208, 427] on div at bounding box center [203, 427] width 29 height 29
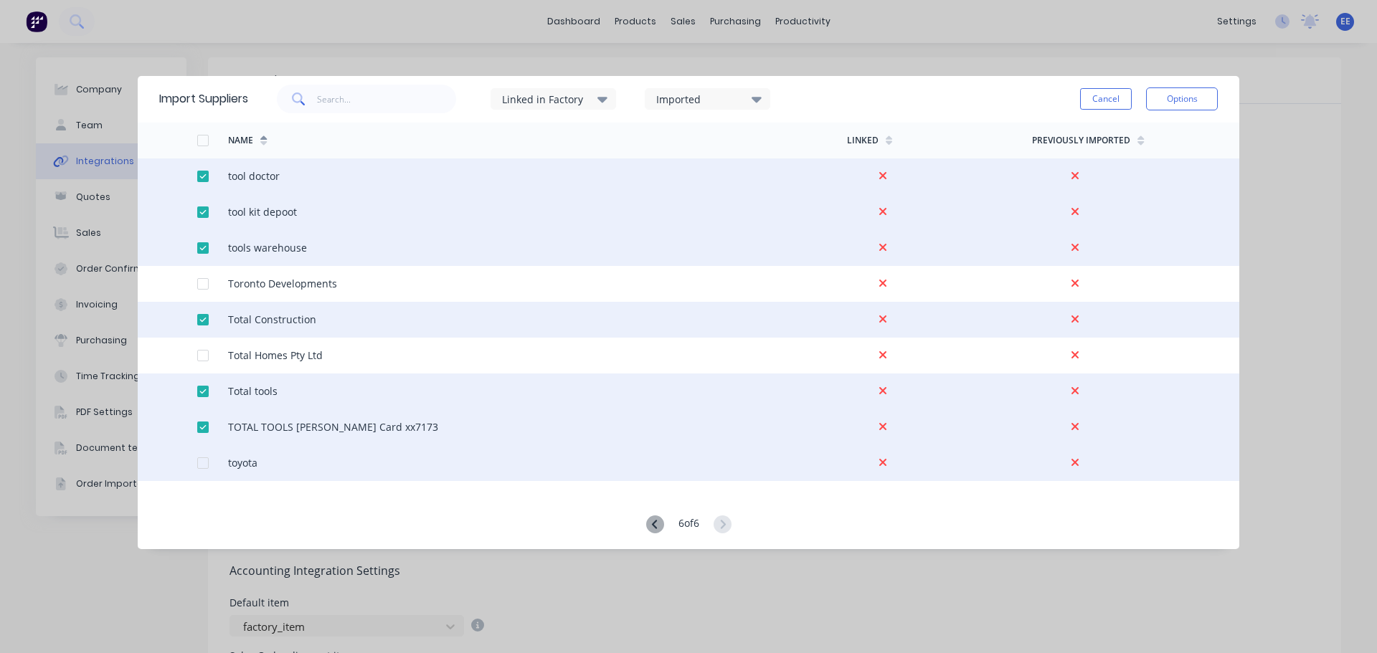
click at [199, 458] on div at bounding box center [203, 463] width 29 height 29
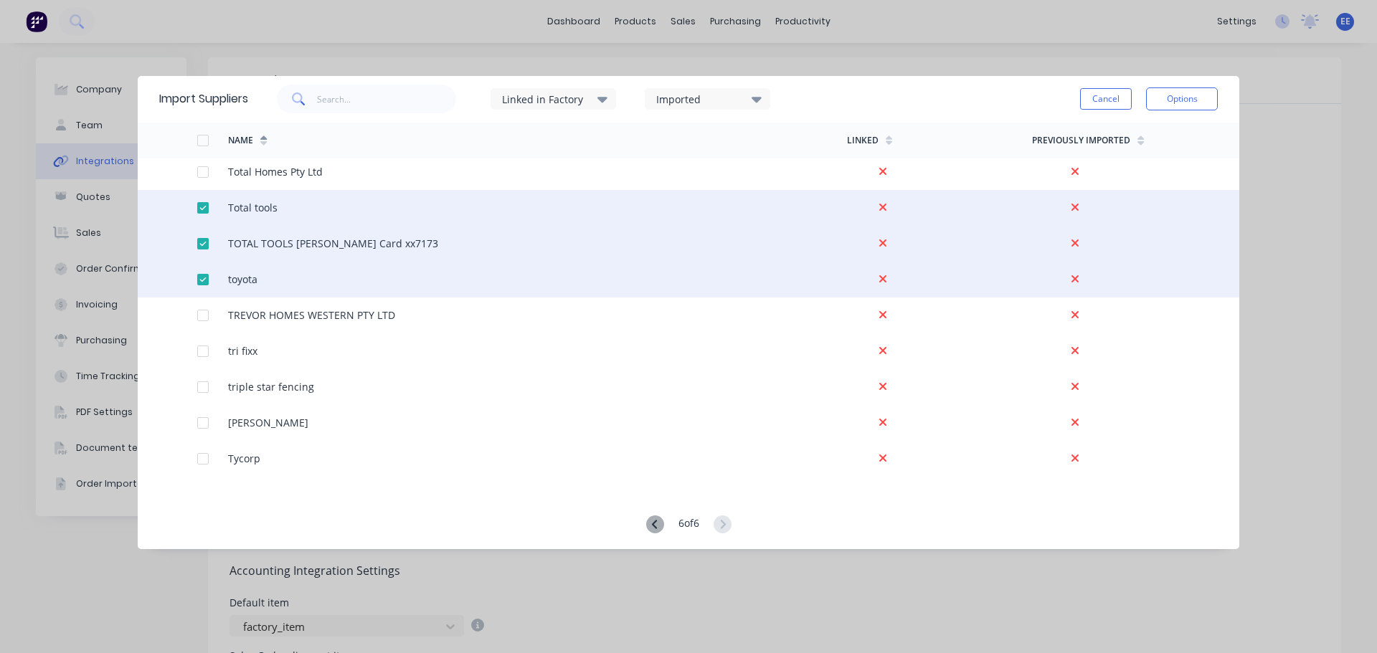
scroll to position [359, 0]
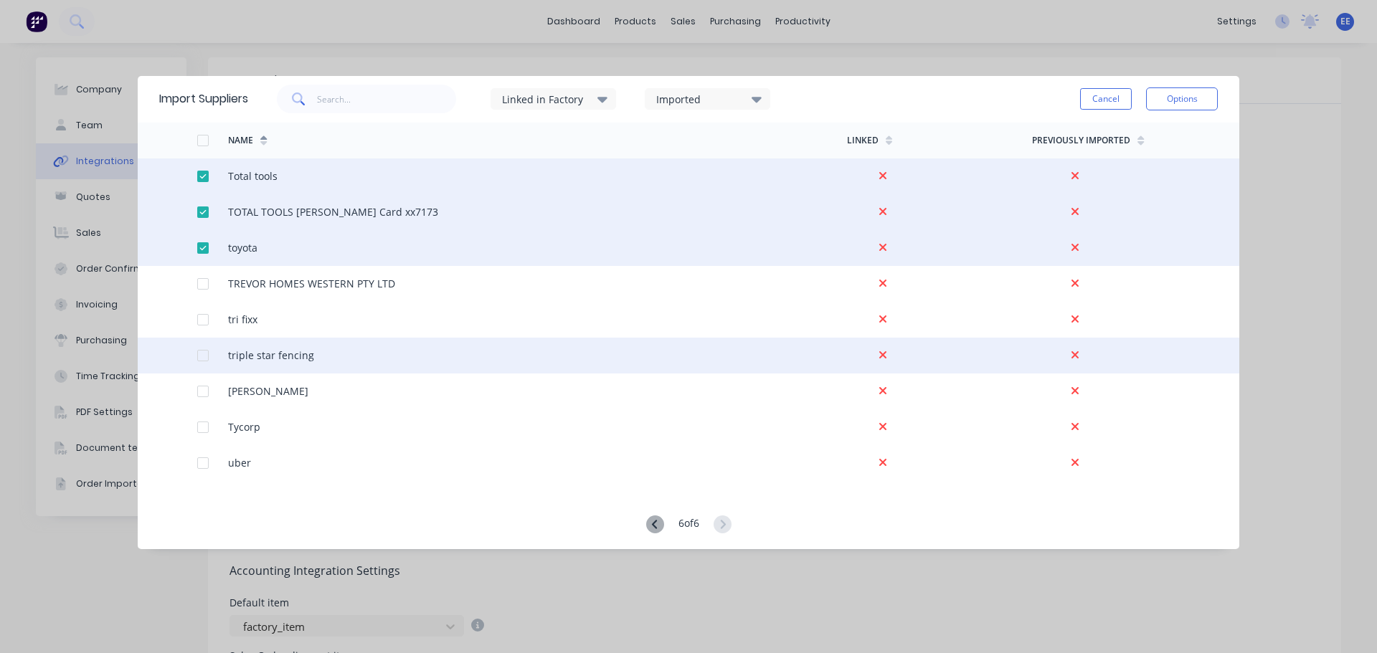
click at [203, 352] on div at bounding box center [203, 355] width 29 height 29
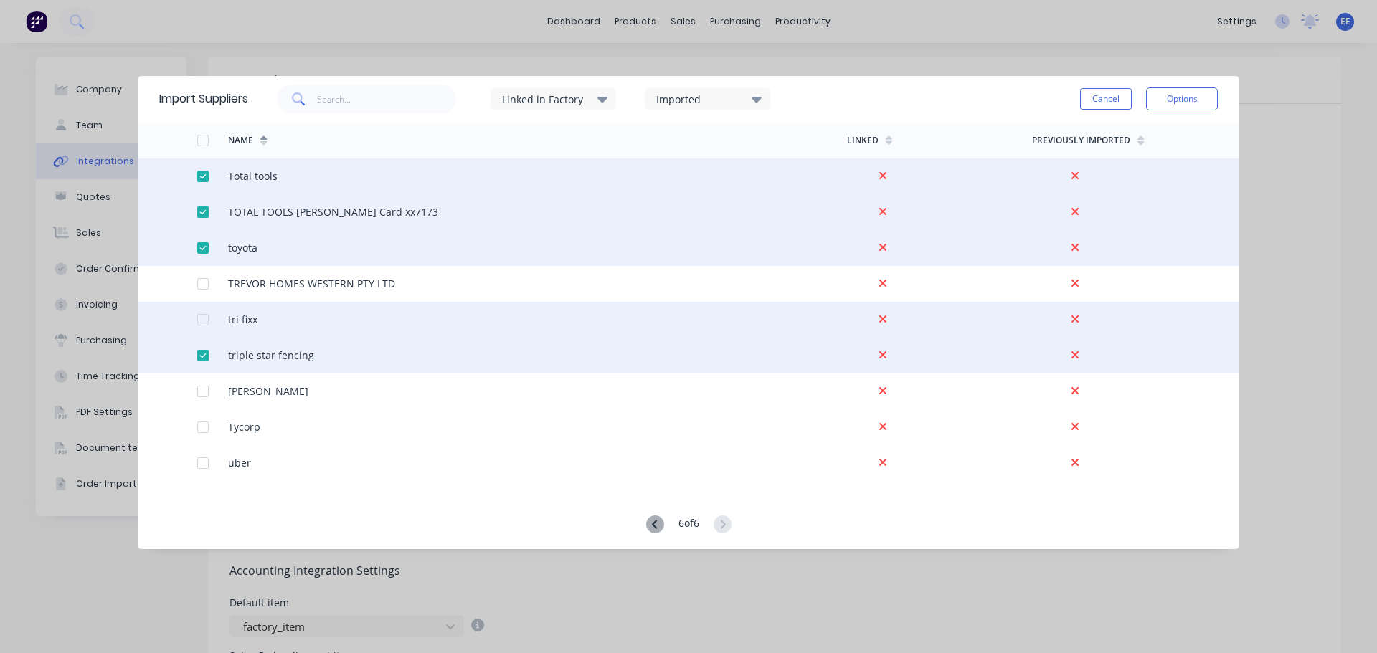
click at [204, 313] on div at bounding box center [212, 320] width 31 height 36
click at [201, 318] on div at bounding box center [203, 320] width 29 height 29
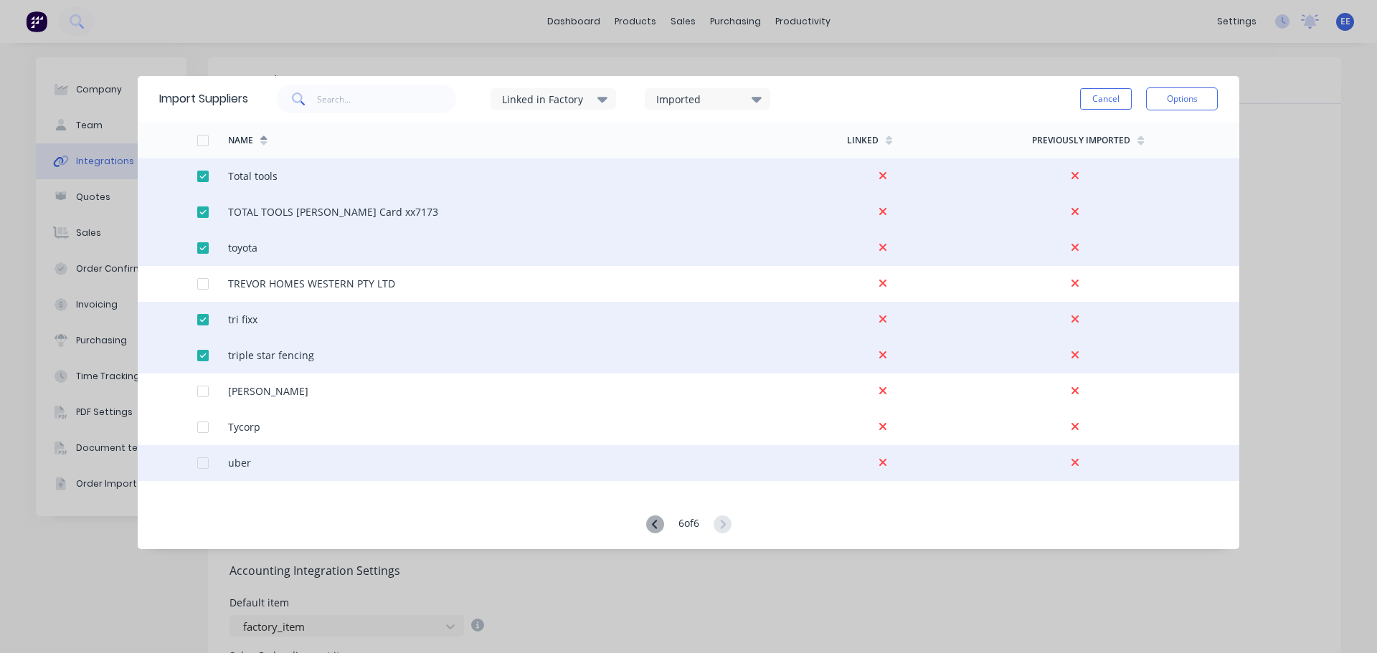
click at [199, 463] on div at bounding box center [203, 463] width 29 height 29
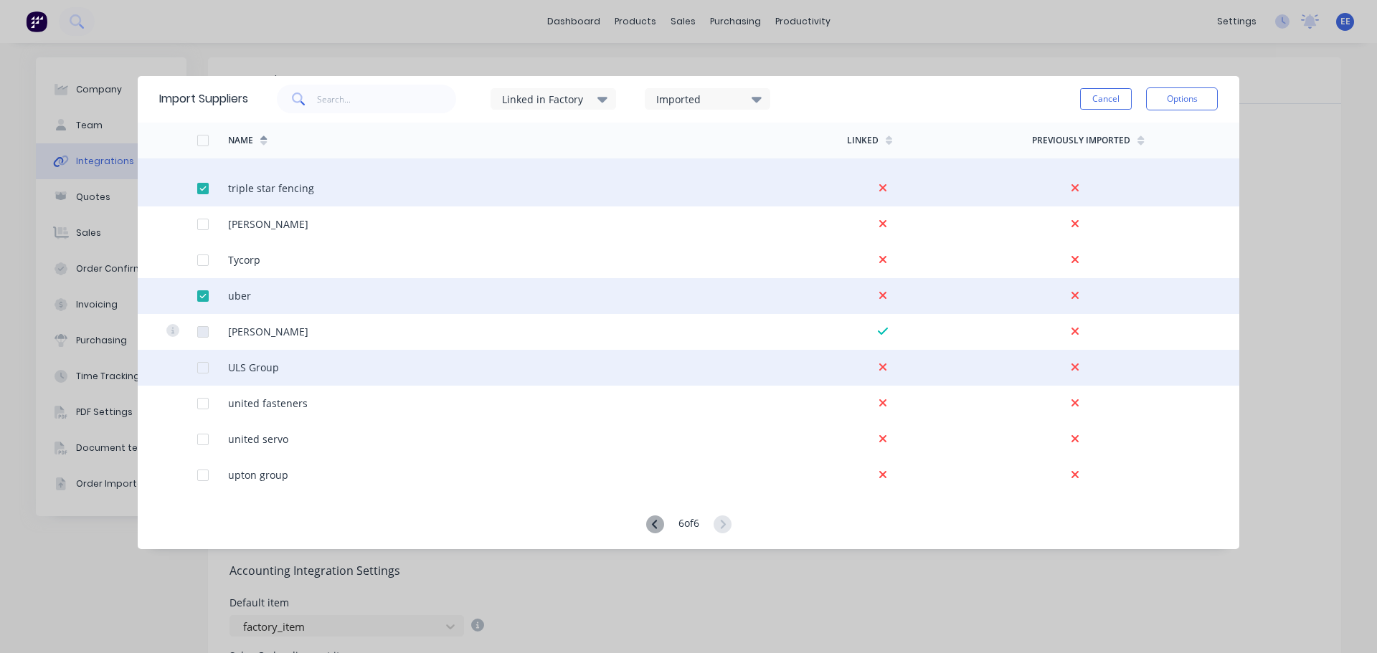
scroll to position [502, 0]
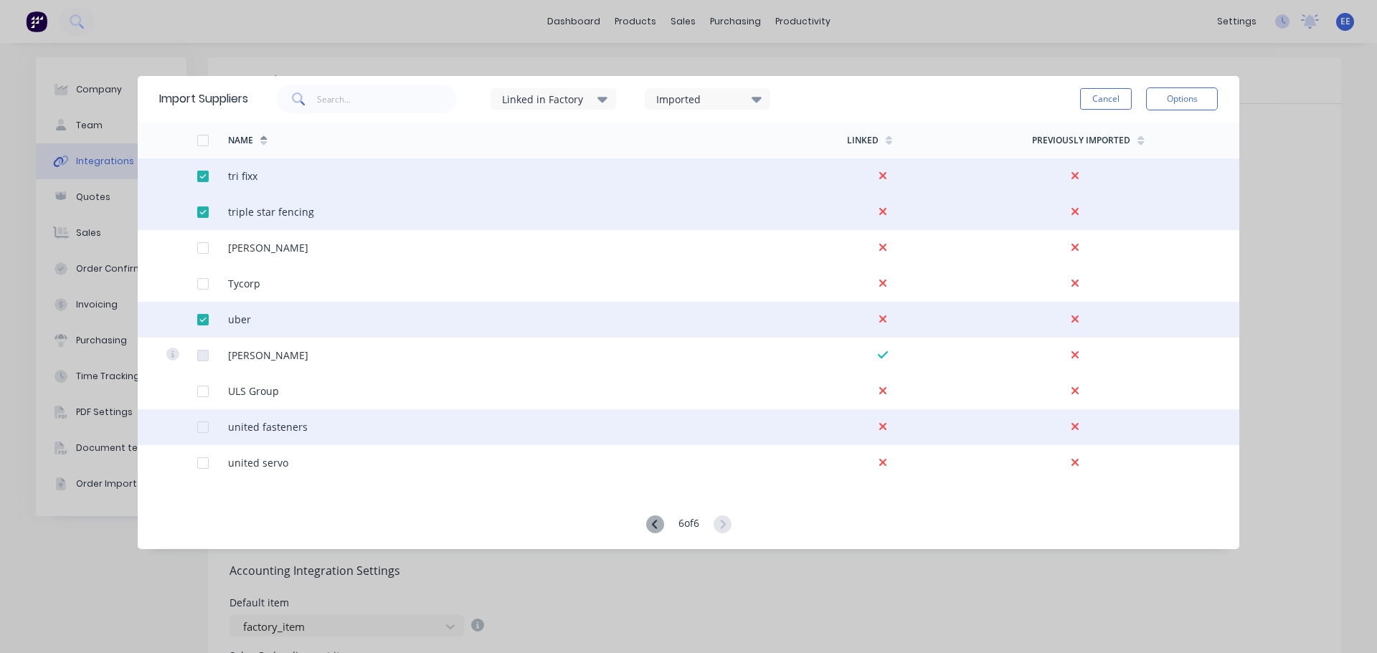
click at [202, 427] on div at bounding box center [203, 427] width 29 height 29
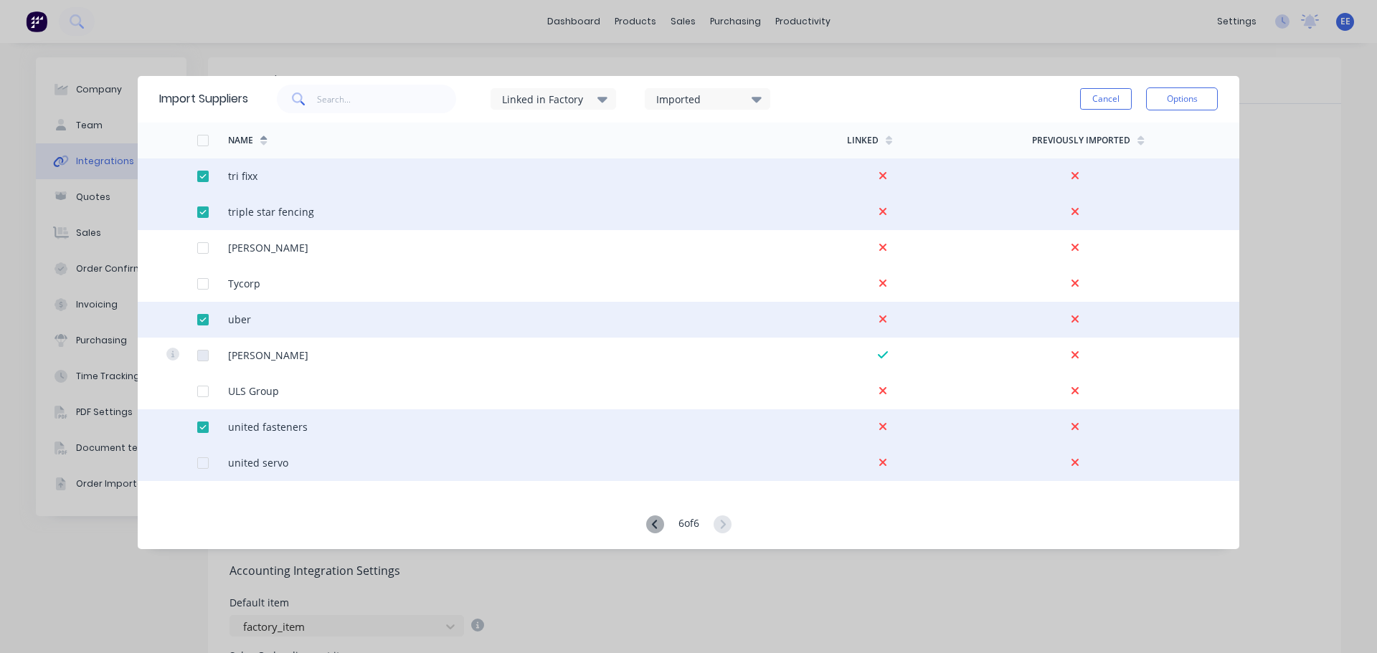
click at [202, 463] on div at bounding box center [203, 463] width 29 height 29
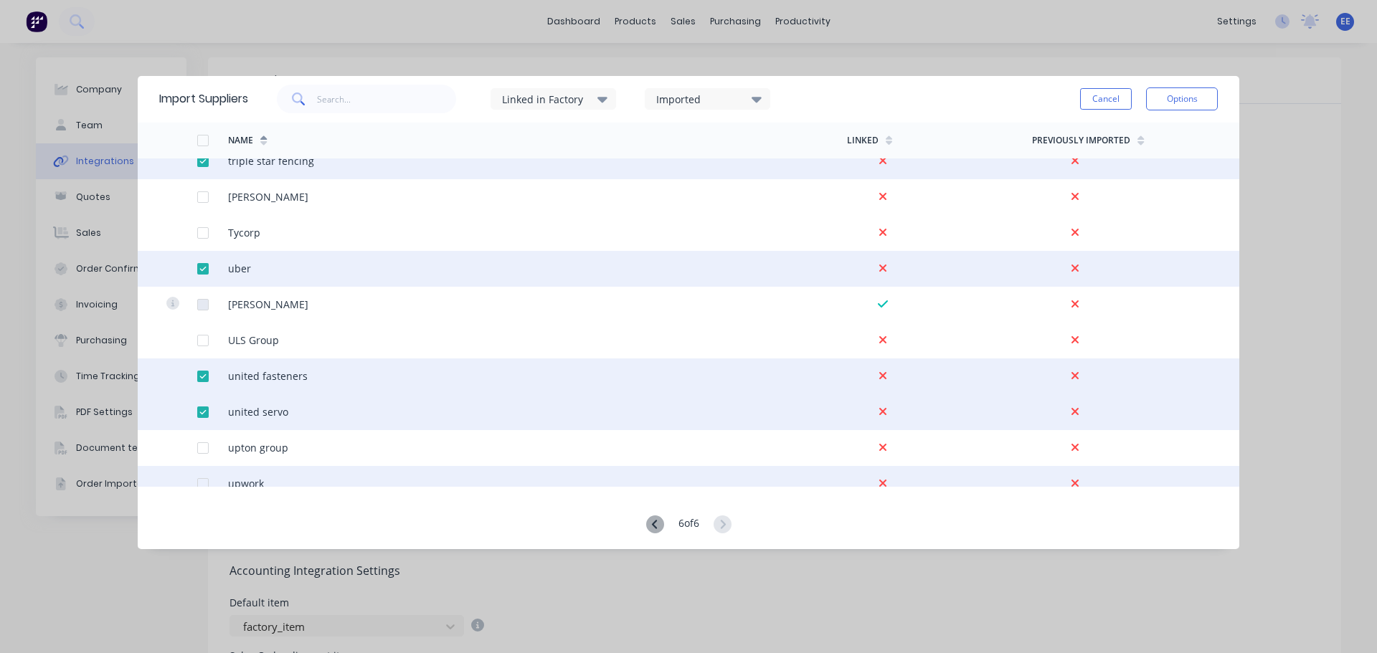
scroll to position [646, 0]
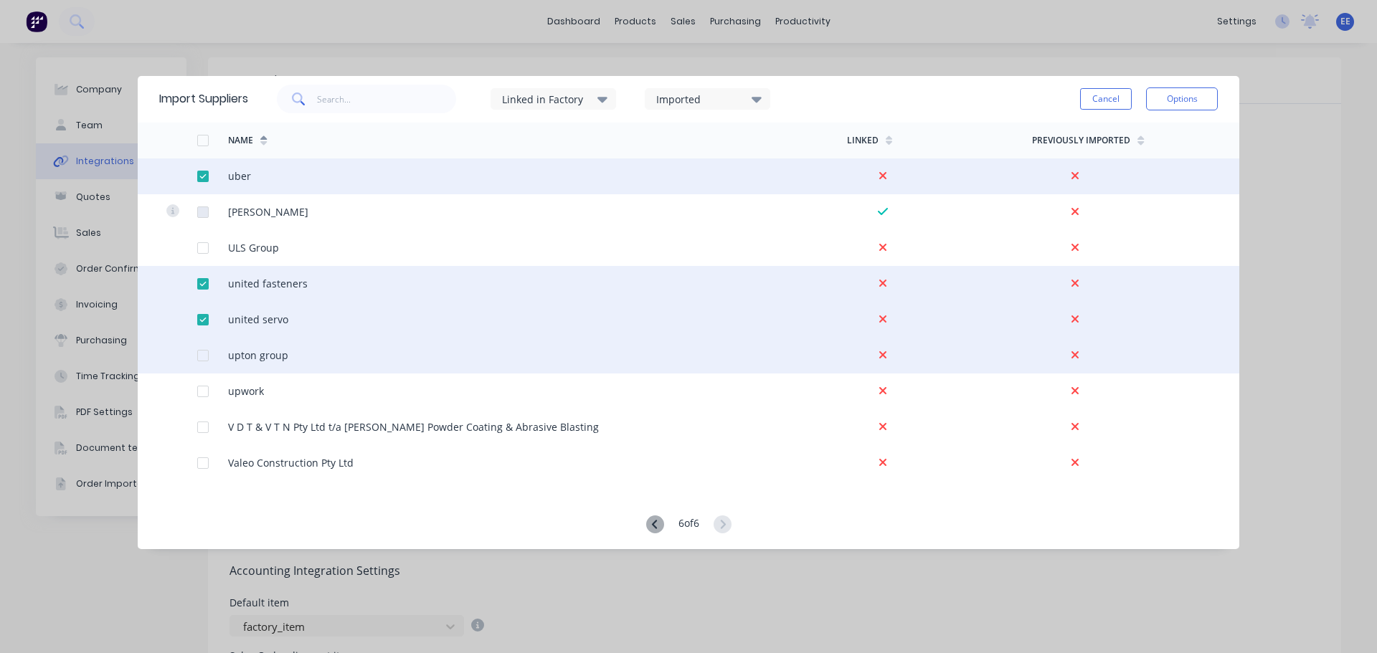
click at [205, 358] on div at bounding box center [203, 355] width 29 height 29
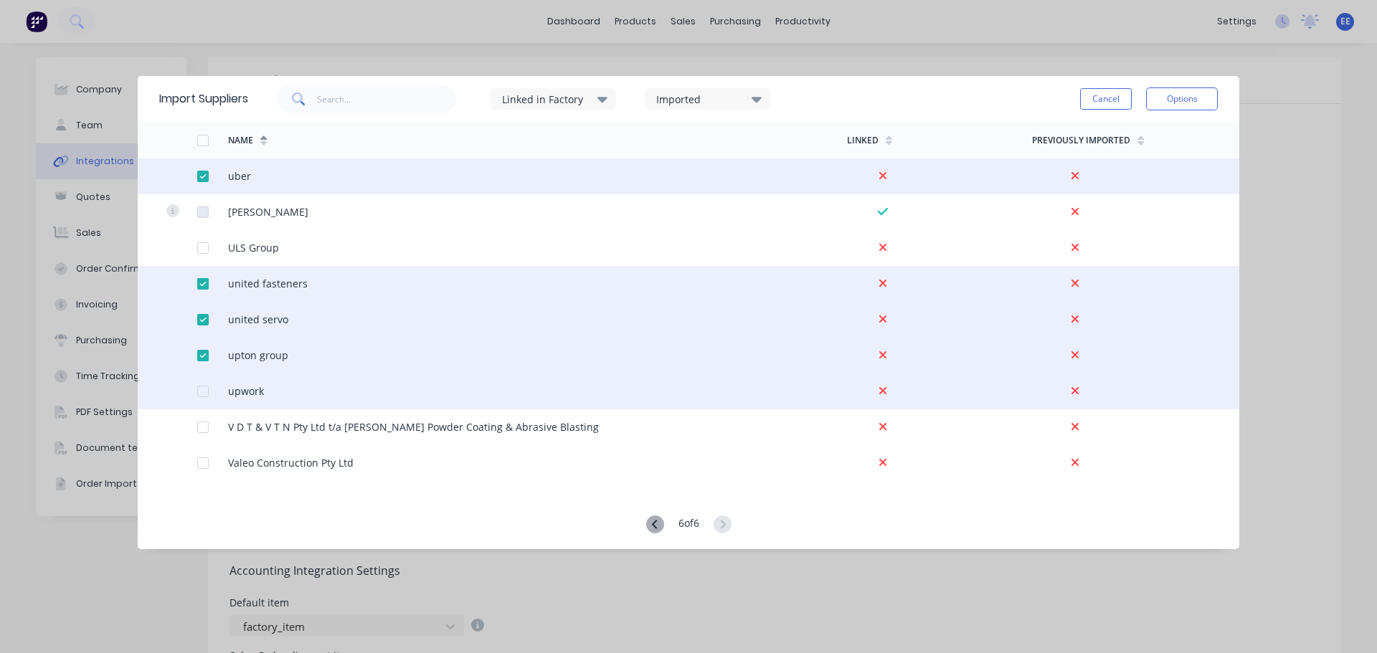
click at [202, 395] on div at bounding box center [203, 391] width 29 height 29
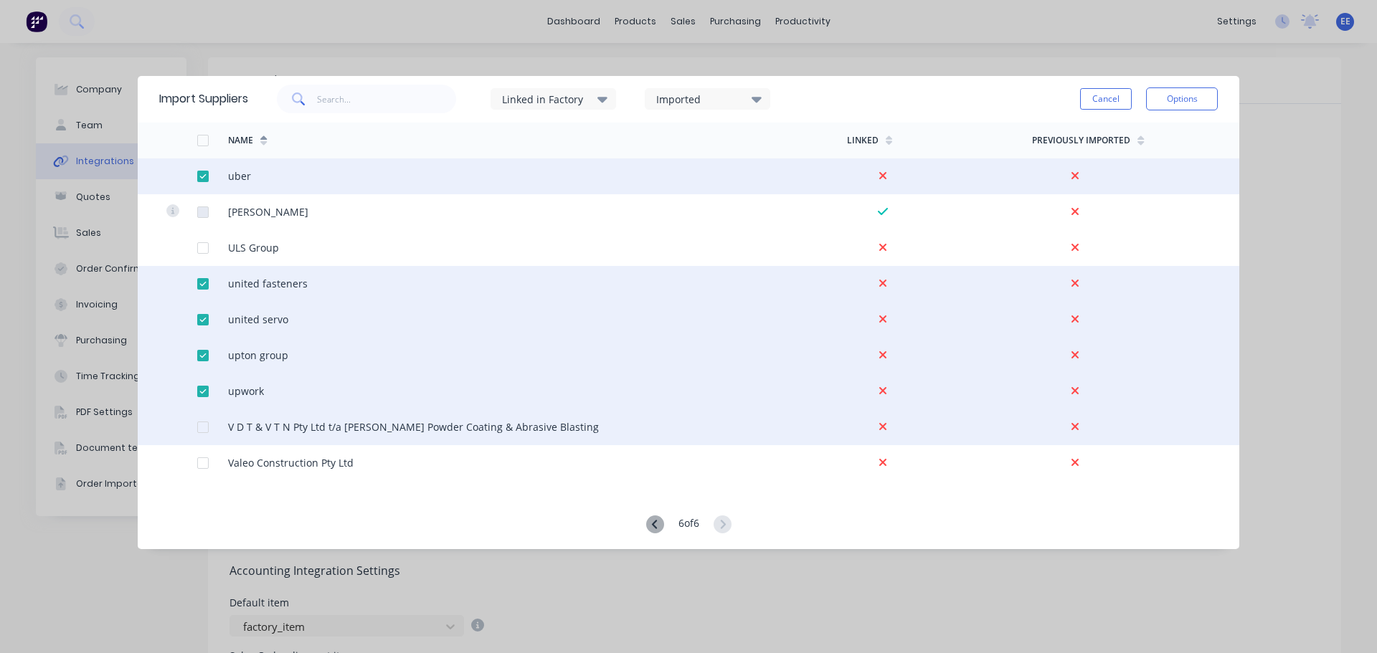
click at [197, 430] on div at bounding box center [203, 427] width 29 height 29
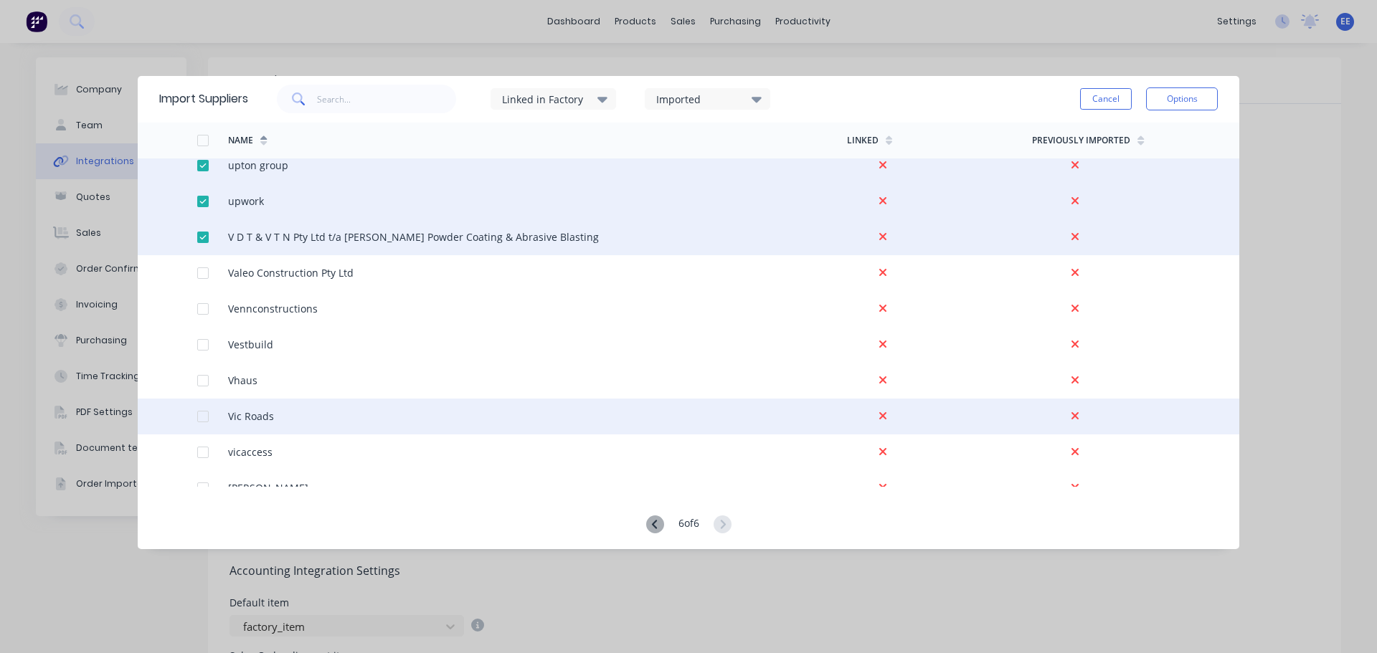
scroll to position [861, 0]
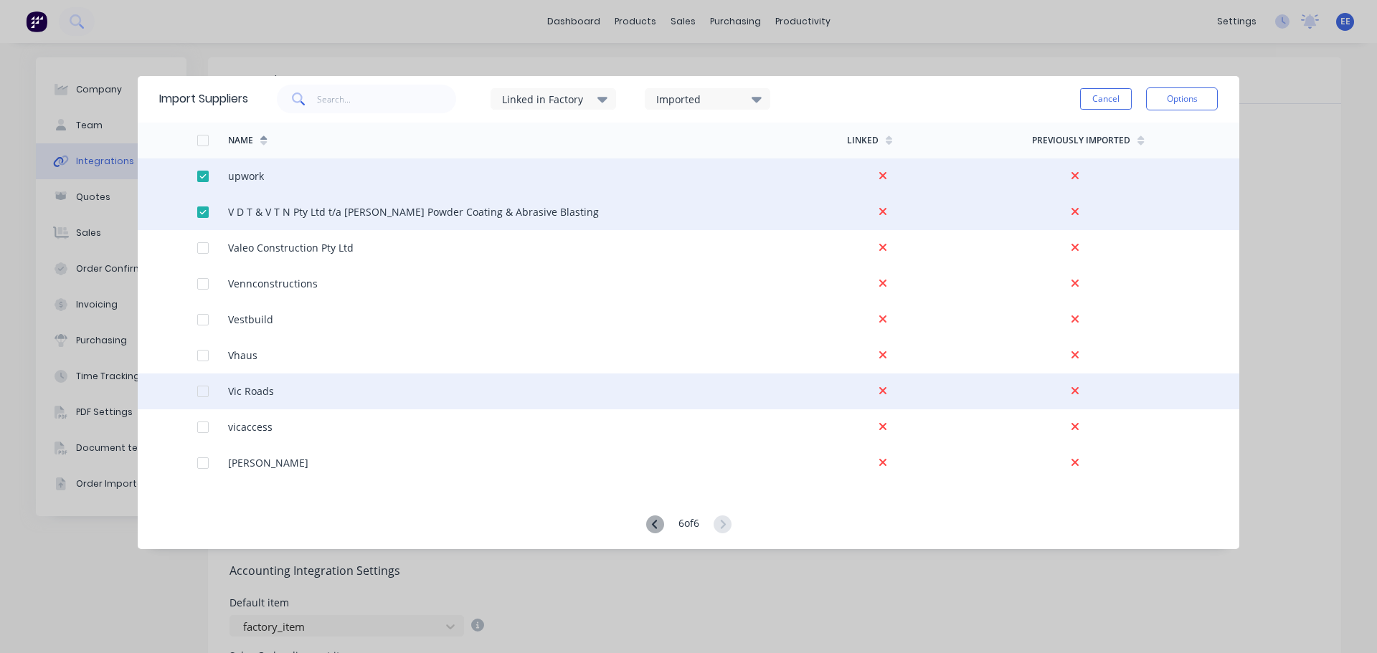
click at [204, 393] on div at bounding box center [203, 391] width 29 height 29
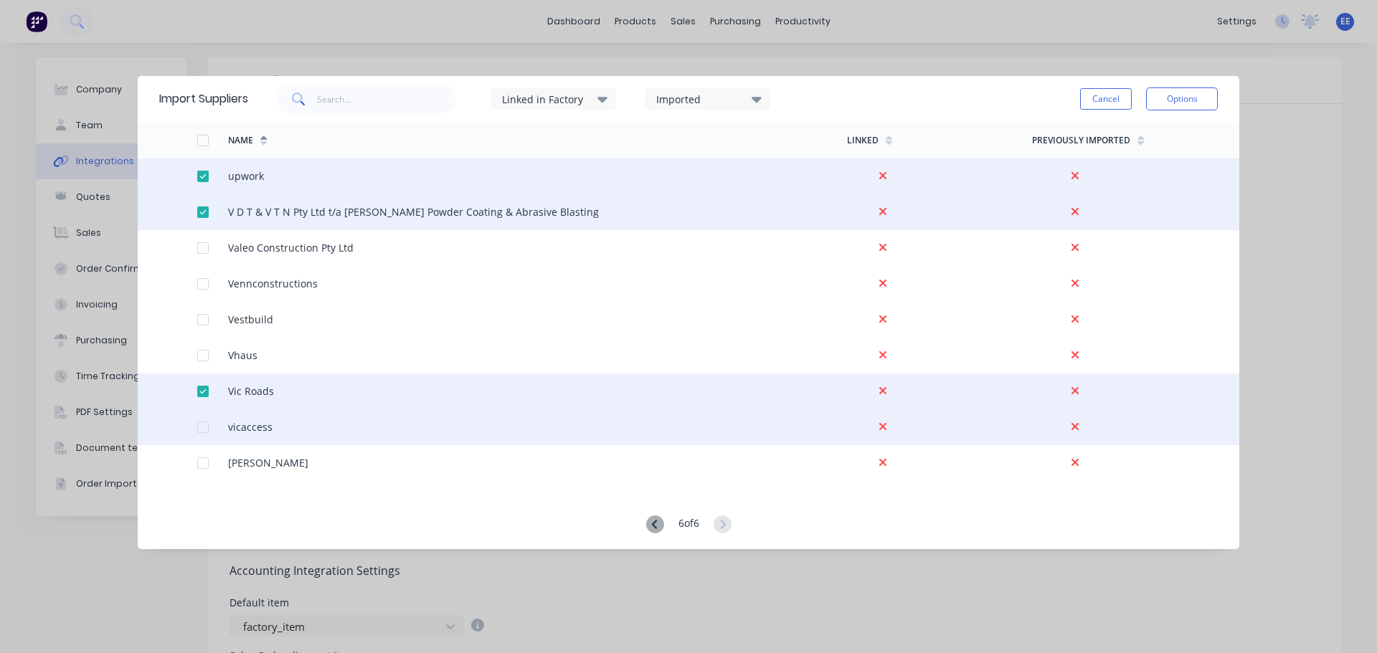
click at [202, 427] on div at bounding box center [203, 427] width 29 height 29
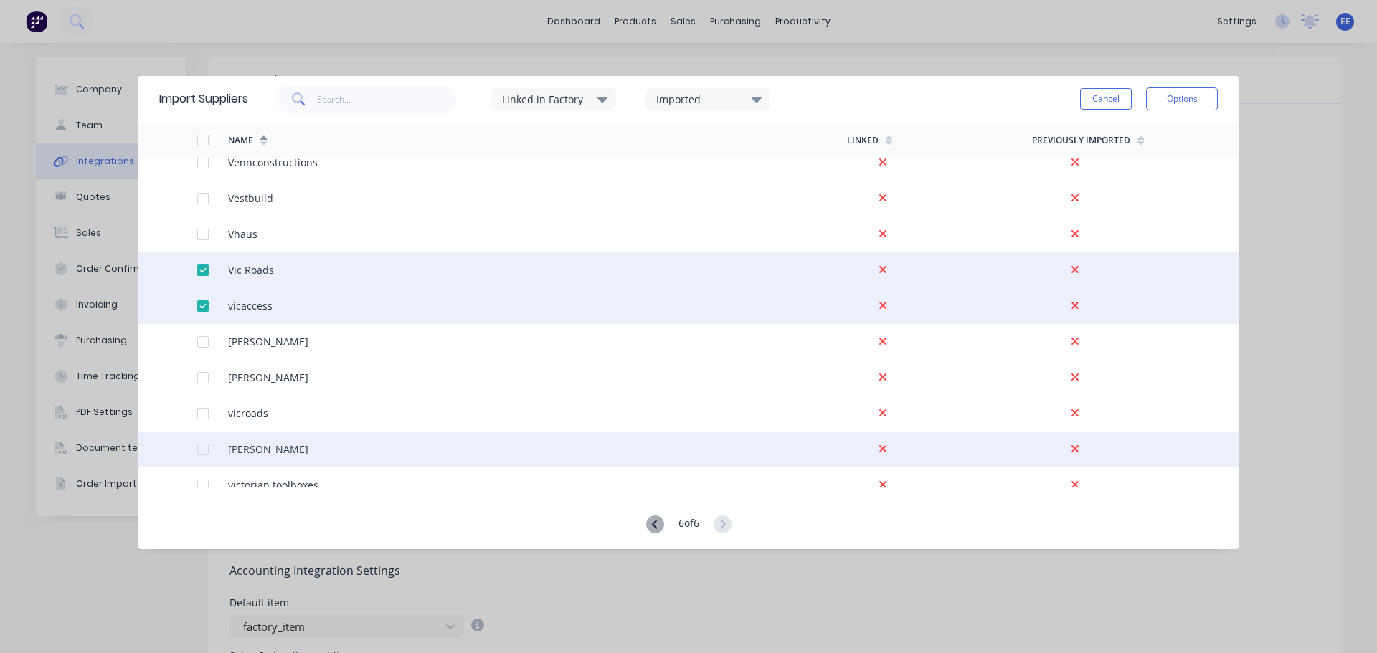
scroll to position [1004, 0]
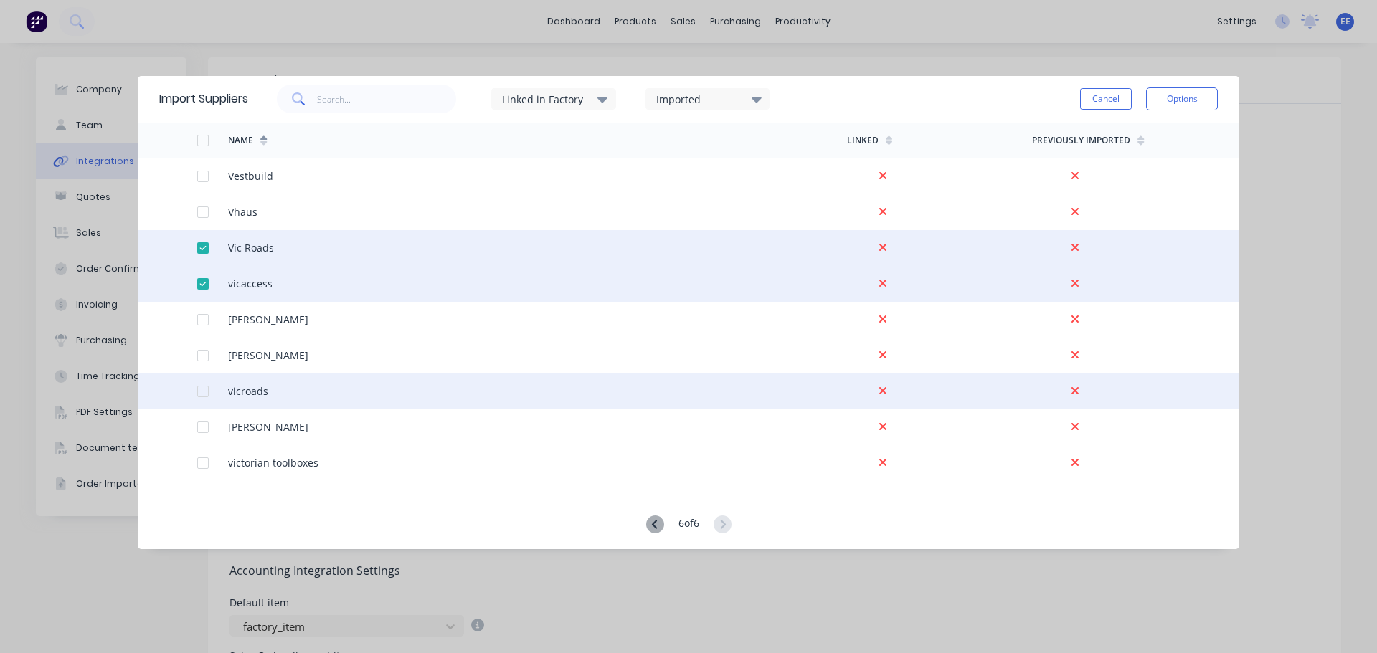
click at [200, 397] on div at bounding box center [203, 391] width 29 height 29
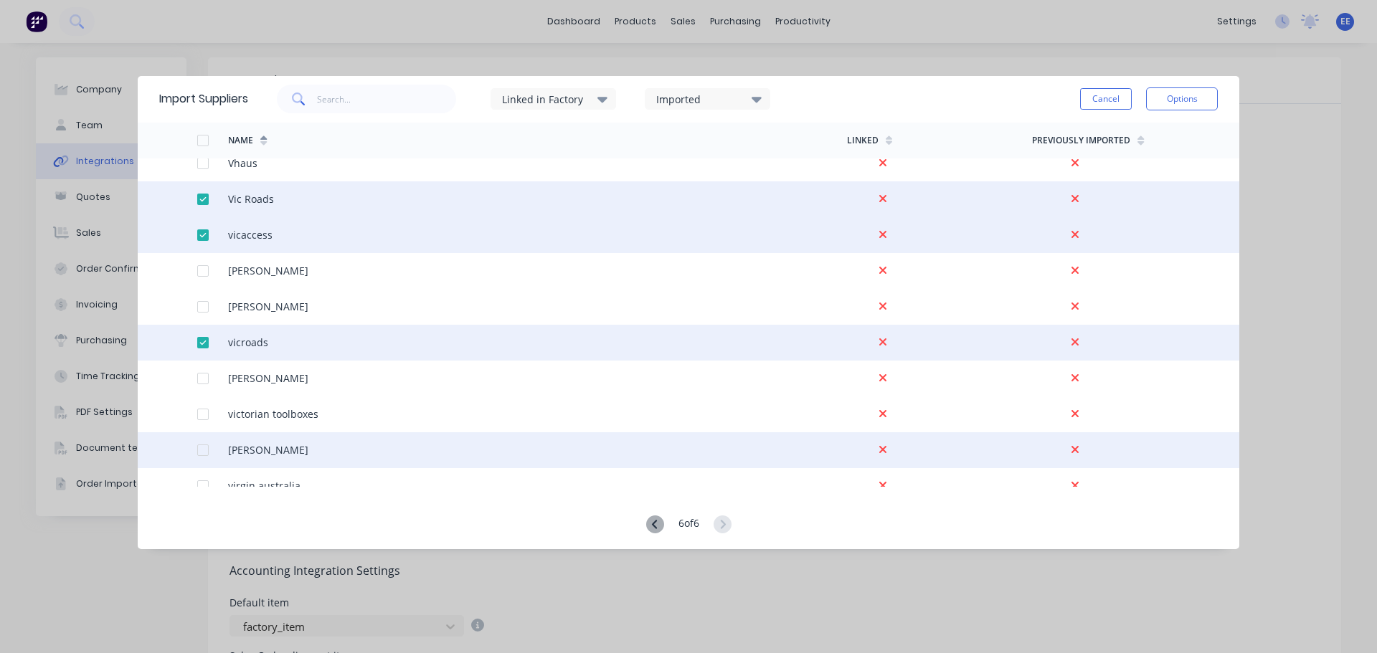
scroll to position [1076, 0]
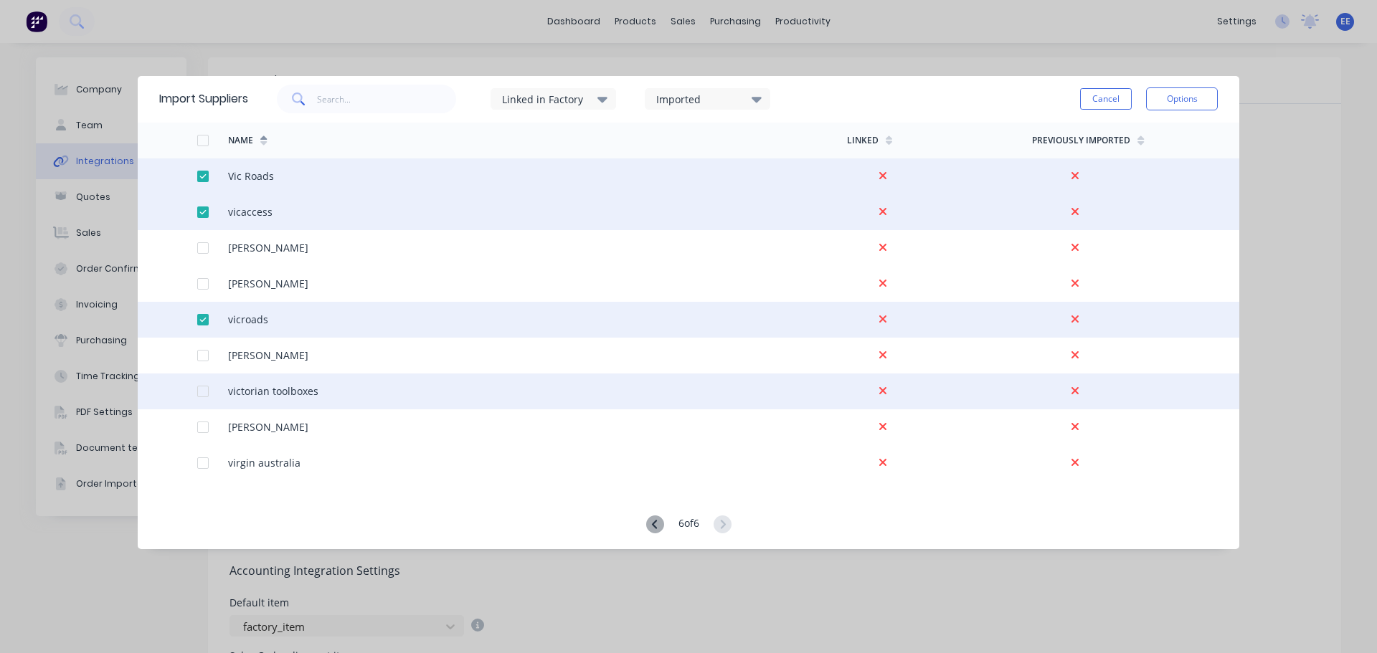
click at [201, 391] on div at bounding box center [203, 391] width 29 height 29
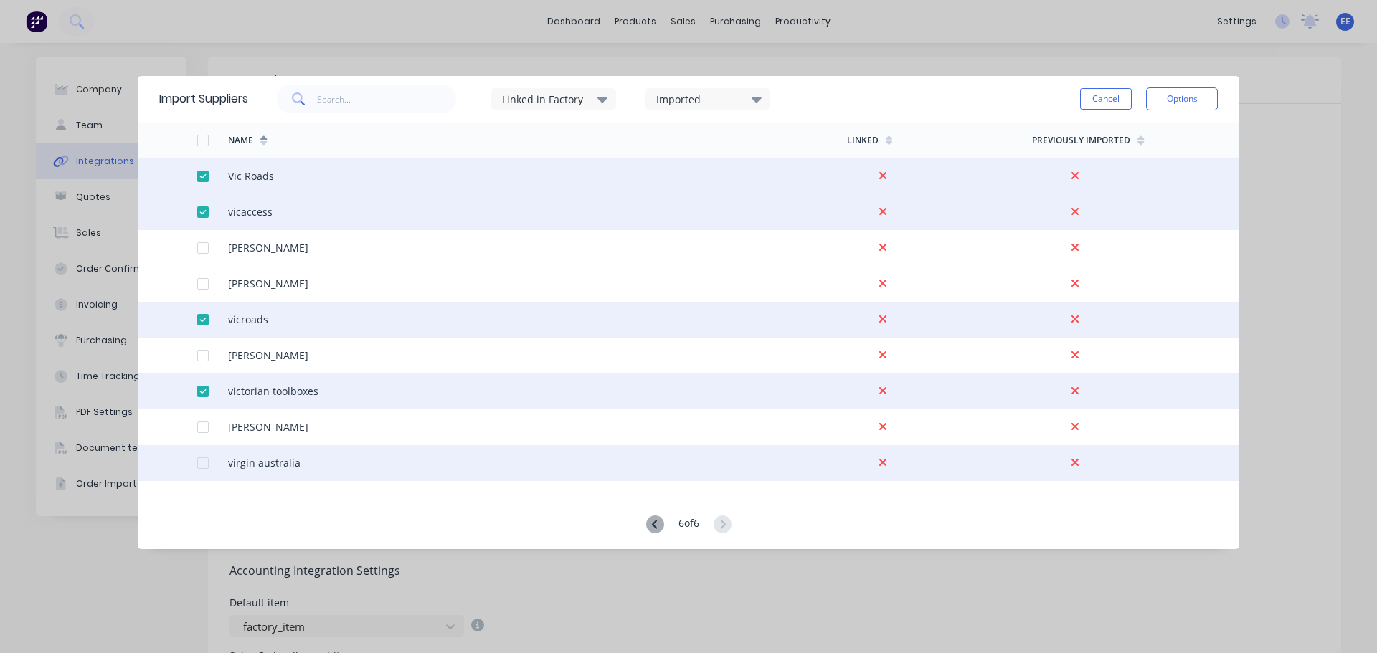
click at [202, 463] on div at bounding box center [203, 463] width 29 height 29
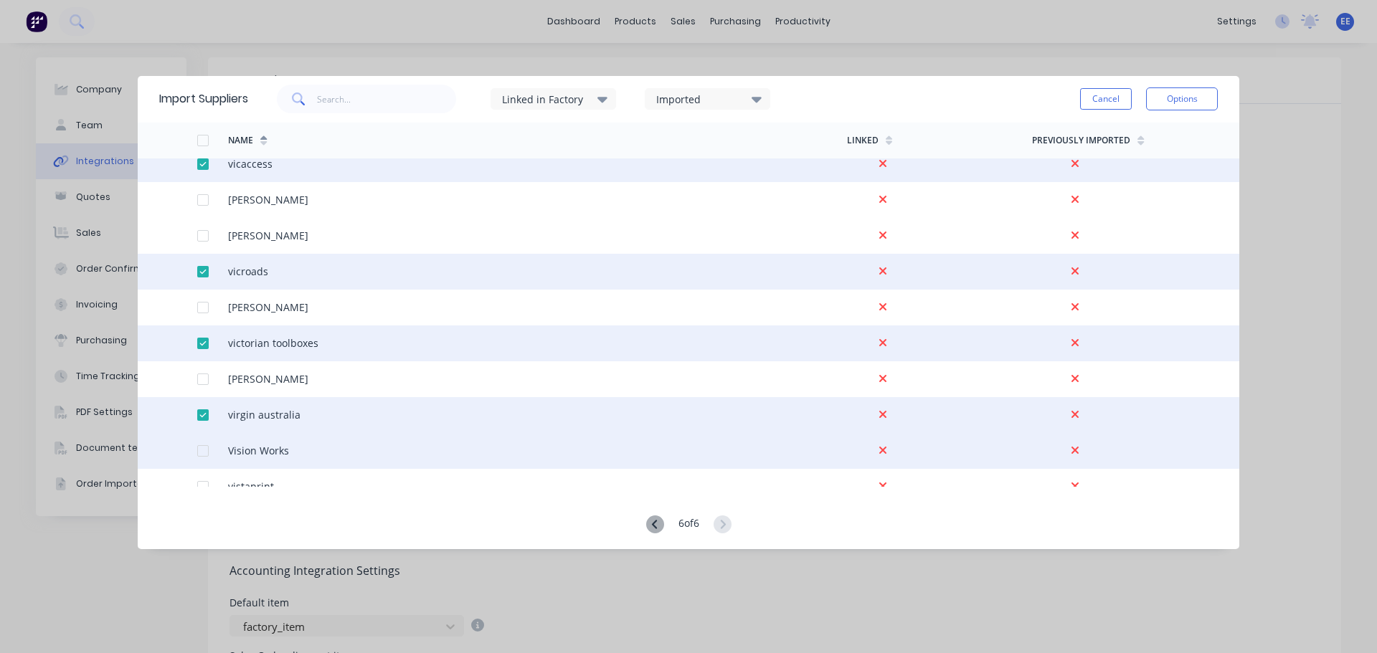
scroll to position [1148, 0]
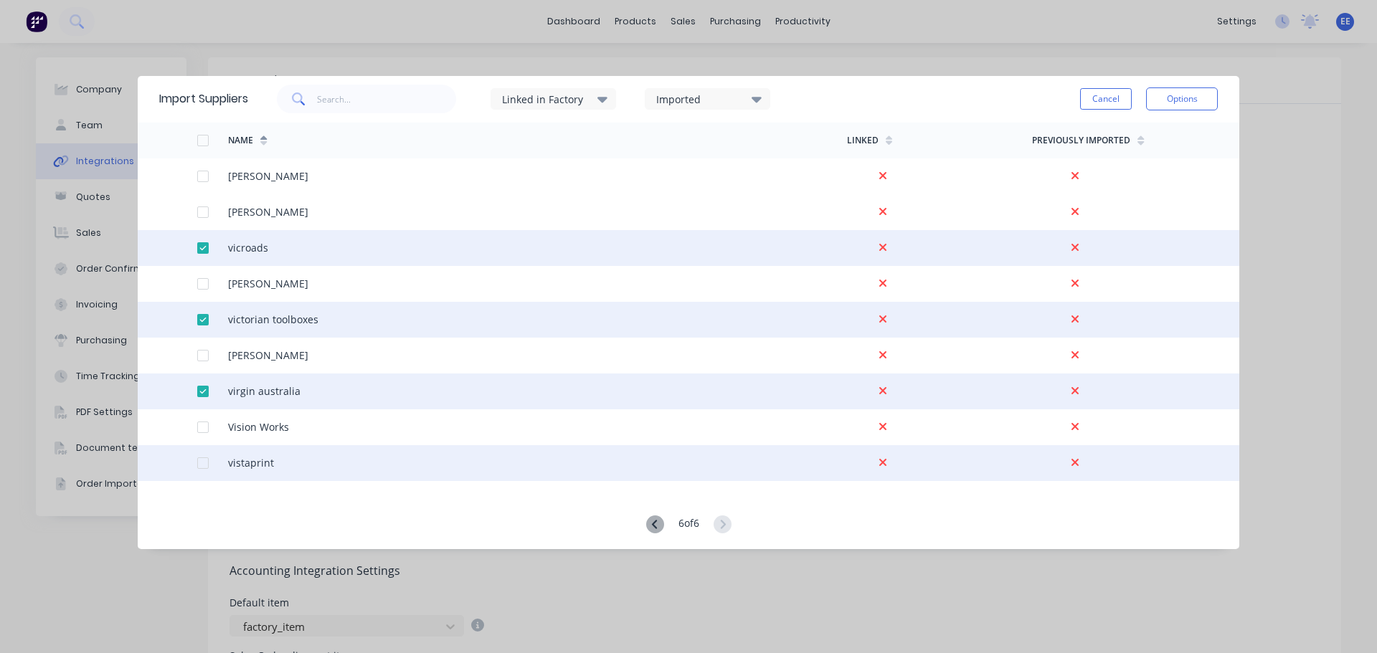
click at [204, 463] on div at bounding box center [203, 463] width 29 height 29
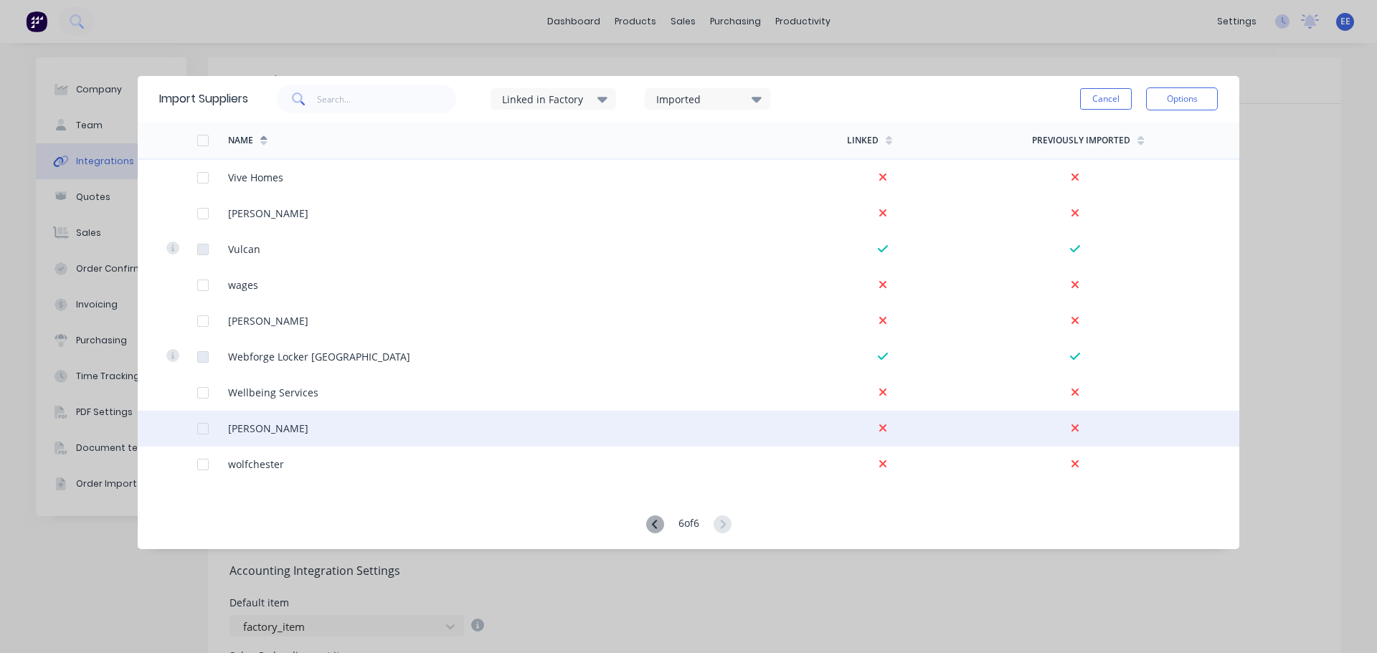
scroll to position [1506, 0]
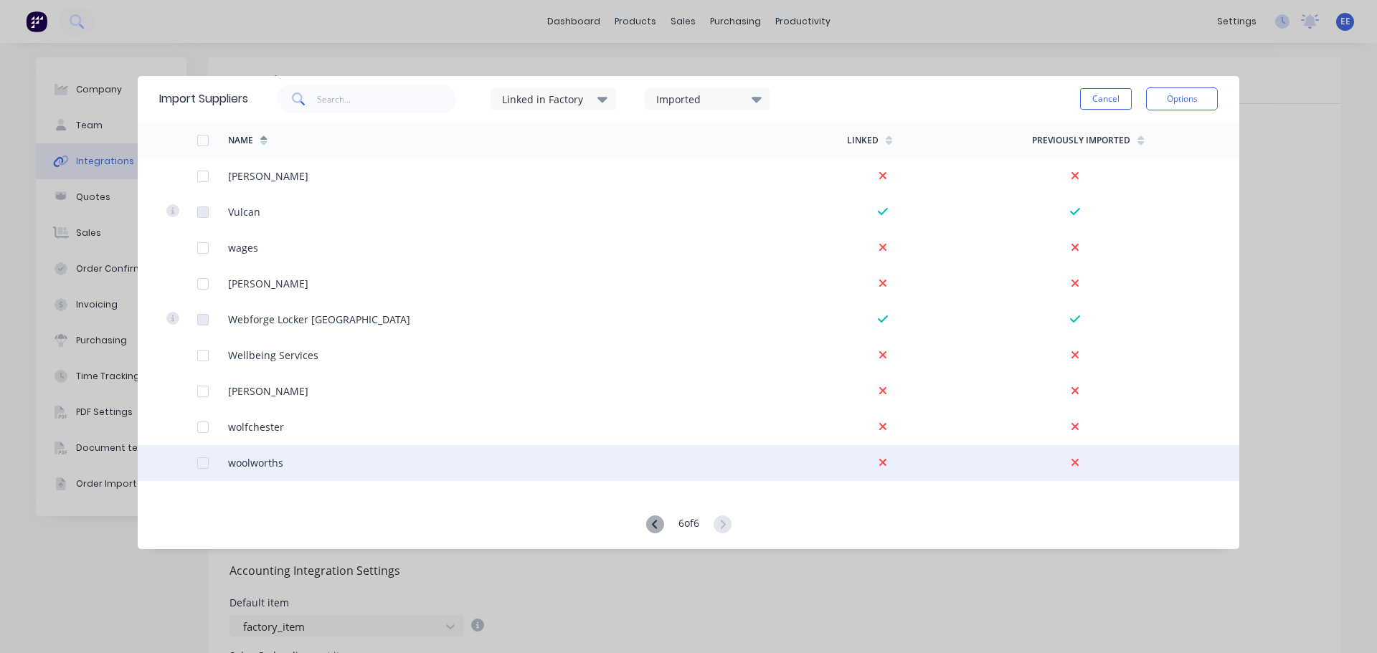
click at [192, 460] on div at bounding box center [181, 463] width 31 height 36
click at [202, 460] on div at bounding box center [203, 463] width 29 height 29
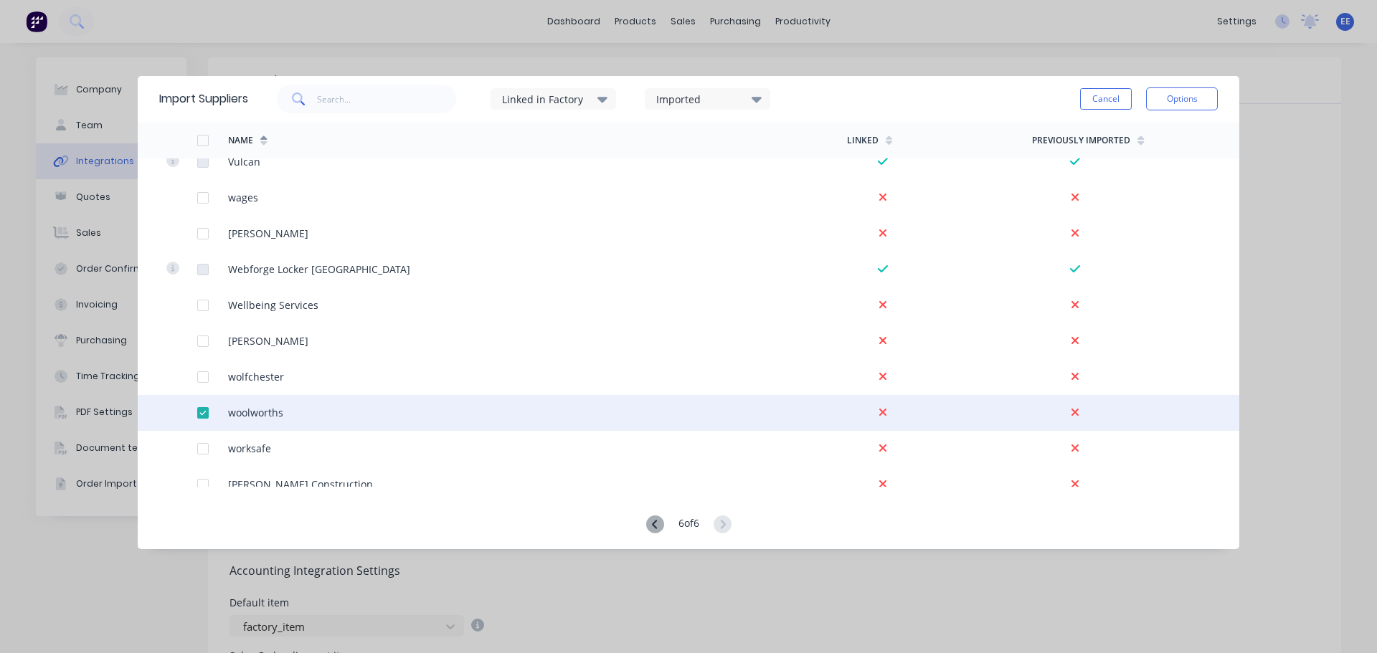
scroll to position [1650, 0]
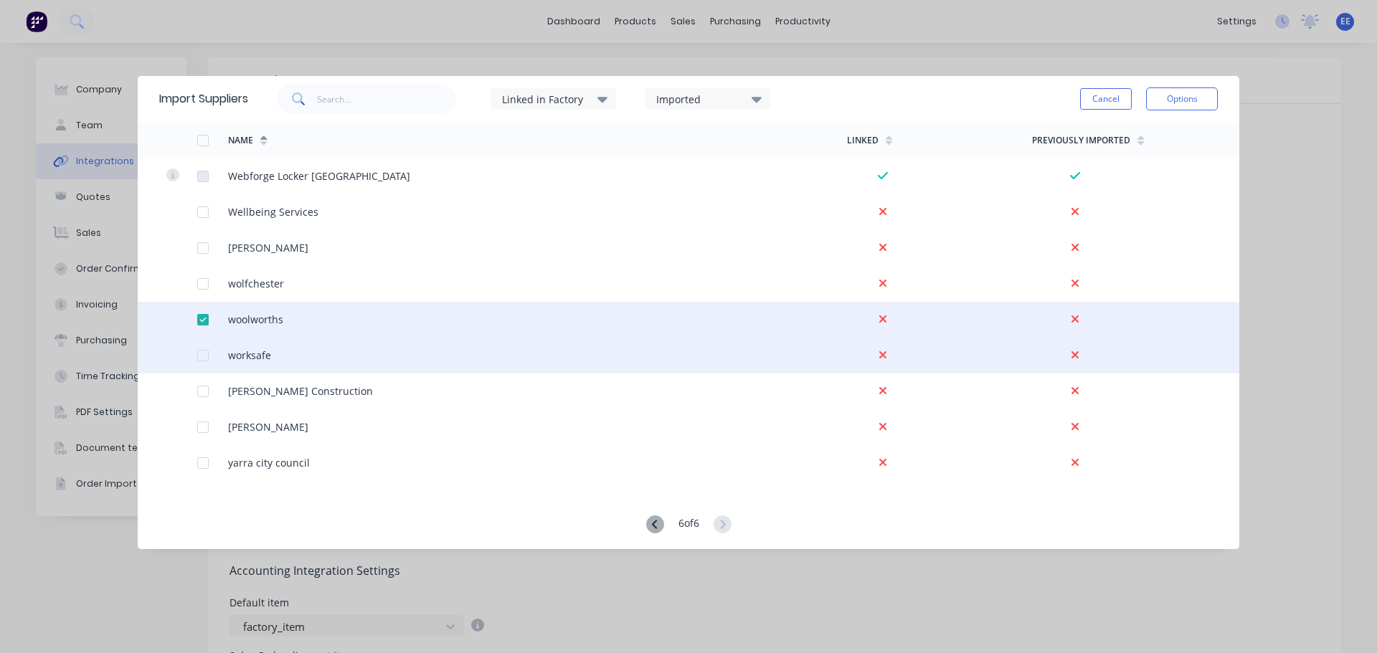
click at [207, 356] on div at bounding box center [203, 355] width 29 height 29
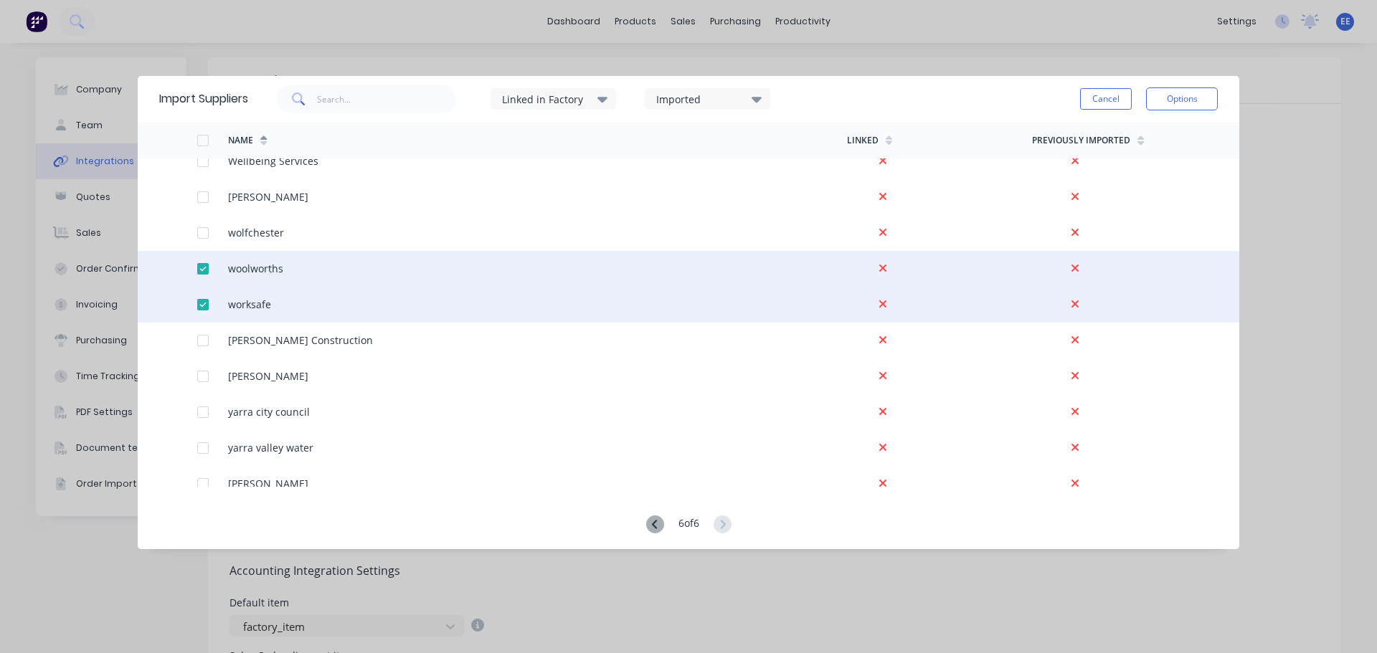
scroll to position [1787, 0]
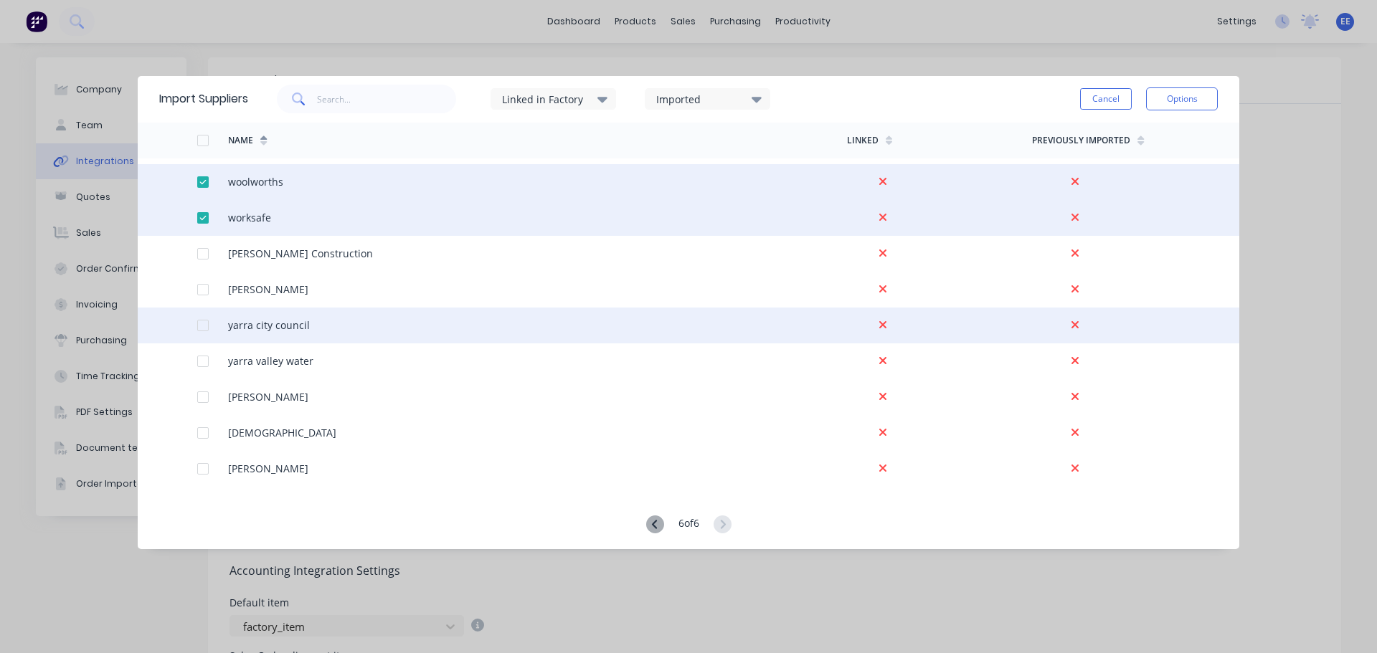
click at [197, 323] on div at bounding box center [203, 325] width 29 height 29
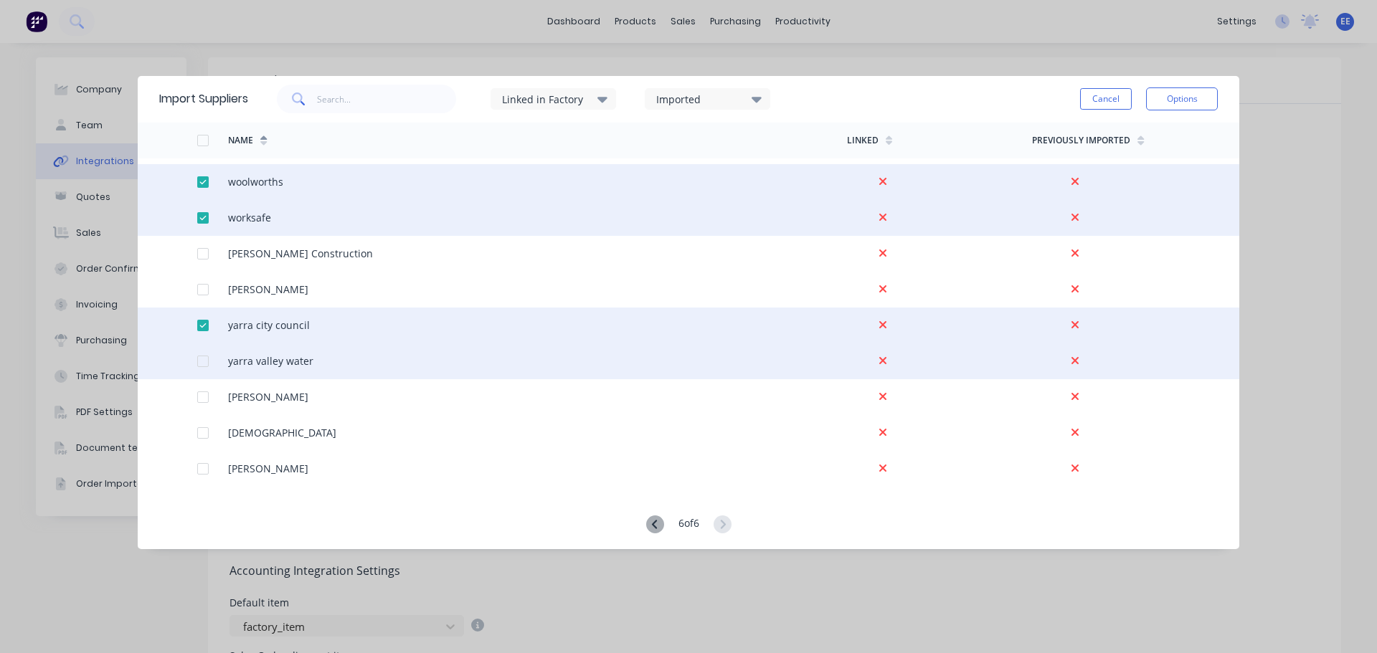
click at [200, 359] on div at bounding box center [203, 361] width 29 height 29
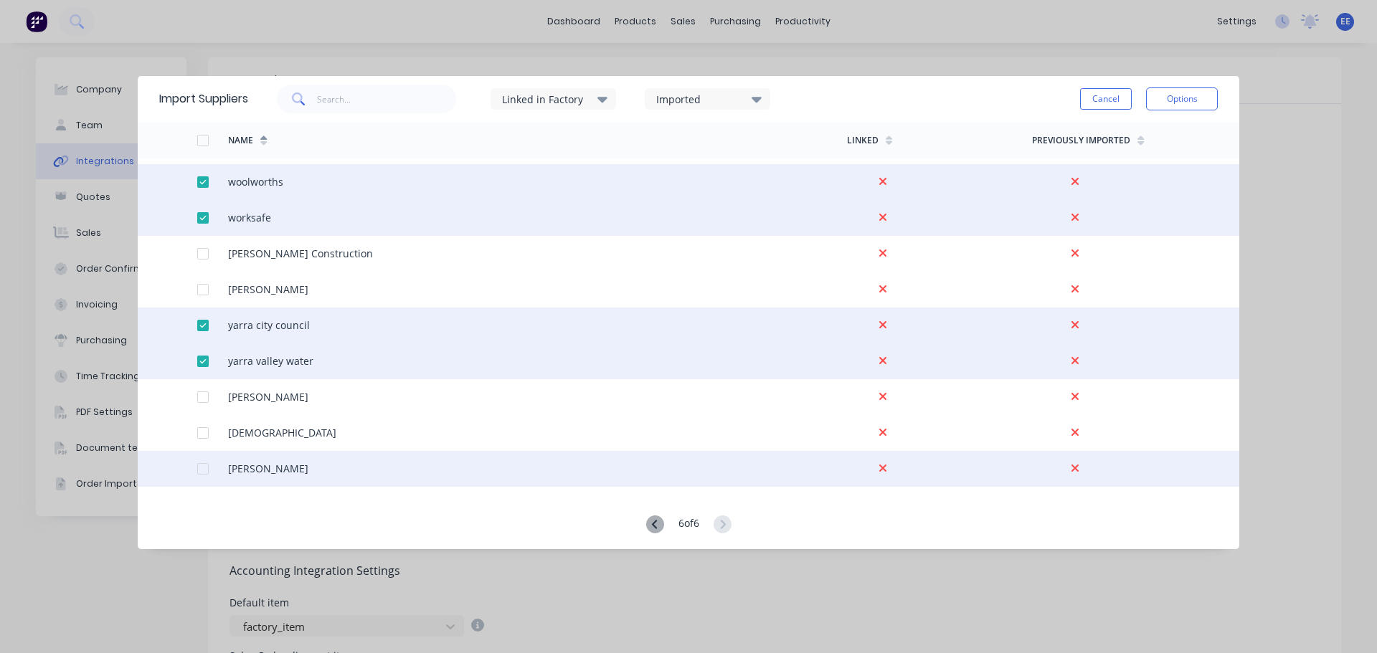
click at [211, 457] on div at bounding box center [212, 469] width 31 height 36
click at [202, 464] on div at bounding box center [203, 469] width 29 height 29
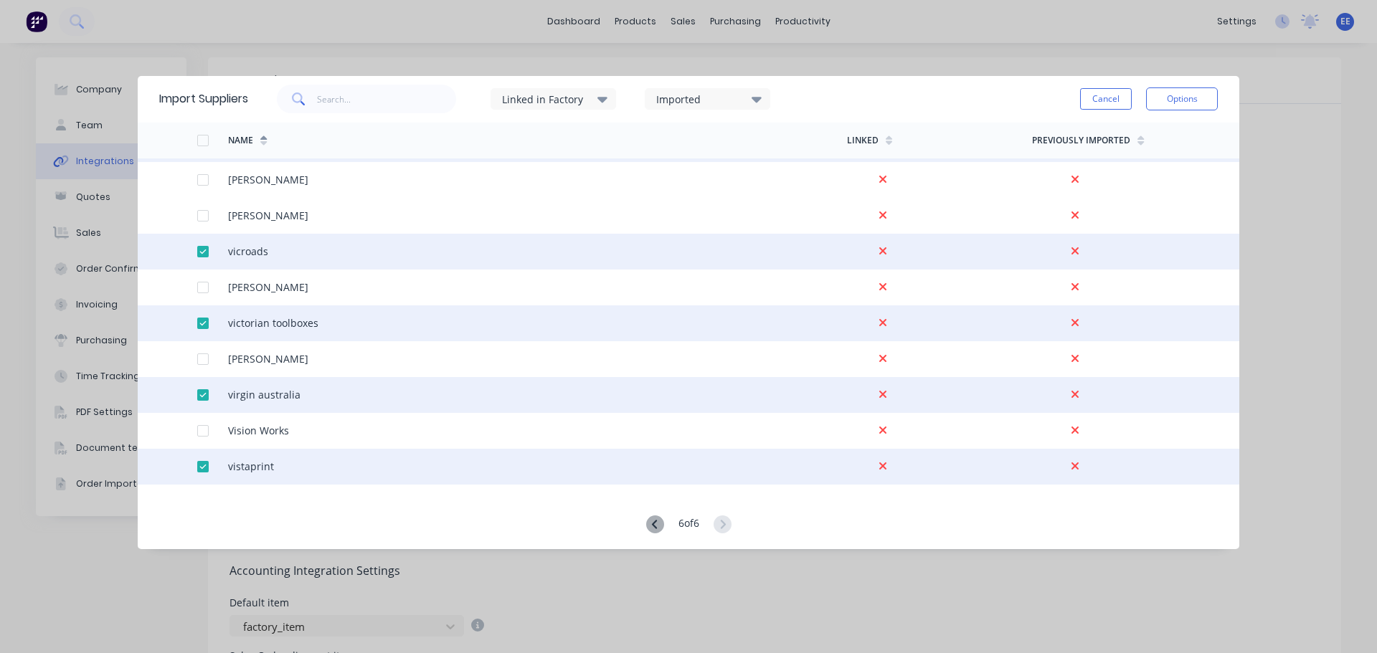
scroll to position [1142, 0]
click at [1178, 107] on button "Options" at bounding box center [1182, 99] width 72 height 23
click at [1157, 131] on div "Import selected suppliers" at bounding box center [1150, 139] width 110 height 36
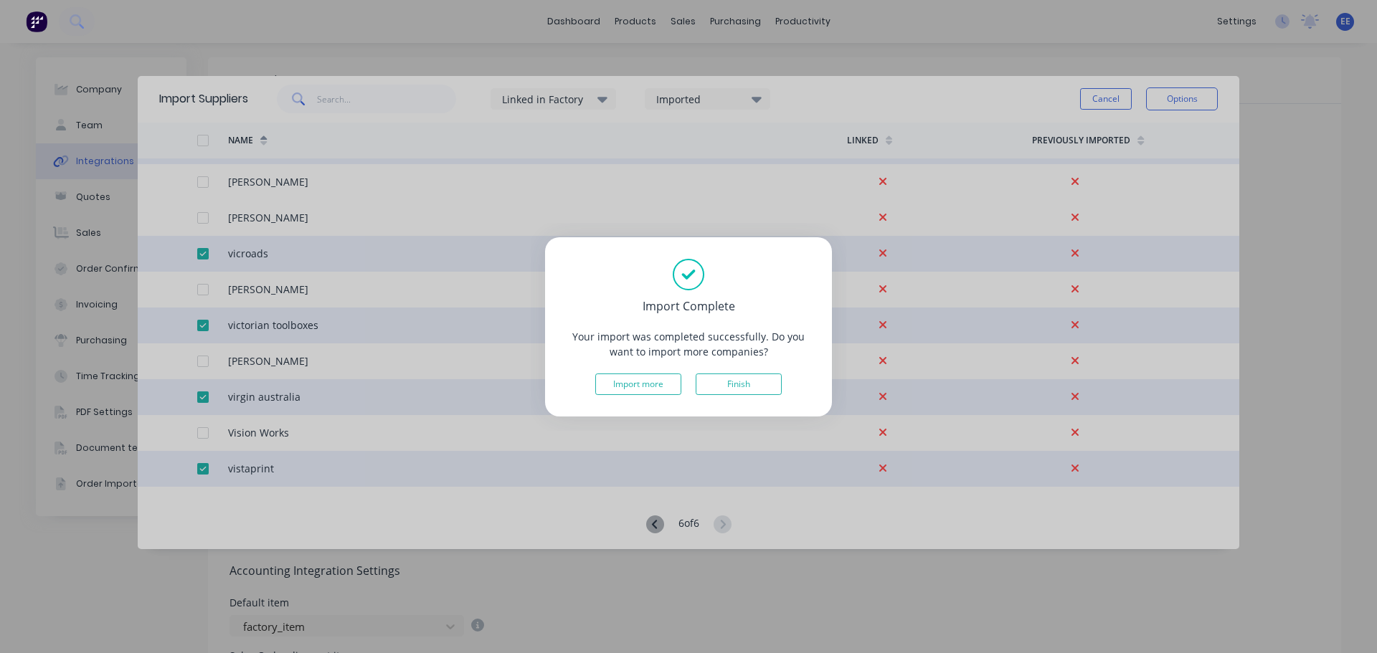
click at [751, 386] on button "Finish" at bounding box center [739, 385] width 86 height 22
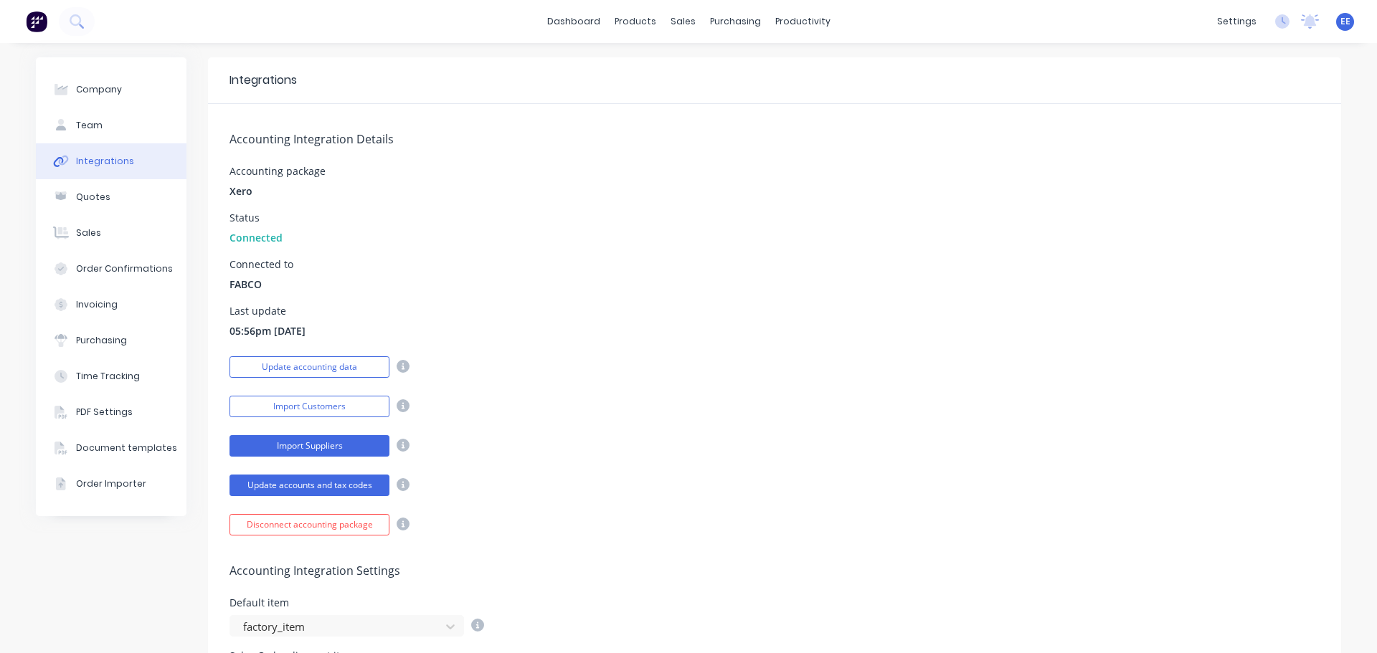
click at [280, 445] on button "Import Suppliers" at bounding box center [310, 446] width 160 height 22
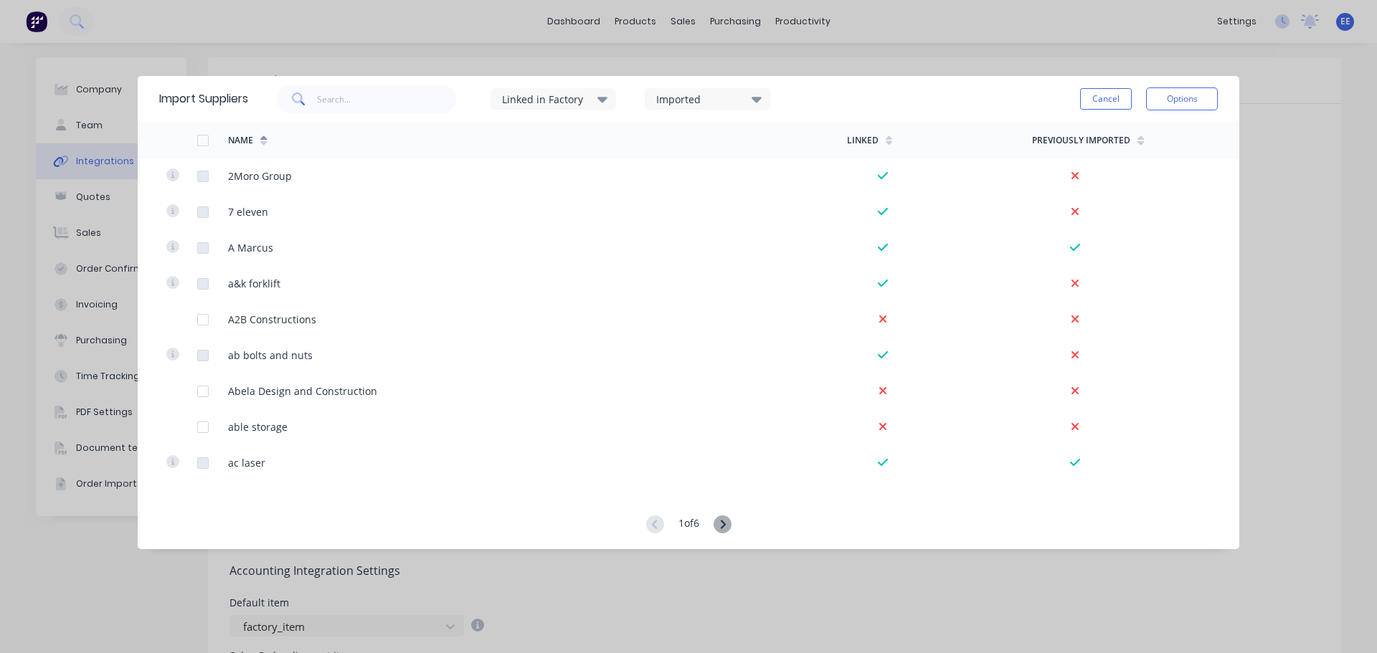
click at [728, 529] on icon at bounding box center [723, 525] width 18 height 18
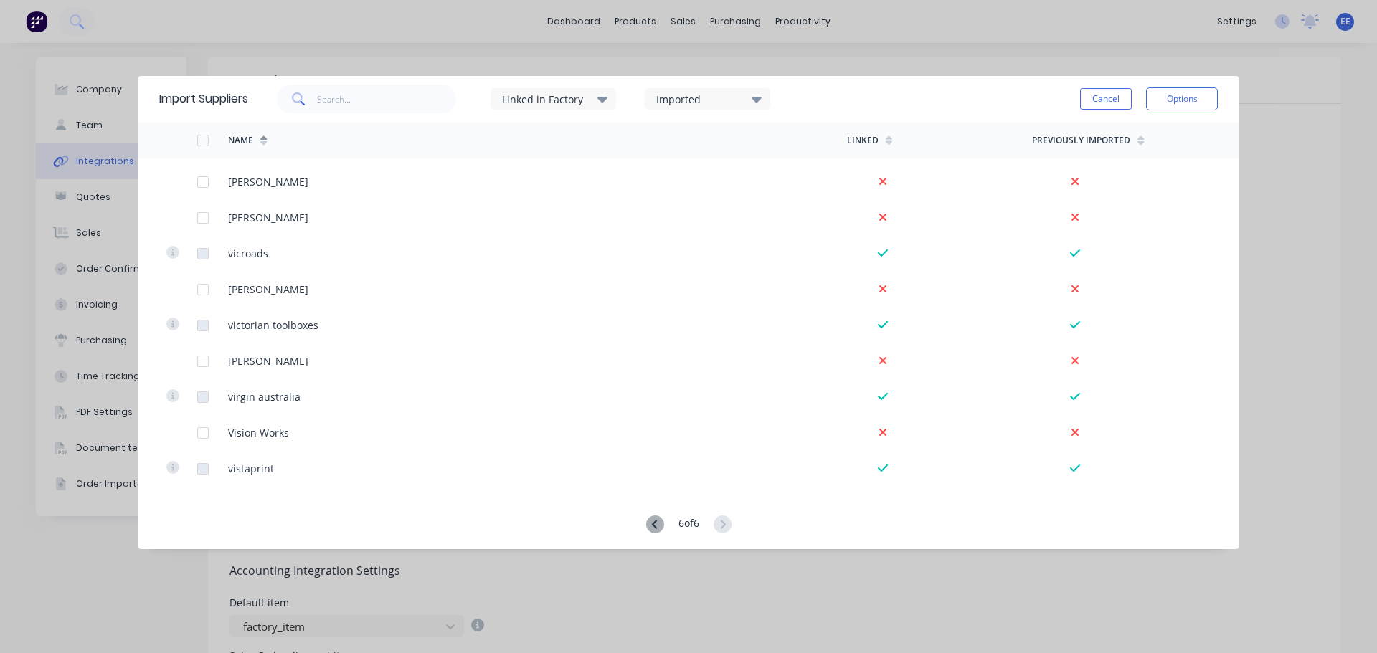
click at [657, 526] on icon at bounding box center [655, 525] width 18 height 18
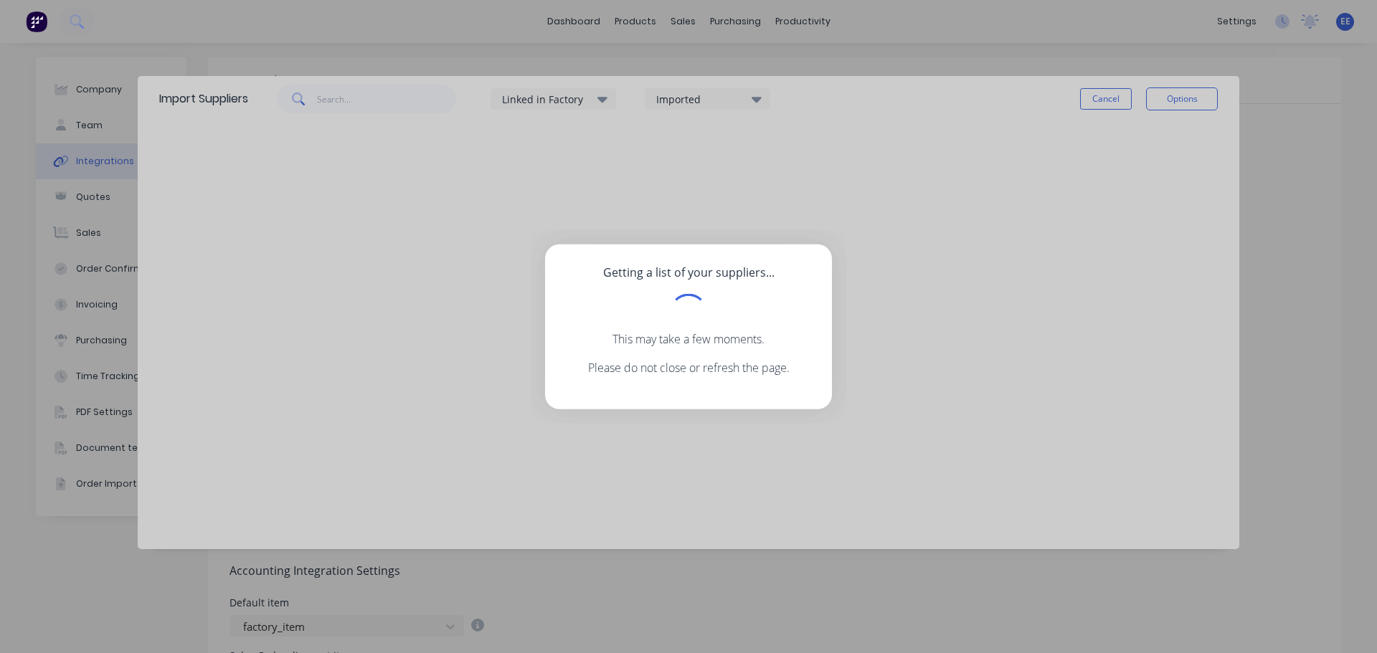
click at [657, 526] on div "Getting a list of your suppliers... This may take a few moments. Please do not …" at bounding box center [688, 326] width 1377 height 653
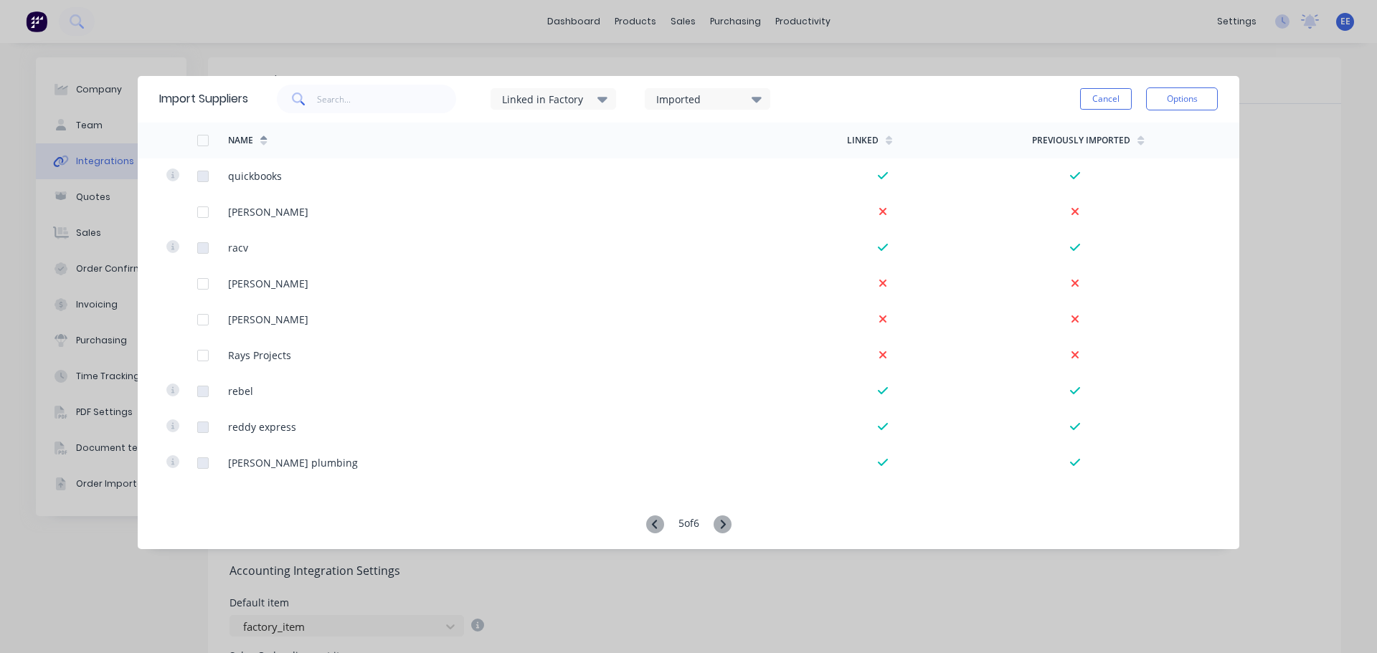
click at [657, 526] on icon at bounding box center [655, 525] width 18 height 18
click at [652, 526] on icon at bounding box center [653, 524] width 5 height 9
click at [727, 521] on icon at bounding box center [723, 525] width 18 height 18
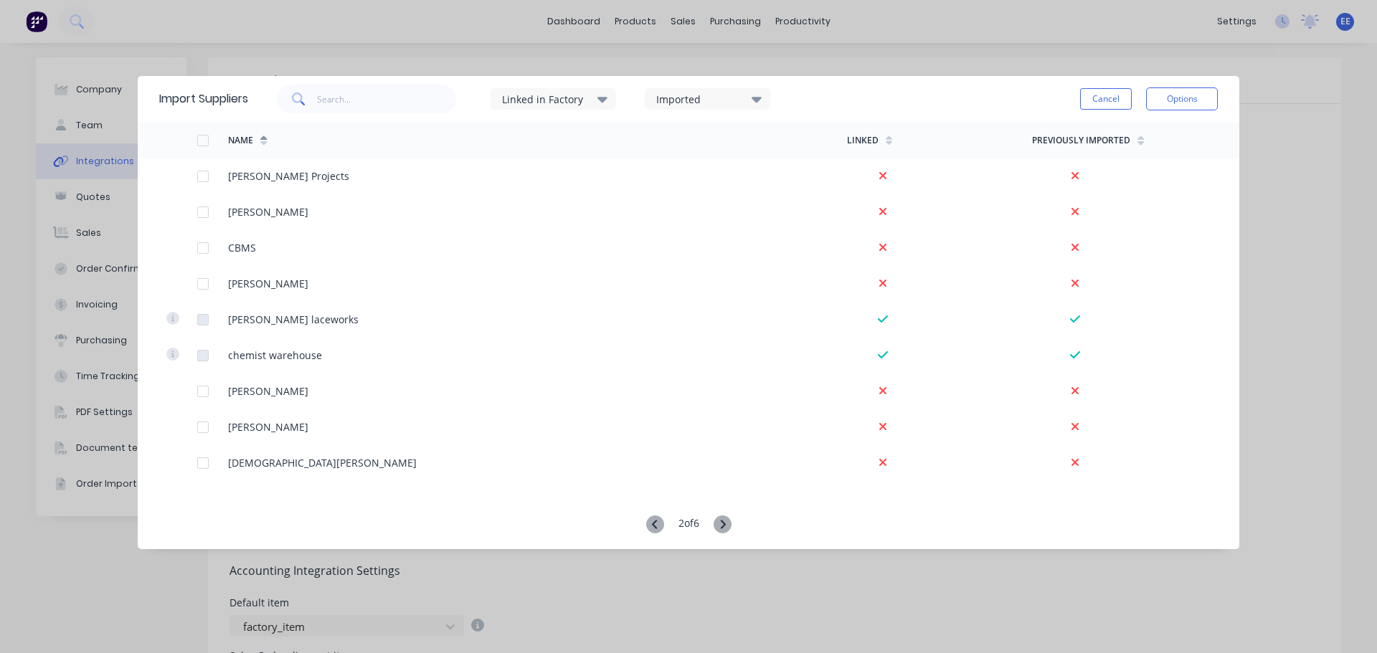
click at [727, 521] on icon at bounding box center [723, 525] width 18 height 18
click at [1124, 100] on button "Cancel" at bounding box center [1106, 99] width 52 height 22
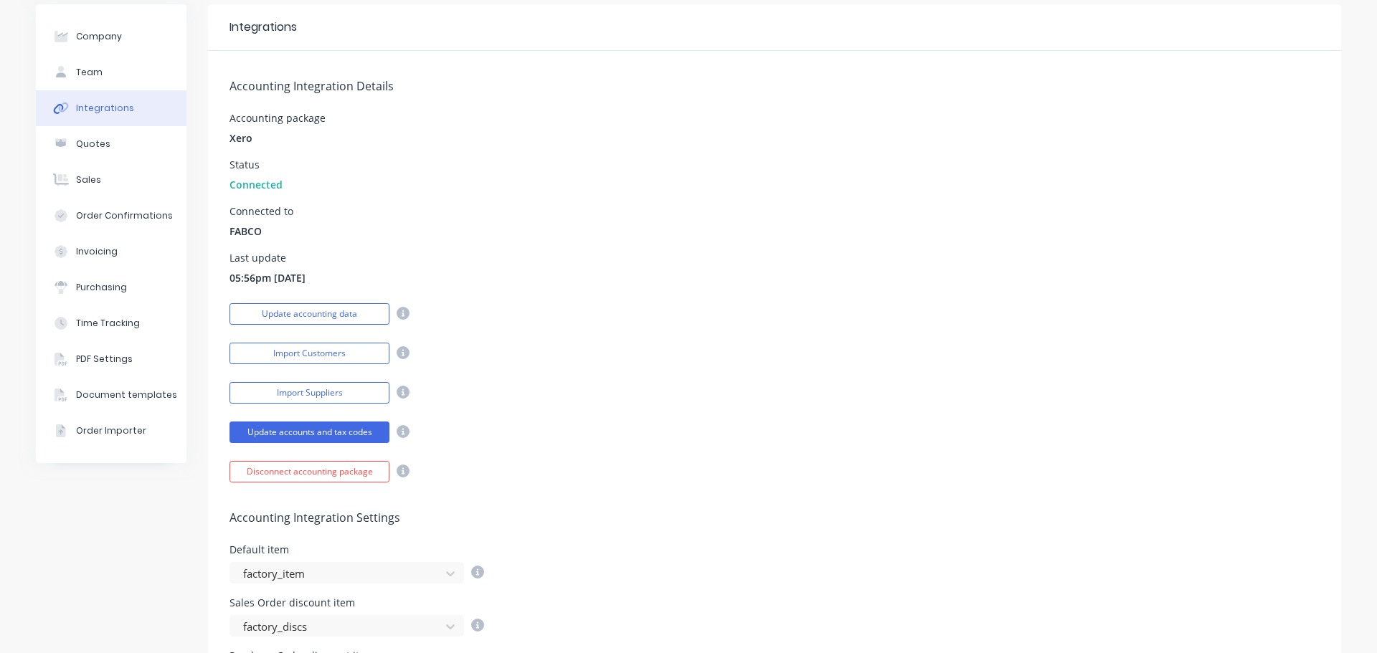
scroll to position [0, 0]
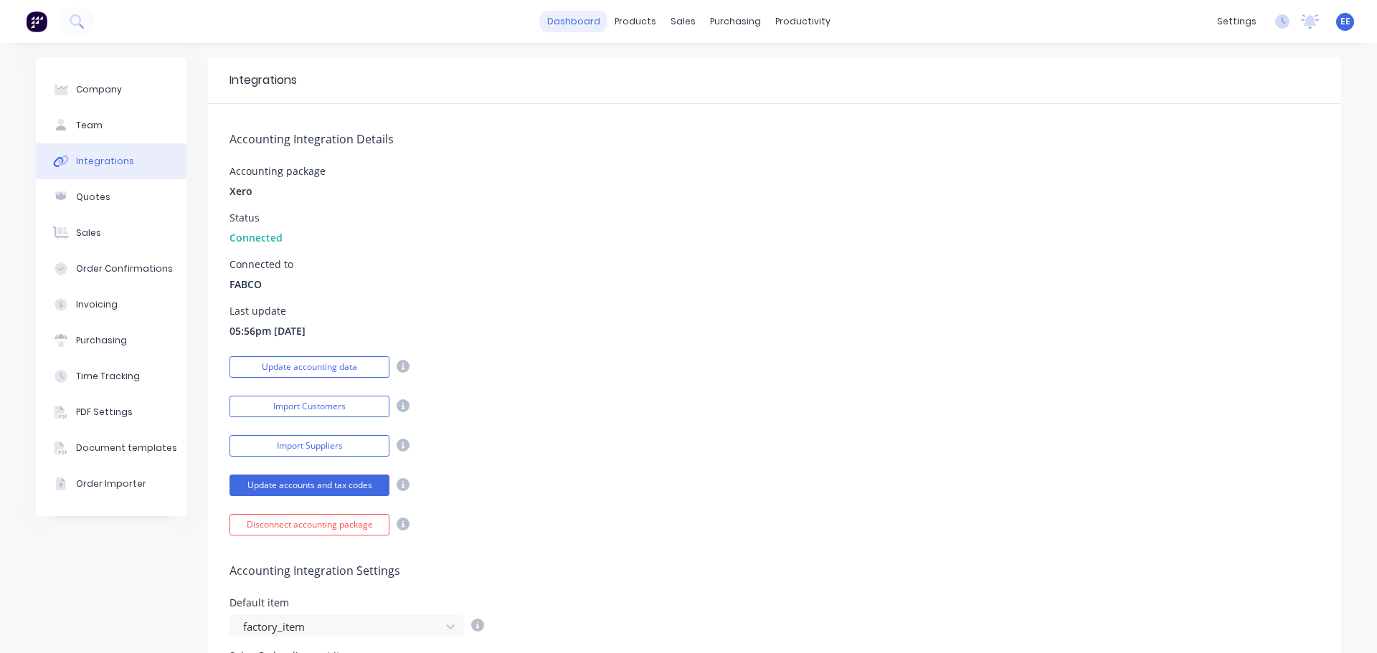
click at [575, 23] on link "dashboard" at bounding box center [573, 22] width 67 height 22
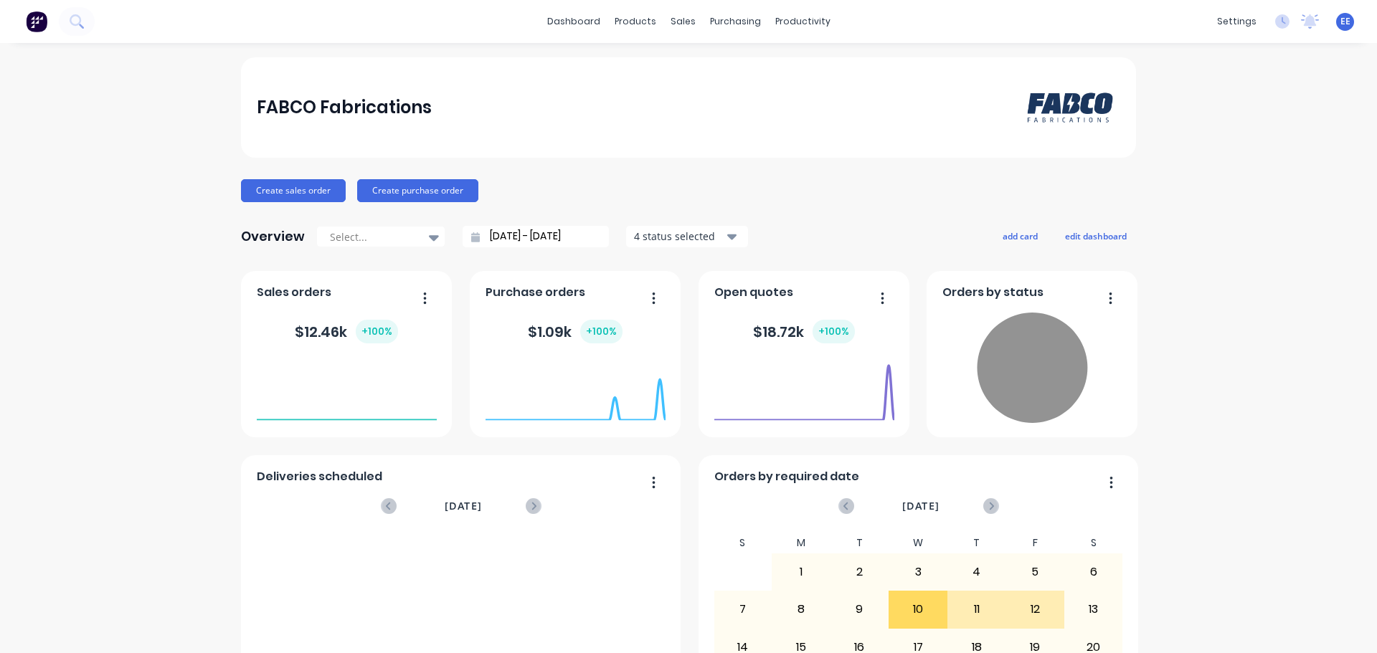
click at [1341, 24] on span "EE" at bounding box center [1346, 21] width 10 height 13
click at [1343, 26] on div "settings No new notifications Mark all as read You have no notifications EE FAB…" at bounding box center [1293, 22] width 167 height 22
click at [1341, 26] on span "EE" at bounding box center [1346, 21] width 10 height 13
click at [1203, 186] on div "Sign out" at bounding box center [1222, 180] width 39 height 13
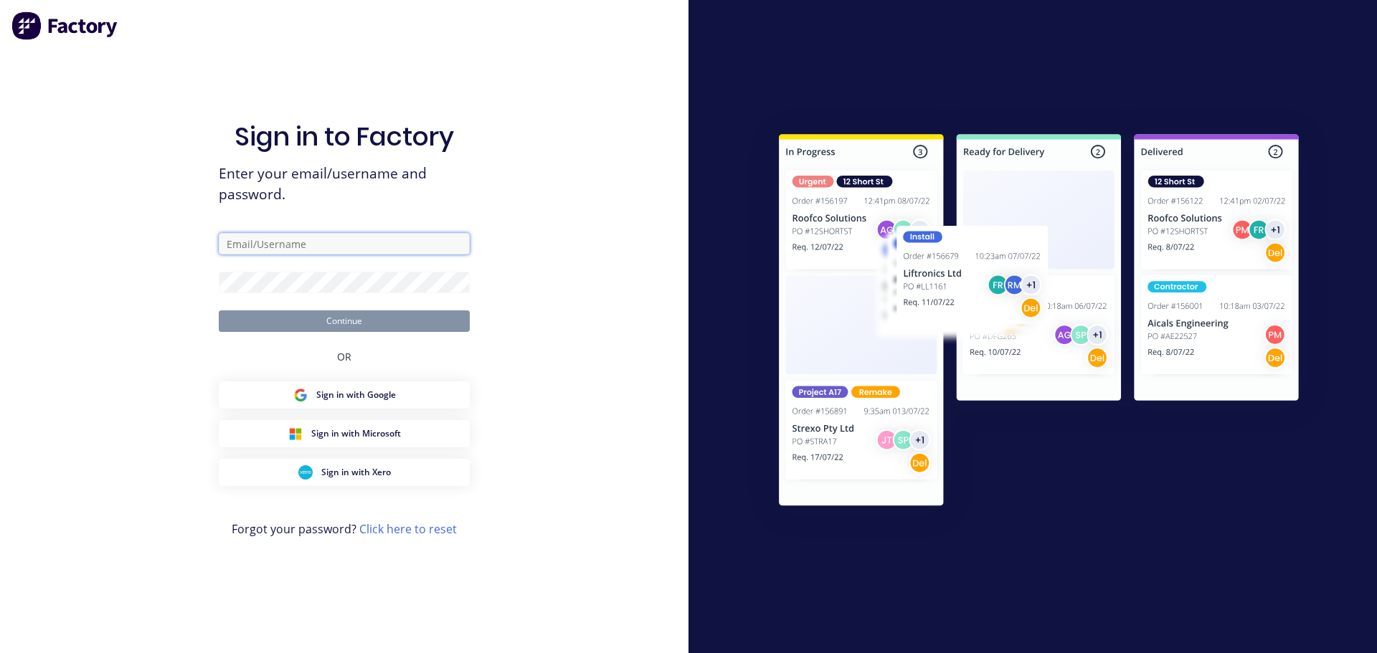
click at [249, 239] on input "text" at bounding box center [344, 244] width 251 height 22
type input "[EMAIL_ADDRESS][DOMAIN_NAME]"
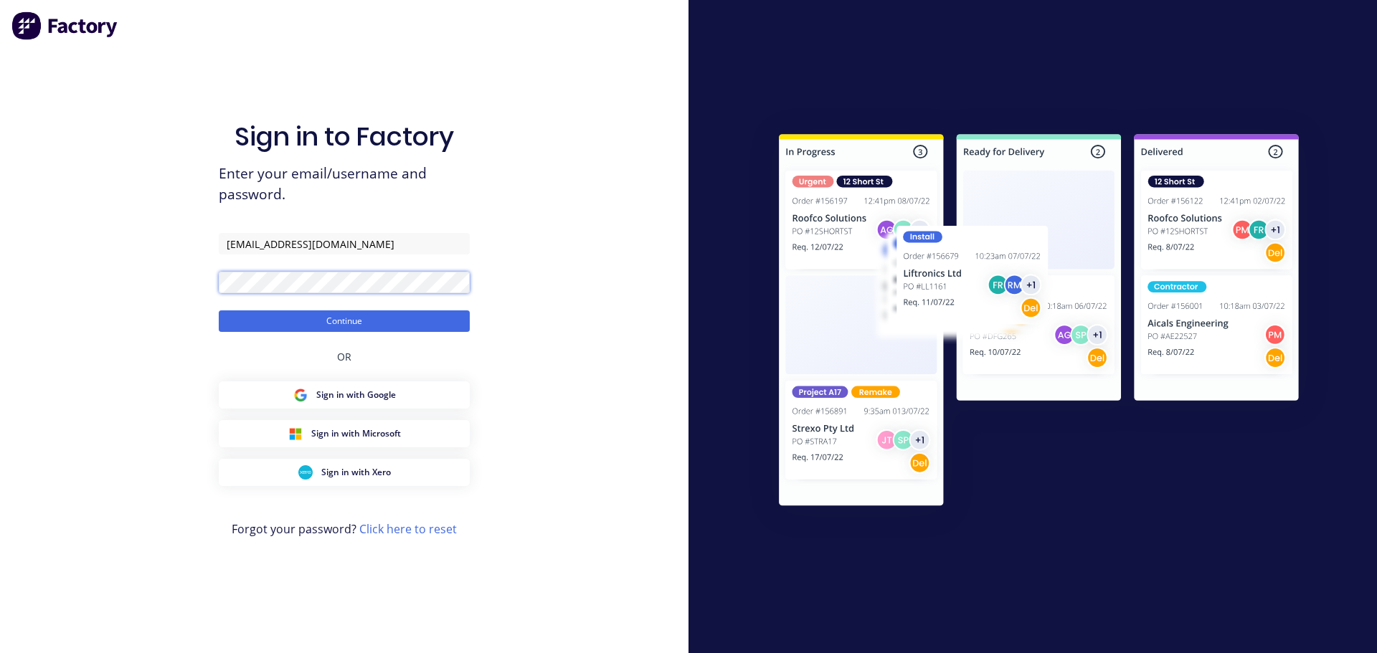
click at [219, 311] on button "Continue" at bounding box center [344, 322] width 251 height 22
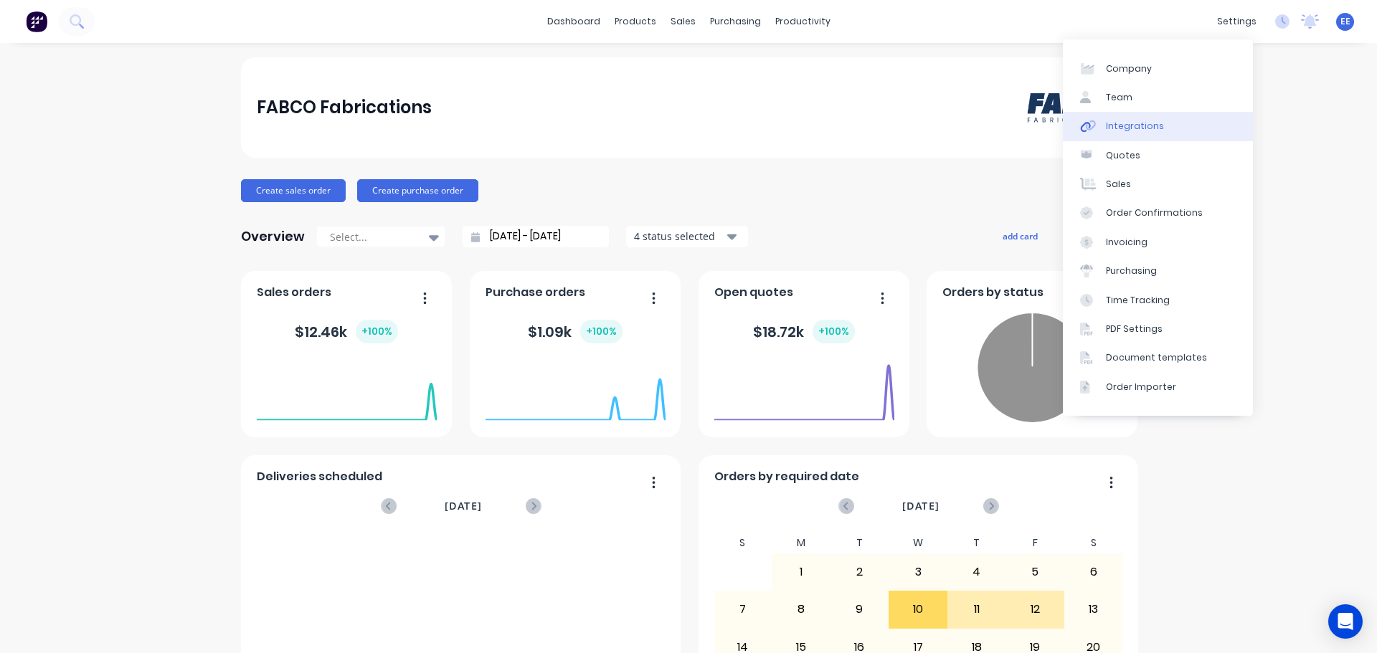
click at [1129, 131] on div "Integrations" at bounding box center [1135, 126] width 58 height 13
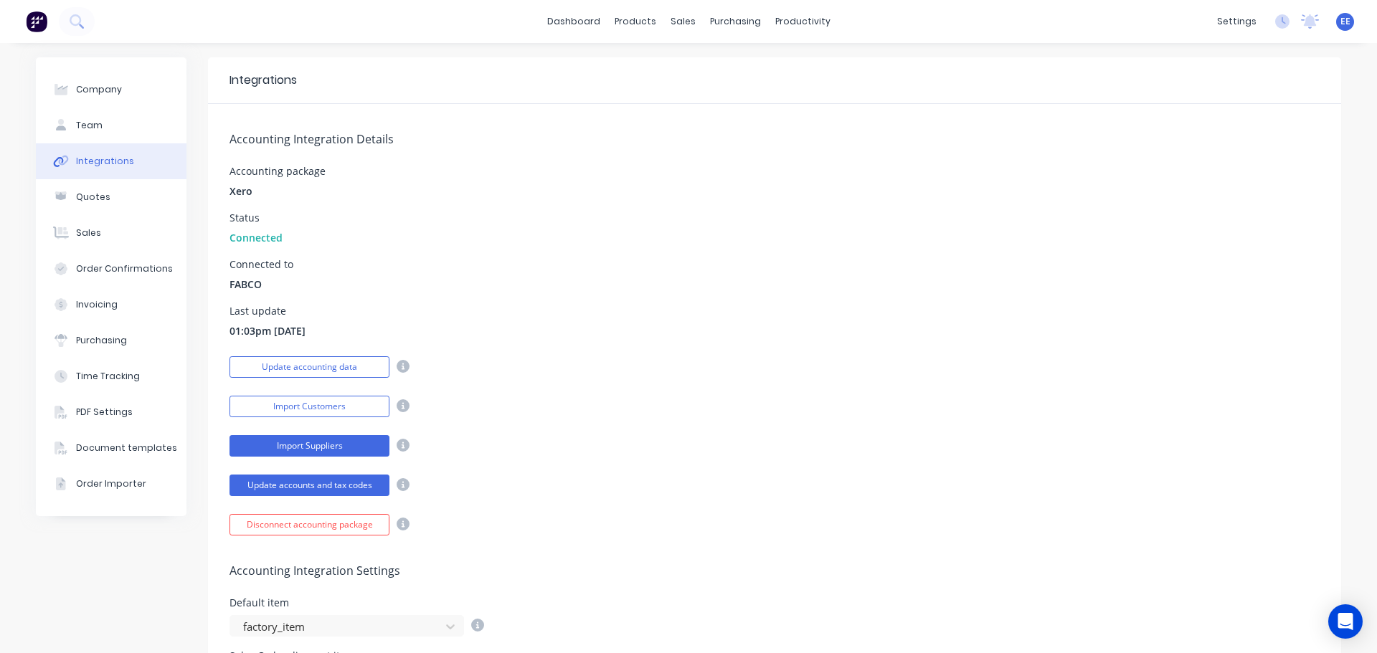
click at [308, 450] on button "Import Suppliers" at bounding box center [310, 446] width 160 height 22
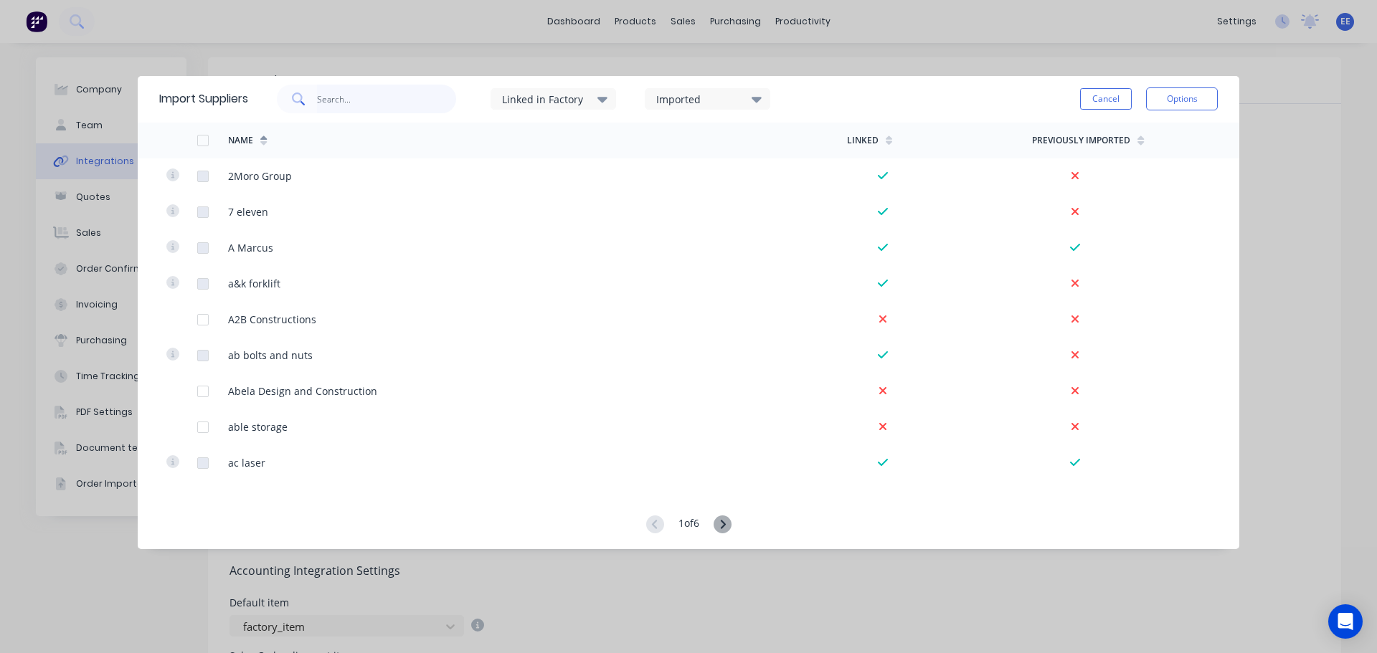
click at [384, 103] on input "text" at bounding box center [387, 99] width 140 height 29
type input "m"
click at [1300, 145] on div "Import Suppliers Linked in Factory Imported Cancel Options Name Linked Previous…" at bounding box center [688, 326] width 1377 height 653
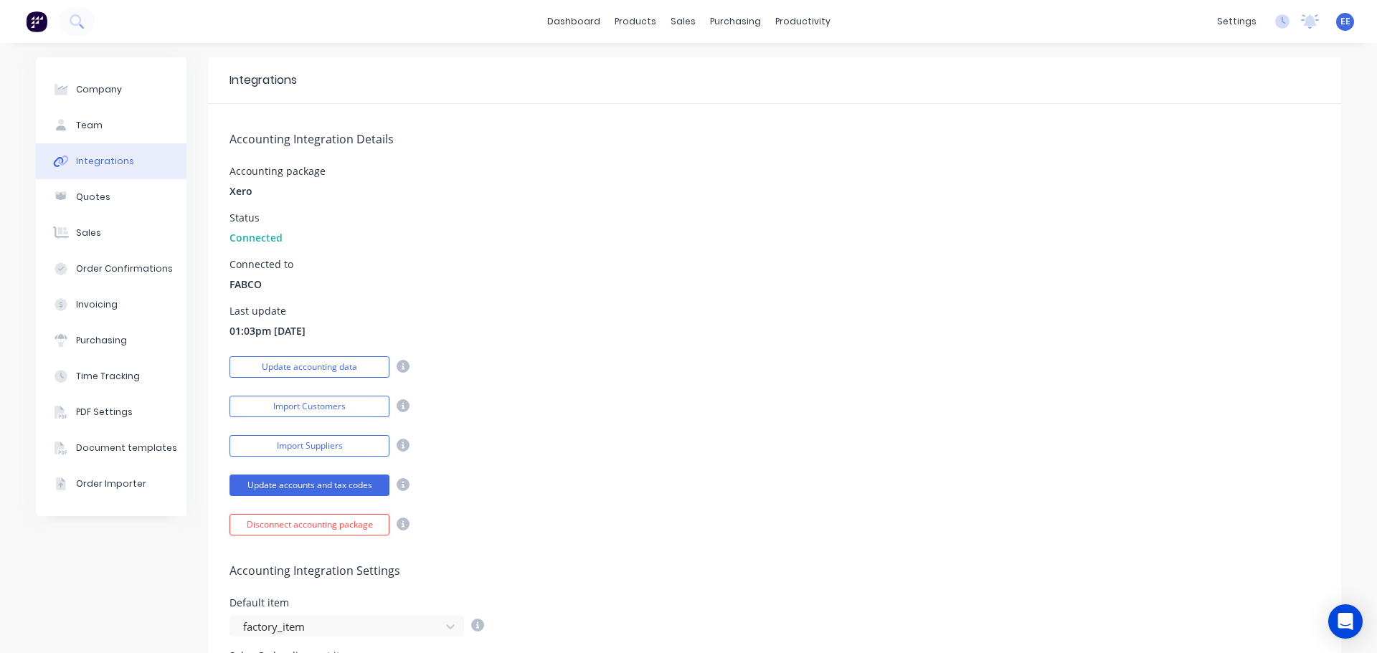
click at [1341, 24] on span "EE" at bounding box center [1346, 21] width 10 height 13
click at [582, 19] on link "dashboard" at bounding box center [573, 22] width 67 height 22
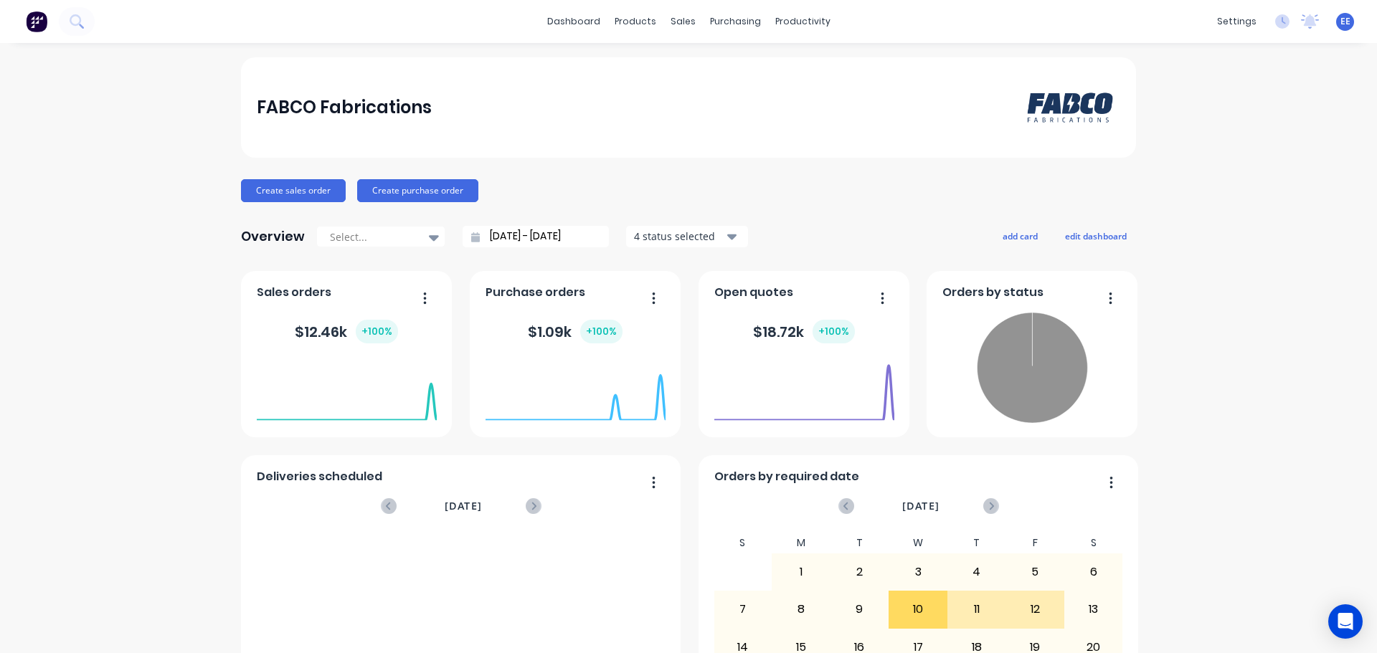
click at [1341, 26] on span "EE" at bounding box center [1346, 21] width 10 height 13
click at [1224, 181] on div "Sign out" at bounding box center [1222, 180] width 39 height 13
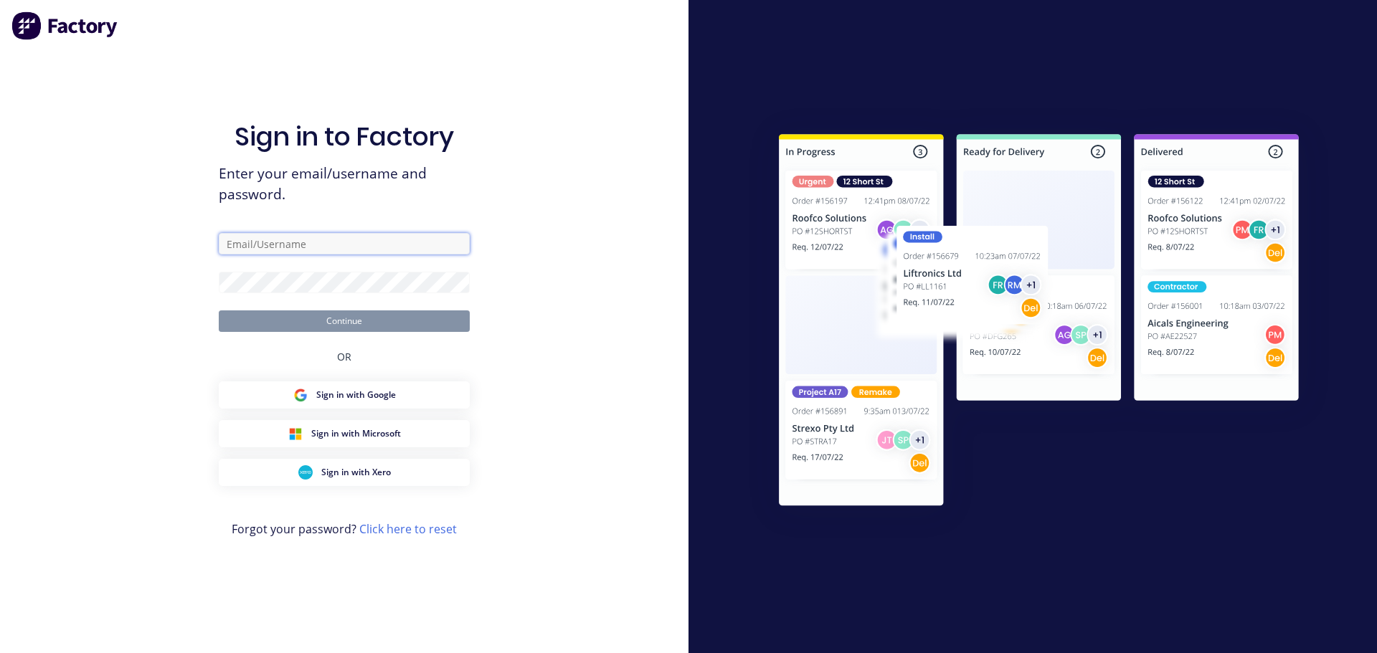
click at [293, 238] on input "text" at bounding box center [344, 244] width 251 height 22
type input "emilen@factory.app"
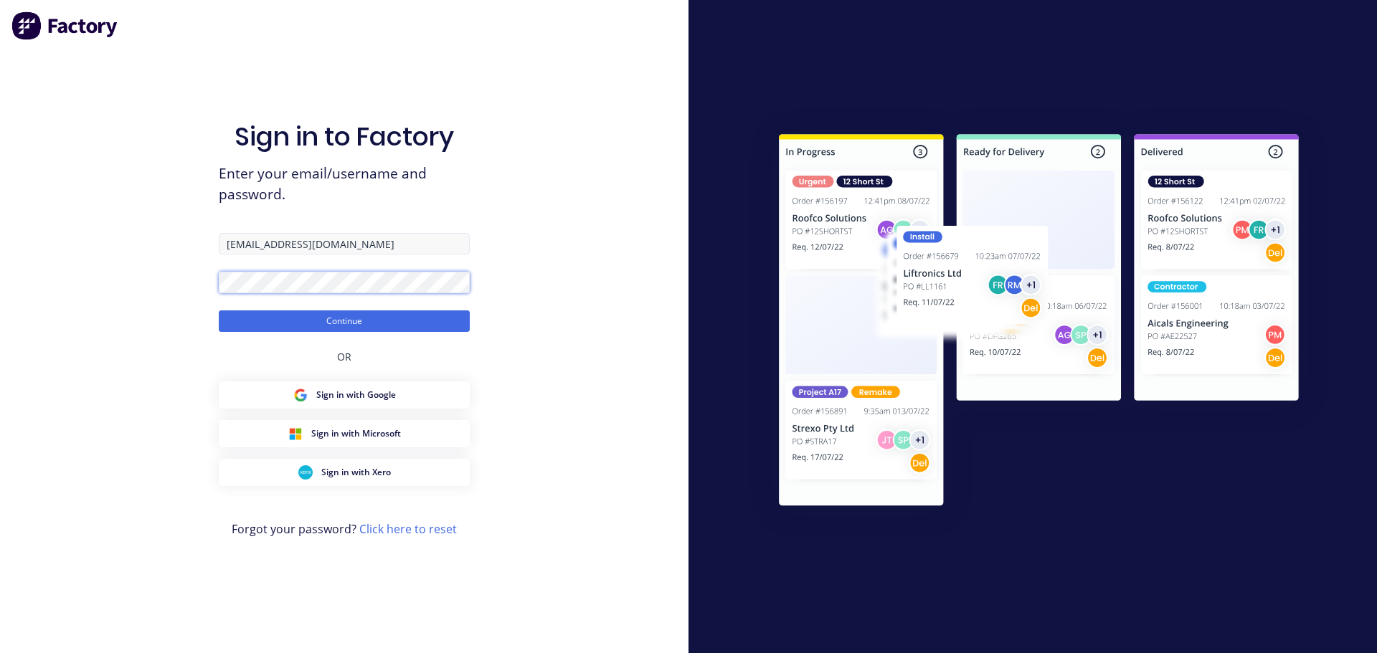
click at [219, 311] on button "Continue" at bounding box center [344, 322] width 251 height 22
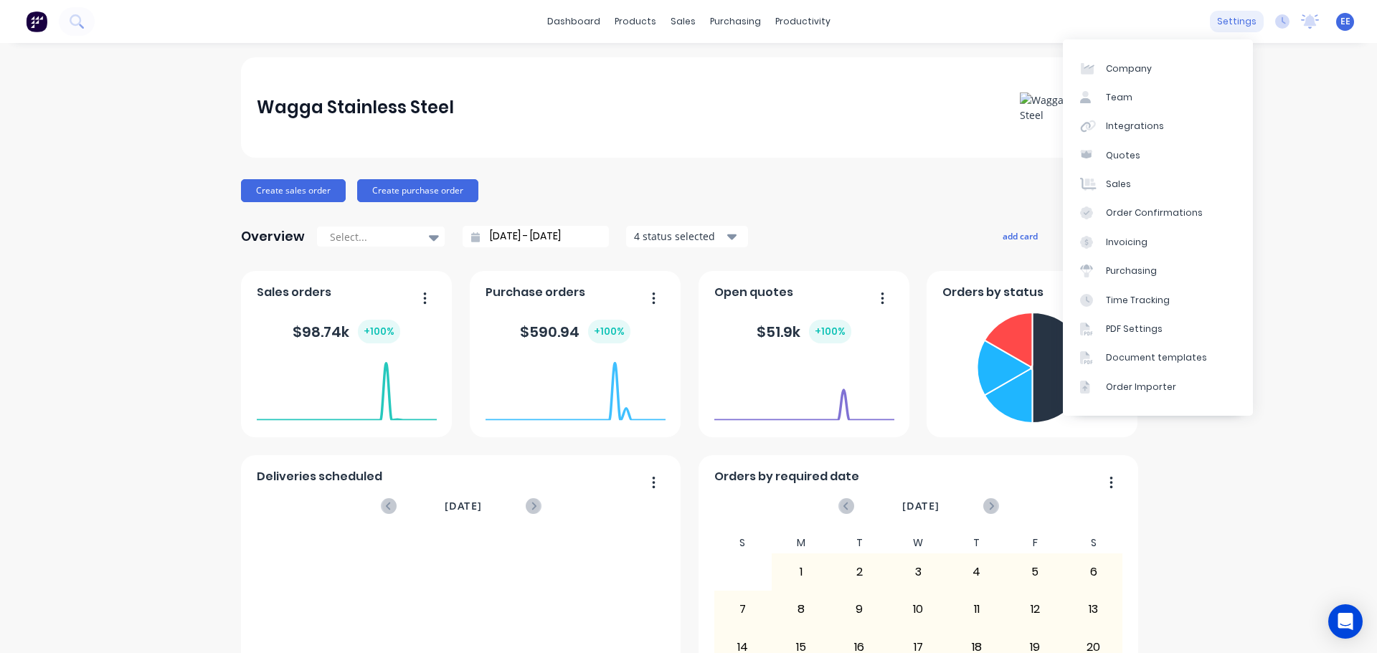
click at [1225, 23] on div "settings" at bounding box center [1237, 22] width 54 height 22
click at [1158, 353] on div "Document templates" at bounding box center [1156, 357] width 101 height 13
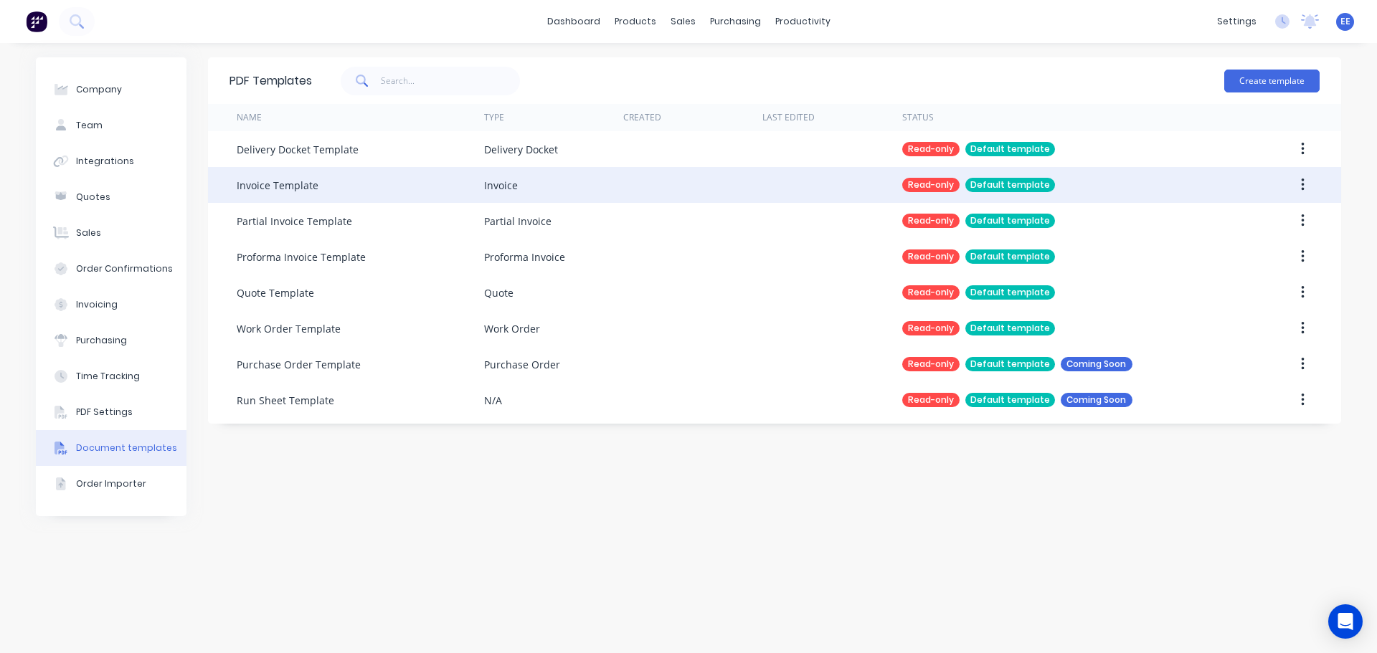
click at [1301, 185] on icon "button" at bounding box center [1303, 185] width 4 height 16
click at [1238, 225] on div "Duplicate" at bounding box center [1251, 222] width 110 height 21
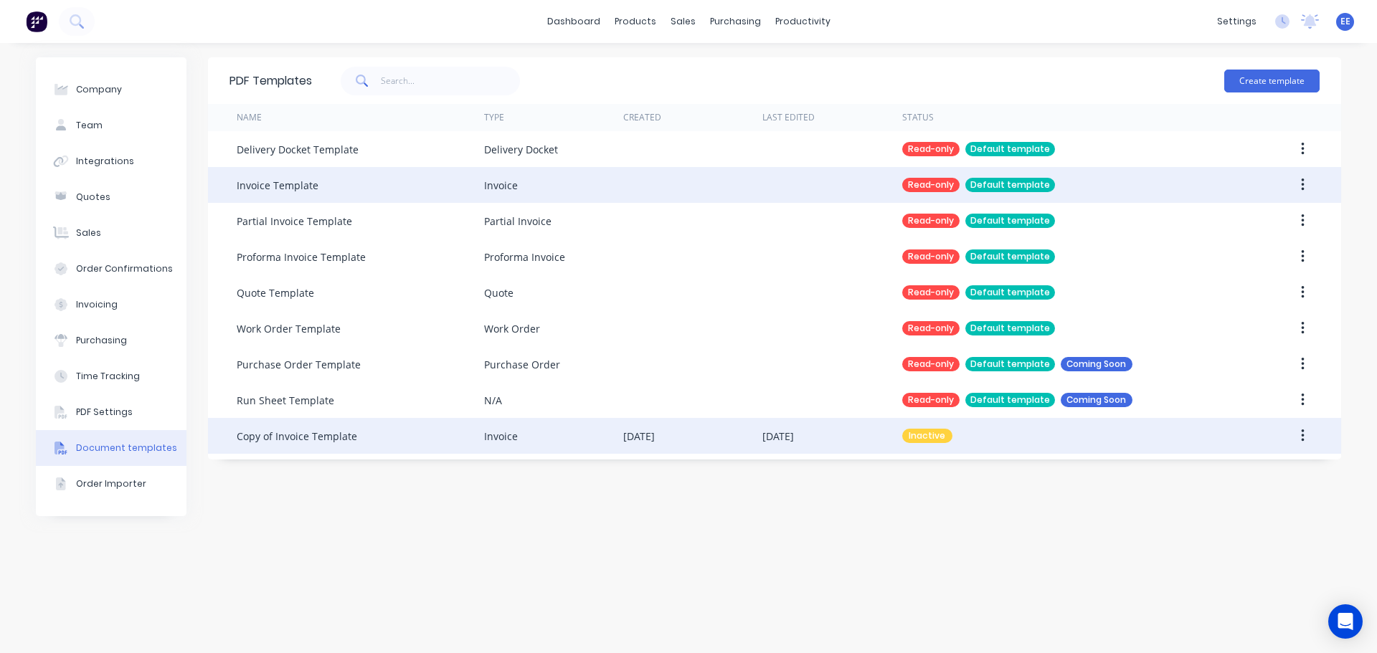
click at [331, 443] on div "Copy of Invoice Template" at bounding box center [360, 436] width 247 height 36
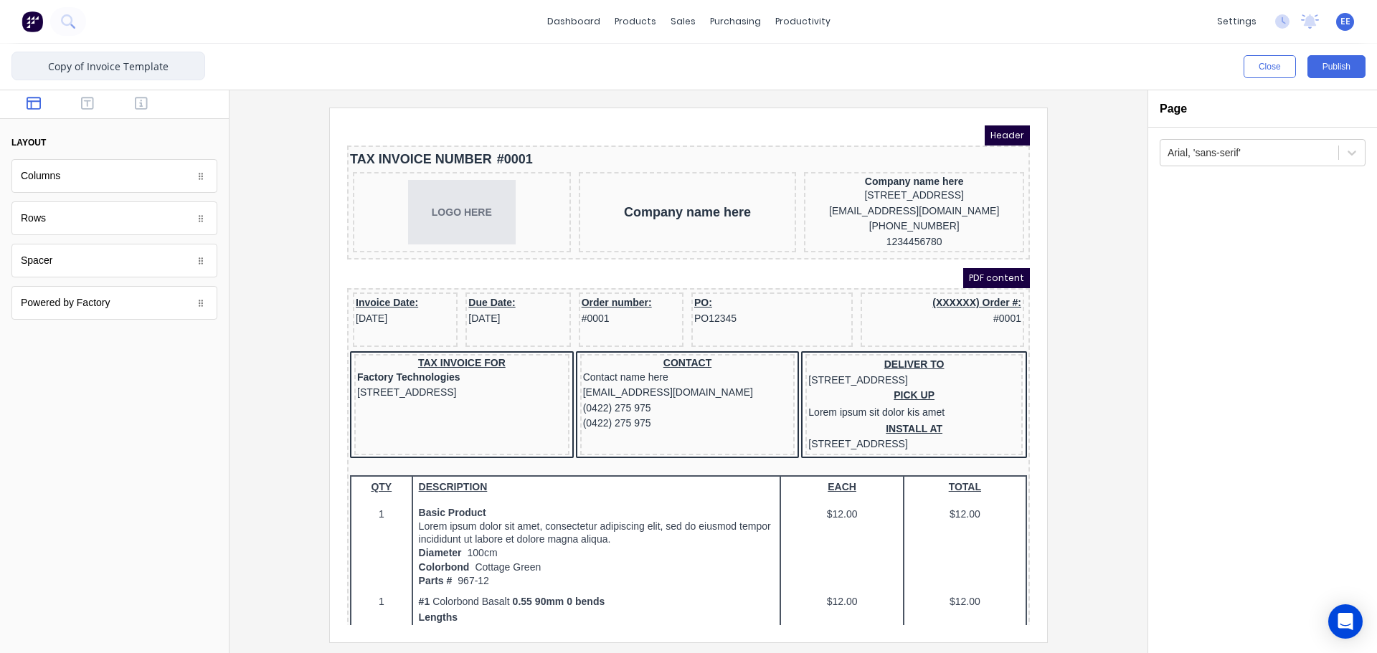
click at [90, 66] on input "Copy of Invoice Template" at bounding box center [108, 66] width 194 height 29
type input "Invoice Template - Wagga"
click at [255, 496] on div at bounding box center [688, 375] width 895 height 534
click at [672, 199] on body "Header TAX INVOICE NUMBER #0001 LOGO HERE Company name here Company name here C…" at bounding box center [671, 358] width 683 height 500
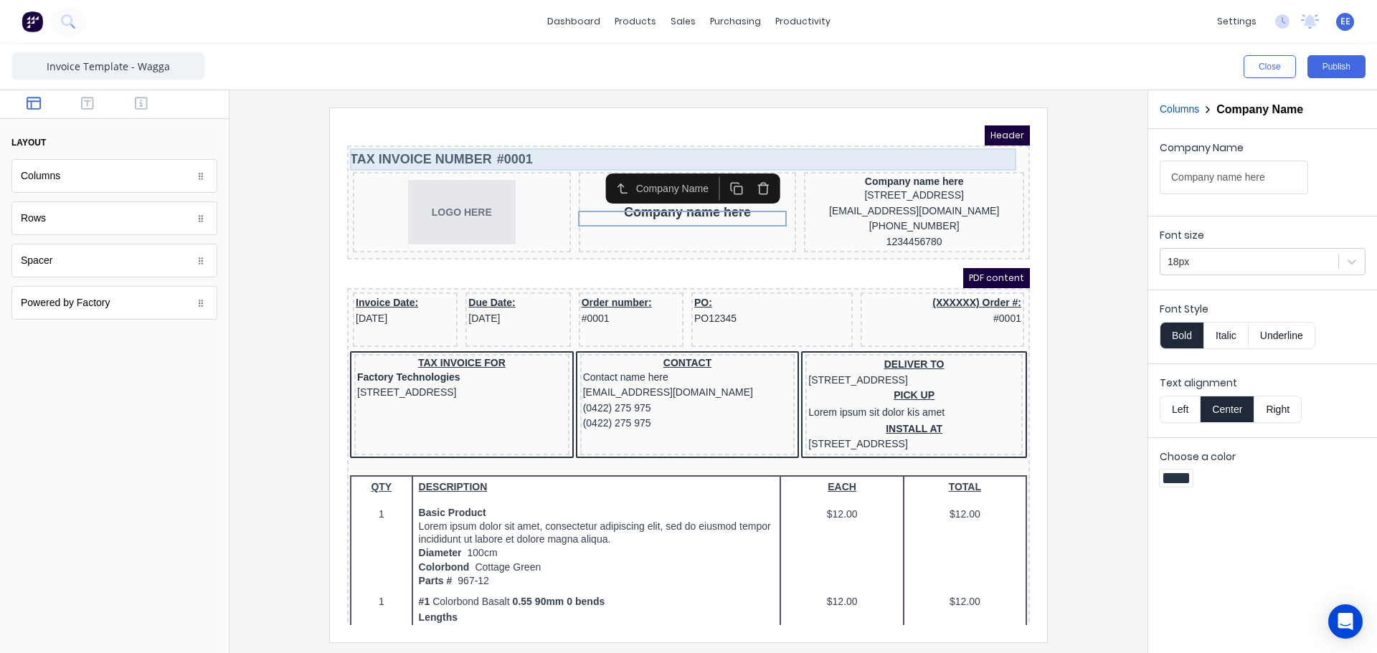
click at [551, 146] on div "TAX INVOICE NUMBER #0001" at bounding box center [671, 142] width 677 height 22
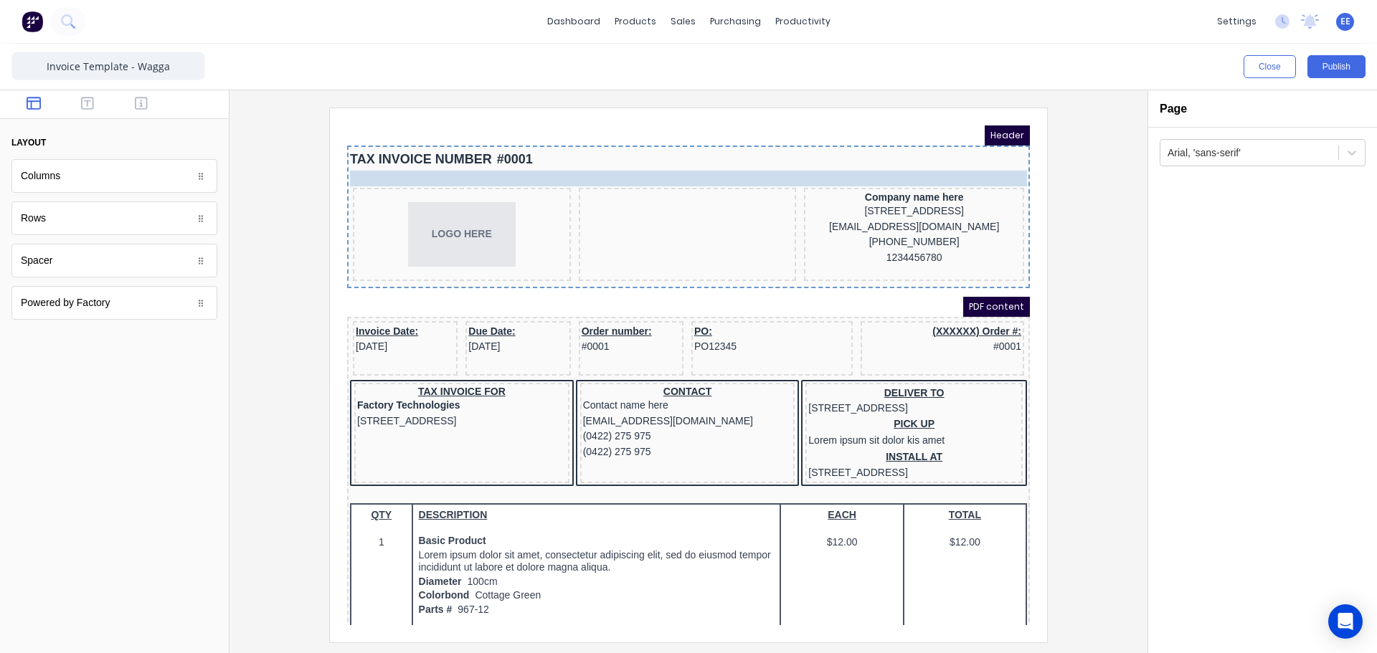
drag, startPoint x: 635, startPoint y: 196, endPoint x: 481, endPoint y: 157, distance: 159.7
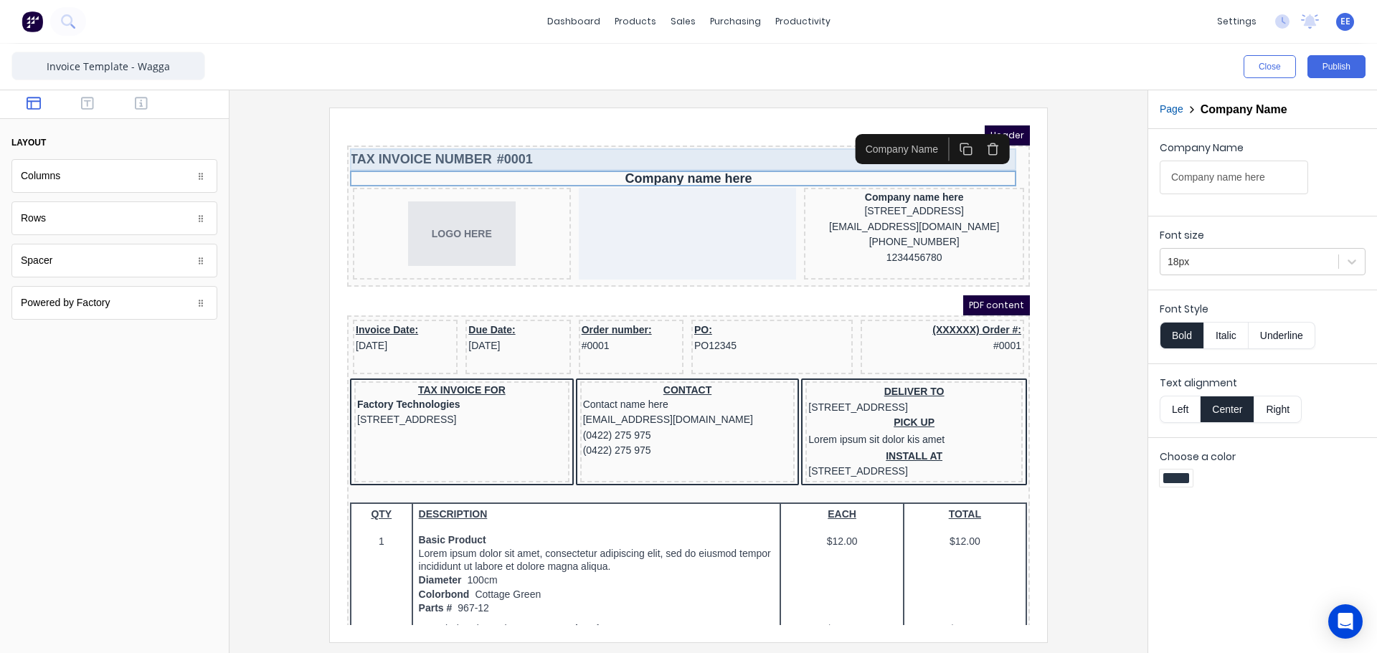
click at [758, 134] on div "TAX INVOICE NUMBER #0001" at bounding box center [671, 142] width 677 height 22
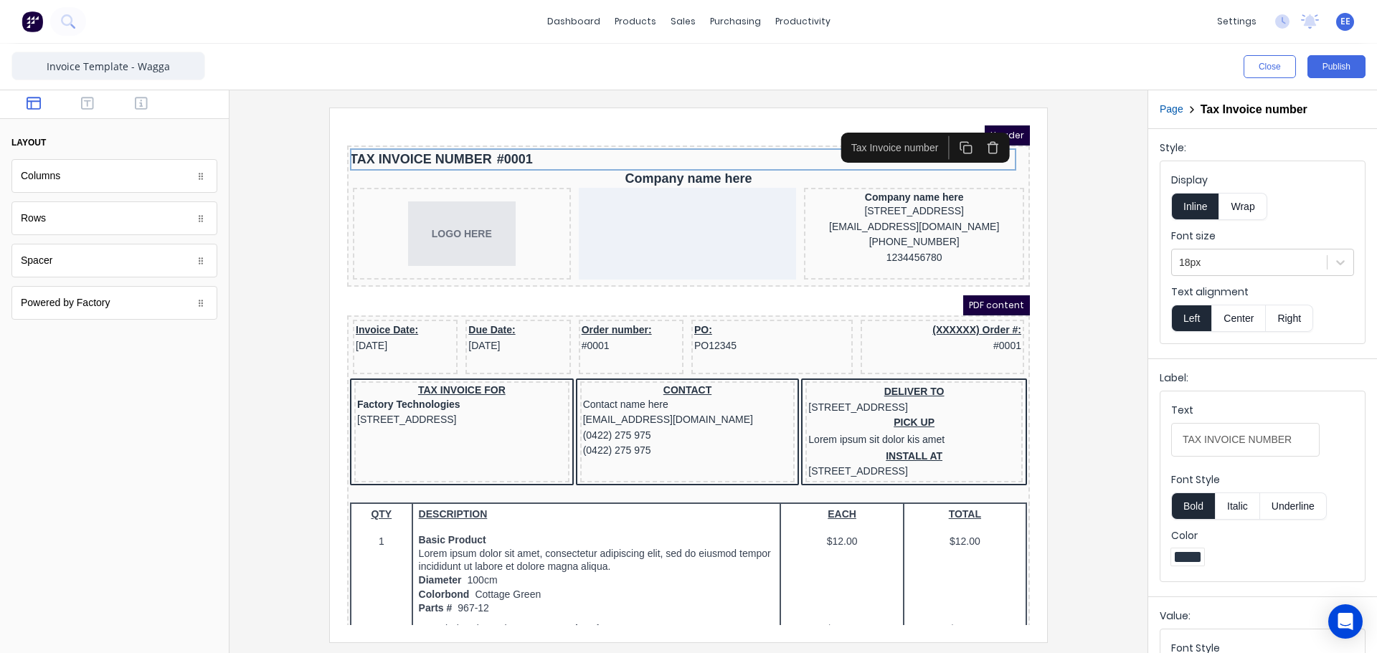
click at [981, 131] on icon "button" at bounding box center [976, 130] width 14 height 14
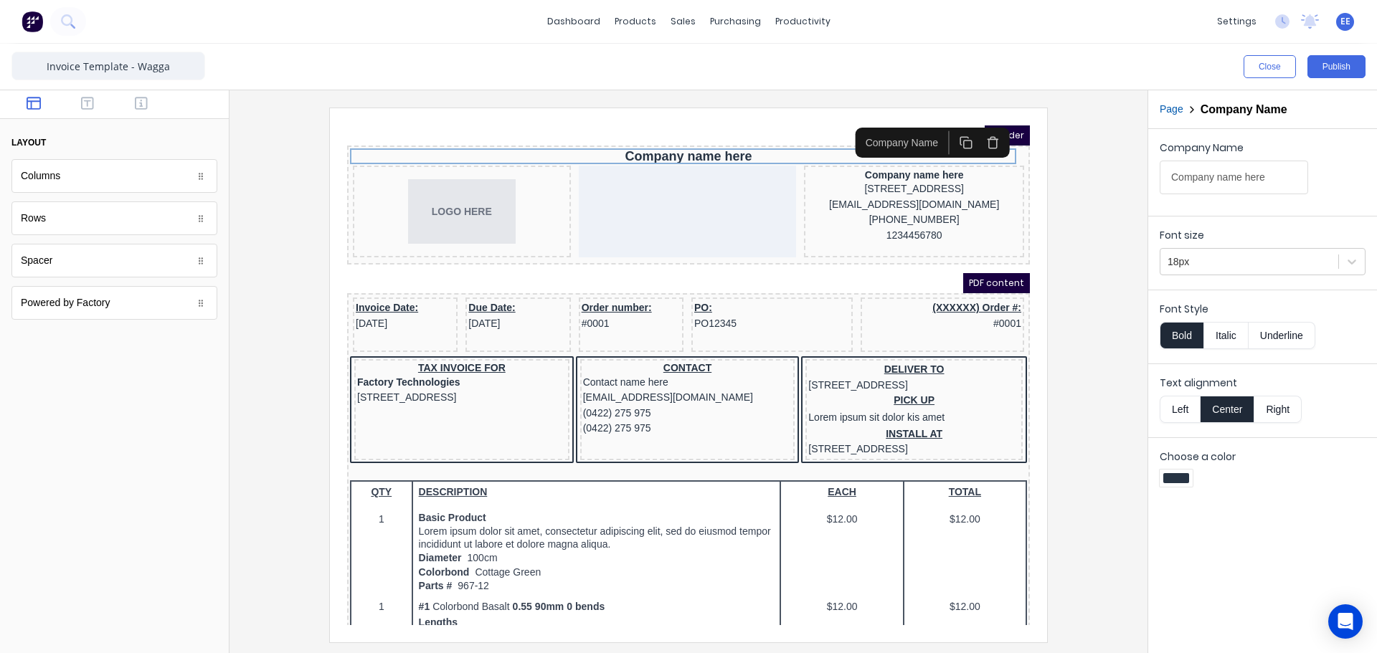
click at [1181, 404] on button "Left" at bounding box center [1180, 409] width 40 height 27
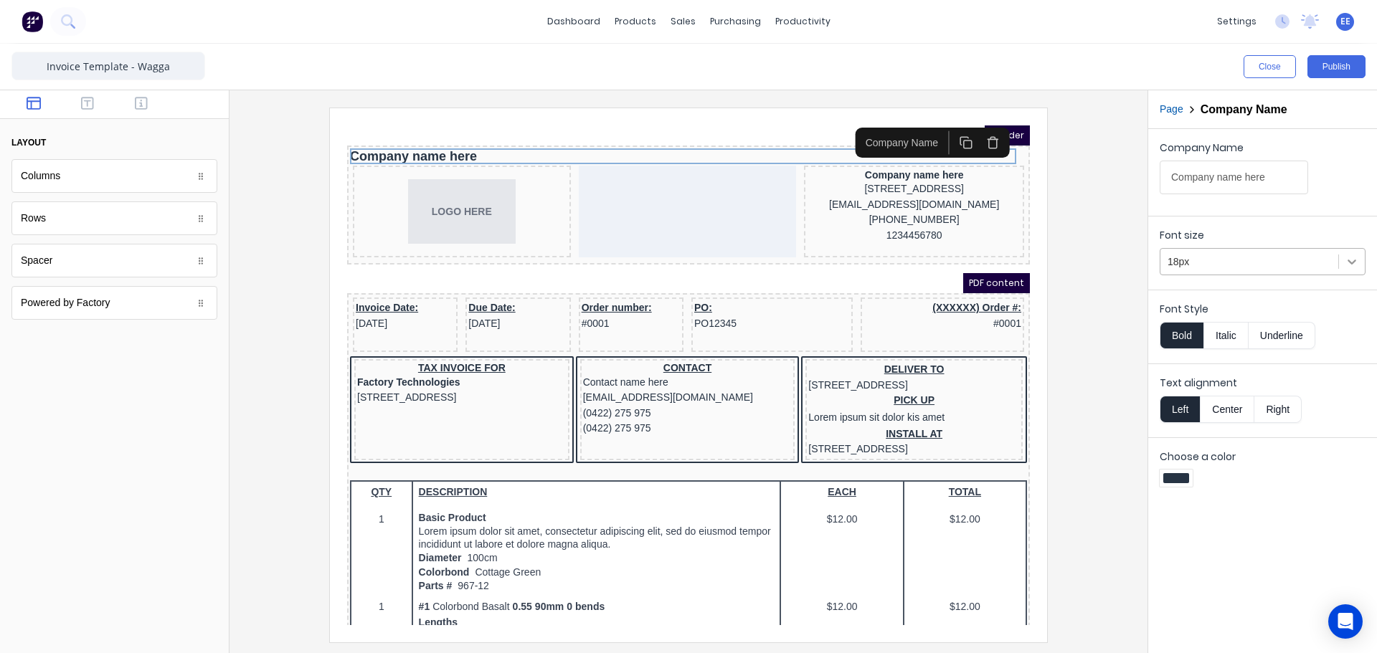
click at [1348, 268] on icon at bounding box center [1352, 262] width 14 height 14
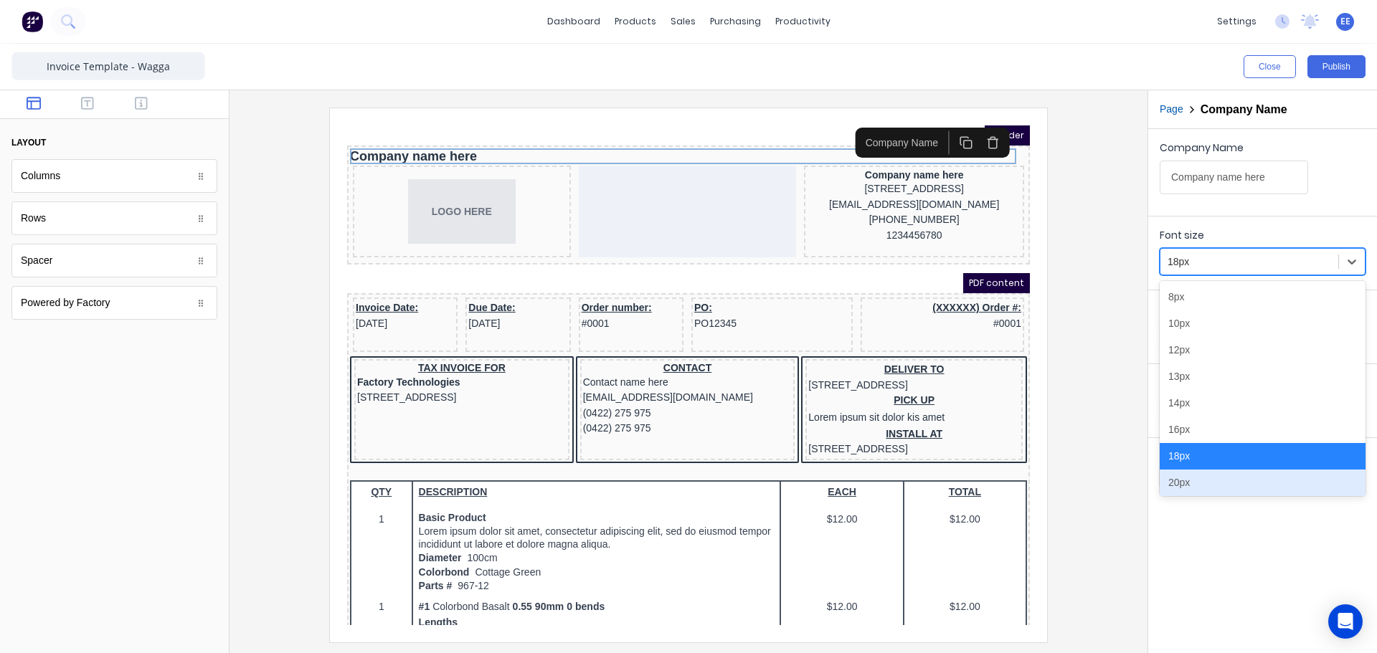
click at [1188, 477] on div "20px" at bounding box center [1263, 483] width 206 height 27
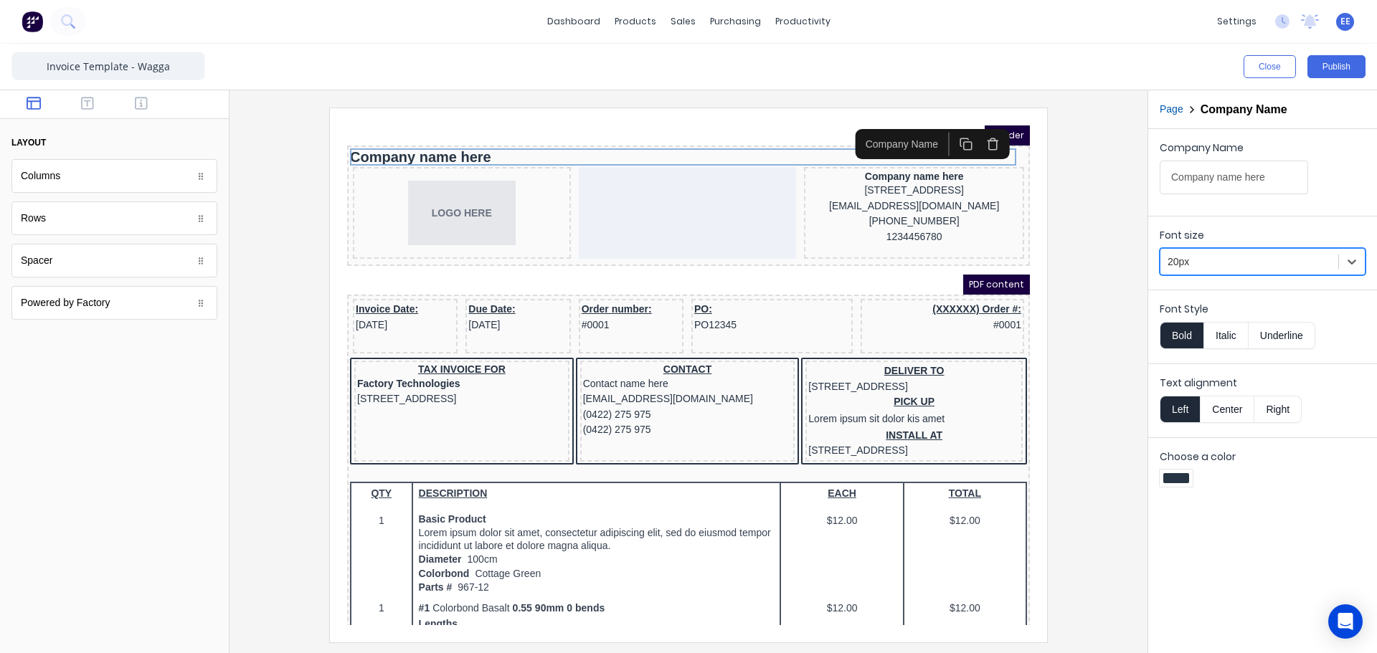
click at [1258, 264] on div at bounding box center [1250, 262] width 164 height 18
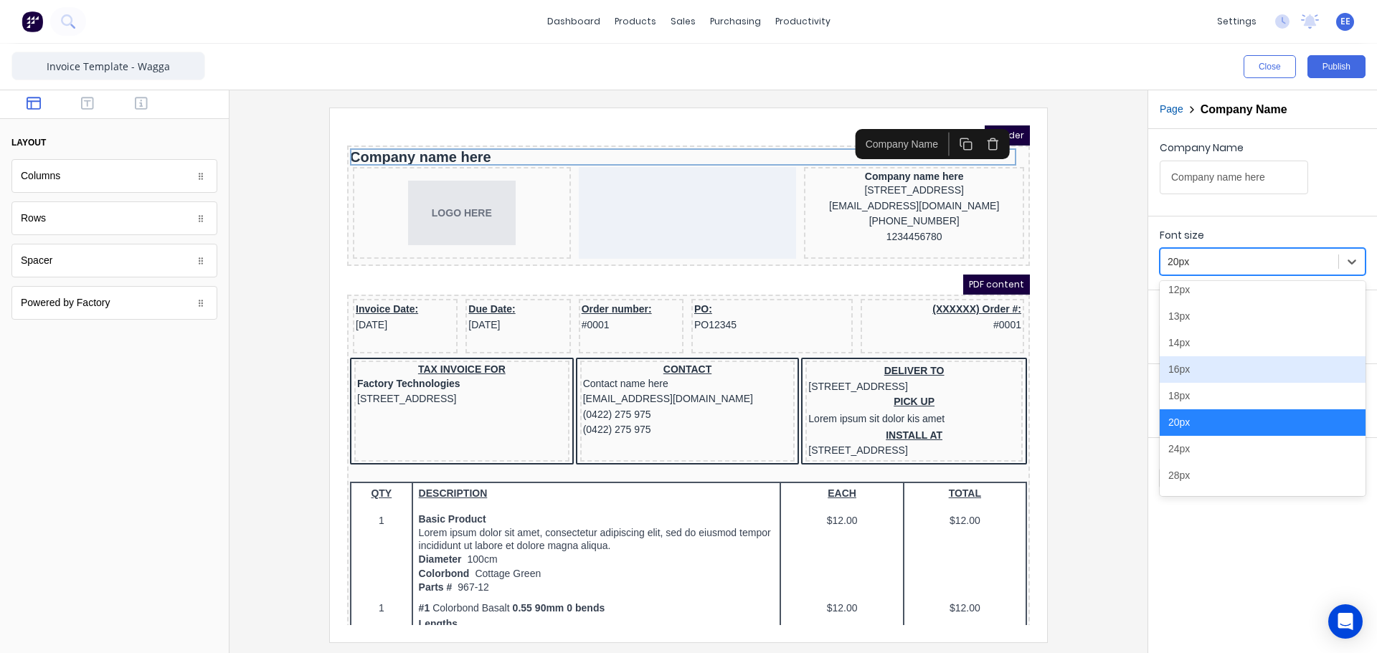
scroll to position [80, 0]
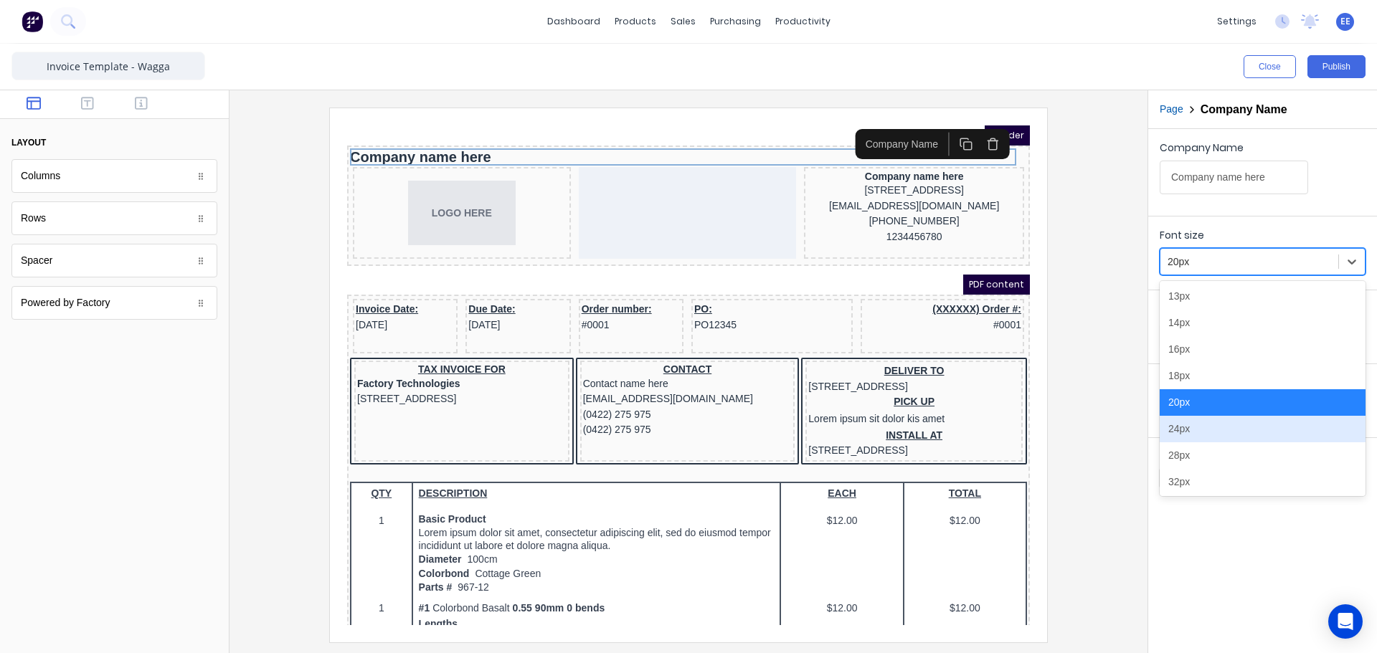
click at [1199, 431] on div "24px" at bounding box center [1263, 429] width 206 height 27
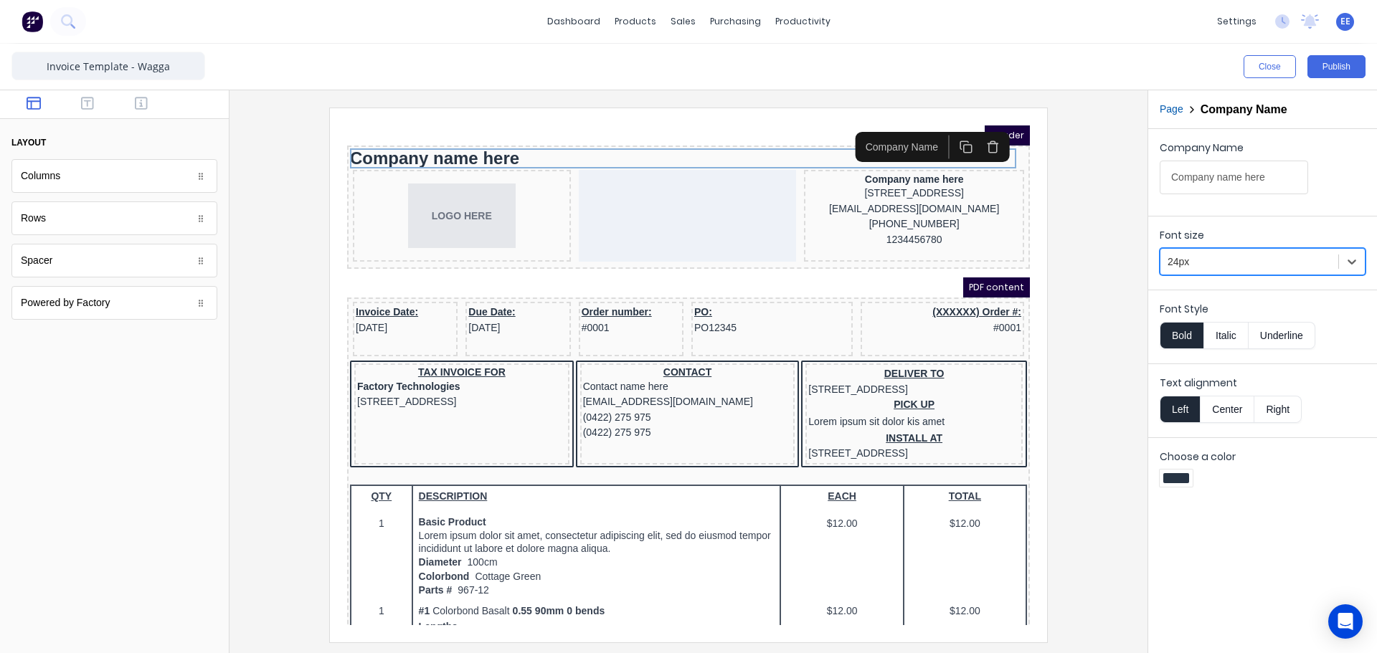
click at [1181, 481] on div at bounding box center [1176, 478] width 26 height 10
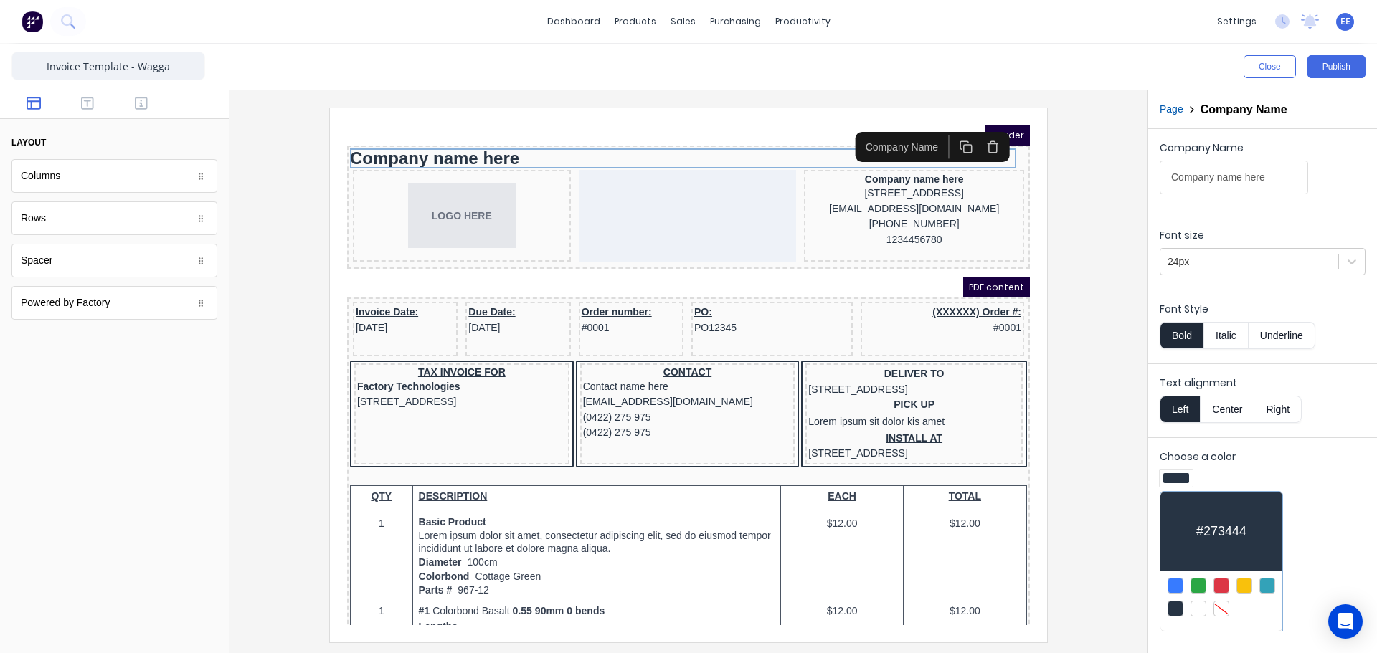
click at [1178, 585] on div at bounding box center [1176, 586] width 16 height 16
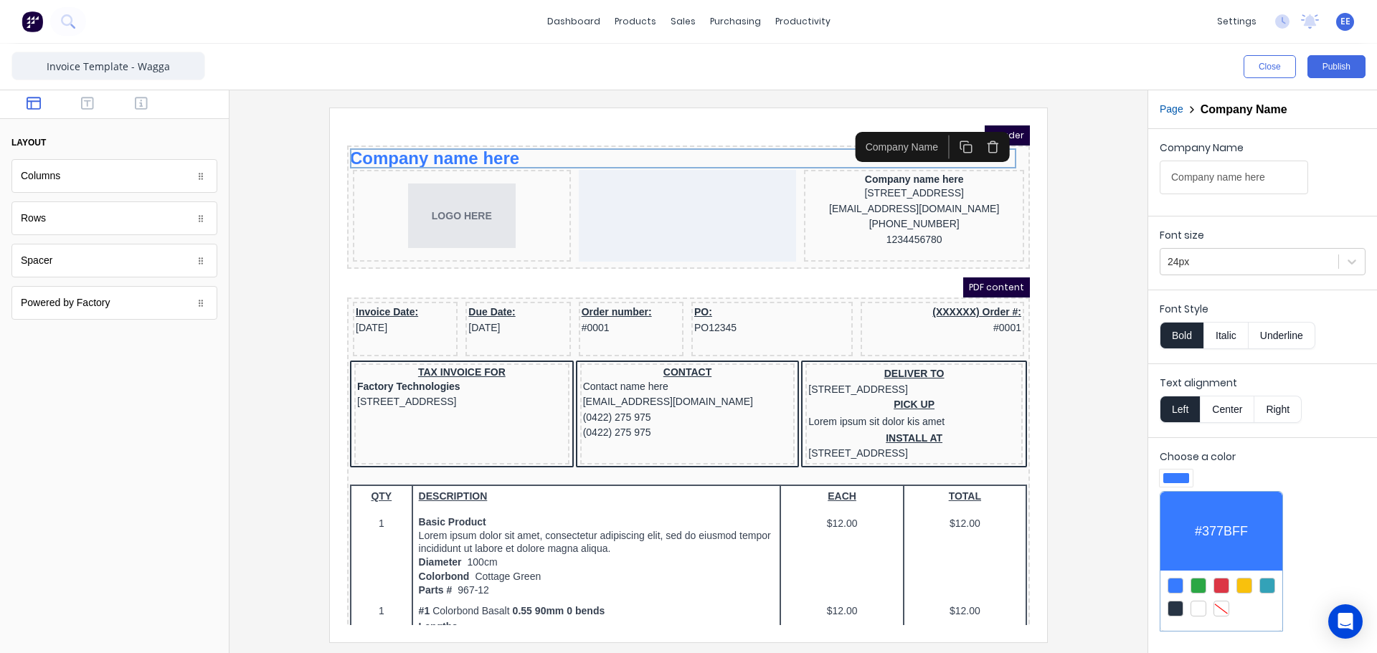
click at [1271, 586] on div at bounding box center [1268, 586] width 16 height 16
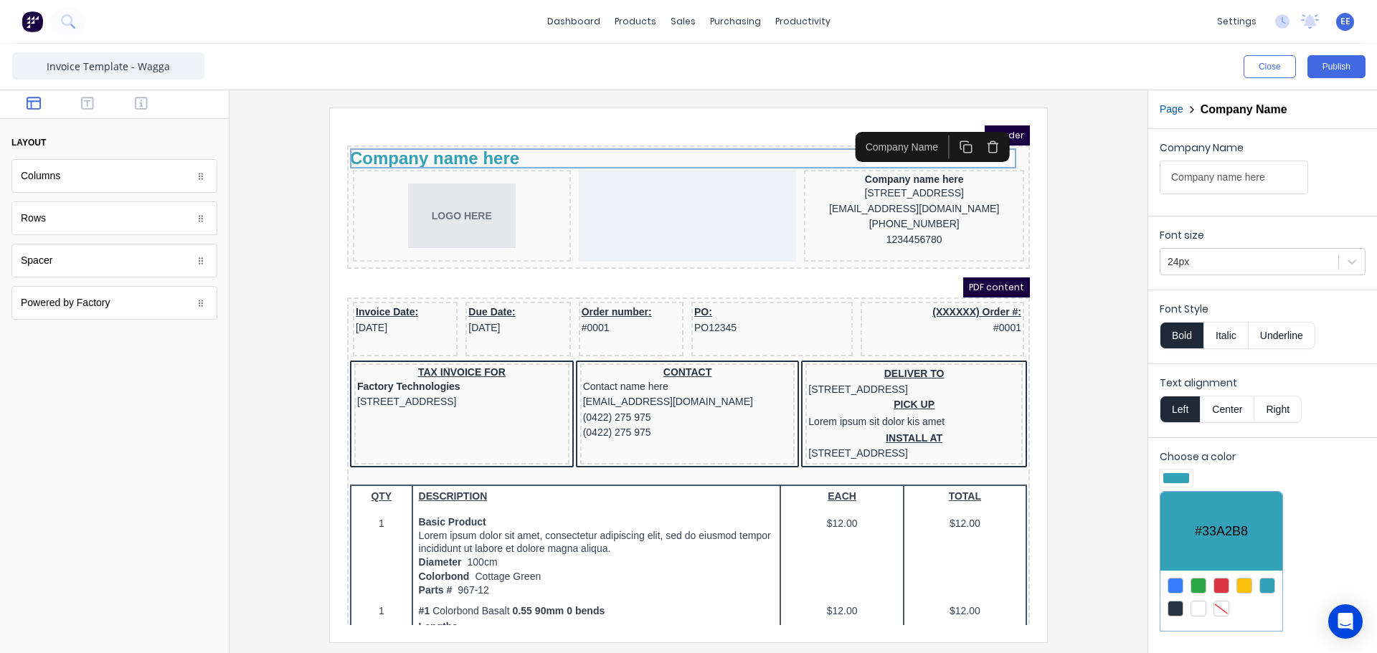
click at [1176, 583] on div at bounding box center [1176, 586] width 16 height 16
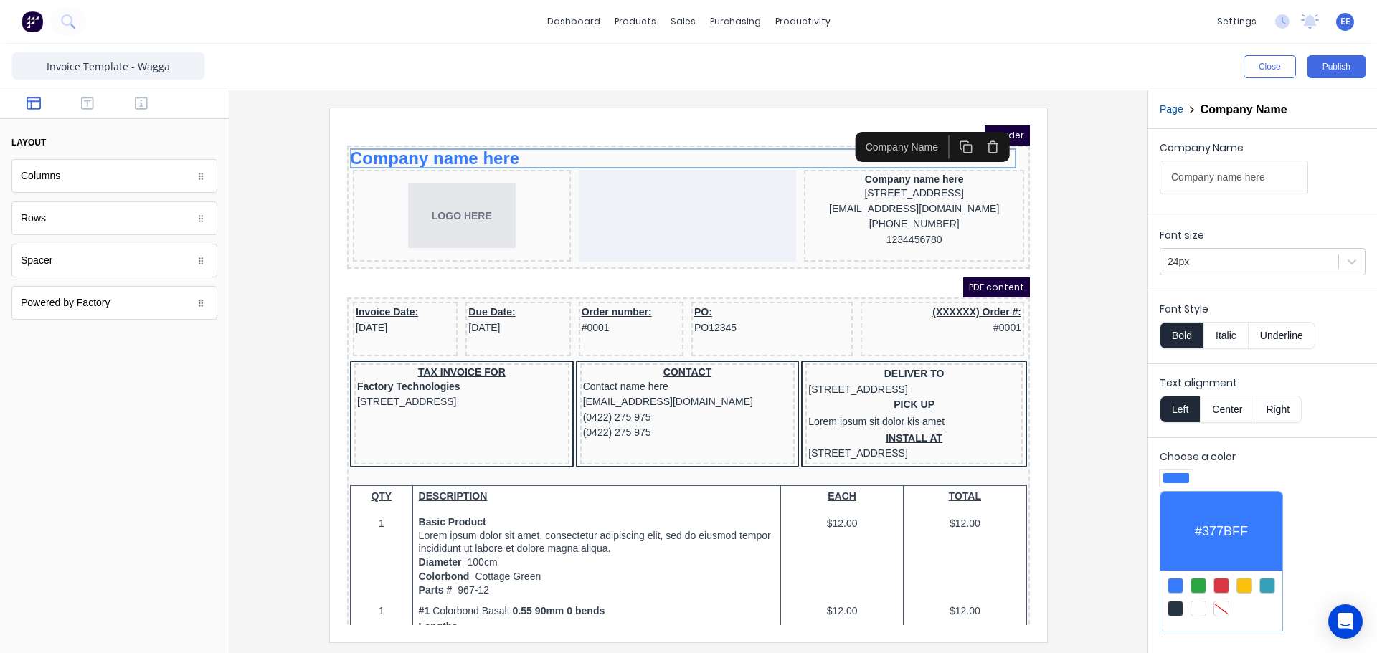
drag, startPoint x: 46, startPoint y: 262, endPoint x: 461, endPoint y: 184, distance: 422.5
click at [461, 184] on div at bounding box center [688, 326] width 1377 height 653
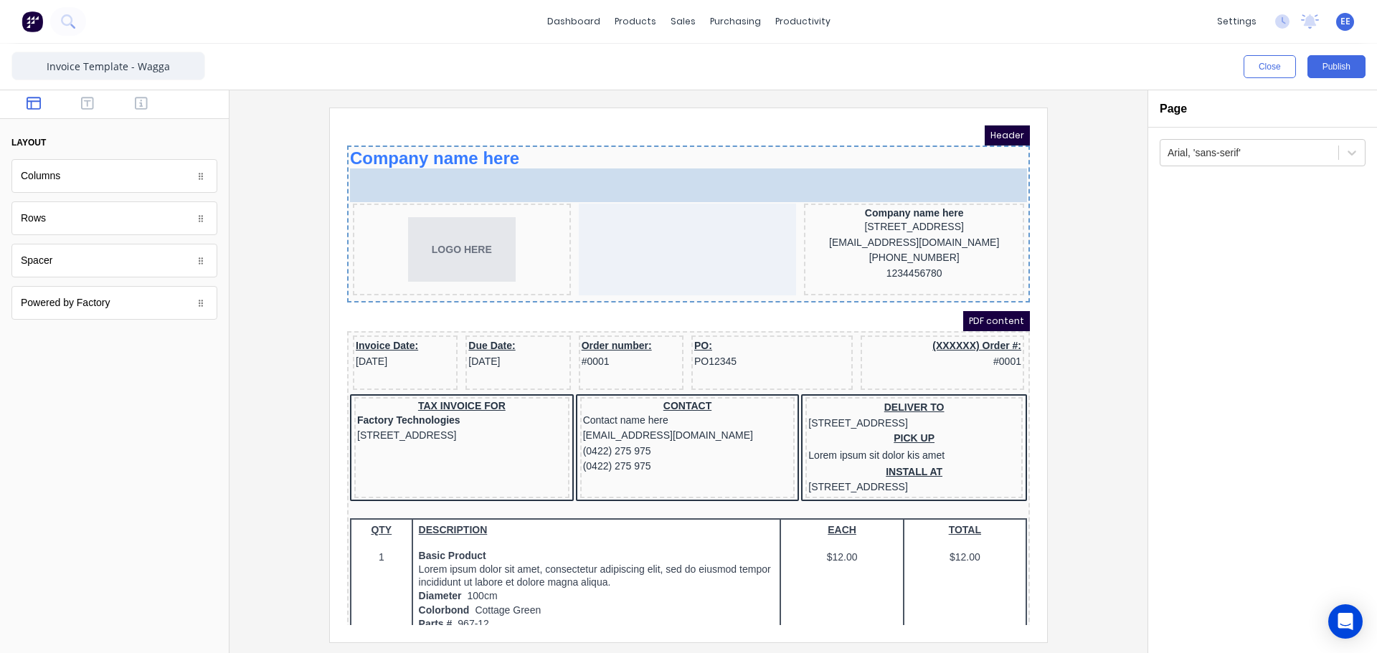
drag, startPoint x: 104, startPoint y: 265, endPoint x: 136, endPoint y: 42, distance: 225.4
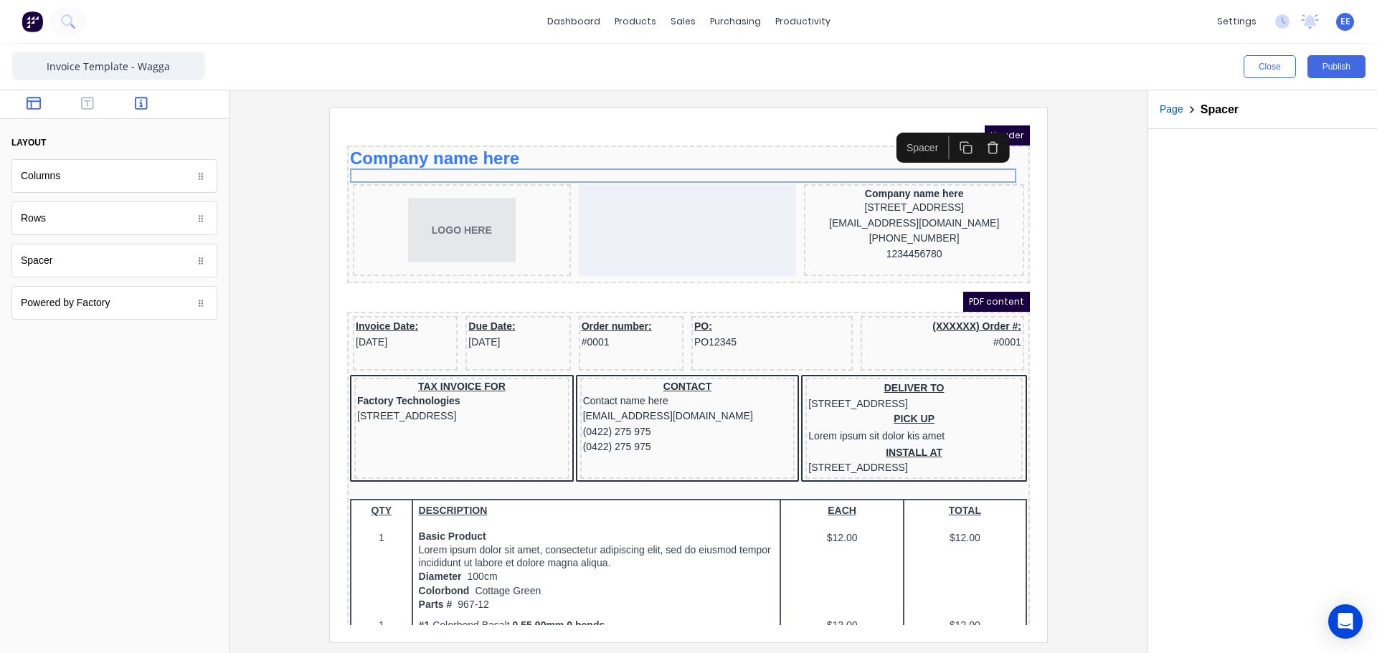
click at [142, 108] on icon "button" at bounding box center [141, 103] width 13 height 14
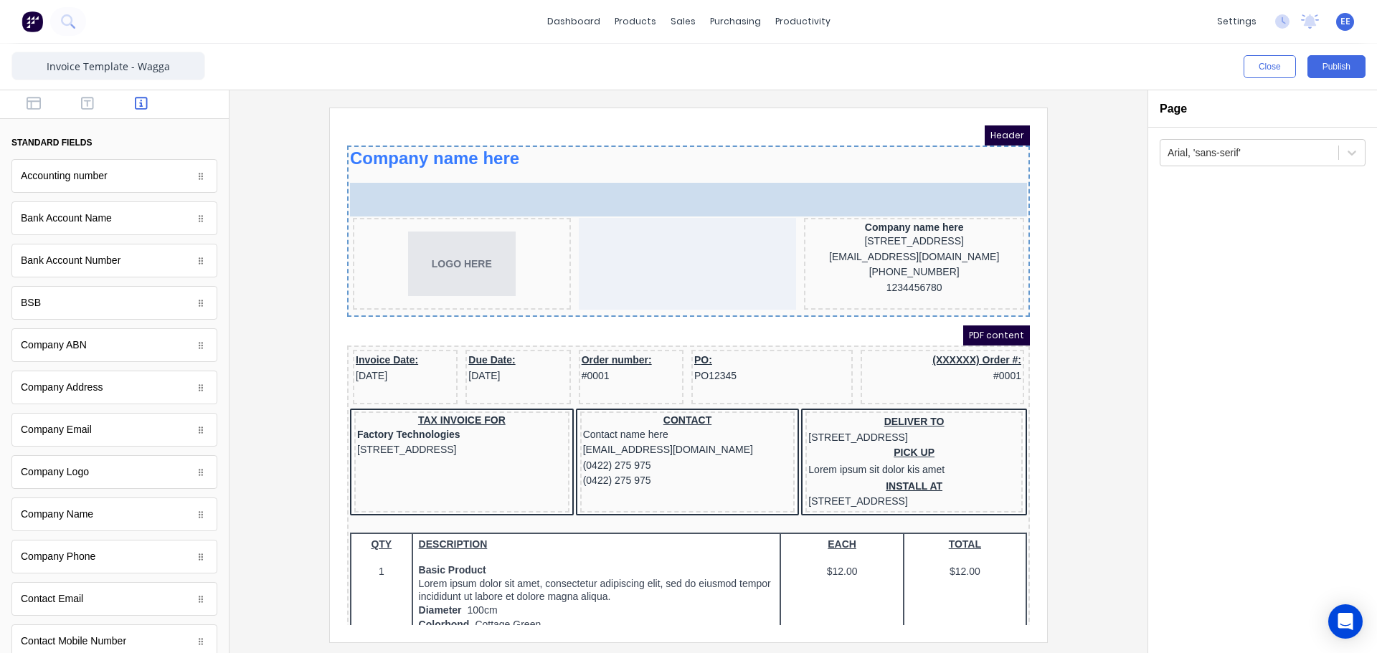
drag, startPoint x: 62, startPoint y: 389, endPoint x: 211, endPoint y: 67, distance: 354.9
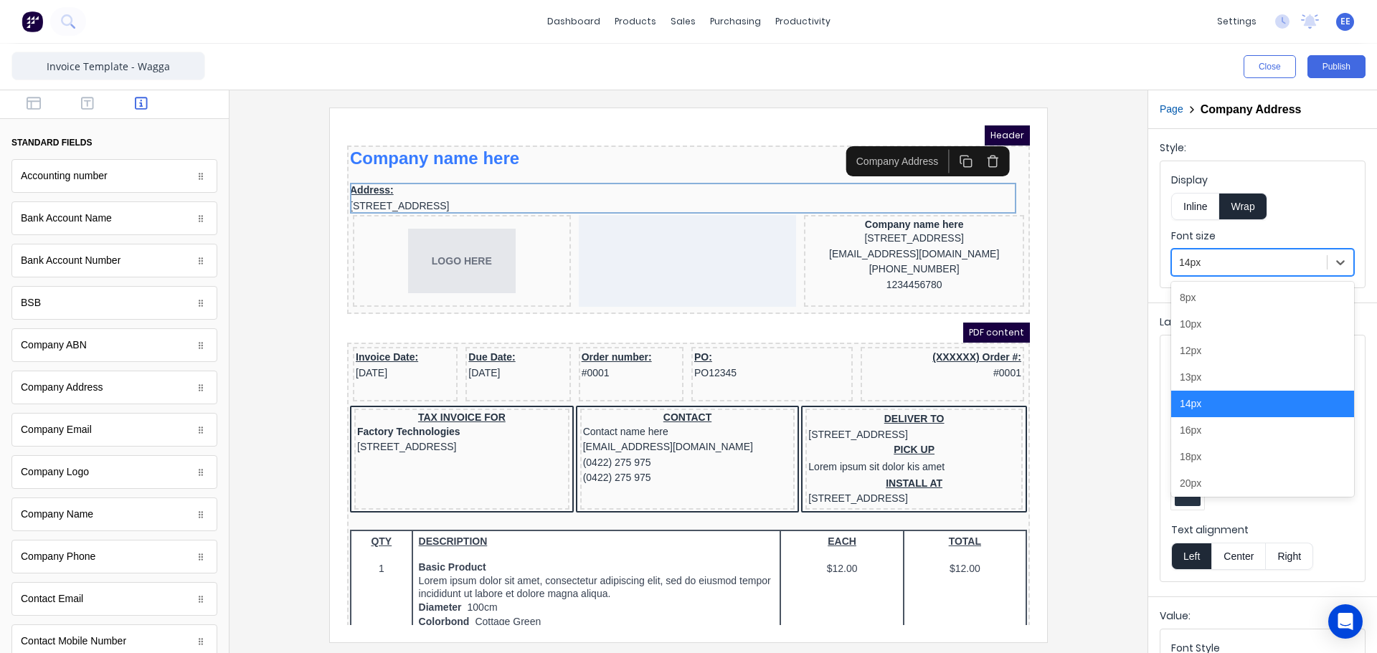
drag, startPoint x: 1306, startPoint y: 273, endPoint x: 1314, endPoint y: 262, distance: 13.9
click at [1310, 267] on div "14px" at bounding box center [1249, 263] width 155 height 24
click at [1199, 453] on div "18px" at bounding box center [1262, 457] width 183 height 27
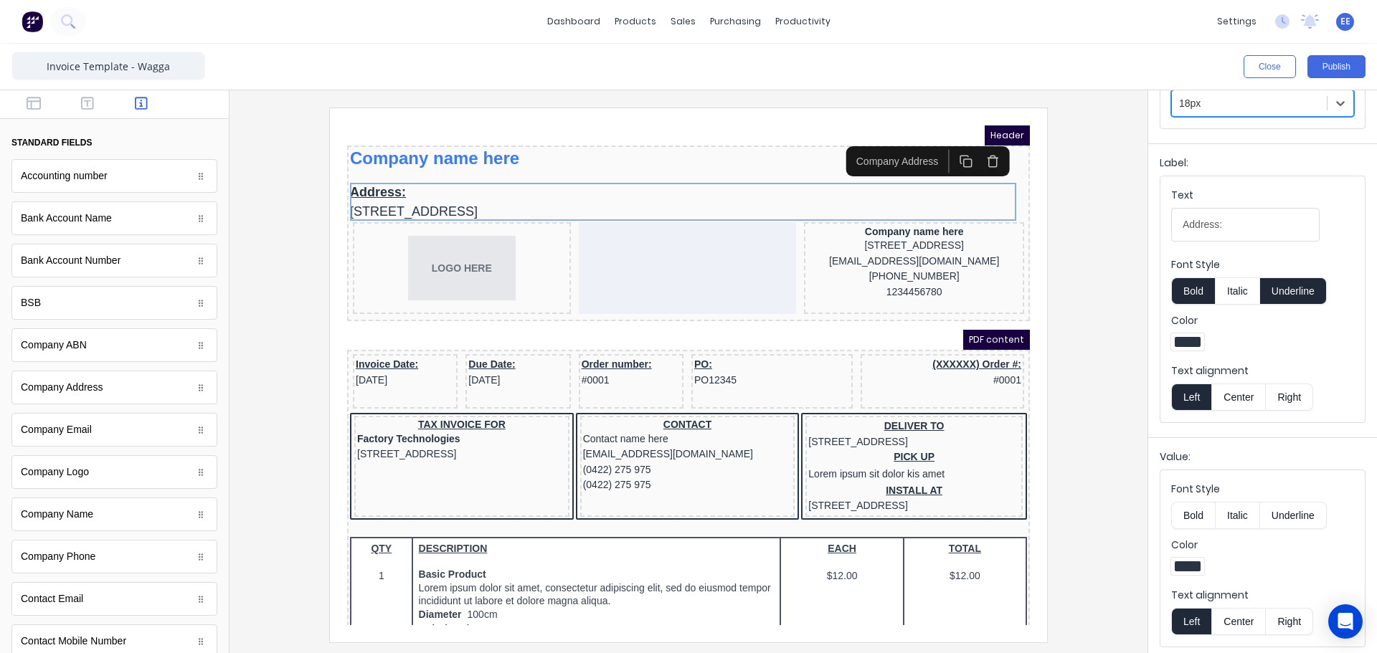
scroll to position [164, 0]
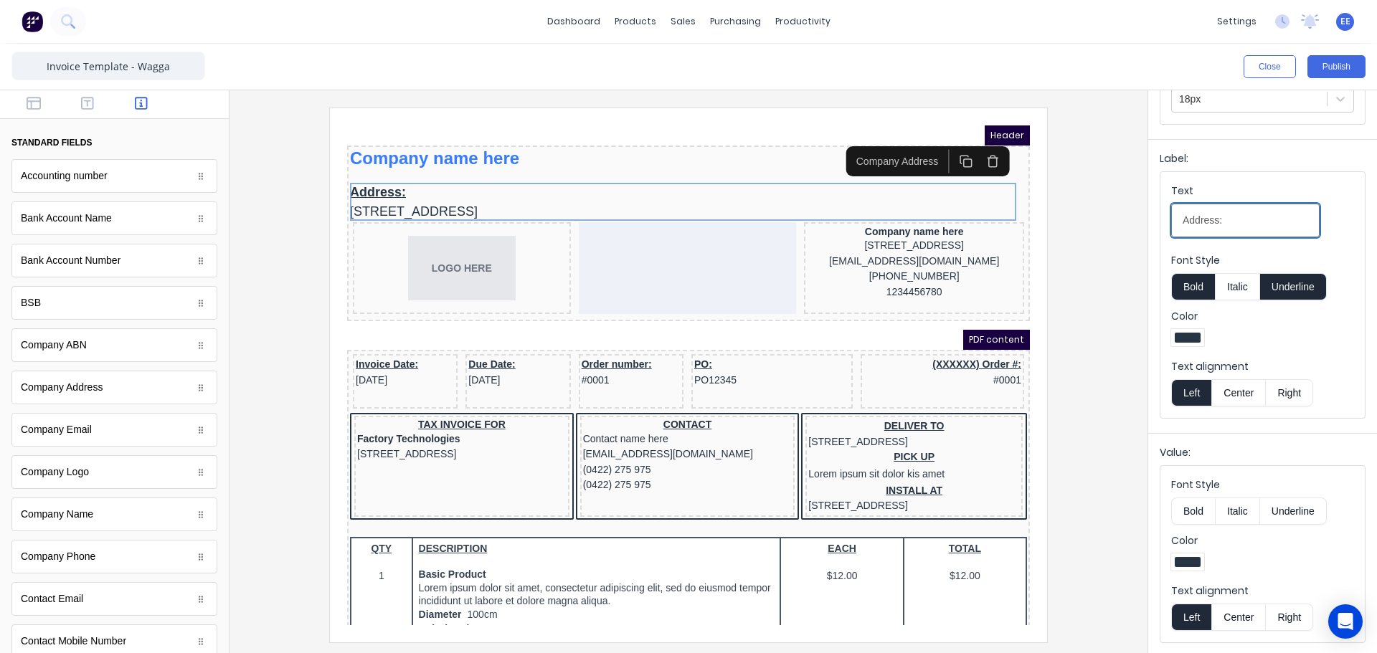
drag, startPoint x: 1225, startPoint y: 235, endPoint x: 1122, endPoint y: 247, distance: 104.1
click at [1122, 247] on div "Close Publish Components standard fields Accounting number Accounting number Ba…" at bounding box center [688, 349] width 1377 height 610
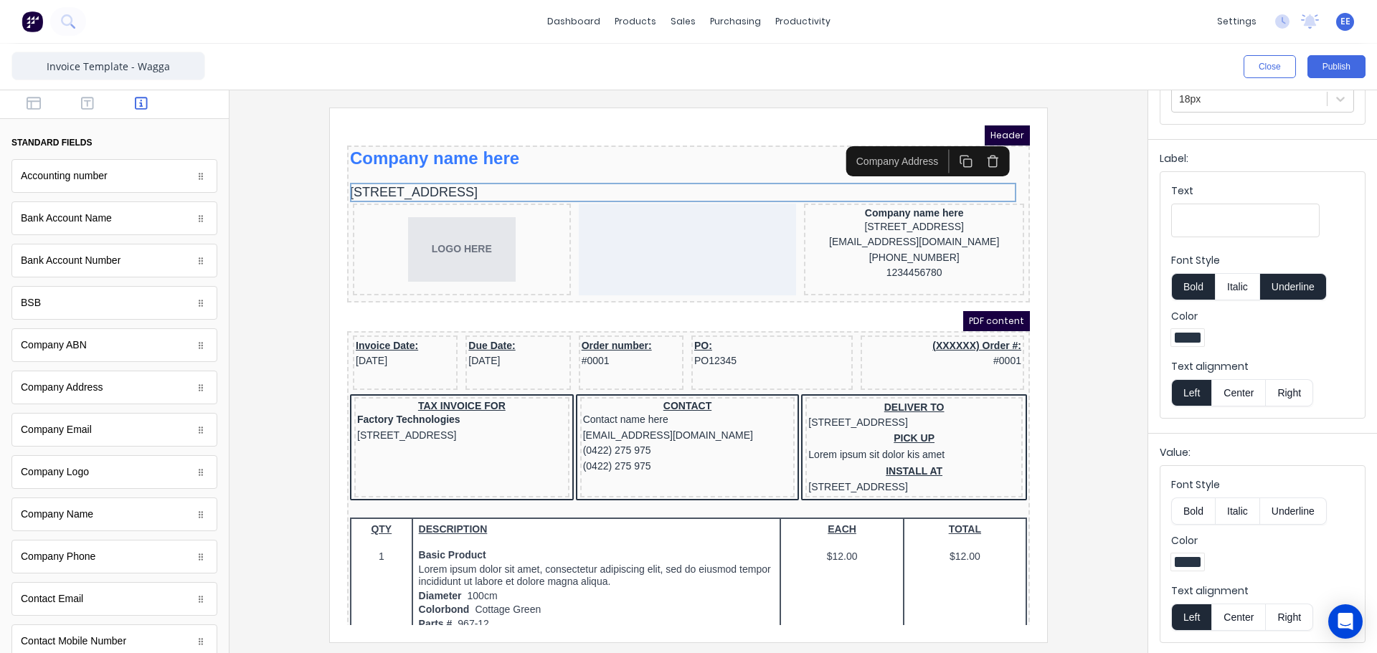
click at [1190, 563] on div at bounding box center [1188, 562] width 26 height 10
click at [1304, 550] on div at bounding box center [688, 326] width 1377 height 653
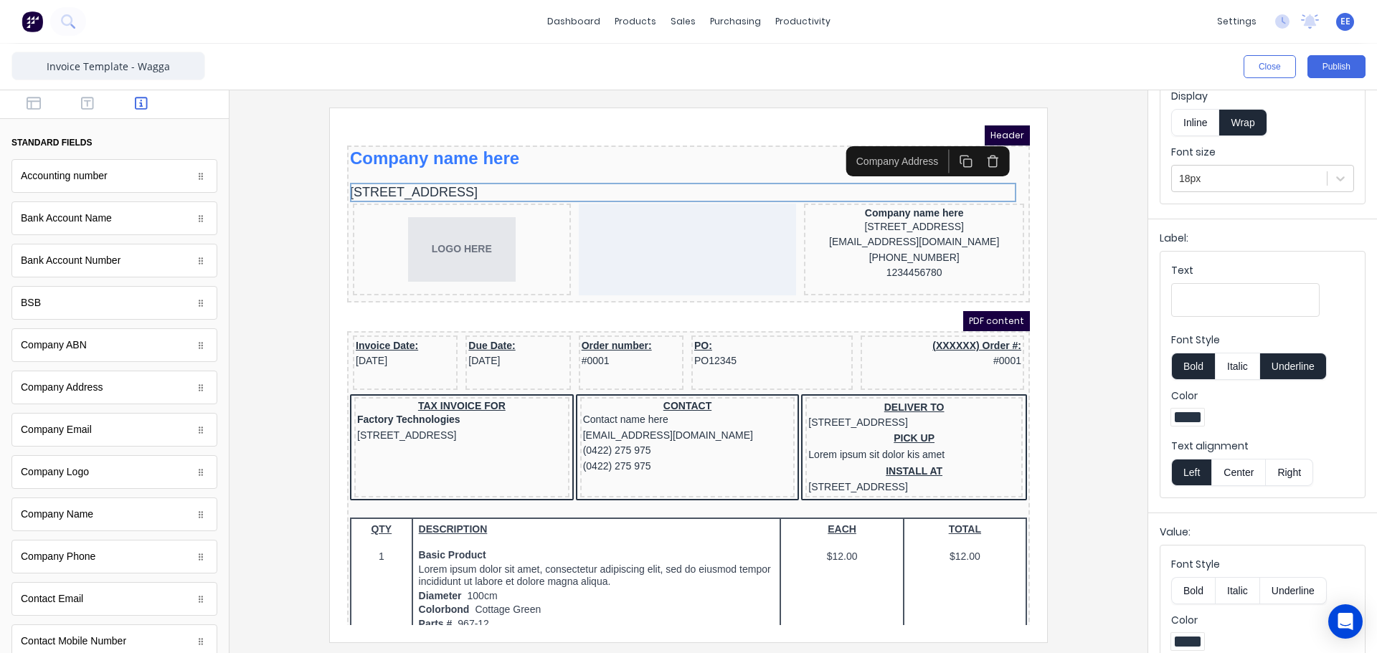
scroll to position [0, 0]
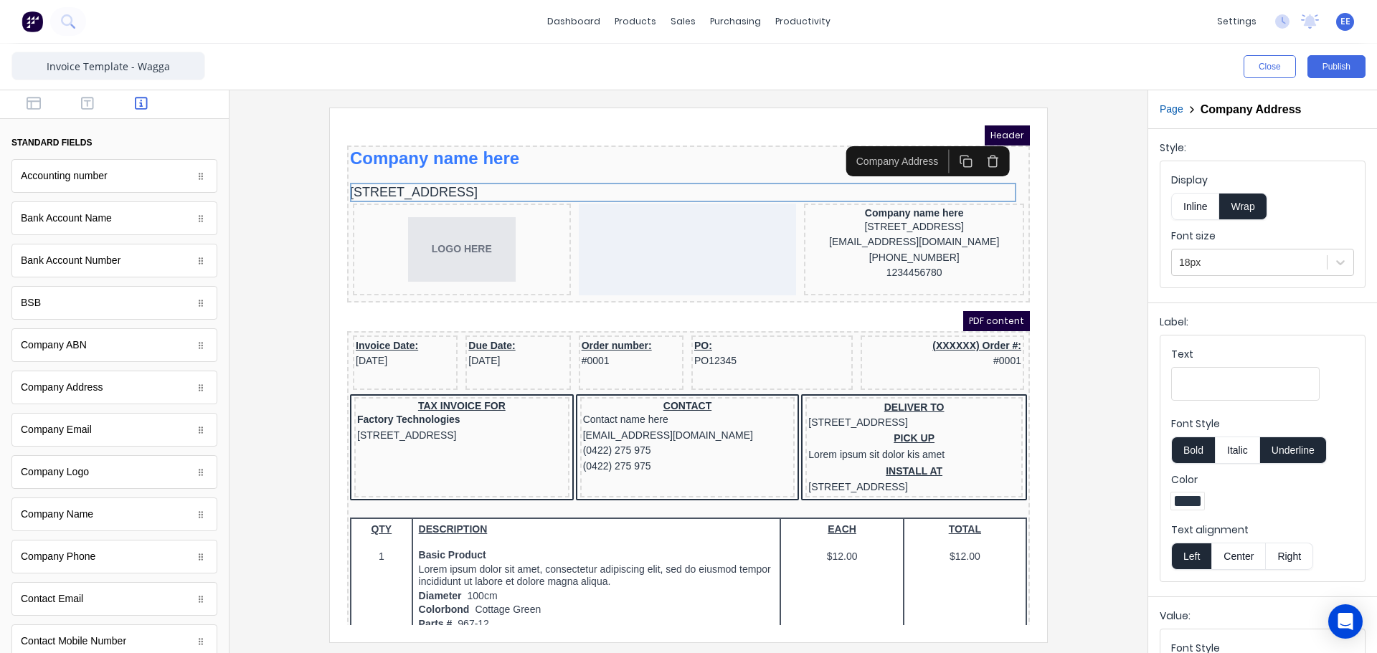
click at [1191, 204] on button "Inline" at bounding box center [1195, 206] width 48 height 27
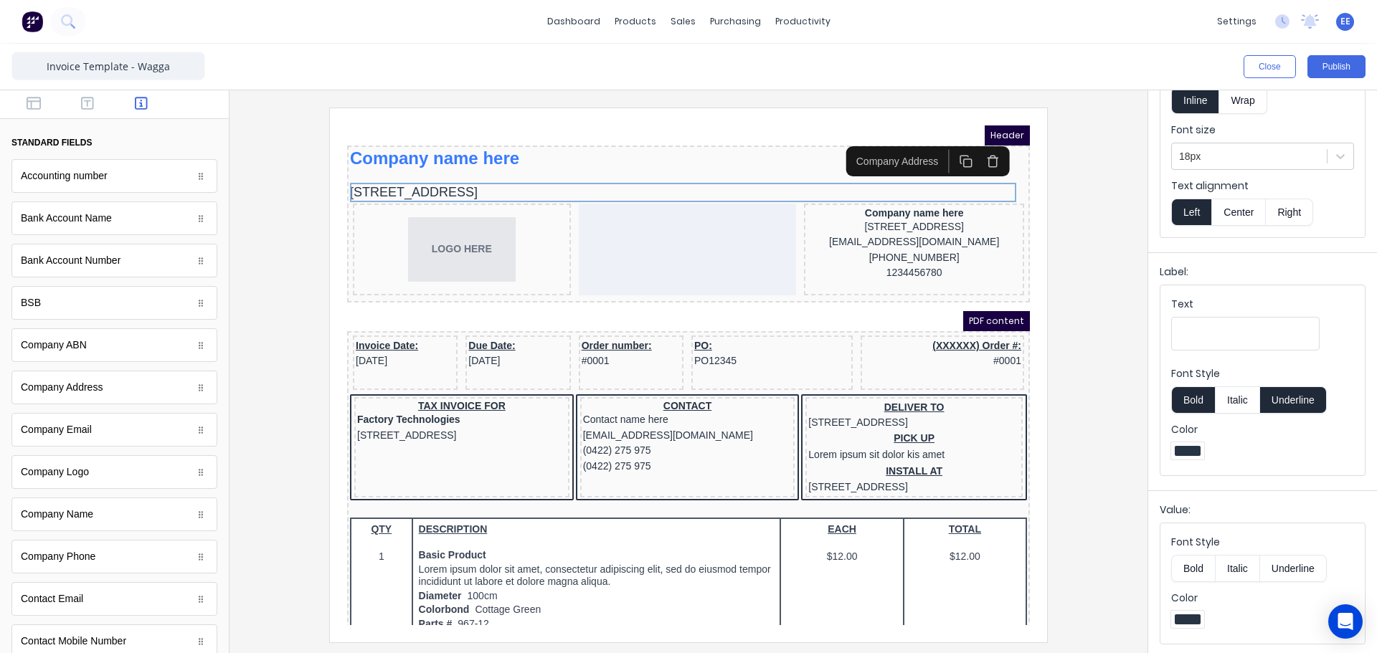
scroll to position [108, 0]
click at [1191, 443] on div at bounding box center [1187, 449] width 33 height 17
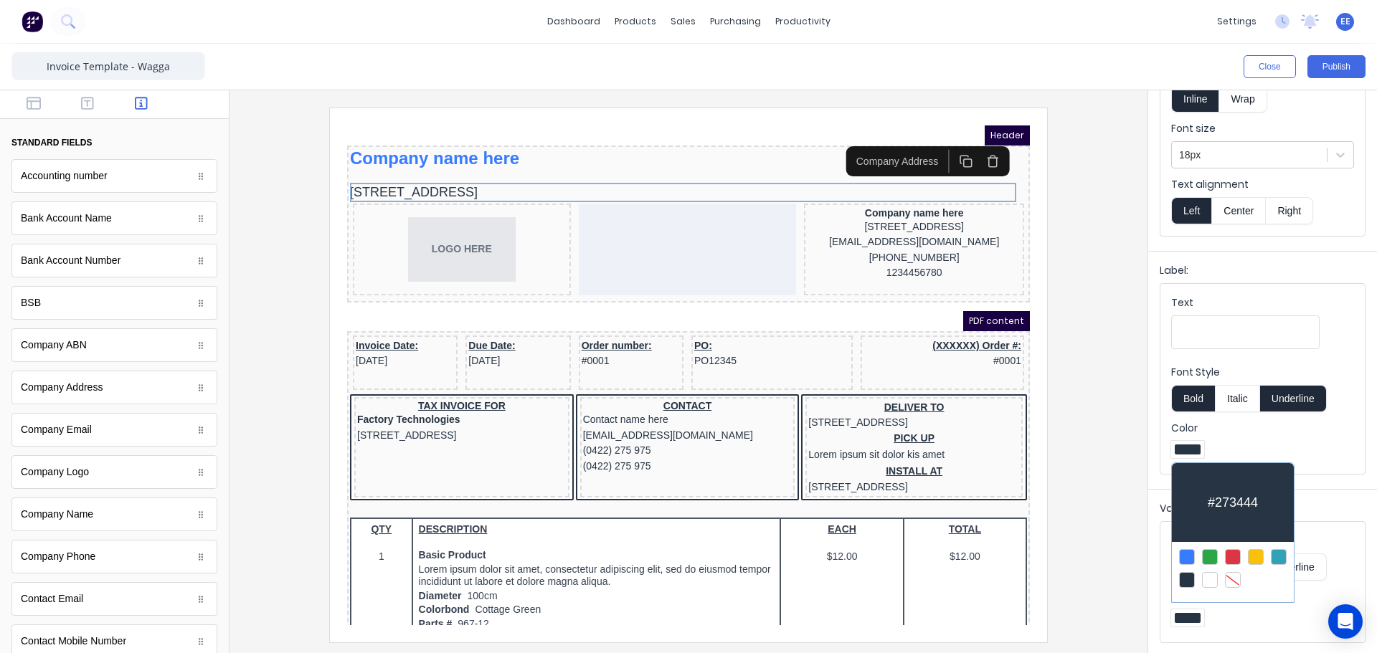
click at [1280, 556] on div at bounding box center [1279, 557] width 16 height 16
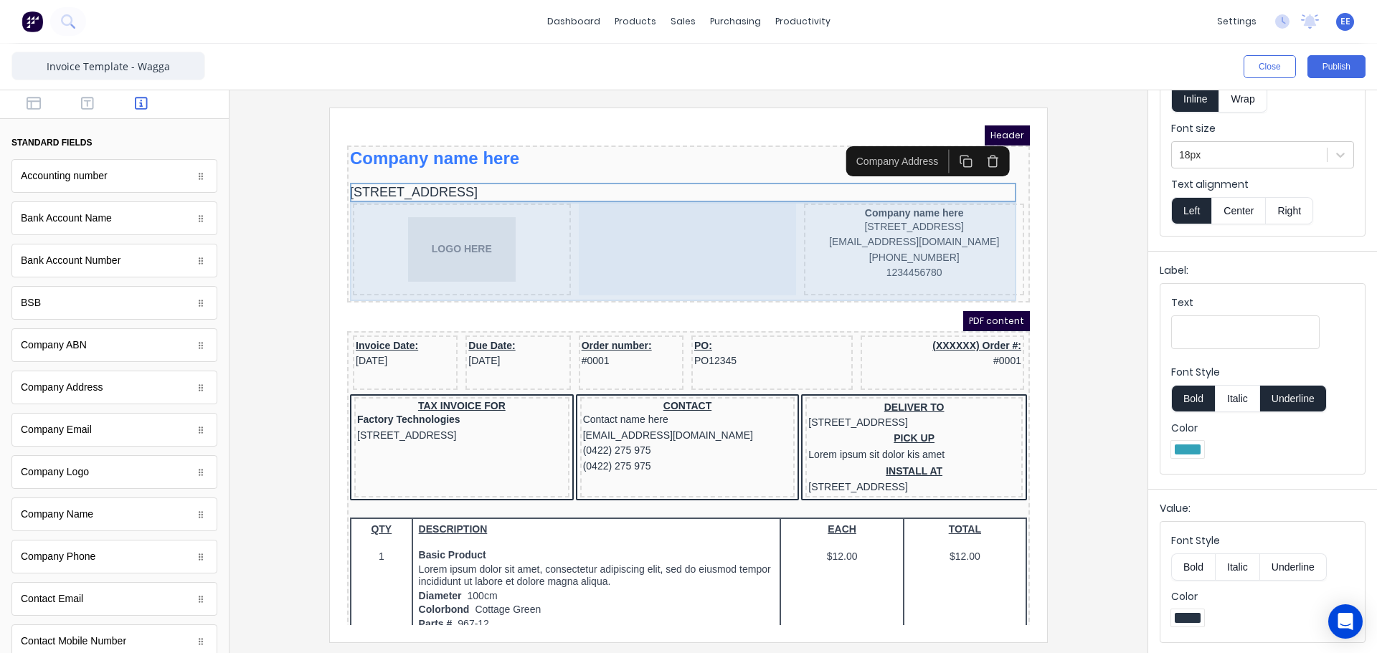
click at [646, 192] on div at bounding box center [671, 232] width 218 height 92
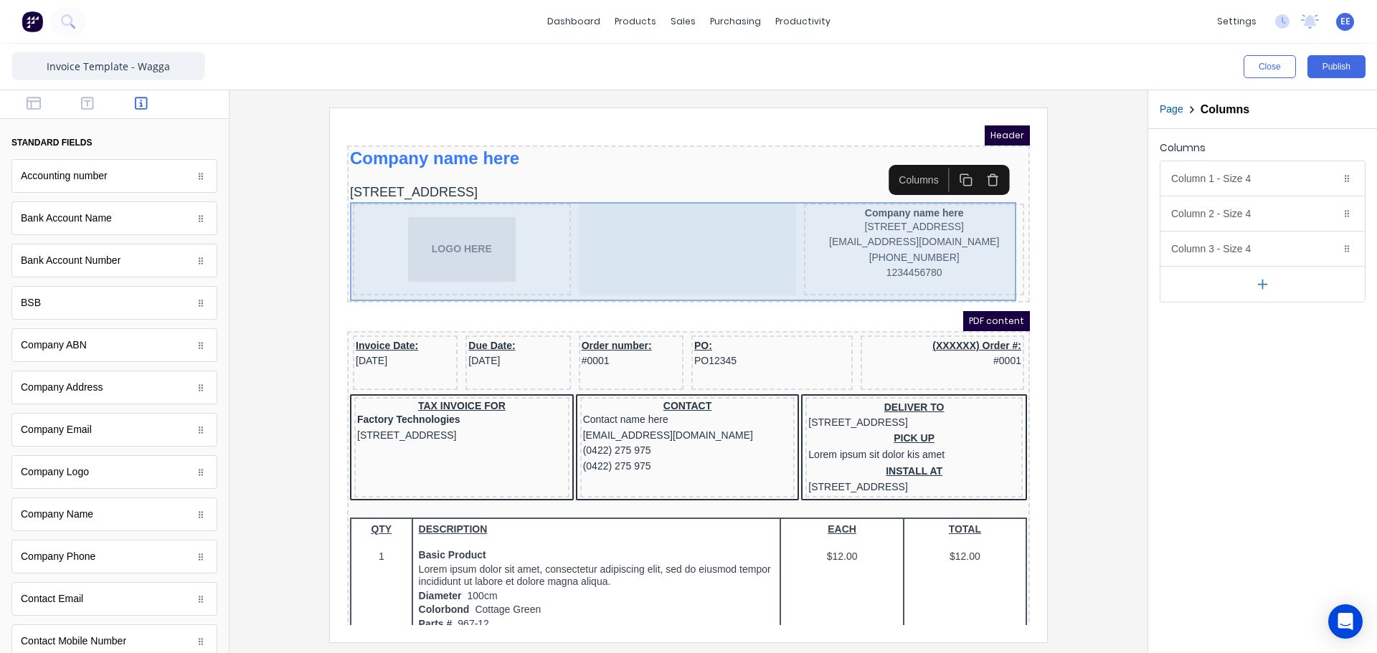
scroll to position [0, 0]
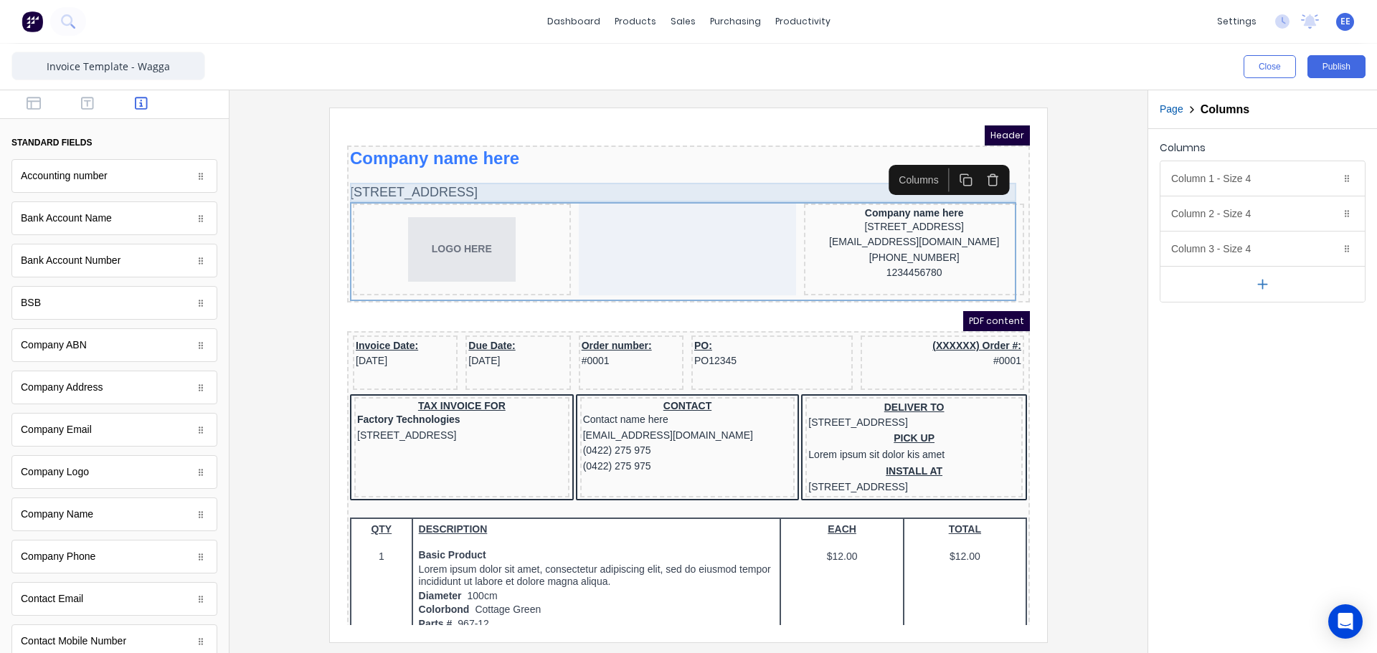
click at [656, 170] on div "[STREET_ADDRESS]" at bounding box center [671, 175] width 677 height 19
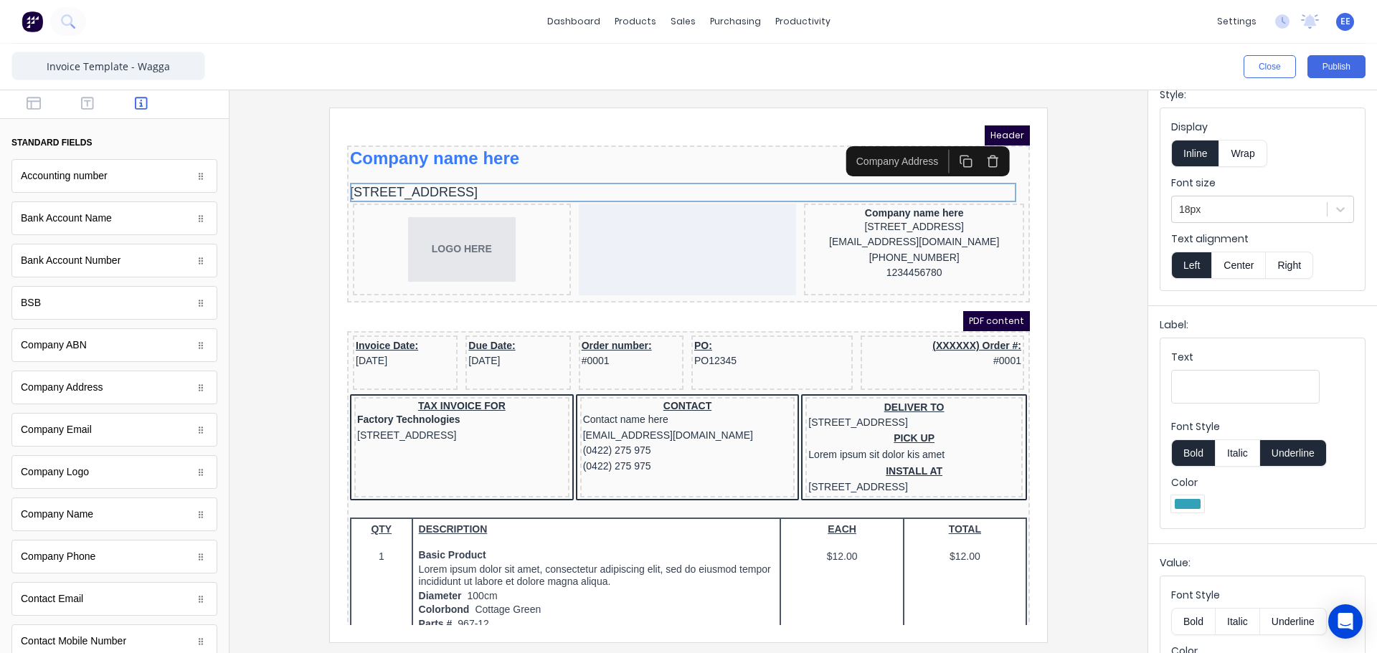
scroll to position [108, 0]
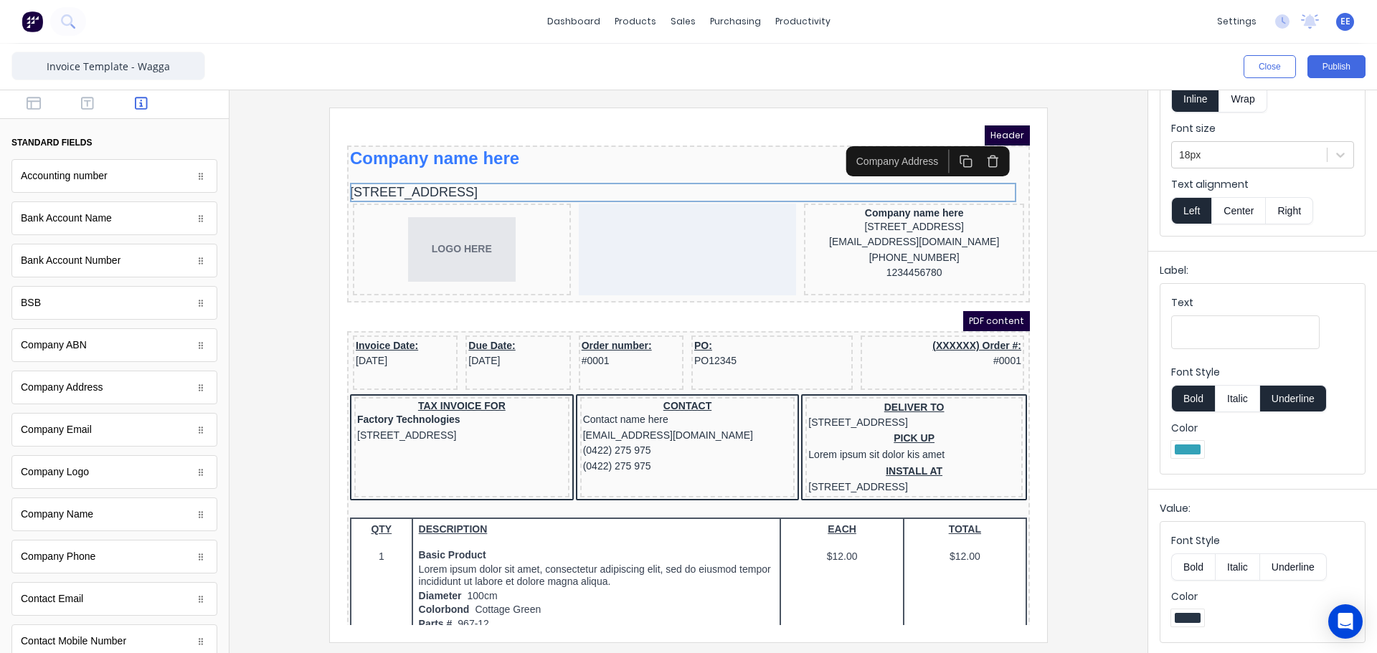
click at [1194, 620] on div at bounding box center [1188, 618] width 26 height 10
drag, startPoint x: 1371, startPoint y: 400, endPoint x: 1359, endPoint y: 526, distance: 126.8
click at [1359, 526] on div at bounding box center [688, 326] width 1377 height 653
click at [1194, 615] on div at bounding box center [1188, 618] width 26 height 10
click at [1096, 407] on div at bounding box center [688, 326] width 1377 height 653
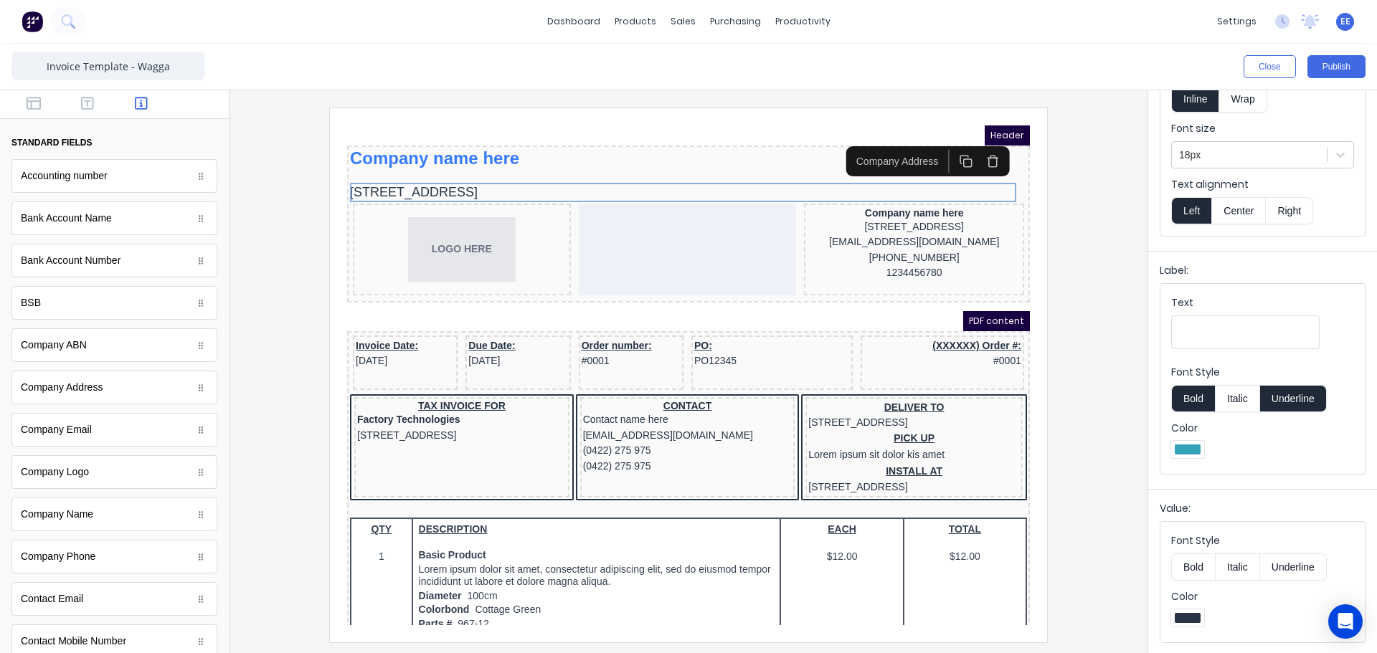
click at [1194, 616] on div at bounding box center [1188, 618] width 26 height 10
click at [1376, 536] on div at bounding box center [688, 326] width 1377 height 653
click at [1196, 619] on div at bounding box center [1188, 618] width 26 height 10
click at [1371, 648] on div at bounding box center [688, 326] width 1377 height 653
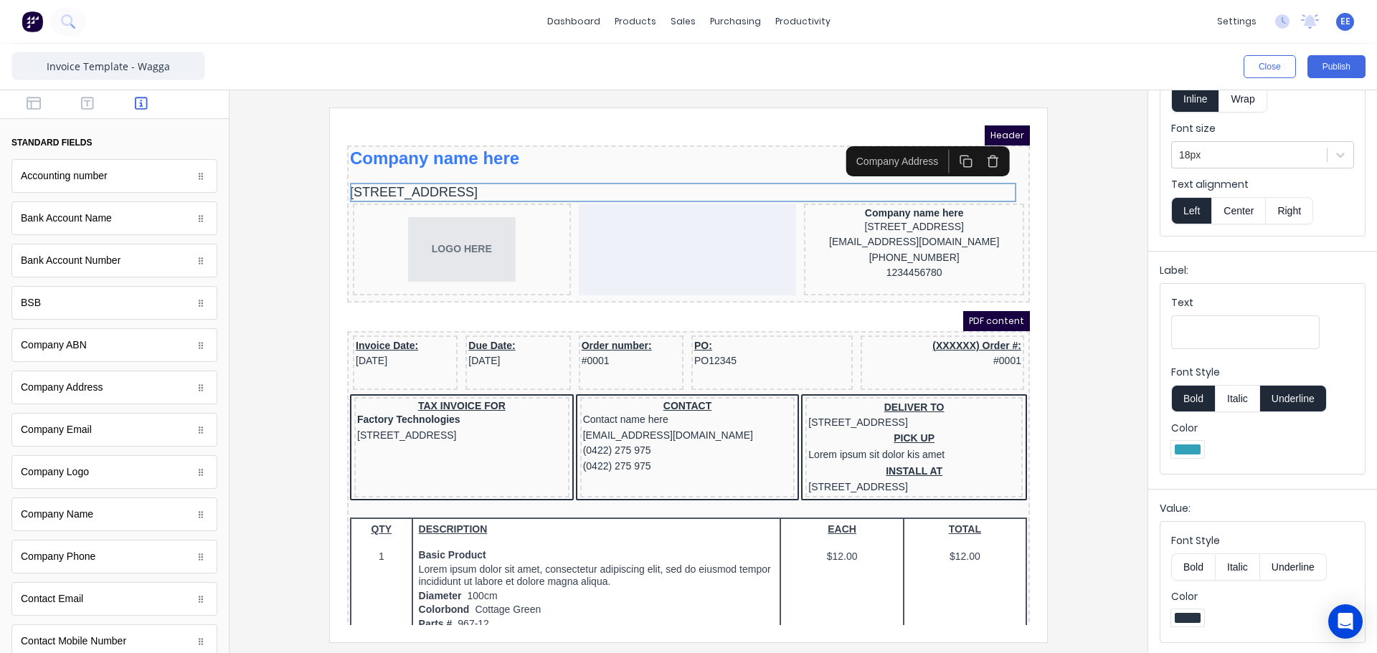
click at [1184, 618] on div at bounding box center [1188, 618] width 26 height 10
click at [1129, 364] on div at bounding box center [688, 326] width 1377 height 653
click at [1112, 389] on div at bounding box center [688, 375] width 895 height 534
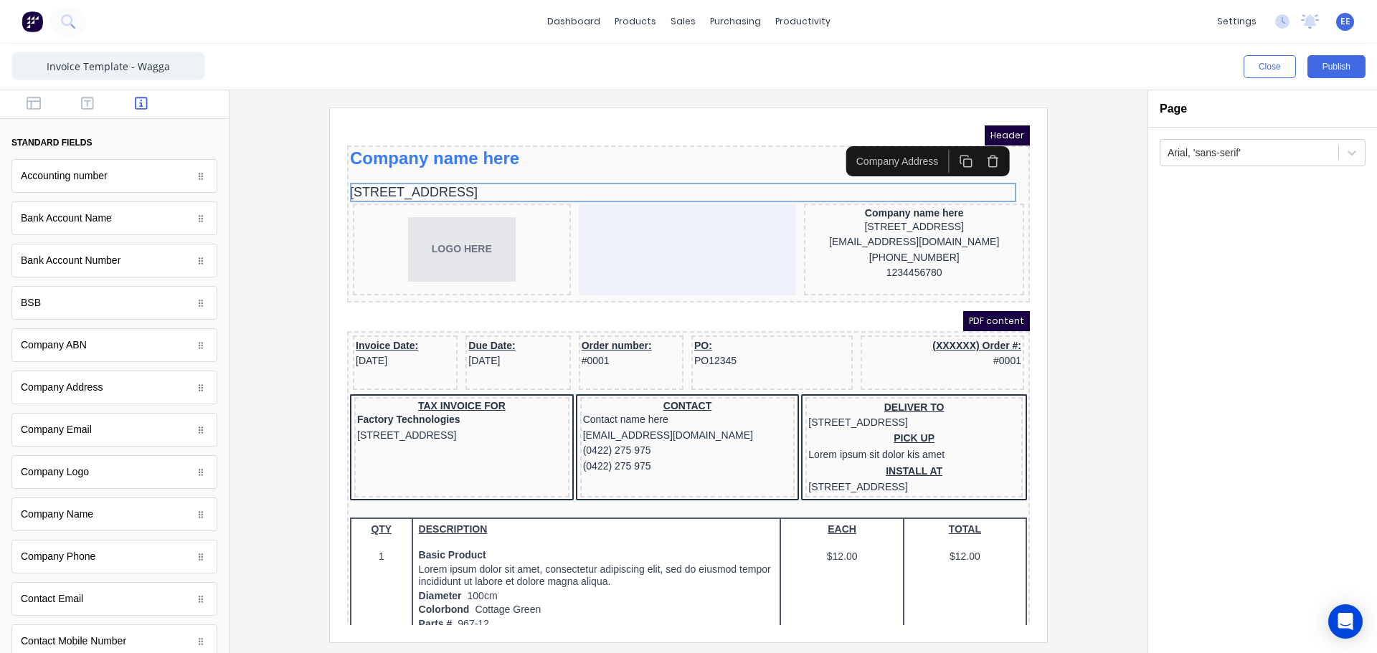
scroll to position [0, 0]
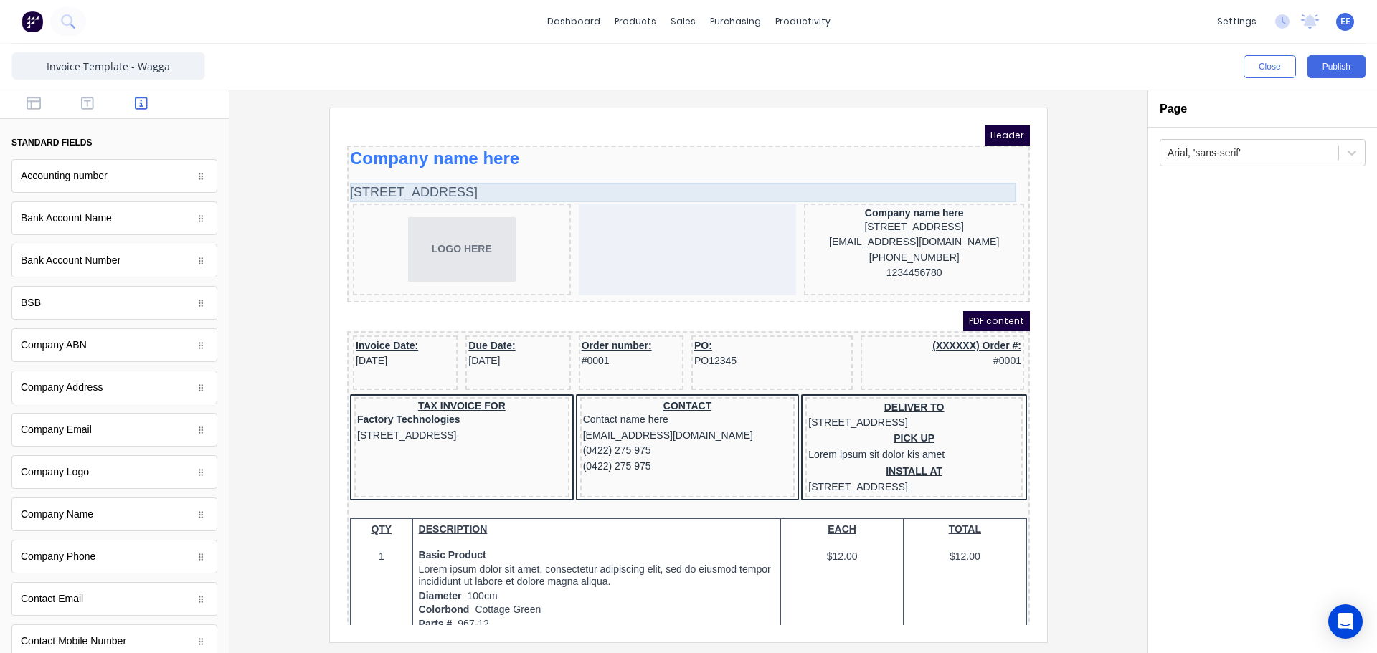
click at [433, 169] on div "[STREET_ADDRESS]" at bounding box center [671, 175] width 677 height 19
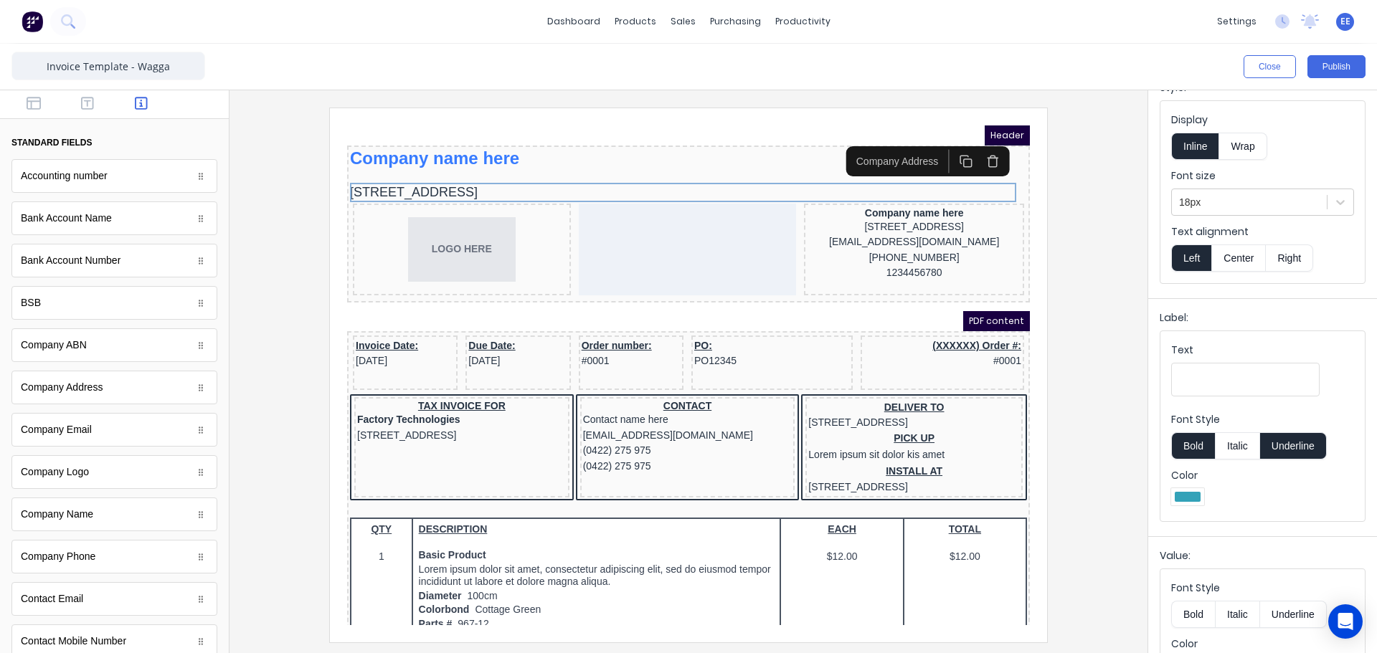
scroll to position [108, 0]
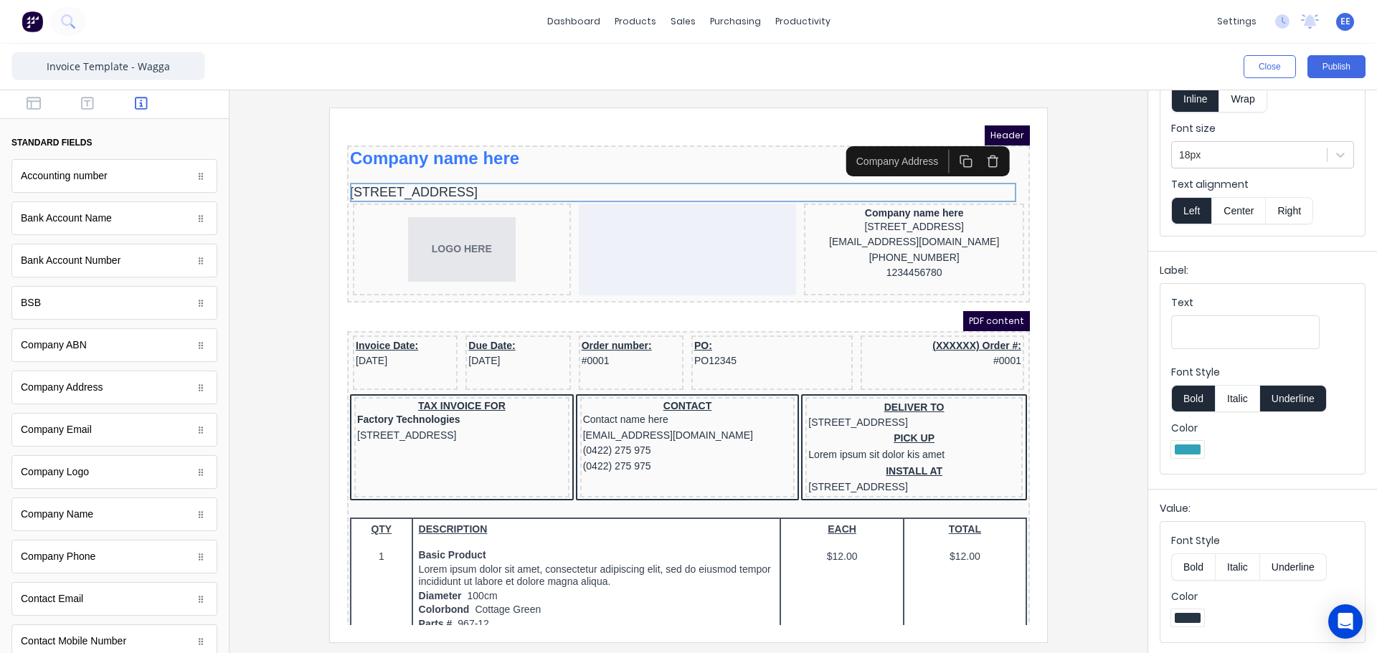
click at [1196, 610] on div at bounding box center [1187, 618] width 33 height 17
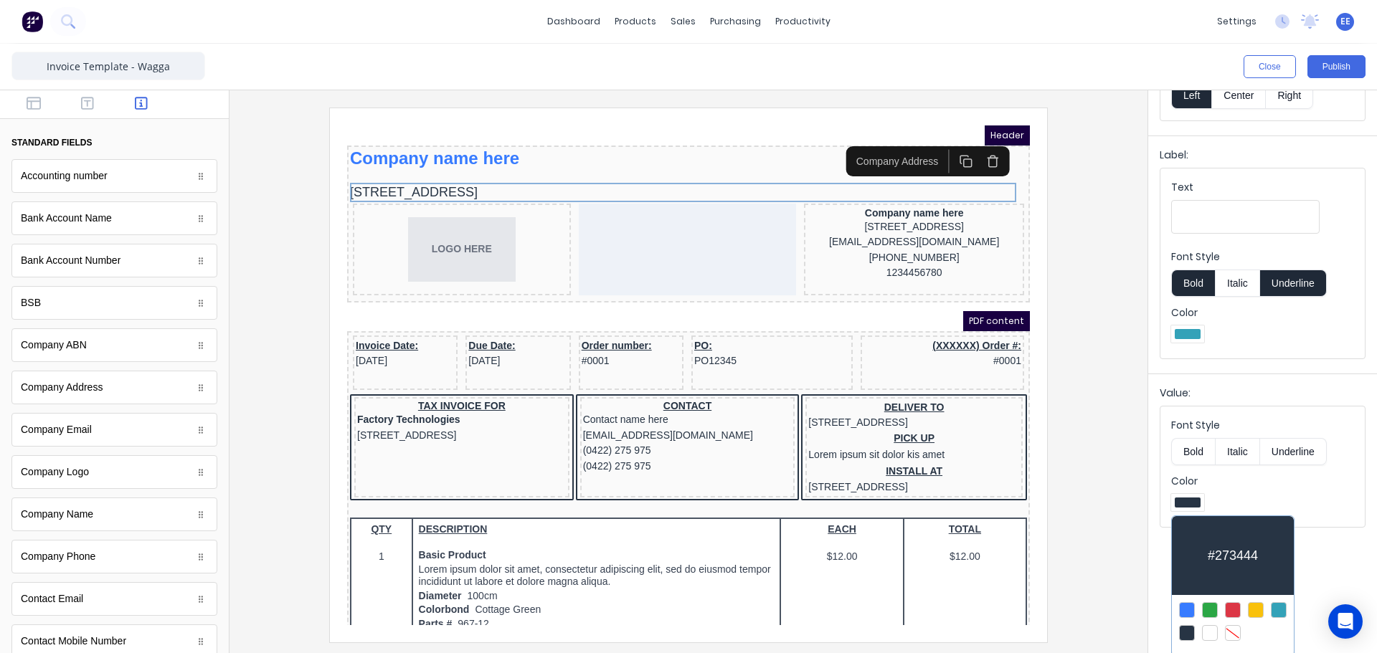
scroll to position [225, 0]
click at [1280, 606] on div at bounding box center [1279, 609] width 16 height 16
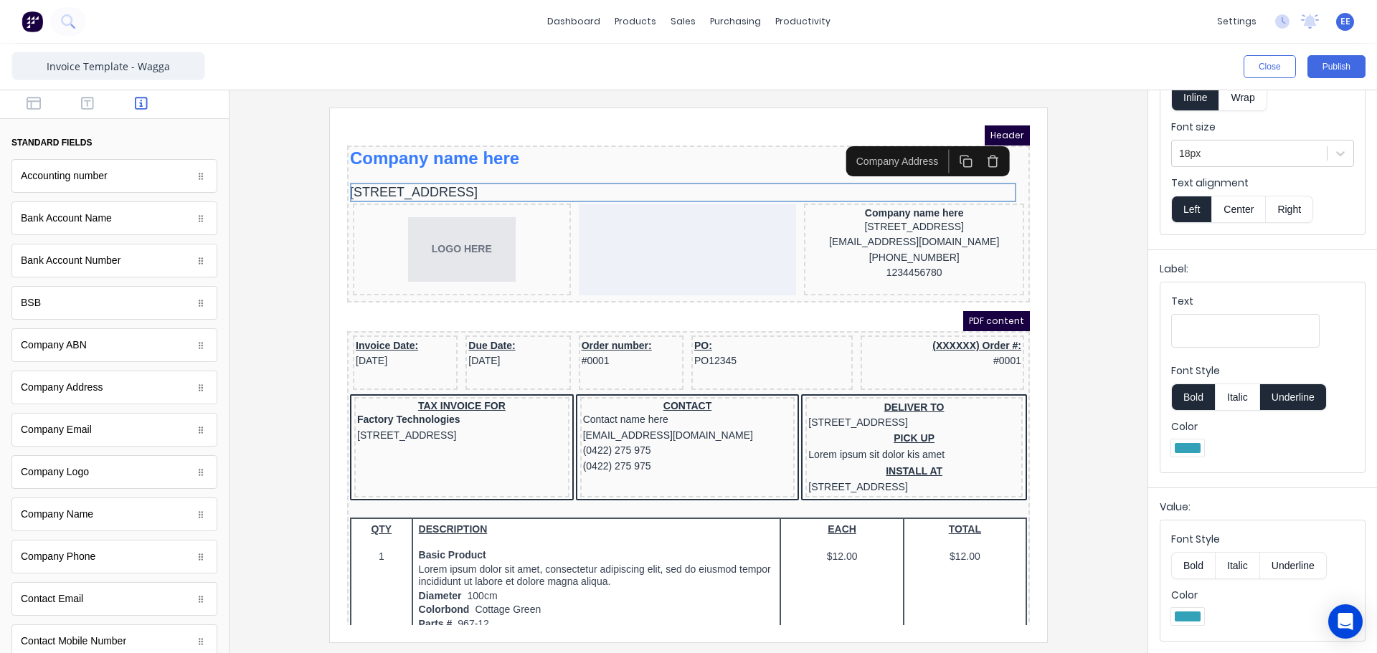
scroll to position [108, 0]
click at [1190, 563] on button "Bold" at bounding box center [1193, 567] width 44 height 27
click at [1189, 565] on button "Bold" at bounding box center [1193, 567] width 44 height 27
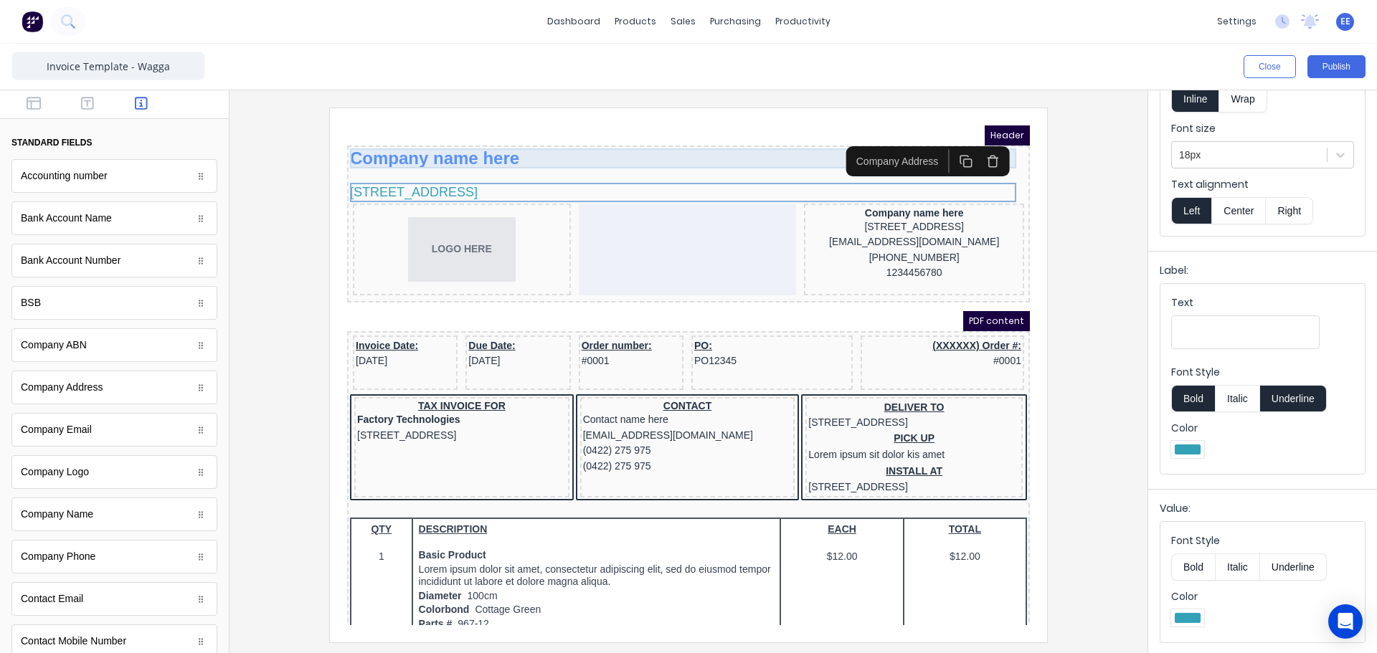
click at [469, 140] on div "Company name here" at bounding box center [671, 141] width 677 height 20
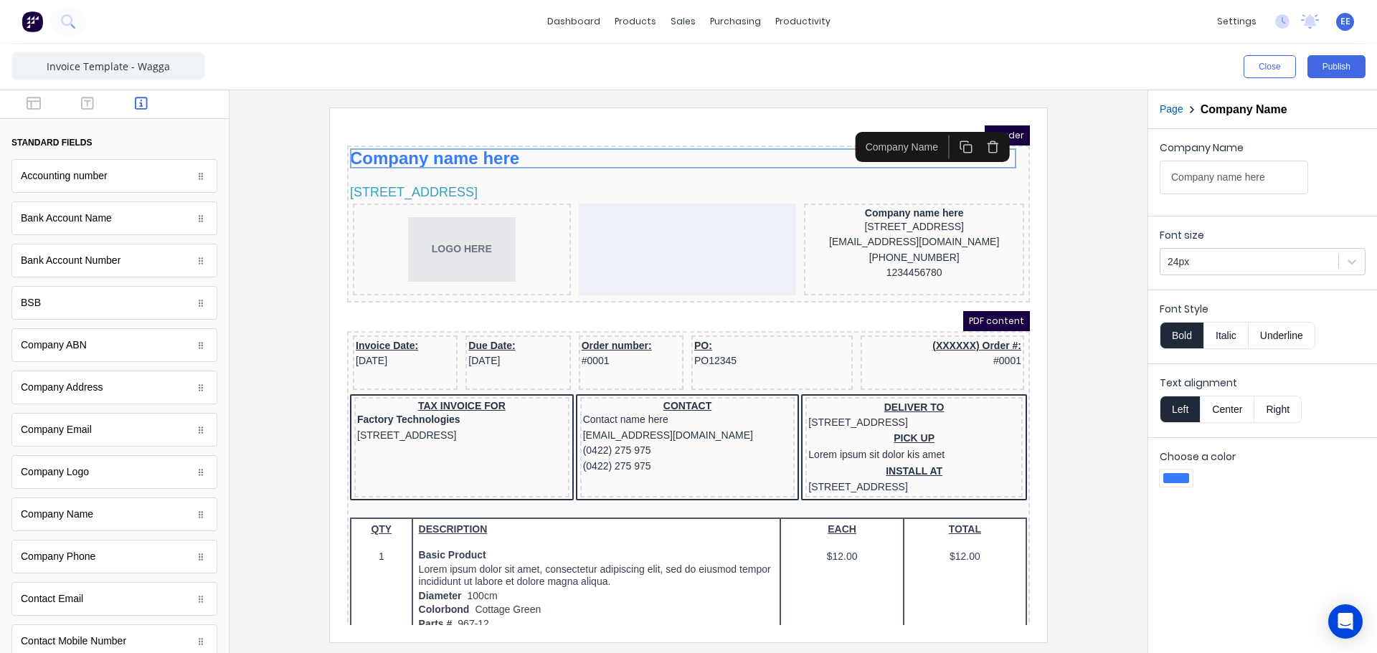
click at [1185, 334] on button "Bold" at bounding box center [1182, 335] width 44 height 27
click at [1221, 331] on button "Italic" at bounding box center [1226, 335] width 45 height 27
click at [1227, 335] on button "Italic" at bounding box center [1226, 335] width 45 height 27
click at [1134, 331] on div at bounding box center [689, 371] width 918 height 563
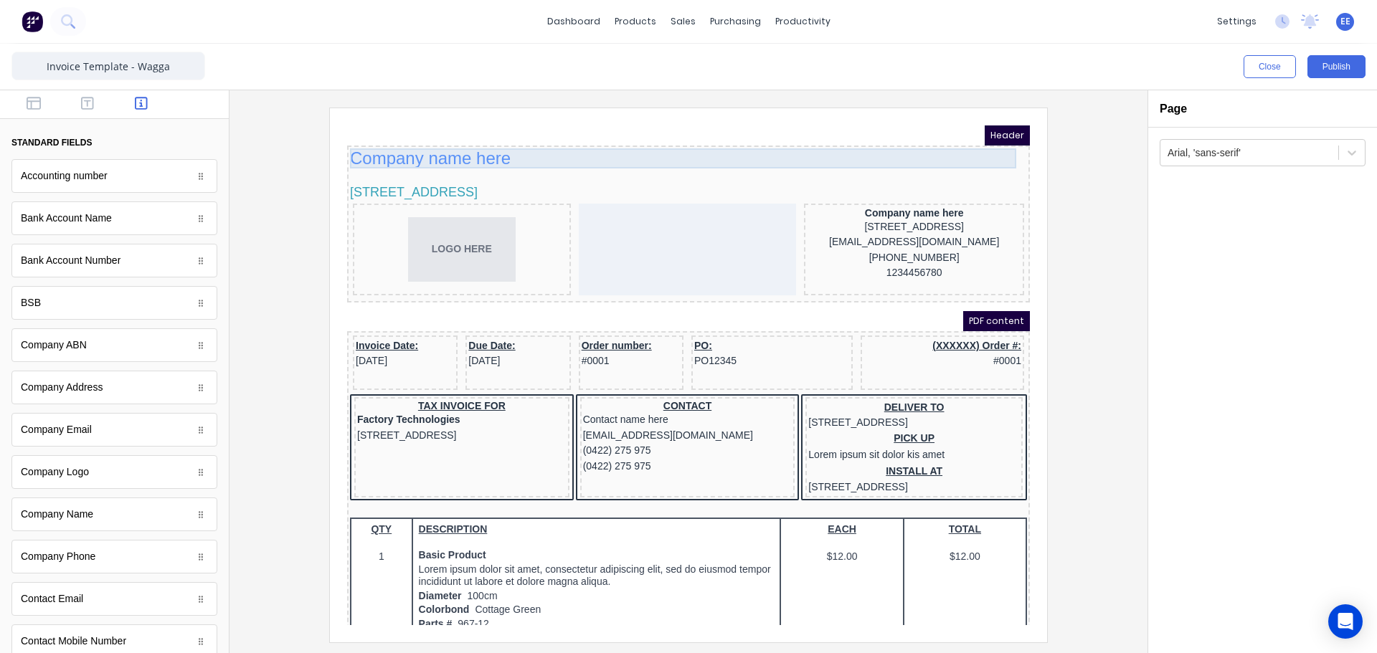
click at [426, 151] on div "Company name here" at bounding box center [671, 141] width 677 height 20
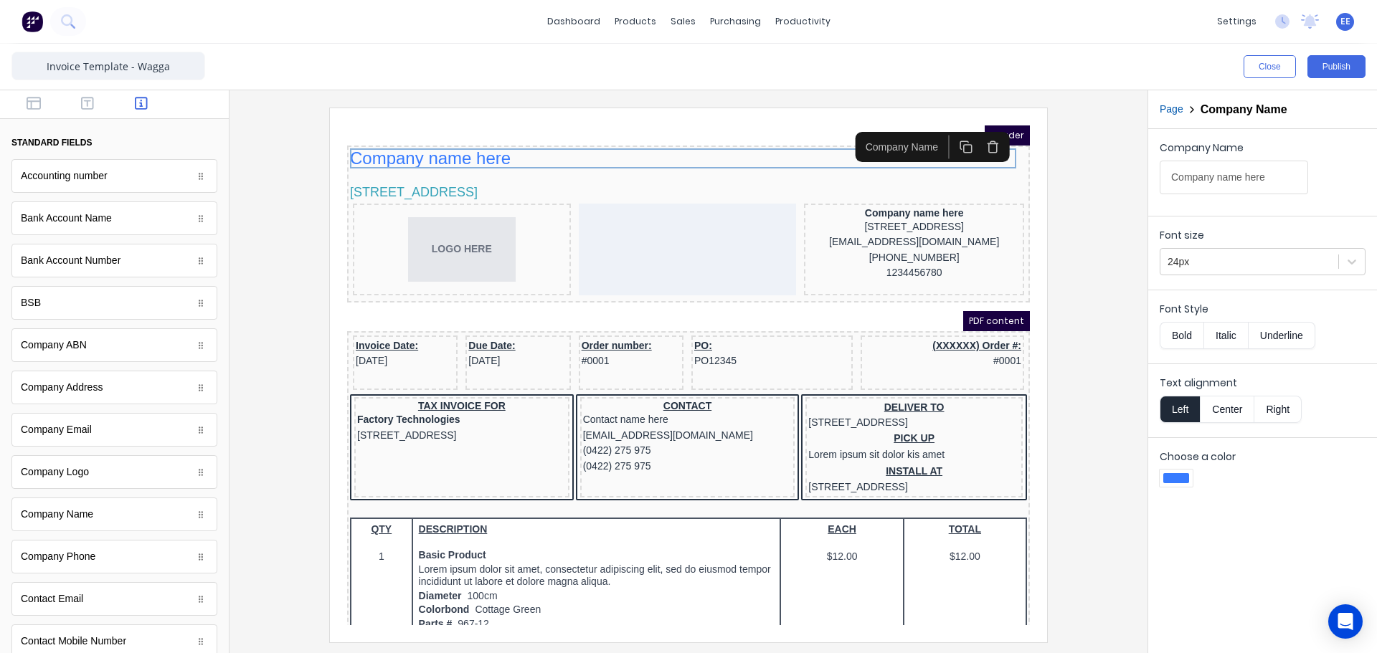
click at [1170, 329] on button "Bold" at bounding box center [1182, 335] width 44 height 27
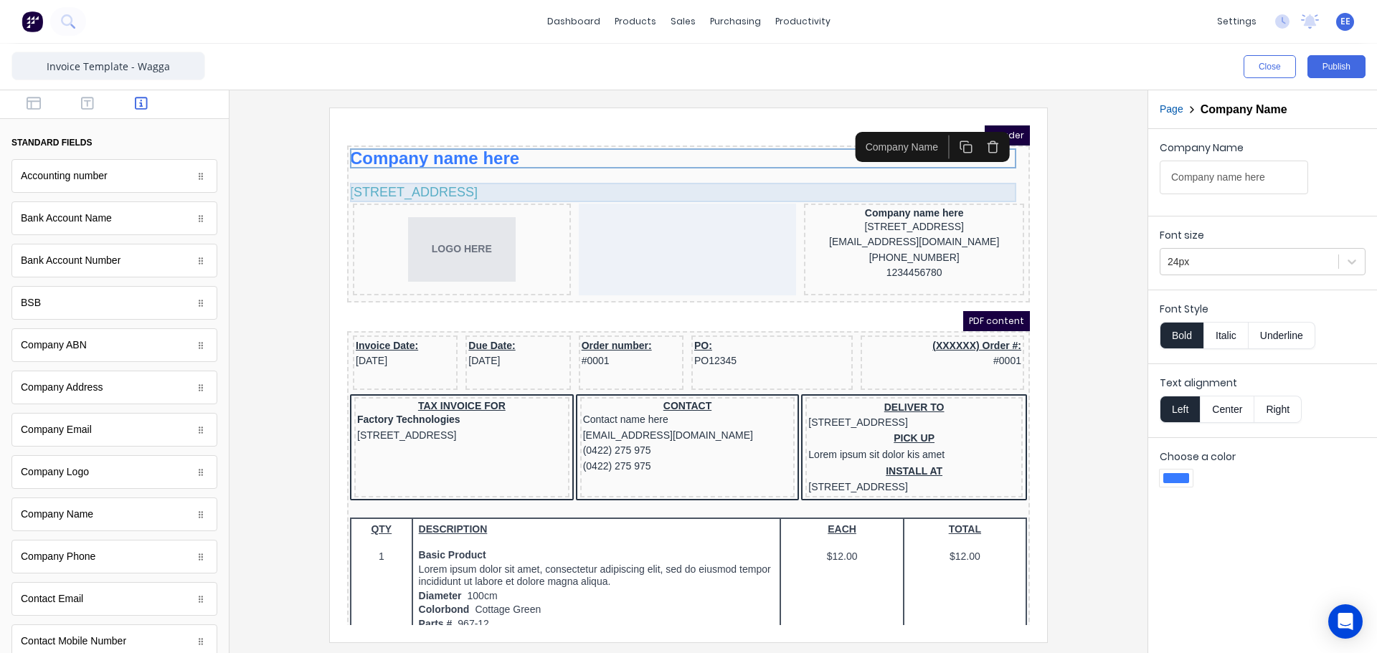
click at [443, 178] on div "[STREET_ADDRESS]" at bounding box center [671, 175] width 677 height 19
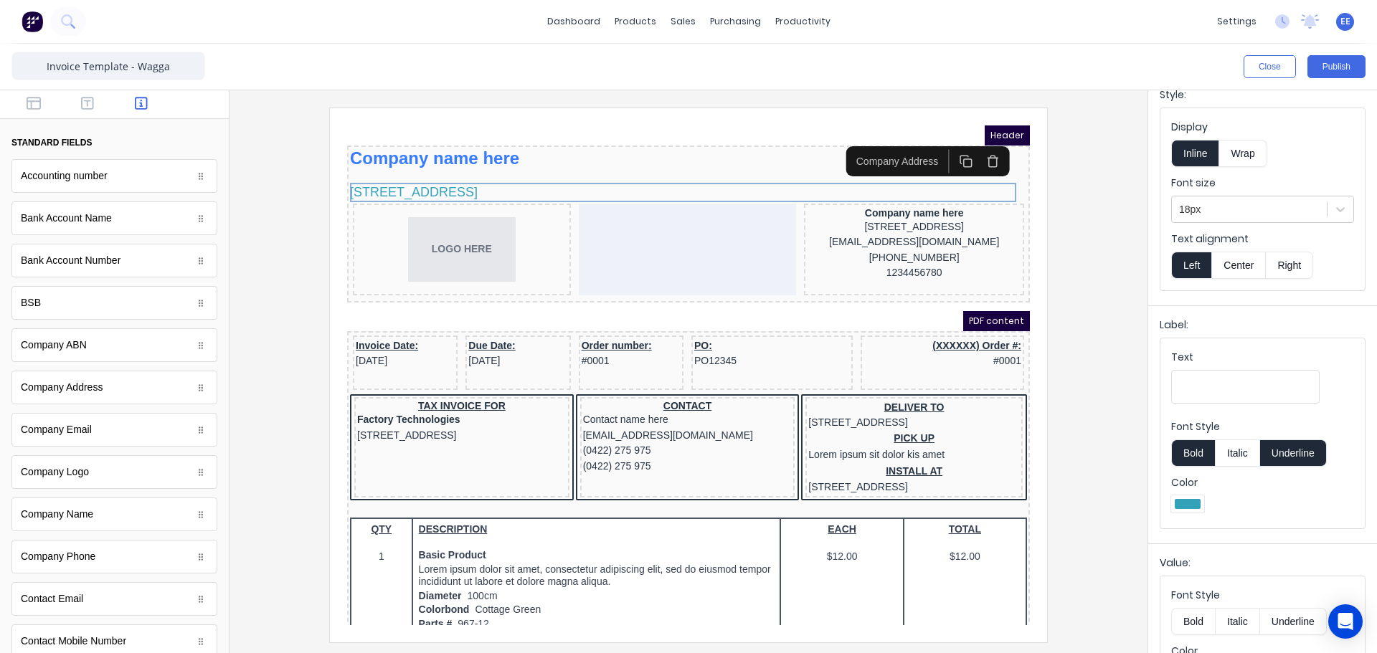
scroll to position [108, 0]
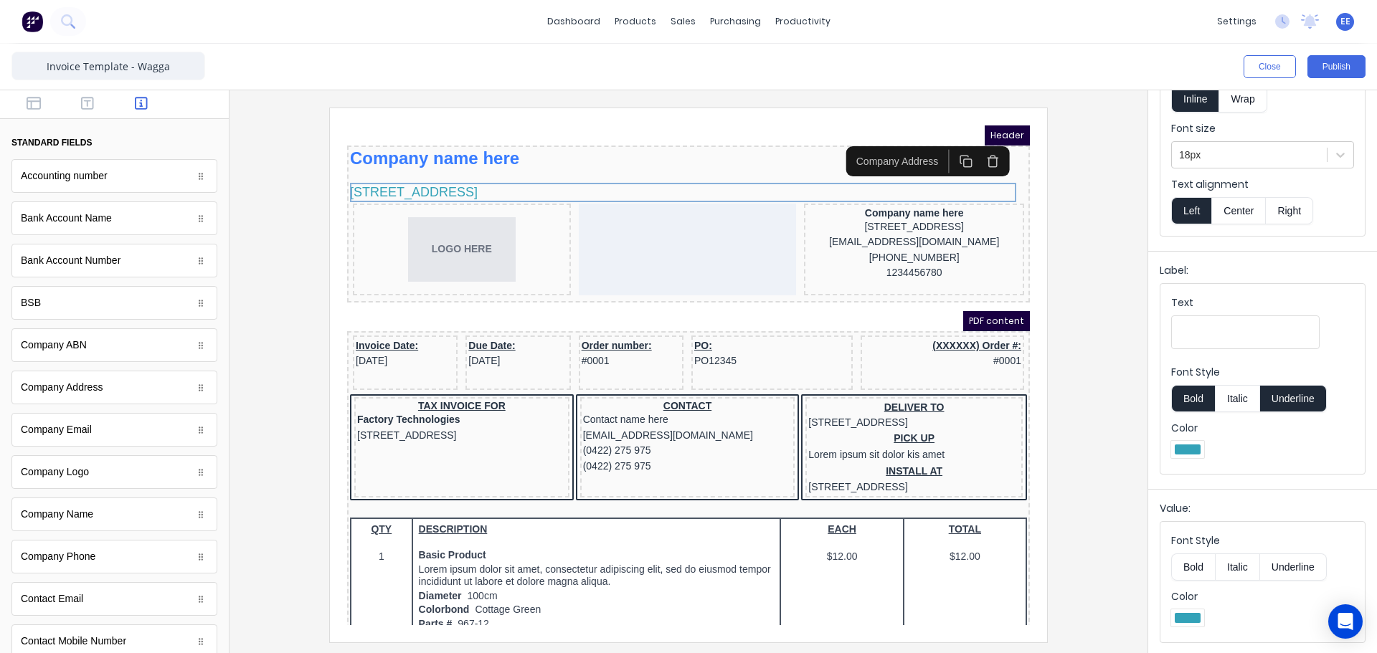
click at [1196, 570] on button "Bold" at bounding box center [1193, 567] width 44 height 27
click at [1057, 395] on div at bounding box center [688, 375] width 895 height 534
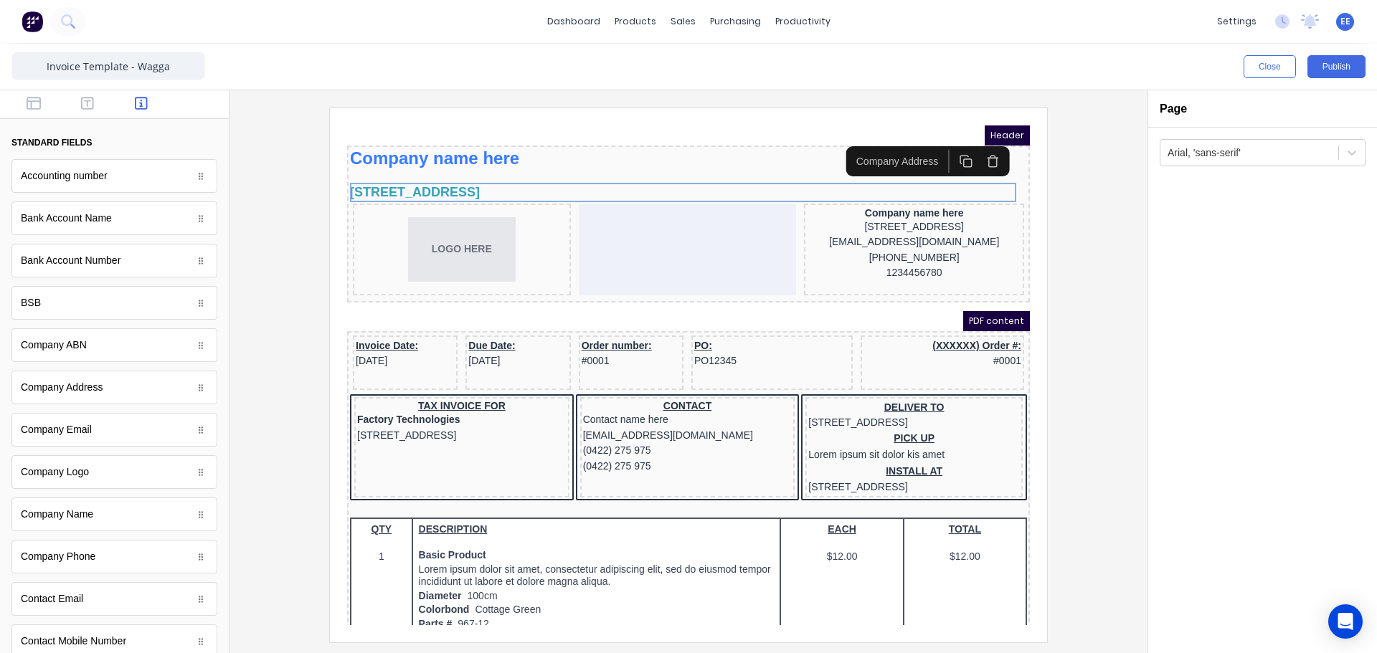
scroll to position [0, 0]
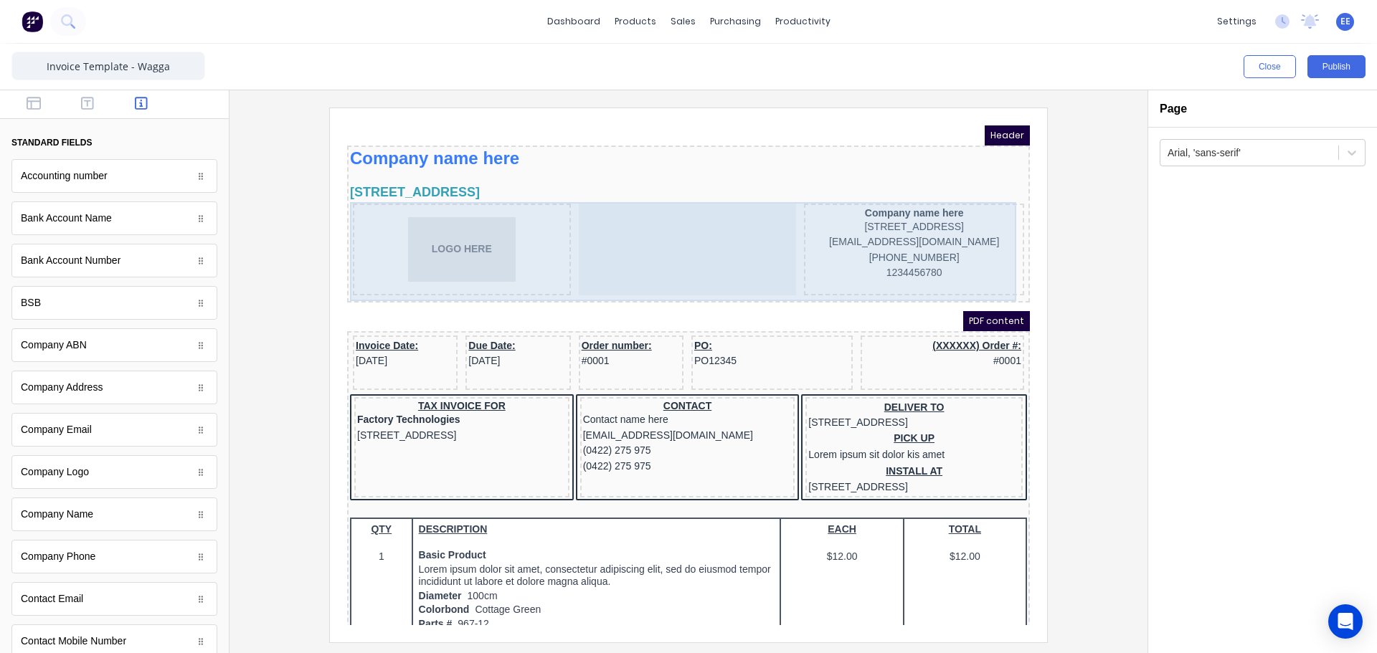
click at [677, 227] on div at bounding box center [671, 232] width 218 height 92
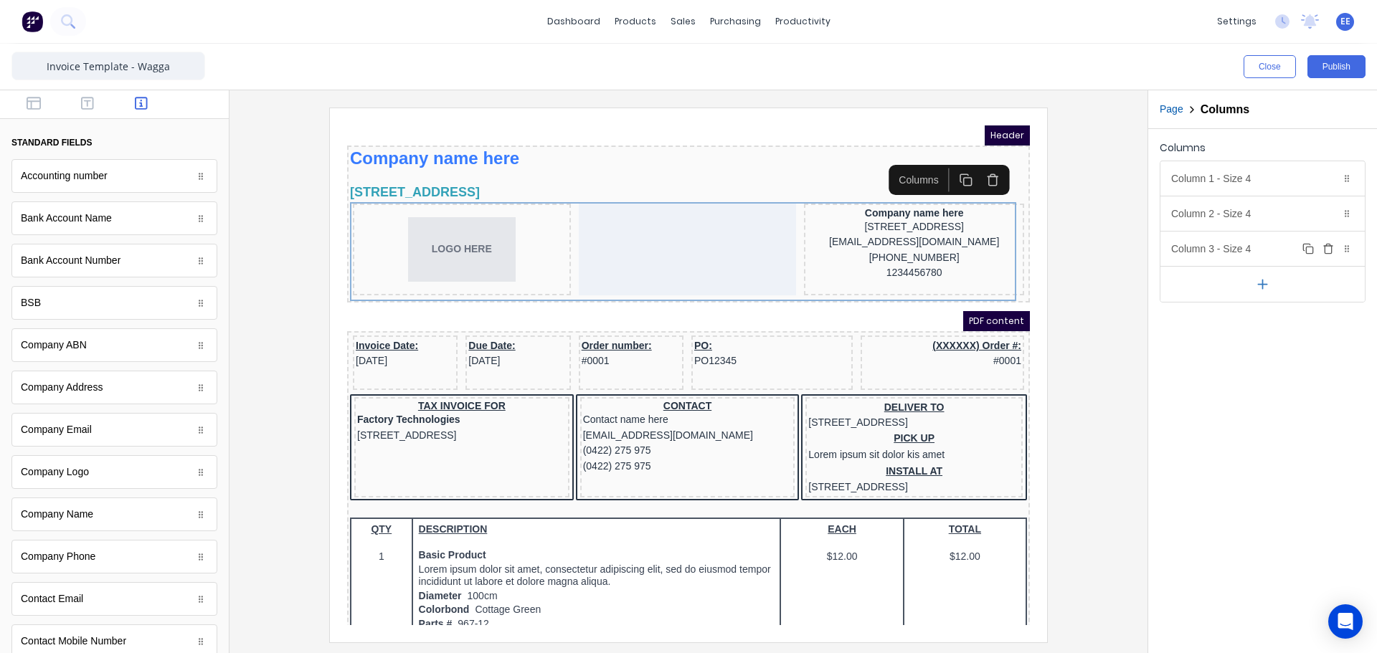
click at [1328, 251] on icon "button" at bounding box center [1328, 248] width 11 height 11
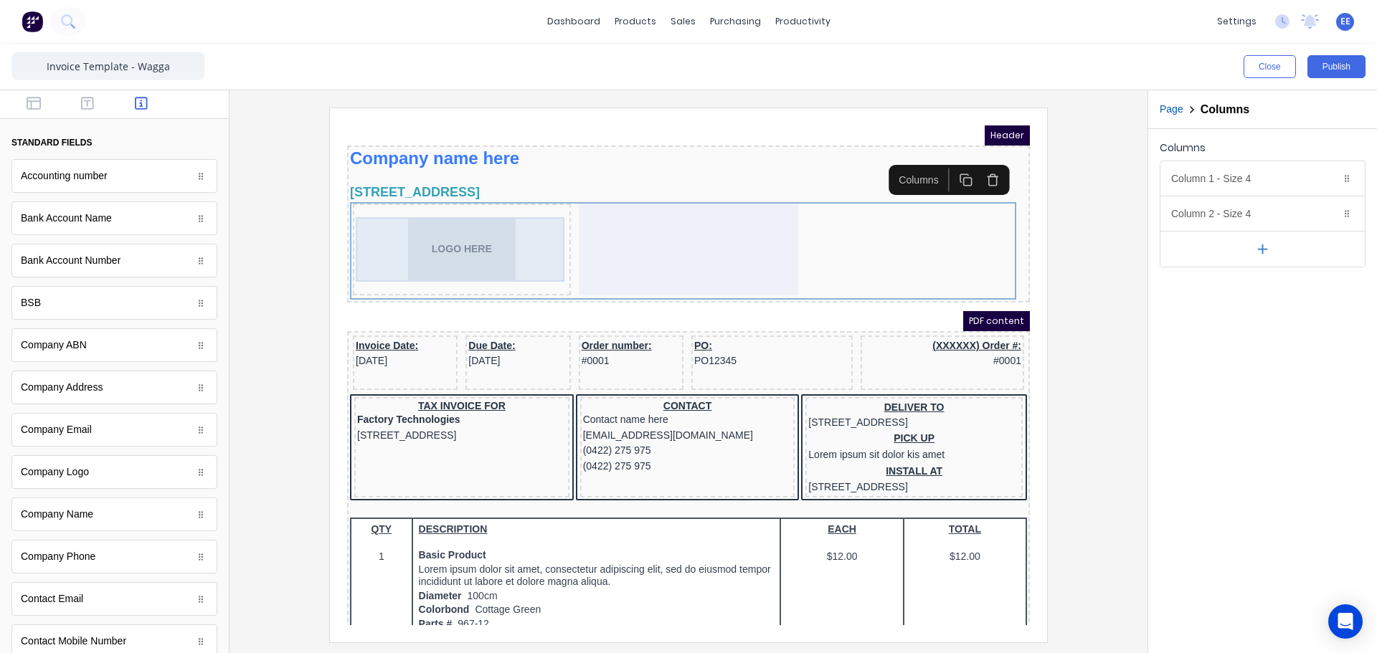
click at [463, 237] on div "LOGO HERE" at bounding box center [445, 232] width 212 height 65
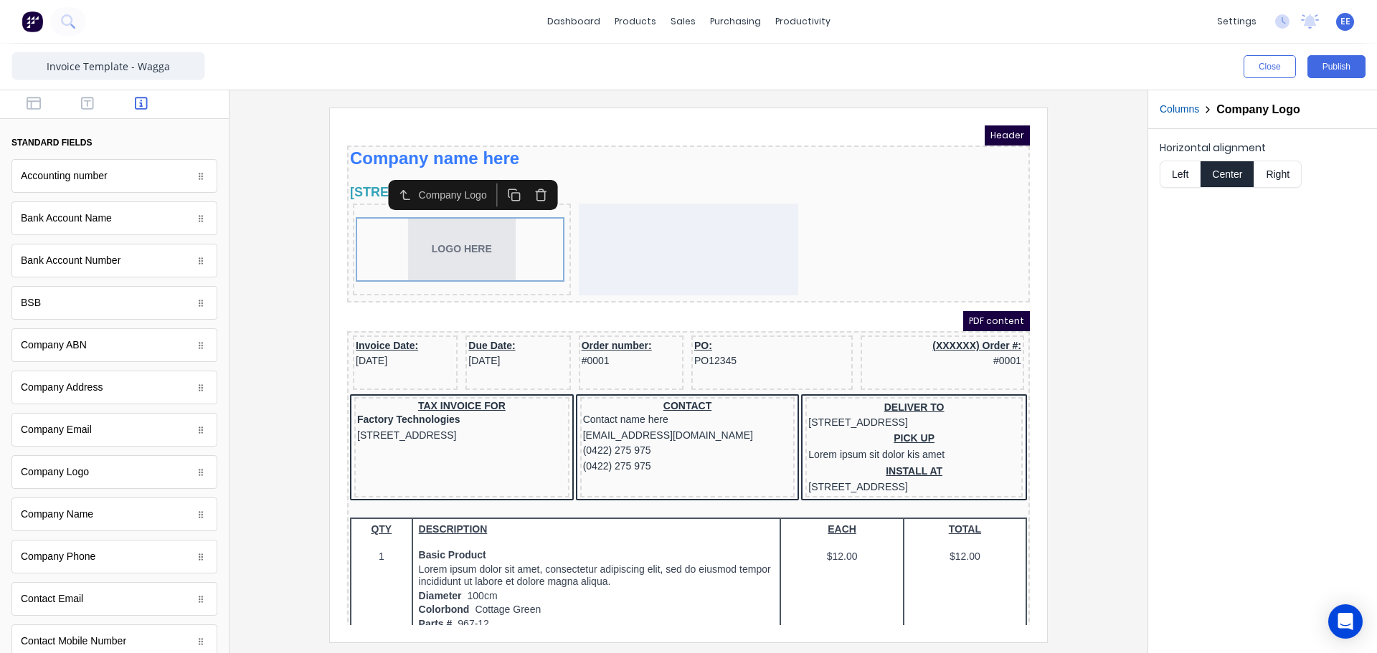
click at [532, 174] on button "button" at bounding box center [524, 178] width 27 height 24
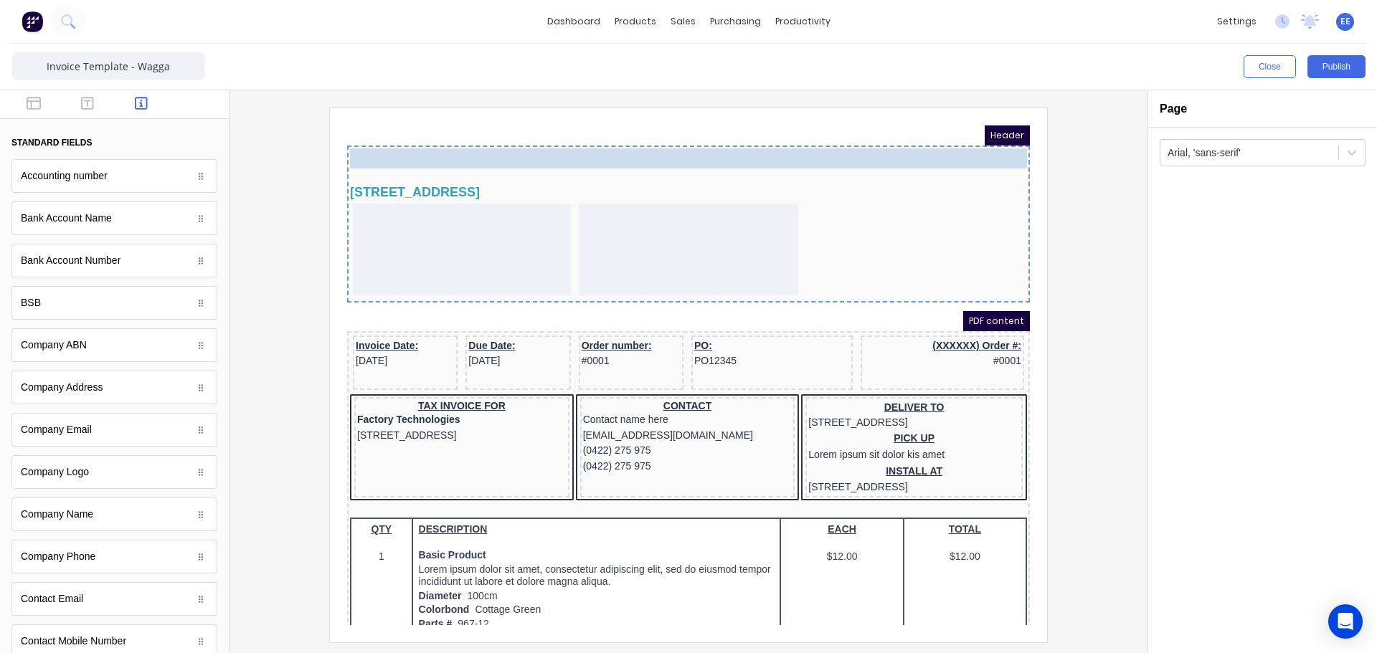
click at [473, 141] on body "Header Company name here Company name here 234 Beach Road Gold Coast, Queenslan…" at bounding box center [671, 358] width 683 height 500
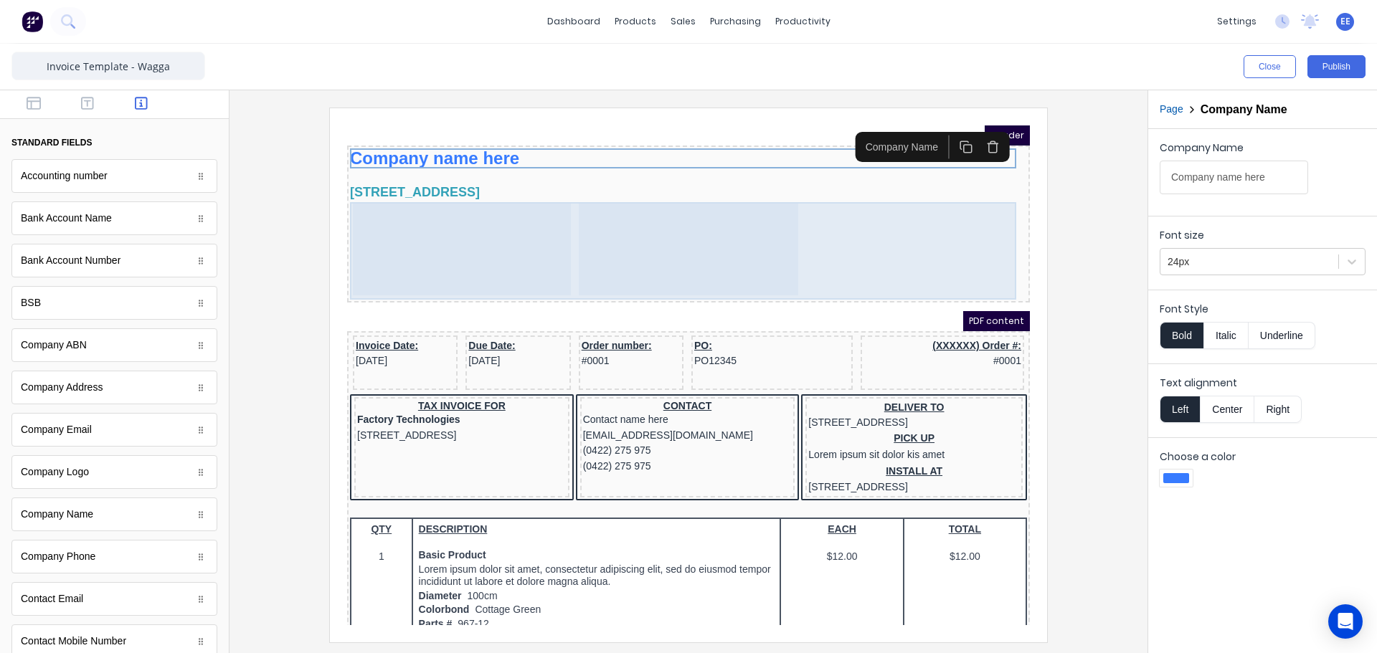
click at [478, 230] on div at bounding box center [445, 232] width 218 height 92
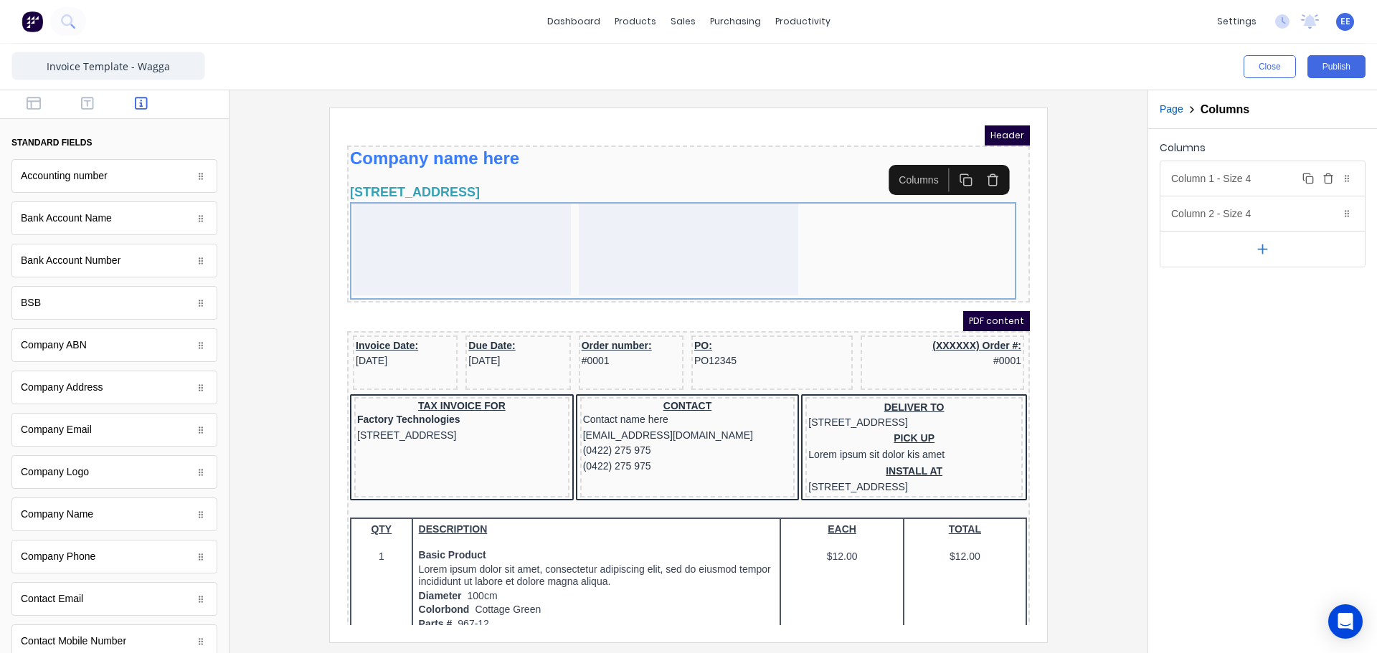
click at [1263, 181] on div "Column 1 - Size 4 Duplicate Delete" at bounding box center [1263, 178] width 204 height 34
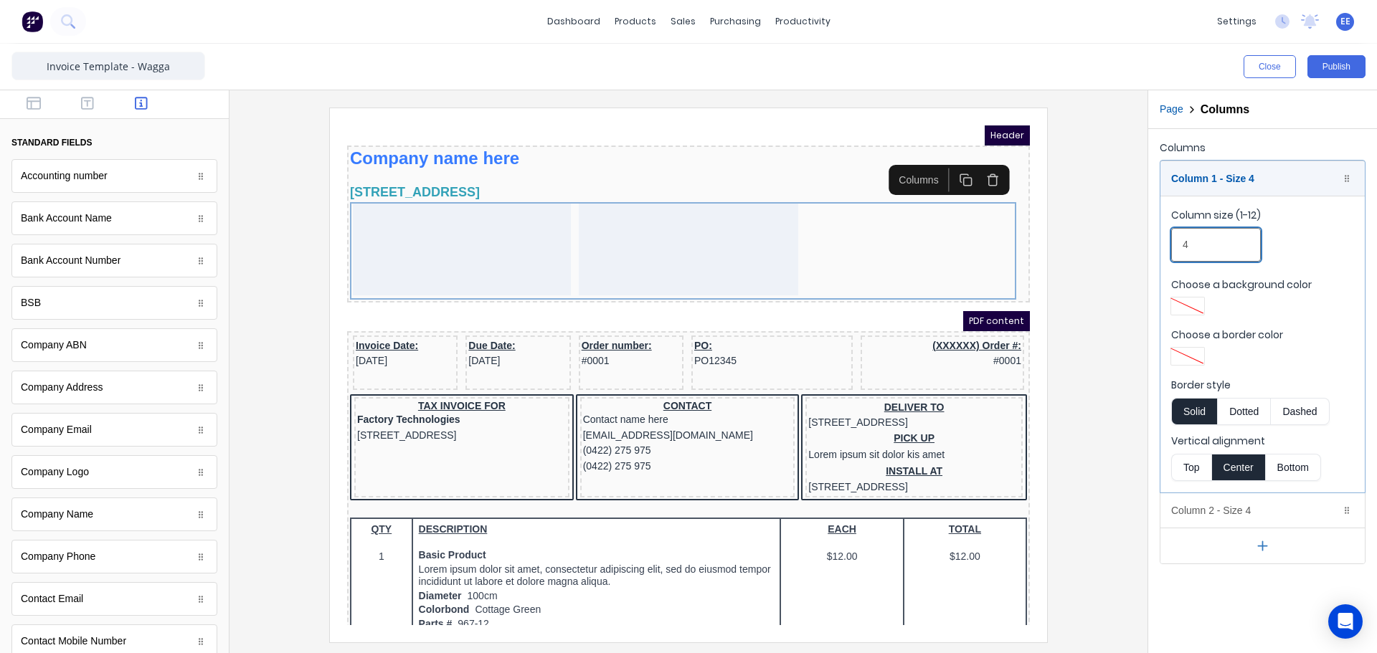
drag, startPoint x: 1197, startPoint y: 252, endPoint x: 1092, endPoint y: 249, distance: 104.8
click at [1107, 250] on div "Close Publish Components standard fields Accounting number Accounting number Ba…" at bounding box center [688, 349] width 1377 height 610
type input "6"
click at [1234, 178] on div "Column 1 - Size 6 Duplicate Delete" at bounding box center [1263, 178] width 204 height 34
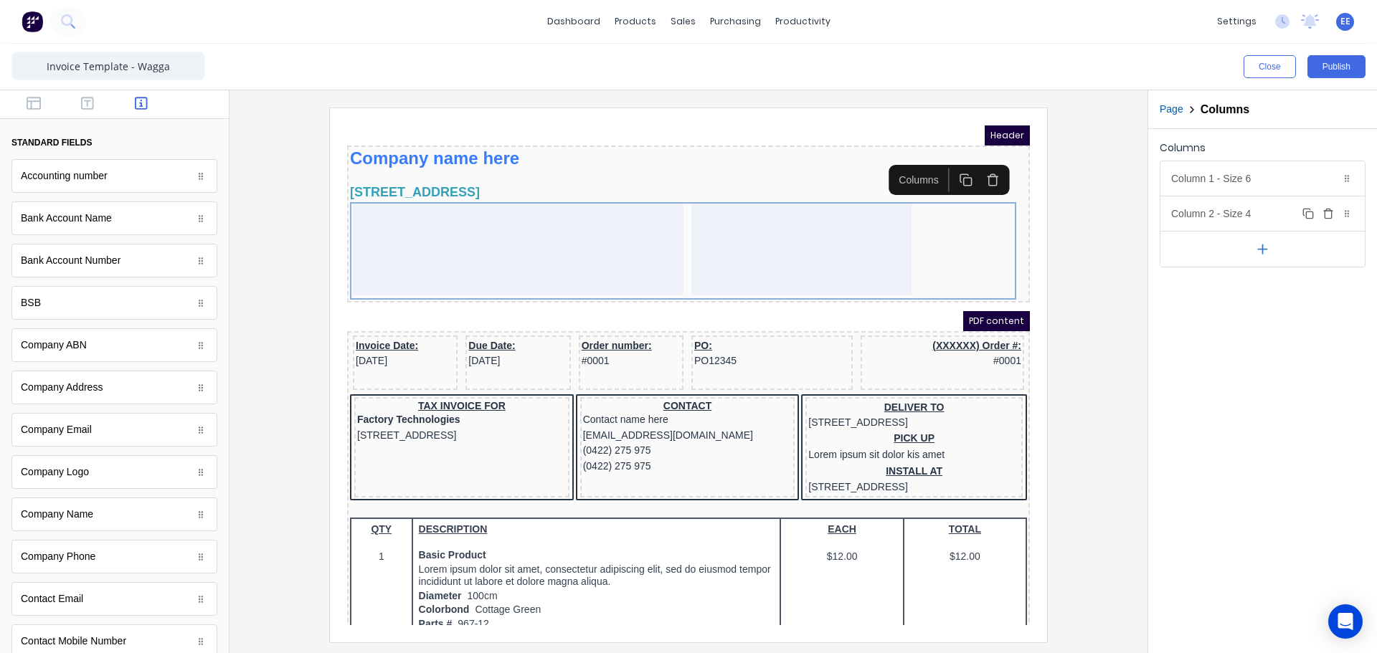
click at [1225, 218] on div "Column 2 - Size 4 Duplicate Delete" at bounding box center [1263, 214] width 204 height 34
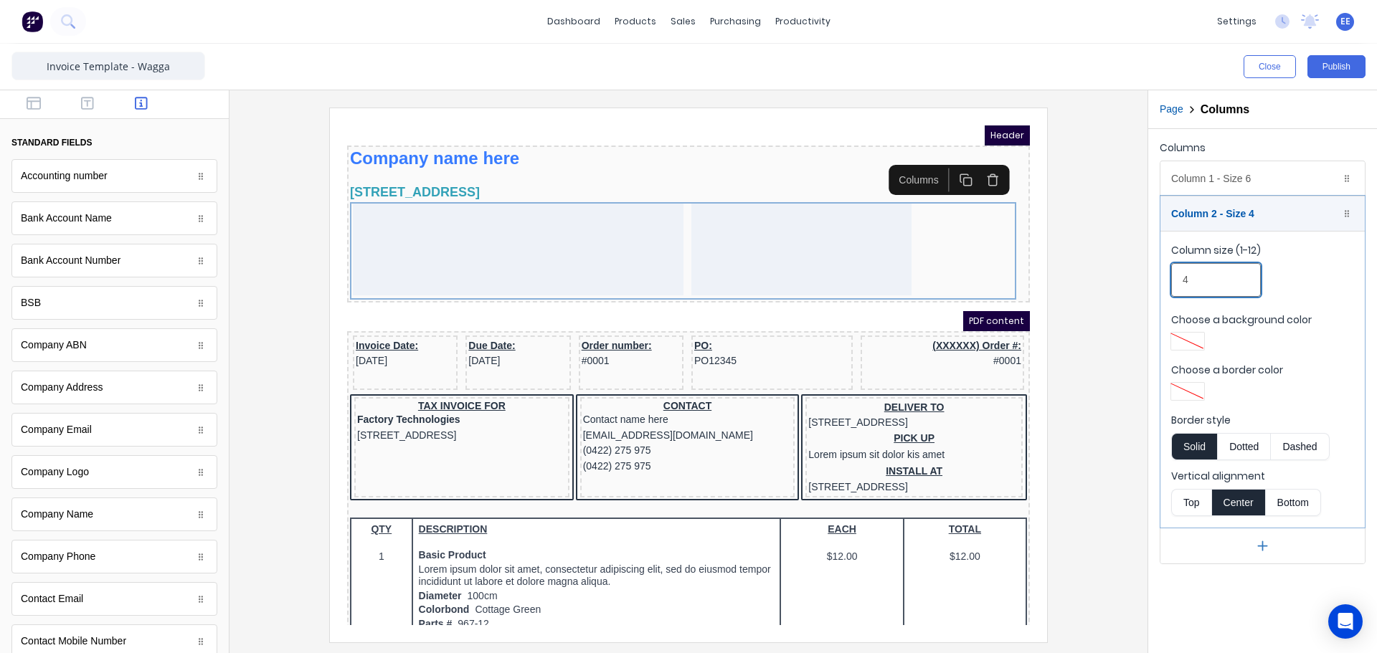
drag, startPoint x: 1157, startPoint y: 282, endPoint x: 1144, endPoint y: 282, distance: 12.9
click at [1145, 282] on div "Close Publish Components standard fields Accounting number Accounting number Ba…" at bounding box center [688, 349] width 1377 height 610
type input "6"
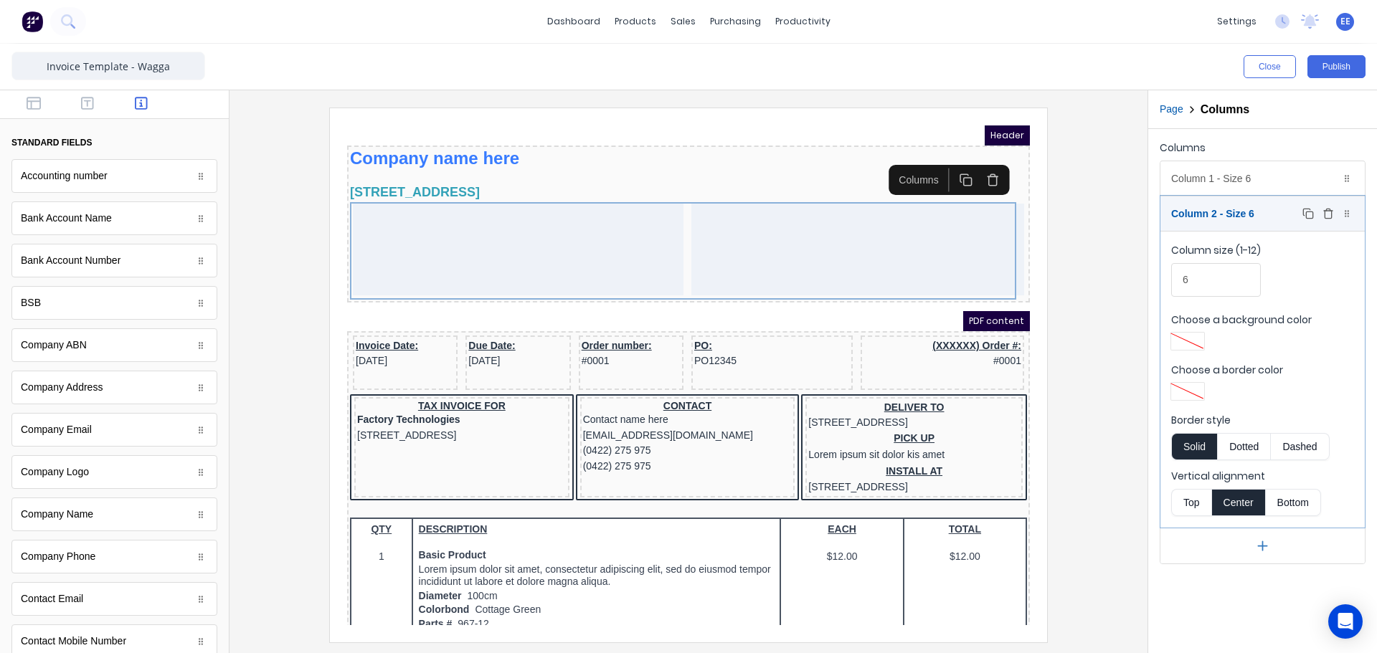
click at [1226, 212] on div "Column 2 - Size 6 Duplicate Delete" at bounding box center [1263, 214] width 204 height 34
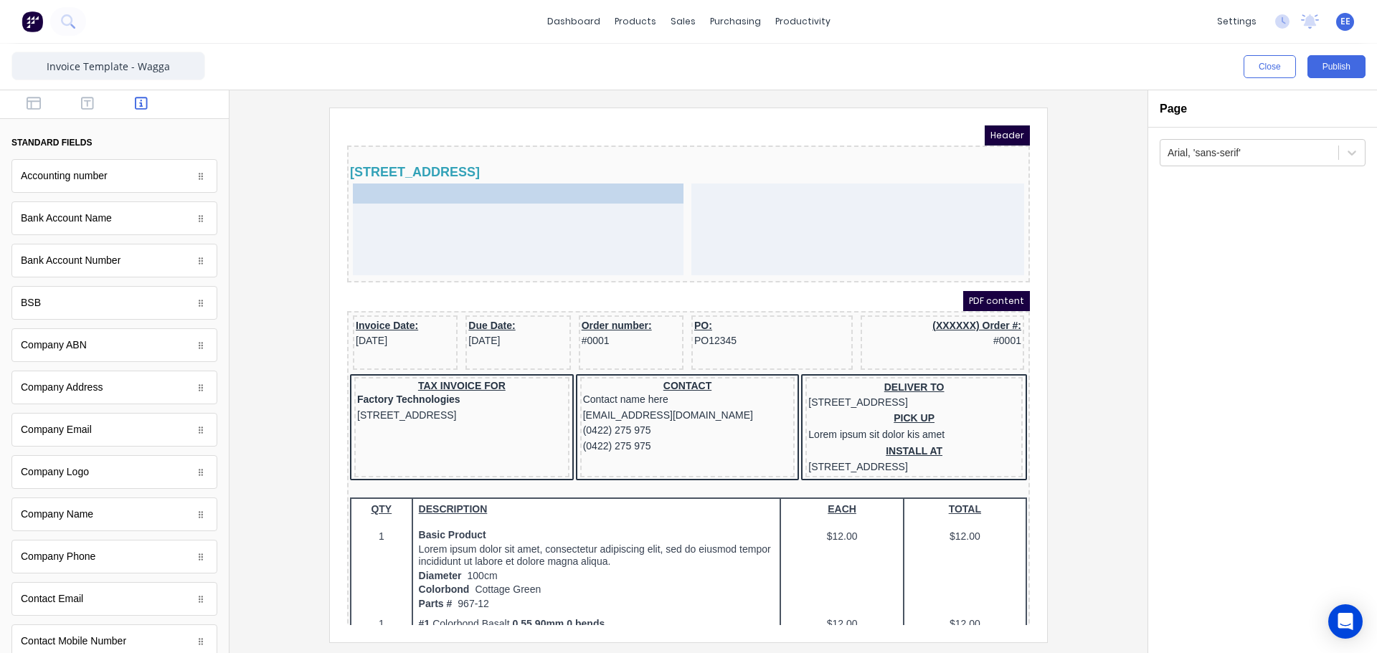
drag, startPoint x: 511, startPoint y: 138, endPoint x: 482, endPoint y: 214, distance: 80.6
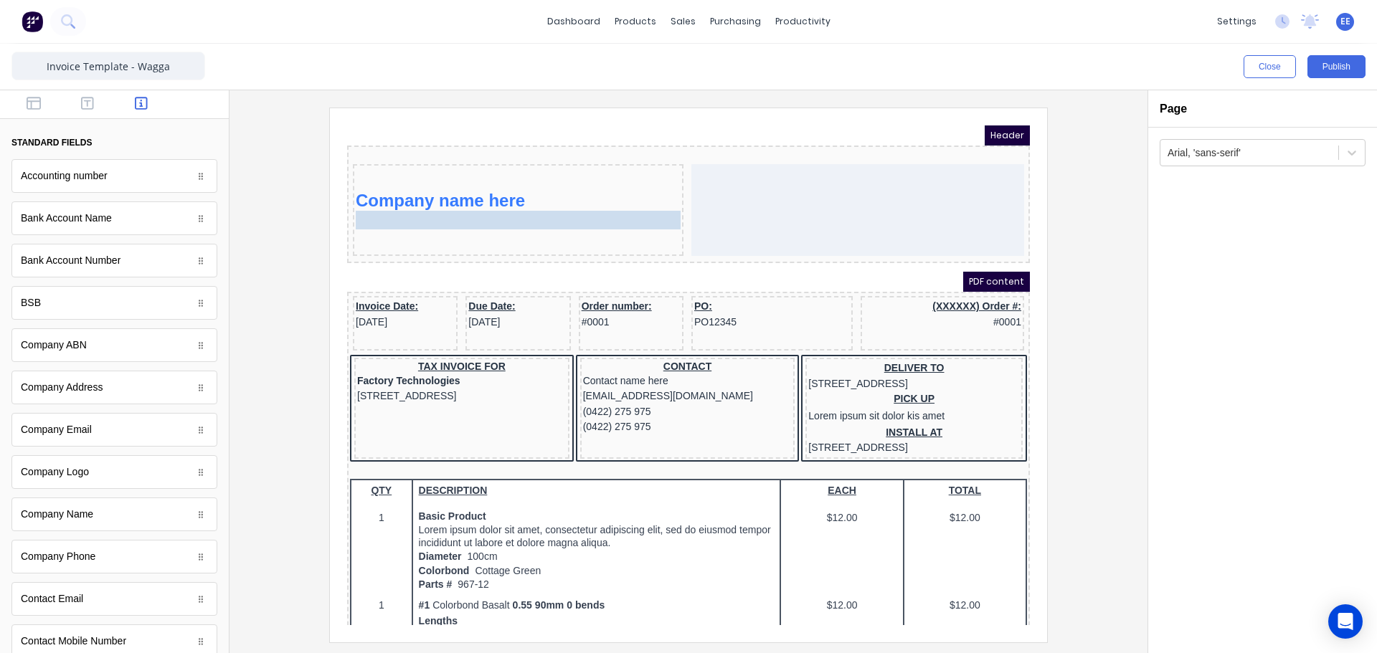
drag, startPoint x: 430, startPoint y: 147, endPoint x: 423, endPoint y: 213, distance: 66.4
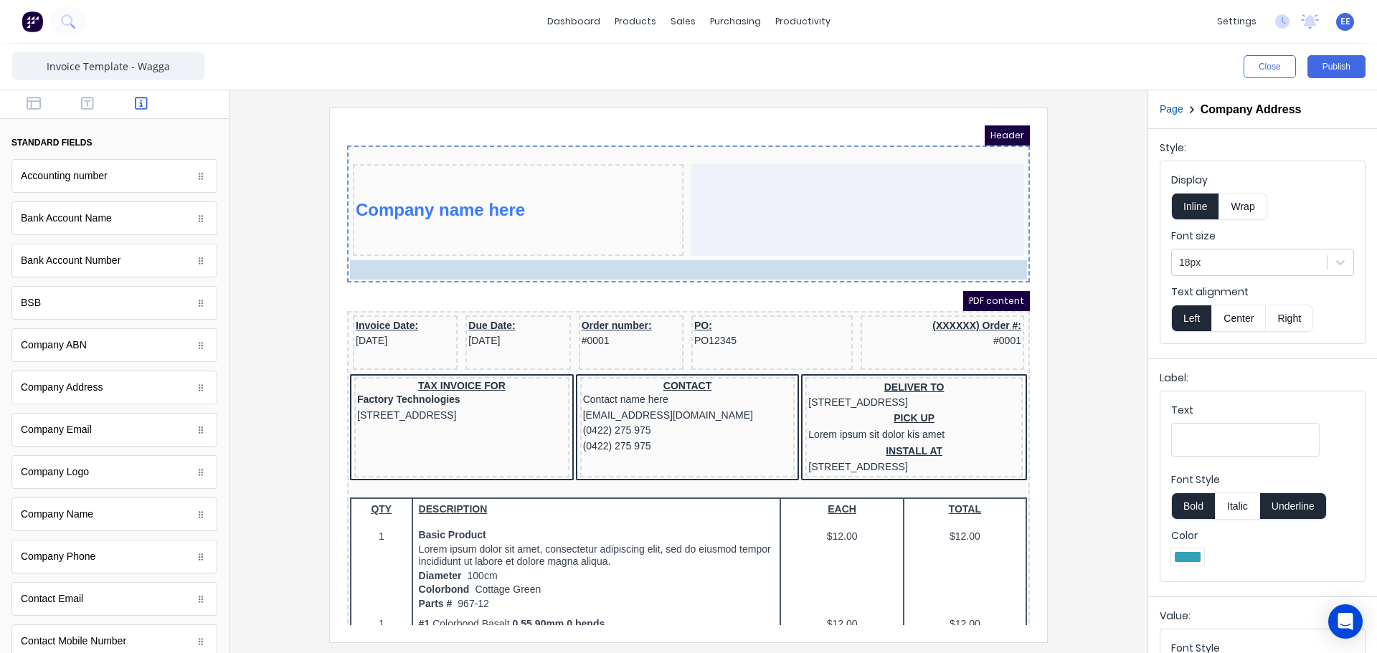
drag, startPoint x: 389, startPoint y: 252, endPoint x: 394, endPoint y: 208, distance: 44.8
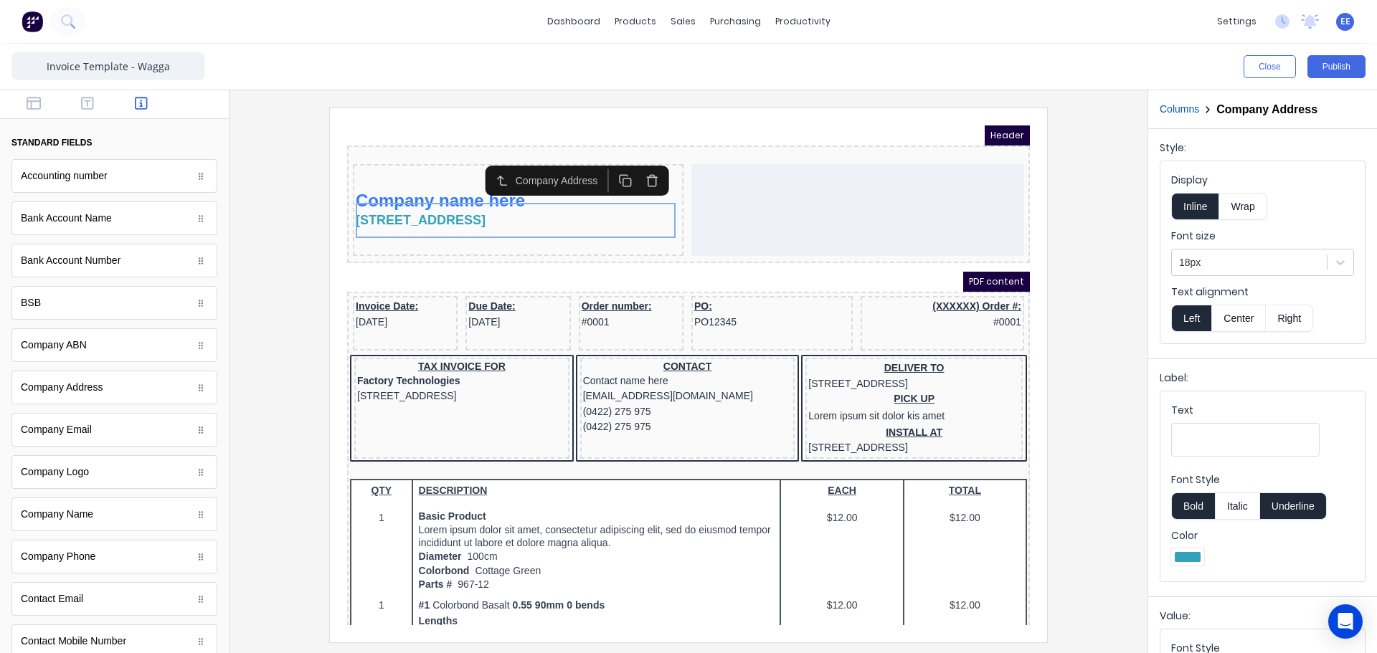
click at [1169, 110] on button "Columns" at bounding box center [1179, 109] width 39 height 15
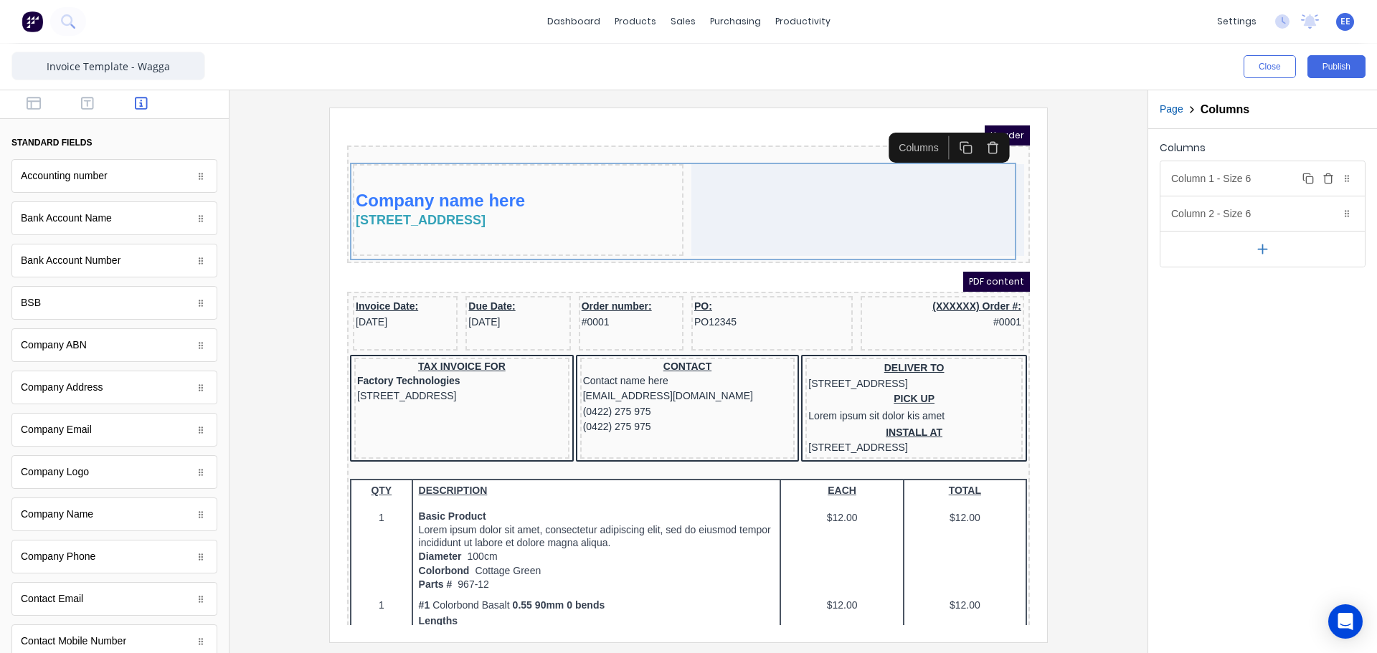
click at [1186, 180] on div "Column 1 - Size 6 Duplicate Delete" at bounding box center [1263, 178] width 204 height 34
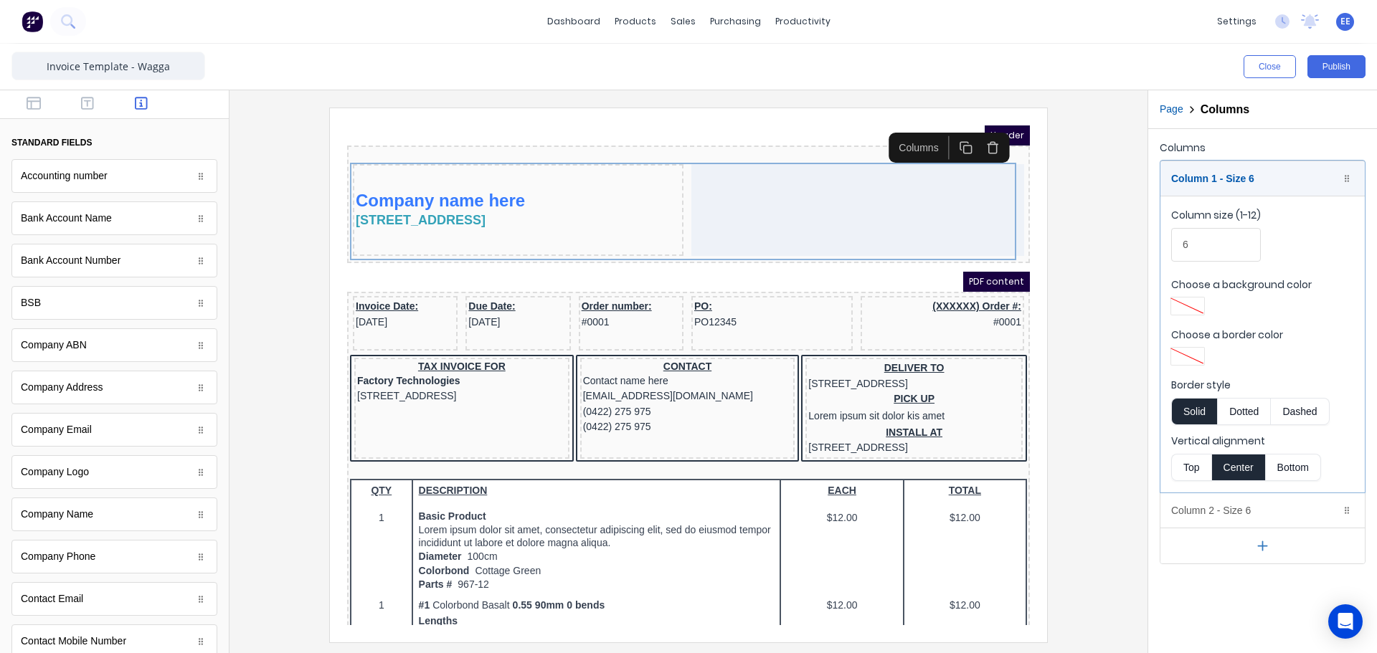
click at [1196, 465] on button "Top" at bounding box center [1191, 467] width 40 height 27
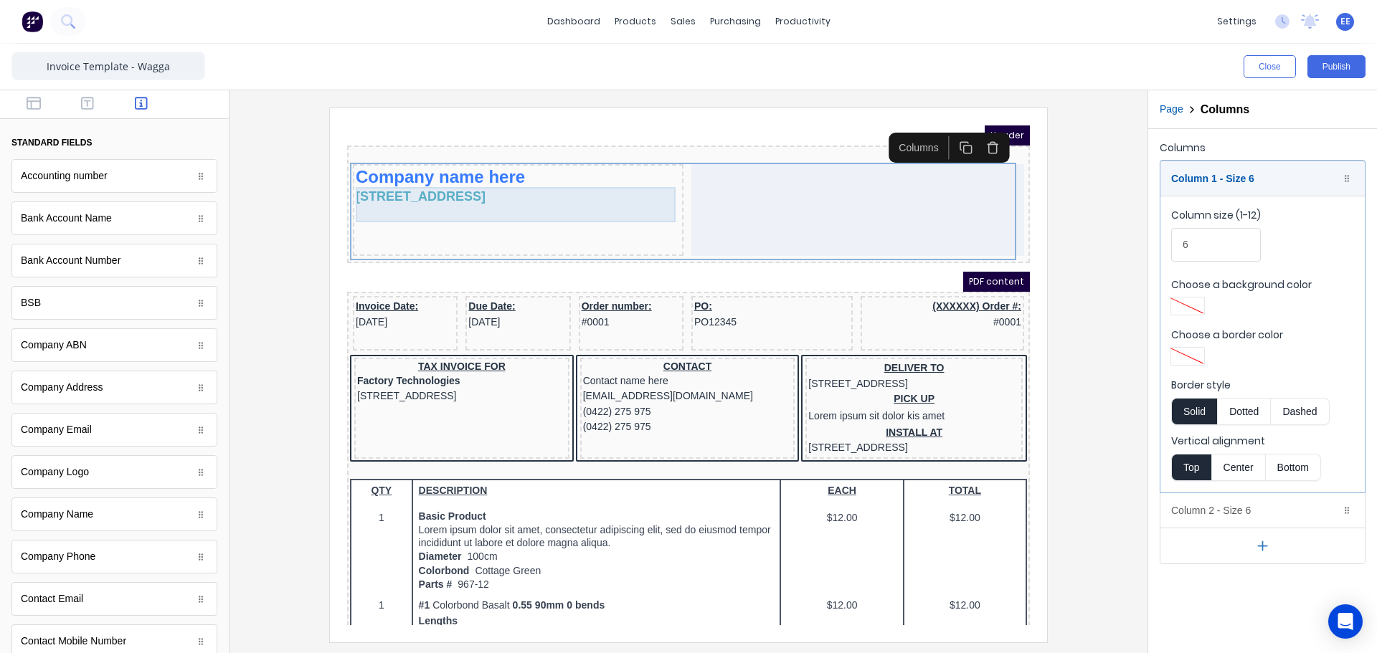
click at [441, 189] on div "[STREET_ADDRESS]" at bounding box center [501, 179] width 325 height 19
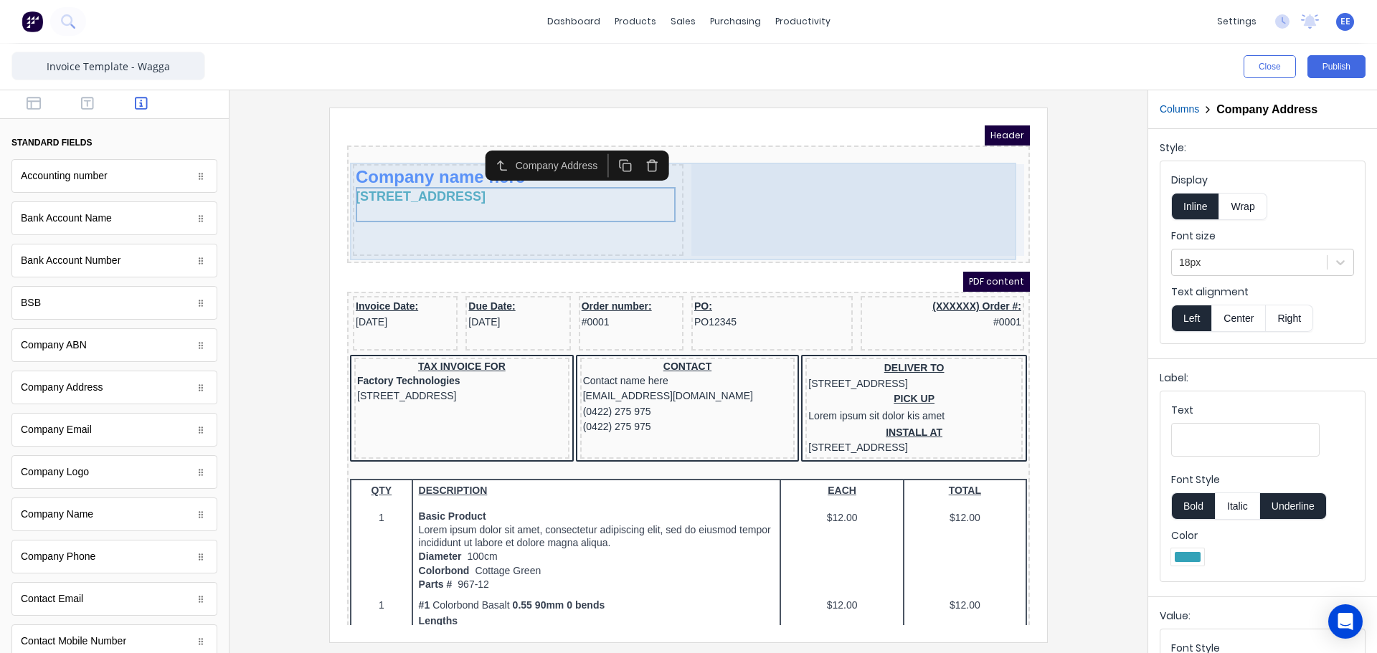
click at [420, 219] on div "Company name here 234 Beach Road Gold Coast, Queensland, Australia, 4217" at bounding box center [501, 193] width 331 height 92
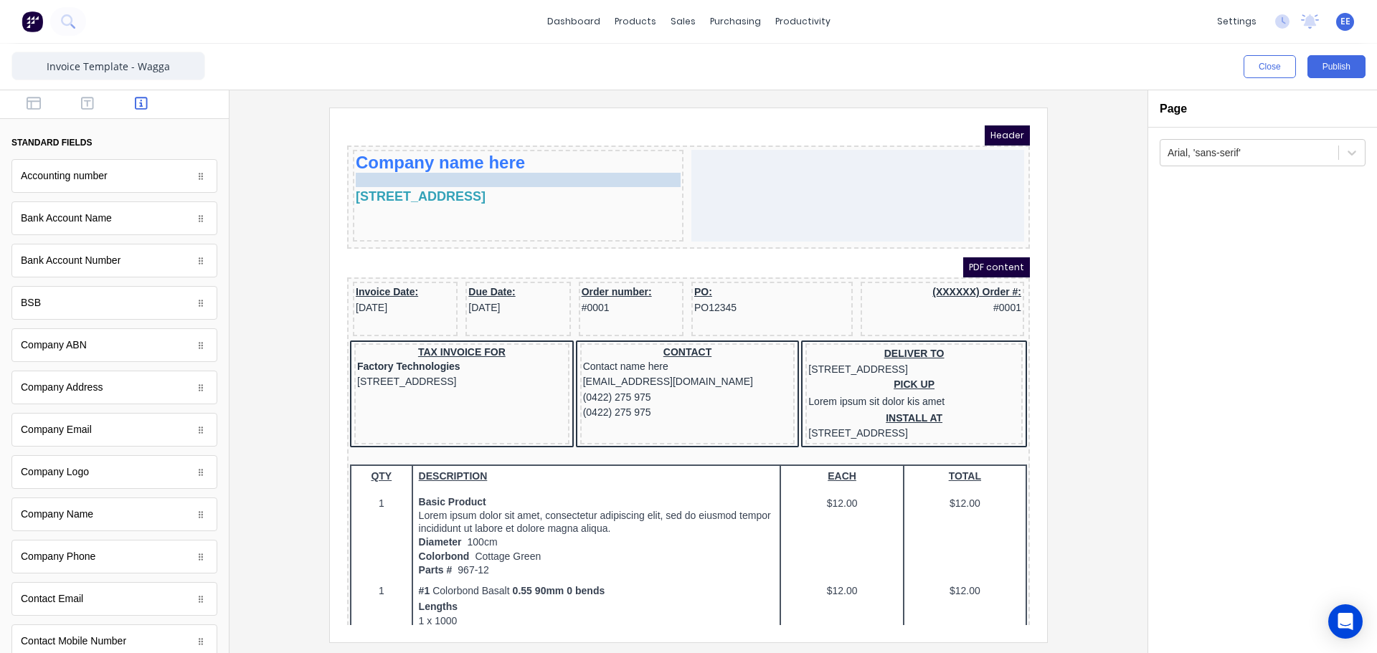
drag, startPoint x: 370, startPoint y: 134, endPoint x: 372, endPoint y: 169, distance: 34.5
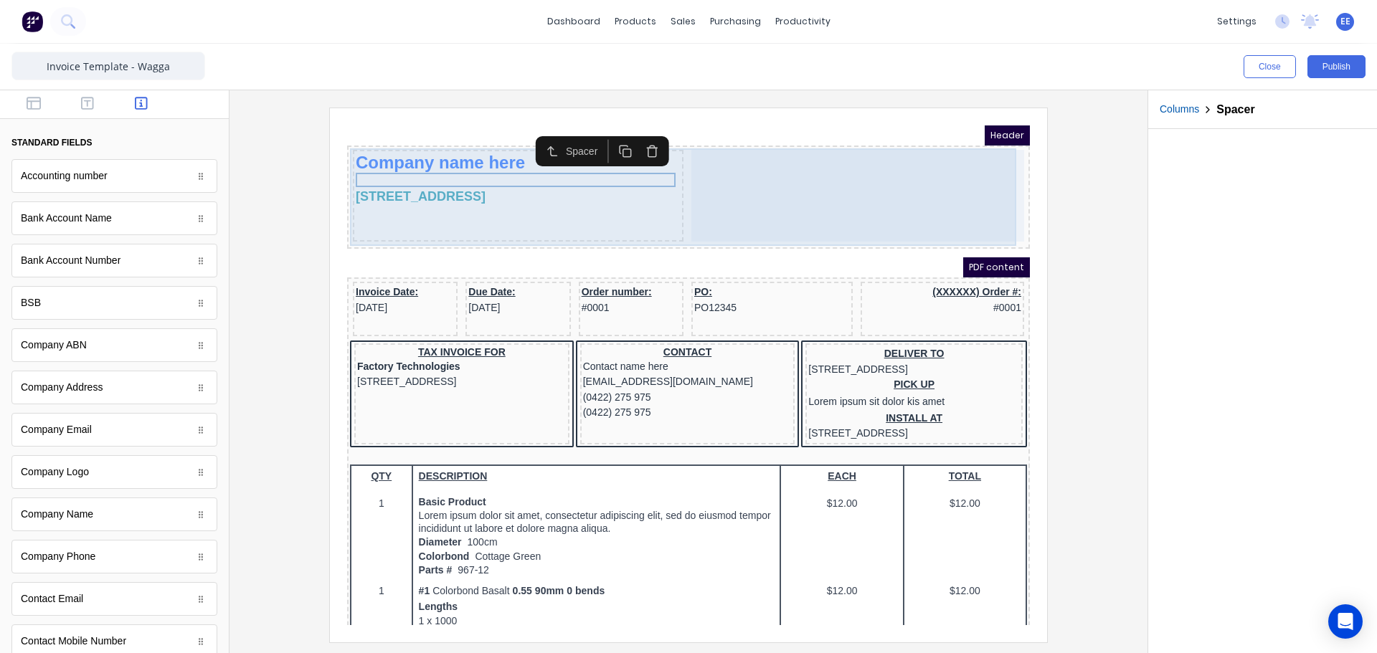
click at [412, 214] on div "Company name here 234 Beach Road Gold Coast, Queensland, Australia, 4217" at bounding box center [501, 179] width 331 height 92
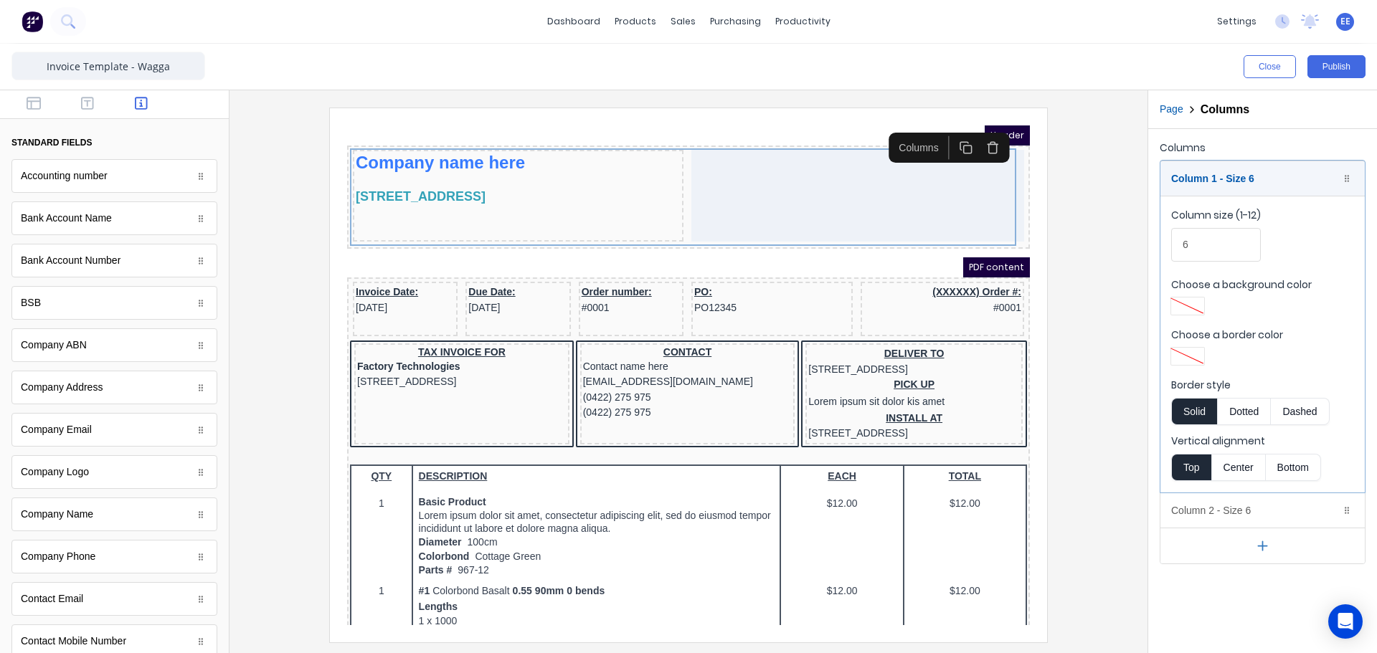
click at [1124, 443] on div at bounding box center [688, 375] width 895 height 534
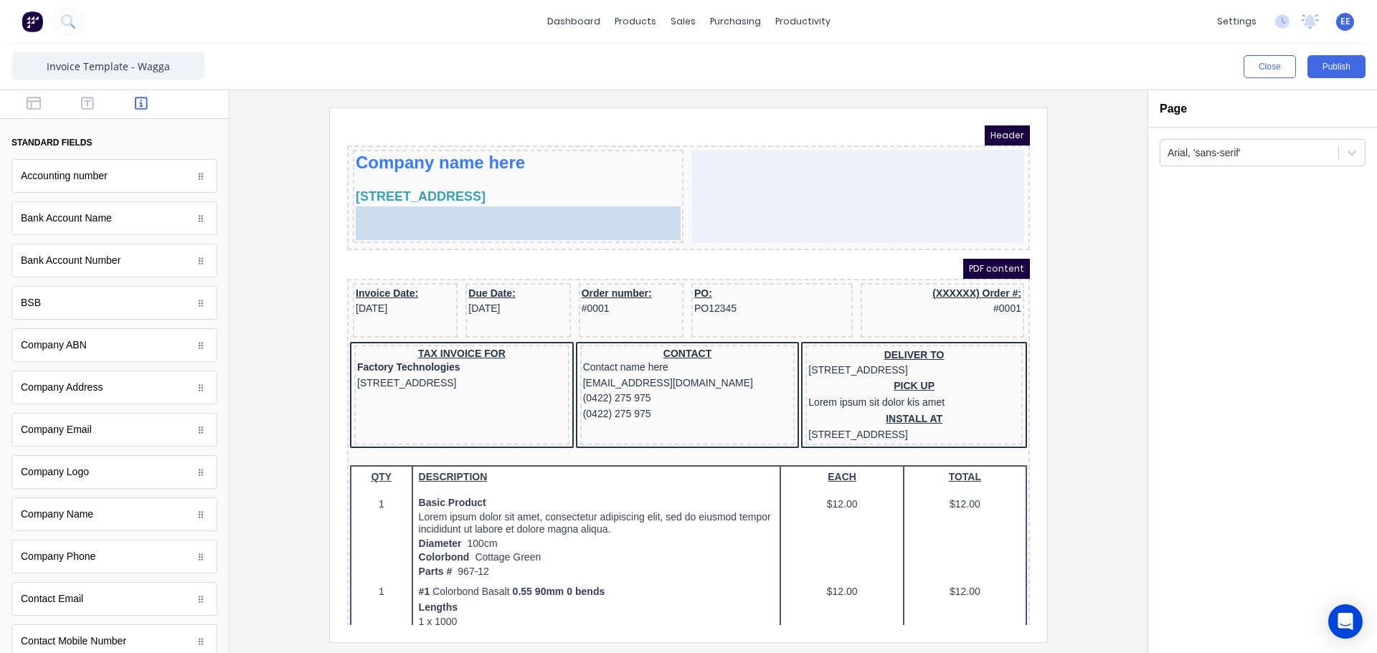
drag, startPoint x: 57, startPoint y: 356, endPoint x: 458, endPoint y: 227, distance: 421.0
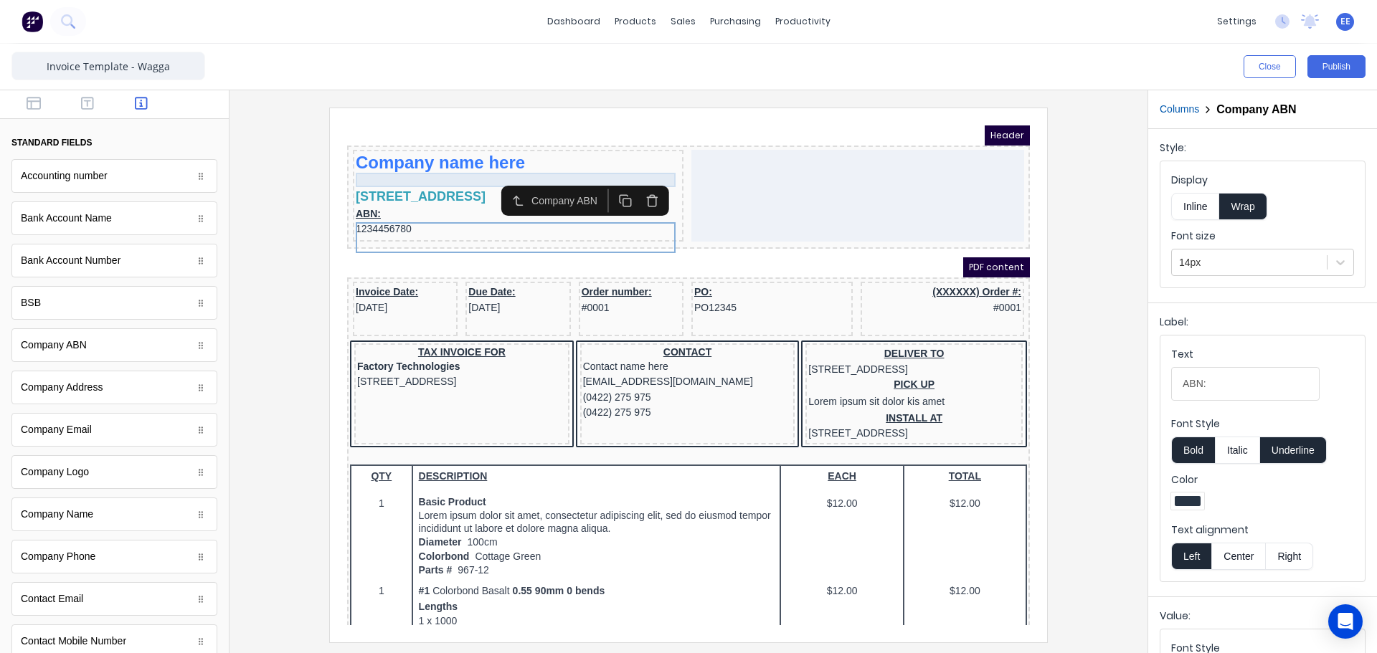
click at [375, 164] on div at bounding box center [501, 163] width 325 height 14
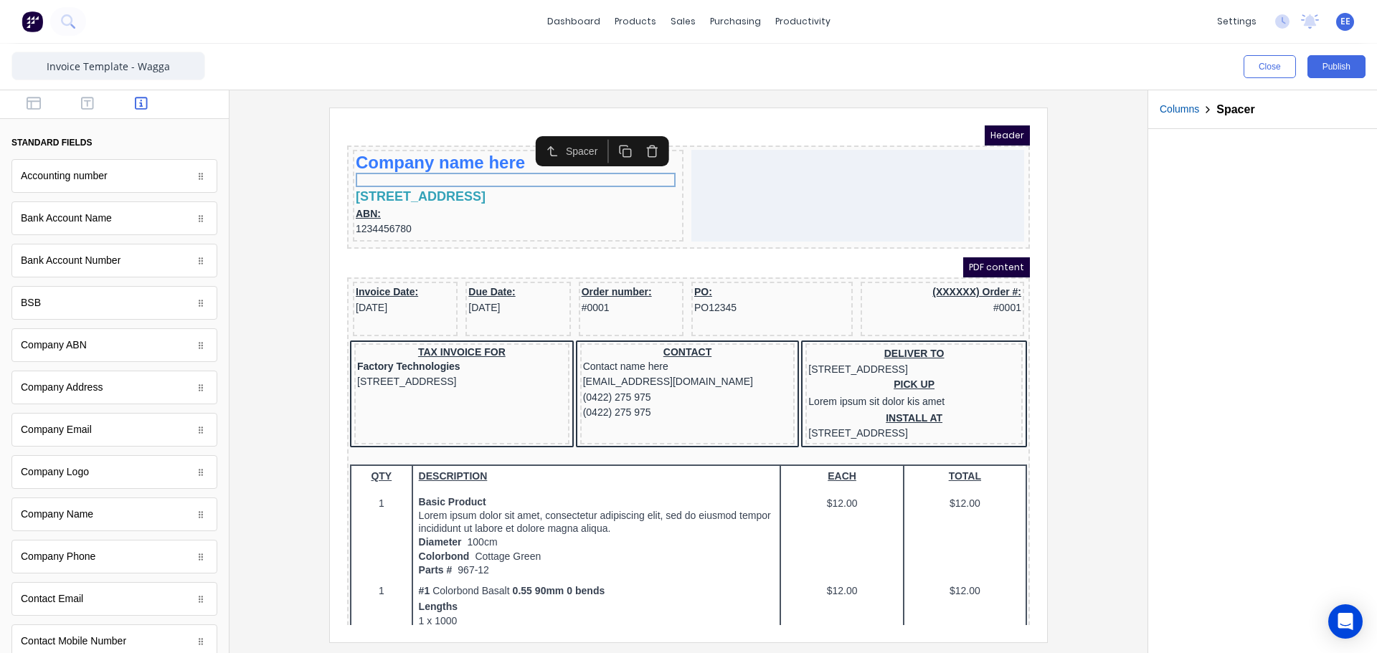
click at [610, 138] on icon "button" at bounding box center [609, 134] width 14 height 14
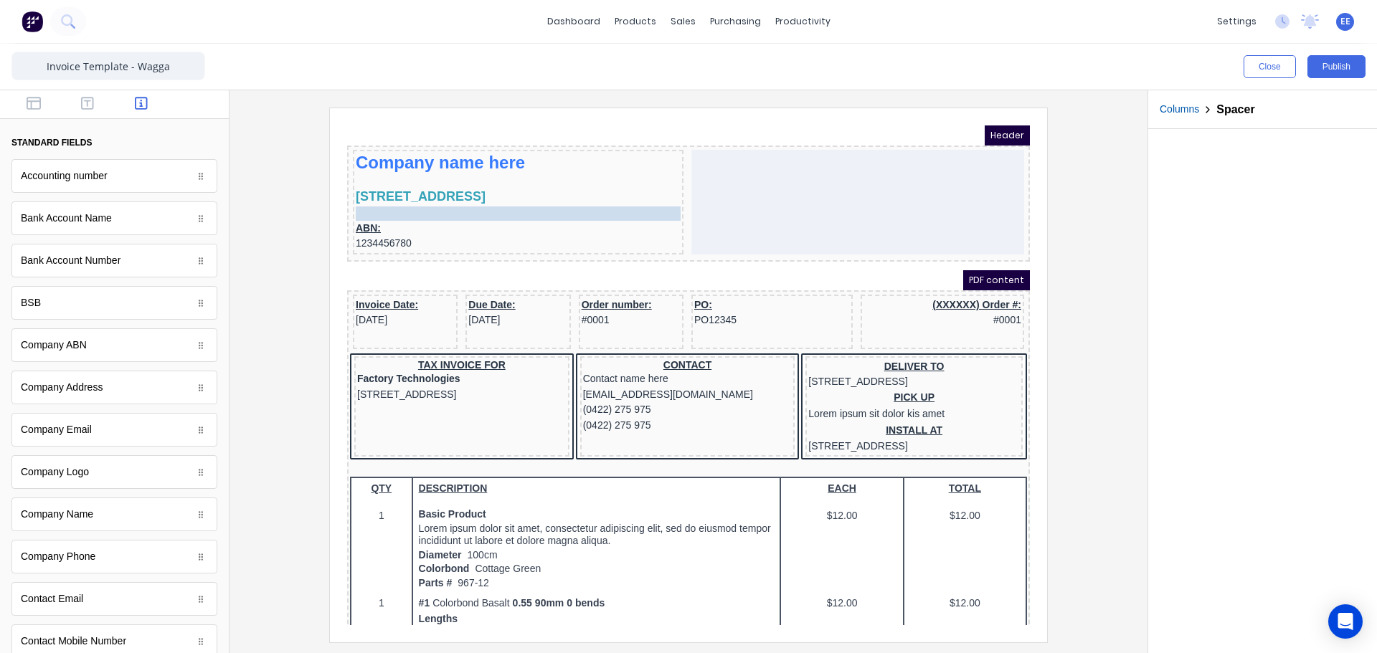
drag, startPoint x: 407, startPoint y: 174, endPoint x: 398, endPoint y: 213, distance: 40.4
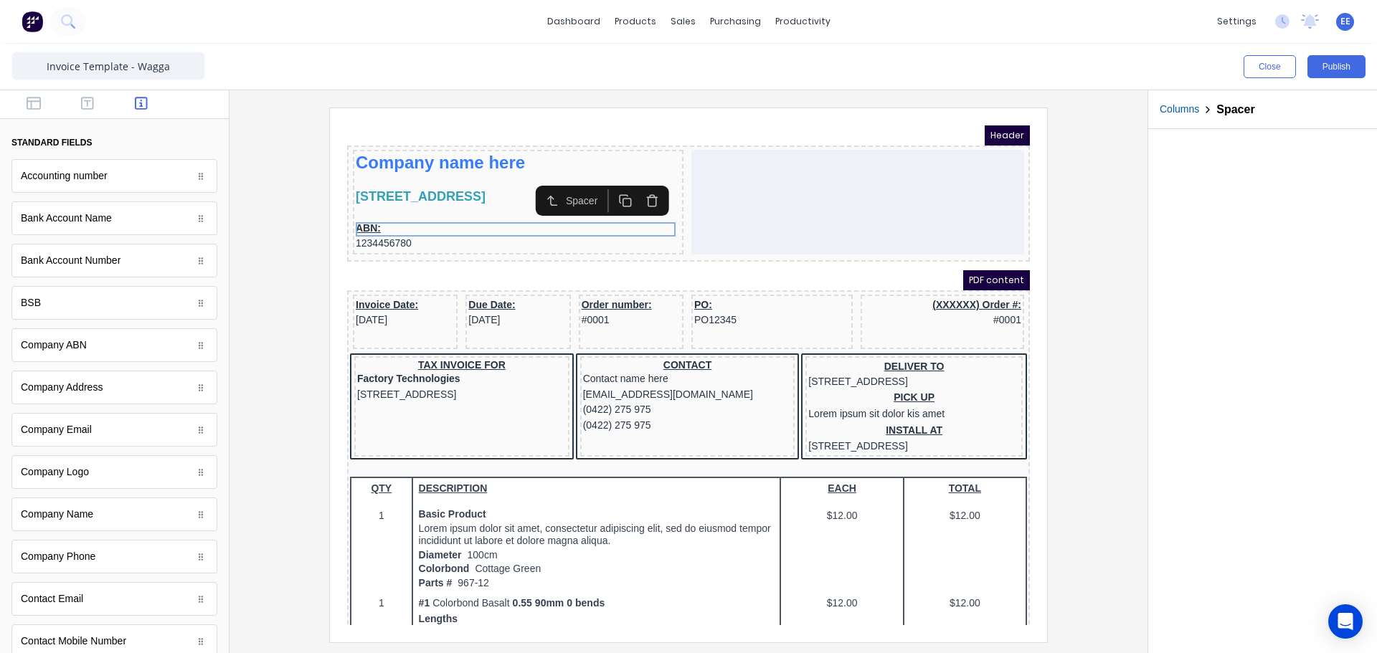
click at [366, 235] on div "ABN: 1234456780" at bounding box center [501, 219] width 325 height 31
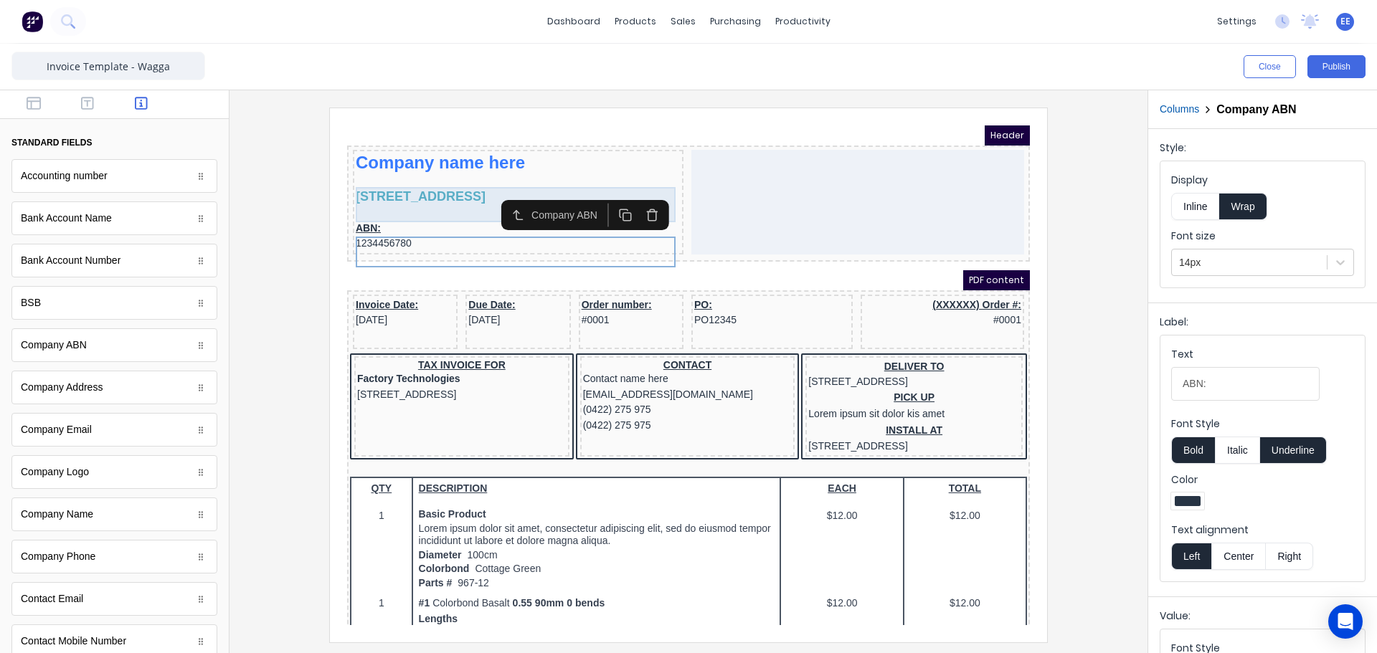
click at [413, 189] on div "[STREET_ADDRESS]" at bounding box center [501, 179] width 325 height 19
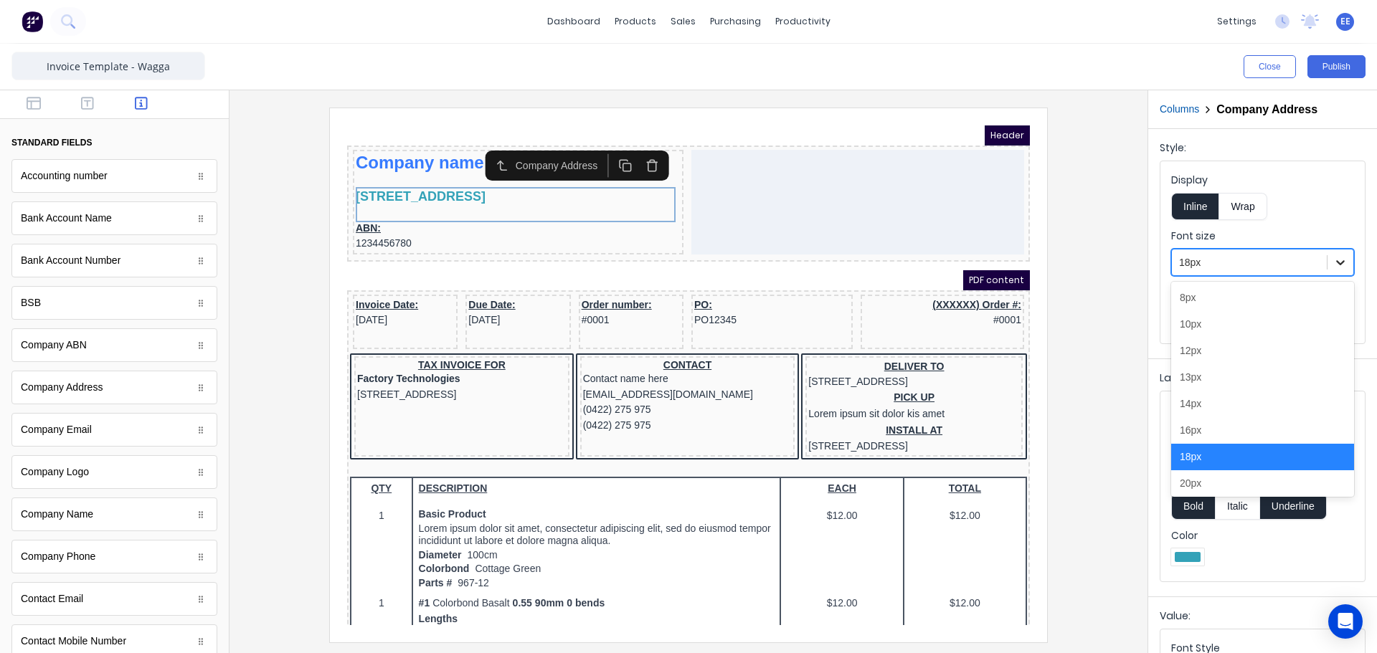
click at [1336, 263] on icon at bounding box center [1340, 262] width 14 height 14
click at [1223, 426] on div "16px" at bounding box center [1262, 430] width 183 height 27
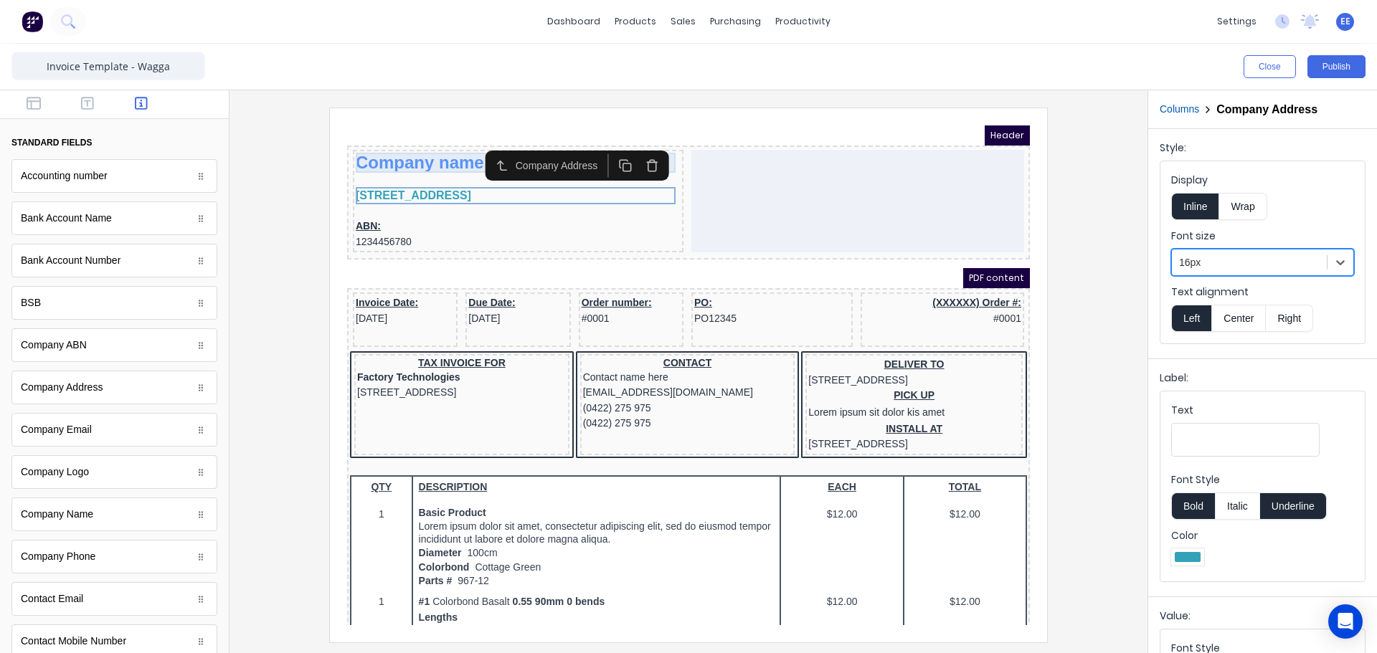
click at [425, 151] on div "Company name here" at bounding box center [501, 146] width 325 height 20
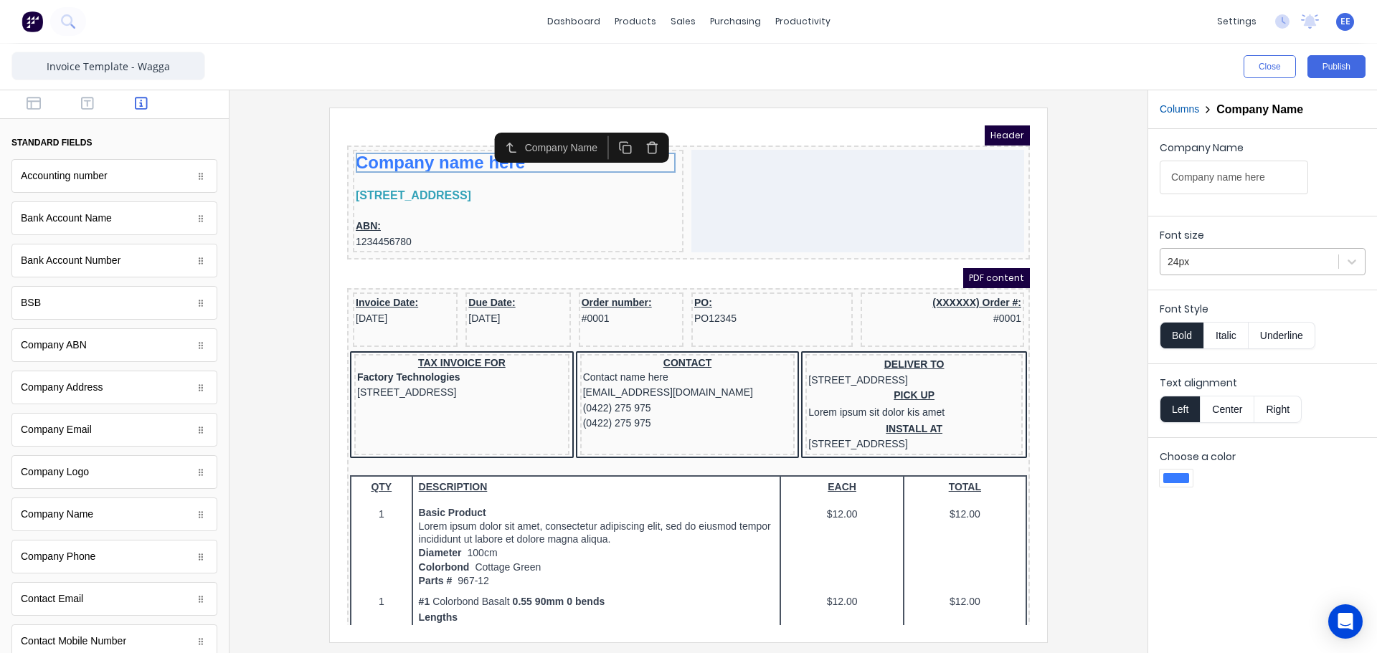
click at [1236, 263] on div at bounding box center [1250, 262] width 164 height 18
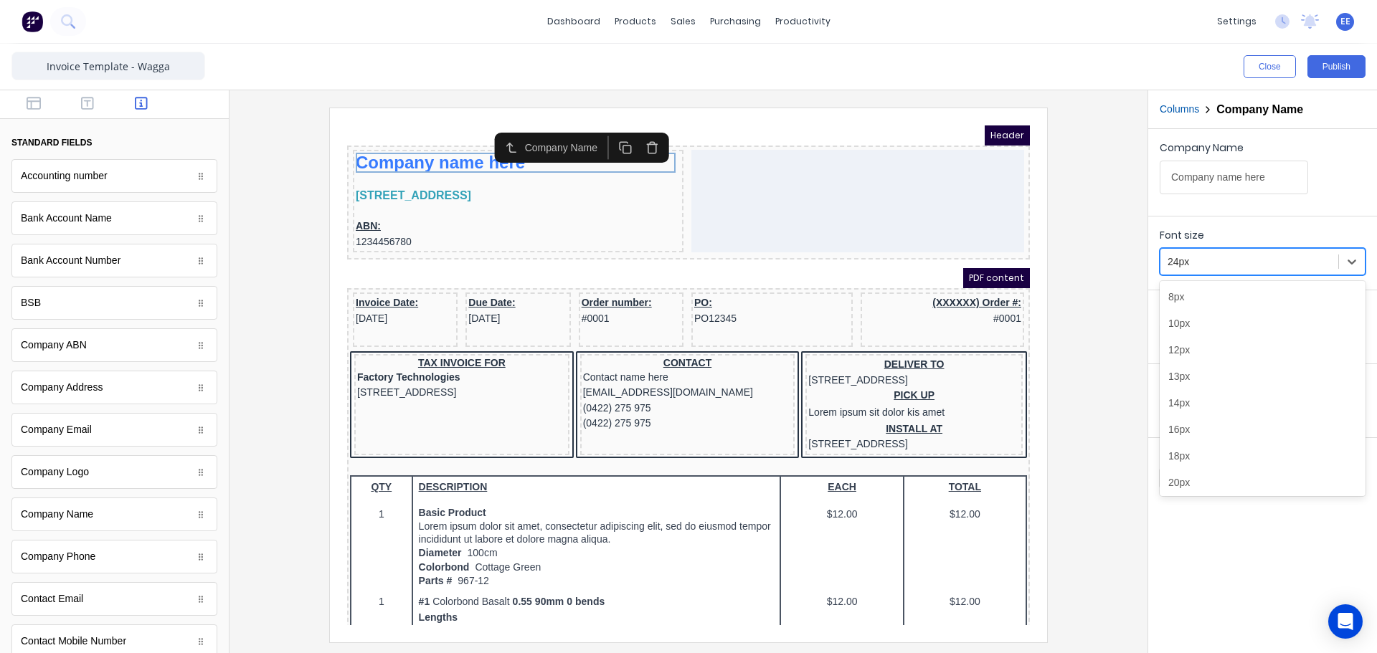
scroll to position [35, 0]
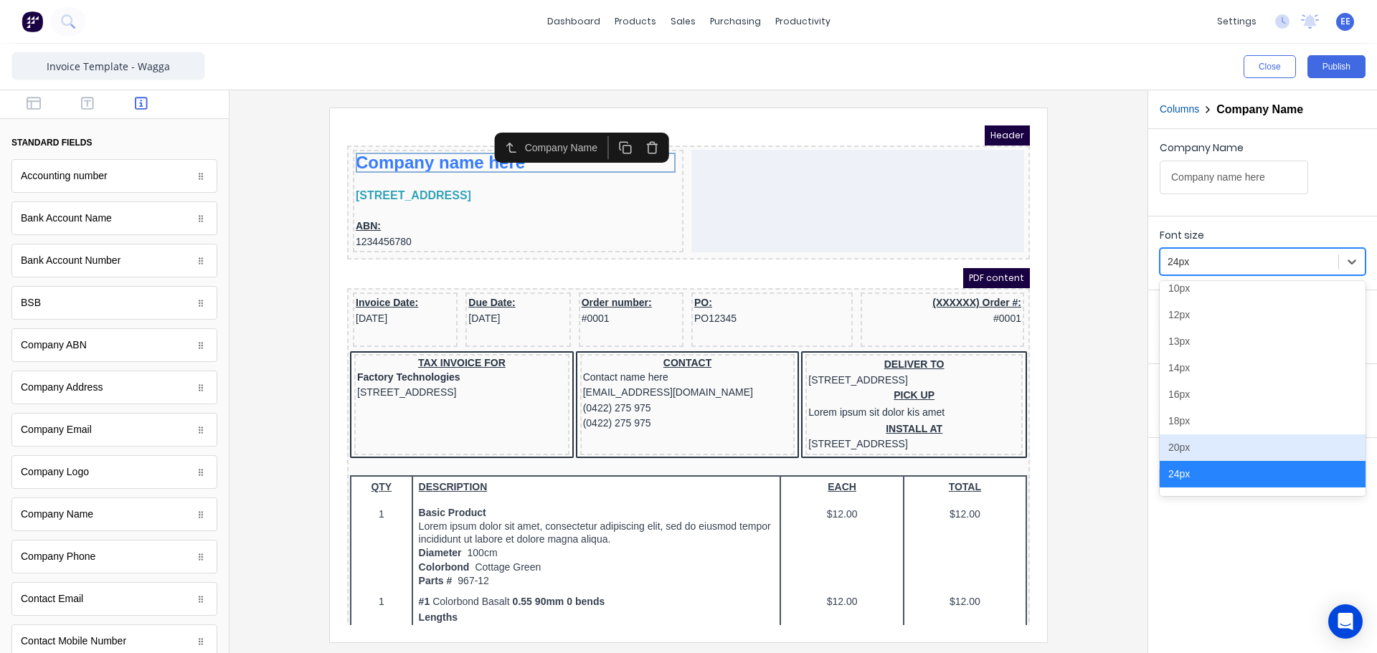
click at [1208, 454] on div "20px" at bounding box center [1263, 448] width 206 height 27
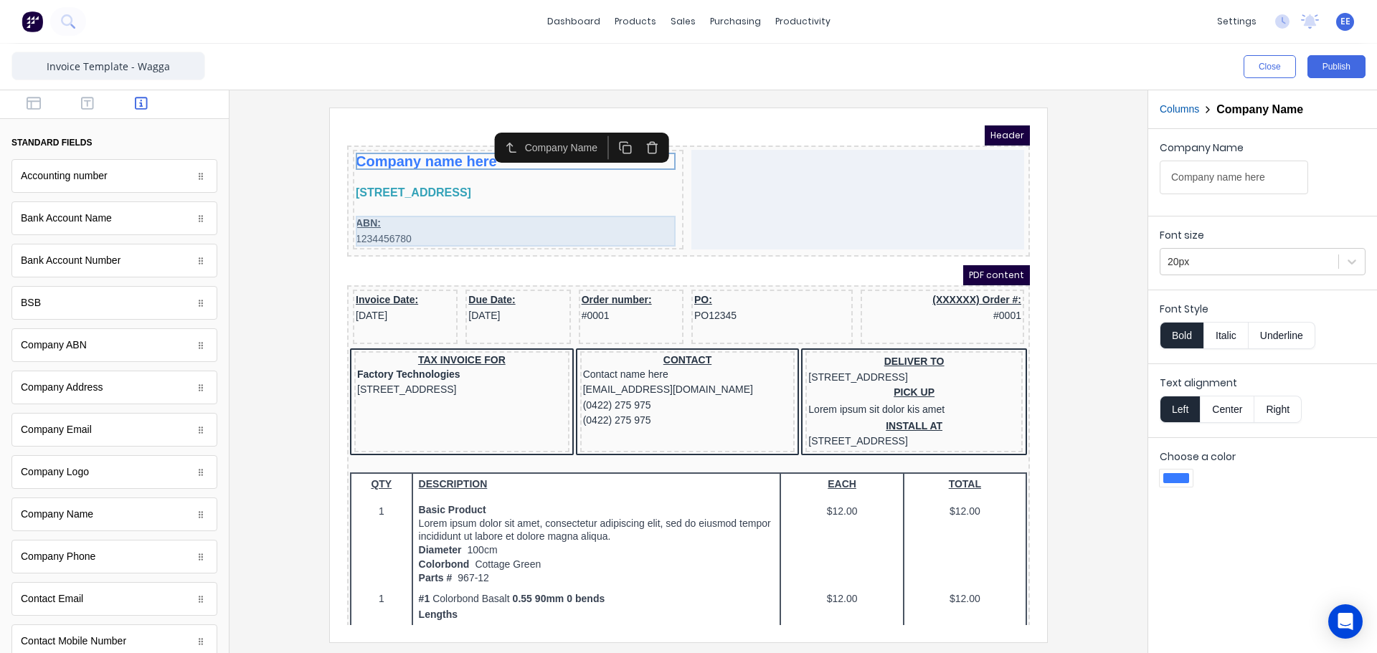
click at [385, 205] on body "Header Company name here 234 Beach Road Gold Coast, Queensland, Australia, 4217…" at bounding box center [671, 358] width 683 height 500
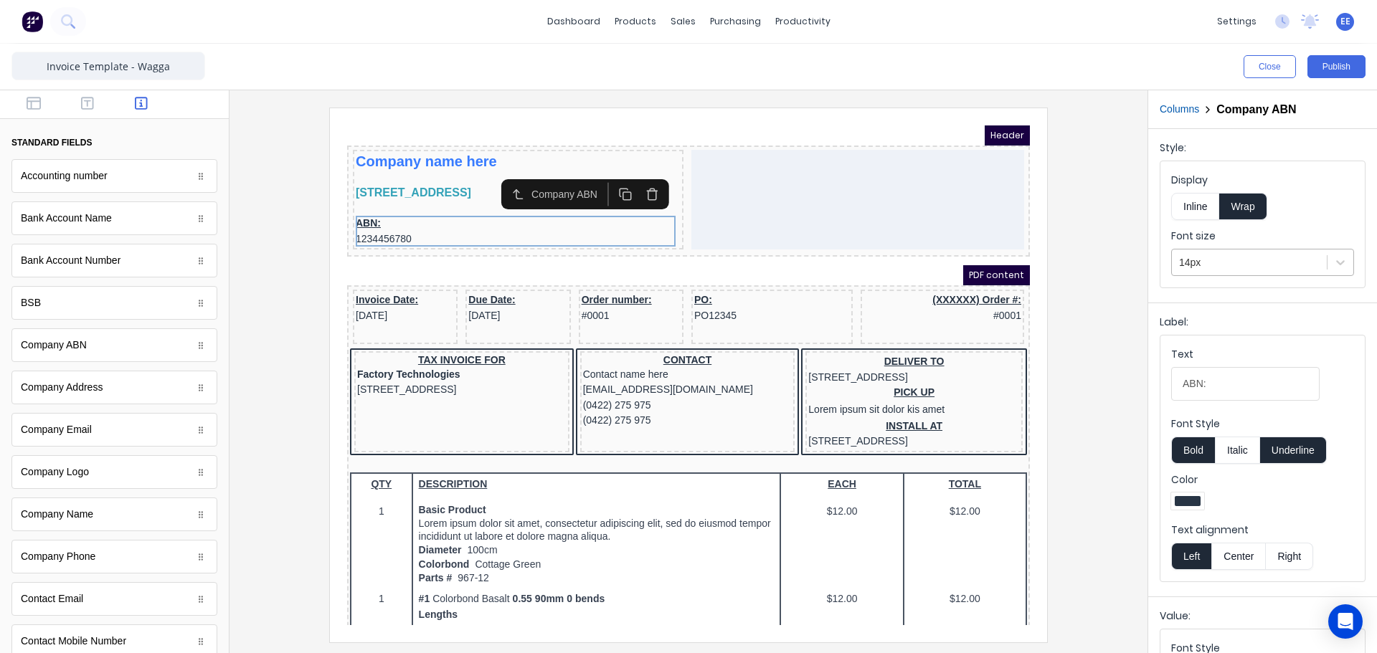
click at [1225, 265] on div at bounding box center [1249, 263] width 141 height 18
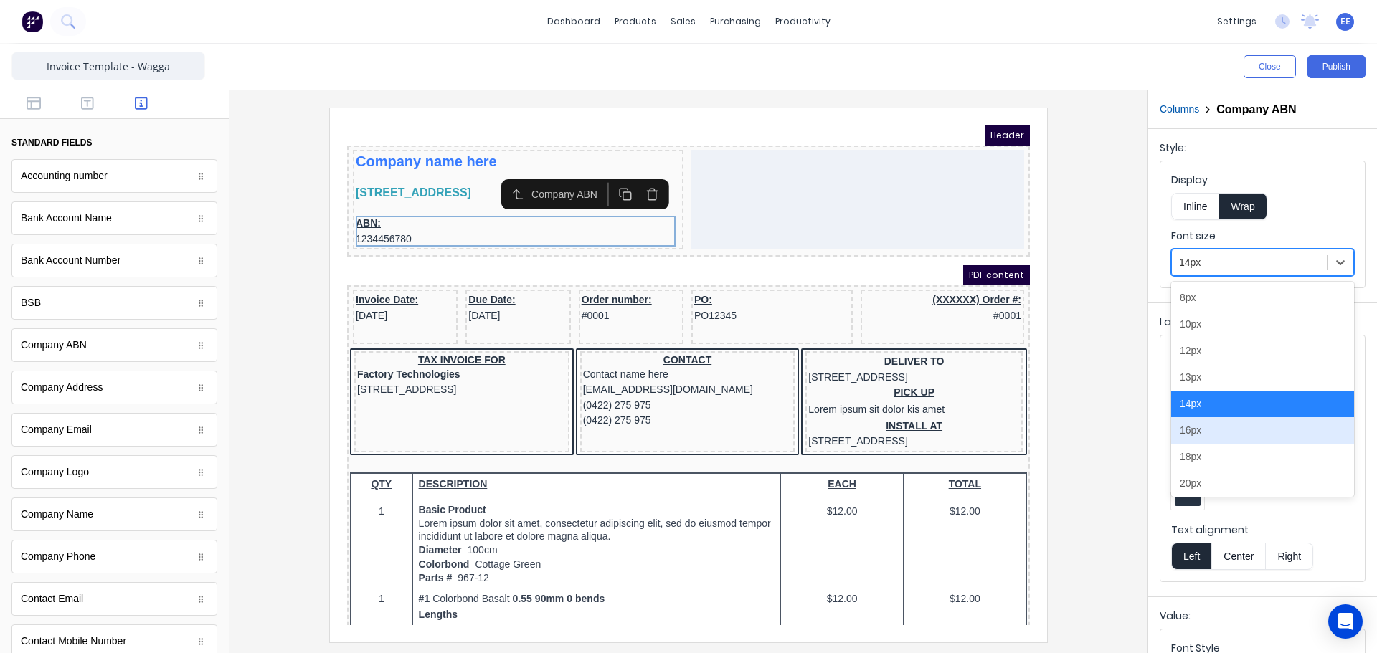
click at [1209, 429] on div "16px" at bounding box center [1262, 430] width 183 height 27
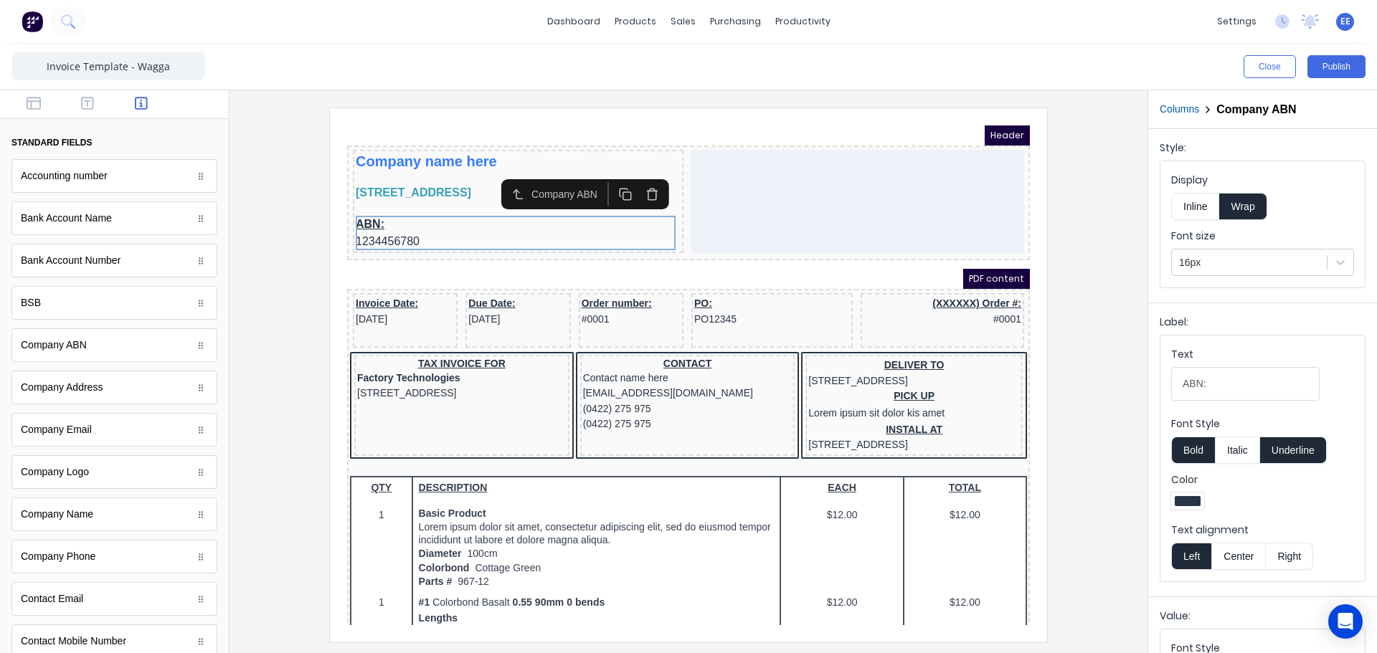
click at [1194, 210] on button "Inline" at bounding box center [1195, 206] width 48 height 27
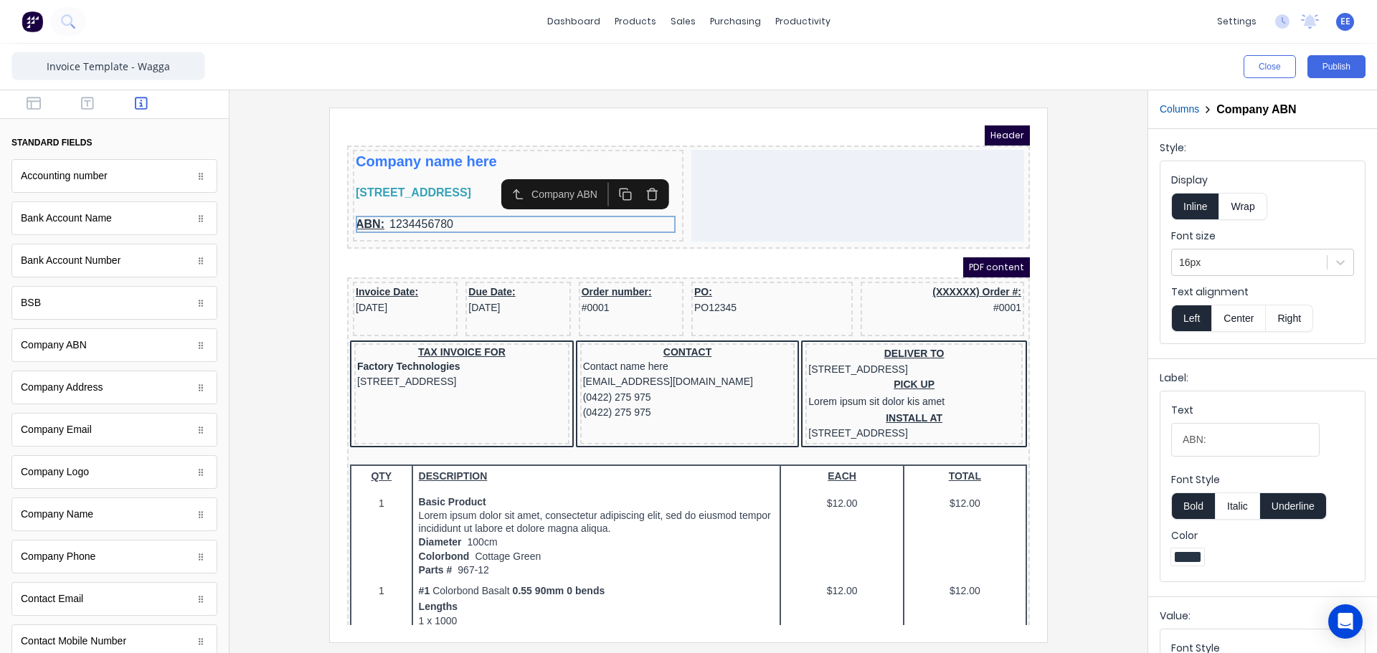
click at [1289, 506] on button "Underline" at bounding box center [1293, 506] width 67 height 27
click at [1195, 440] on input "ABN:" at bounding box center [1245, 440] width 148 height 34
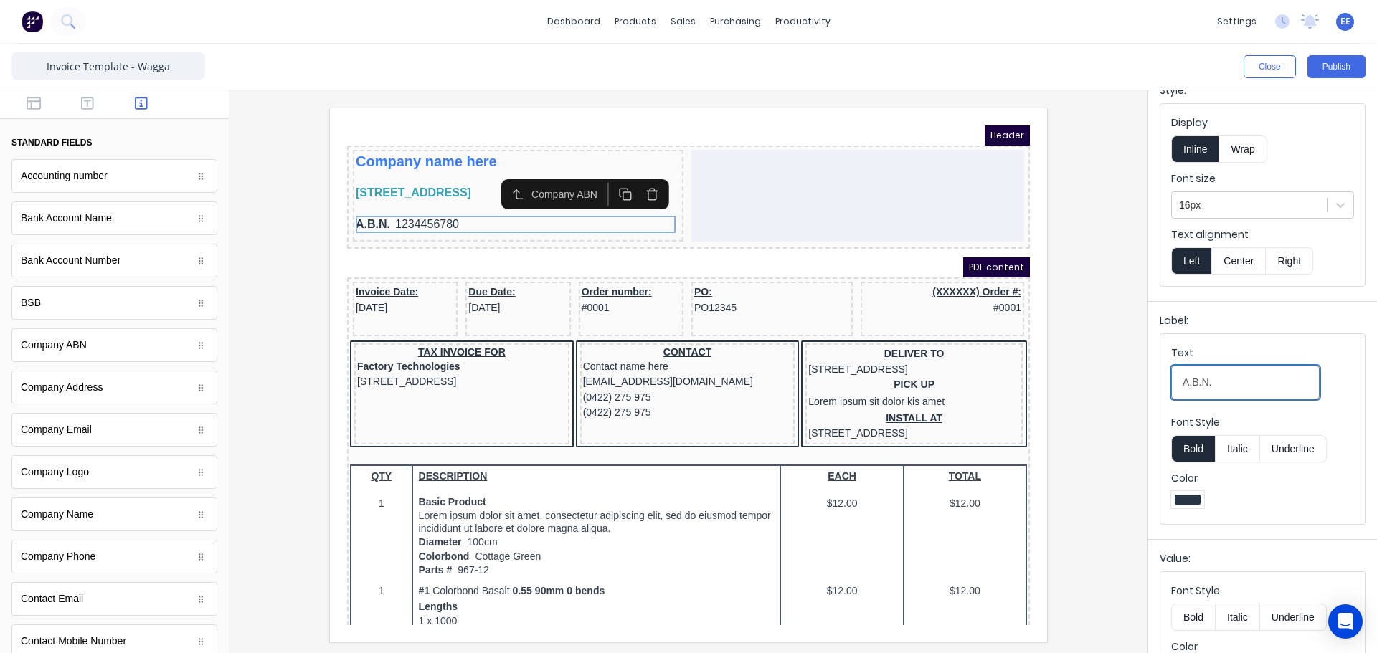
scroll to position [108, 0]
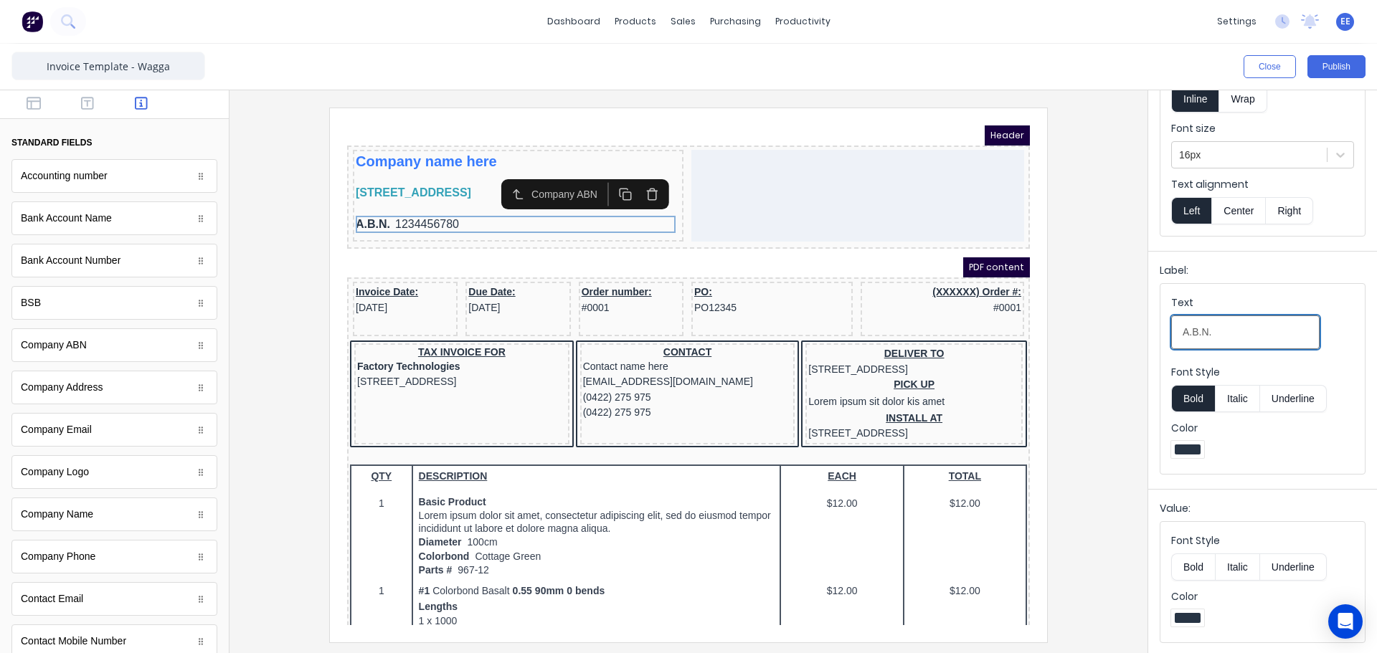
type input "A.B.N."
click at [1195, 567] on button "Bold" at bounding box center [1193, 567] width 44 height 27
click at [1088, 354] on div at bounding box center [688, 375] width 895 height 534
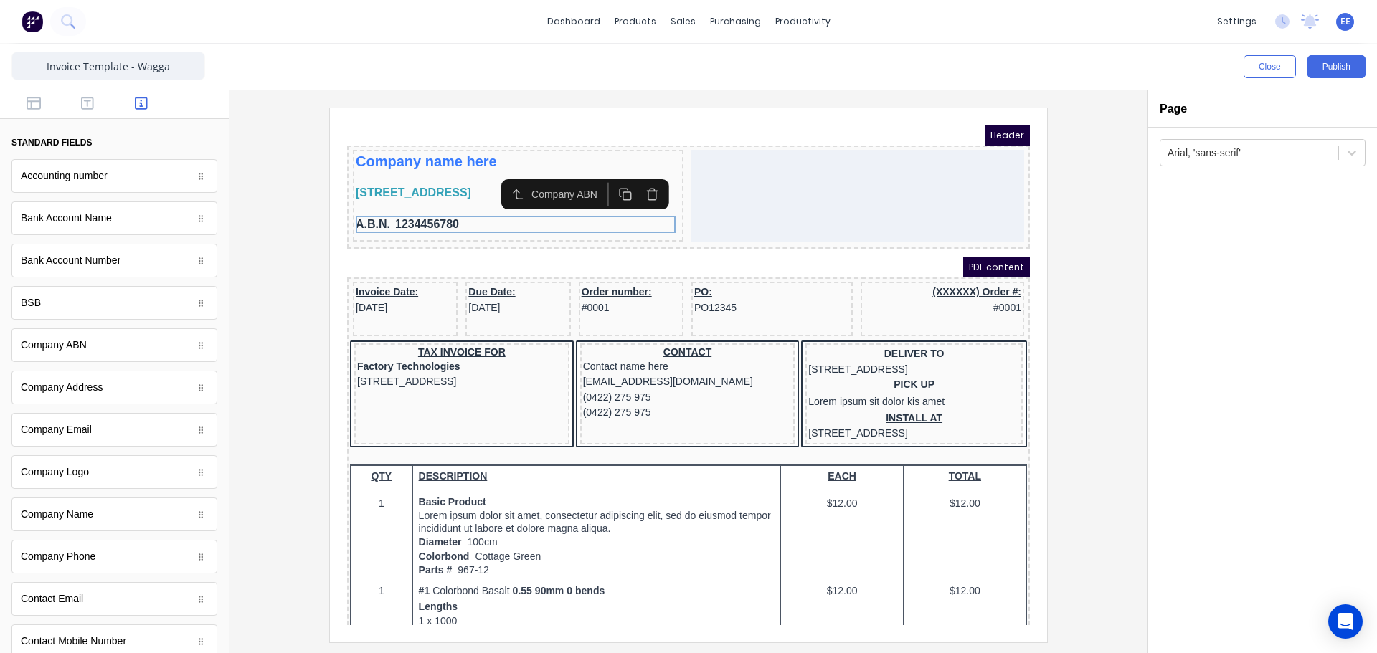
scroll to position [0, 0]
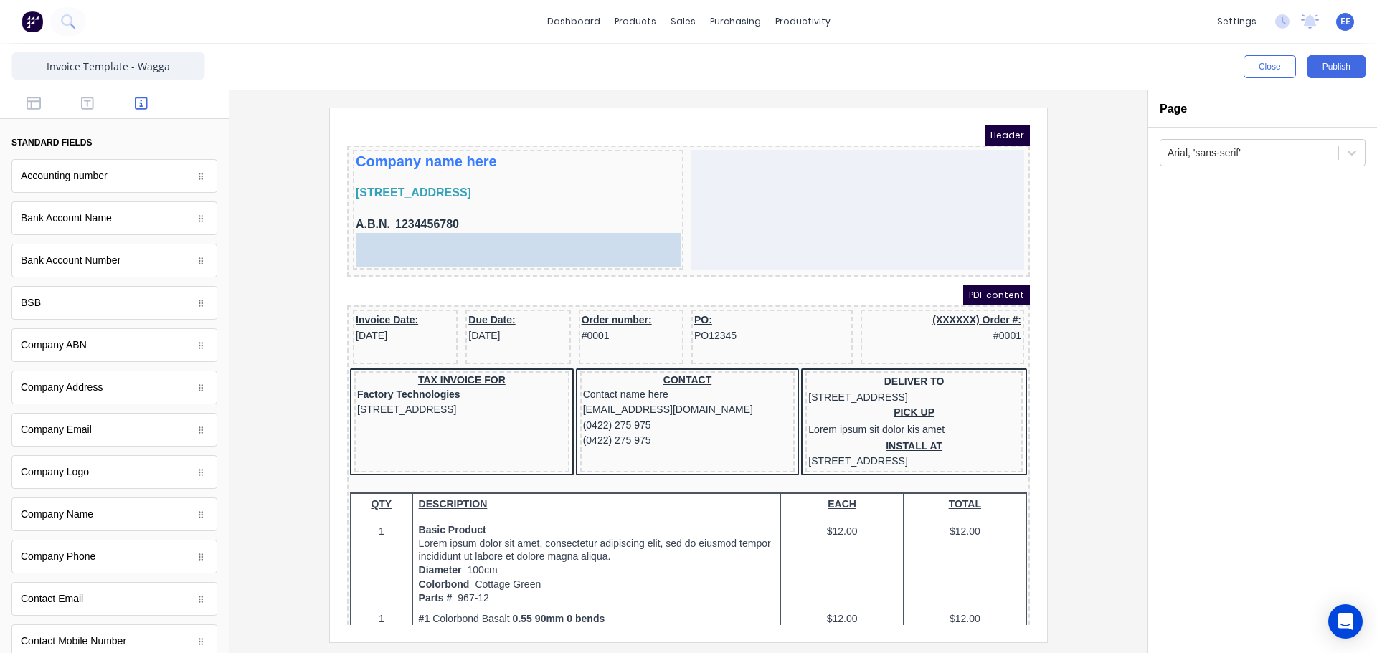
drag, startPoint x: 59, startPoint y: 557, endPoint x: 70, endPoint y: 117, distance: 440.5
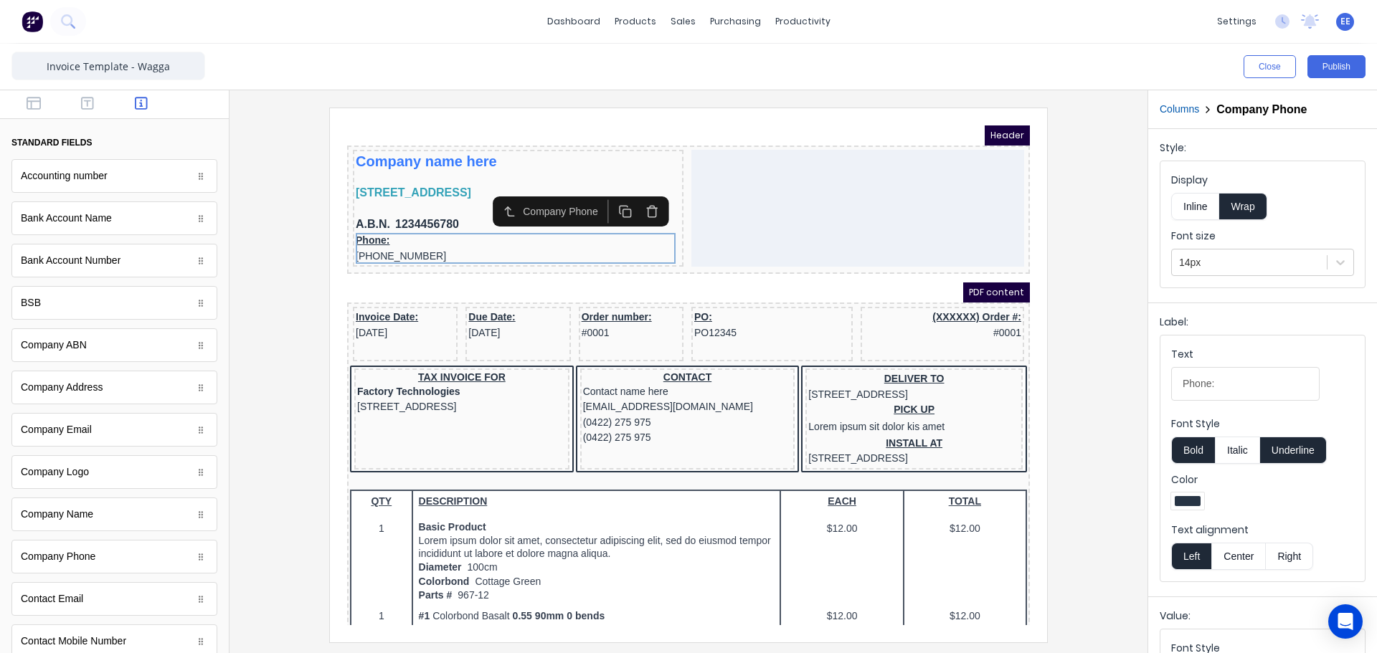
click at [1186, 204] on button "Inline" at bounding box center [1195, 206] width 48 height 27
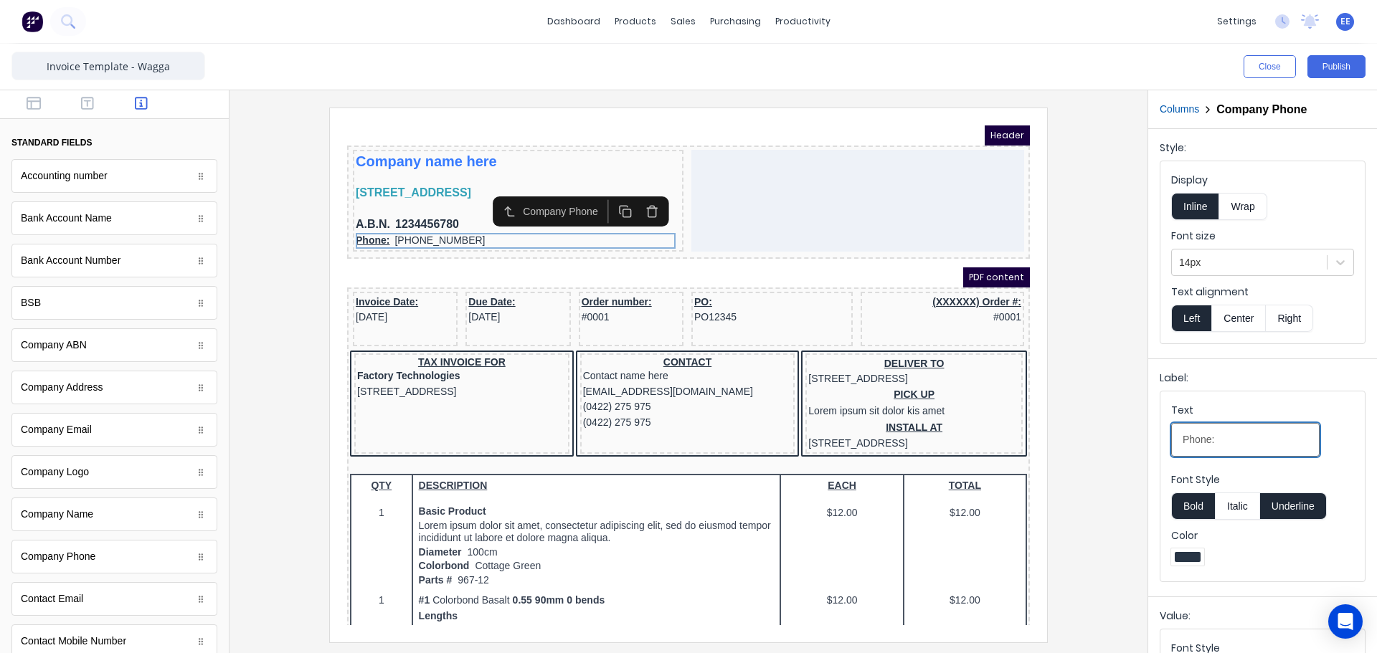
click at [1208, 436] on input "Phone:" at bounding box center [1245, 440] width 148 height 34
type input "Ph:"
click at [1289, 504] on button "Underline" at bounding box center [1293, 506] width 67 height 27
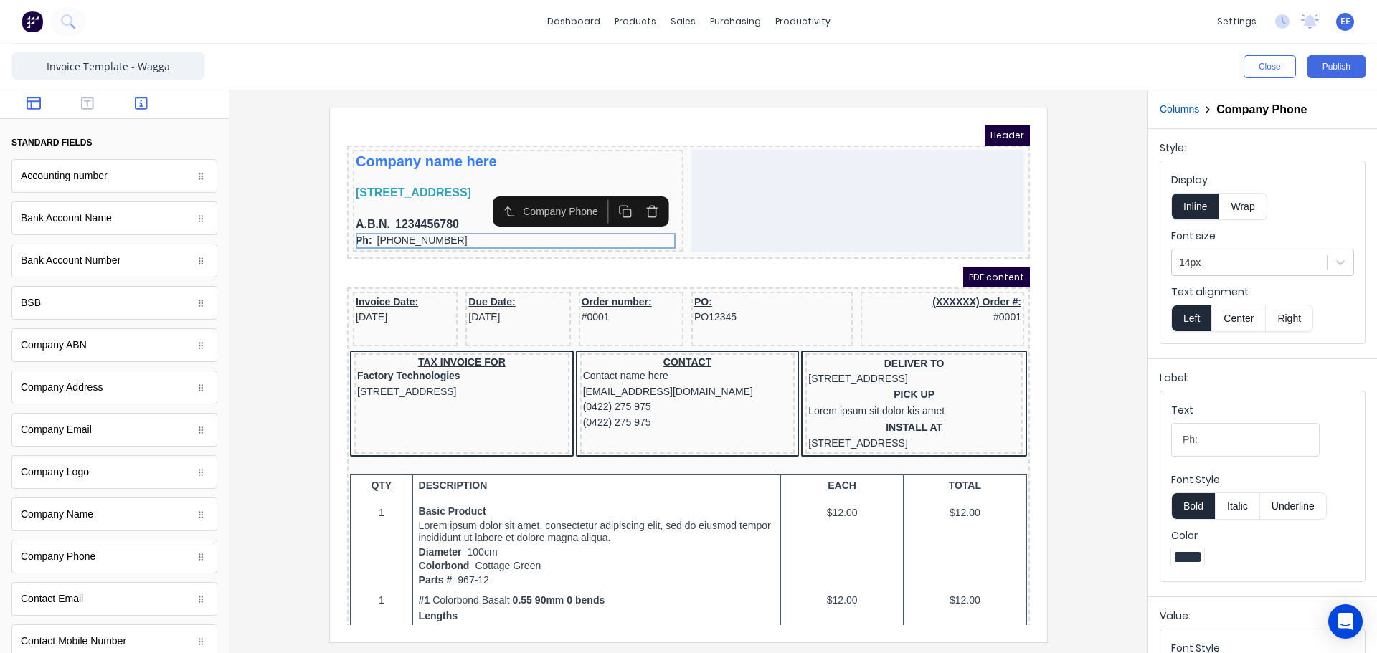
click at [29, 99] on icon "button" at bounding box center [34, 103] width 14 height 14
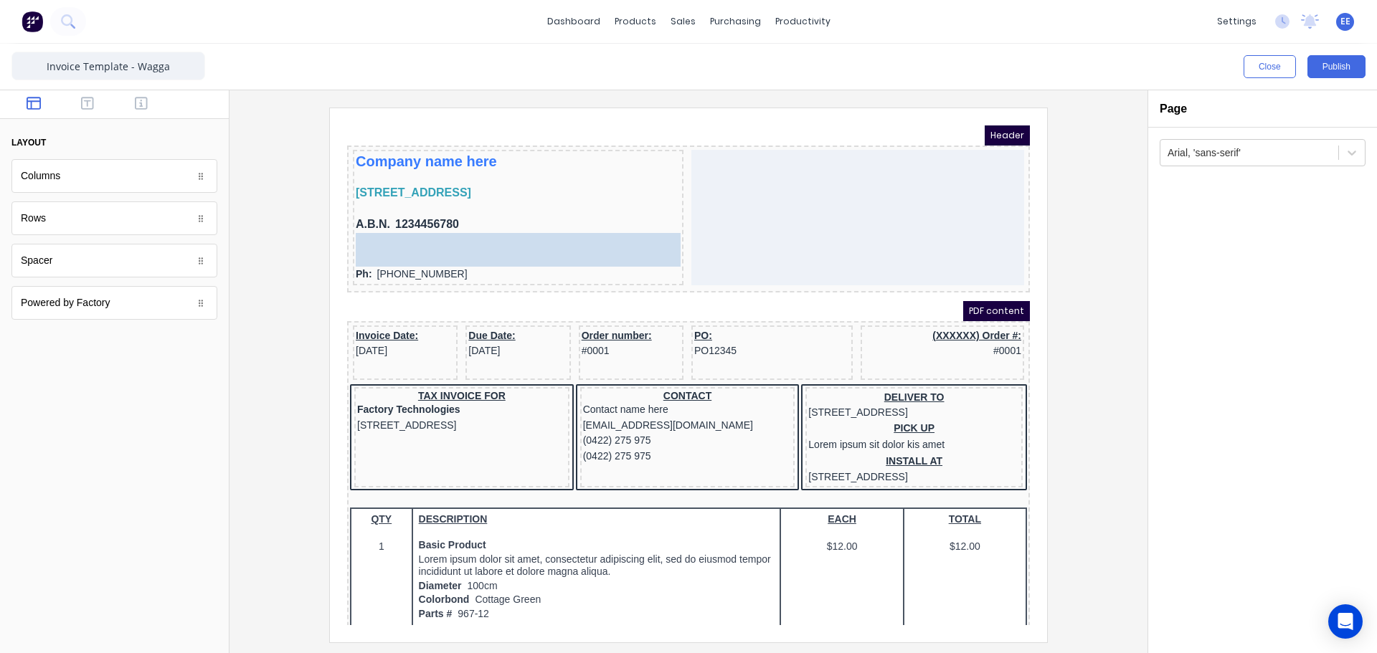
drag, startPoint x: 41, startPoint y: 269, endPoint x: 453, endPoint y: 232, distance: 414.1
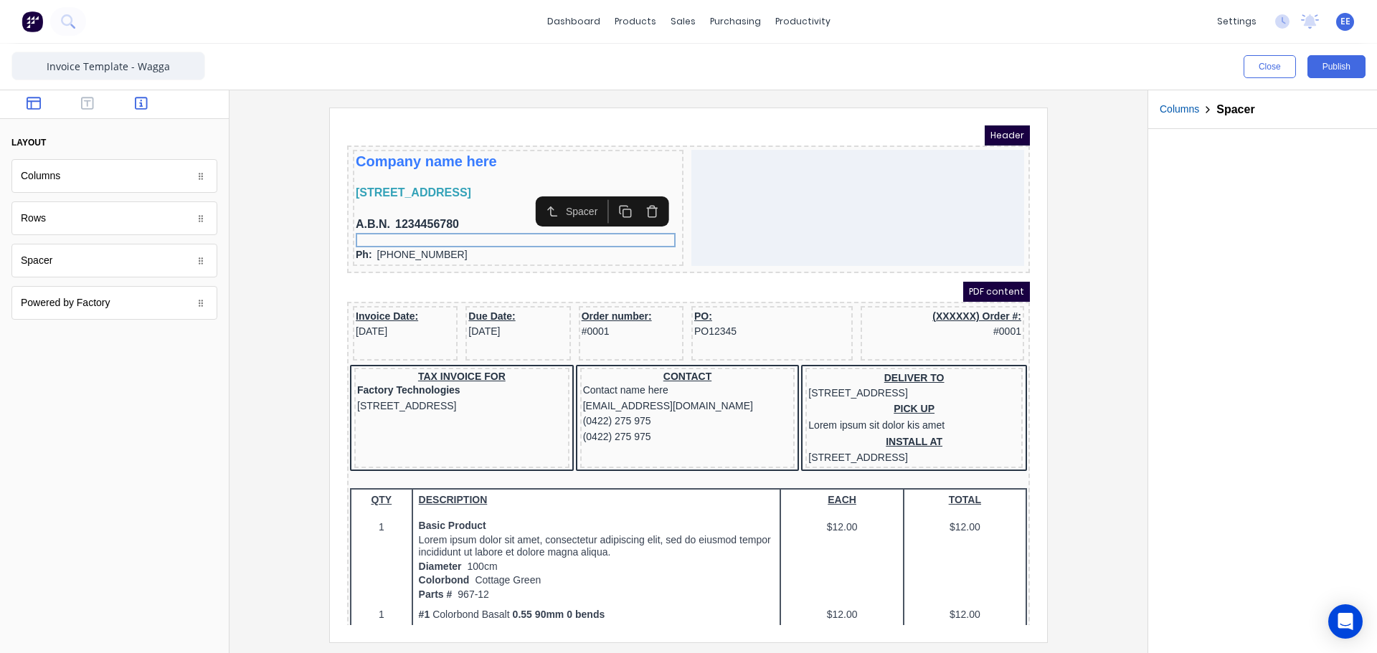
click at [138, 100] on icon "button" at bounding box center [141, 103] width 13 height 14
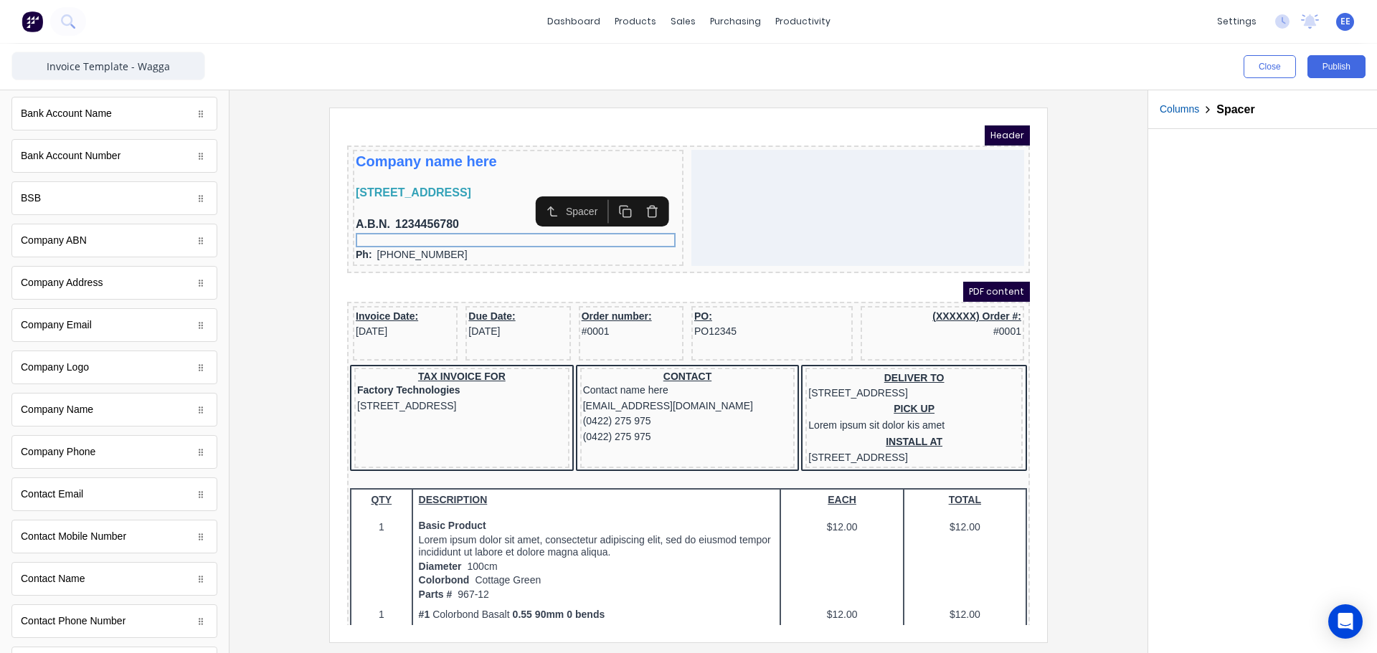
scroll to position [80, 0]
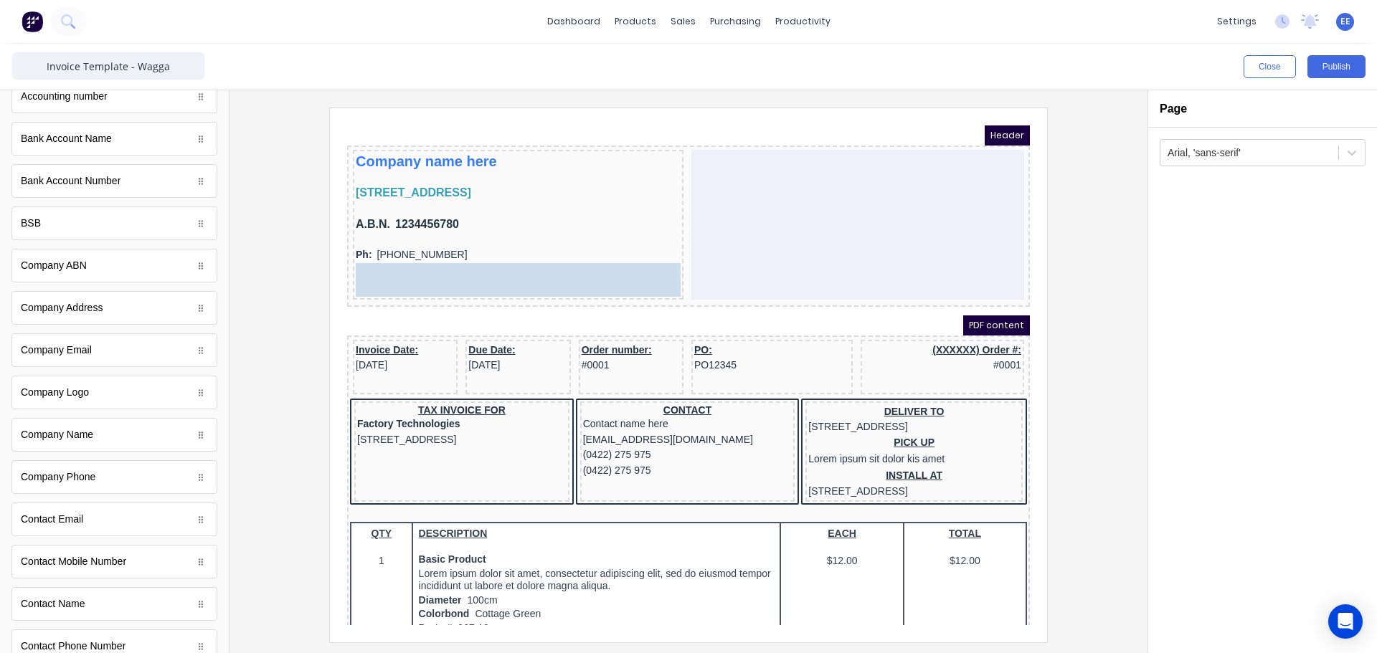
drag, startPoint x: 35, startPoint y: 351, endPoint x: 438, endPoint y: 273, distance: 410.7
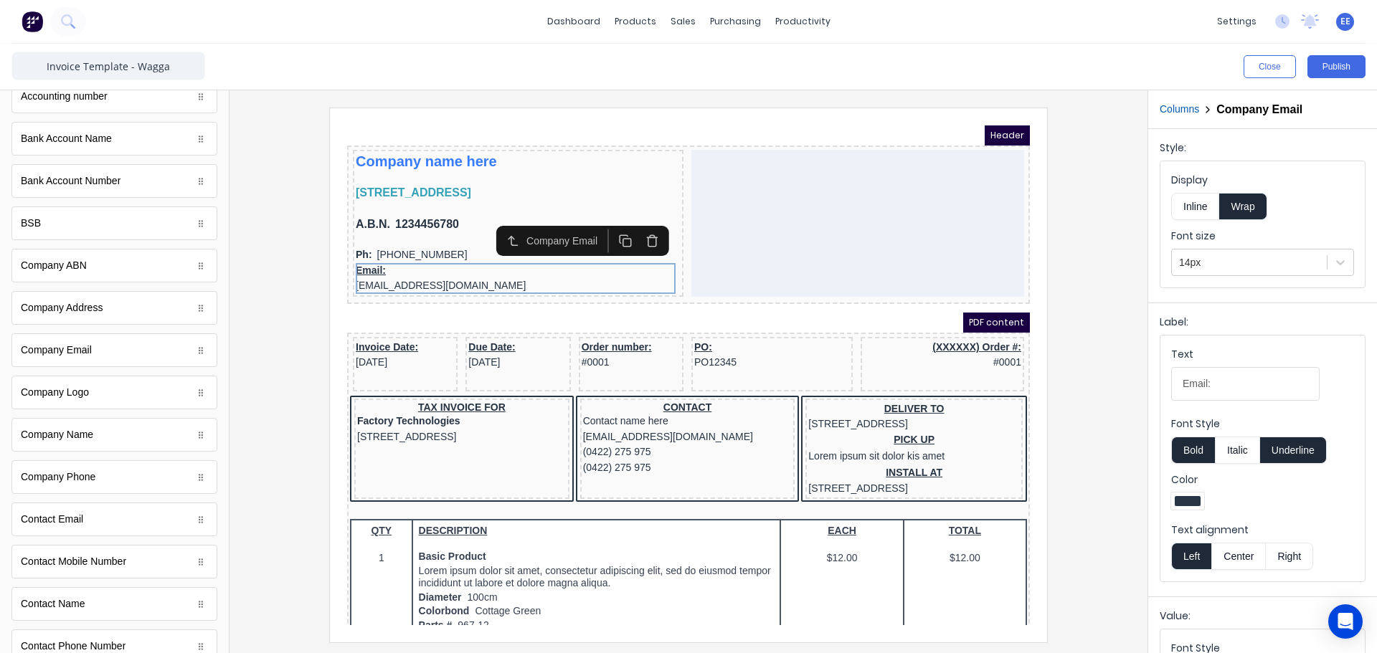
click at [1192, 206] on button "Inline" at bounding box center [1195, 206] width 48 height 27
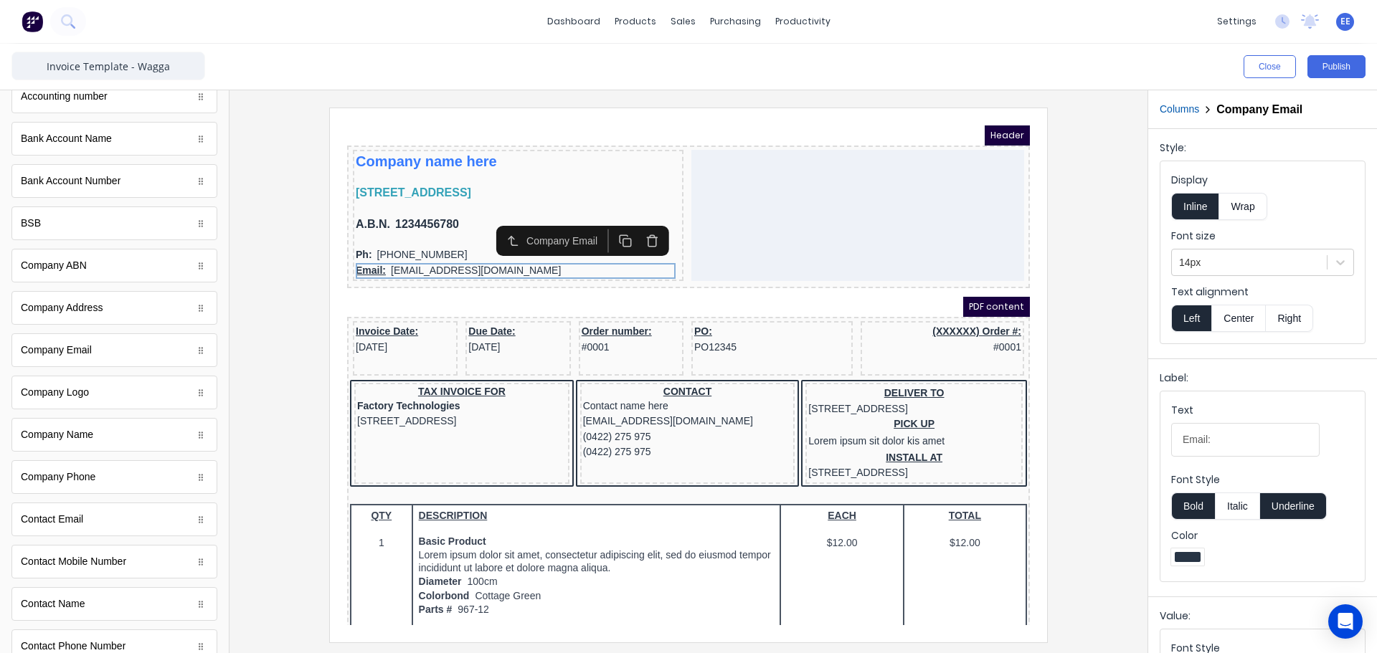
click at [1301, 501] on button "Underline" at bounding box center [1293, 506] width 67 height 27
click at [1192, 502] on button "Bold" at bounding box center [1193, 506] width 44 height 27
click at [357, 230] on div "Ph: (042) 2222 3333" at bounding box center [501, 238] width 325 height 16
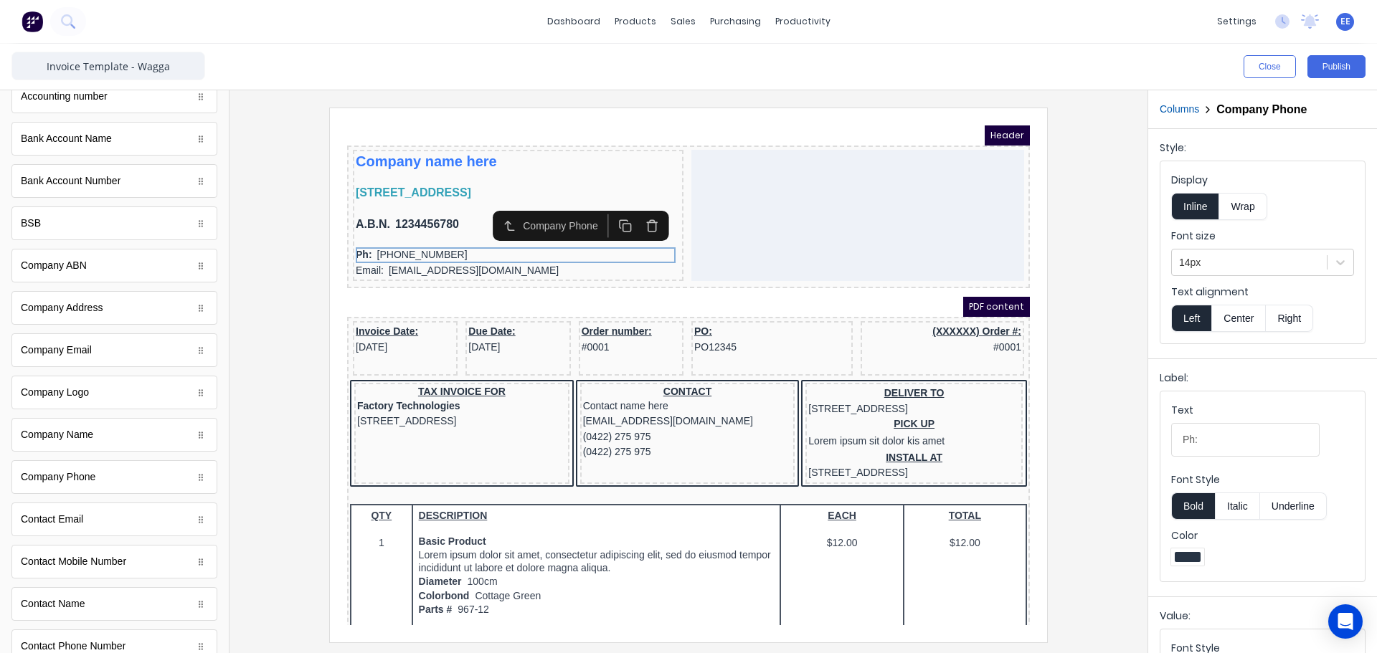
click at [1190, 501] on button "Bold" at bounding box center [1193, 506] width 44 height 27
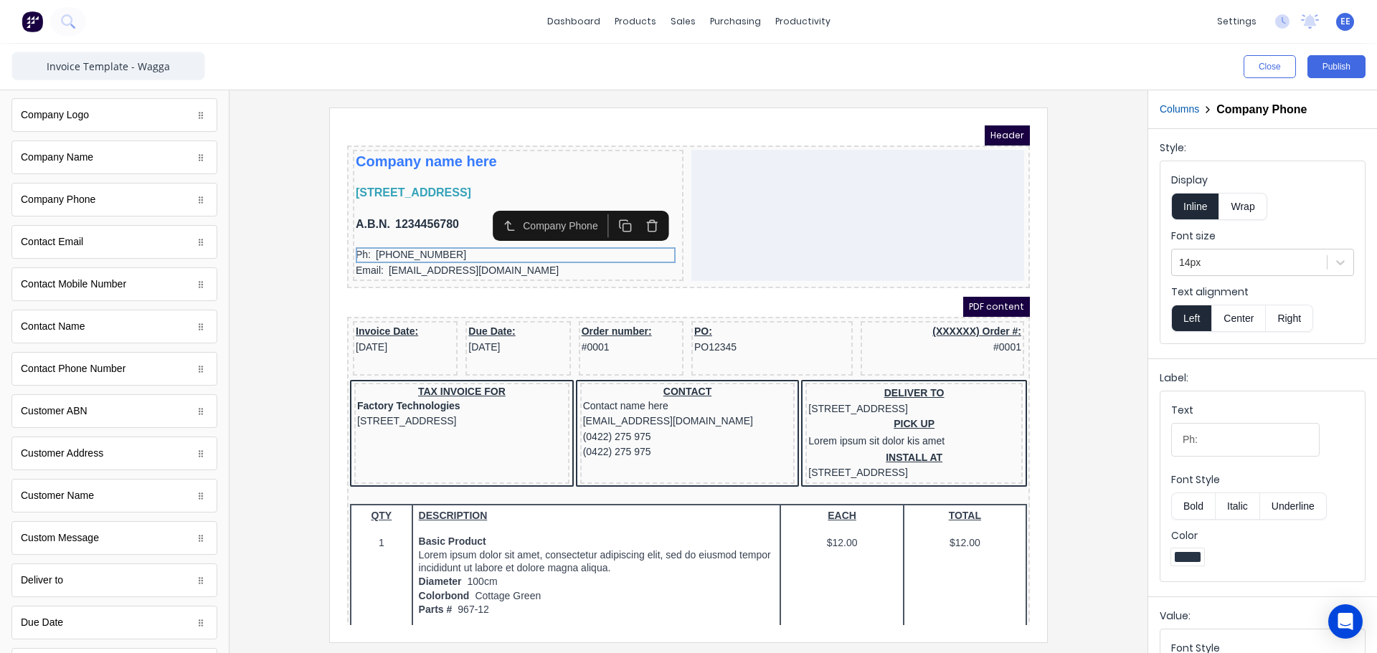
scroll to position [510, 0]
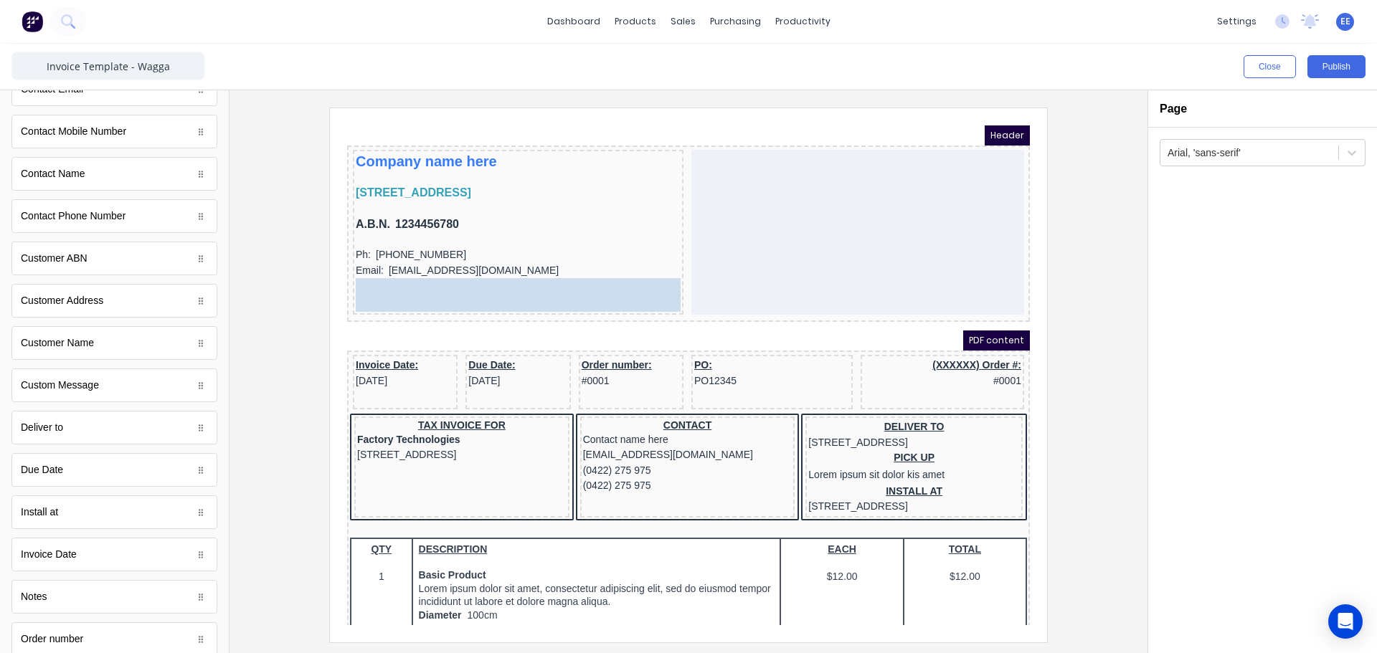
drag, startPoint x: 79, startPoint y: 387, endPoint x: 153, endPoint y: 157, distance: 241.1
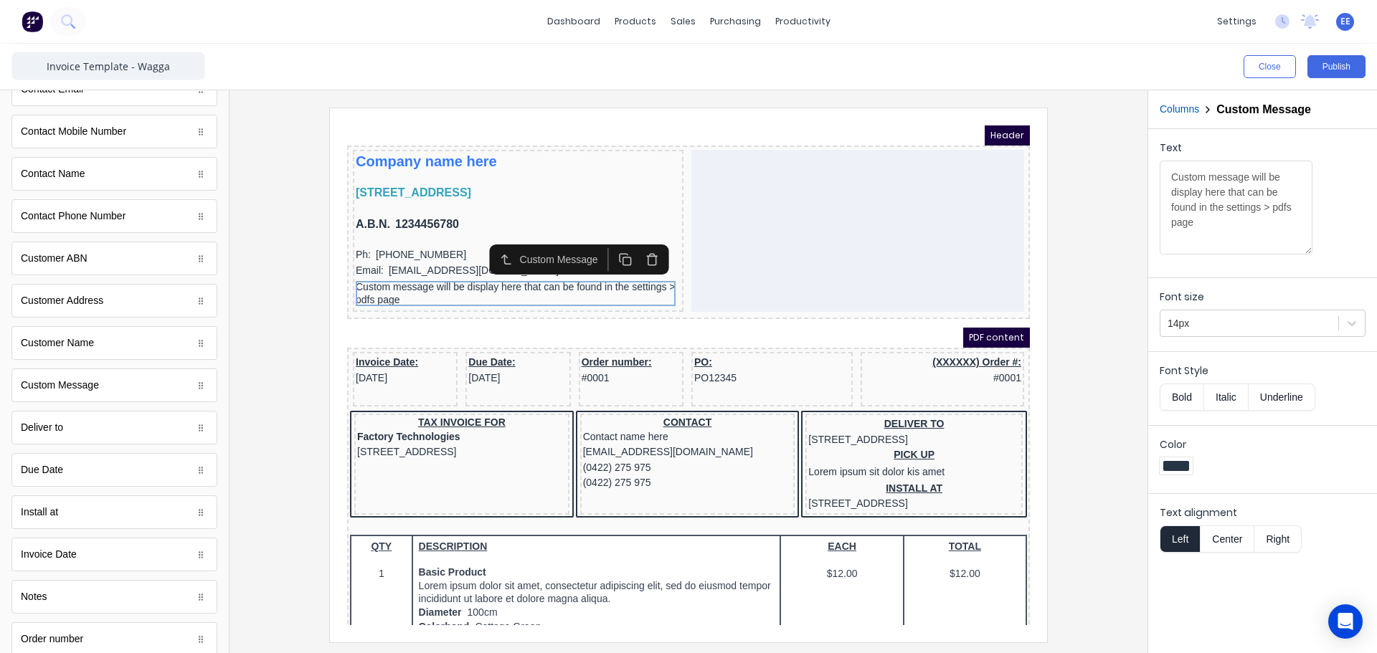
click at [1225, 537] on button "Center" at bounding box center [1227, 539] width 55 height 27
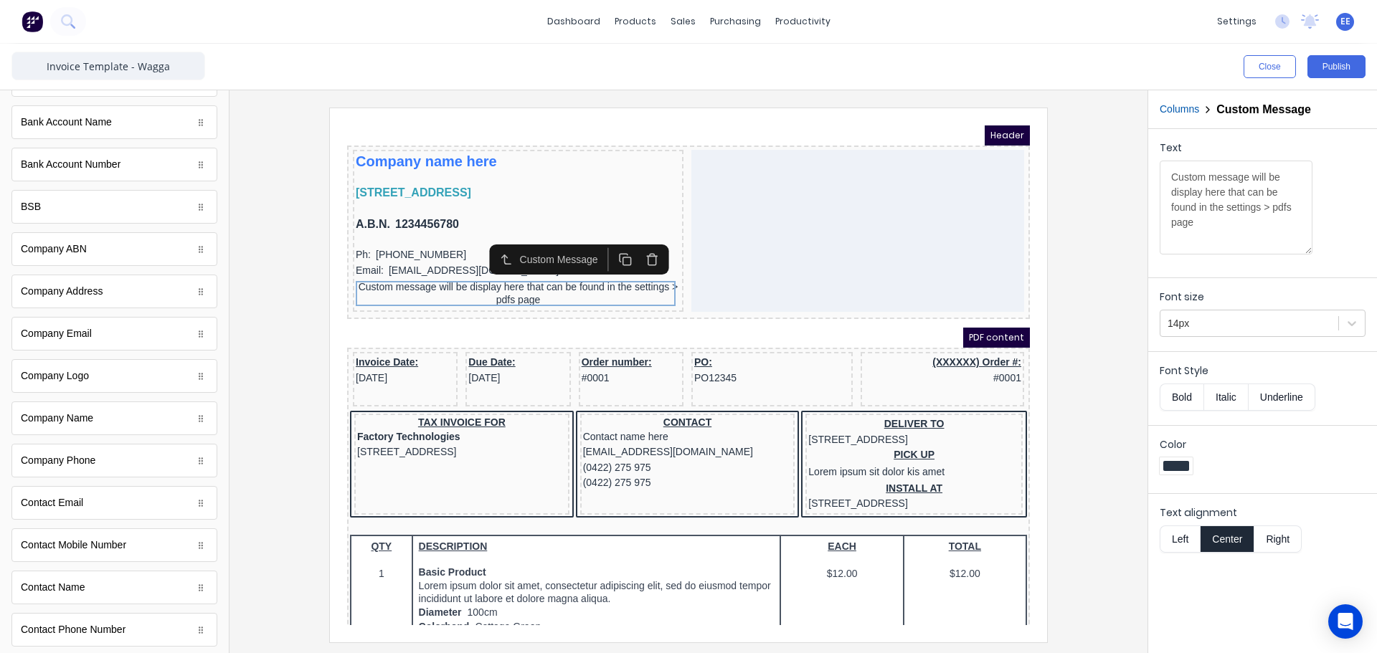
scroll to position [0, 0]
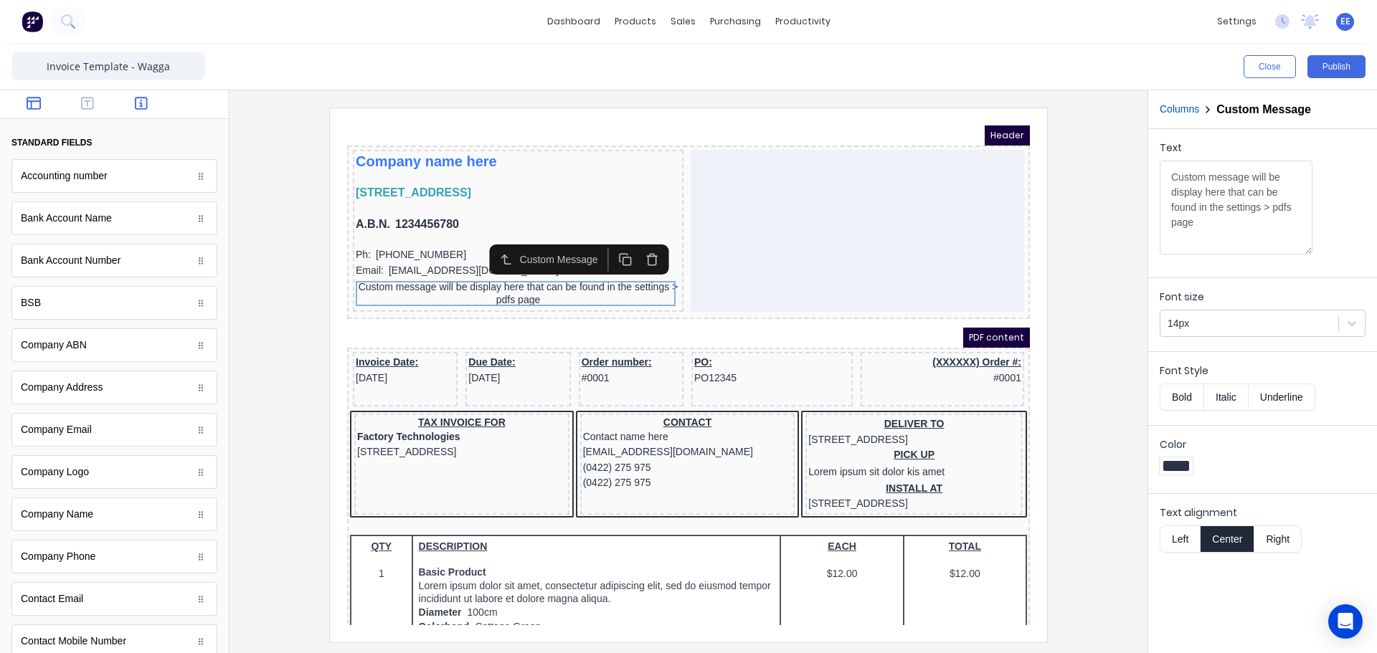
click at [34, 98] on icon "button" at bounding box center [34, 103] width 14 height 13
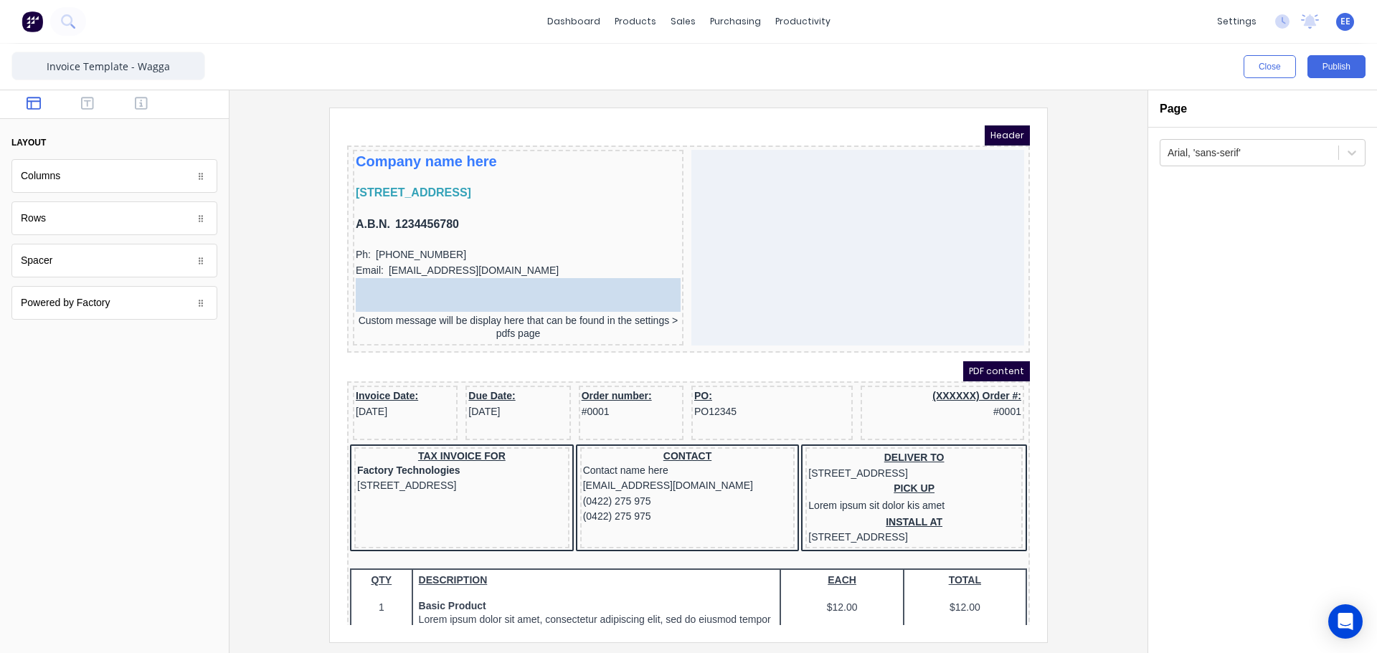
drag, startPoint x: 45, startPoint y: 268, endPoint x: 133, endPoint y: 165, distance: 135.3
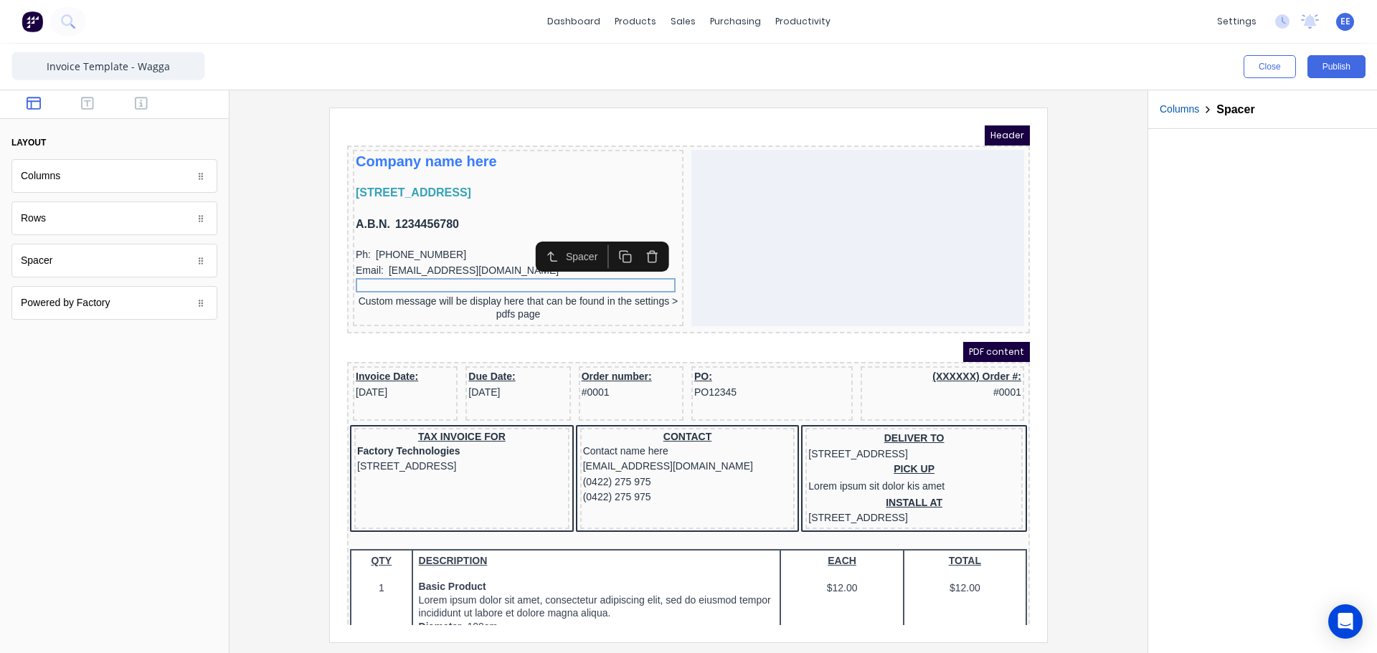
click at [1074, 340] on div at bounding box center [688, 375] width 895 height 534
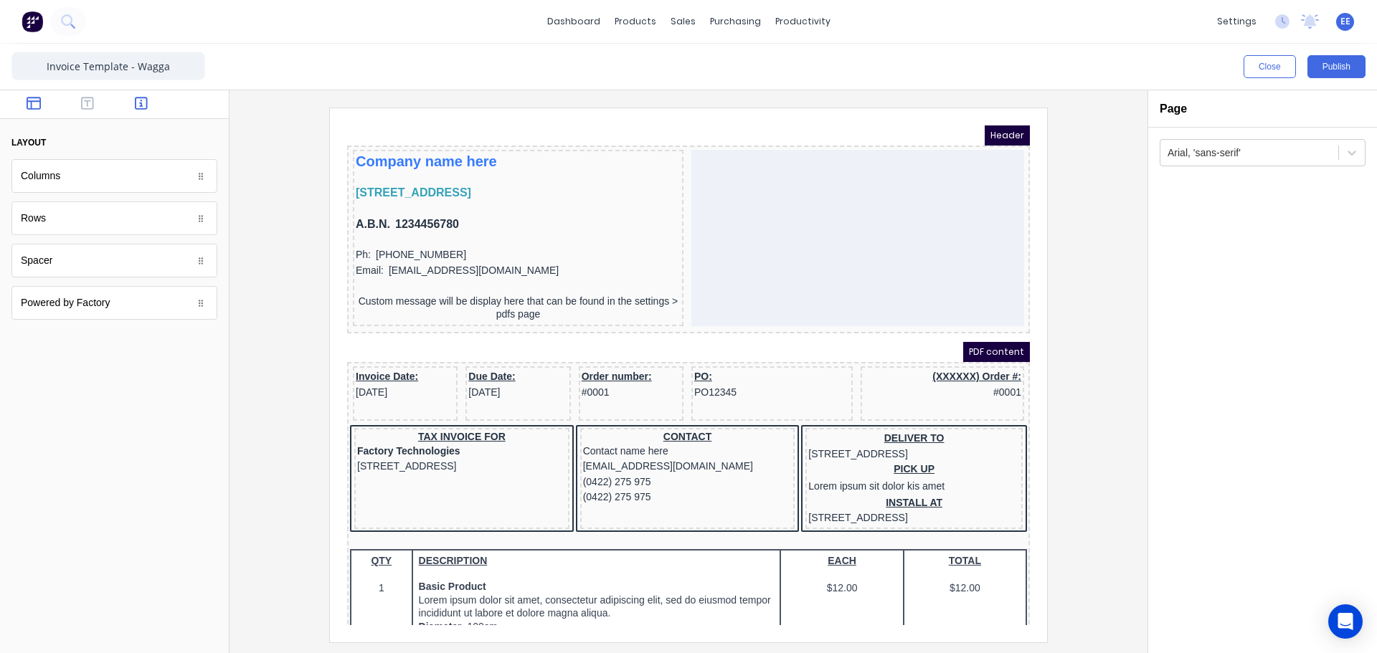
click at [148, 105] on button "button" at bounding box center [141, 104] width 45 height 17
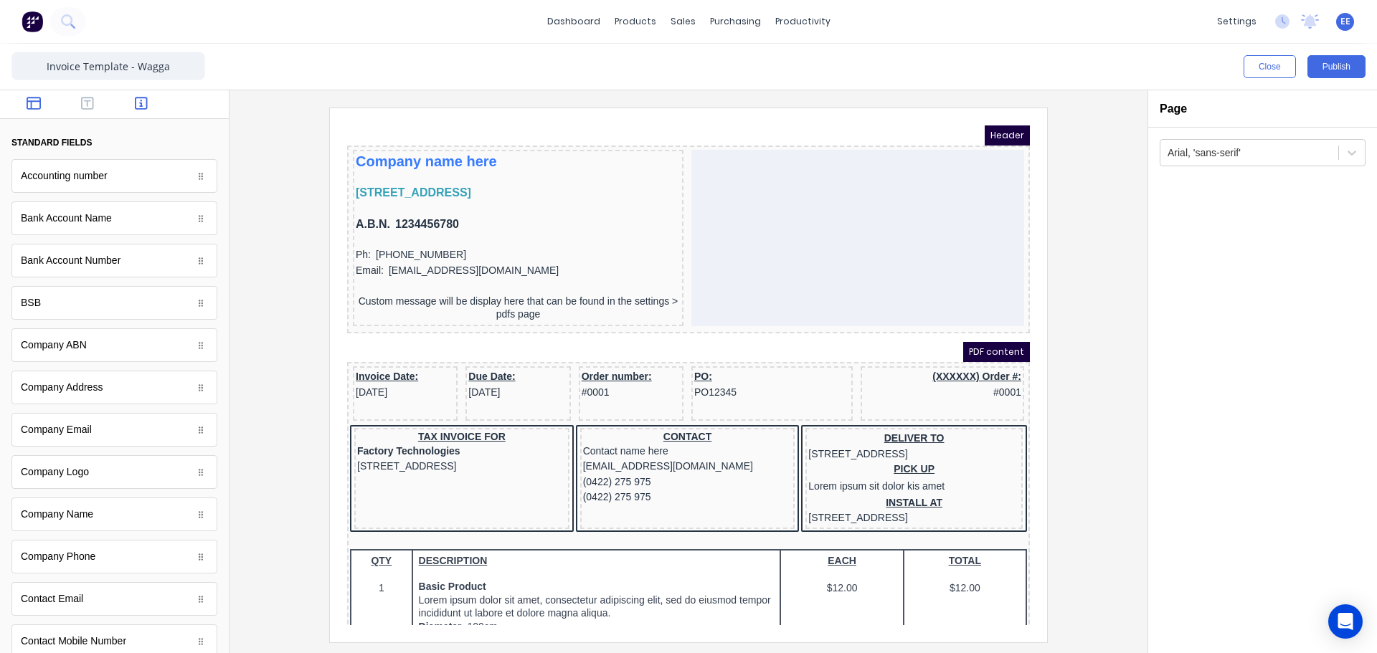
click at [27, 101] on icon "button" at bounding box center [34, 103] width 14 height 13
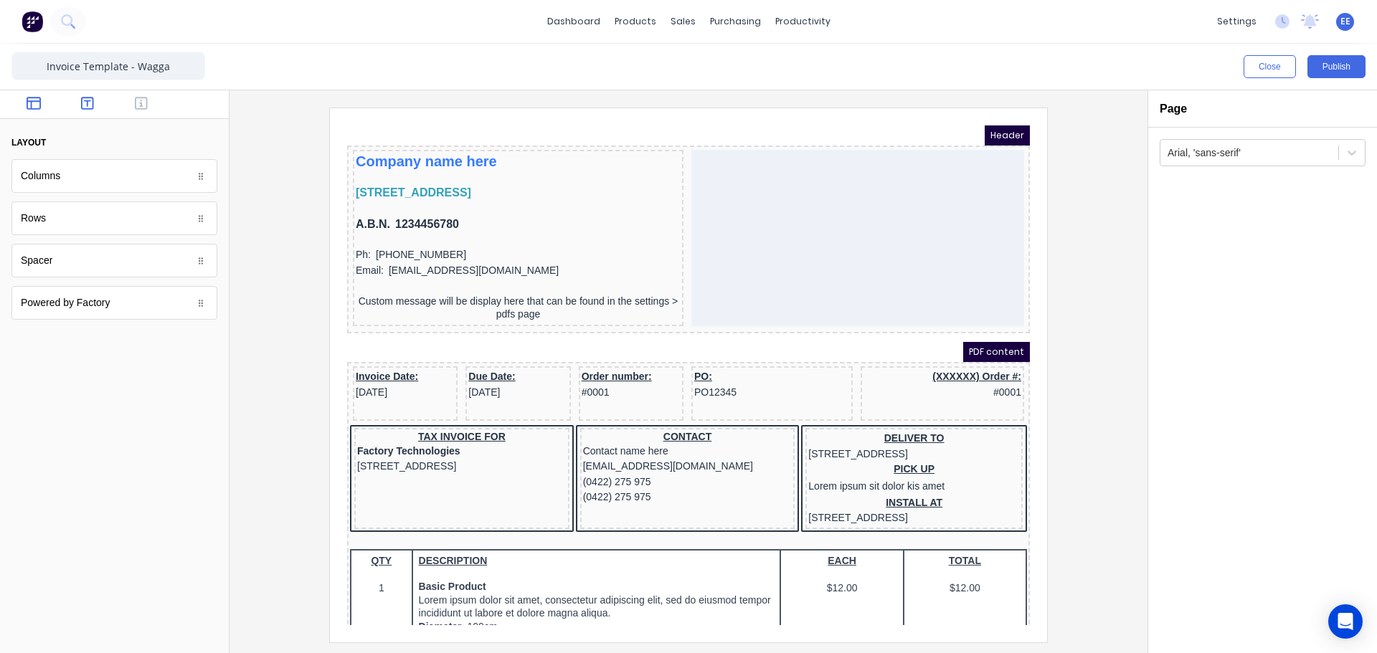
click at [102, 96] on button "button" at bounding box center [87, 104] width 45 height 17
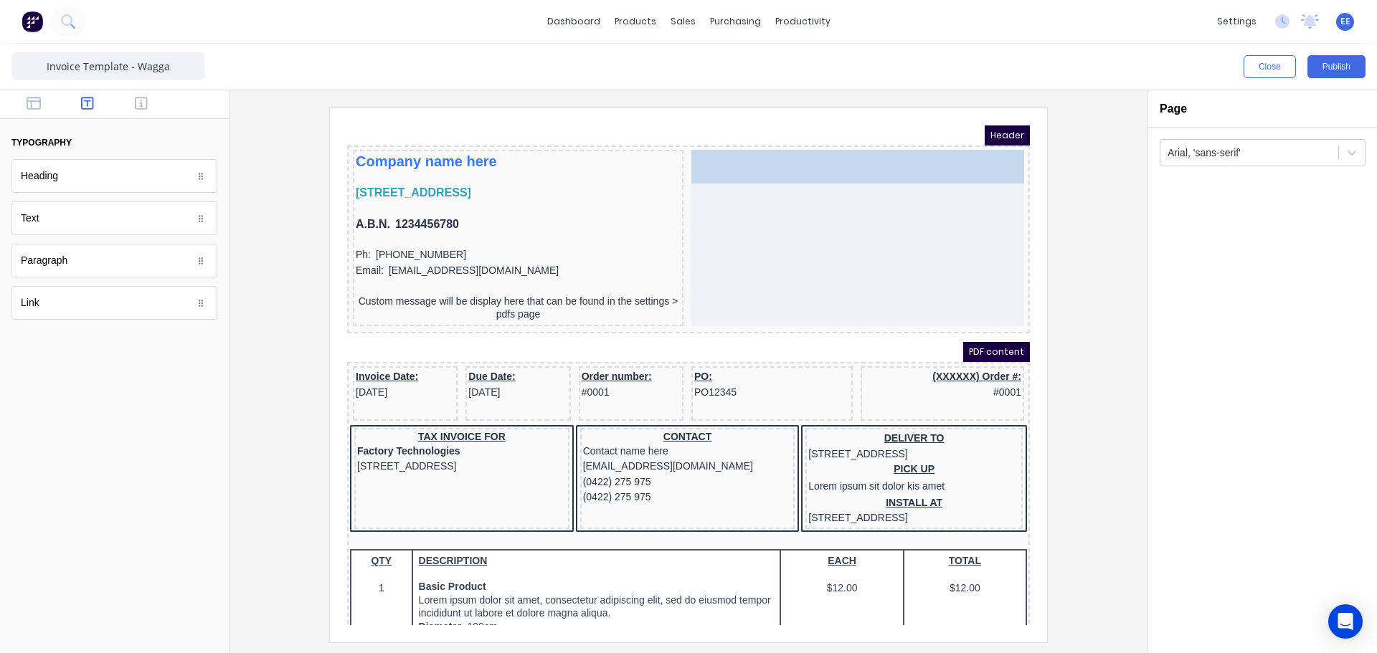
drag, startPoint x: 48, startPoint y: 179, endPoint x: 870, endPoint y: 165, distance: 822.1
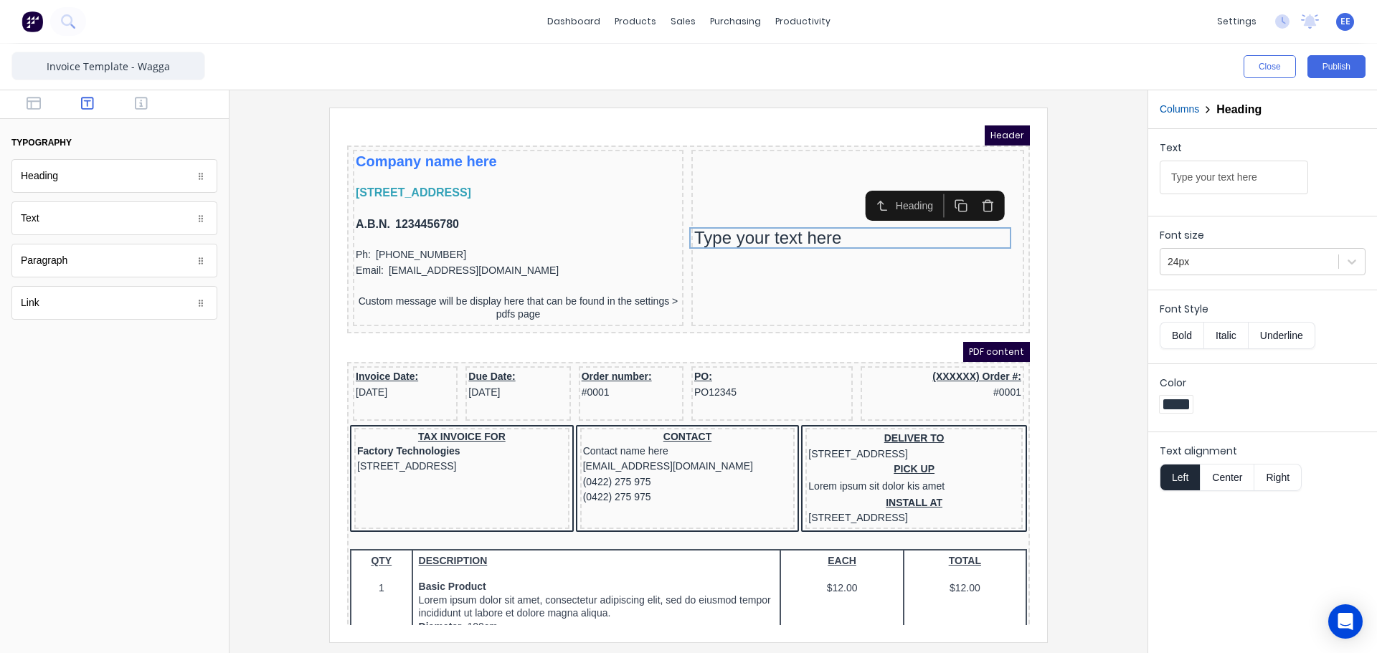
click at [1172, 109] on button "Columns" at bounding box center [1179, 109] width 39 height 15
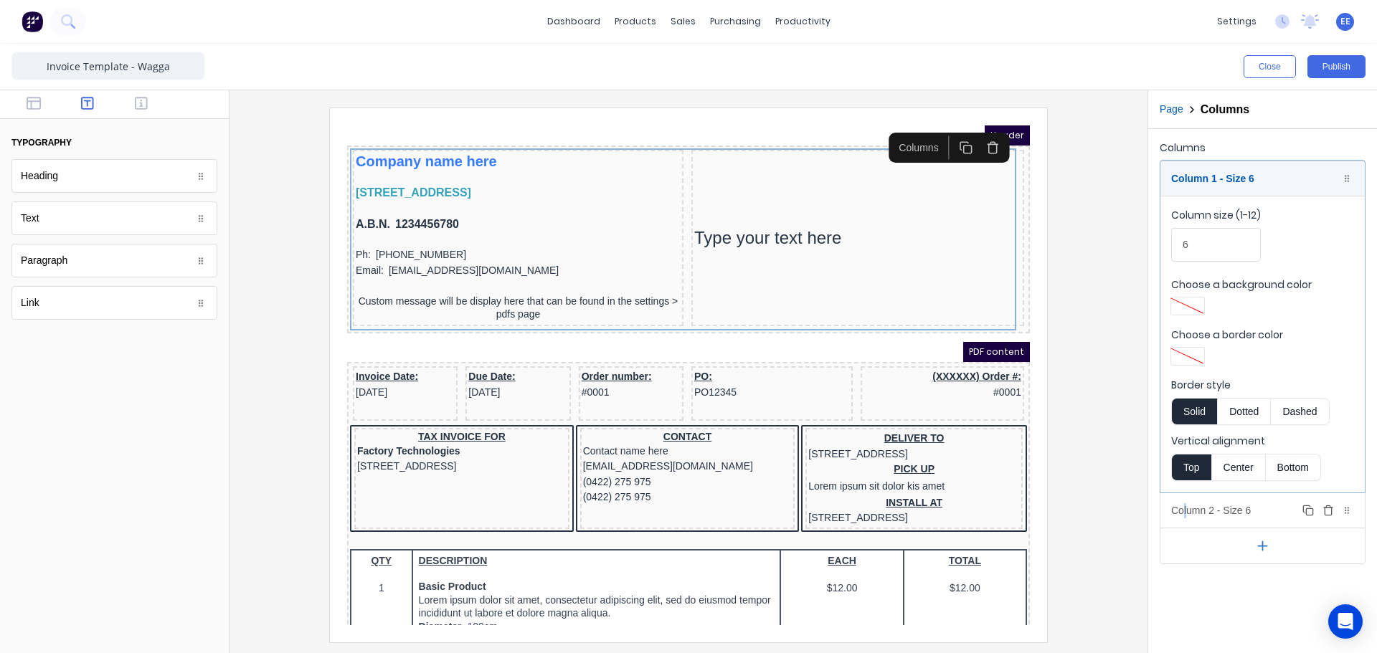
click at [1185, 513] on div "Column 2 - Size 6 Duplicate Delete" at bounding box center [1263, 510] width 204 height 34
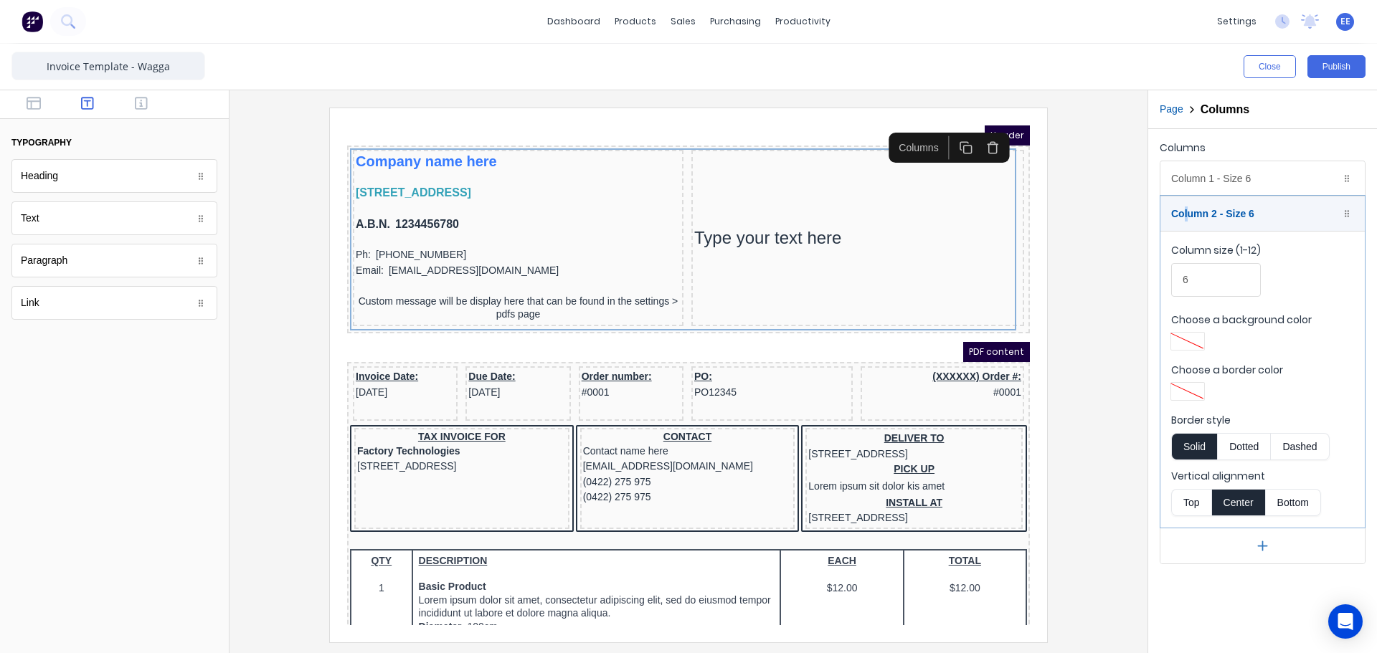
click at [1183, 506] on button "Top" at bounding box center [1191, 502] width 40 height 27
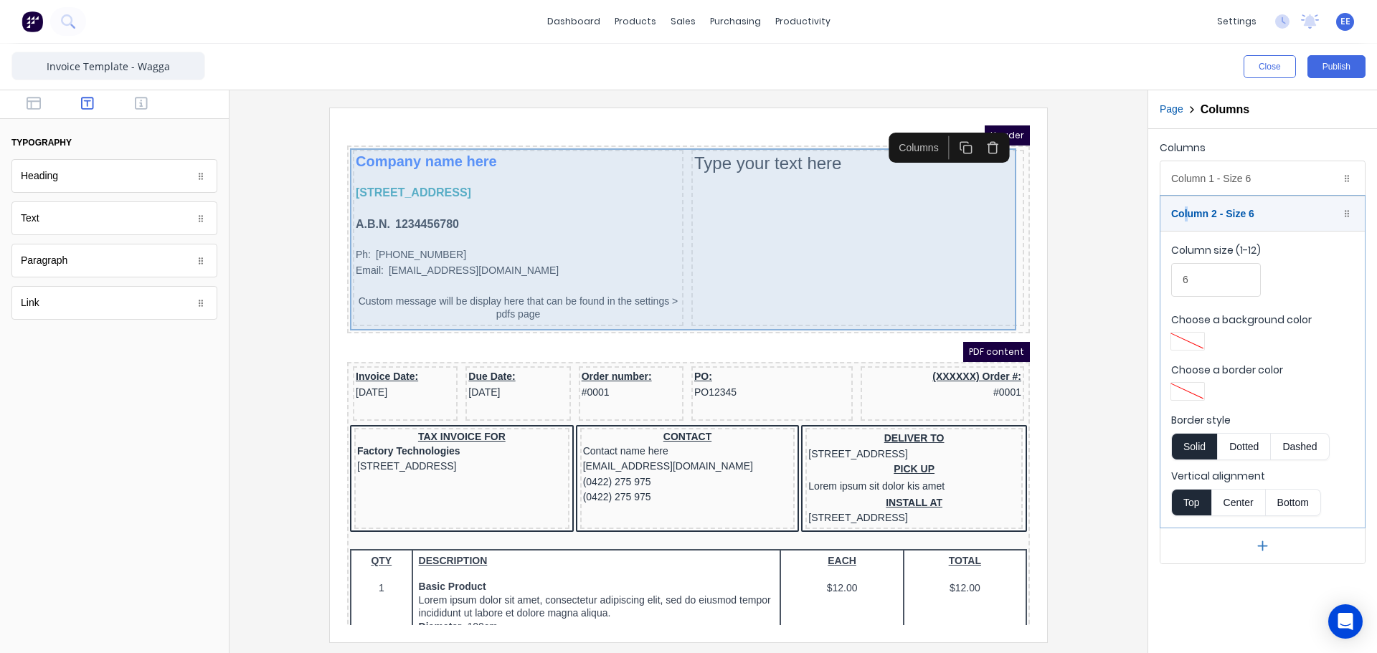
click at [882, 287] on div "Type your text here" at bounding box center [840, 221] width 333 height 176
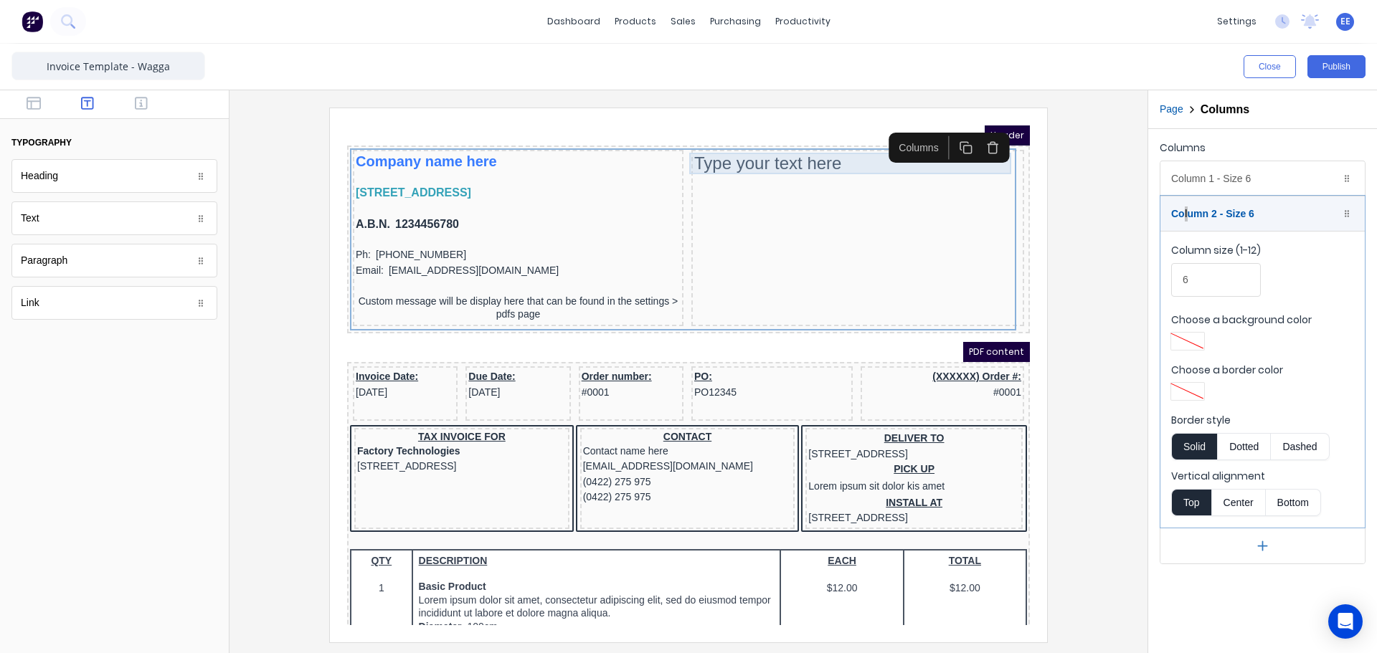
click at [803, 149] on div "Type your text here" at bounding box center [840, 147] width 327 height 22
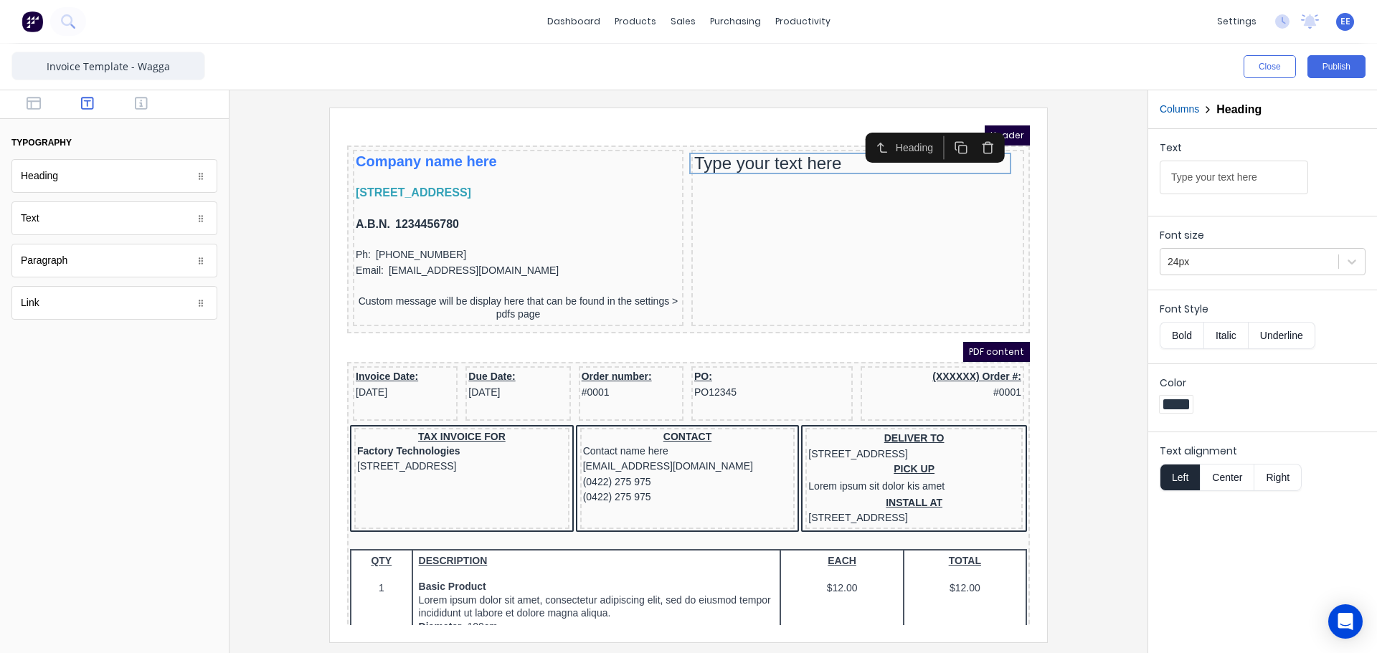
click at [1270, 472] on button "Right" at bounding box center [1277, 477] width 47 height 27
click at [146, 106] on icon "button" at bounding box center [141, 103] width 13 height 13
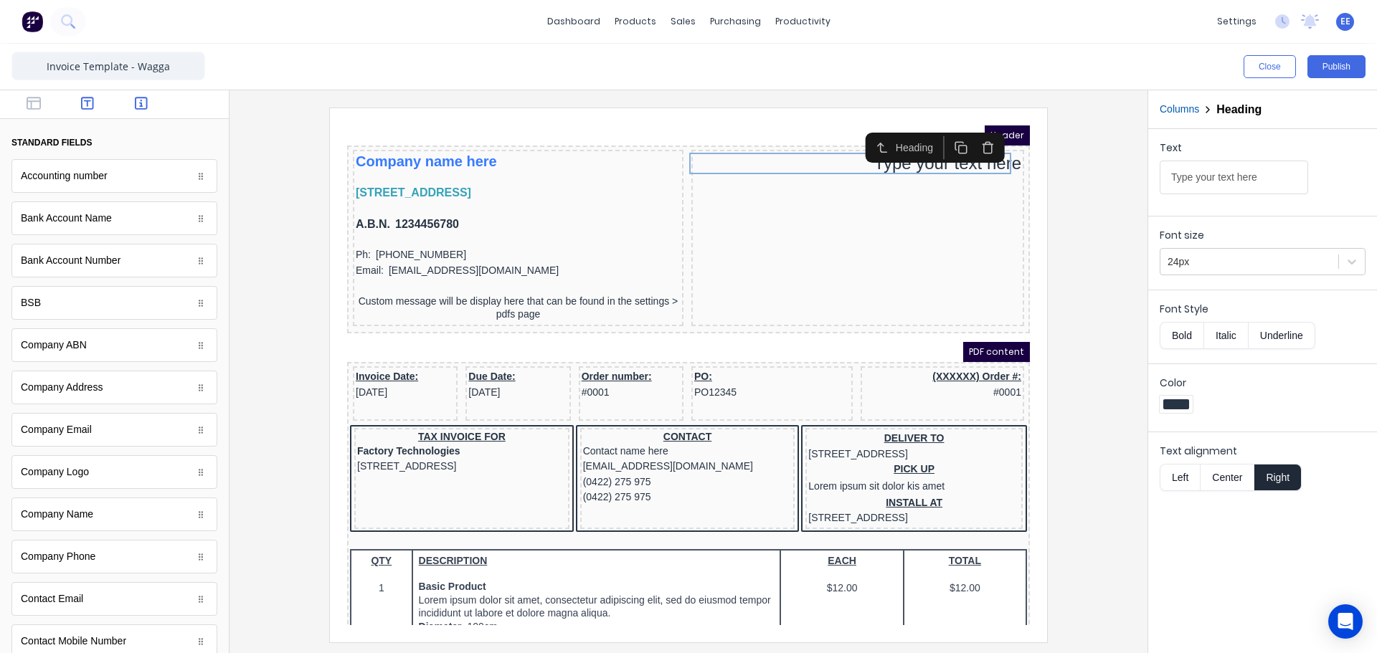
click at [85, 106] on icon "button" at bounding box center [87, 103] width 13 height 14
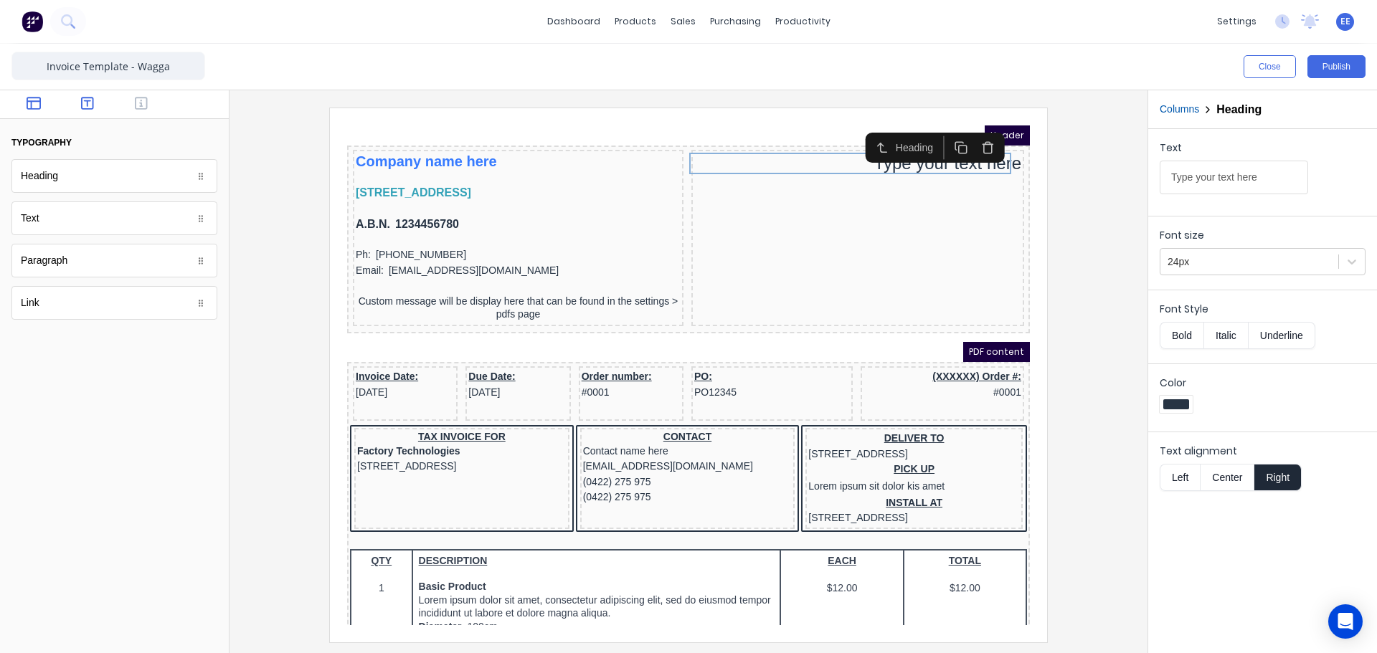
click at [51, 100] on button "button" at bounding box center [33, 104] width 45 height 17
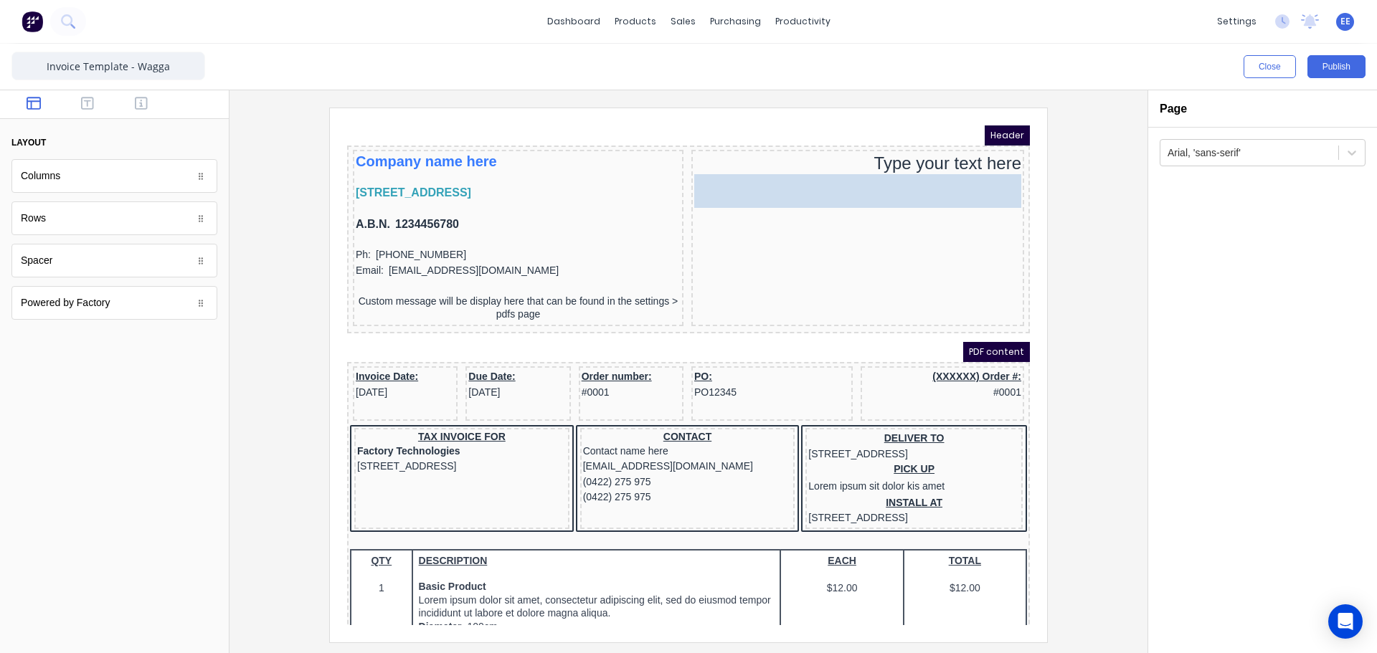
drag, startPoint x: 97, startPoint y: 273, endPoint x: 873, endPoint y: 196, distance: 779.9
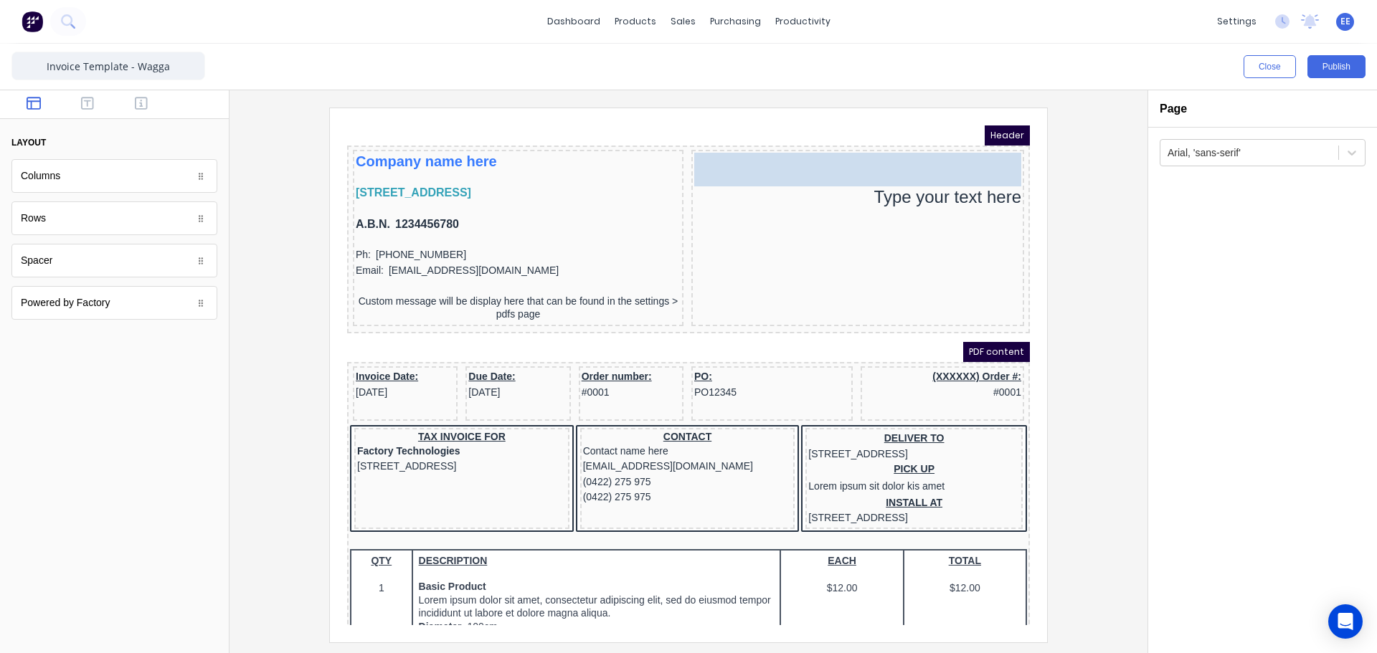
drag, startPoint x: 23, startPoint y: 270, endPoint x: 480, endPoint y: 27, distance: 517.9
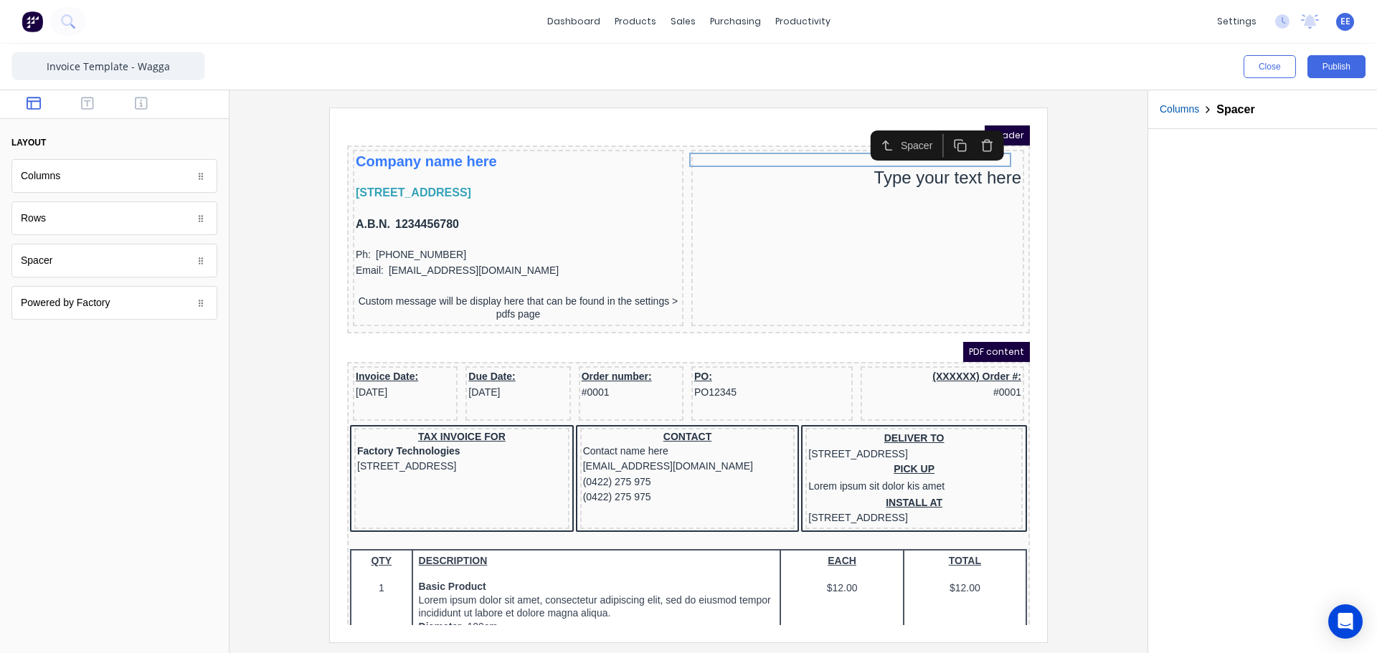
click at [935, 126] on button "button" at bounding box center [943, 128] width 27 height 24
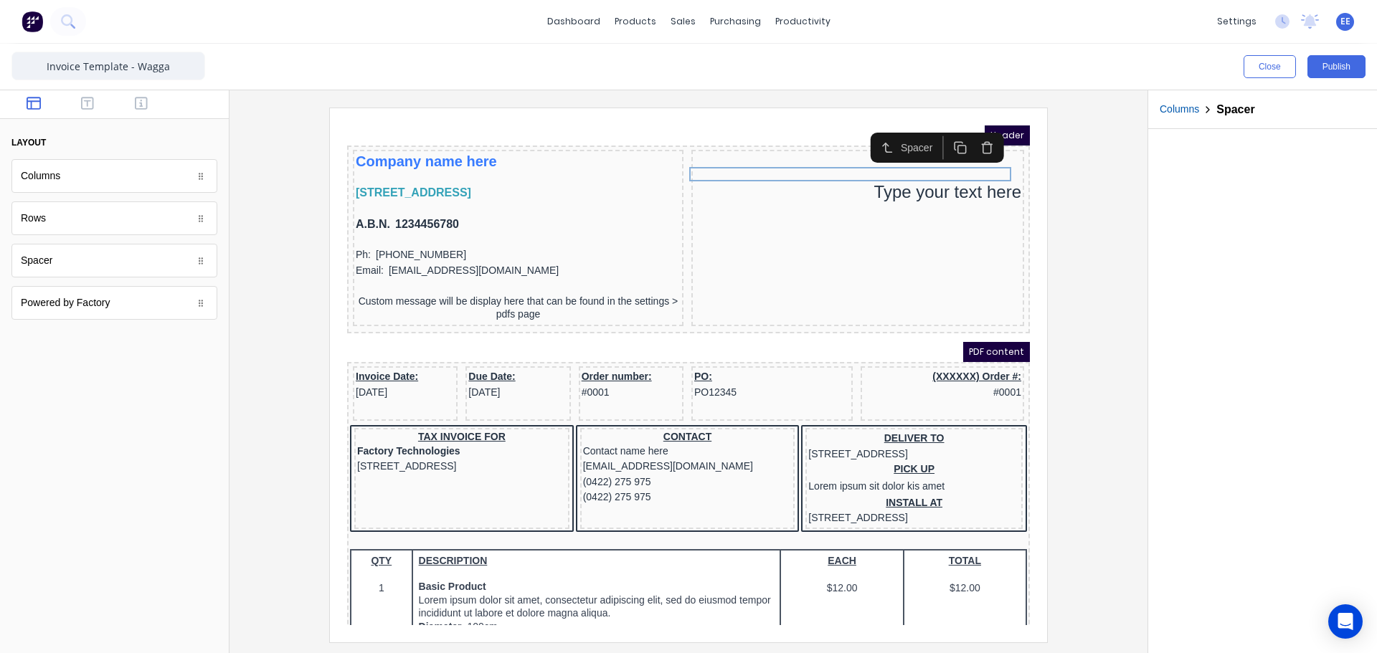
click at [935, 126] on button "button" at bounding box center [943, 130] width 27 height 24
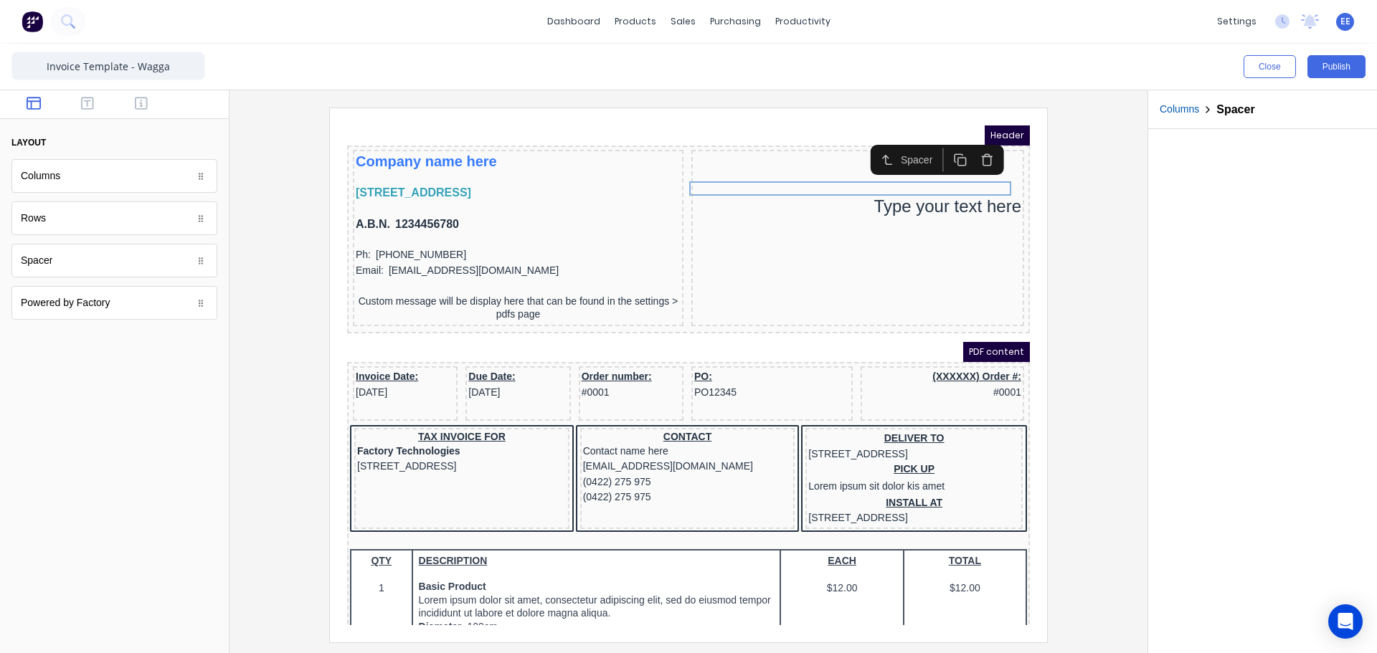
click at [973, 146] on icon "button" at bounding box center [970, 143] width 14 height 14
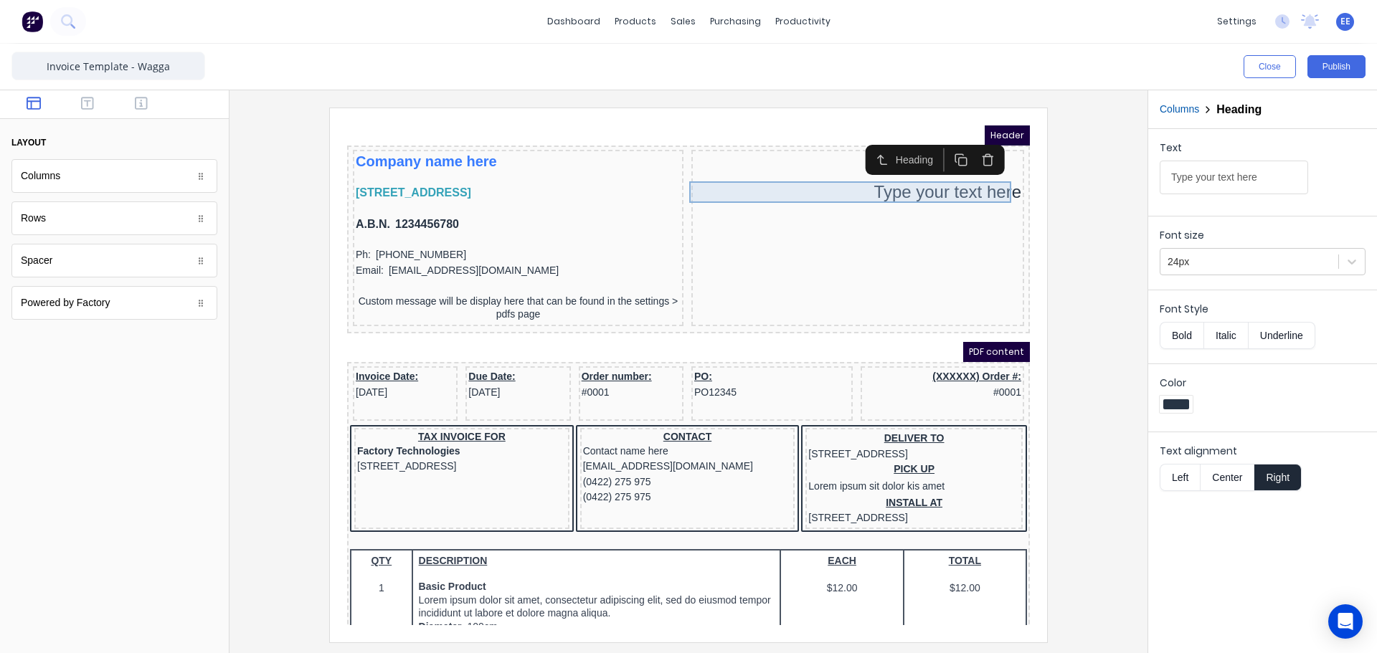
click at [919, 175] on div "Type your text here" at bounding box center [840, 175] width 327 height 22
drag, startPoint x: 1100, startPoint y: 186, endPoint x: 1059, endPoint y: 186, distance: 40.2
click at [1069, 187] on div "Close Publish Components layout Columns Columns Rows Rows Spacer Spacer Powered…" at bounding box center [688, 349] width 1377 height 610
paste input "ax Invoic"
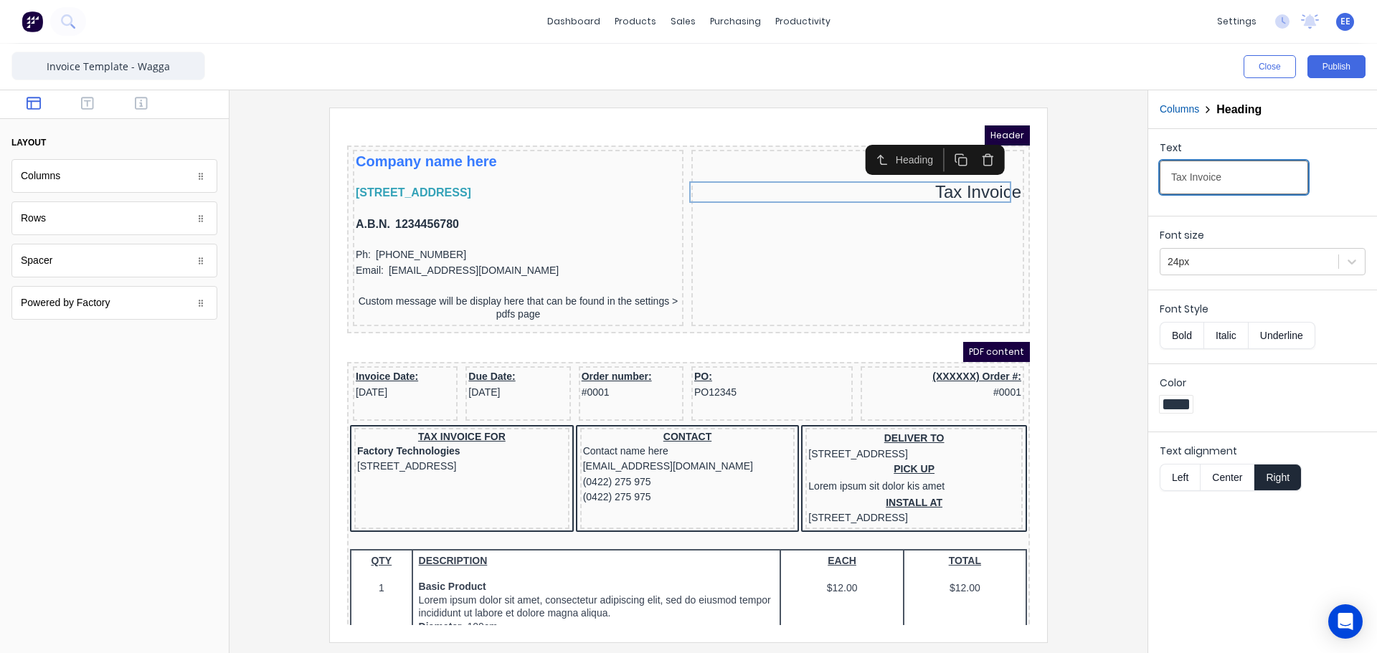
type input "Tax Invoice"
click at [1075, 225] on div at bounding box center [688, 375] width 895 height 534
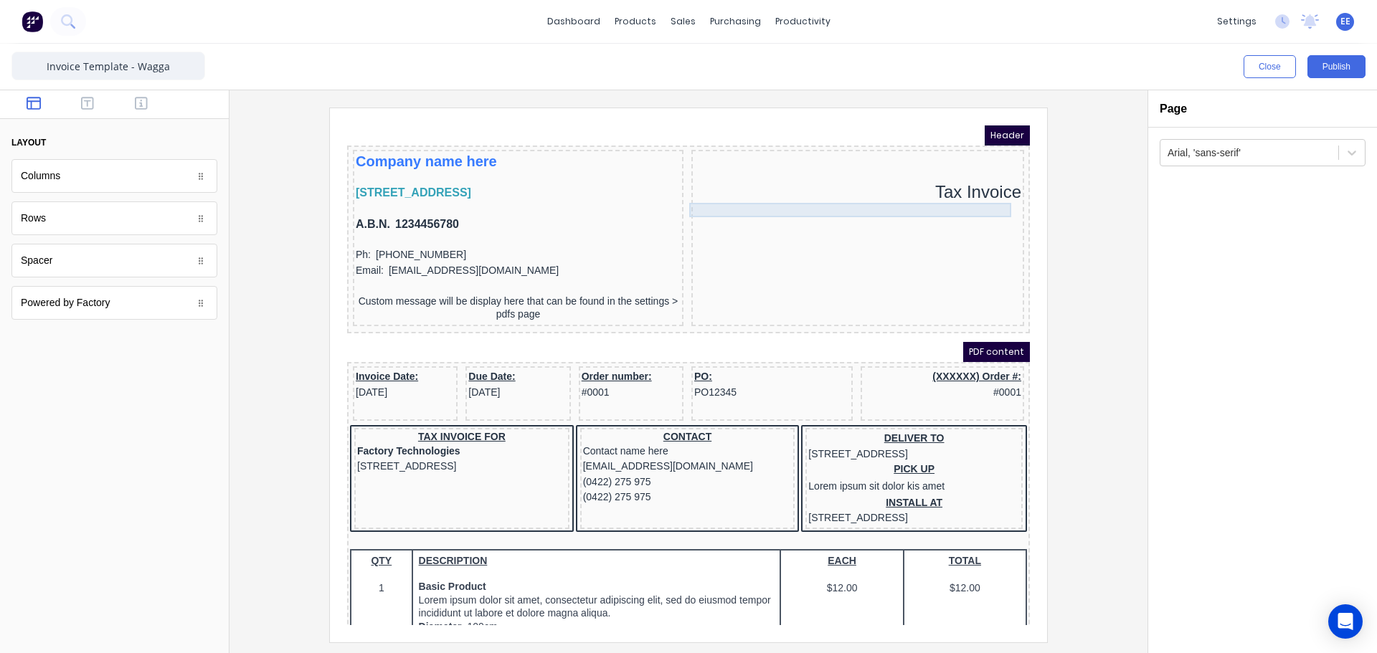
click at [990, 193] on div at bounding box center [840, 193] width 327 height 14
click at [937, 183] on div "Tax Invoice" at bounding box center [840, 175] width 327 height 22
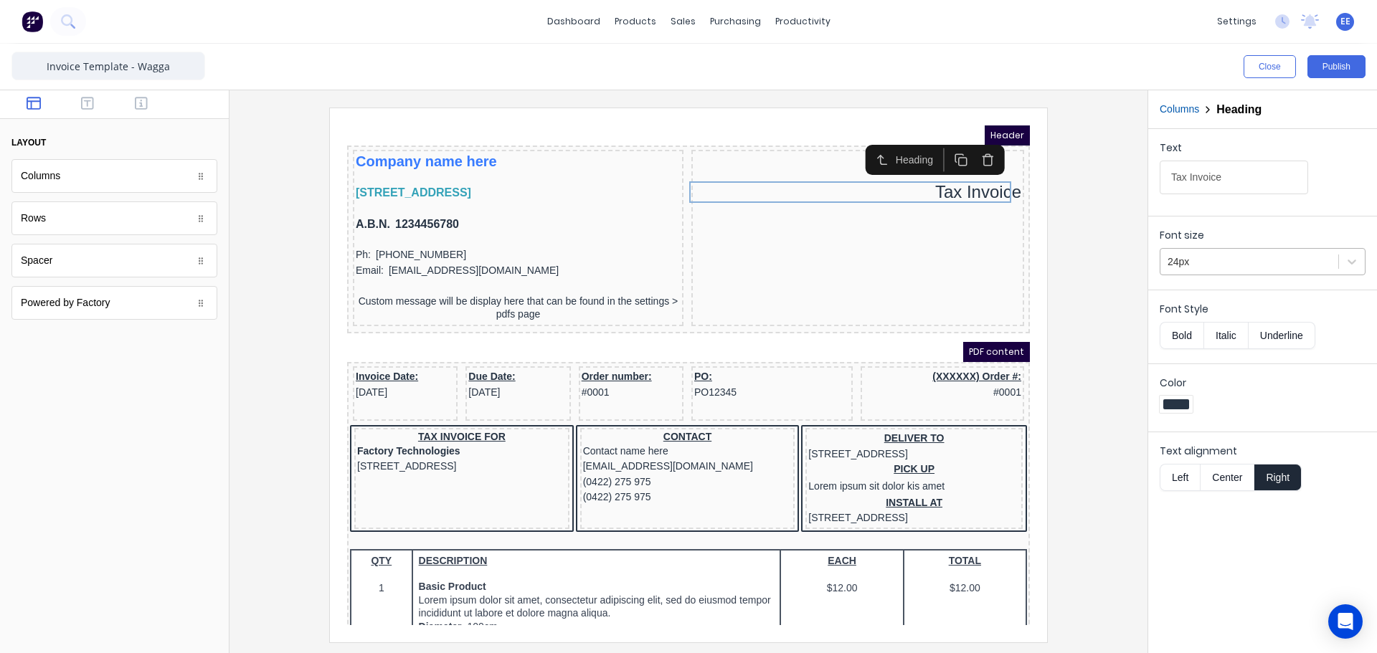
click at [1235, 262] on div at bounding box center [1250, 262] width 164 height 18
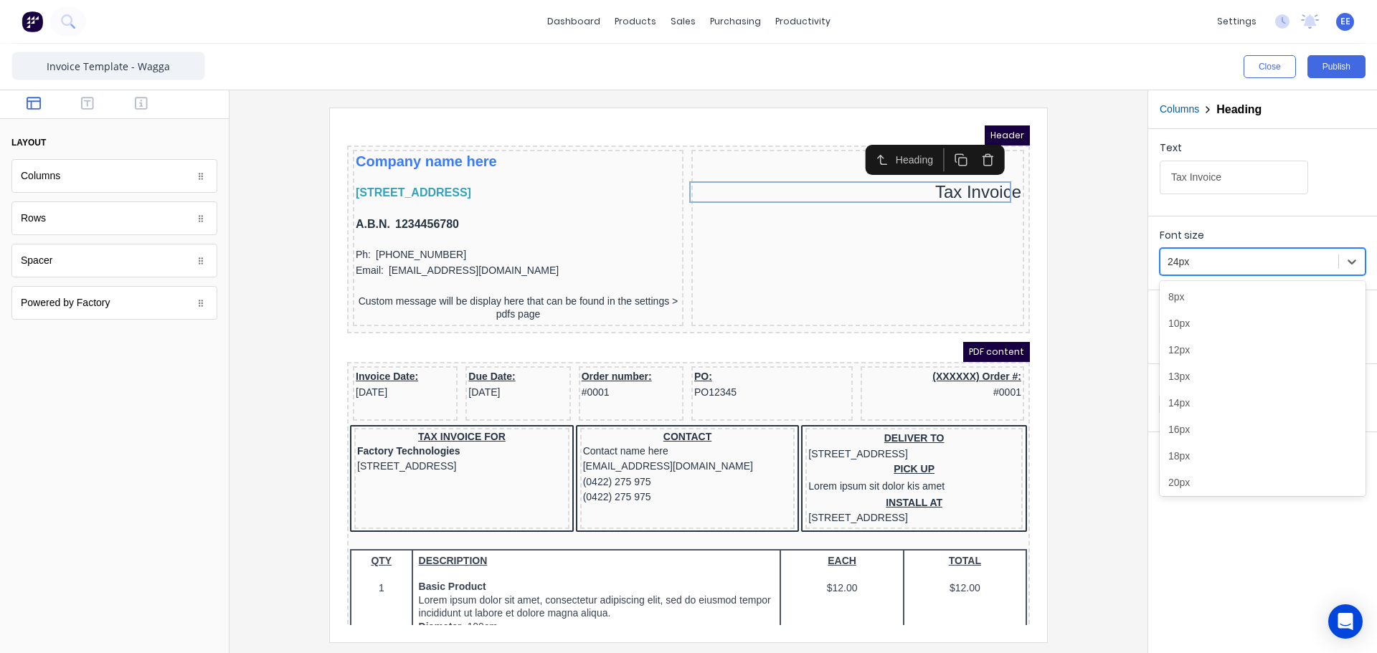
scroll to position [35, 0]
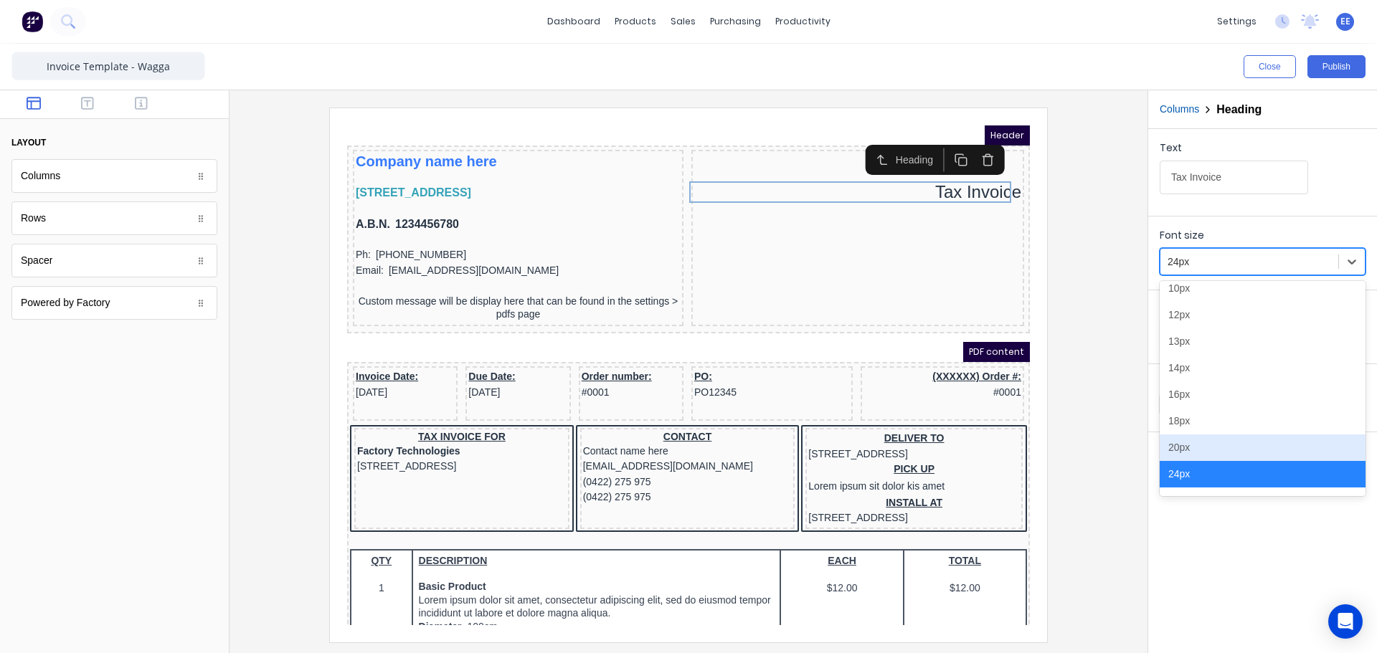
click at [1188, 444] on div "20px" at bounding box center [1263, 448] width 206 height 27
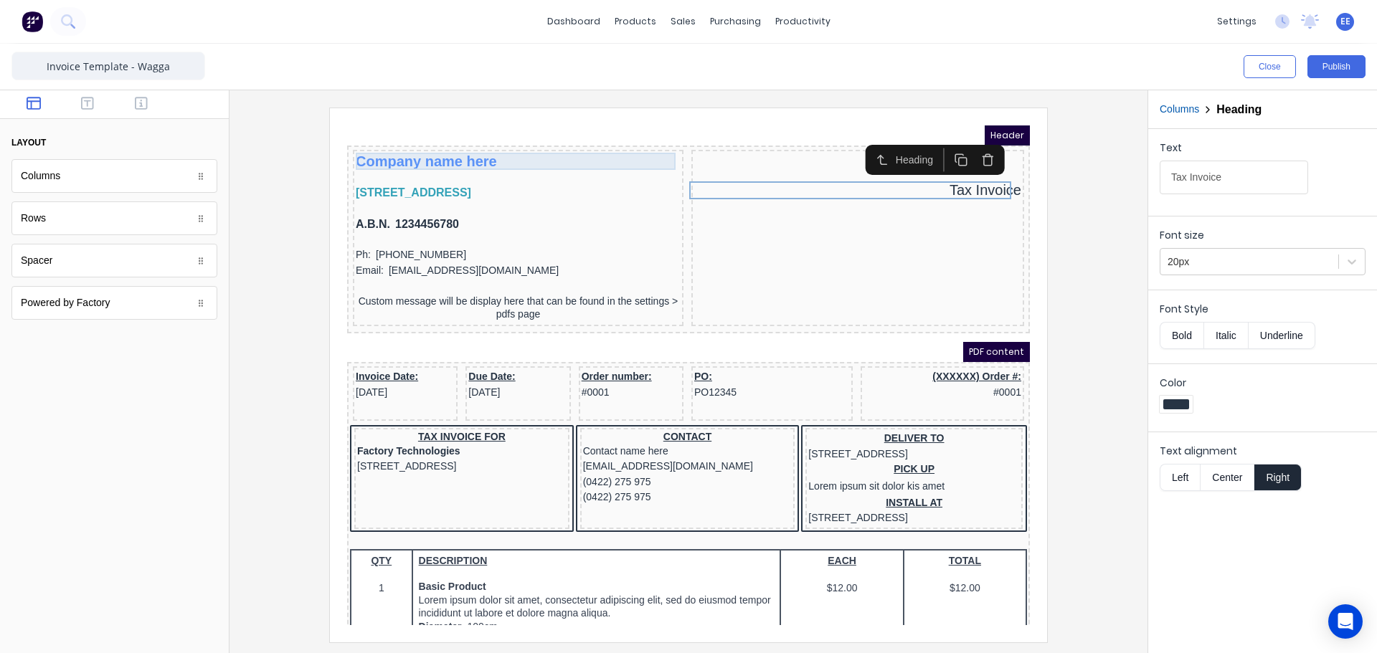
click at [430, 143] on div "Company name here" at bounding box center [501, 144] width 325 height 17
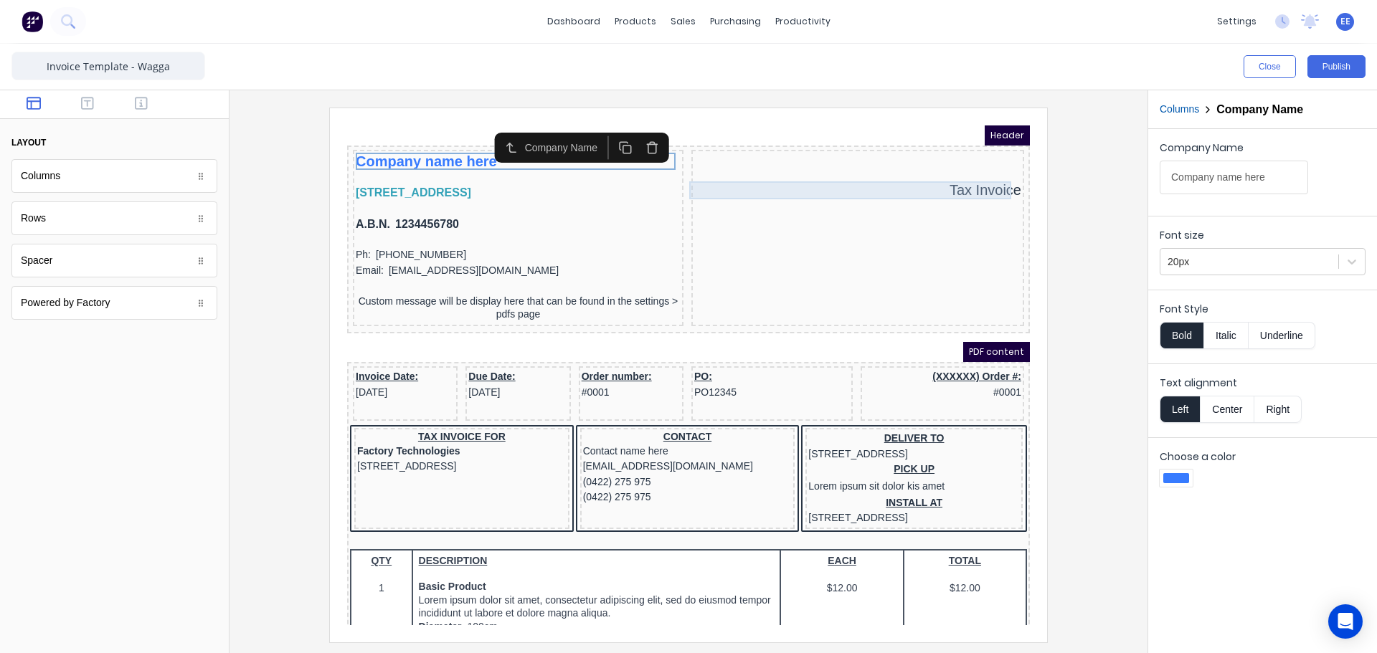
click at [951, 180] on div "Tax Invoice" at bounding box center [840, 173] width 327 height 18
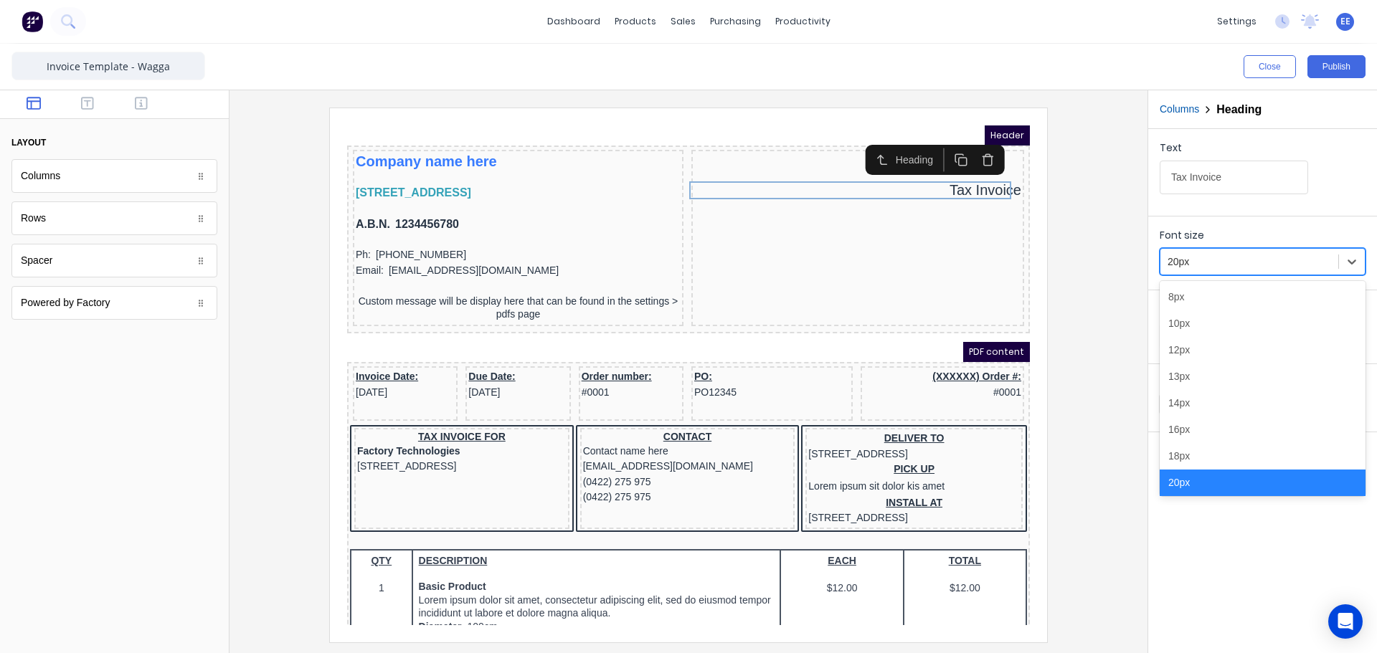
click at [1229, 267] on div at bounding box center [1250, 262] width 164 height 18
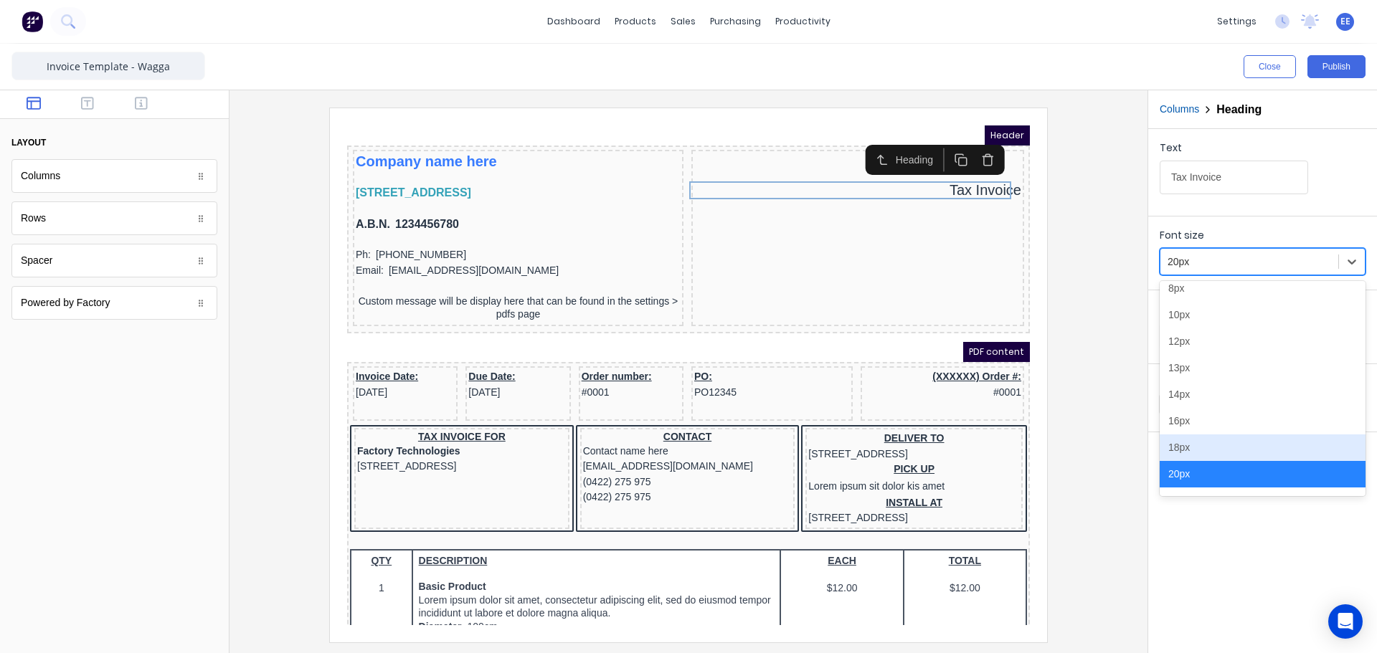
click at [1213, 453] on div "18px" at bounding box center [1263, 448] width 206 height 27
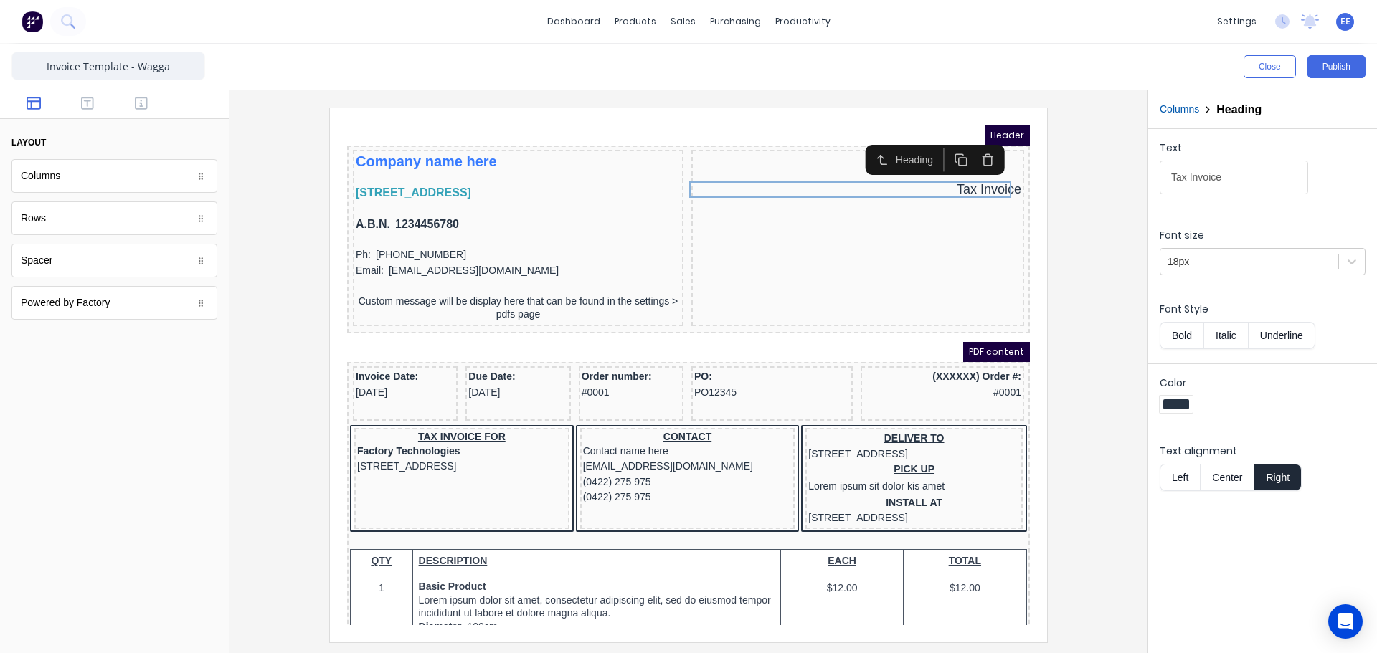
click at [1168, 324] on button "Bold" at bounding box center [1182, 335] width 44 height 27
click at [1077, 256] on div at bounding box center [688, 375] width 895 height 534
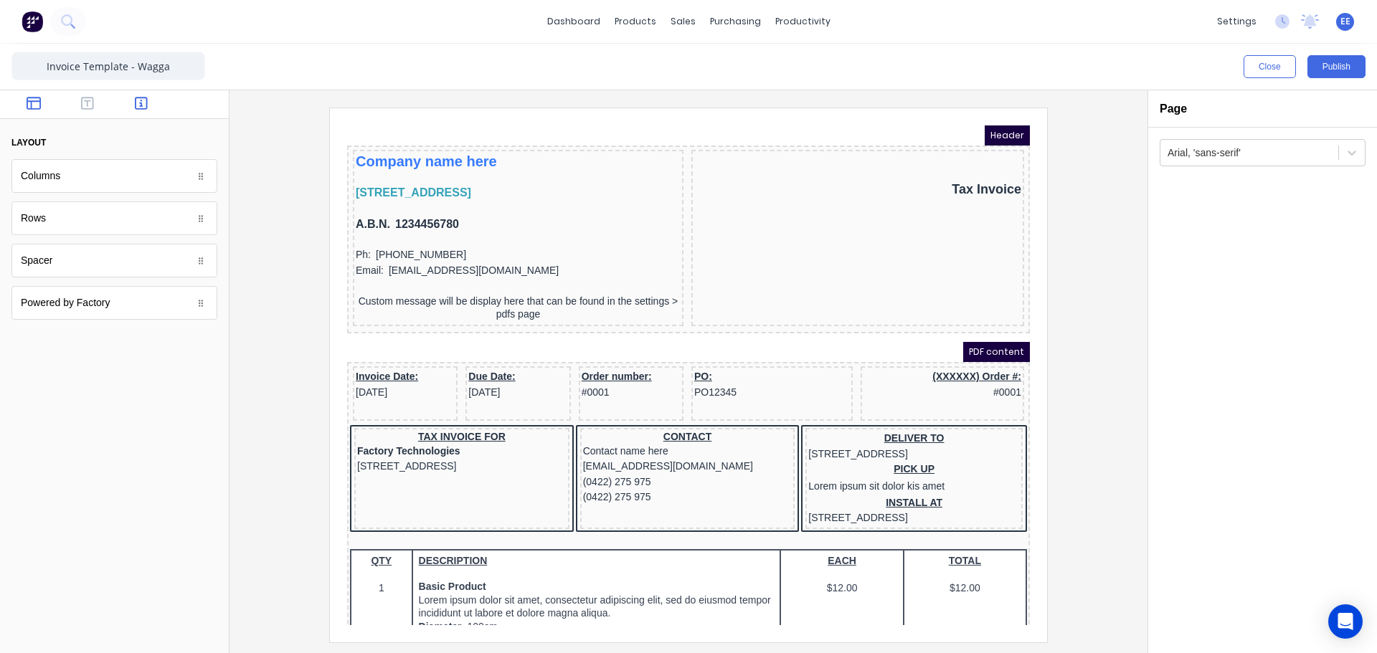
click at [140, 109] on icon "button" at bounding box center [141, 103] width 13 height 13
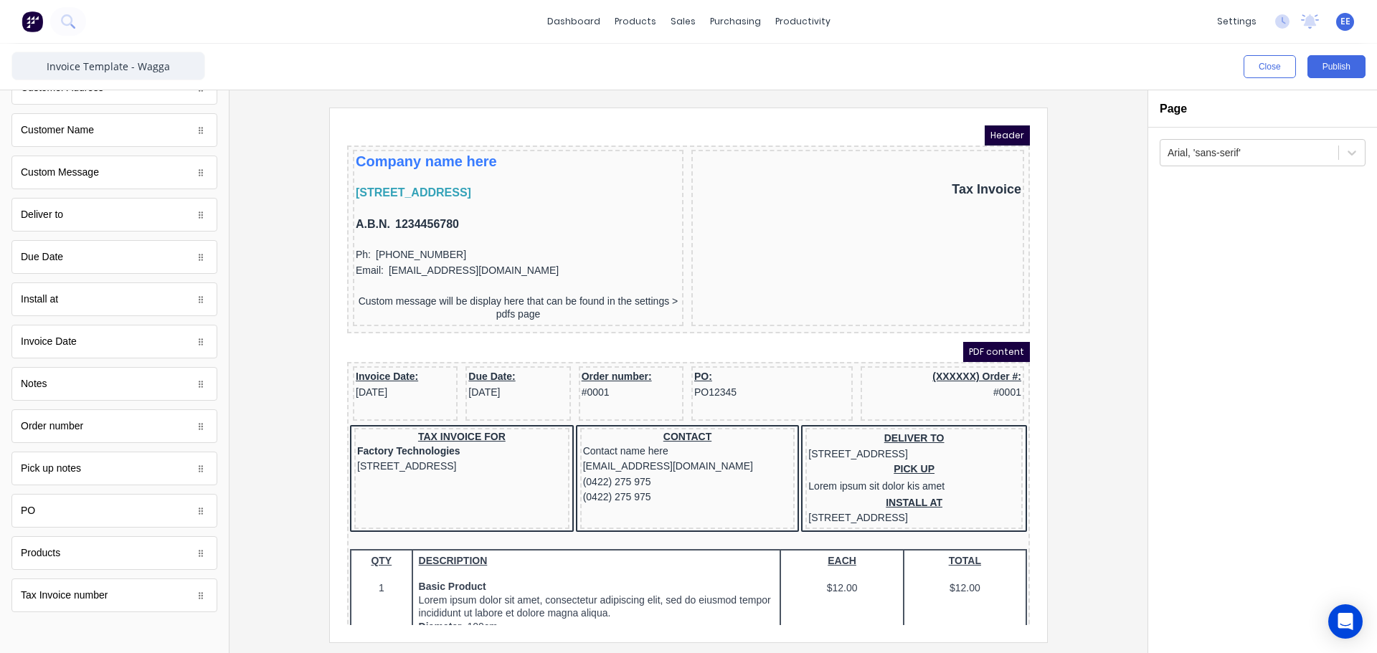
scroll to position [725, 0]
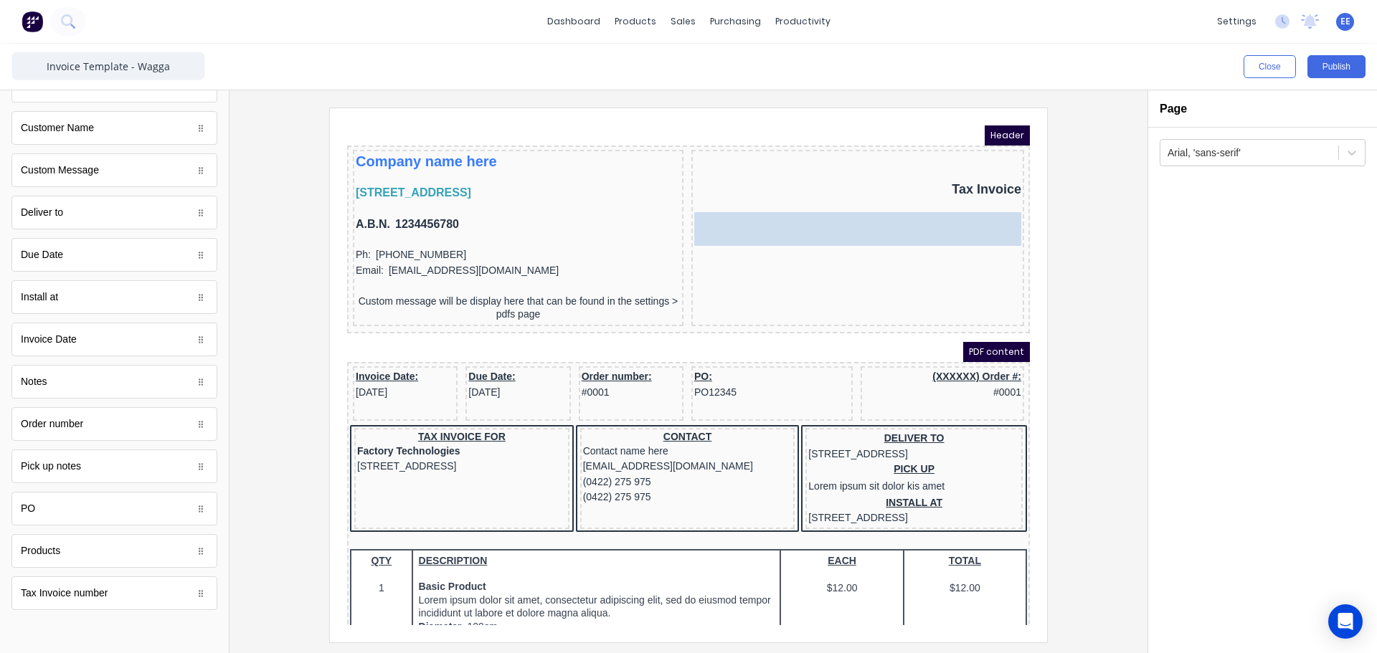
drag, startPoint x: 128, startPoint y: 598, endPoint x: 998, endPoint y: 222, distance: 947.4
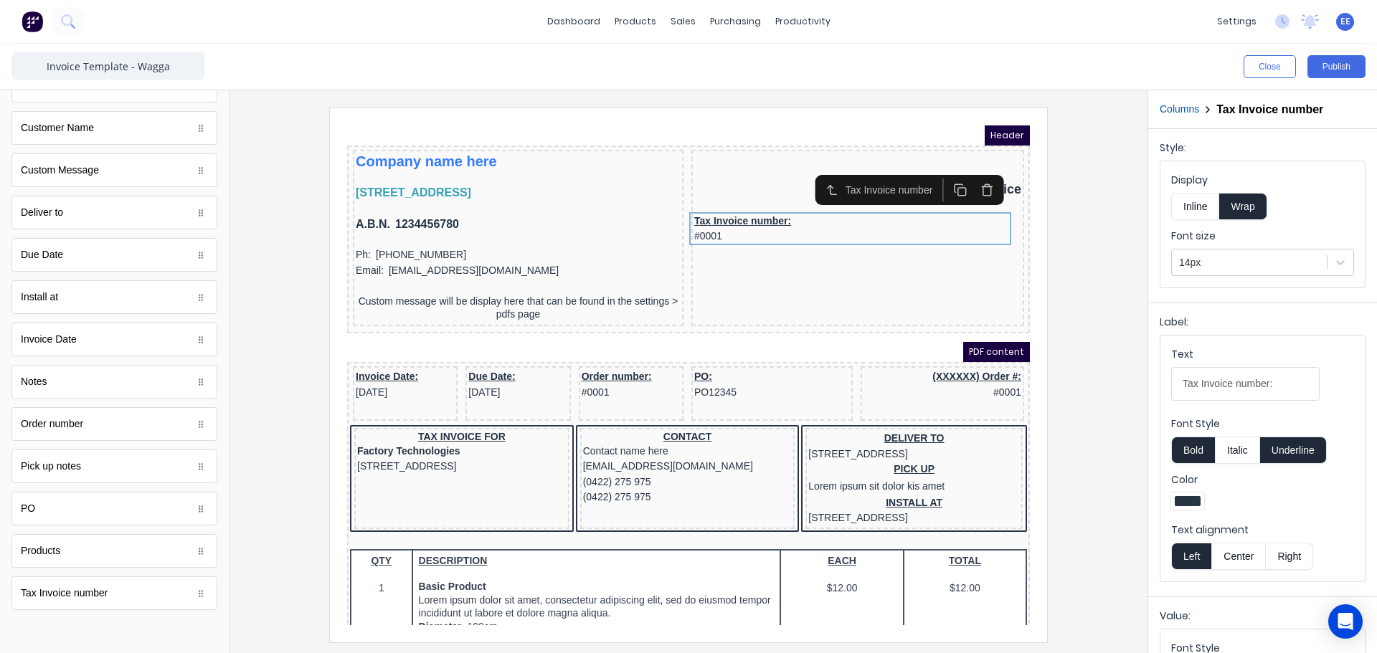
click at [1286, 547] on button "Right" at bounding box center [1289, 556] width 47 height 27
click at [1203, 211] on button "Inline" at bounding box center [1195, 206] width 48 height 27
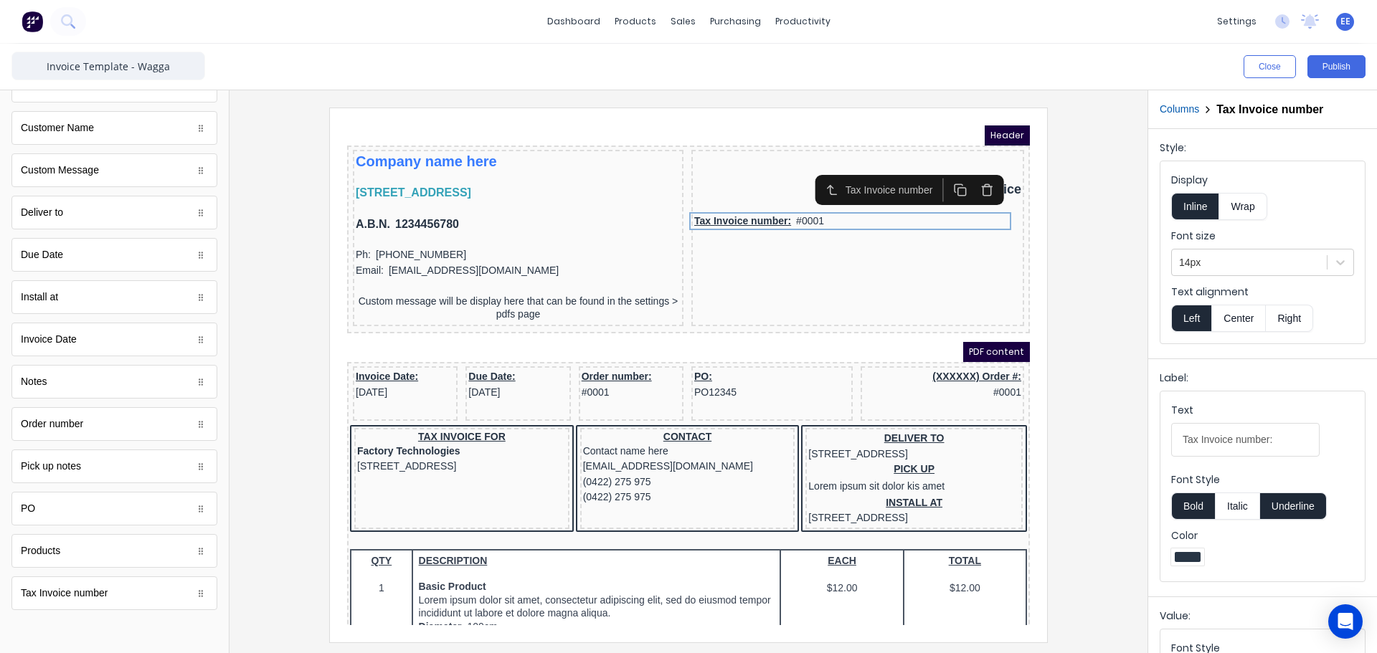
click at [1298, 320] on button "Right" at bounding box center [1289, 318] width 47 height 27
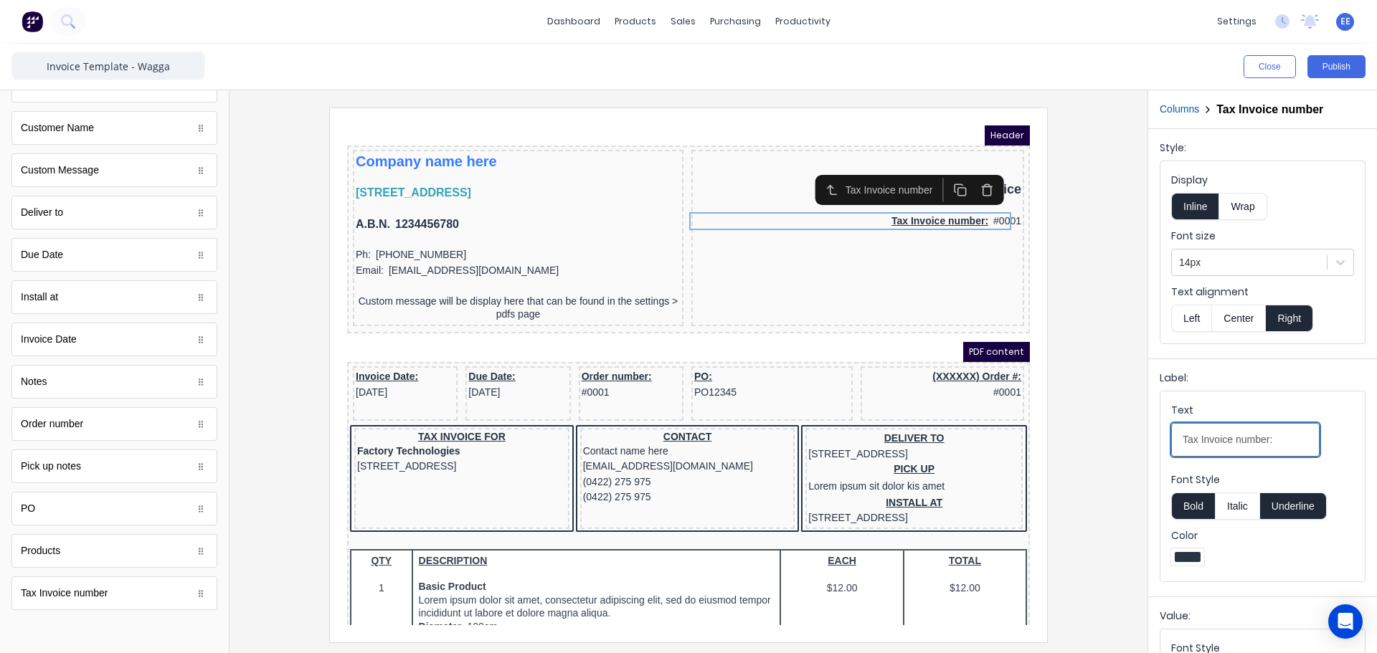
drag, startPoint x: 1199, startPoint y: 440, endPoint x: 1116, endPoint y: 440, distance: 83.2
click at [1116, 440] on div "Close Publish Components standard fields Accounting number Accounting number Ba…" at bounding box center [688, 349] width 1377 height 610
drag, startPoint x: 1250, startPoint y: 441, endPoint x: 1218, endPoint y: 443, distance: 32.3
click at [1218, 443] on input "Invoice number:" at bounding box center [1245, 440] width 148 height 34
type input "Invoice No.:"
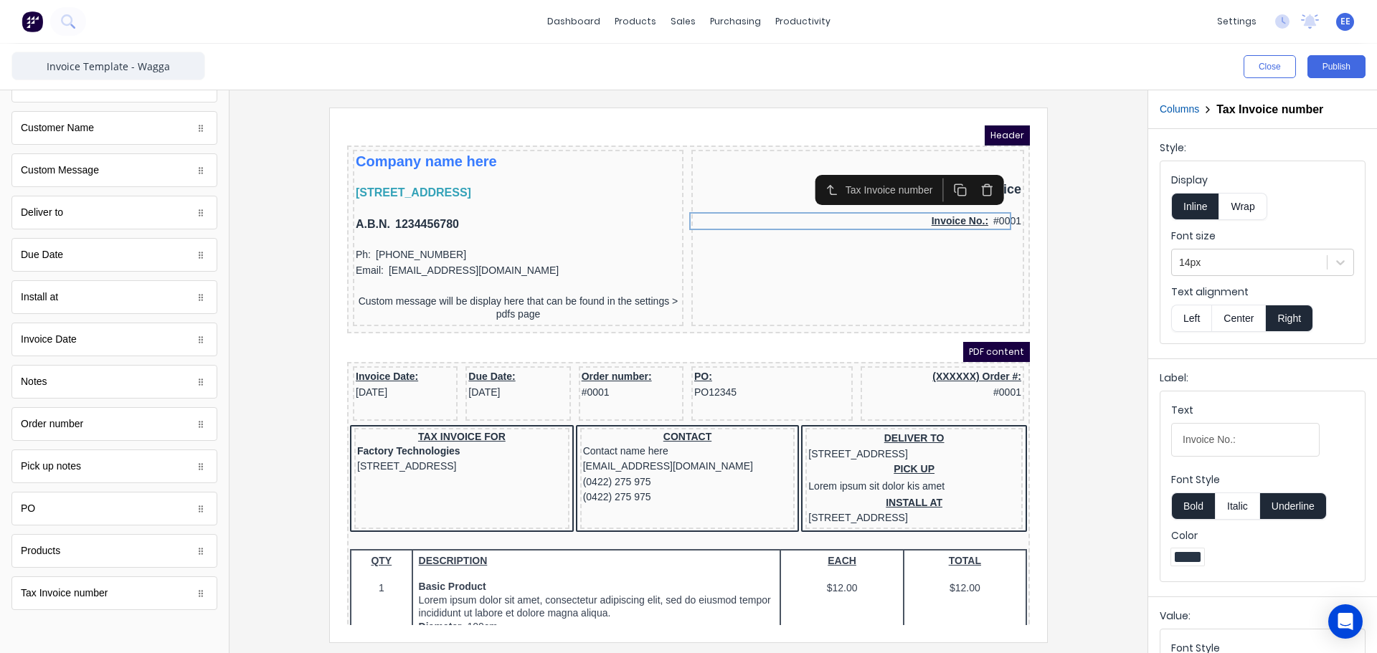
click at [1305, 510] on button "Underline" at bounding box center [1293, 506] width 67 height 27
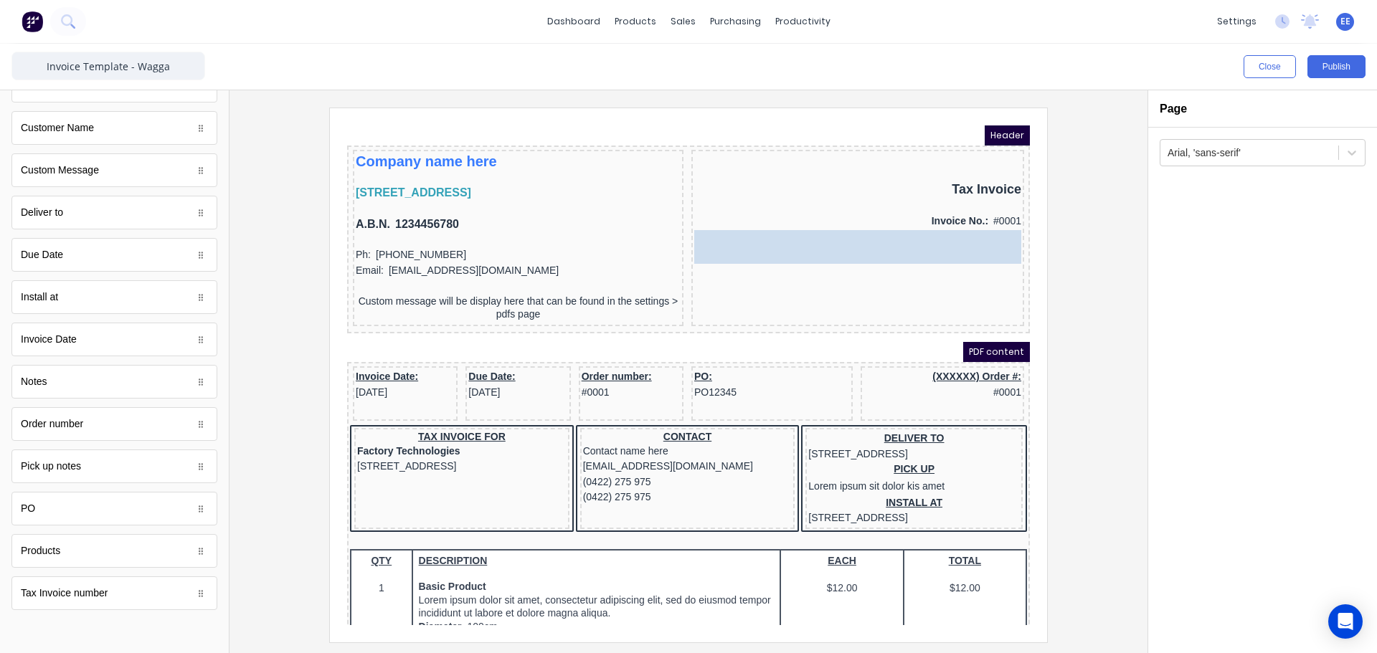
drag, startPoint x: 52, startPoint y: 341, endPoint x: 498, endPoint y: 118, distance: 499.4
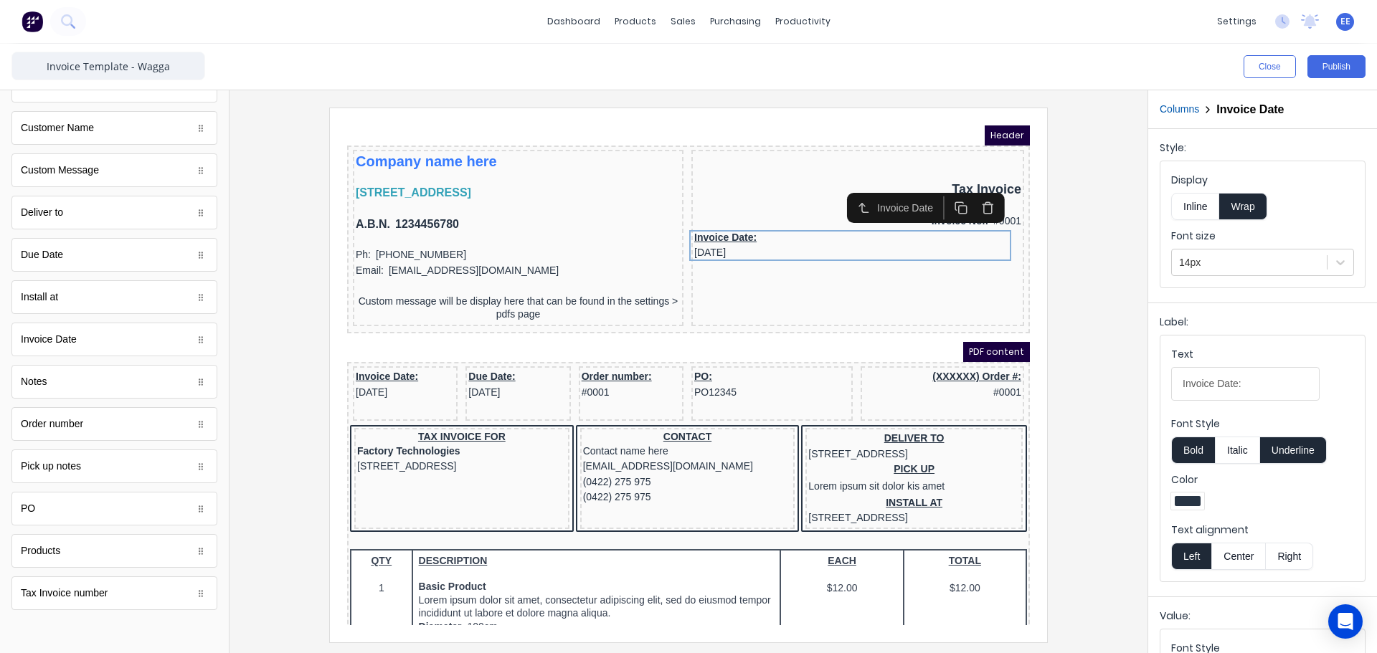
click at [1200, 205] on button "Inline" at bounding box center [1195, 206] width 48 height 27
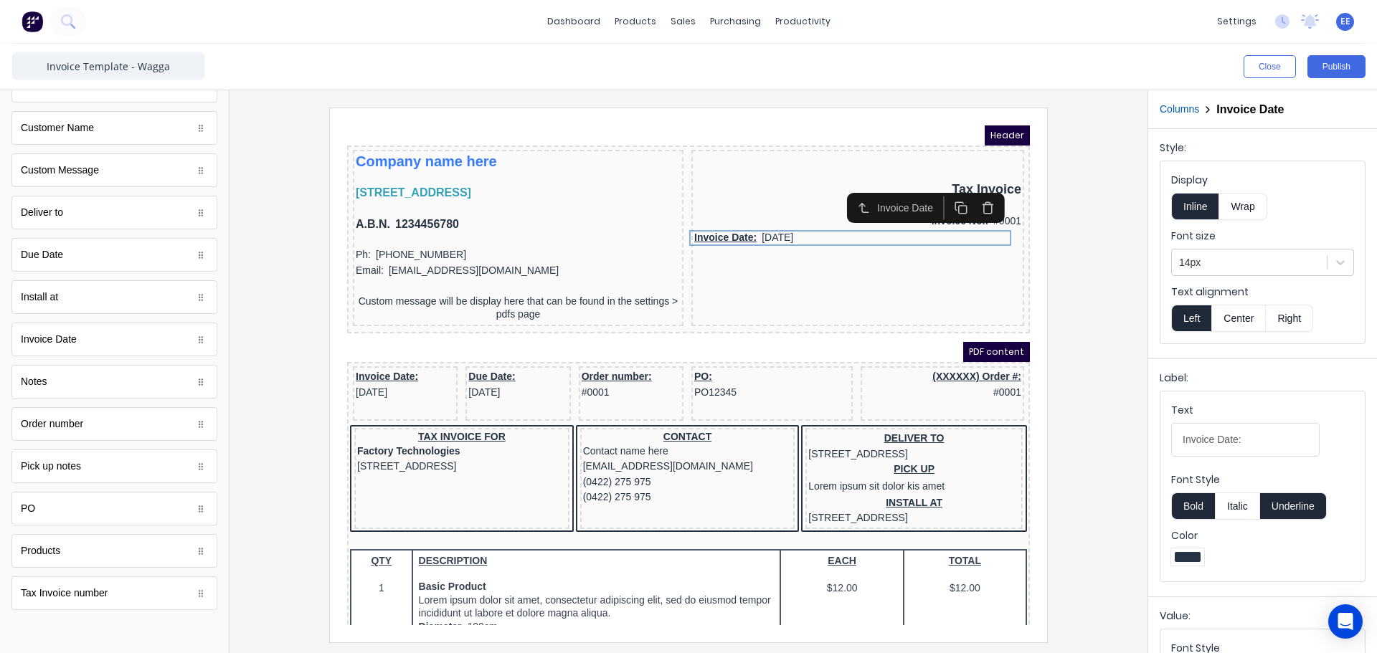
click at [1282, 315] on button "Right" at bounding box center [1289, 318] width 47 height 27
click at [1289, 507] on button "Underline" at bounding box center [1293, 506] width 67 height 27
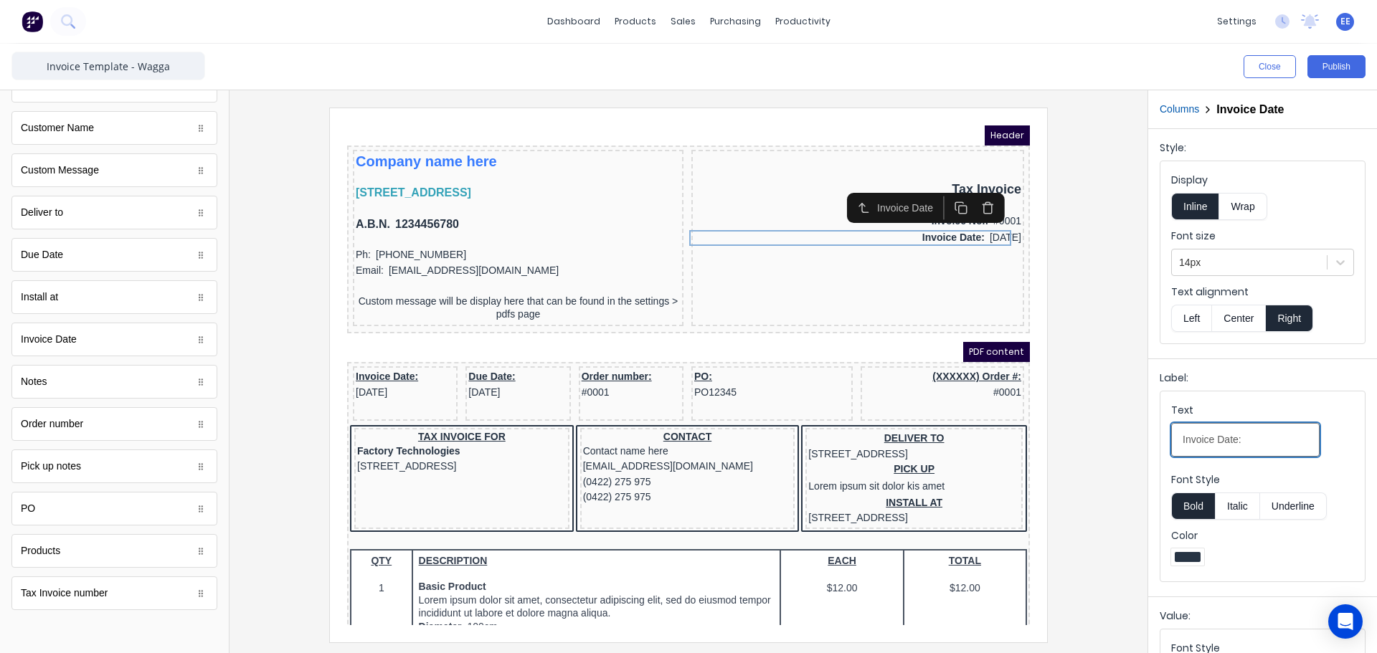
drag, startPoint x: 1219, startPoint y: 441, endPoint x: 1105, endPoint y: 443, distance: 114.1
click at [1109, 443] on div "Close Publish Components standard fields Accounting number Accounting number Ba…" at bounding box center [688, 349] width 1377 height 610
type input "Date:"
click at [1139, 455] on div at bounding box center [689, 371] width 918 height 563
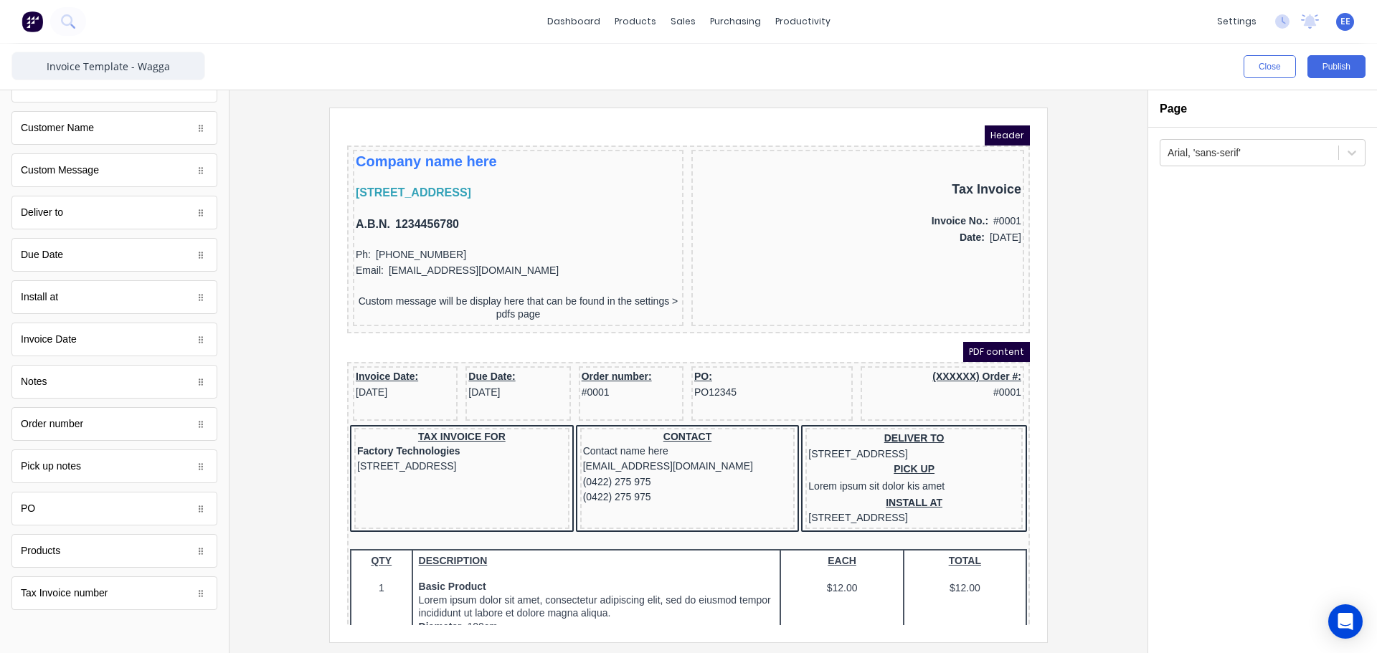
click at [498, 335] on div "PDF content" at bounding box center [671, 335] width 683 height 20
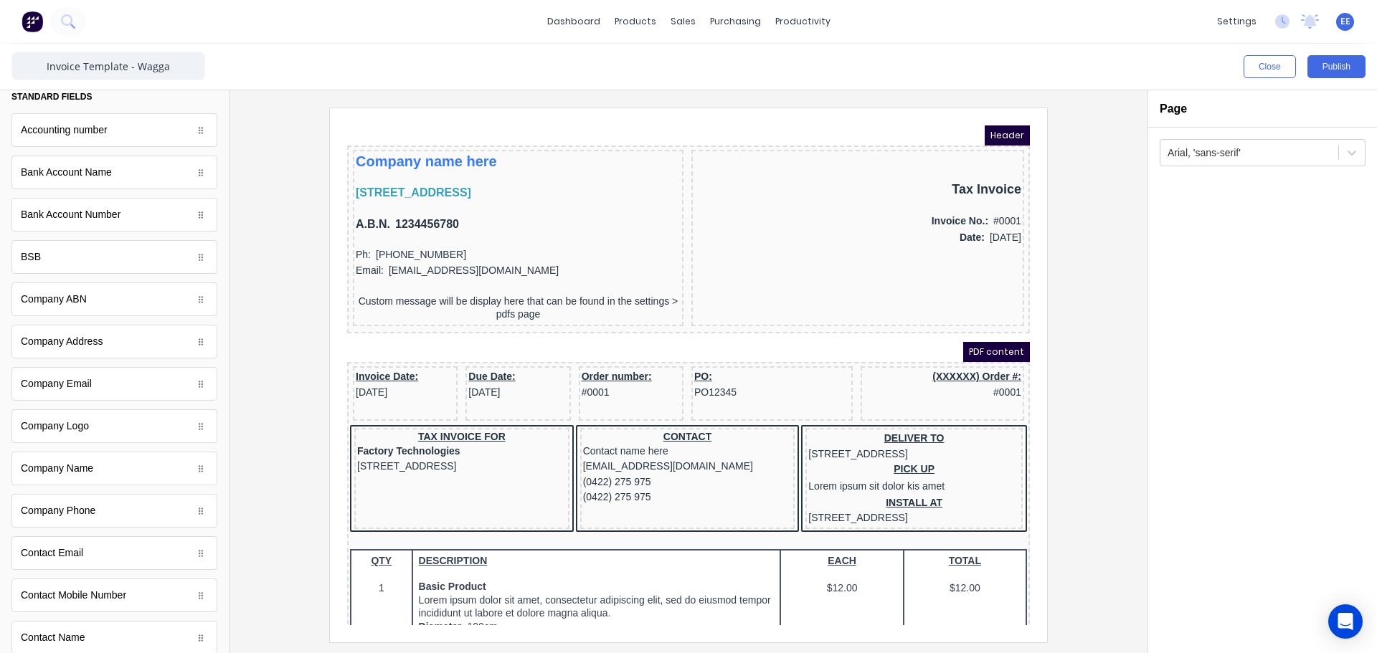
scroll to position [0, 0]
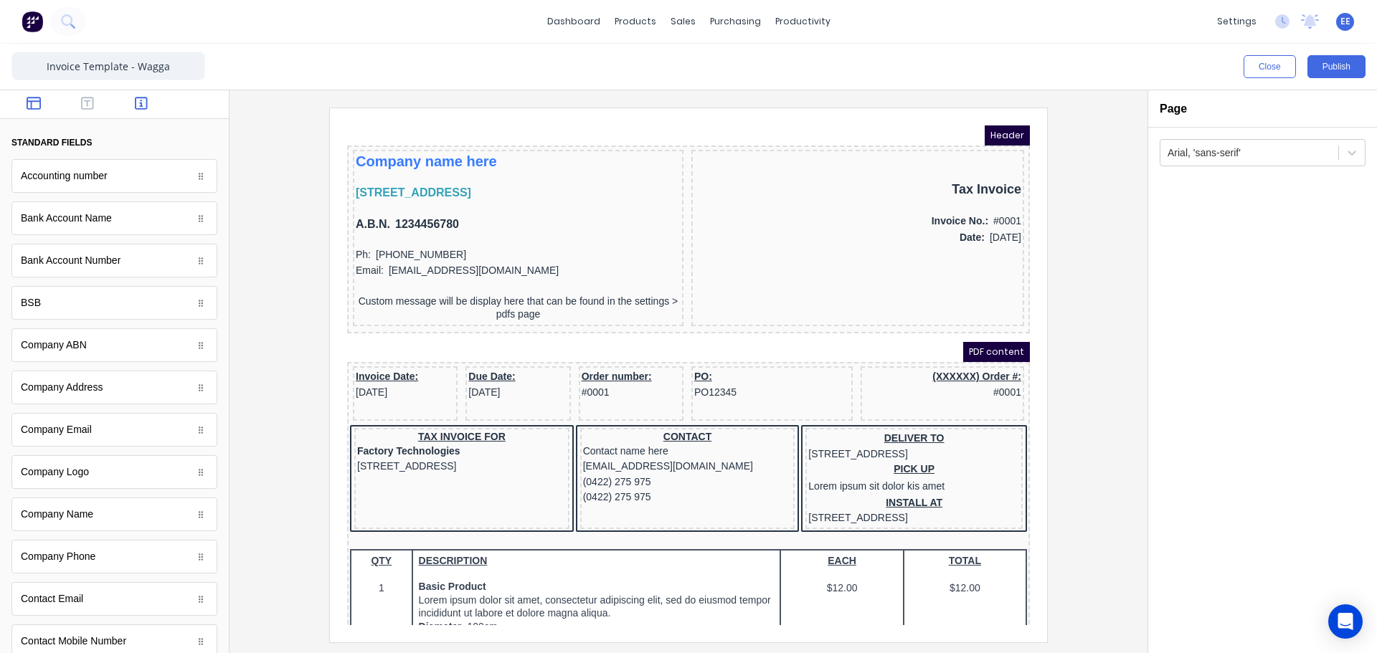
click at [27, 109] on icon "button" at bounding box center [34, 103] width 14 height 13
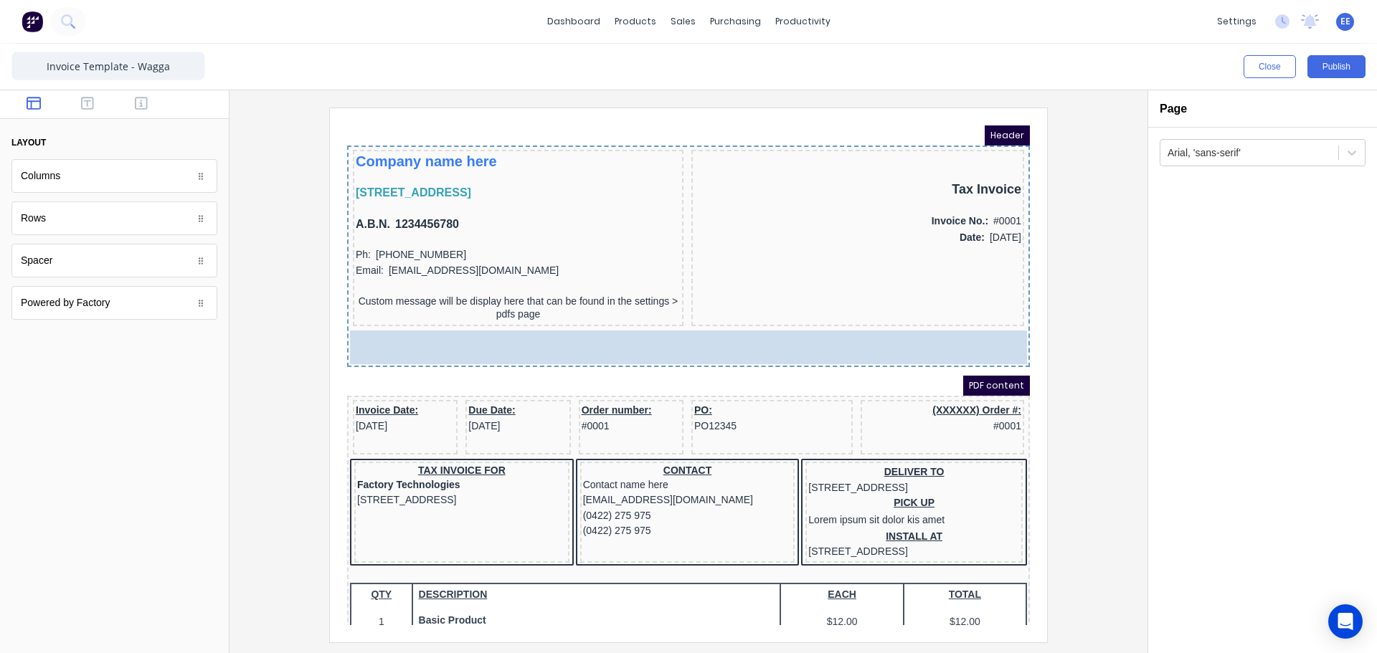
drag, startPoint x: 53, startPoint y: 274, endPoint x: 476, endPoint y: 341, distance: 427.8
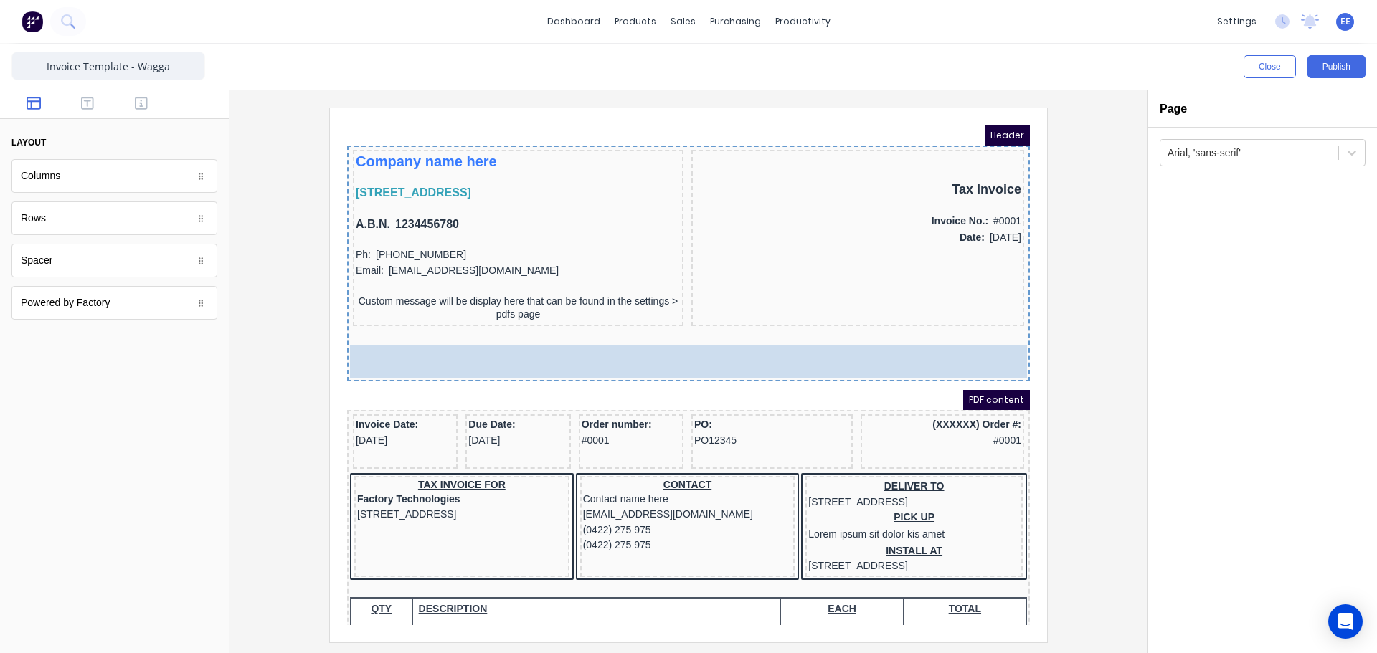
drag, startPoint x: 45, startPoint y: 268, endPoint x: 488, endPoint y: 334, distance: 448.1
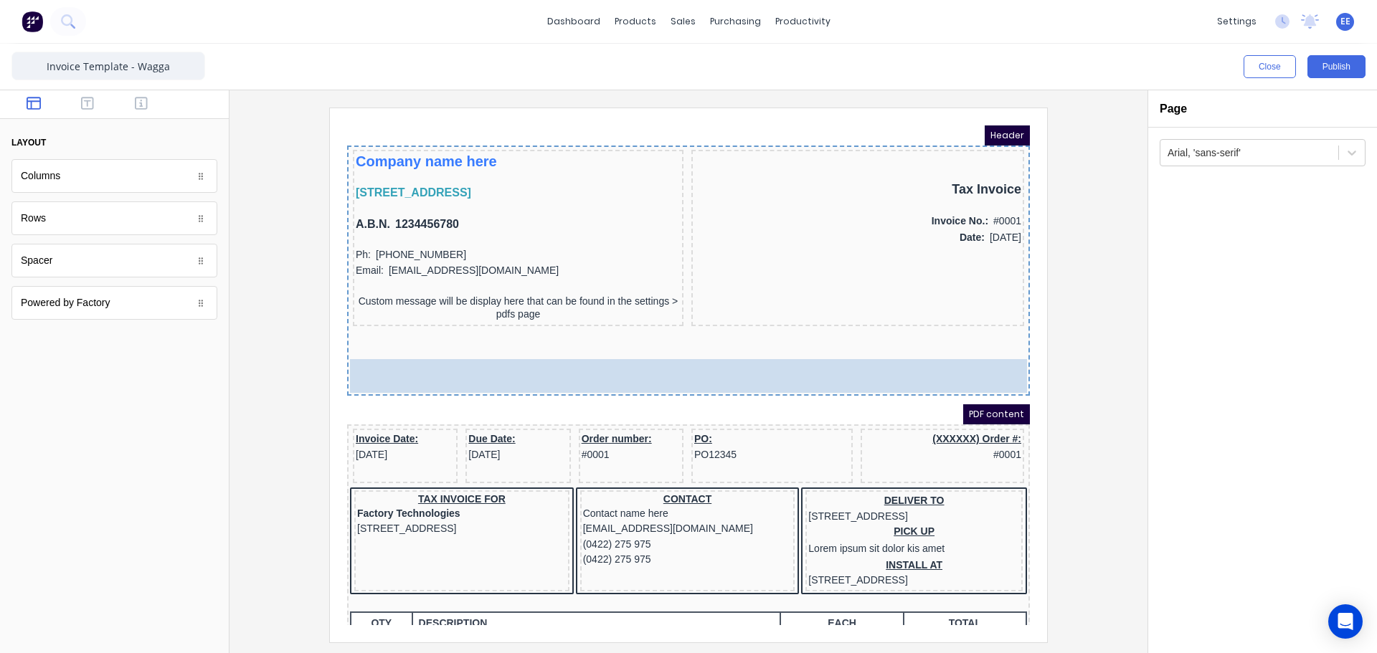
drag, startPoint x: 98, startPoint y: 261, endPoint x: 223, endPoint y: 229, distance: 129.6
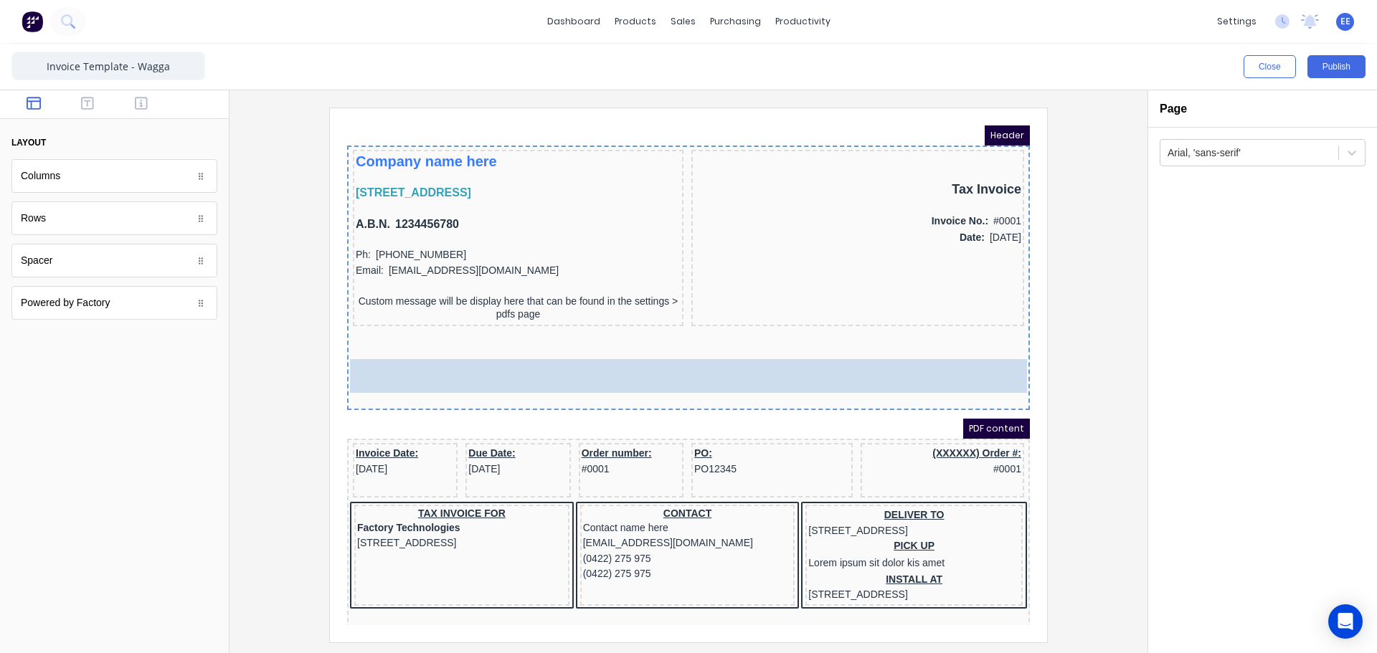
drag, startPoint x: 100, startPoint y: 261, endPoint x: 621, endPoint y: 356, distance: 529.4
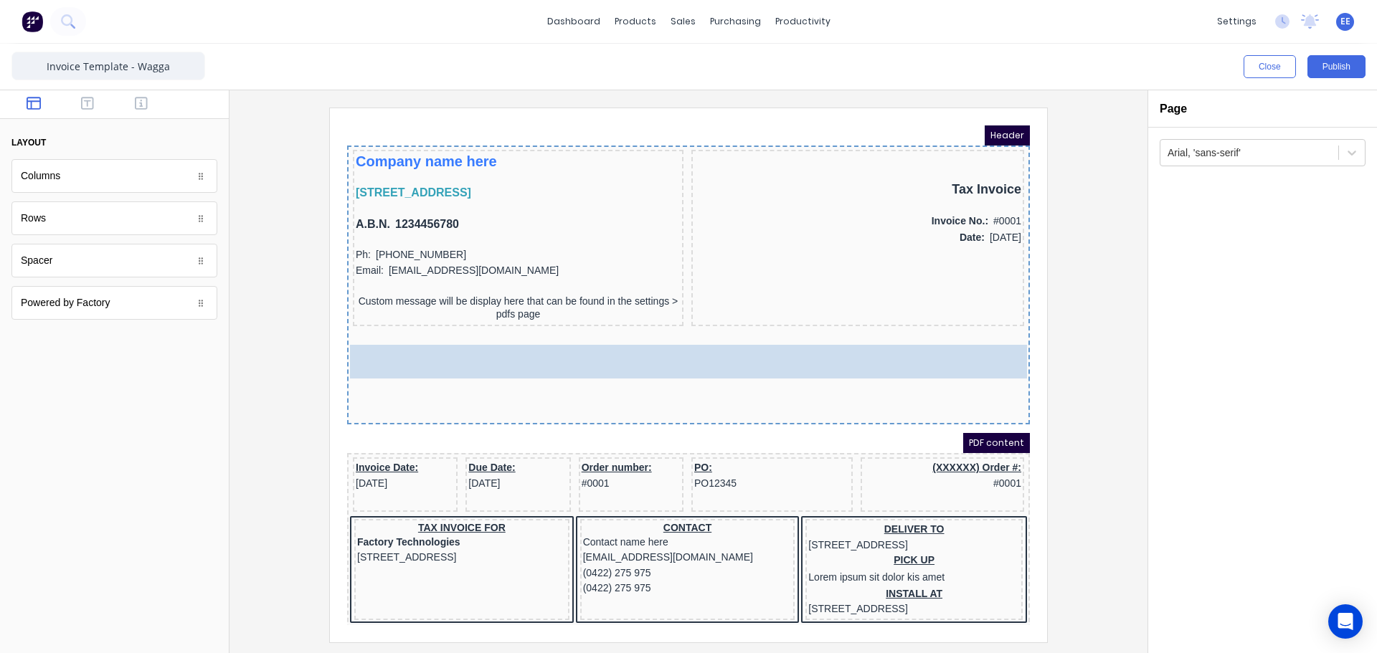
drag, startPoint x: 115, startPoint y: 269, endPoint x: 590, endPoint y: 356, distance: 482.8
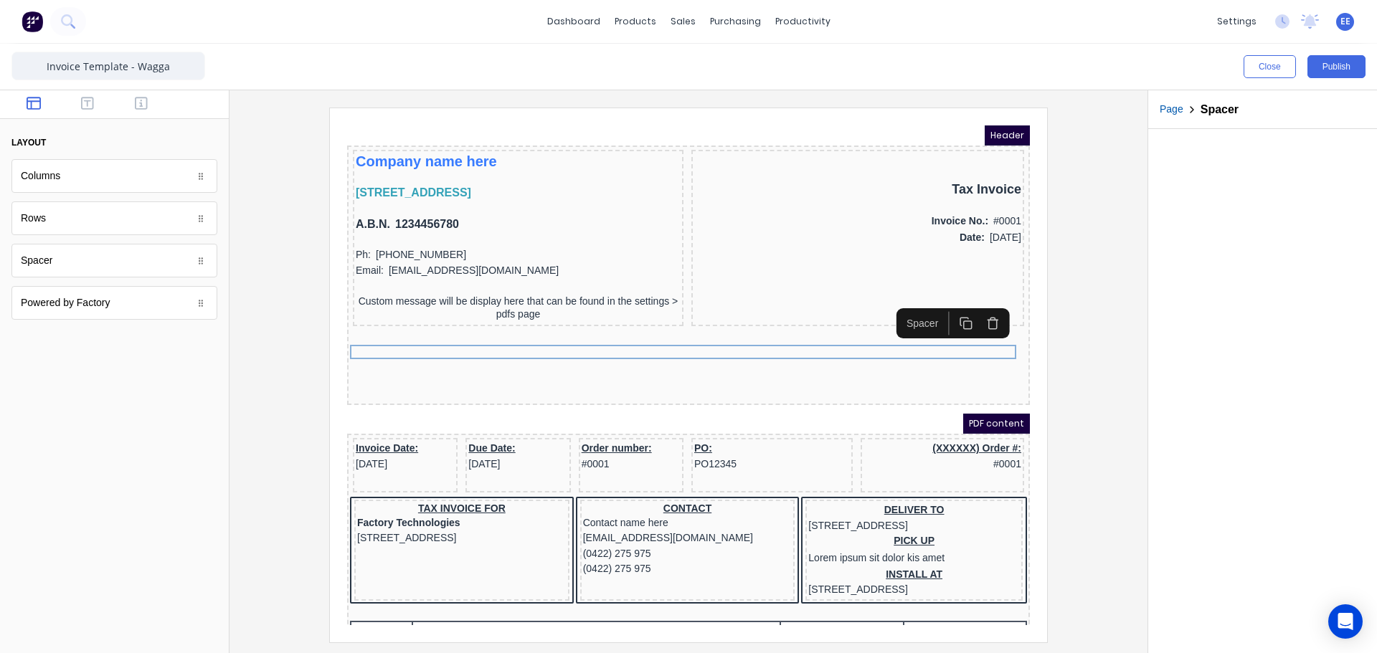
drag, startPoint x: 681, startPoint y: 240, endPoint x: 1110, endPoint y: 359, distance: 445.8
click at [1110, 359] on div at bounding box center [688, 375] width 895 height 534
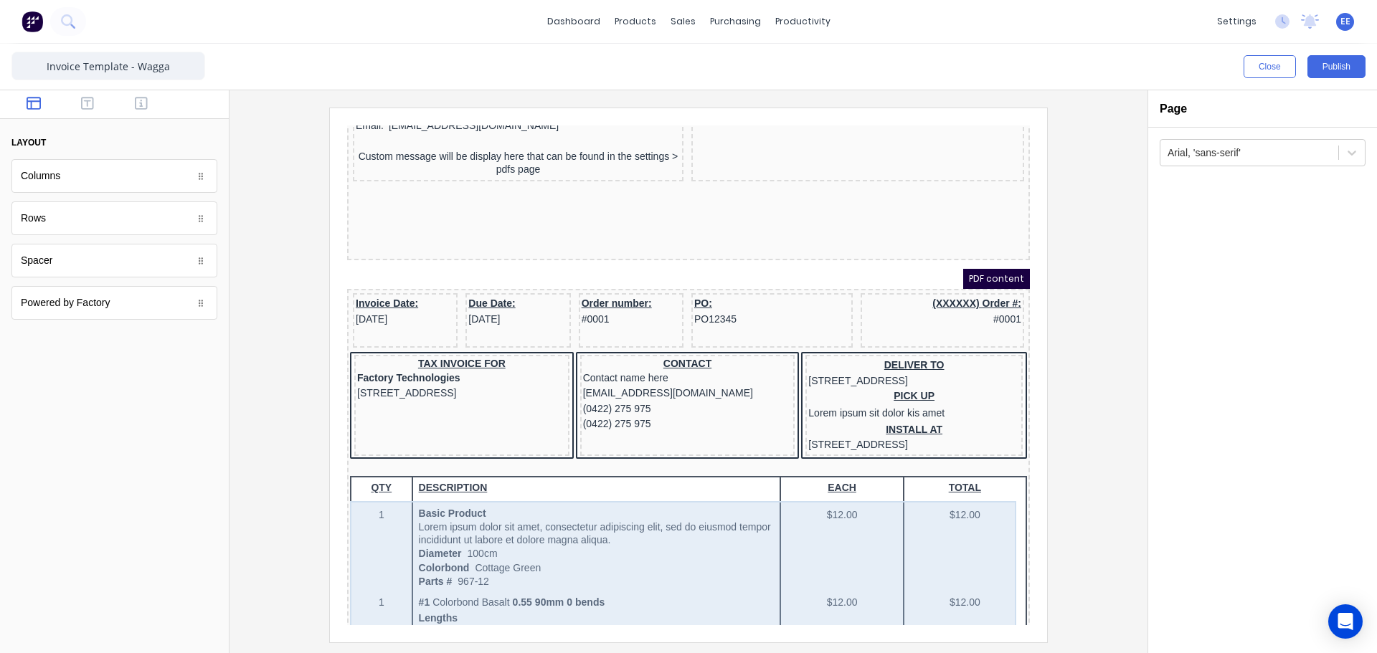
scroll to position [143, 0]
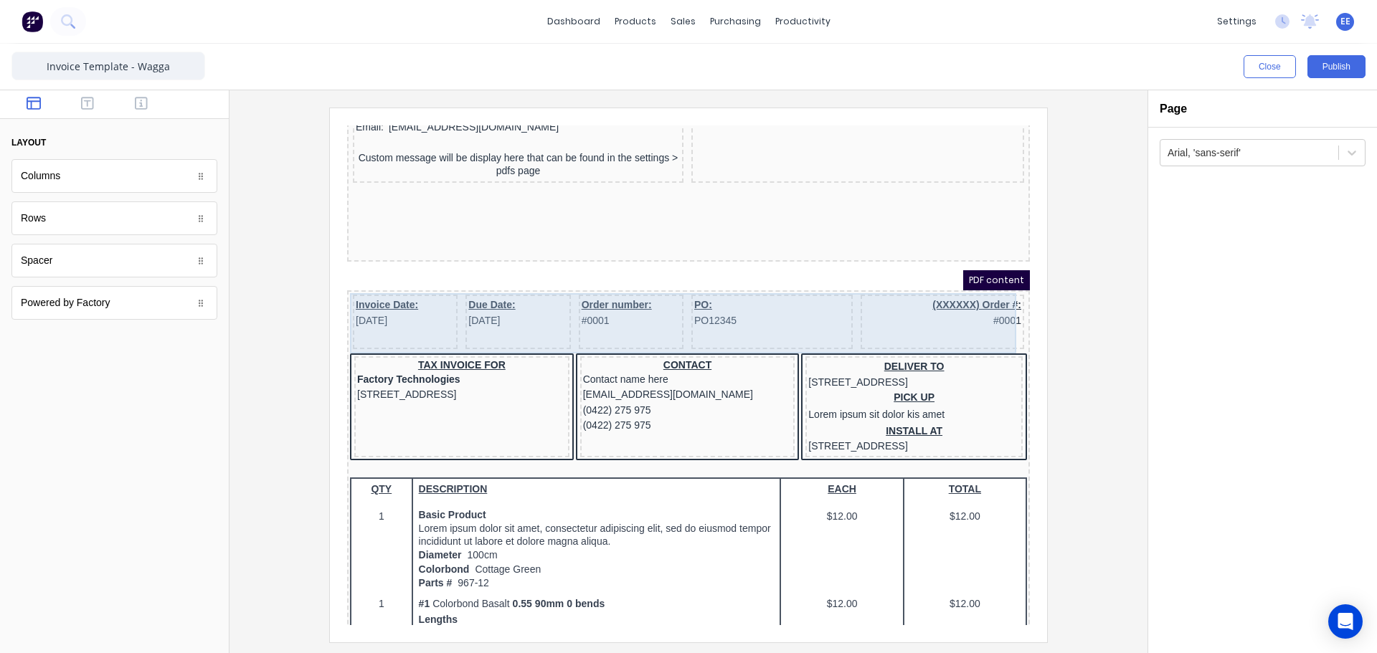
click at [780, 279] on div "PO: PO12345" at bounding box center [754, 305] width 161 height 55
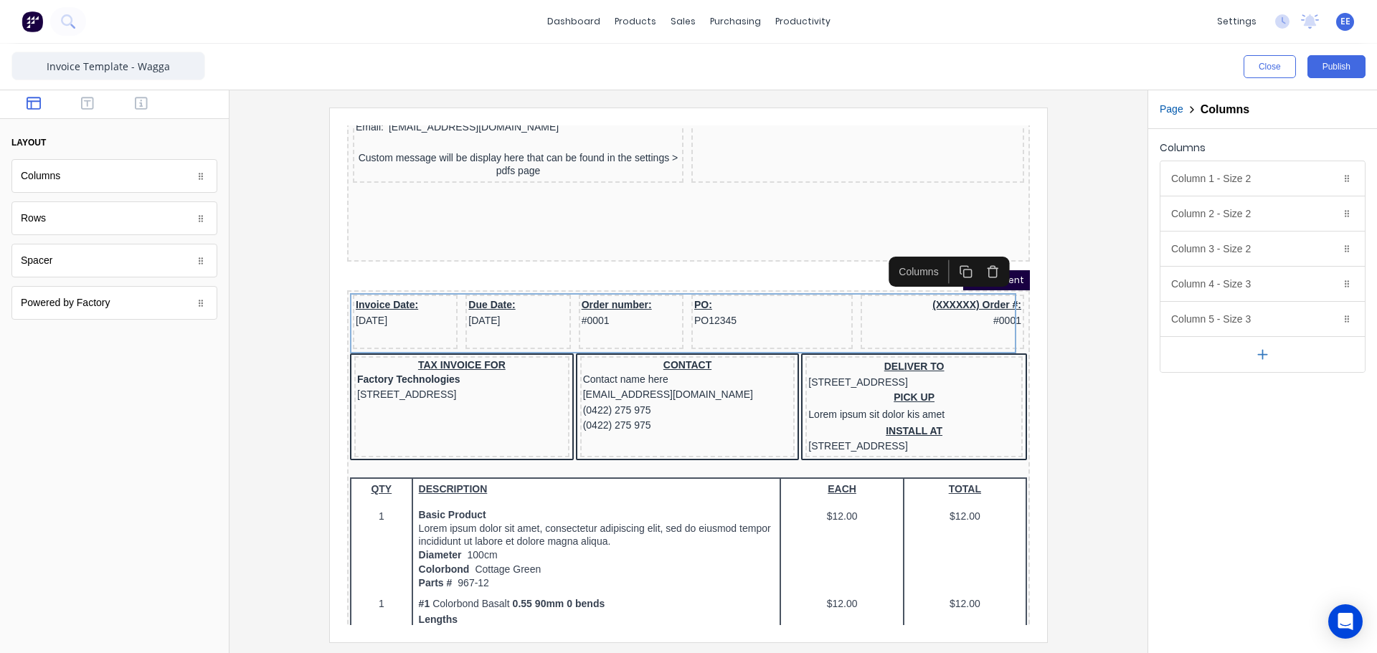
click at [978, 255] on icon "button" at bounding box center [976, 254] width 14 height 14
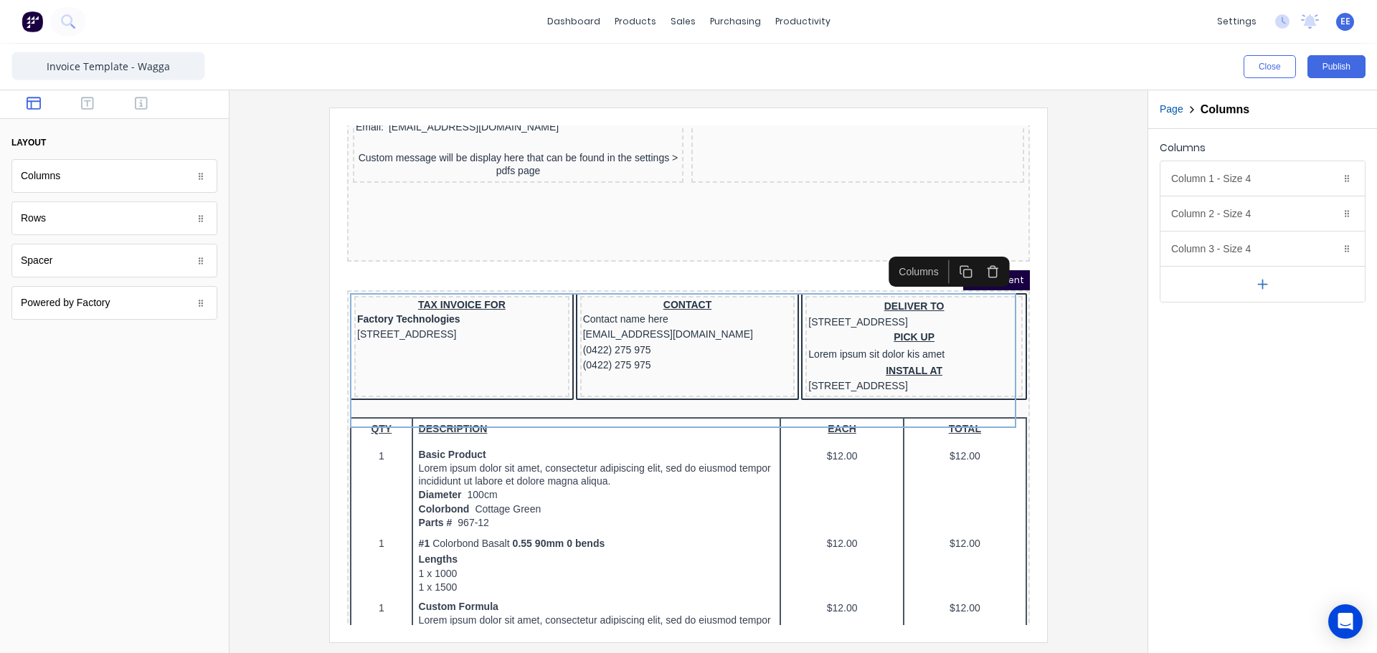
click at [969, 257] on icon "button" at bounding box center [976, 254] width 14 height 14
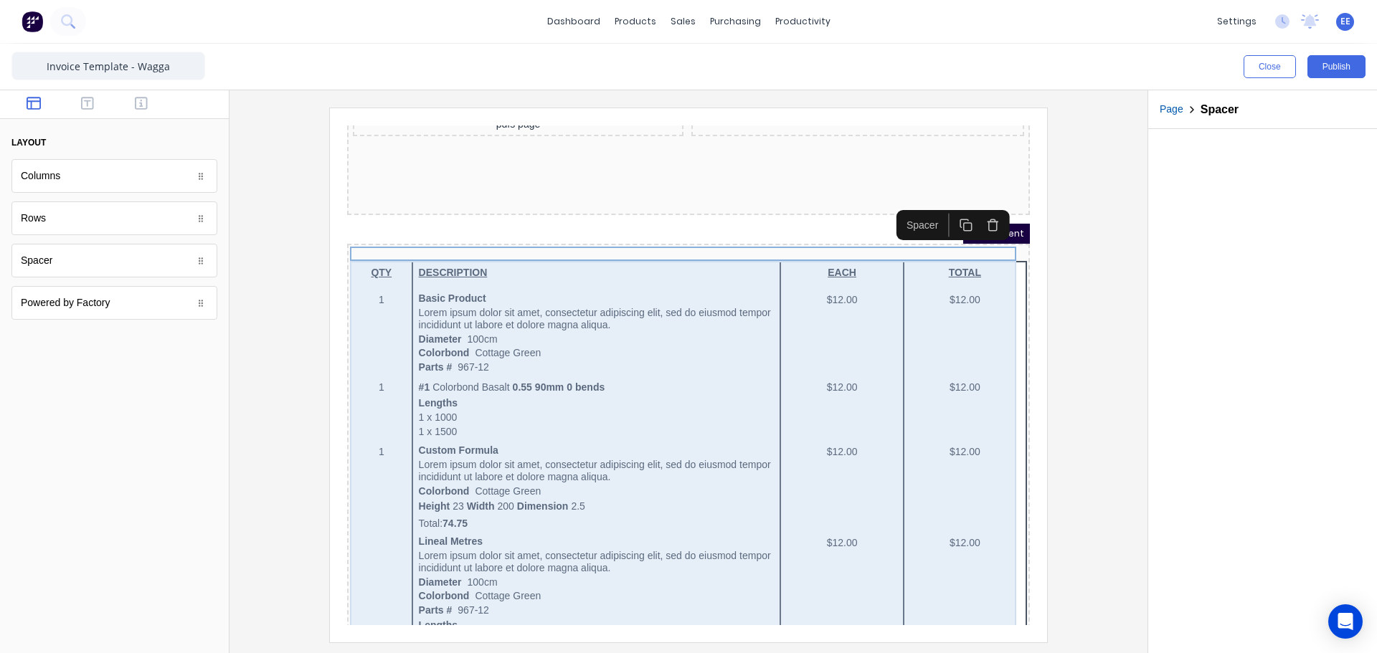
scroll to position [215, 0]
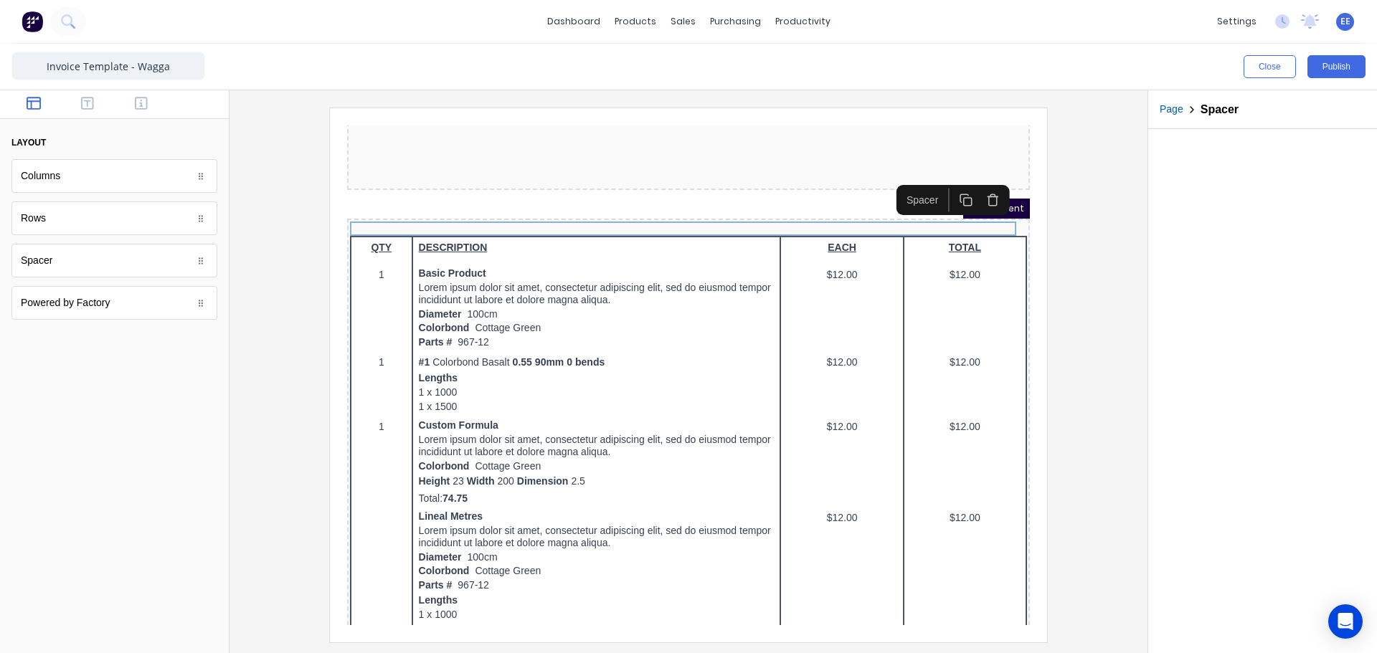
click at [973, 182] on icon "button" at bounding box center [976, 183] width 14 height 14
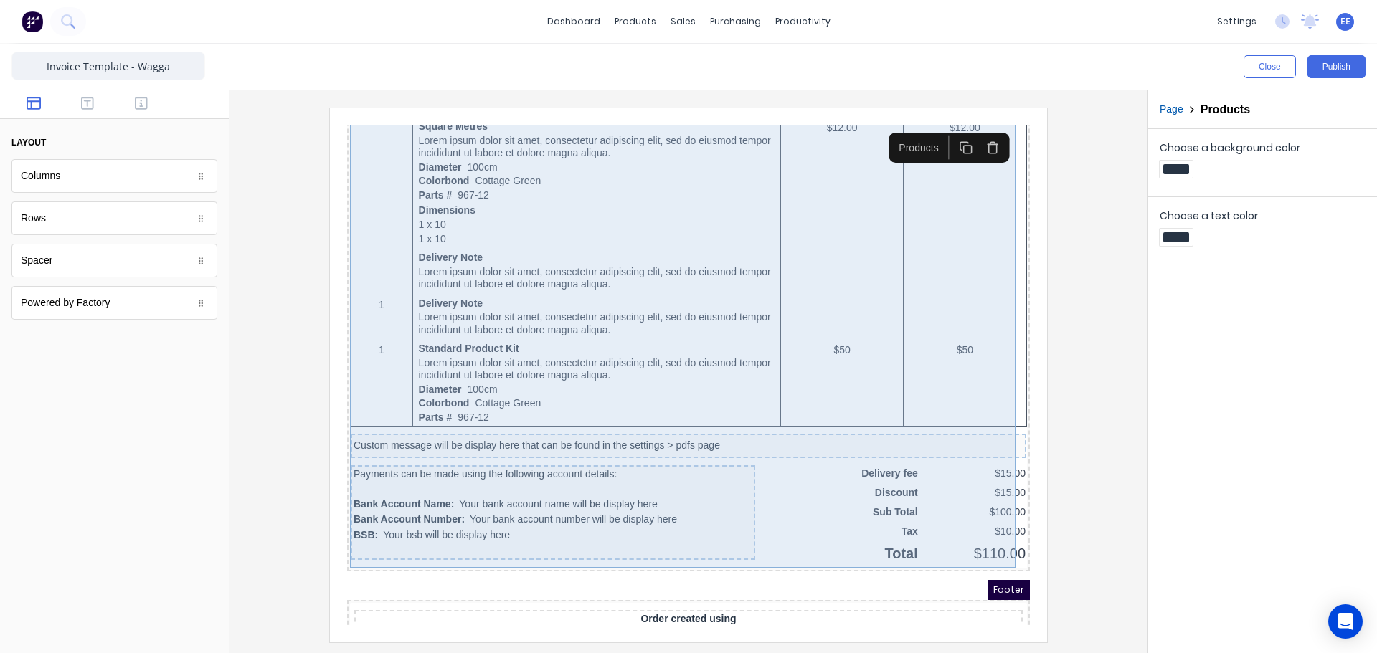
scroll to position [769, 0]
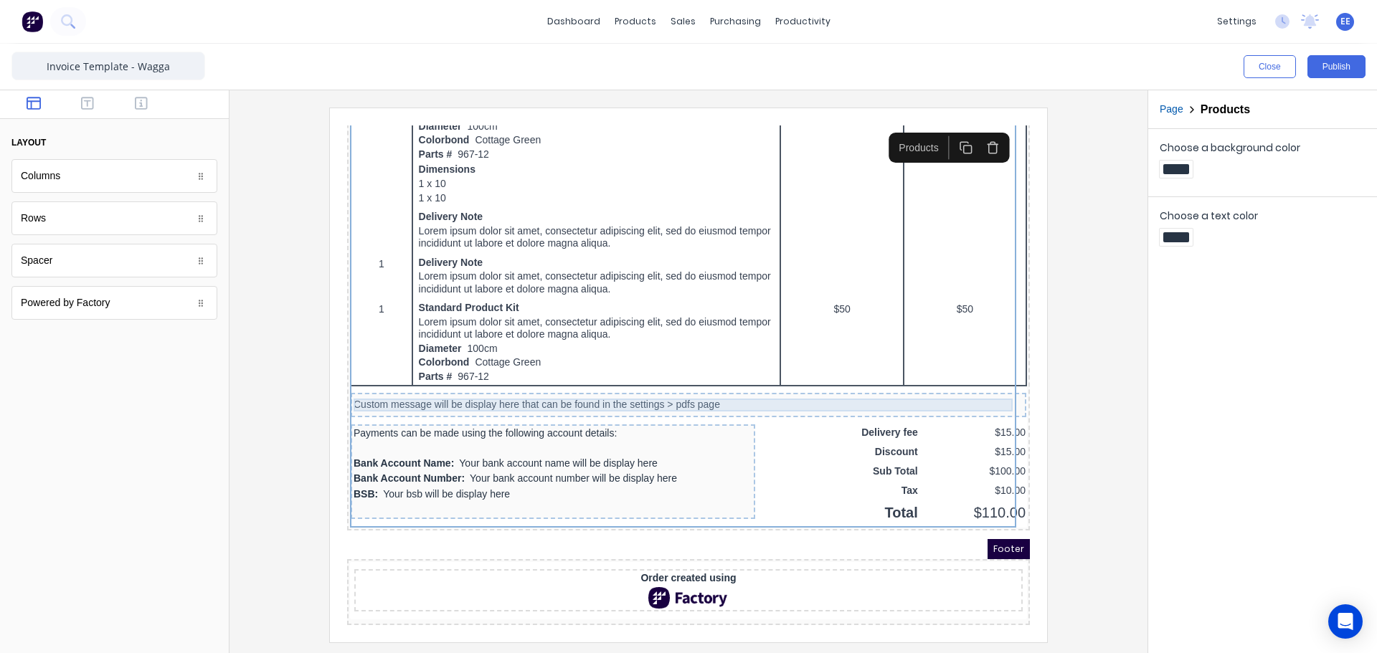
click at [633, 385] on div "Custom message will be display here that can be found in the settings > pdfs pa…" at bounding box center [671, 388] width 670 height 13
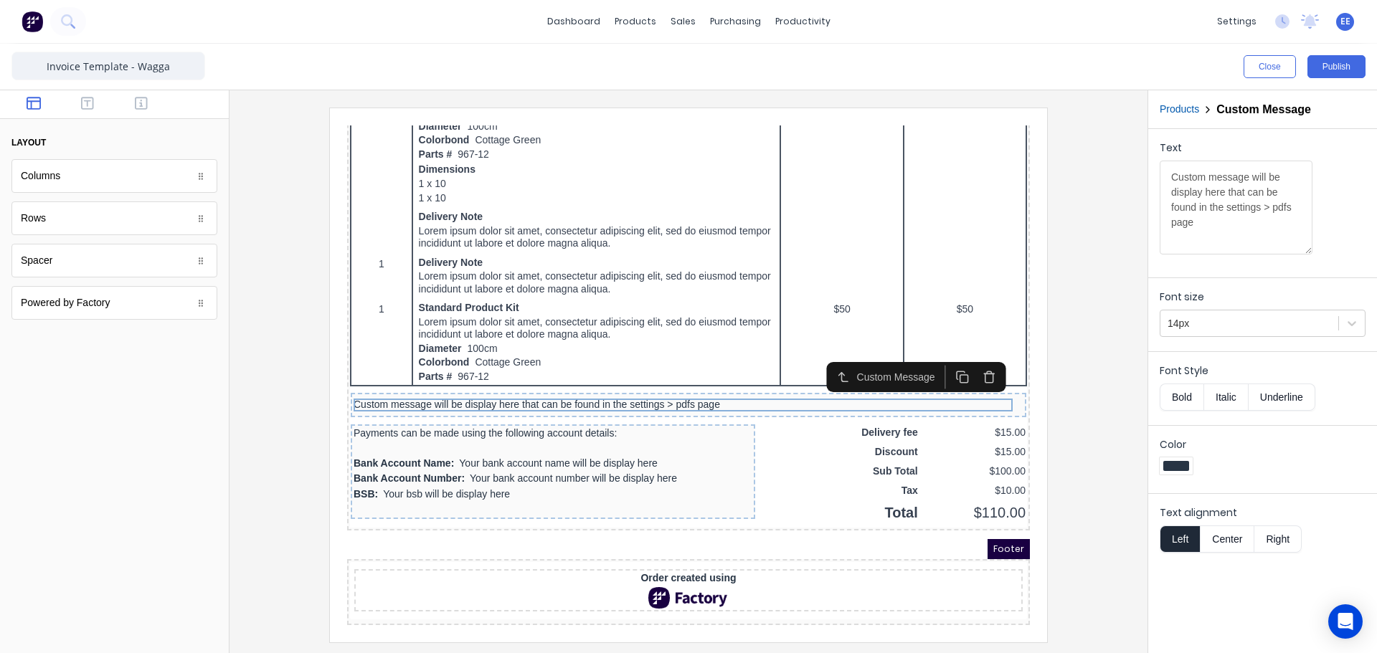
click at [967, 354] on icon "button" at bounding box center [972, 360] width 14 height 14
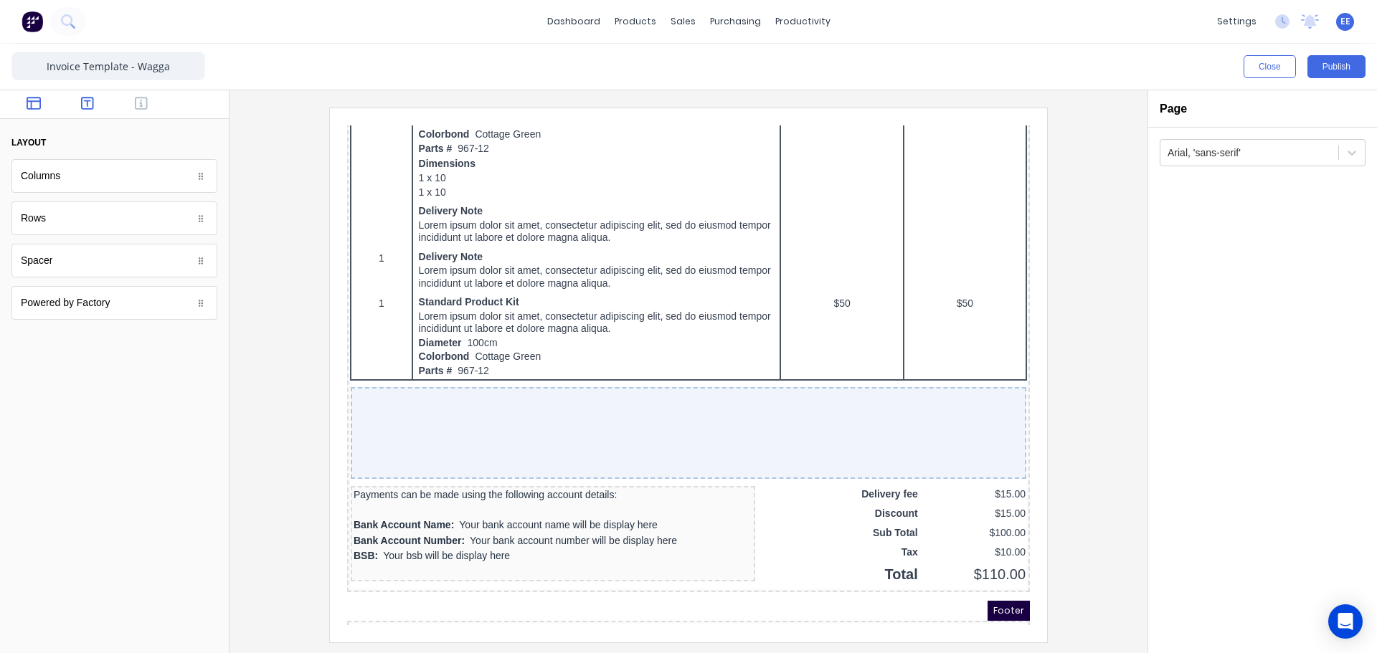
click at [80, 98] on button "button" at bounding box center [87, 104] width 45 height 17
click at [34, 106] on icon "button" at bounding box center [34, 103] width 14 height 14
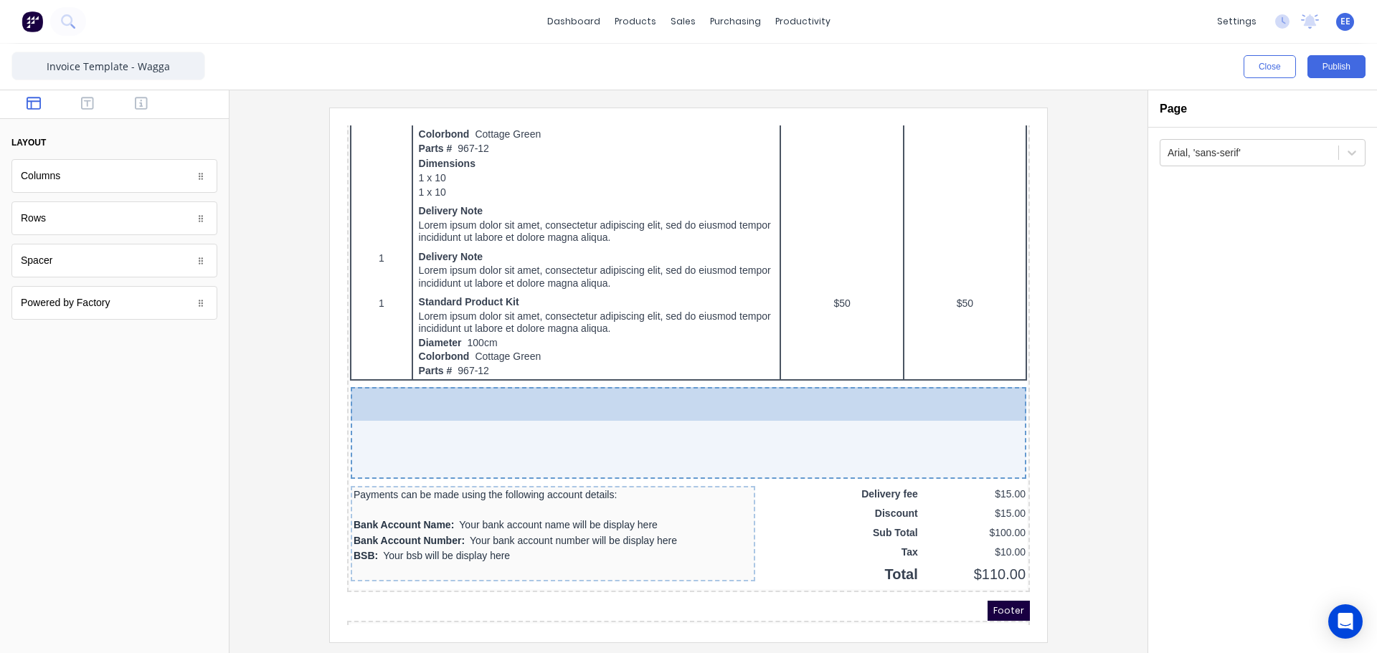
drag, startPoint x: 38, startPoint y: 260, endPoint x: 512, endPoint y: 438, distance: 506.4
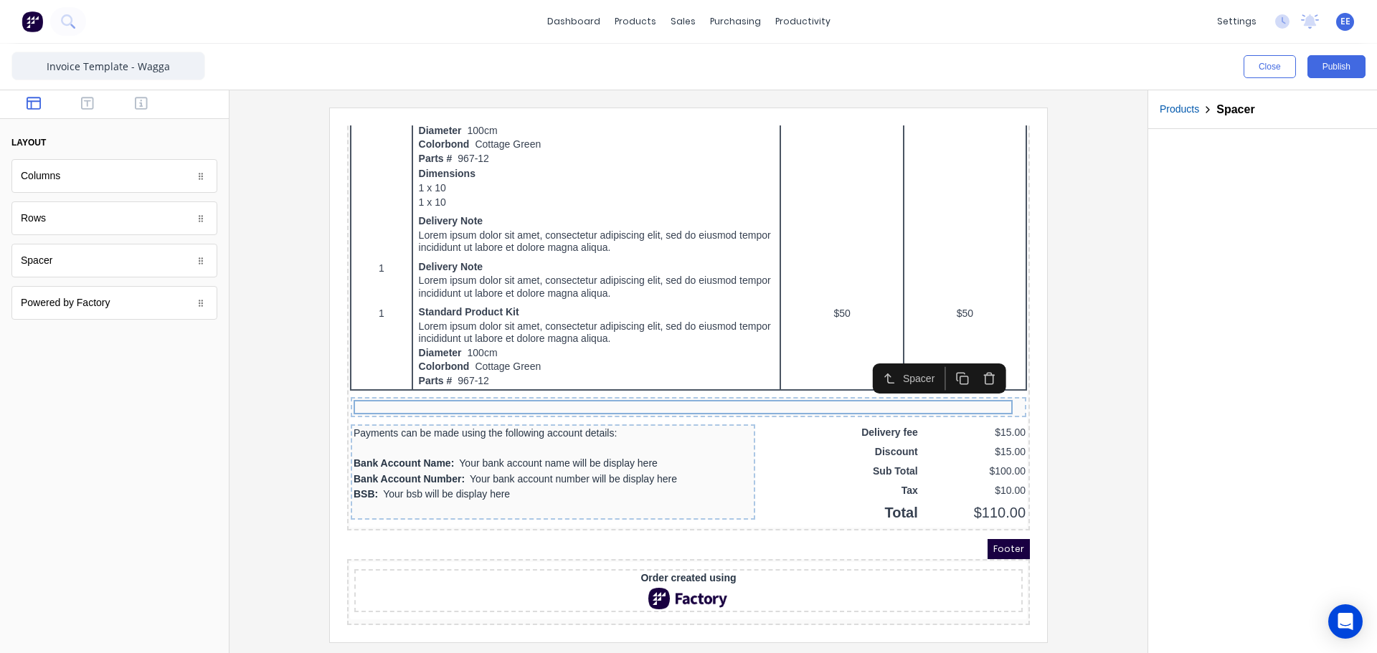
scroll to position [765, 0]
click at [450, 414] on div "Payments can be made using the following account details:" at bounding box center [535, 415] width 399 height 11
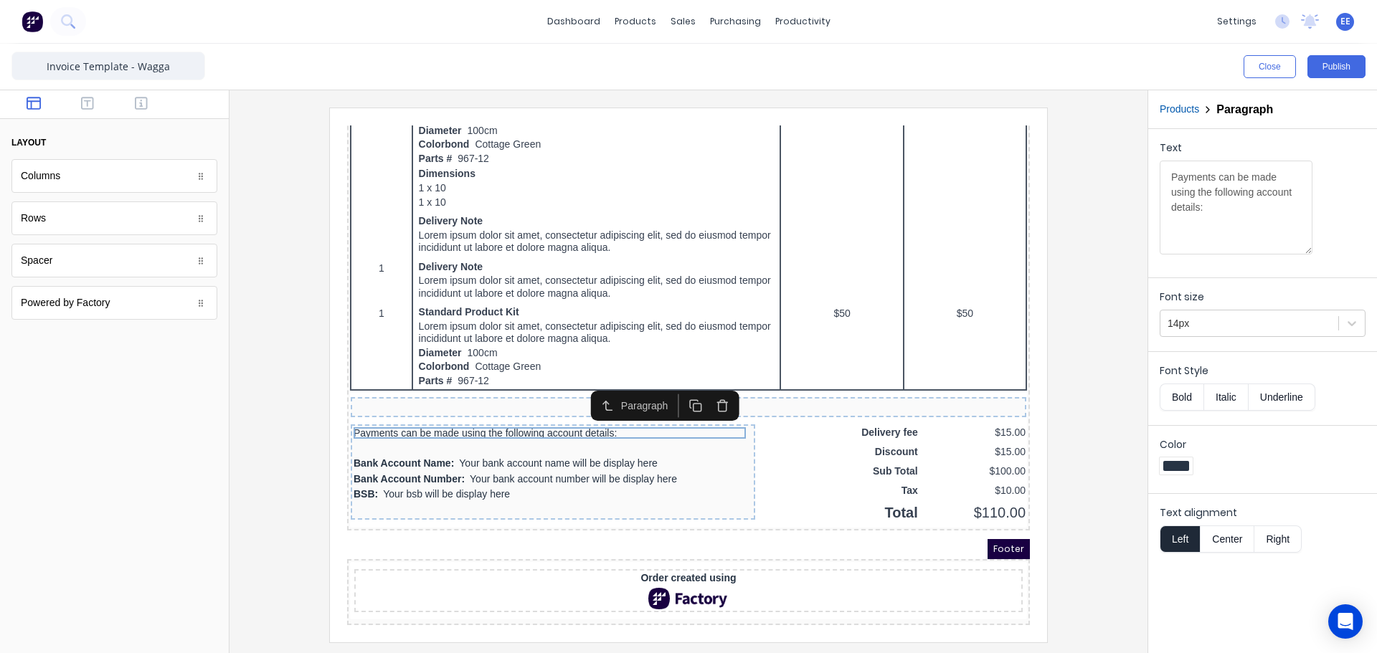
click at [707, 384] on icon "button" at bounding box center [706, 389] width 14 height 14
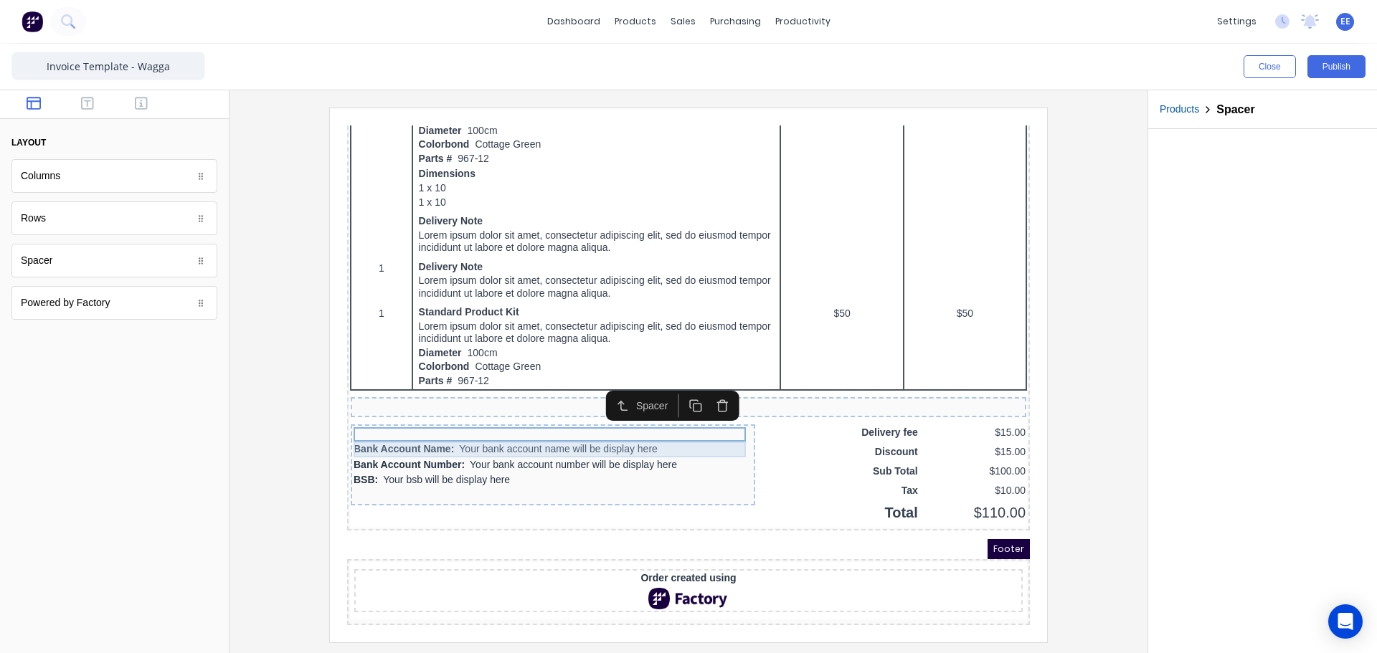
click at [602, 428] on div "Bank Account Name: Your bank account name will be display here" at bounding box center [535, 433] width 399 height 16
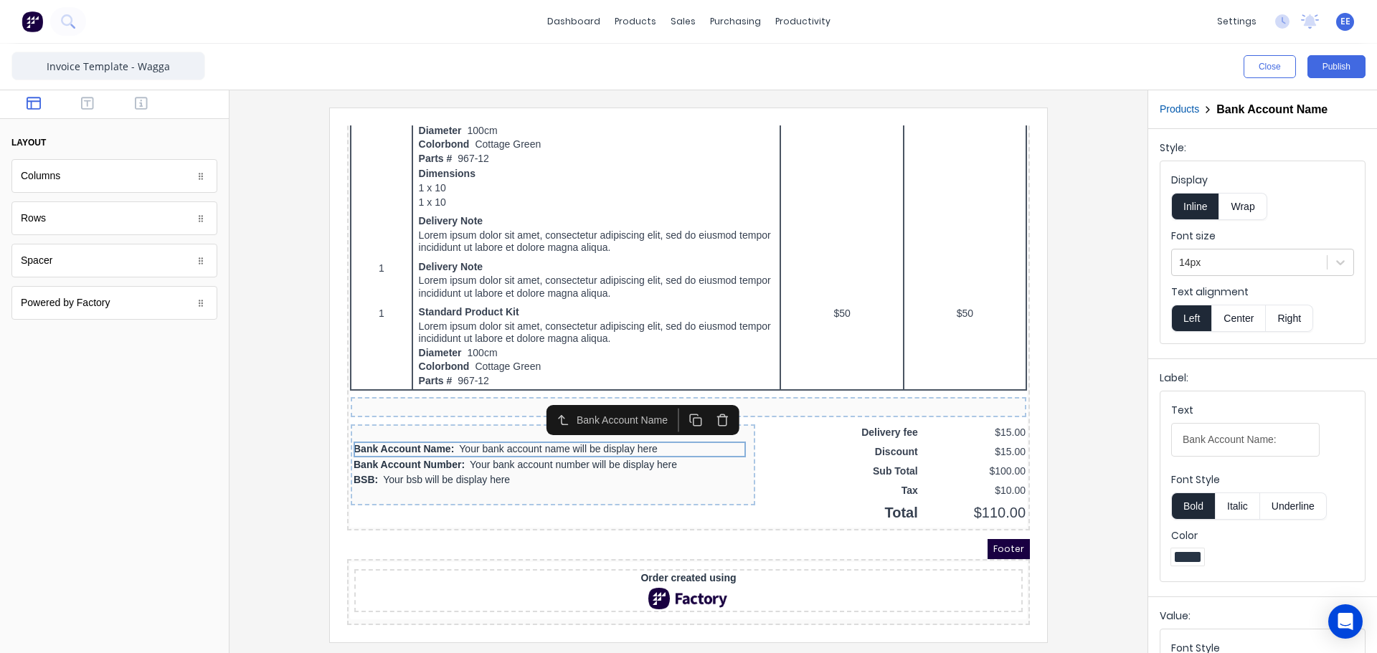
click at [704, 400] on icon "button" at bounding box center [706, 403] width 14 height 14
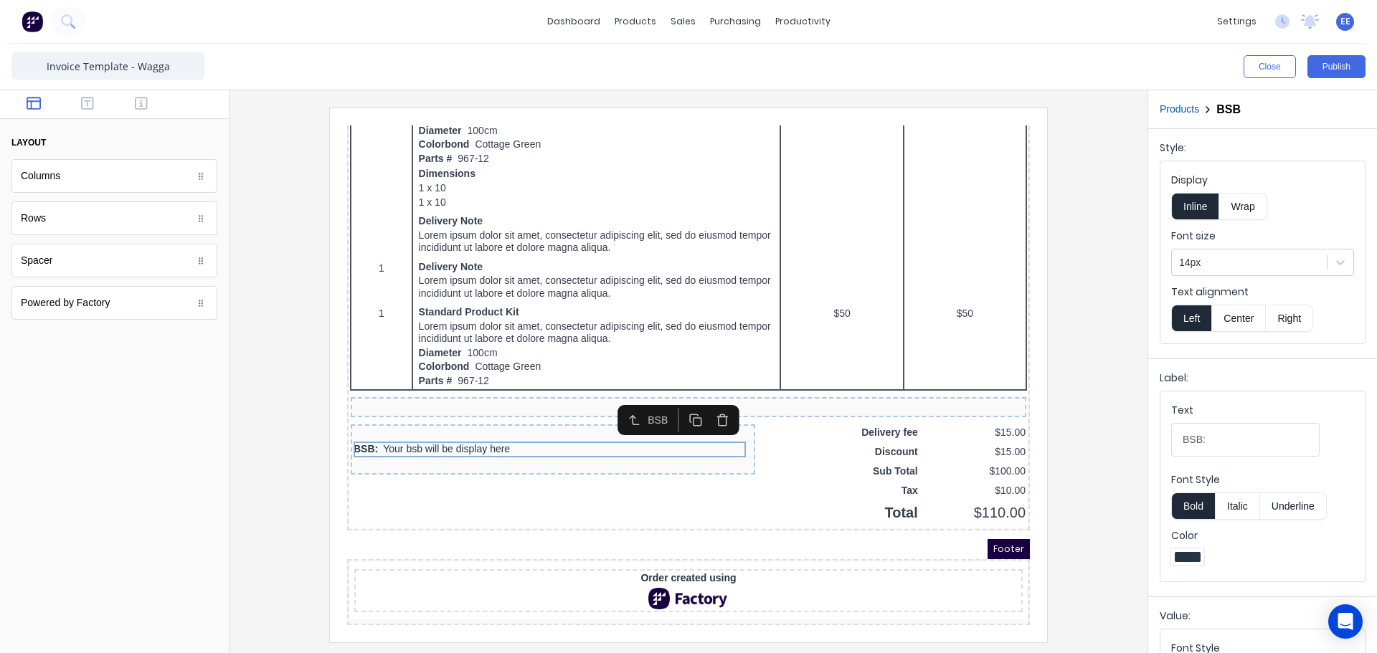
click at [704, 400] on icon "button" at bounding box center [706, 403] width 14 height 14
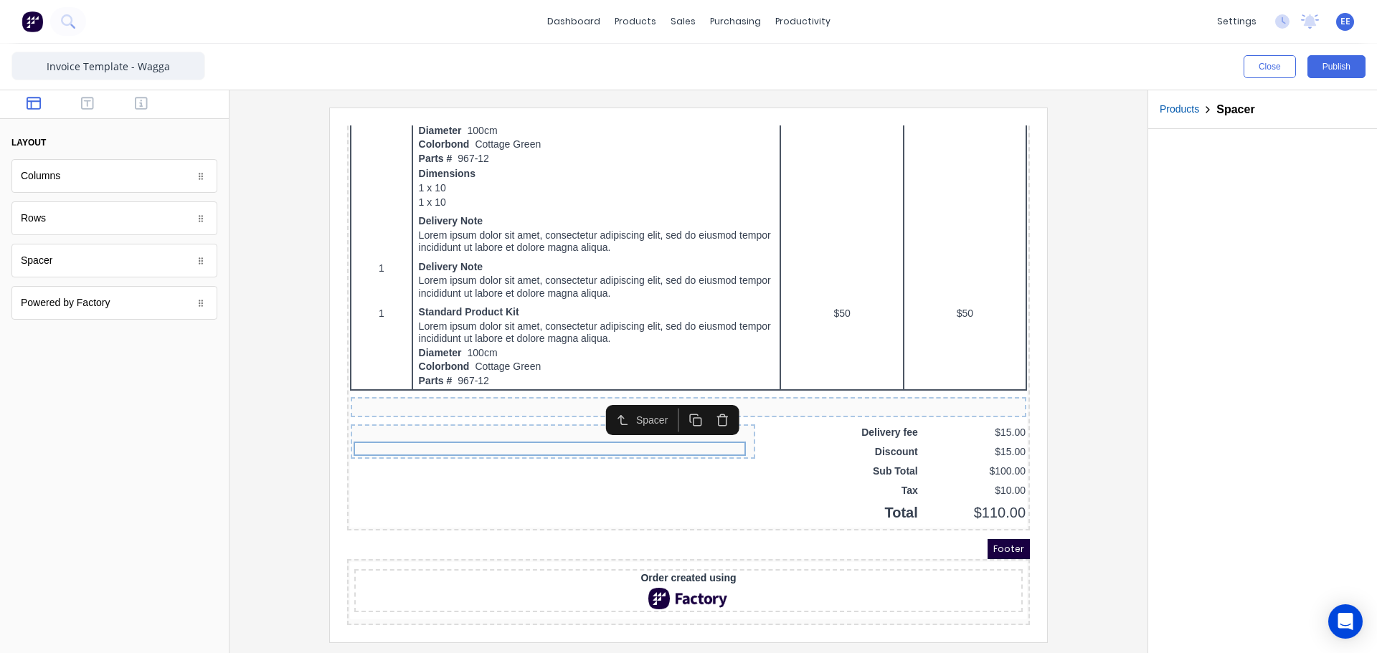
click at [704, 400] on icon "button" at bounding box center [706, 403] width 14 height 14
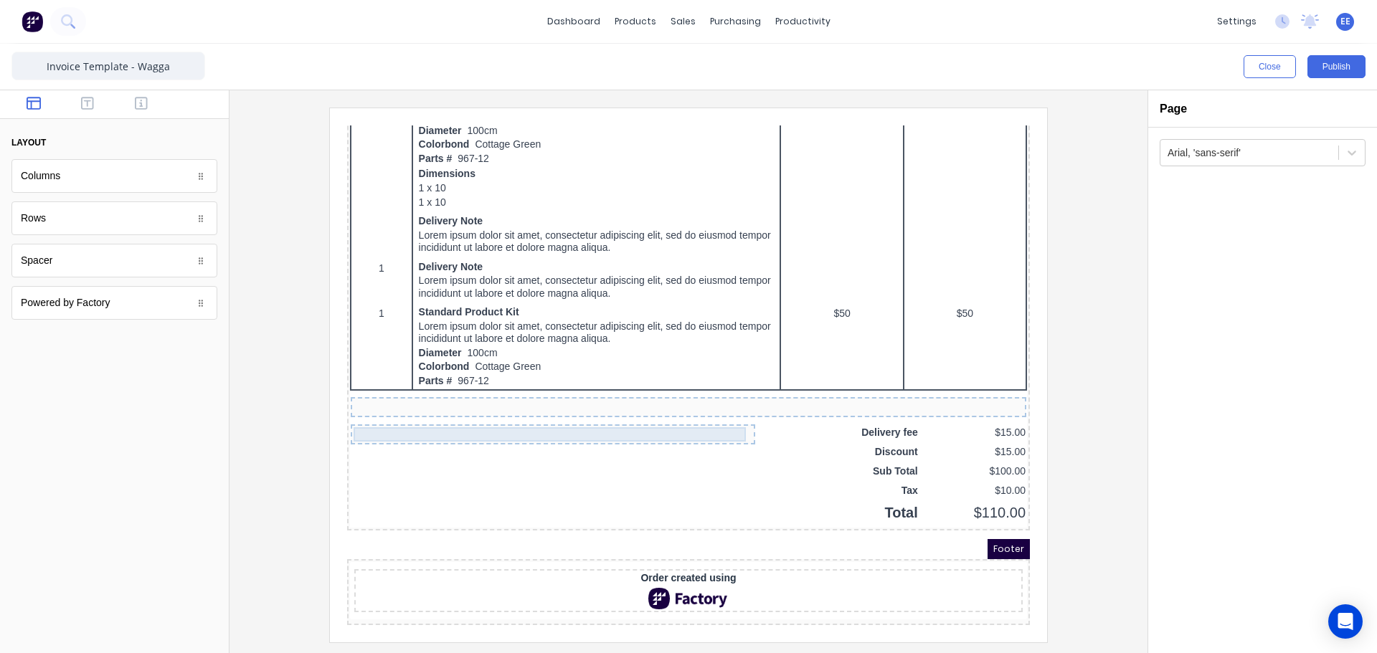
click at [630, 415] on div at bounding box center [535, 417] width 399 height 14
click at [135, 103] on icon "button" at bounding box center [141, 103] width 13 height 14
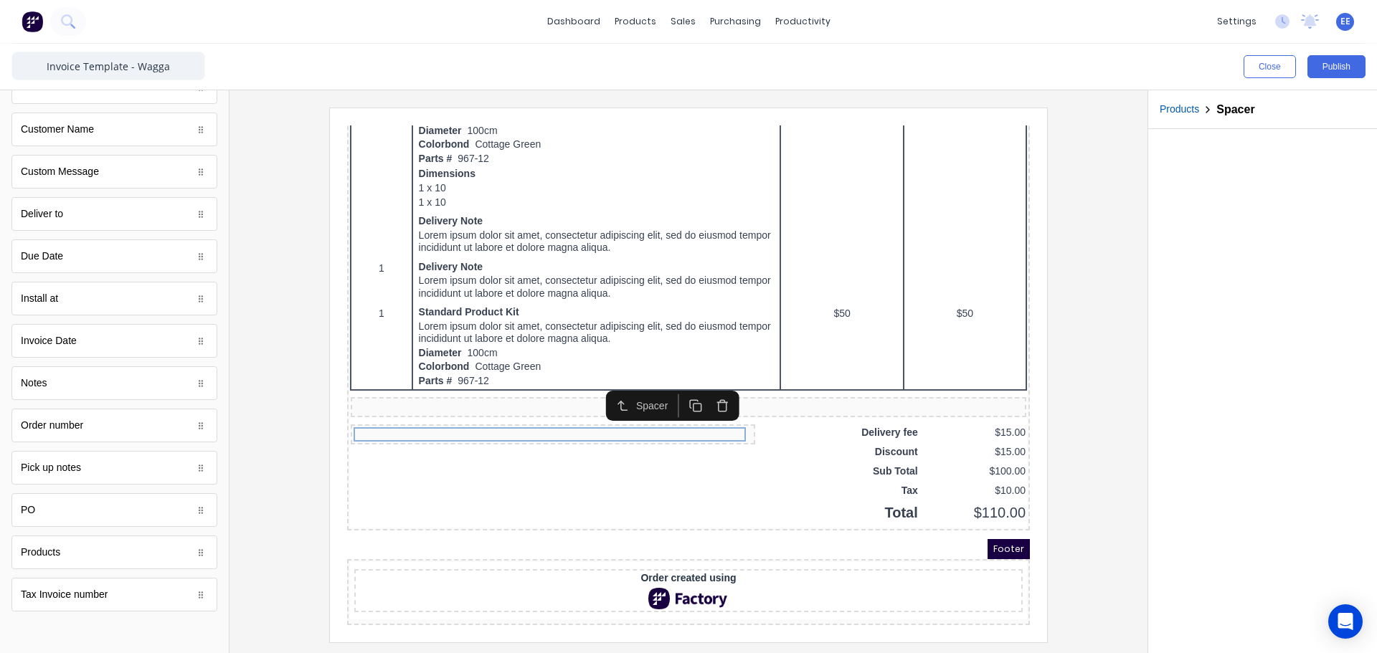
scroll to position [725, 0]
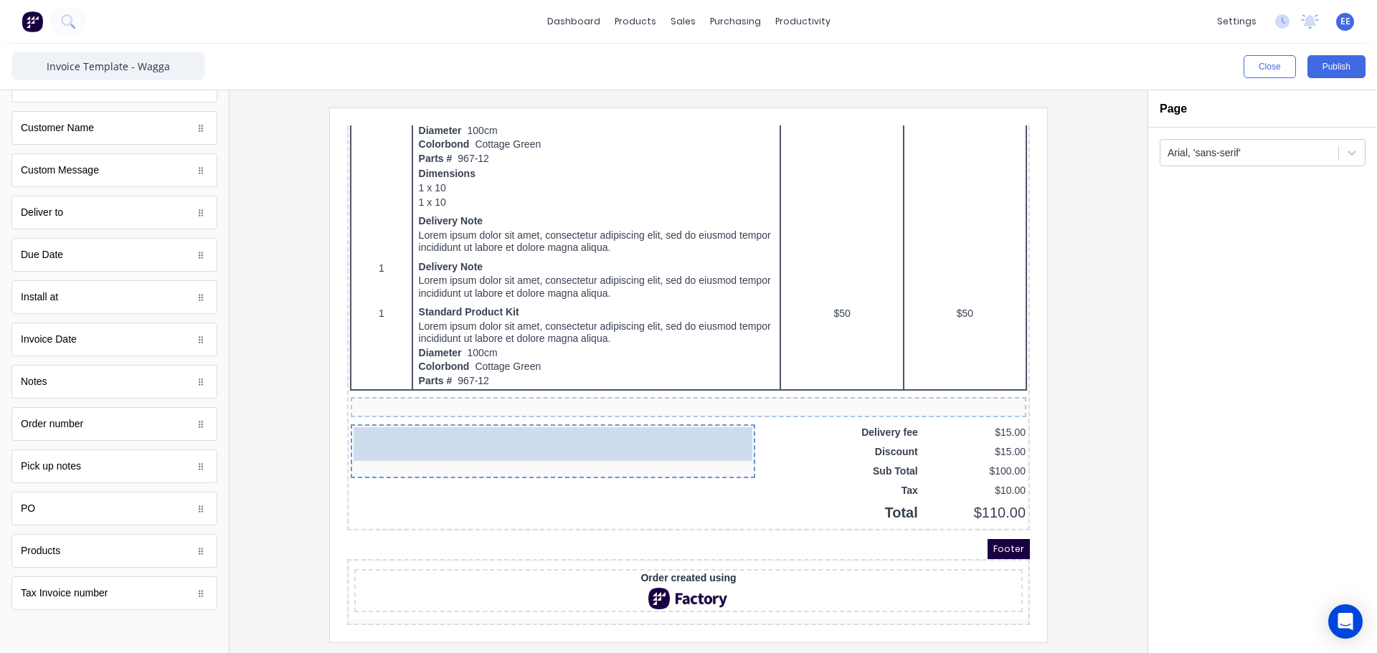
drag, startPoint x: 49, startPoint y: 430, endPoint x: 471, endPoint y: 427, distance: 421.8
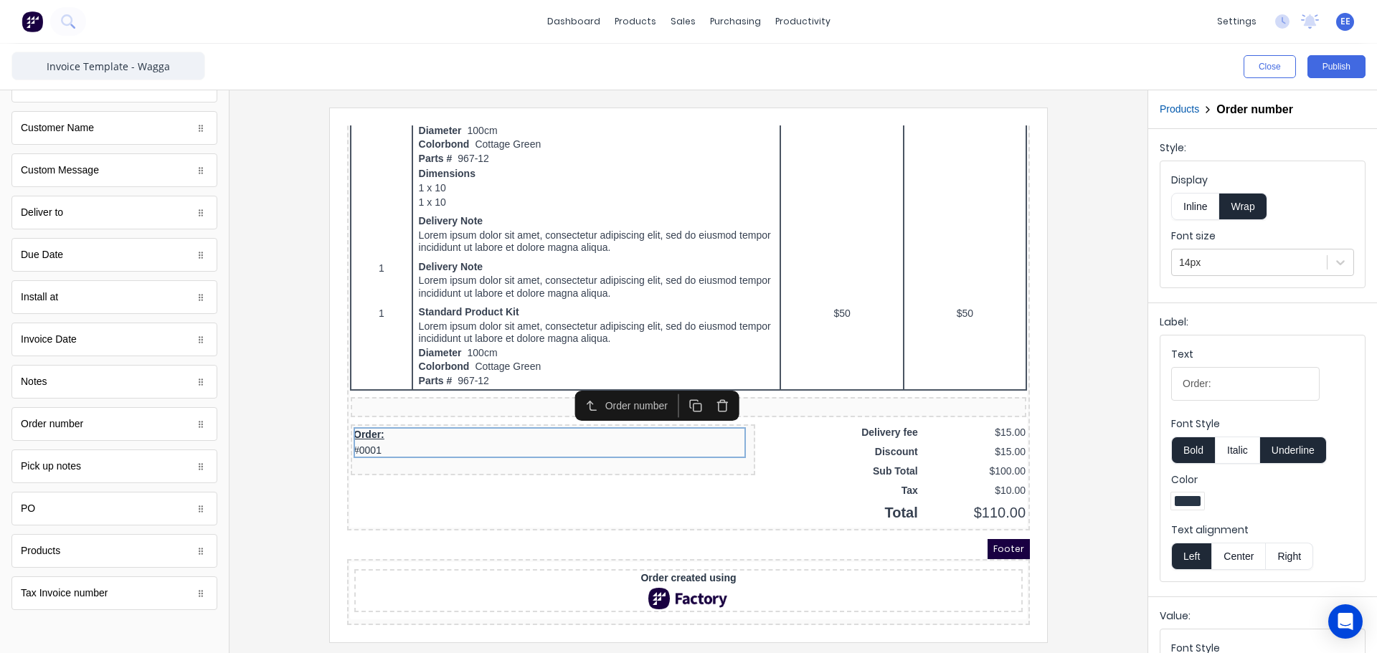
click at [1204, 207] on button "Inline" at bounding box center [1195, 206] width 48 height 27
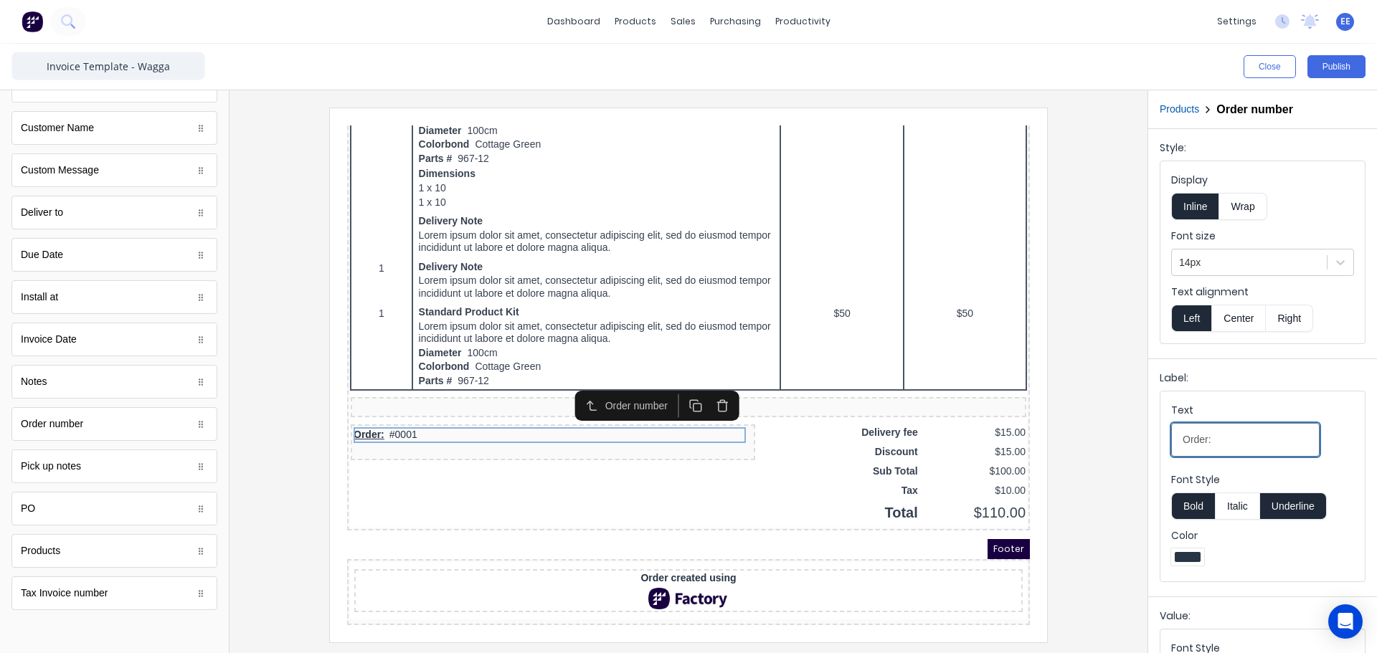
click at [1185, 442] on input "Order:" at bounding box center [1245, 440] width 148 height 34
type input "Job No.:"
click at [1281, 501] on button "Underline" at bounding box center [1293, 506] width 67 height 27
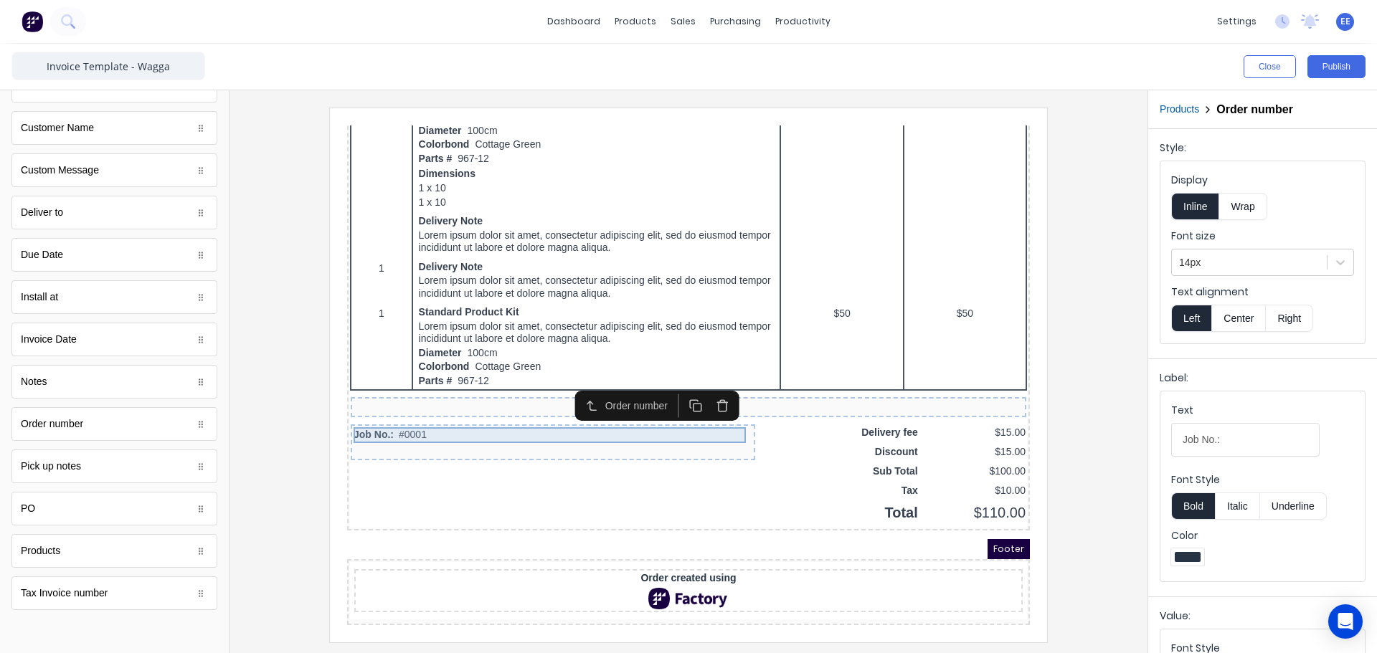
click at [418, 415] on div "Job No.: #0001" at bounding box center [535, 418] width 399 height 16
click at [398, 427] on div at bounding box center [535, 433] width 399 height 14
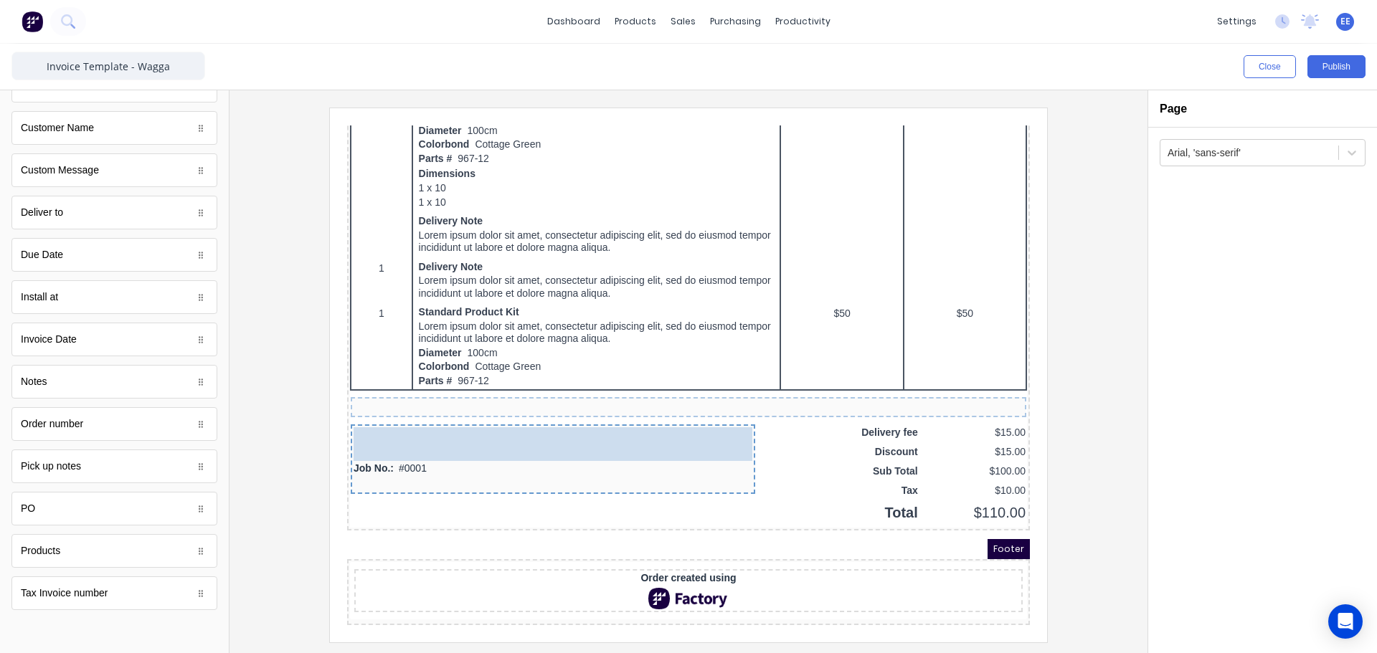
drag, startPoint x: 95, startPoint y: 514, endPoint x: 483, endPoint y: 425, distance: 397.9
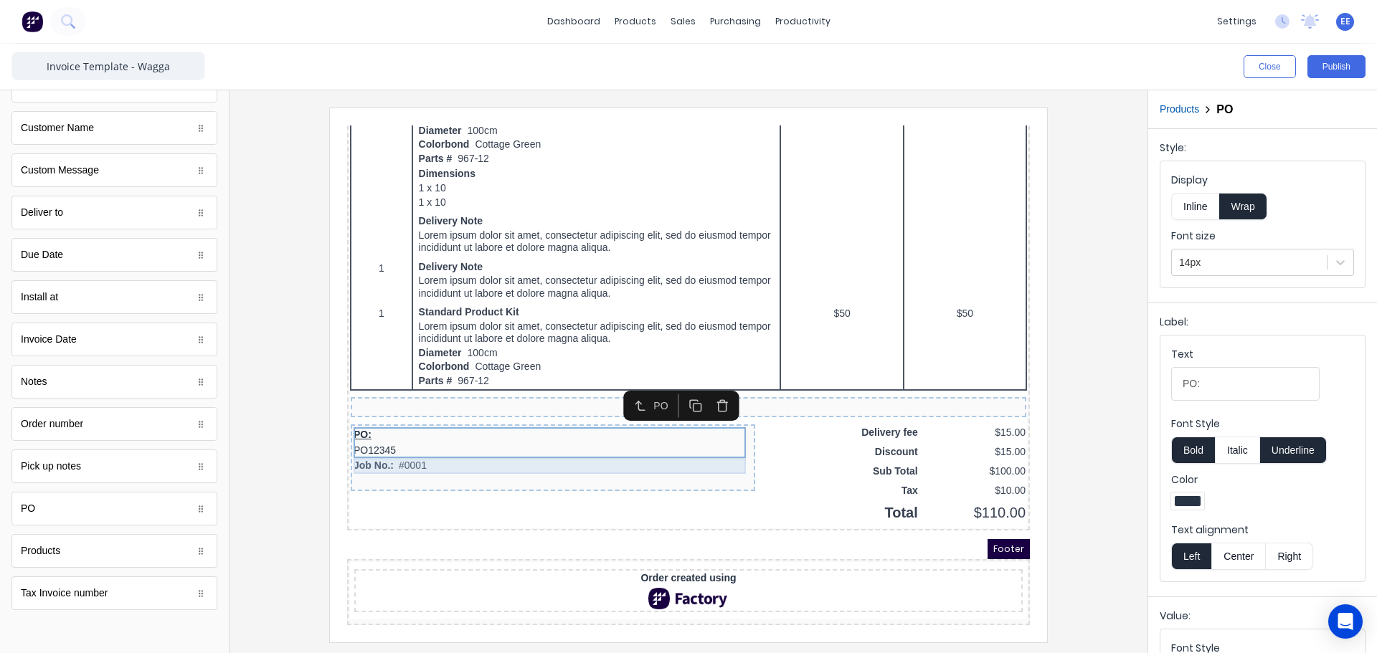
click at [427, 441] on div "Job No.: #0001" at bounding box center [535, 449] width 399 height 16
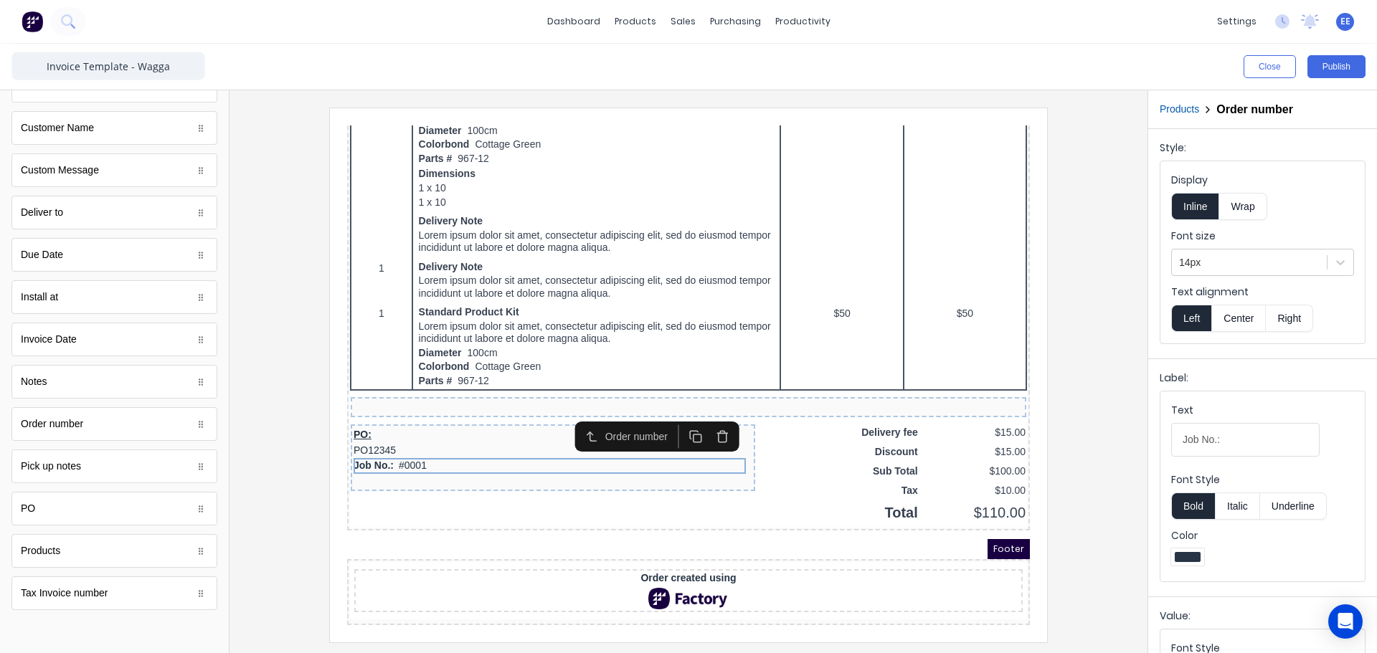
click at [708, 414] on icon "button" at bounding box center [706, 419] width 14 height 14
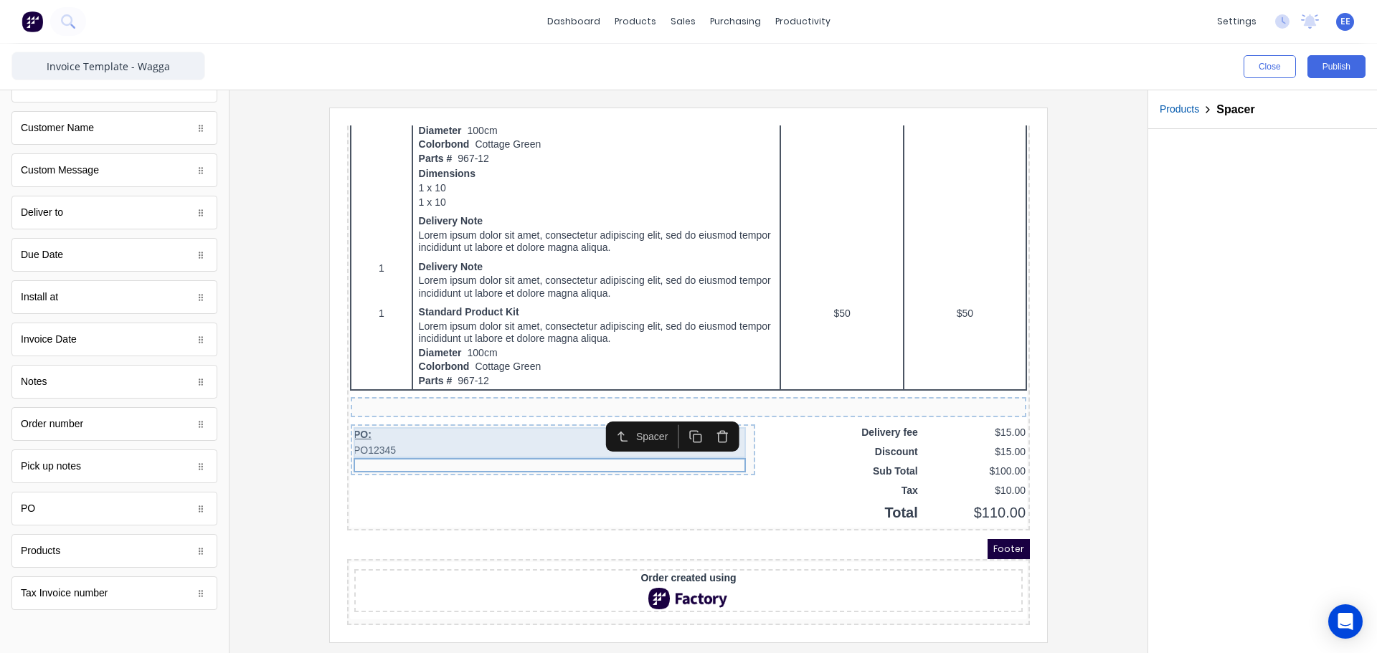
click at [374, 417] on div "PO: PO12345" at bounding box center [535, 425] width 399 height 31
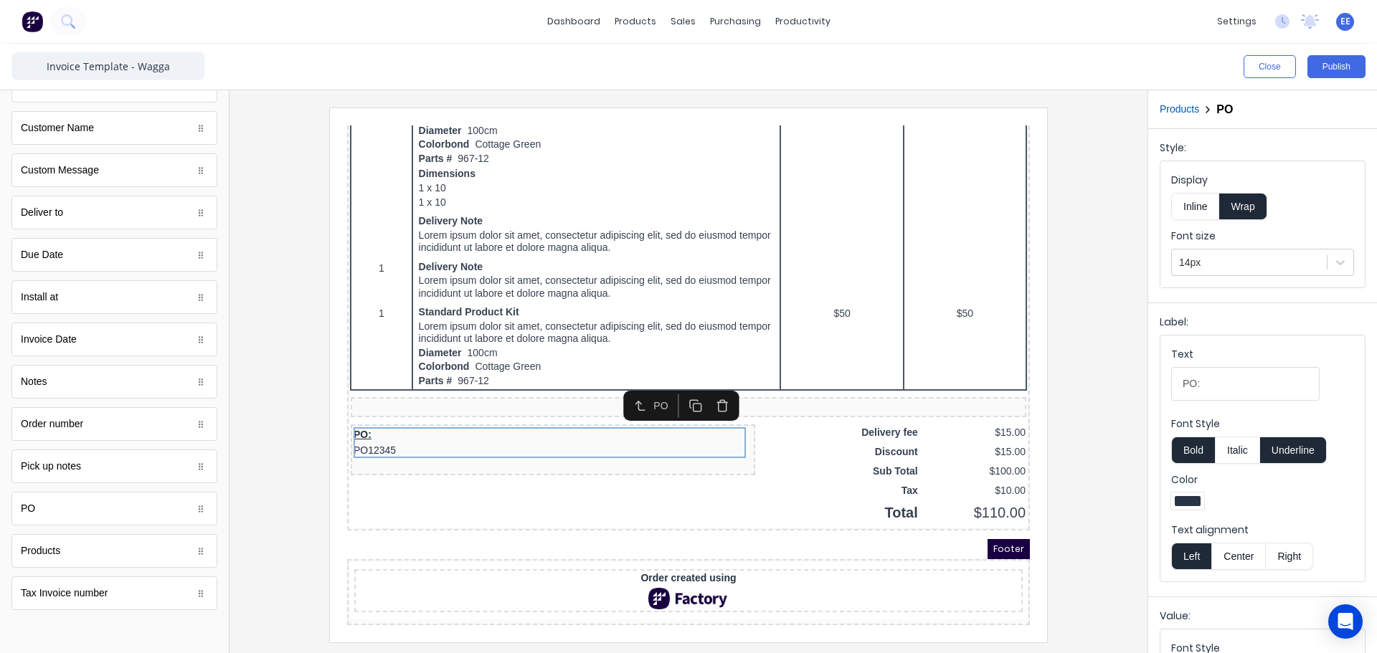
click at [1206, 211] on button "Inline" at bounding box center [1195, 206] width 48 height 27
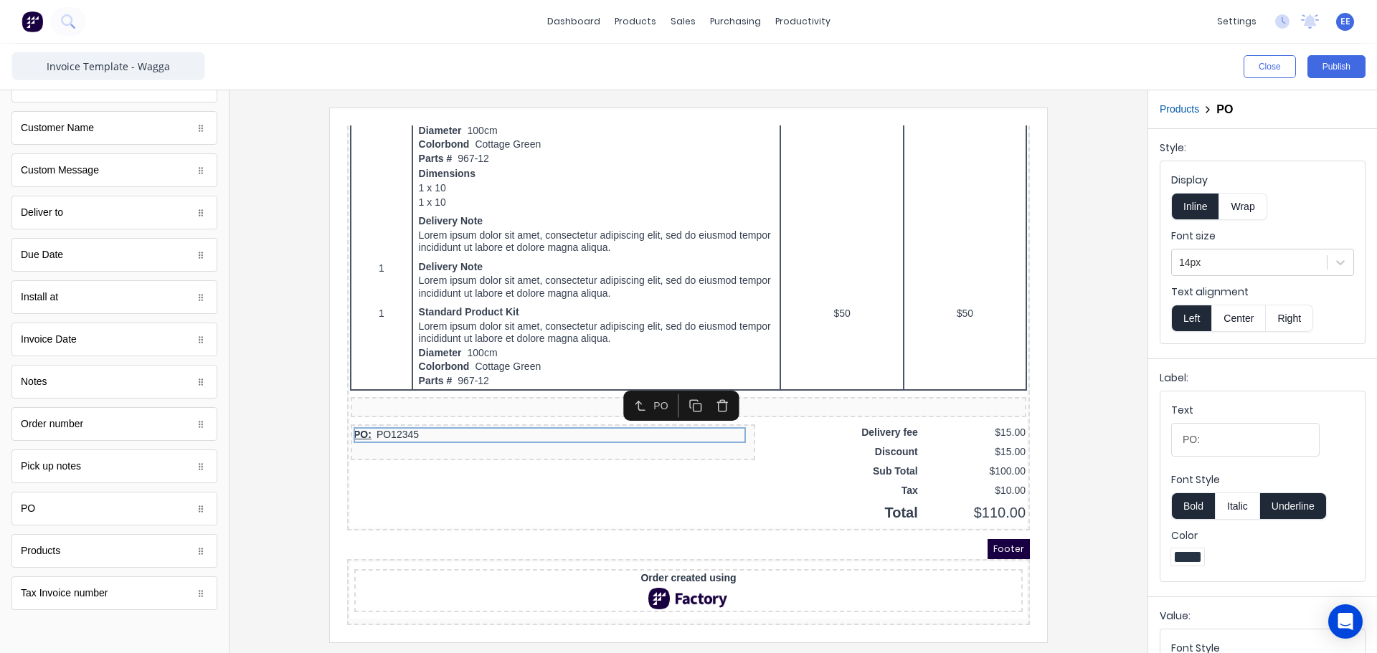
click at [1293, 503] on button "Underline" at bounding box center [1293, 506] width 67 height 27
click at [1196, 440] on input "PO:" at bounding box center [1245, 440] width 148 height 34
type input "Job No.:"
click at [1131, 487] on div at bounding box center [689, 371] width 918 height 563
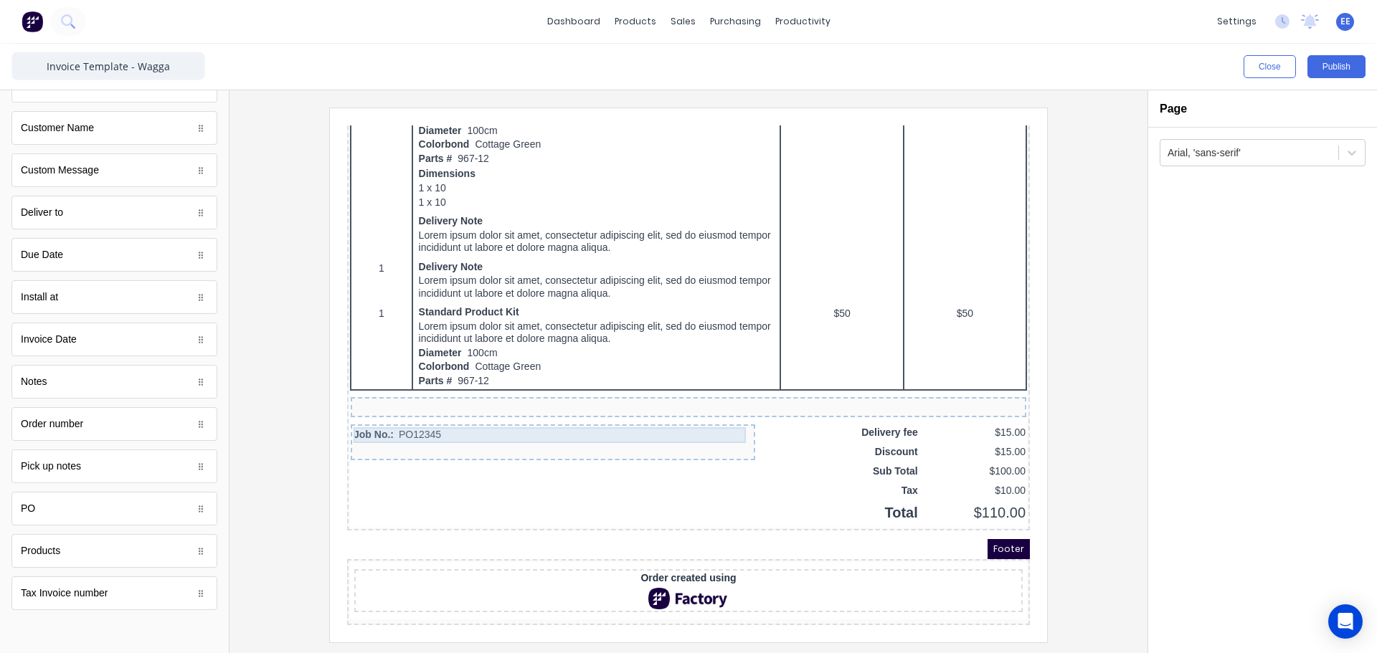
click at [429, 410] on div "Job No.: PO12345" at bounding box center [535, 418] width 399 height 16
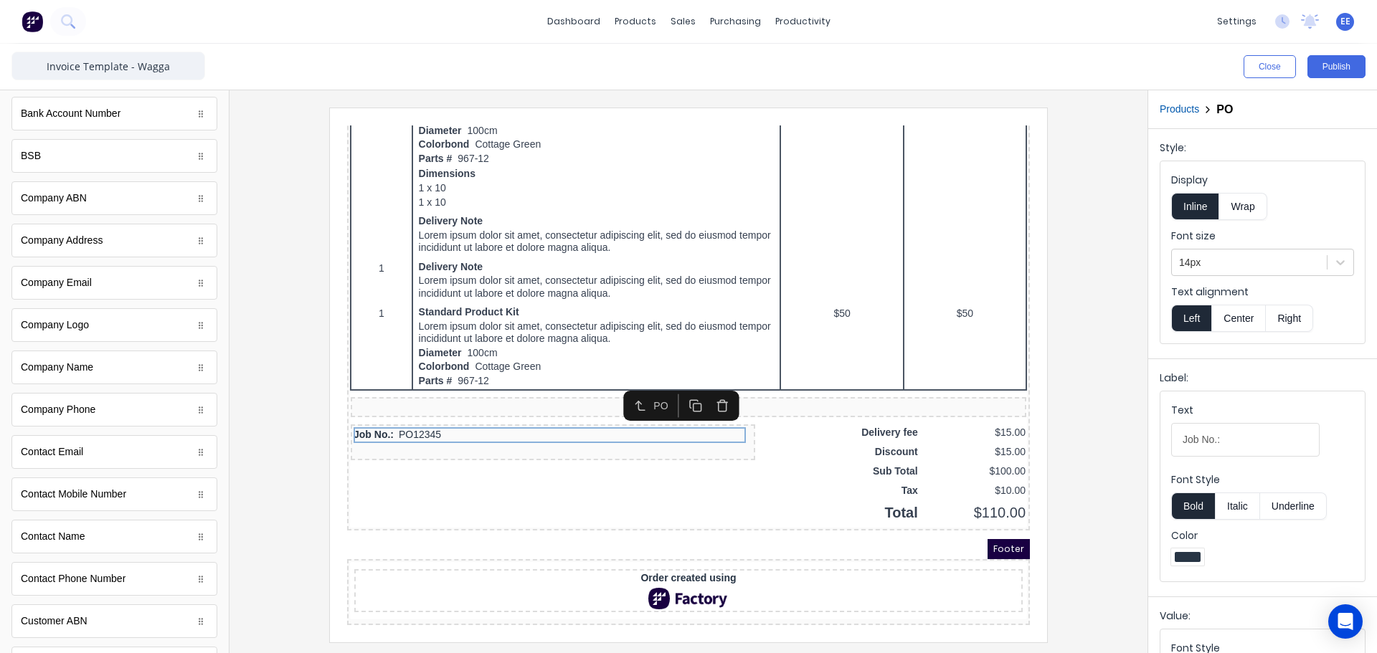
scroll to position [0, 0]
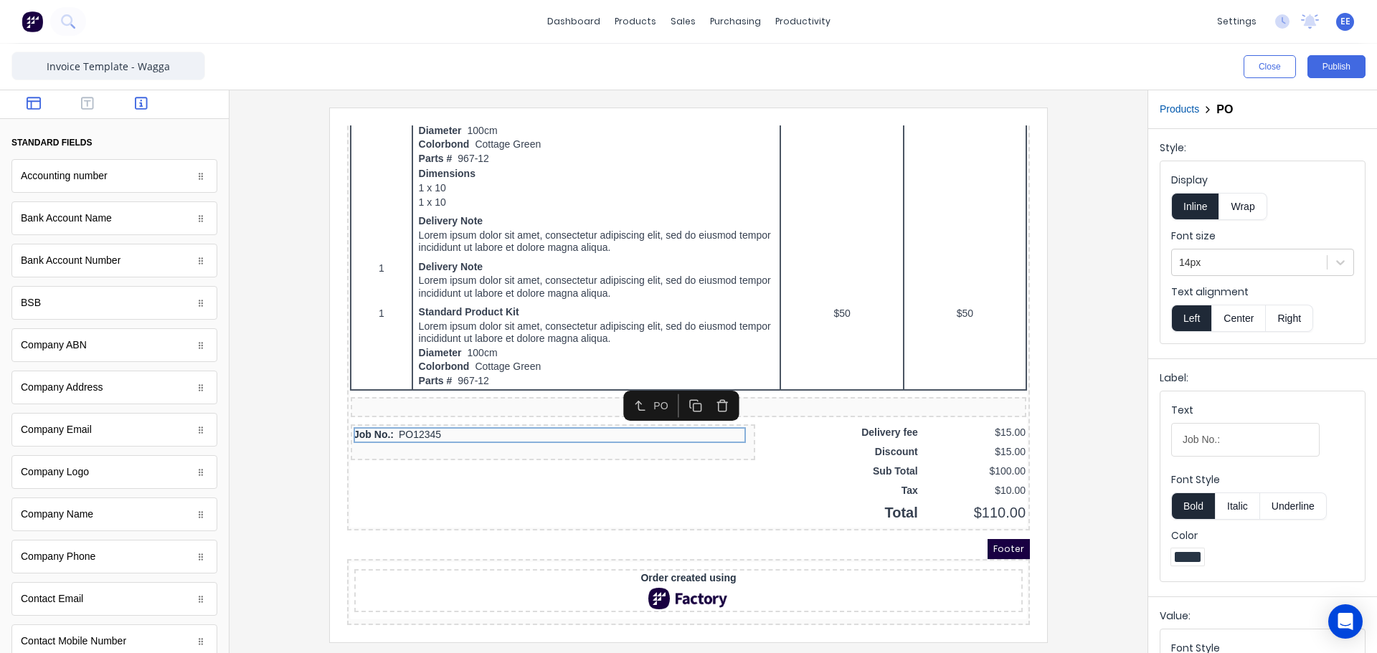
click at [33, 105] on icon "button" at bounding box center [34, 103] width 14 height 14
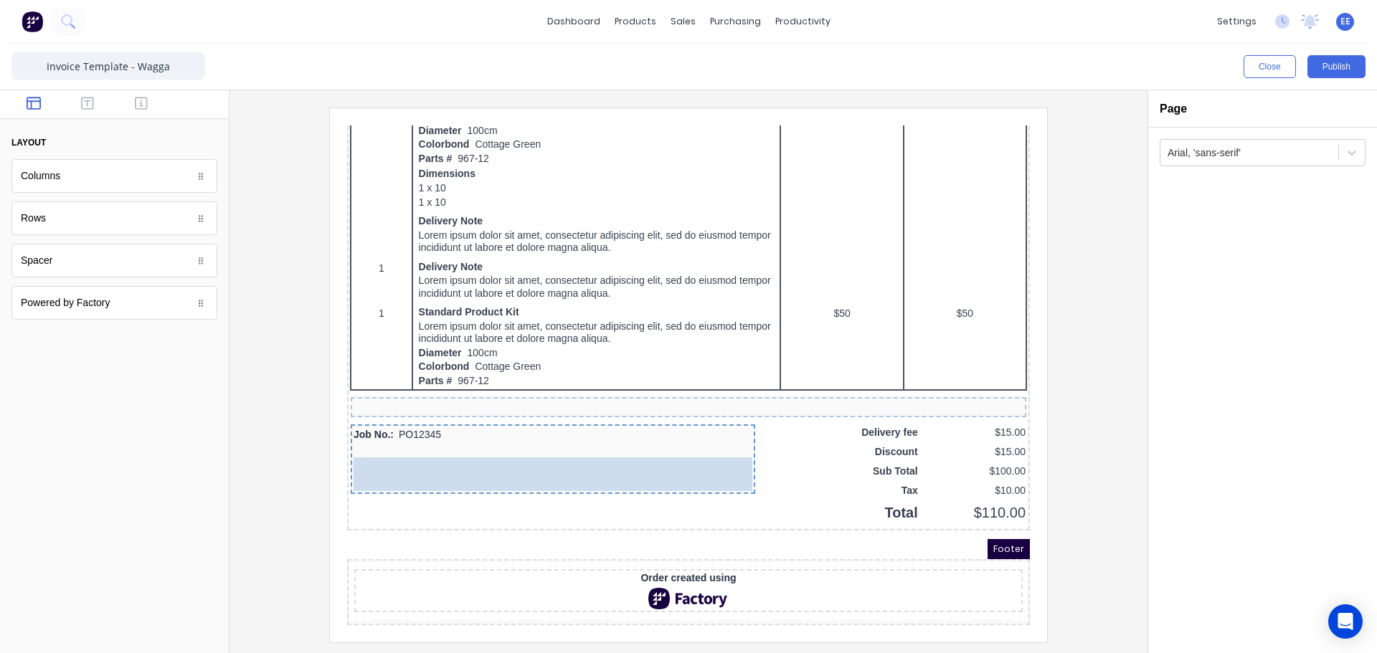
drag, startPoint x: 39, startPoint y: 263, endPoint x: 487, endPoint y: 433, distance: 478.8
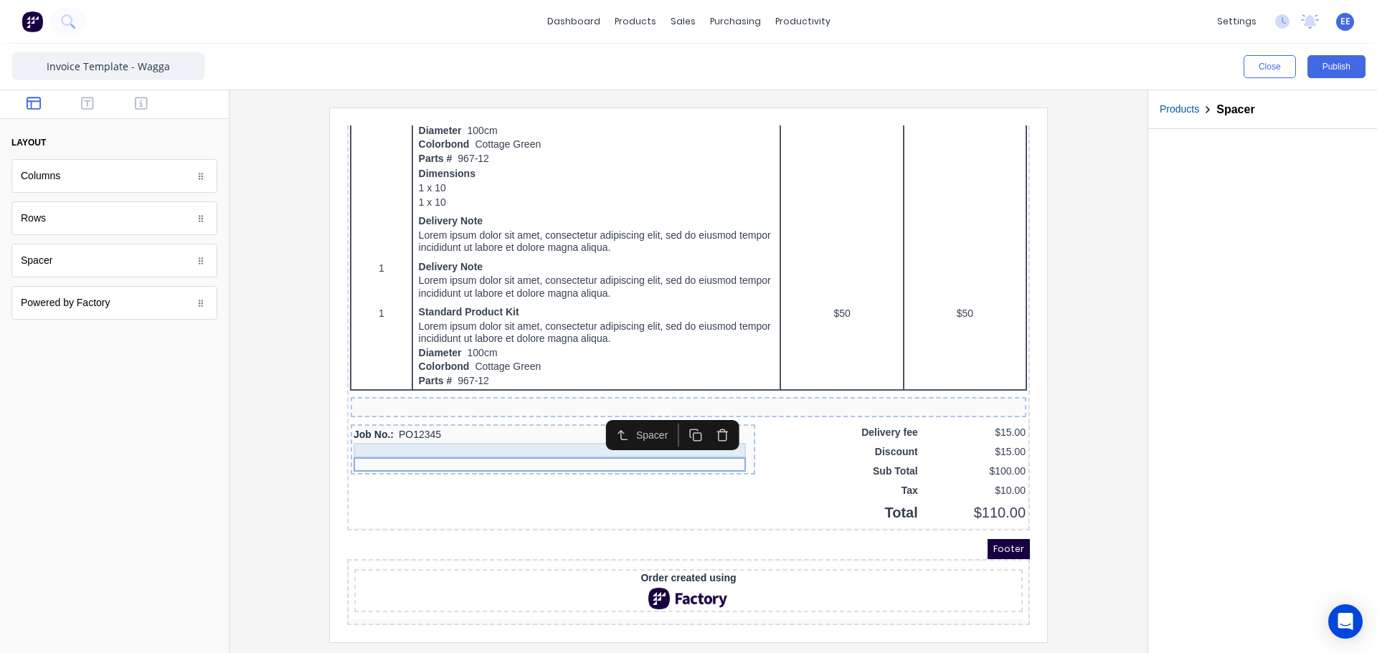
click at [397, 426] on div at bounding box center [535, 433] width 399 height 14
click at [397, 440] on div at bounding box center [535, 447] width 399 height 14
click at [90, 101] on icon "button" at bounding box center [87, 103] width 13 height 13
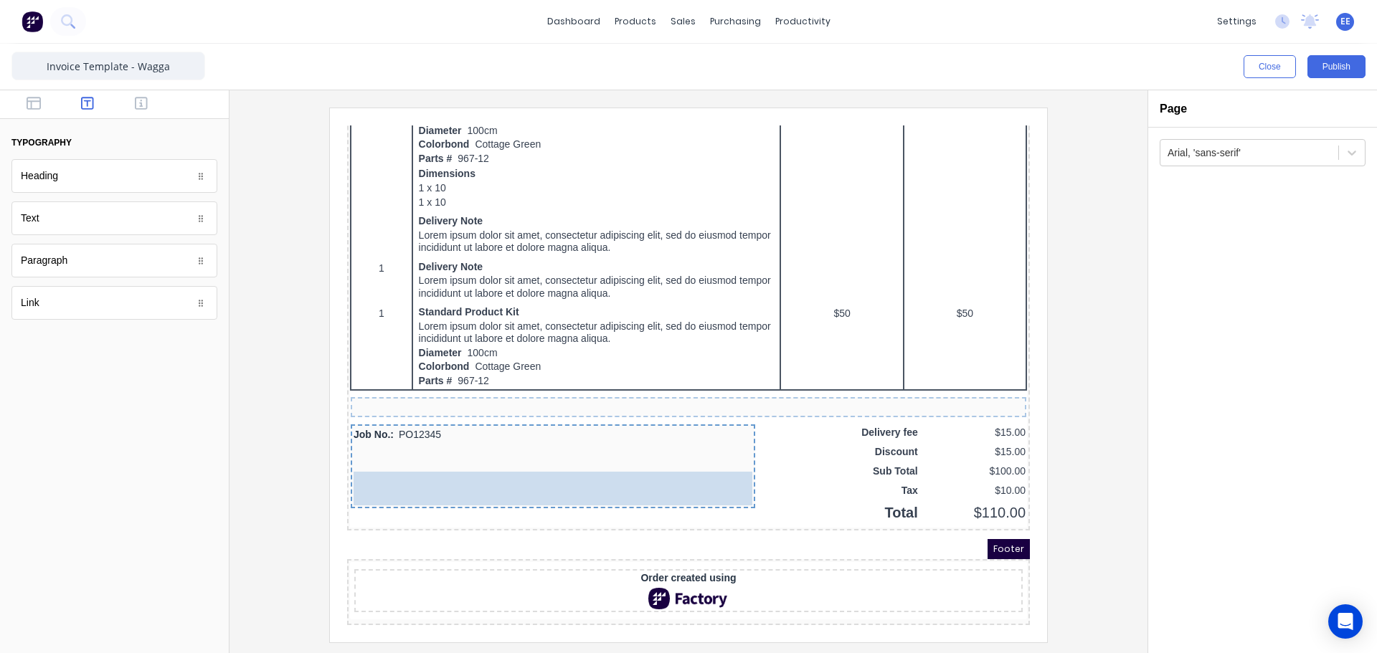
drag, startPoint x: 59, startPoint y: 227, endPoint x: 123, endPoint y: 346, distance: 135.7
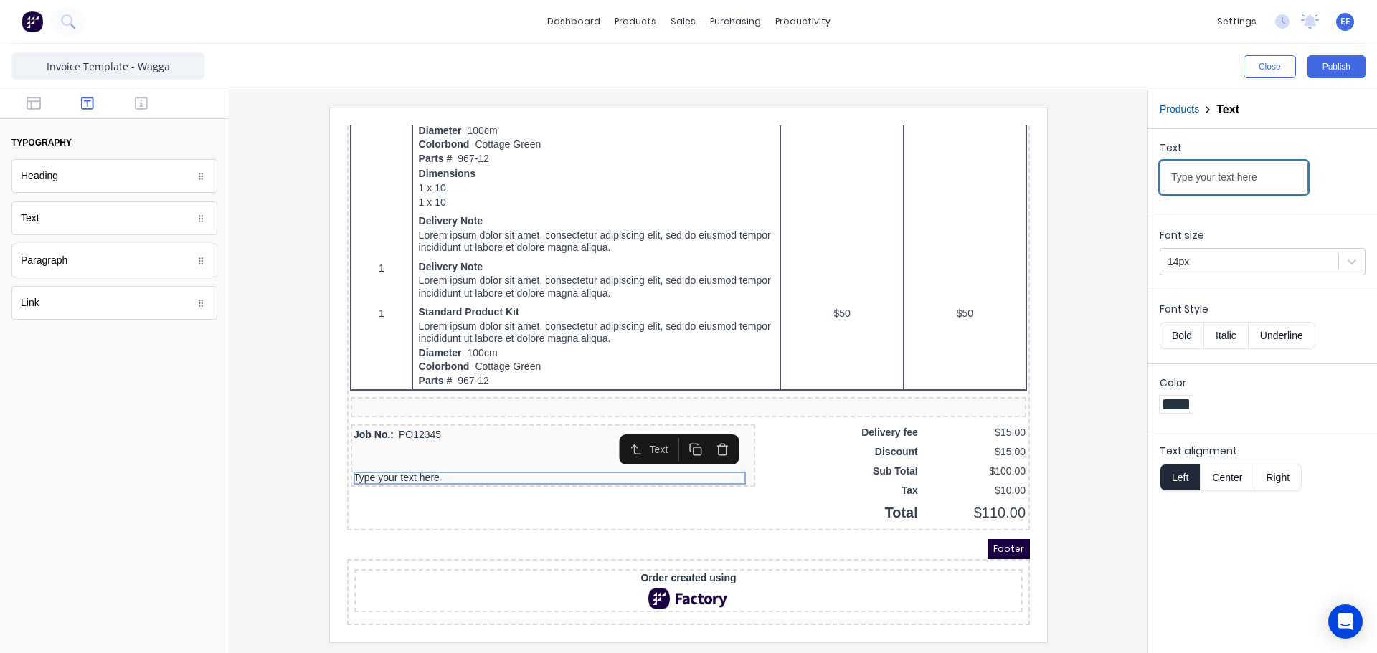
drag, startPoint x: 1282, startPoint y: 176, endPoint x: 1049, endPoint y: 186, distance: 233.3
click at [1061, 185] on div "Close Publish Components typography Heading Heading Text Text Paragraph Paragra…" at bounding box center [688, 349] width 1377 height 610
paste input "his is a payment claim made under the Building & Construction Industry Security…"
type input "This is a payment claim made under the Building & Construction Industry Securit…"
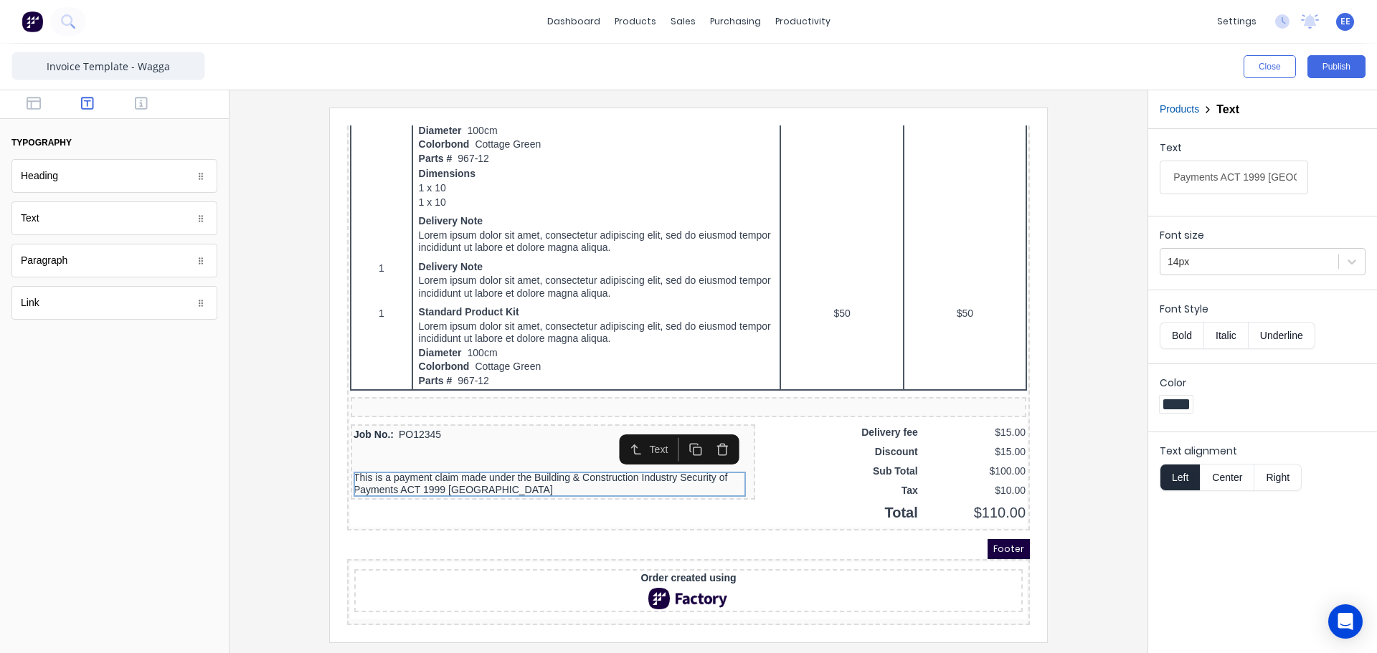
click at [1224, 477] on button "Center" at bounding box center [1227, 477] width 55 height 27
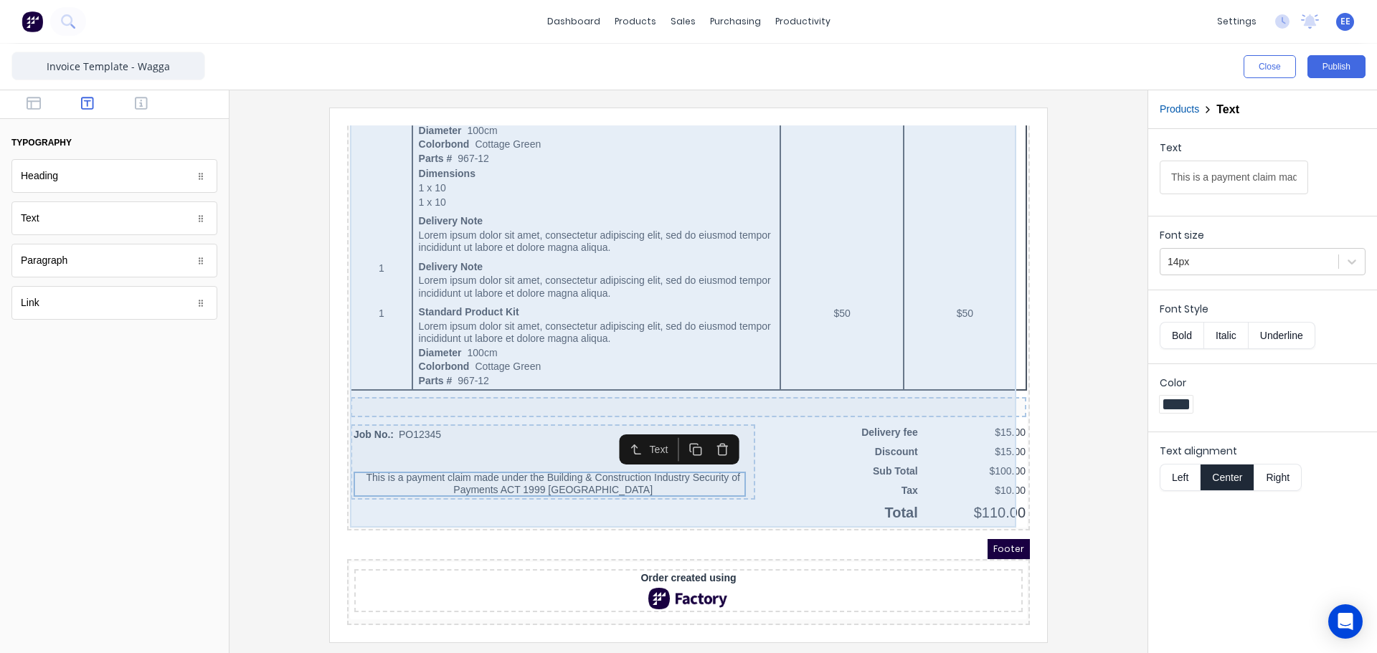
click at [767, 465] on div "QTY DESCRIPTION EACH TOTAL 1 Basic Product Lorem ipsum dolor sit amet, consecte…" at bounding box center [671, 86] width 677 height 850
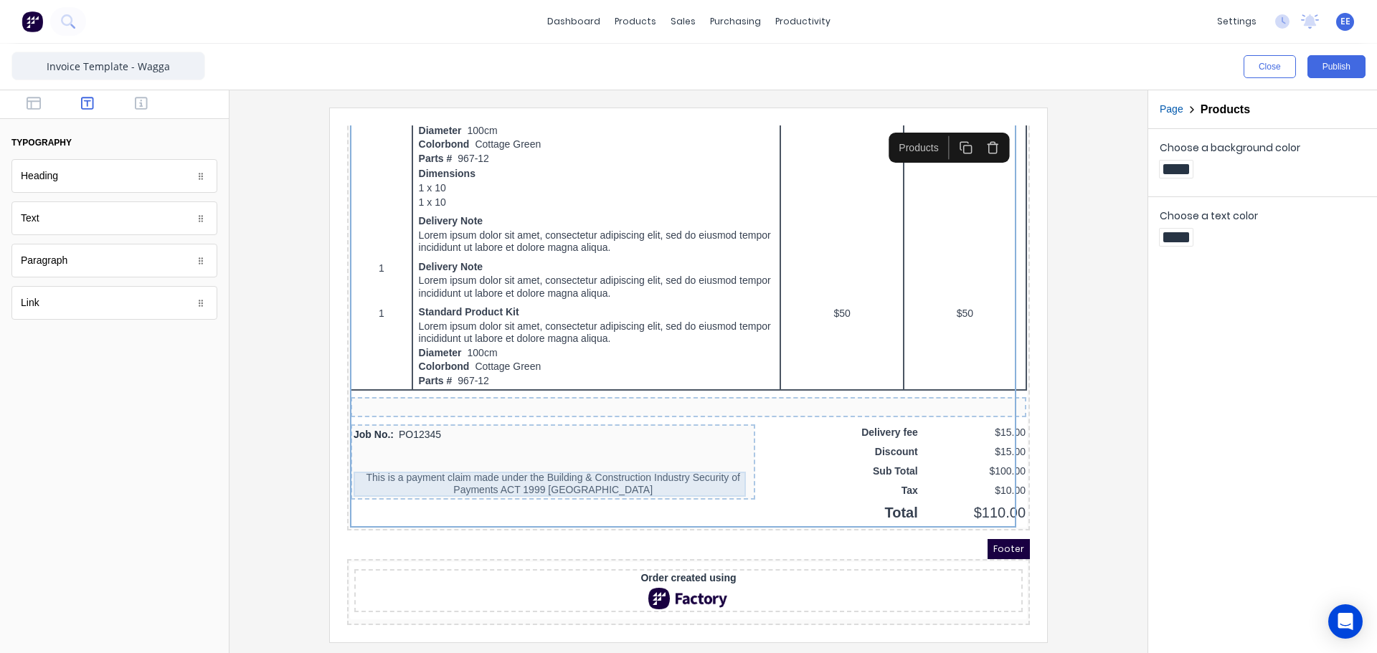
click at [620, 455] on div "This is a payment claim made under the Building & Construction Industry Securit…" at bounding box center [535, 467] width 399 height 25
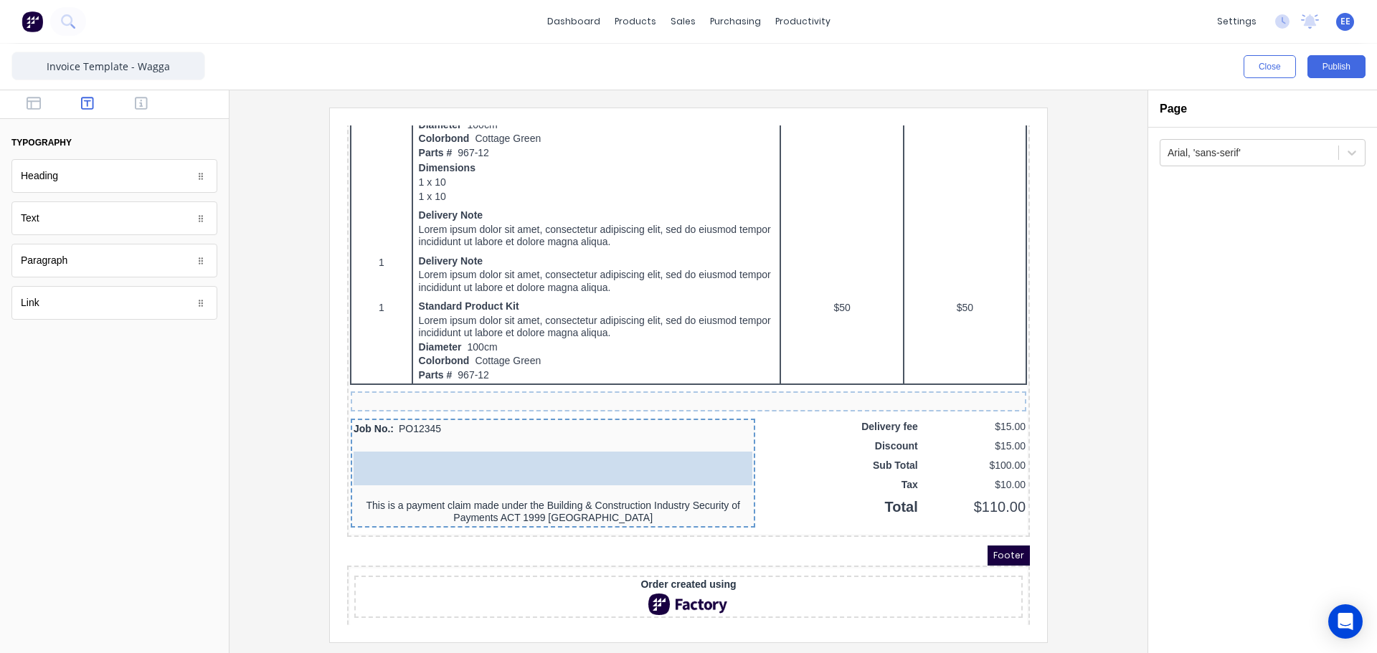
drag, startPoint x: 87, startPoint y: 264, endPoint x: 608, endPoint y: 456, distance: 555.1
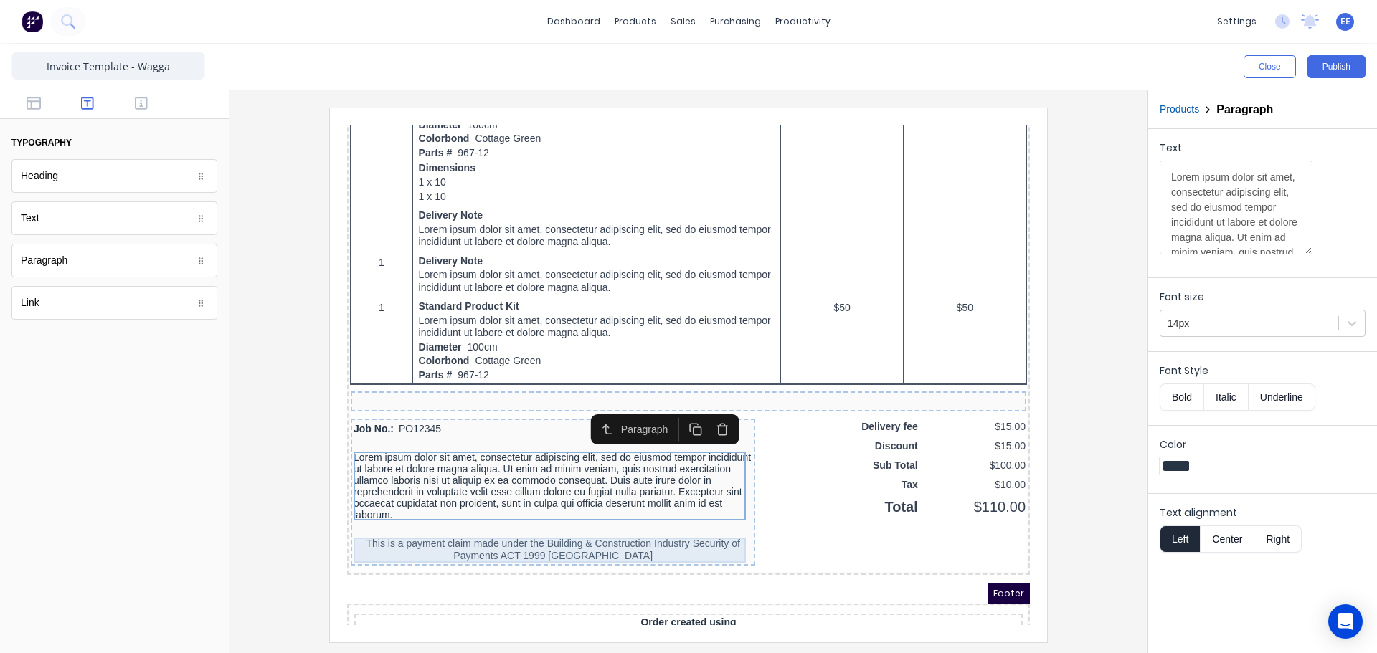
click at [484, 531] on div "This is a payment claim made under the Building & Construction Industry Securit…" at bounding box center [535, 533] width 399 height 25
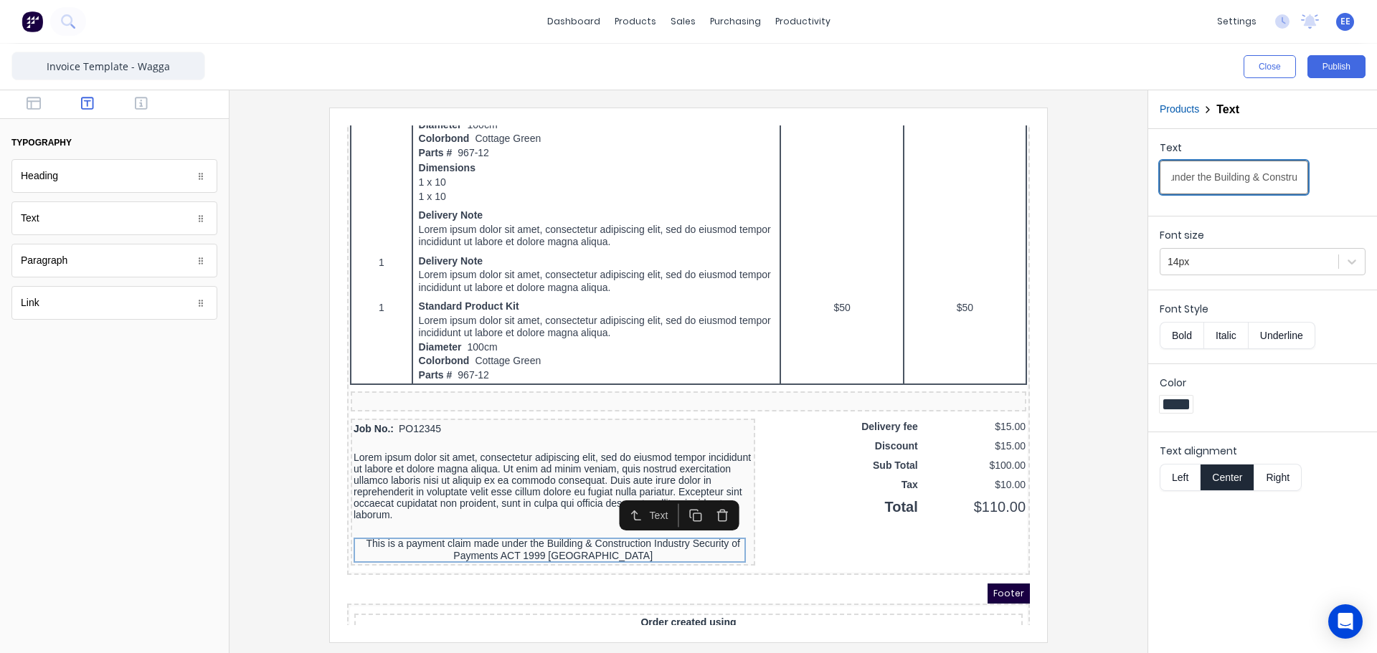
scroll to position [0, 374]
drag, startPoint x: 1168, startPoint y: 180, endPoint x: 1374, endPoint y: 179, distance: 205.9
click at [1374, 179] on div "Text This is a payment claim made under the Building & Construction Industry Se…" at bounding box center [1262, 169] width 229 height 81
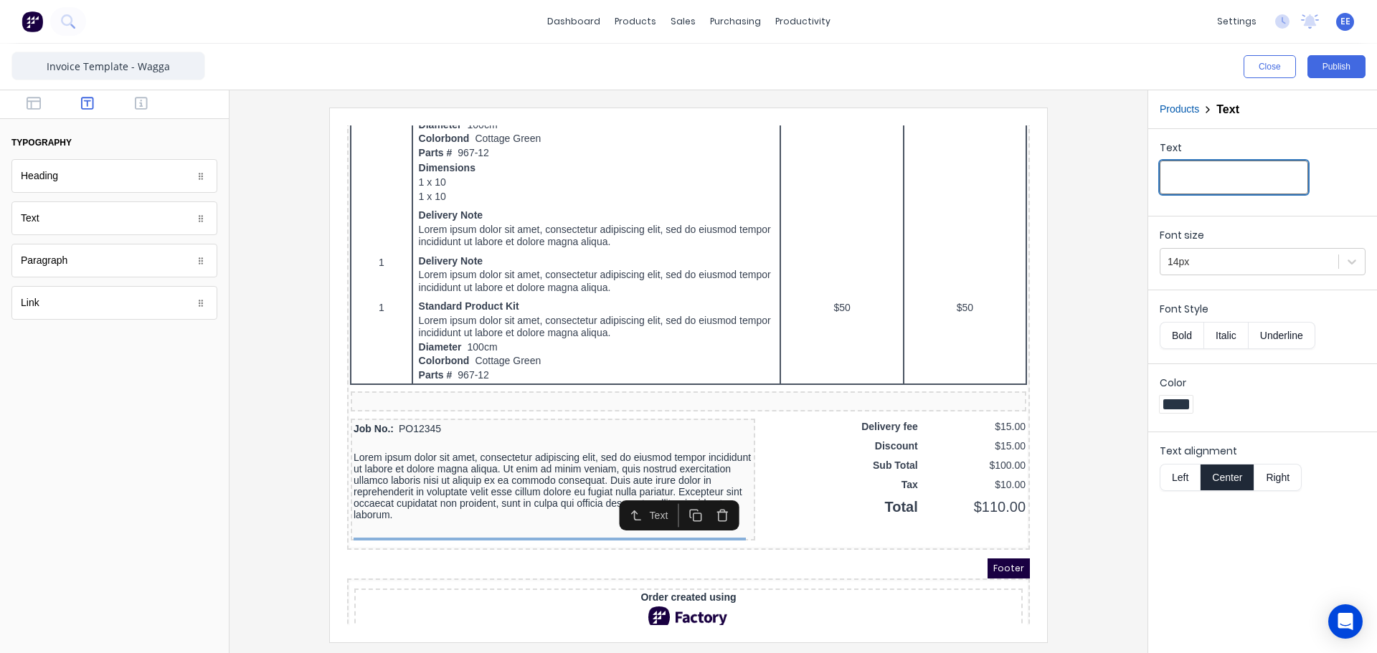
scroll to position [0, 0]
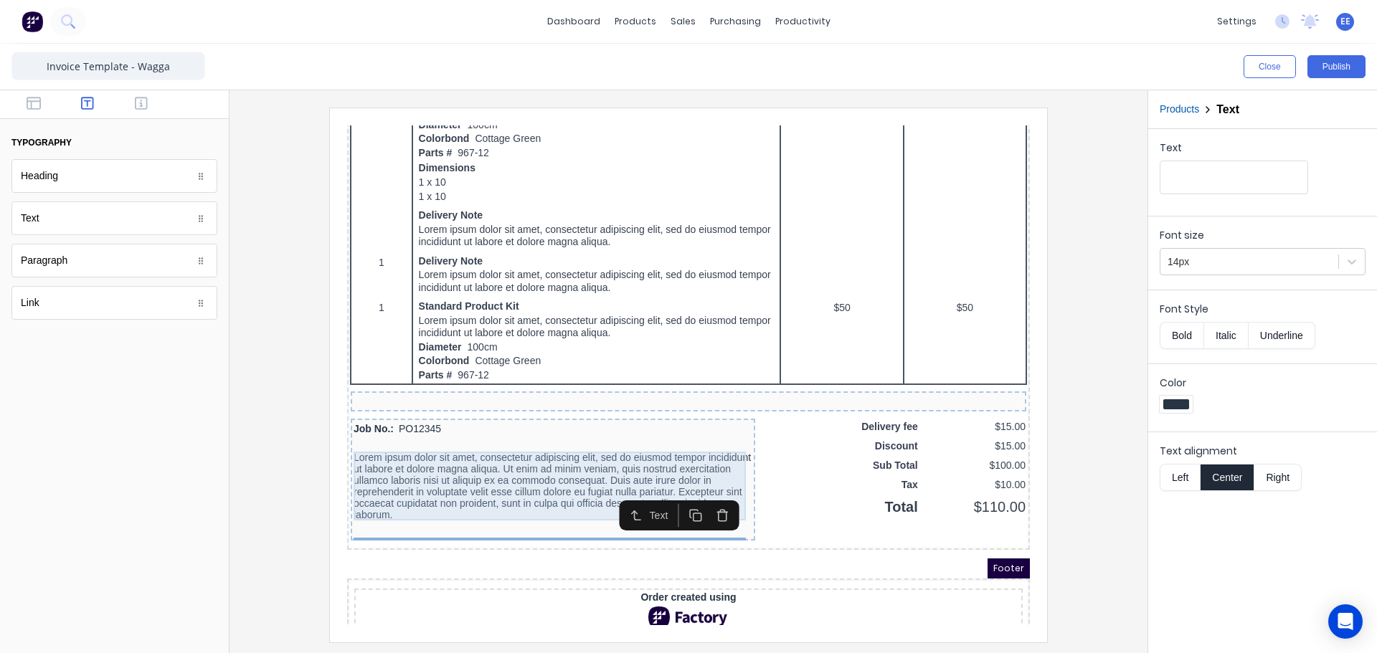
click at [397, 469] on div "Lorem ipsum dolor sit amet, consectetur adipiscing elit, sed do eiusmod tempor …" at bounding box center [535, 469] width 399 height 69
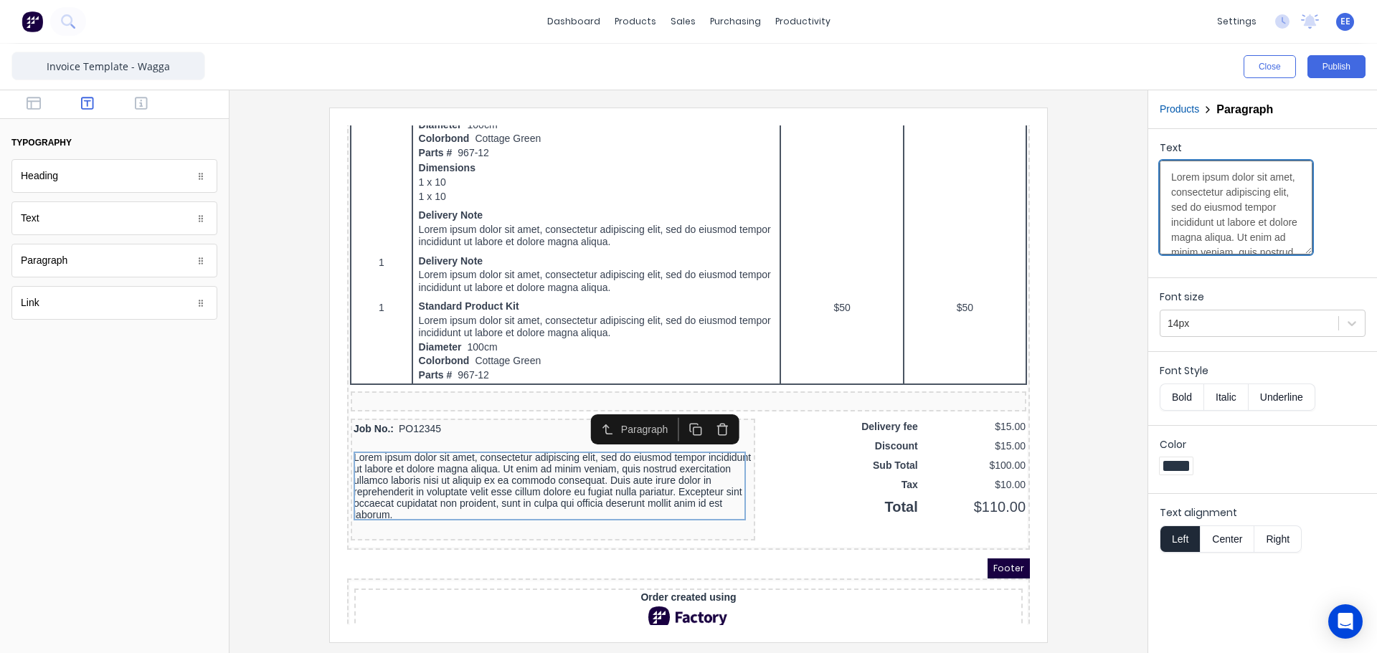
click at [1201, 192] on textarea "Lorem ipsum dolor sit amet, consectetur adipiscing elit, sed do eiusmod tempor …" at bounding box center [1236, 208] width 153 height 94
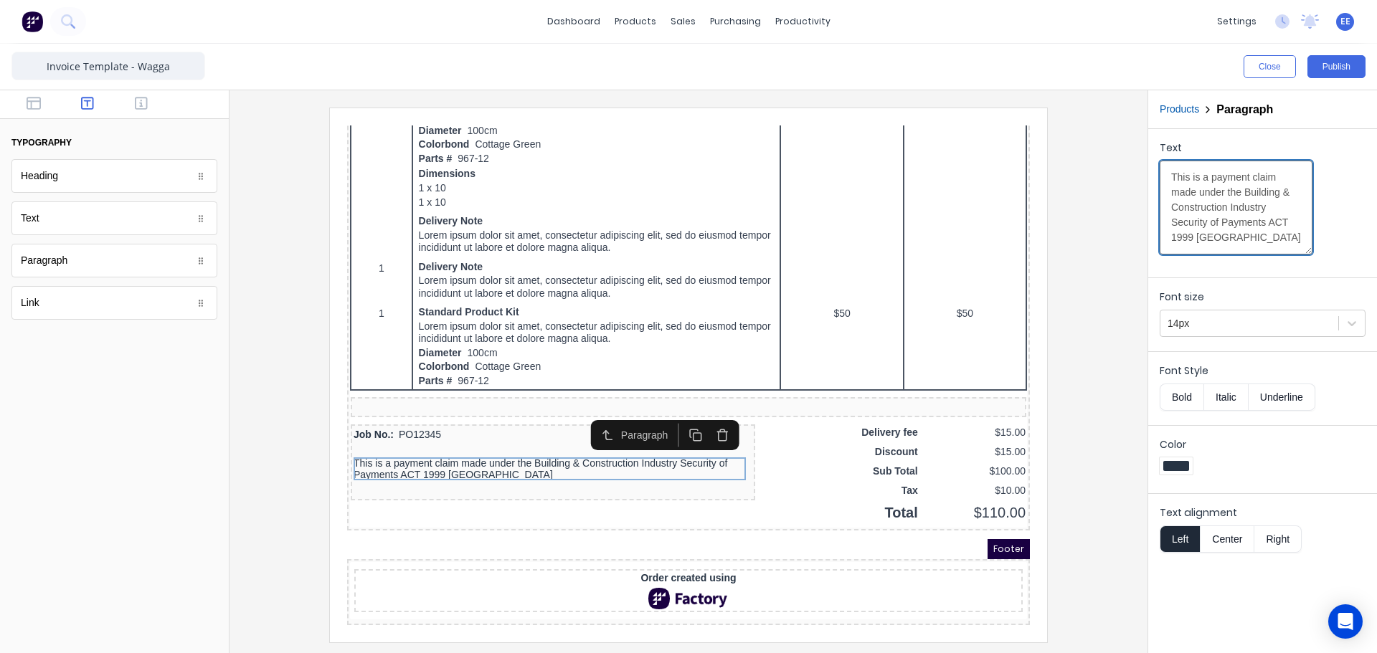
scroll to position [21, 0]
click at [1229, 536] on button "Center" at bounding box center [1227, 539] width 55 height 27
click at [1191, 188] on textarea "This is a payment claim made under the Building & Construction Industry Securit…" at bounding box center [1236, 208] width 153 height 94
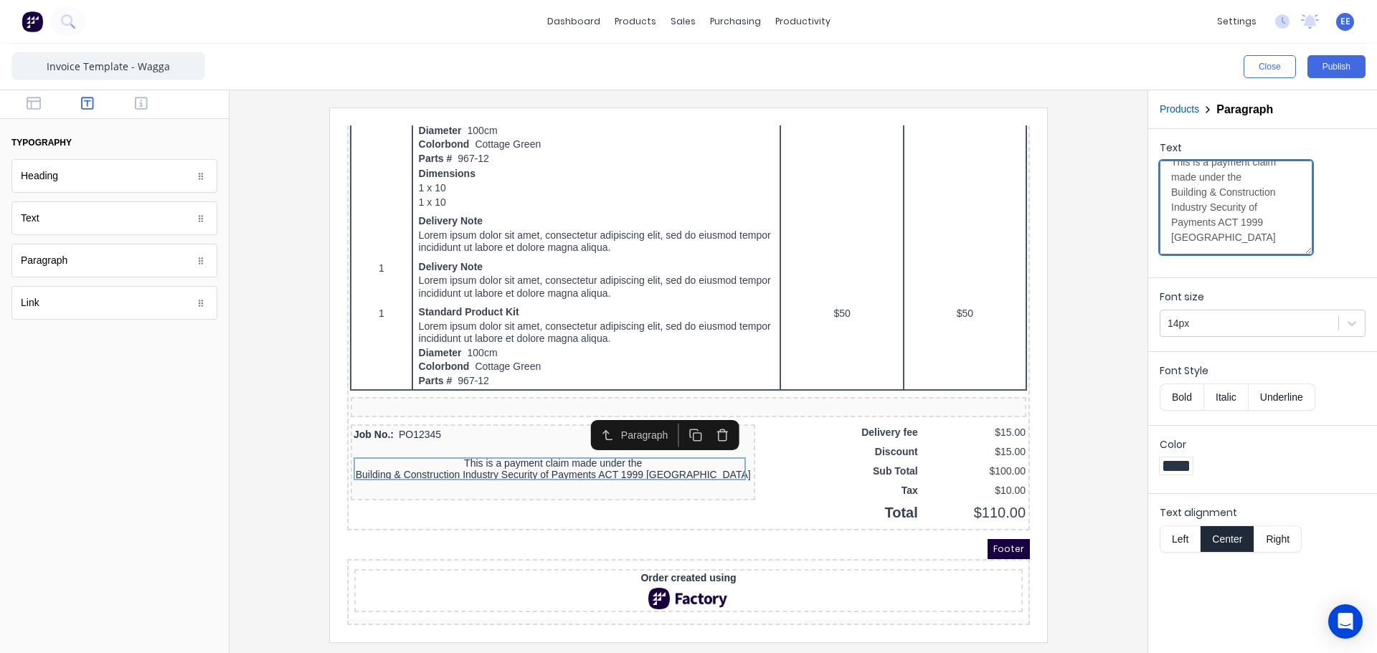
scroll to position [45, 0]
click at [1174, 223] on textarea "This is a payment claim made under the Building & Construction Industry Securit…" at bounding box center [1236, 208] width 153 height 94
click at [1172, 223] on textarea "This is a payment claim made under the Building & Construction Industry Securit…" at bounding box center [1236, 208] width 153 height 94
type textarea "This is a payment claim made under the Building & Construction Industry Securit…"
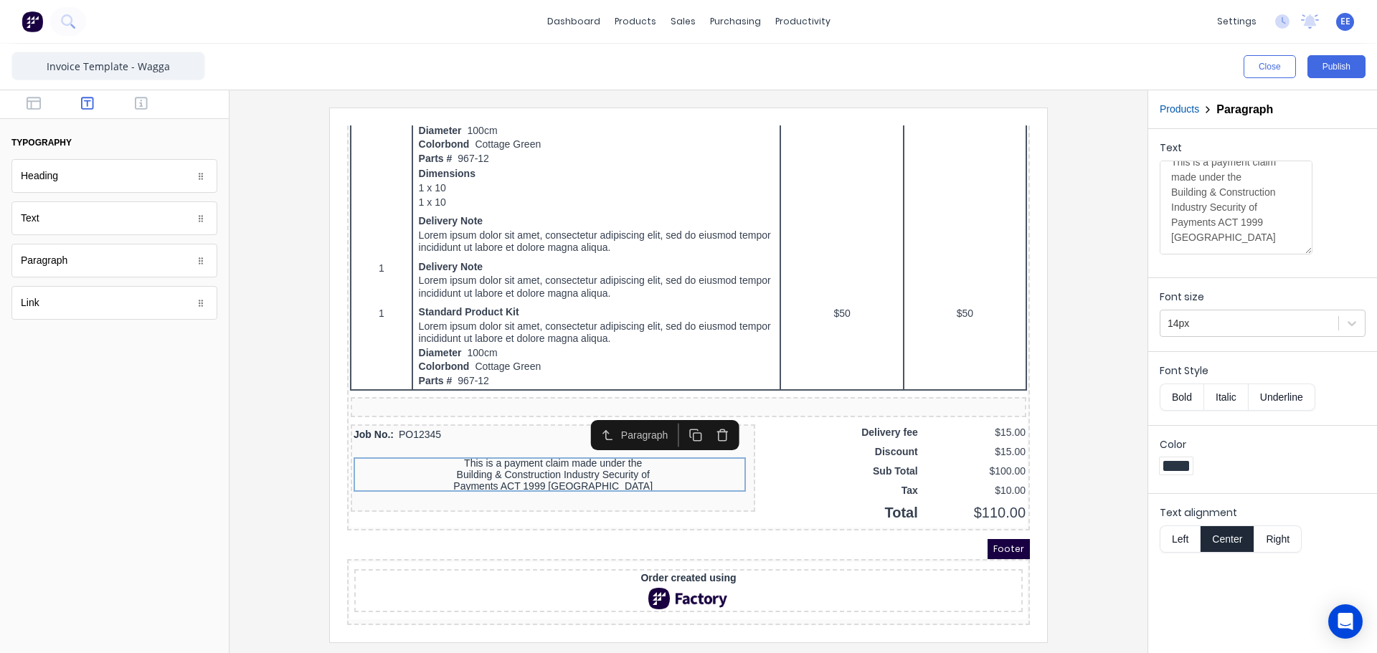
click at [1125, 468] on div at bounding box center [688, 375] width 895 height 534
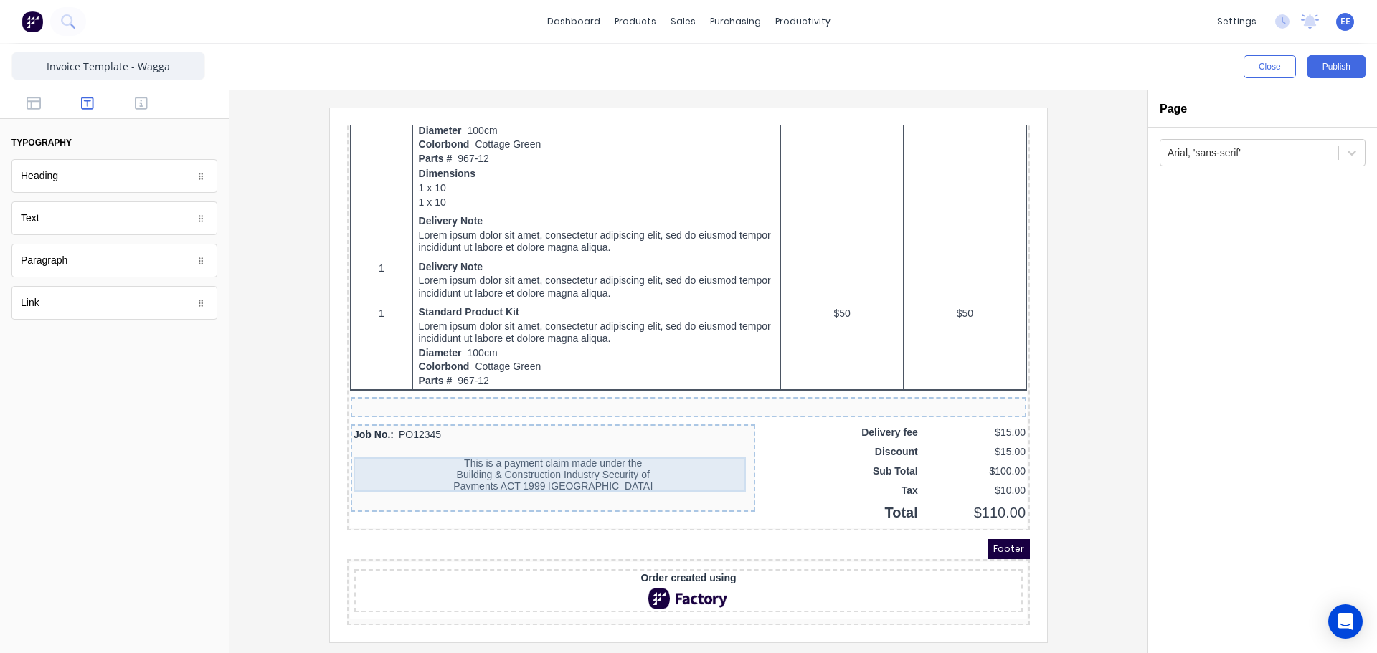
click at [564, 457] on div "This is a payment claim made under the Building & Construction Industry Securit…" at bounding box center [535, 457] width 399 height 34
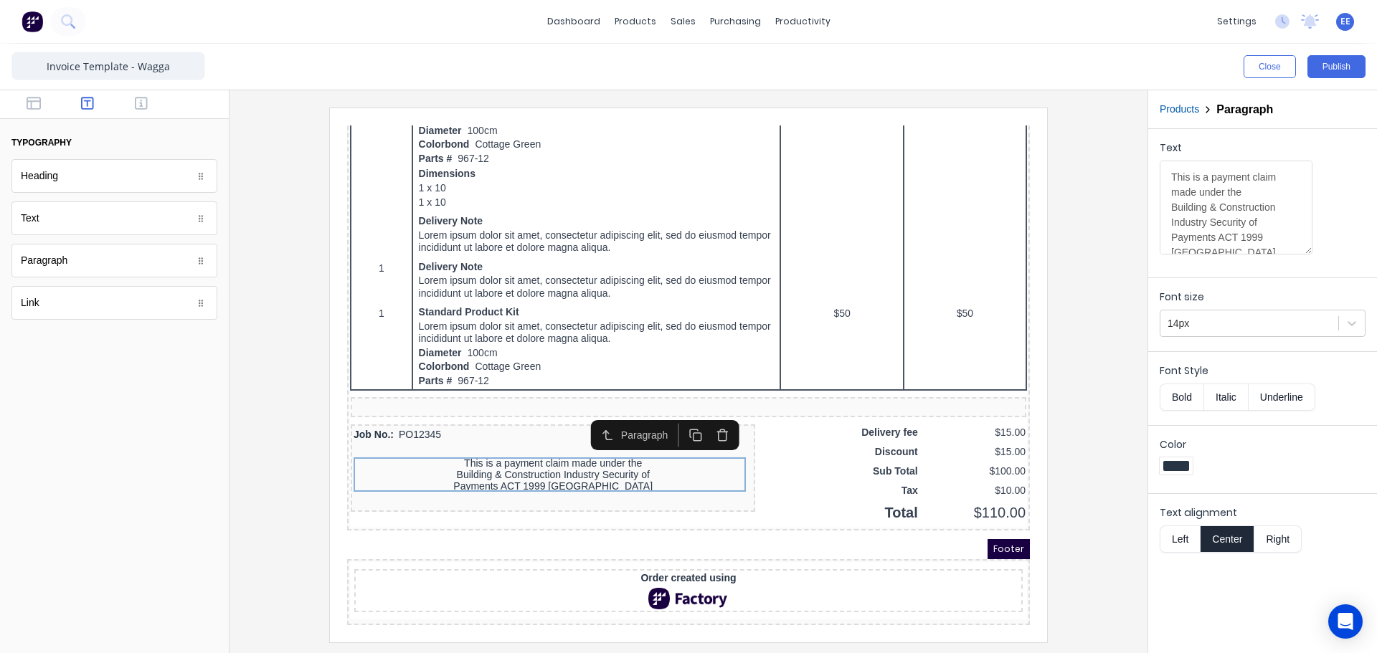
click at [1178, 395] on button "Bold" at bounding box center [1182, 397] width 44 height 27
click at [141, 104] on icon "button" at bounding box center [141, 103] width 13 height 14
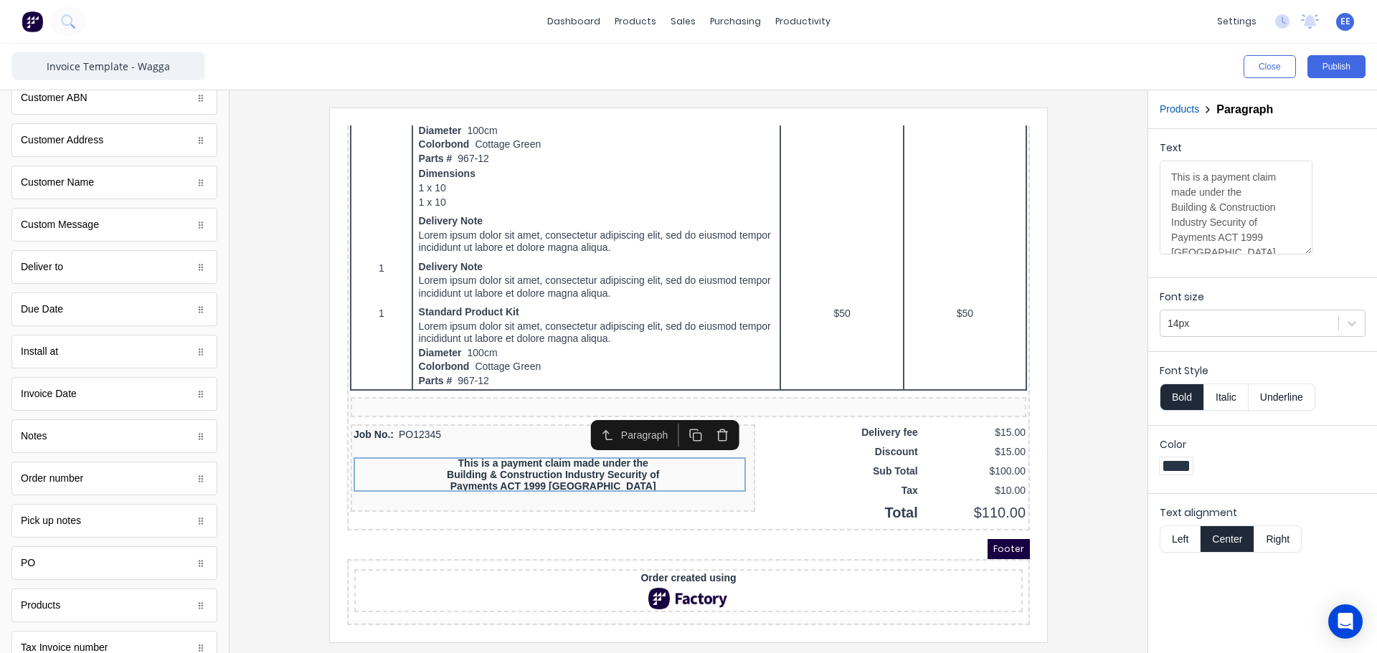
scroll to position [646, 0]
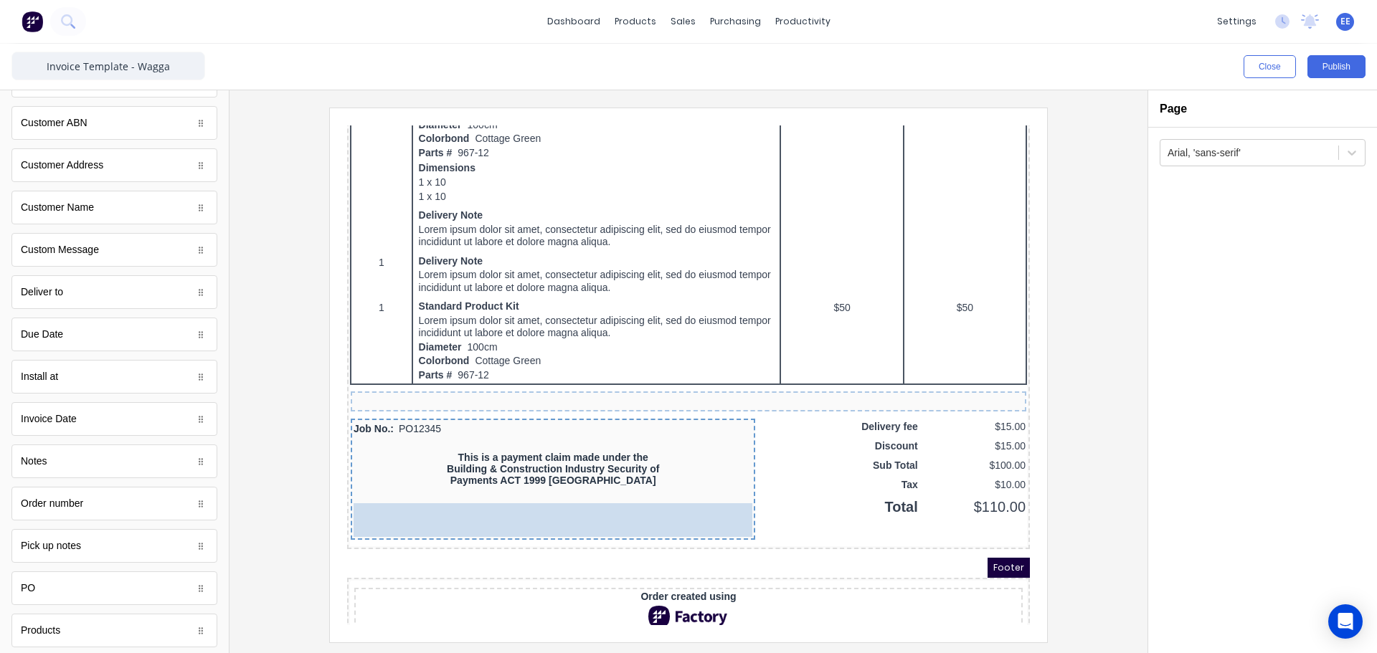
drag, startPoint x: 62, startPoint y: 342, endPoint x: 486, endPoint y: 518, distance: 458.9
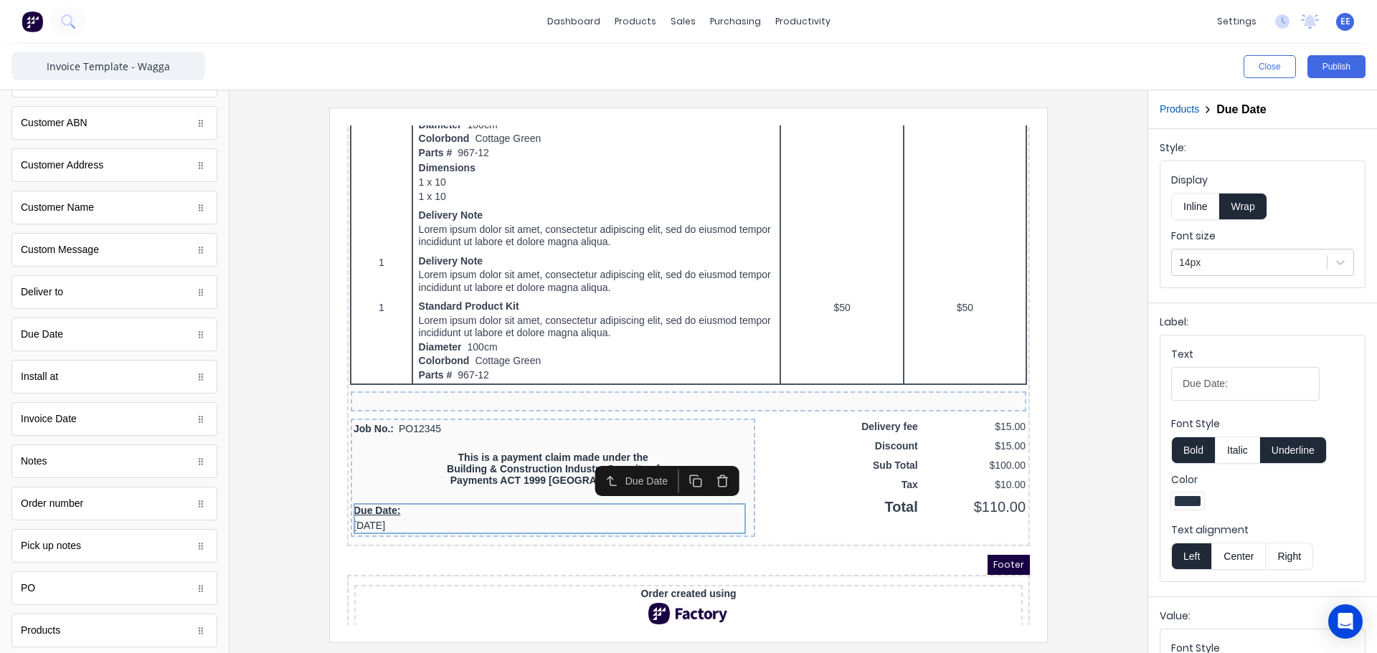
click at [699, 465] on icon "button" at bounding box center [706, 465] width 14 height 14
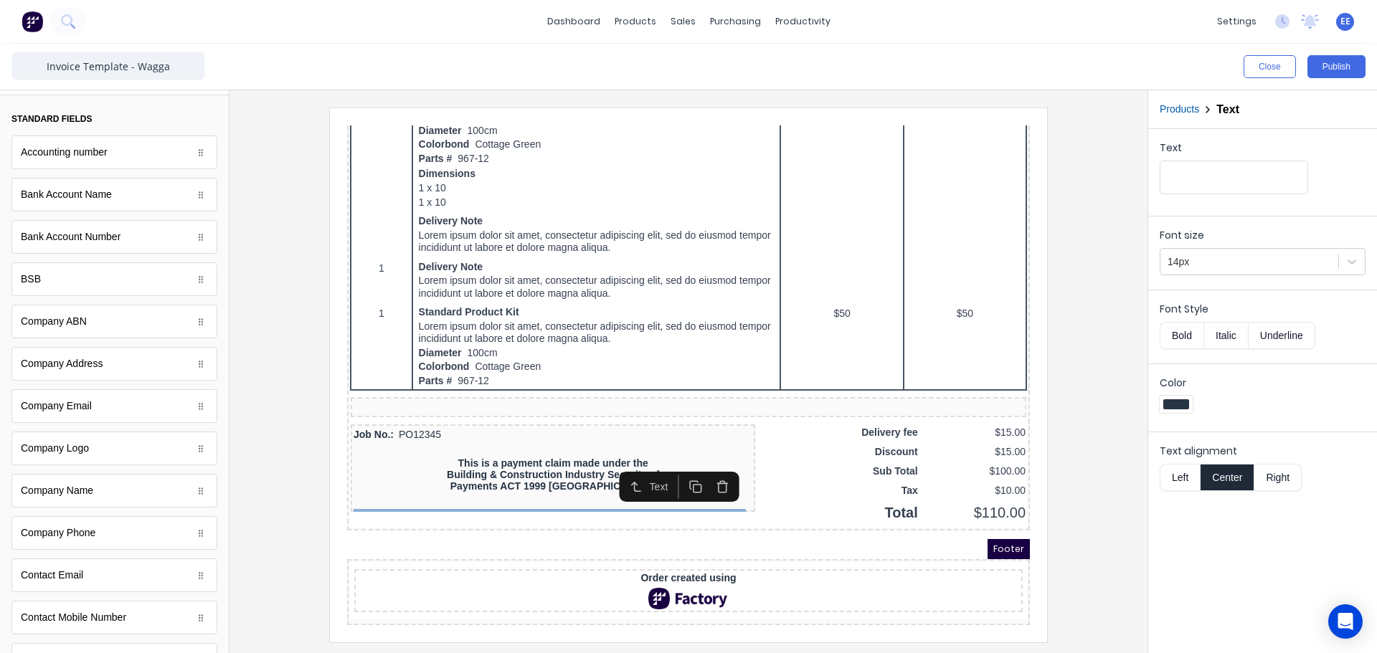
scroll to position [0, 0]
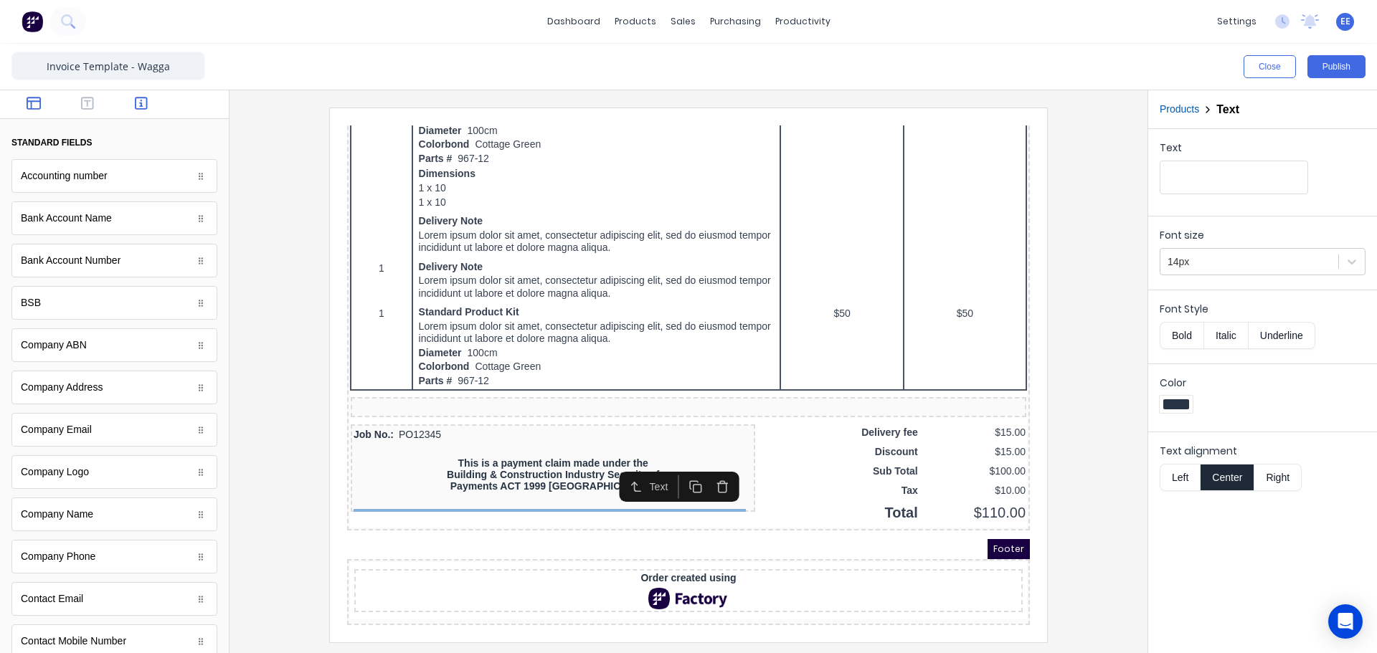
click at [31, 97] on icon "button" at bounding box center [34, 103] width 14 height 14
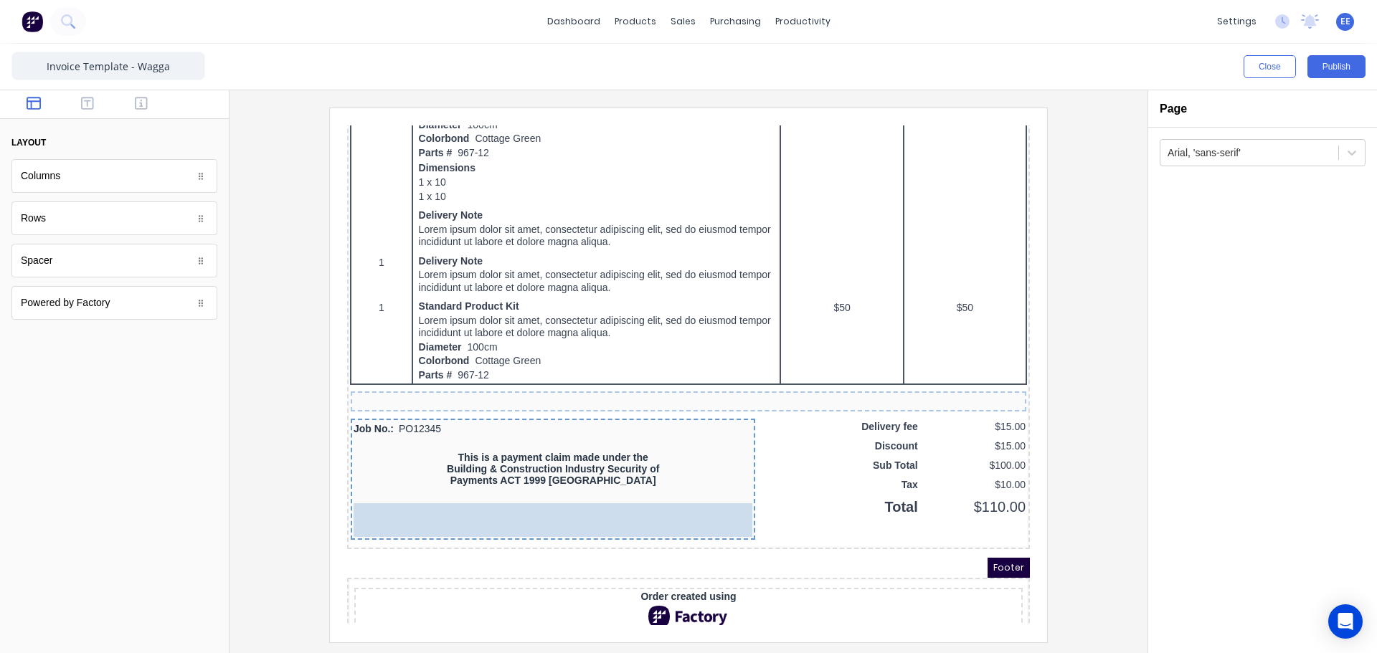
drag, startPoint x: 57, startPoint y: 187, endPoint x: 535, endPoint y: 516, distance: 579.7
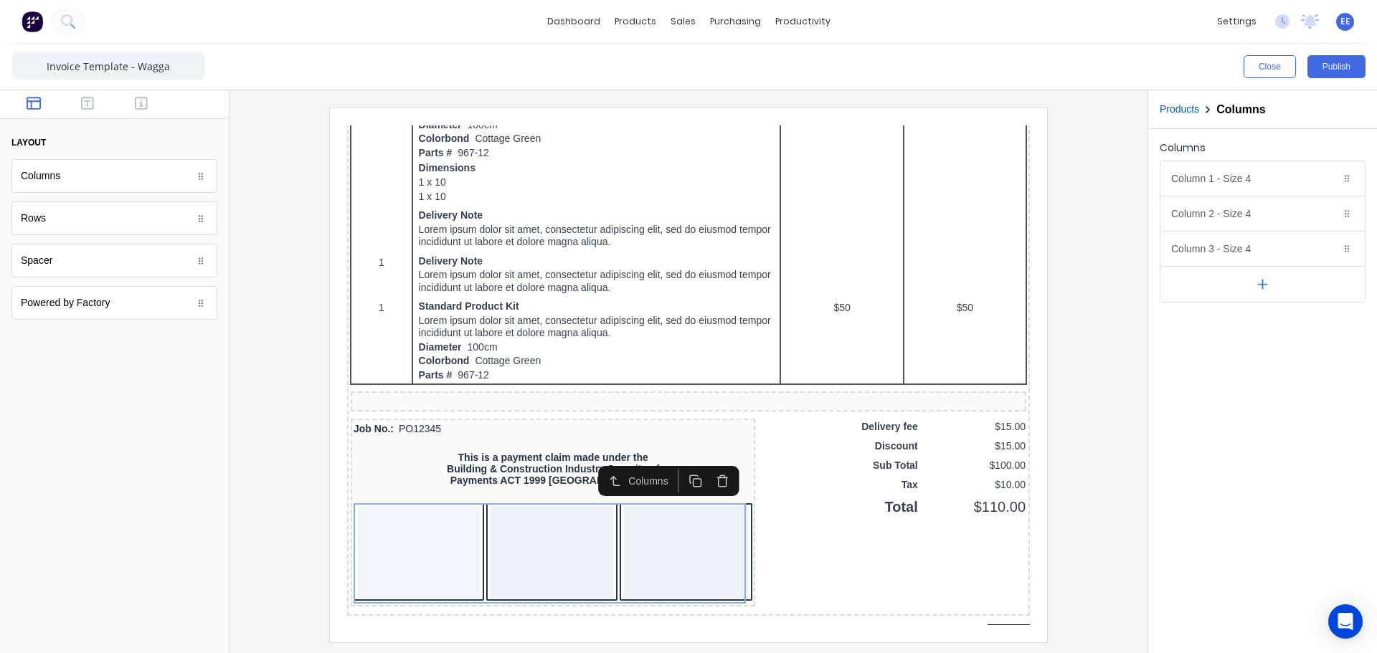
click at [1272, 283] on button "button" at bounding box center [1263, 284] width 204 height 36
click at [1261, 311] on button "button" at bounding box center [1263, 319] width 204 height 36
click at [1325, 243] on icon "button" at bounding box center [1328, 248] width 11 height 11
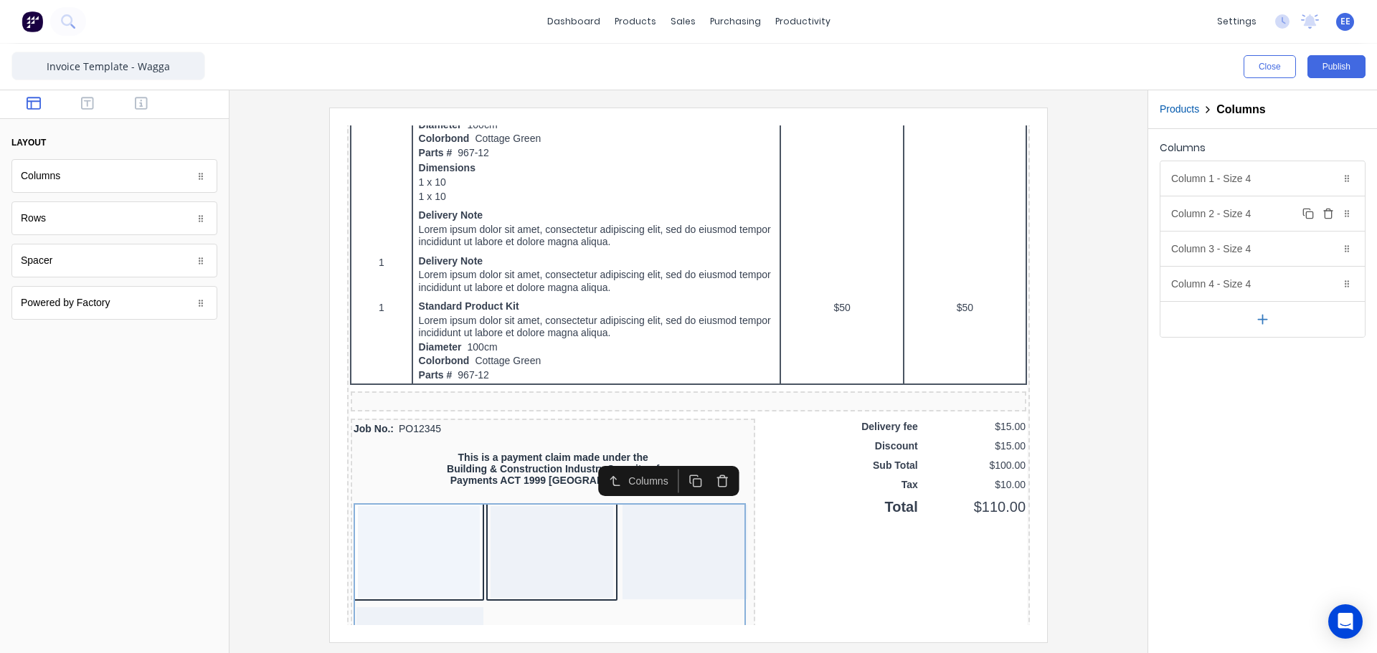
click at [1326, 212] on icon "button" at bounding box center [1328, 213] width 11 height 11
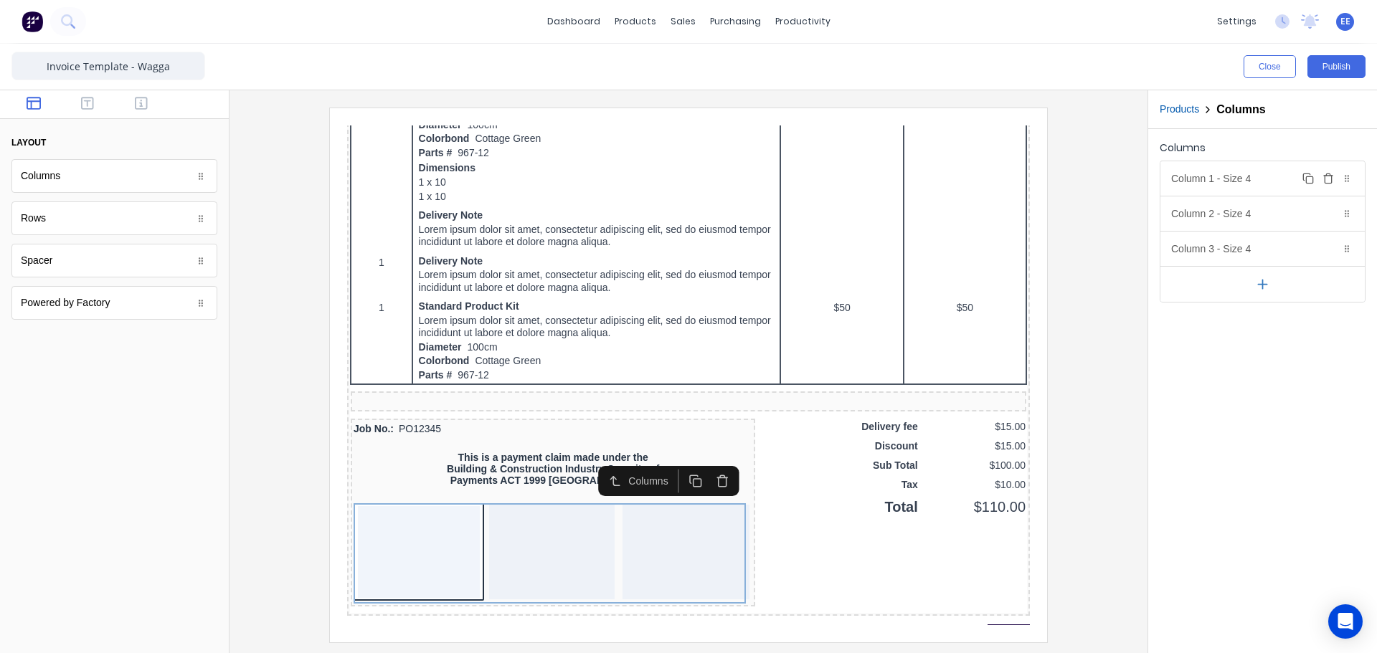
click at [1331, 181] on icon "button" at bounding box center [1328, 178] width 11 height 11
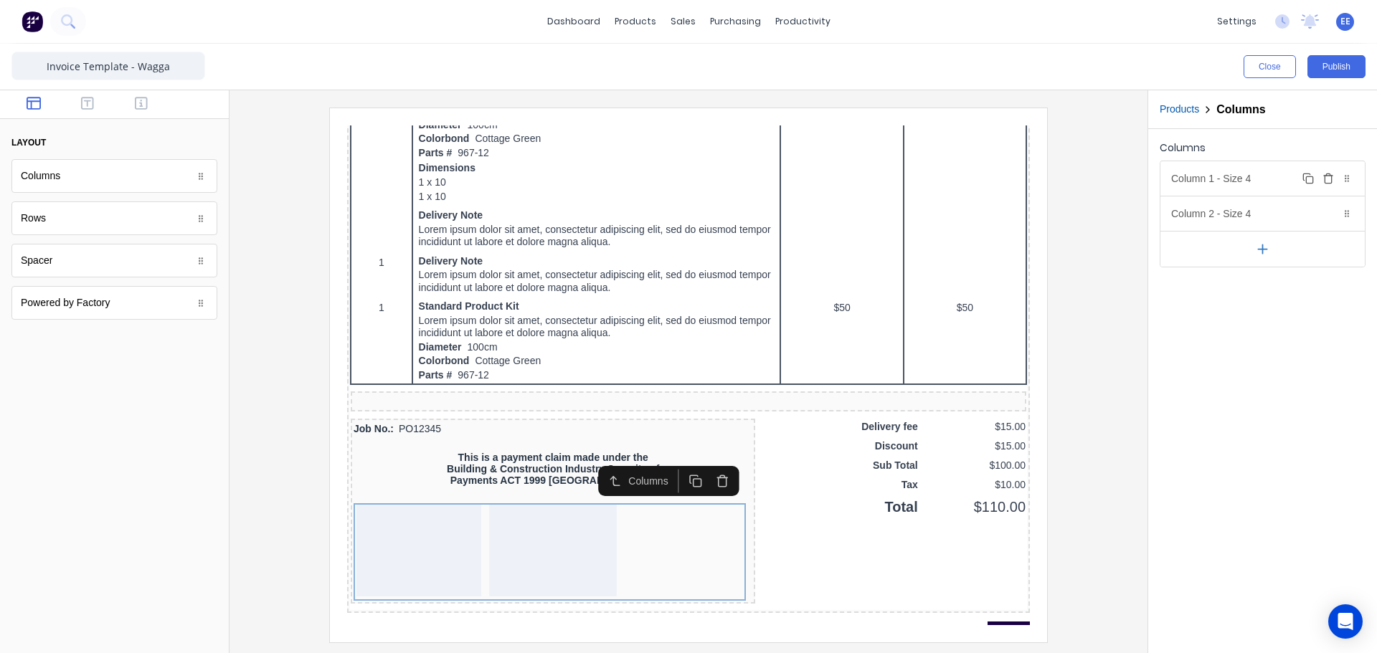
click at [1212, 184] on div "Column 1 - Size 4 Duplicate Delete" at bounding box center [1263, 178] width 204 height 34
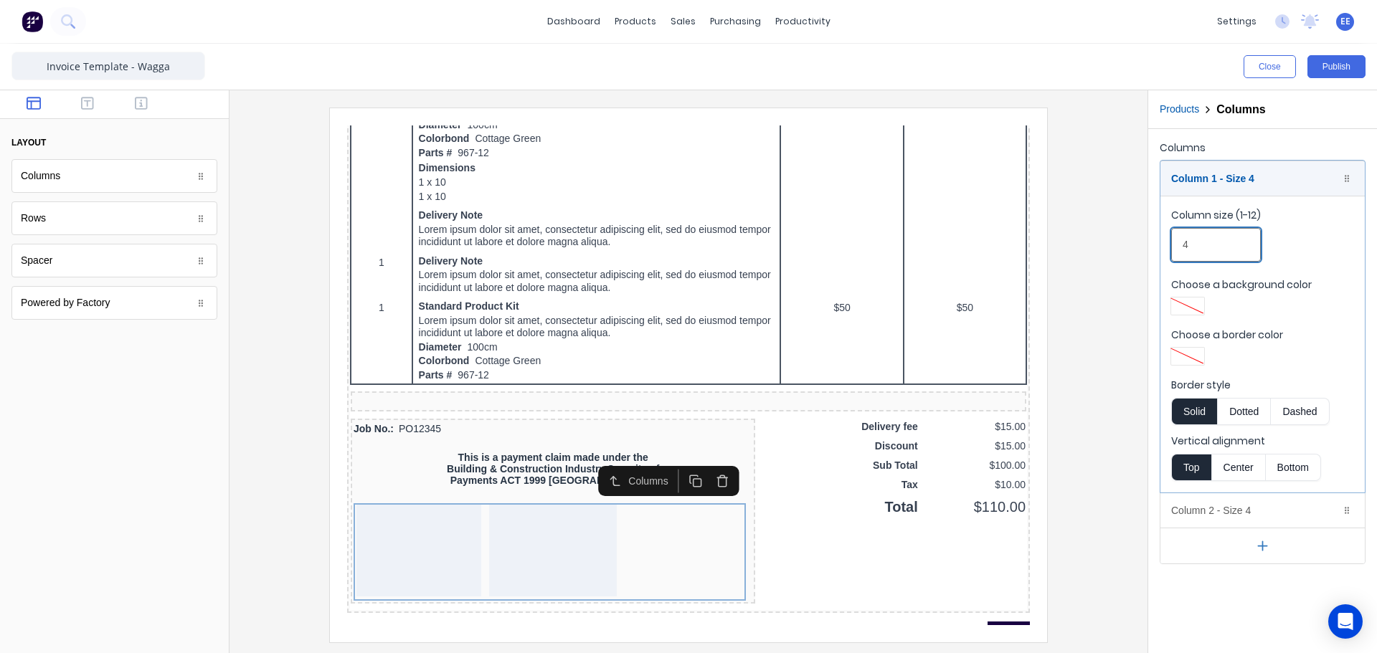
drag, startPoint x: 1210, startPoint y: 248, endPoint x: 1165, endPoint y: 245, distance: 45.3
click at [1165, 245] on fieldset "Column size (1-12) 4 Choose a background color Choose a border color Border sty…" at bounding box center [1263, 344] width 204 height 297
type input "6"
click at [1190, 174] on div "Column 1 - Size 6 Duplicate Delete" at bounding box center [1263, 178] width 204 height 34
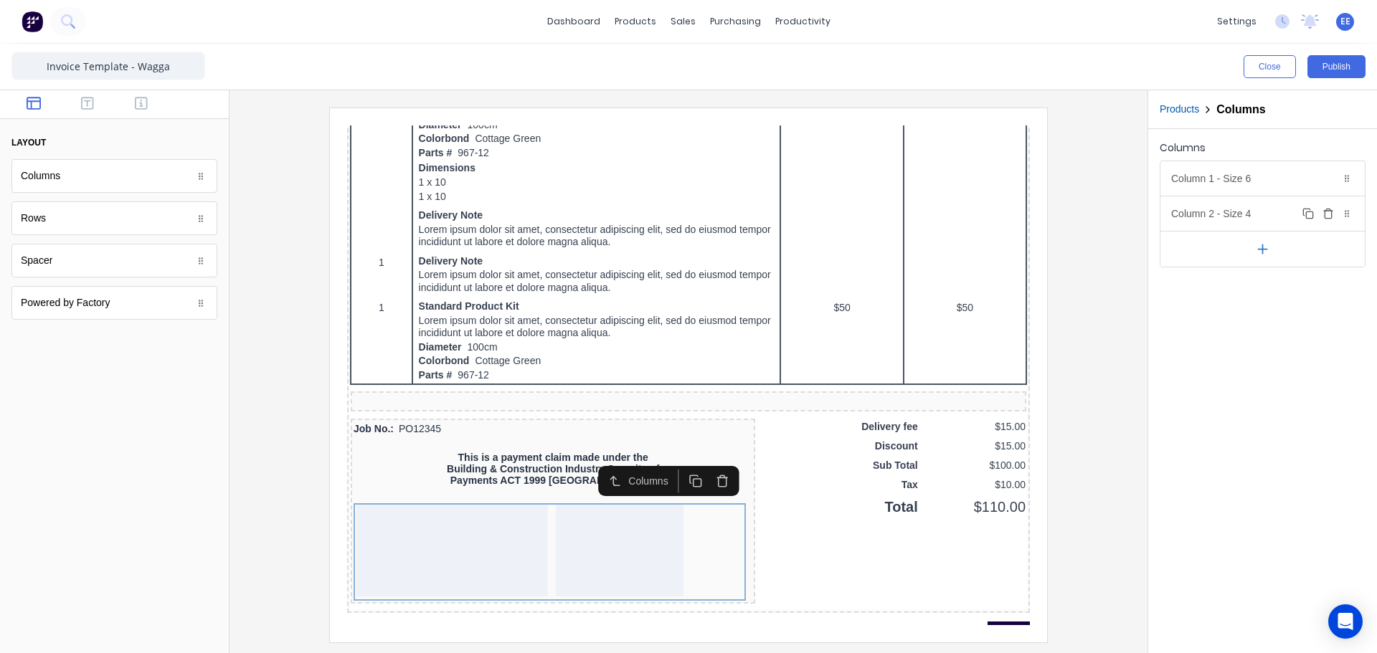
click at [1201, 212] on div "Column 2 - Size 4 Duplicate Delete" at bounding box center [1263, 214] width 204 height 34
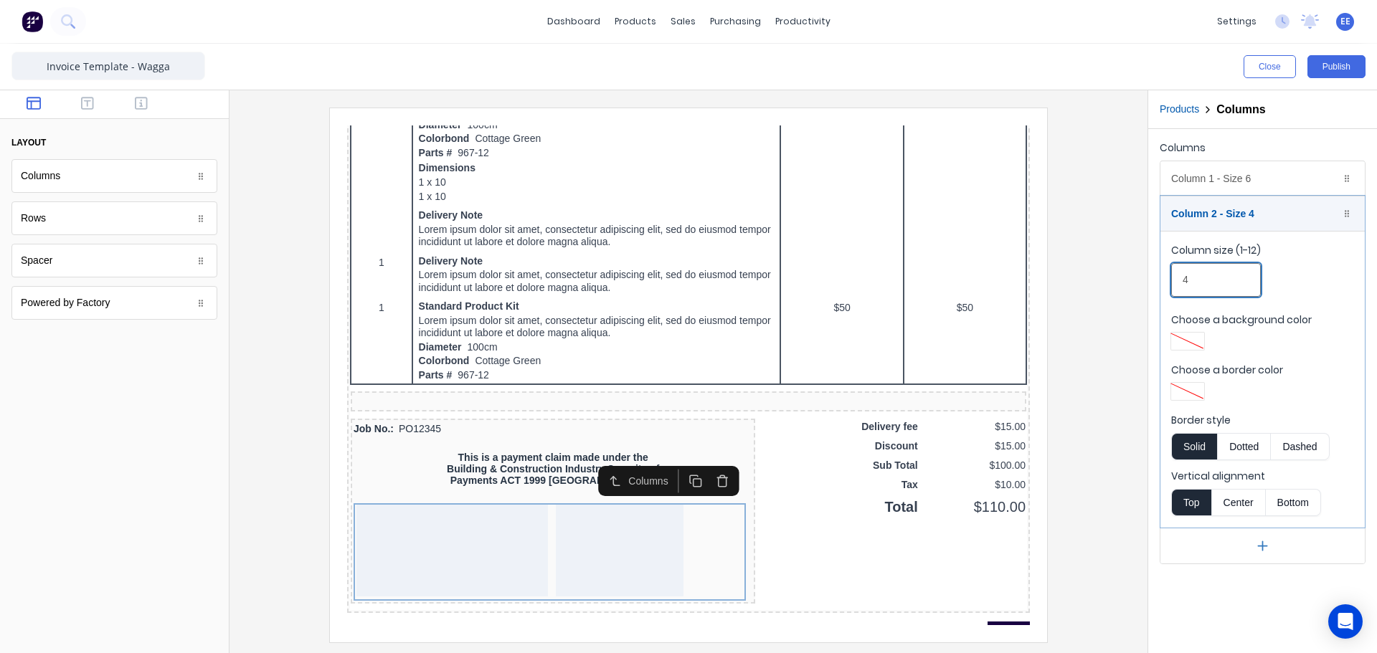
drag, startPoint x: 1214, startPoint y: 275, endPoint x: 1147, endPoint y: 283, distance: 67.9
click at [1147, 283] on div "Close Publish Components layout Columns Columns Rows Rows Spacer Spacer Powered…" at bounding box center [688, 349] width 1377 height 610
type input "6"
click at [1192, 215] on div "Column 2 - Size 6 Duplicate Delete" at bounding box center [1263, 214] width 204 height 34
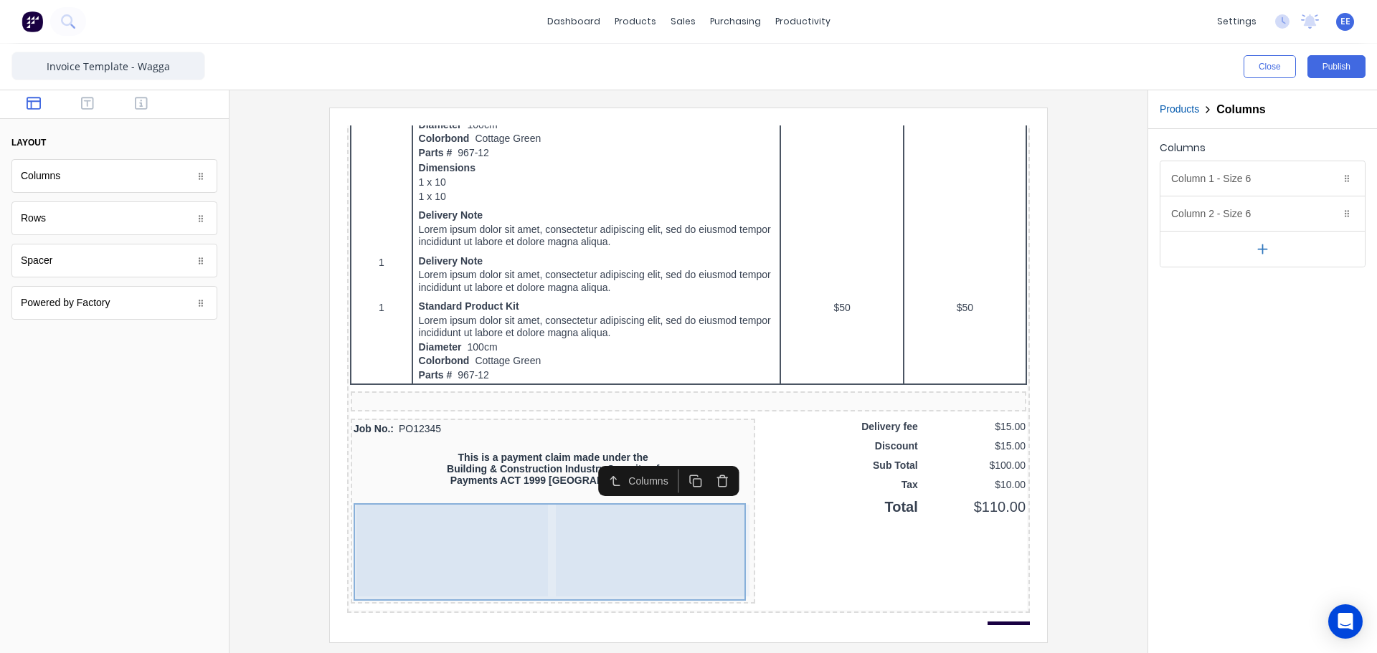
click at [432, 532] on div at bounding box center [435, 534] width 192 height 92
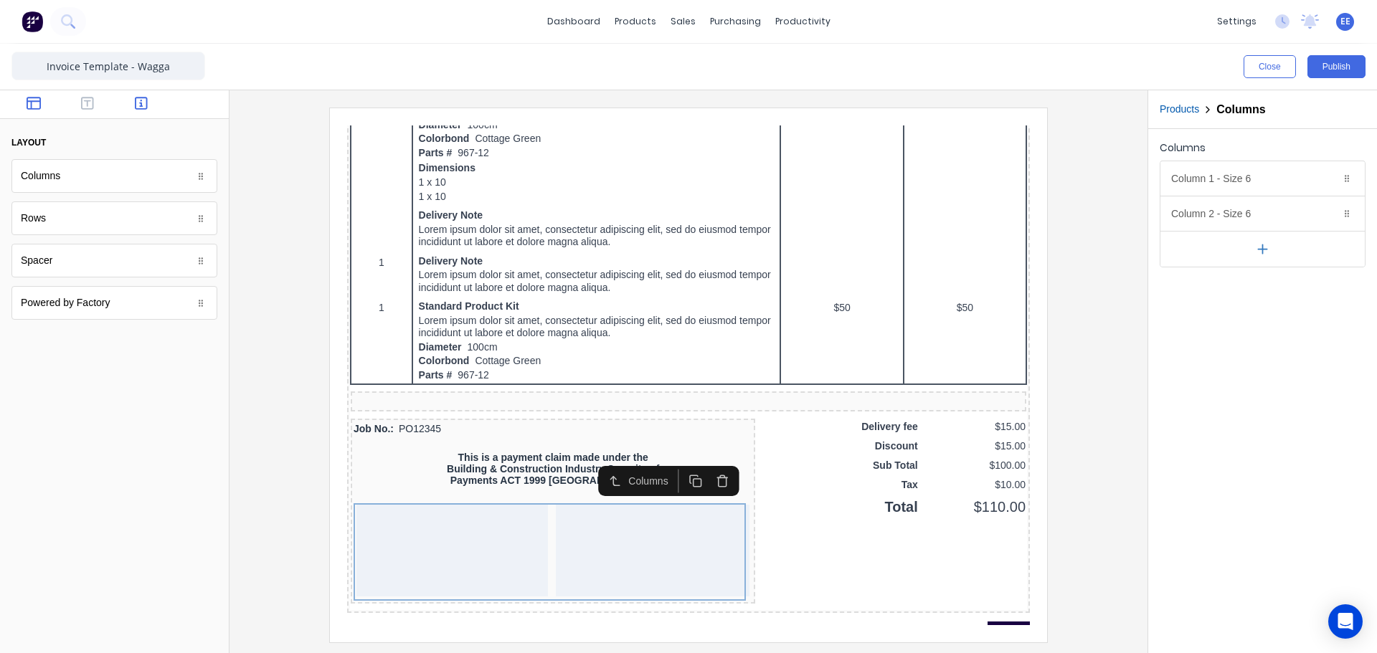
click at [138, 106] on icon "button" at bounding box center [141, 103] width 13 height 14
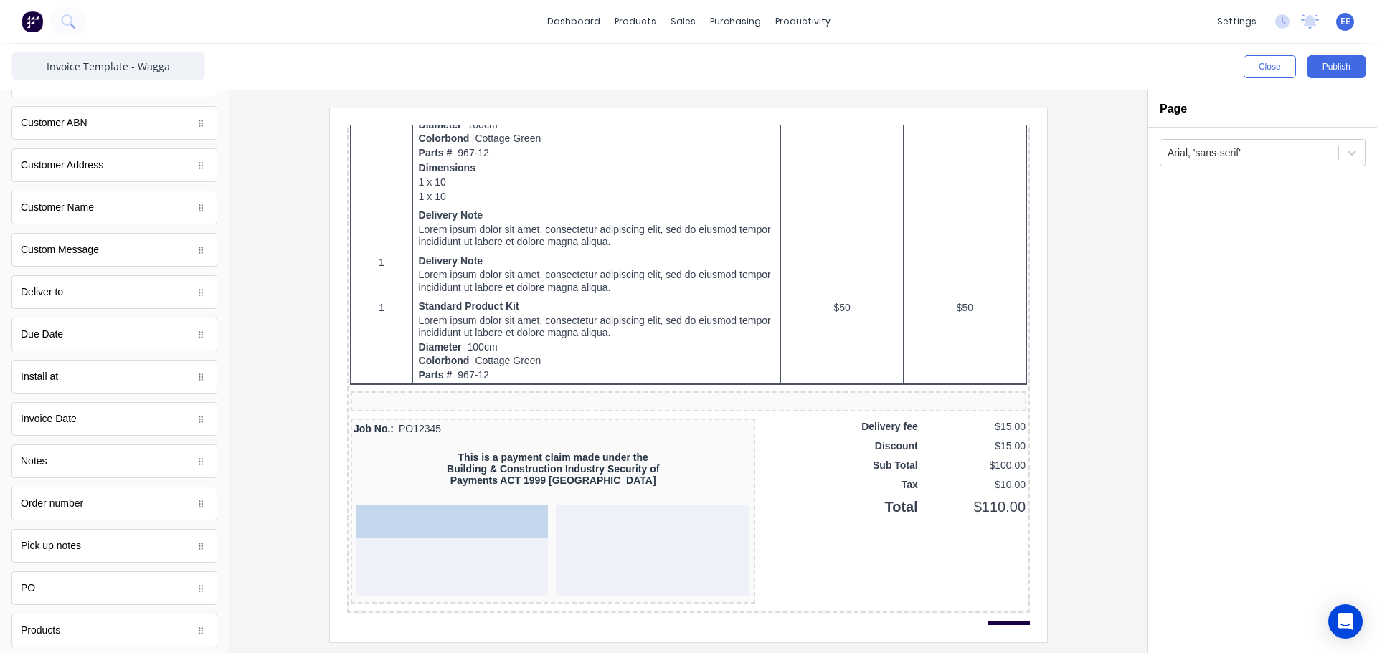
drag, startPoint x: 41, startPoint y: 345, endPoint x: 417, endPoint y: 529, distance: 418.9
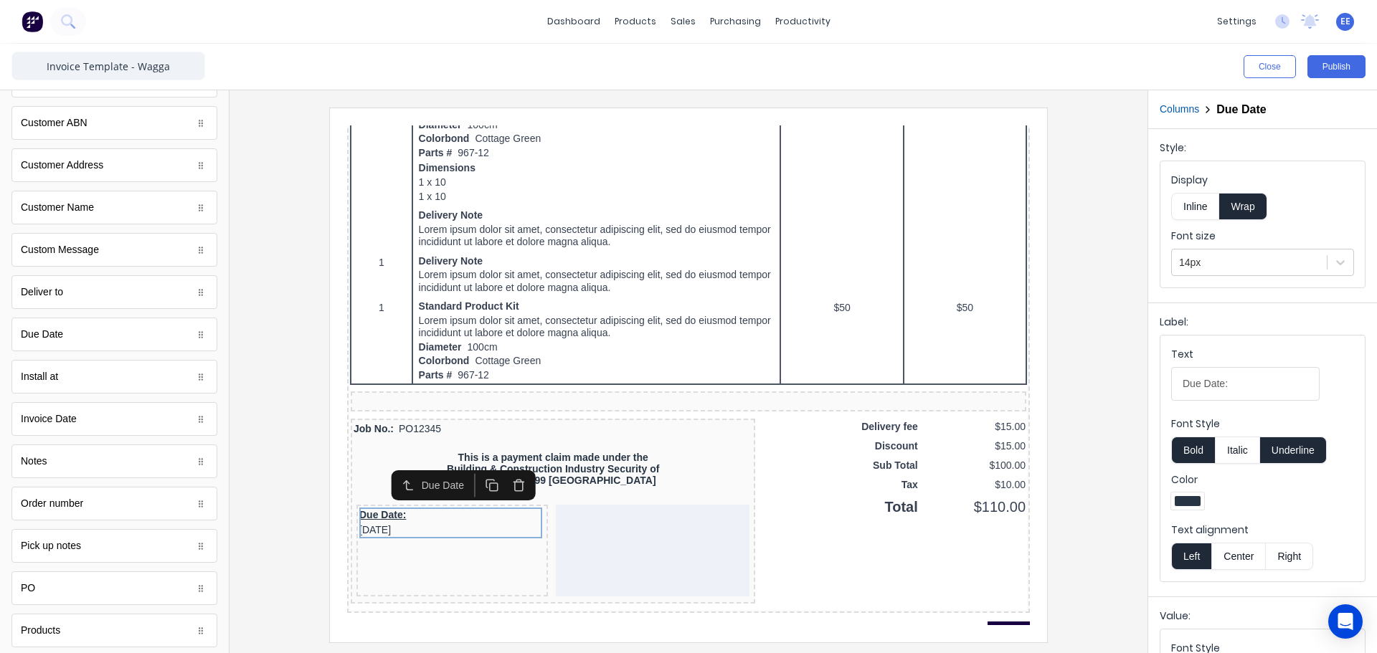
click at [1197, 214] on button "Inline" at bounding box center [1195, 206] width 48 height 27
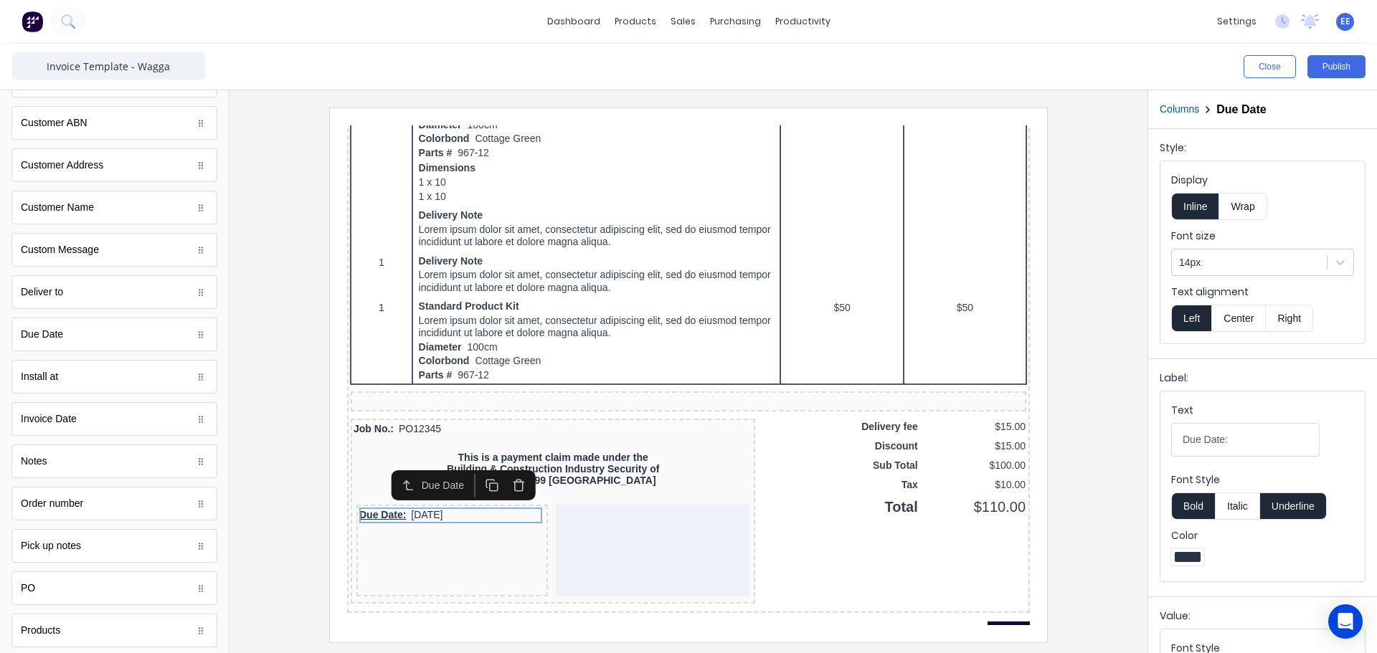
click at [1287, 501] on button "Underline" at bounding box center [1293, 506] width 67 height 27
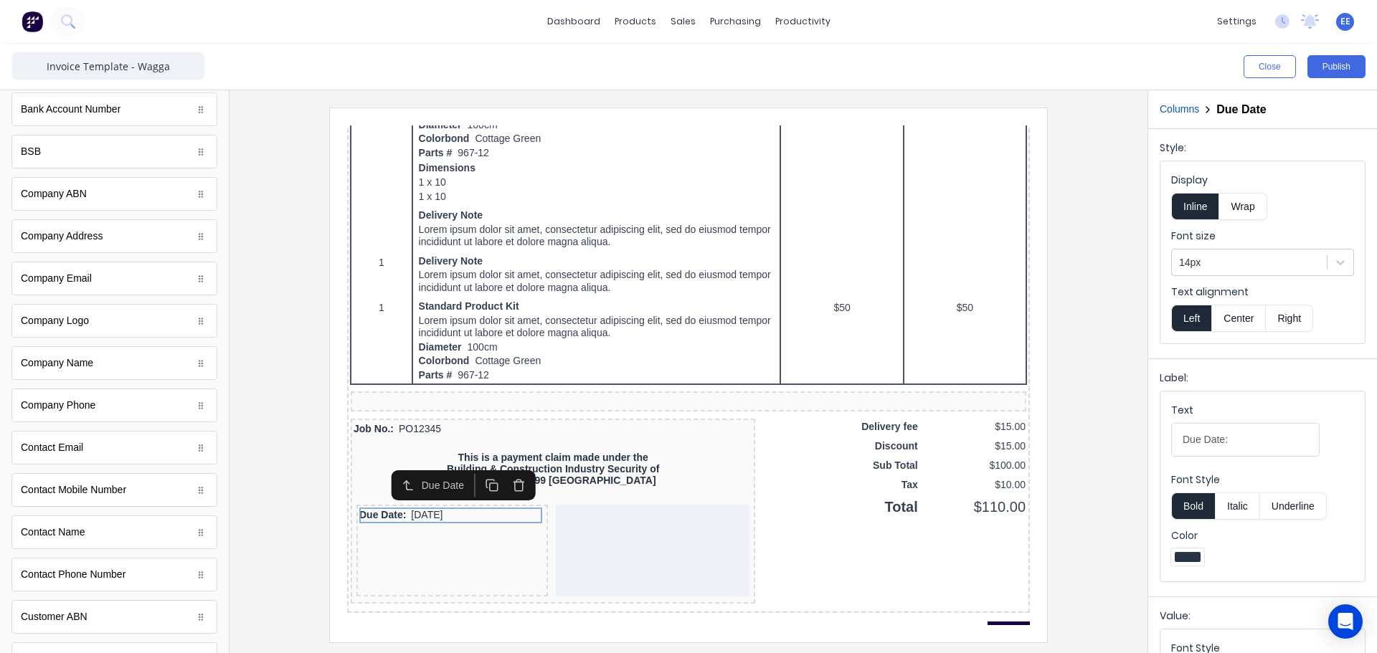
scroll to position [0, 0]
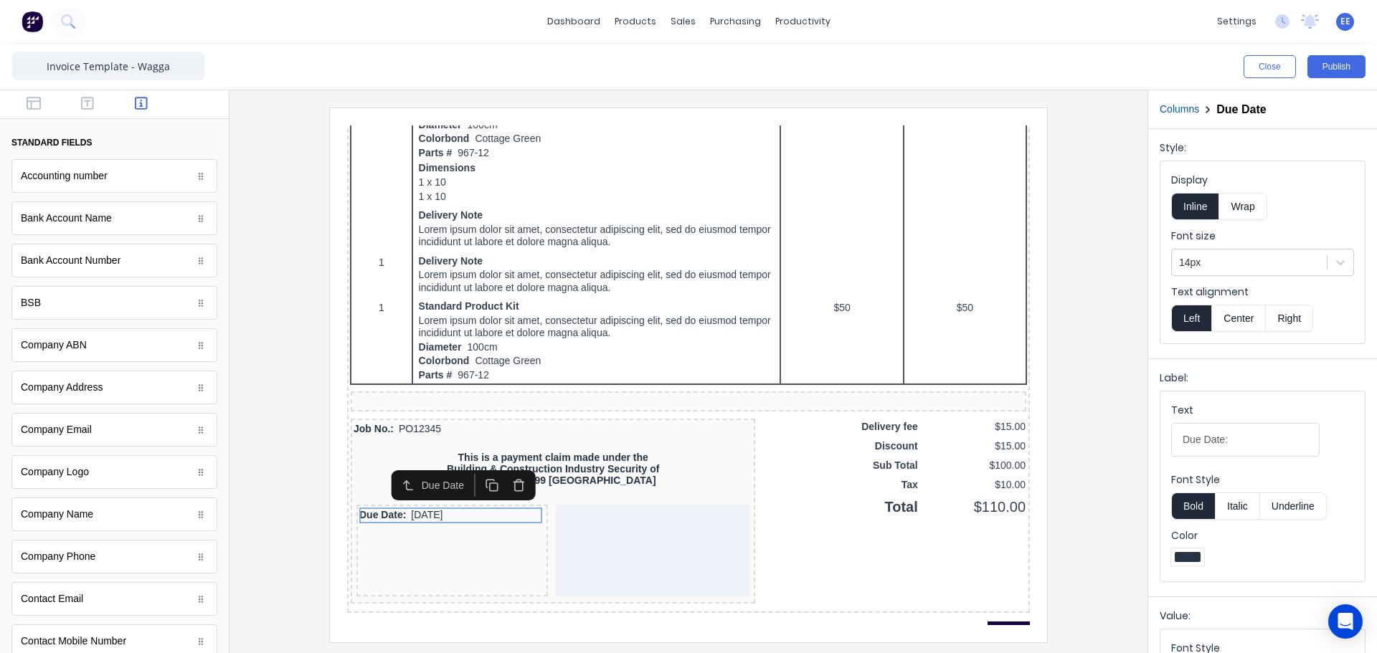
click at [1100, 544] on div at bounding box center [688, 375] width 895 height 534
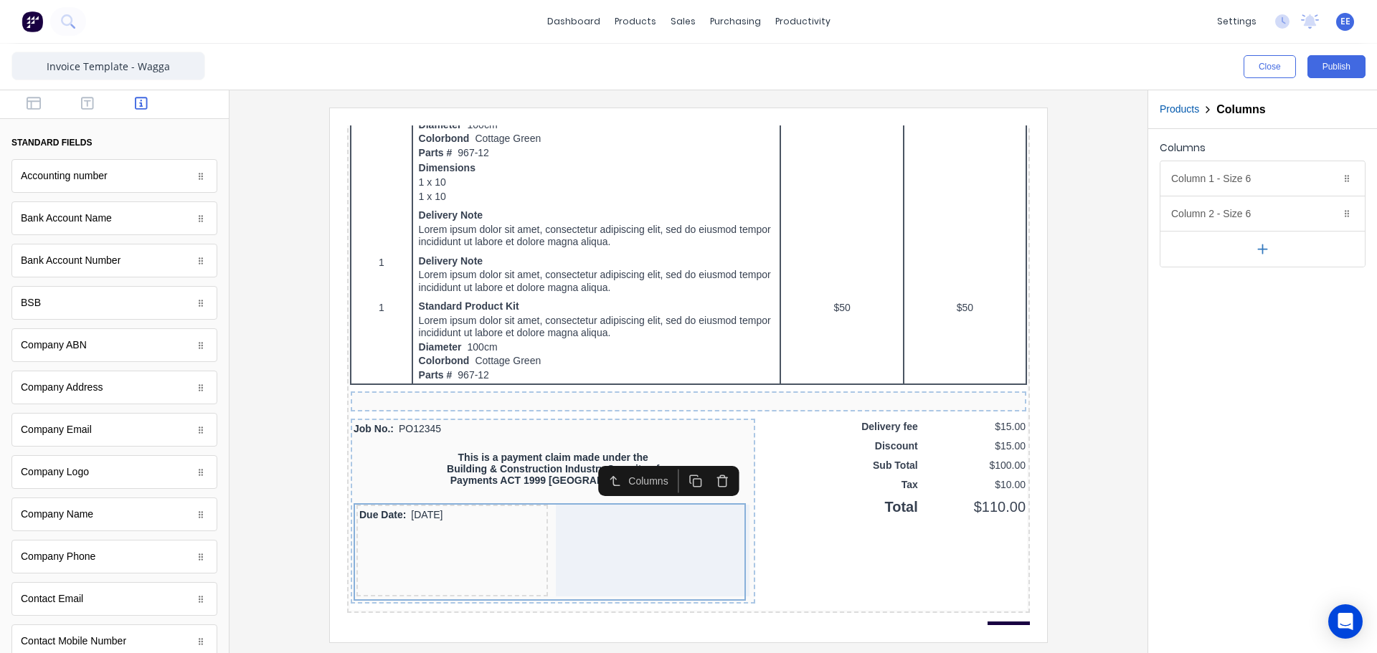
click at [703, 467] on icon "button" at bounding box center [706, 465] width 14 height 14
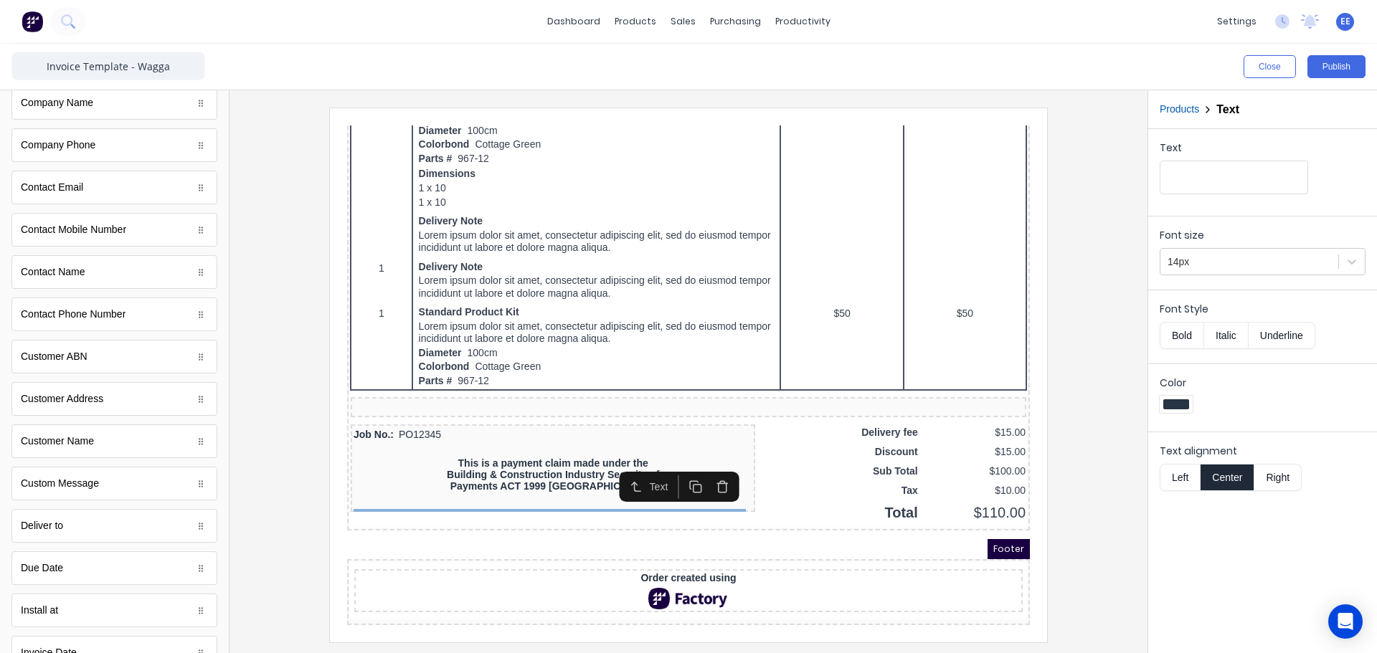
scroll to position [430, 0]
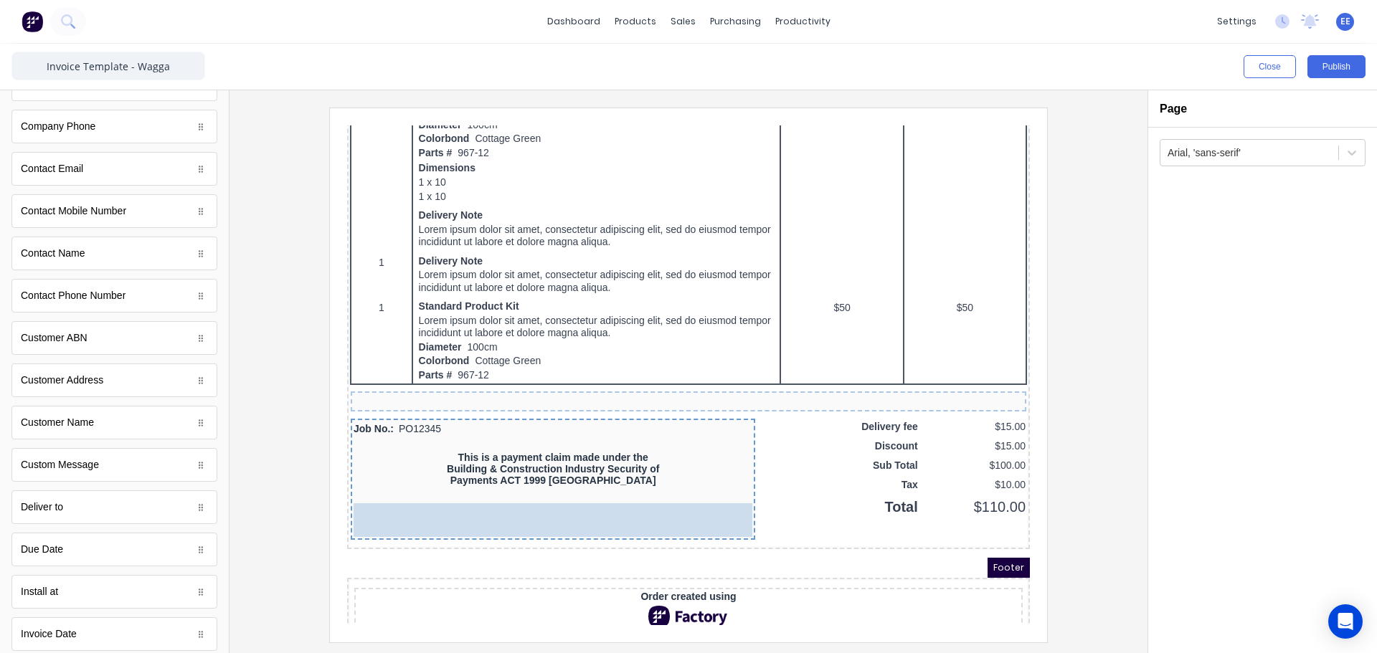
drag, startPoint x: 67, startPoint y: 555, endPoint x: 471, endPoint y: 517, distance: 406.3
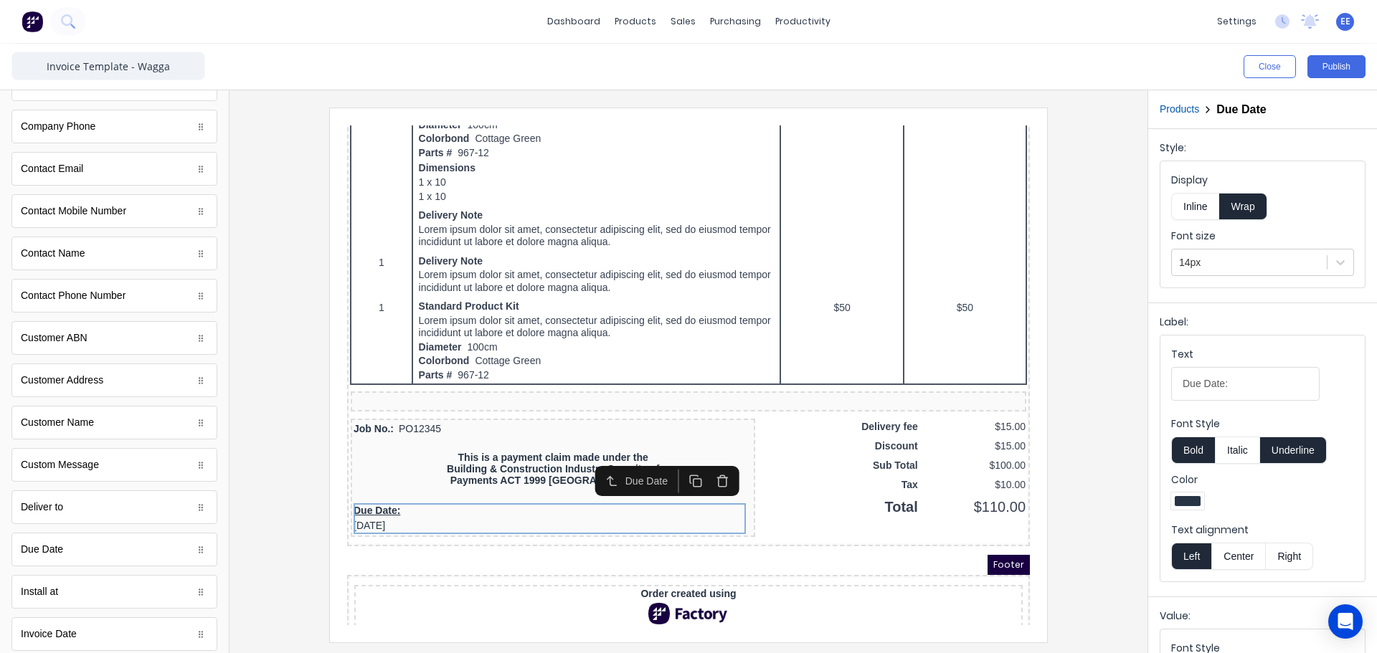
click at [1188, 207] on button "Inline" at bounding box center [1195, 206] width 48 height 27
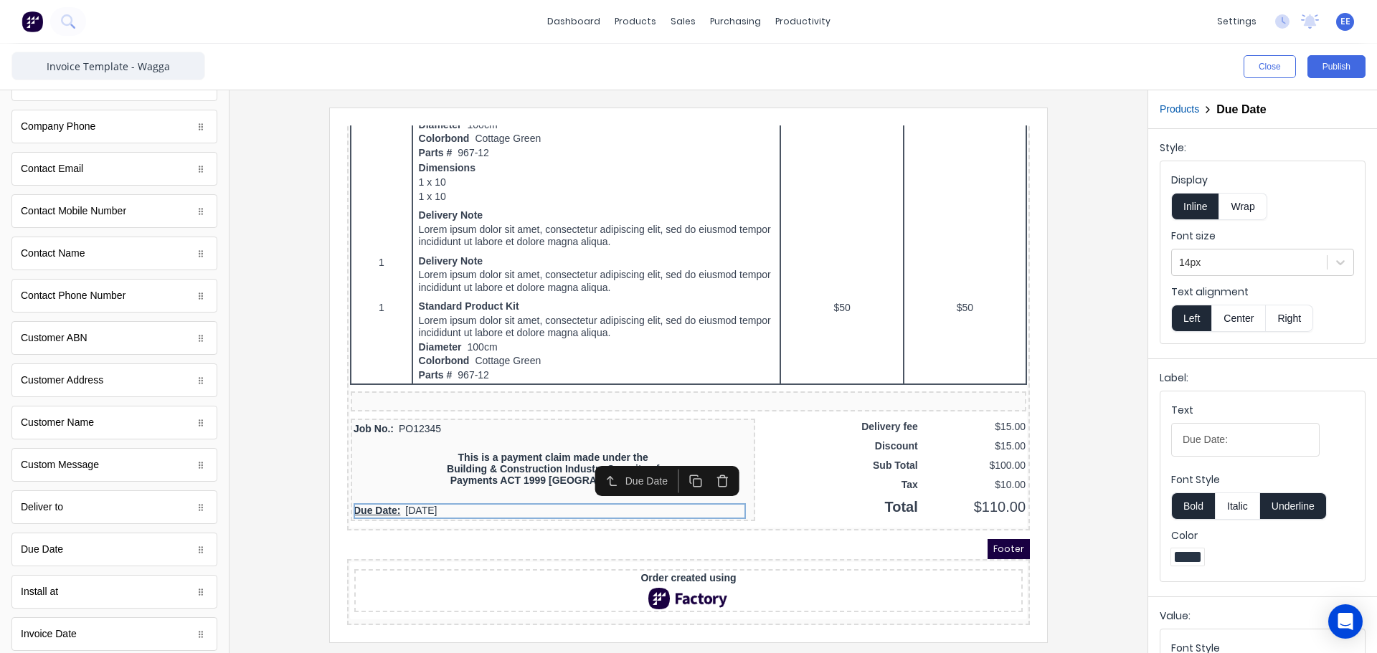
click at [1278, 502] on button "Underline" at bounding box center [1293, 506] width 67 height 27
click at [1112, 503] on div at bounding box center [688, 375] width 895 height 534
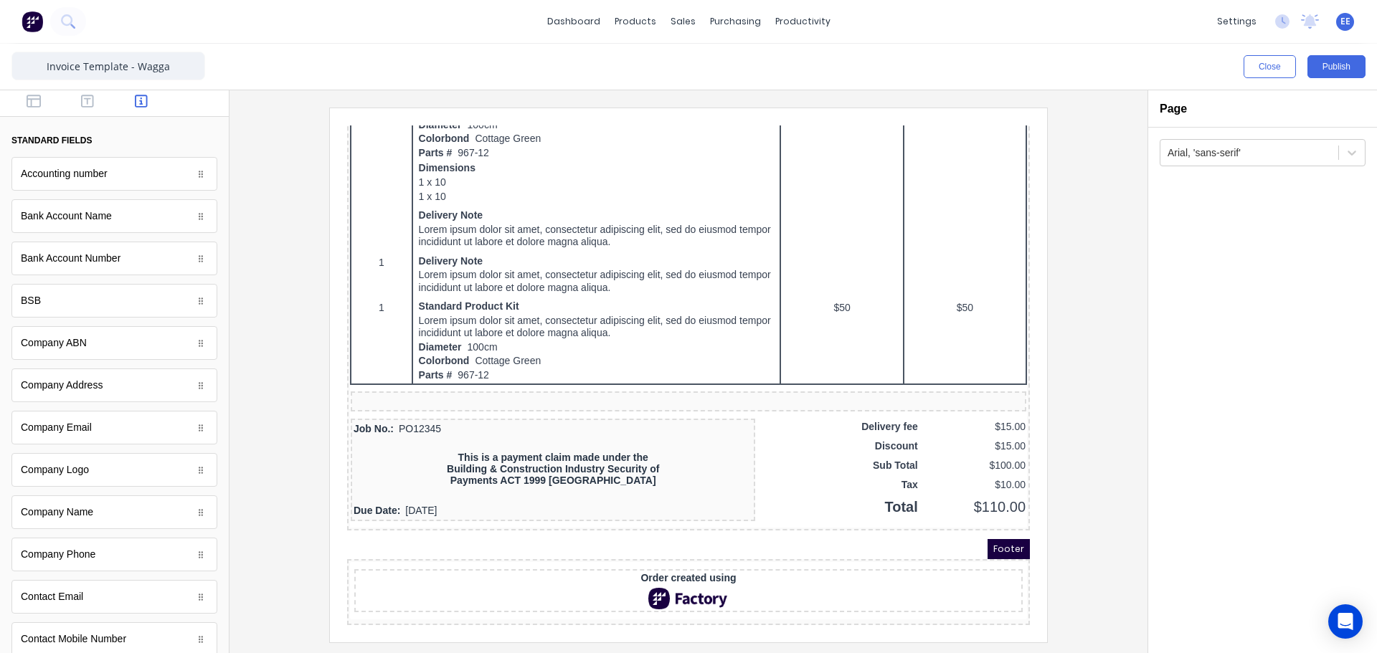
scroll to position [0, 0]
click at [31, 105] on icon "button" at bounding box center [34, 103] width 14 height 13
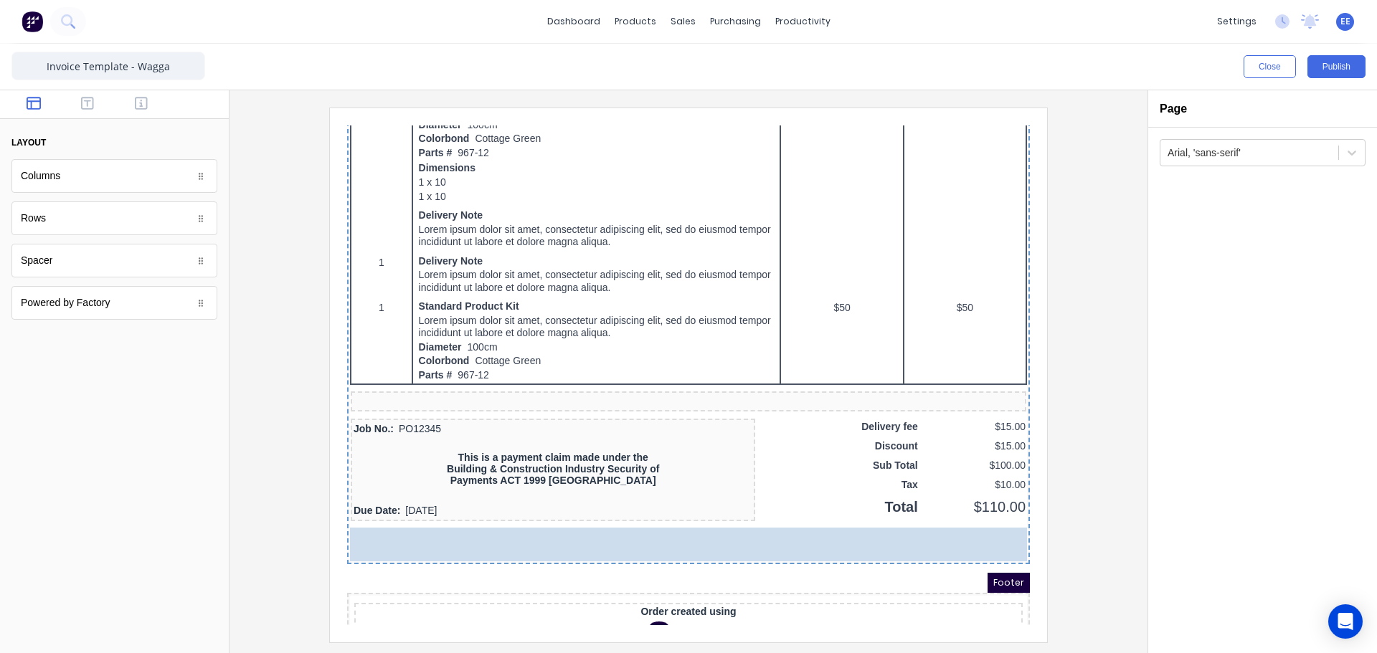
drag, startPoint x: 62, startPoint y: 236, endPoint x: 579, endPoint y: 570, distance: 615.4
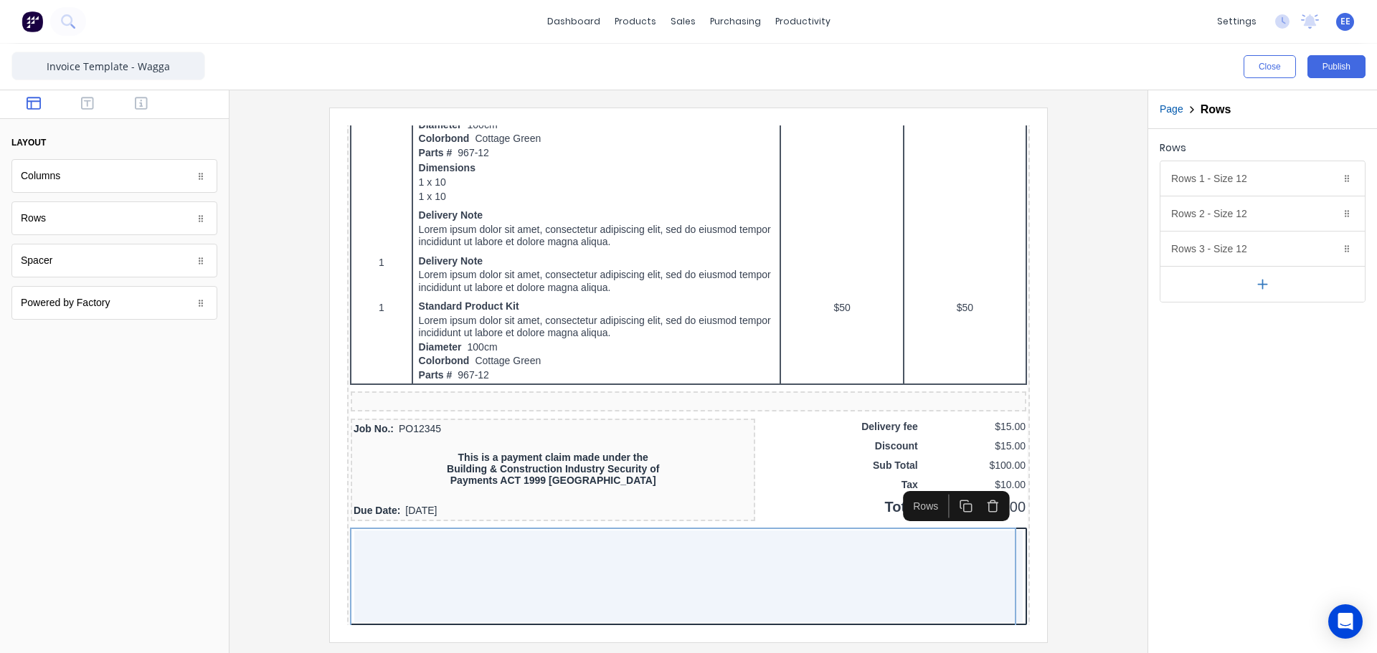
click at [1265, 287] on icon "button" at bounding box center [1262, 284] width 15 height 15
click at [1325, 249] on icon "button" at bounding box center [1328, 250] width 6 height 8
drag, startPoint x: 1330, startPoint y: 215, endPoint x: 1321, endPoint y: 191, distance: 25.9
click at [1329, 214] on icon "button" at bounding box center [1328, 213] width 11 height 11
click at [1318, 173] on div "Duplicate Delete" at bounding box center [1318, 178] width 37 height 17
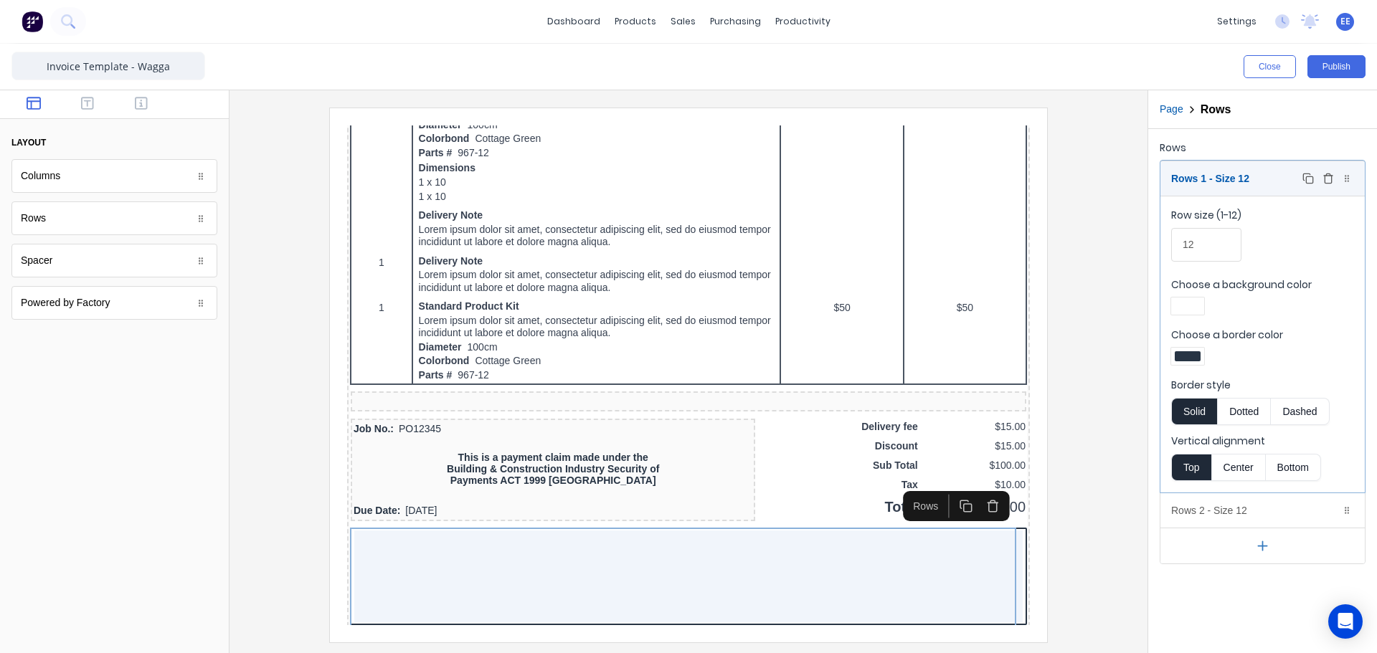
click at [1325, 180] on icon "button" at bounding box center [1328, 180] width 6 height 8
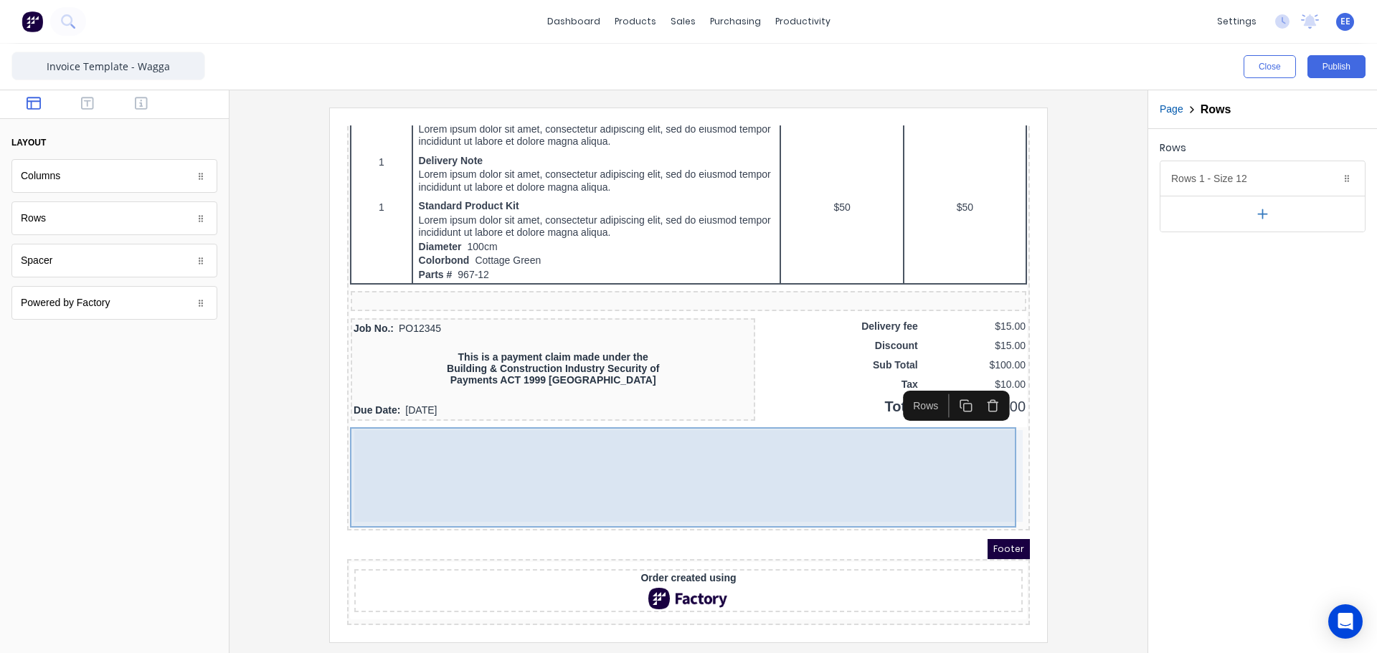
scroll to position [871, 0]
click at [567, 465] on div at bounding box center [671, 459] width 668 height 92
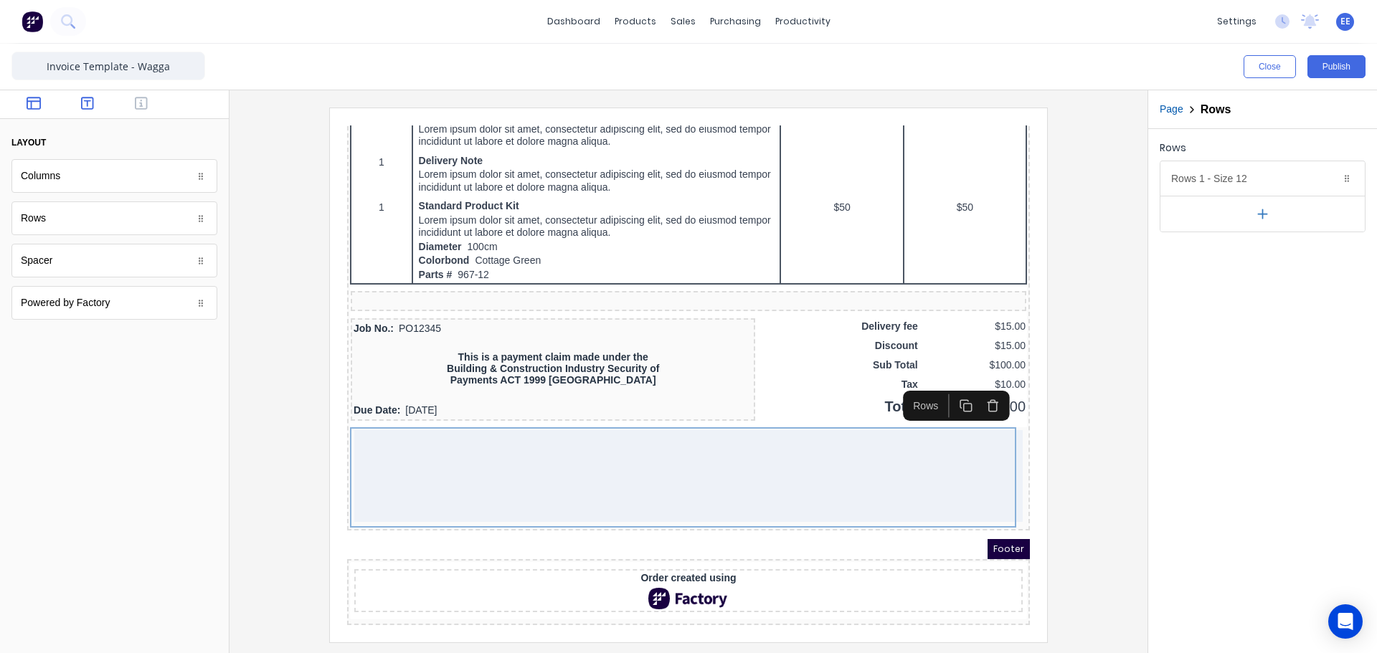
click at [92, 103] on icon "button" at bounding box center [87, 103] width 13 height 14
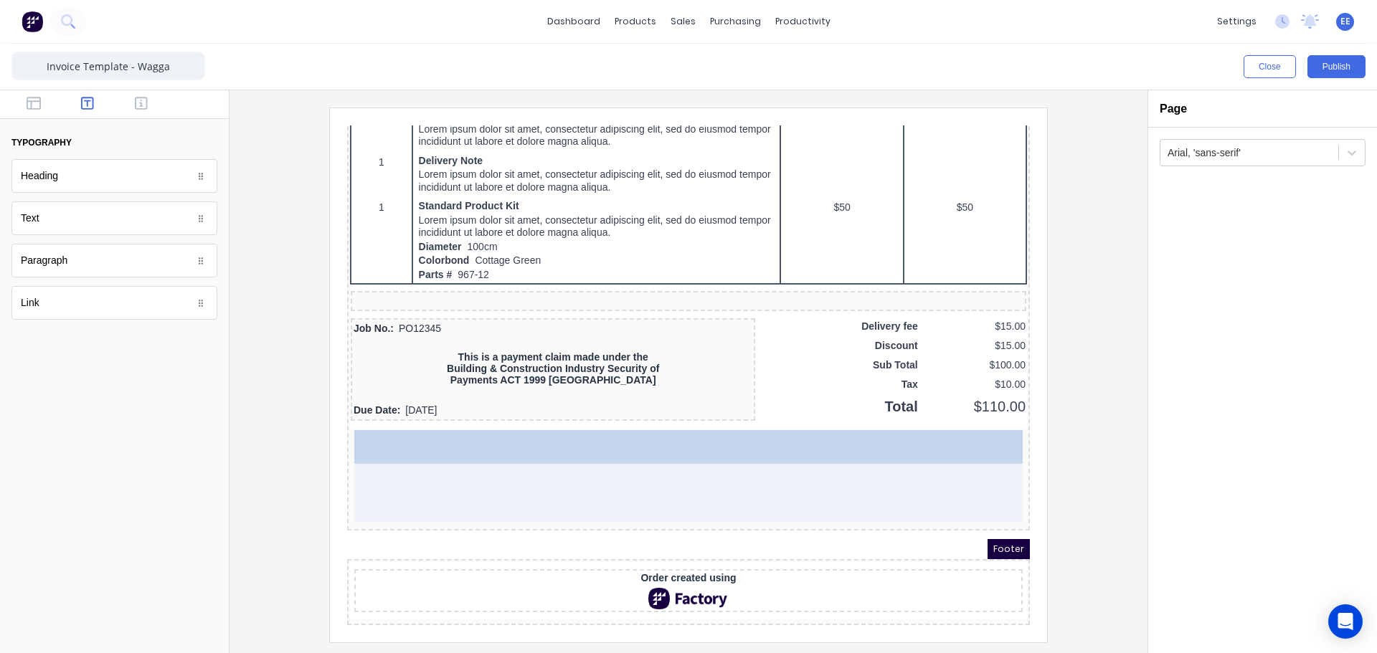
drag, startPoint x: 57, startPoint y: 222, endPoint x: 247, endPoint y: 349, distance: 229.0
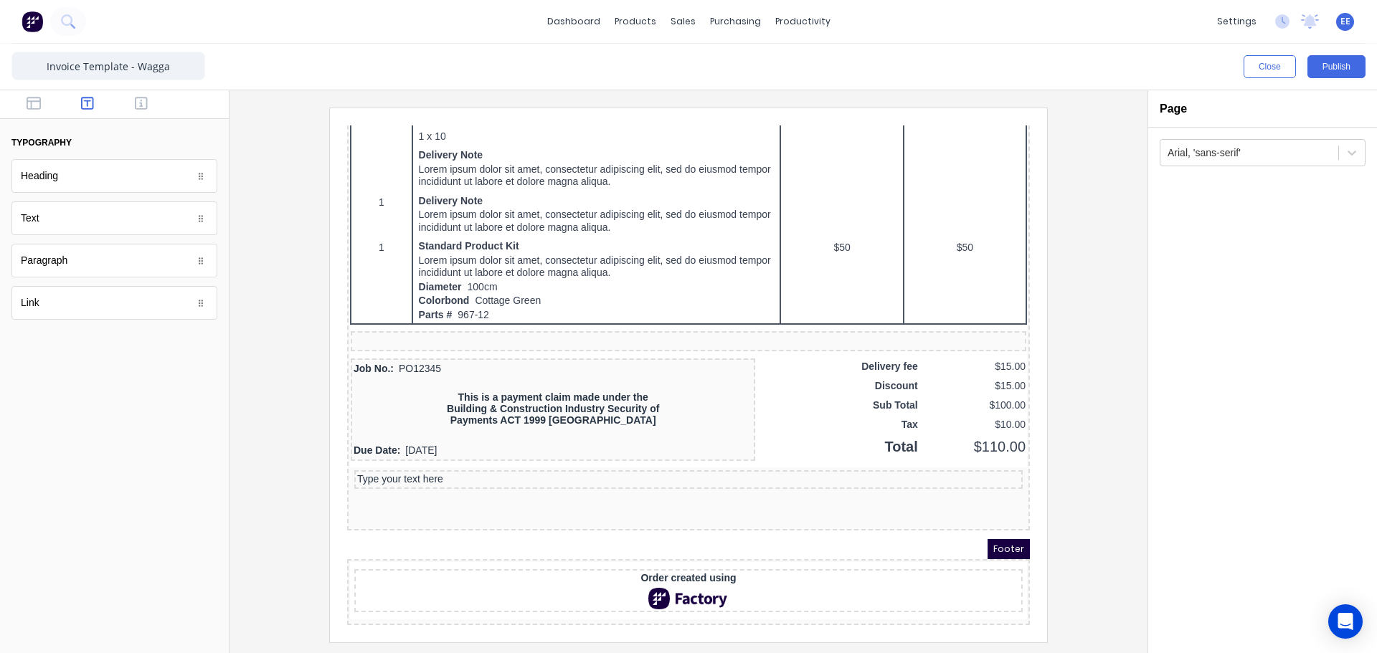
scroll to position [831, 0]
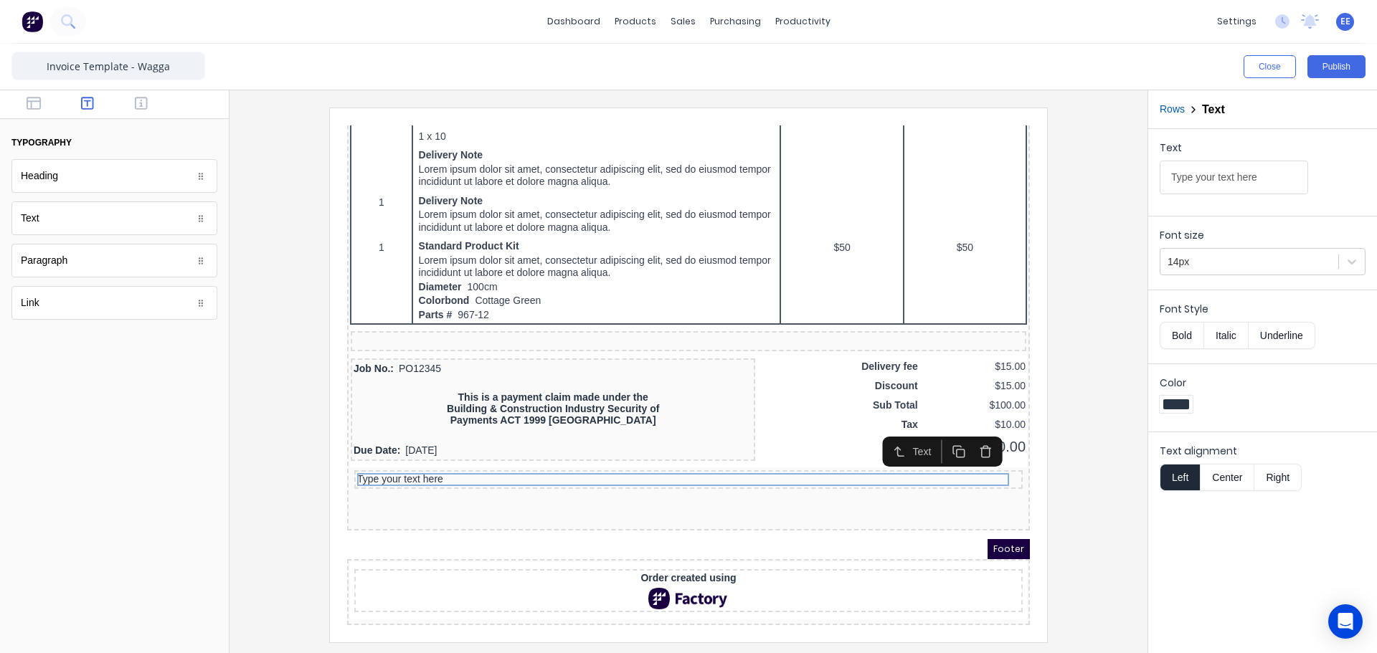
click at [1225, 473] on button "Center" at bounding box center [1227, 477] width 55 height 27
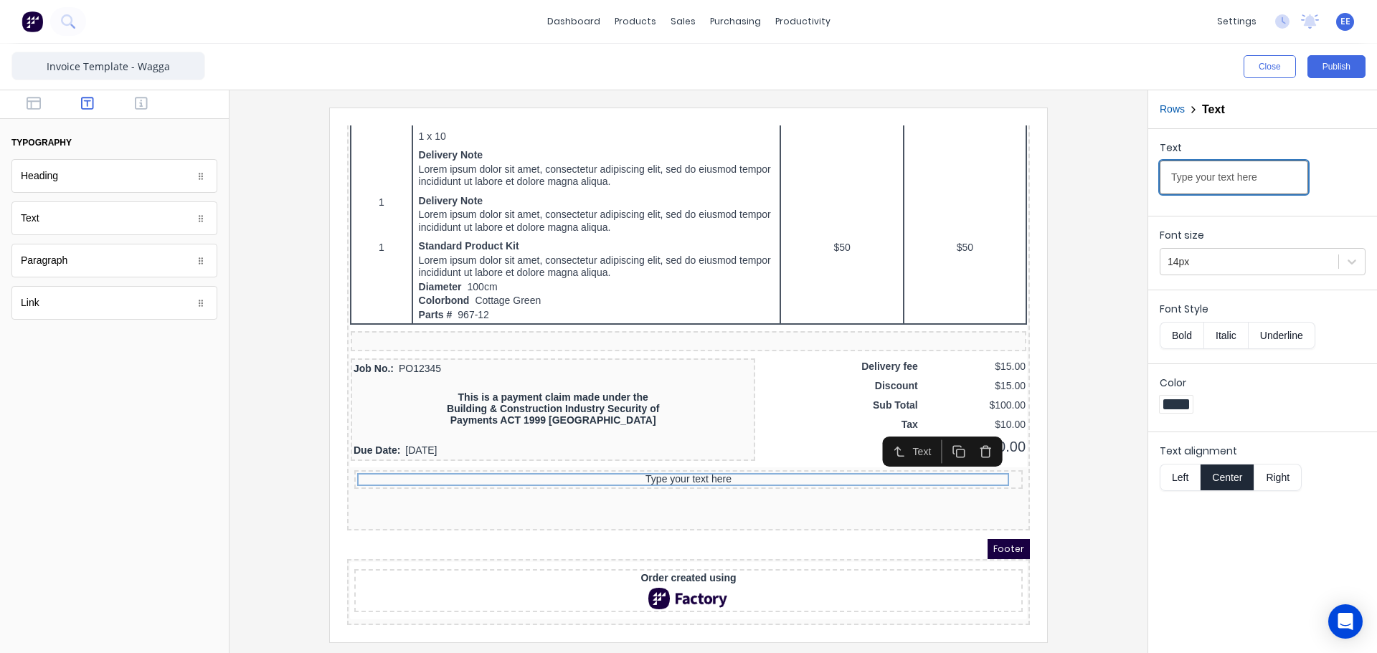
drag, startPoint x: 1264, startPoint y: 182, endPoint x: 1097, endPoint y: 189, distance: 167.2
click at [1097, 189] on div "Close Publish Components typography Heading Heading Text Text Paragraph Paragra…" at bounding box center [688, 349] width 1377 height 610
paste input "WESTPAC BANK"
type input "WESTPAC BANK"
click at [1276, 254] on div at bounding box center [1250, 262] width 164 height 18
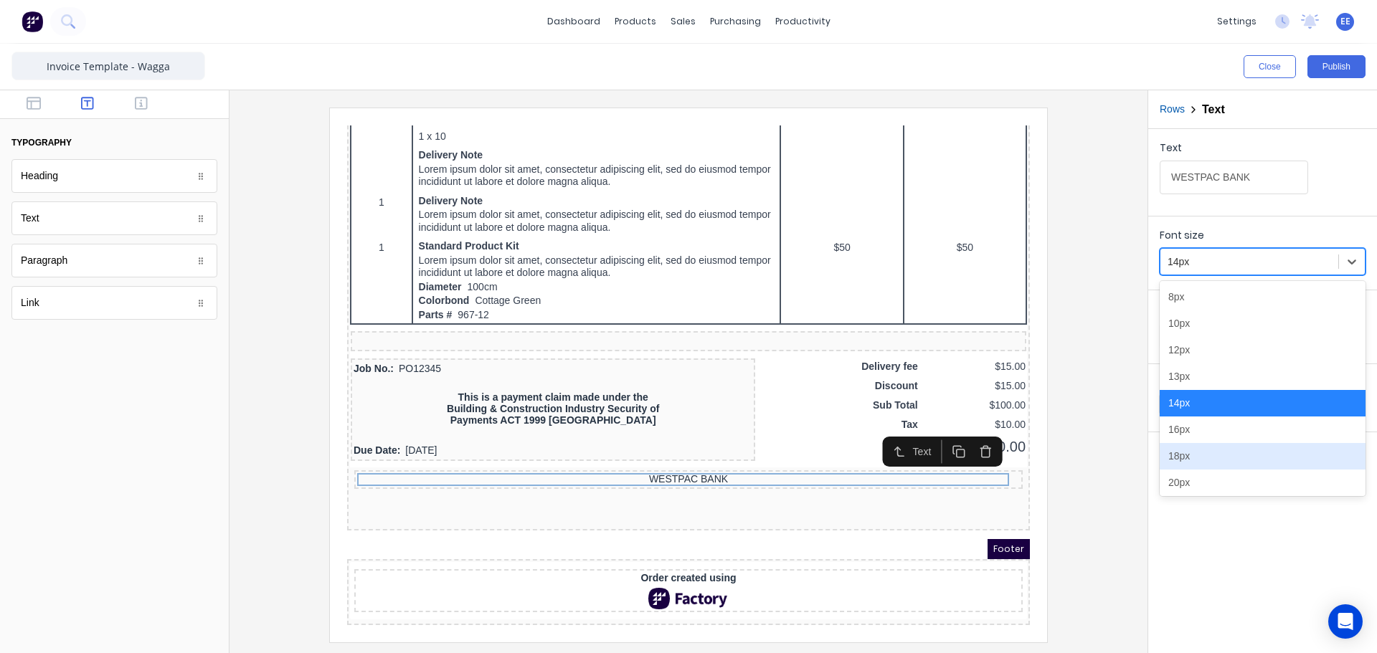
click at [1211, 451] on div "18px" at bounding box center [1263, 456] width 206 height 27
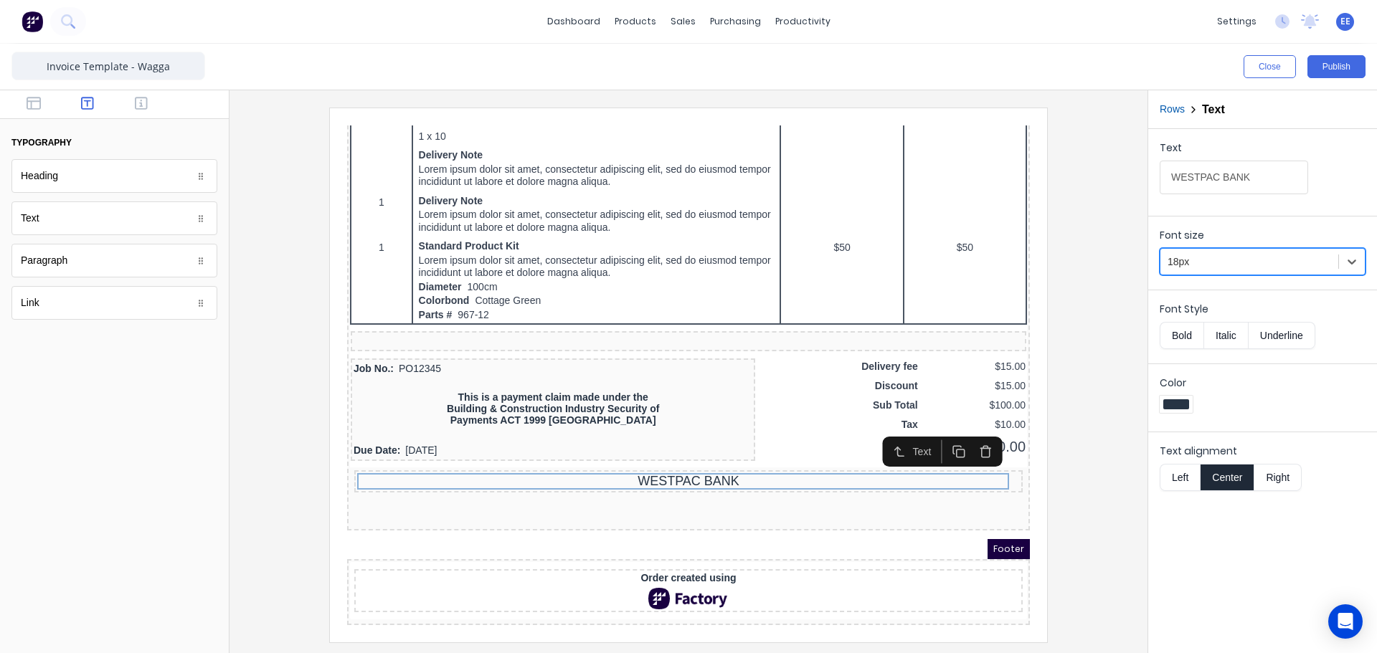
click at [1188, 336] on button "Bold" at bounding box center [1182, 335] width 44 height 27
click at [1066, 461] on div at bounding box center [688, 375] width 895 height 534
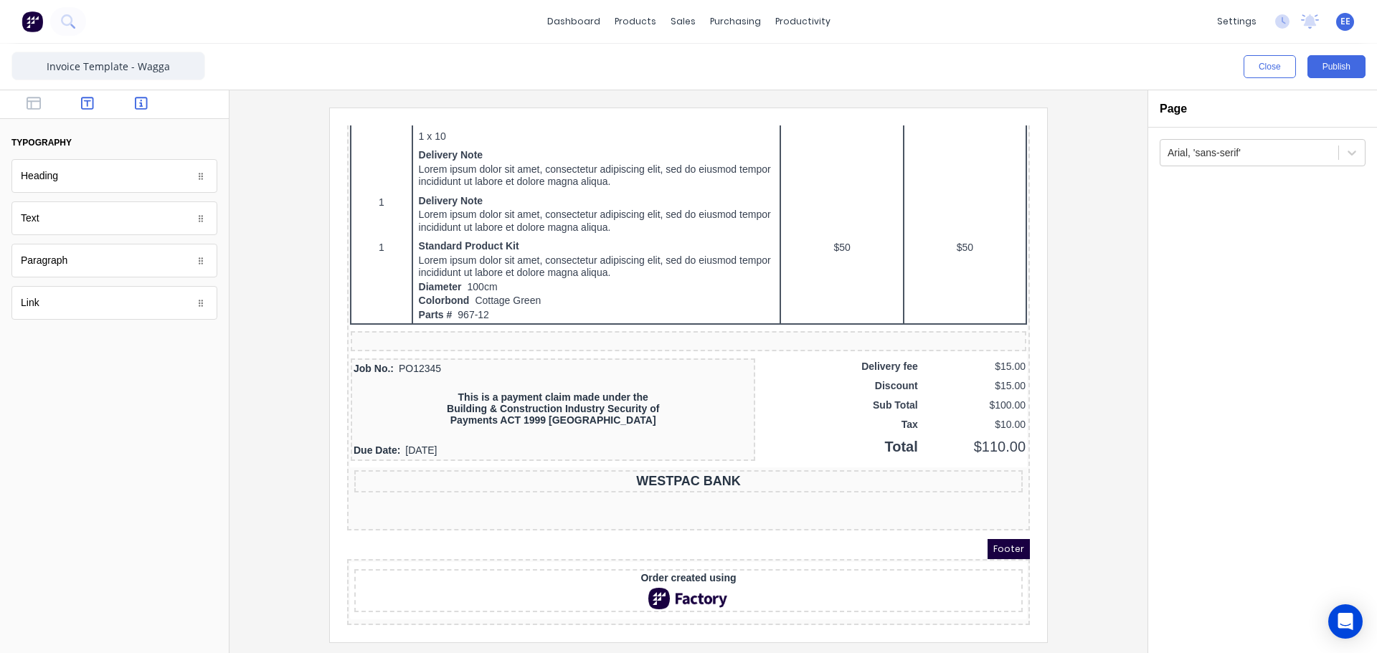
click at [135, 108] on icon "button" at bounding box center [141, 103] width 13 height 14
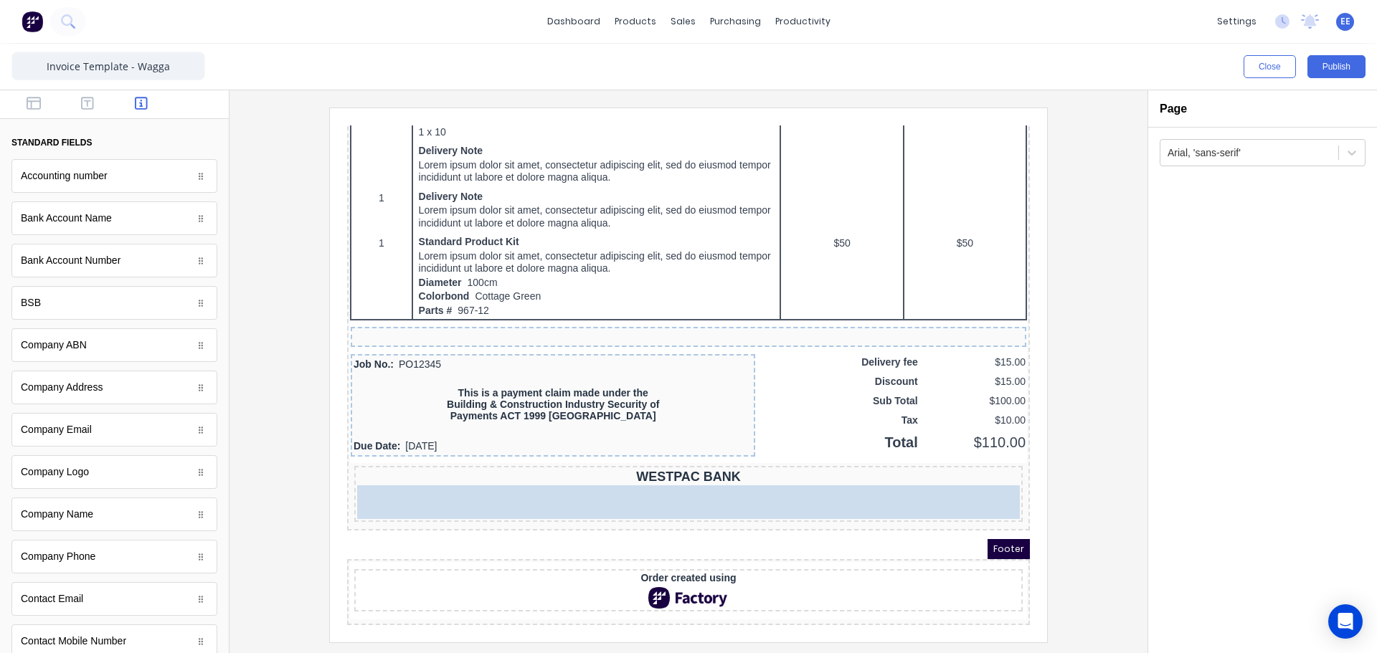
scroll to position [835, 0]
drag, startPoint x: 60, startPoint y: 516, endPoint x: 719, endPoint y: 493, distance: 660.3
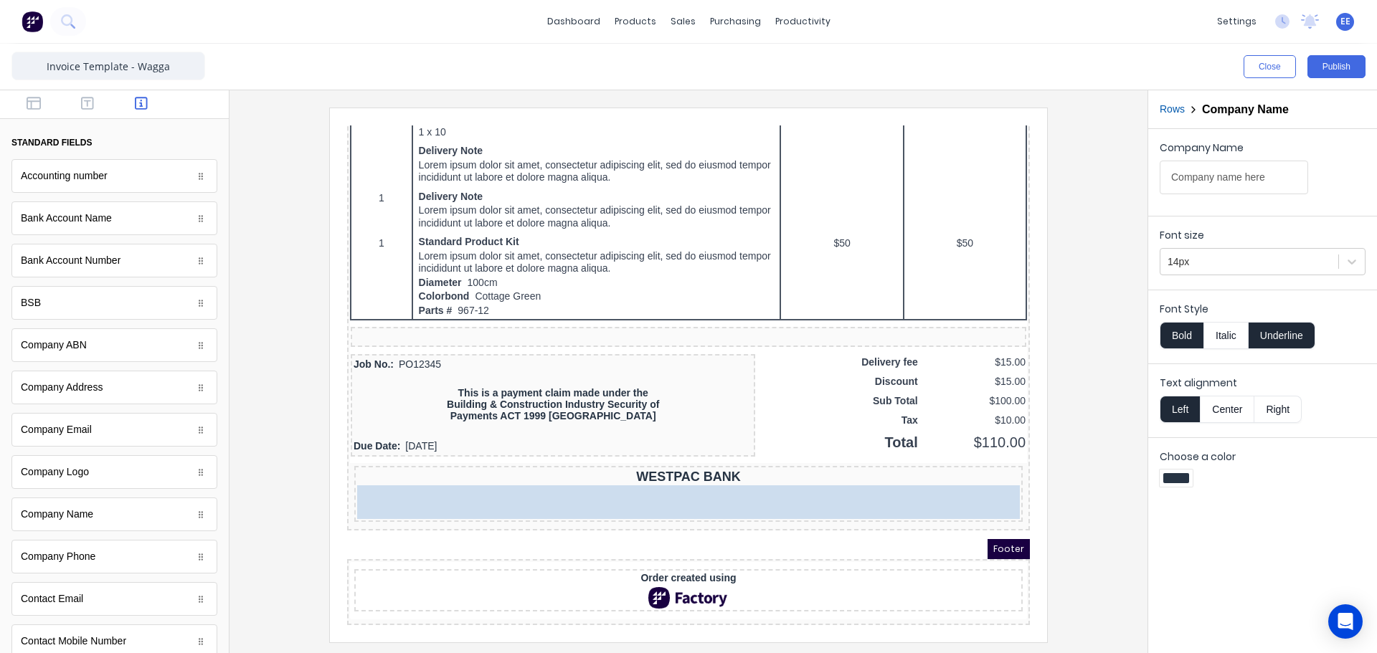
scroll to position [831, 0]
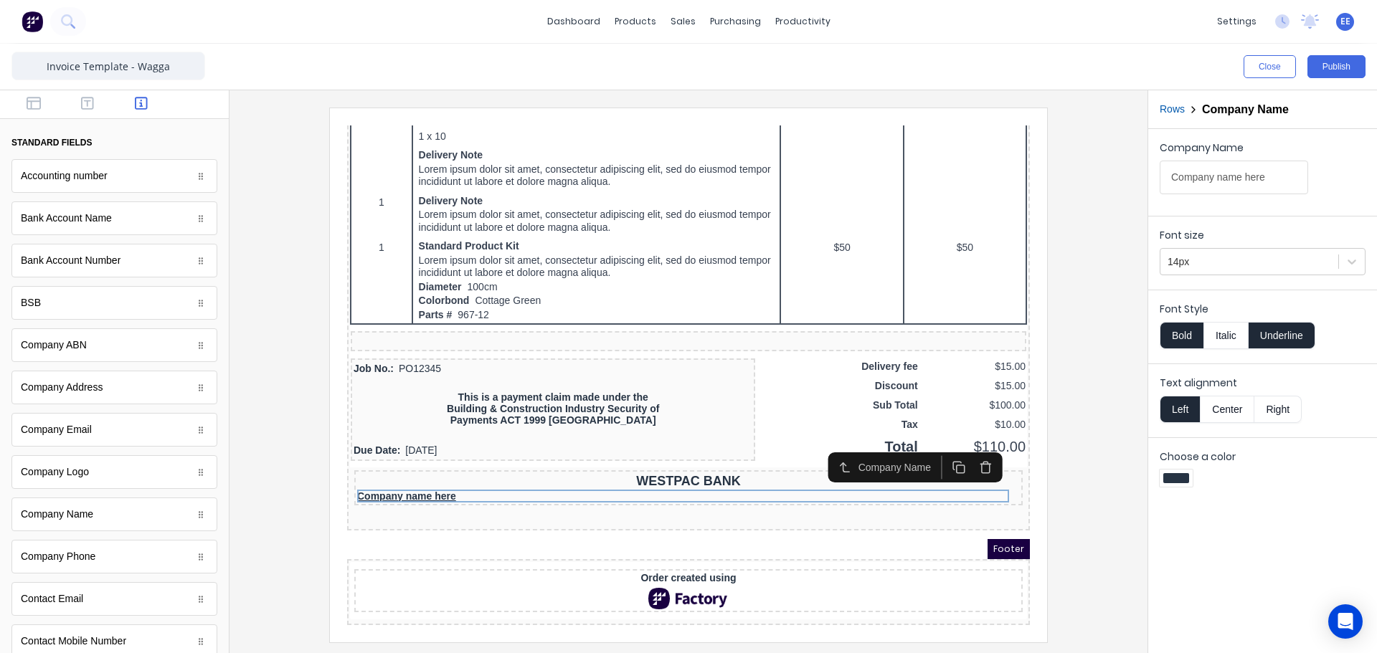
click at [1230, 412] on button "Center" at bounding box center [1227, 409] width 55 height 27
click at [1245, 265] on div at bounding box center [1250, 262] width 164 height 18
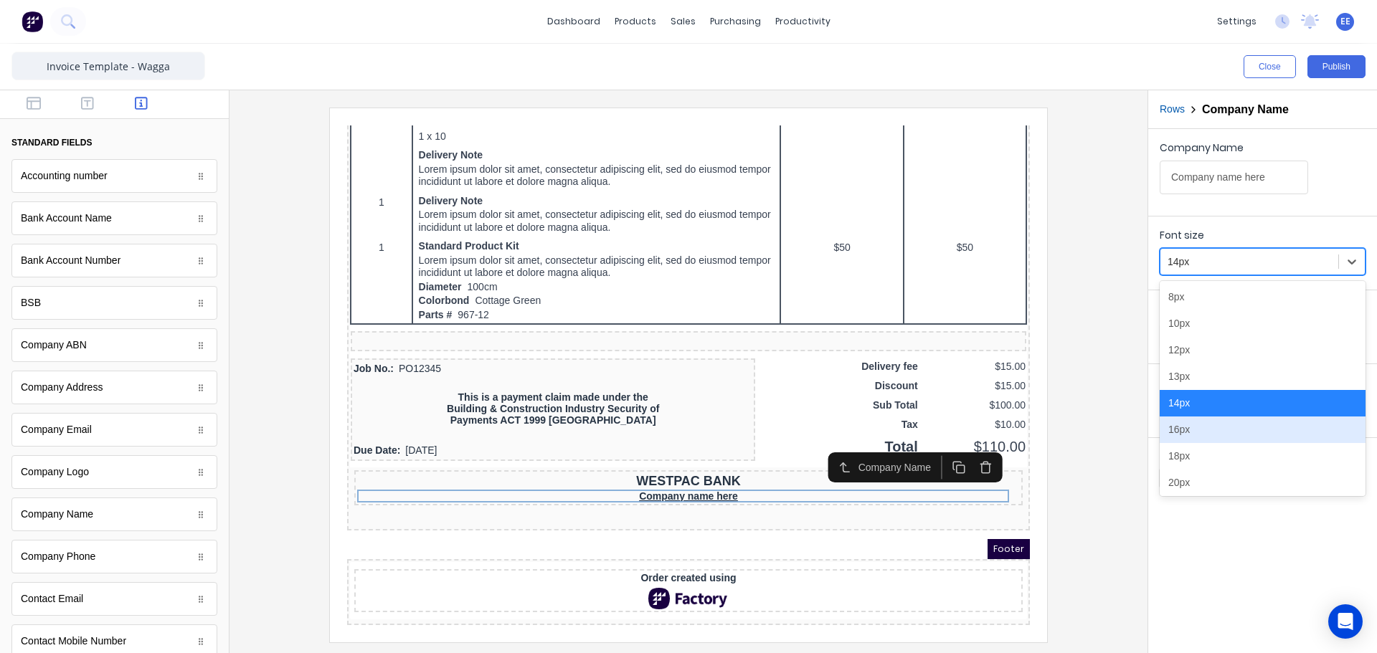
click at [1195, 440] on div "16px" at bounding box center [1263, 430] width 206 height 27
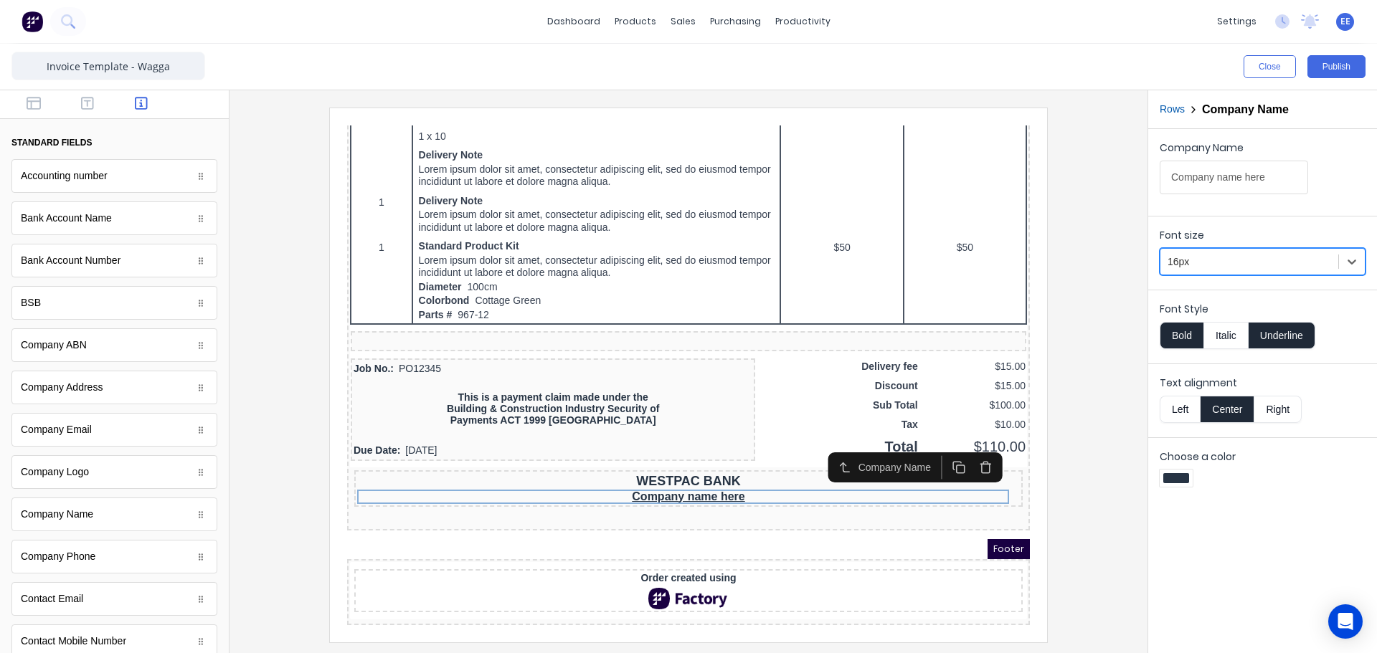
drag, startPoint x: 1220, startPoint y: 251, endPoint x: 1217, endPoint y: 278, distance: 26.7
click at [1221, 253] on div "16px" at bounding box center [1250, 262] width 178 height 24
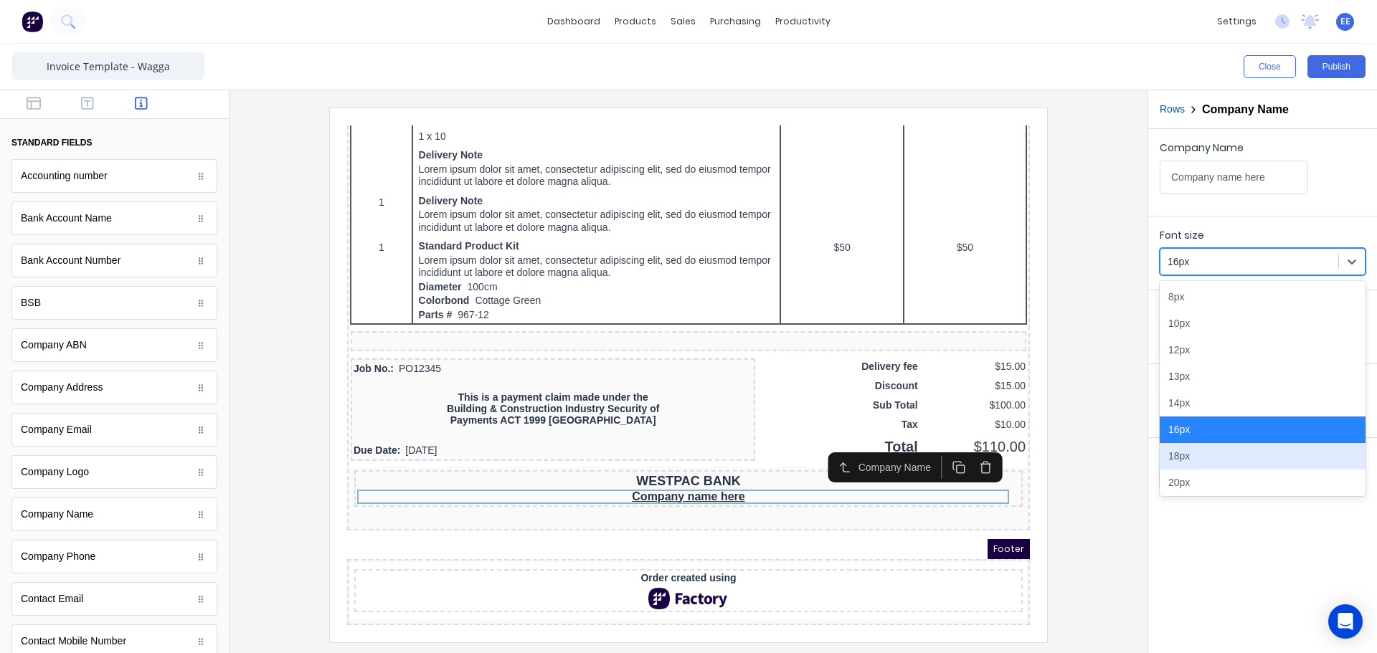
click at [1185, 451] on div "18px" at bounding box center [1263, 456] width 206 height 27
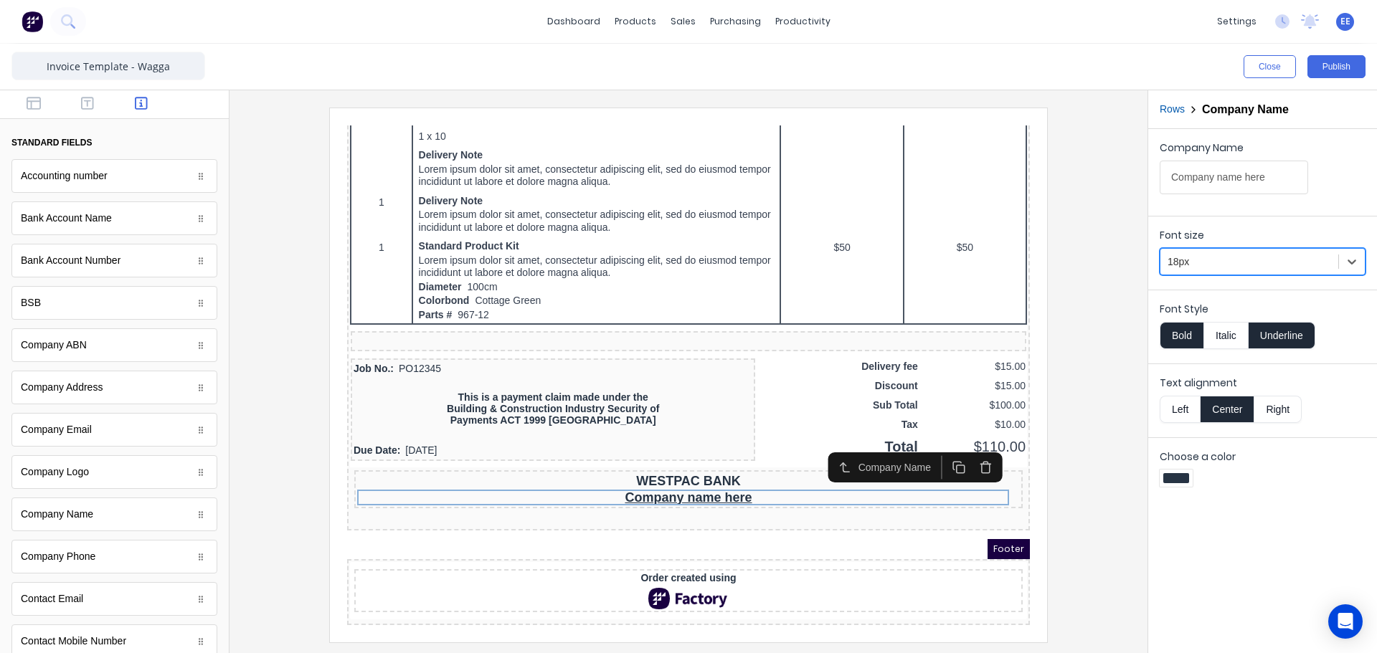
click at [1264, 332] on button "Underline" at bounding box center [1282, 335] width 67 height 27
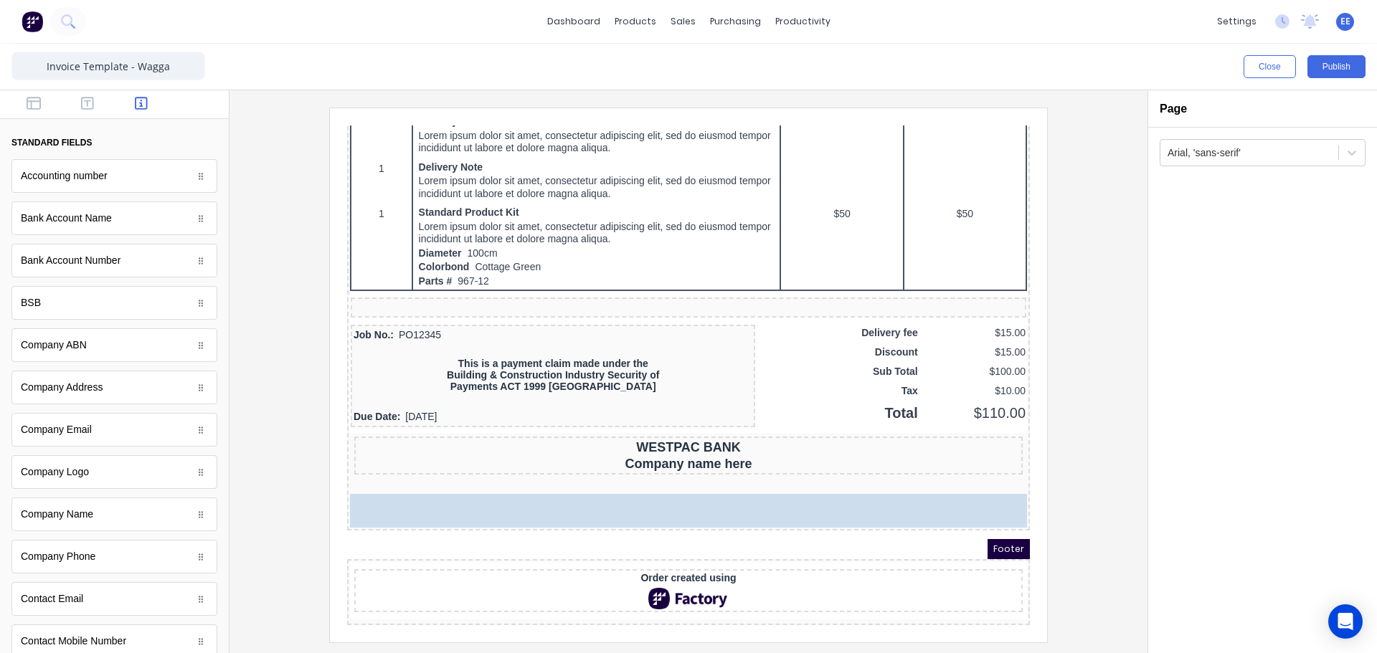
scroll to position [851, 0]
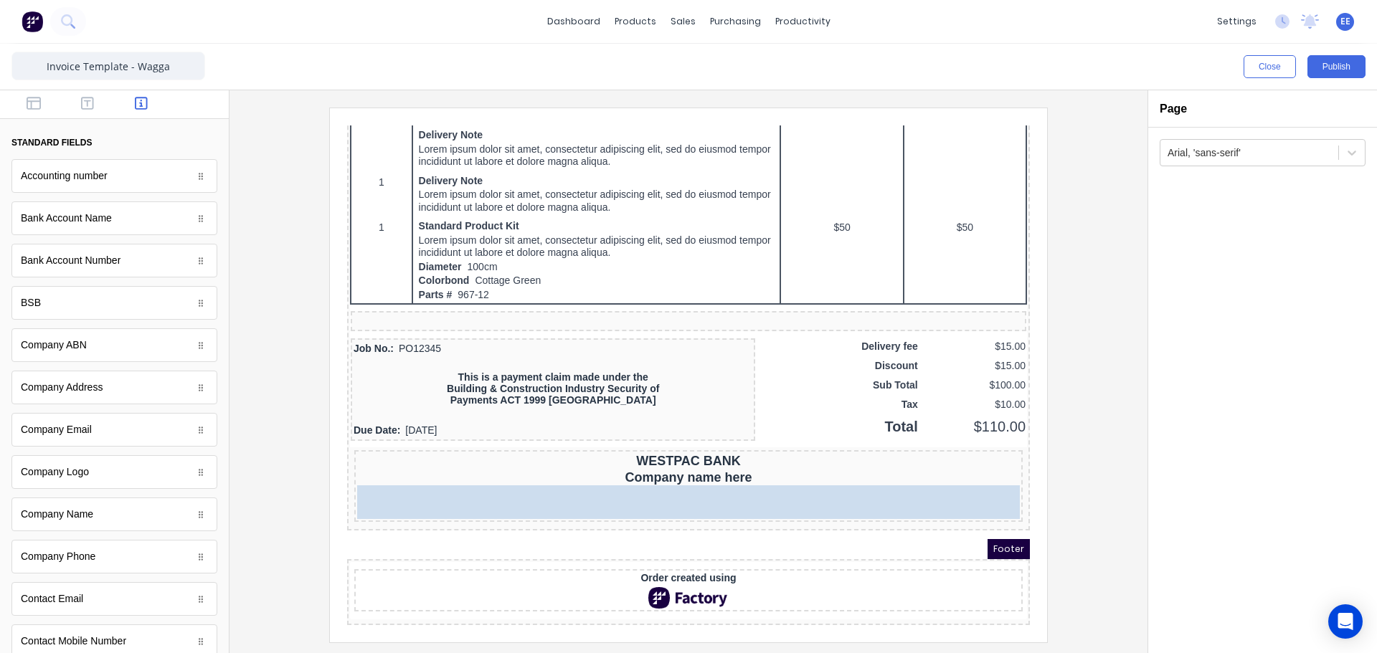
drag, startPoint x: 81, startPoint y: 313, endPoint x: 366, endPoint y: 363, distance: 289.1
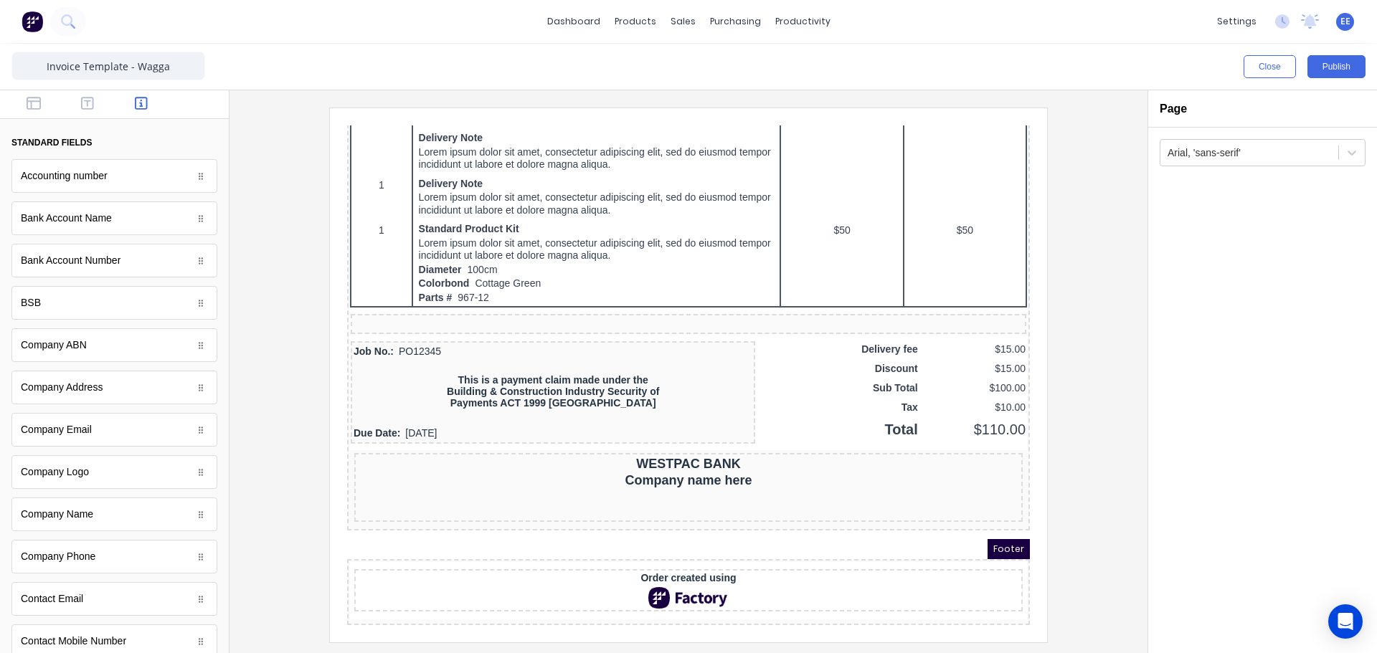
scroll to position [848, 0]
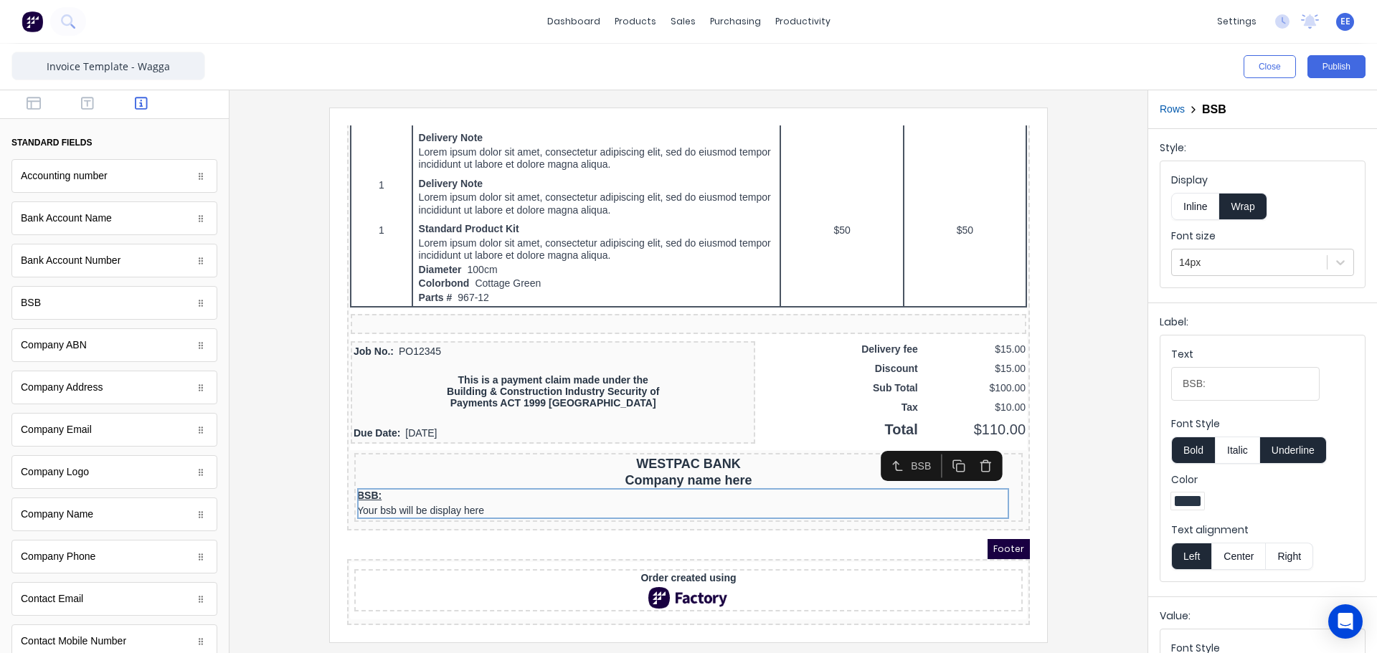
click at [1199, 209] on button "Inline" at bounding box center [1195, 206] width 48 height 27
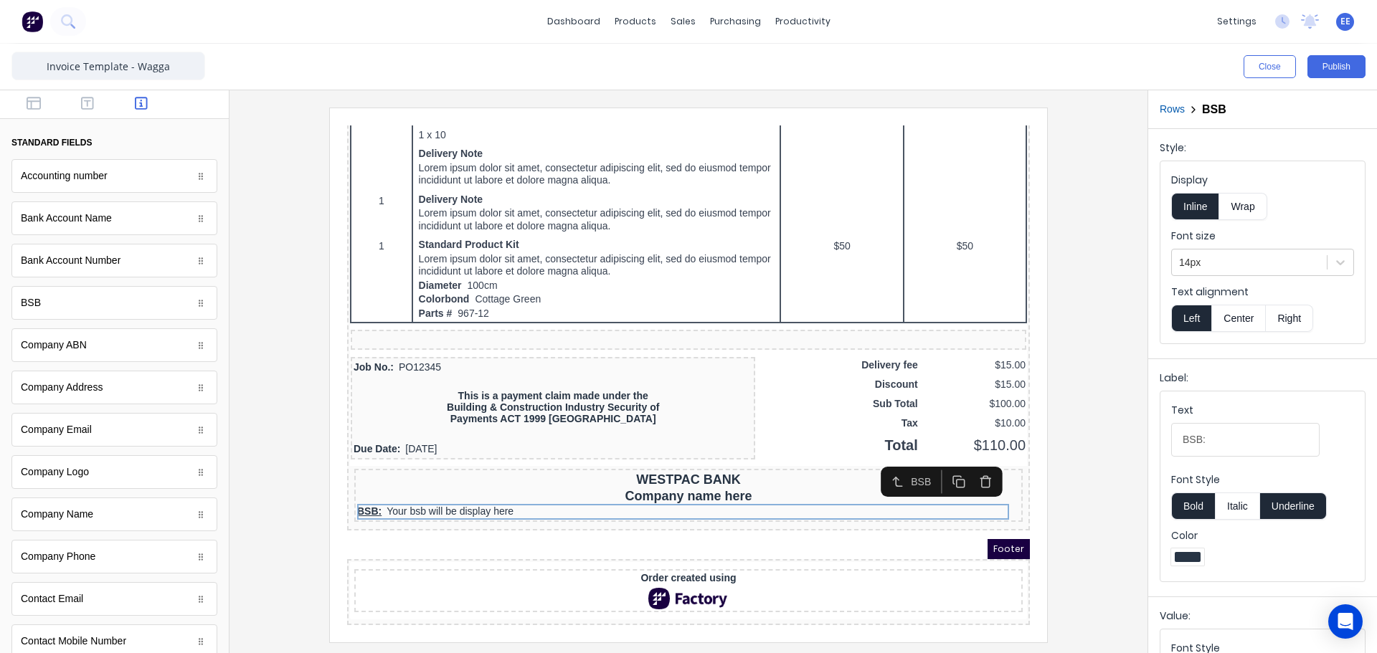
click at [1243, 324] on button "Center" at bounding box center [1238, 318] width 55 height 27
click at [1289, 498] on button "Underline" at bounding box center [1293, 506] width 67 height 27
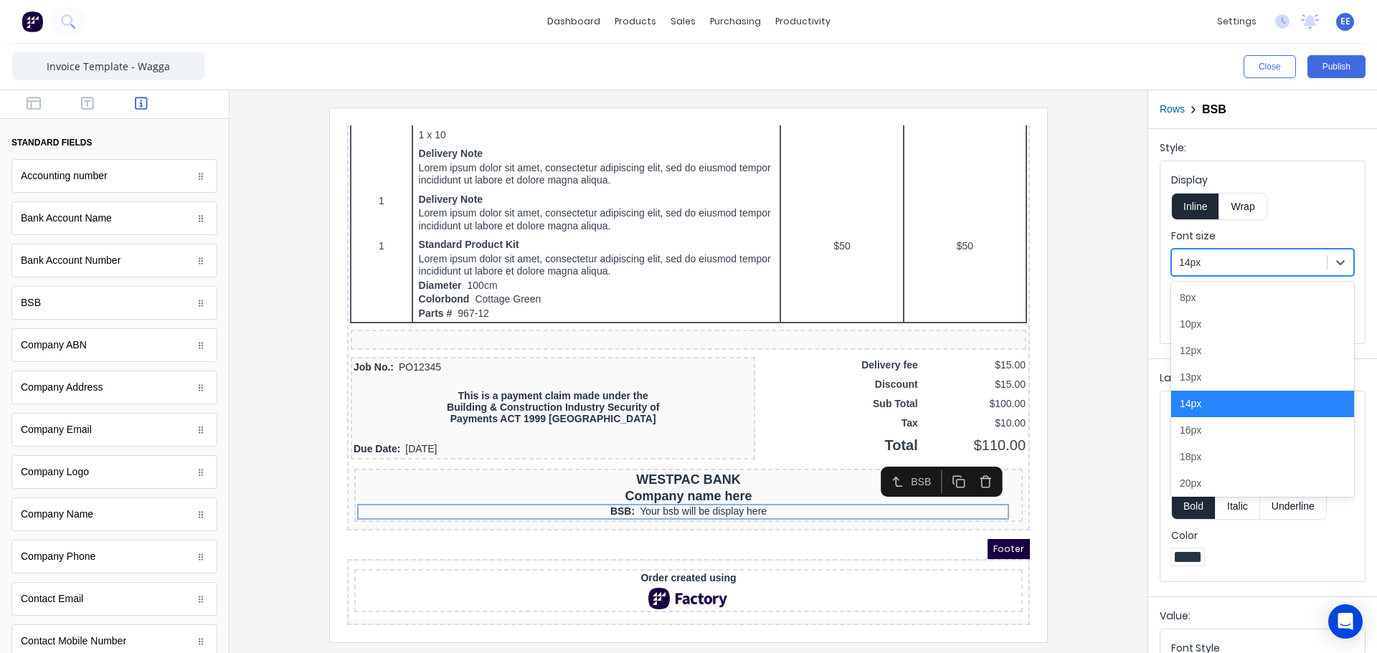
click at [1235, 264] on div at bounding box center [1249, 263] width 141 height 18
click at [1222, 465] on div "18px" at bounding box center [1262, 457] width 183 height 27
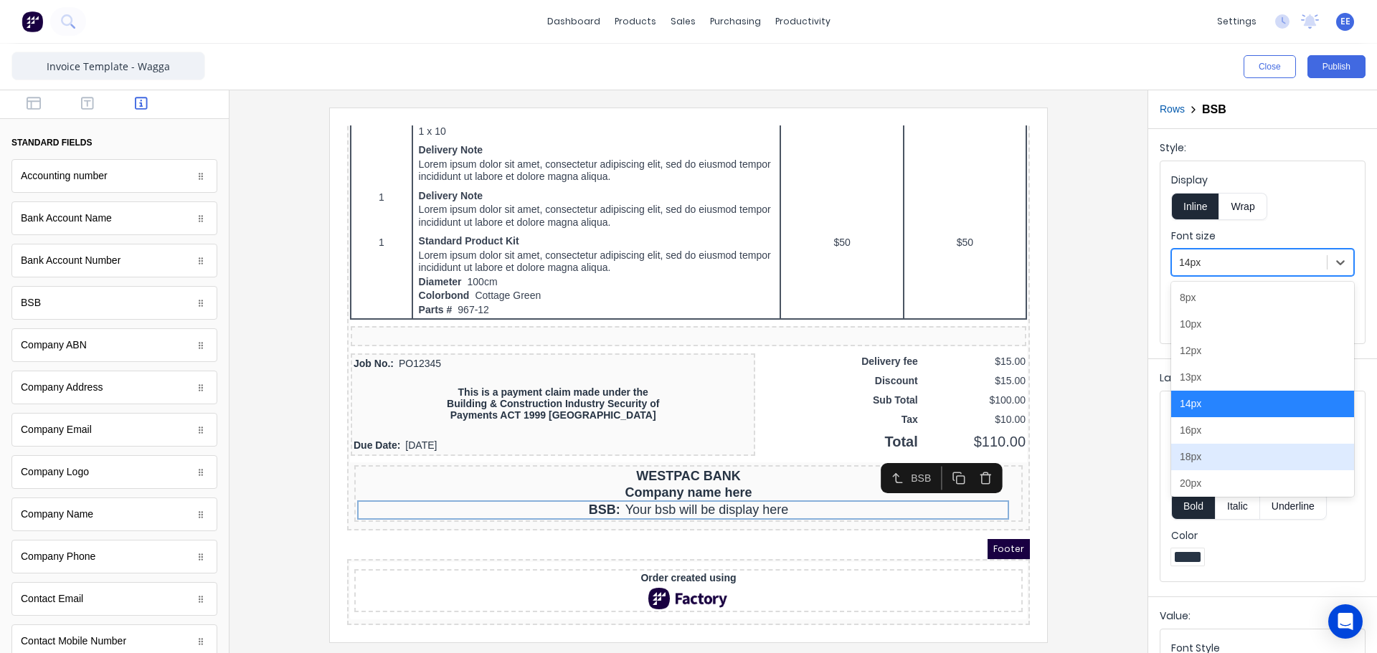
scroll to position [836, 0]
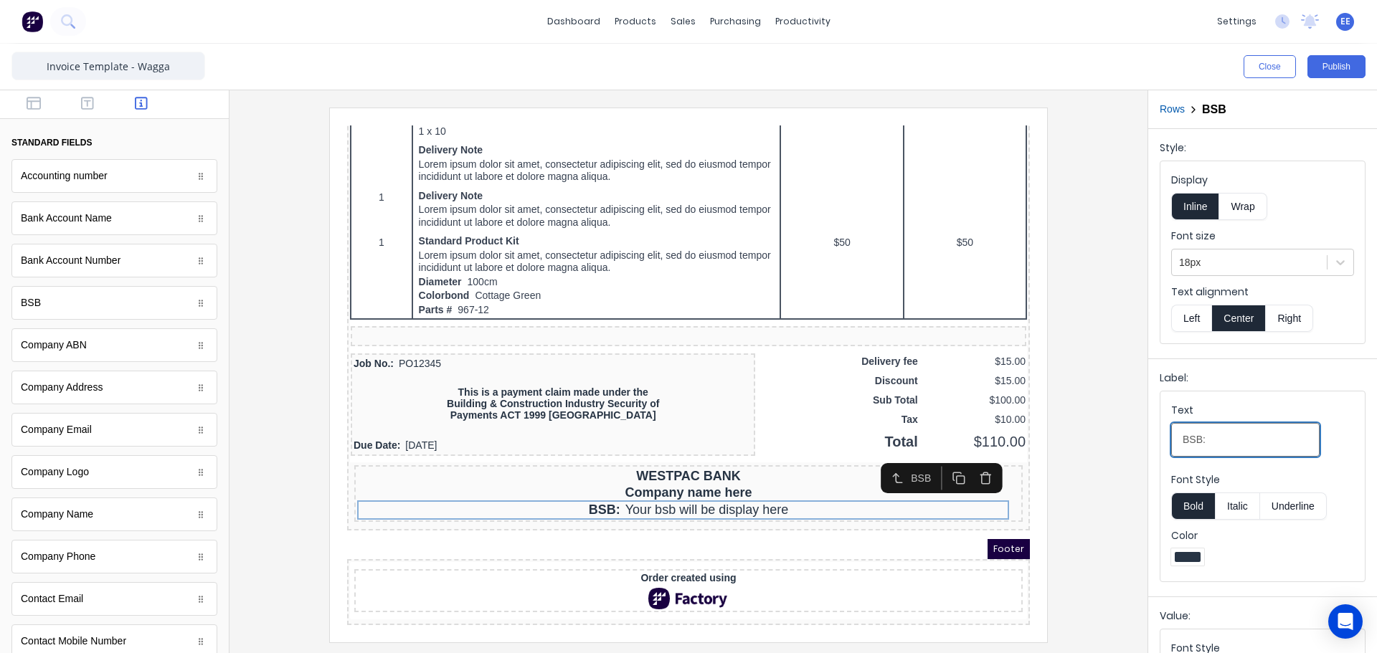
click at [1216, 448] on input "BSB:" at bounding box center [1245, 440] width 148 height 34
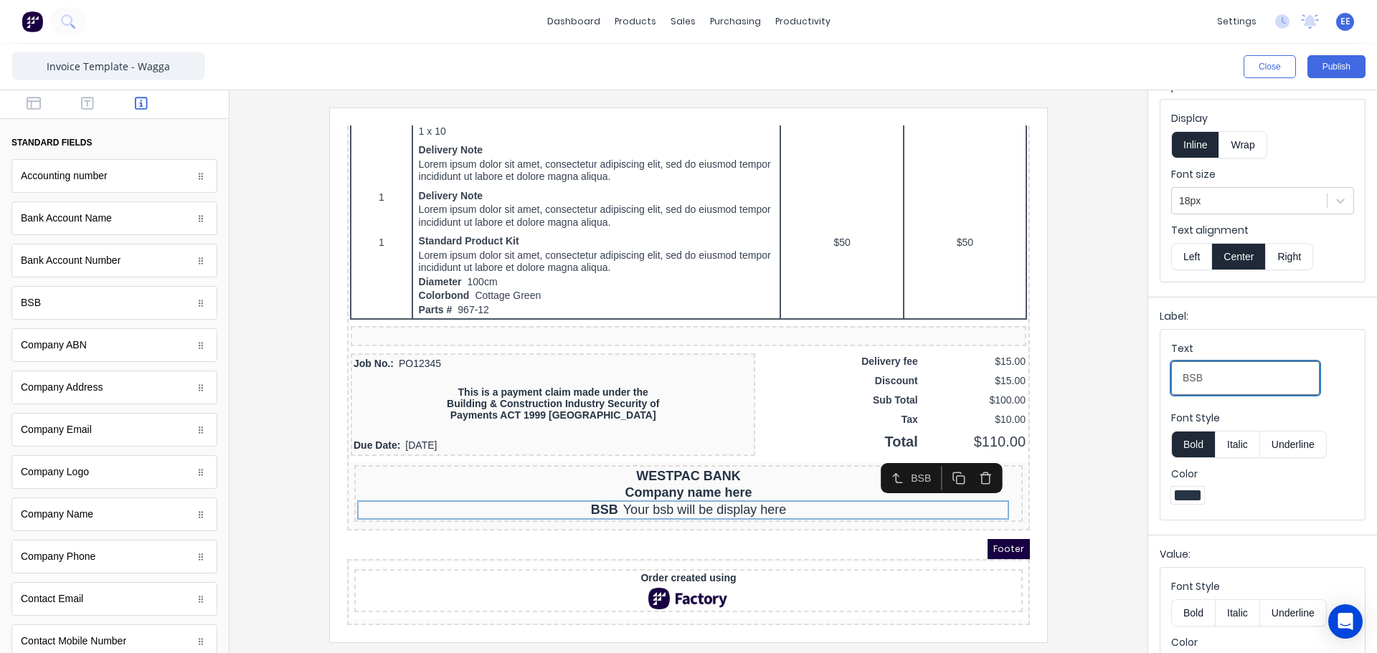
scroll to position [108, 0]
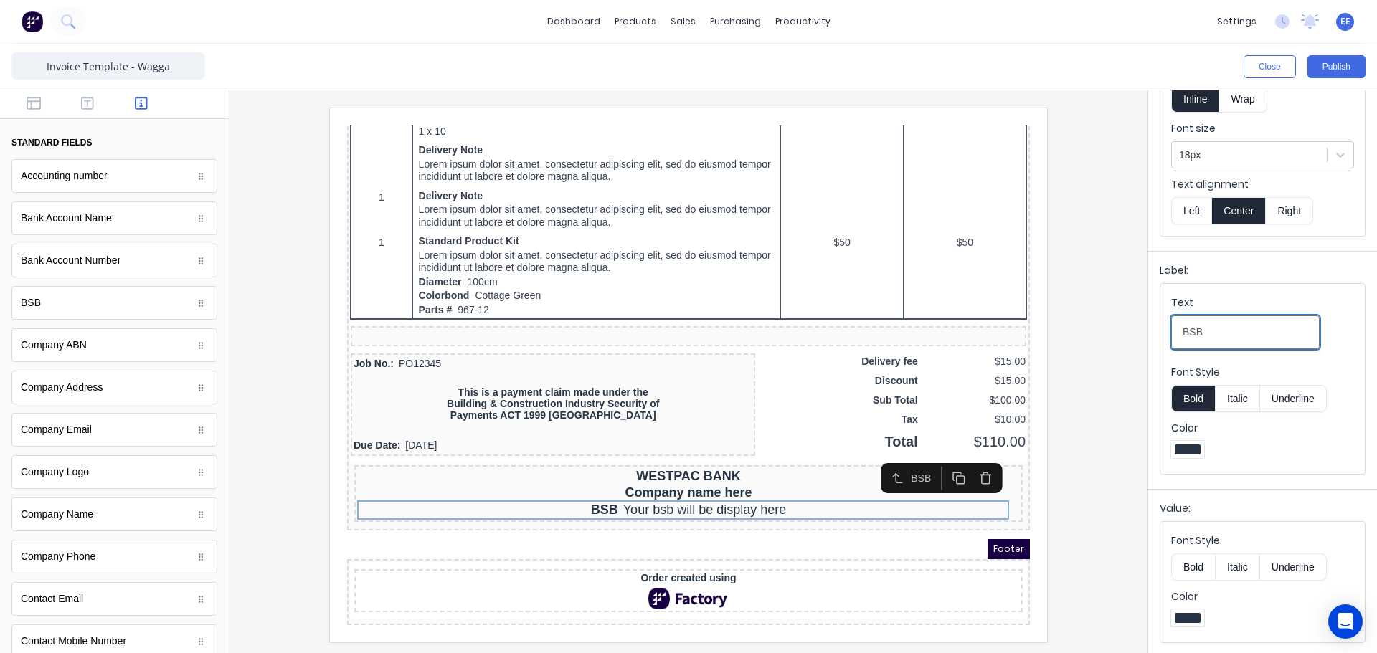
type input "BSB"
click at [1191, 568] on button "Bold" at bounding box center [1193, 567] width 44 height 27
click at [1126, 474] on div at bounding box center [688, 375] width 895 height 534
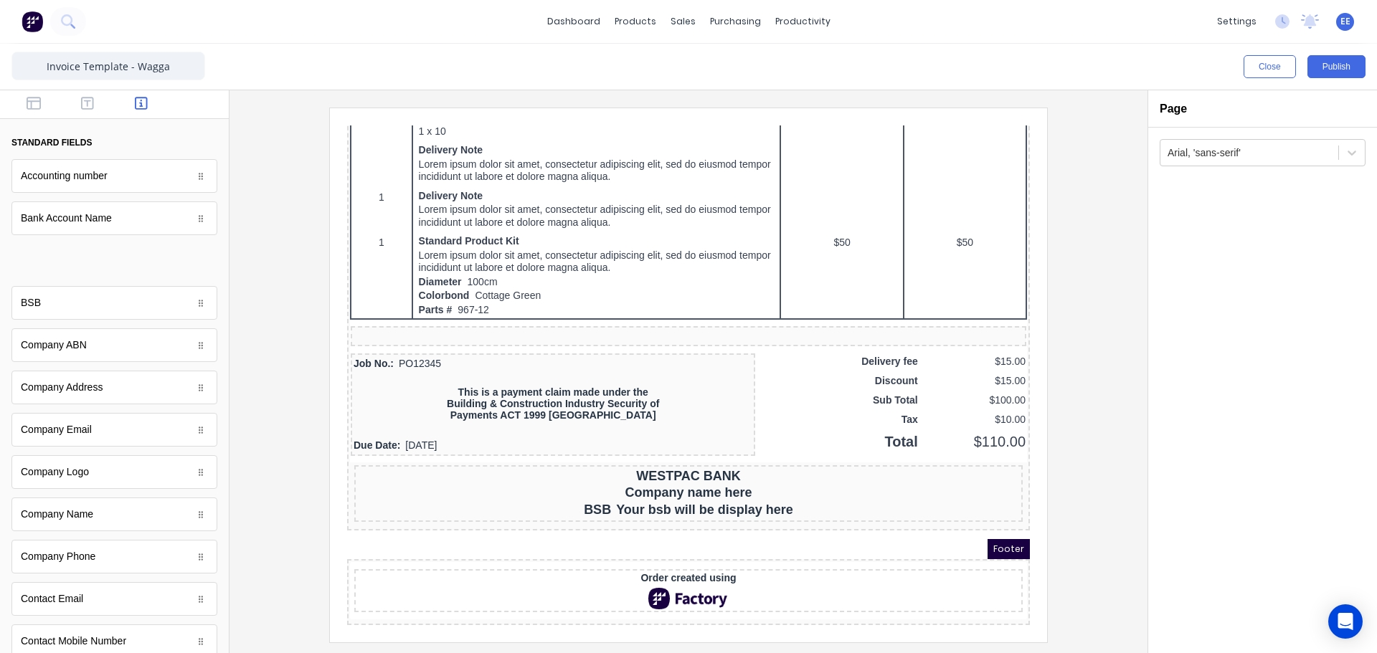
scroll to position [869, 0]
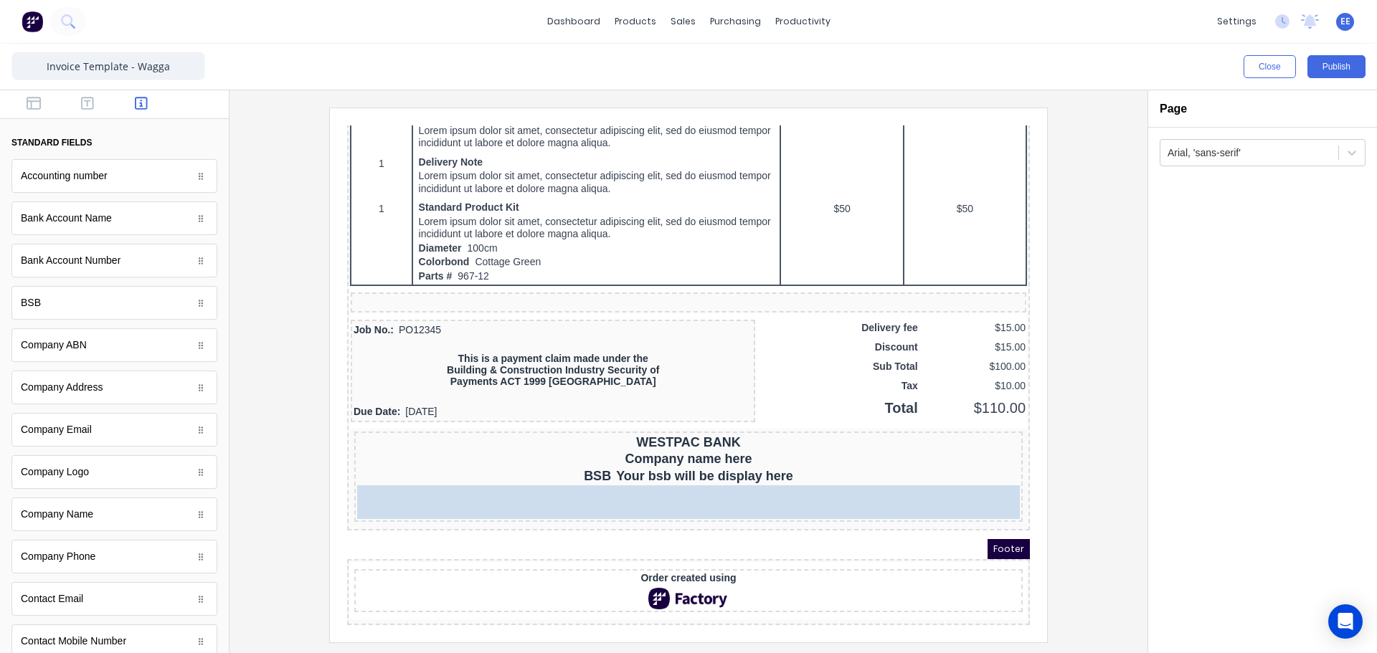
drag, startPoint x: 80, startPoint y: 265, endPoint x: 637, endPoint y: 507, distance: 607.5
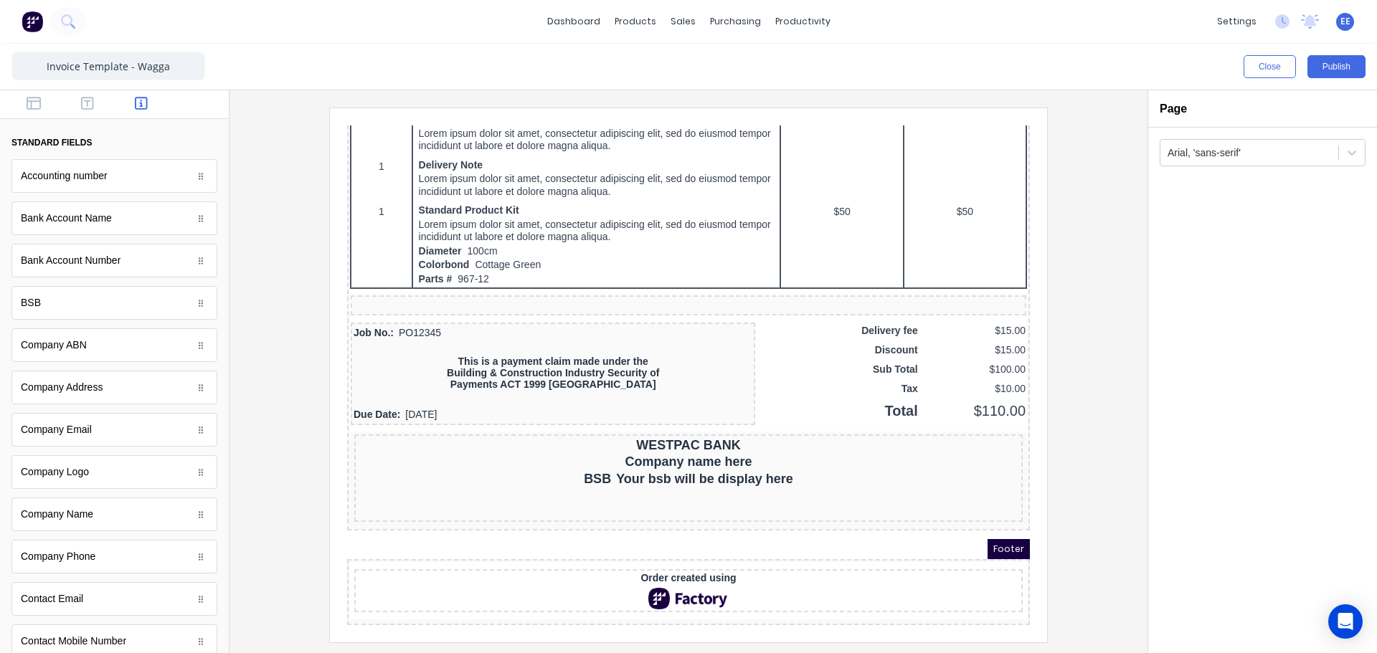
scroll to position [866, 0]
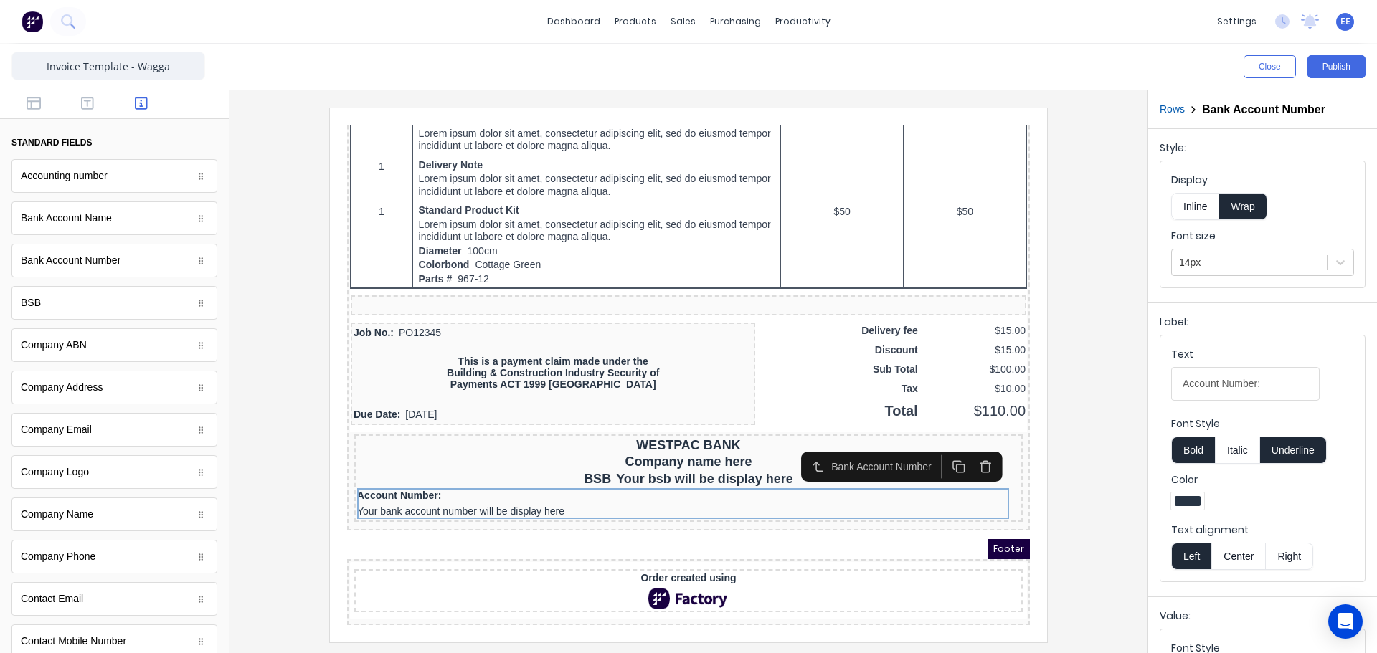
click at [1193, 205] on button "Inline" at bounding box center [1195, 206] width 48 height 27
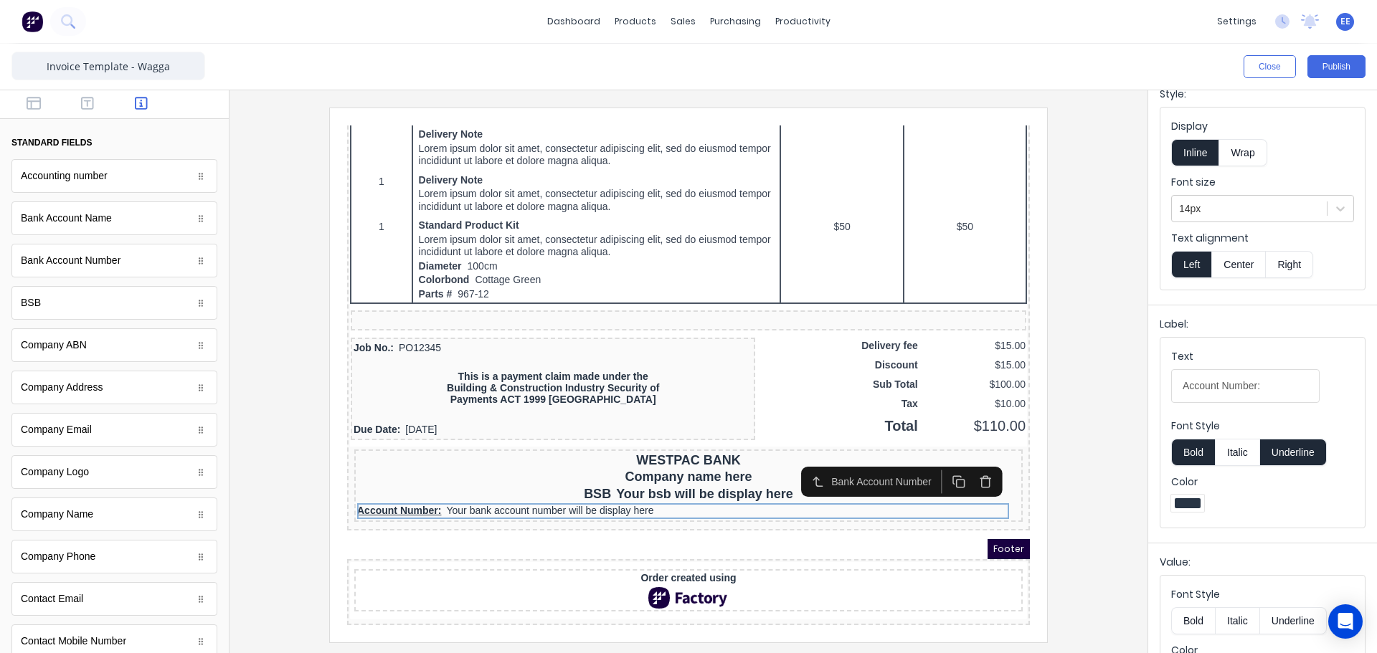
scroll to position [108, 0]
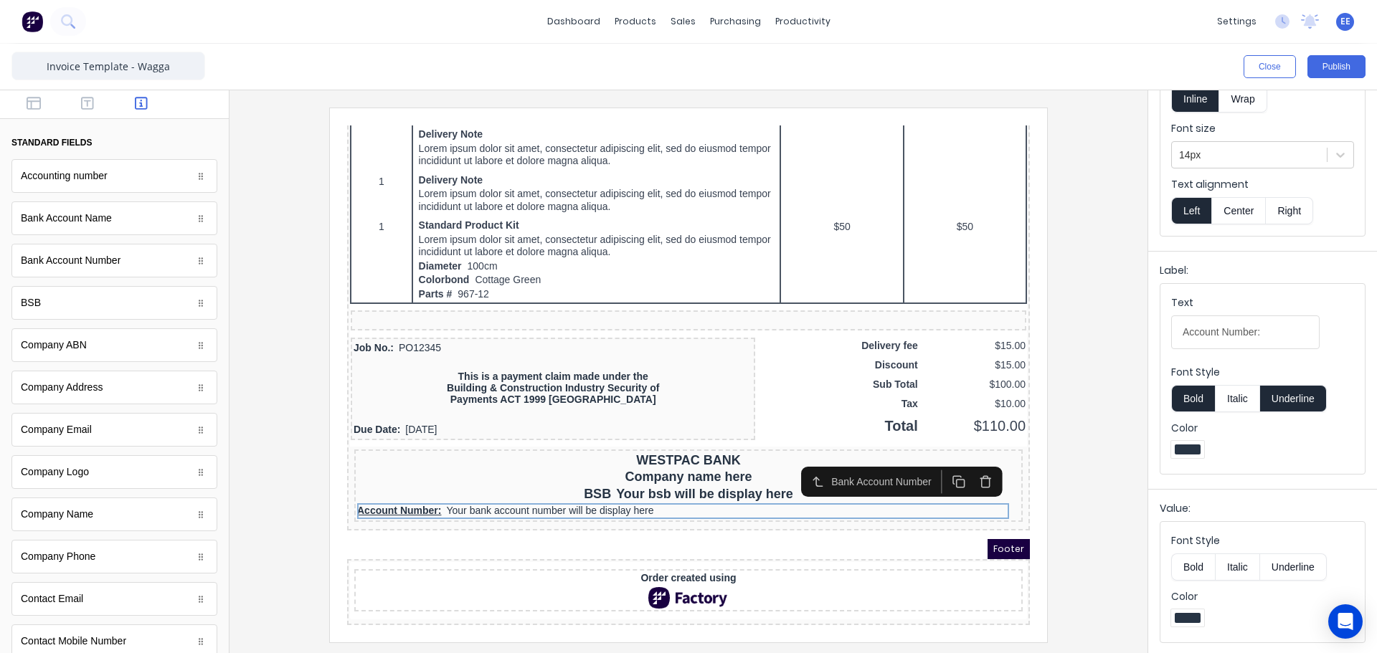
click at [1186, 564] on button "Bold" at bounding box center [1193, 567] width 44 height 27
click at [1267, 331] on input "Account Number:" at bounding box center [1245, 333] width 148 height 34
type input "Account No"
click at [1242, 210] on button "Center" at bounding box center [1238, 210] width 55 height 27
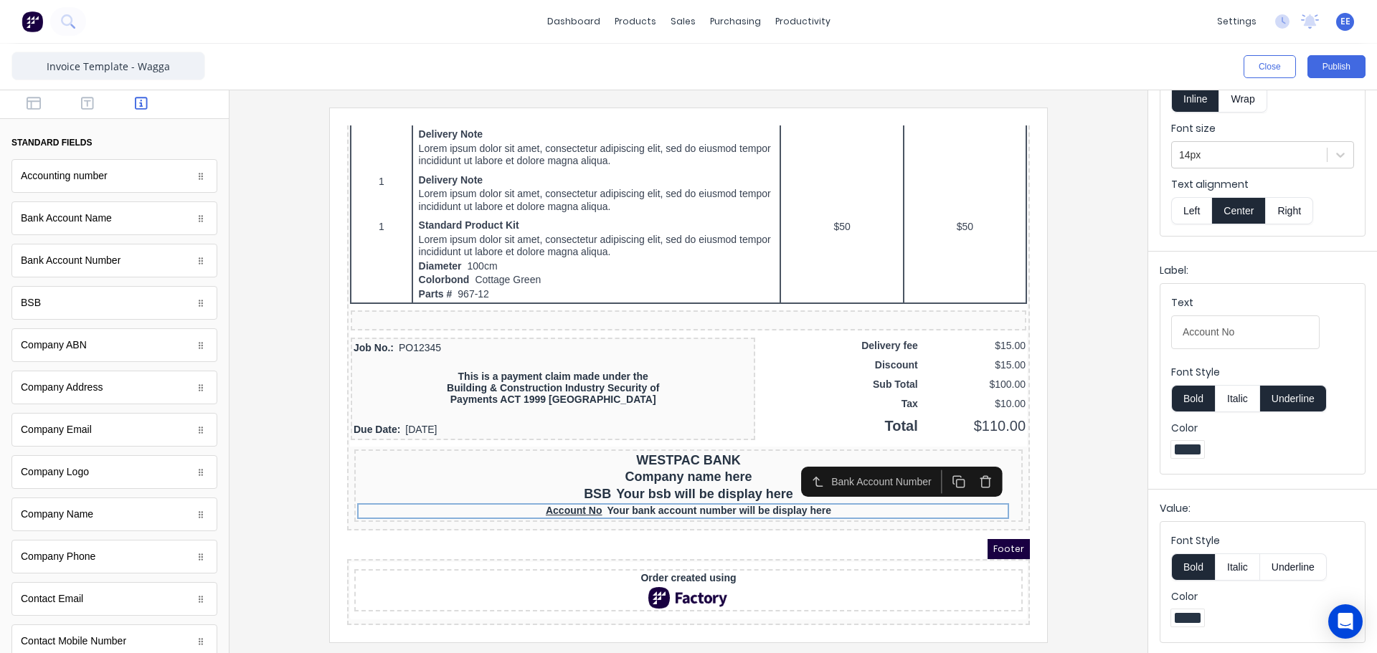
click at [1286, 404] on button "Underline" at bounding box center [1293, 398] width 67 height 27
click at [1258, 159] on div at bounding box center [1249, 155] width 141 height 18
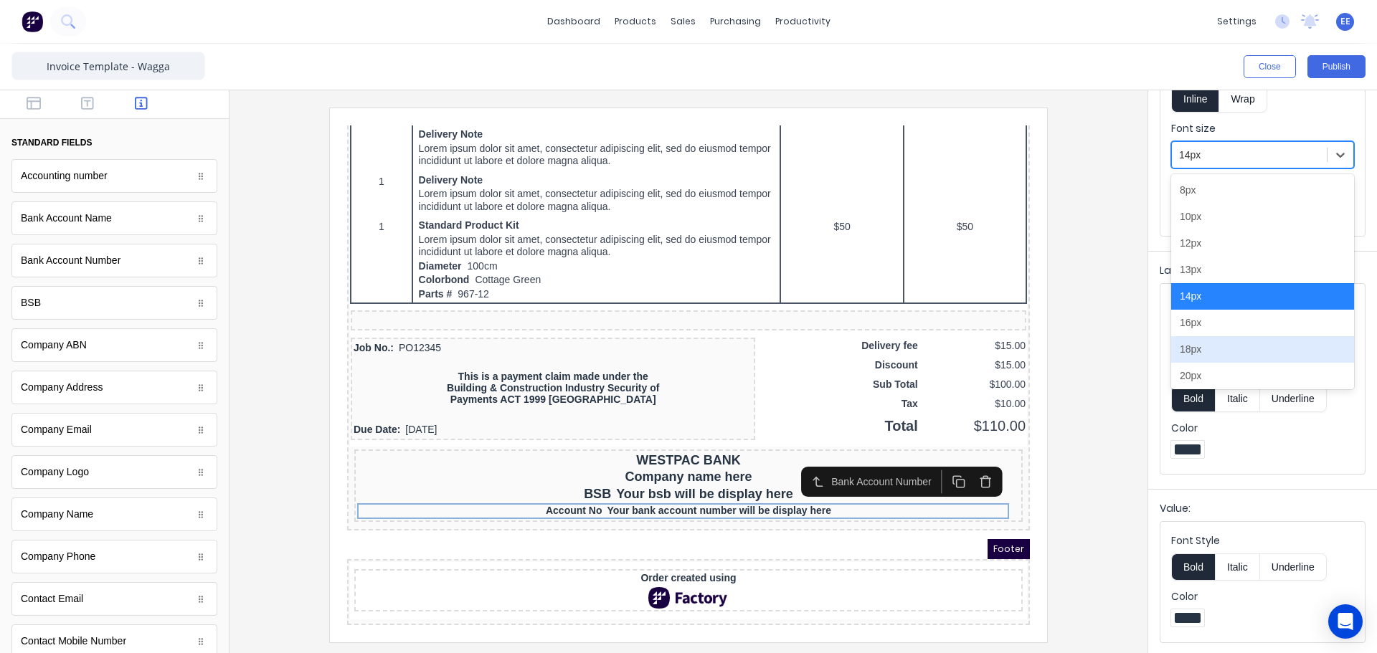
click at [1220, 354] on div "18px" at bounding box center [1262, 349] width 183 height 27
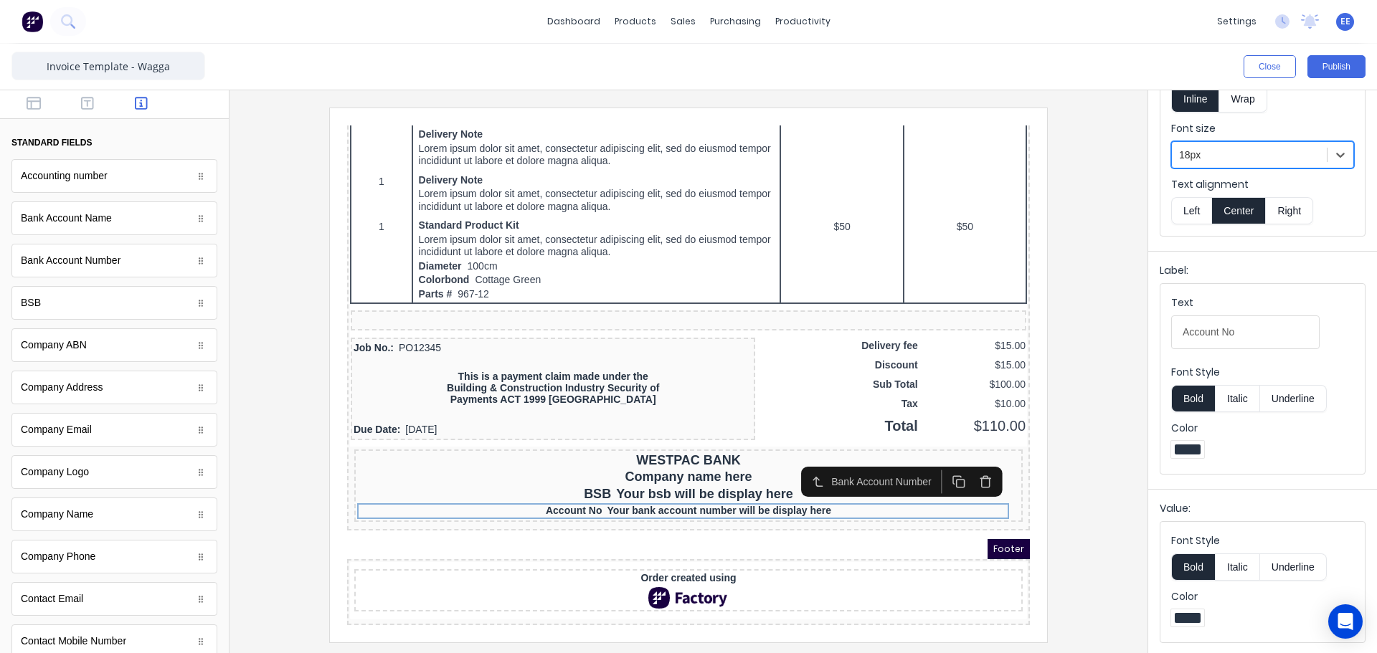
scroll to position [855, 0]
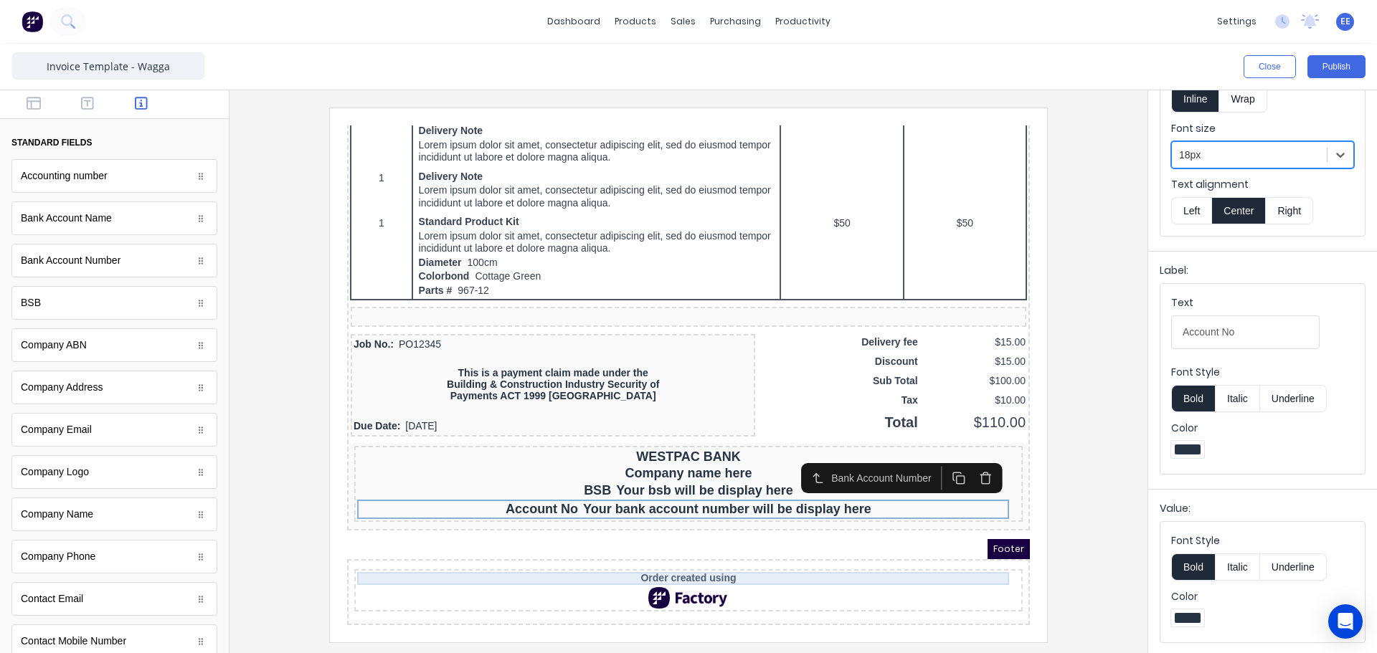
click at [948, 555] on div "Order created using" at bounding box center [671, 561] width 663 height 13
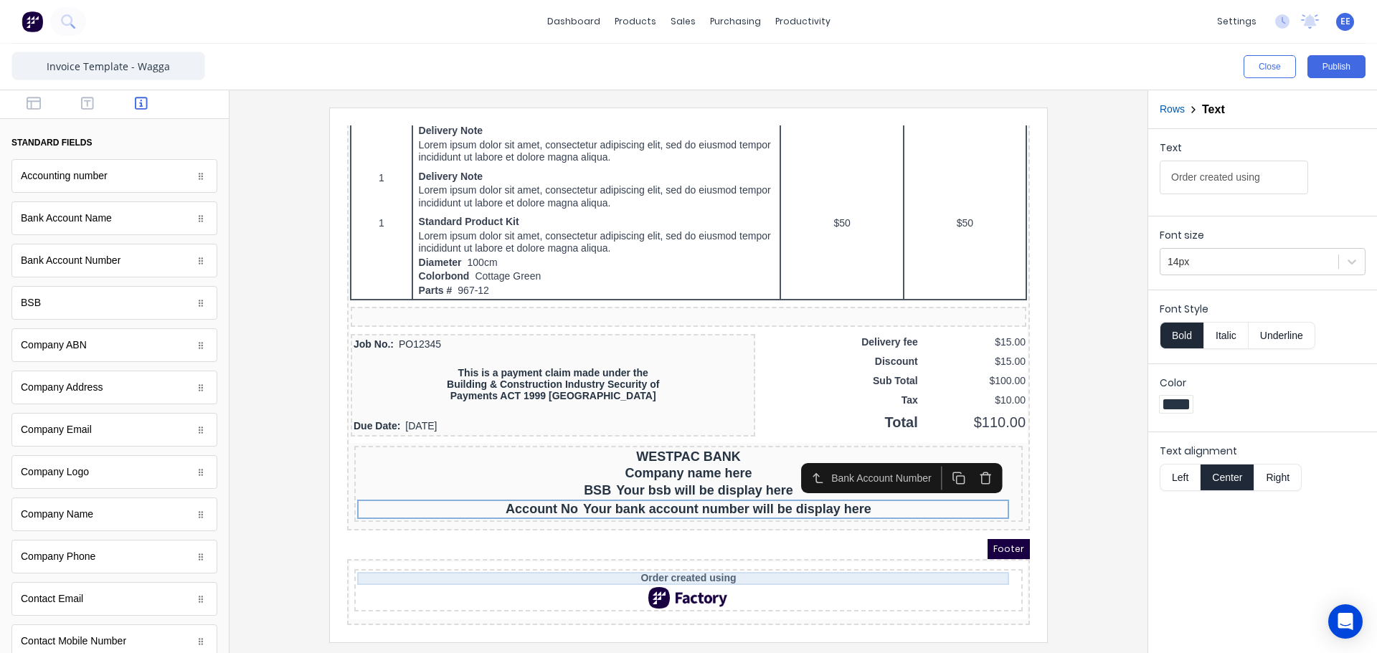
scroll to position [0, 0]
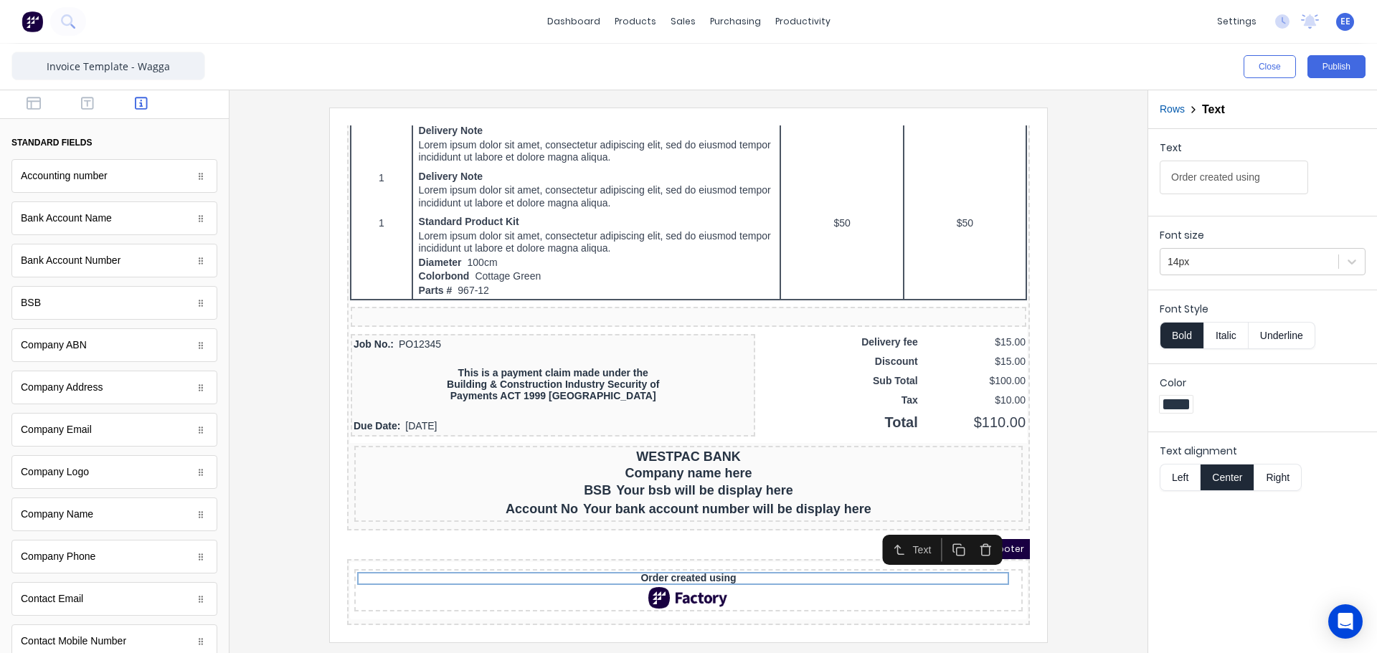
click at [974, 530] on icon "button" at bounding box center [969, 533] width 14 height 14
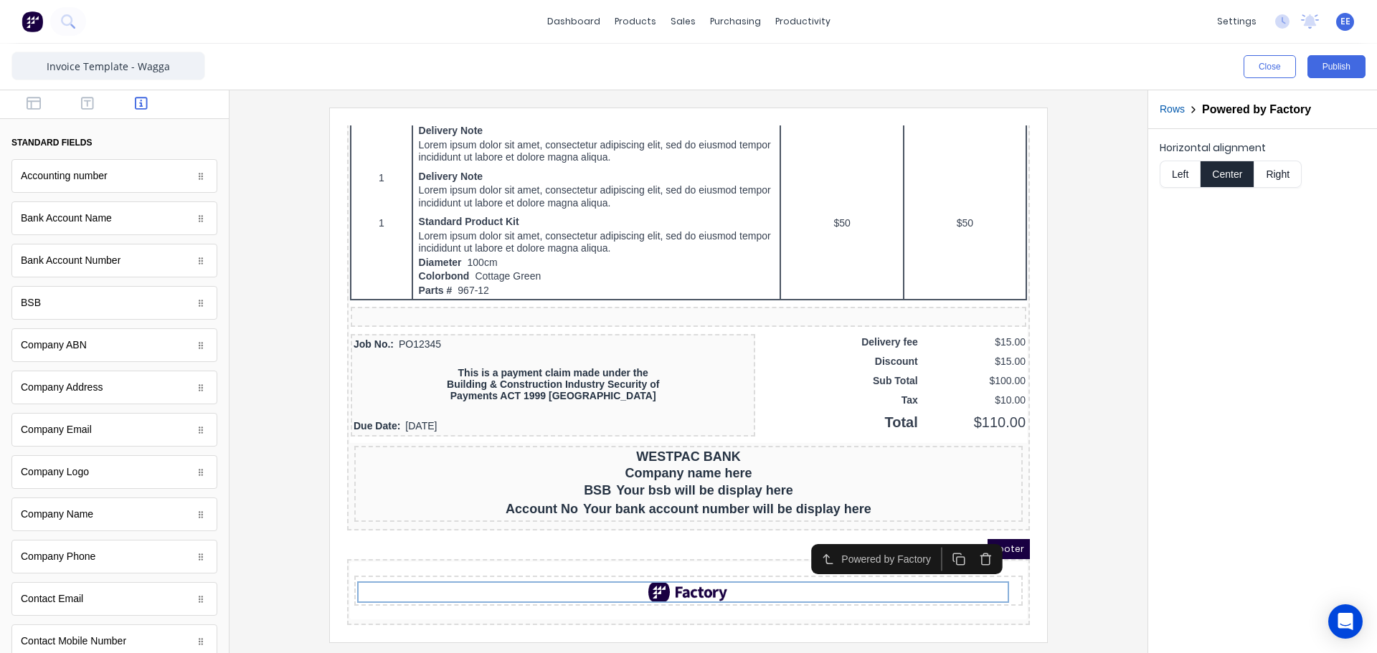
click at [969, 539] on icon "button" at bounding box center [969, 543] width 14 height 14
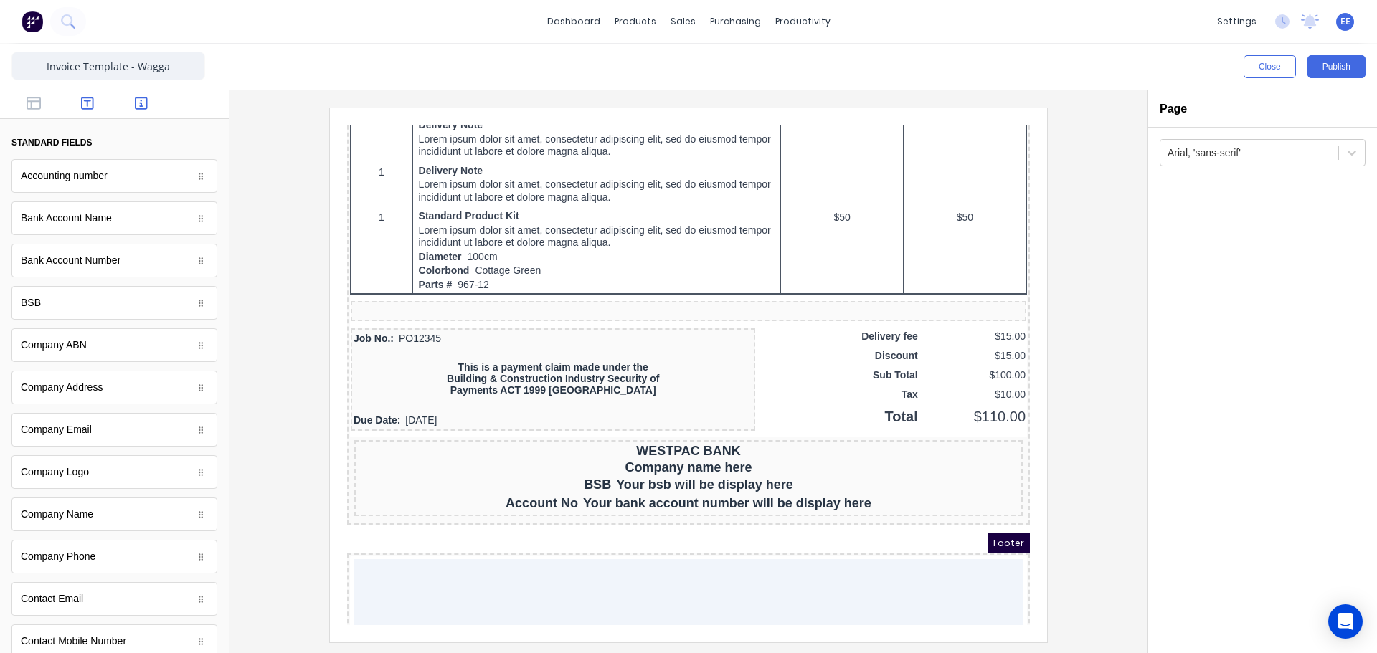
click at [87, 105] on icon "button" at bounding box center [87, 103] width 13 height 14
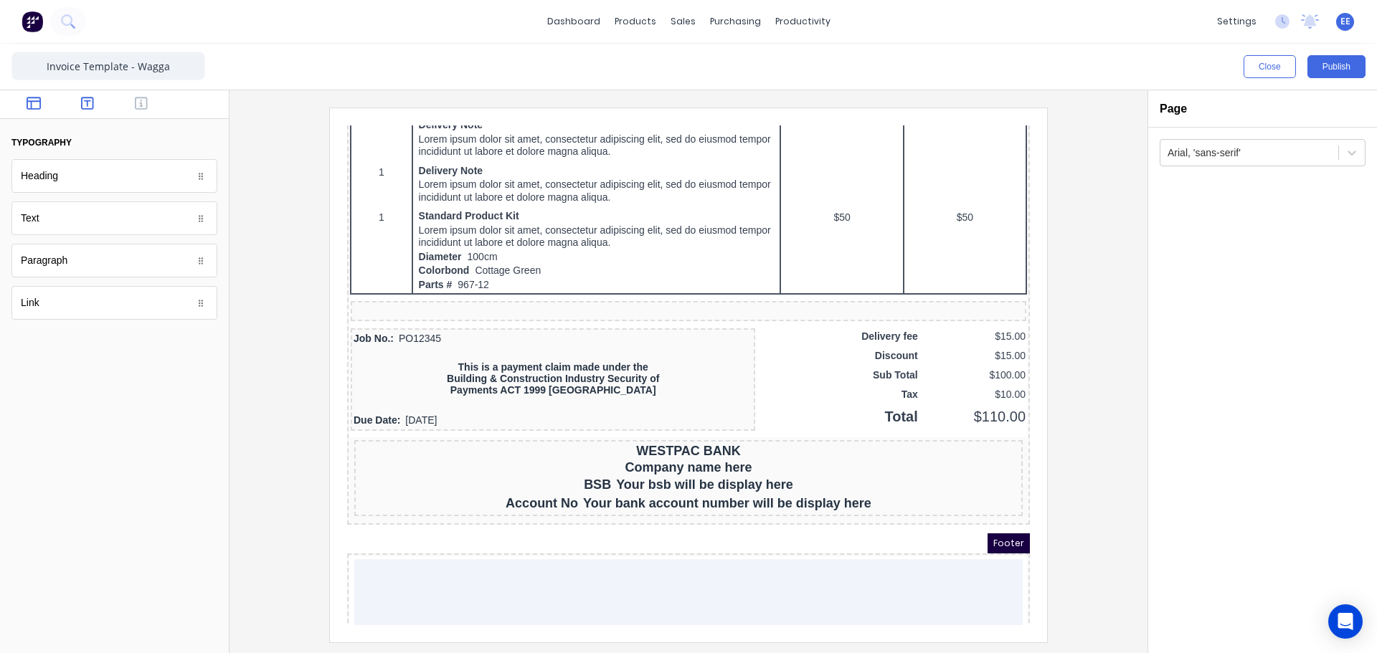
click at [36, 104] on icon "button" at bounding box center [34, 103] width 14 height 14
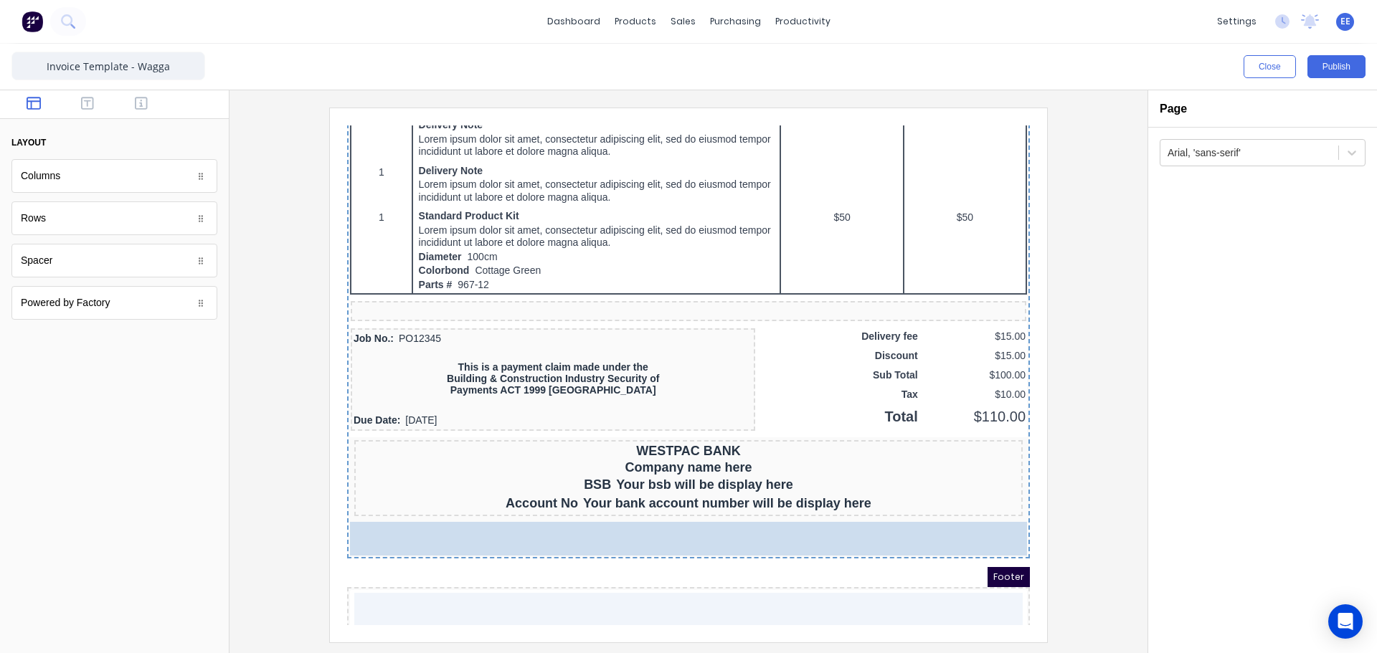
drag, startPoint x: 38, startPoint y: 264, endPoint x: 367, endPoint y: 408, distance: 358.7
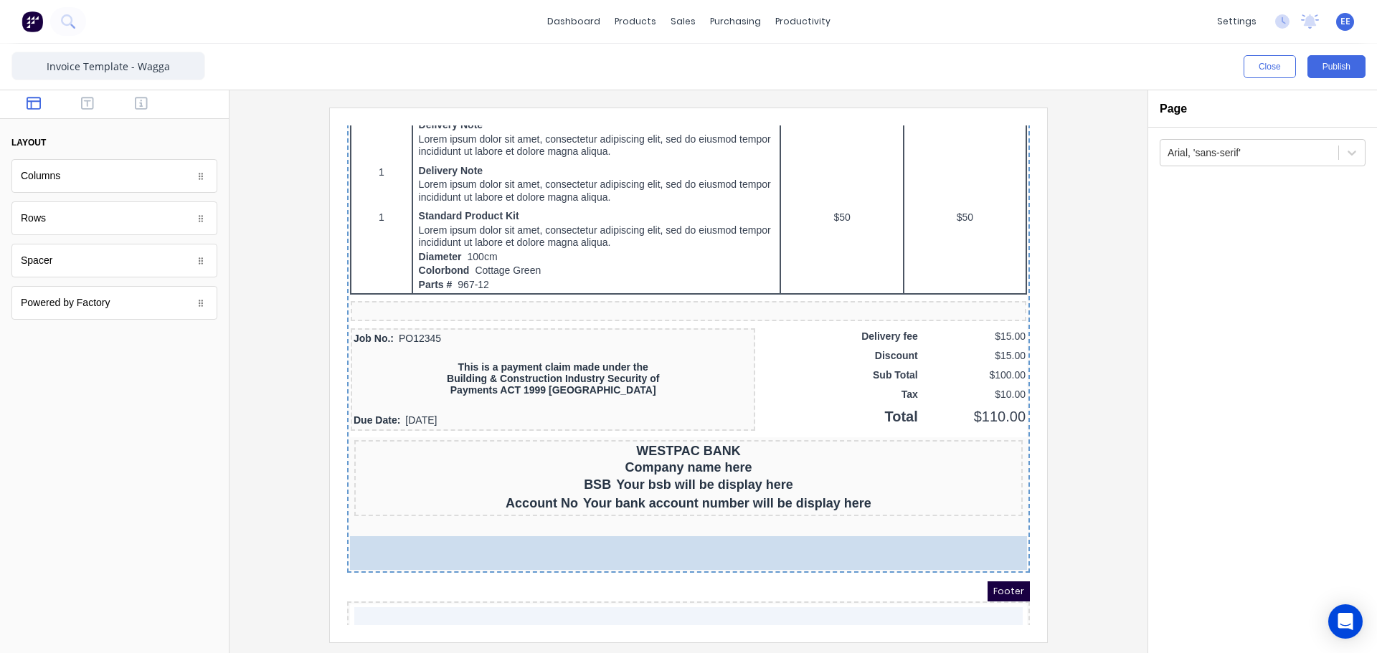
drag, startPoint x: 45, startPoint y: 265, endPoint x: 454, endPoint y: 555, distance: 501.5
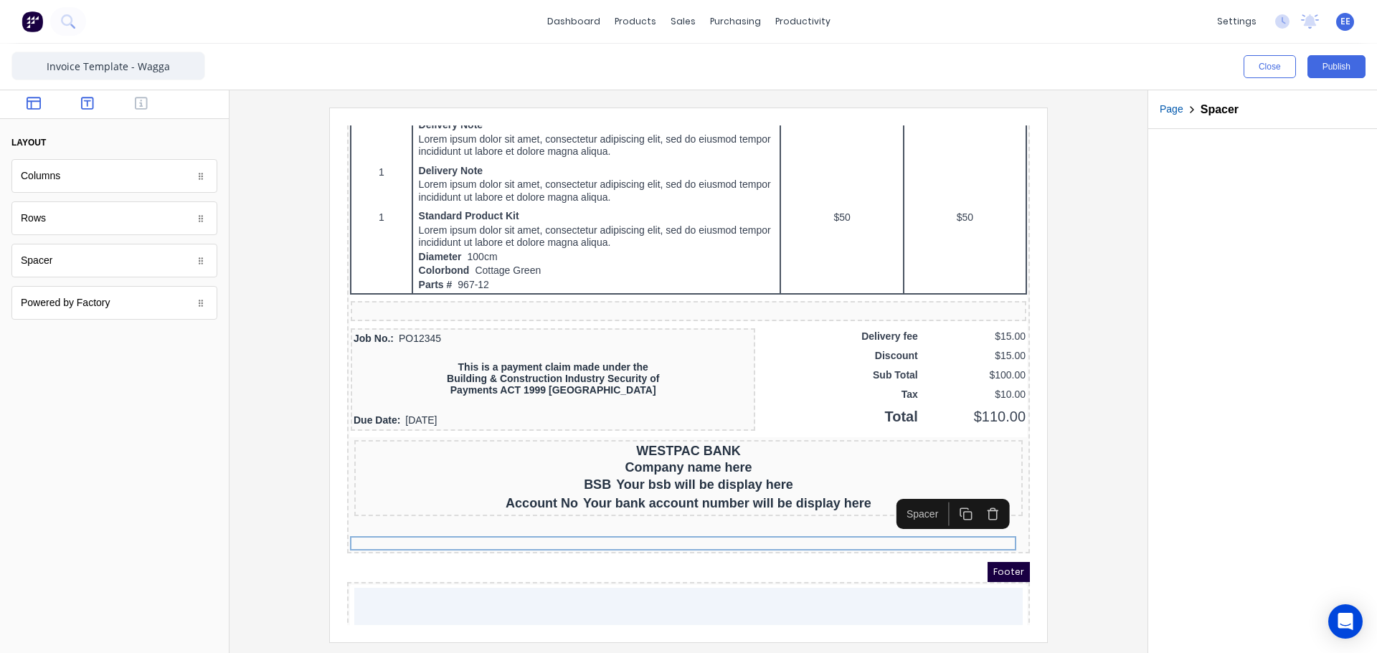
click at [85, 108] on icon "button" at bounding box center [87, 103] width 13 height 14
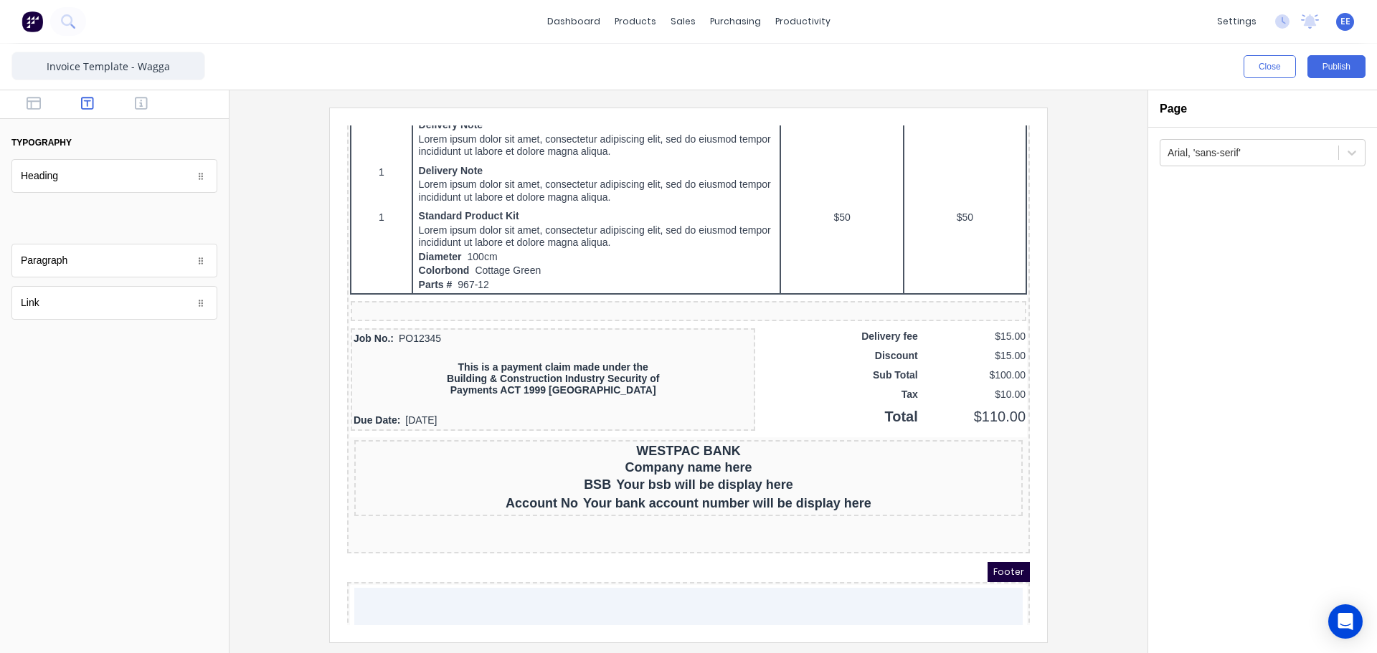
click at [60, 222] on body "dashboard products sales purchasing productivity dashboard products Product Cat…" at bounding box center [688, 326] width 1377 height 653
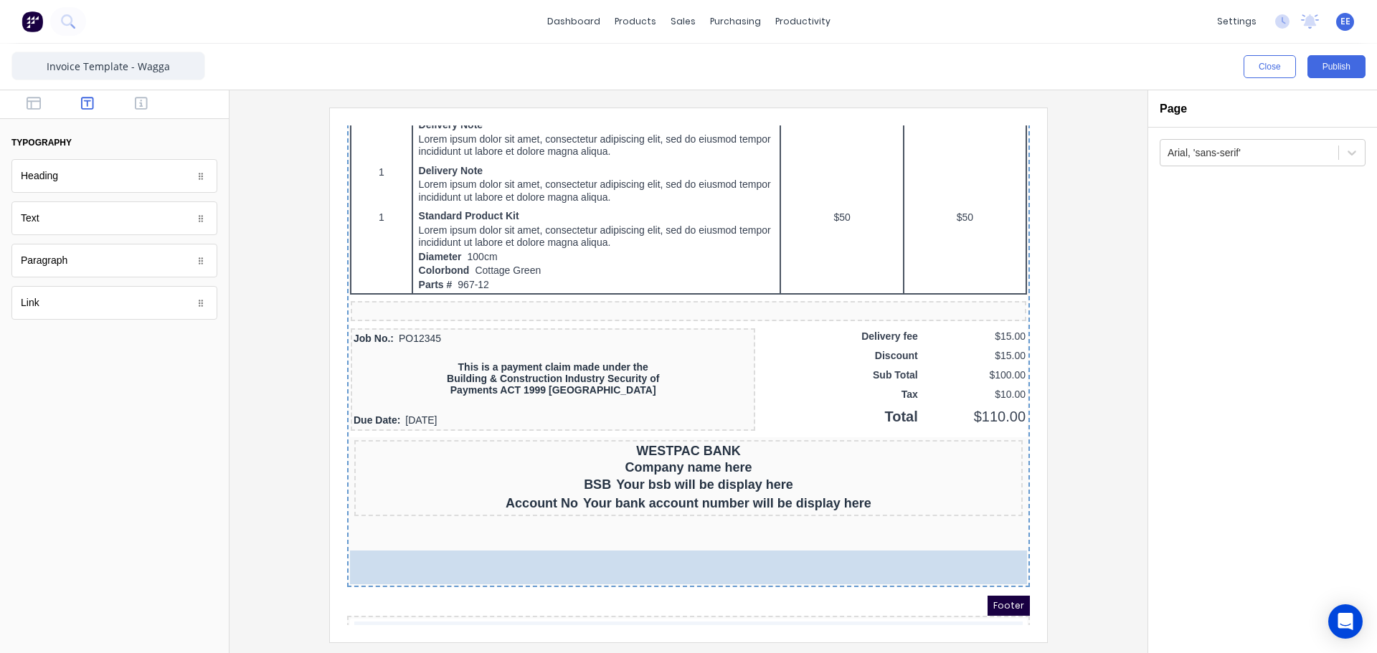
drag, startPoint x: 53, startPoint y: 265, endPoint x: 193, endPoint y: 448, distance: 230.8
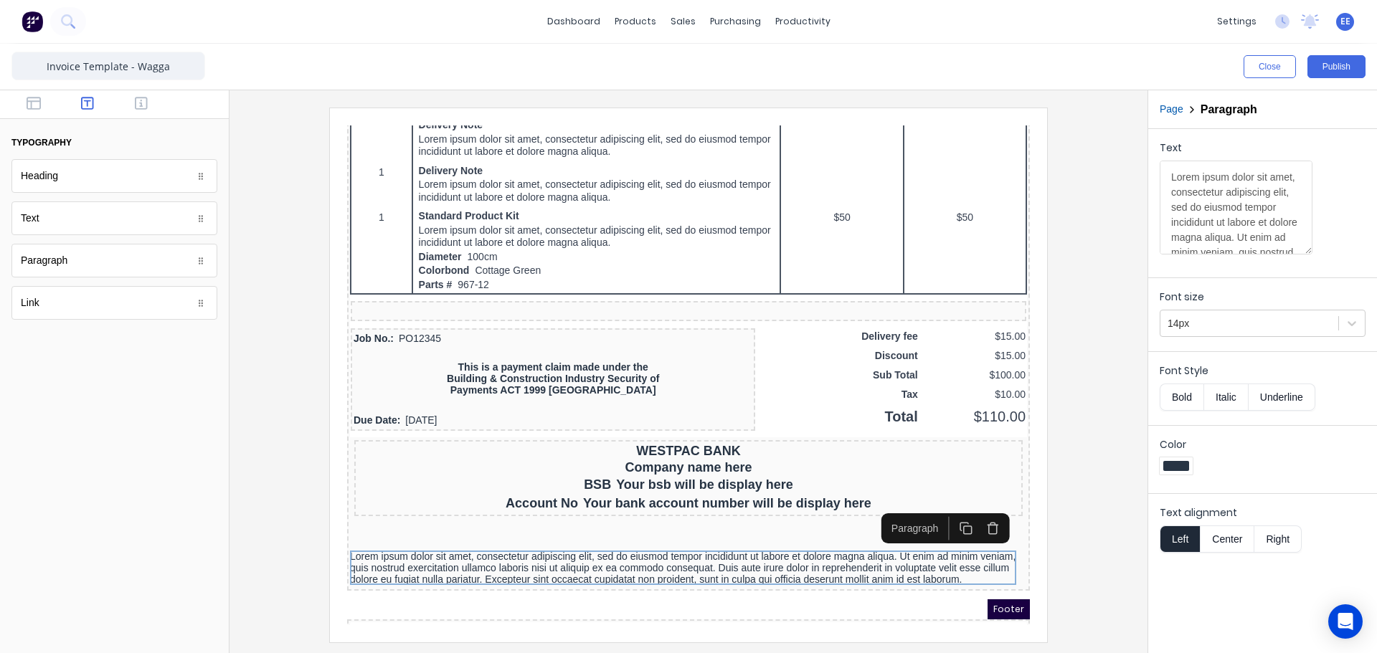
click at [1219, 540] on button "Center" at bounding box center [1227, 539] width 55 height 27
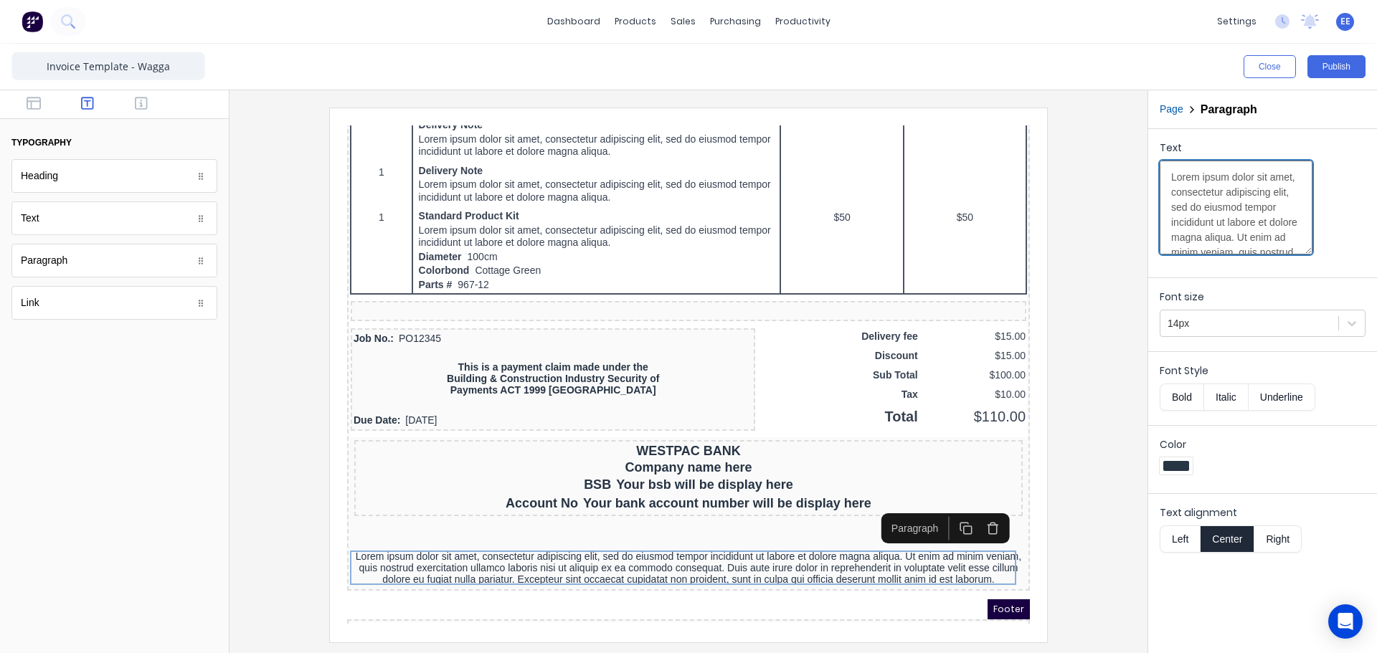
click at [1223, 222] on textarea "Lorem ipsum dolor sit amet, consectetur adipiscing elit, sed do eiusmod tempor …" at bounding box center [1236, 208] width 153 height 94
click at [1211, 194] on textarea "Lorem ipsum dolor sit amet, consectetur adipiscing elit, sed do eiusmod tempor …" at bounding box center [1236, 208] width 153 height 94
paste textarea "All goods remain the property of Wagga Stainless Steel & Metal Fabrication Pty …"
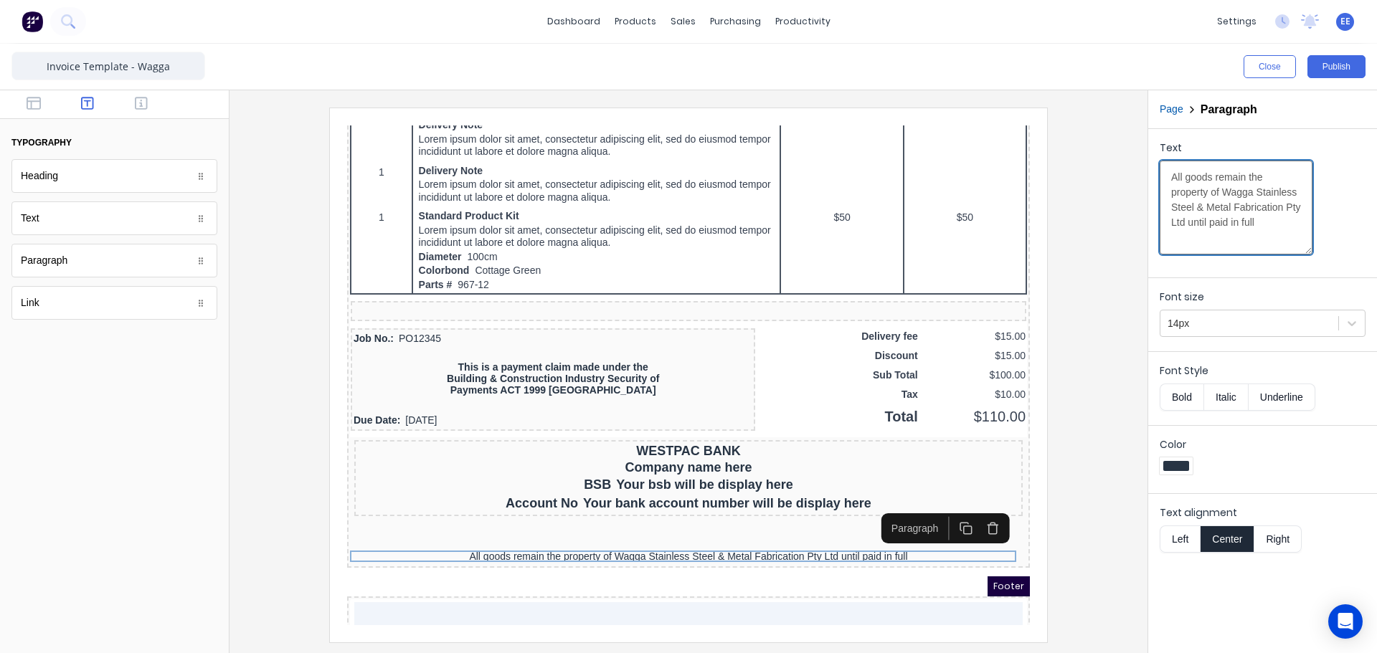
type textarea "All goods remain the property of Wagga Stainless Steel & Metal Fabrication Pty …"
click at [1180, 400] on button "Bold" at bounding box center [1182, 397] width 44 height 27
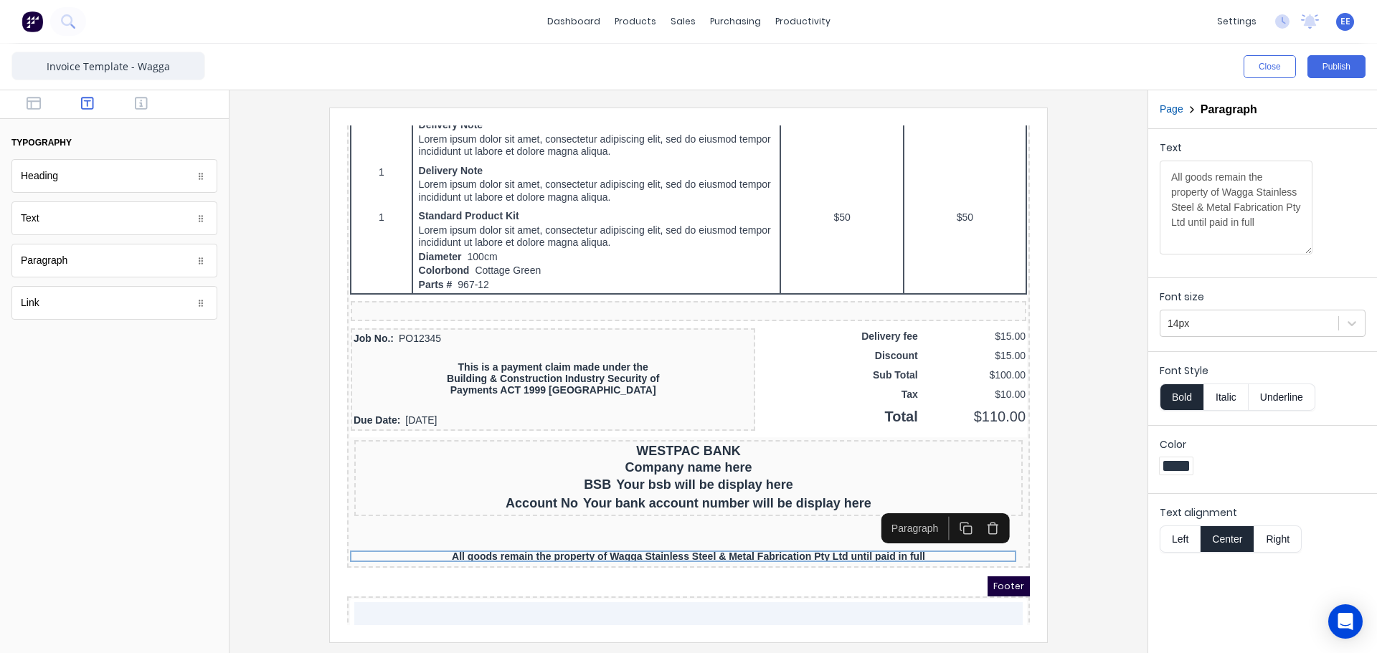
click at [1081, 410] on div at bounding box center [688, 375] width 895 height 534
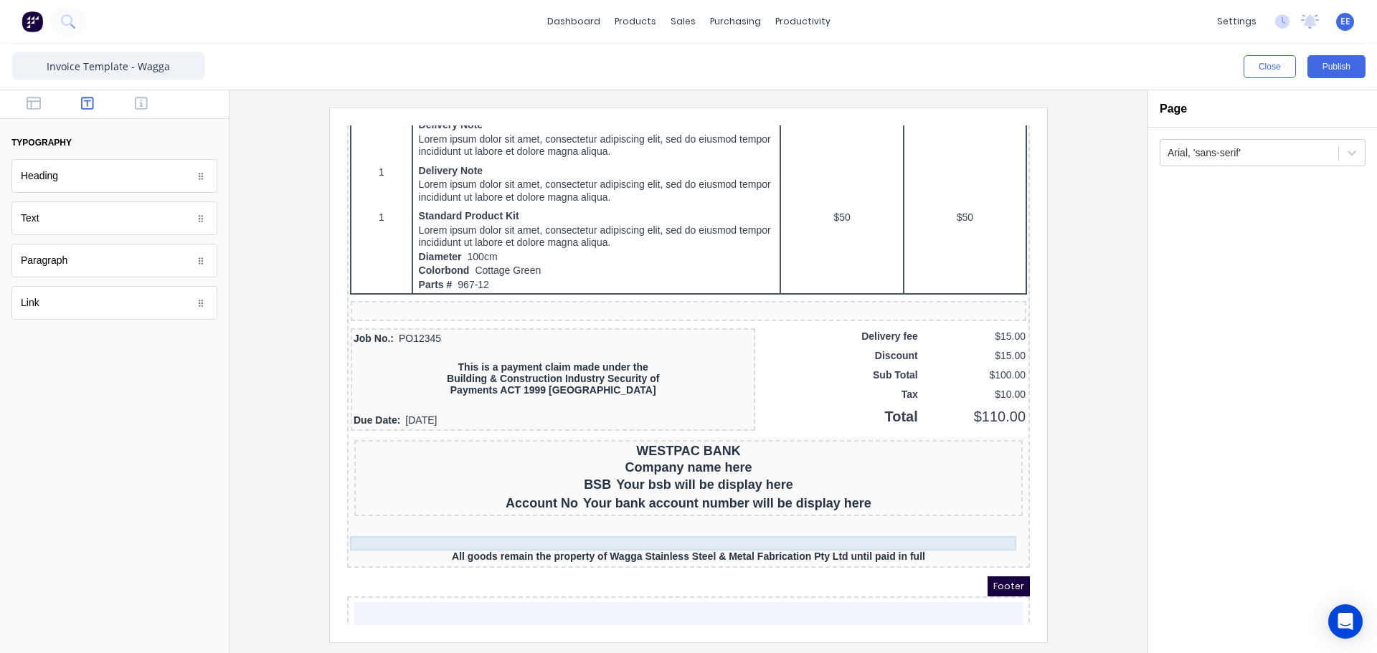
click at [636, 524] on div at bounding box center [671, 526] width 677 height 14
click at [983, 498] on button "button" at bounding box center [976, 498] width 27 height 24
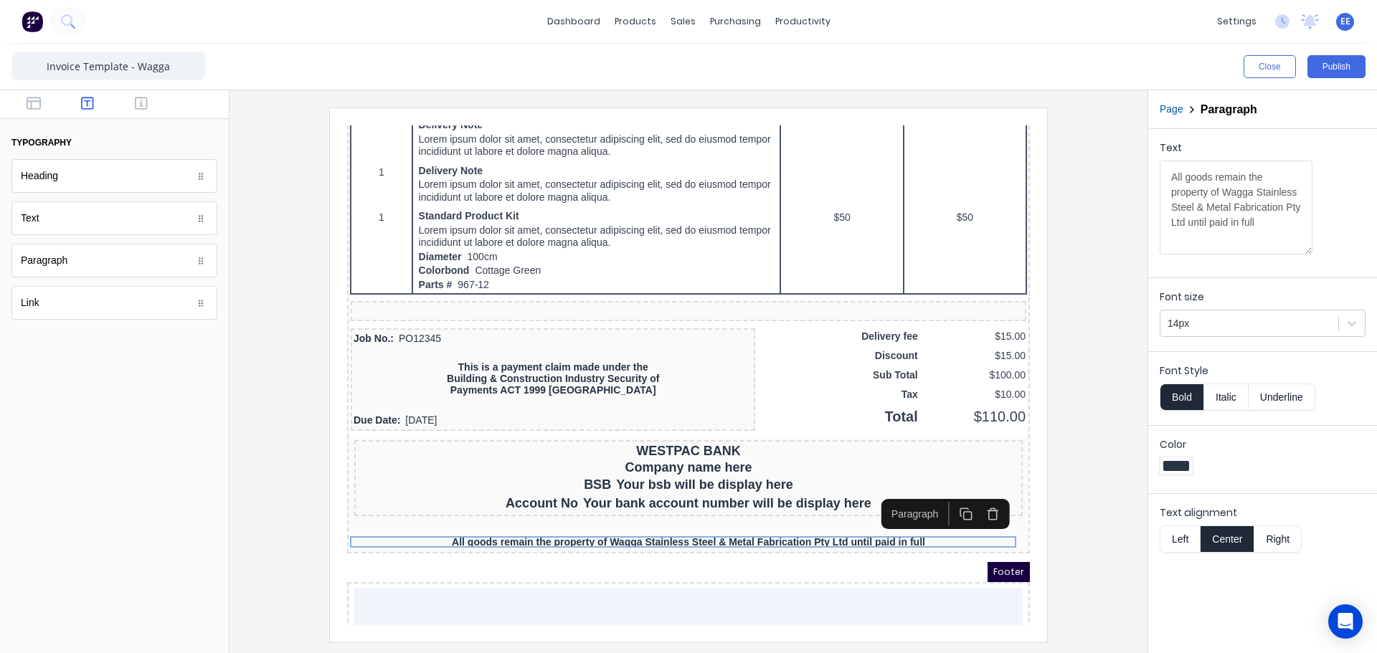
click at [1088, 430] on div at bounding box center [688, 375] width 895 height 534
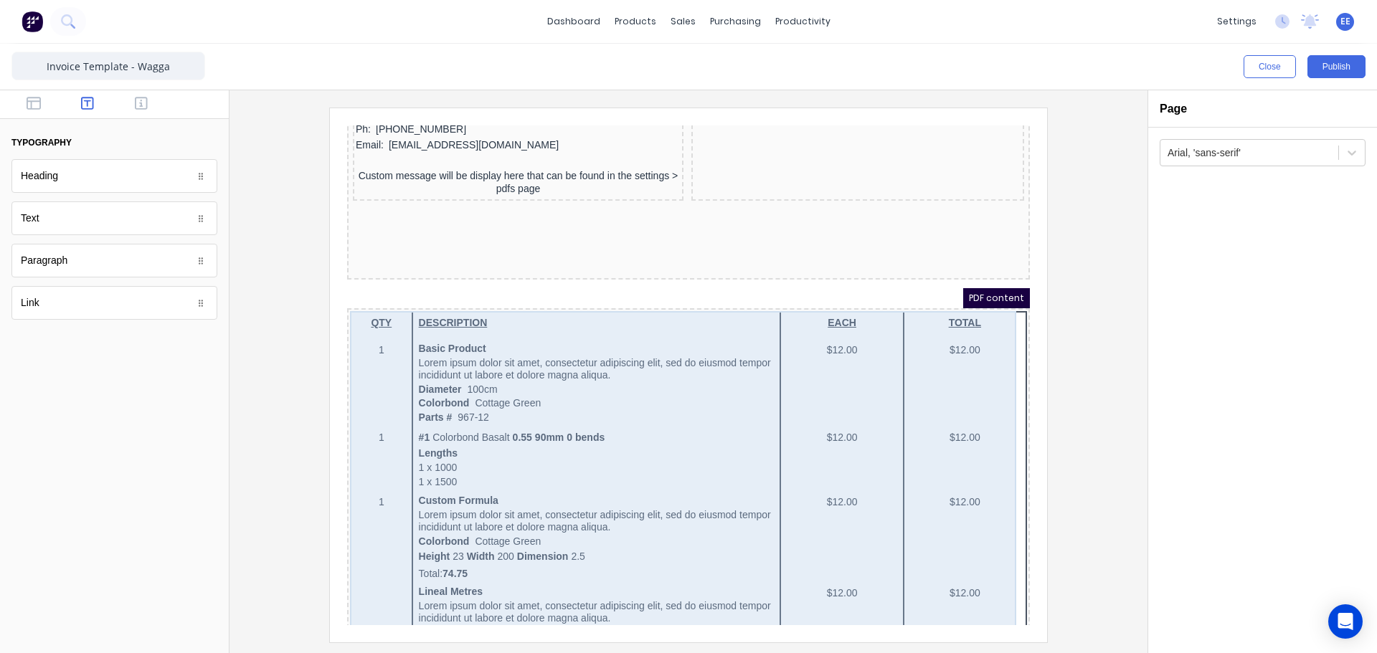
scroll to position [0, 0]
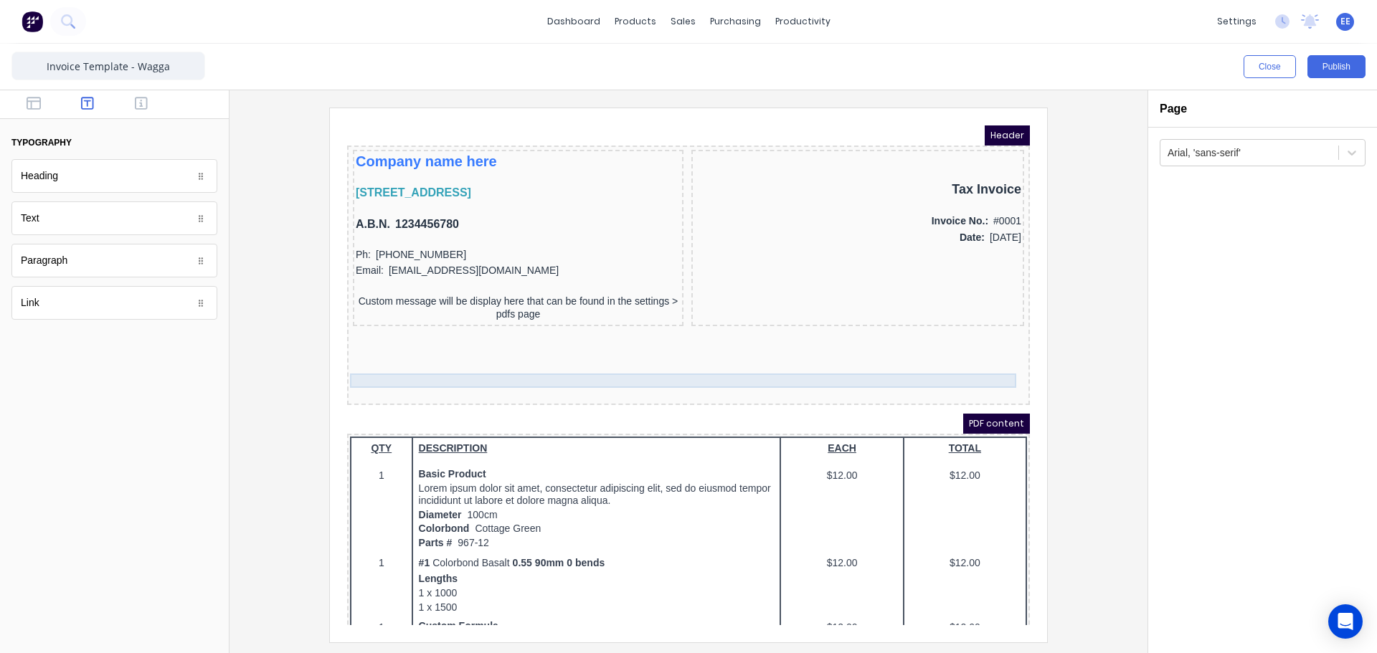
click at [739, 365] on div at bounding box center [671, 363] width 677 height 14
click at [975, 328] on icon "button" at bounding box center [976, 335] width 14 height 14
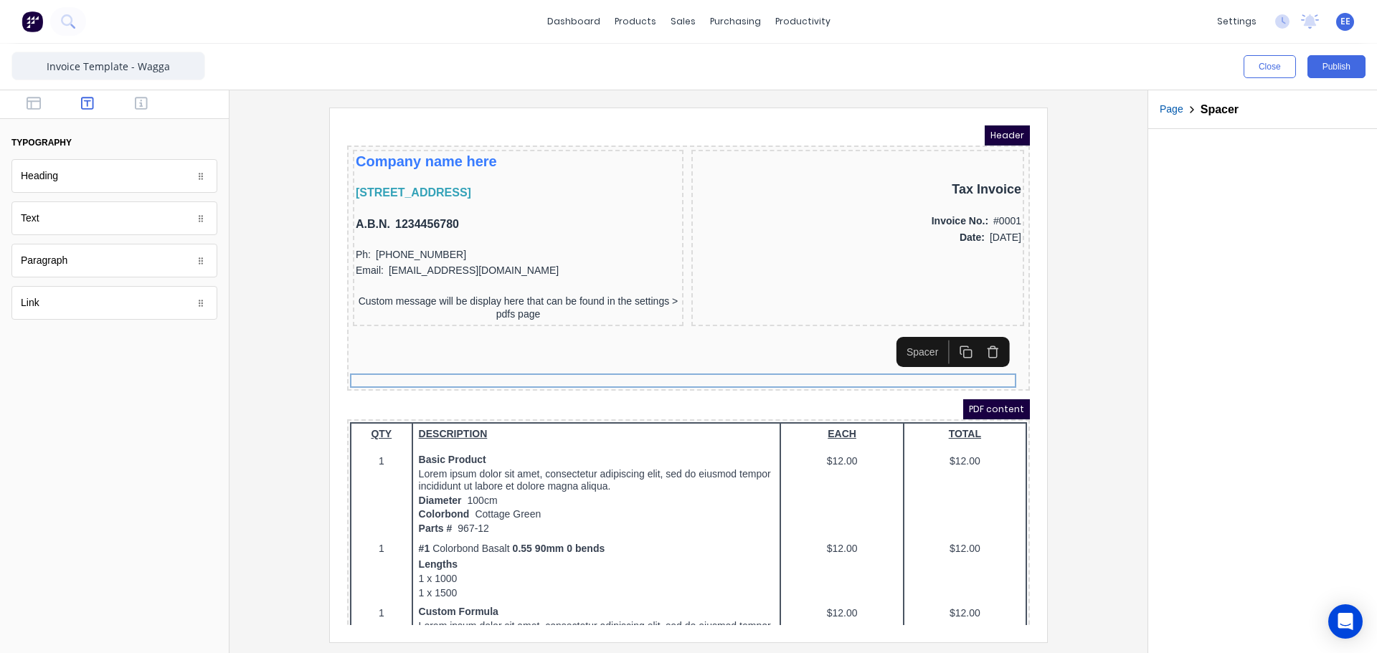
click at [979, 337] on icon "button" at bounding box center [976, 335] width 14 height 14
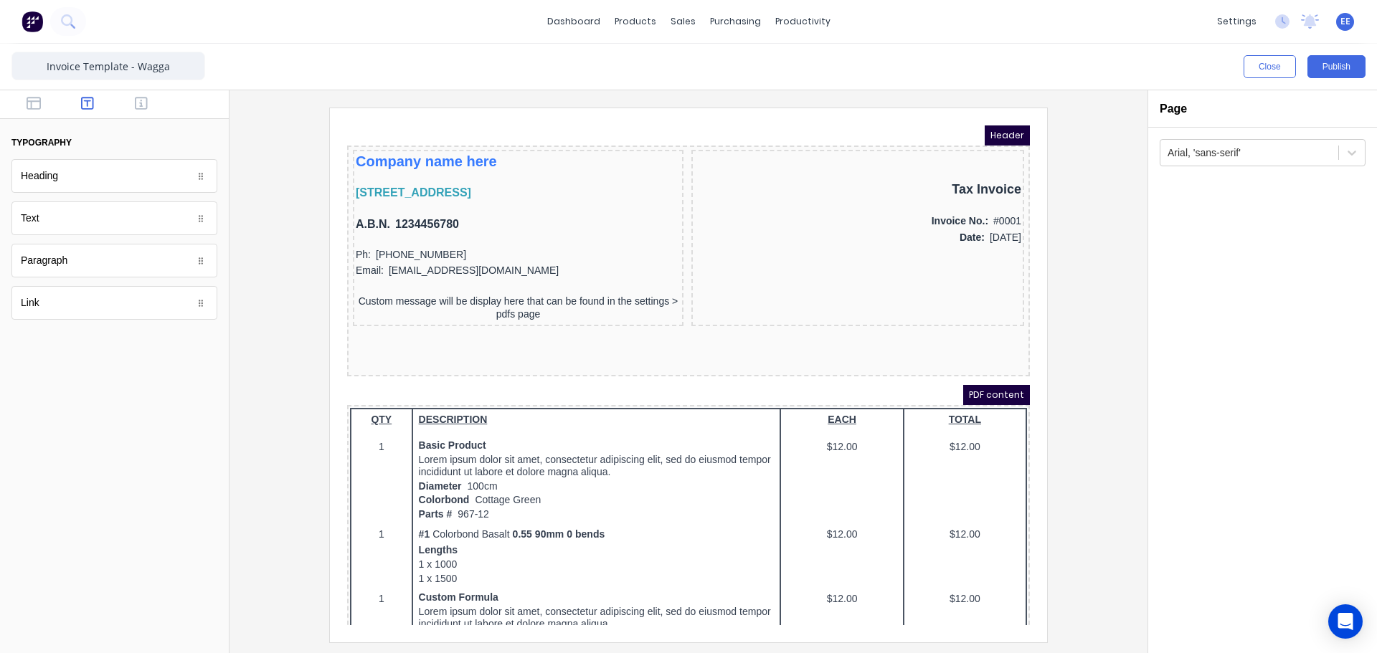
click at [1143, 351] on div at bounding box center [689, 371] width 918 height 563
click at [1340, 69] on button "Publish" at bounding box center [1337, 66] width 58 height 23
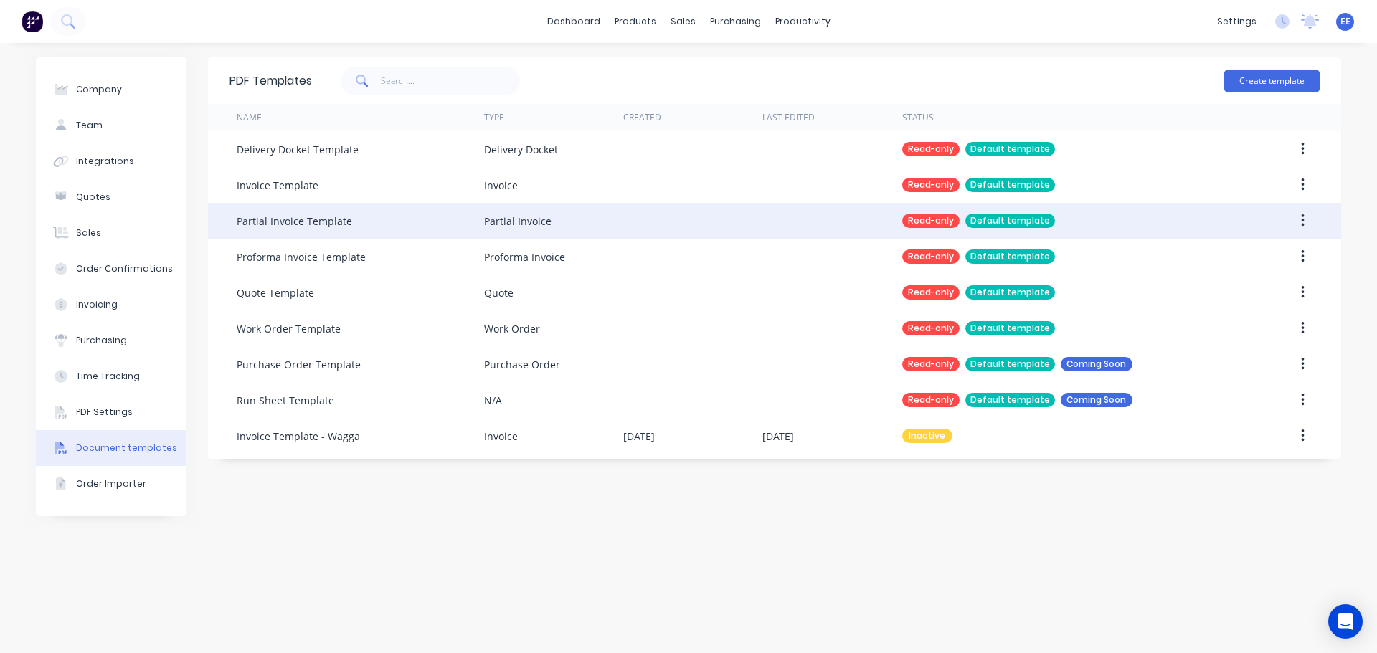
click at [1302, 219] on icon "button" at bounding box center [1303, 221] width 4 height 16
click at [1261, 257] on div "Duplicate" at bounding box center [1251, 258] width 110 height 21
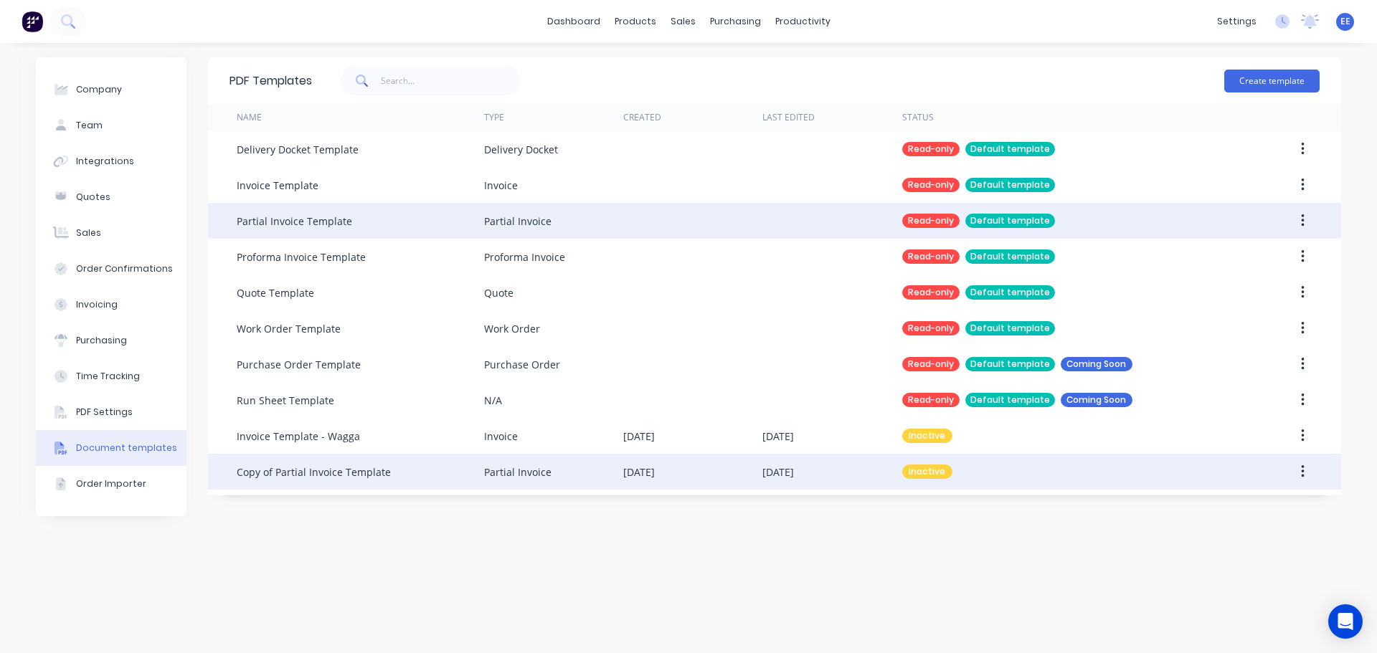
click at [326, 476] on div "Copy of Partial Invoice Template" at bounding box center [314, 472] width 154 height 15
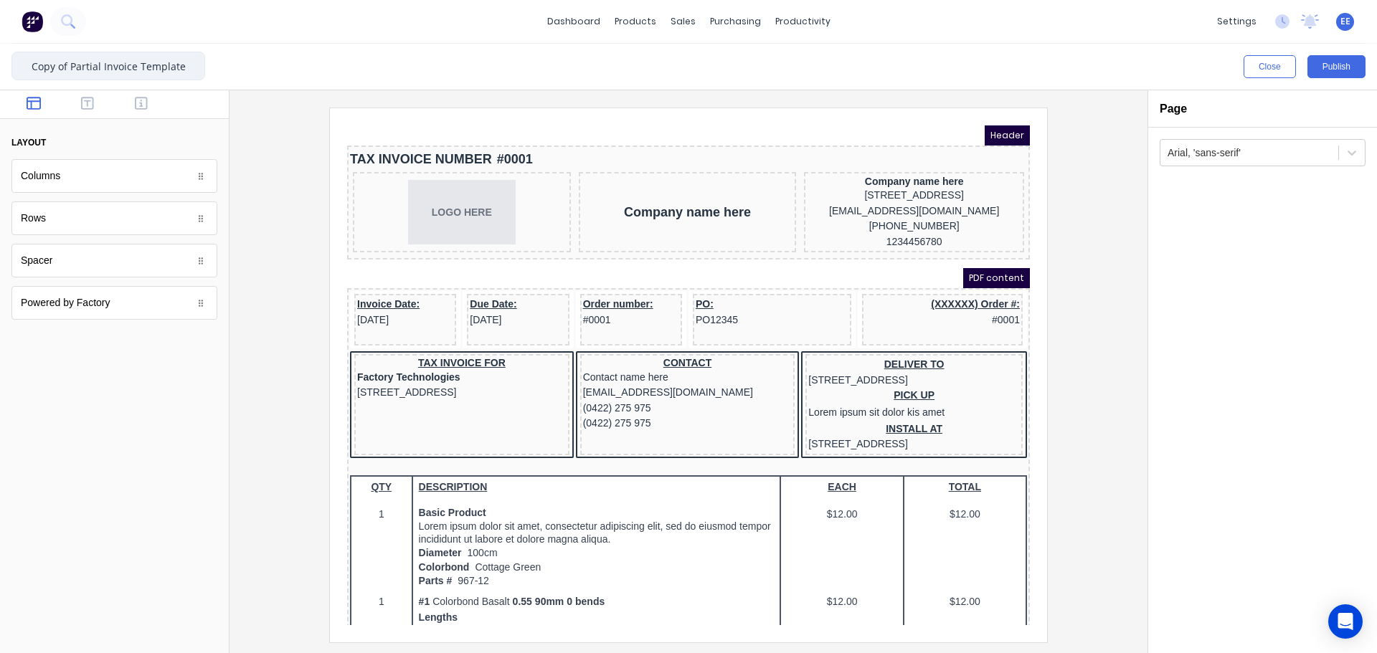
drag, startPoint x: 72, startPoint y: 65, endPoint x: -6, endPoint y: 77, distance: 78.4
click at [0, 77] on html "dashboard products sales purchasing productivity dashboard products Product Cat…" at bounding box center [688, 326] width 1377 height 653
click at [171, 65] on input "Partial Invoice Template" at bounding box center [108, 66] width 194 height 29
type input "Partial Invoice Template - Wagga"
click at [252, 120] on div at bounding box center [688, 375] width 895 height 534
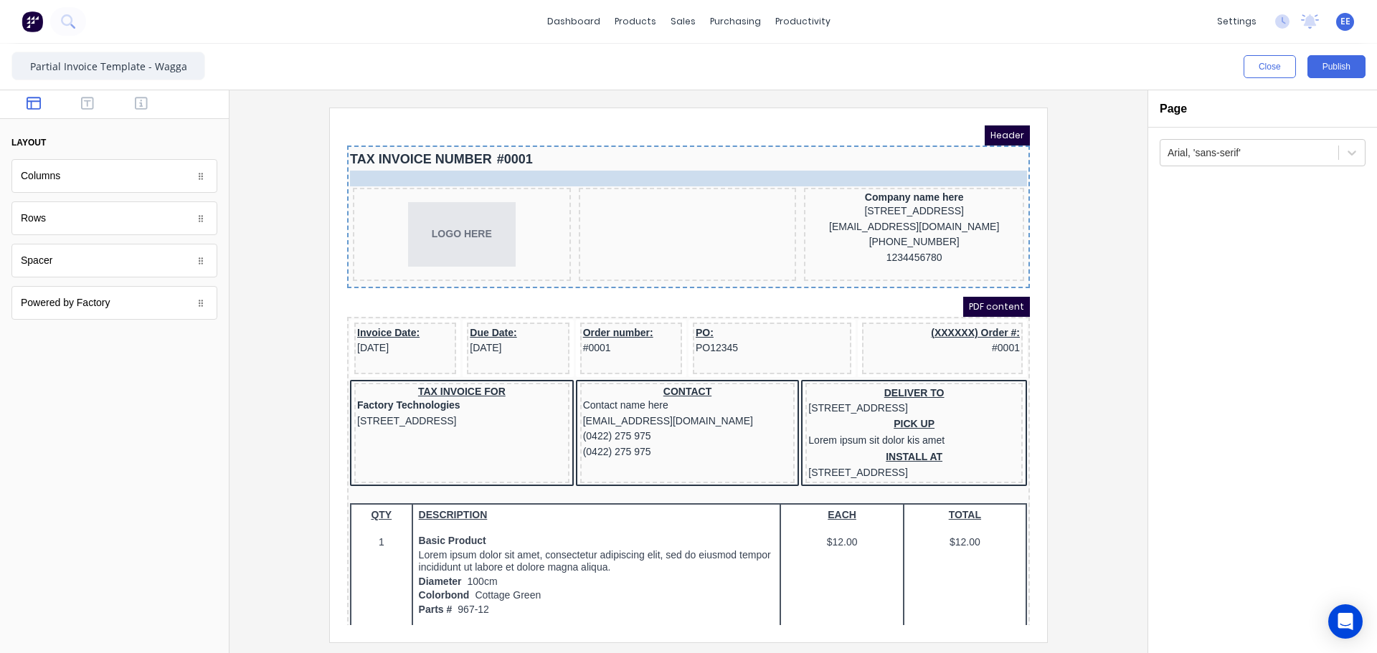
drag, startPoint x: 622, startPoint y: 194, endPoint x: 434, endPoint y: 133, distance: 197.8
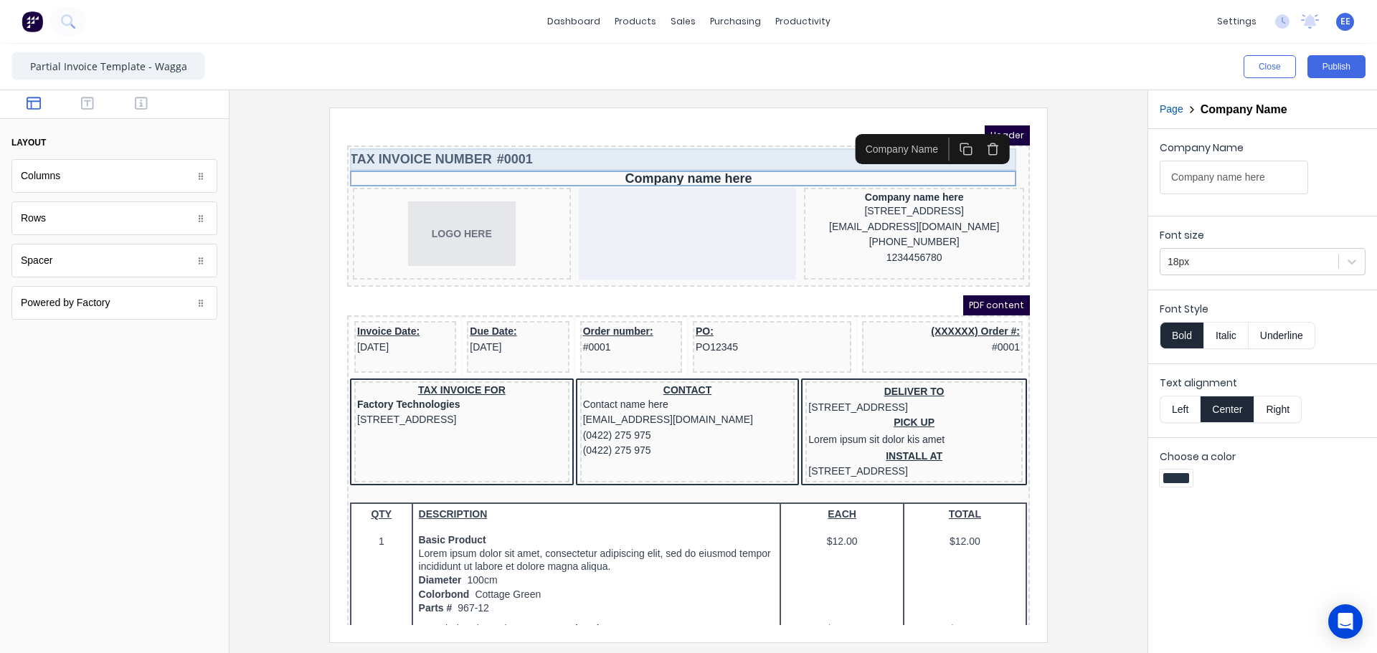
click at [479, 138] on div "TAX INVOICE NUMBER #0001" at bounding box center [671, 142] width 677 height 22
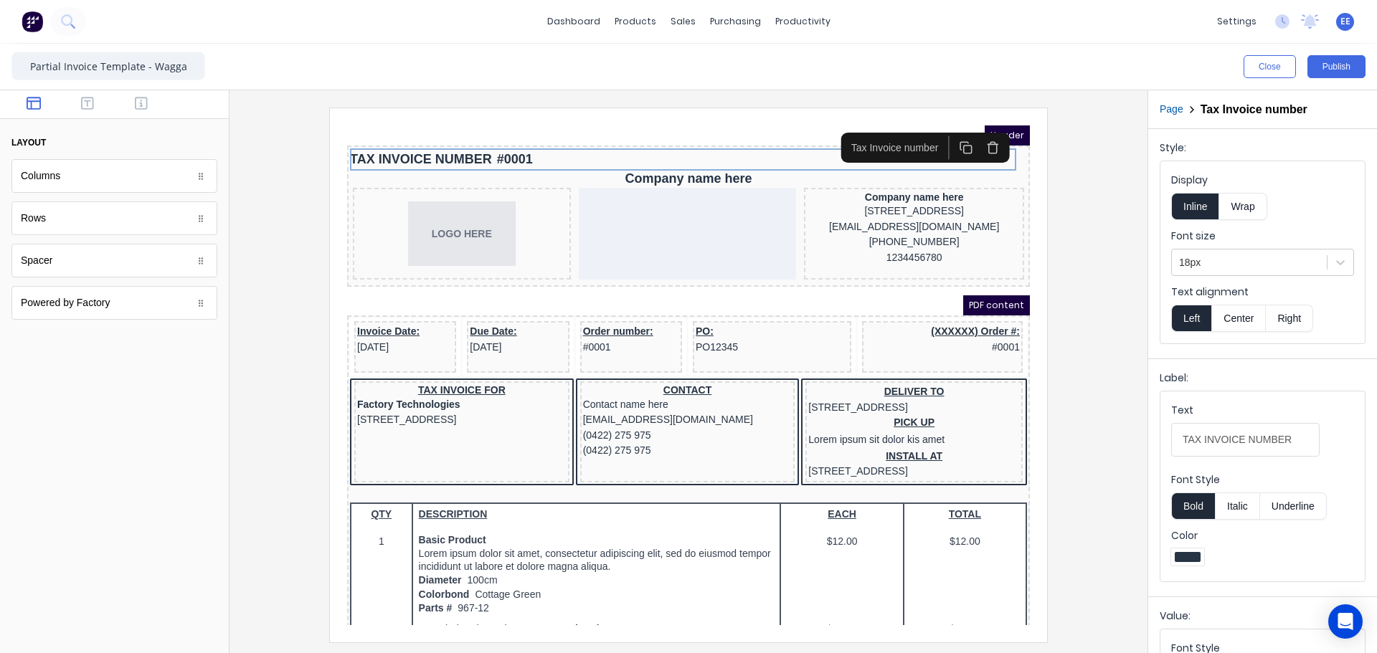
click at [967, 129] on button "button" at bounding box center [976, 130] width 27 height 24
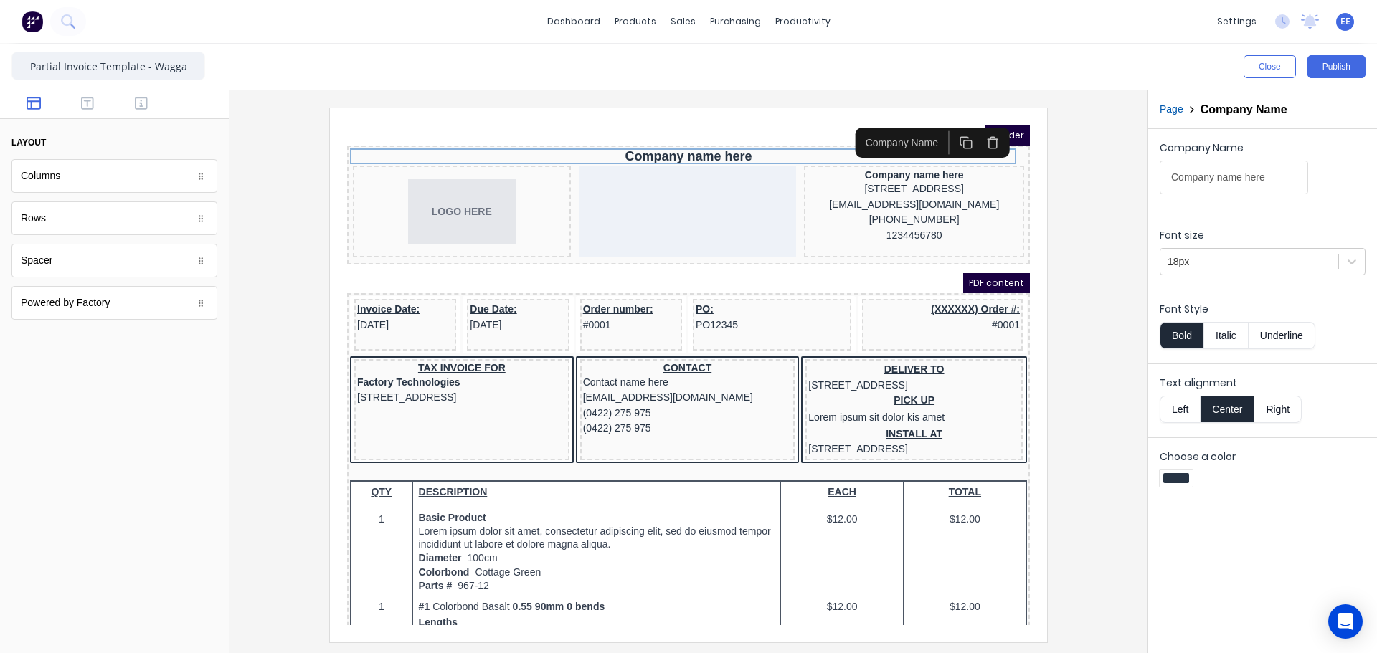
drag, startPoint x: 1178, startPoint y: 411, endPoint x: 1173, endPoint y: 397, distance: 14.3
click at [1178, 410] on button "Left" at bounding box center [1180, 409] width 40 height 27
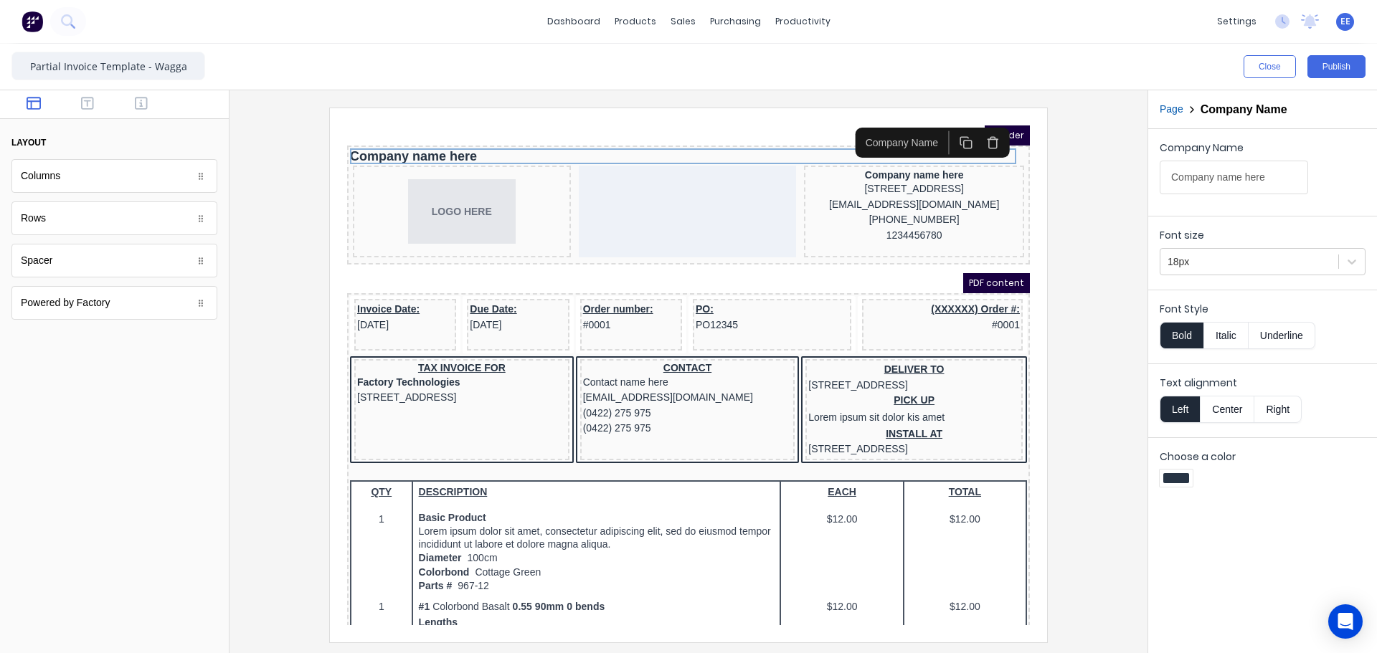
click at [1155, 249] on div "Font size 18px" at bounding box center [1262, 250] width 229 height 68
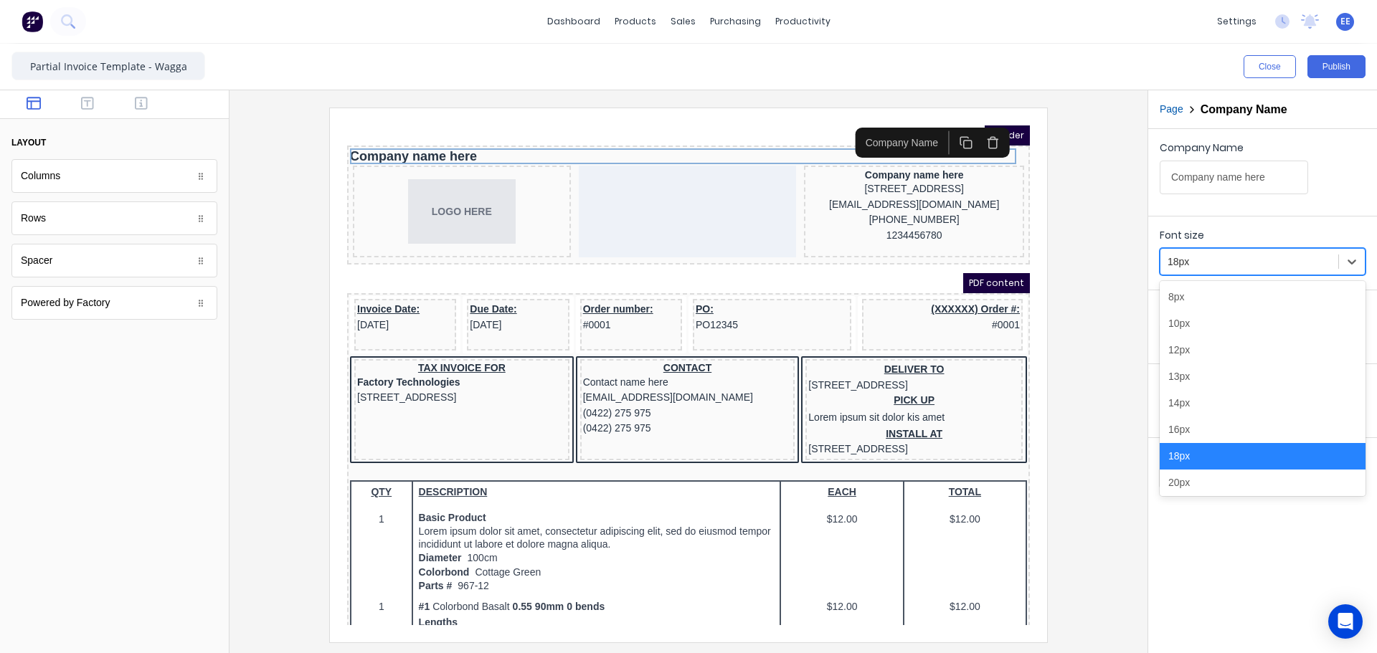
click at [1188, 257] on div at bounding box center [1250, 262] width 164 height 18
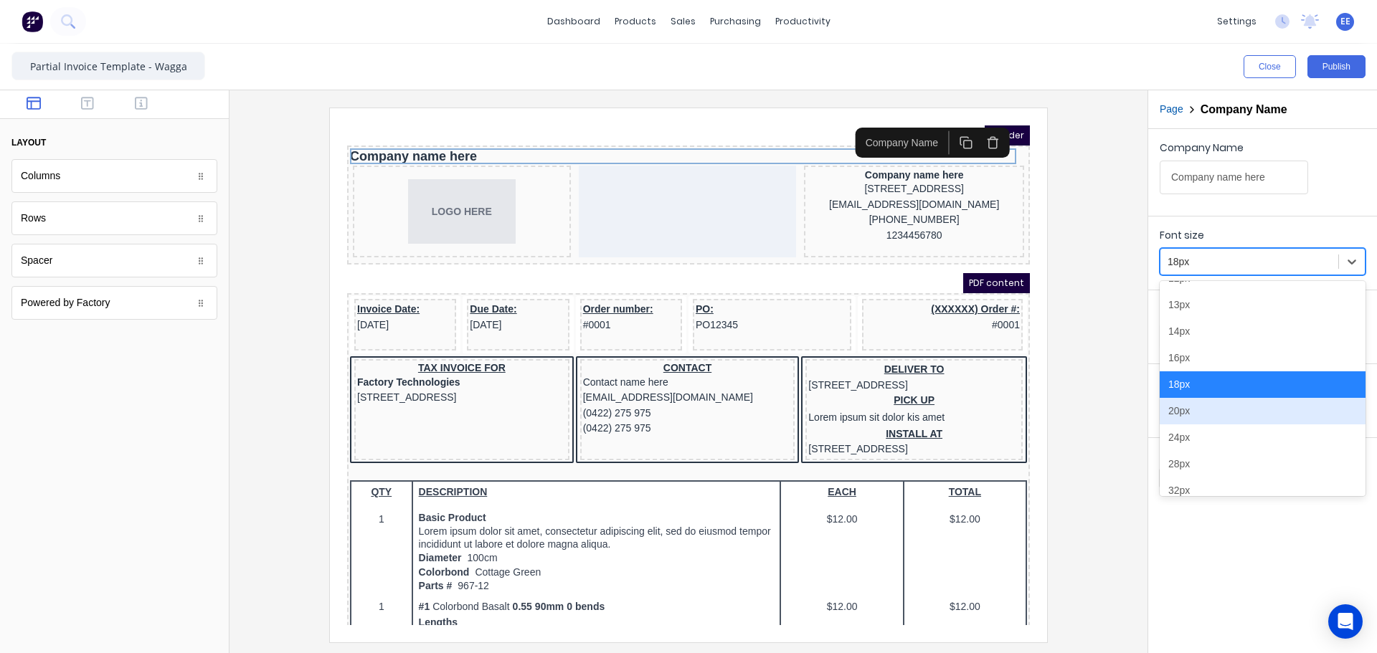
click at [1188, 416] on div "20px" at bounding box center [1263, 411] width 206 height 27
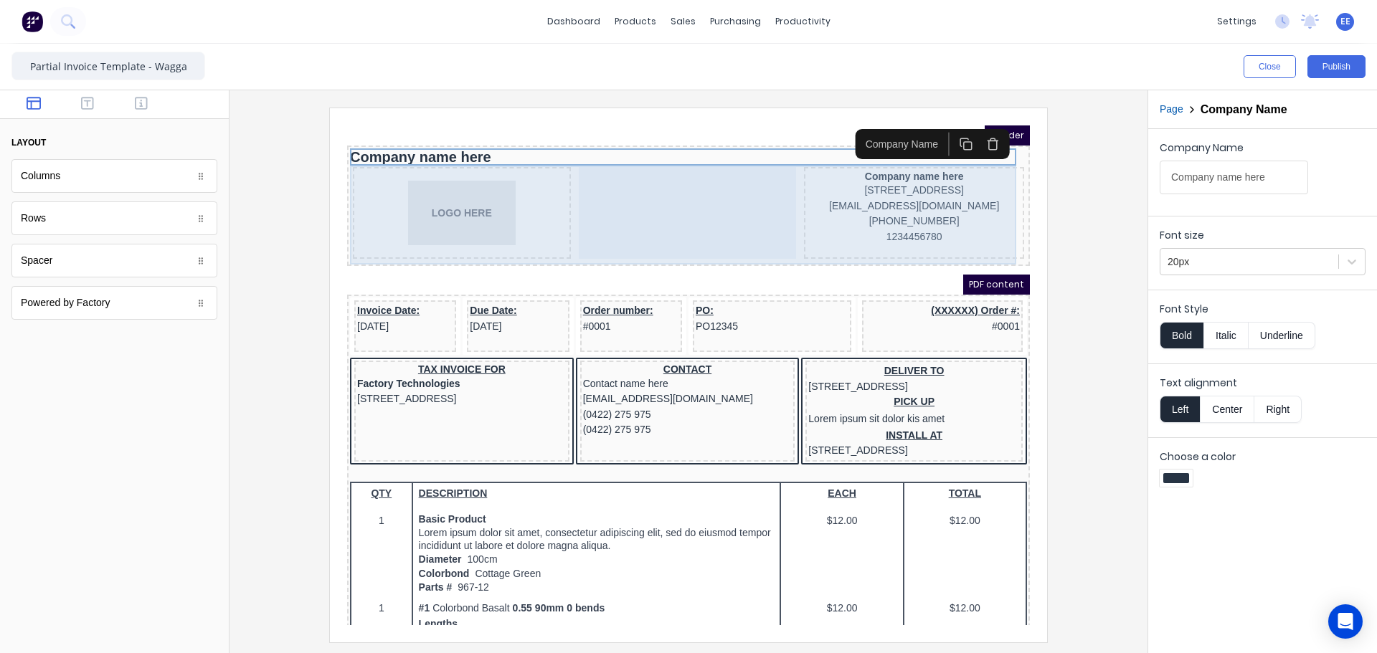
click at [550, 208] on div "LOGO HERE Company name here [STREET_ADDRESS], 4217 [EMAIL_ADDRESS][DOMAIN_NAME]…" at bounding box center [671, 197] width 677 height 98
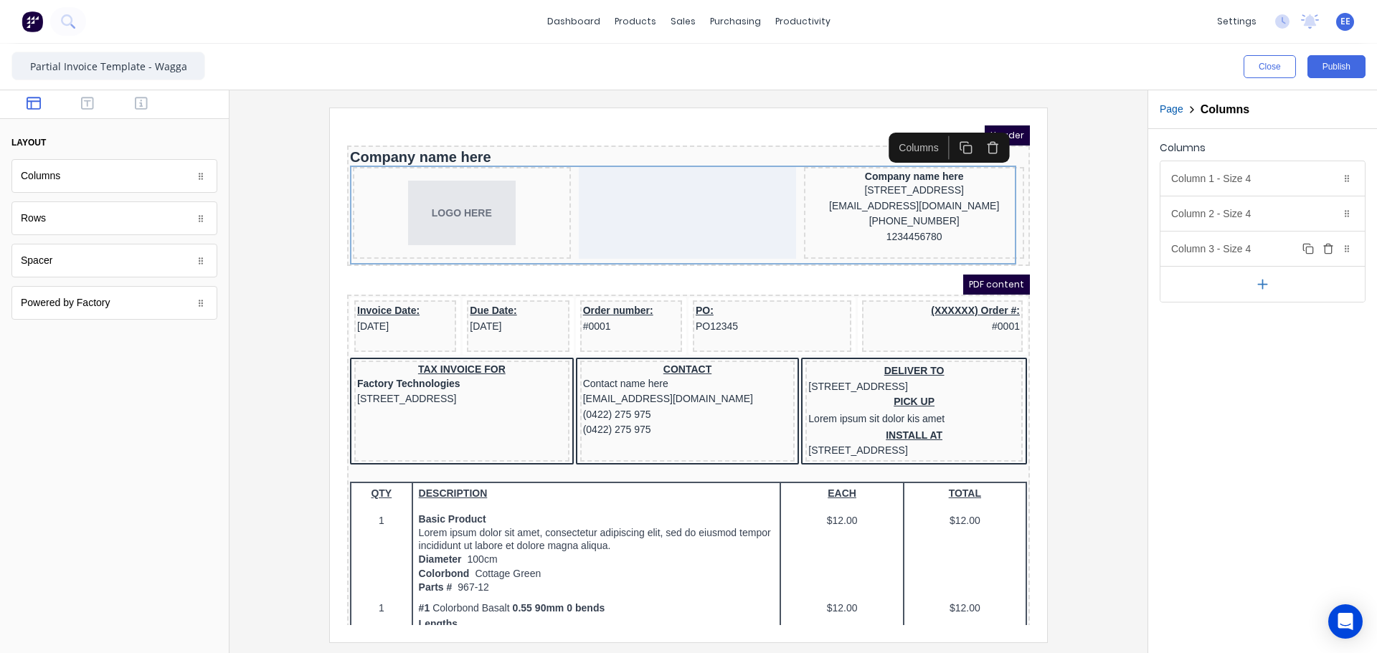
click at [1325, 246] on icon "button" at bounding box center [1328, 250] width 6 height 8
click at [1270, 183] on div "Column 1 - Size 4 Duplicate Delete" at bounding box center [1263, 178] width 204 height 34
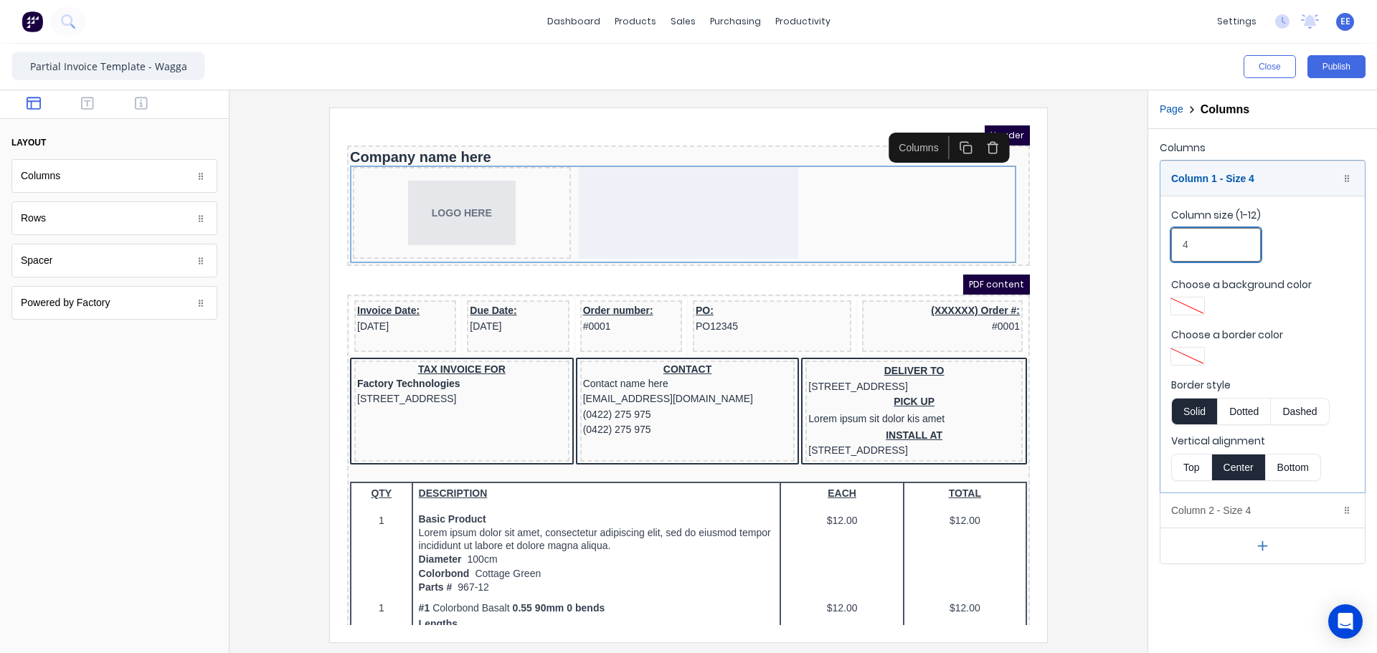
drag, startPoint x: 1199, startPoint y: 240, endPoint x: 1147, endPoint y: 245, distance: 52.7
click at [1147, 245] on div "Close Publish Components layout Columns Columns Rows Rows Spacer Spacer Powered…" at bounding box center [688, 349] width 1377 height 610
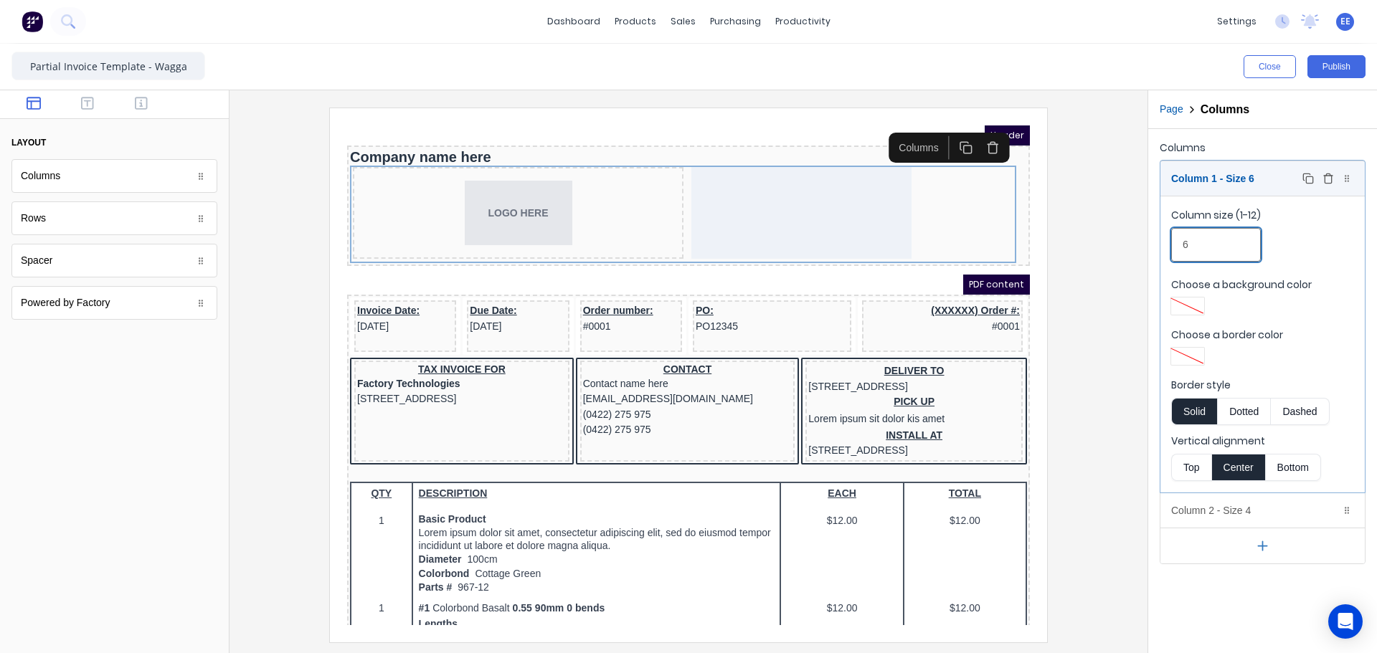
type input "6"
click at [1247, 176] on div "Column 1 - Size 6 Duplicate Delete" at bounding box center [1263, 178] width 204 height 34
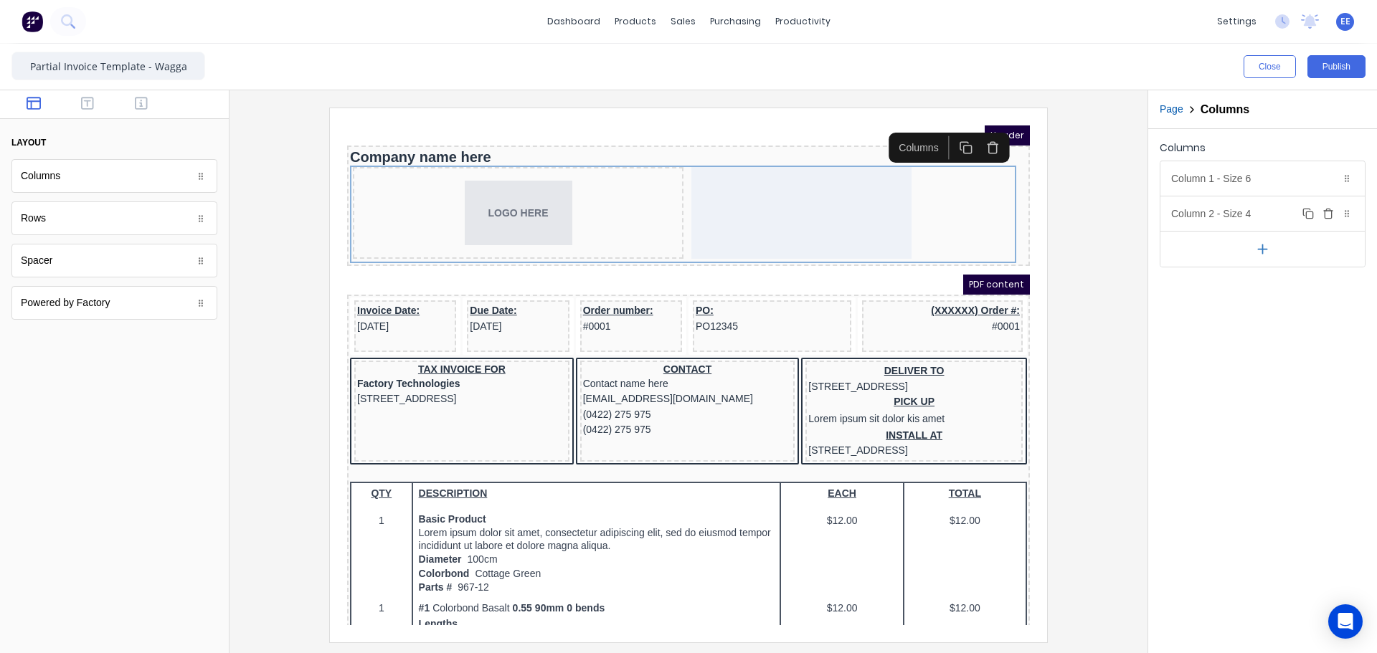
click at [1234, 218] on div "Column 2 - Size 4 Duplicate Delete" at bounding box center [1263, 214] width 204 height 34
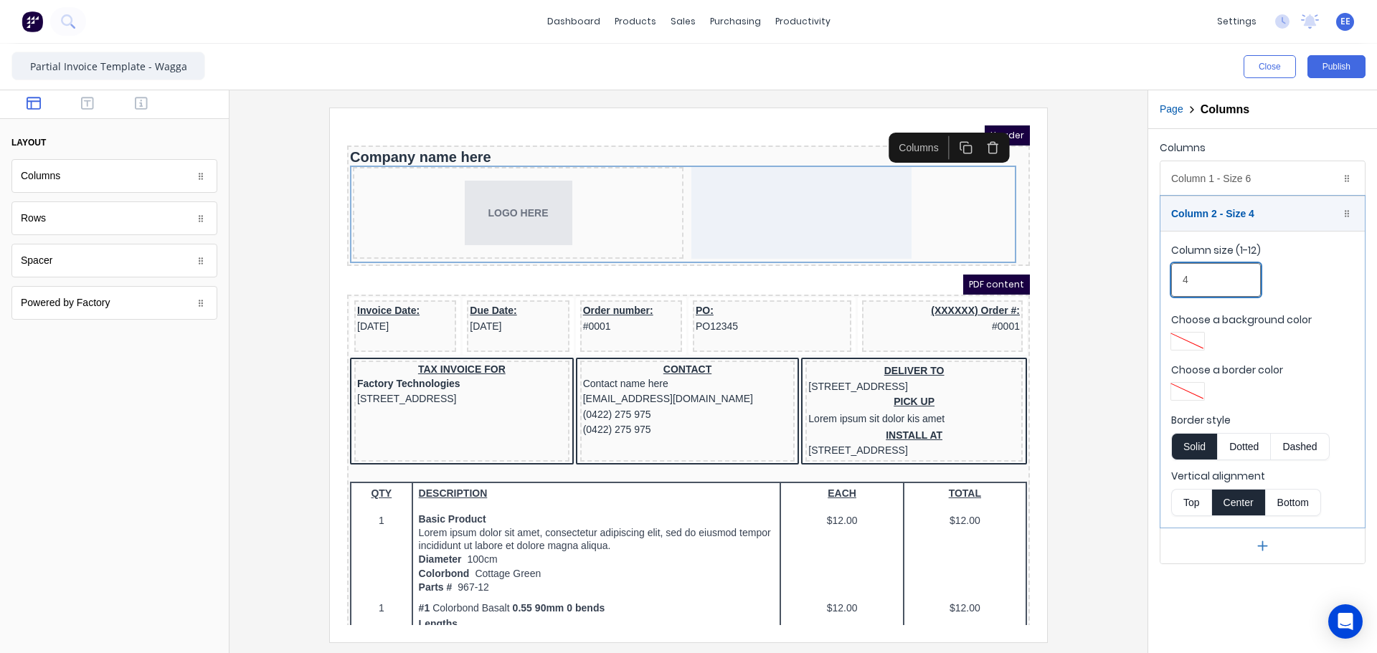
drag, startPoint x: 1170, startPoint y: 283, endPoint x: 1160, endPoint y: 283, distance: 10.0
click at [1160, 283] on div "Column 1 - Size 6 Duplicate Delete Column size (1-12) 6 Choose a background col…" at bounding box center [1263, 363] width 206 height 404
type input "6"
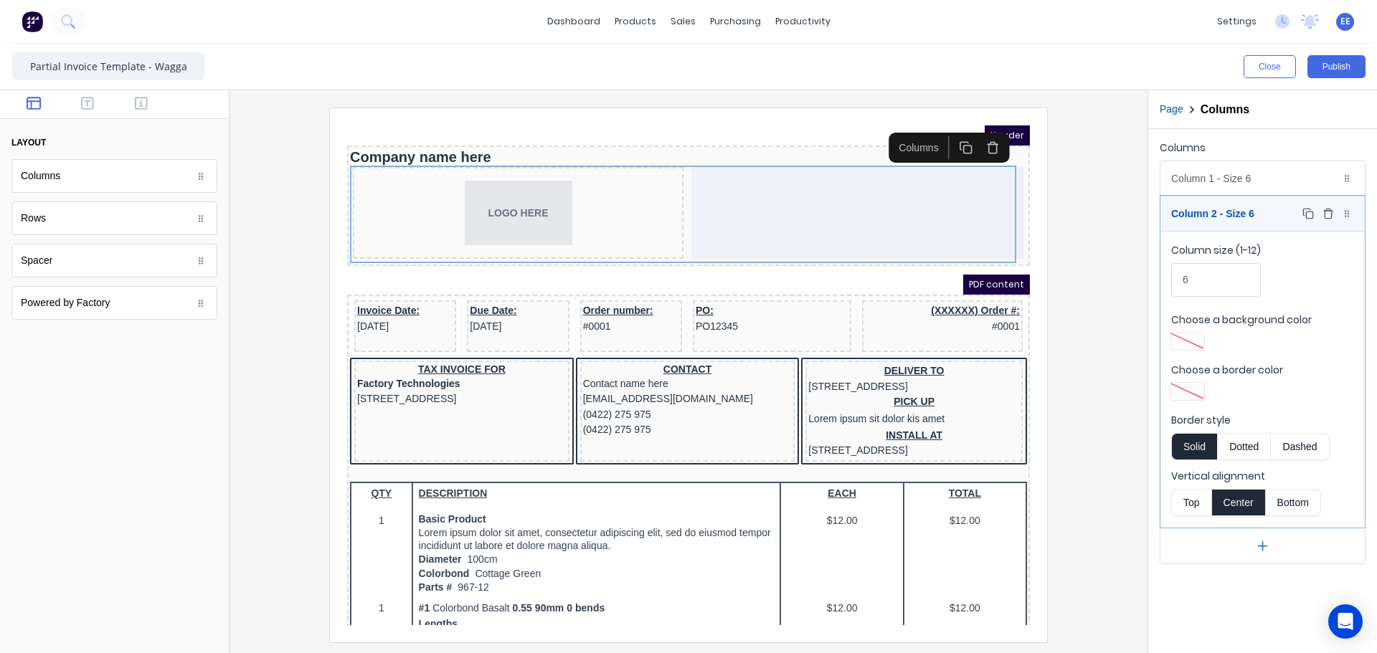
click at [1239, 214] on div "Column 2 - Size 6 Duplicate Delete" at bounding box center [1263, 214] width 204 height 34
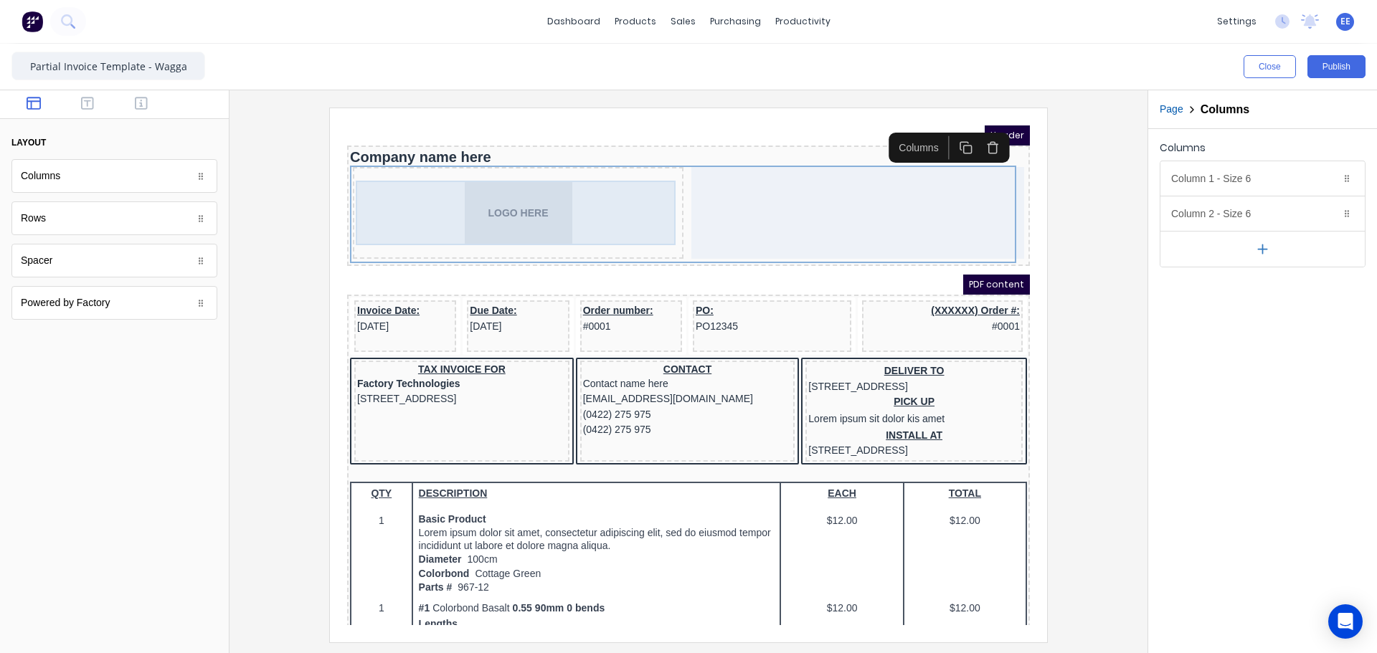
click at [531, 205] on div "LOGO HERE" at bounding box center [501, 196] width 325 height 65
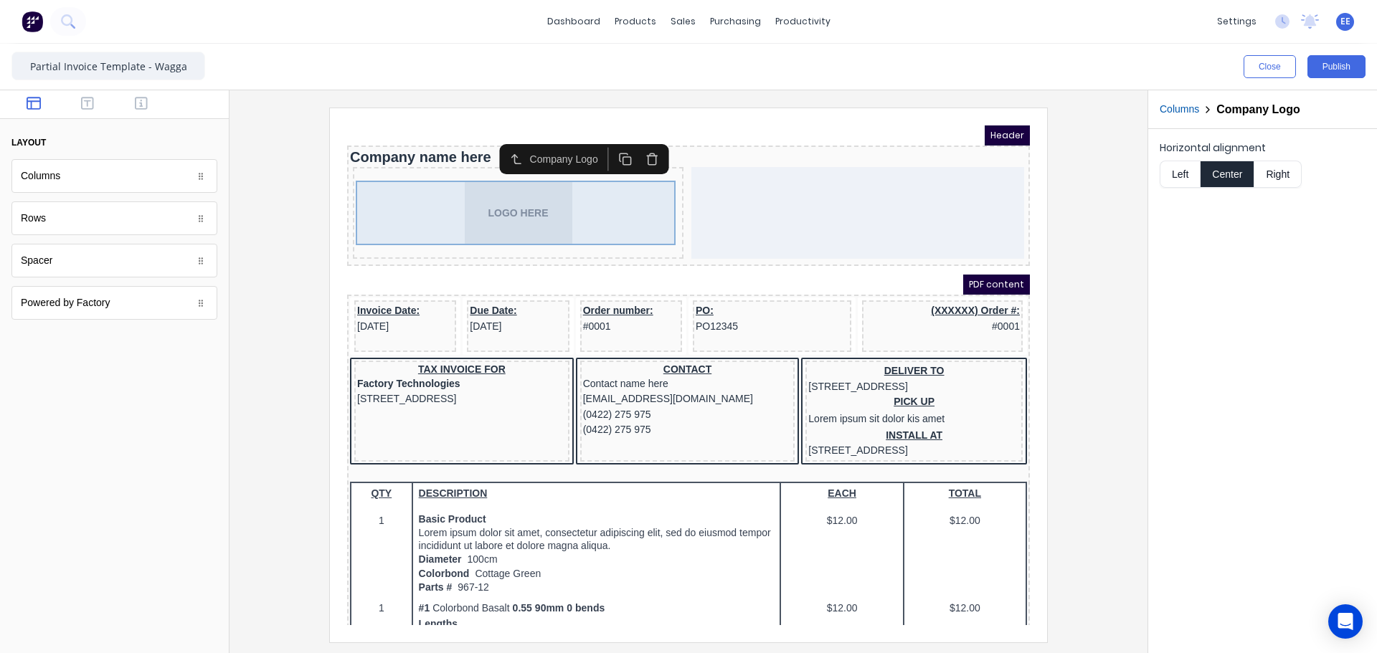
click at [494, 204] on div "LOGO HERE" at bounding box center [501, 196] width 325 height 65
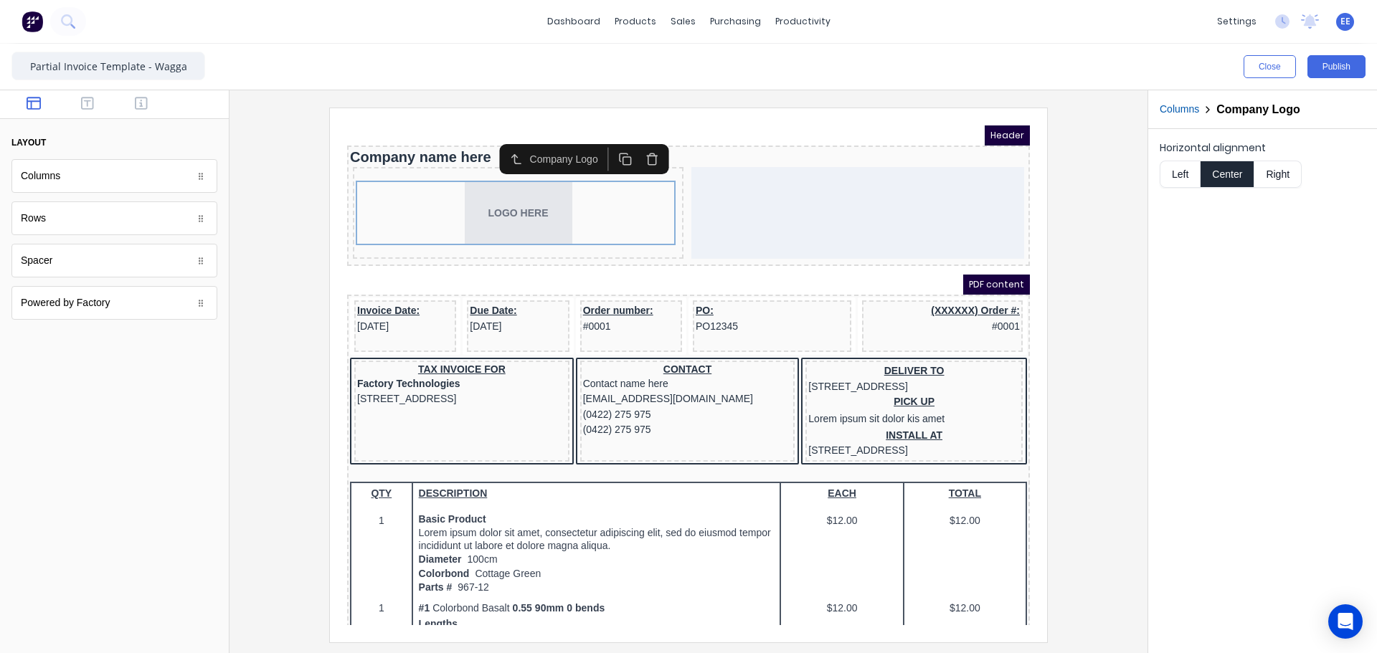
click at [633, 143] on icon "button" at bounding box center [635, 142] width 14 height 14
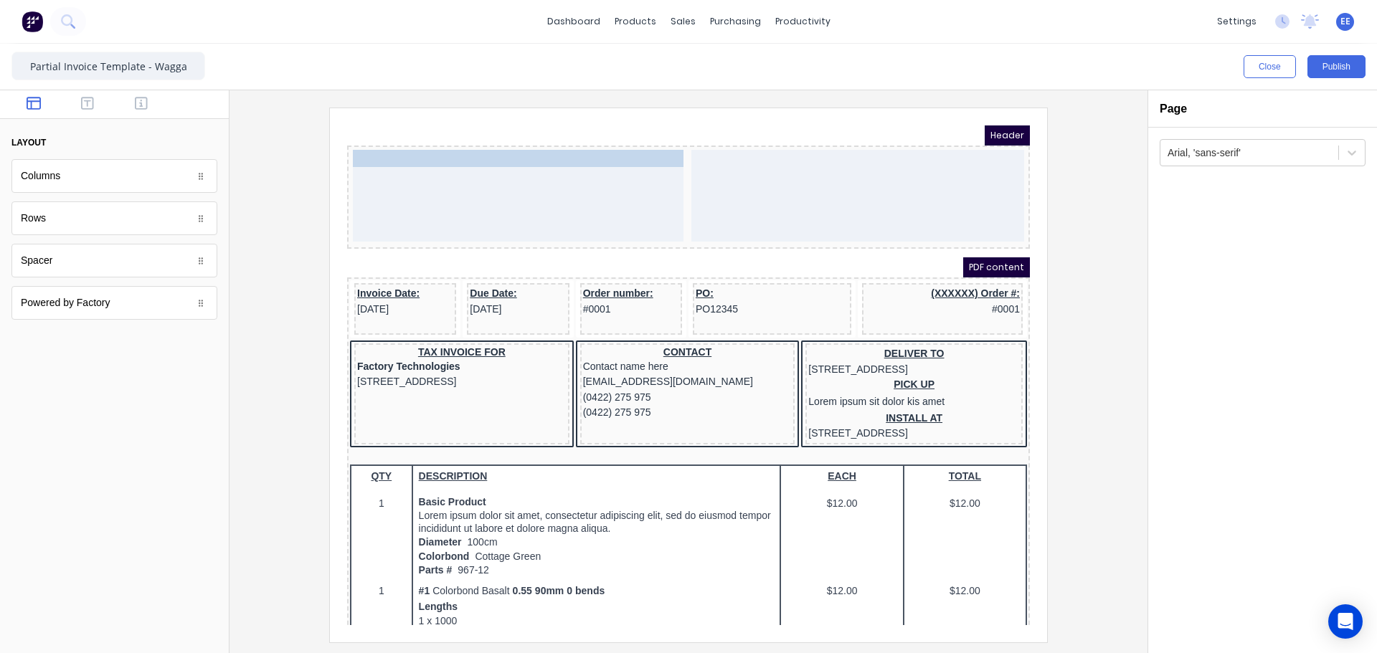
drag, startPoint x: 403, startPoint y: 140, endPoint x: 412, endPoint y: 177, distance: 38.3
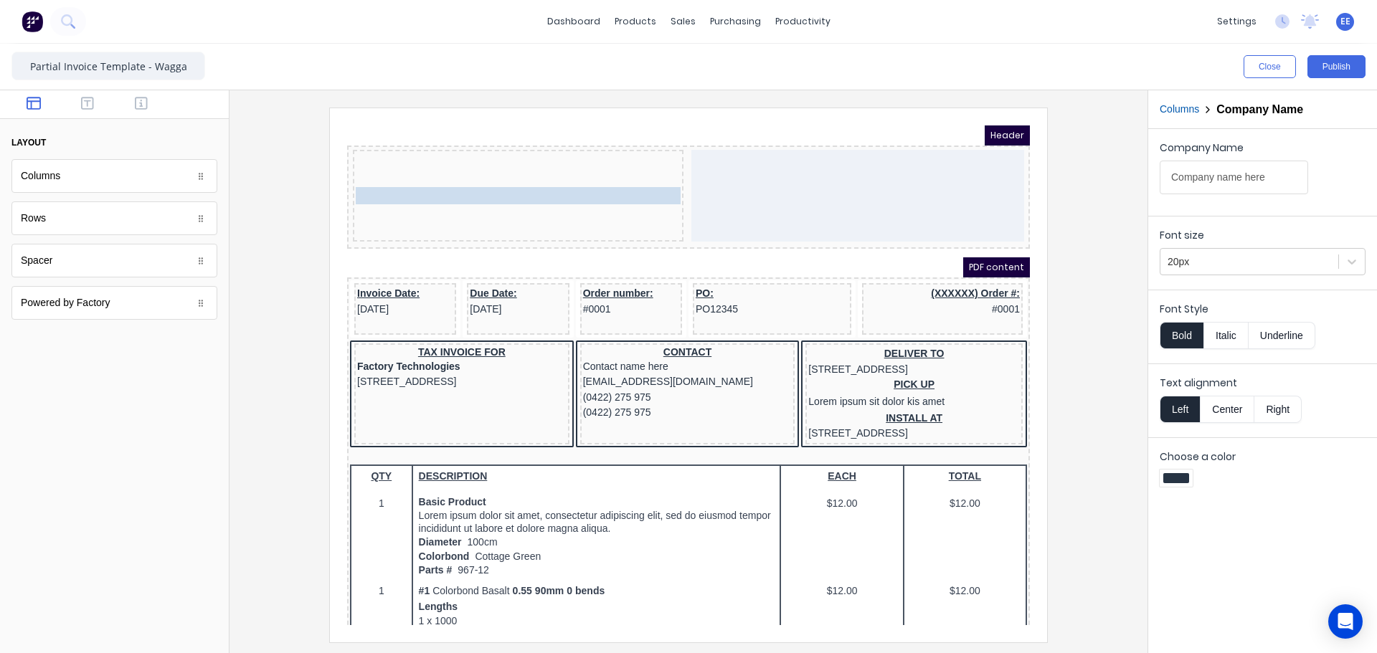
drag, startPoint x: 434, startPoint y: 178, endPoint x: 519, endPoint y: 141, distance: 92.9
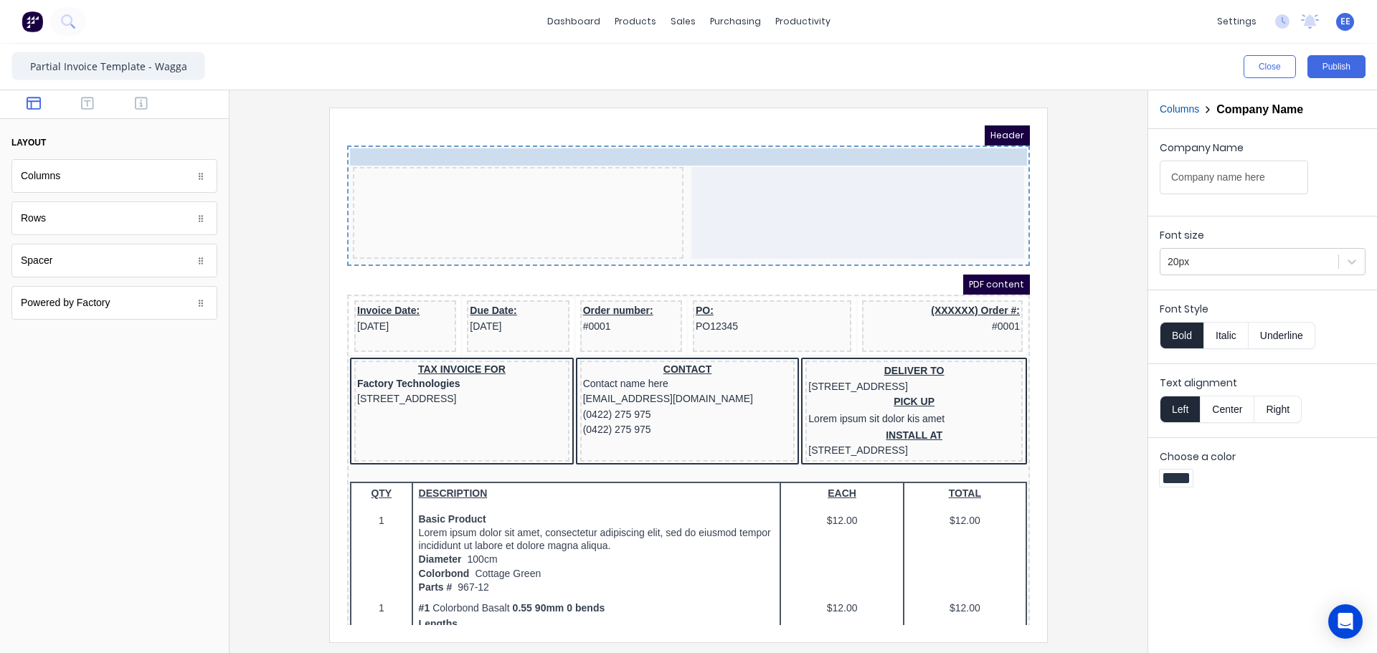
drag, startPoint x: 427, startPoint y: 171, endPoint x: 514, endPoint y: 136, distance: 93.4
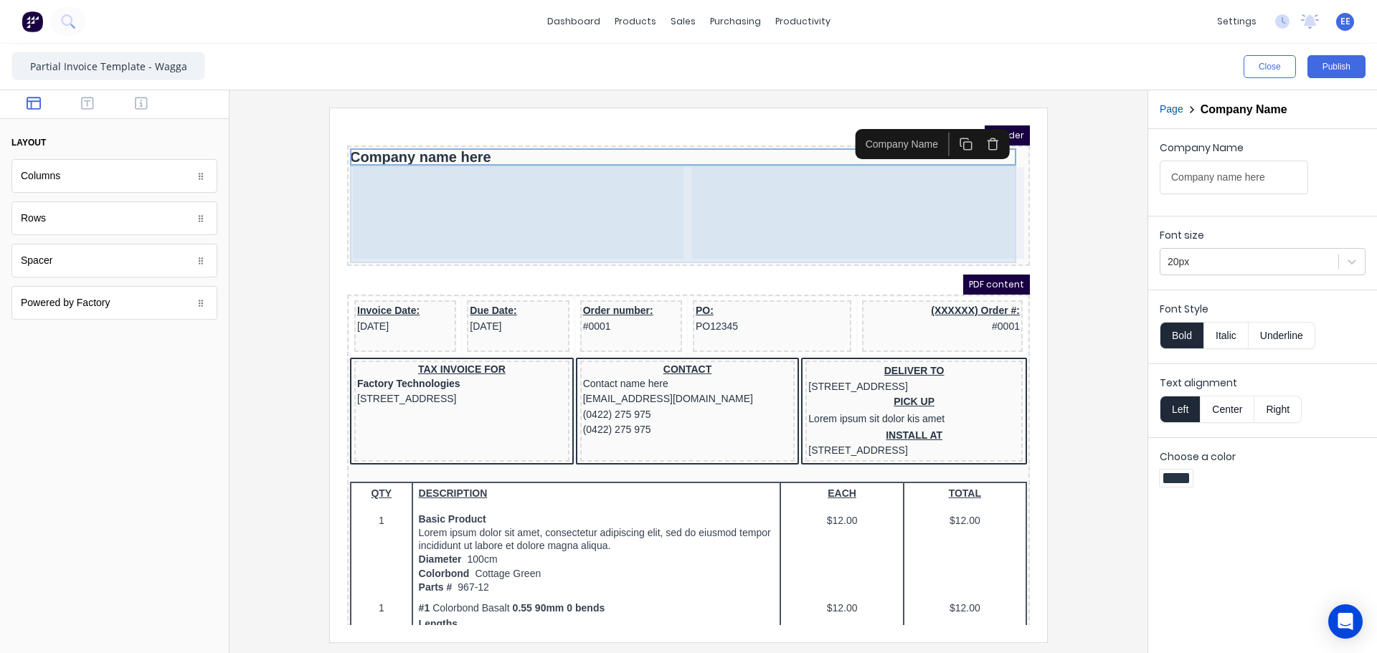
drag, startPoint x: 393, startPoint y: 174, endPoint x: 401, endPoint y: 173, distance: 8.0
click at [393, 175] on div at bounding box center [501, 196] width 331 height 92
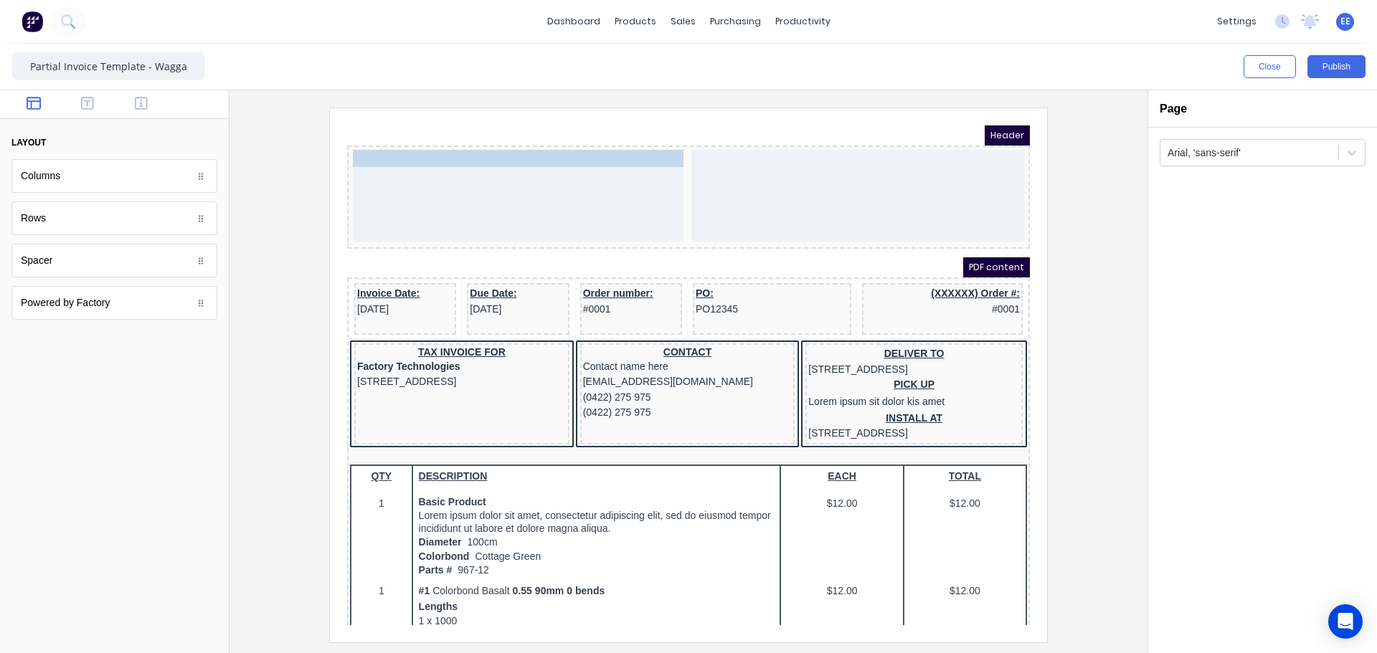
drag, startPoint x: 411, startPoint y: 140, endPoint x: 414, endPoint y: 170, distance: 30.3
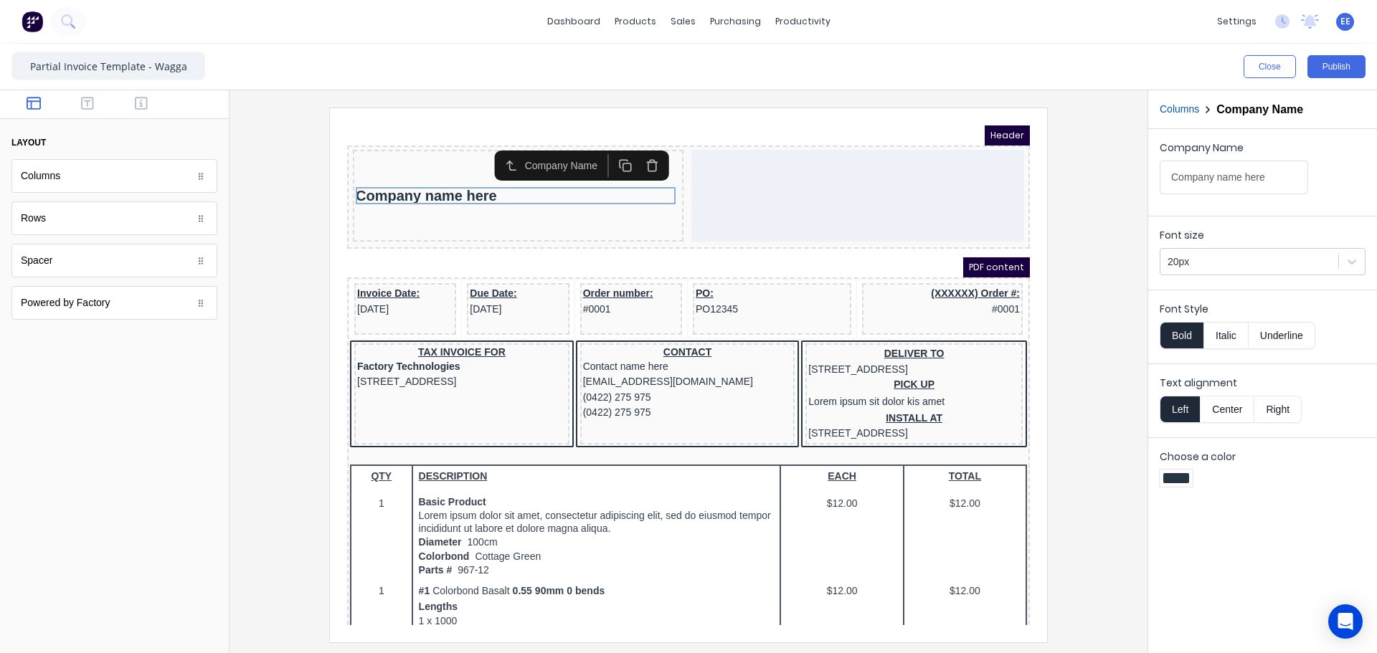
click at [1186, 112] on button "Columns" at bounding box center [1179, 109] width 39 height 15
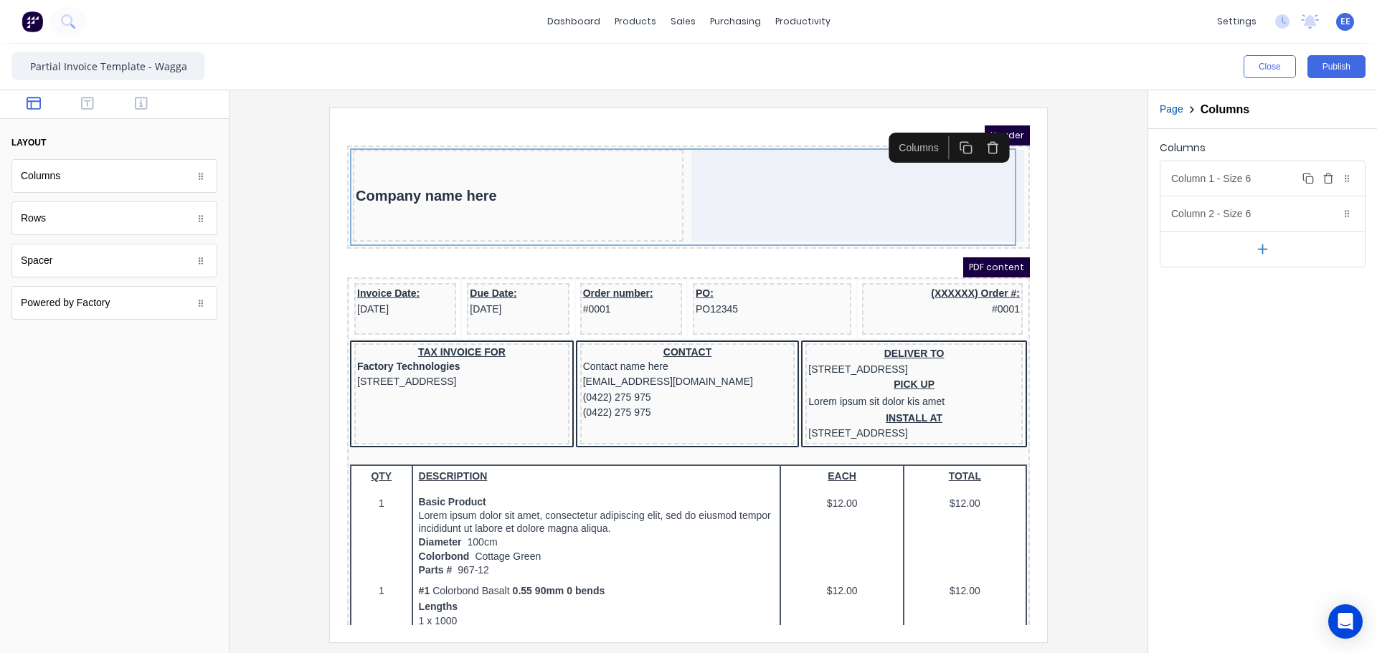
click at [1184, 171] on div "Column 1 - Size 6 Duplicate Delete" at bounding box center [1263, 178] width 204 height 34
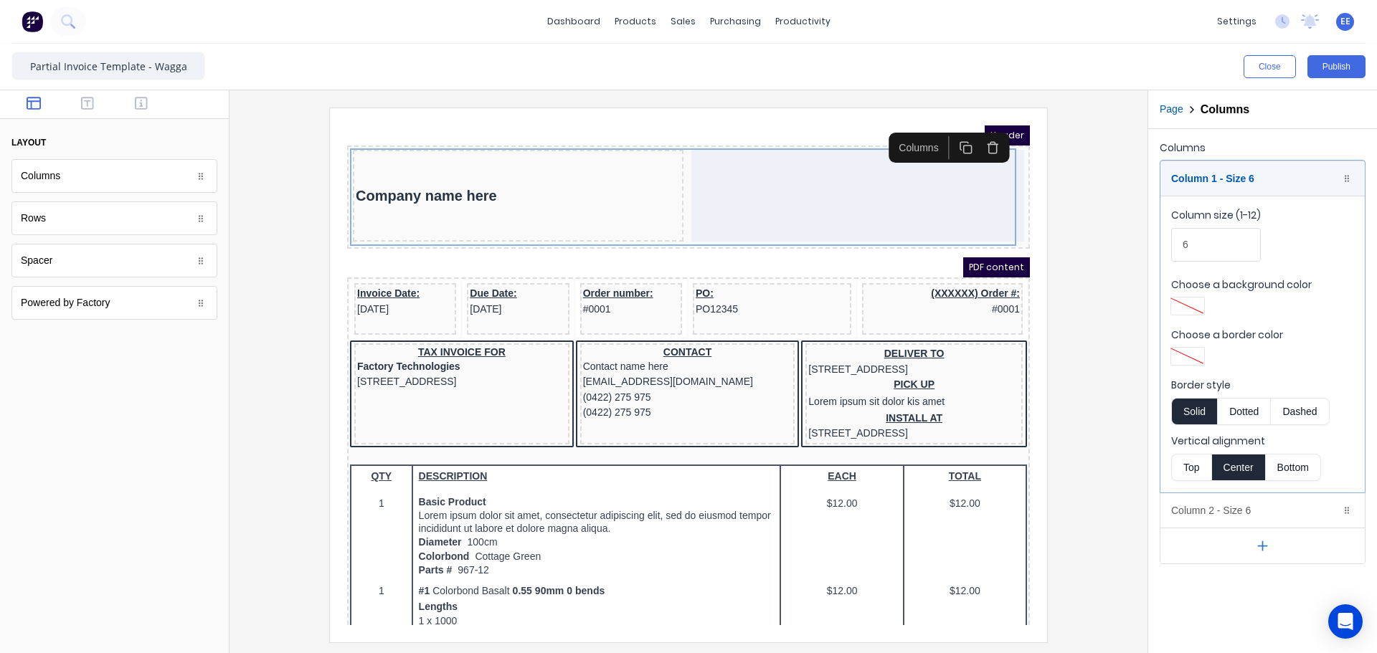
drag, startPoint x: 1186, startPoint y: 461, endPoint x: 1186, endPoint y: 379, distance: 81.8
click at [1186, 460] on button "Top" at bounding box center [1191, 467] width 40 height 27
click at [1178, 180] on div "Column 1 - Size 6 Duplicate Delete" at bounding box center [1263, 178] width 204 height 34
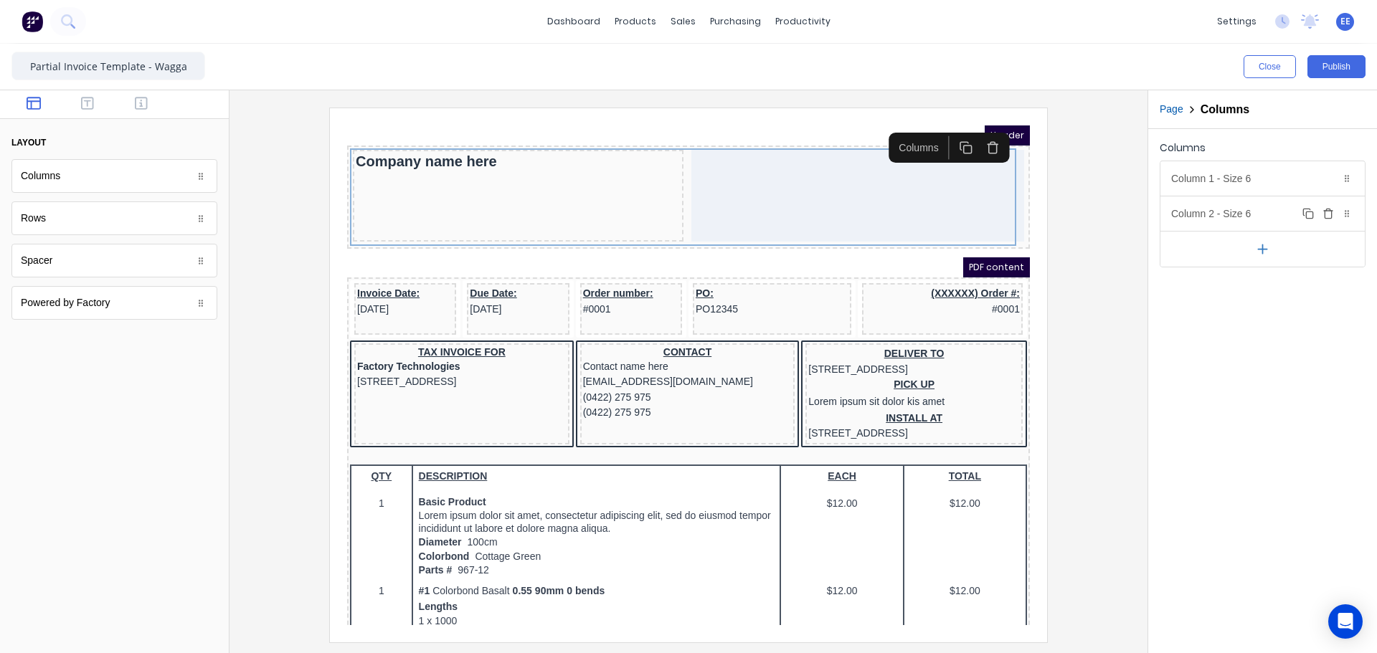
click at [1181, 217] on div "Column 2 - Size 6 Duplicate Delete" at bounding box center [1263, 214] width 204 height 34
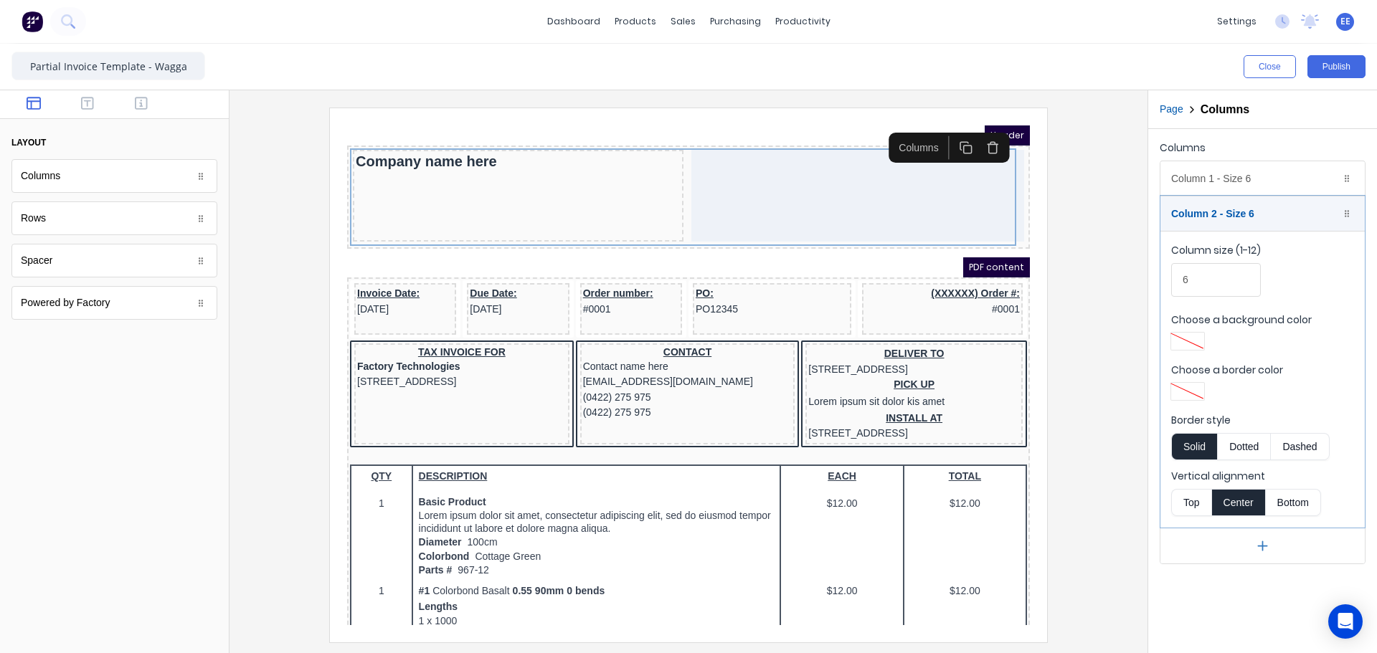
click at [1177, 494] on button "Top" at bounding box center [1191, 502] width 40 height 27
click at [1174, 204] on div "Column 2 - Size 6 Duplicate Delete" at bounding box center [1263, 214] width 204 height 34
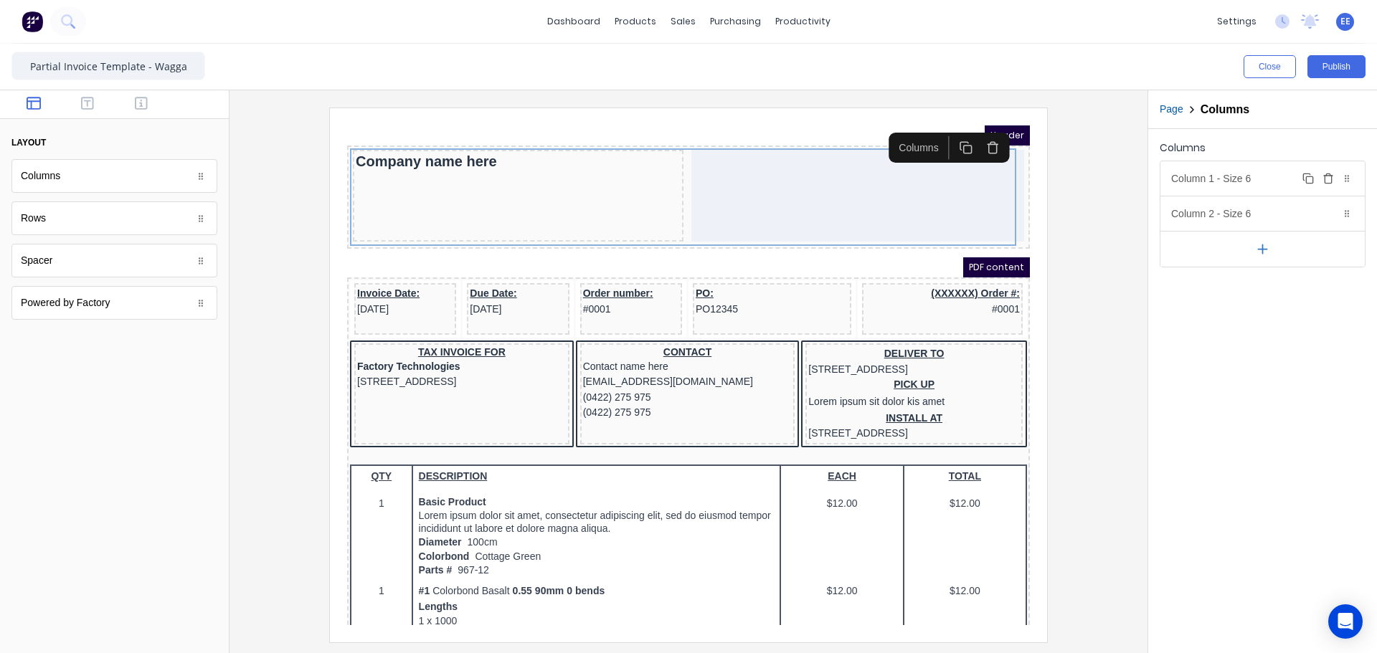
click at [1191, 169] on div "Column 1 - Size 6 Duplicate Delete" at bounding box center [1263, 178] width 204 height 34
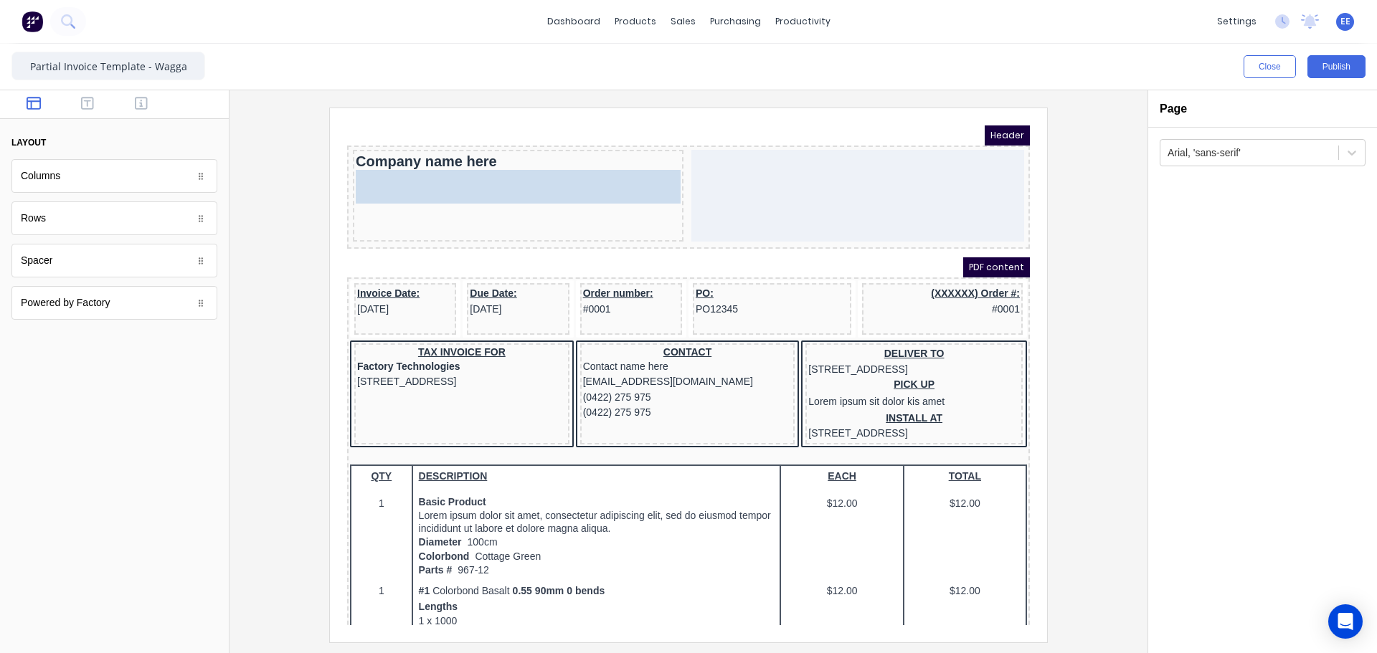
drag, startPoint x: 55, startPoint y: 265, endPoint x: 489, endPoint y: 183, distance: 441.7
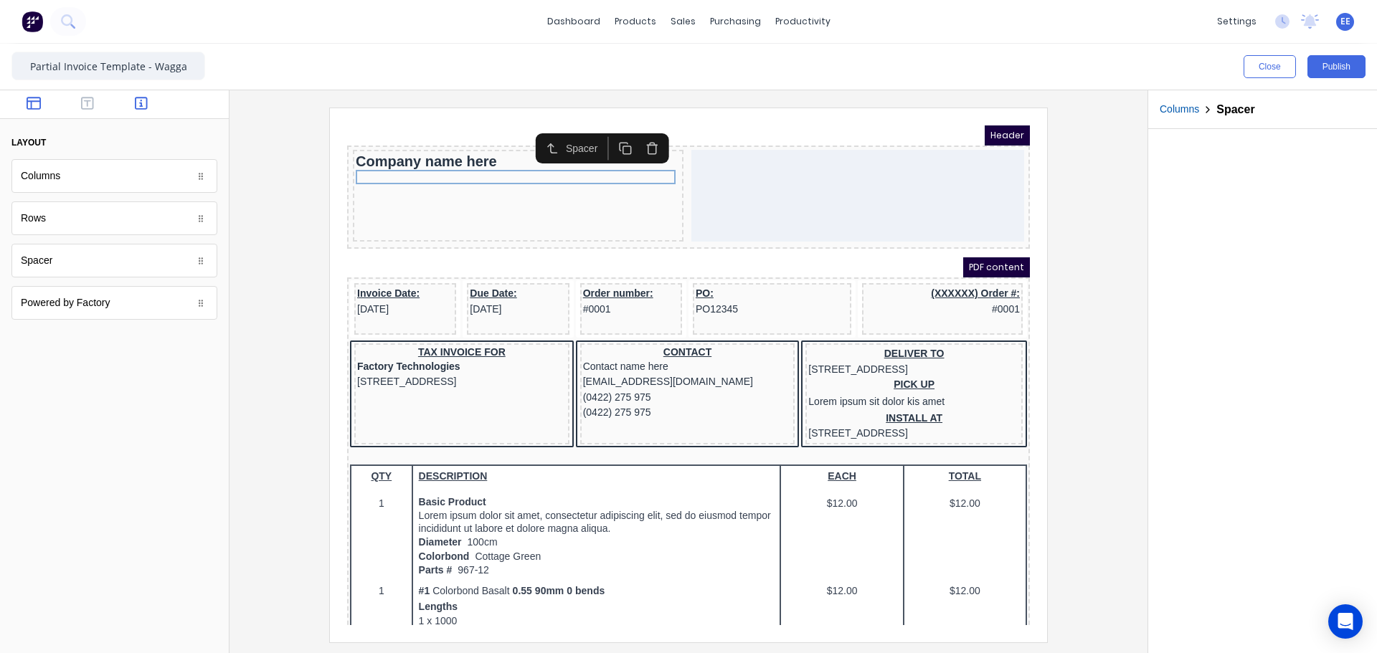
click at [148, 103] on button "button" at bounding box center [141, 104] width 45 height 17
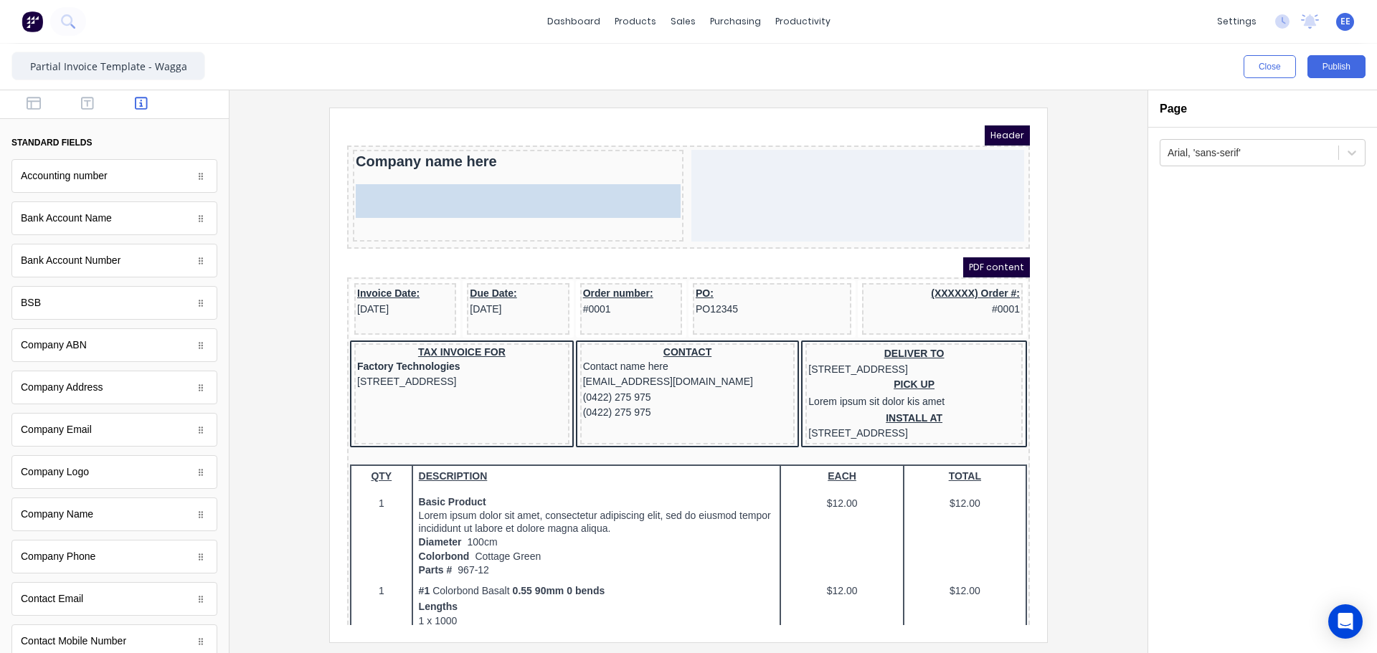
drag, startPoint x: 82, startPoint y: 397, endPoint x: 242, endPoint y: 75, distance: 358.9
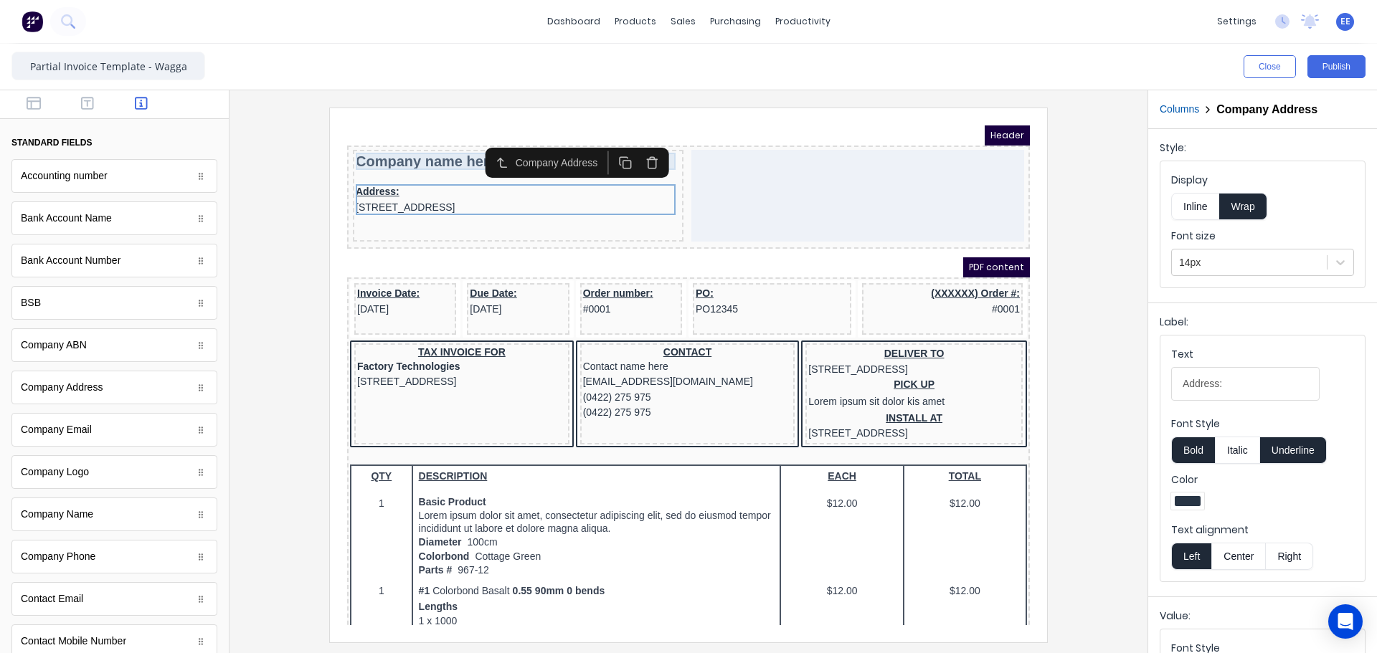
click at [432, 148] on div "Company name here" at bounding box center [501, 144] width 325 height 17
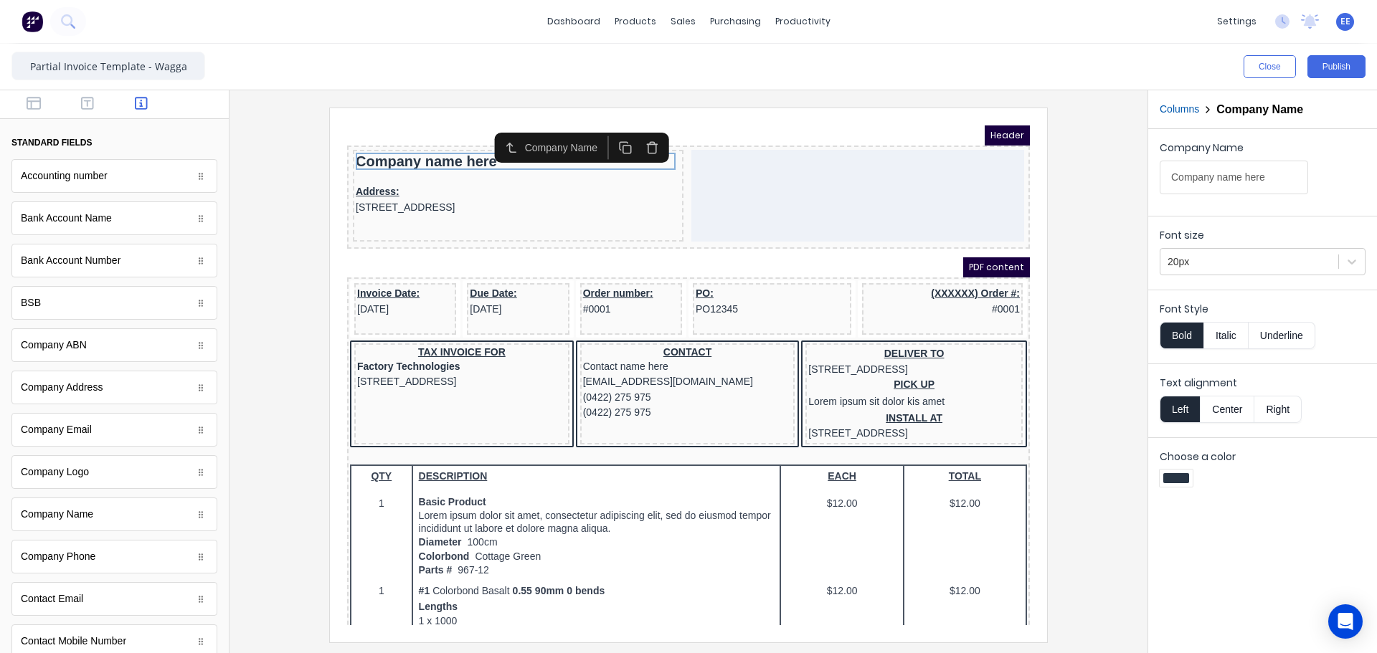
click at [1178, 478] on div at bounding box center [1176, 478] width 26 height 10
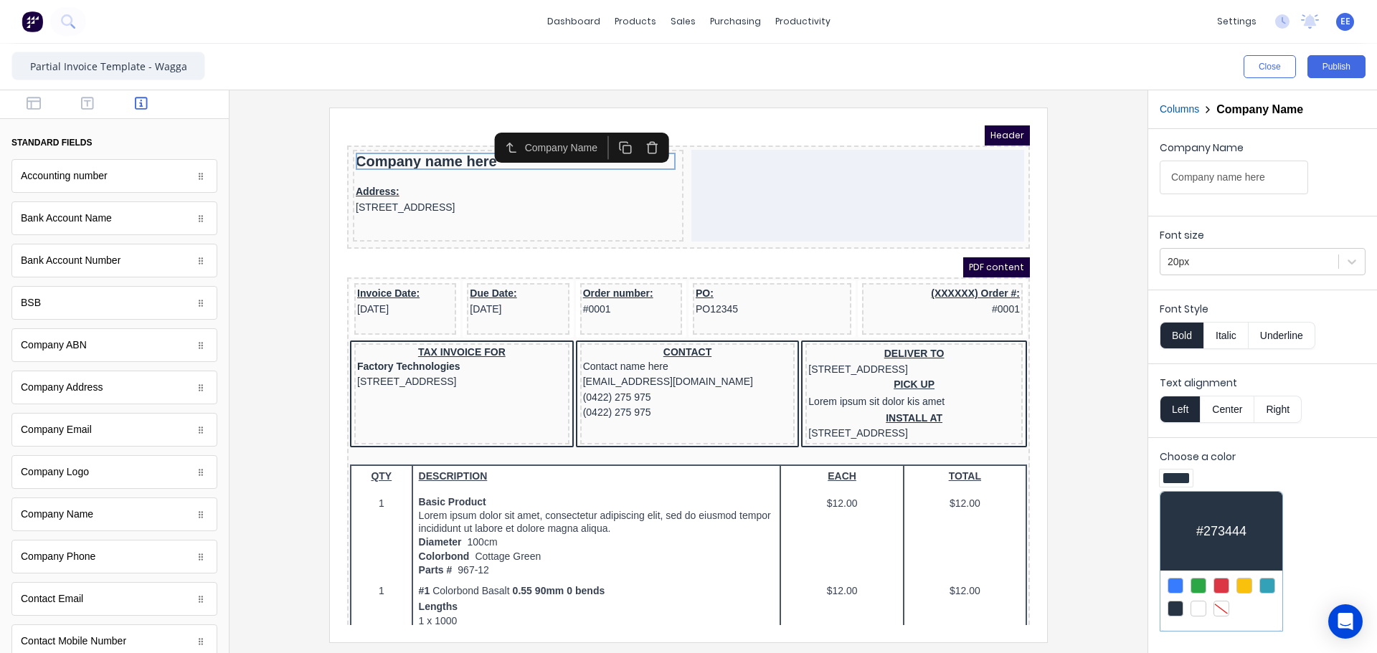
click at [1175, 585] on div at bounding box center [1176, 586] width 16 height 16
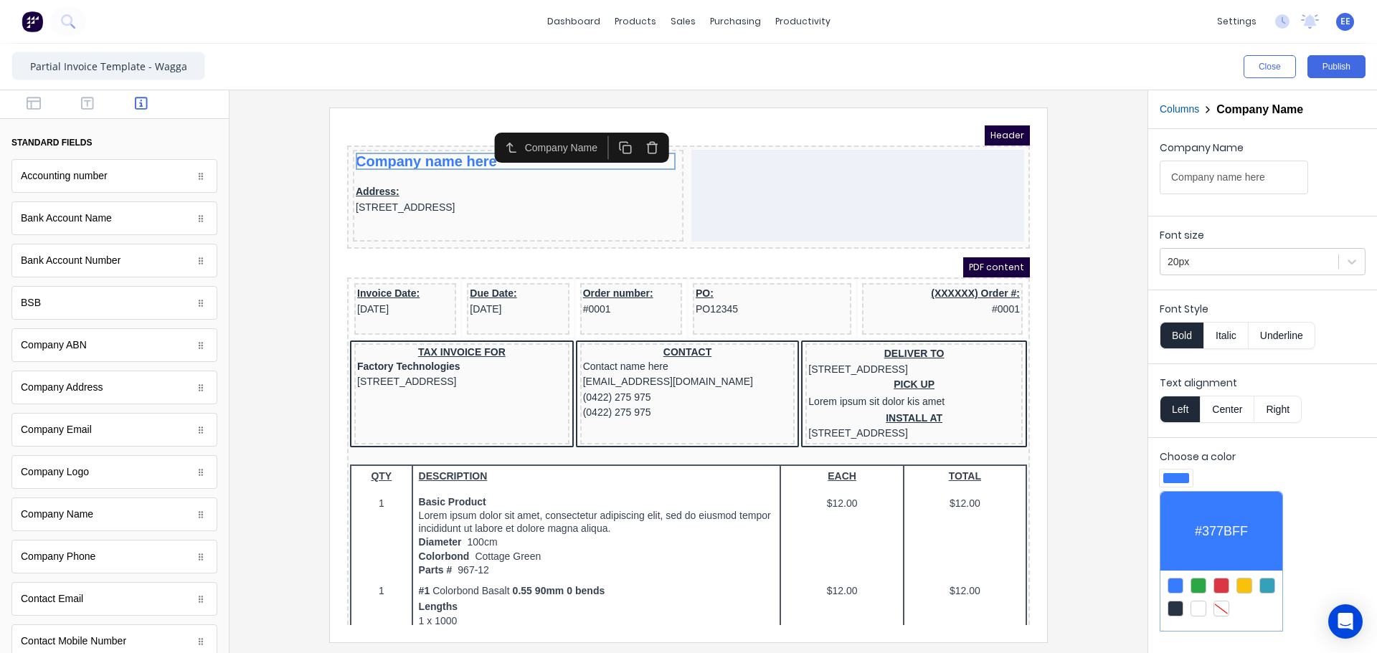
click at [472, 209] on div at bounding box center [688, 326] width 1377 height 653
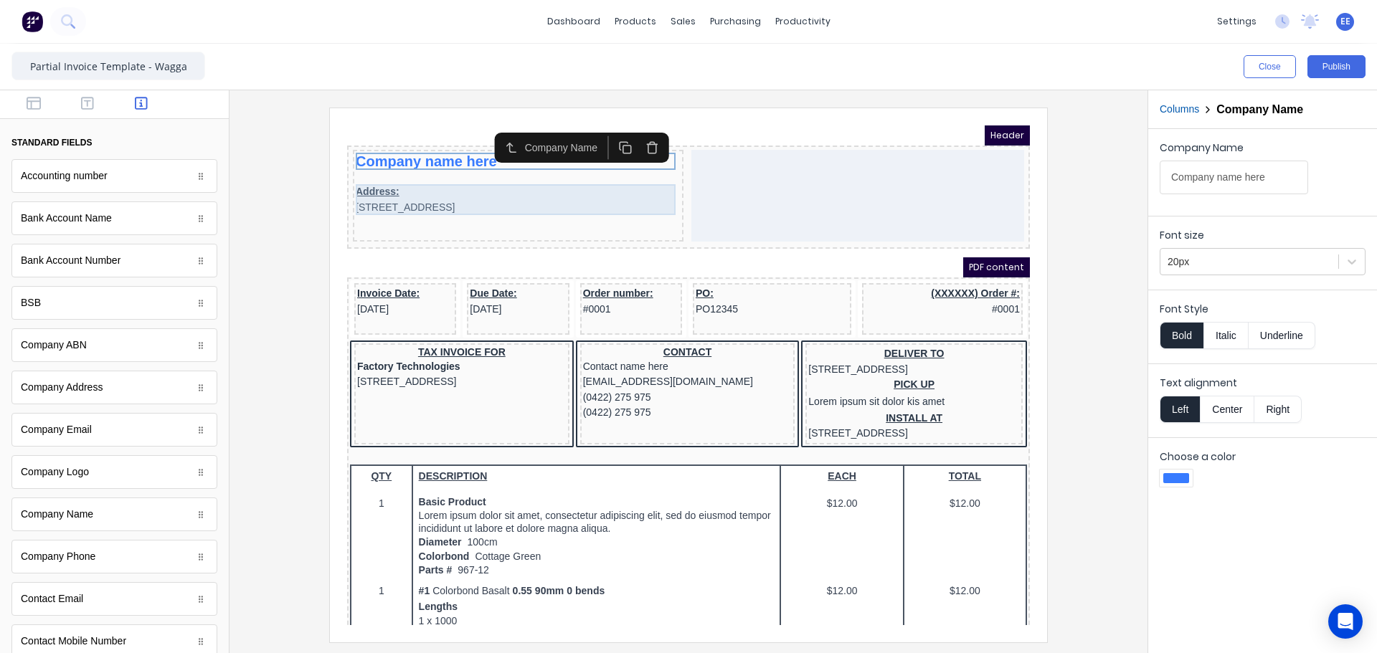
click at [503, 184] on div "Address: [STREET_ADDRESS]" at bounding box center [501, 182] width 325 height 31
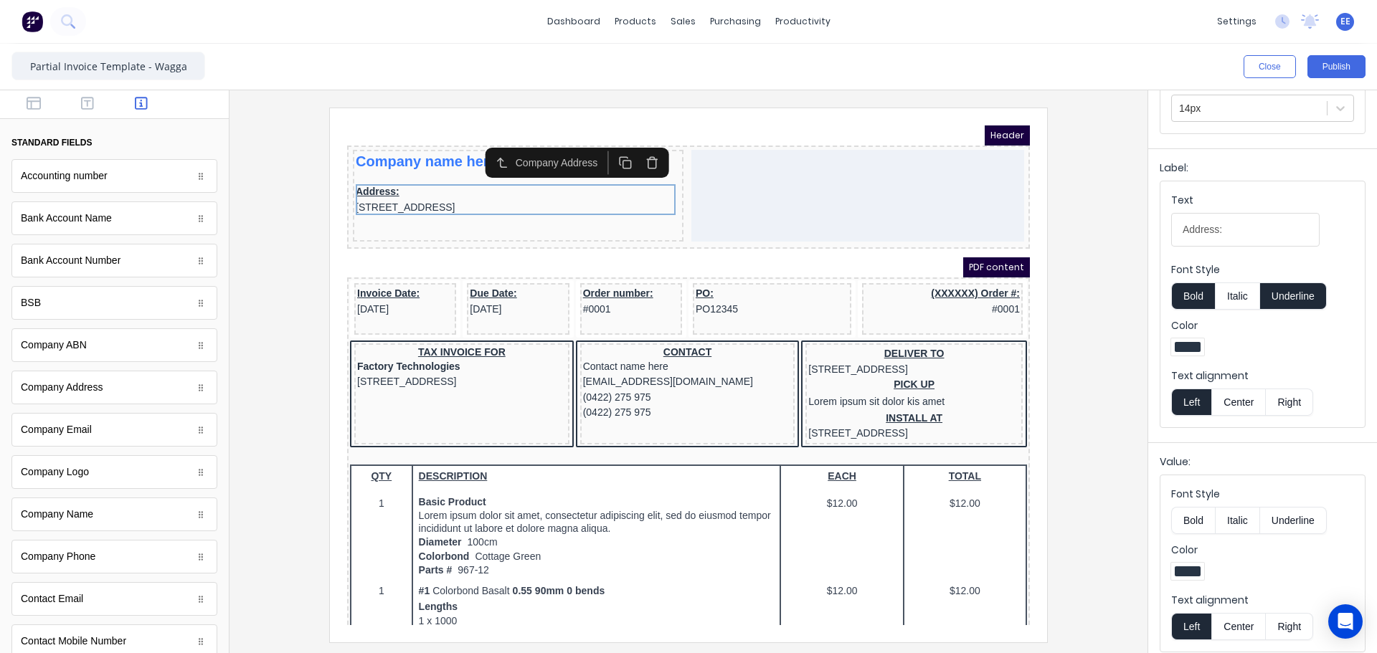
scroll to position [164, 0]
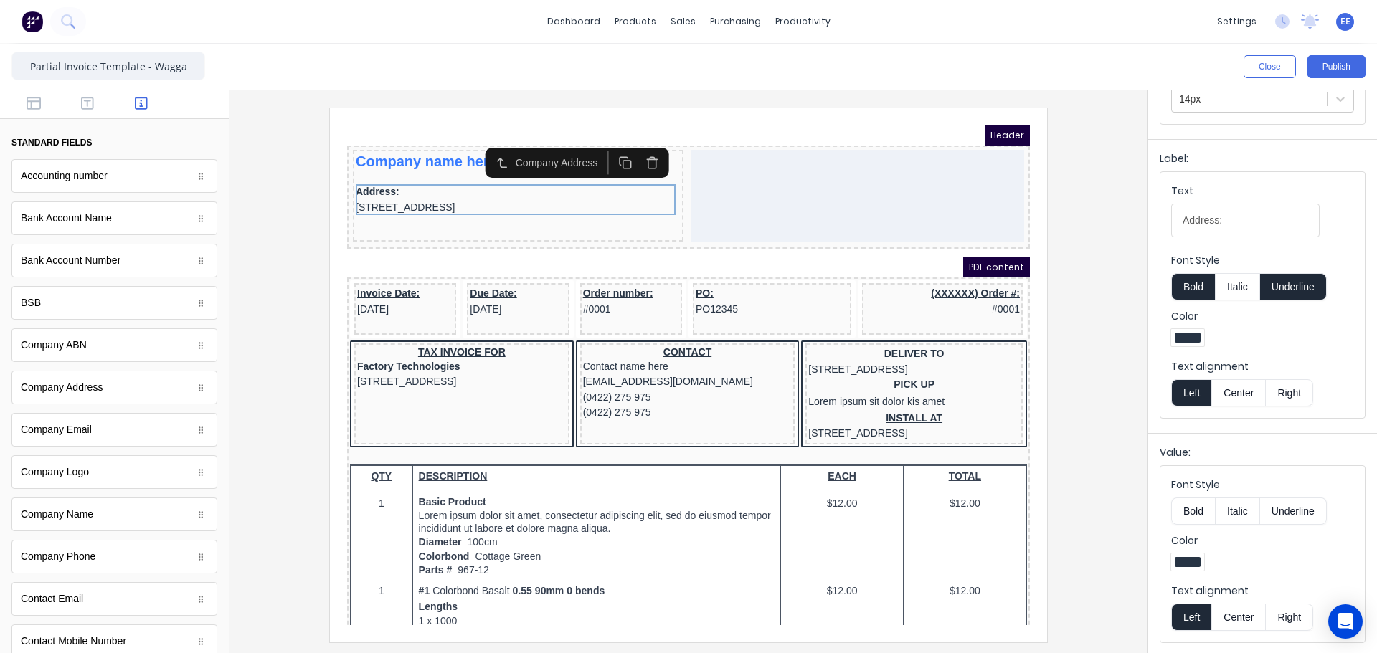
click at [1197, 554] on div at bounding box center [1187, 562] width 33 height 17
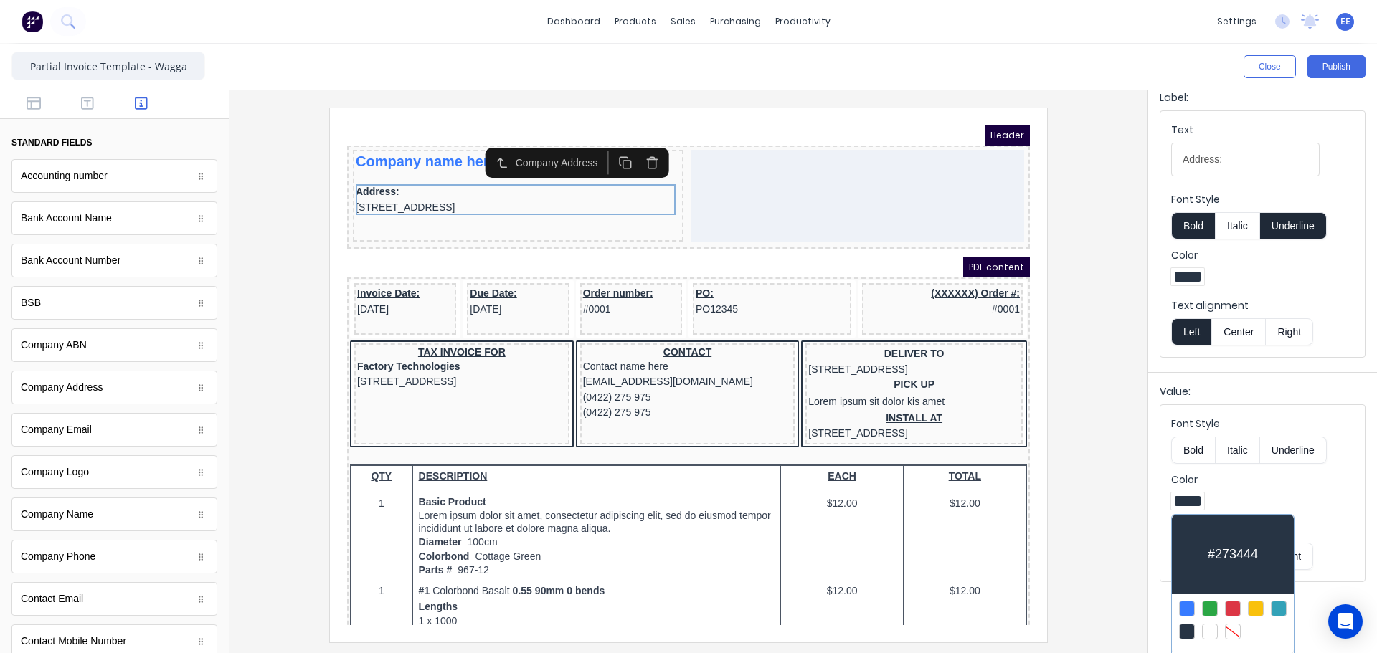
click at [1277, 609] on div at bounding box center [1279, 609] width 16 height 16
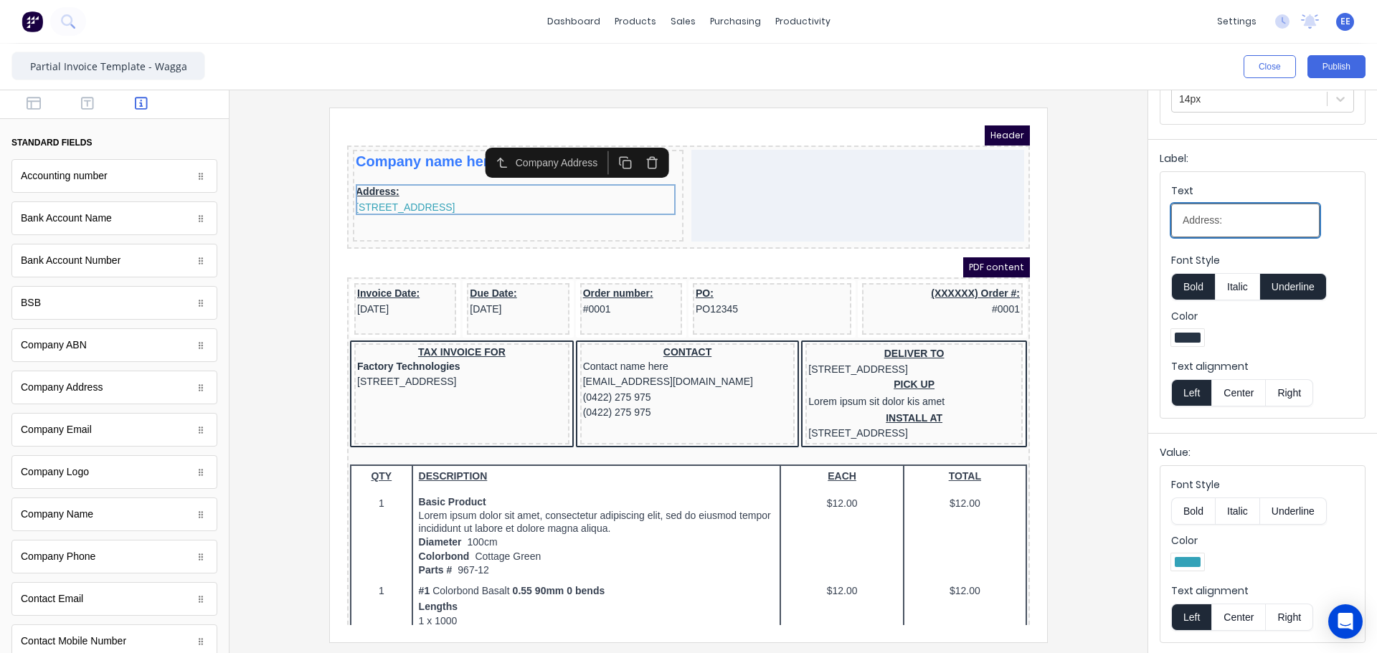
drag, startPoint x: 1237, startPoint y: 216, endPoint x: 1122, endPoint y: 231, distance: 115.7
click at [1122, 231] on div "Close Publish Components standard fields Accounting number Accounting number Ba…" at bounding box center [688, 349] width 1377 height 610
click at [1188, 504] on button "Bold" at bounding box center [1193, 511] width 44 height 27
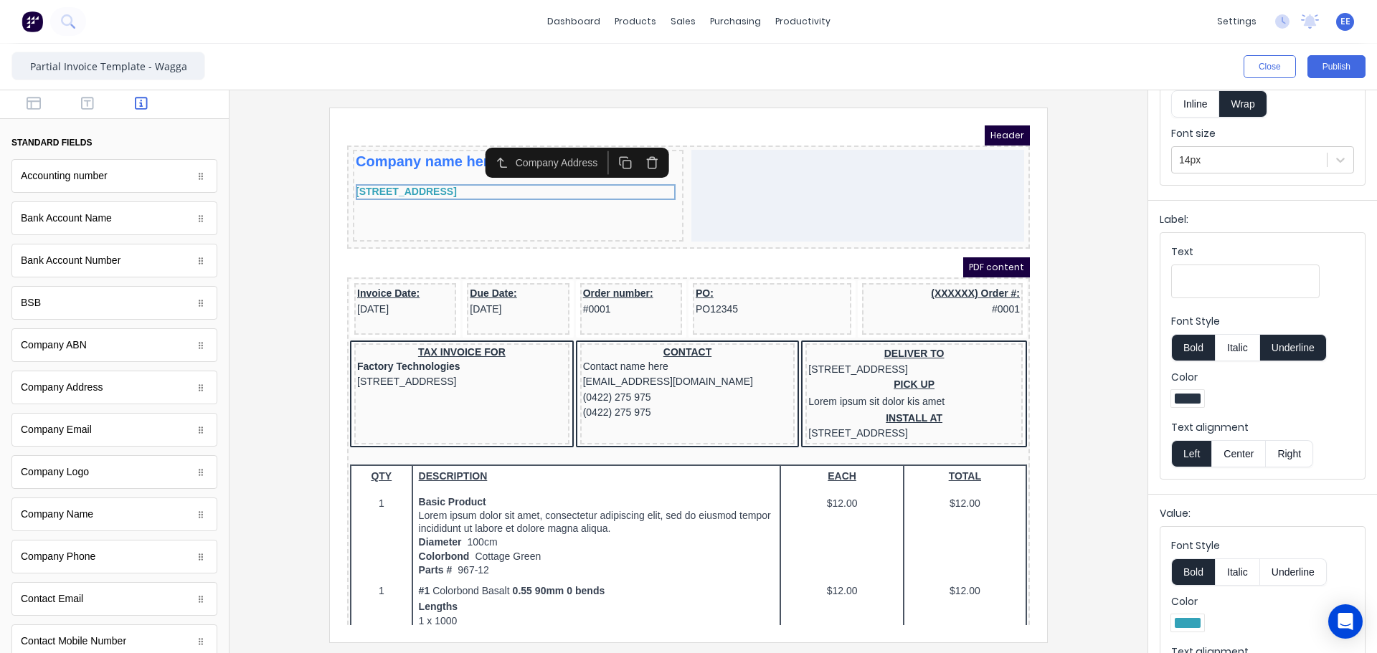
scroll to position [20, 0]
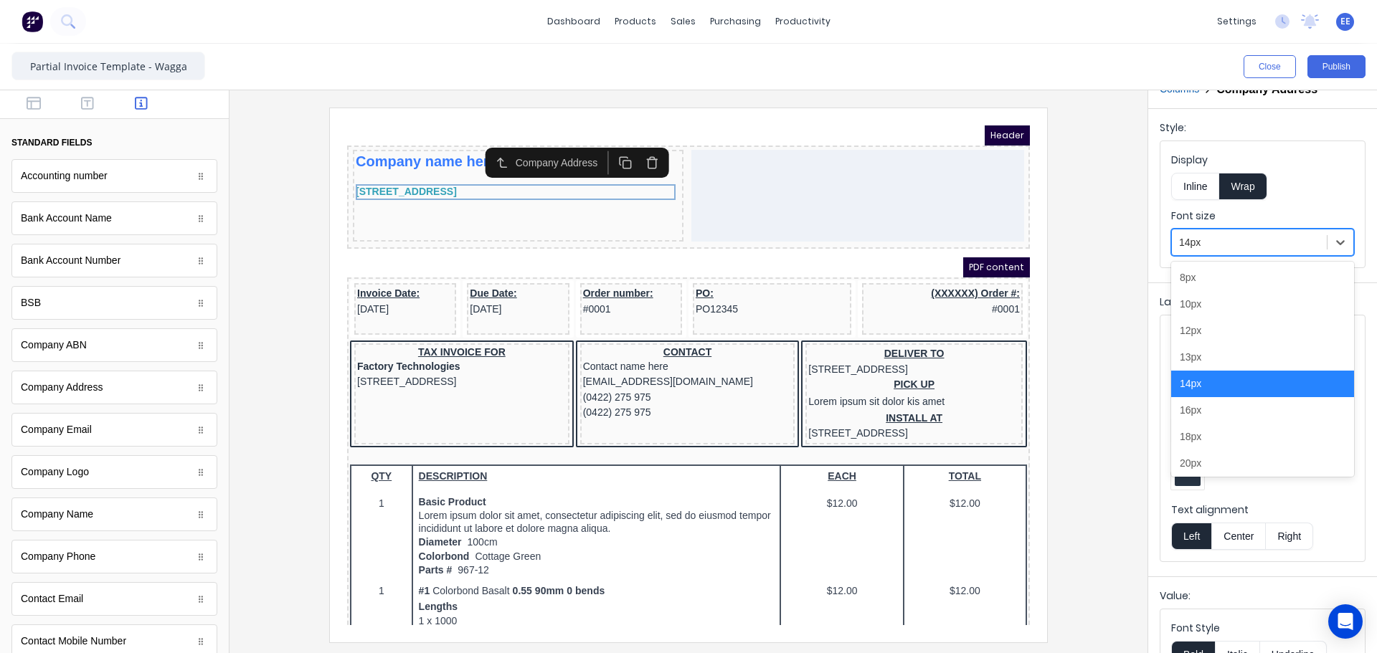
click at [1231, 243] on div at bounding box center [1249, 243] width 141 height 18
click at [1216, 429] on div "18px" at bounding box center [1262, 437] width 183 height 27
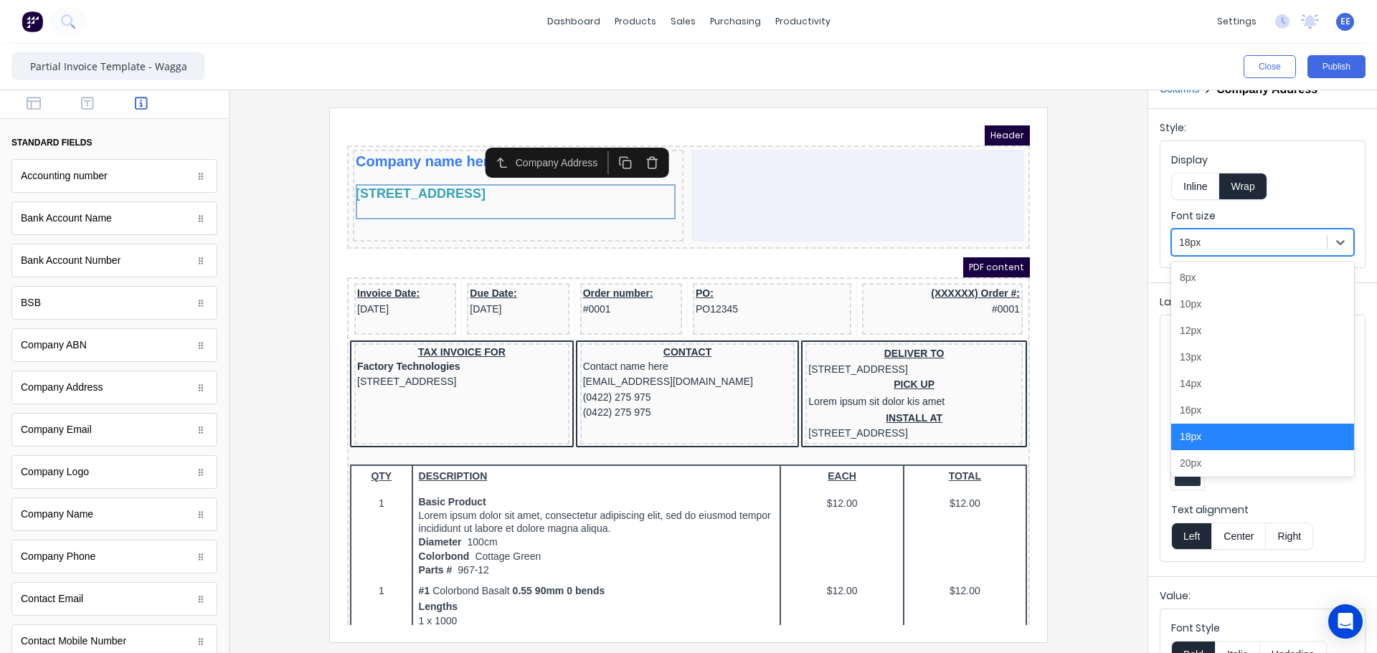
click at [1217, 245] on div at bounding box center [1249, 243] width 141 height 18
click at [1216, 407] on div "16px" at bounding box center [1262, 410] width 183 height 27
click at [22, 106] on button "button" at bounding box center [33, 104] width 45 height 17
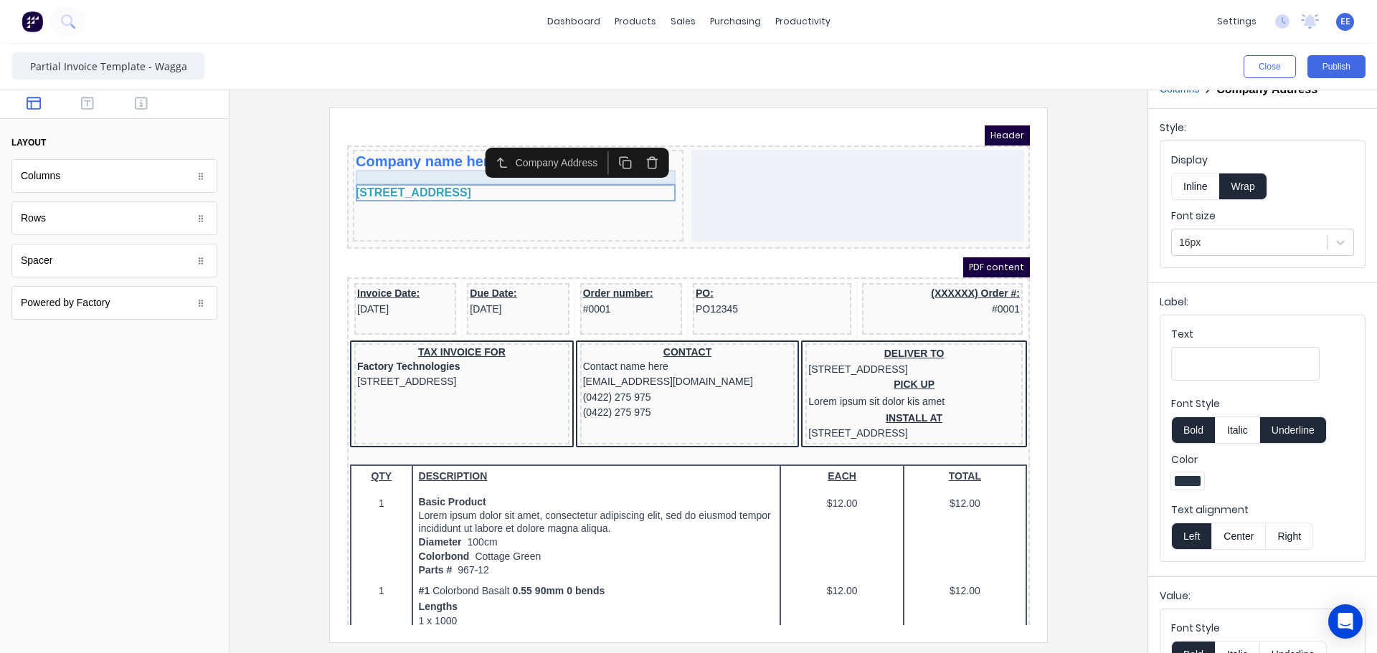
click at [359, 156] on div at bounding box center [501, 160] width 325 height 14
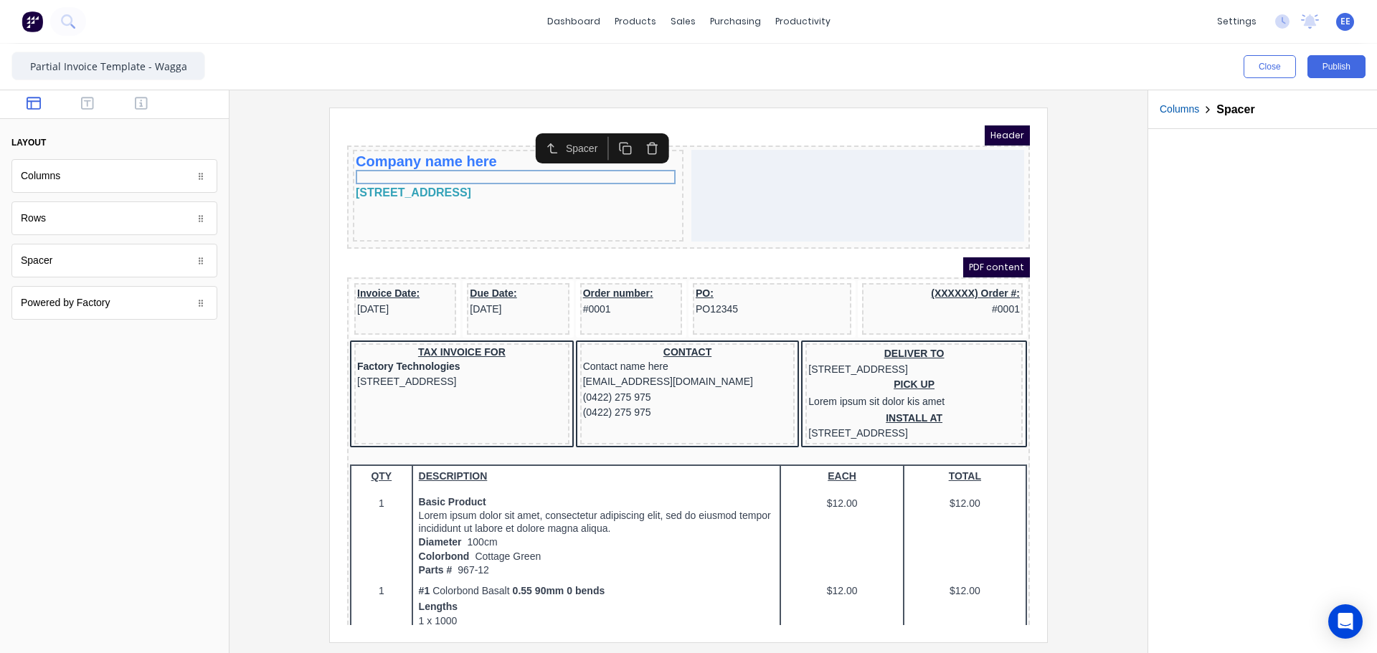
click at [610, 130] on icon "button" at bounding box center [609, 131] width 14 height 14
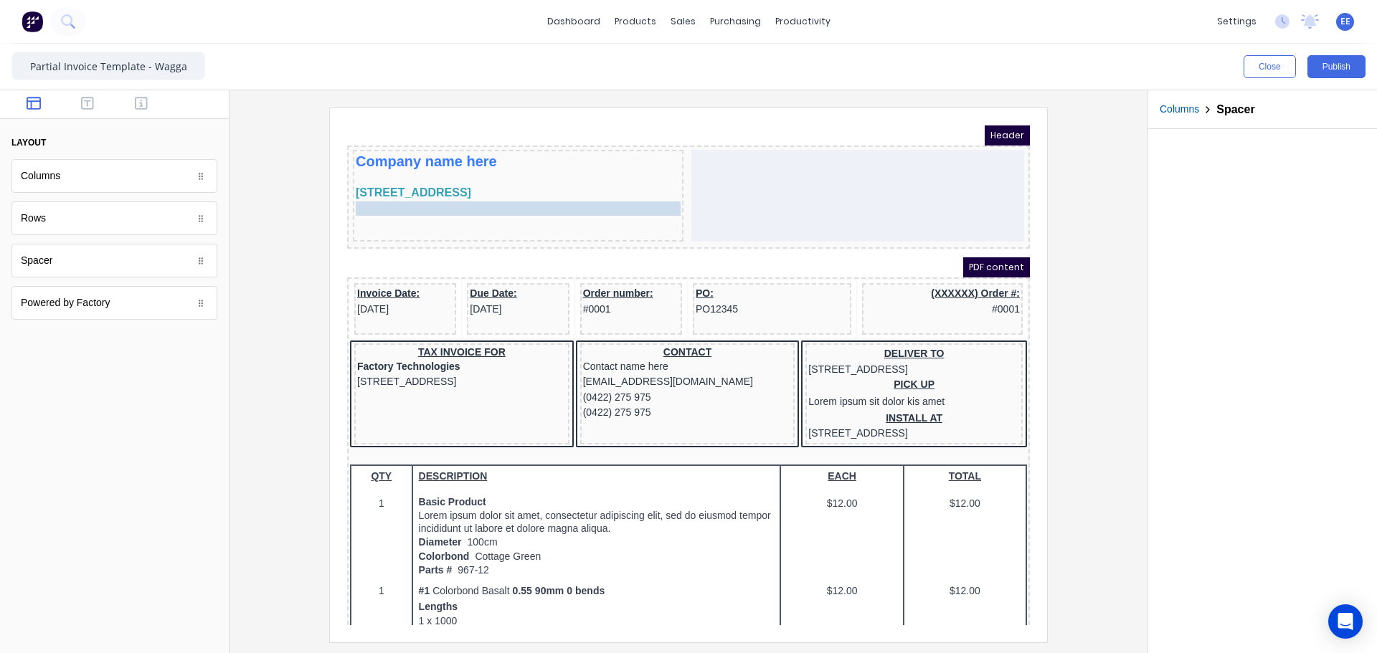
drag, startPoint x: 439, startPoint y: 171, endPoint x: 438, endPoint y: 198, distance: 26.6
click at [134, 97] on button "button" at bounding box center [141, 104] width 45 height 17
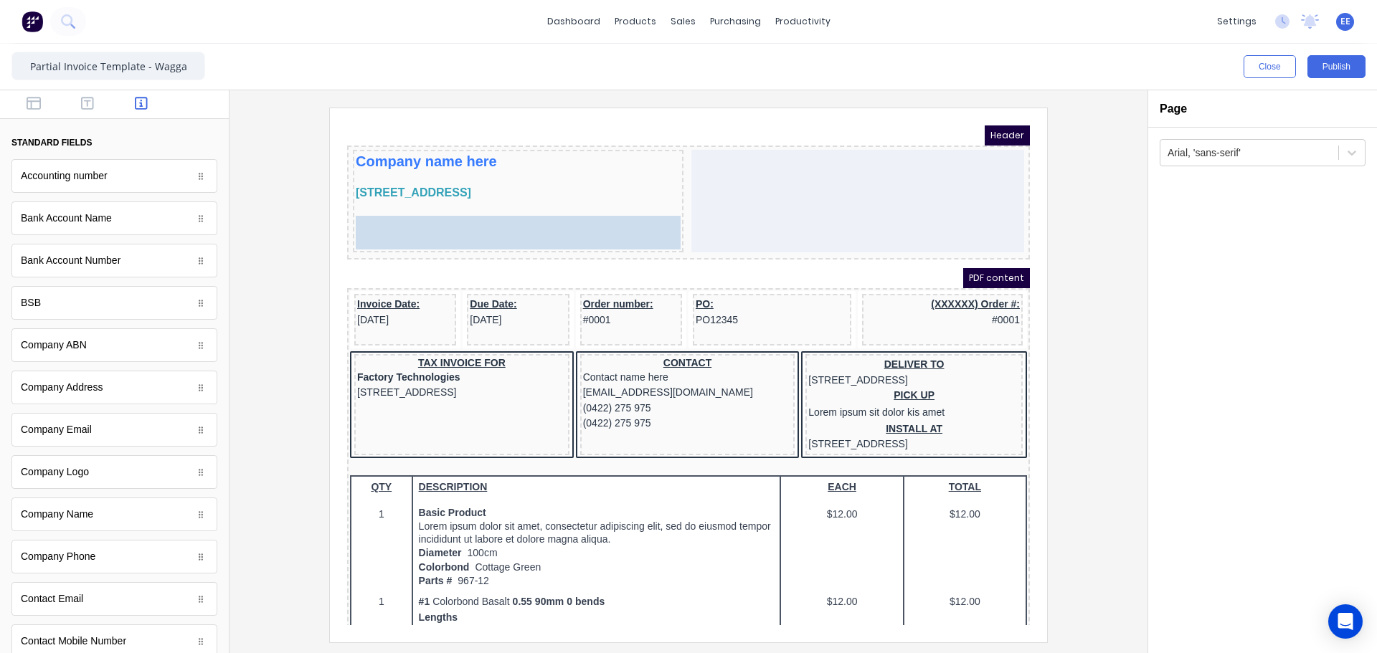
drag, startPoint x: 60, startPoint y: 354, endPoint x: 184, endPoint y: 102, distance: 281.3
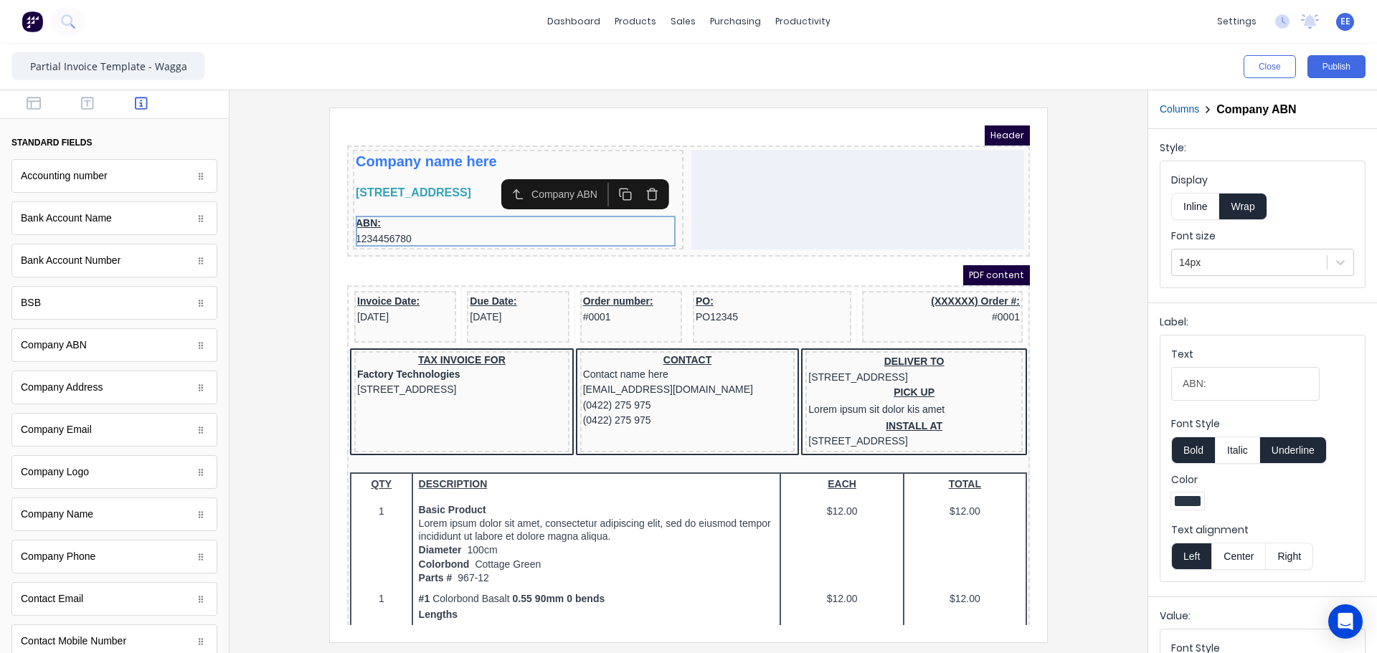
drag, startPoint x: 1183, startPoint y: 202, endPoint x: 1181, endPoint y: 213, distance: 11.1
click at [1184, 202] on button "Inline" at bounding box center [1195, 206] width 48 height 27
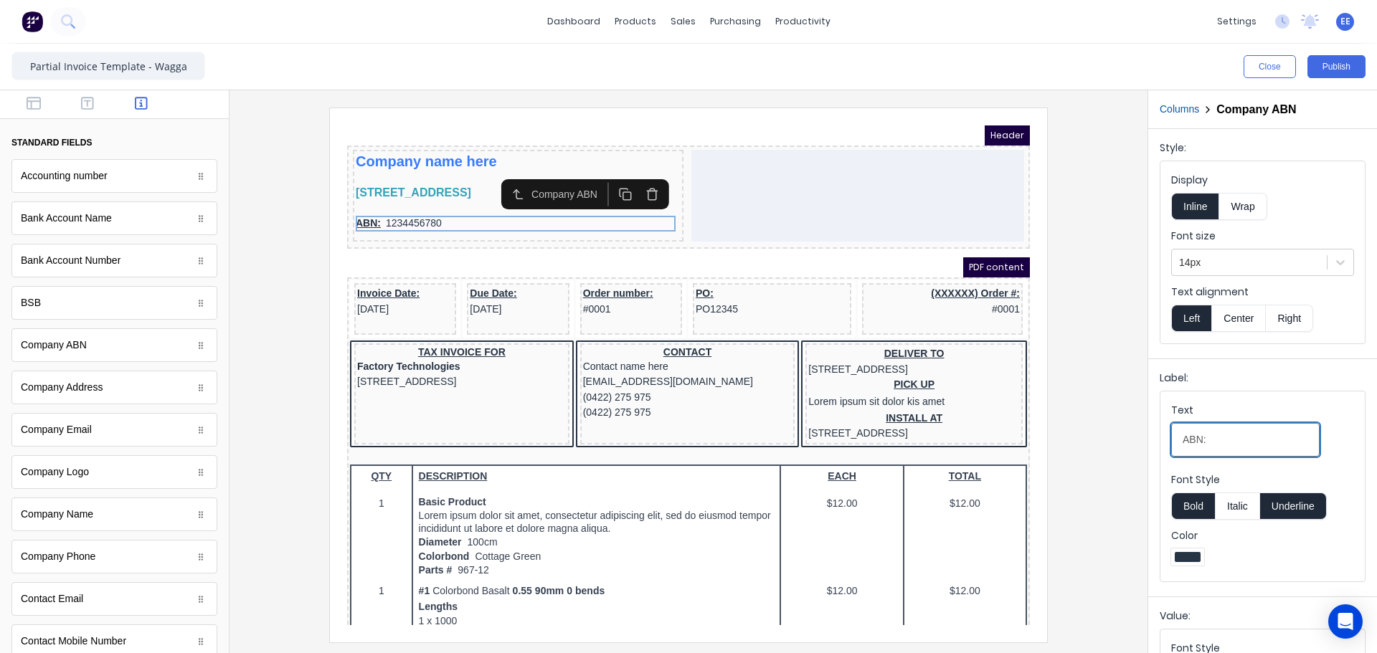
click at [1209, 438] on input "ABN:" at bounding box center [1245, 440] width 148 height 34
type input "A.B.N."
click at [1287, 506] on button "Underline" at bounding box center [1293, 506] width 67 height 27
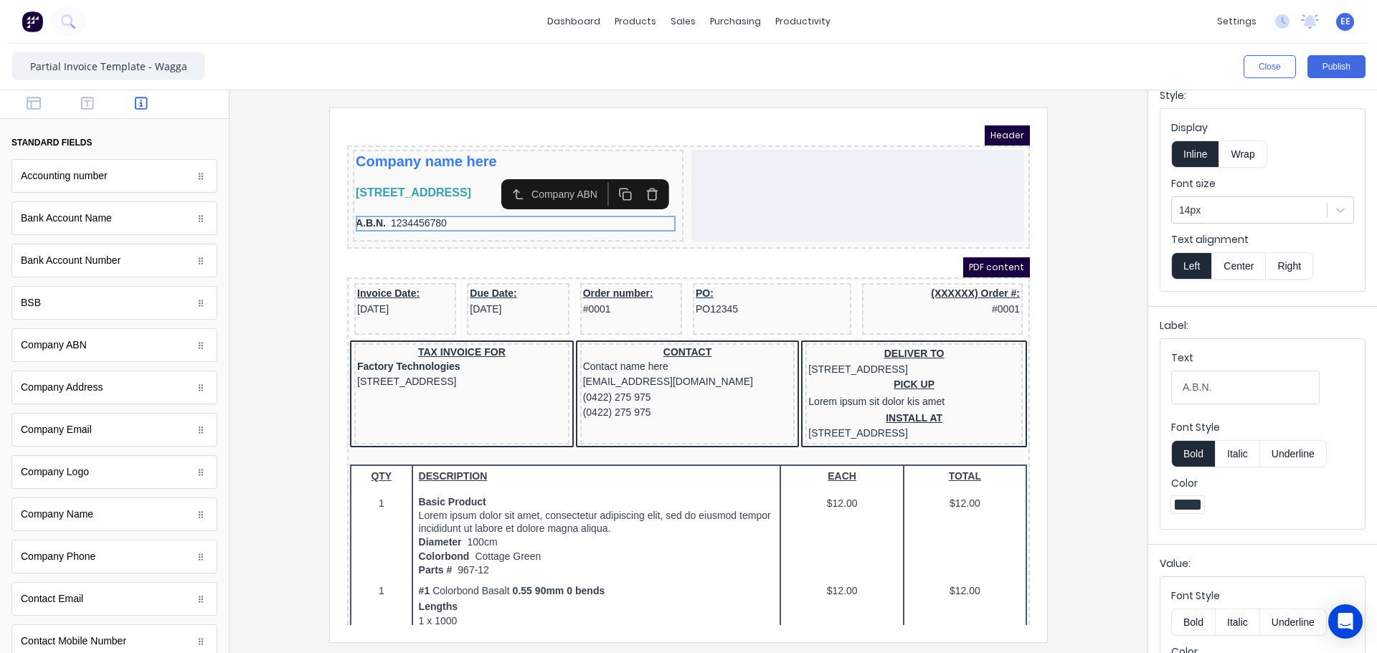
scroll to position [108, 0]
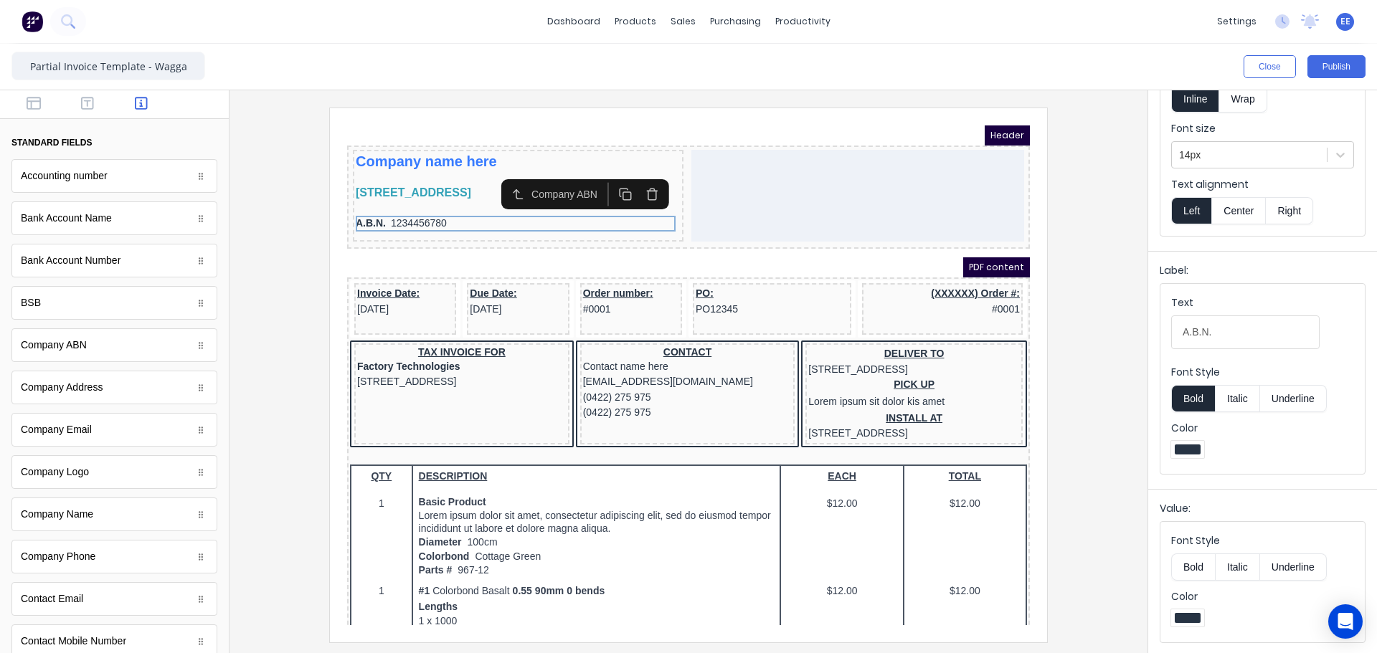
click at [1194, 564] on button "Bold" at bounding box center [1193, 567] width 44 height 27
click at [1206, 151] on div at bounding box center [1249, 155] width 141 height 18
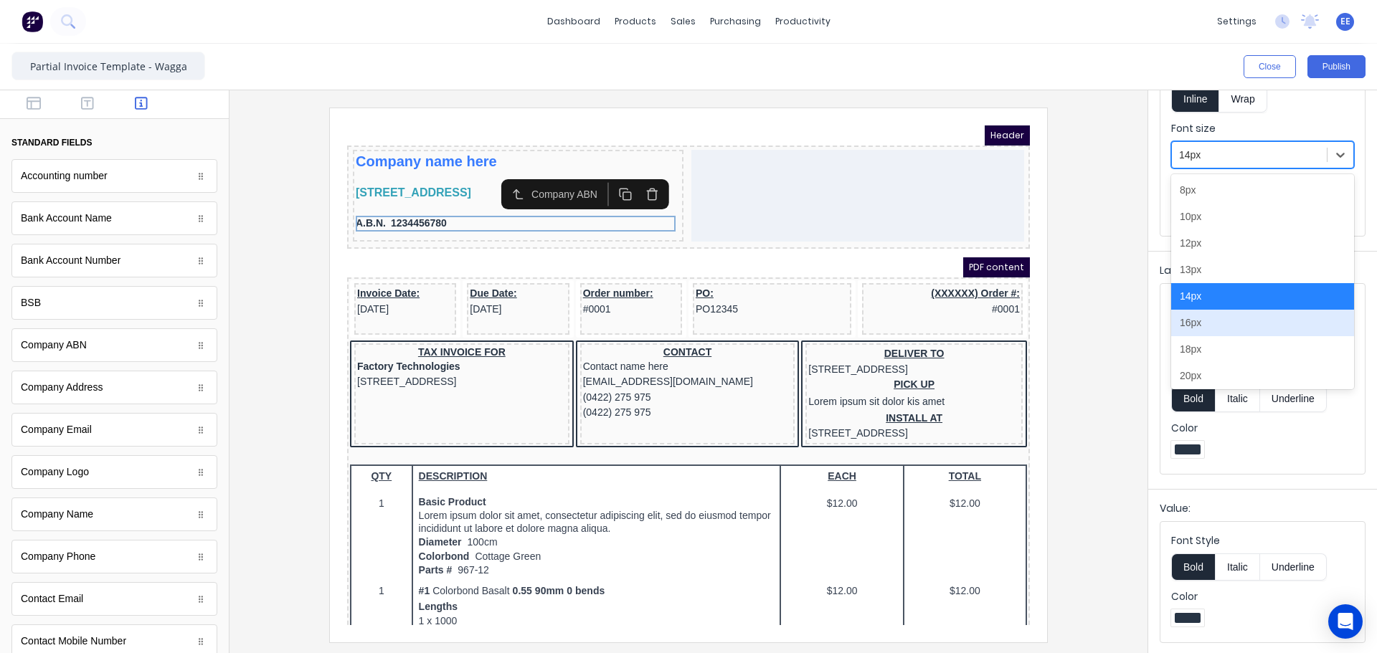
click at [1209, 322] on div "16px" at bounding box center [1262, 323] width 183 height 27
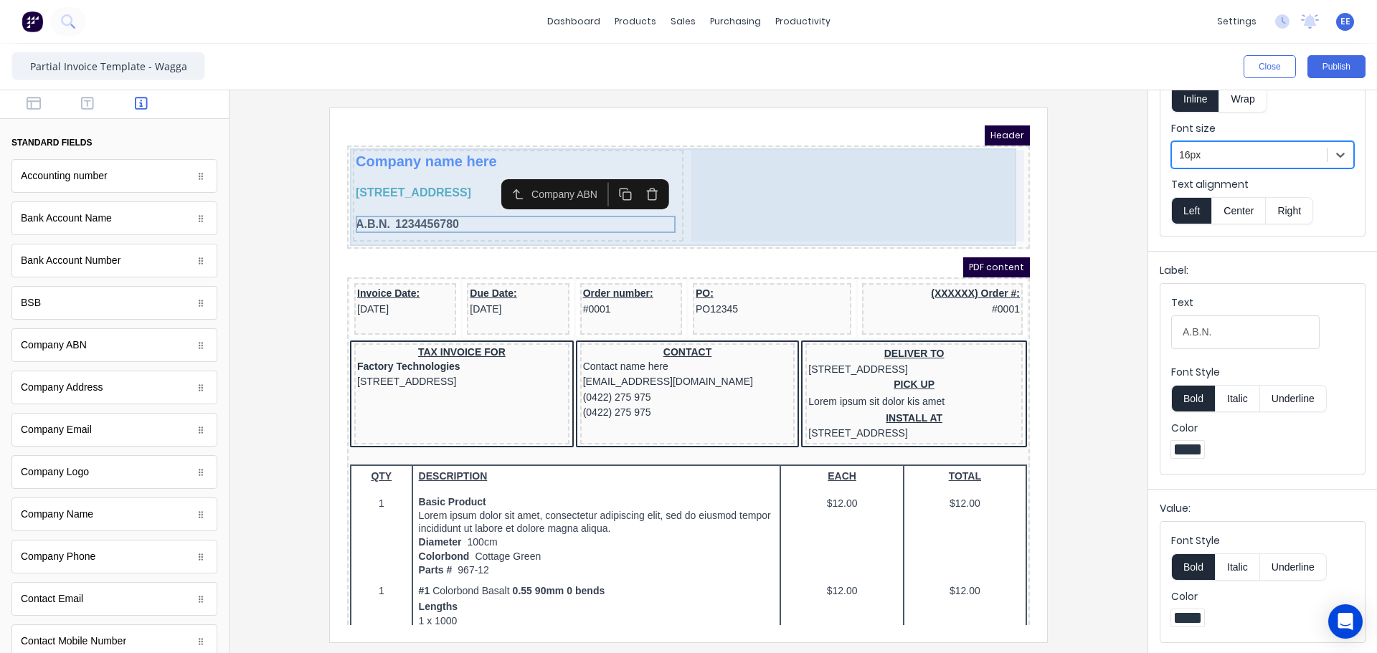
click at [744, 208] on div at bounding box center [840, 179] width 333 height 92
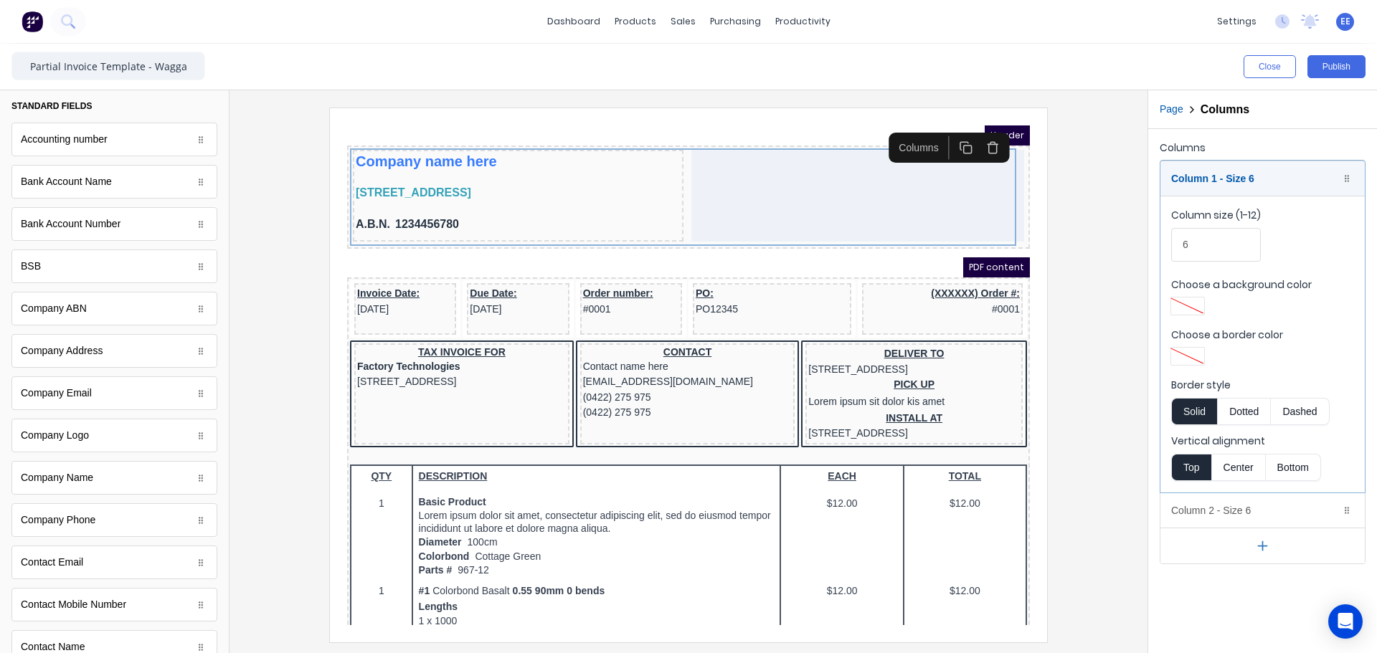
scroll to position [72, 0]
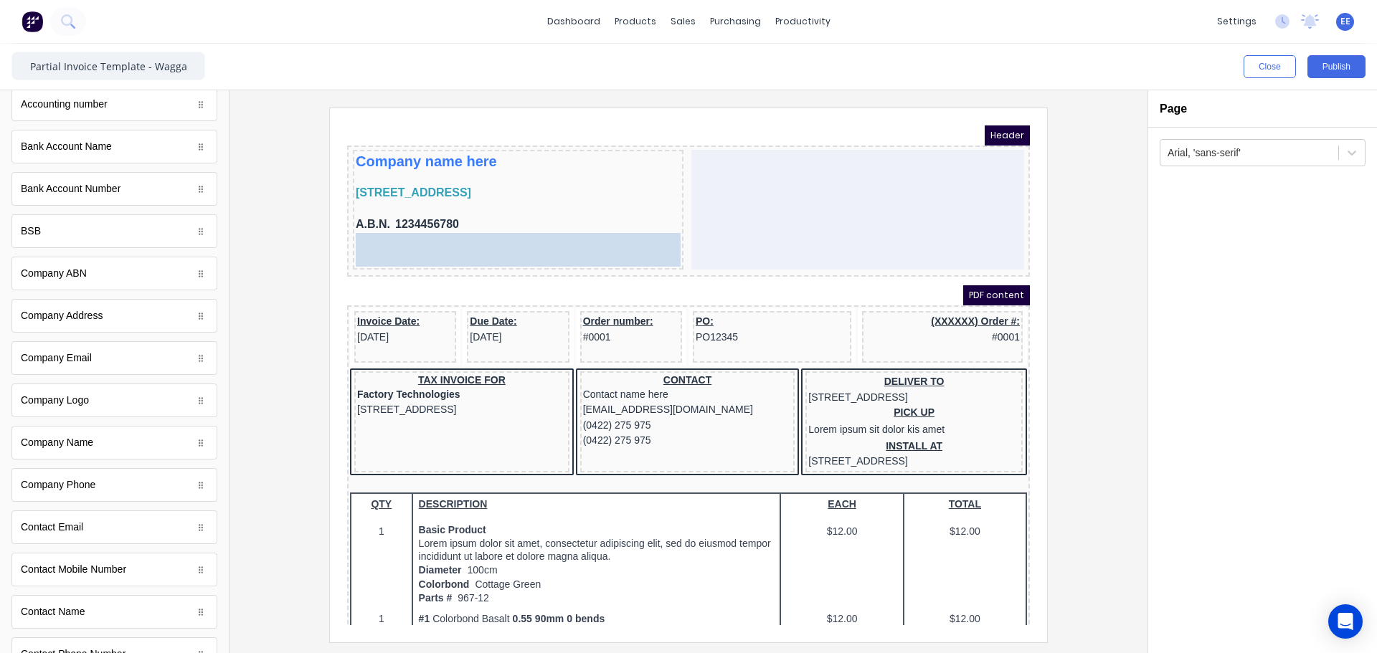
drag, startPoint x: 82, startPoint y: 496, endPoint x: 468, endPoint y: 247, distance: 458.8
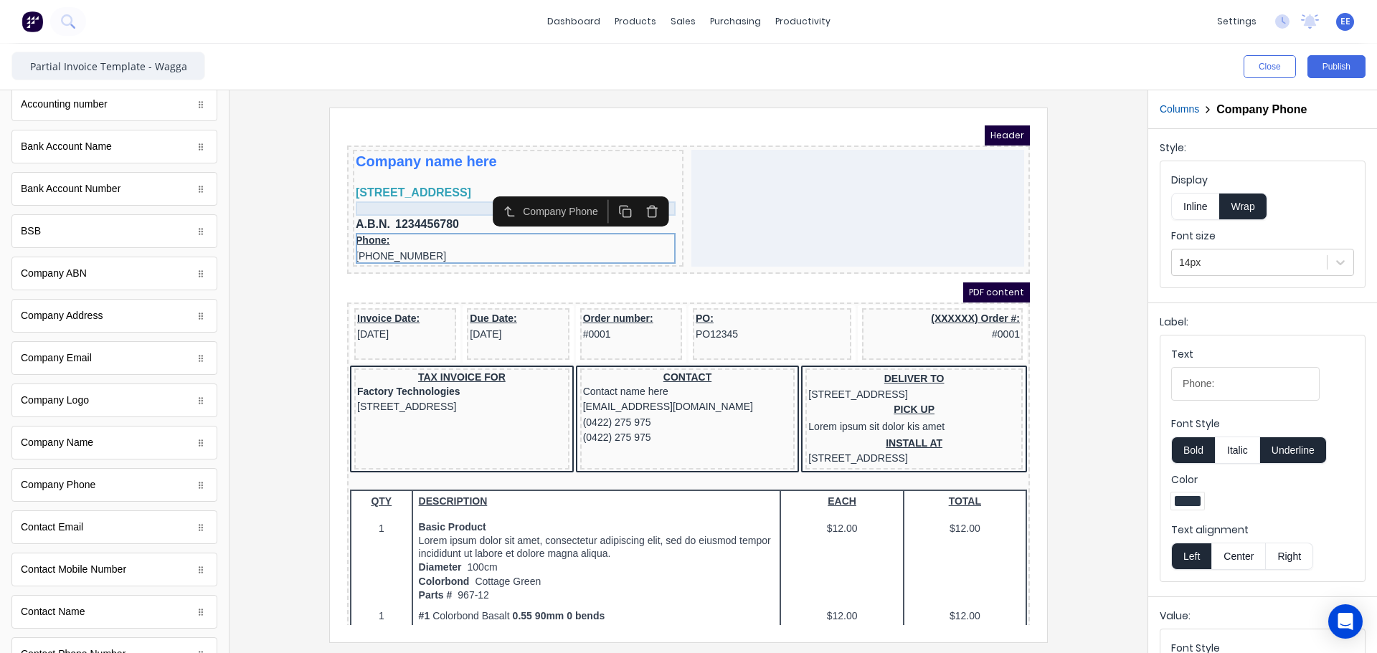
click at [352, 192] on div at bounding box center [501, 191] width 325 height 14
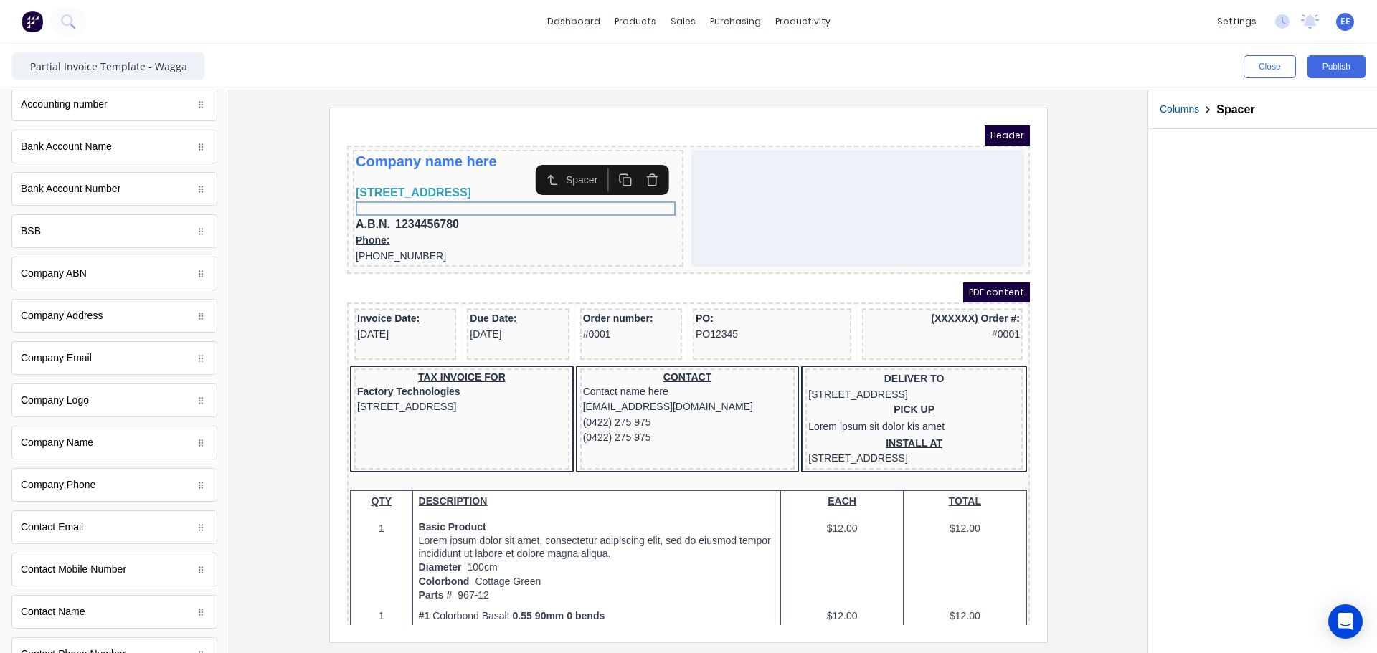
click at [605, 163] on icon "button" at bounding box center [609, 163] width 14 height 14
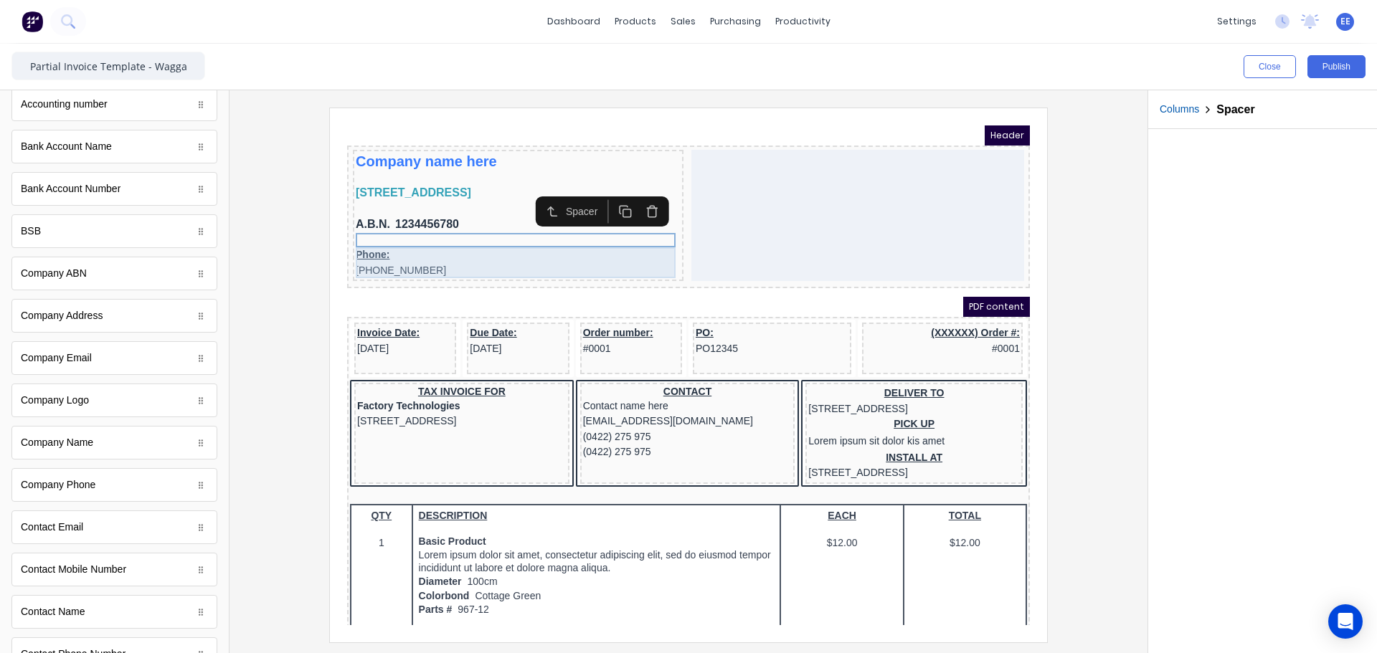
click at [383, 240] on div "Phone: [PHONE_NUMBER]" at bounding box center [501, 245] width 325 height 31
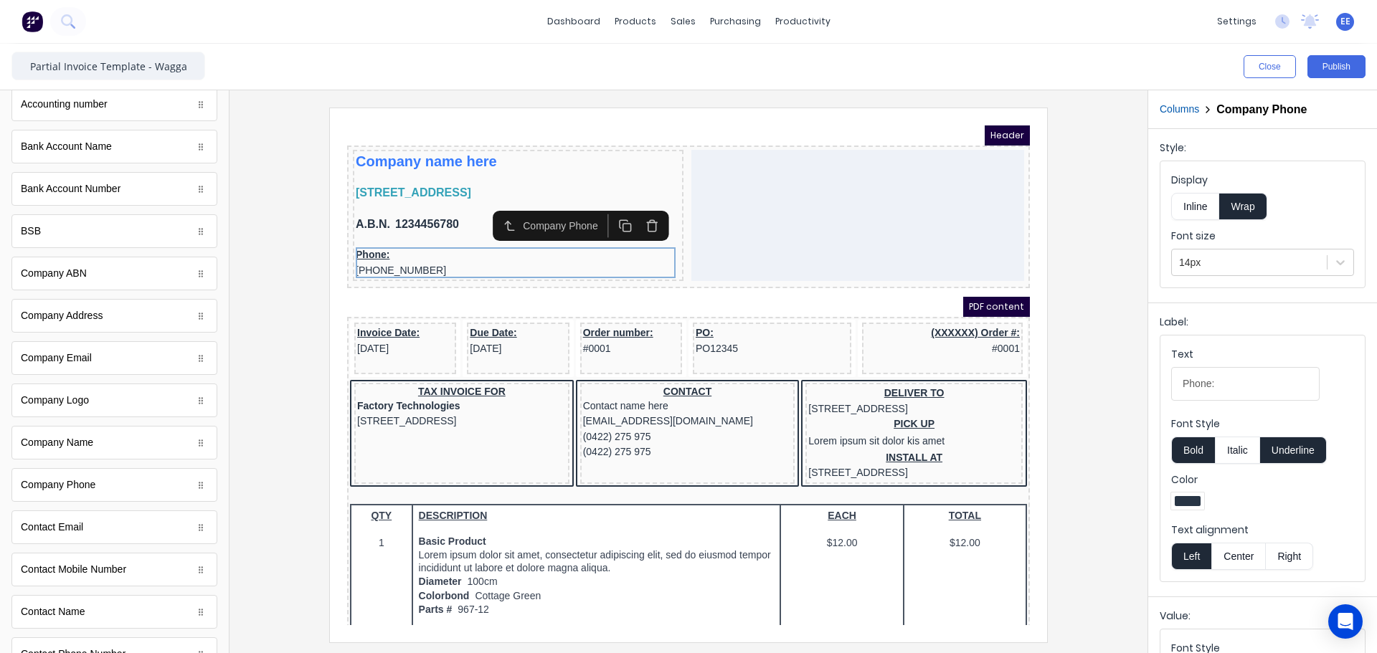
click at [1201, 194] on button "Inline" at bounding box center [1195, 206] width 48 height 27
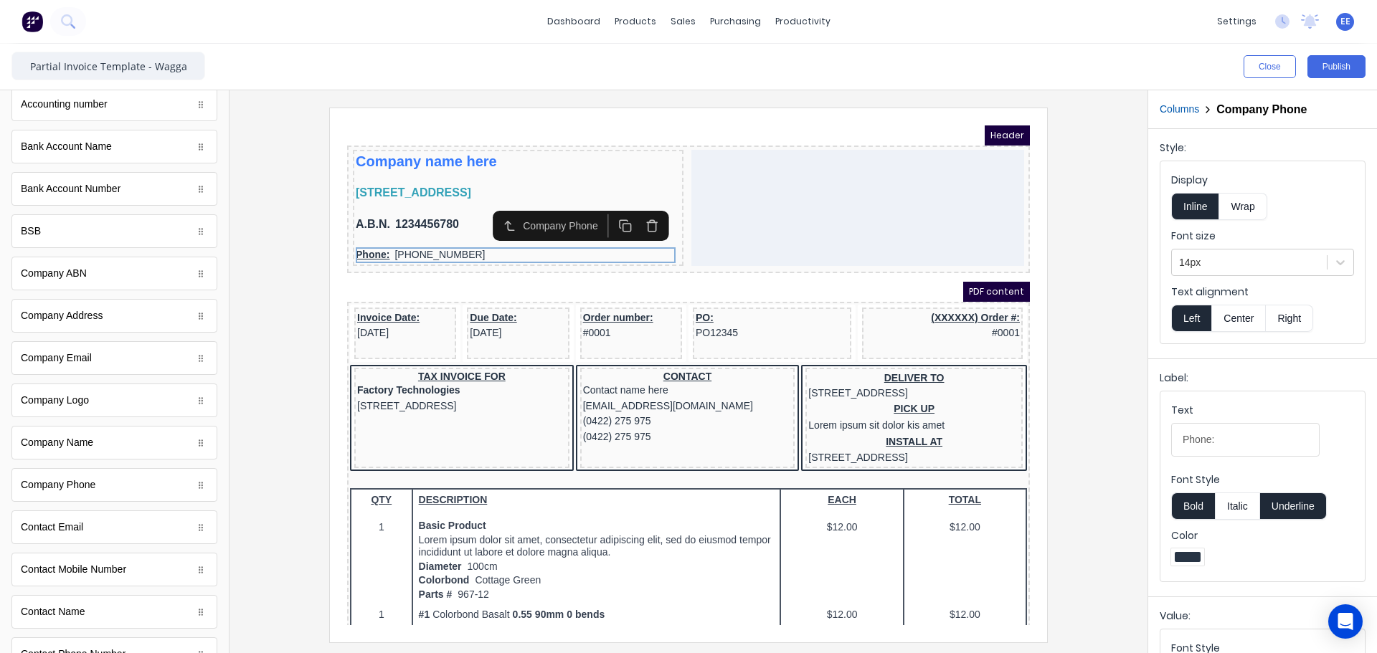
click at [1291, 504] on button "Underline" at bounding box center [1293, 506] width 67 height 27
click at [1201, 502] on button "Bold" at bounding box center [1193, 506] width 44 height 27
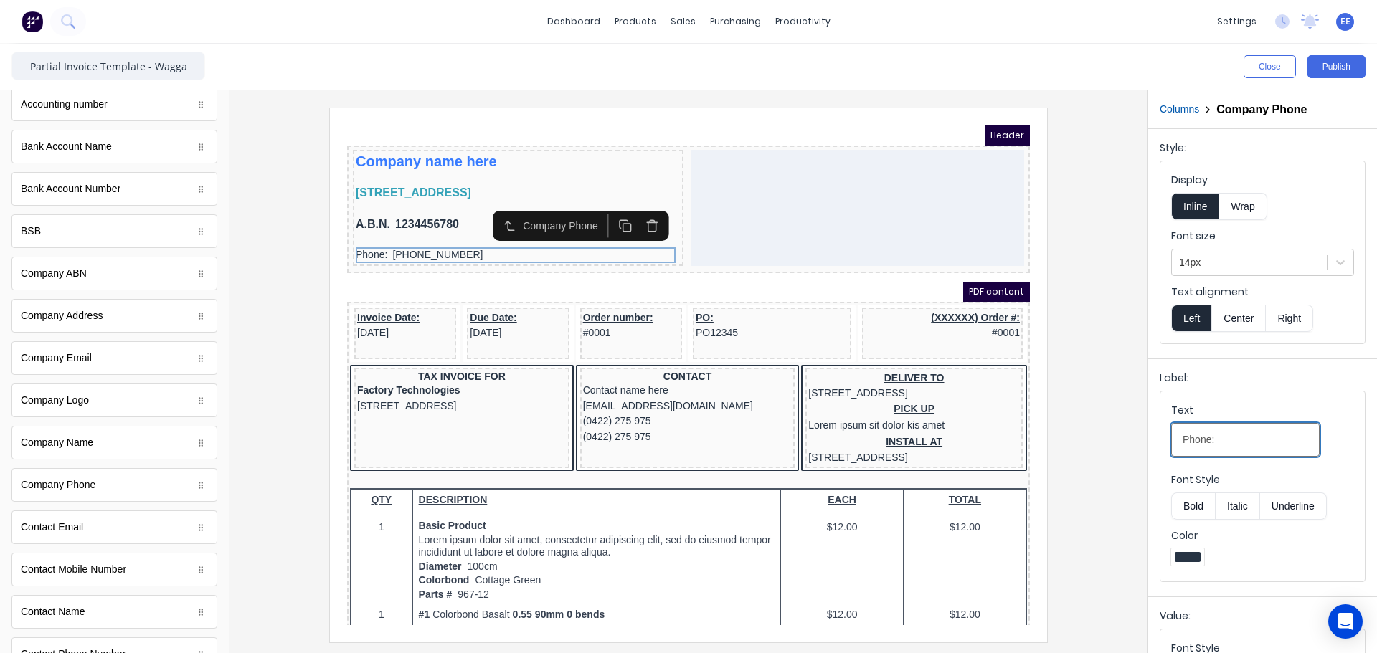
click at [1209, 435] on input "Phone:" at bounding box center [1245, 440] width 148 height 34
type input "Ph:"
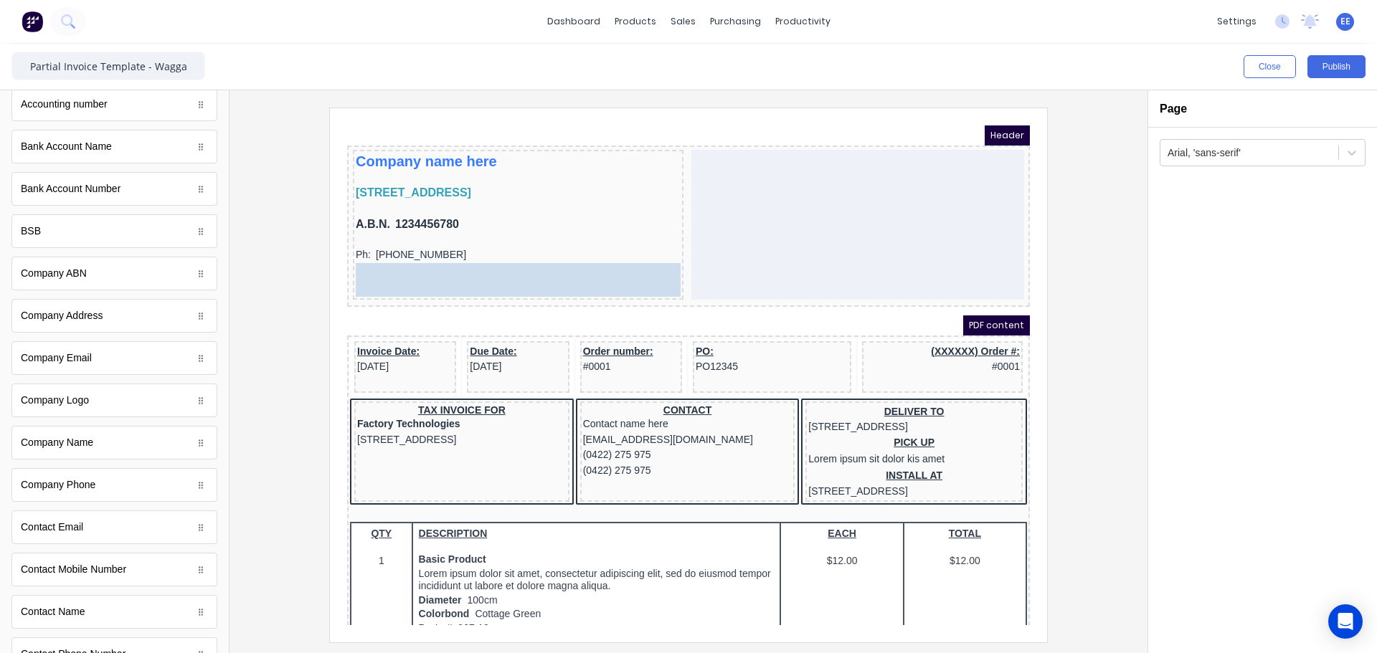
drag, startPoint x: 88, startPoint y: 365, endPoint x: 138, endPoint y: 148, distance: 222.4
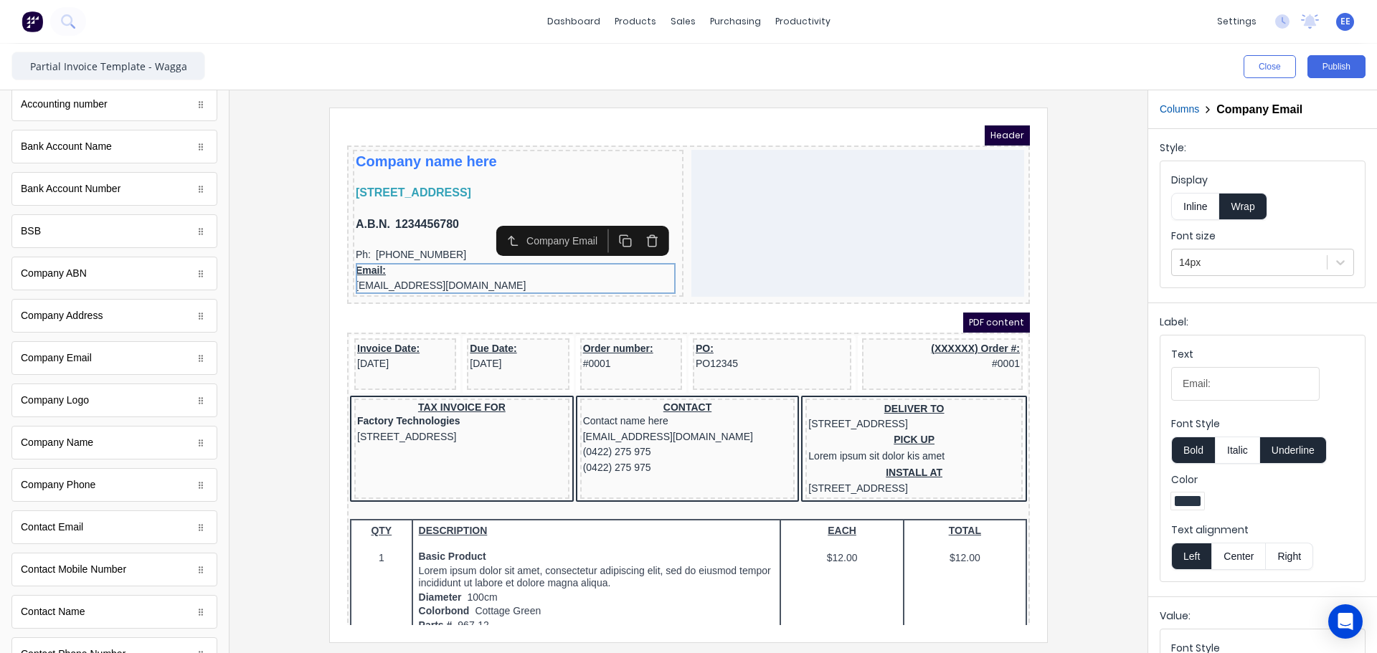
click at [1194, 209] on button "Inline" at bounding box center [1195, 206] width 48 height 27
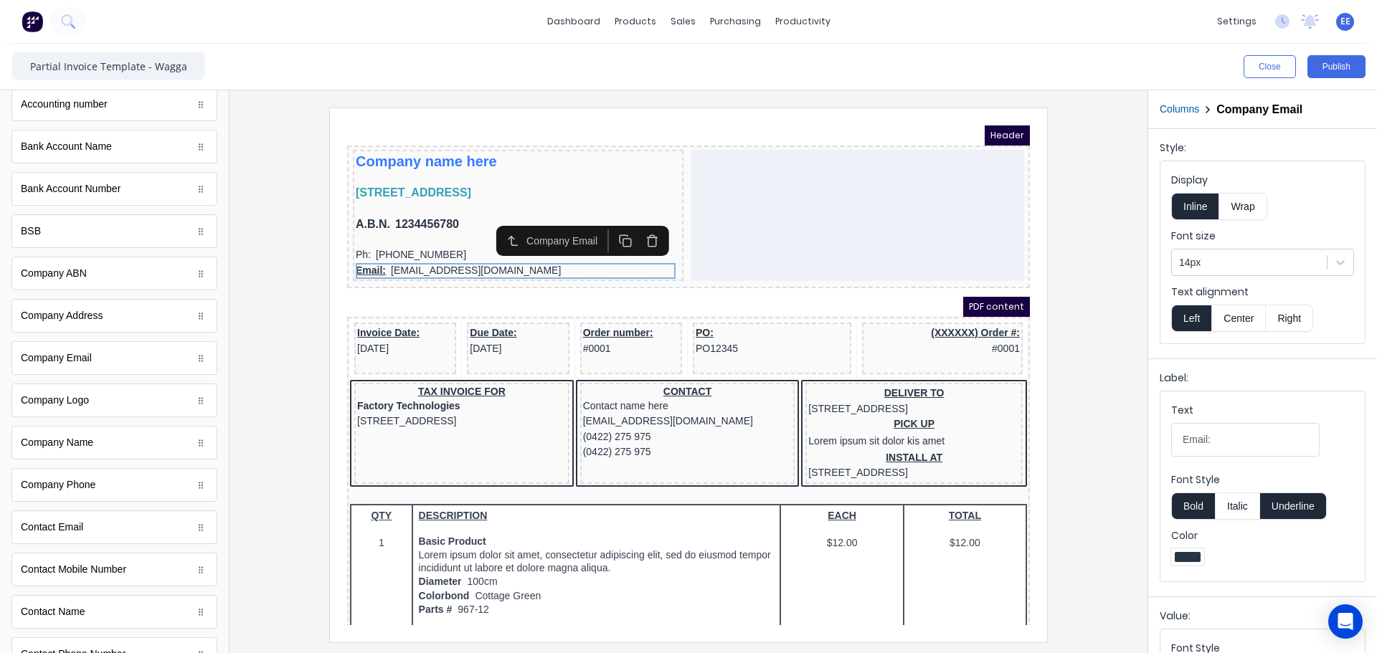
click at [1300, 501] on button "Underline" at bounding box center [1293, 506] width 67 height 27
click at [1185, 504] on button "Bold" at bounding box center [1193, 506] width 44 height 27
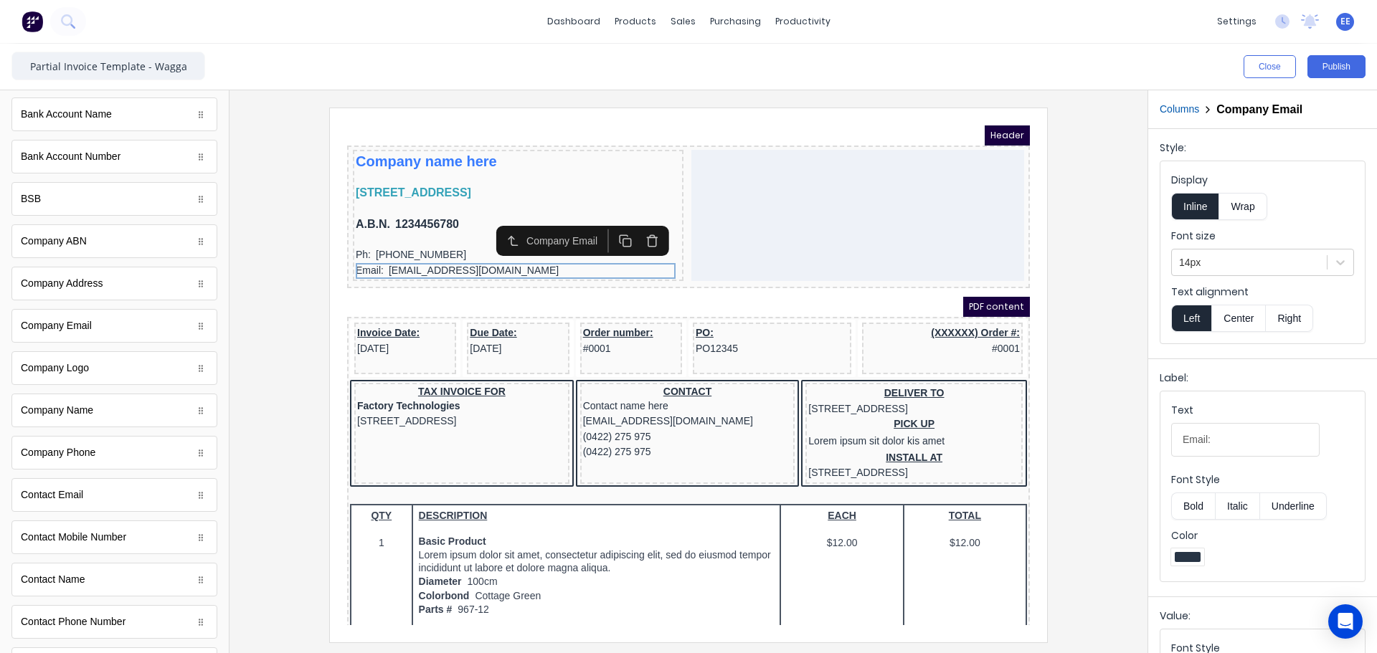
scroll to position [0, 0]
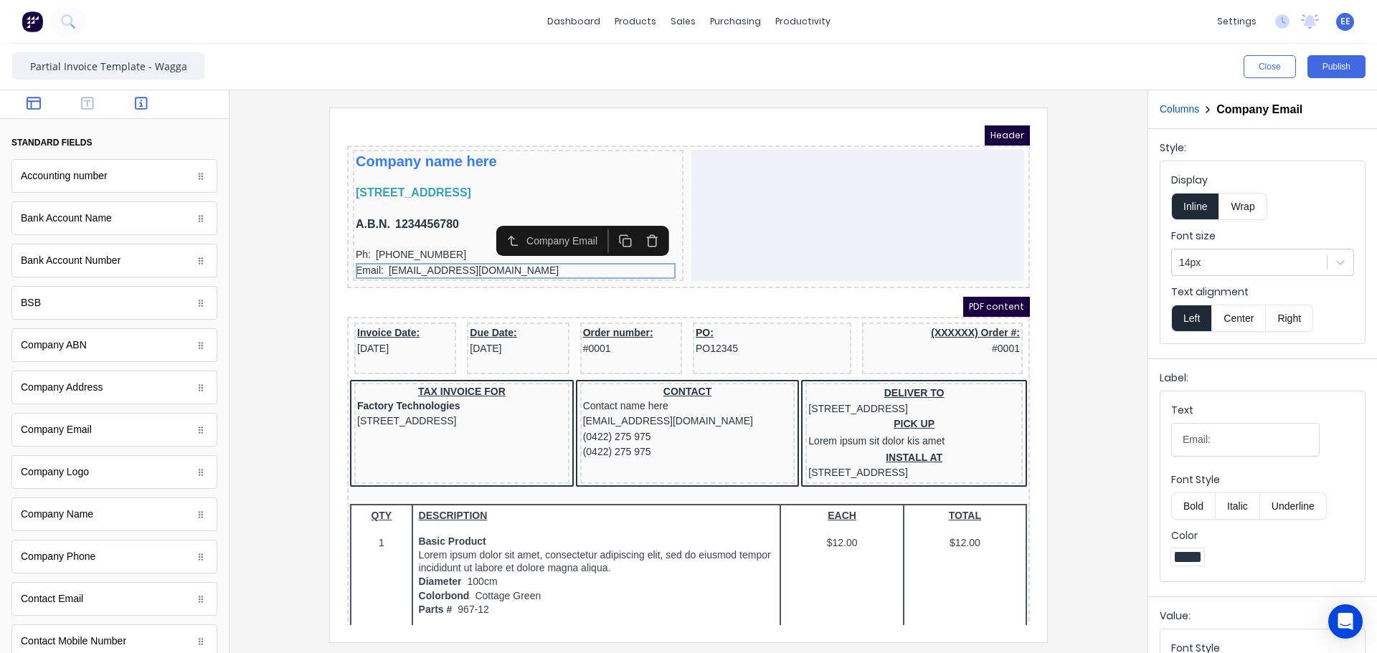
click at [44, 105] on button "button" at bounding box center [33, 104] width 45 height 17
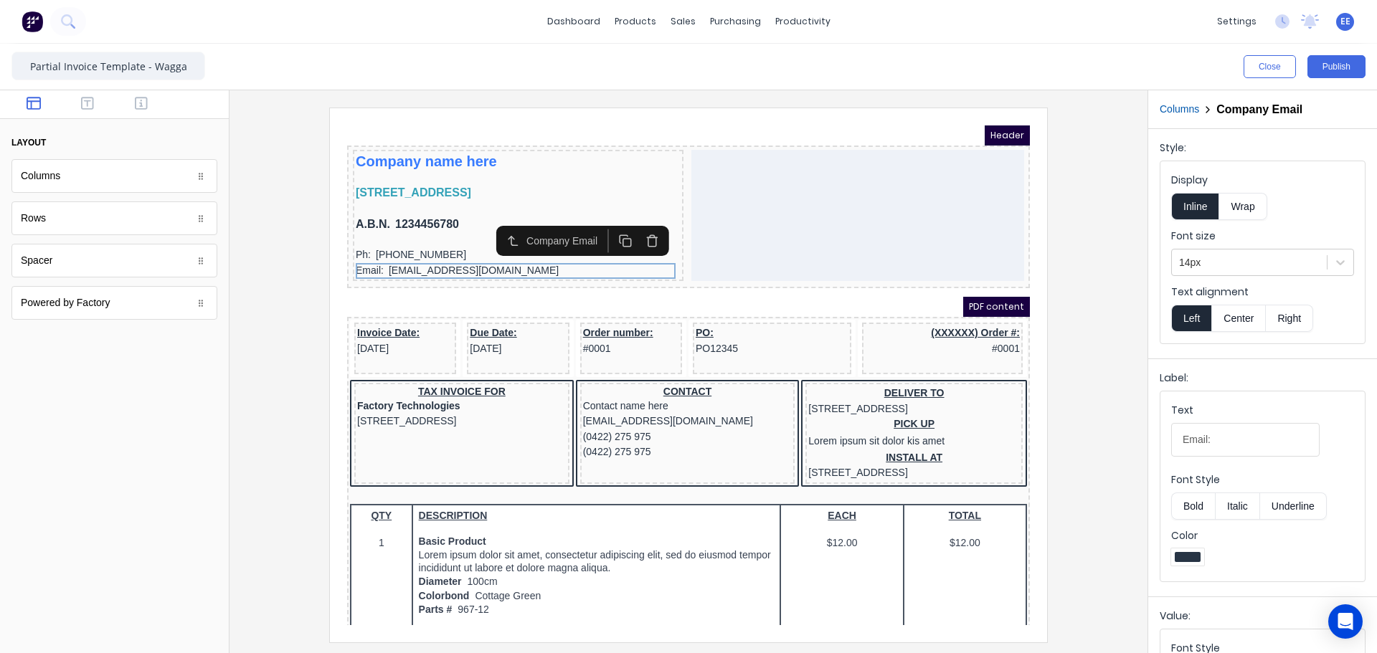
click at [95, 113] on div at bounding box center [114, 104] width 229 height 29
click at [85, 104] on icon "button" at bounding box center [87, 103] width 13 height 14
